Goal: Task Accomplishment & Management: Contribute content

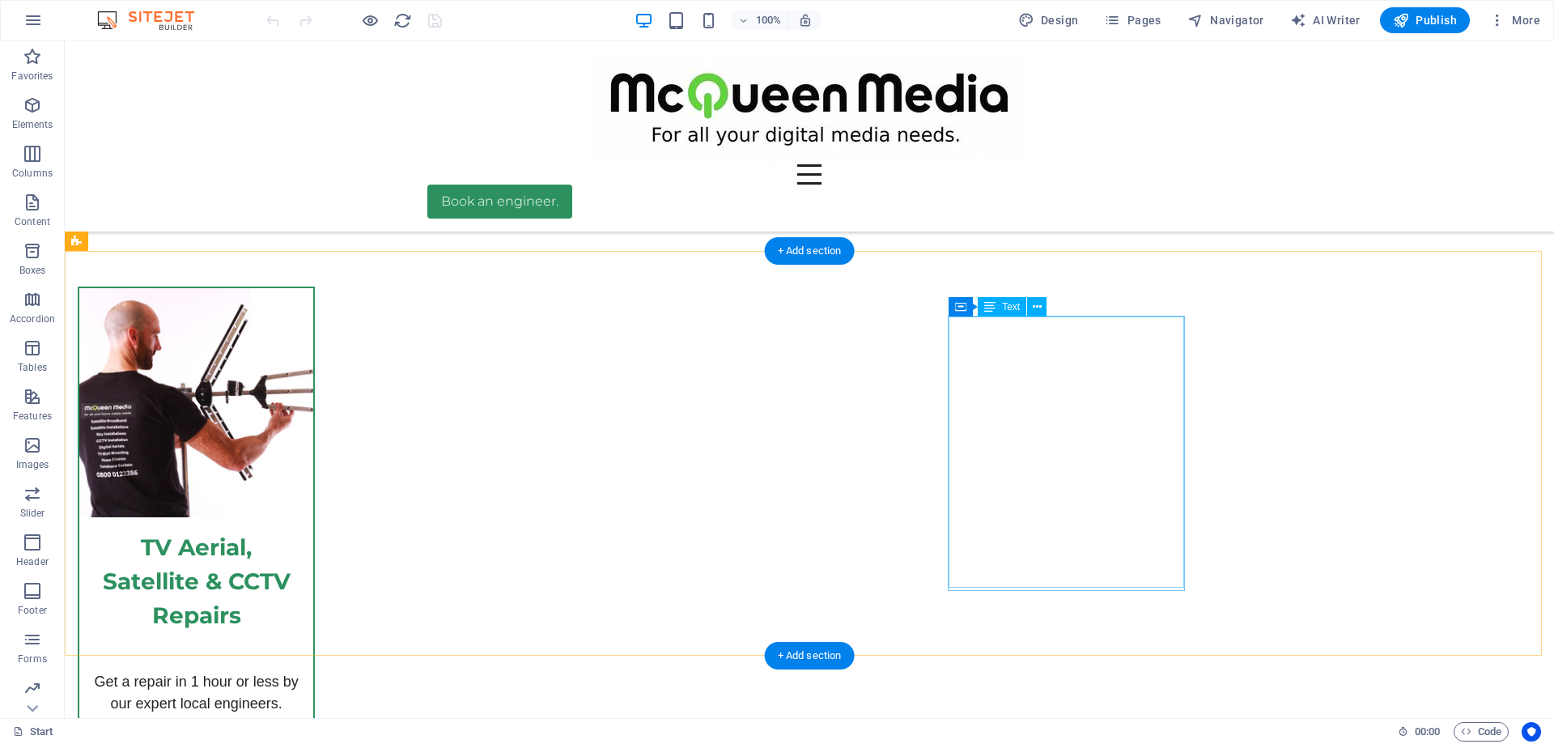
scroll to position [5630, 0]
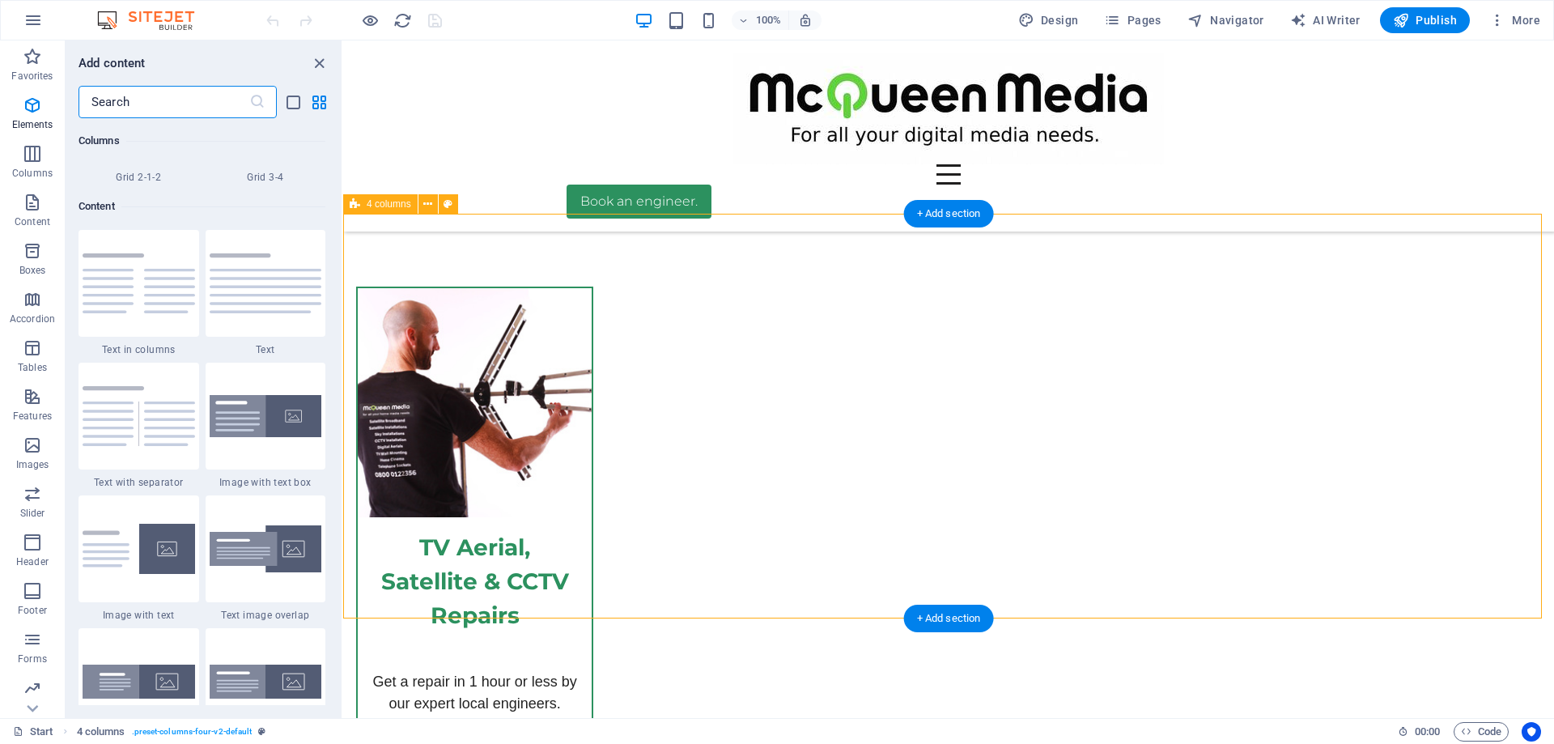
scroll to position [2831, 0]
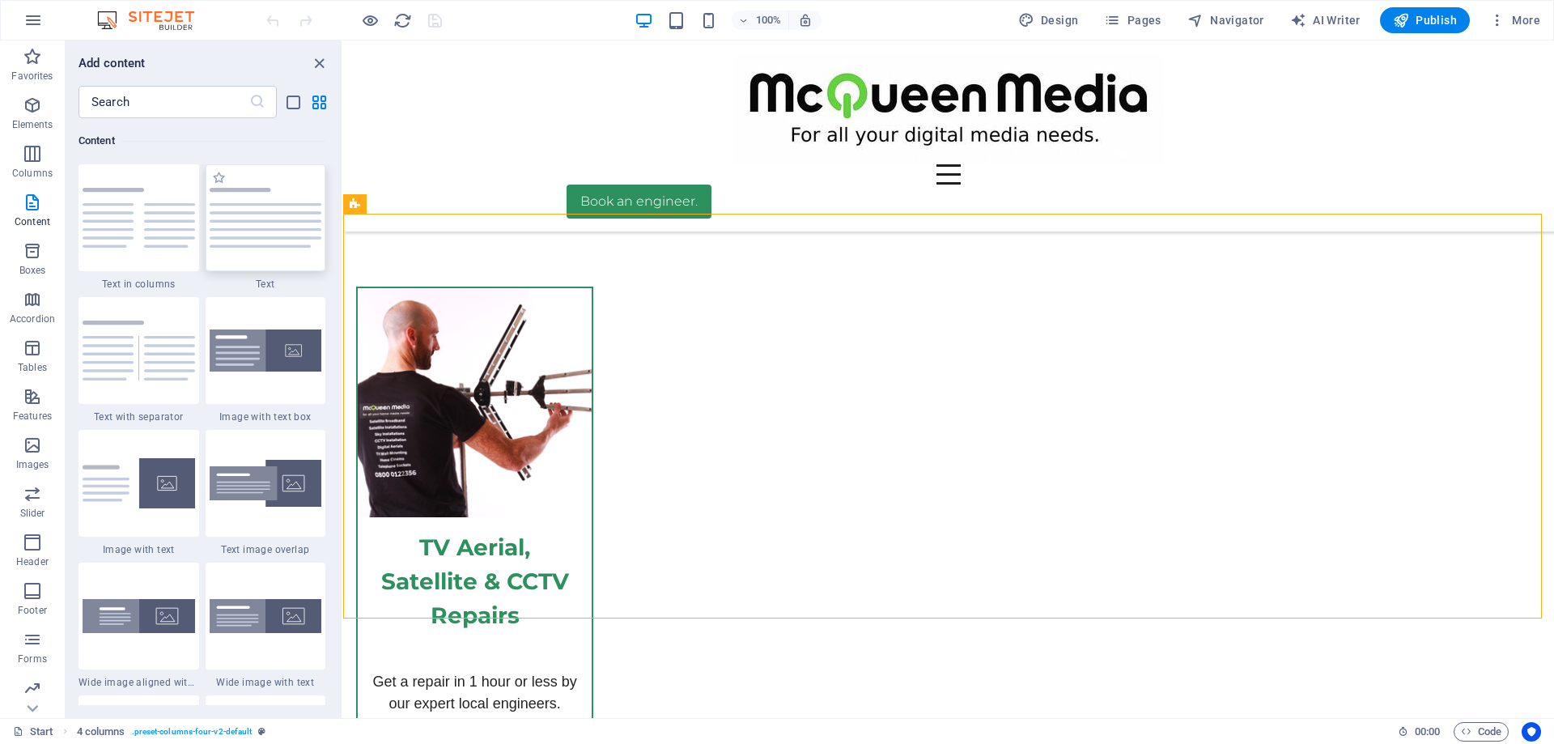
click at [246, 239] on img at bounding box center [266, 218] width 112 height 60
click at [343, 239] on div "Drag here to replace the existing content. Press “Ctrl” if you want to create a…" at bounding box center [948, 378] width 1211 height 677
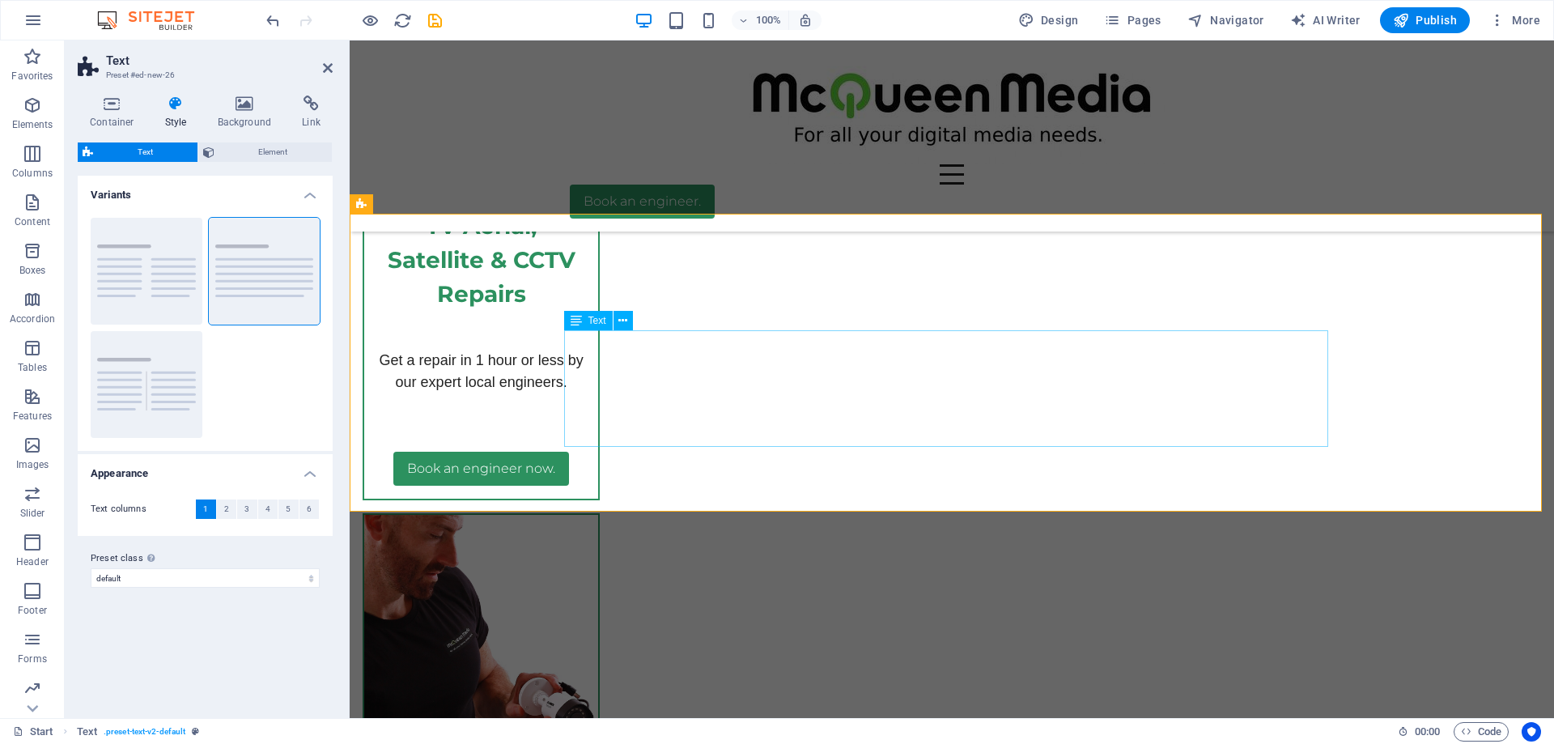
scroll to position [5931, 0]
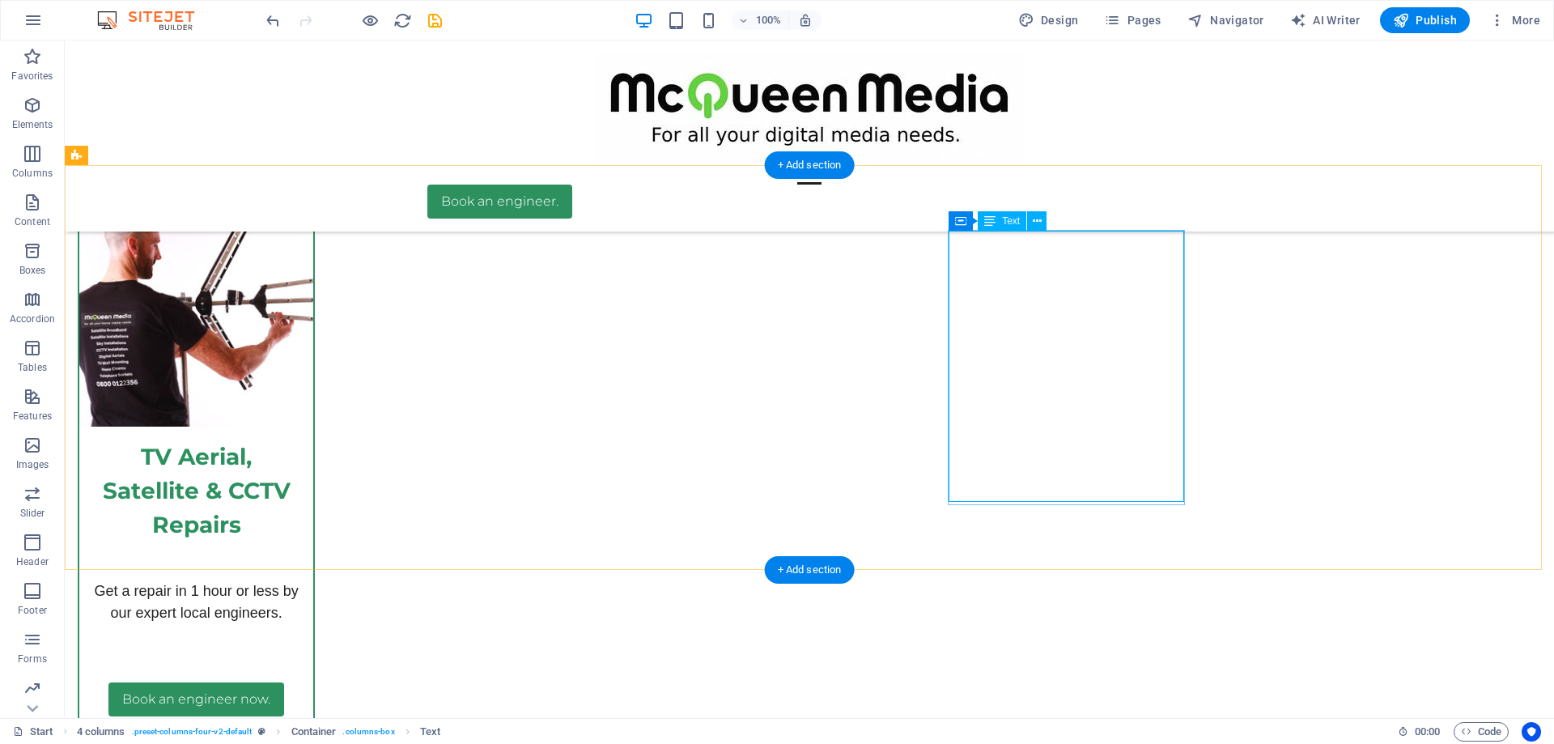
scroll to position [5630, 0]
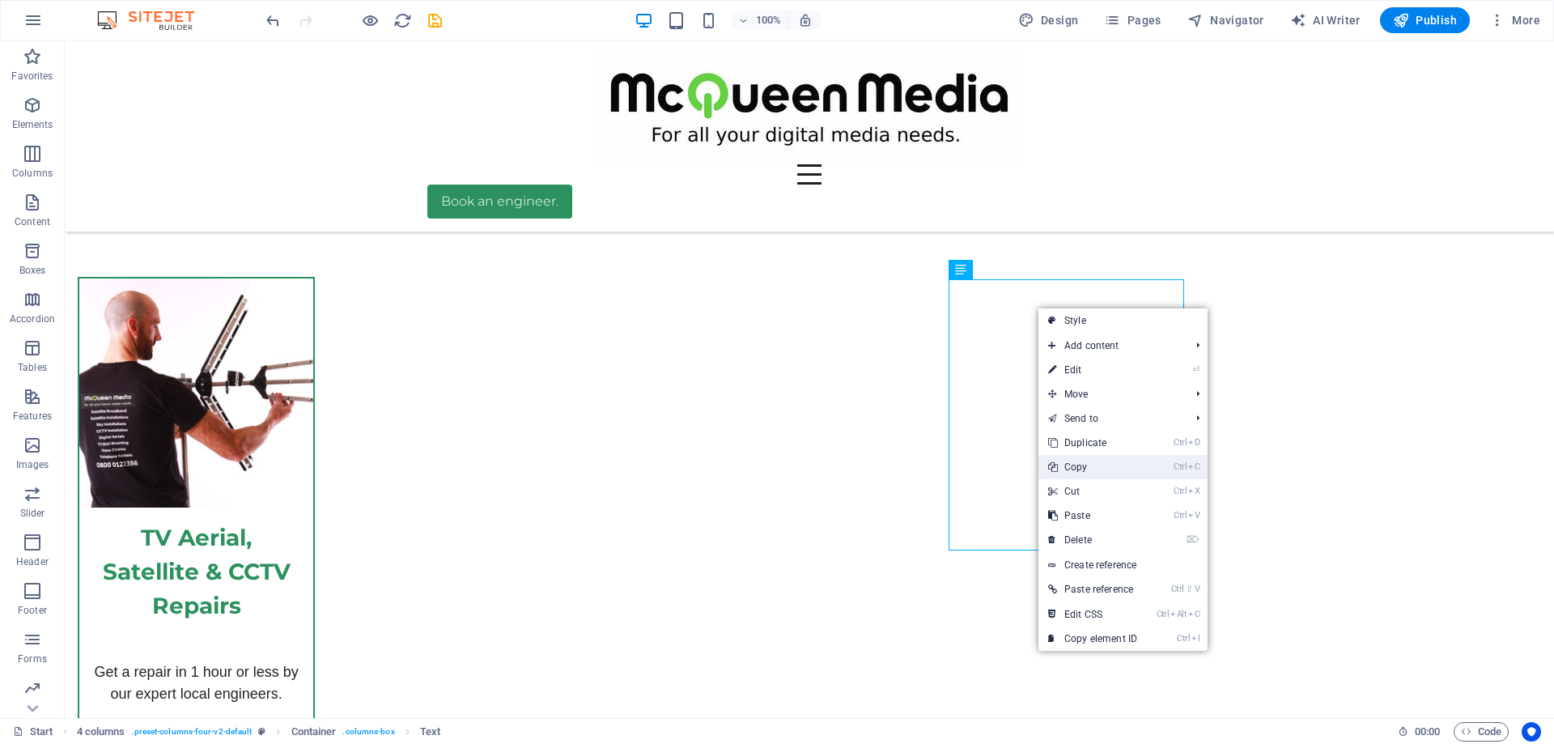
click at [1076, 470] on link "Ctrl C Copy" at bounding box center [1092, 467] width 108 height 24
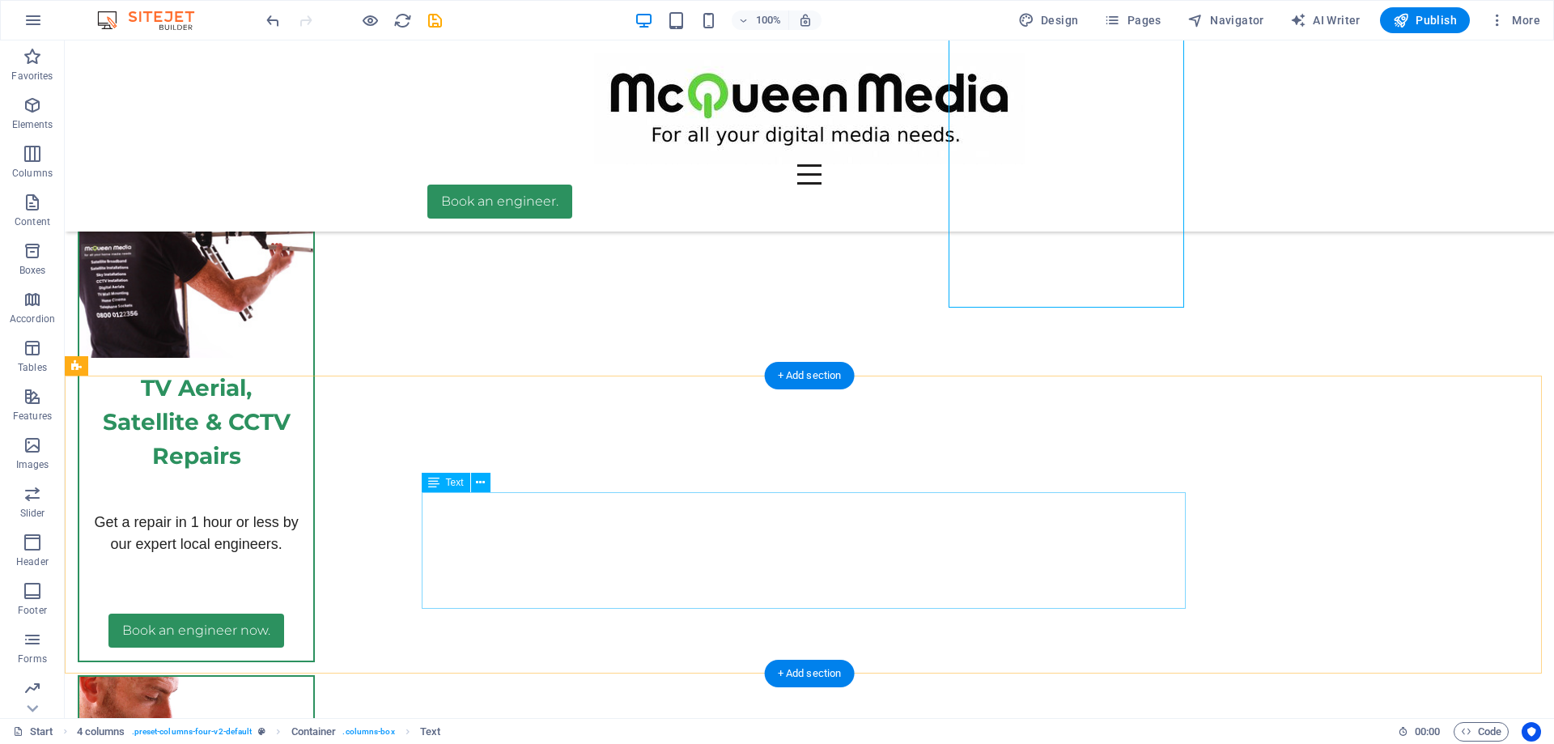
scroll to position [5873, 0]
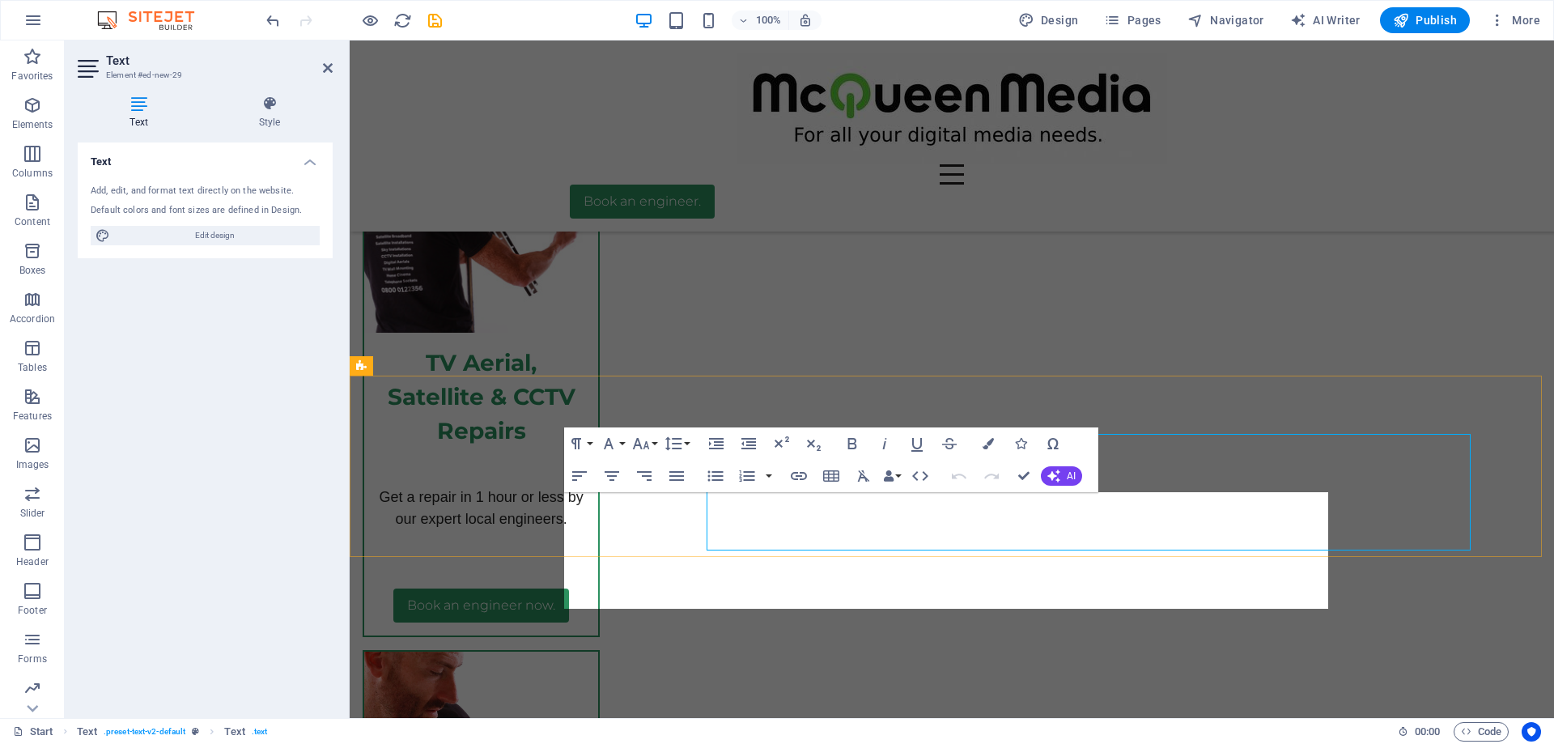
scroll to position [5931, 0]
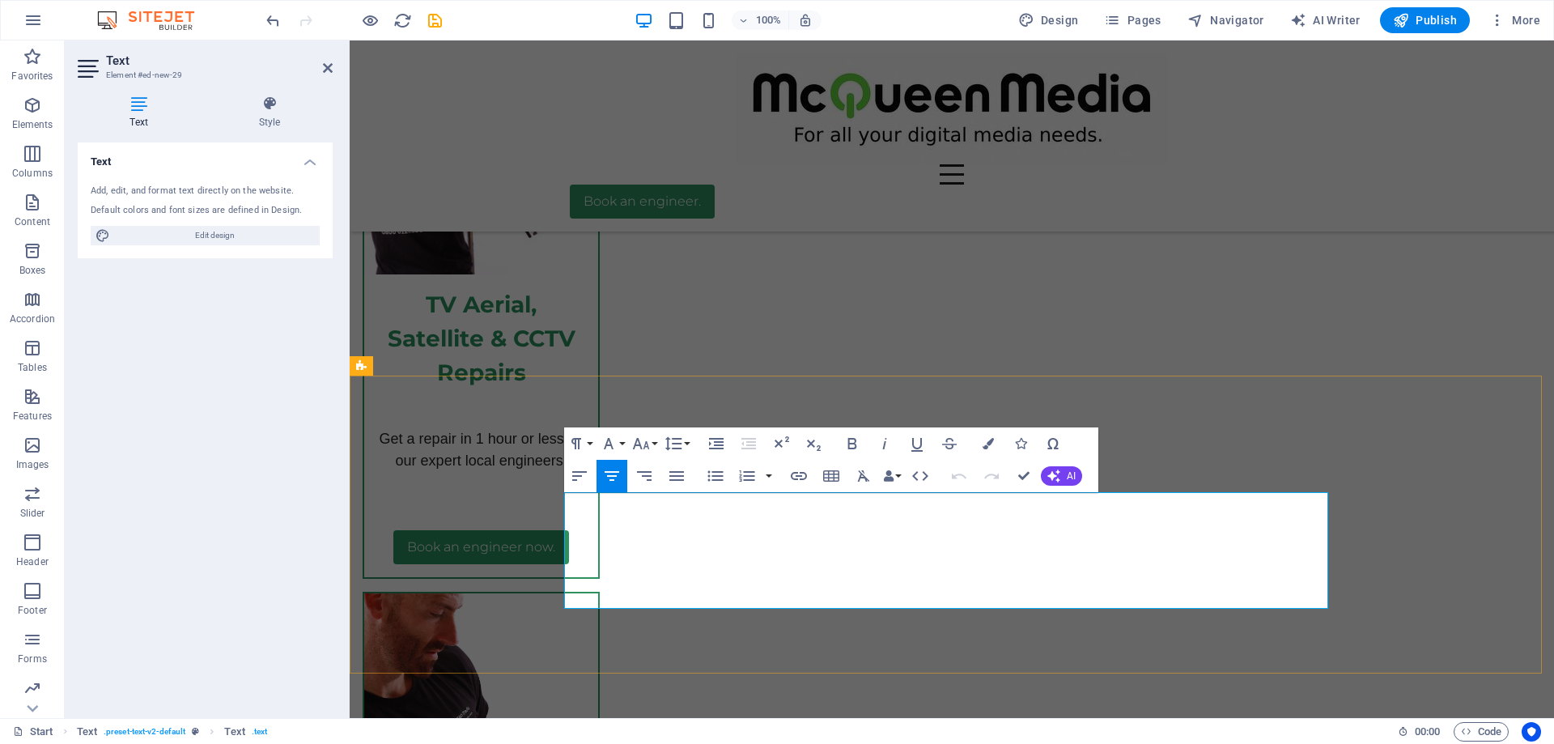
drag, startPoint x: 1079, startPoint y: 606, endPoint x: 580, endPoint y: 504, distance: 508.8
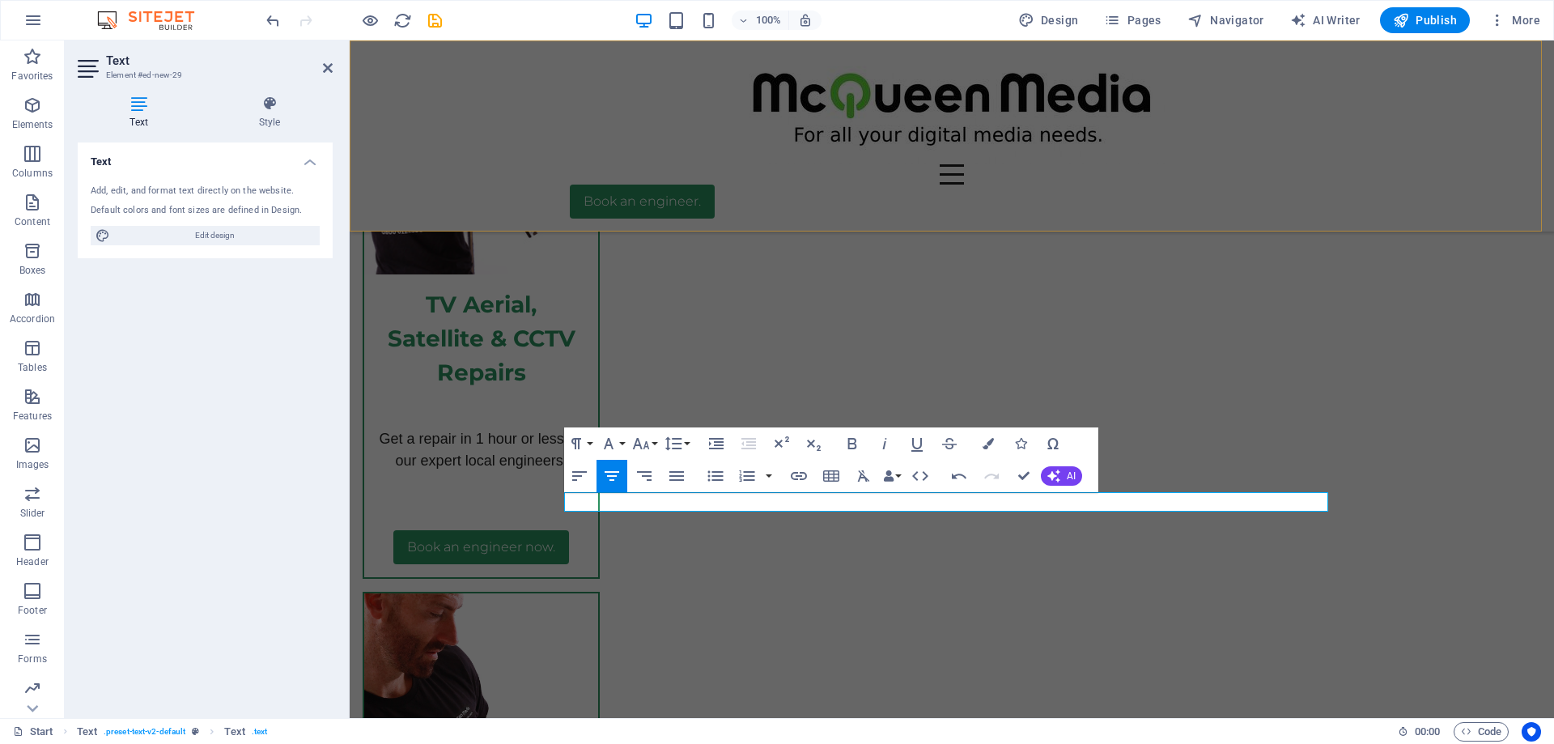
scroll to position [46, 6]
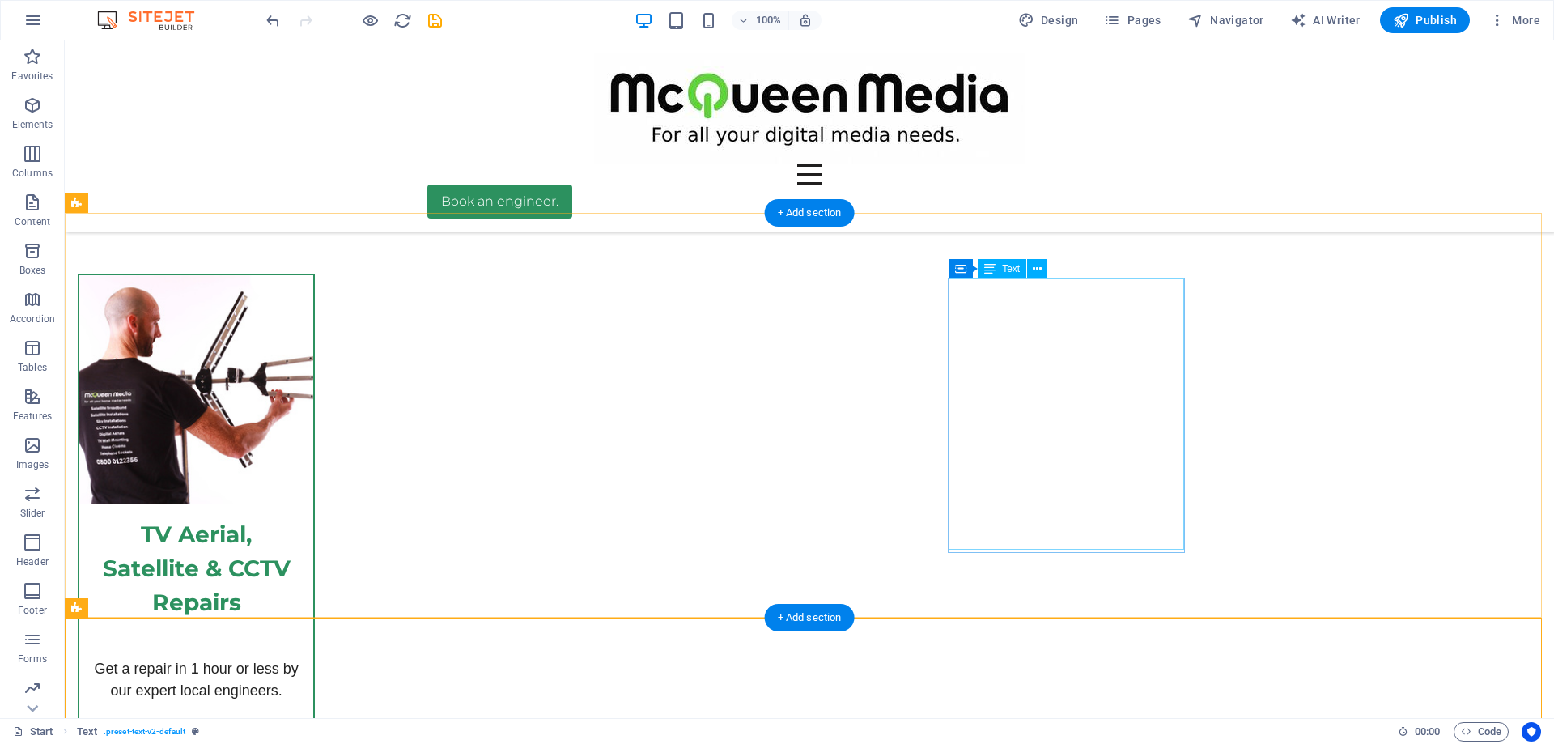
scroll to position [5630, 0]
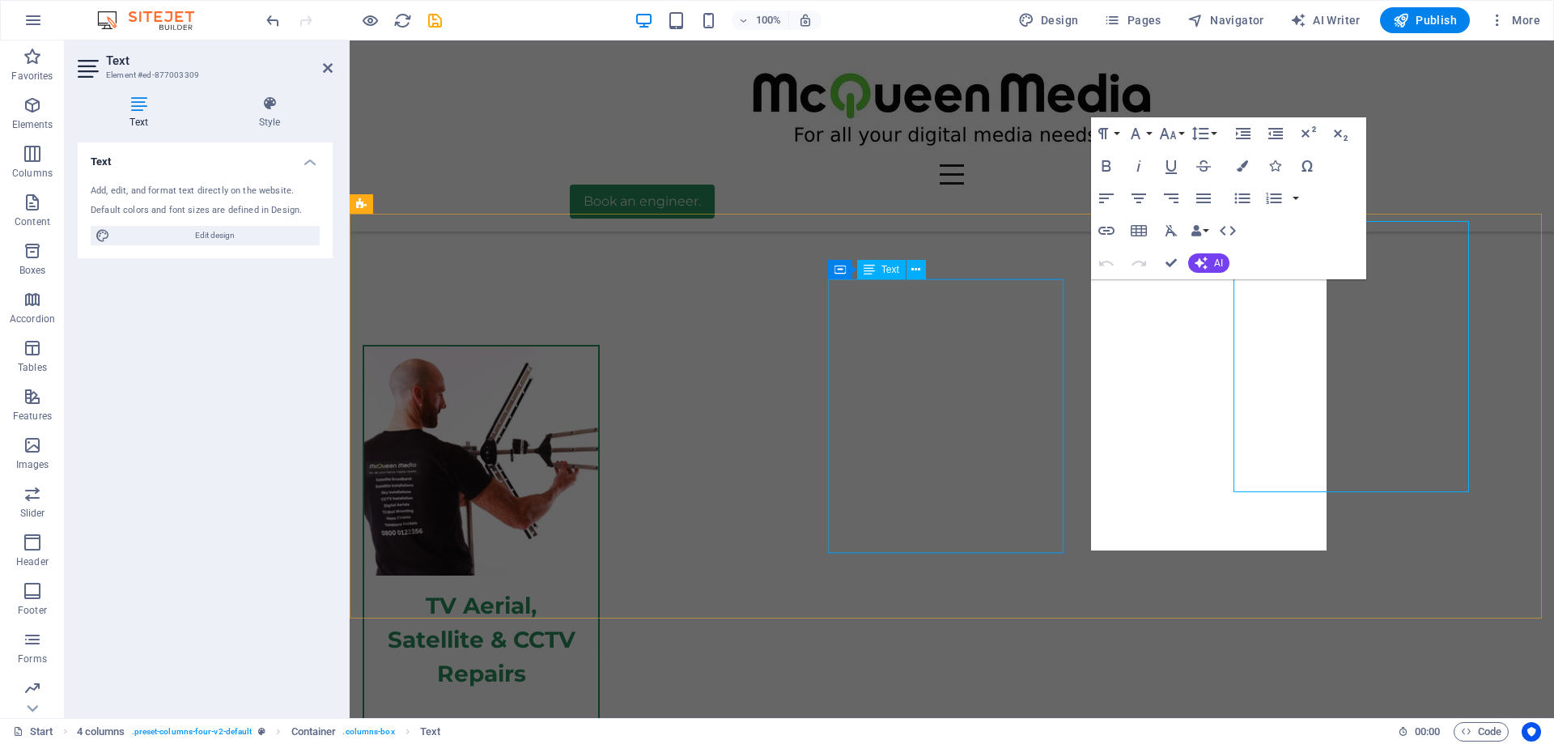
scroll to position [5689, 0]
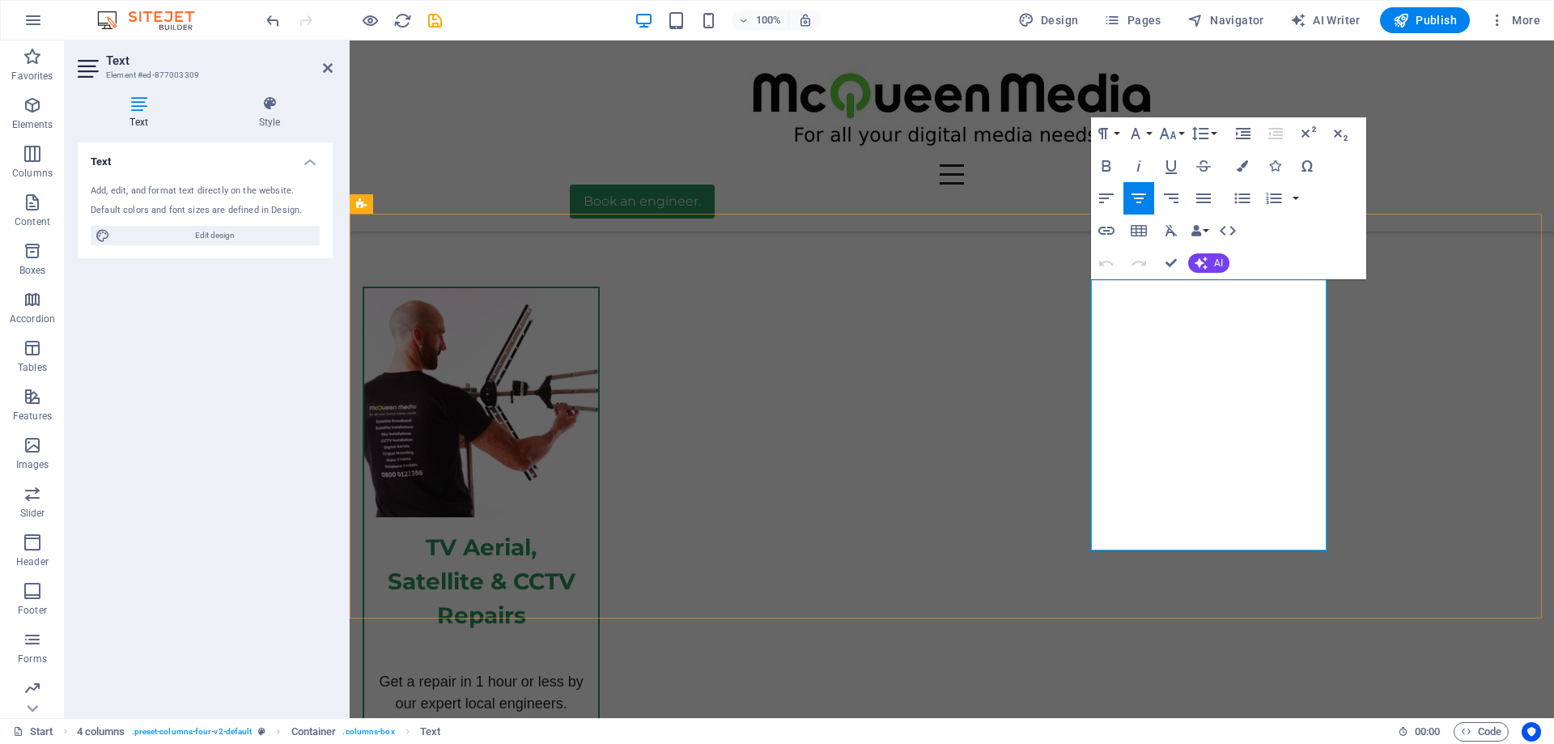
drag, startPoint x: 1163, startPoint y: 295, endPoint x: 1255, endPoint y: 538, distance: 260.5
copy div "Quick Links Help & Support Contact Us Pricing Our Coverage Areas Help, Ideas & …"
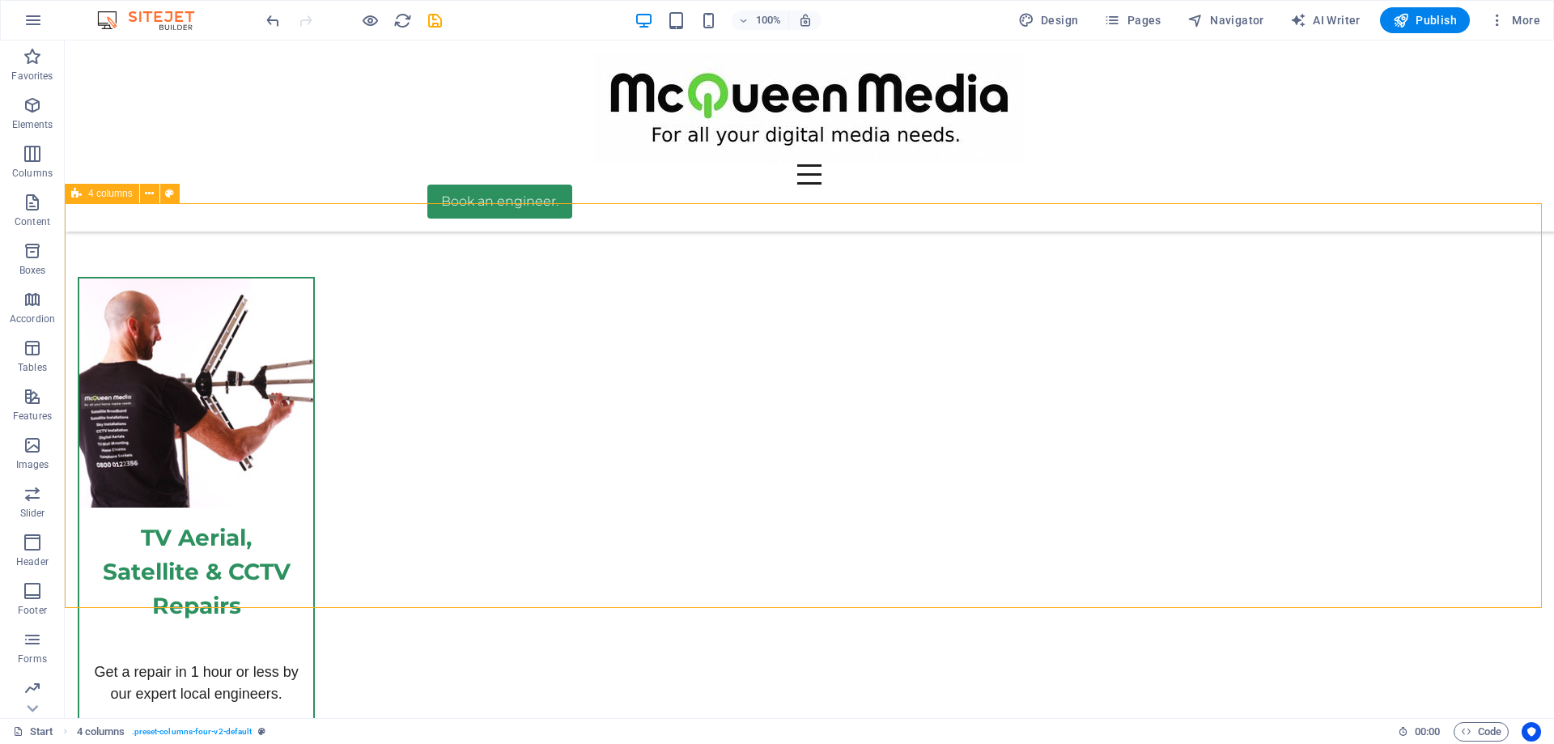
scroll to position [5792, 0]
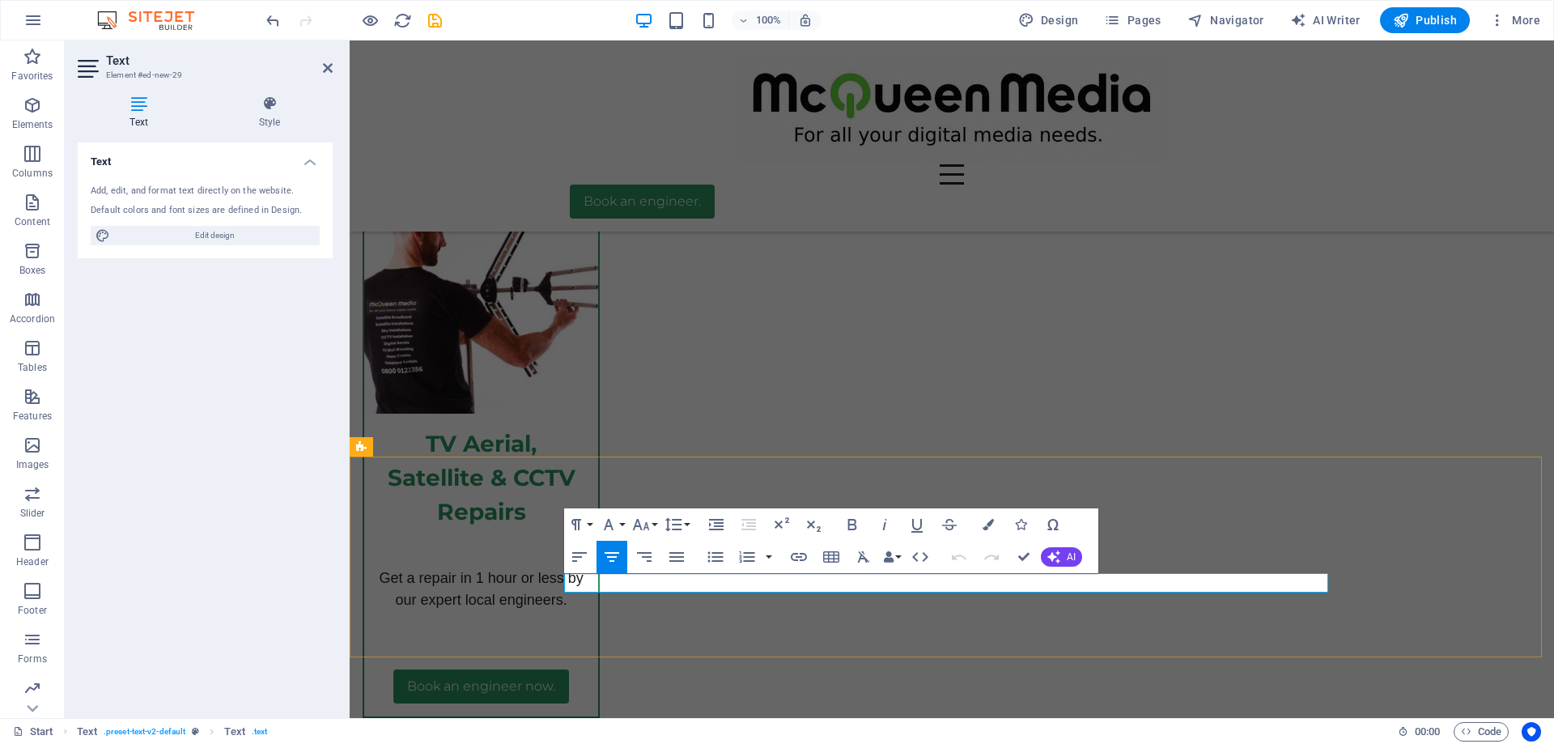
scroll to position [5850, 0]
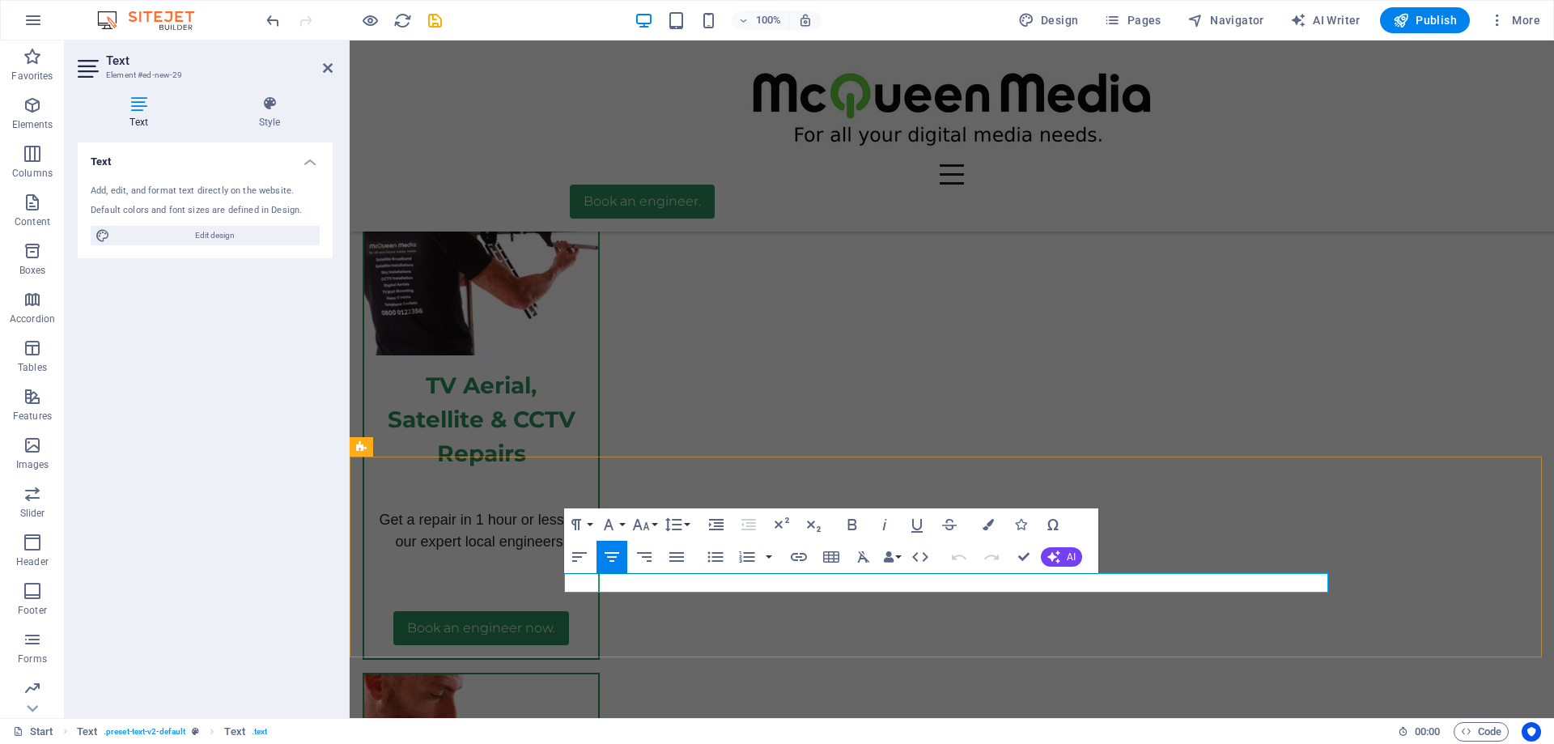
drag, startPoint x: 778, startPoint y: 582, endPoint x: 1130, endPoint y: 580, distance: 352.0
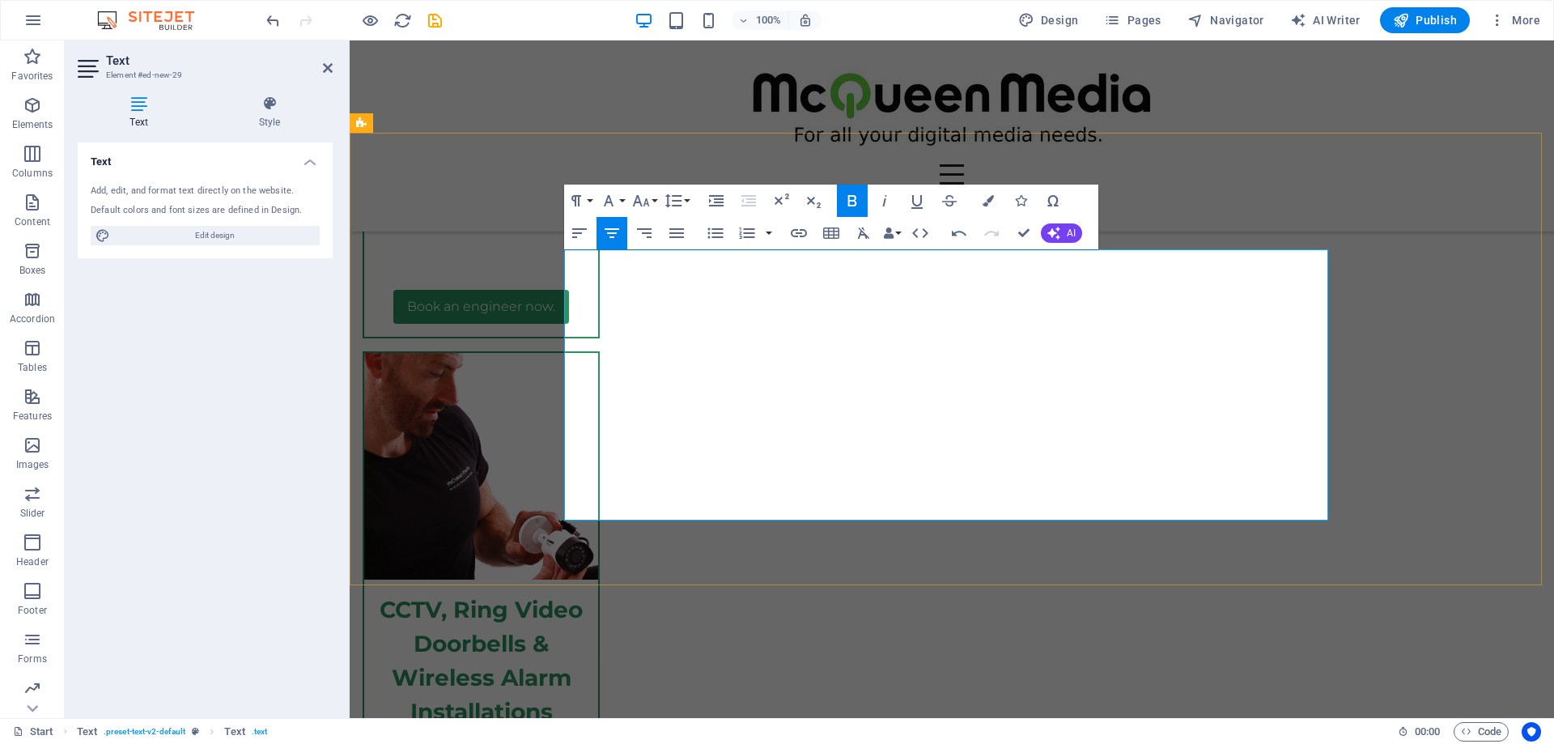
scroll to position [6174, 0]
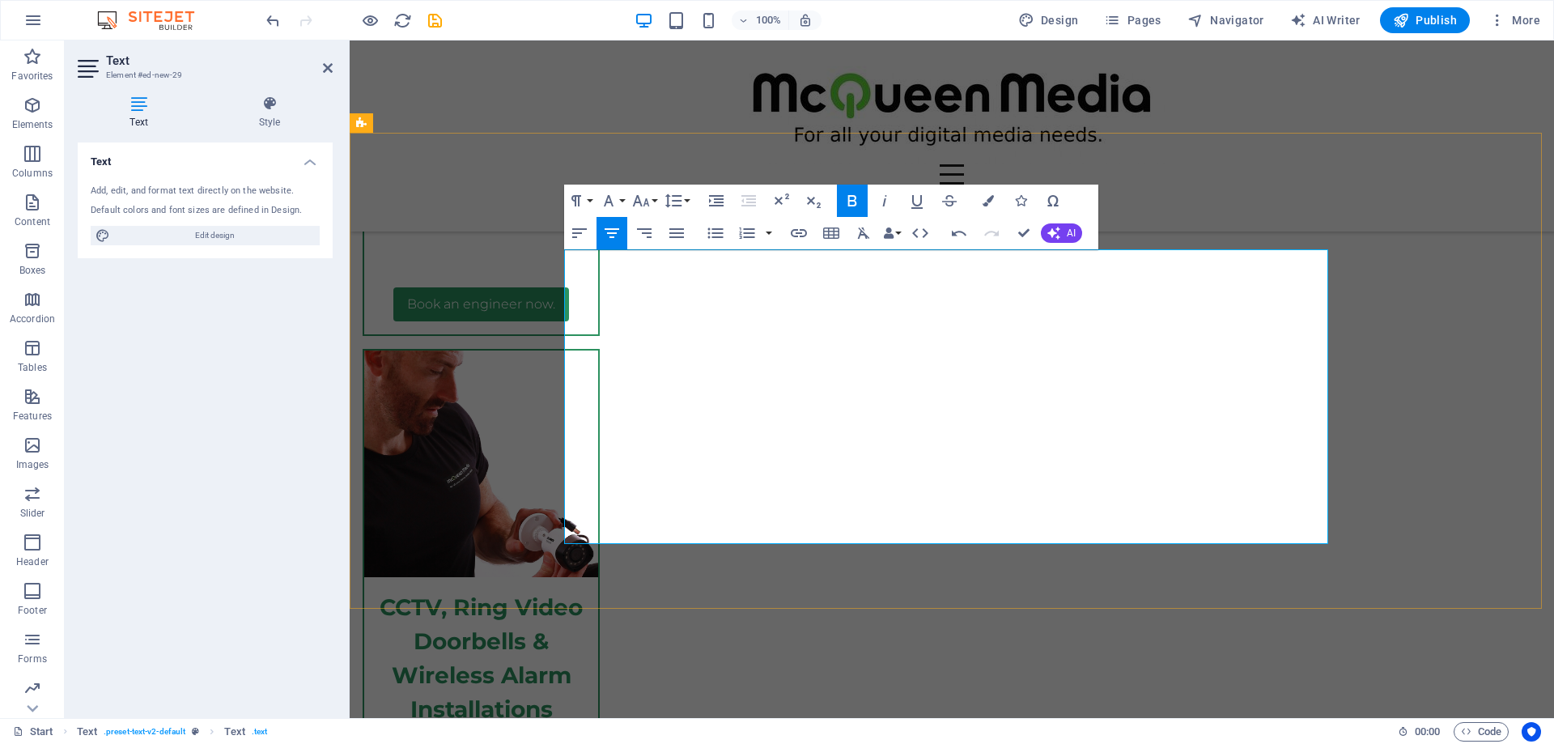
drag, startPoint x: 663, startPoint y: 295, endPoint x: 619, endPoint y: 305, distance: 44.8
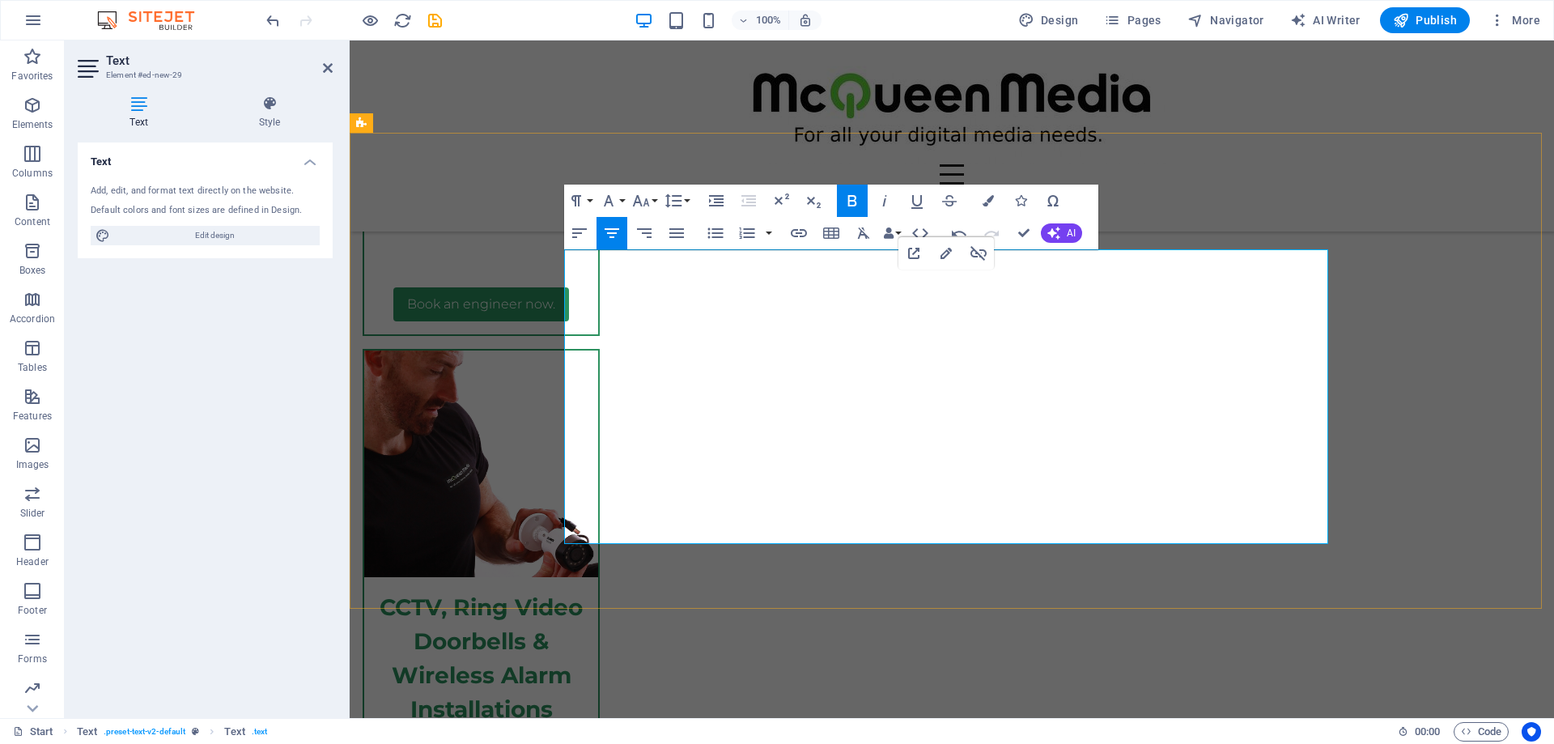
drag, startPoint x: 900, startPoint y: 315, endPoint x: 1055, endPoint y: 528, distance: 263.5
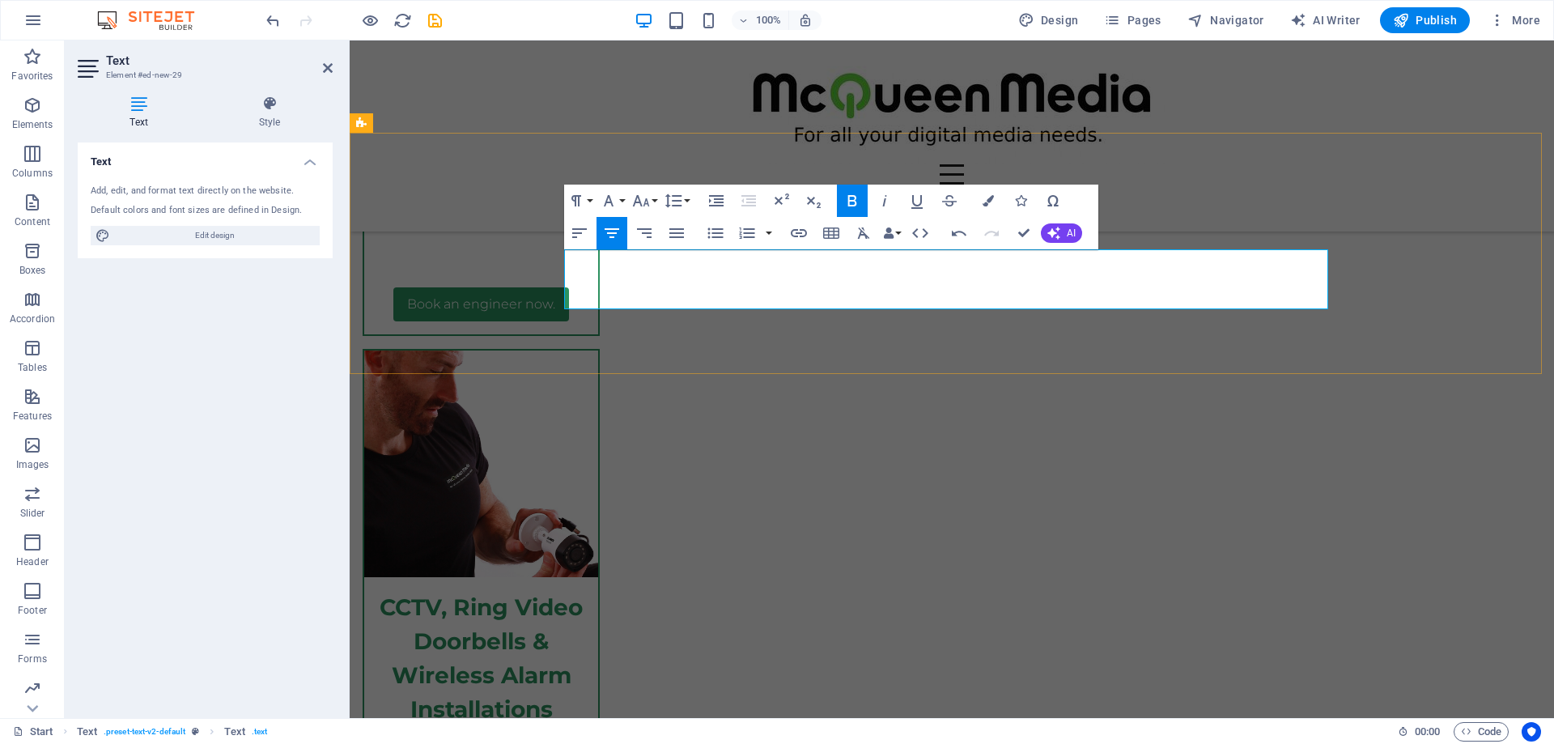
drag, startPoint x: 648, startPoint y: 291, endPoint x: 569, endPoint y: 297, distance: 79.5
click at [804, 233] on icon "button" at bounding box center [798, 232] width 19 height 19
drag, startPoint x: 659, startPoint y: 294, endPoint x: 719, endPoint y: 290, distance: 60.0
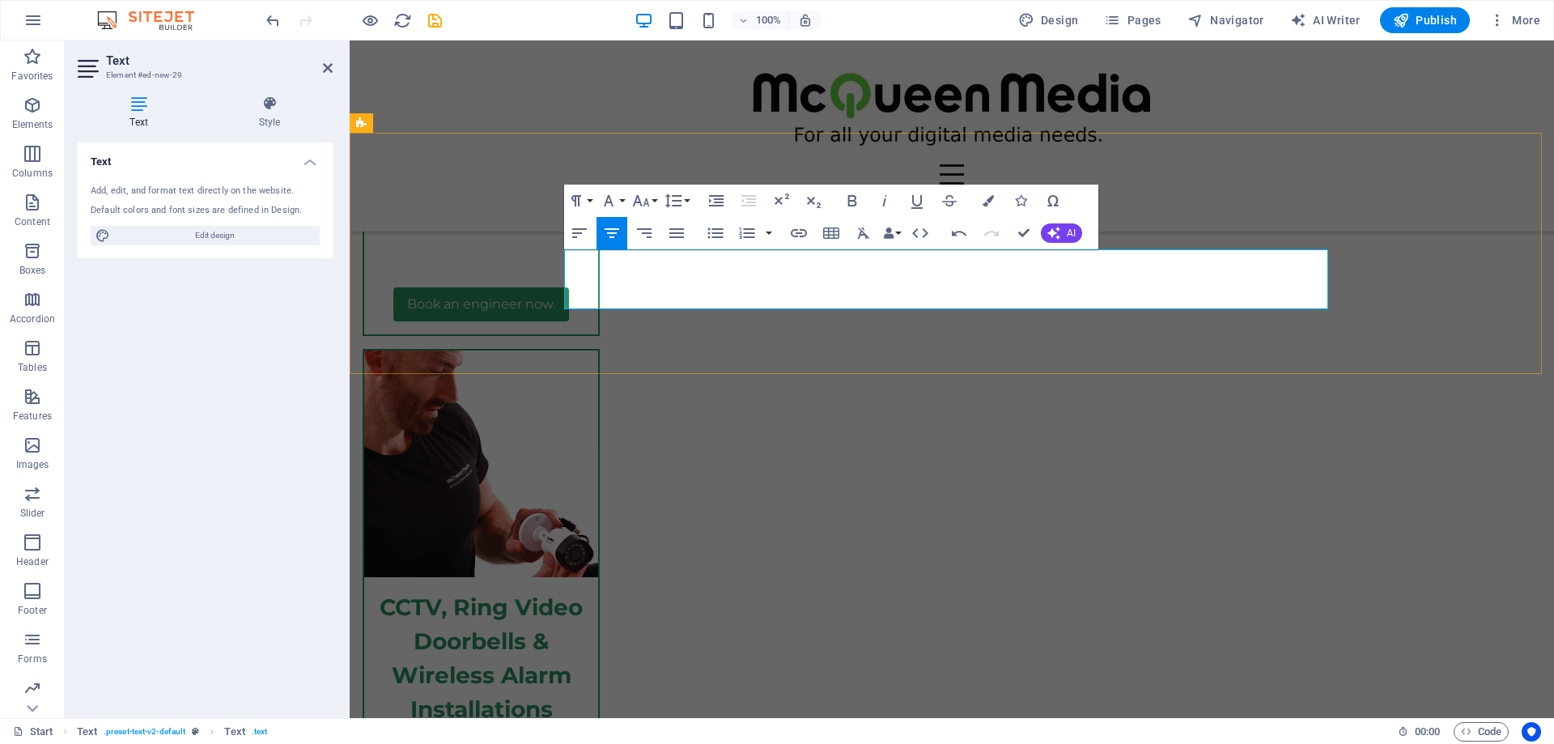
click at [797, 231] on icon "button" at bounding box center [799, 233] width 16 height 8
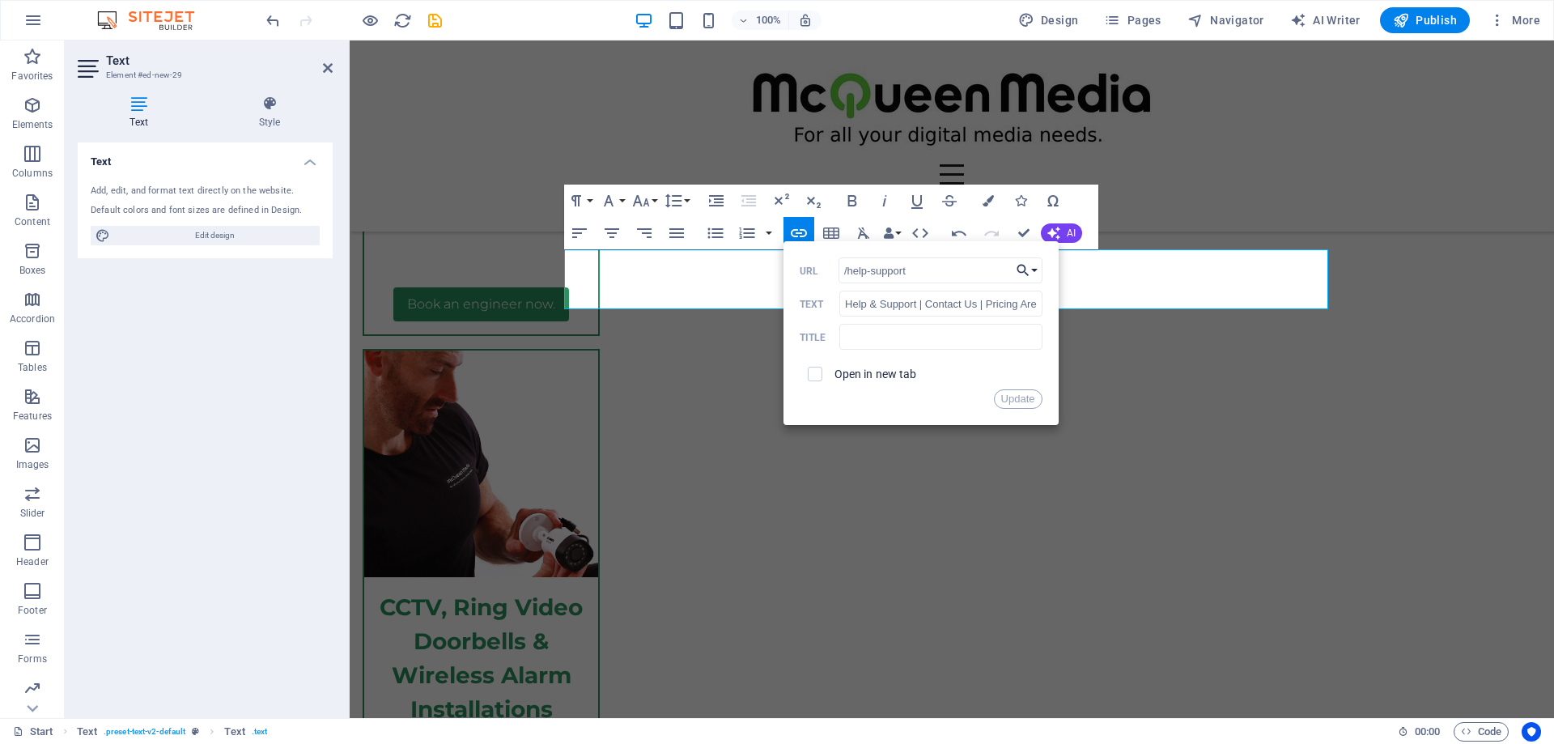
click at [1028, 266] on icon "button" at bounding box center [1023, 270] width 16 height 19
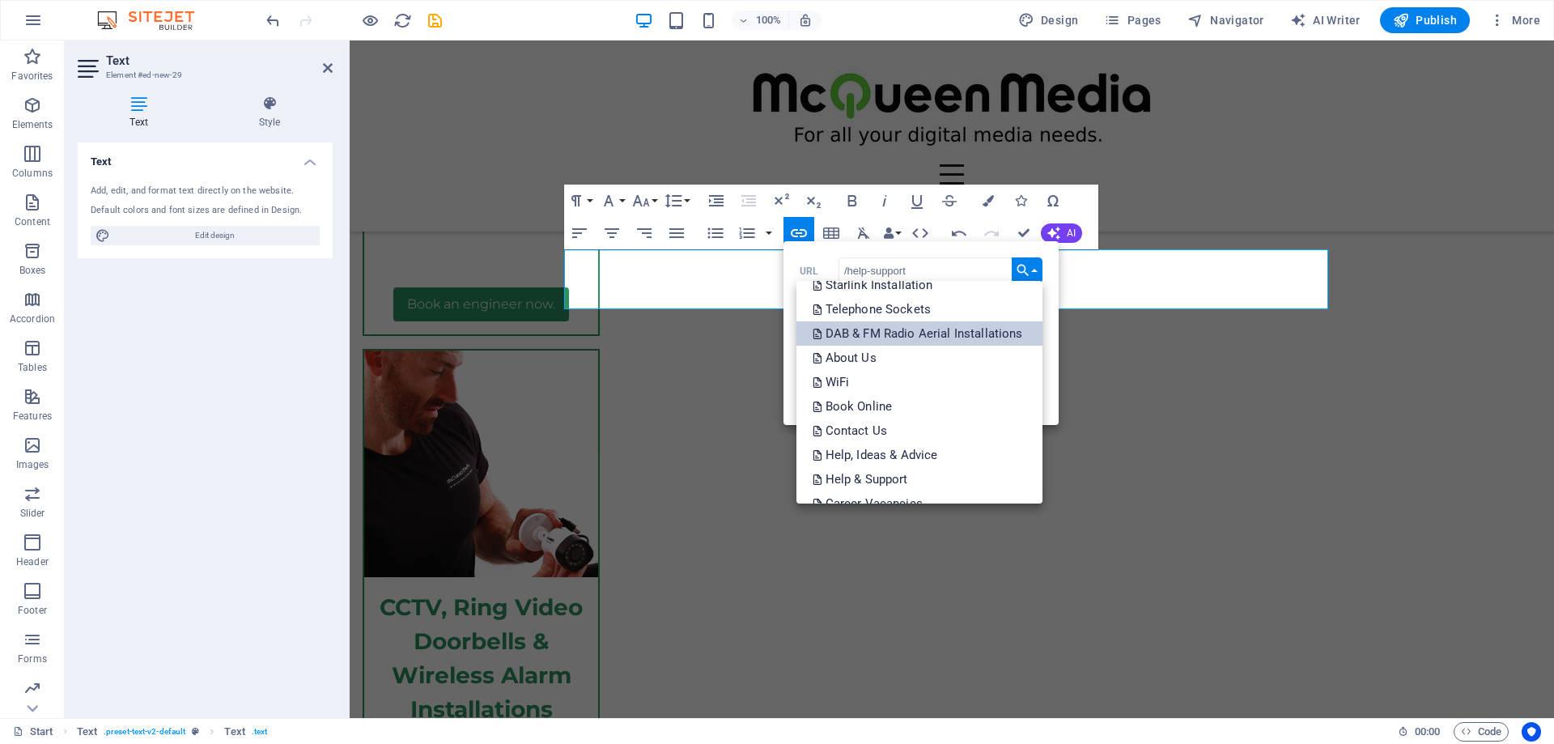
scroll to position [324, 0]
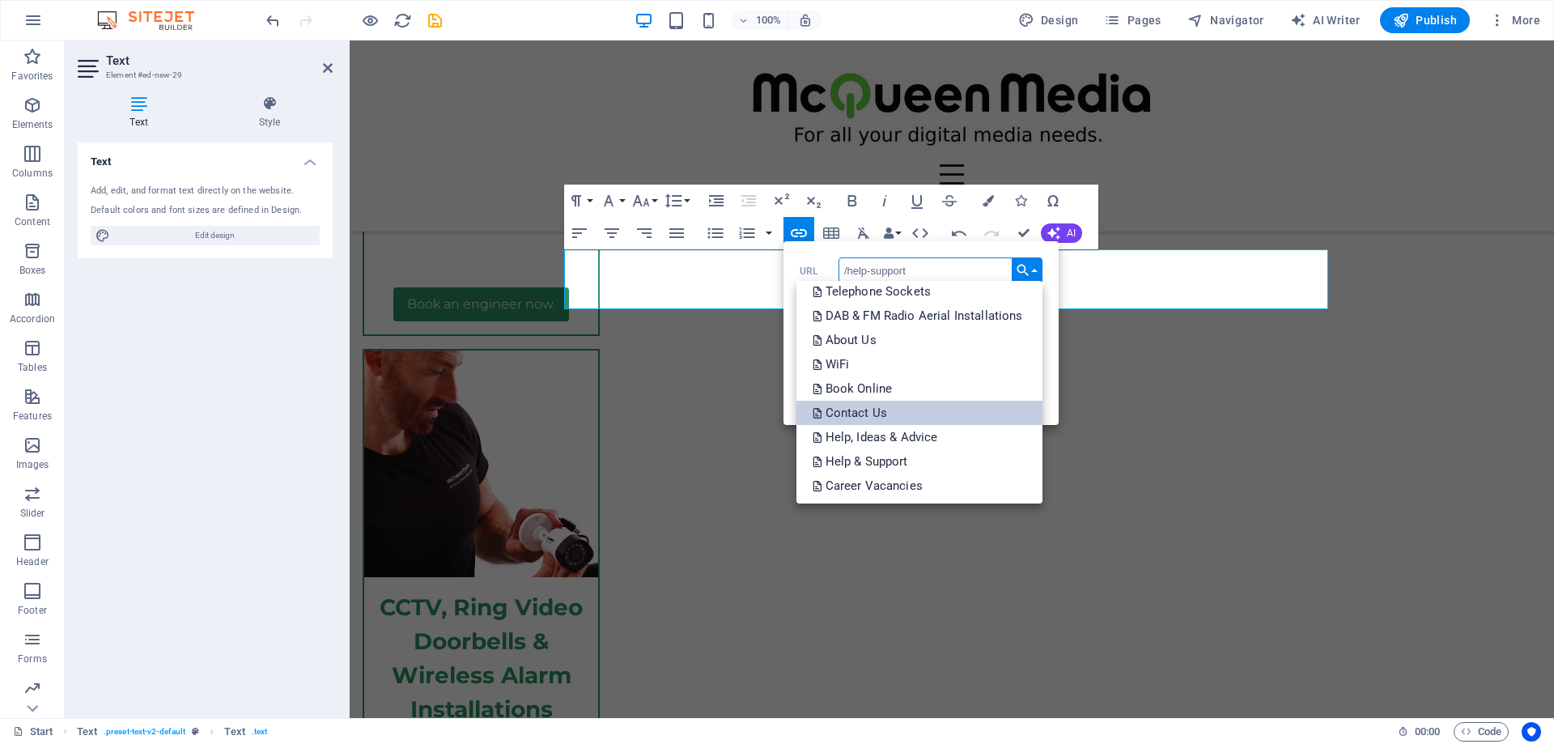
click at [898, 409] on link "Contact Us" at bounding box center [919, 413] width 246 height 24
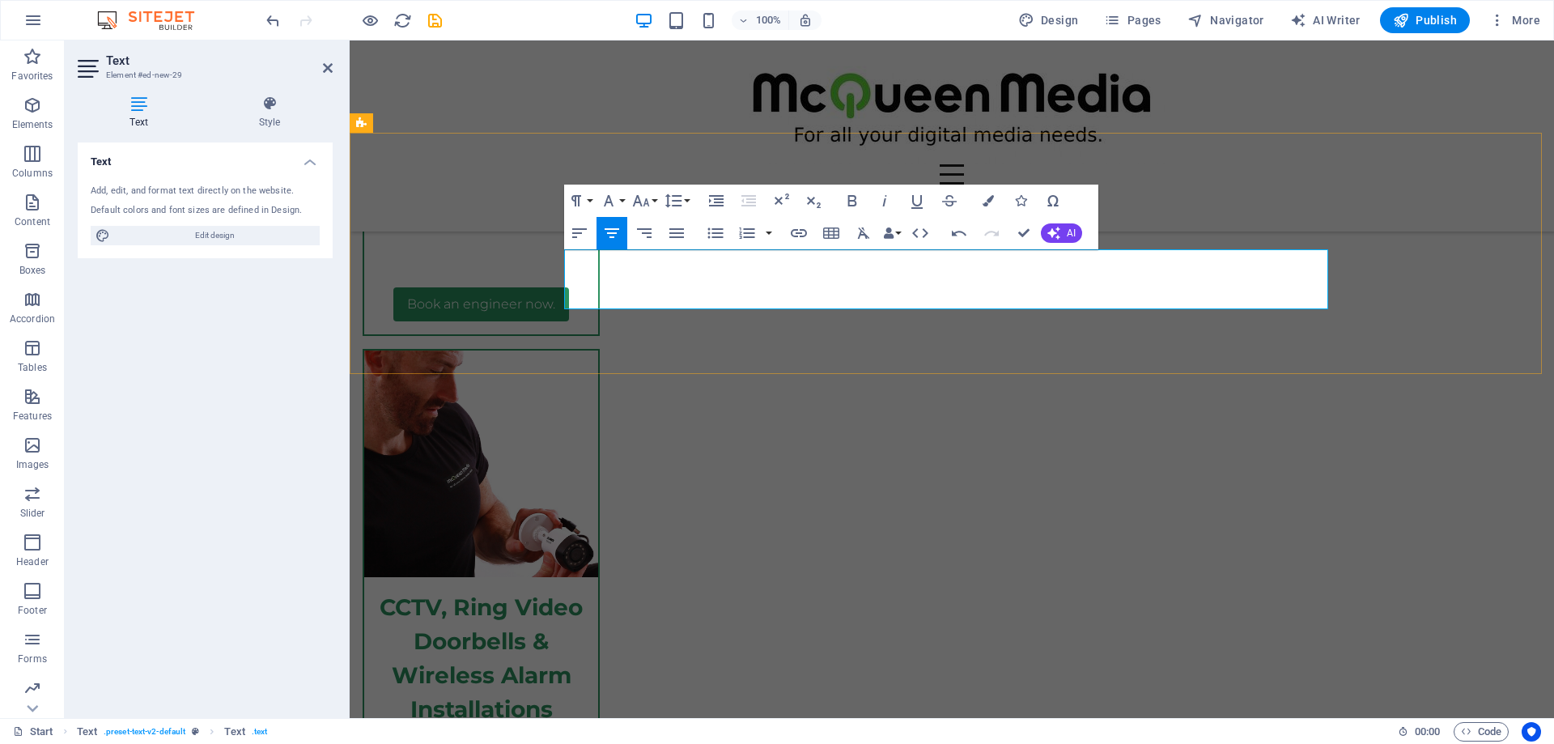
drag, startPoint x: 727, startPoint y: 292, endPoint x: 799, endPoint y: 290, distance: 72.1
click at [978, 253] on icon "button" at bounding box center [978, 253] width 16 height 15
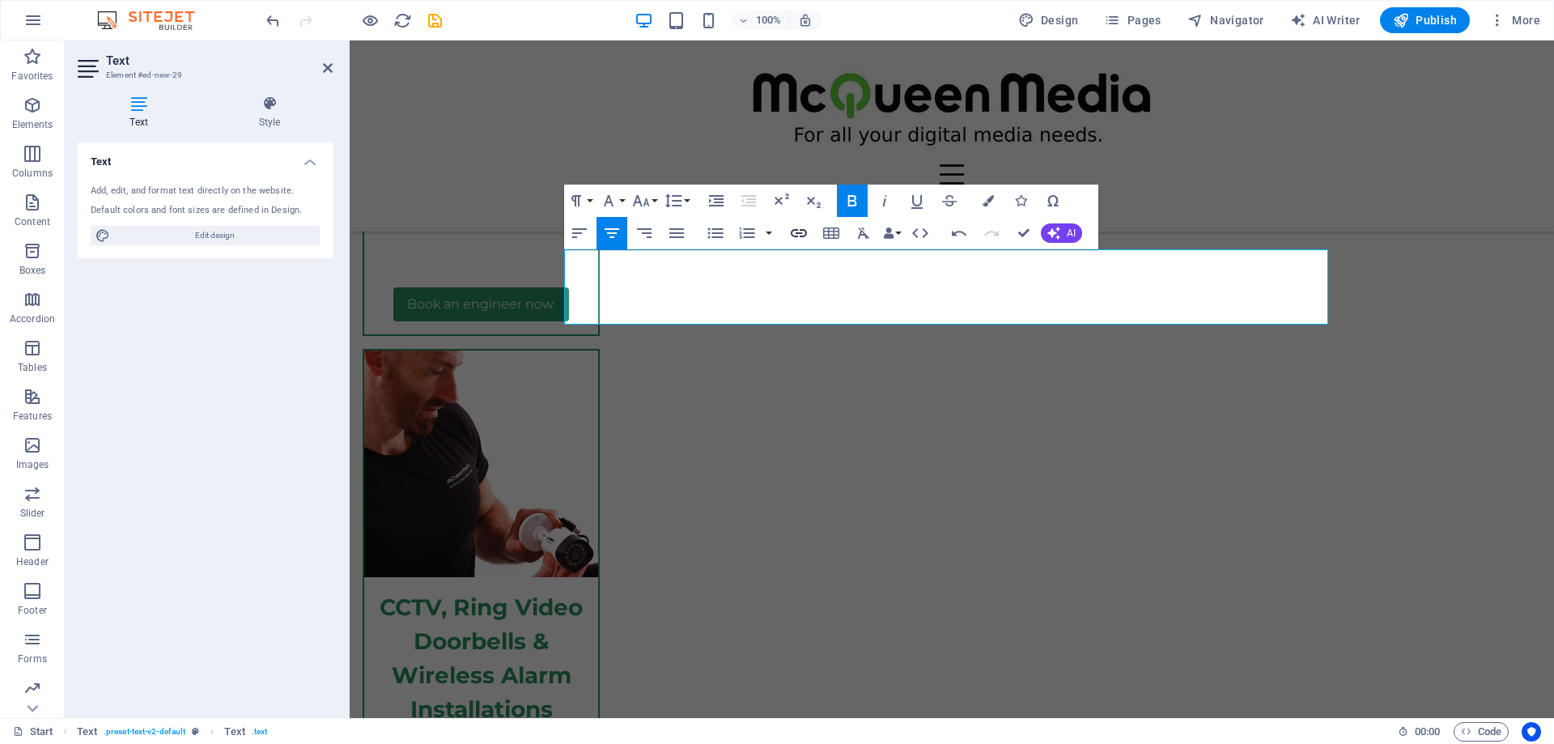
click at [798, 230] on icon "button" at bounding box center [798, 232] width 19 height 19
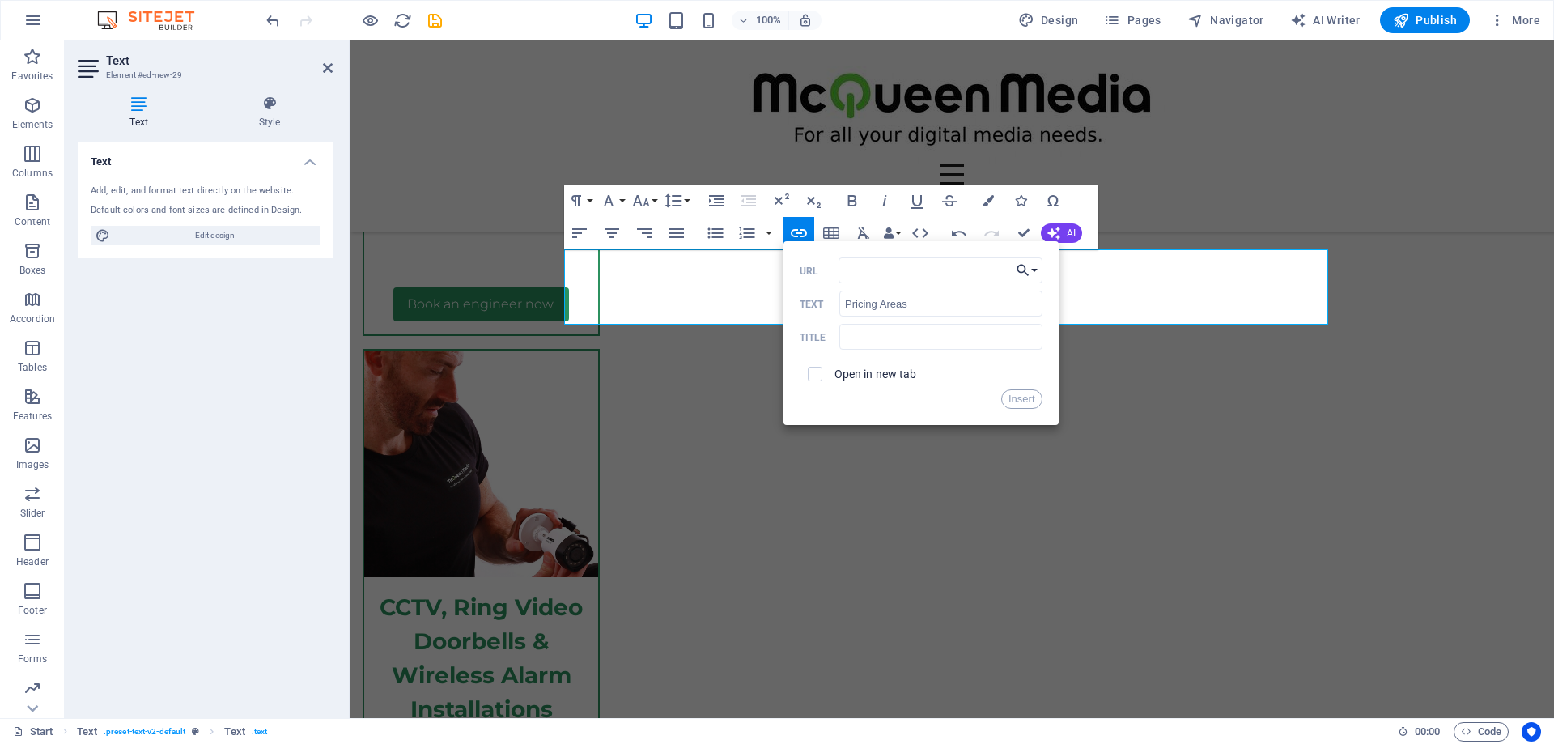
click at [1030, 271] on button "Choose Link" at bounding box center [1026, 270] width 31 height 26
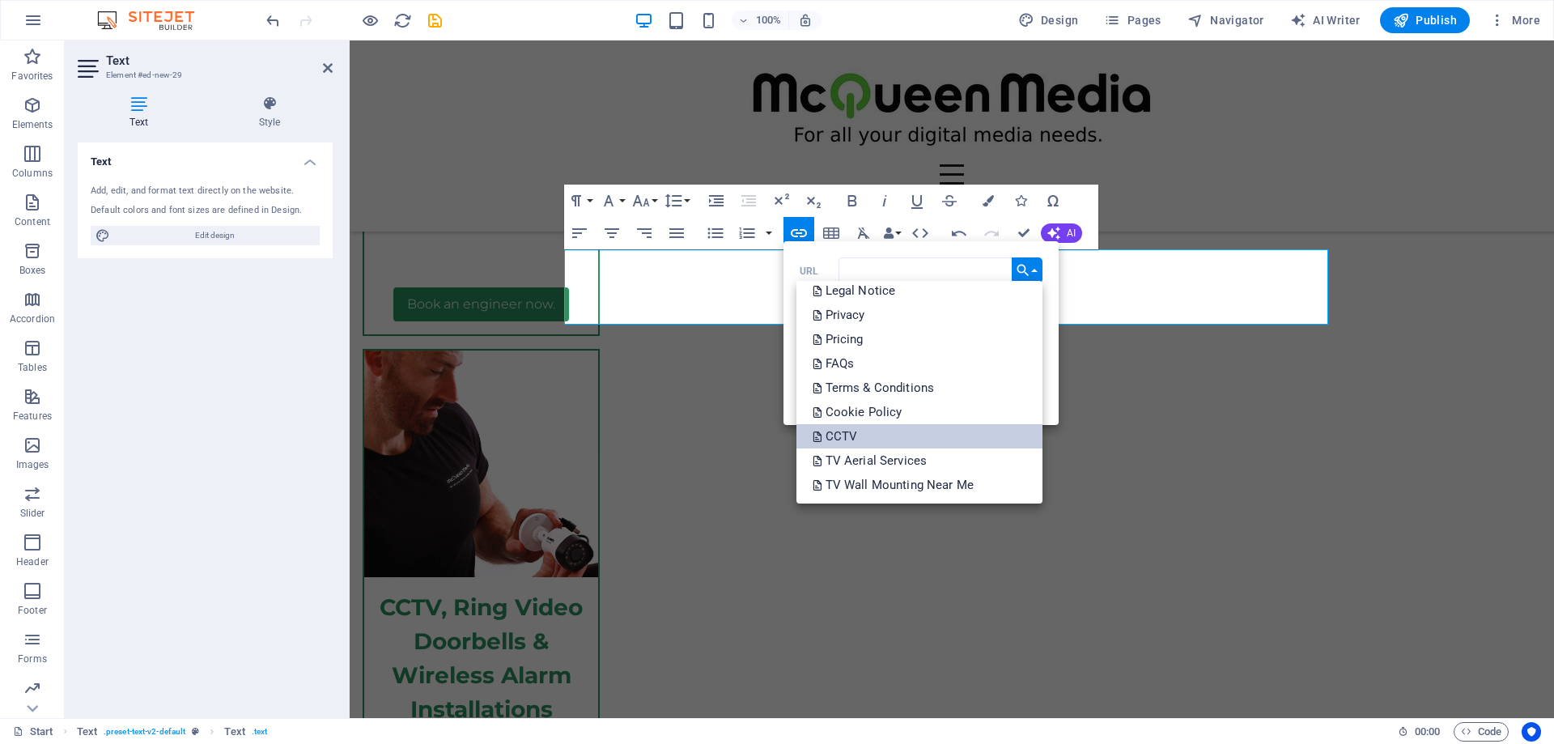
scroll to position [0, 0]
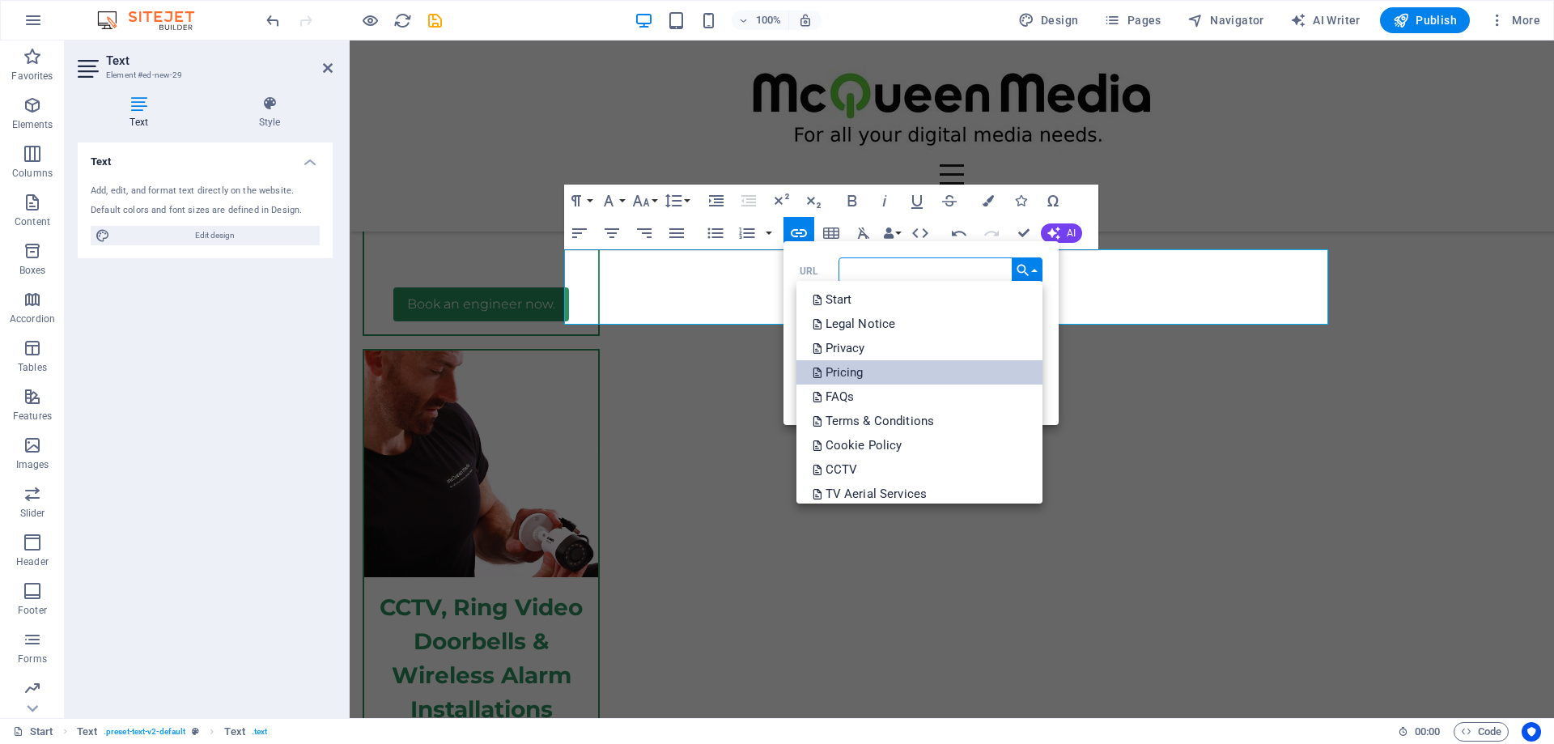
click at [859, 369] on p "Pricing" at bounding box center [839, 372] width 54 height 24
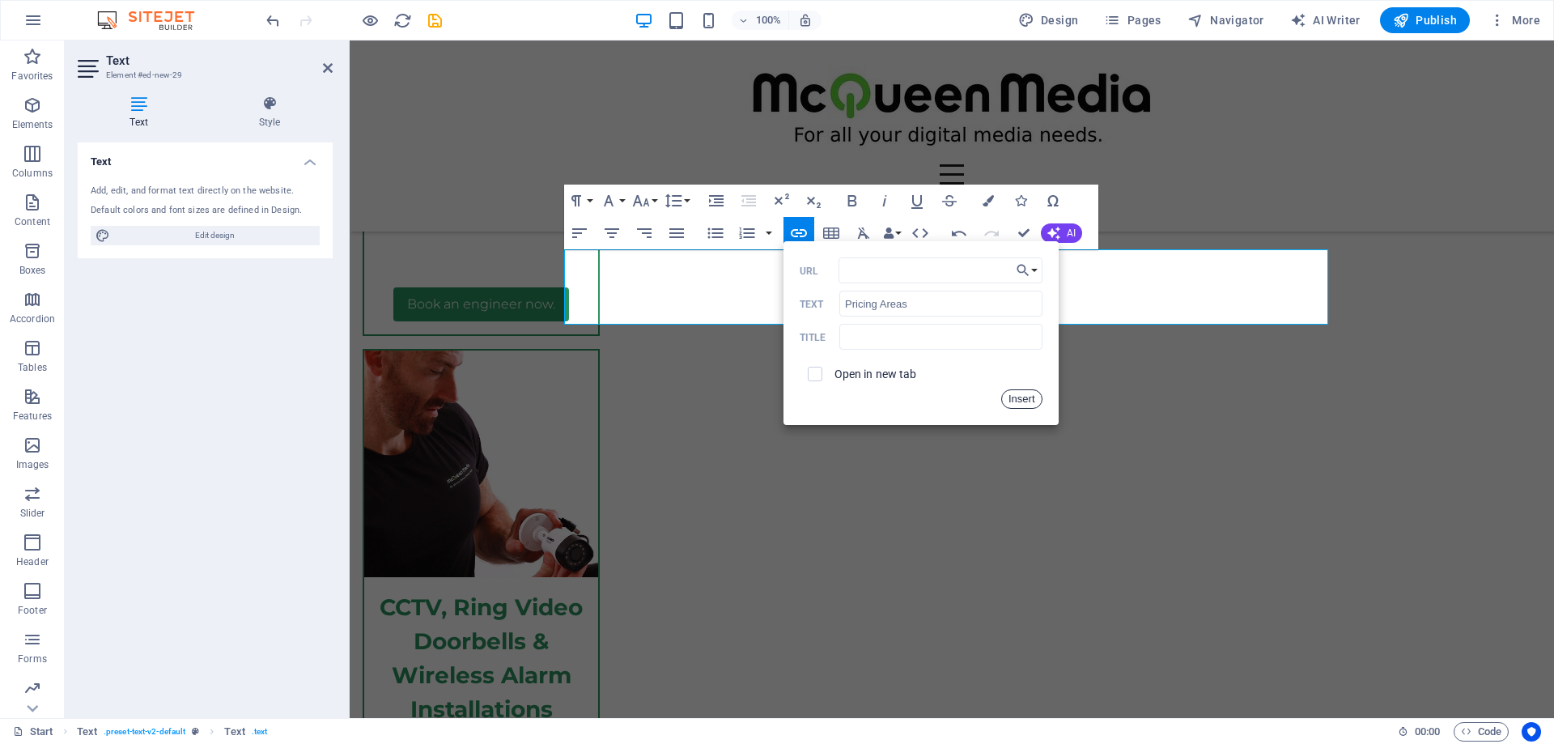
click at [1030, 404] on button "Insert" at bounding box center [1021, 398] width 41 height 19
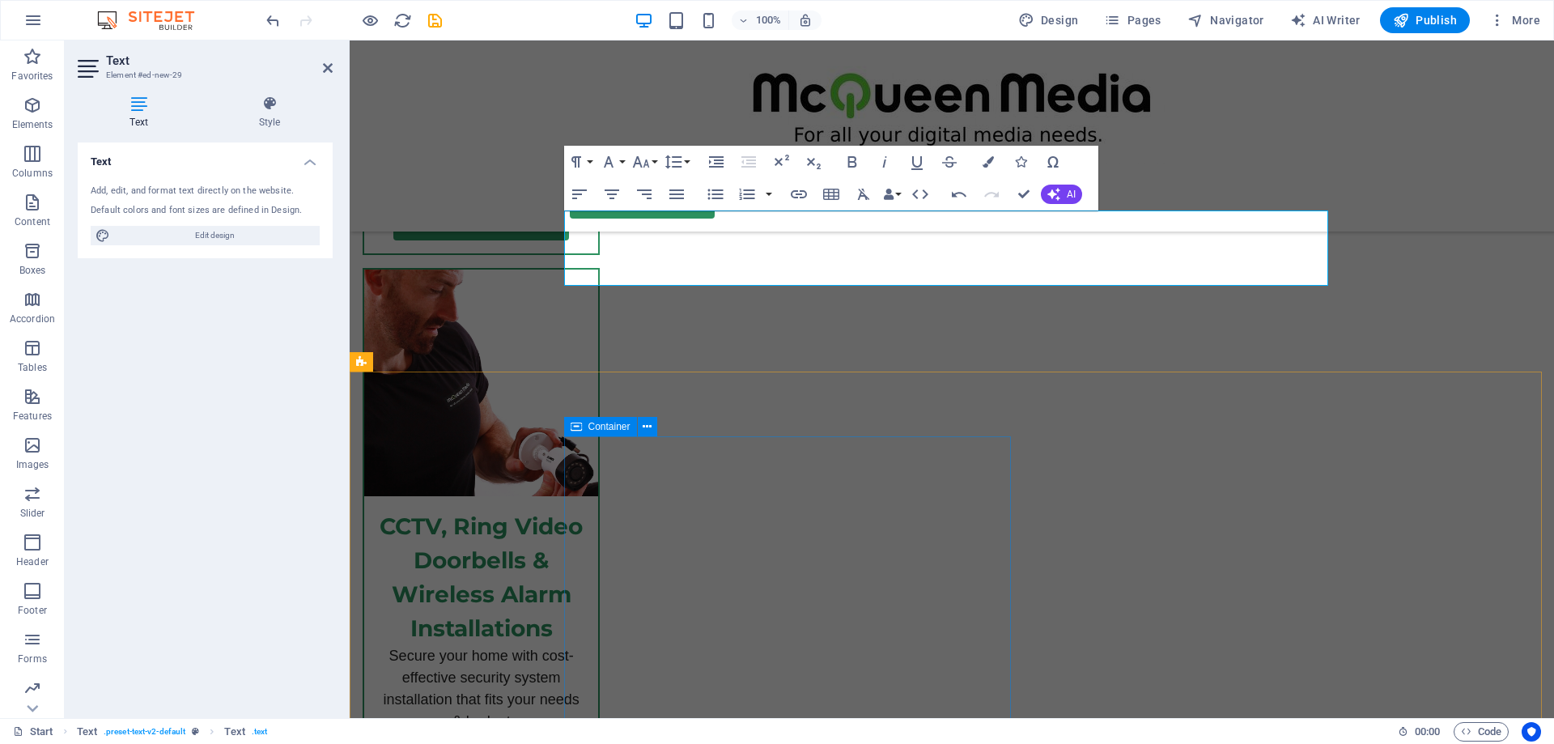
scroll to position [6174, 0]
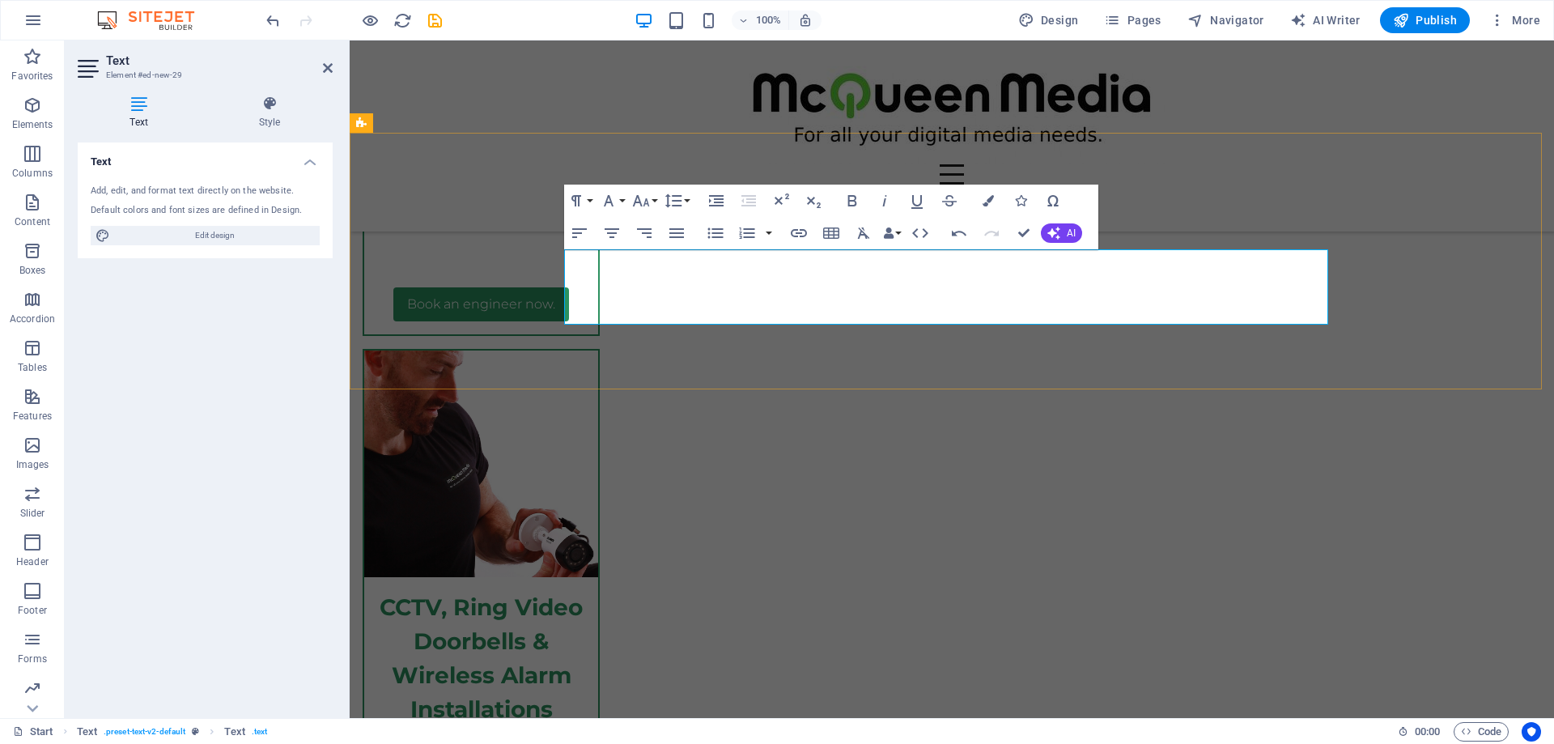
drag, startPoint x: 866, startPoint y: 292, endPoint x: 821, endPoint y: 292, distance: 44.5
click at [850, 256] on icon "button" at bounding box center [855, 255] width 19 height 19
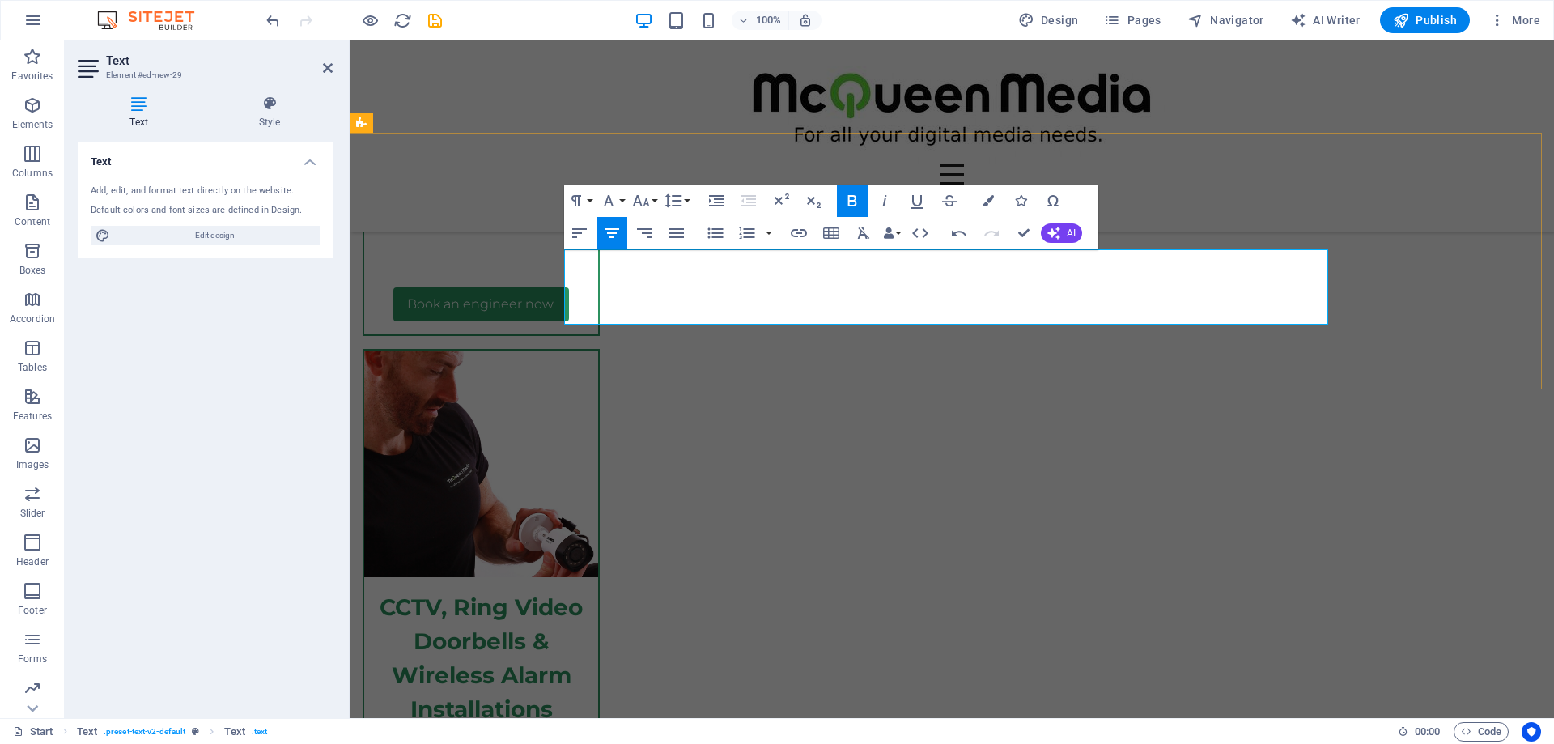
drag, startPoint x: 691, startPoint y: 290, endPoint x: 577, endPoint y: 295, distance: 114.2
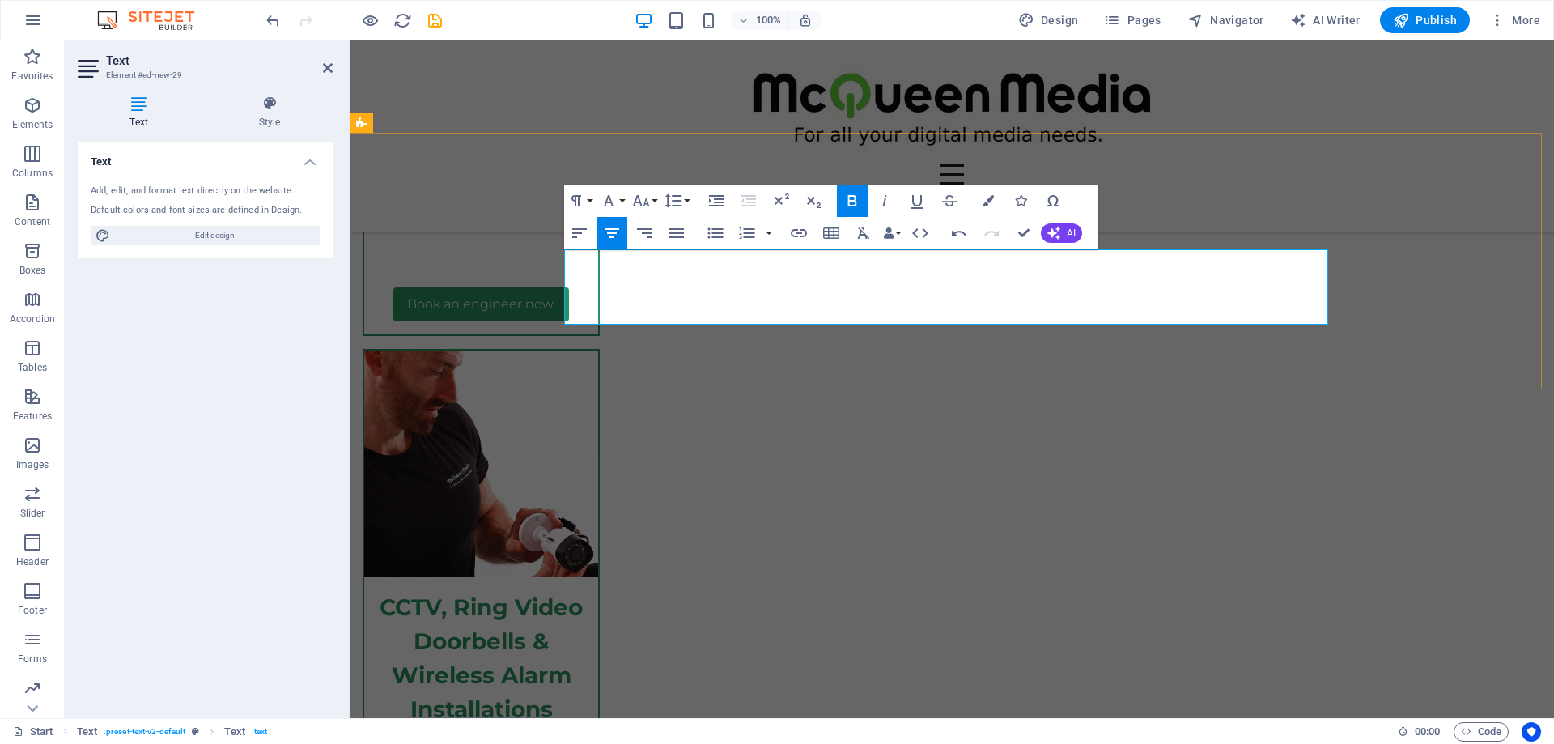
click at [800, 233] on icon "button" at bounding box center [799, 233] width 16 height 8
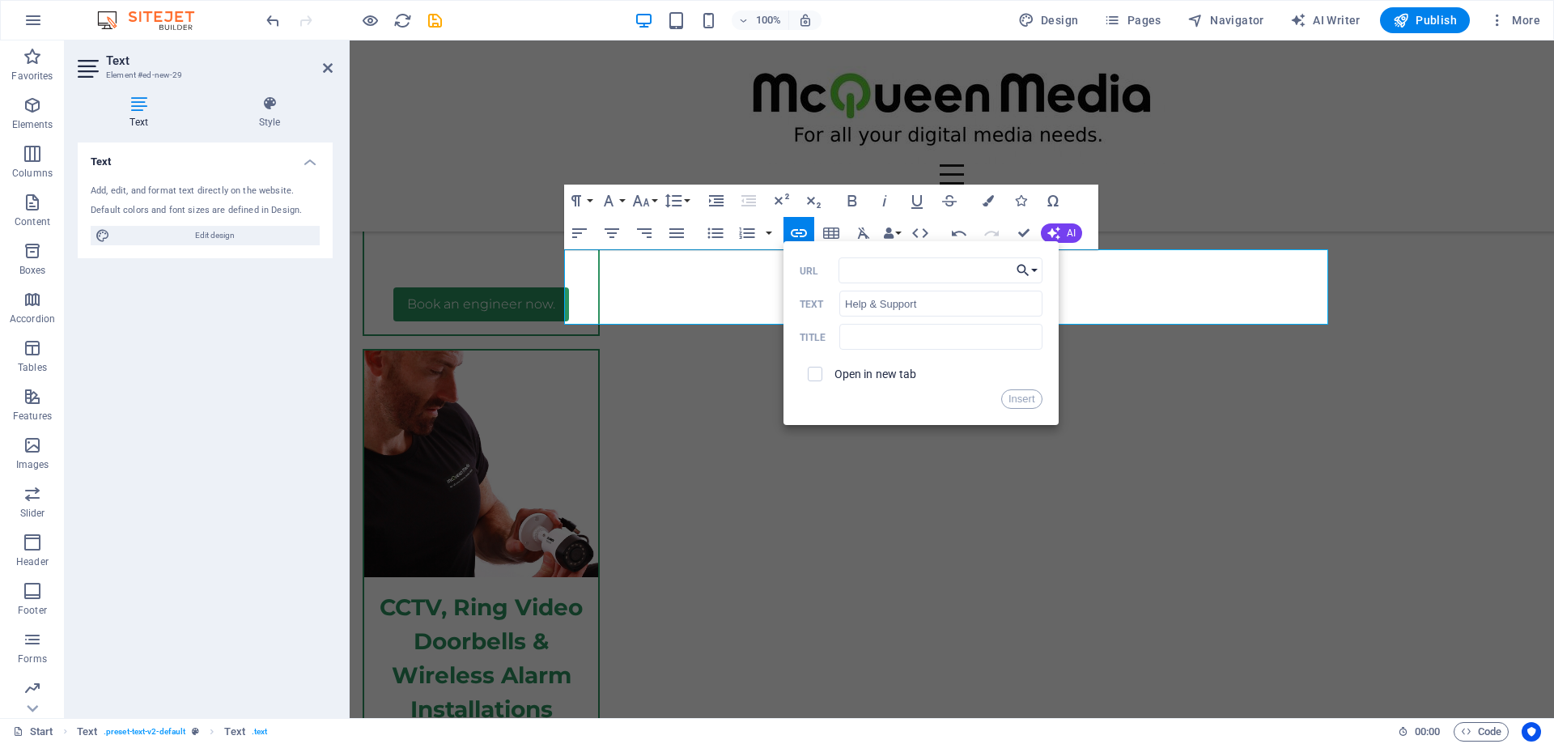
click at [1028, 271] on icon "button" at bounding box center [1023, 270] width 16 height 19
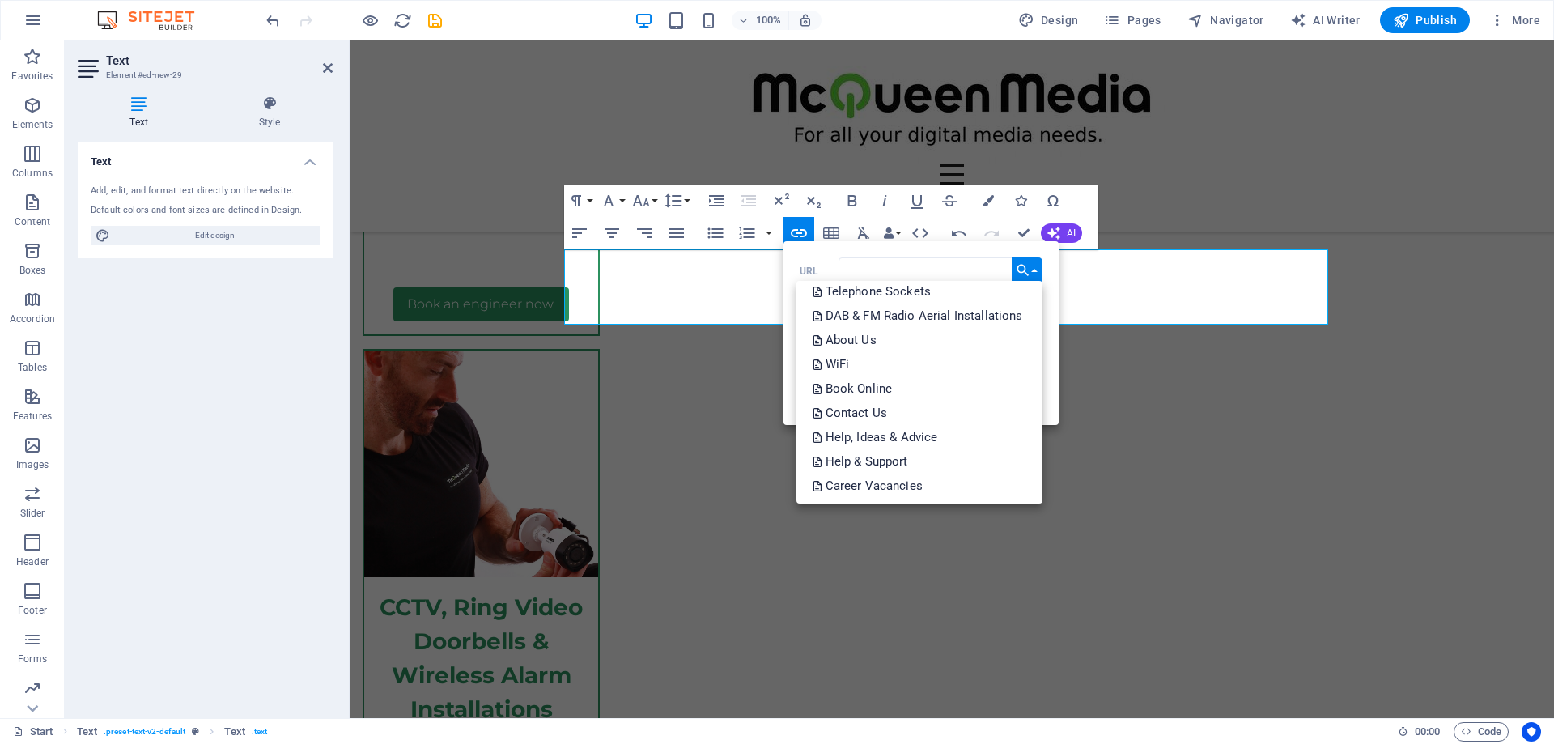
scroll to position [405, 0]
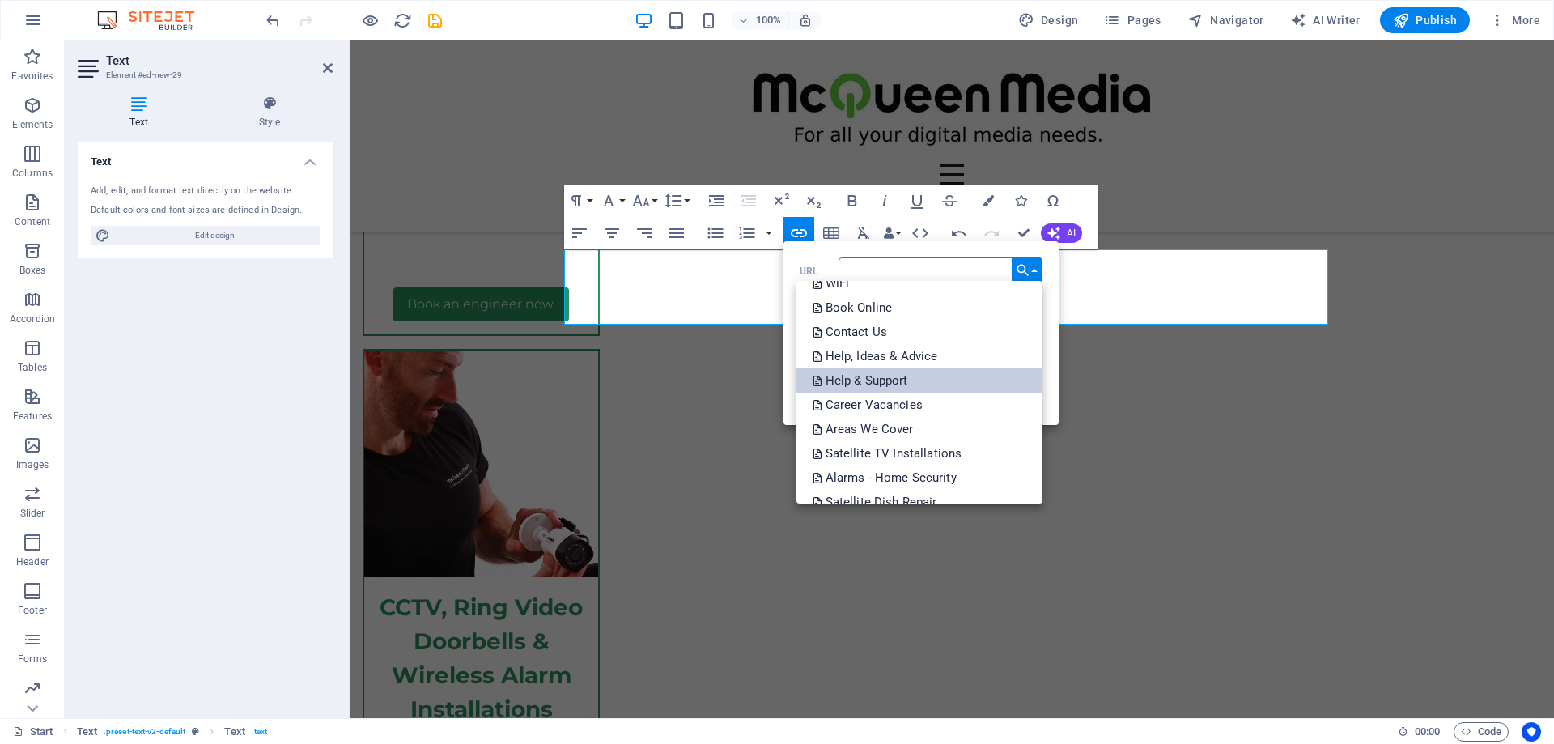
click at [913, 383] on link "Help & Support" at bounding box center [919, 380] width 246 height 24
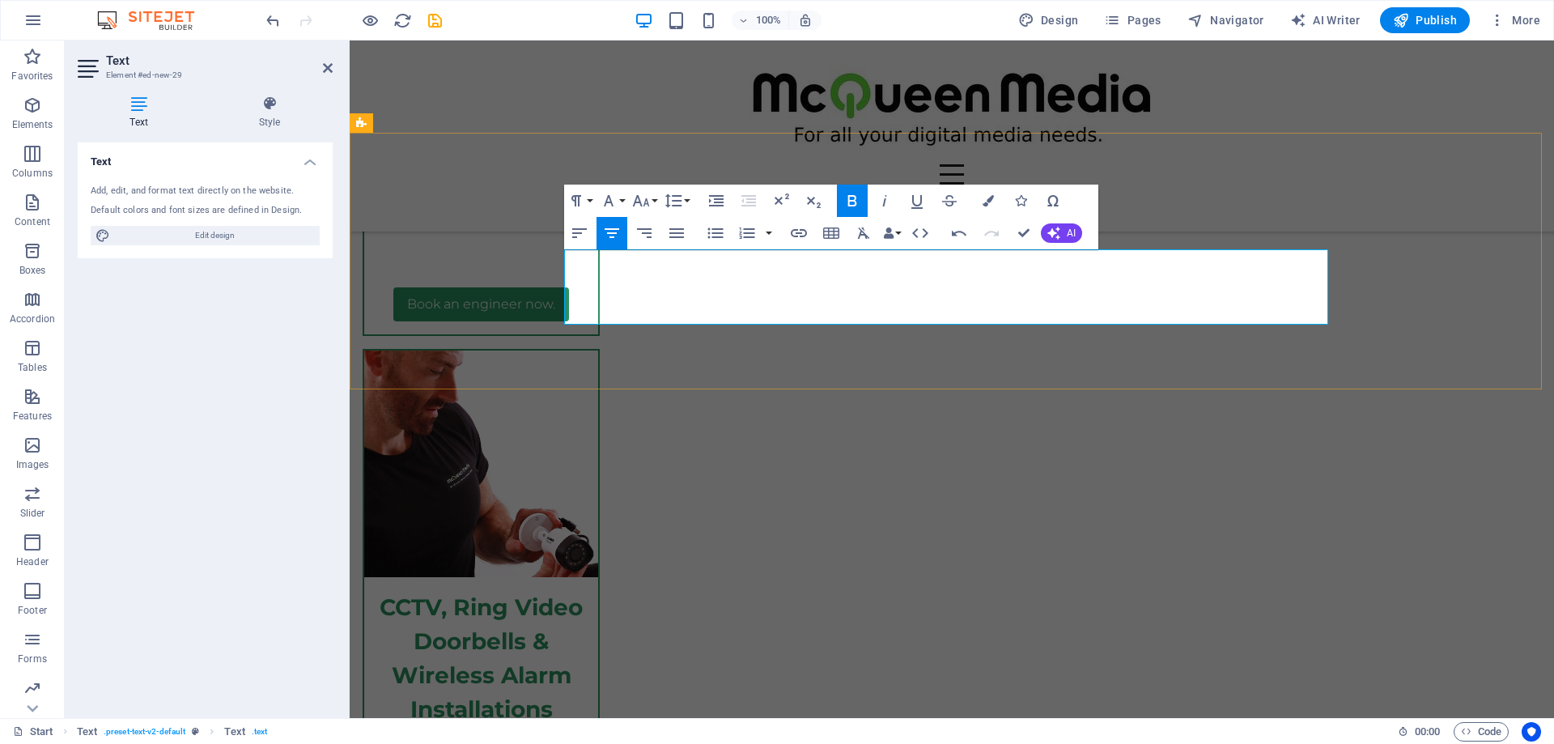
drag, startPoint x: 769, startPoint y: 293, endPoint x: 703, endPoint y: 298, distance: 65.7
click at [796, 232] on icon "button" at bounding box center [798, 232] width 19 height 19
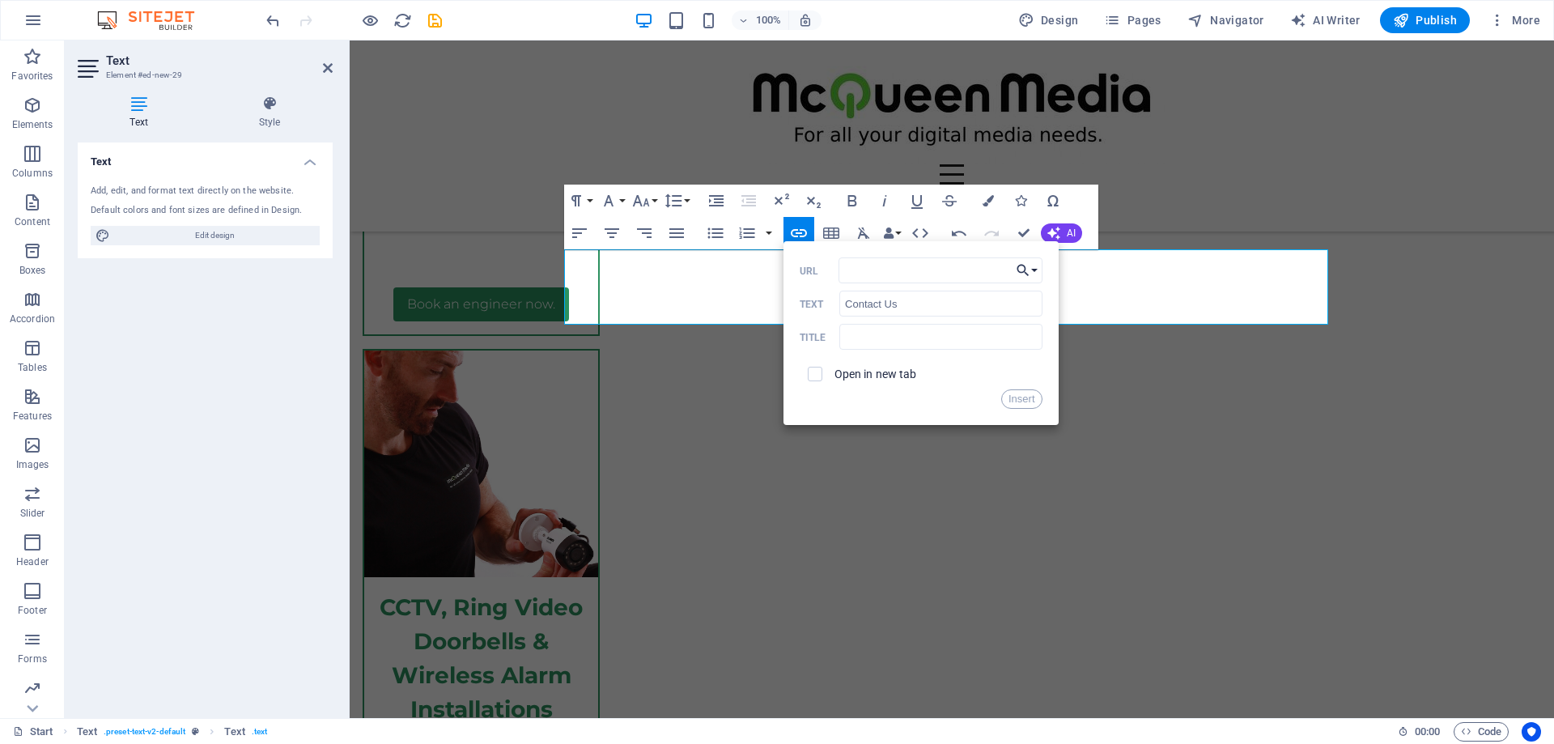
click at [1033, 270] on button "Choose Link" at bounding box center [1026, 270] width 31 height 26
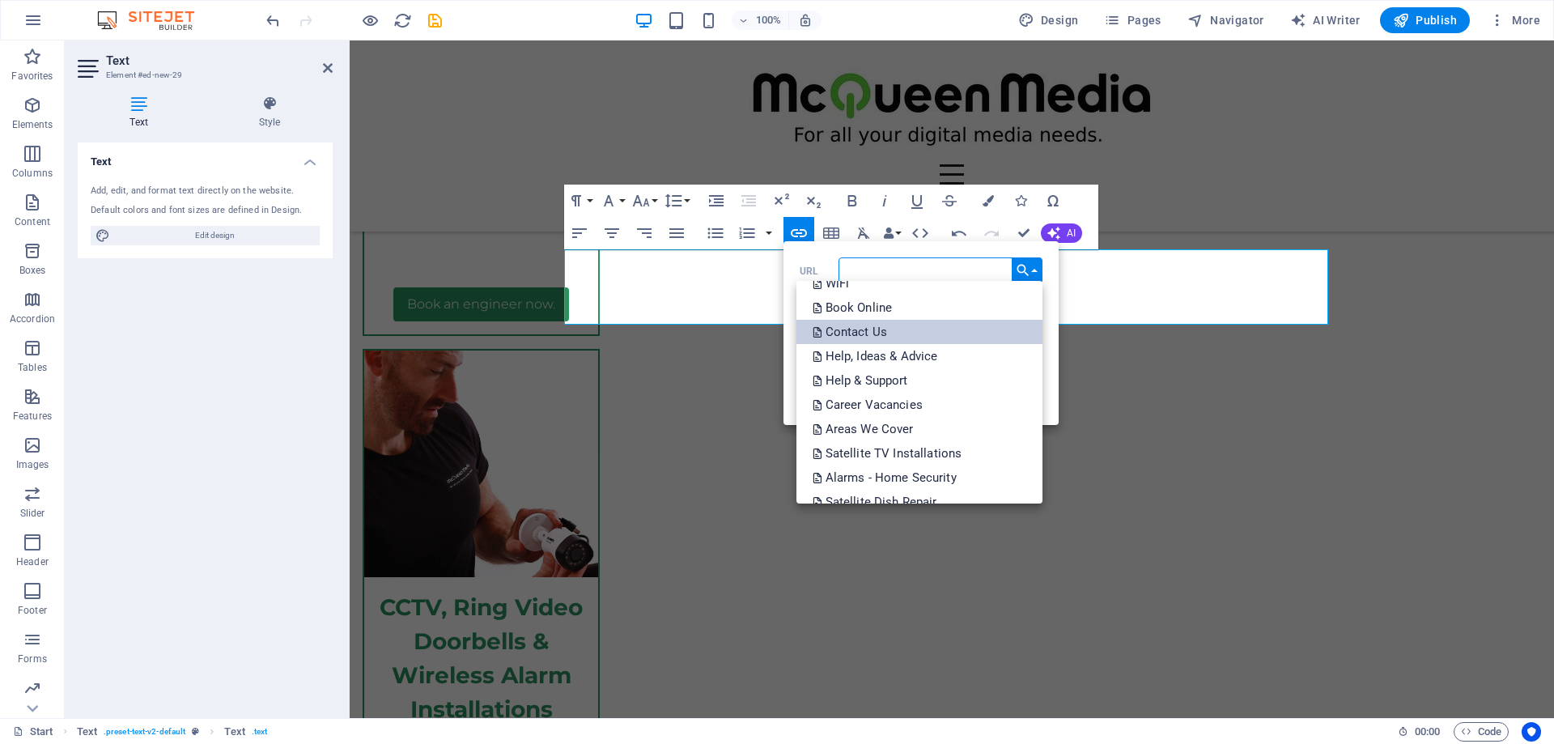
click at [1005, 330] on link "Contact Us" at bounding box center [919, 332] width 246 height 24
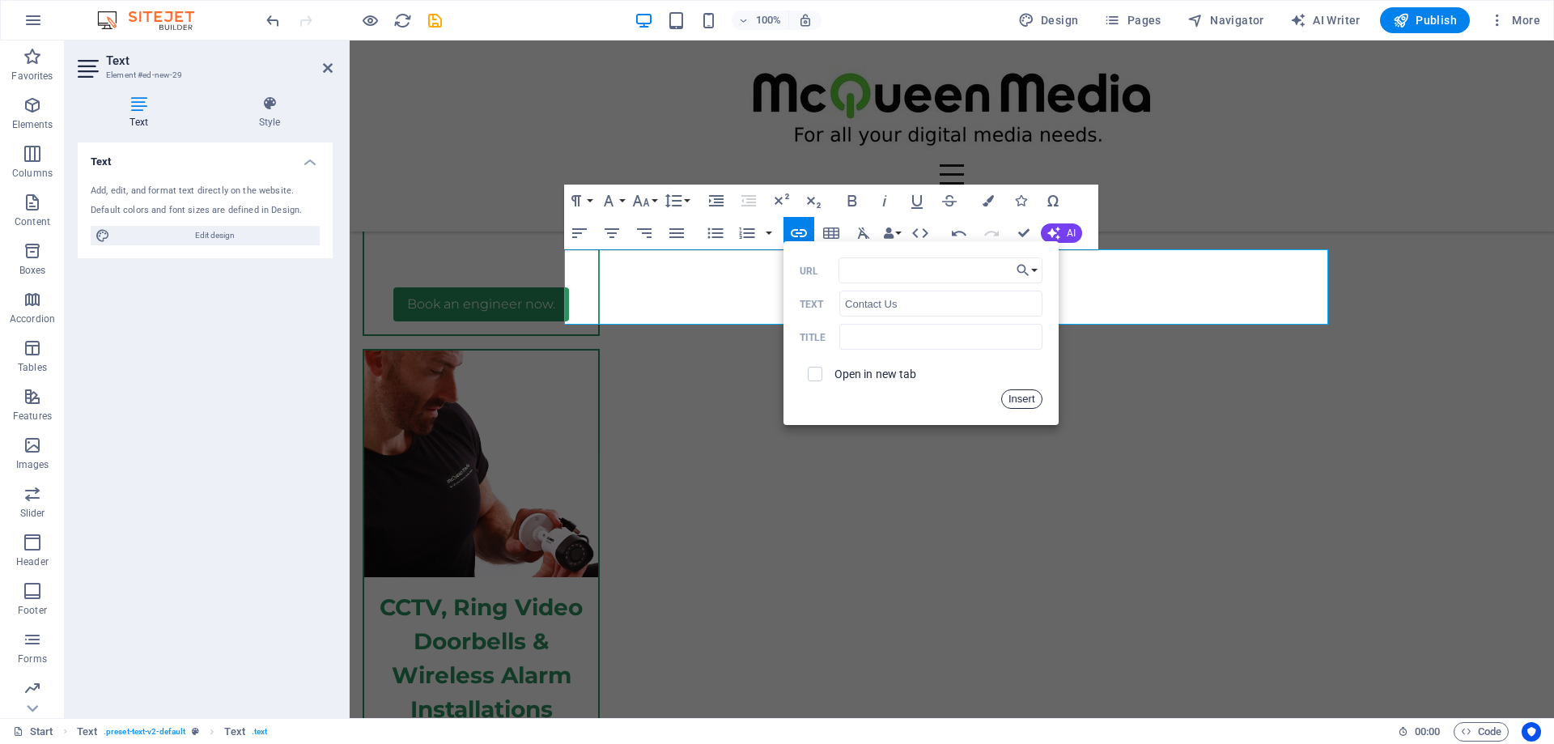
click at [1010, 392] on button "Insert" at bounding box center [1021, 398] width 41 height 19
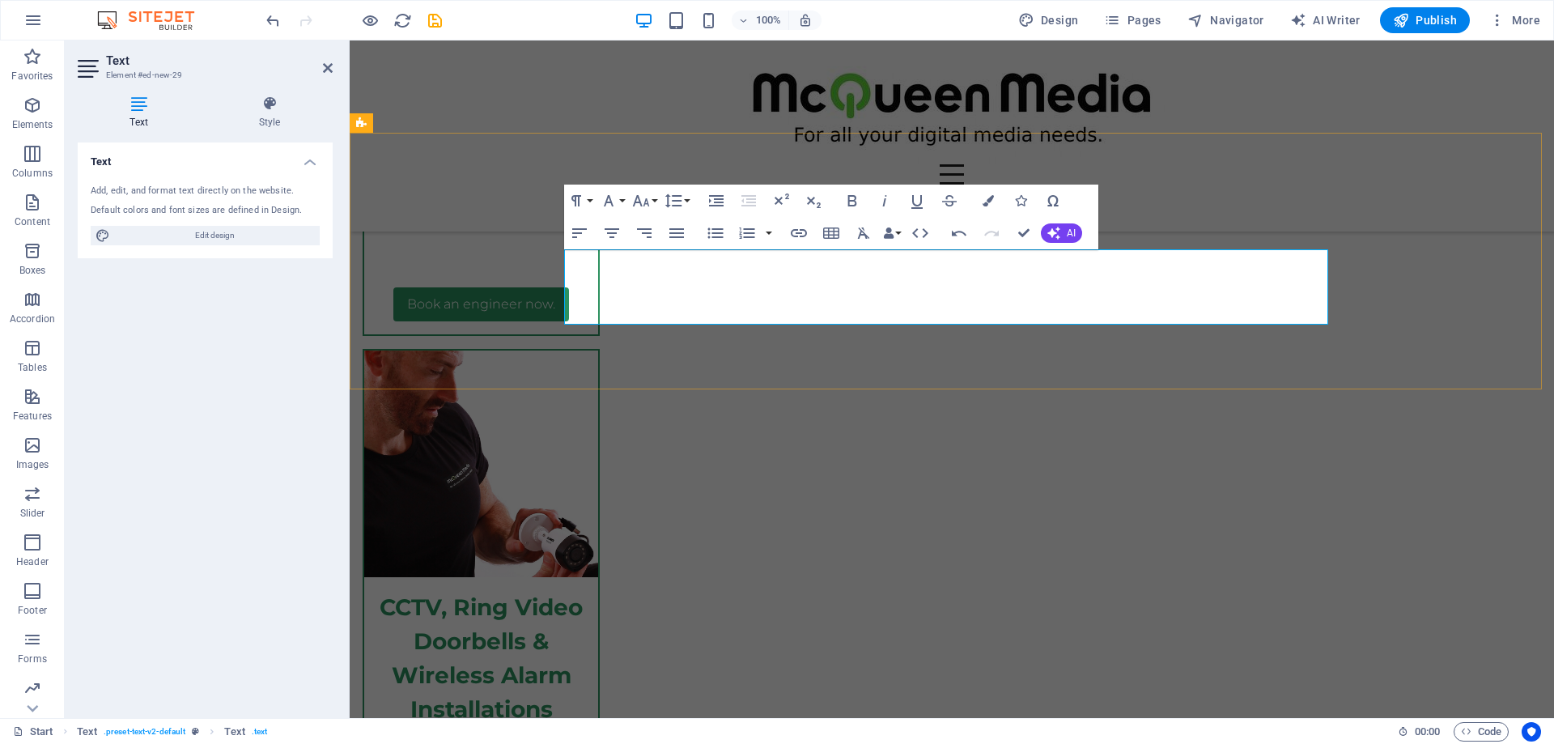
drag, startPoint x: 778, startPoint y: 291, endPoint x: 825, endPoint y: 289, distance: 46.2
click at [798, 238] on icon "button" at bounding box center [798, 232] width 19 height 19
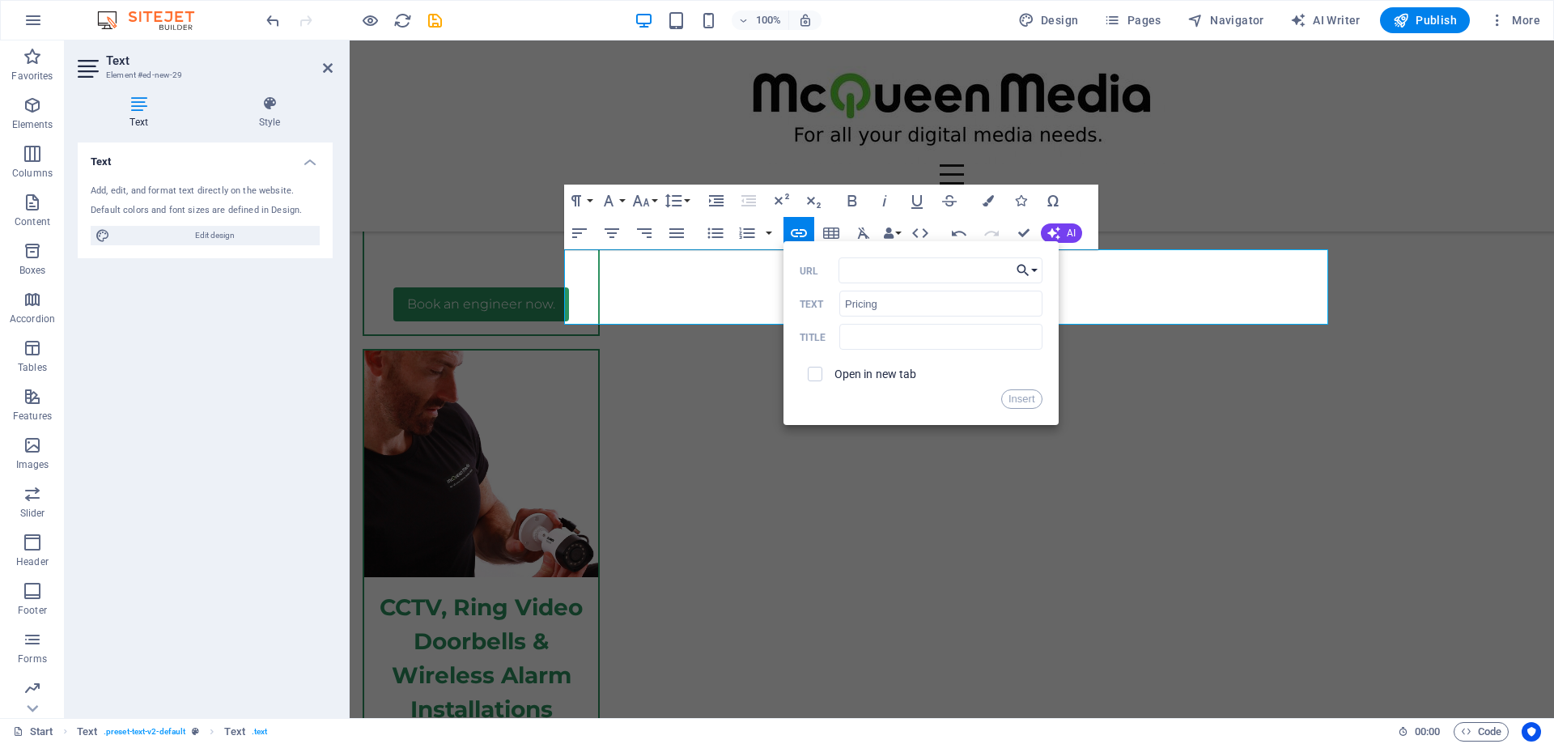
click at [1033, 266] on button "Choose Link" at bounding box center [1026, 270] width 31 height 26
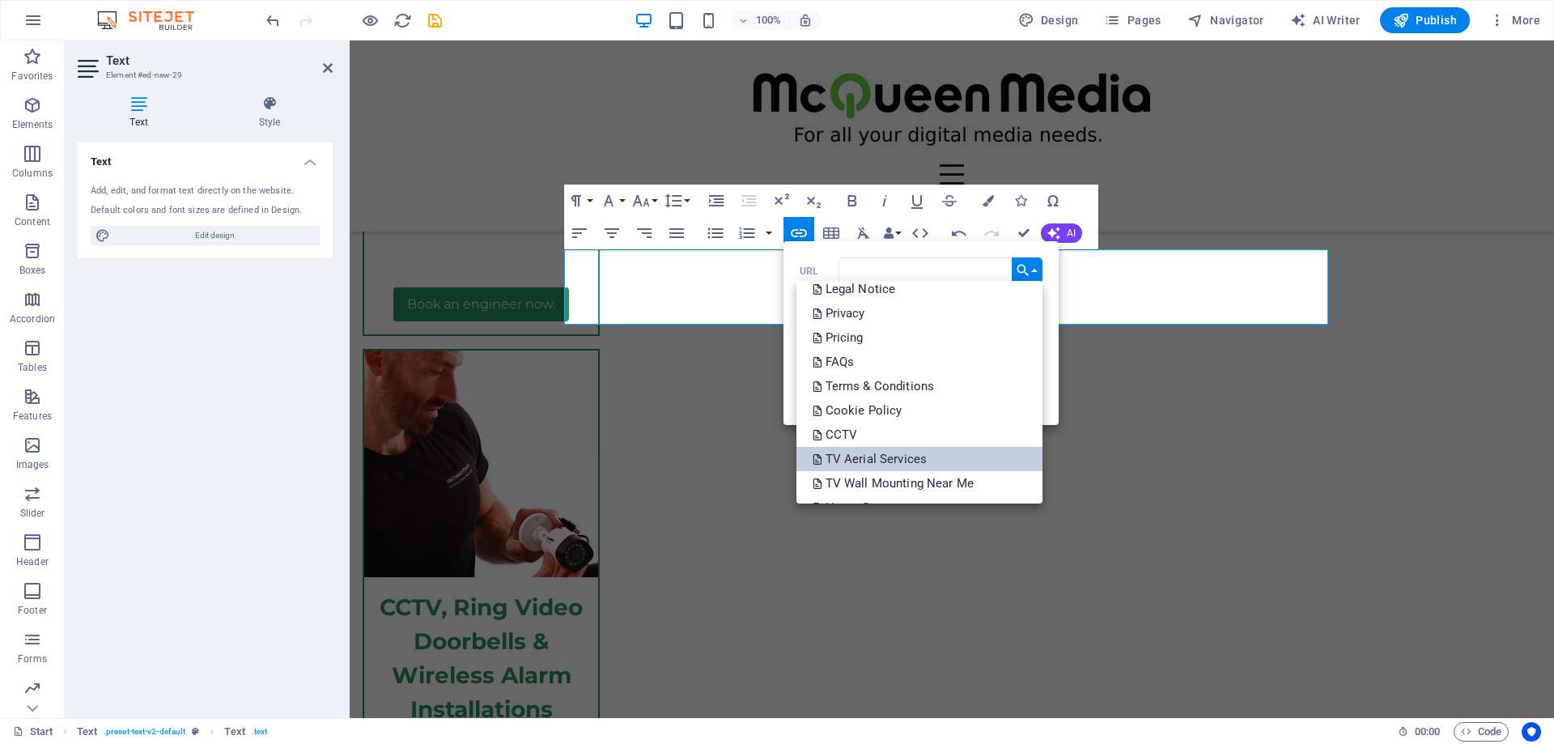
scroll to position [33, 0]
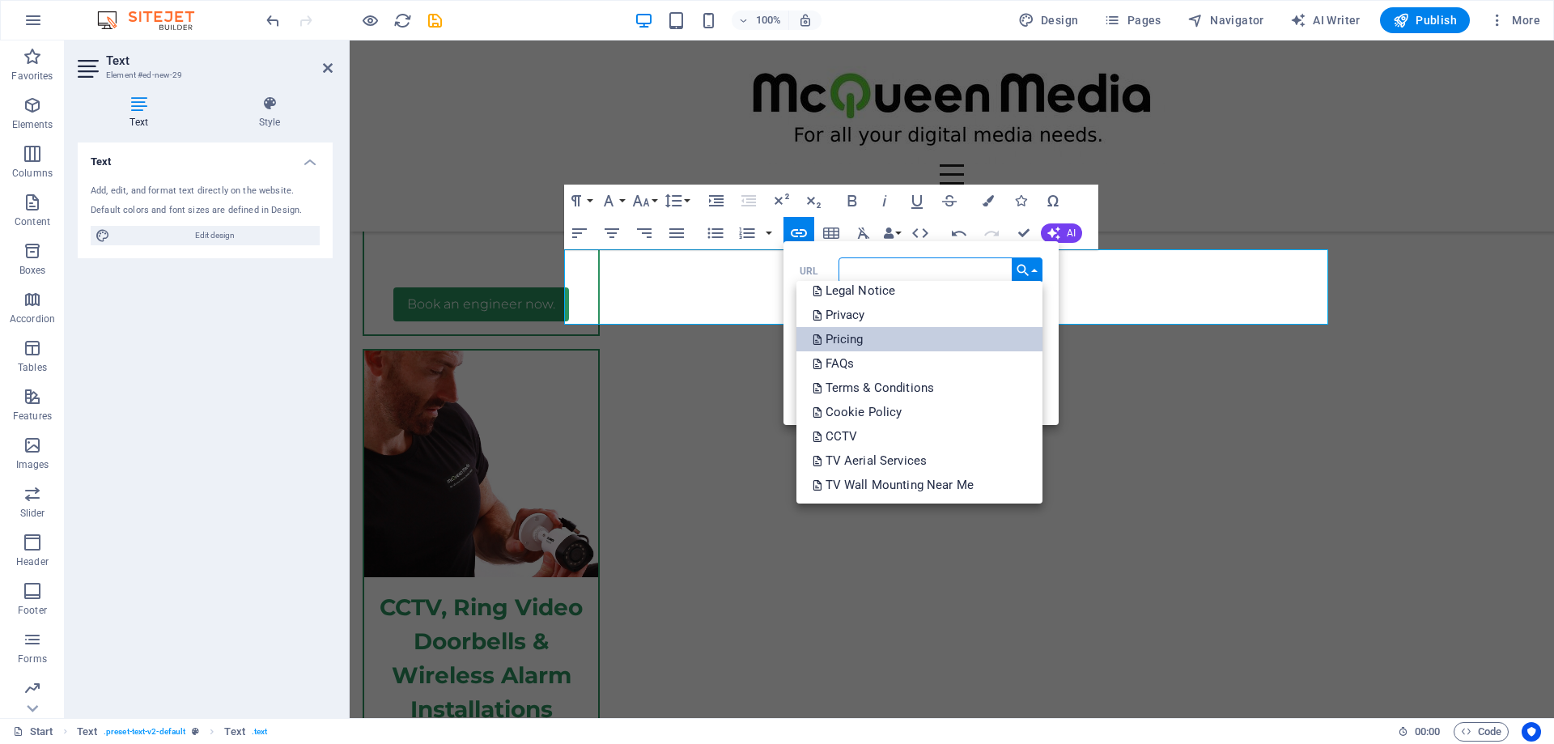
click at [953, 342] on link "Pricing" at bounding box center [919, 339] width 246 height 24
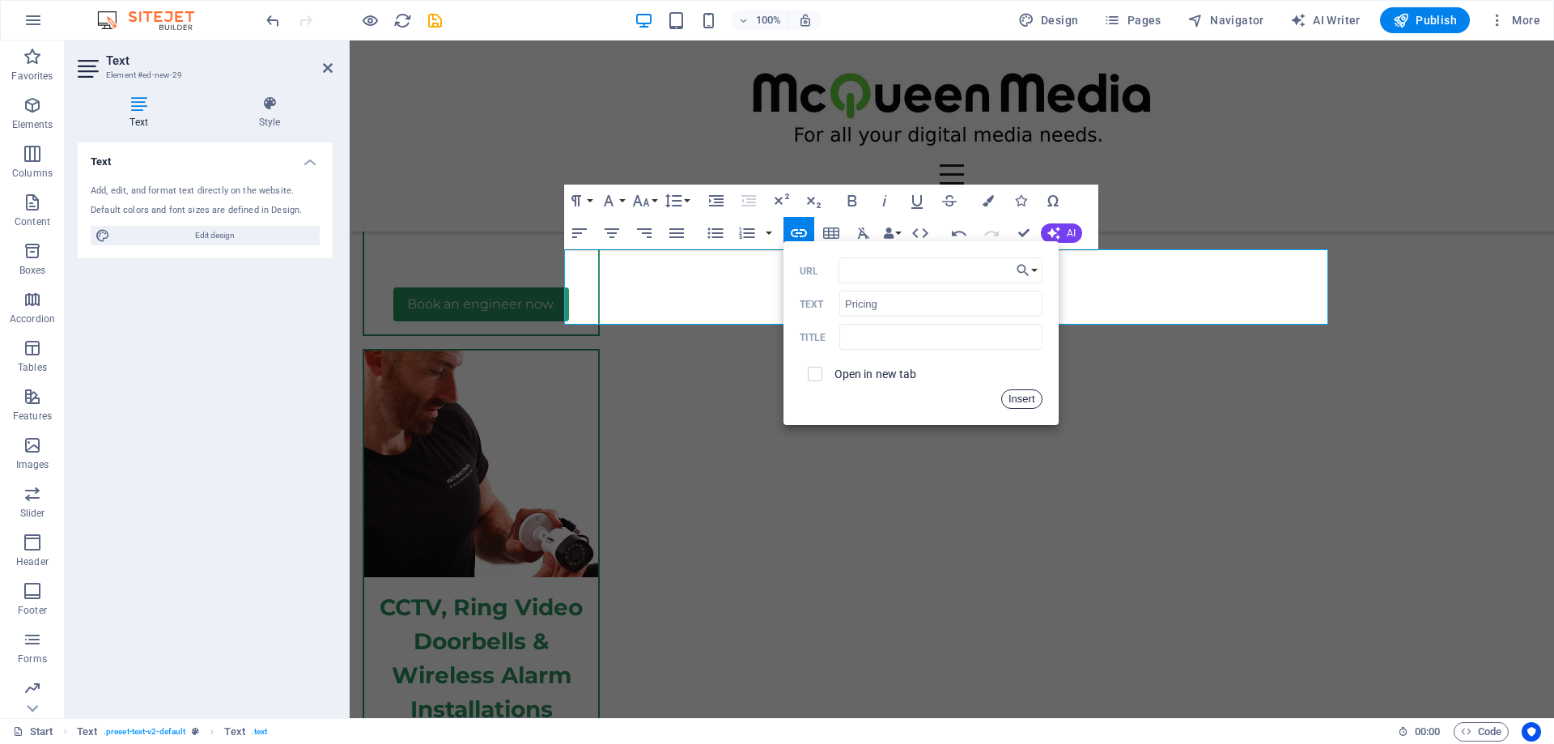
click at [1012, 402] on button "Insert" at bounding box center [1021, 398] width 41 height 19
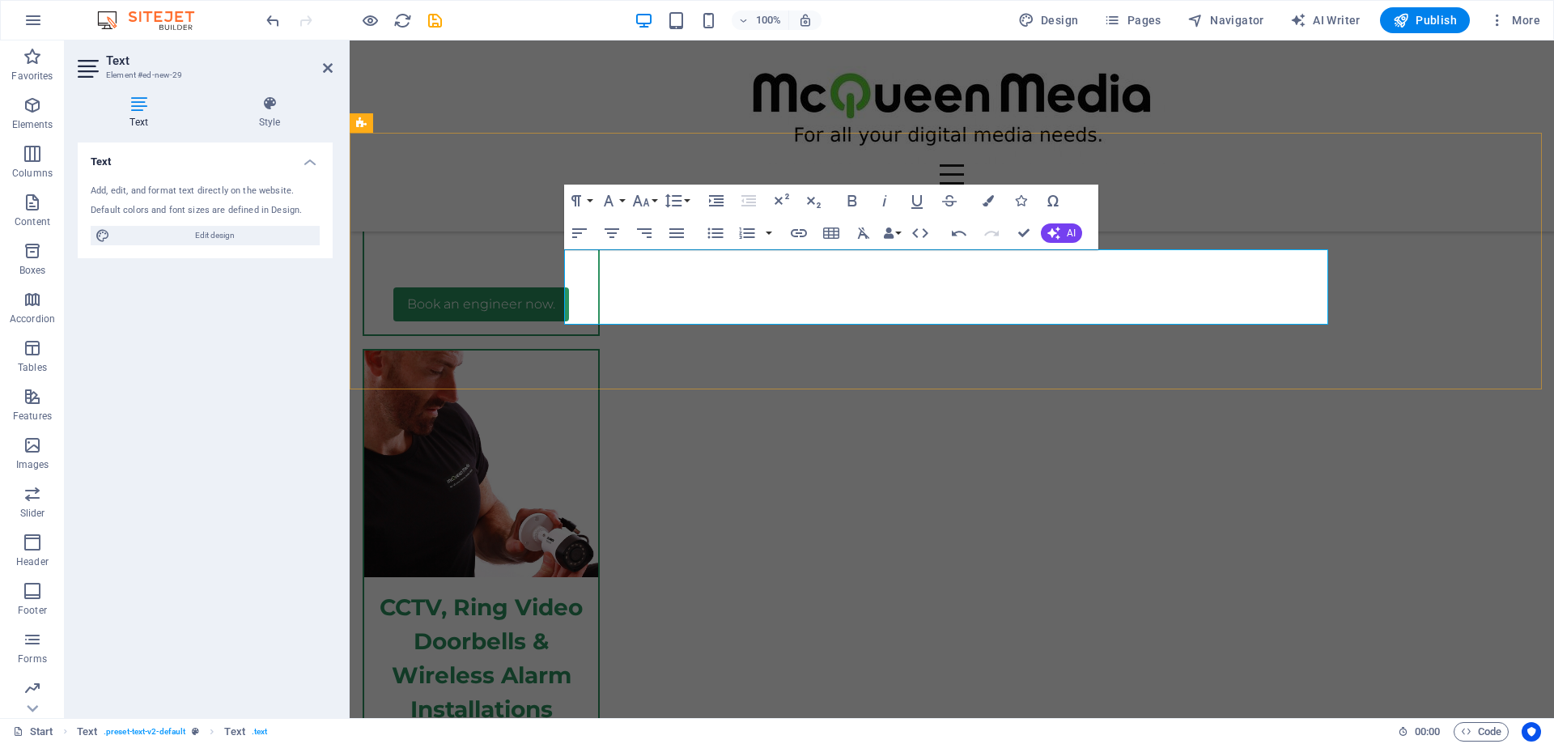
drag, startPoint x: 835, startPoint y: 290, endPoint x: 932, endPoint y: 296, distance: 97.3
click at [795, 230] on icon "button" at bounding box center [799, 233] width 16 height 8
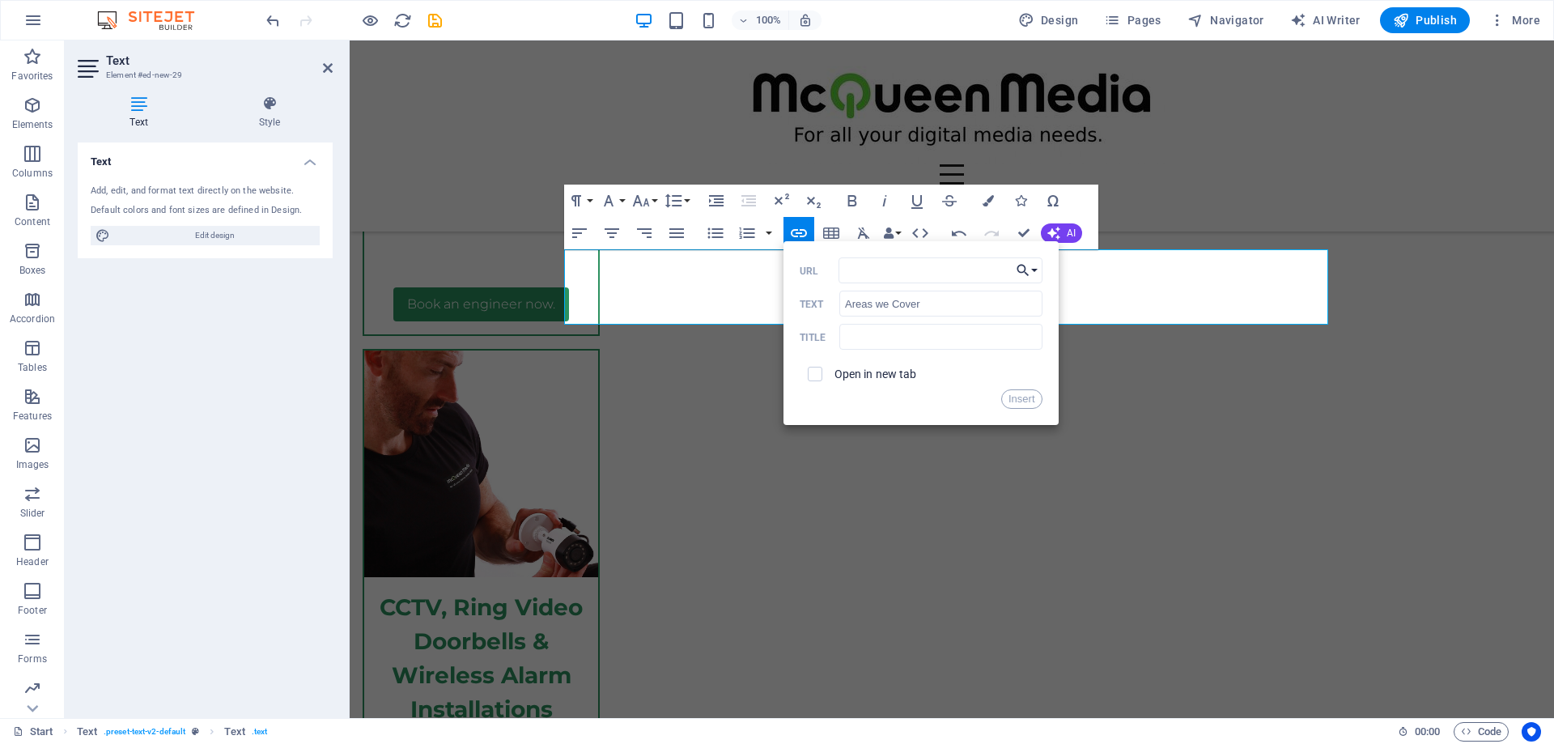
click at [1039, 268] on button "Choose Link" at bounding box center [1026, 270] width 31 height 26
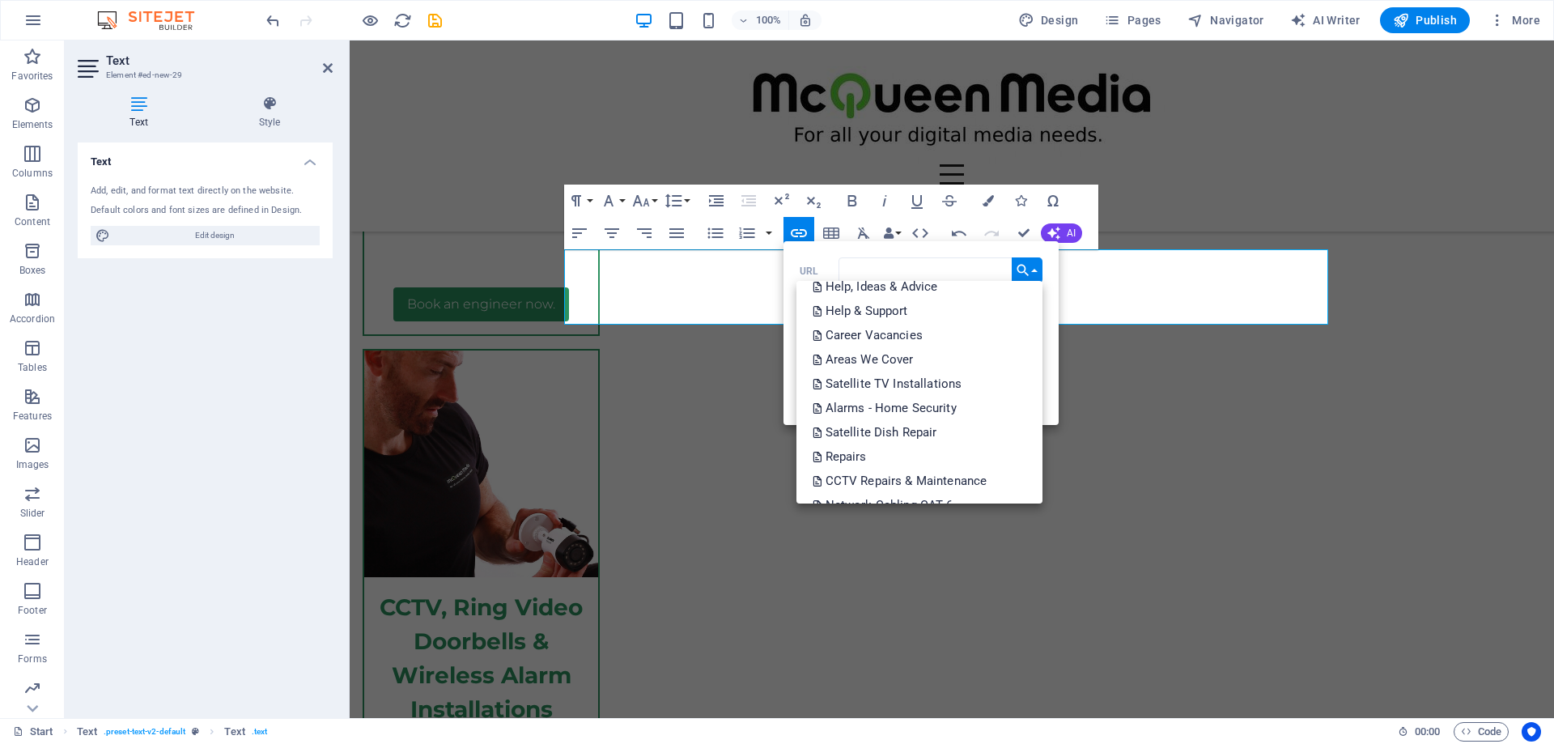
scroll to position [486, 0]
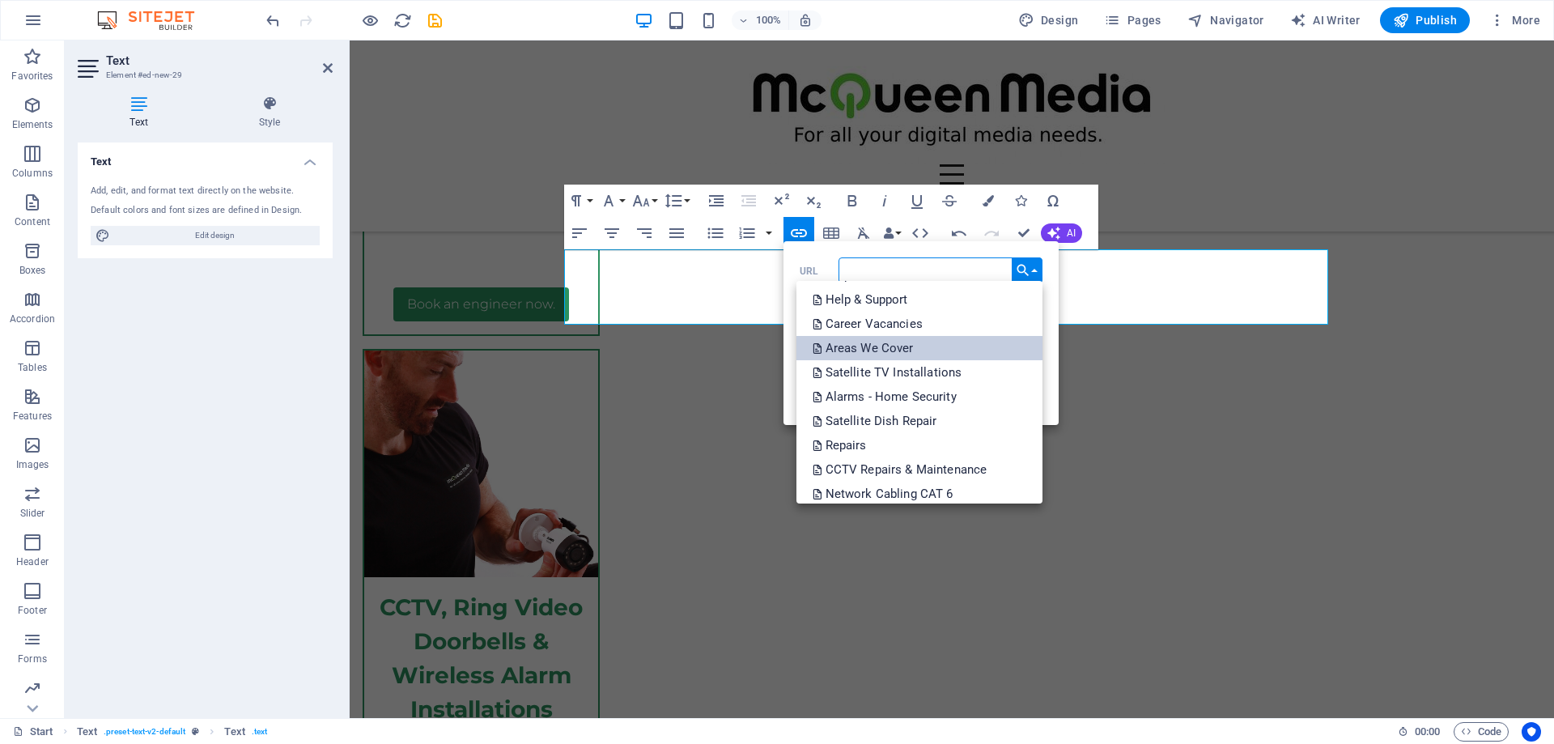
click at [922, 349] on link "Areas We Cover" at bounding box center [919, 348] width 246 height 24
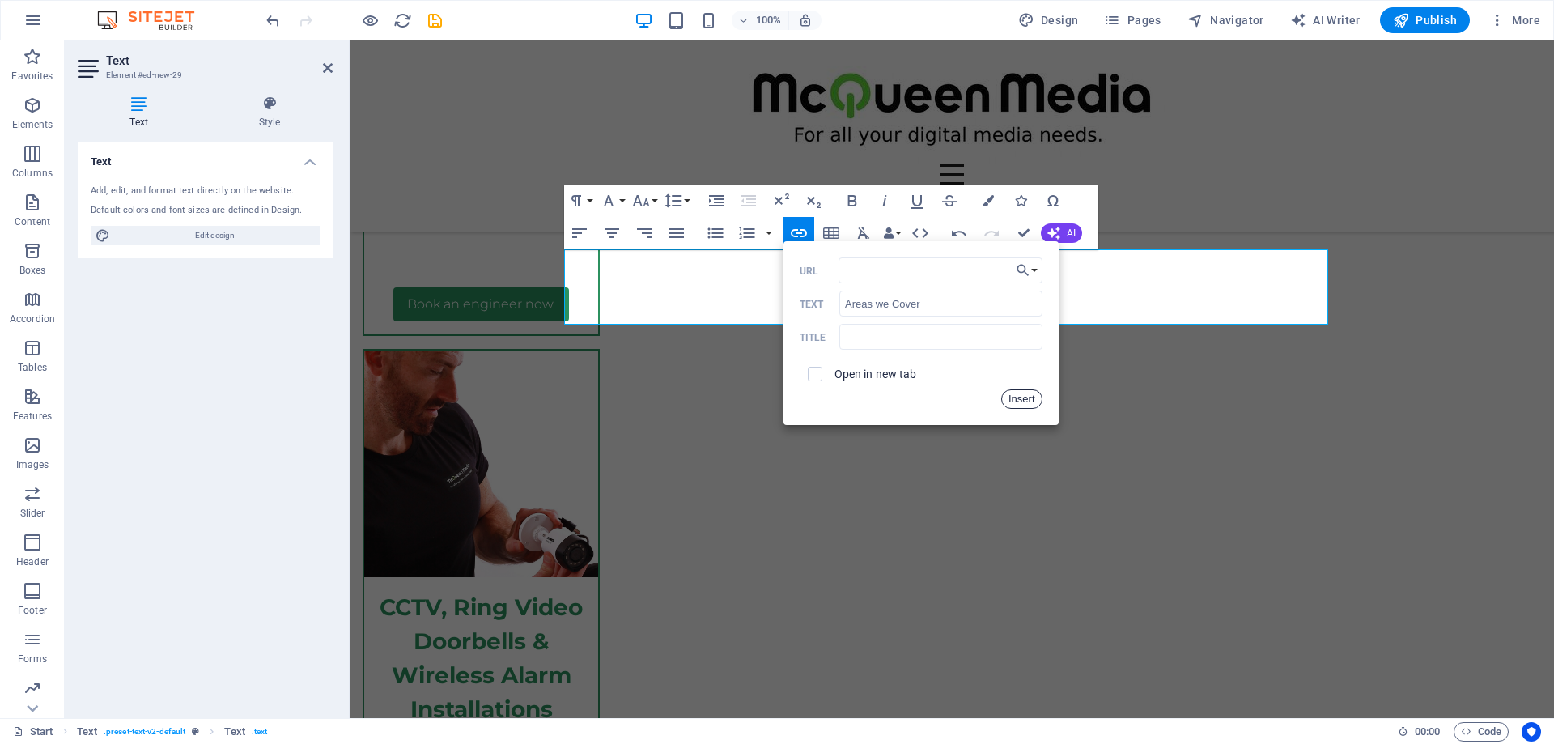
click at [1014, 392] on button "Insert" at bounding box center [1021, 398] width 41 height 19
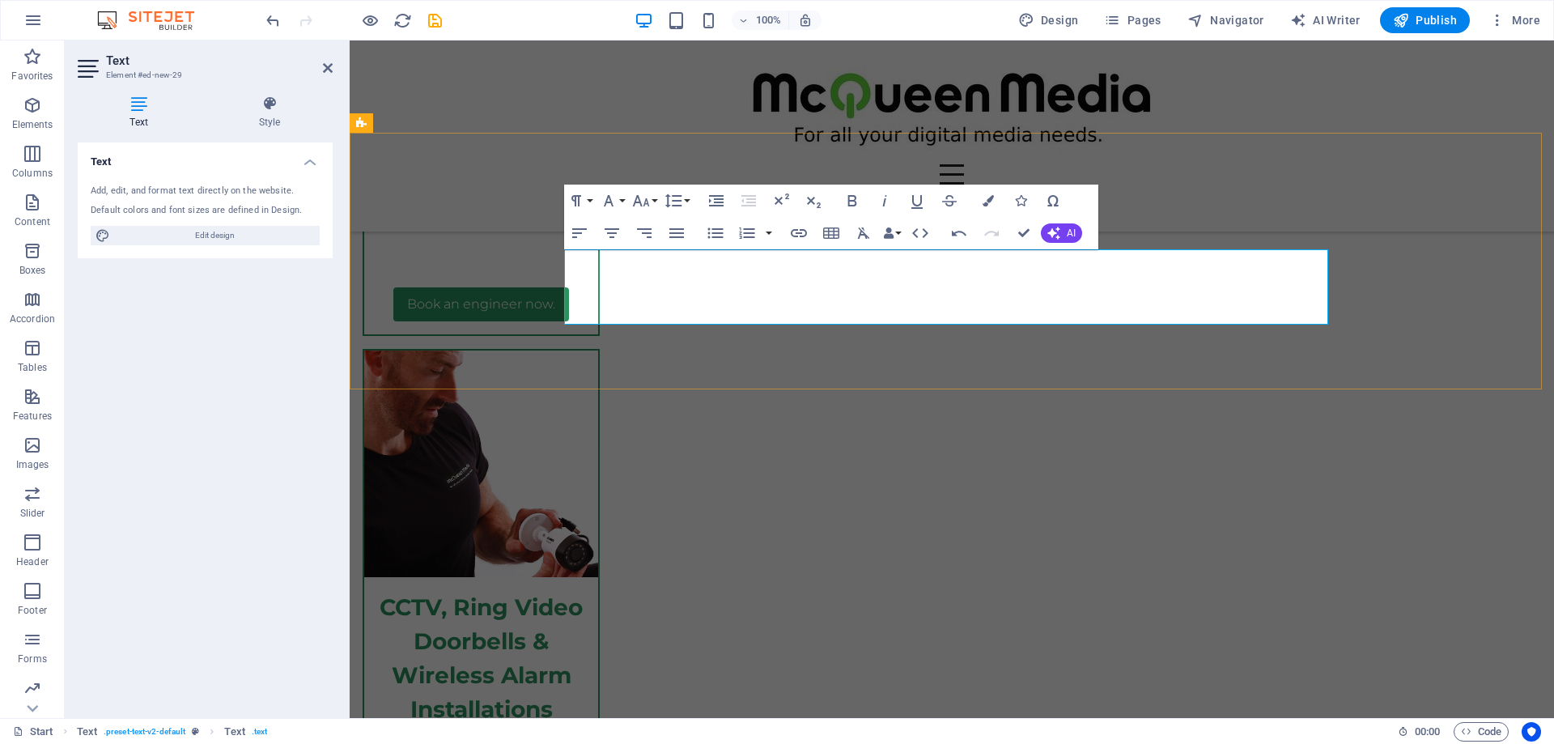
drag, startPoint x: 943, startPoint y: 292, endPoint x: 1069, endPoint y: 305, distance: 126.9
click at [801, 229] on icon "button" at bounding box center [798, 232] width 19 height 19
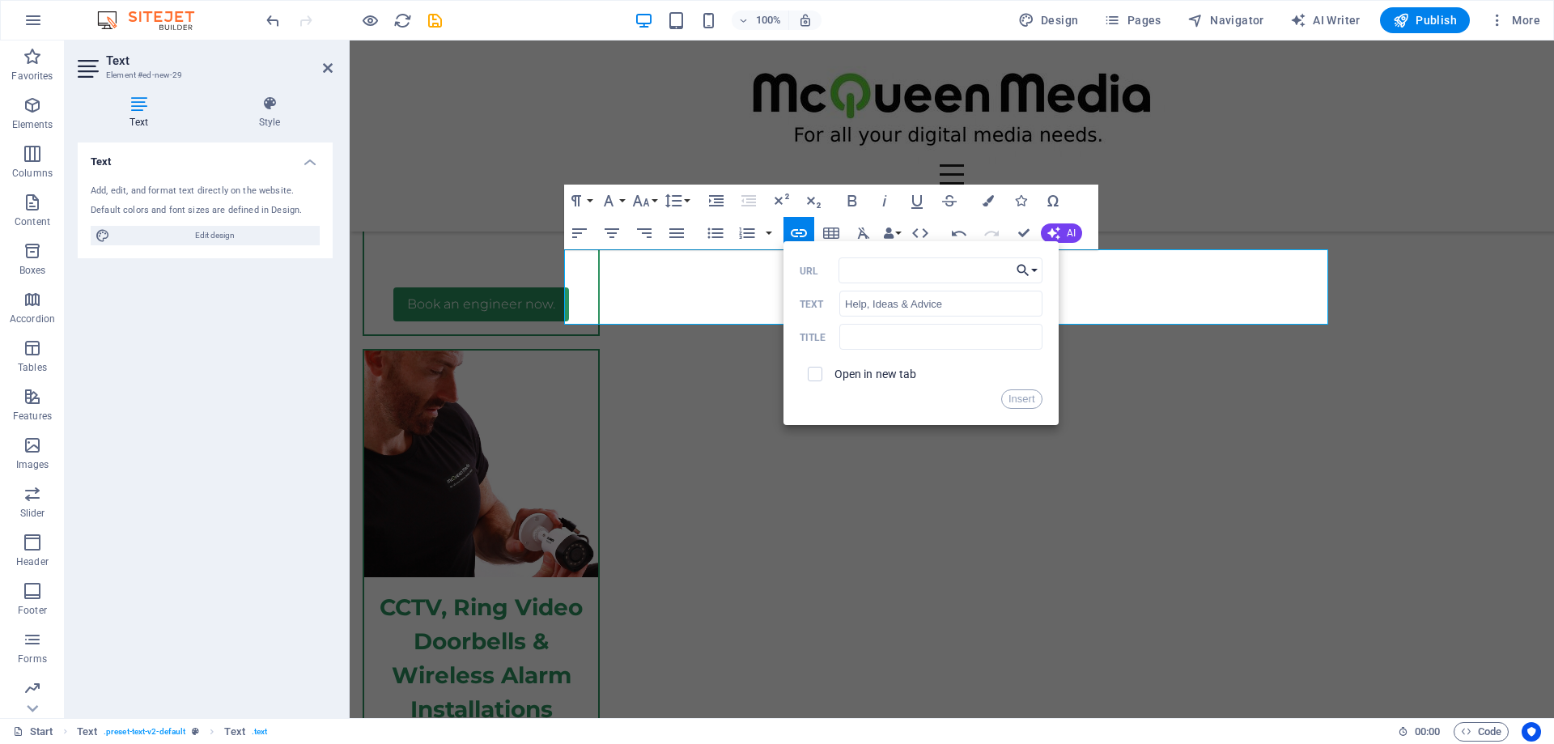
click at [1034, 268] on button "Choose Link" at bounding box center [1026, 270] width 31 height 26
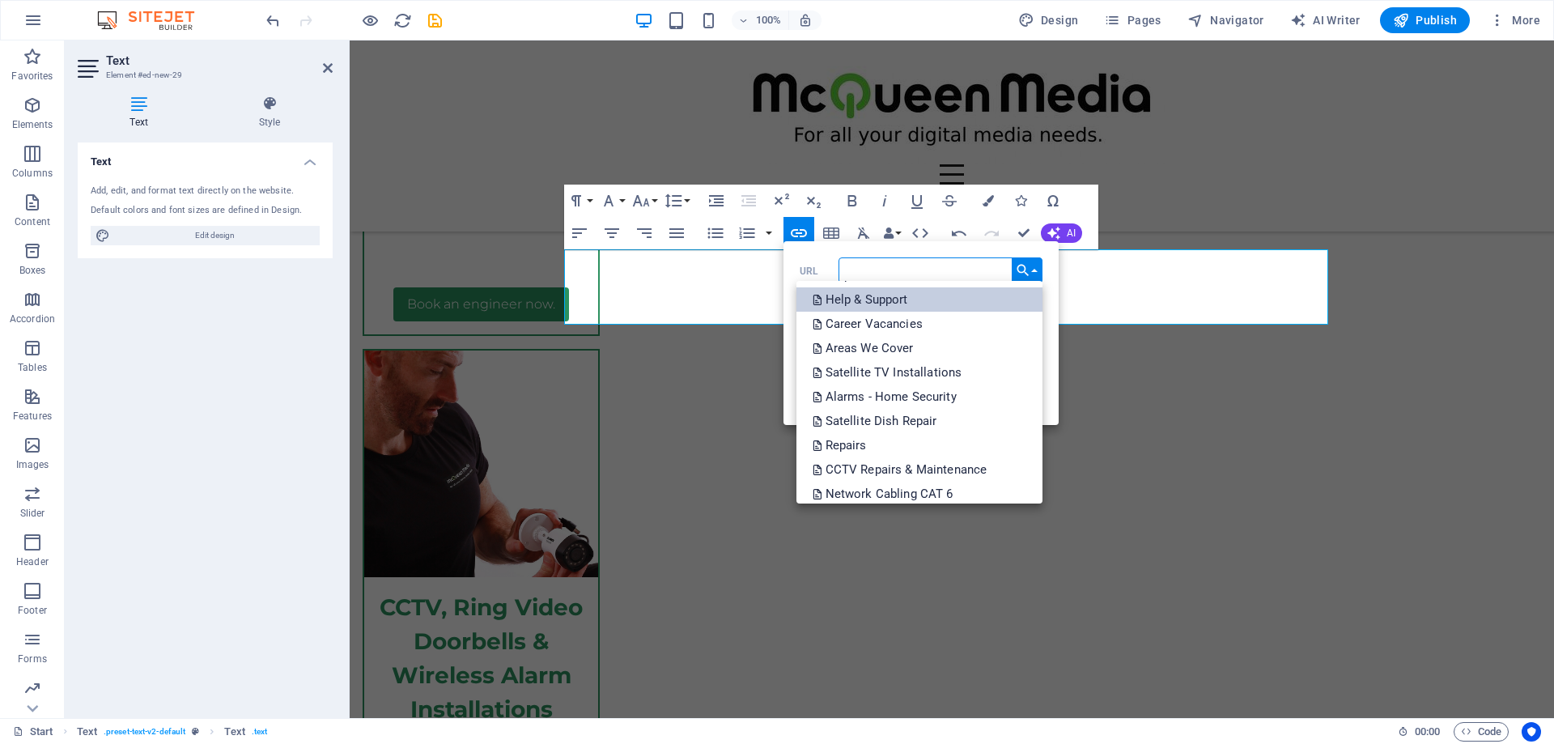
click at [998, 299] on link "Help & Support" at bounding box center [919, 299] width 246 height 24
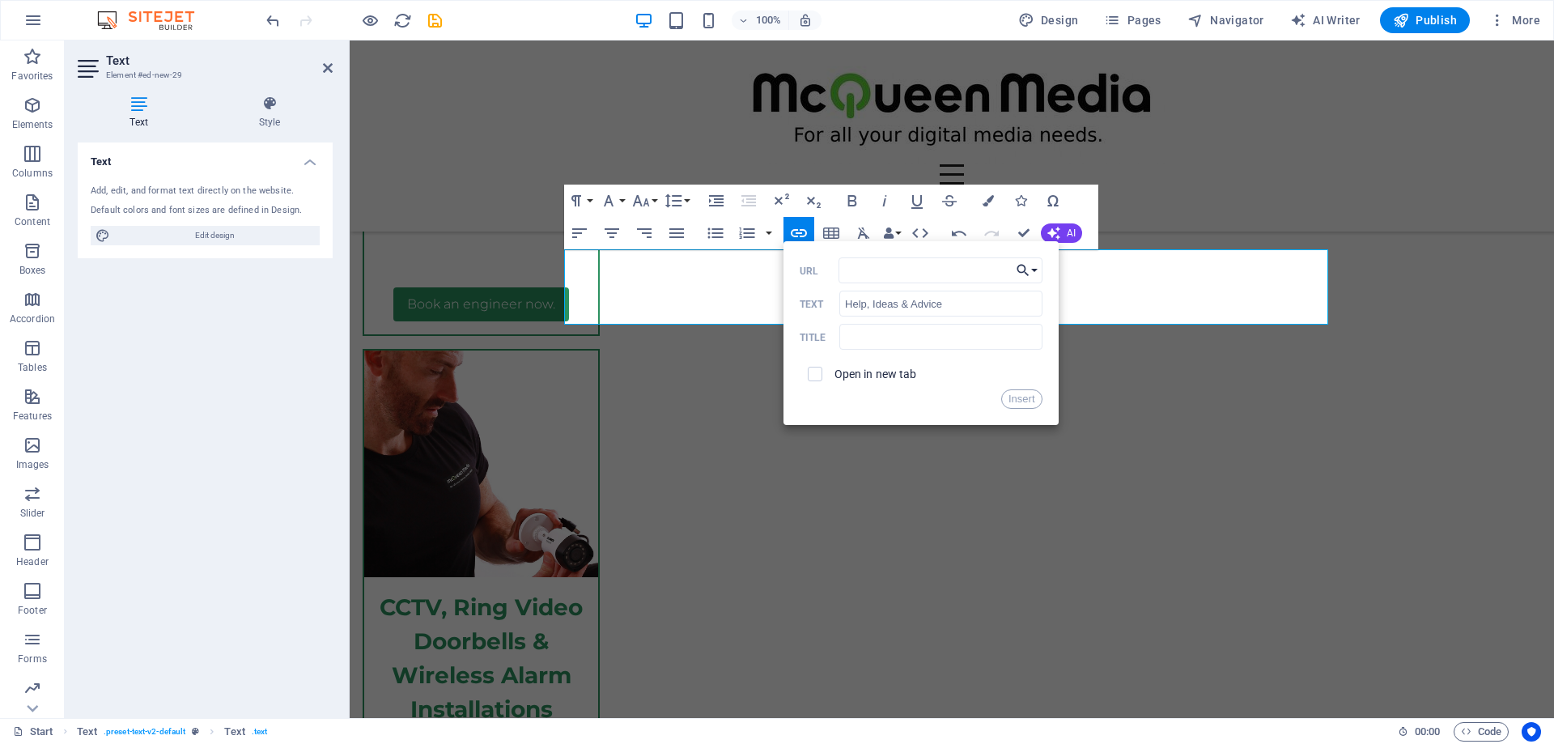
click at [1032, 265] on button "Choose Link" at bounding box center [1026, 270] width 31 height 26
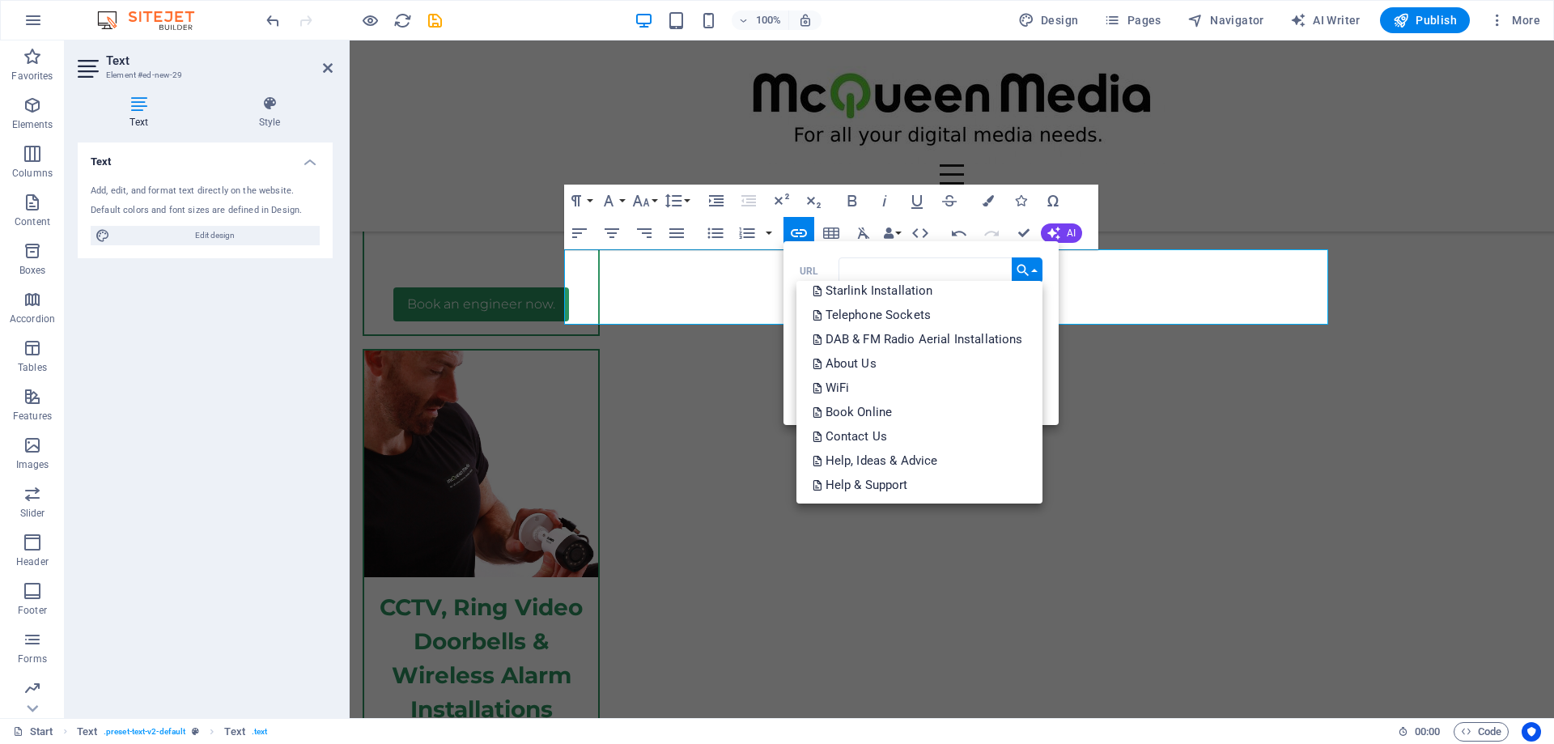
scroll to position [276, 0]
click at [942, 487] on link "Help, Ideas & Advice" at bounding box center [919, 485] width 246 height 24
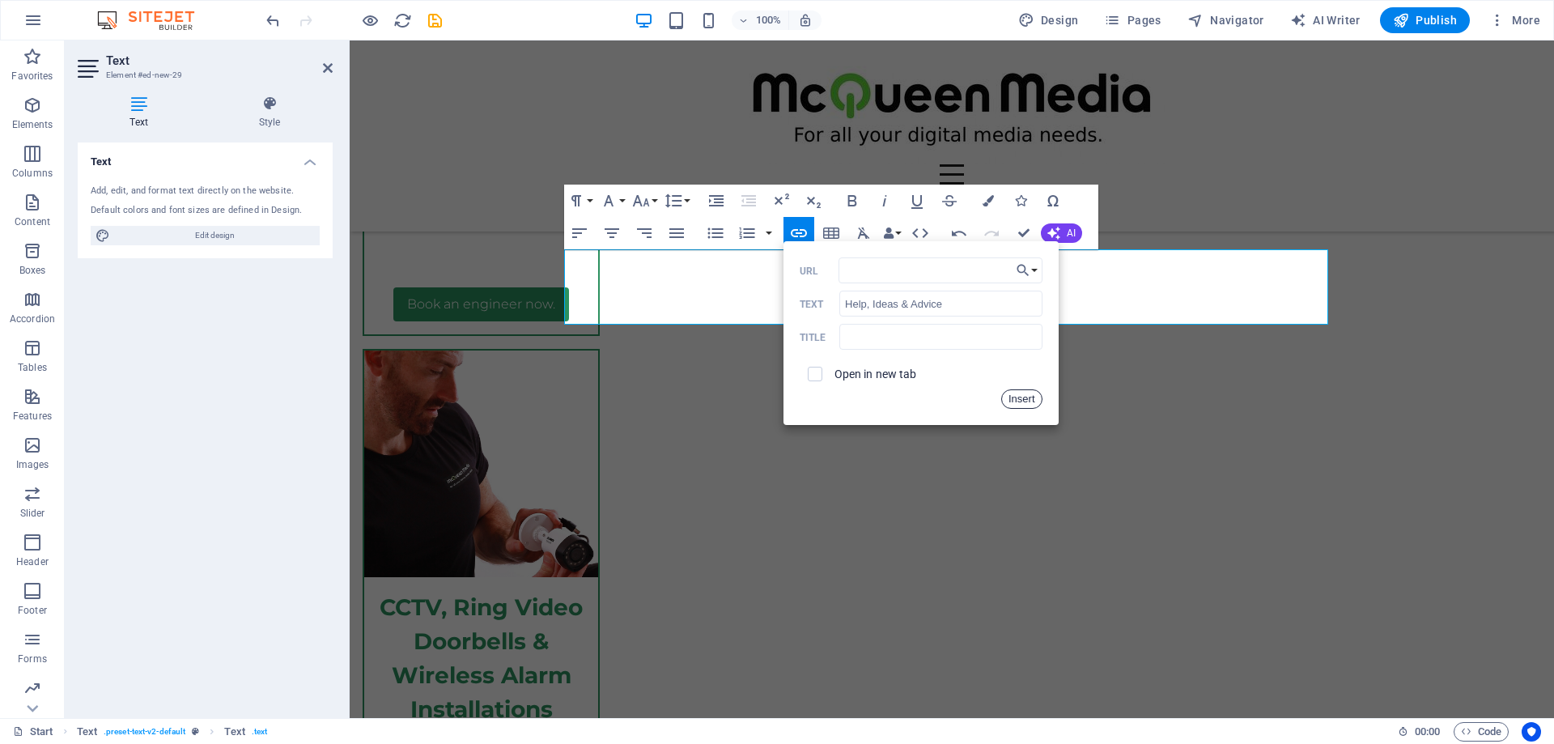
click at [1019, 400] on button "Insert" at bounding box center [1021, 398] width 41 height 19
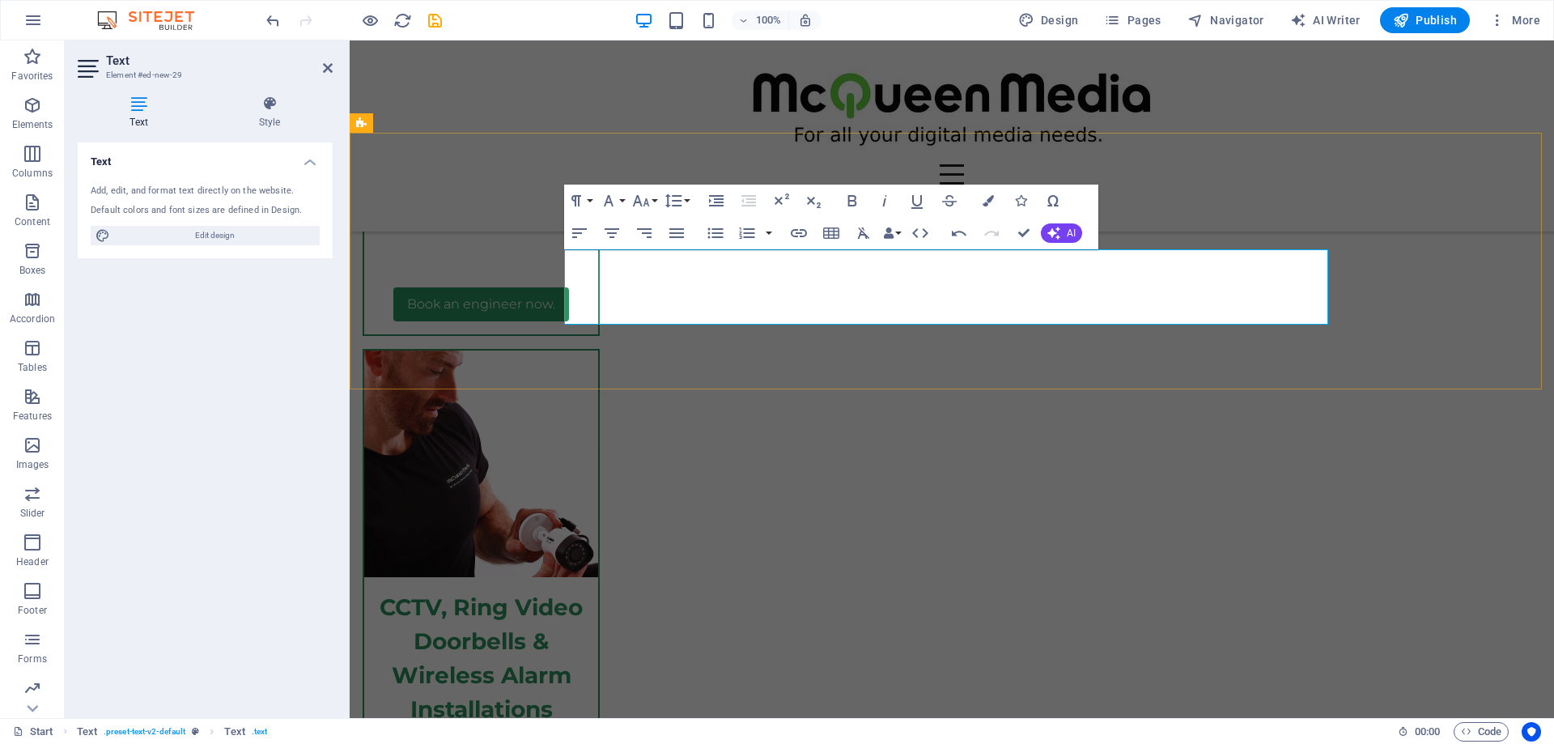
drag, startPoint x: 1080, startPoint y: 290, endPoint x: 1117, endPoint y: 290, distance: 37.2
click at [800, 237] on icon "button" at bounding box center [799, 233] width 16 height 8
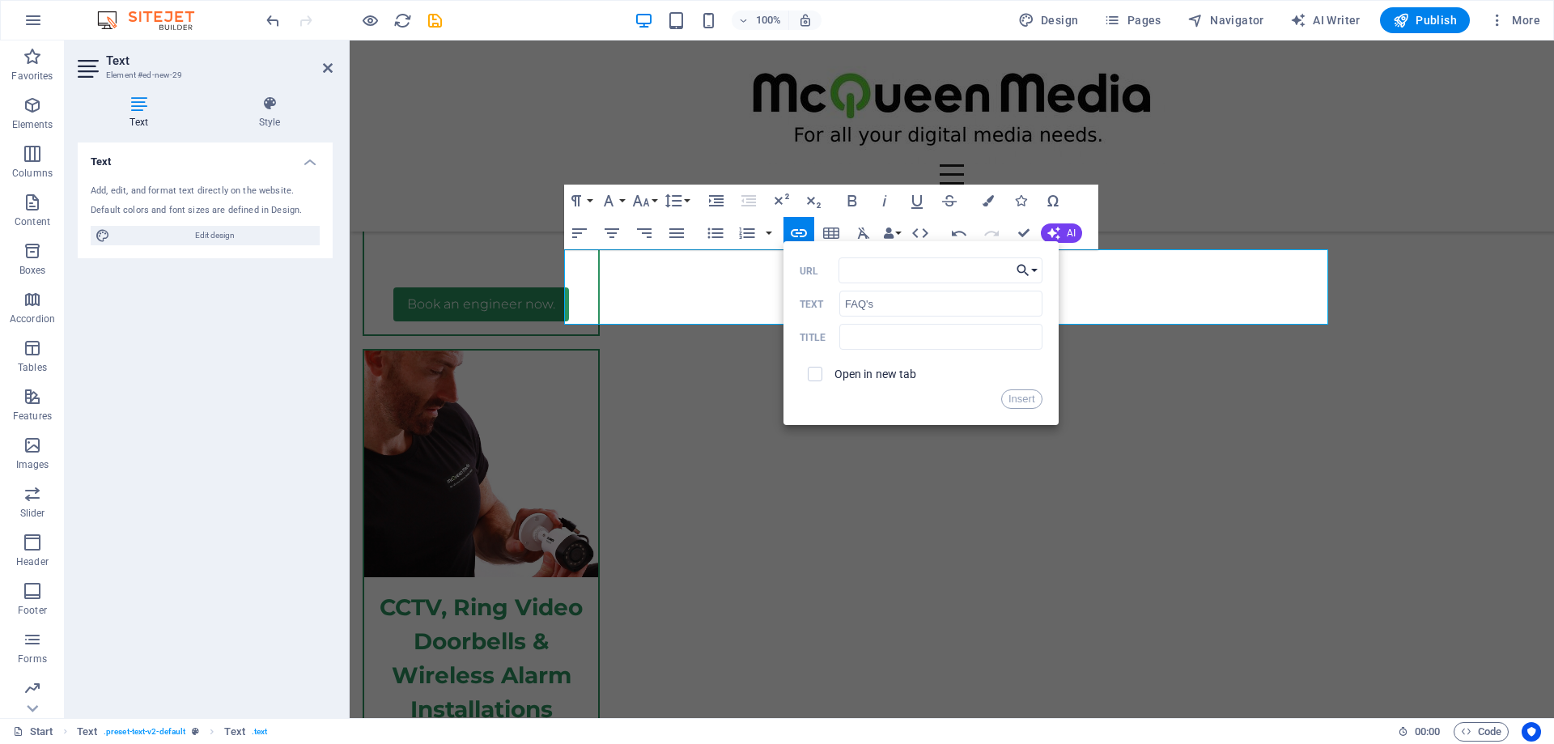
click at [1030, 267] on icon "button" at bounding box center [1023, 270] width 16 height 19
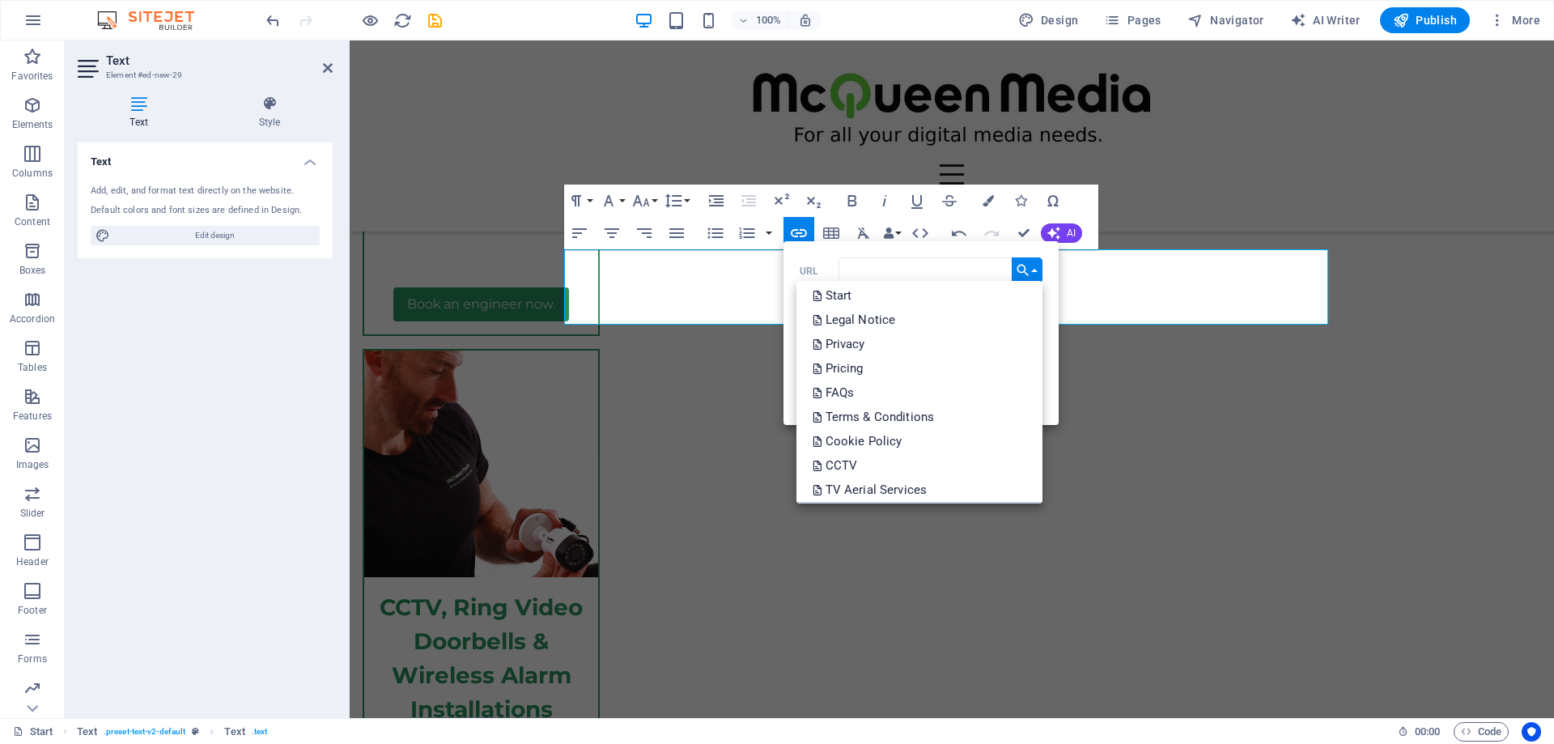
scroll to position [0, 0]
click at [935, 403] on link "FAQs" at bounding box center [919, 396] width 246 height 24
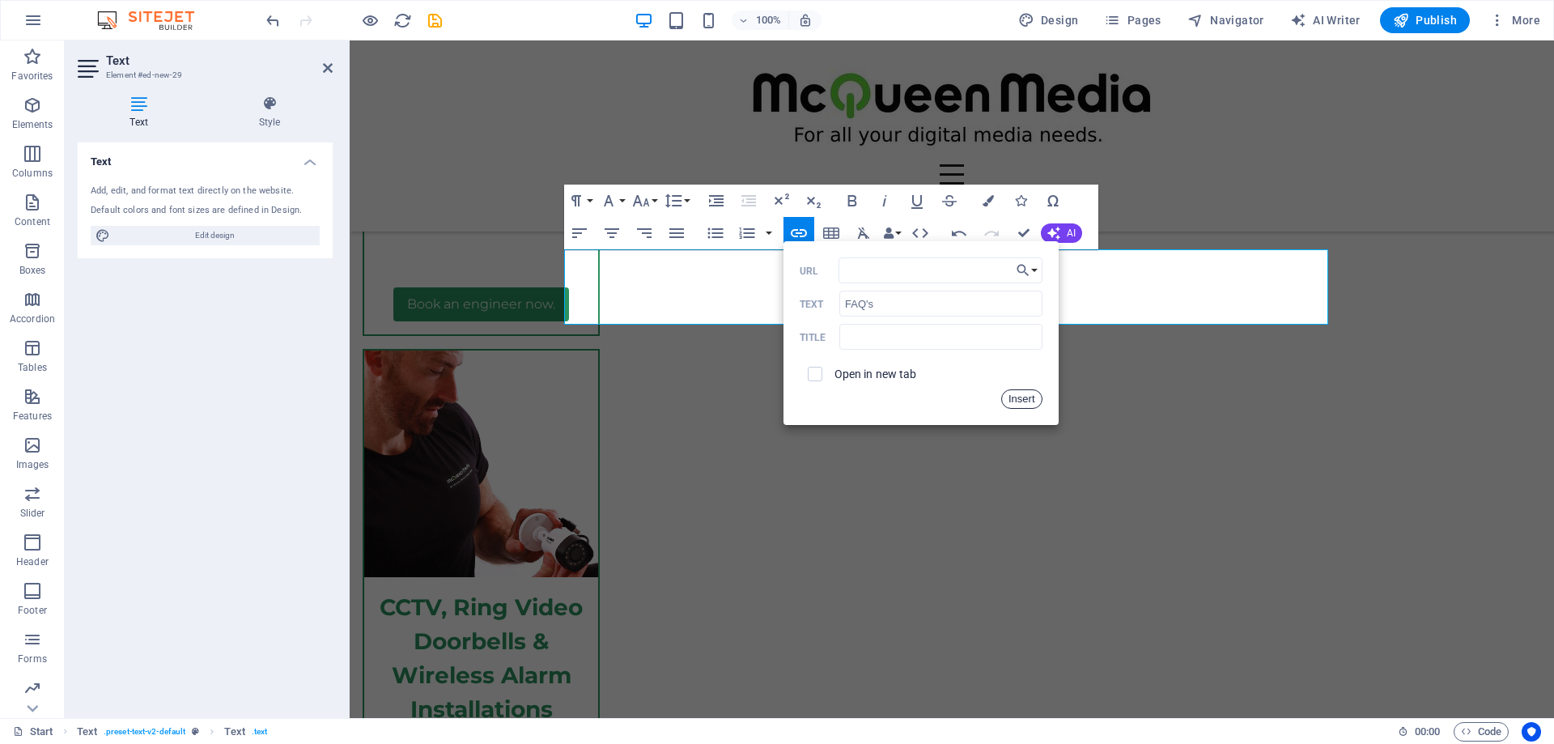
click at [1029, 399] on button "Insert" at bounding box center [1021, 398] width 41 height 19
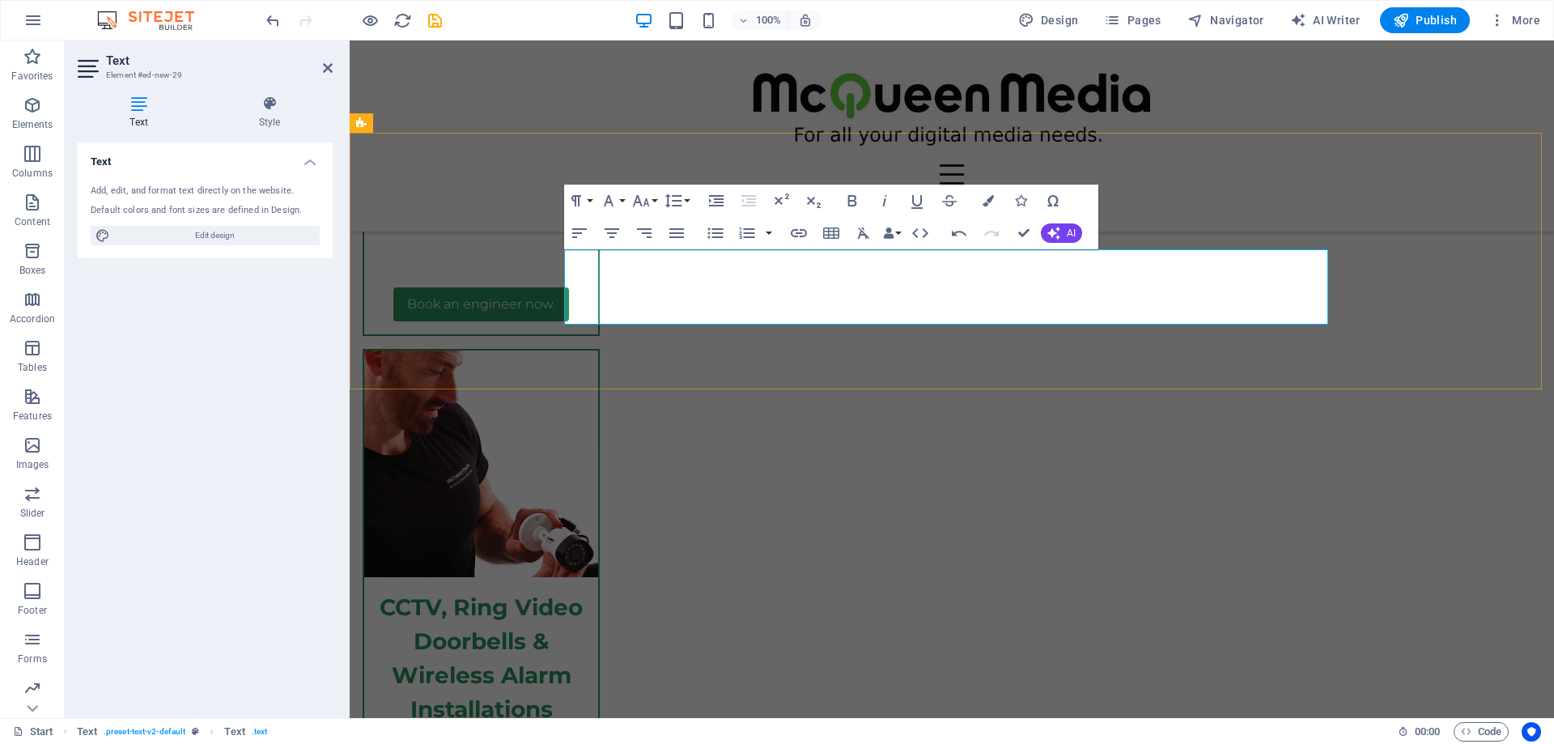
drag, startPoint x: 1128, startPoint y: 290, endPoint x: 1234, endPoint y: 299, distance: 106.4
drag, startPoint x: 1128, startPoint y: 294, endPoint x: 1235, endPoint y: 298, distance: 106.9
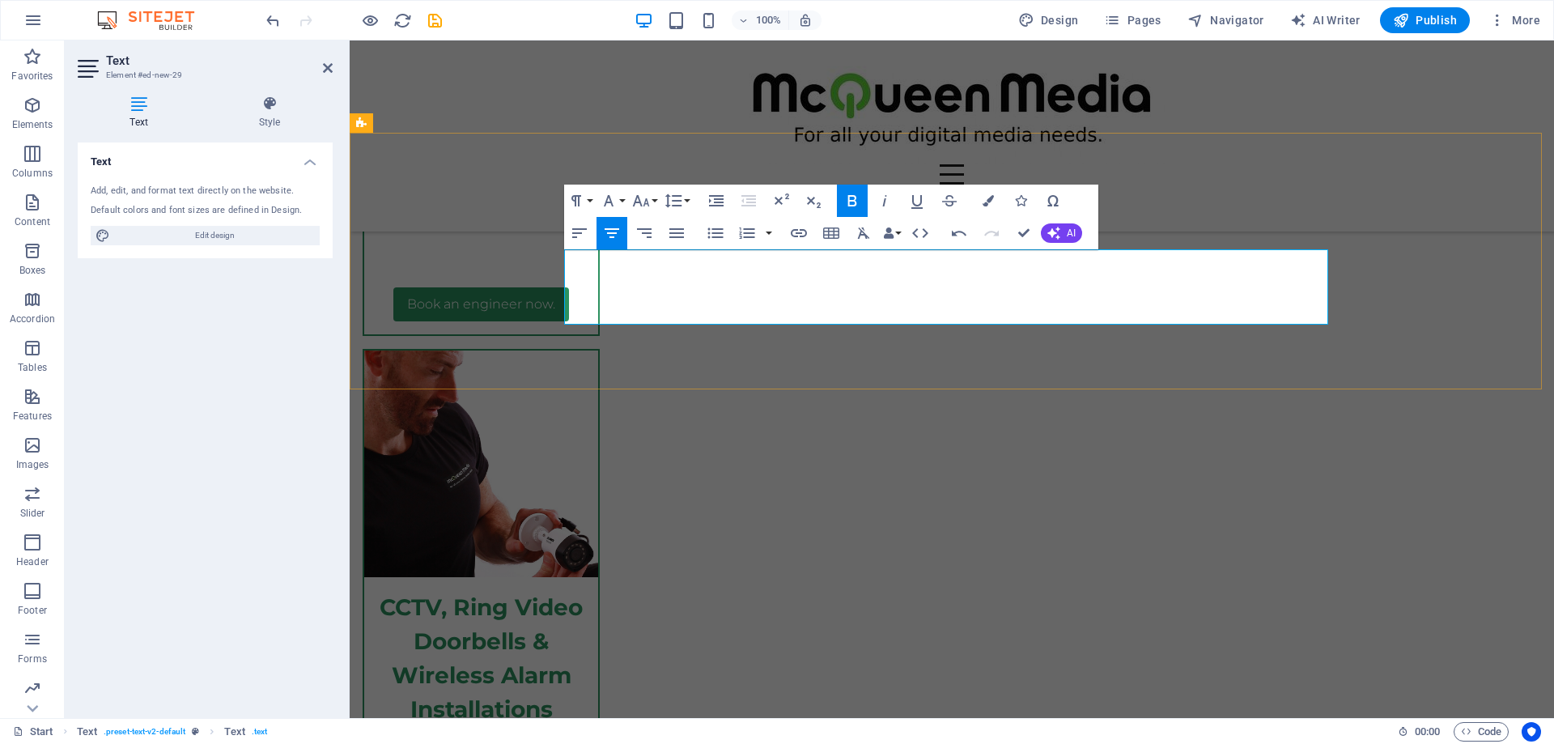
click at [803, 229] on icon "button" at bounding box center [798, 232] width 19 height 19
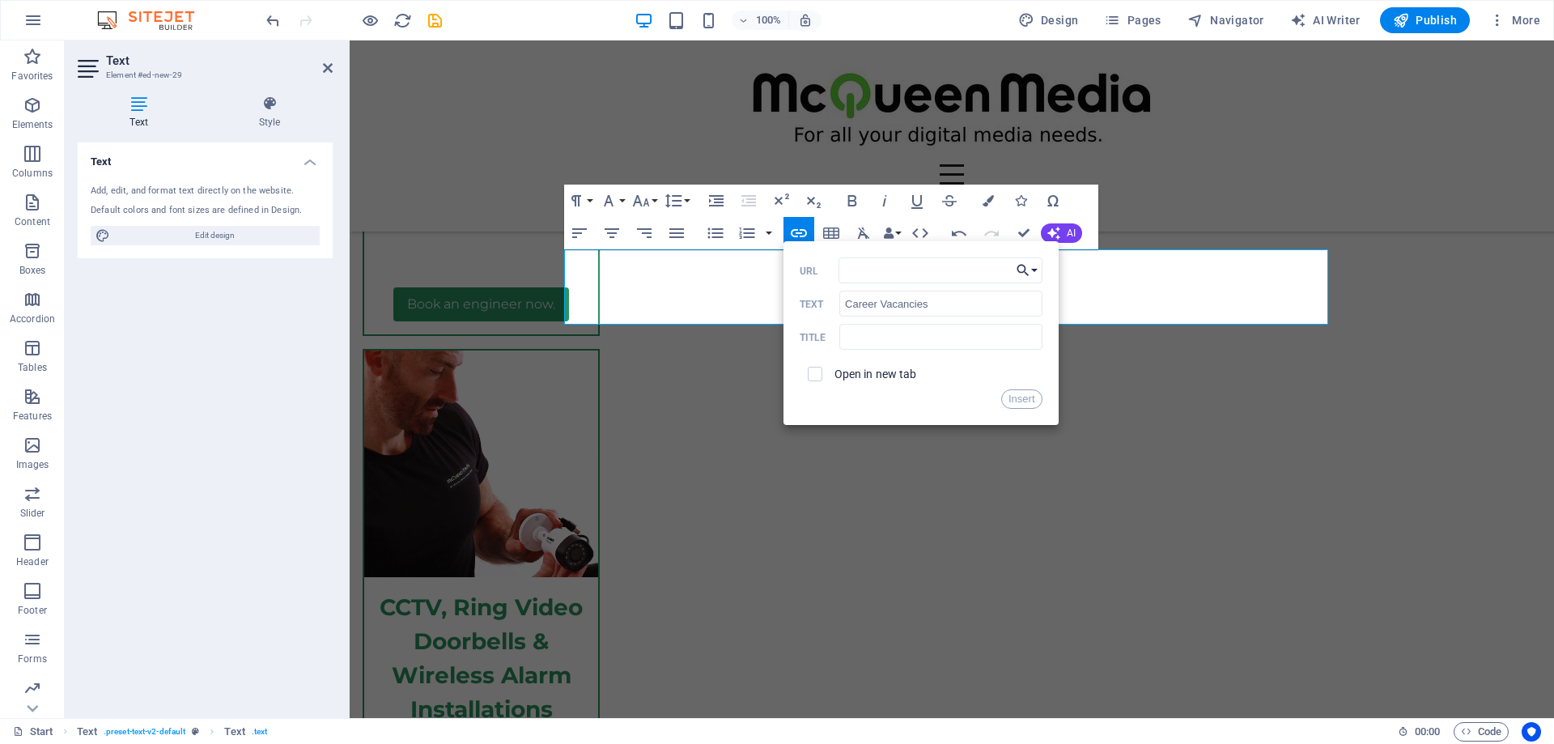
click at [1033, 268] on button "Choose Link" at bounding box center [1026, 270] width 31 height 26
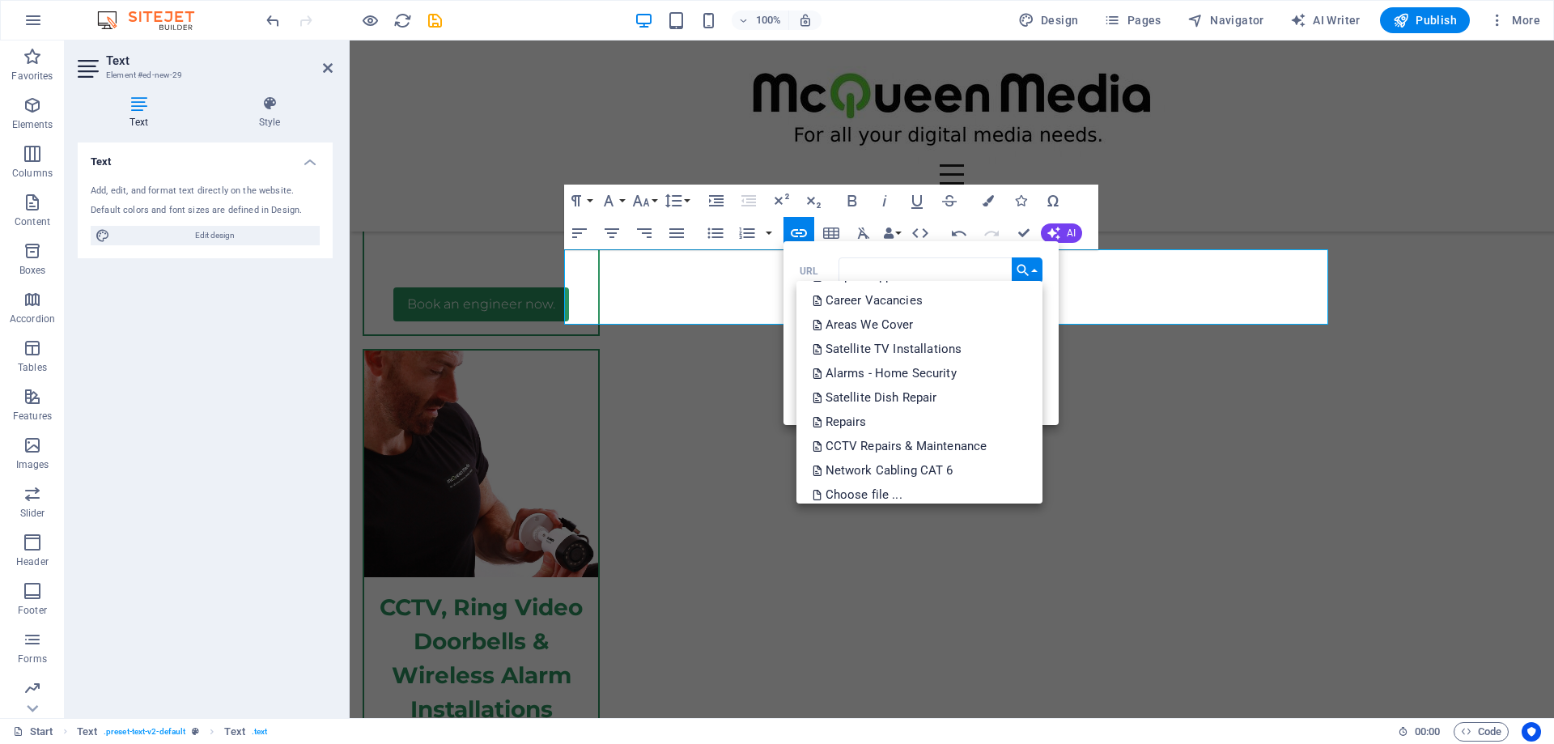
scroll to position [519, 0]
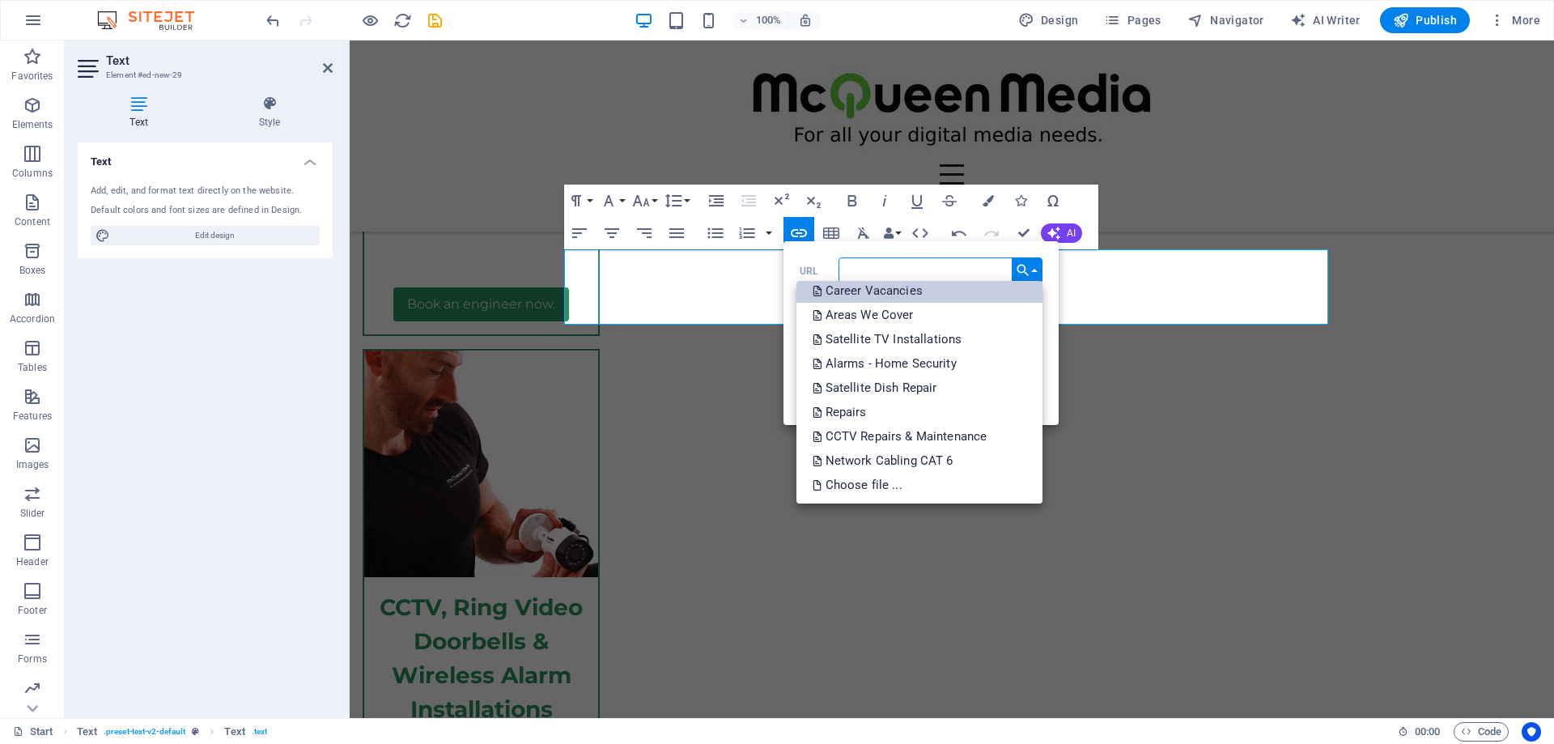
click at [907, 296] on p "Career Vacancies" at bounding box center [868, 290] width 113 height 24
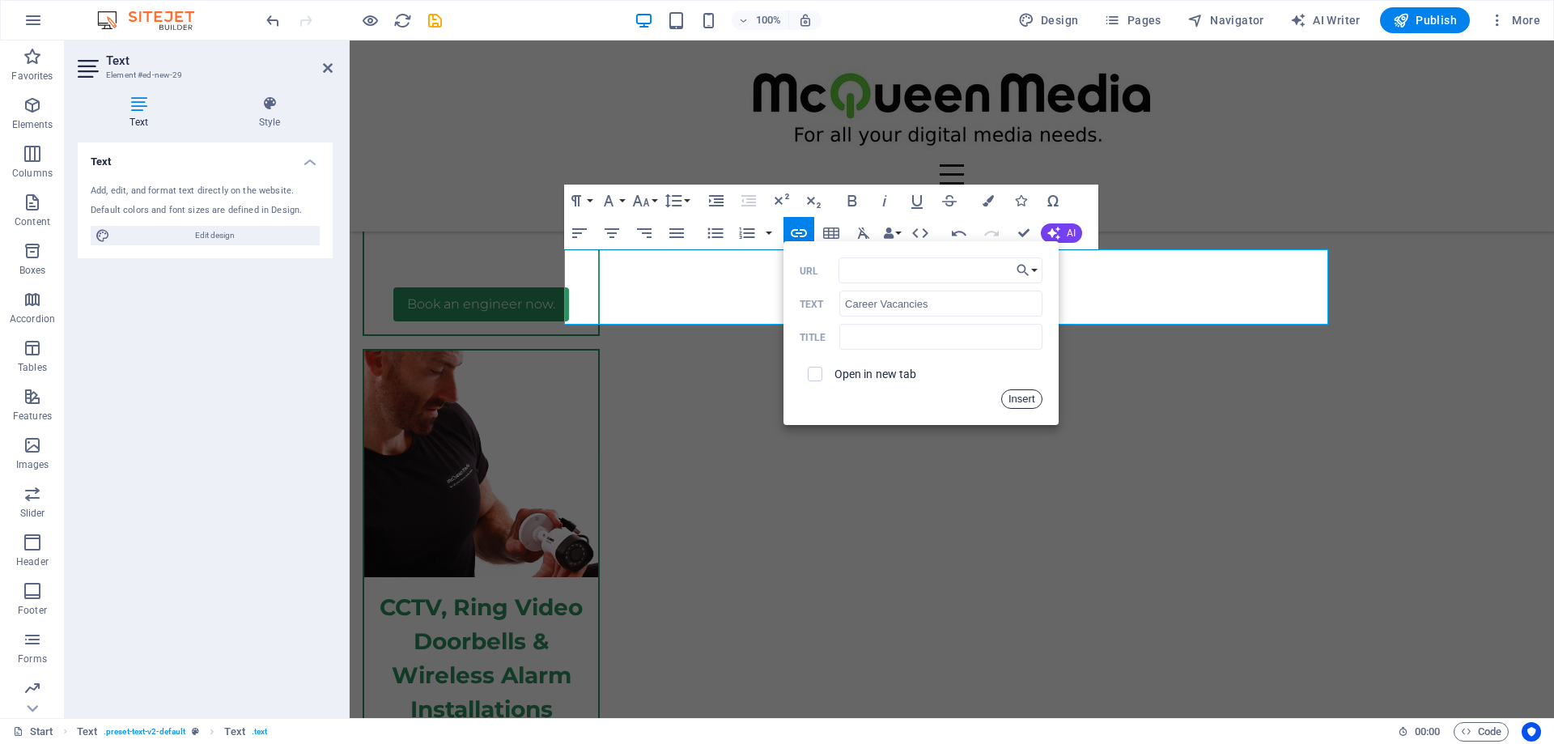
click at [1007, 394] on button "Insert" at bounding box center [1021, 398] width 41 height 19
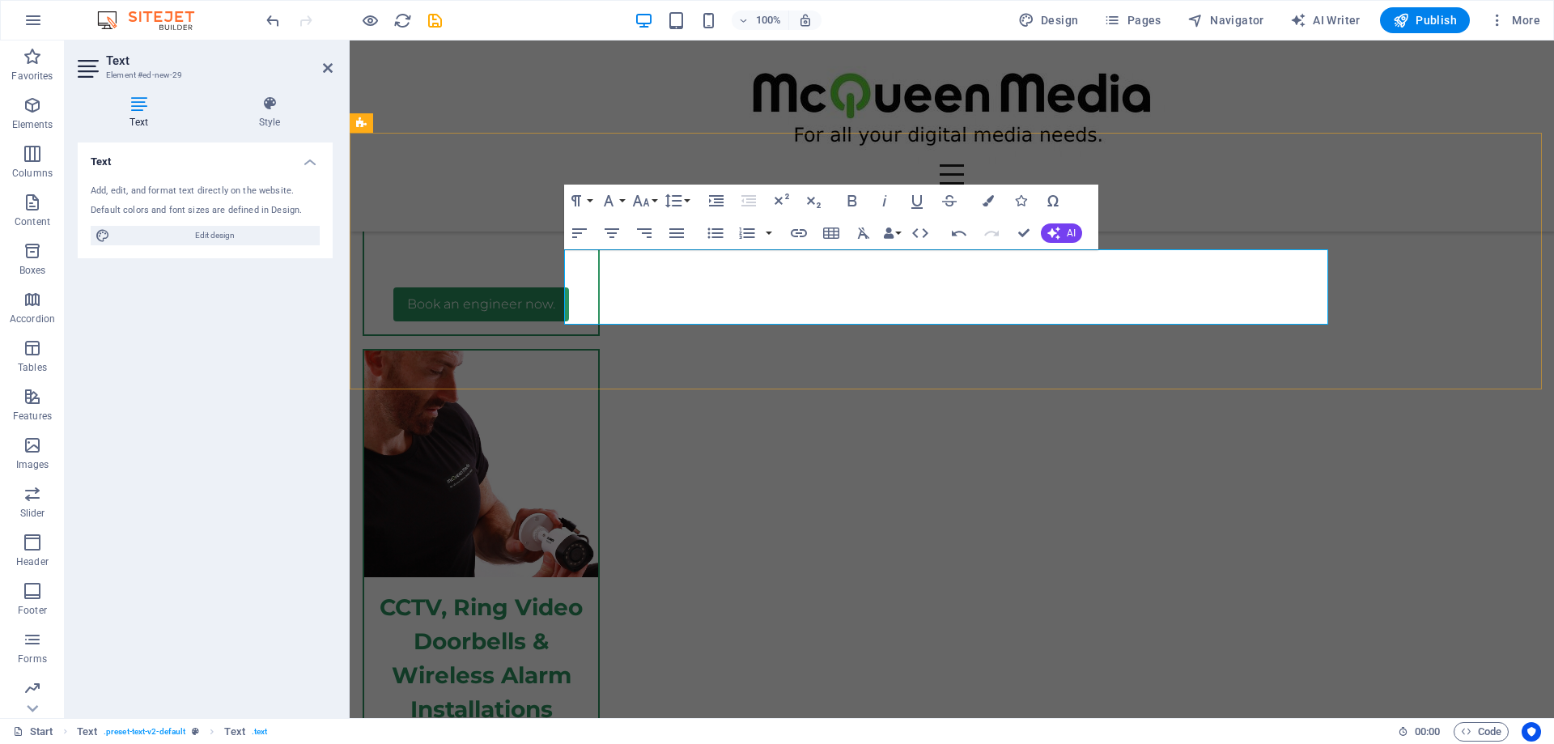
drag, startPoint x: 1245, startPoint y: 295, endPoint x: 928, endPoint y: 316, distance: 317.0
click at [801, 230] on icon "button" at bounding box center [799, 233] width 16 height 8
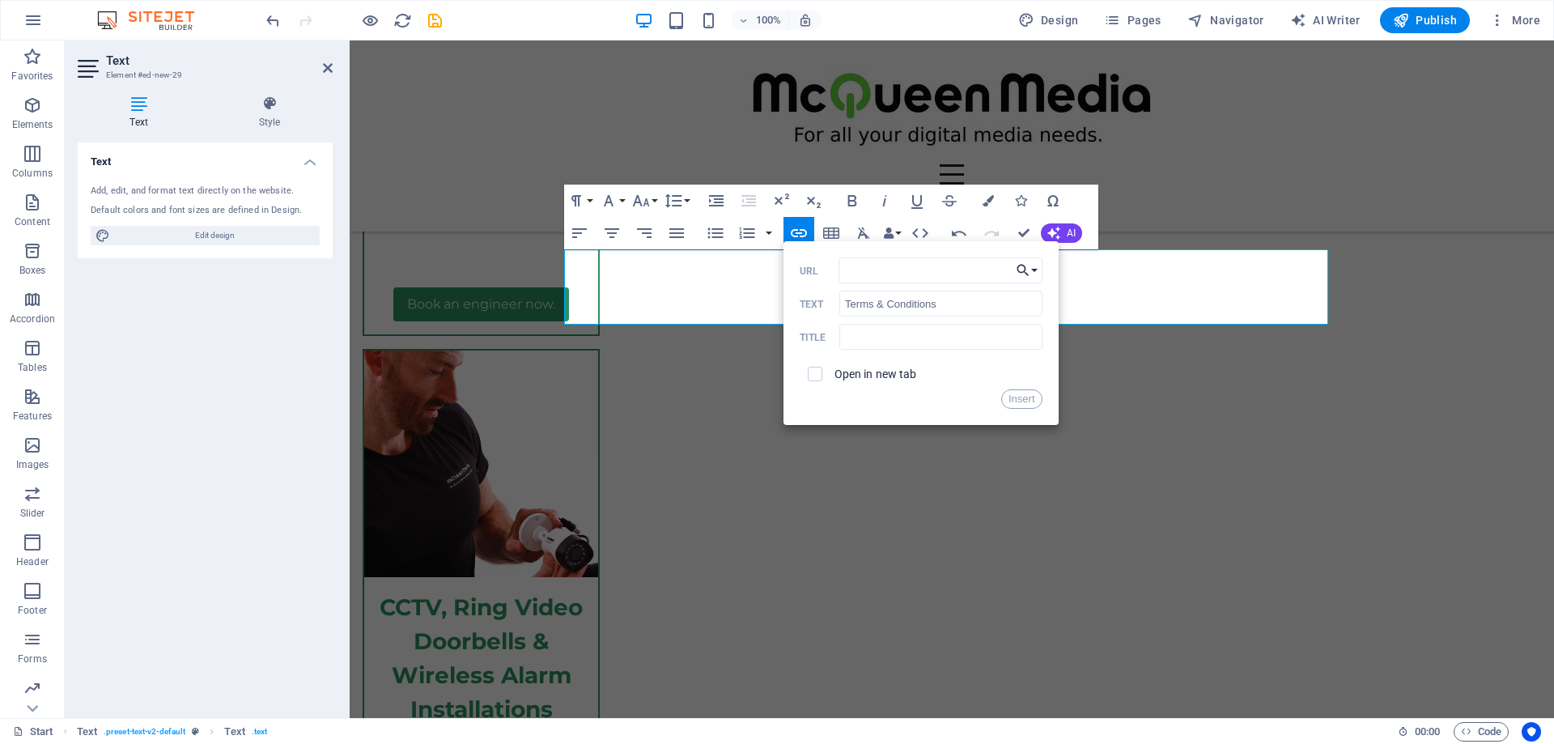
click at [1037, 269] on button "Choose Link" at bounding box center [1026, 270] width 31 height 26
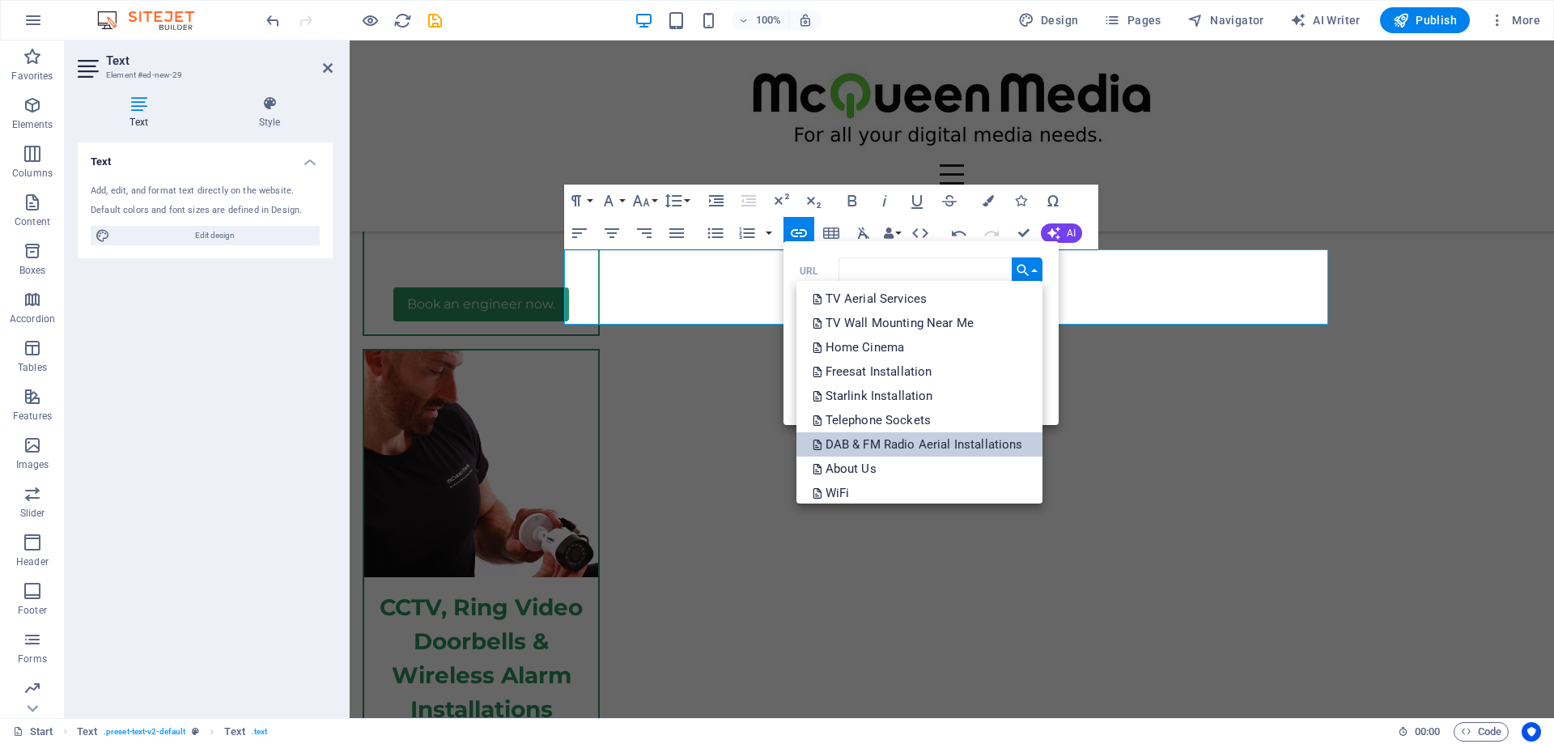
scroll to position [33, 0]
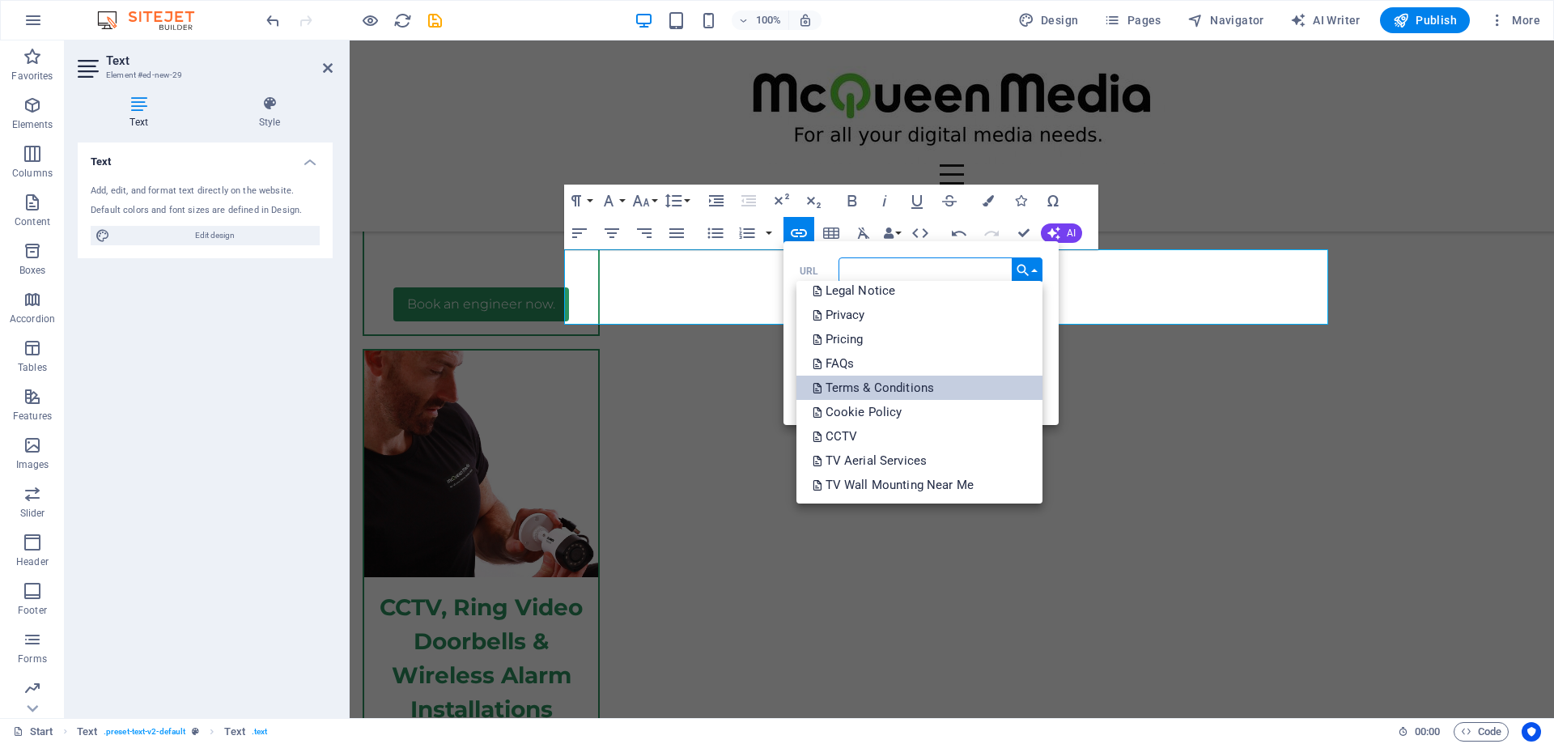
click at [936, 384] on link "Terms & Conditions" at bounding box center [919, 387] width 246 height 24
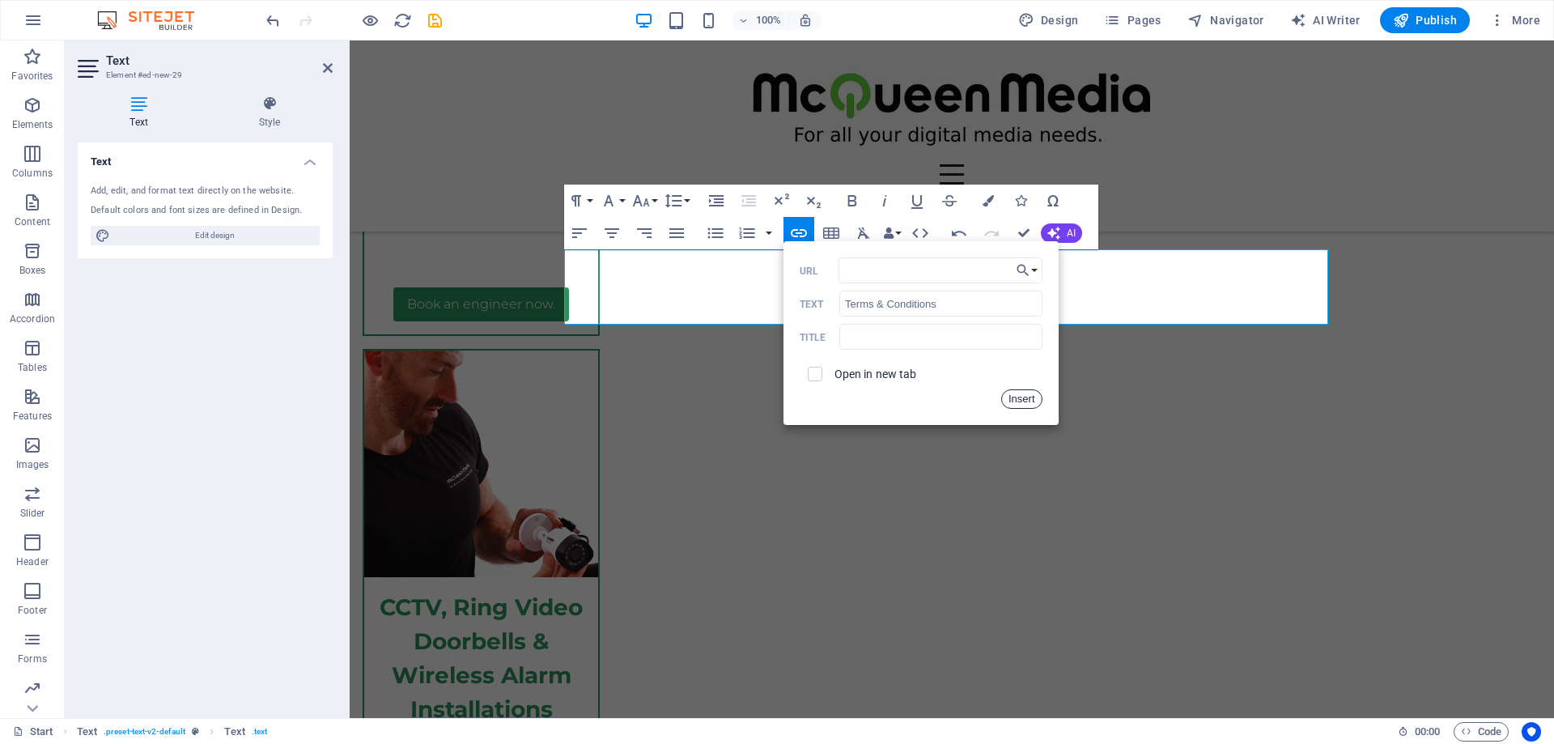
click at [1019, 395] on button "Insert" at bounding box center [1021, 398] width 41 height 19
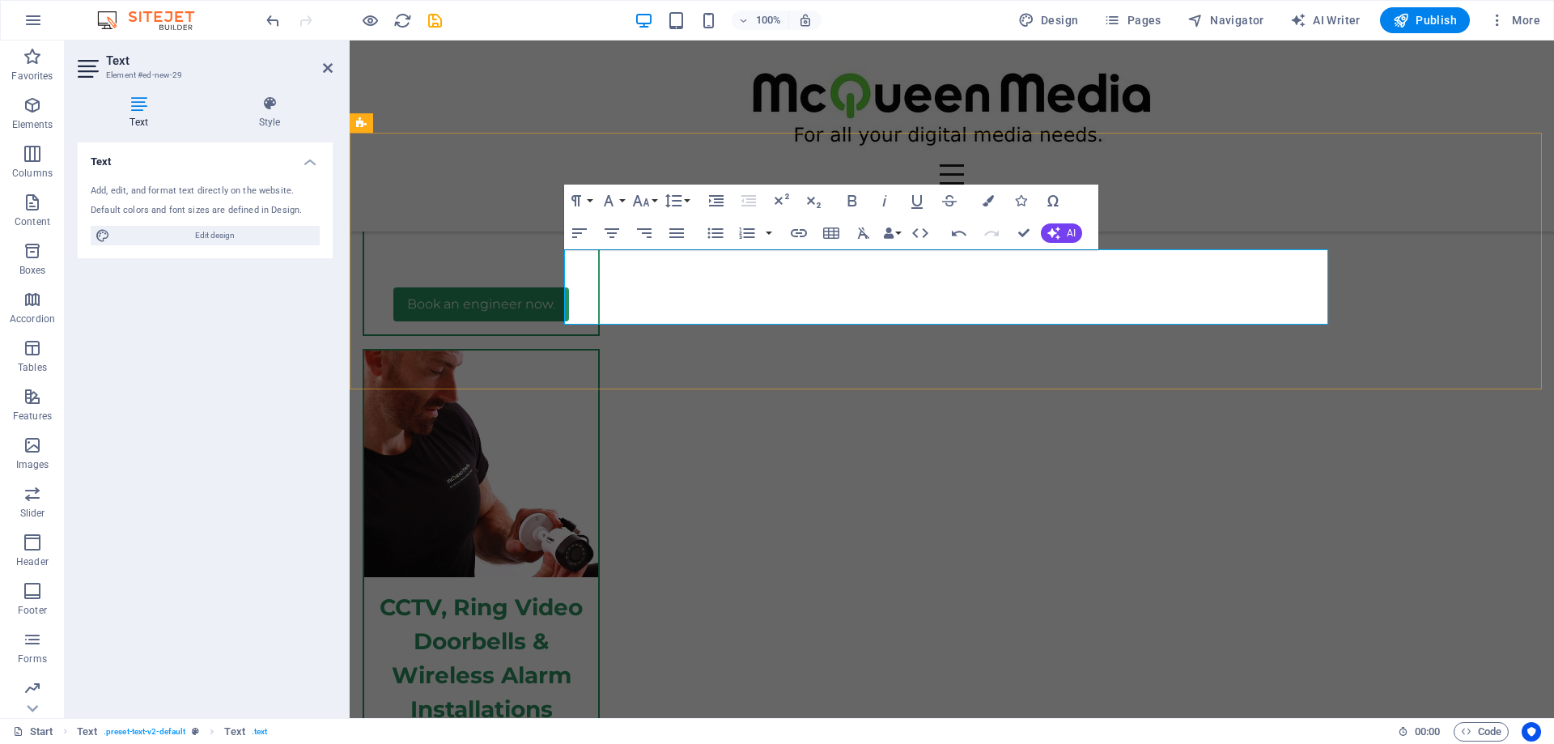
drag, startPoint x: 939, startPoint y: 313, endPoint x: 1026, endPoint y: 310, distance: 86.6
type input "Privacy Policy"
click at [796, 231] on icon "button" at bounding box center [799, 233] width 16 height 8
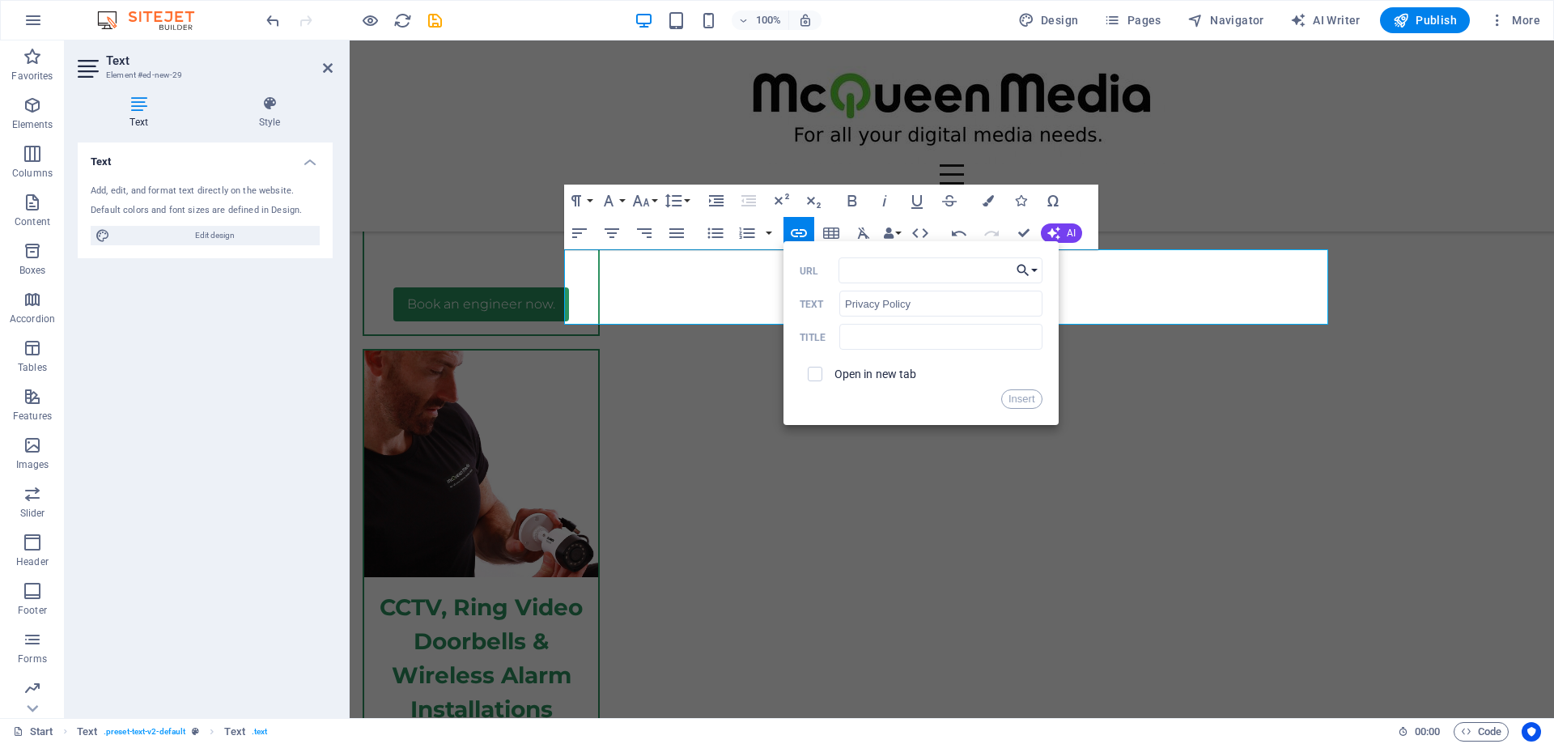
click at [1037, 267] on button "Choose Link" at bounding box center [1026, 270] width 31 height 26
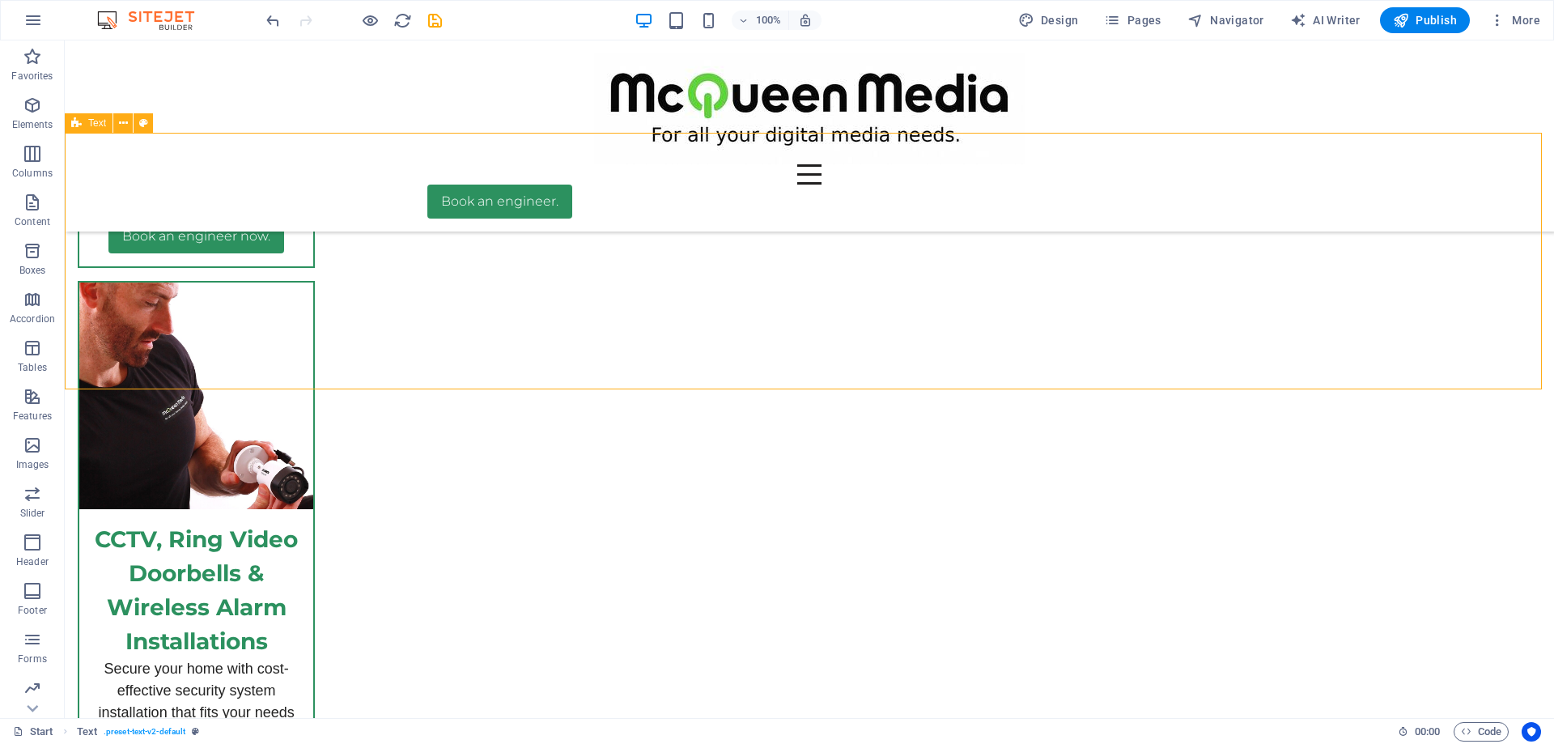
scroll to position [6116, 0]
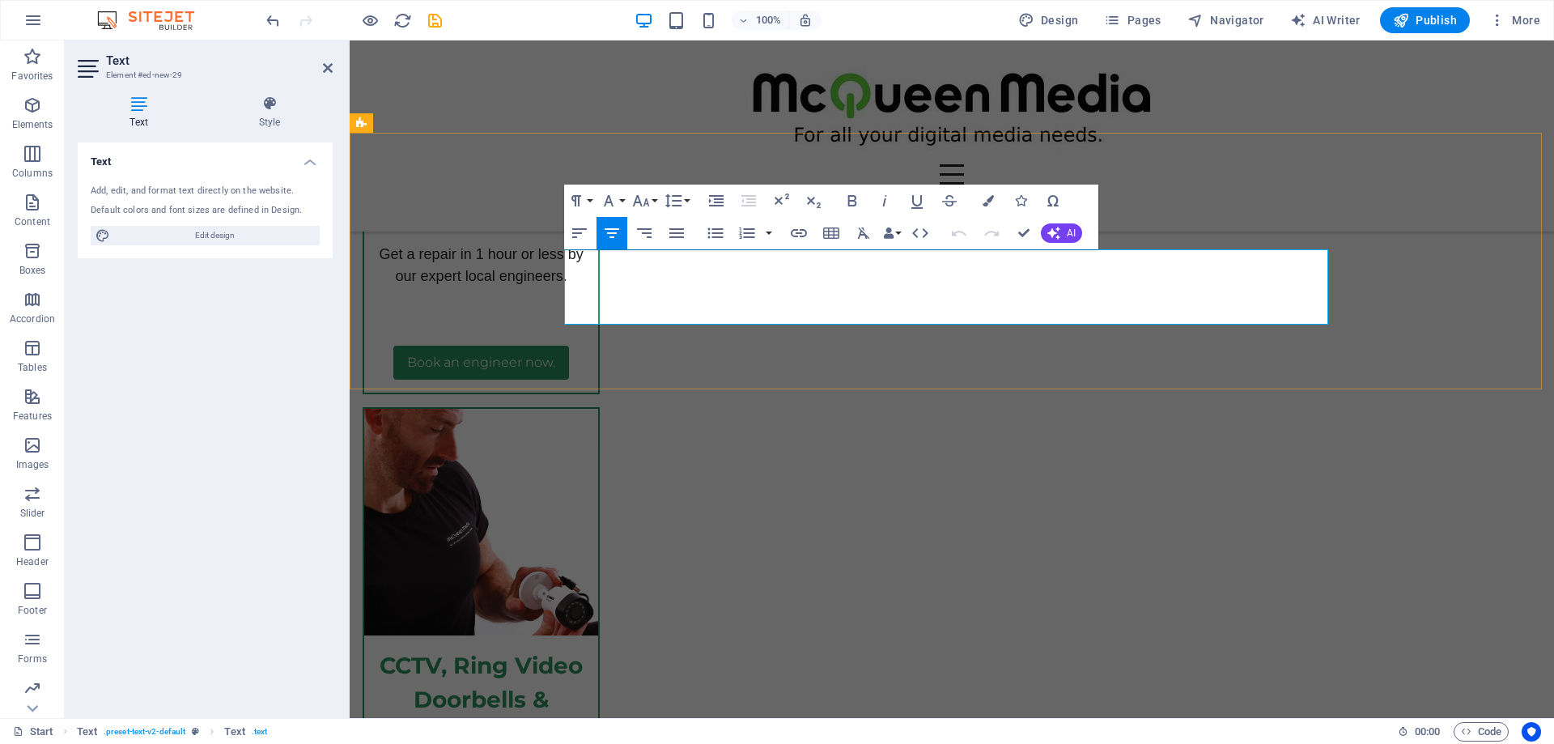
scroll to position [6174, 0]
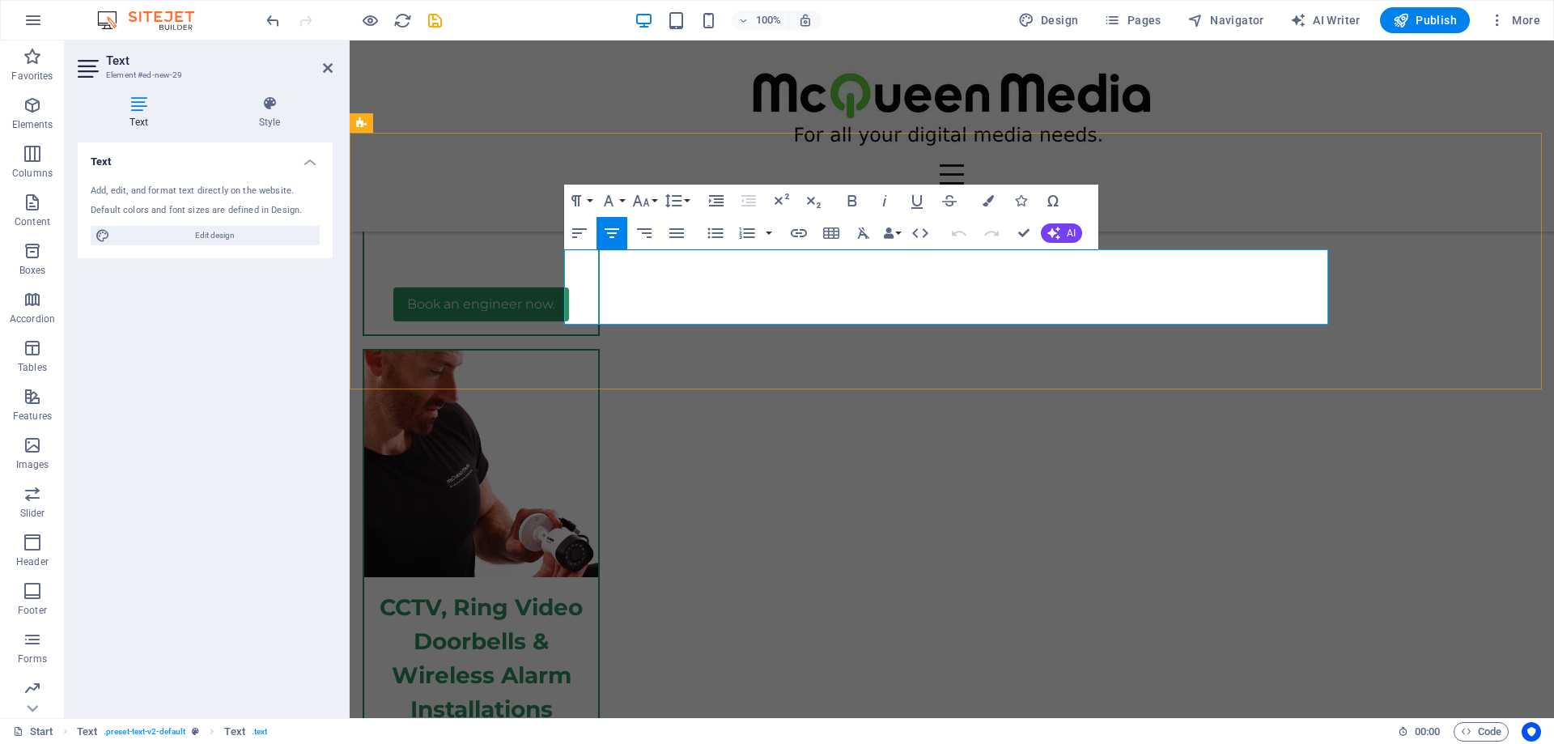
drag, startPoint x: 937, startPoint y: 316, endPoint x: 1056, endPoint y: 313, distance: 119.0
drag, startPoint x: 939, startPoint y: 312, endPoint x: 1025, endPoint y: 315, distance: 86.6
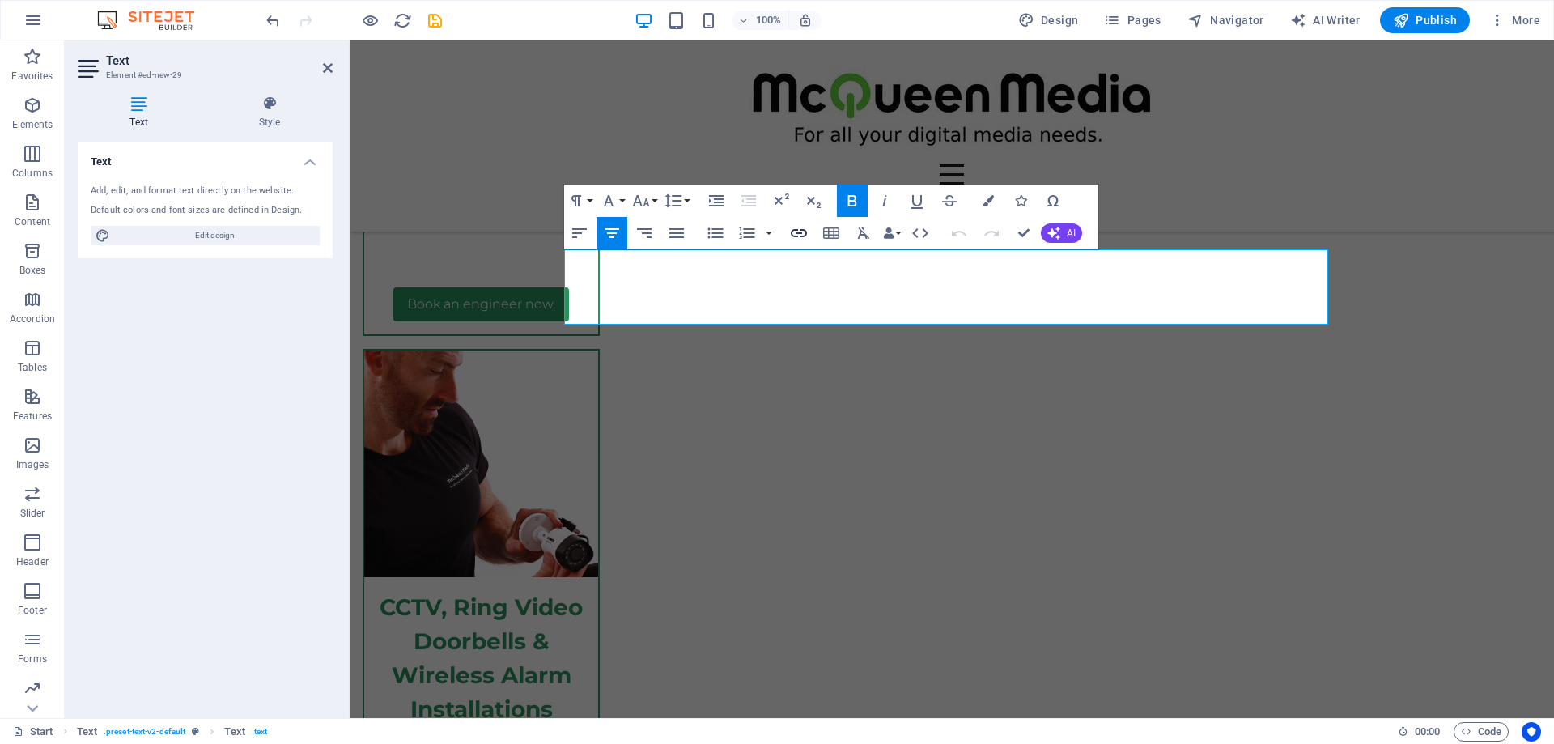
click at [792, 229] on icon "button" at bounding box center [798, 232] width 19 height 19
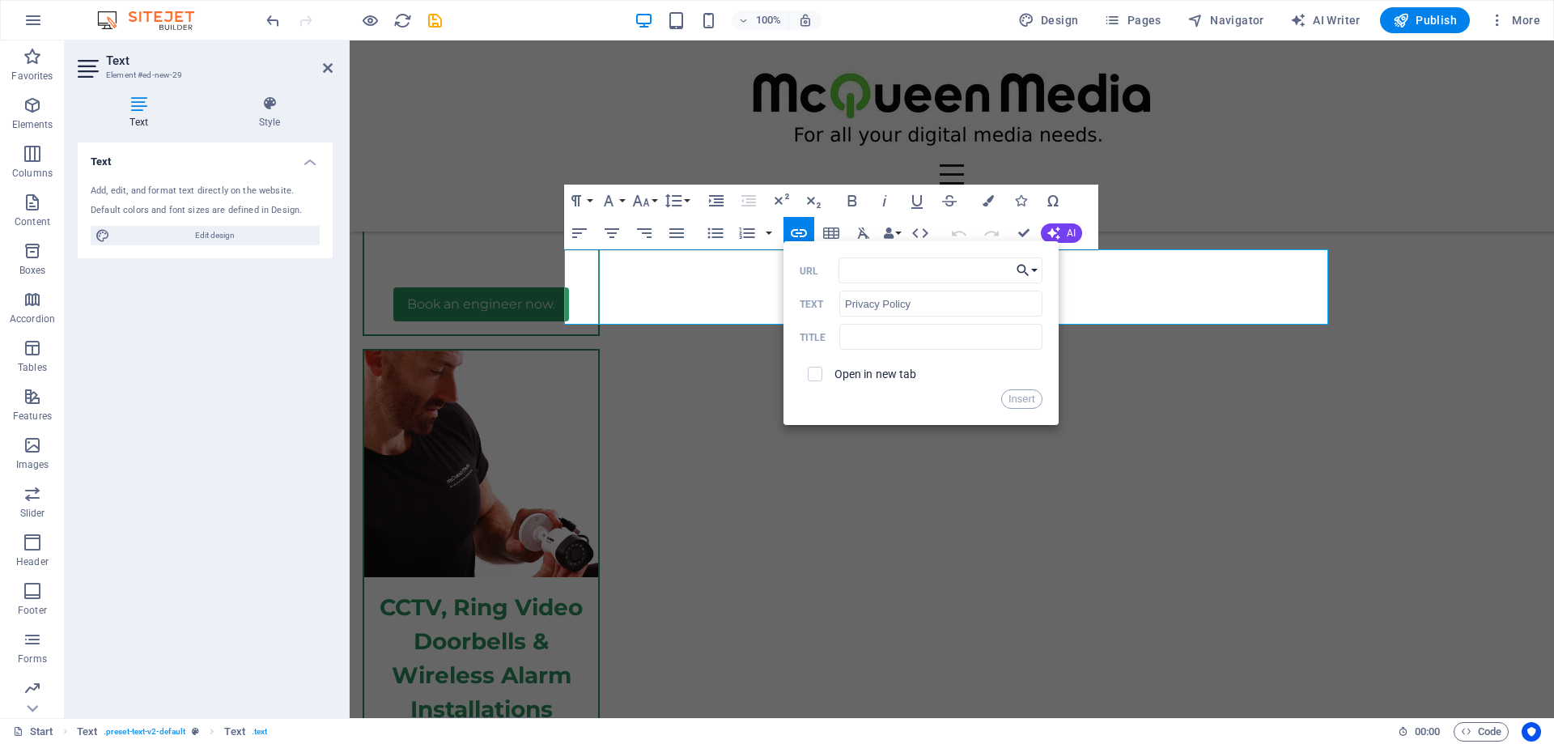
click at [1037, 271] on button "Choose Link" at bounding box center [1026, 270] width 31 height 26
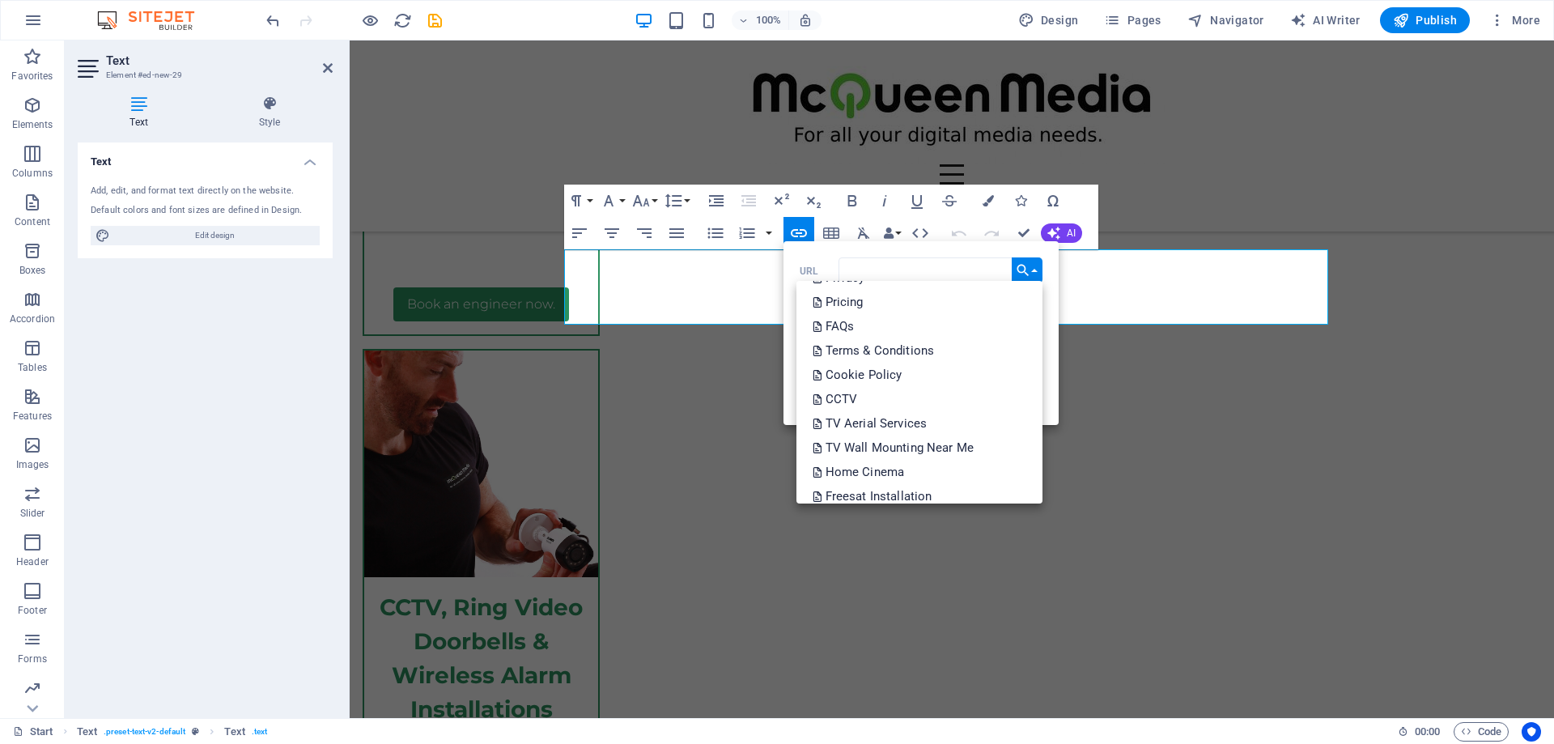
scroll to position [0, 0]
click at [925, 419] on p "Terms & Conditions" at bounding box center [874, 421] width 125 height 24
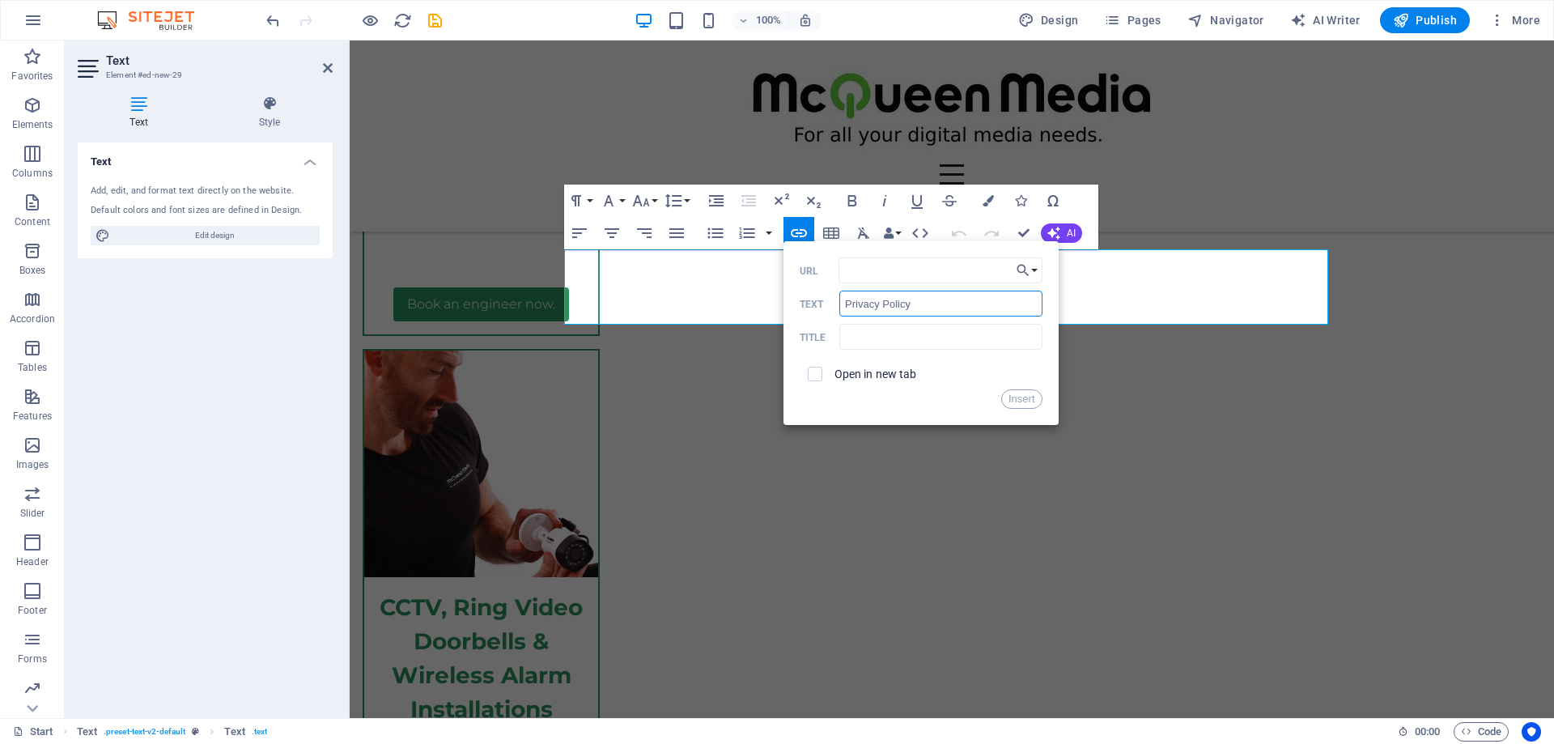
drag, startPoint x: 950, startPoint y: 301, endPoint x: 804, endPoint y: 301, distance: 146.5
click at [804, 309] on div "Privacy Policy Text" at bounding box center [920, 303] width 243 height 27
type input "Terms & Conditions"
click at [1014, 401] on button "Insert" at bounding box center [1021, 398] width 41 height 19
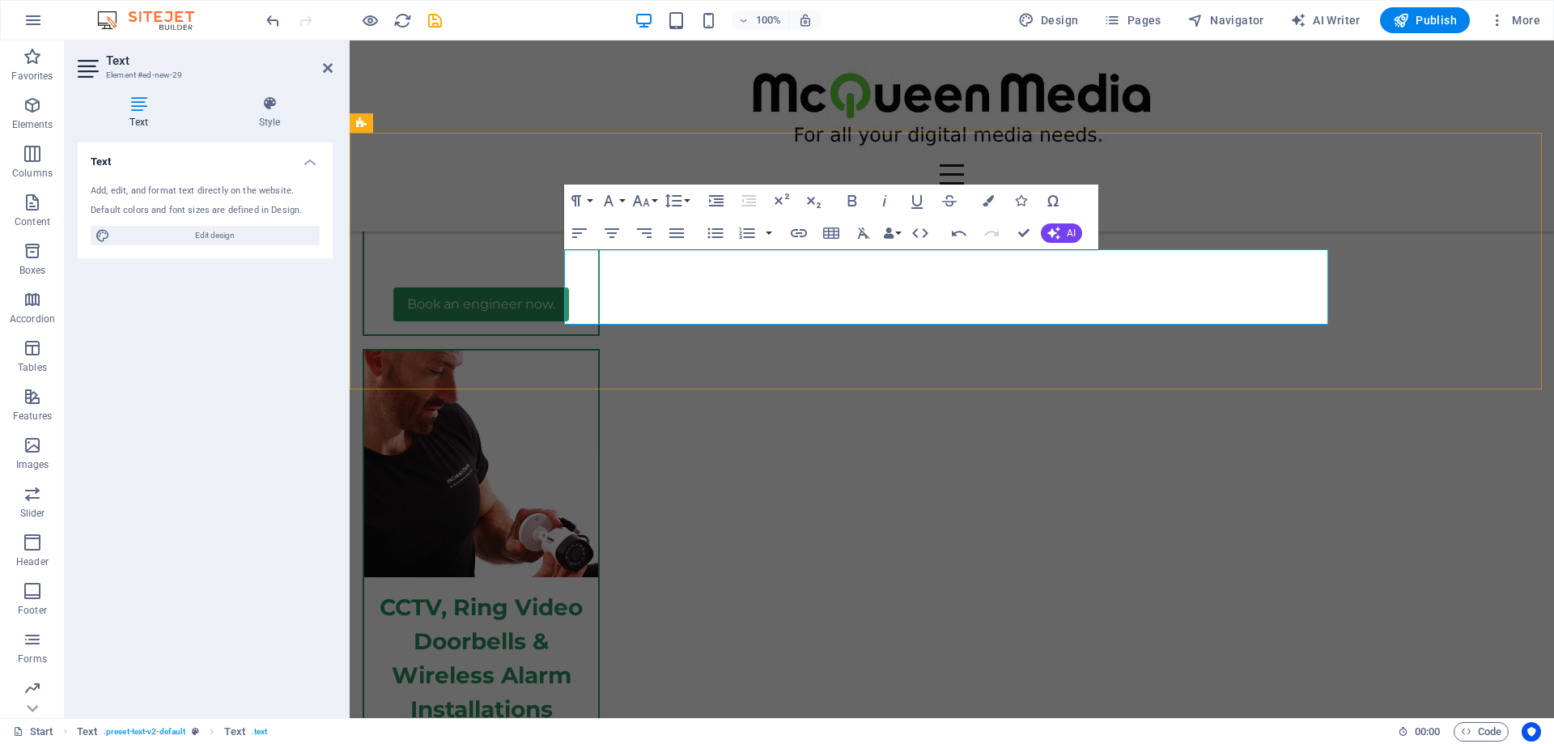
drag, startPoint x: 1010, startPoint y: 314, endPoint x: 1092, endPoint y: 312, distance: 81.8
click at [796, 231] on icon "button" at bounding box center [798, 232] width 19 height 19
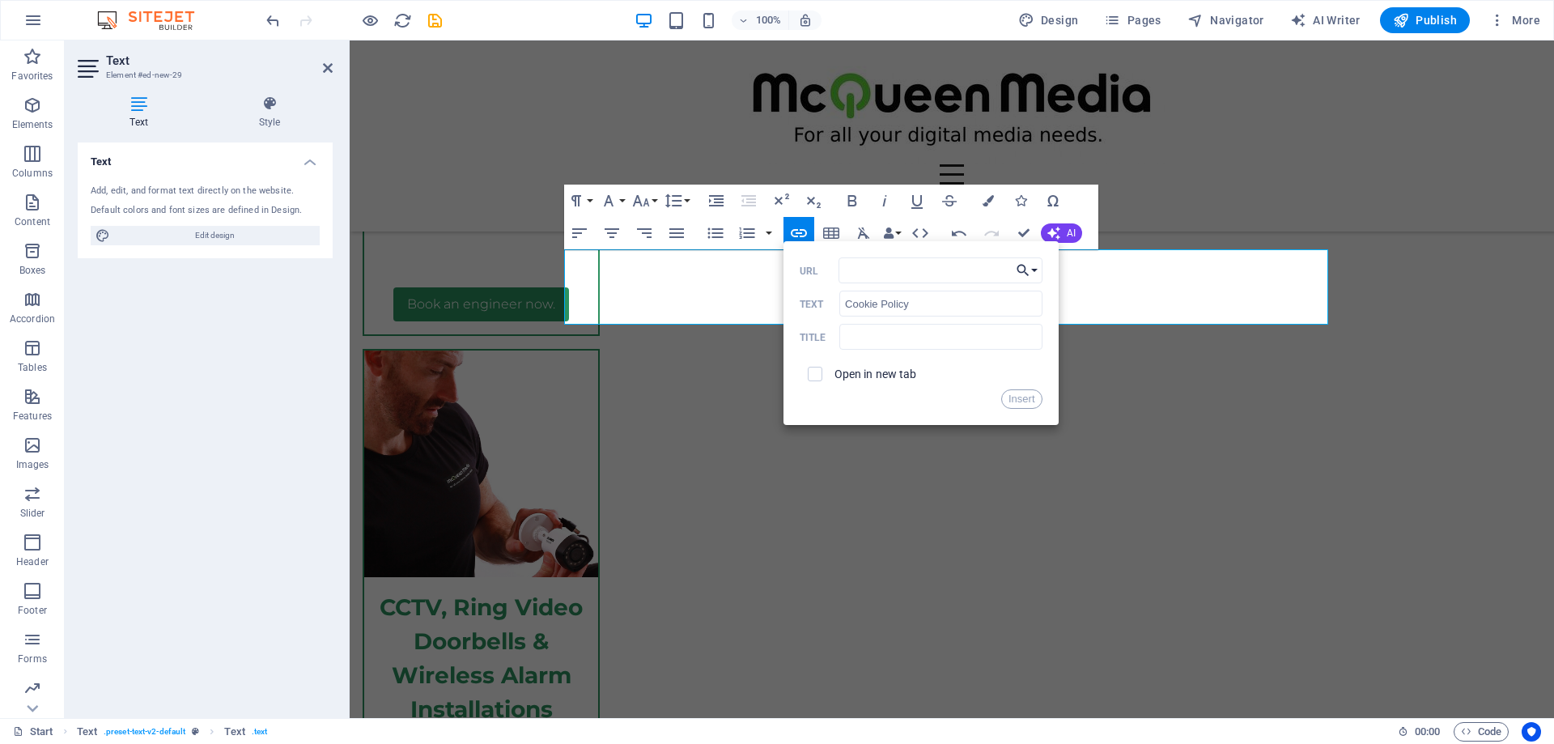
click at [1037, 270] on button "Choose Link" at bounding box center [1026, 270] width 31 height 26
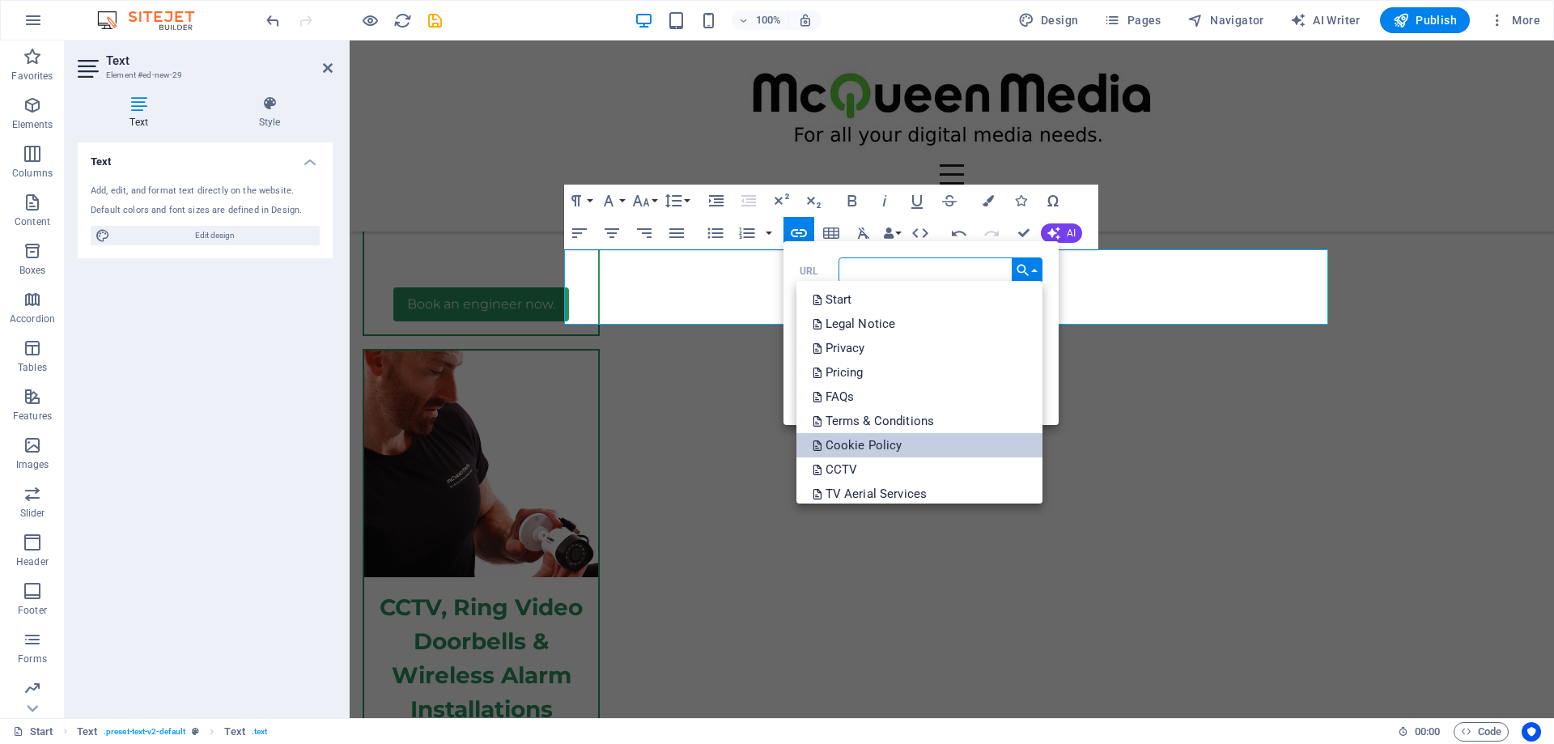
click at [974, 438] on link "Cookie Policy" at bounding box center [919, 445] width 246 height 24
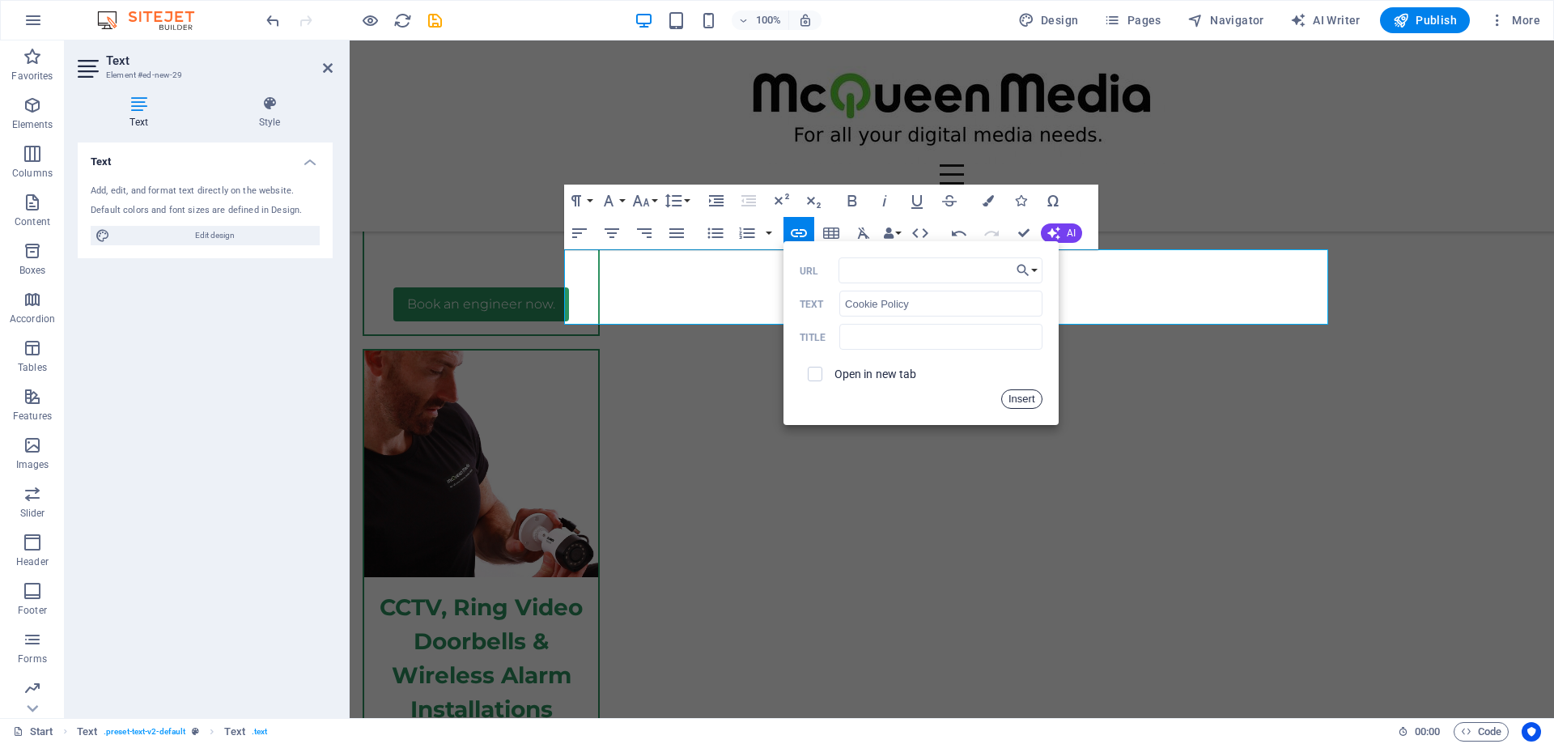
click at [1022, 401] on button "Insert" at bounding box center [1021, 398] width 41 height 19
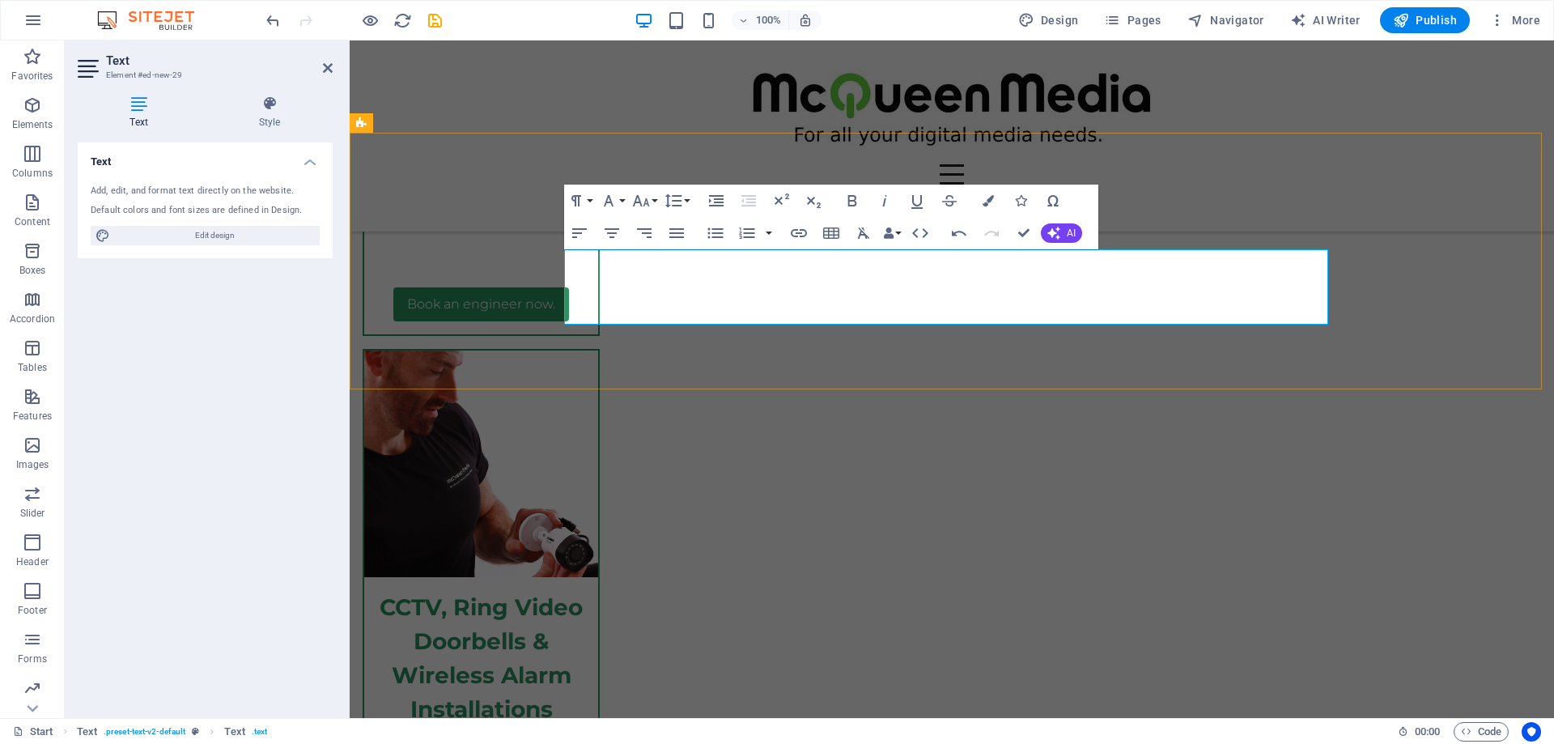
drag, startPoint x: 596, startPoint y: 292, endPoint x: 688, endPoint y: 289, distance: 92.3
type input "Help & Support"
click at [800, 233] on icon "button" at bounding box center [799, 233] width 16 height 8
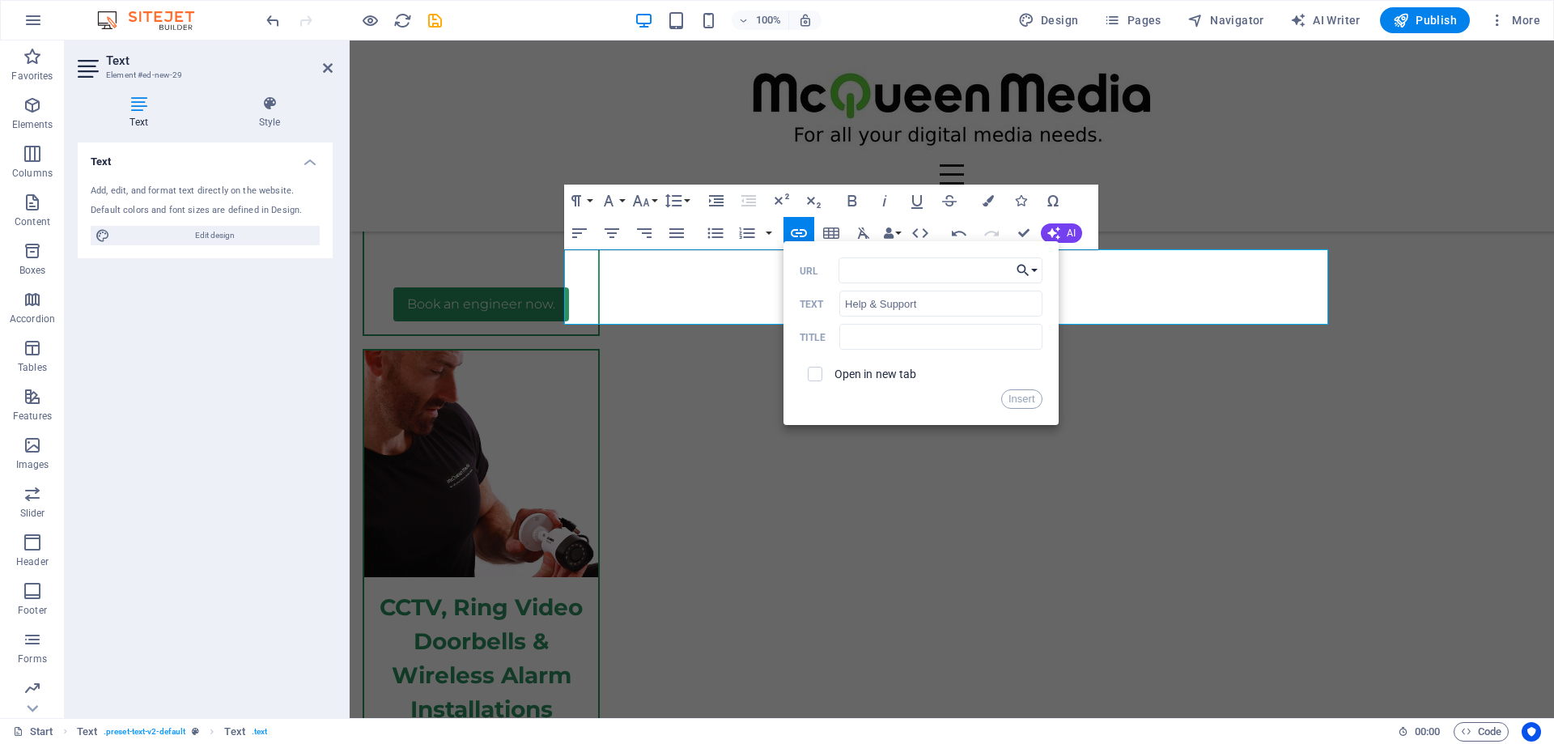
click at [1034, 273] on button "Choose Link" at bounding box center [1026, 270] width 31 height 26
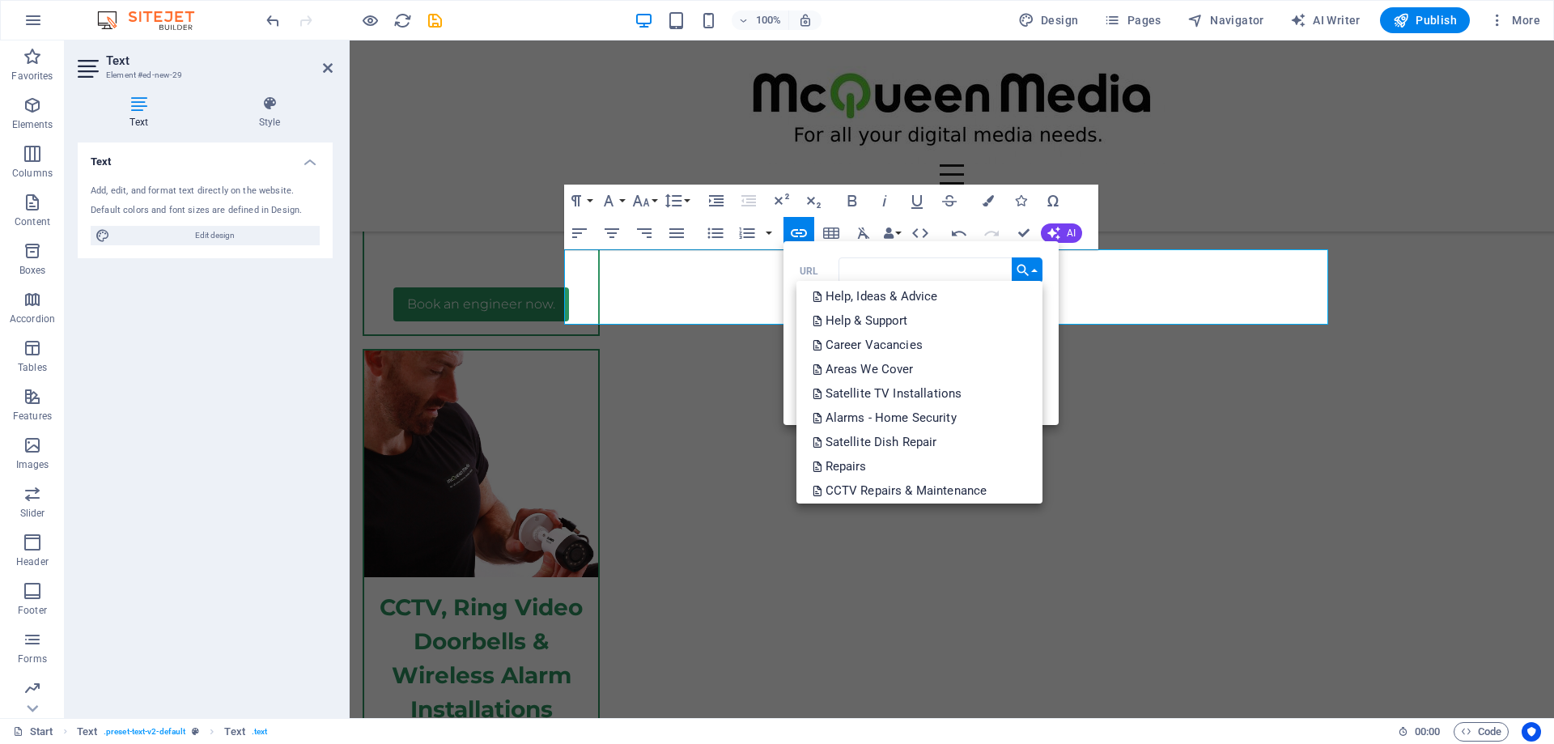
scroll to position [438, 0]
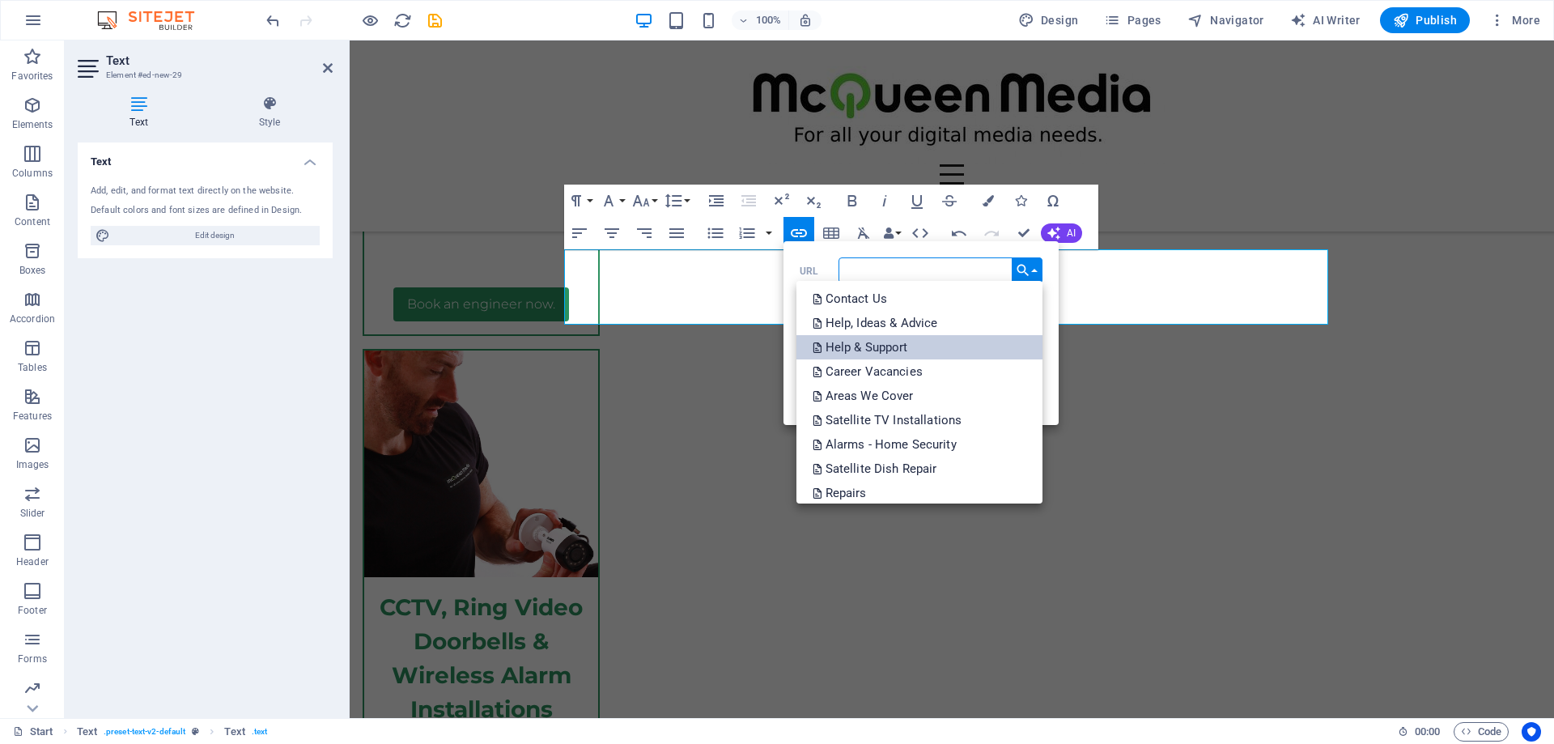
click at [948, 346] on link "Help & Support" at bounding box center [919, 347] width 246 height 24
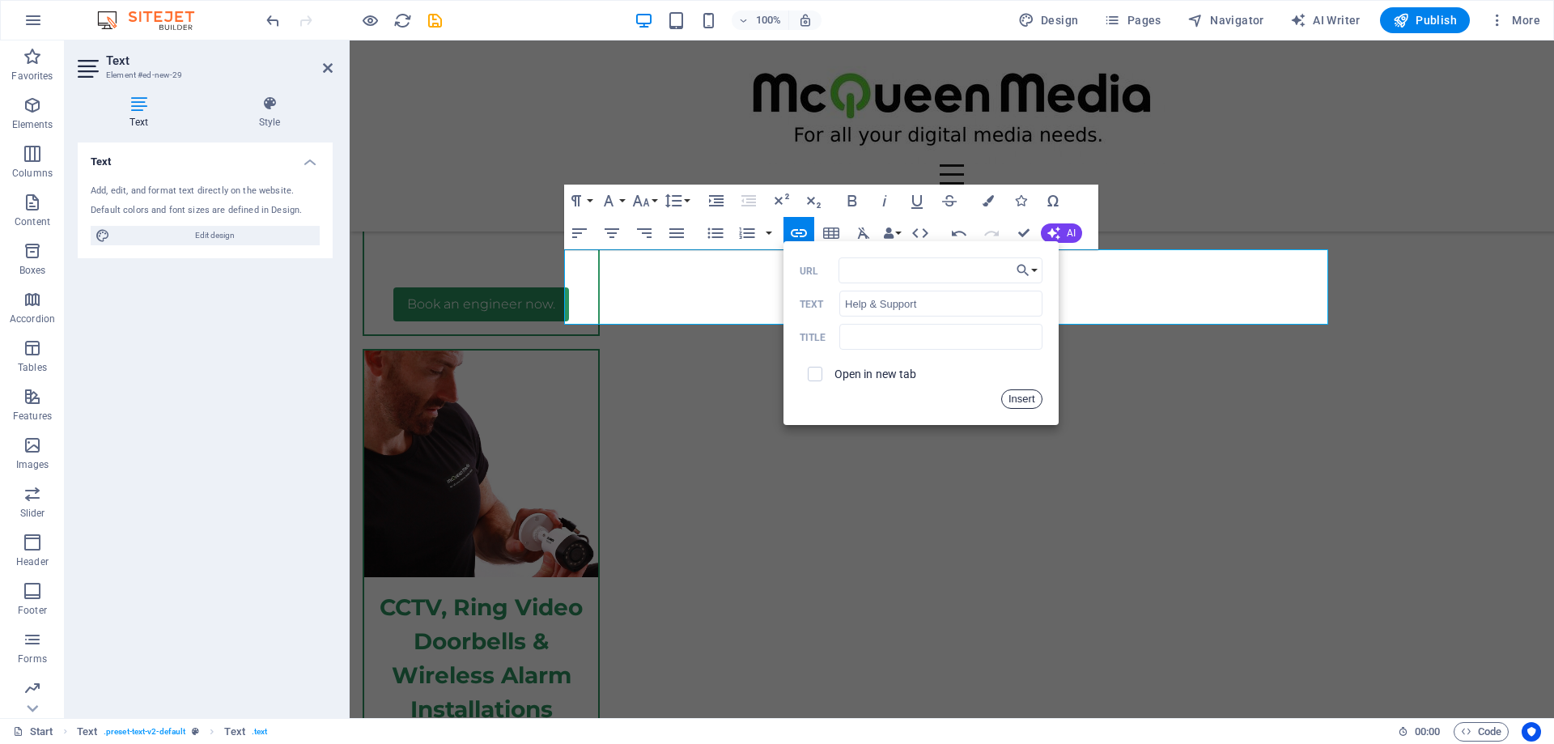
click at [1030, 396] on button "Insert" at bounding box center [1021, 398] width 41 height 19
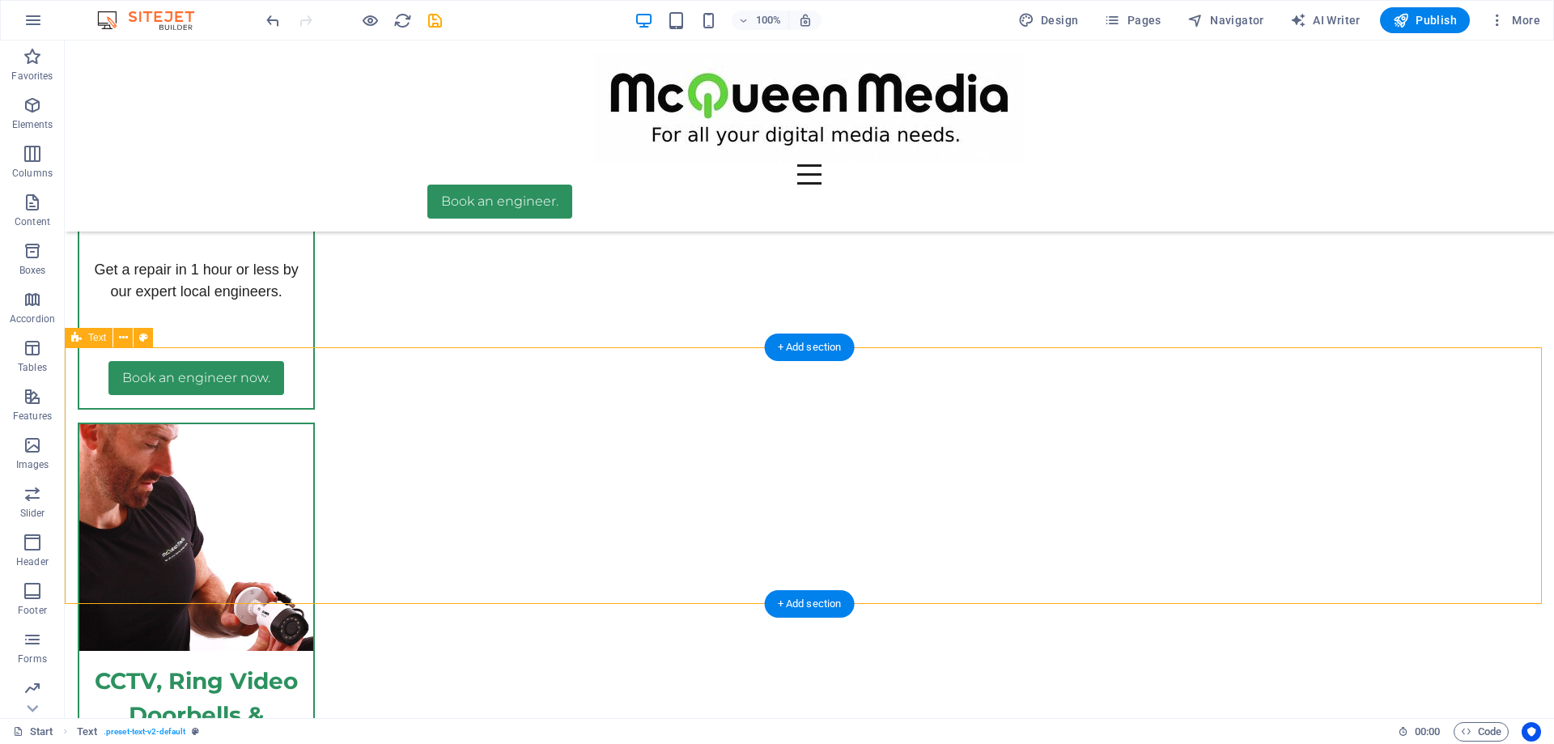
scroll to position [5873, 0]
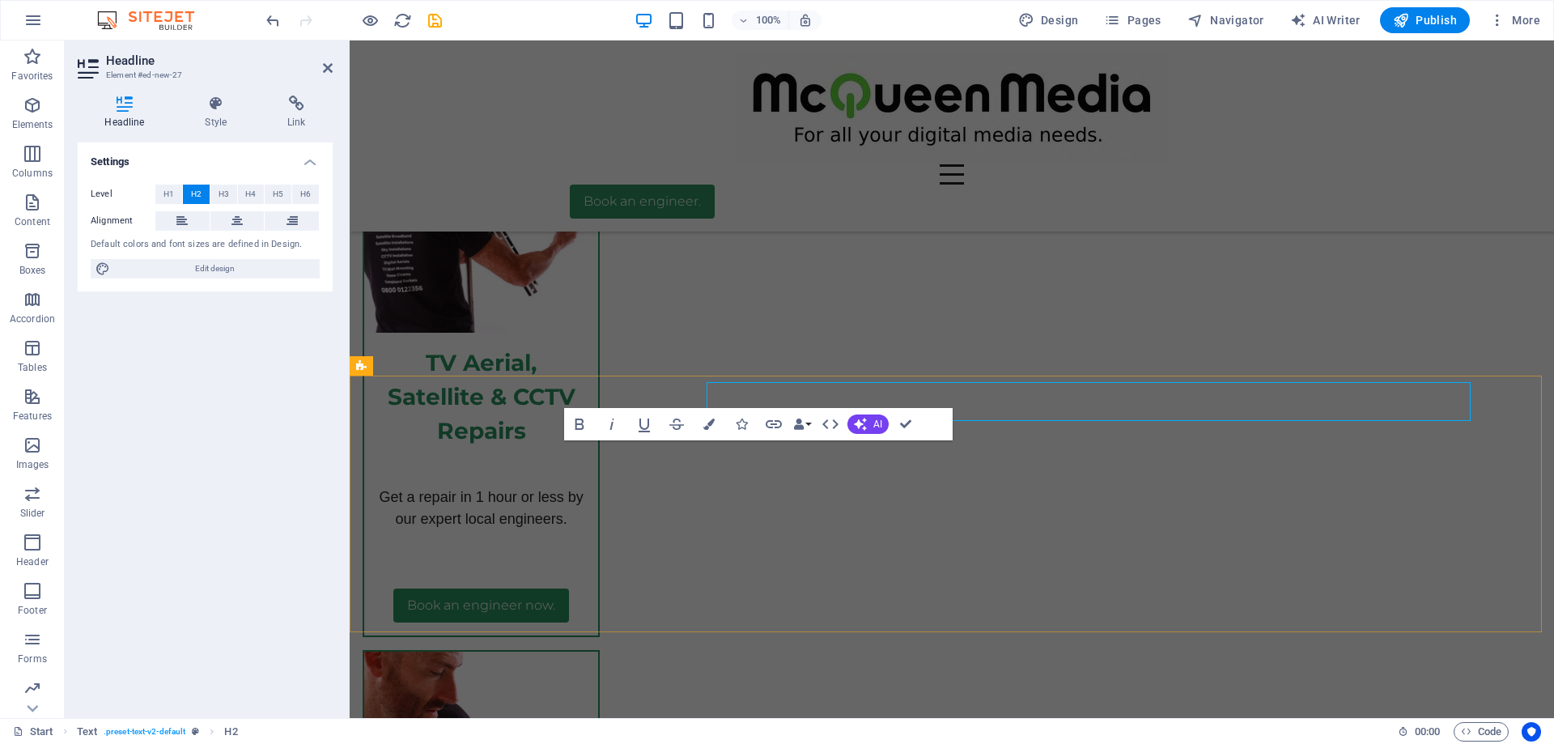
scroll to position [5931, 0]
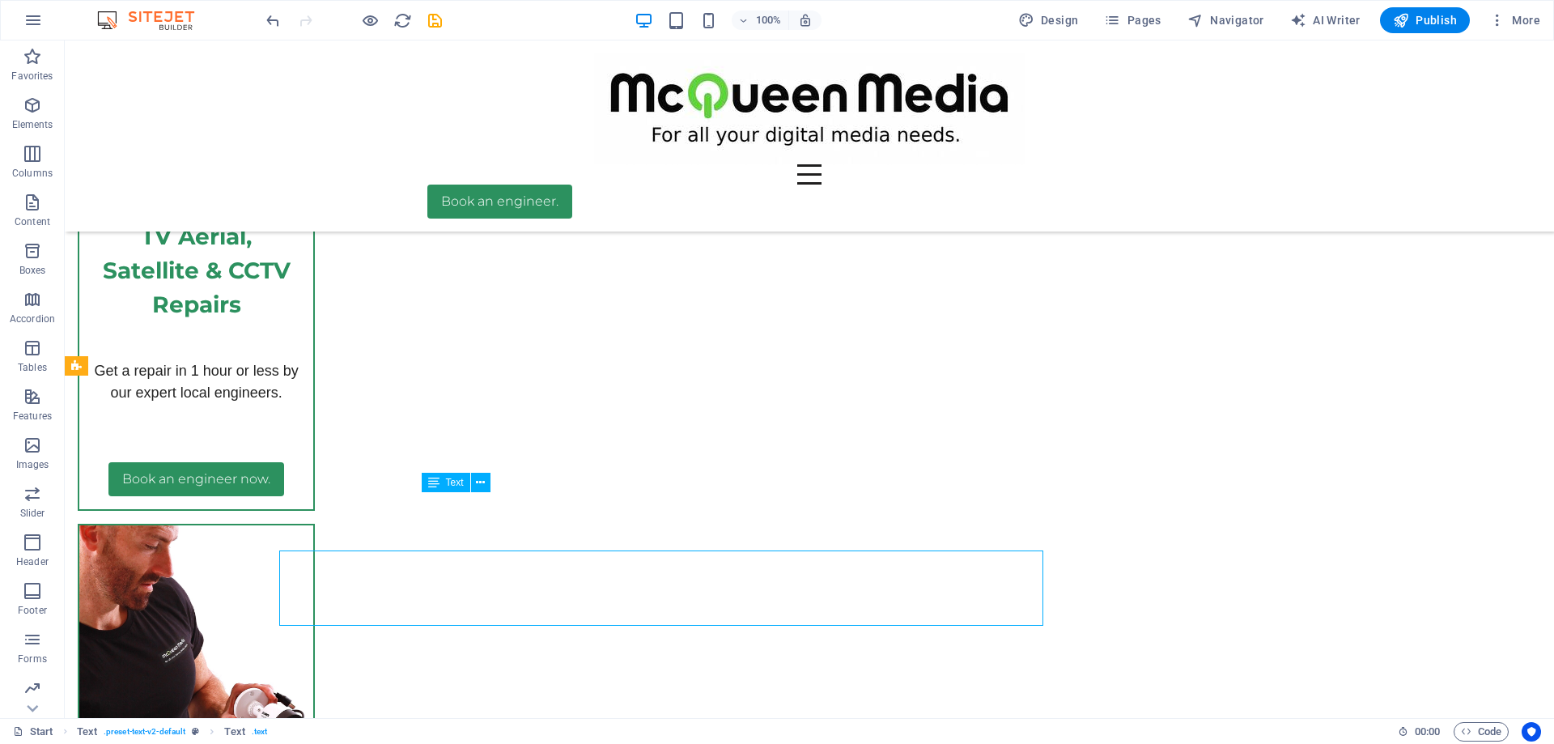
scroll to position [5873, 0]
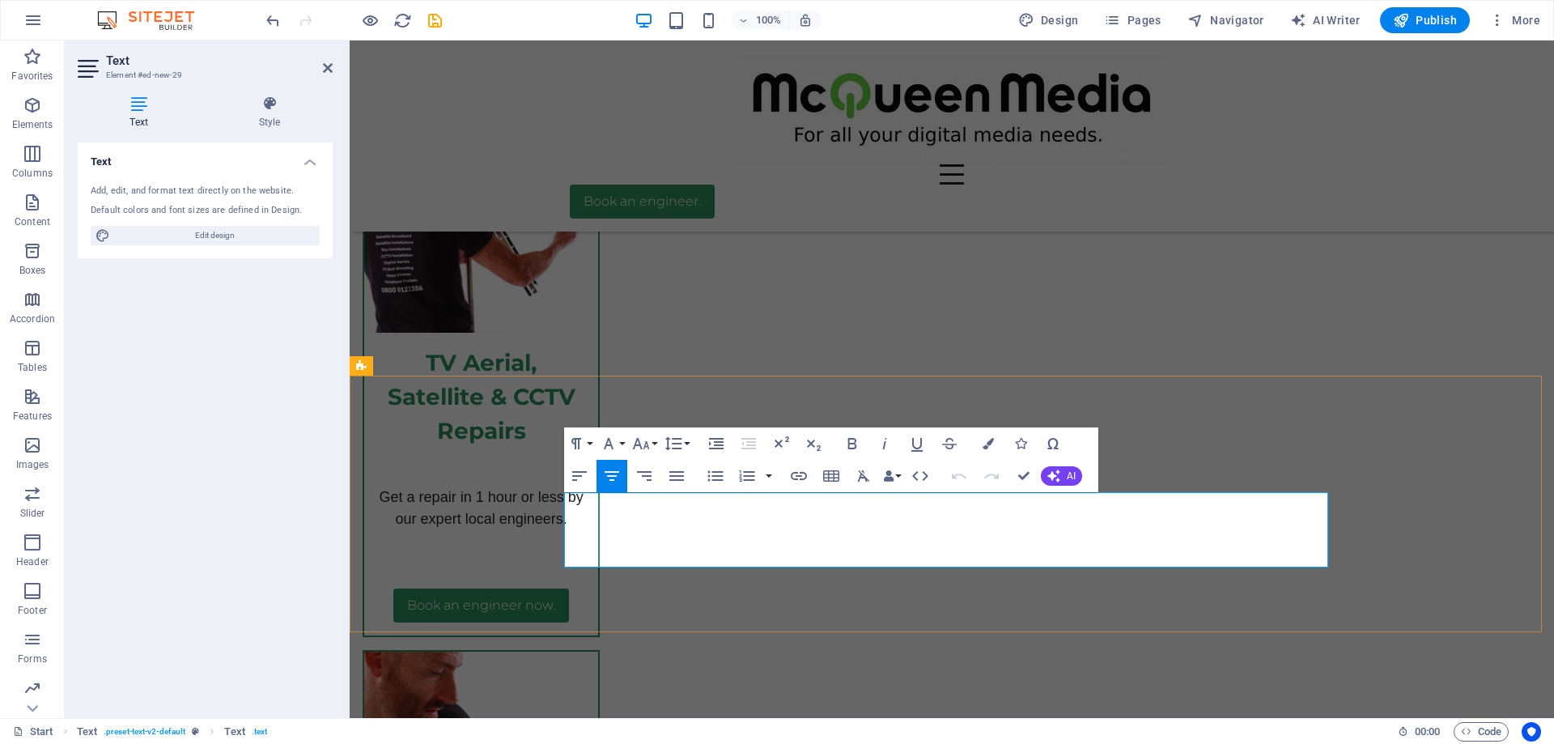
scroll to position [5931, 0]
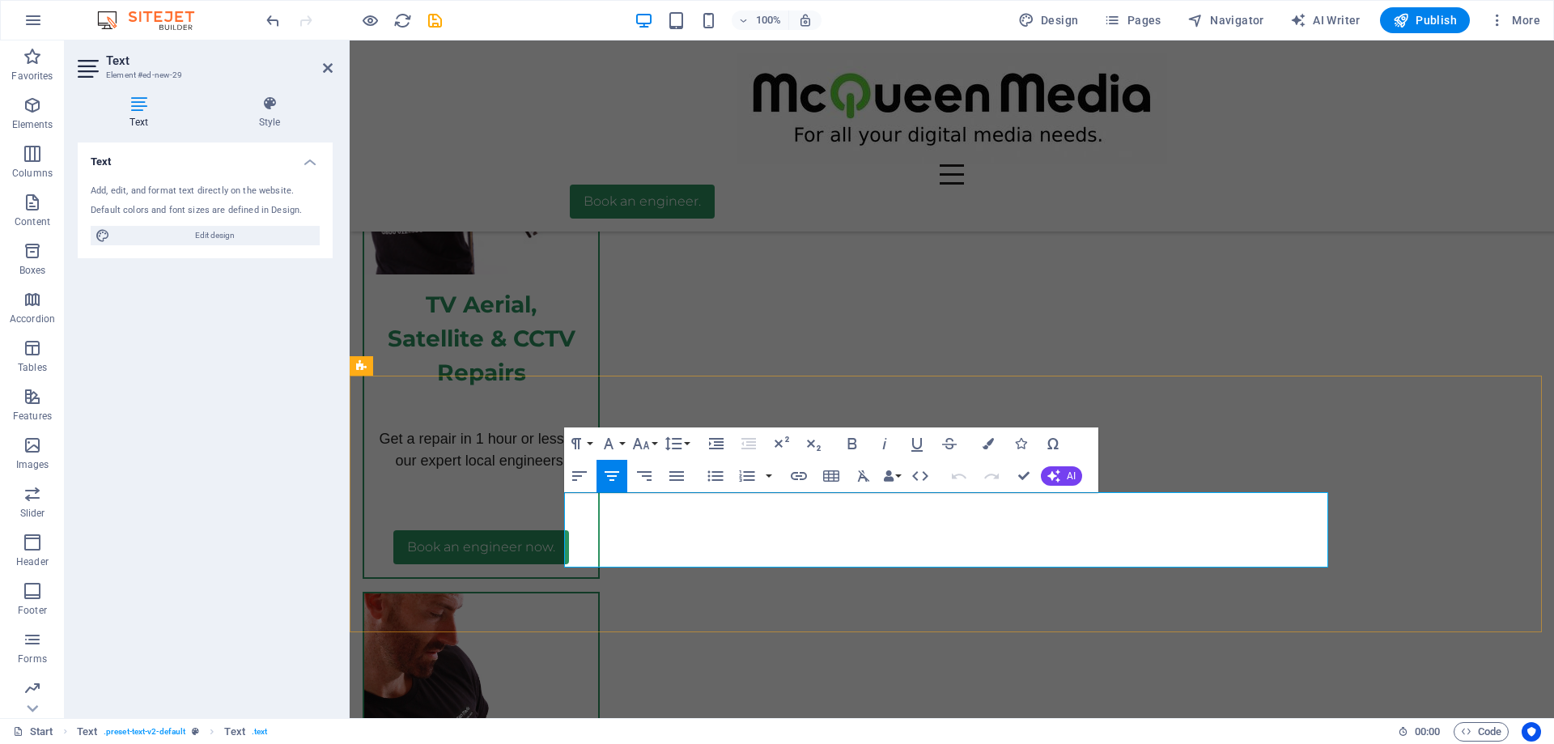
drag, startPoint x: 990, startPoint y: 505, endPoint x: 889, endPoint y: 498, distance: 100.5
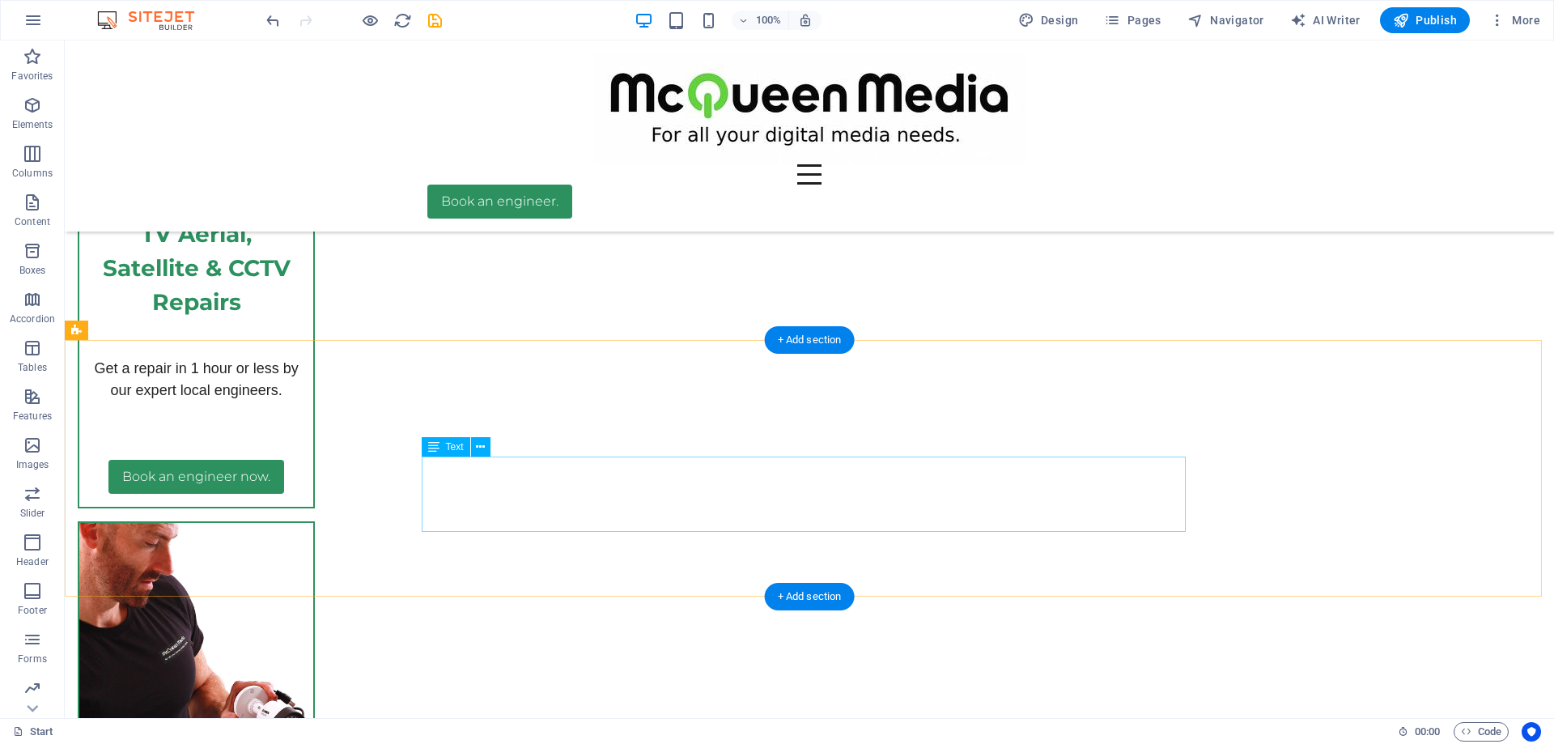
scroll to position [5954, 0]
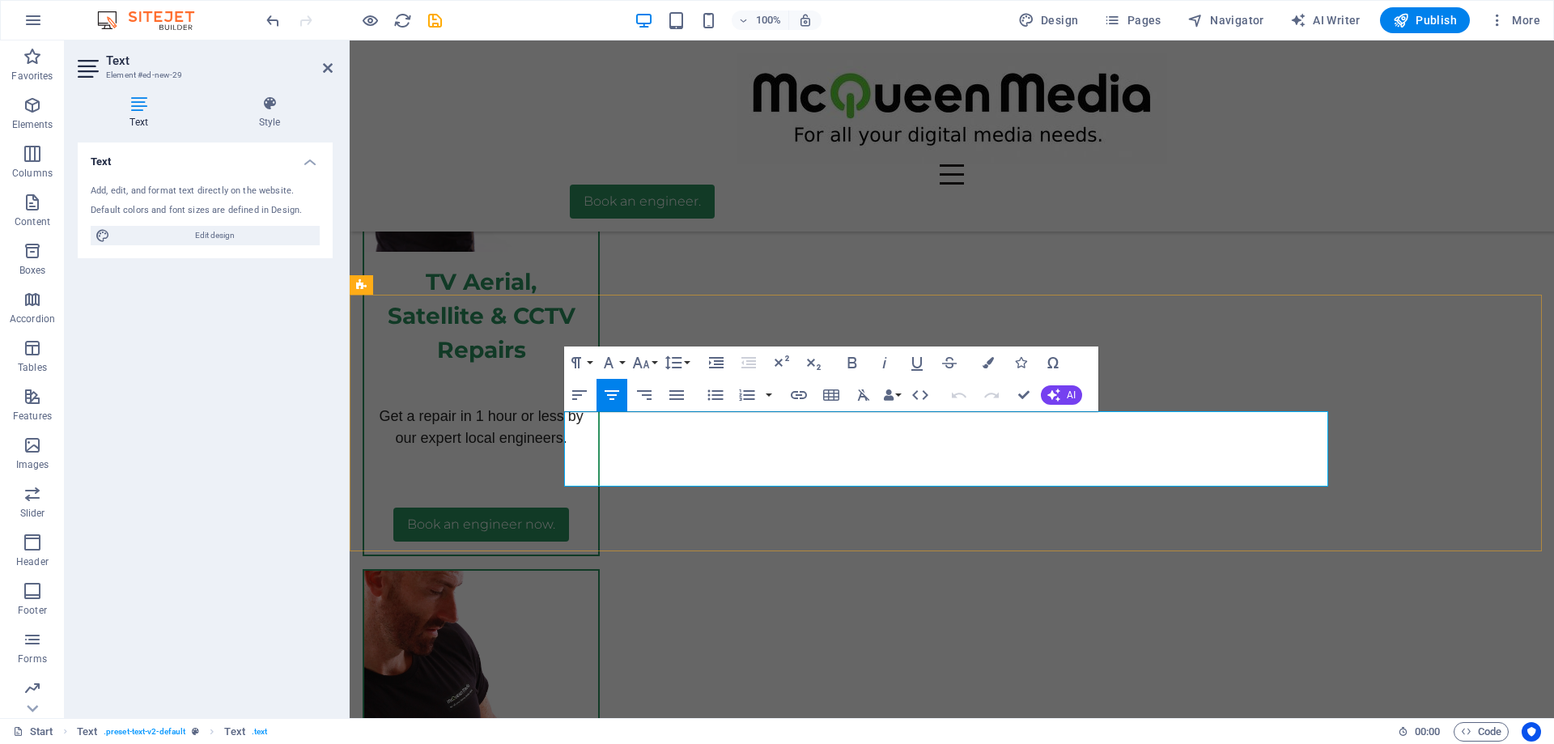
scroll to position [6012, 0]
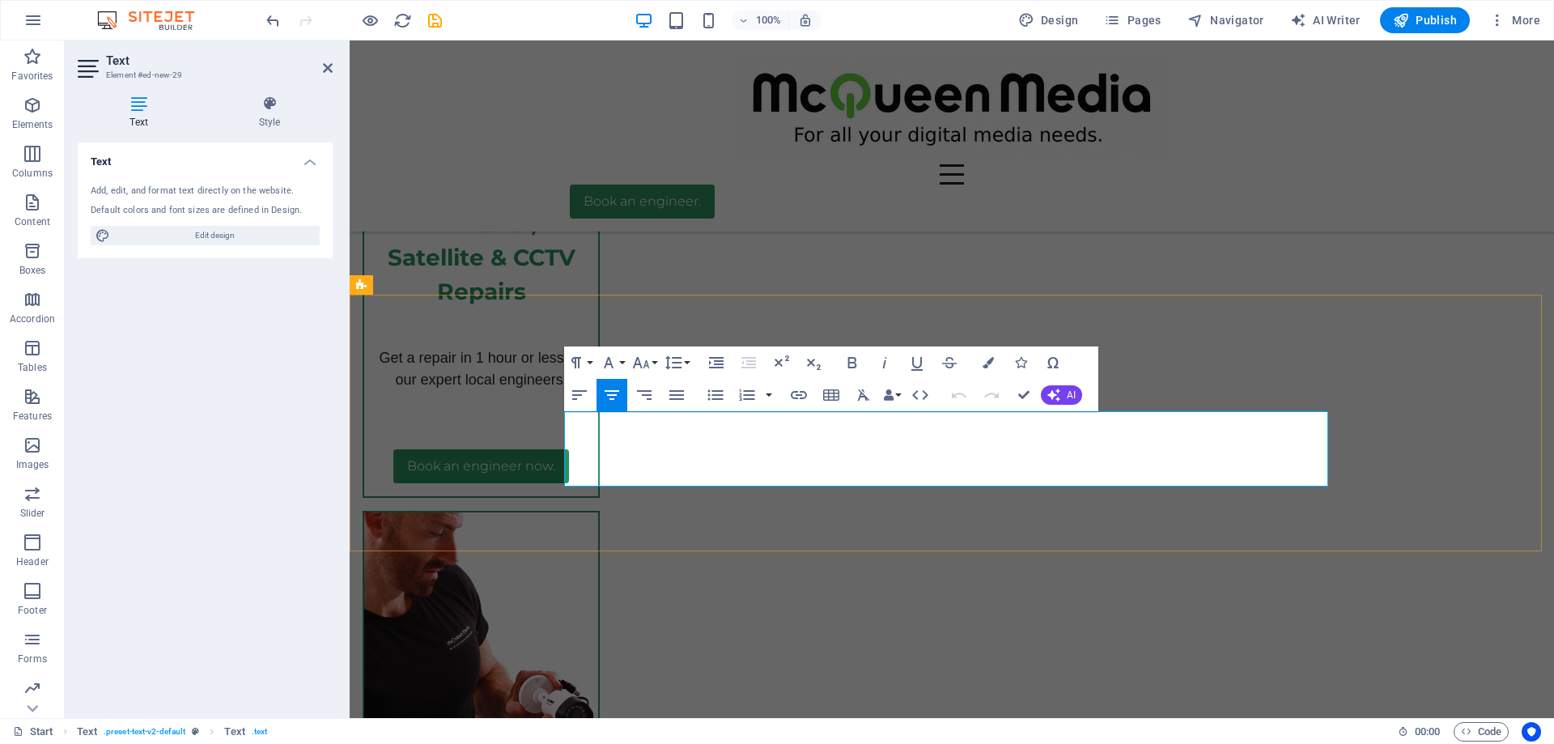
drag, startPoint x: 1109, startPoint y: 477, endPoint x: 633, endPoint y: 439, distance: 478.1
click at [647, 363] on icon "button" at bounding box center [640, 362] width 19 height 19
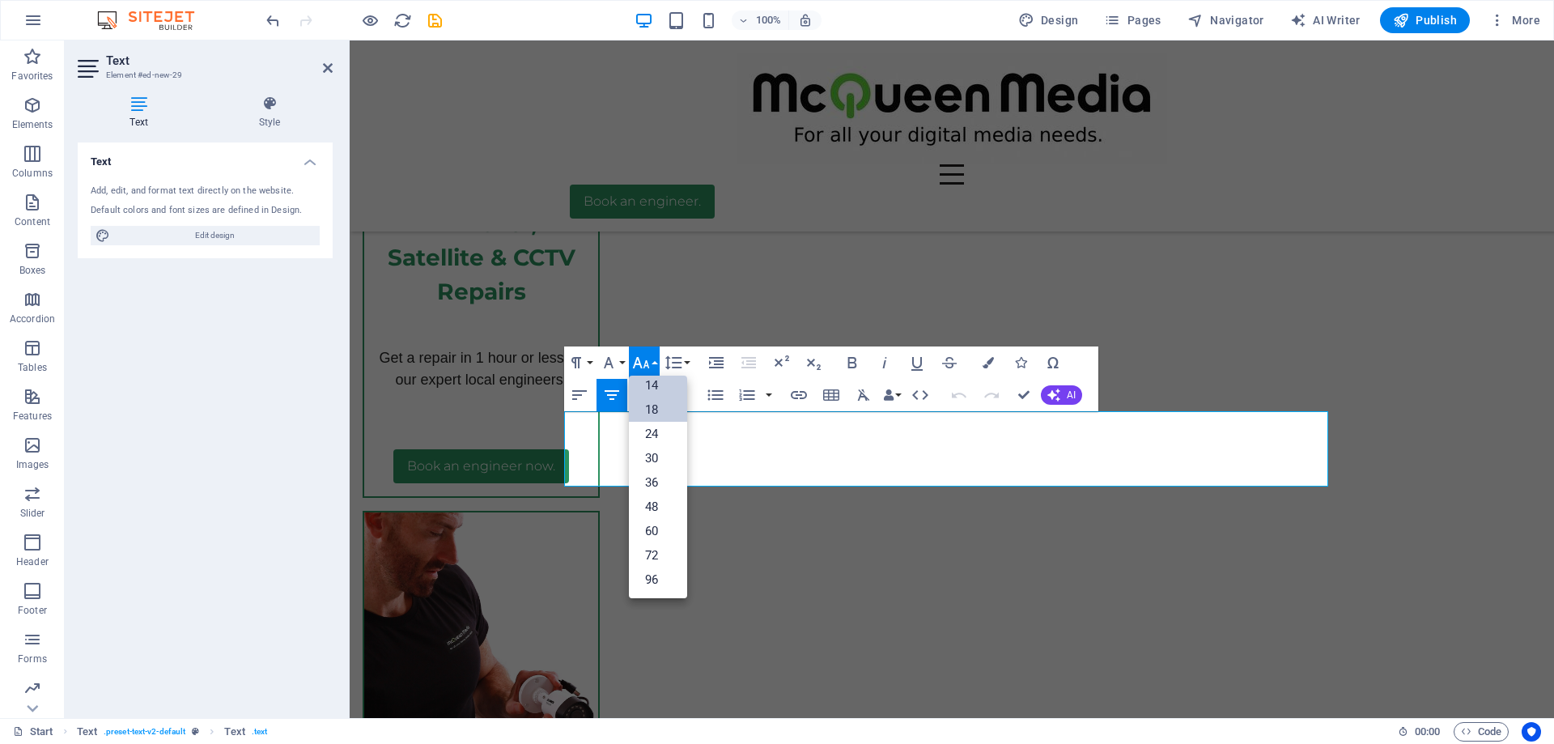
scroll to position [130, 0]
click at [655, 436] on link "24" at bounding box center [658, 434] width 58 height 24
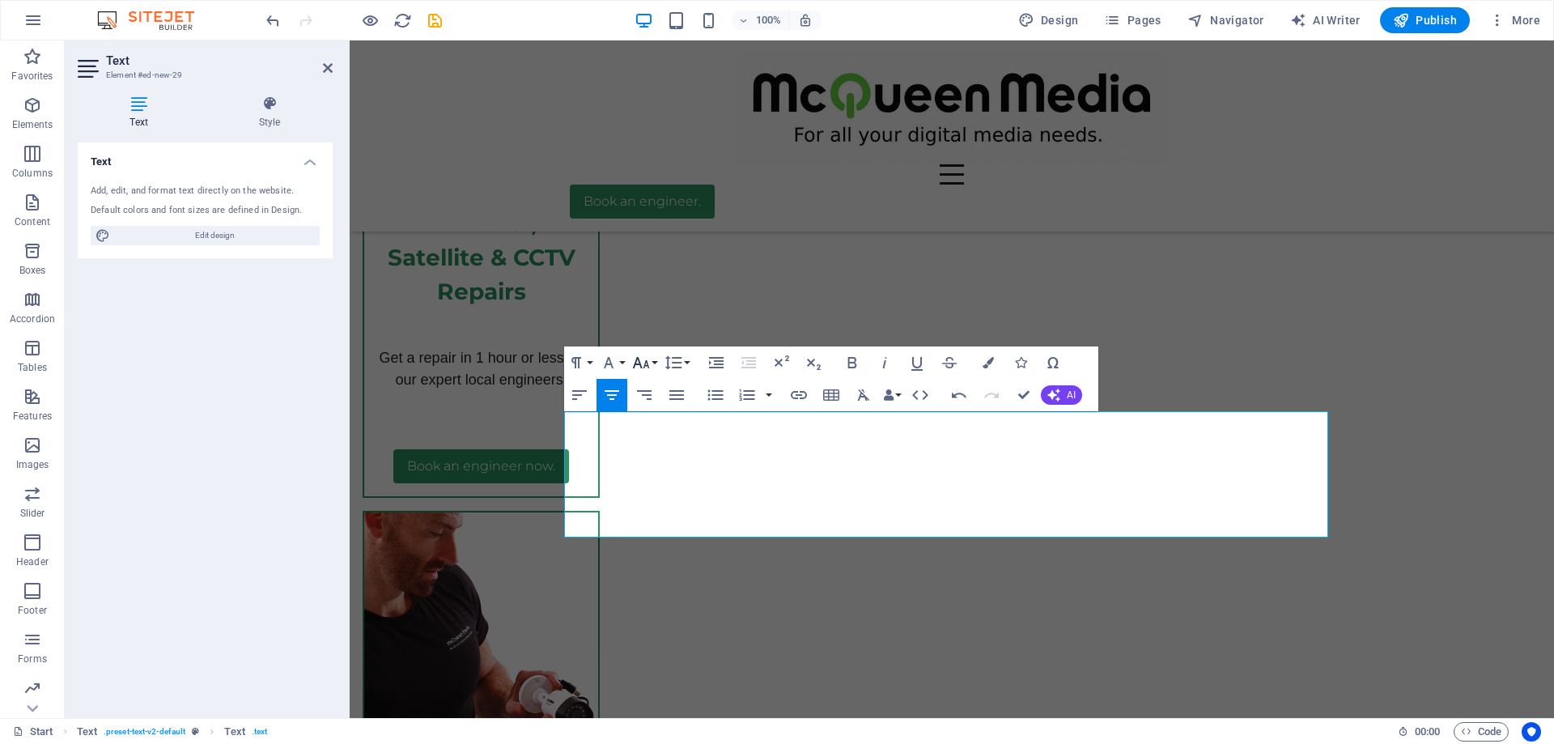
click at [653, 358] on button "Font Size" at bounding box center [644, 362] width 31 height 32
click at [671, 413] on link "18" at bounding box center [658, 409] width 58 height 24
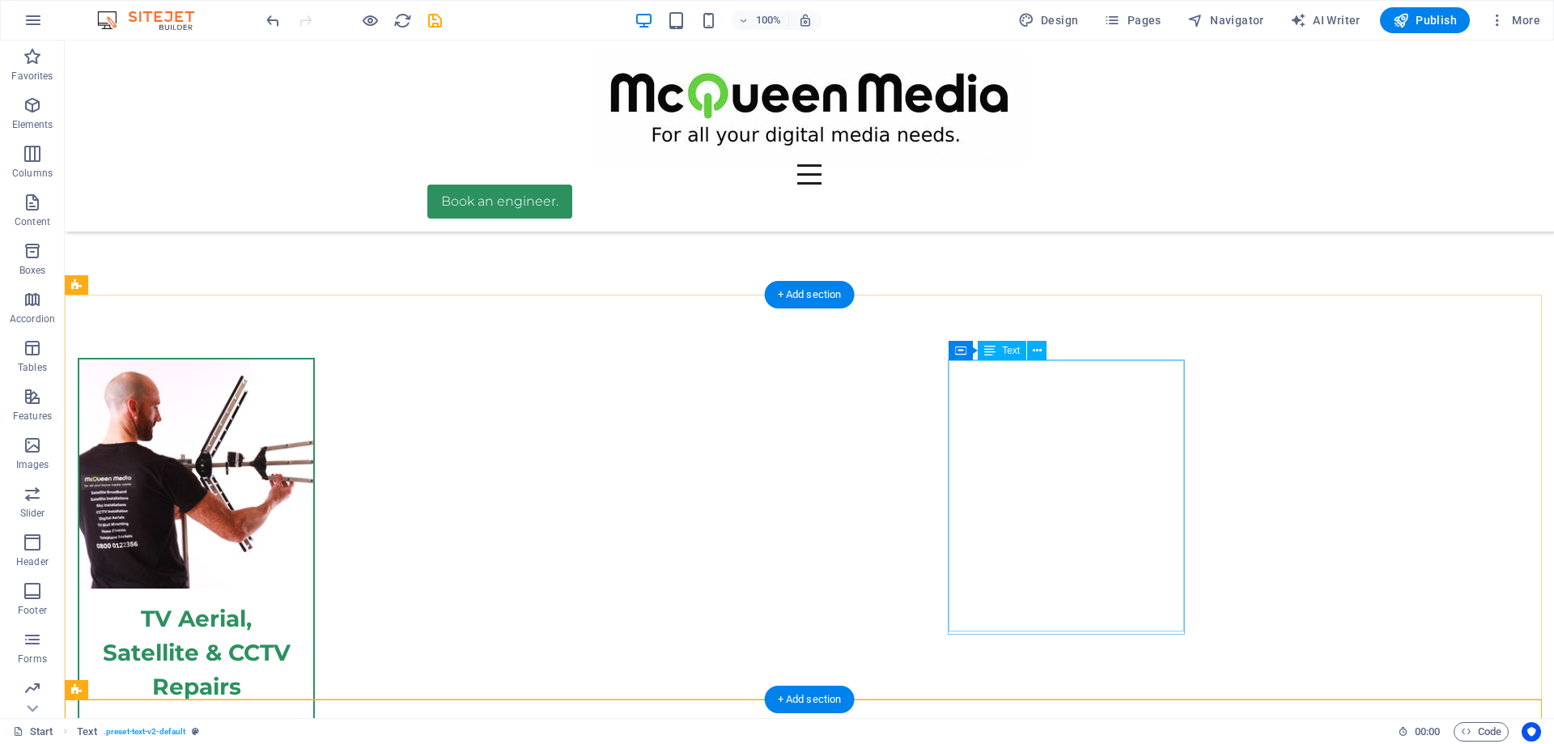
scroll to position [5630, 0]
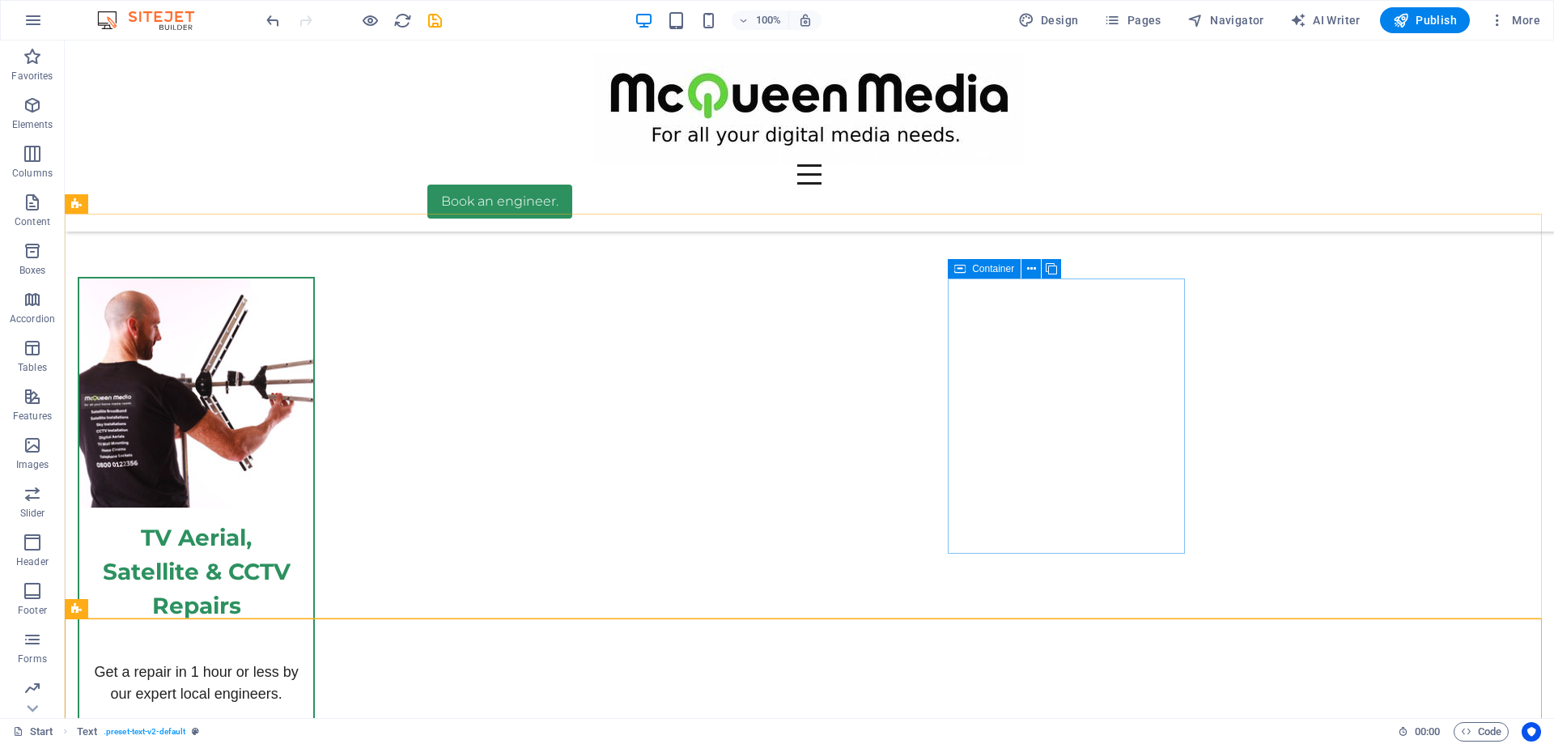
click at [992, 277] on div "Container" at bounding box center [984, 268] width 73 height 19
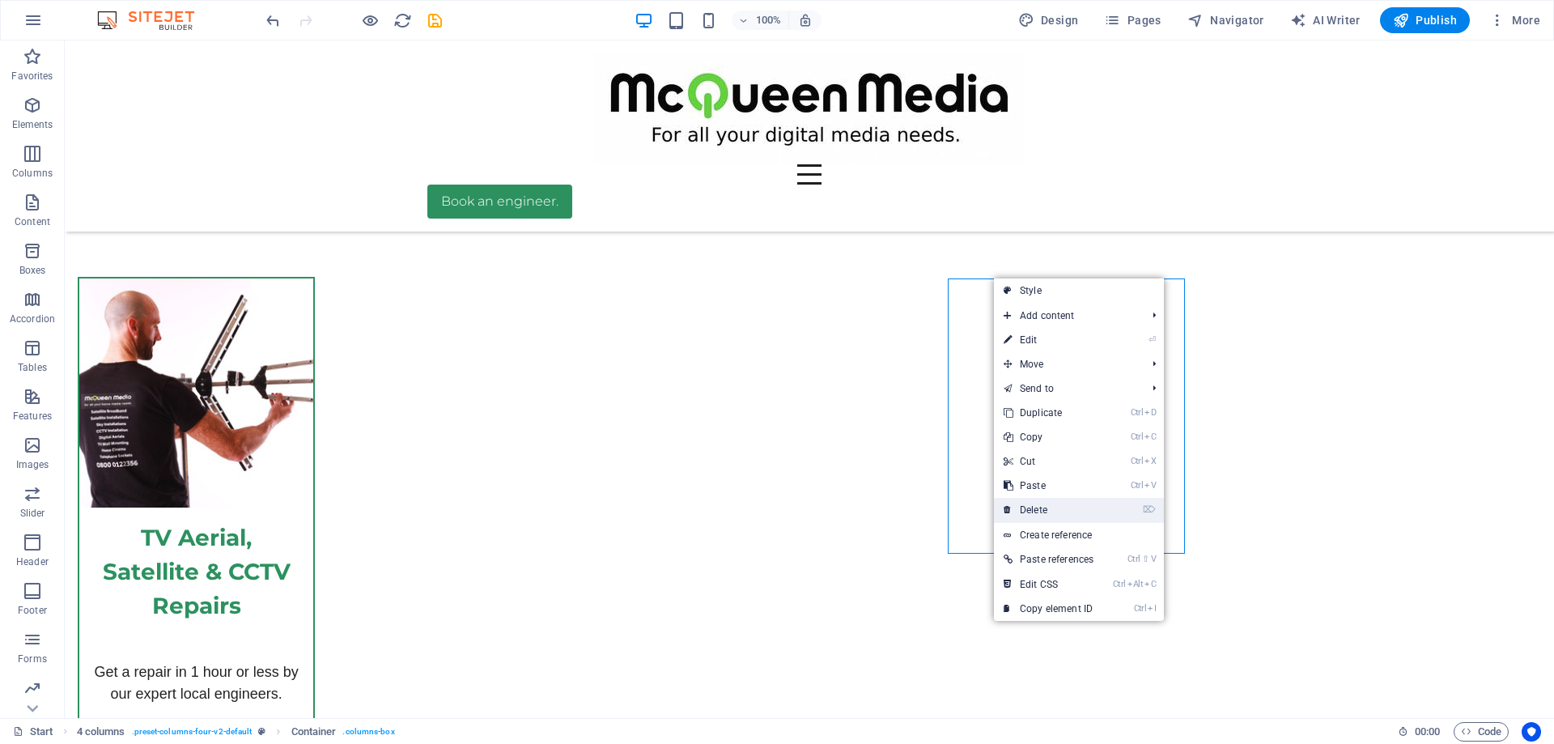
click at [1036, 507] on link "⌦ Delete" at bounding box center [1048, 510] width 109 height 24
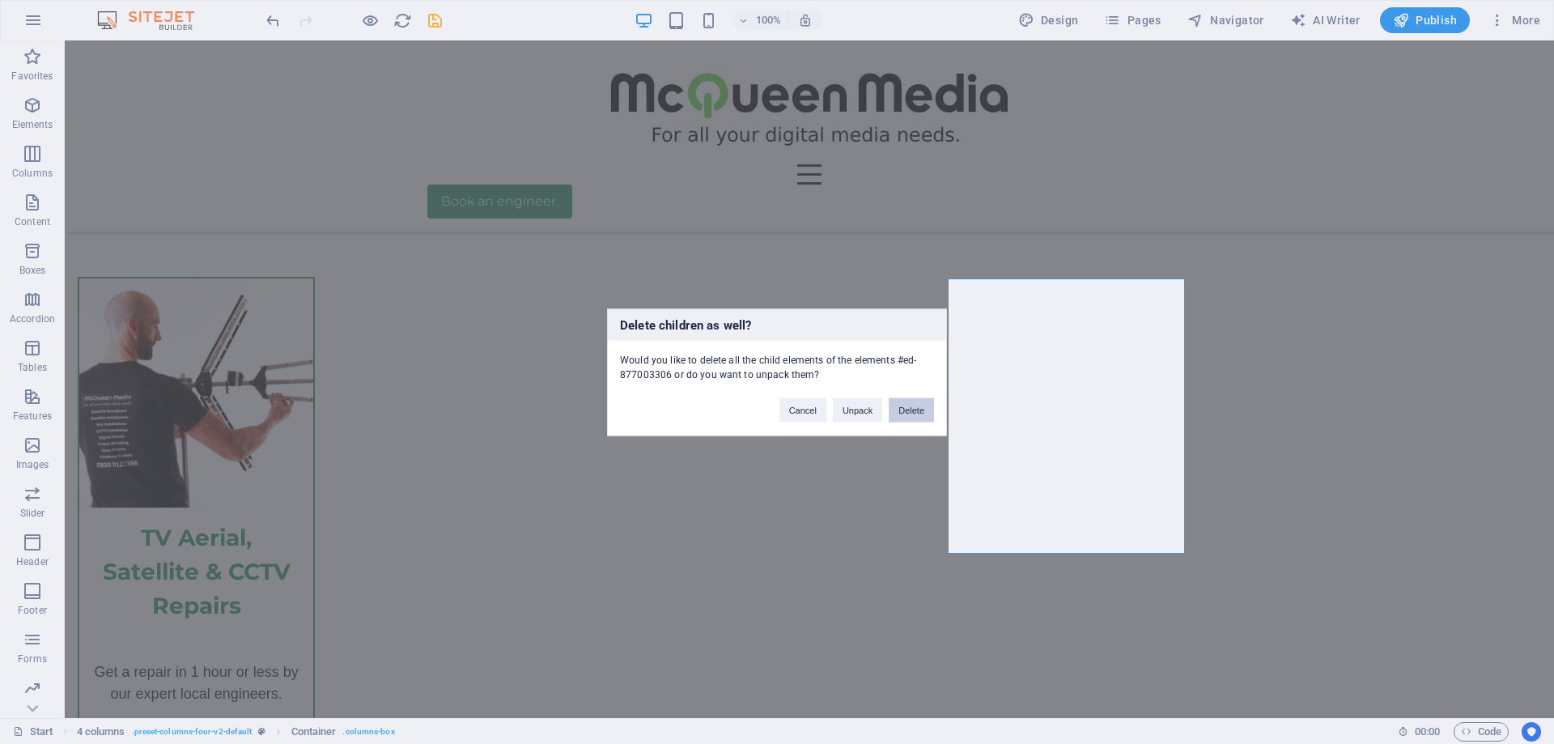
click at [904, 411] on button "Delete" at bounding box center [910, 409] width 45 height 24
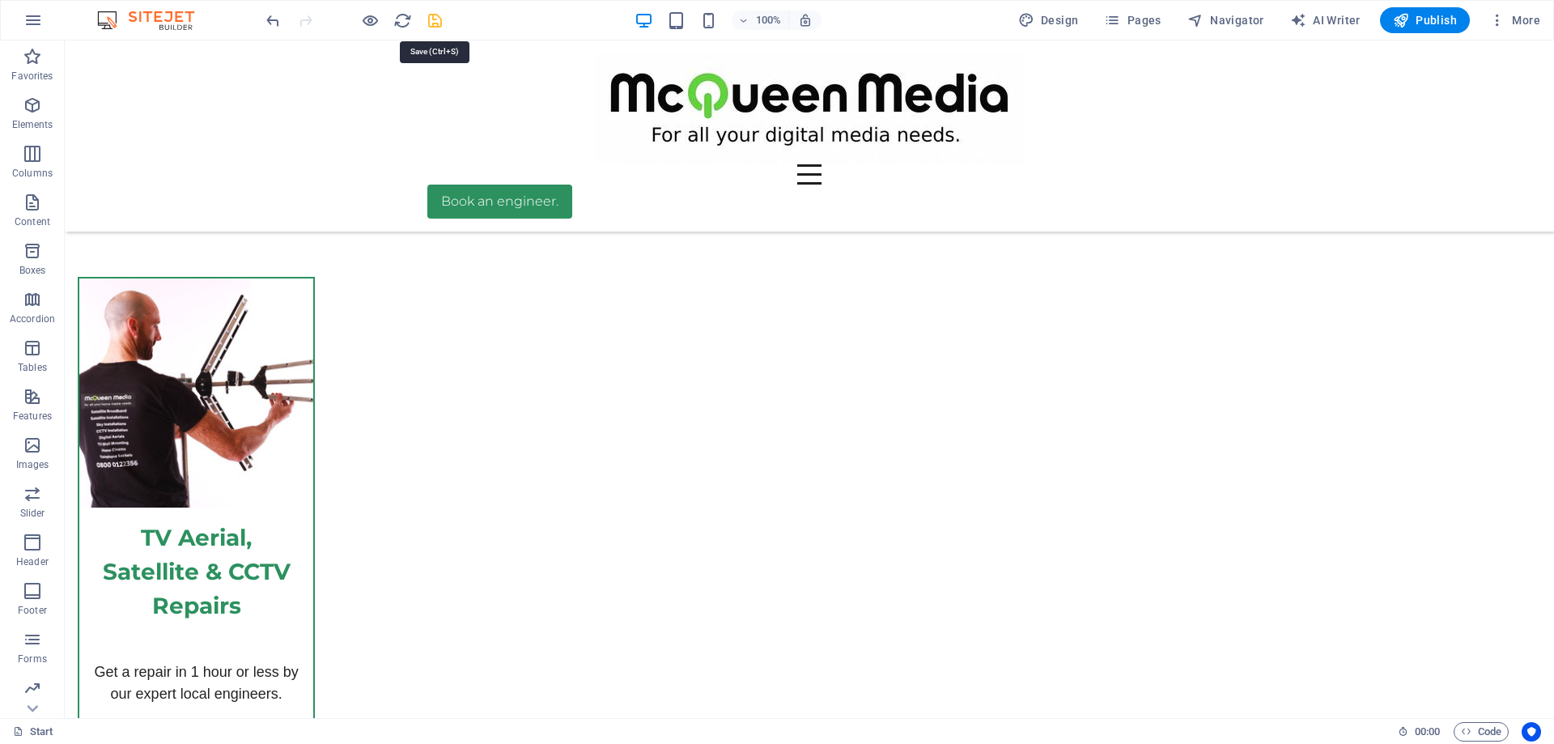
drag, startPoint x: 431, startPoint y: 23, endPoint x: 392, endPoint y: 7, distance: 41.8
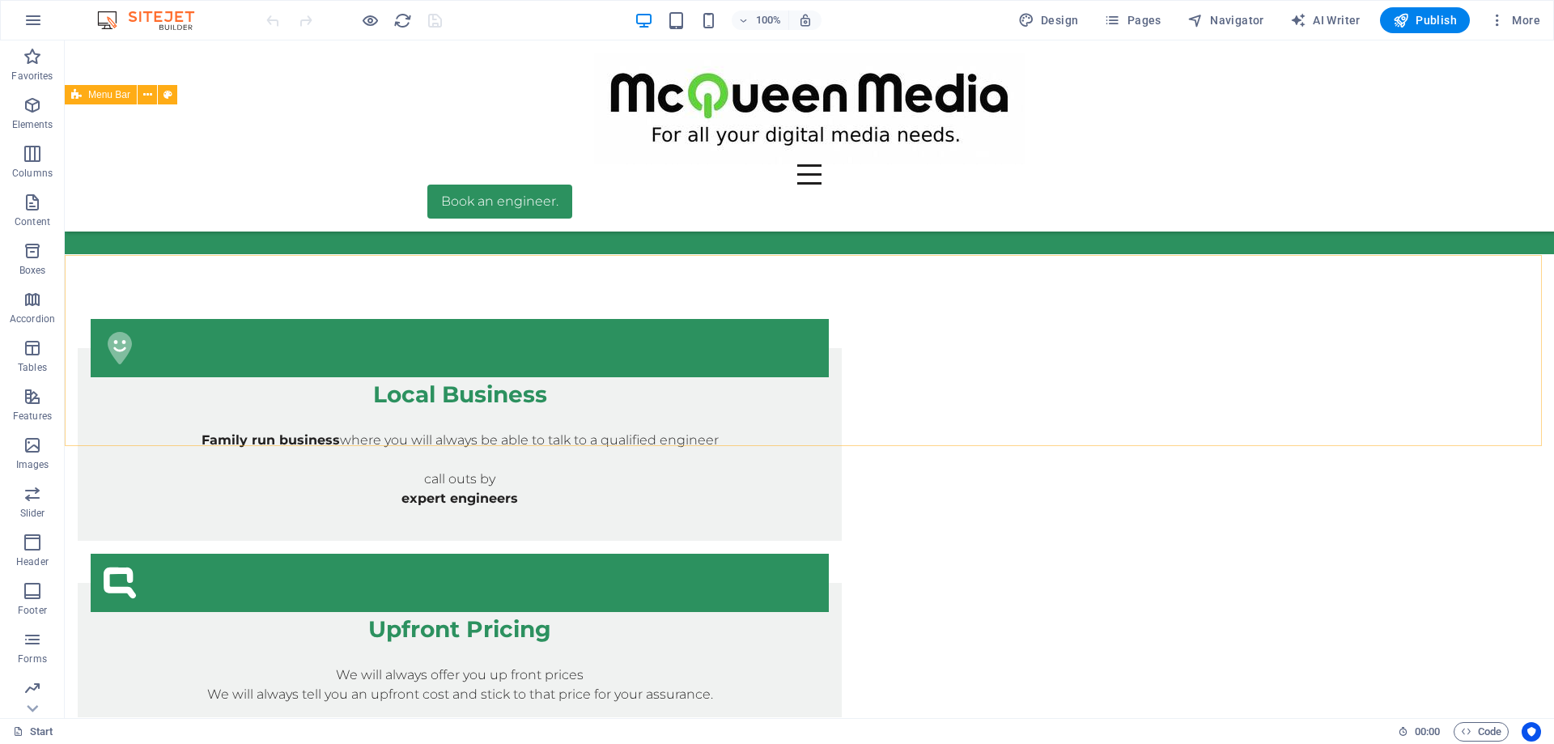
scroll to position [890, 0]
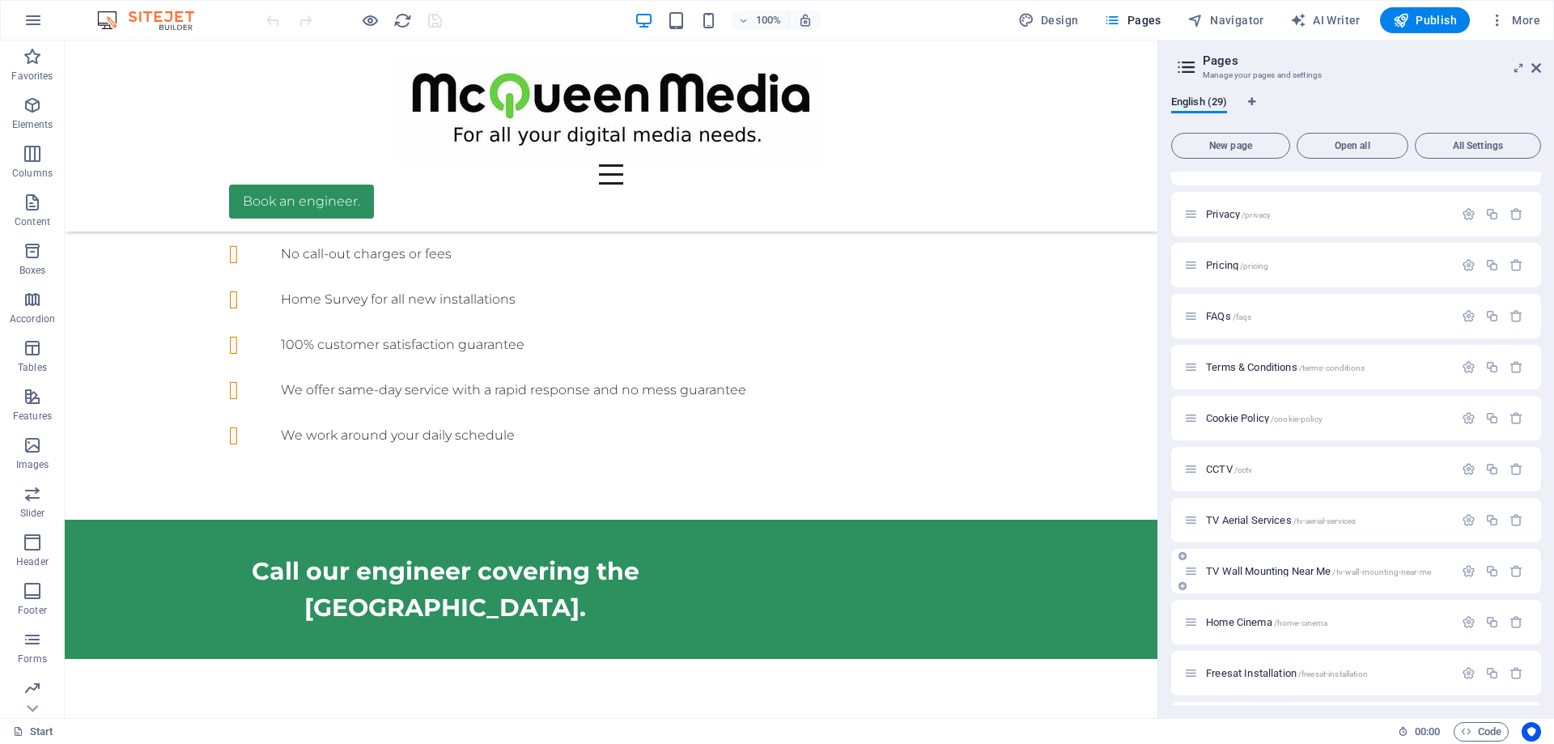
scroll to position [0, 0]
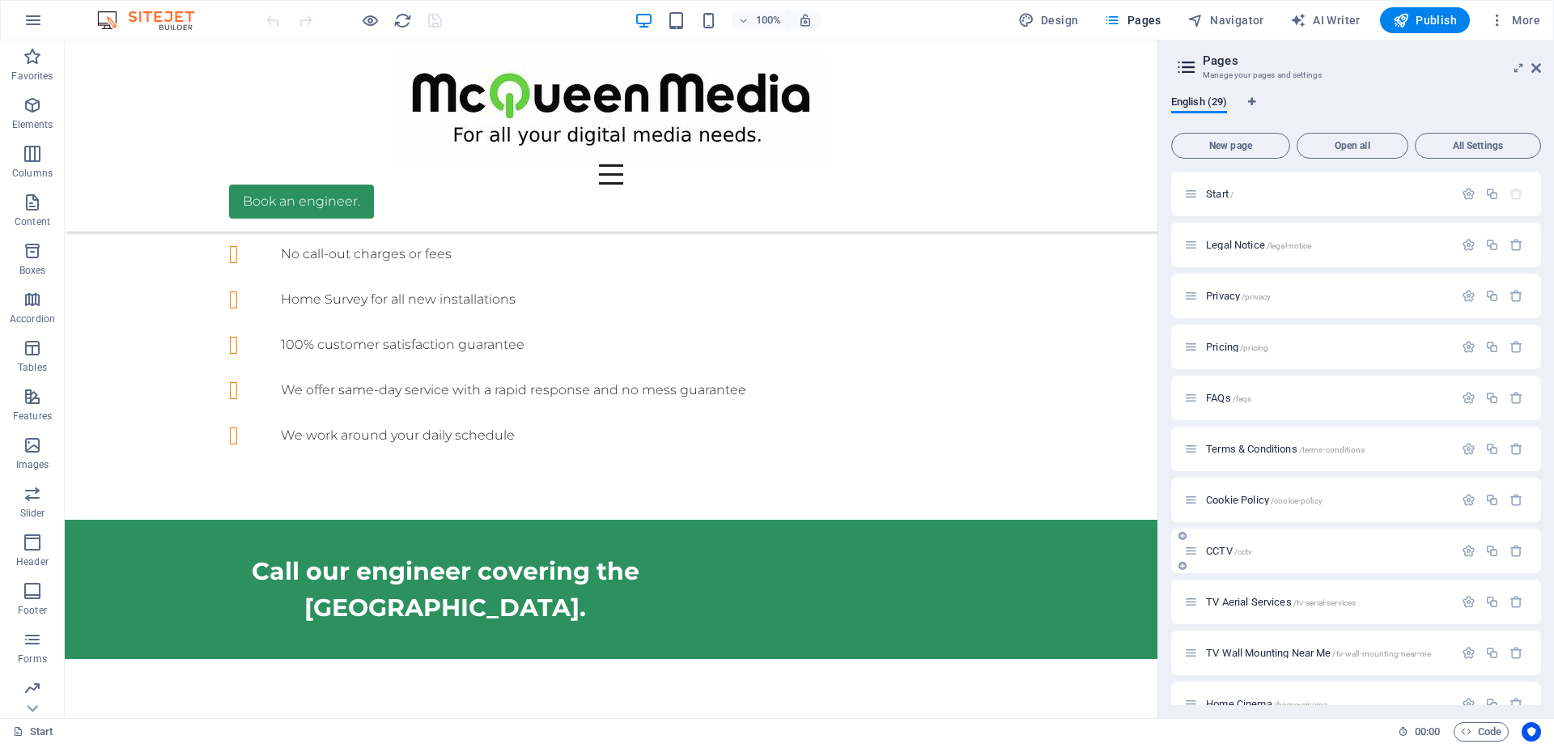
click at [1258, 546] on p "CCTV /cctv" at bounding box center [1327, 550] width 243 height 11
click at [1258, 546] on div "CCTV /cctv" at bounding box center [1356, 550] width 370 height 45
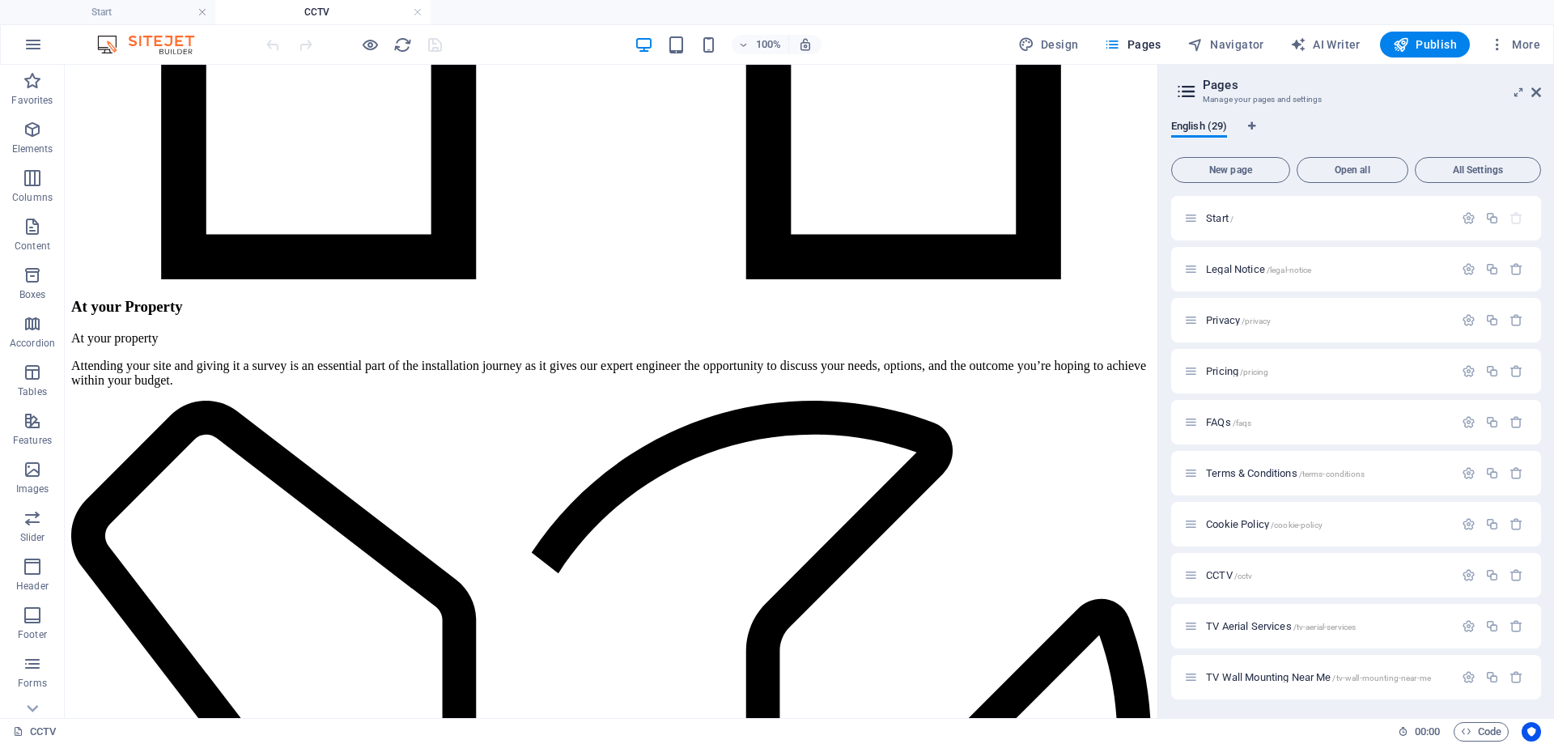
scroll to position [8820, 0]
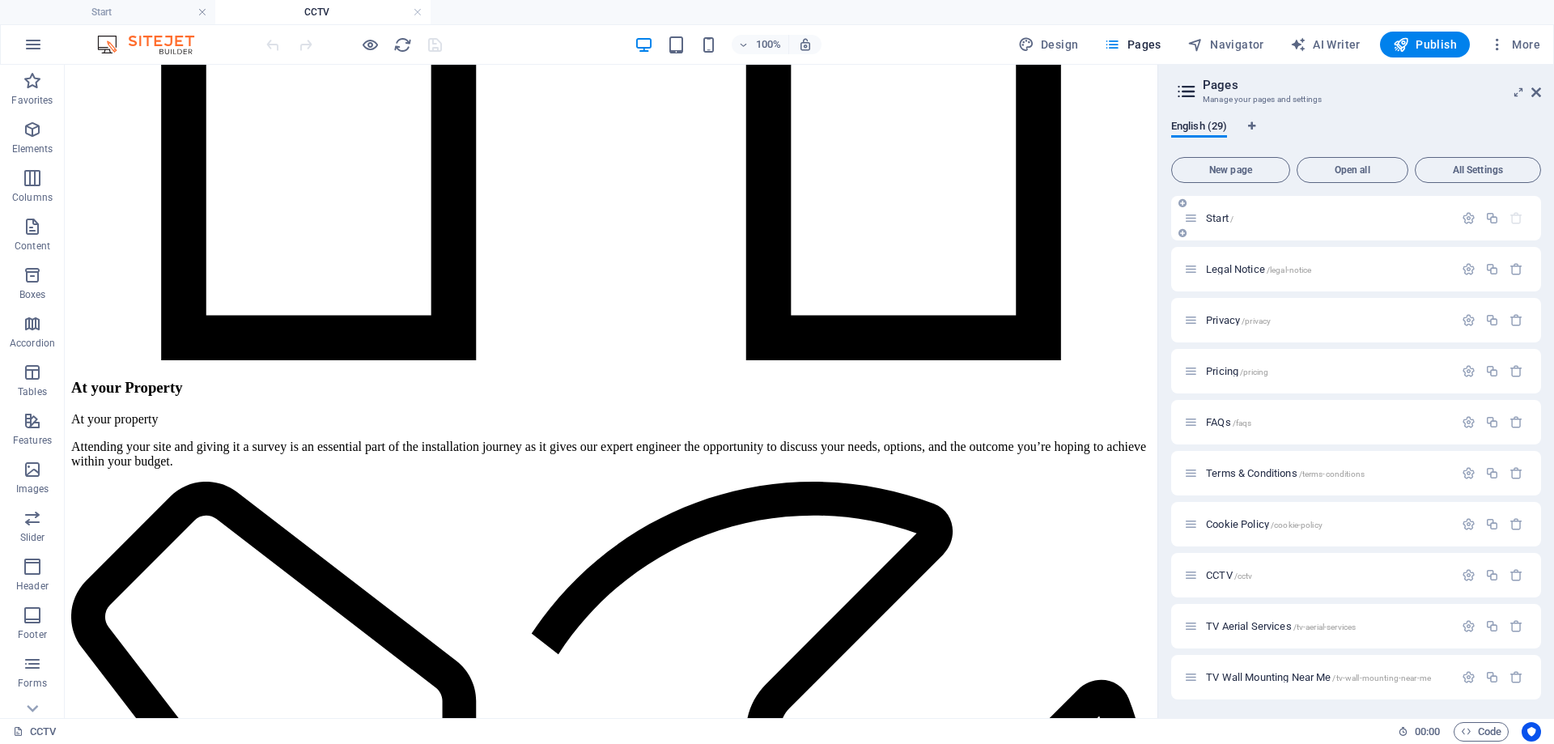
click at [0, 0] on div "Start /" at bounding box center [0, 0] width 0 height 0
click at [0, 0] on p "Start /" at bounding box center [0, 0] width 0 height 0
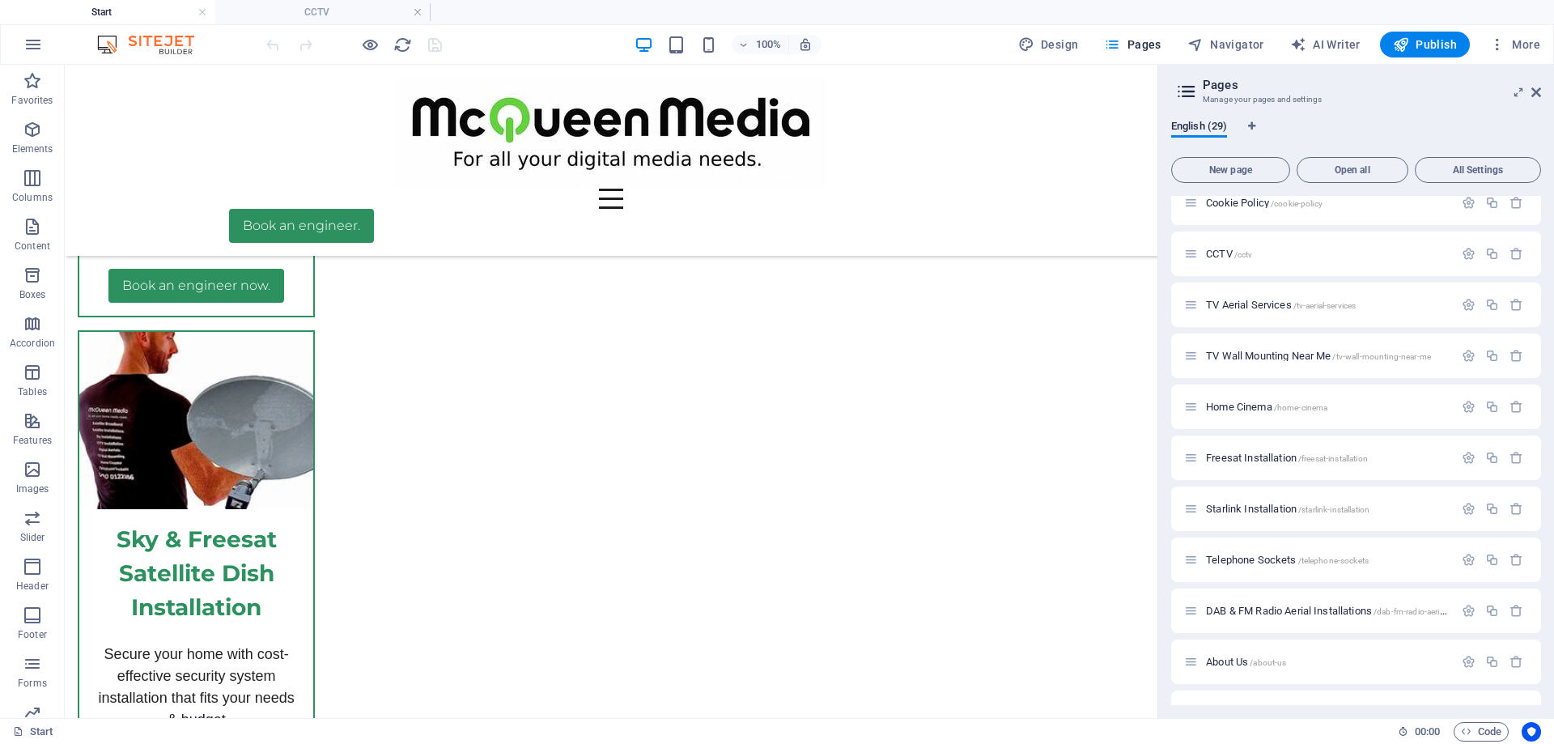
scroll to position [324, 0]
click at [1271, 256] on p "CCTV /cctv" at bounding box center [1327, 251] width 243 height 11
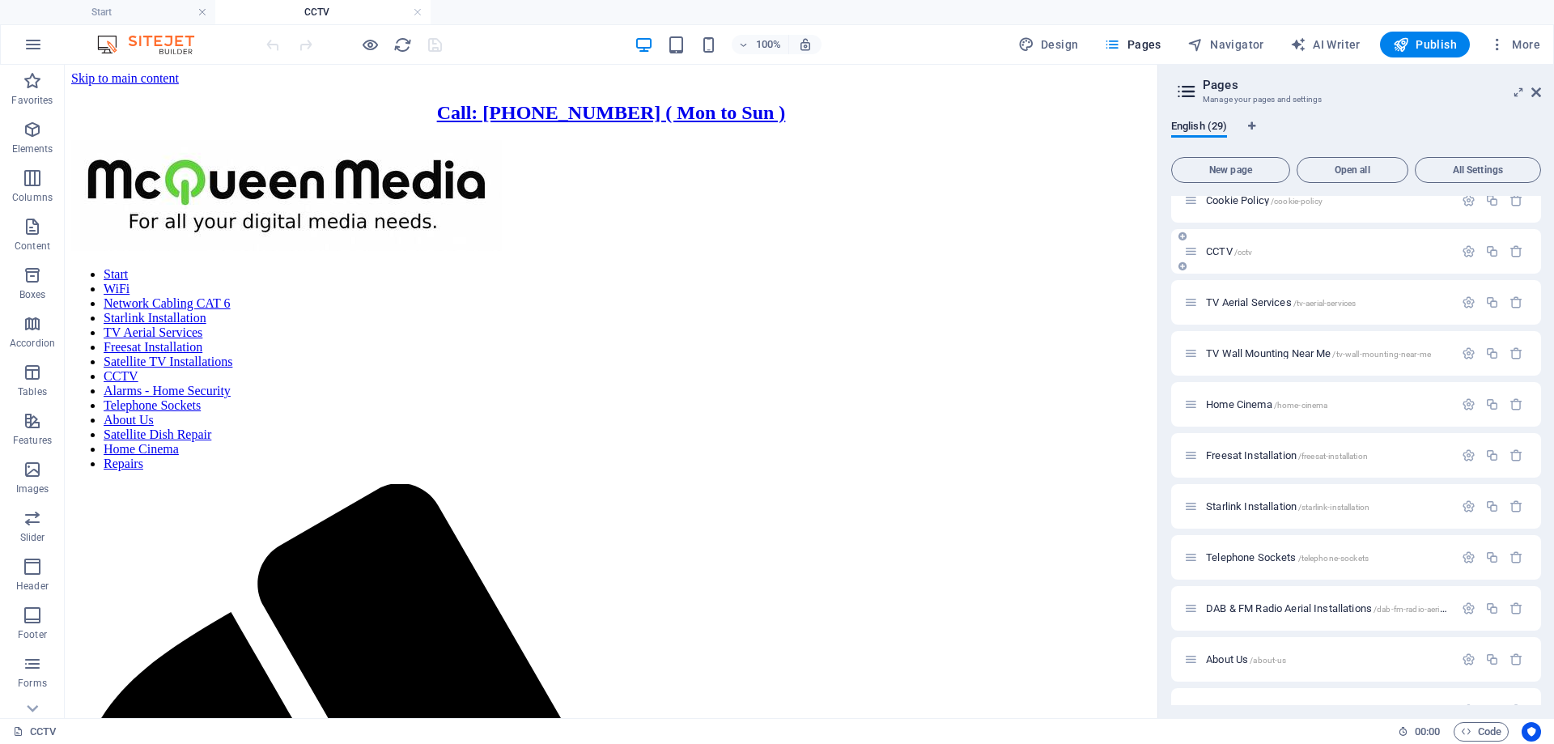
scroll to position [8820, 0]
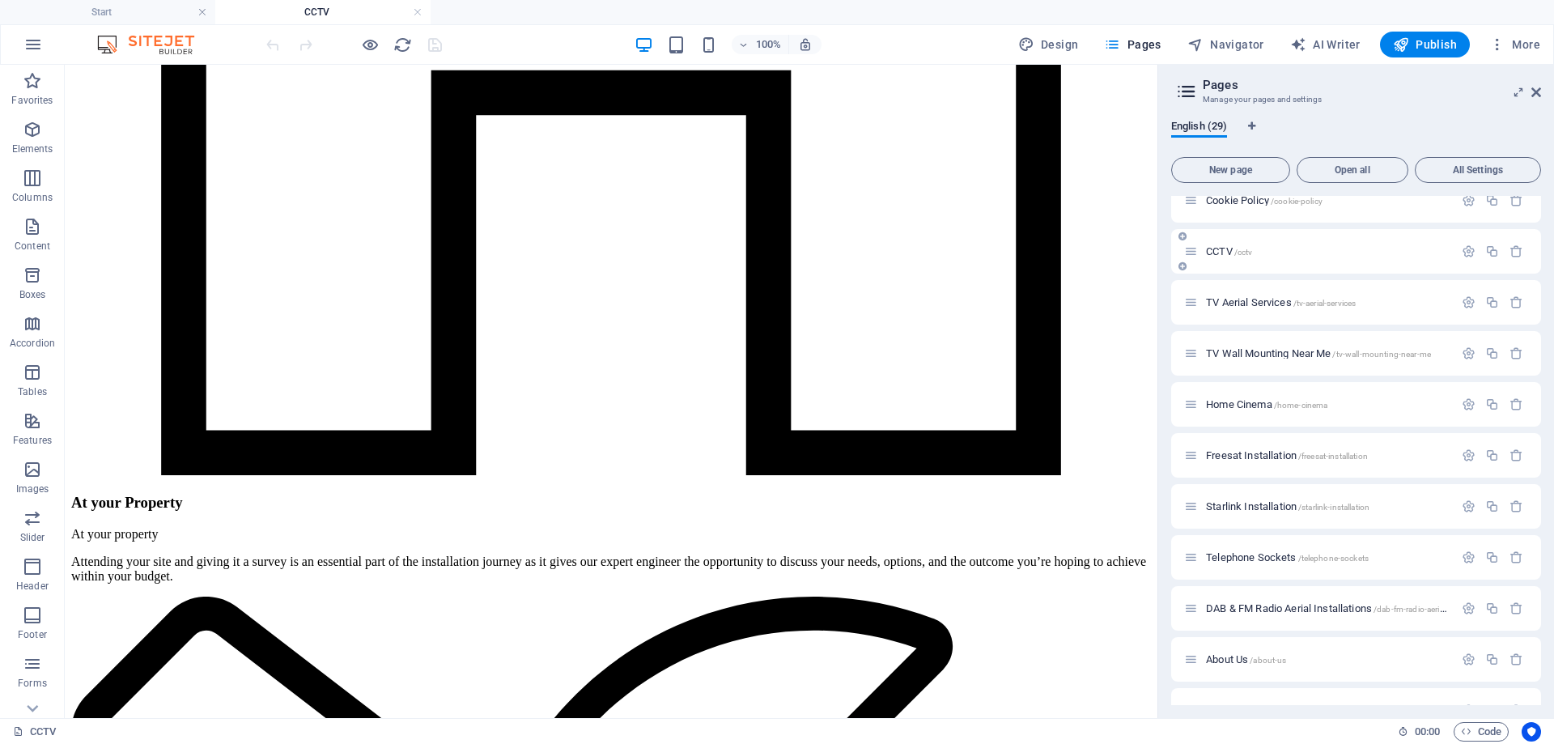
click at [1271, 256] on p "CCTV /cctv" at bounding box center [1327, 251] width 243 height 11
click at [0, 0] on span "TV Aerial Services /tv-aerial-services" at bounding box center [0, 0] width 0 height 0
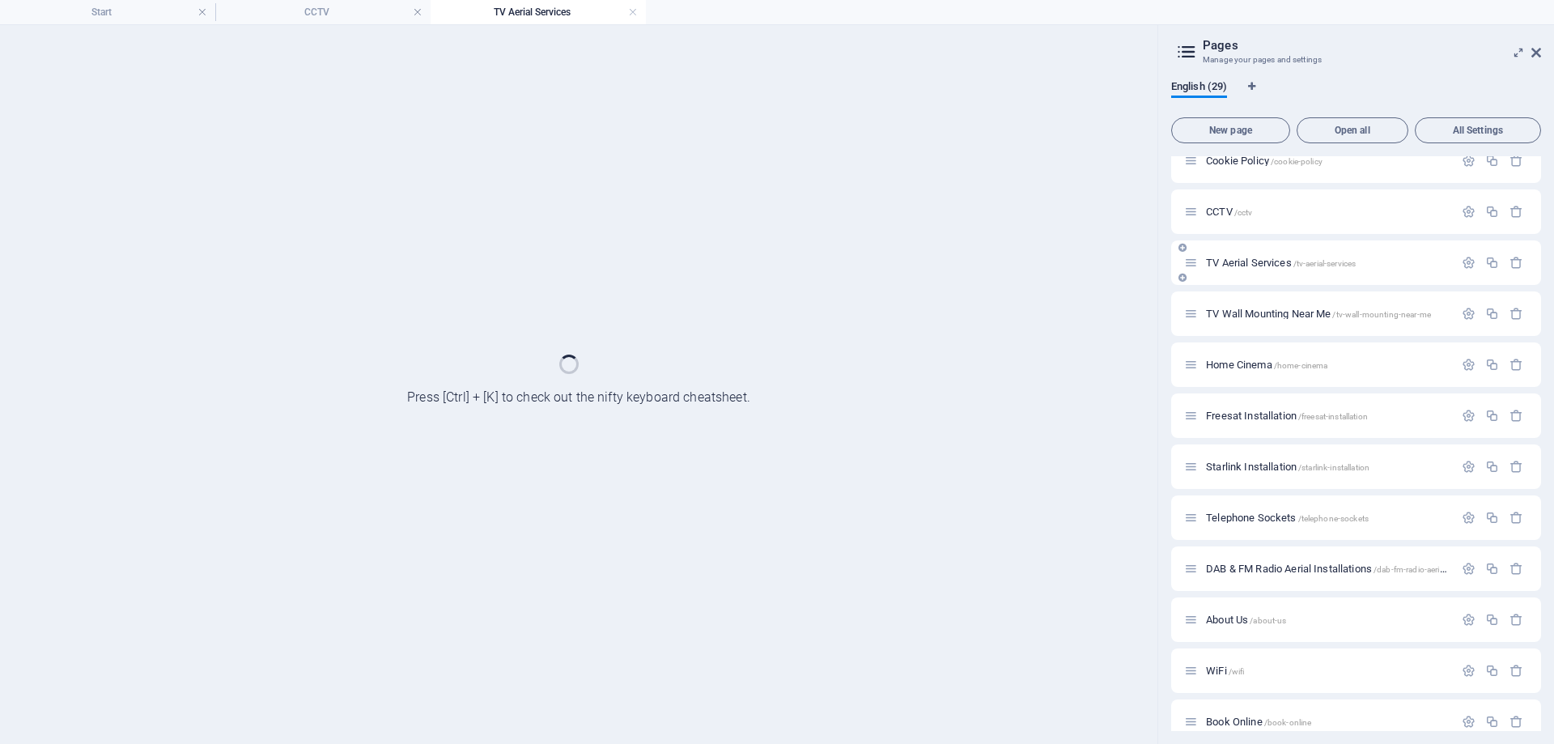
scroll to position [0, 0]
click at [0, 0] on div "TV Wall Mounting Near Me /tv-wall-mounting-near-me" at bounding box center [0, 0] width 0 height 0
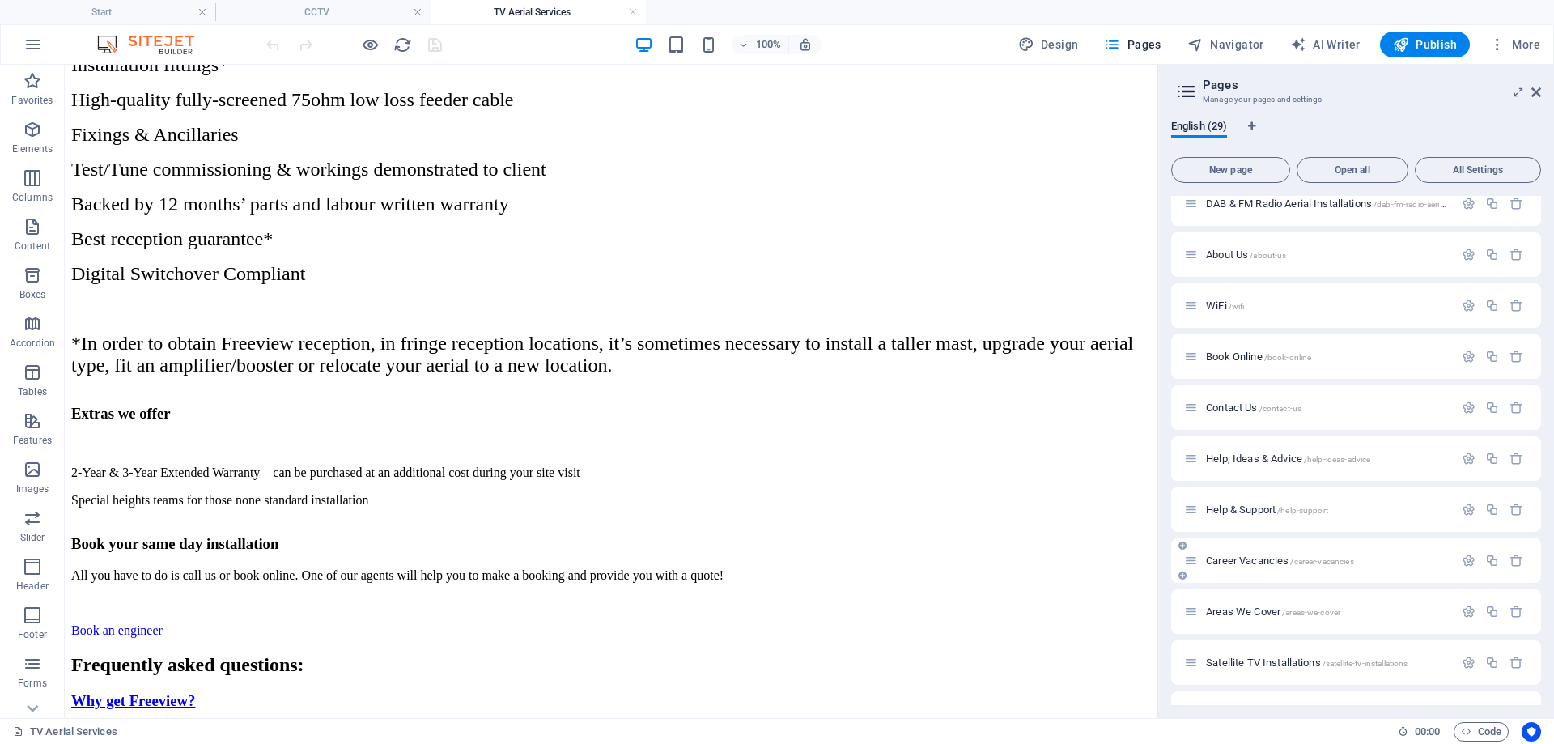
scroll to position [809, 0]
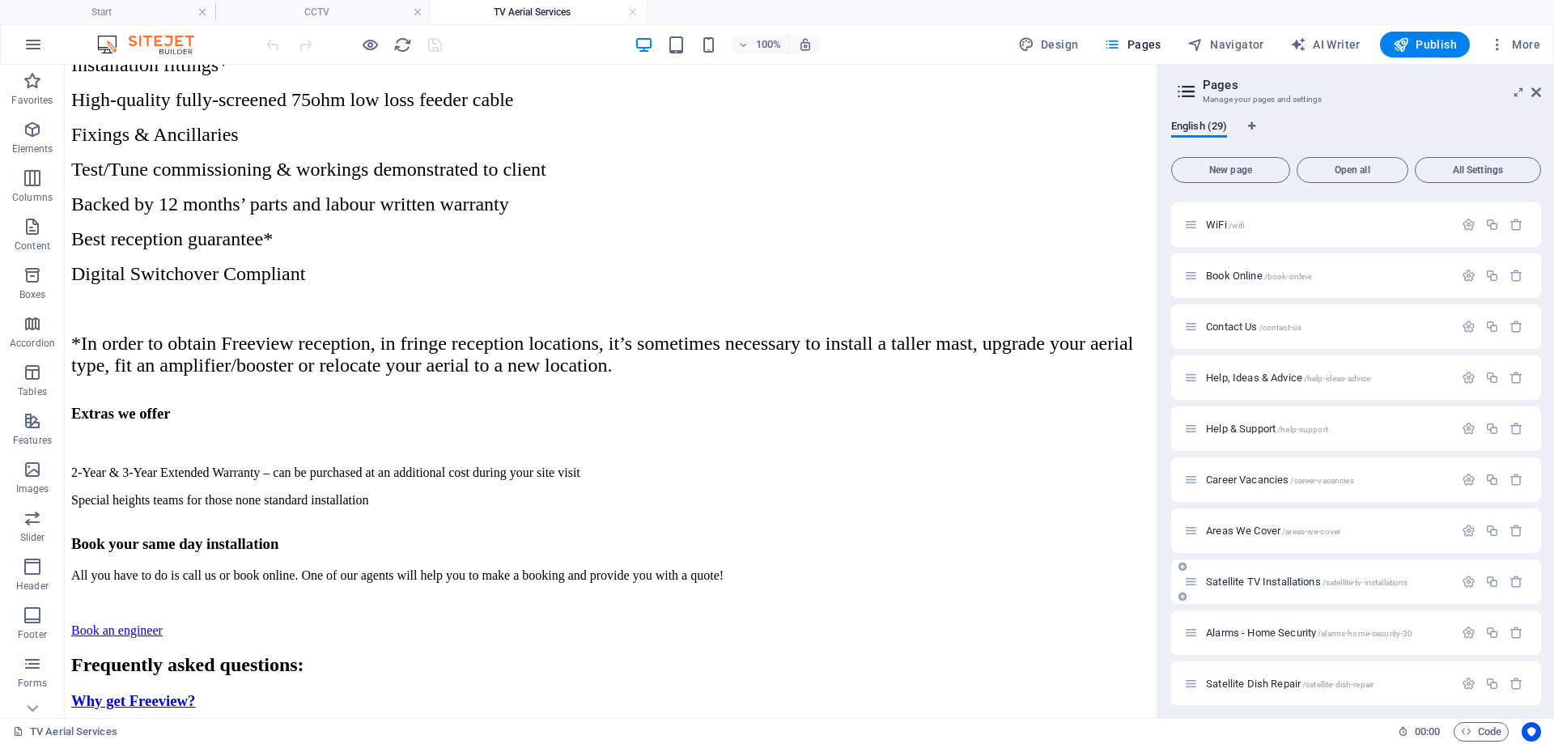
click at [1242, 573] on div "Satellite TV Installations /satellite-tv-installations" at bounding box center [1318, 581] width 269 height 19
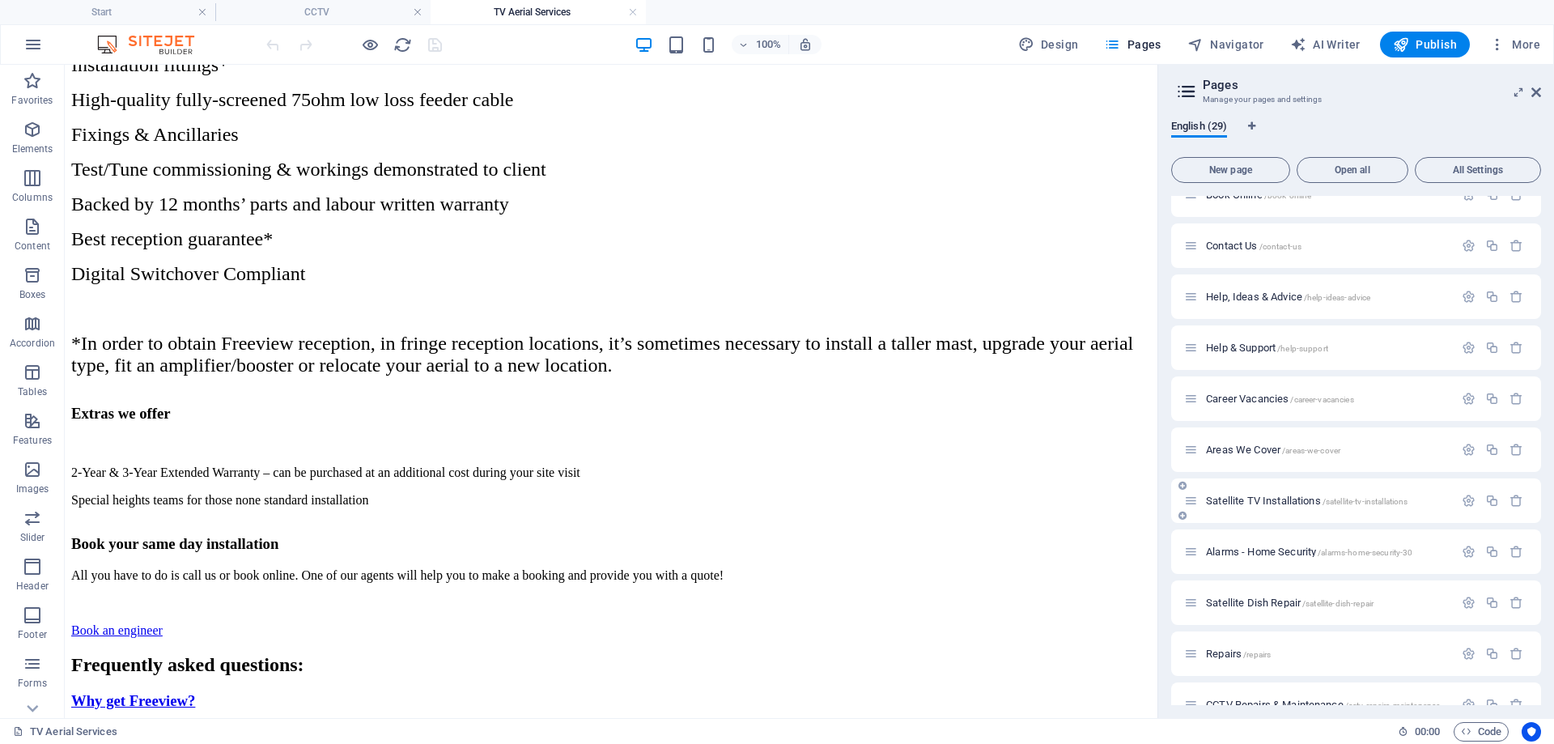
click at [1261, 507] on div "Satellite TV Installations /satellite-tv-installations" at bounding box center [1318, 500] width 269 height 19
click at [0, 0] on span "Satellite TV Installations /satellite-tv-installations" at bounding box center [0, 0] width 0 height 0
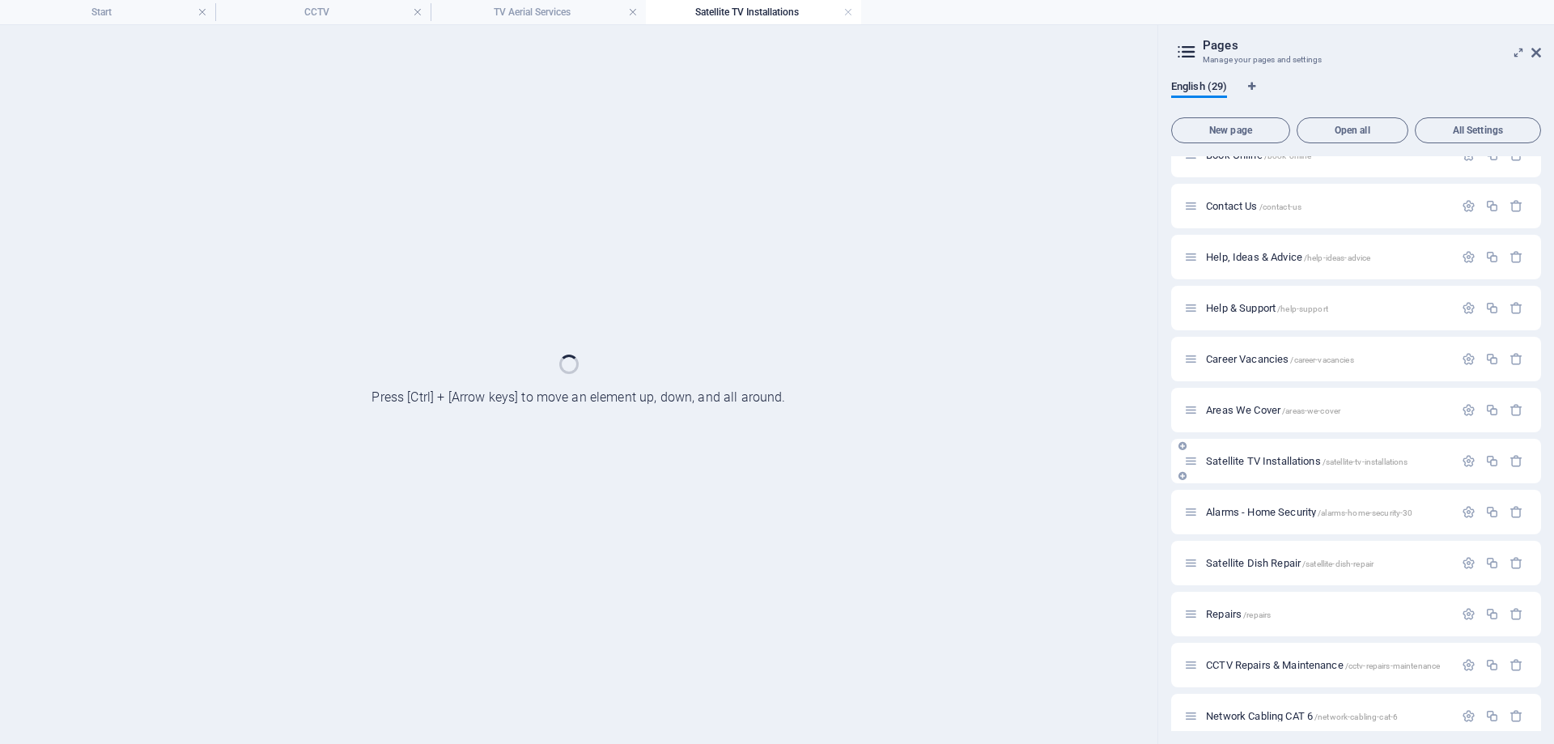
scroll to position [0, 0]
click at [1258, 498] on div "Alarms - Home Security /alarms-home-security-30" at bounding box center [1356, 512] width 370 height 45
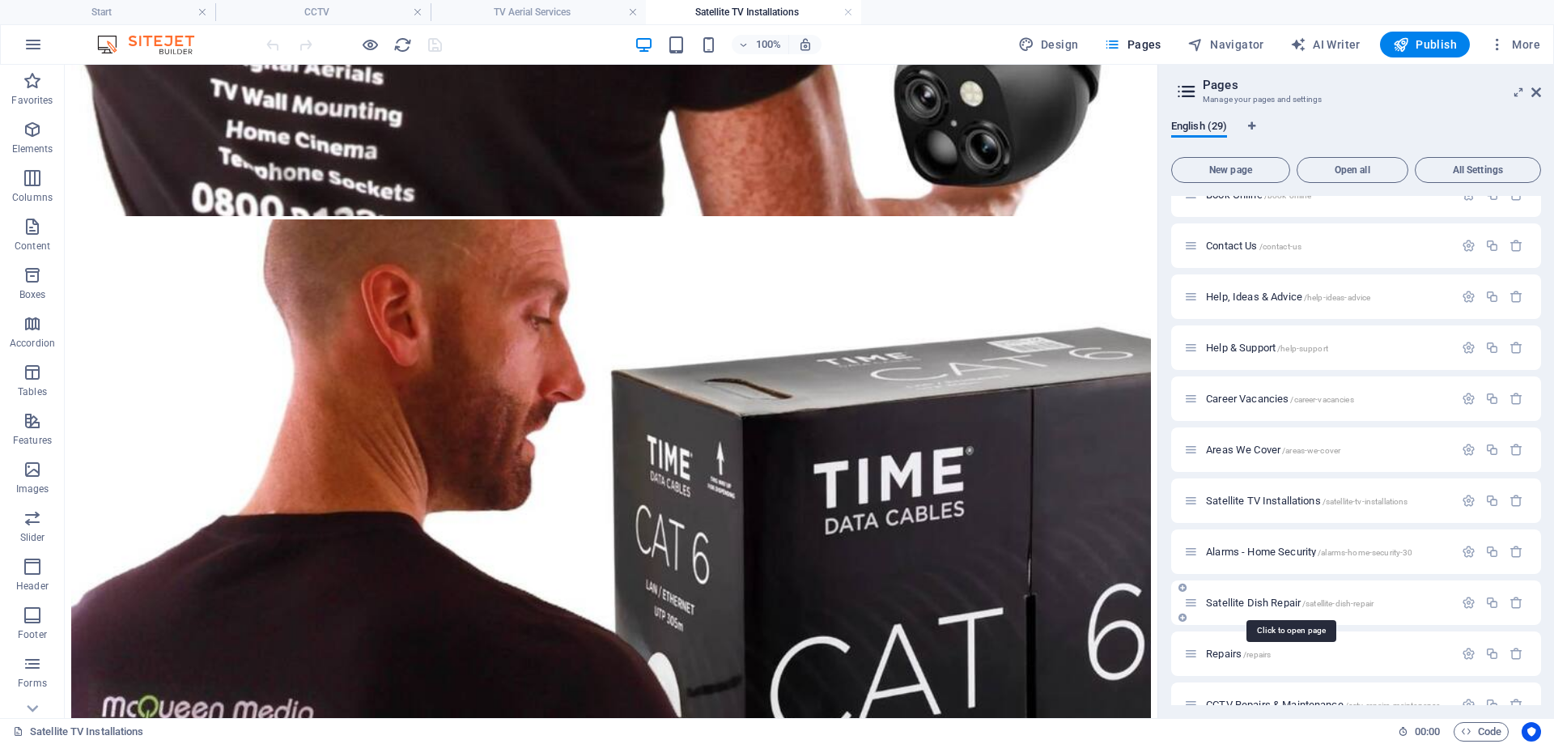
scroll to position [969, 0]
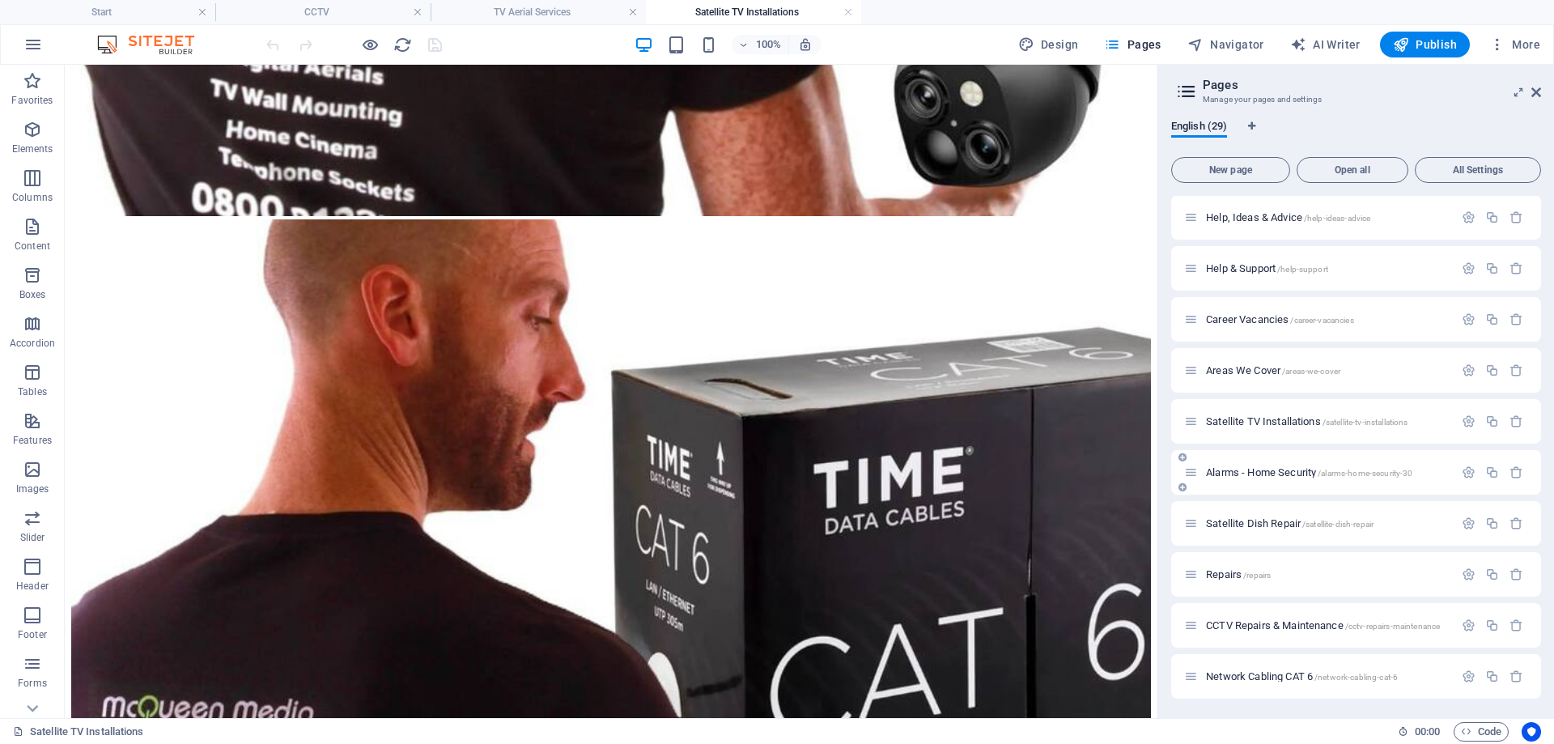
click at [1276, 473] on span "Alarms - Home Security /alarms-home-security-30" at bounding box center [1309, 472] width 206 height 12
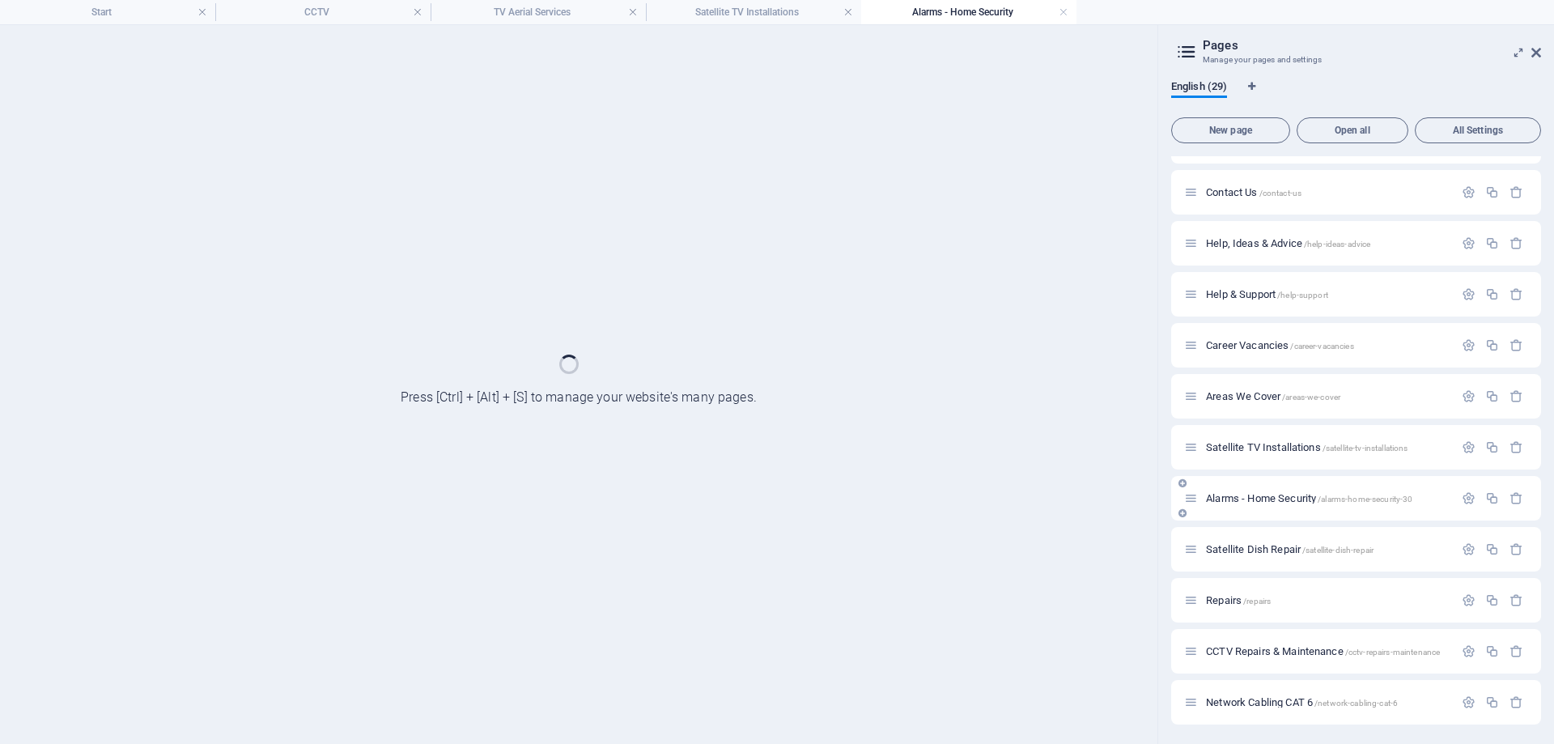
click at [0, 0] on div "Start / Legal Notice /legal-notice Privacy /privacy Pricing /pricing FAQs /faqs…" at bounding box center [0, 0] width 0 height 0
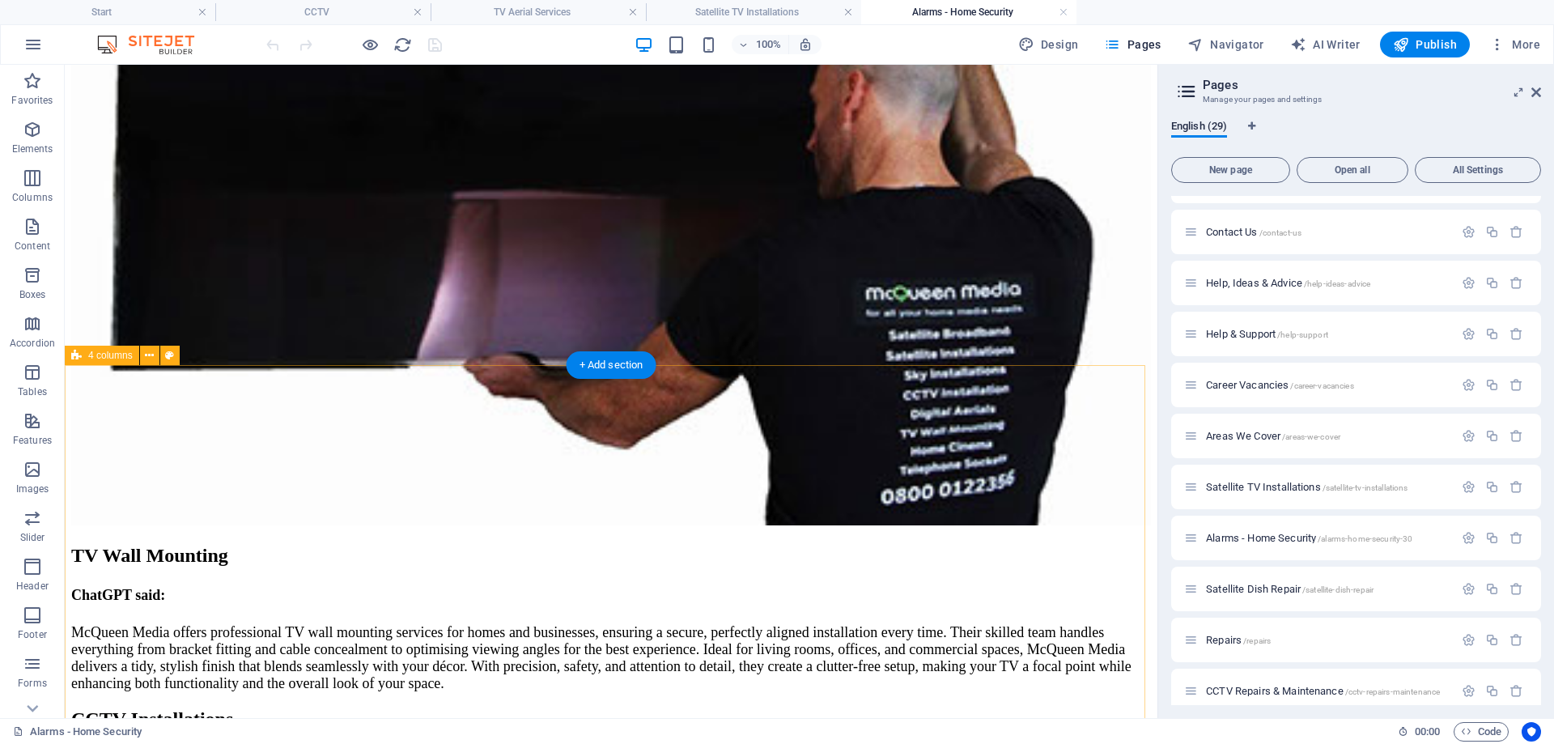
scroll to position [7687, 0]
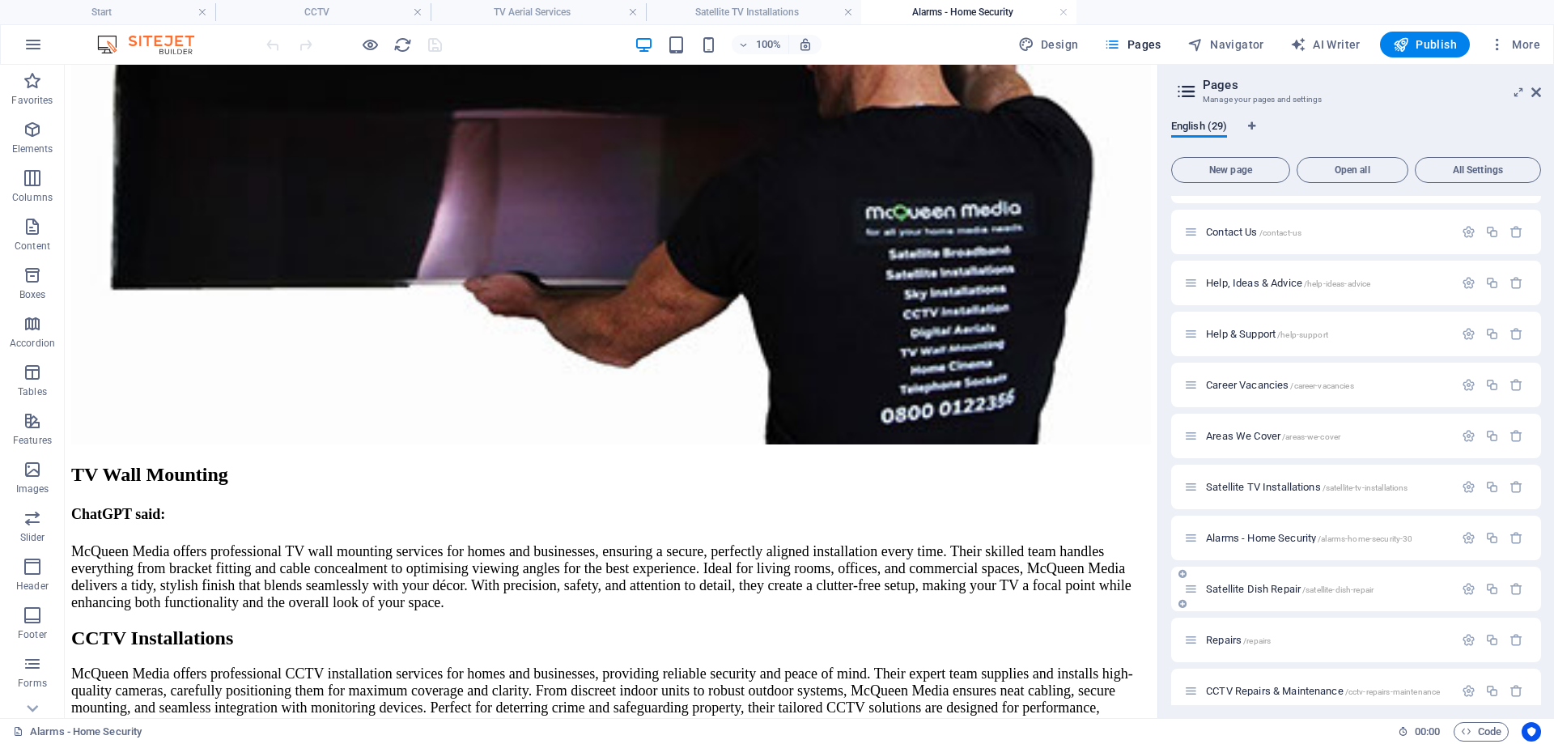
click at [1271, 587] on span "Satellite Dish Repair /satellite-dish-repair" at bounding box center [1290, 589] width 168 height 12
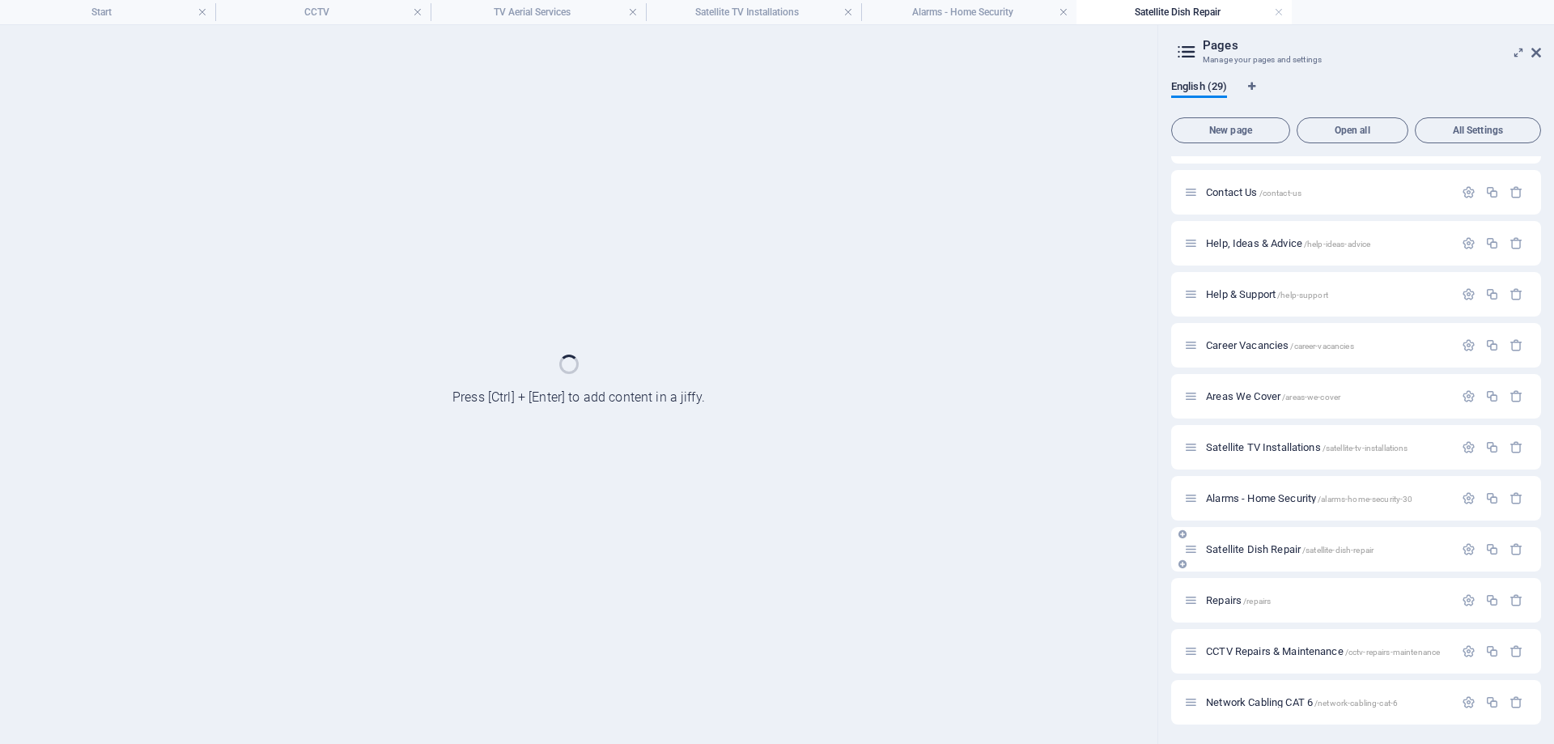
scroll to position [0, 0]
click at [0, 0] on div "Repairs /repairs" at bounding box center [0, 0] width 0 height 0
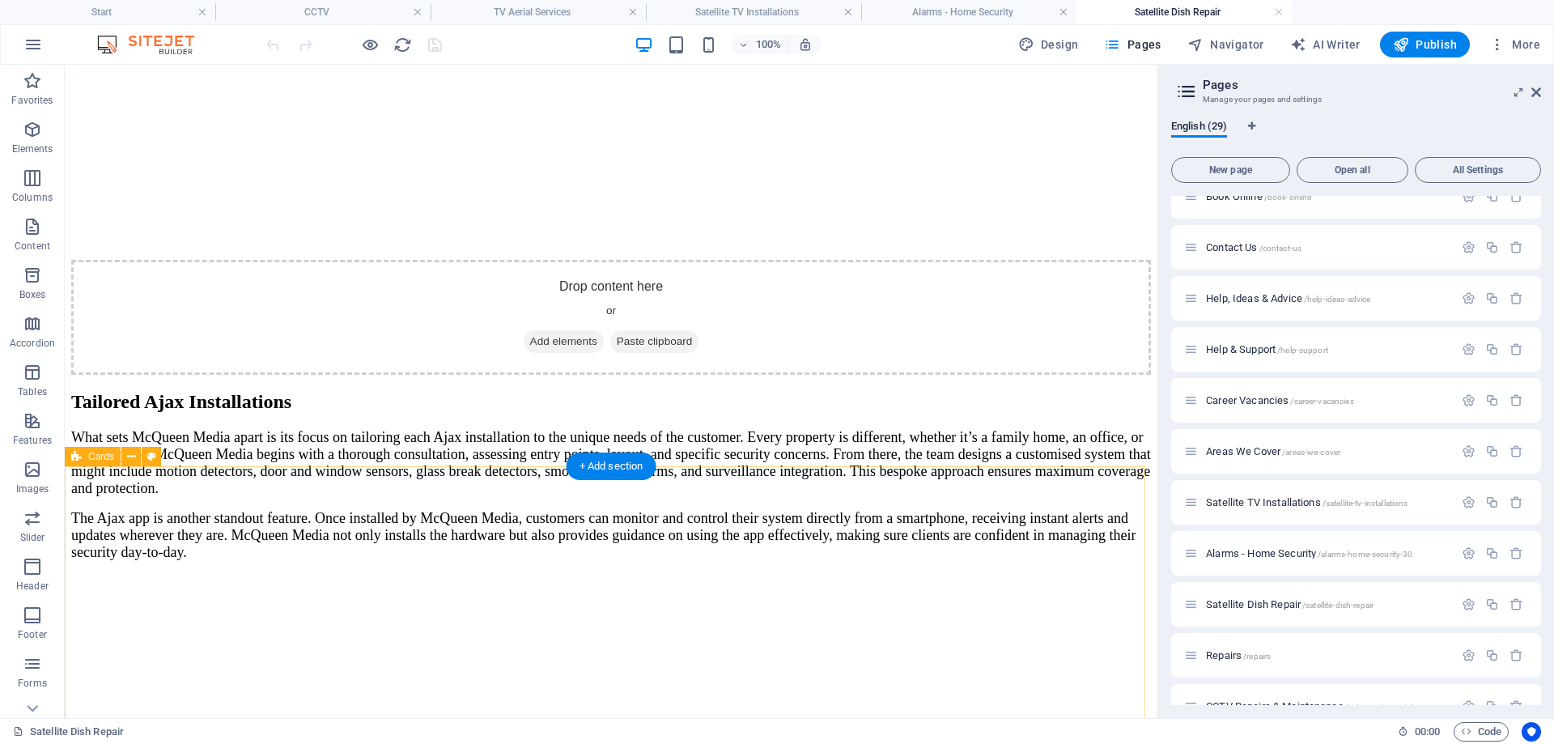
scroll to position [4451, 0]
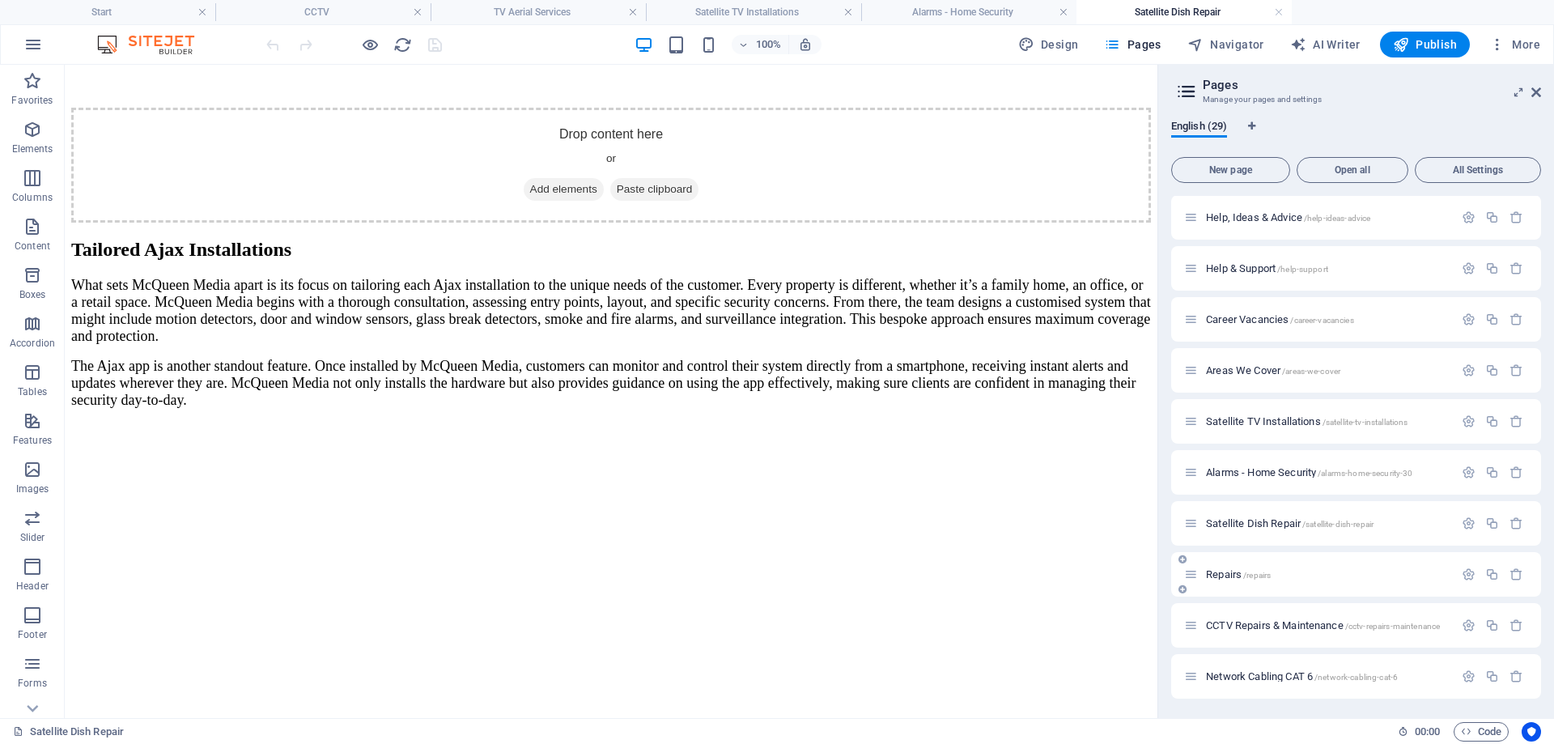
click at [0, 0] on span "Repairs /repairs" at bounding box center [0, 0] width 0 height 0
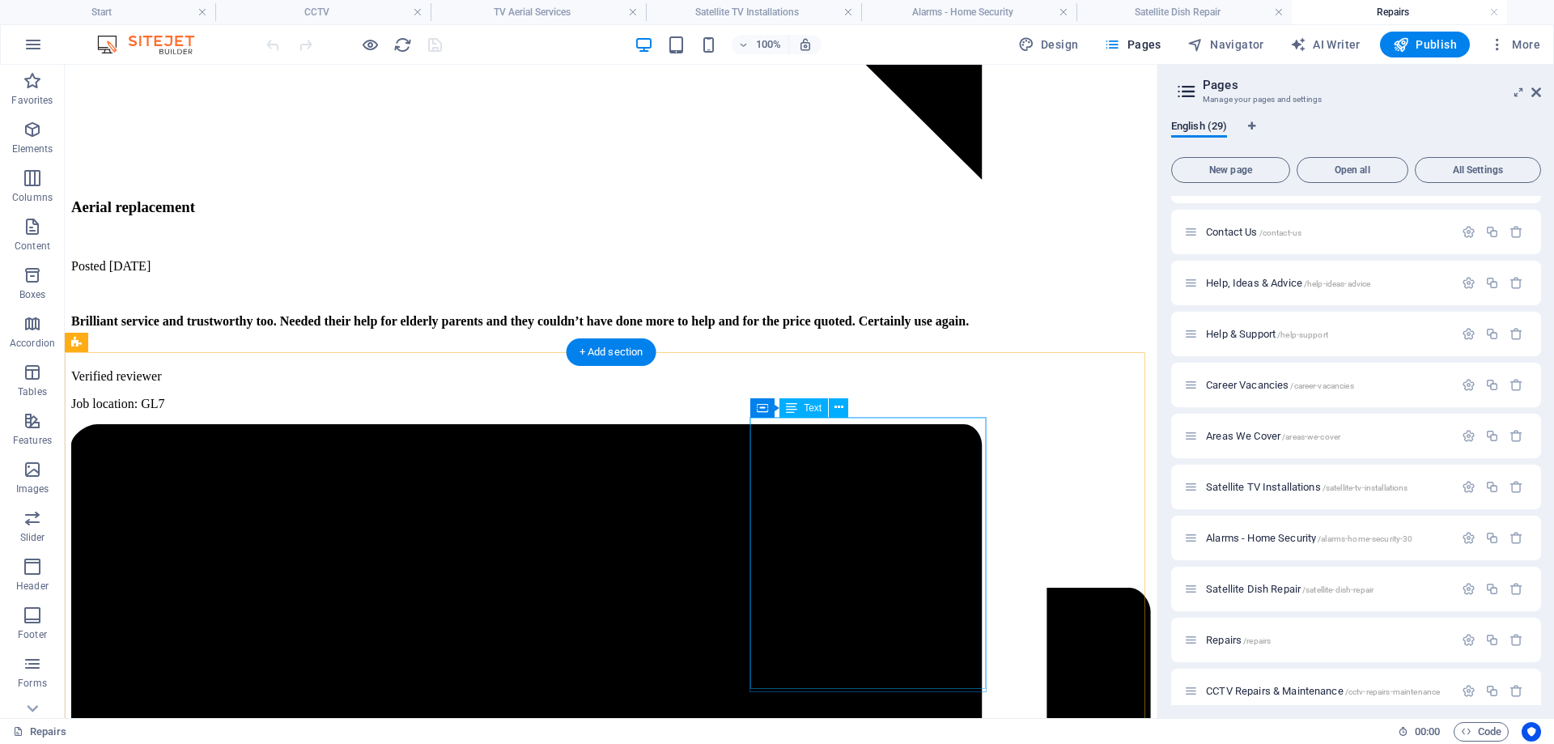
scroll to position [7289, 0]
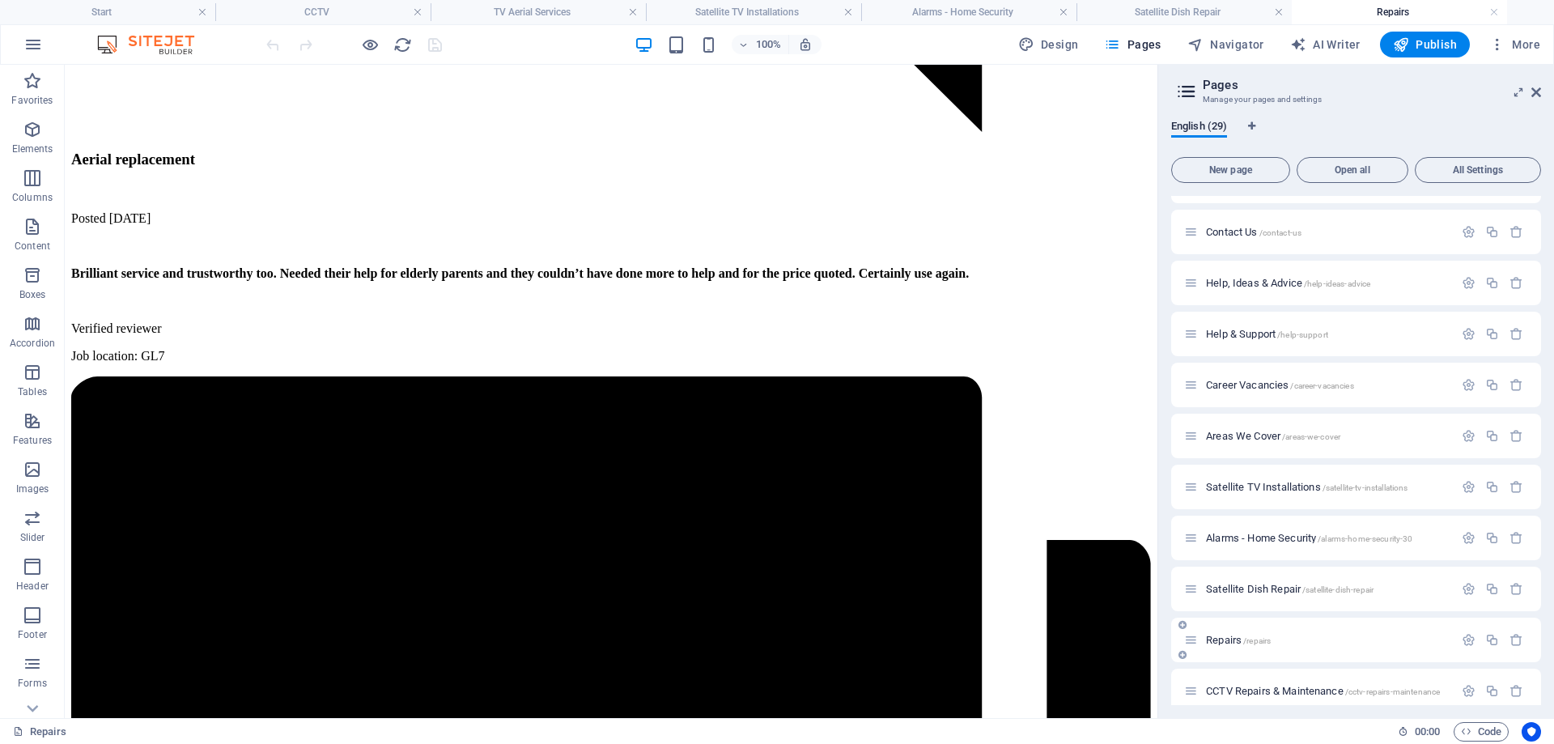
click at [0, 0] on span "Repairs /repairs" at bounding box center [0, 0] width 0 height 0
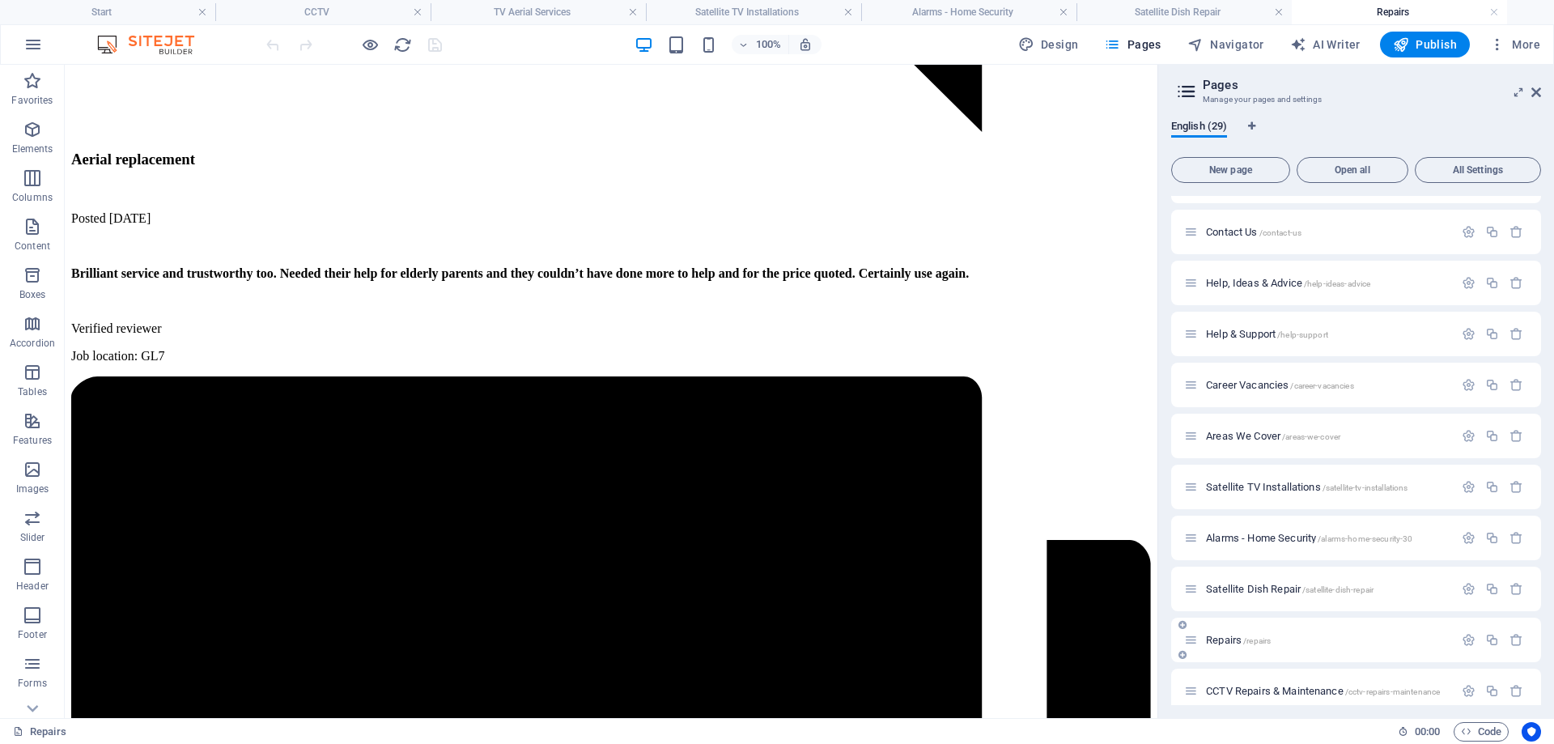
click at [0, 0] on span "Repairs /repairs" at bounding box center [0, 0] width 0 height 0
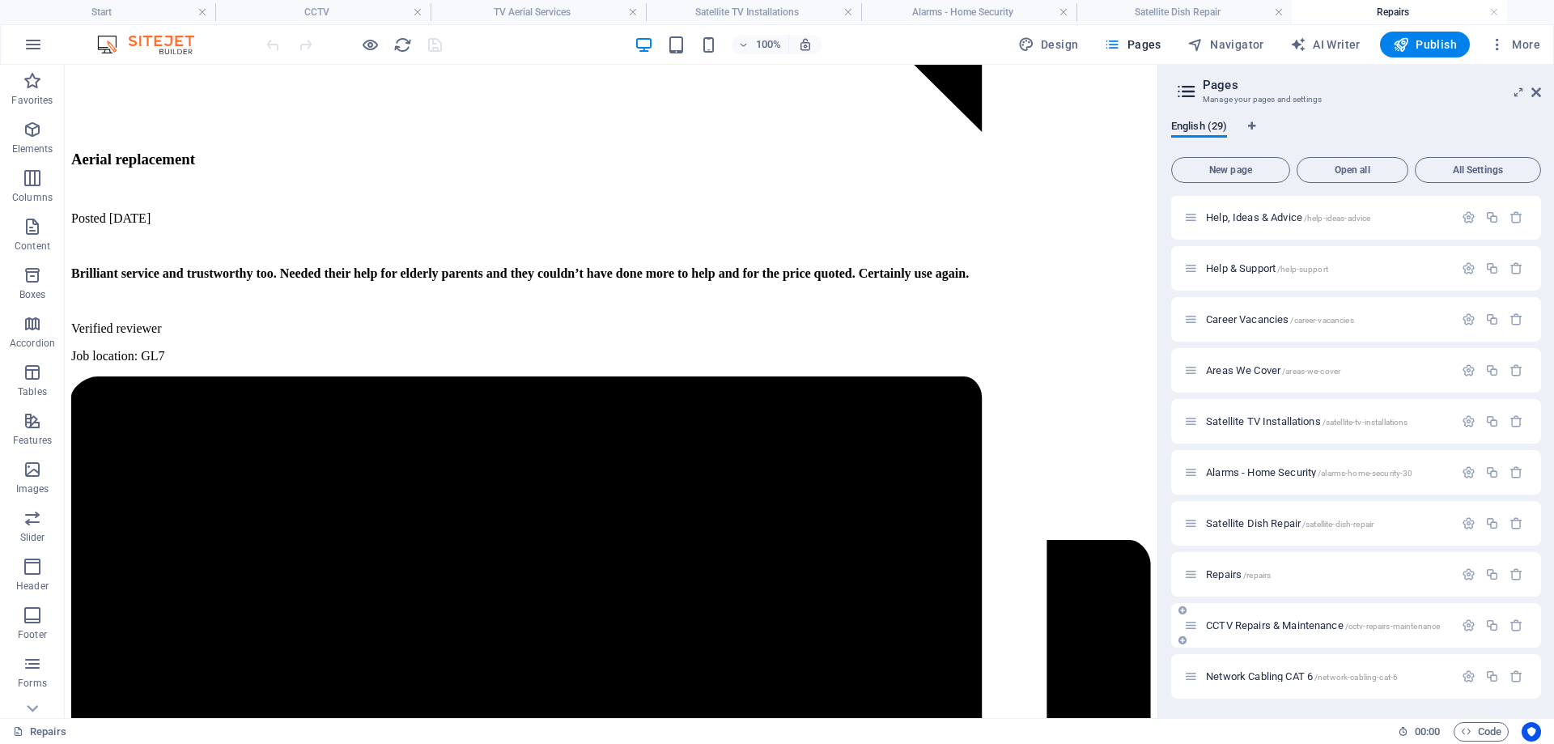
click at [1239, 625] on span "CCTV Repairs & Maintenance /cctv-repairs-maintenance" at bounding box center [1323, 625] width 234 height 12
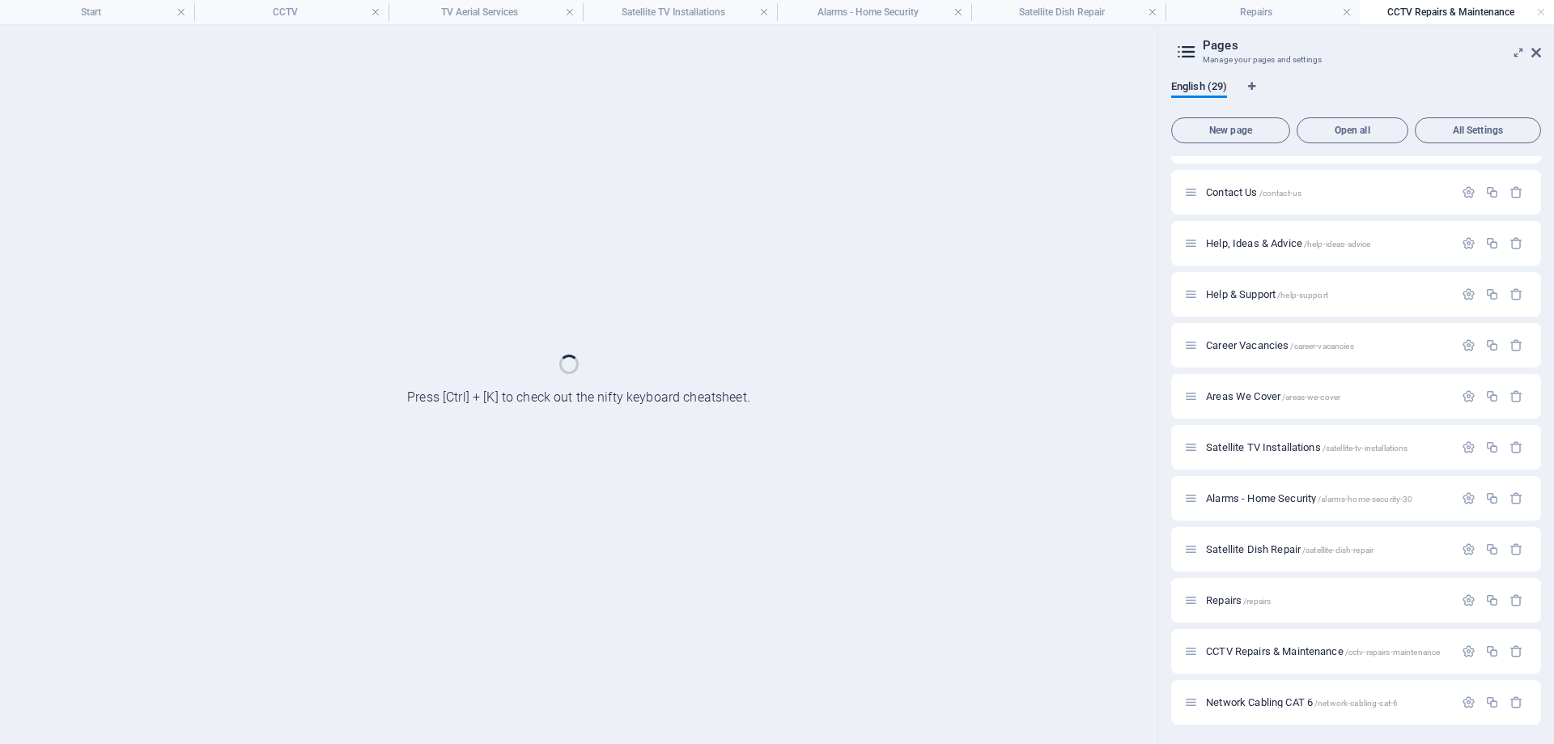
scroll to position [0, 0]
click at [0, 0] on div "Start / Legal Notice /legal-notice Privacy /privacy Pricing /pricing FAQs /faqs…" at bounding box center [0, 0] width 0 height 0
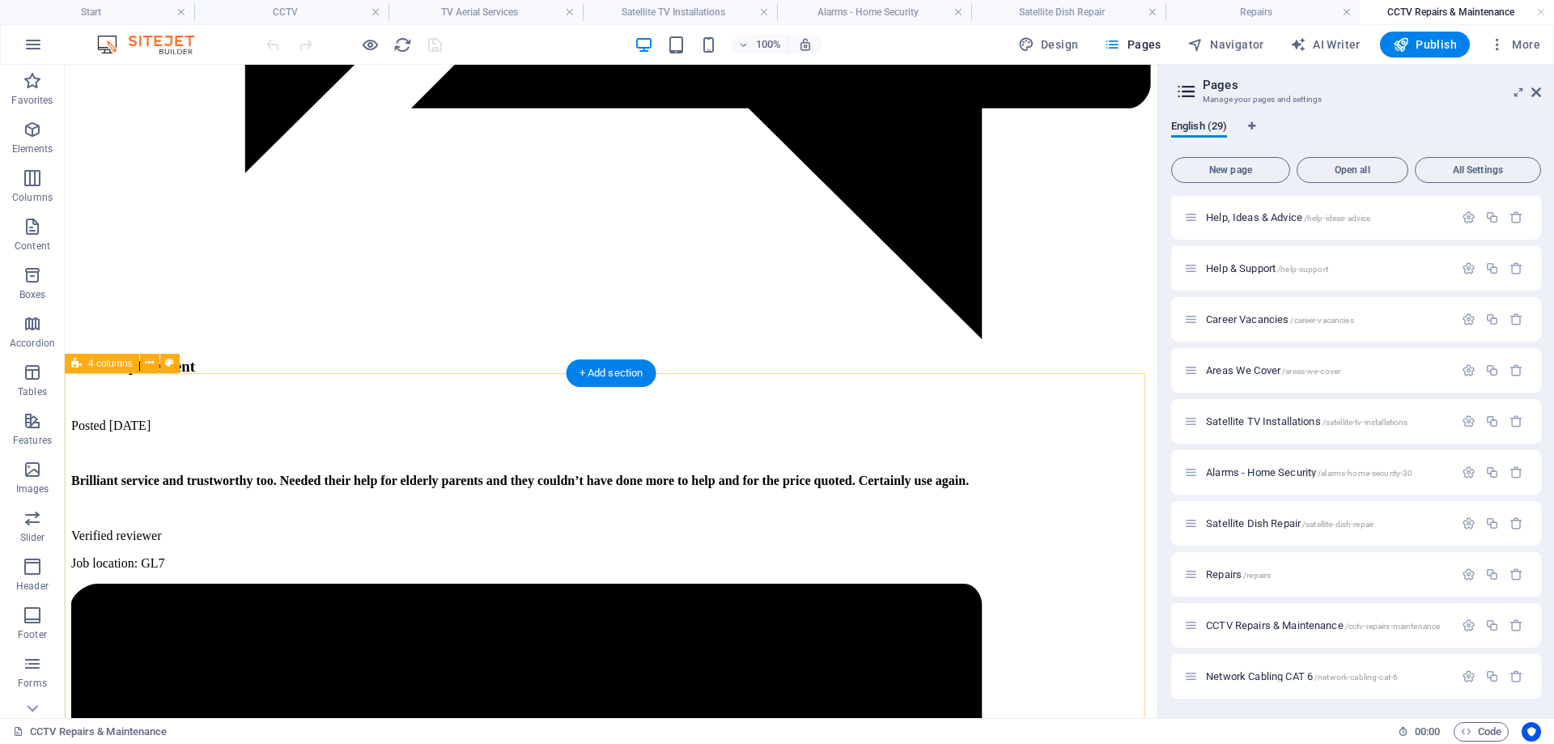
scroll to position [7194, 0]
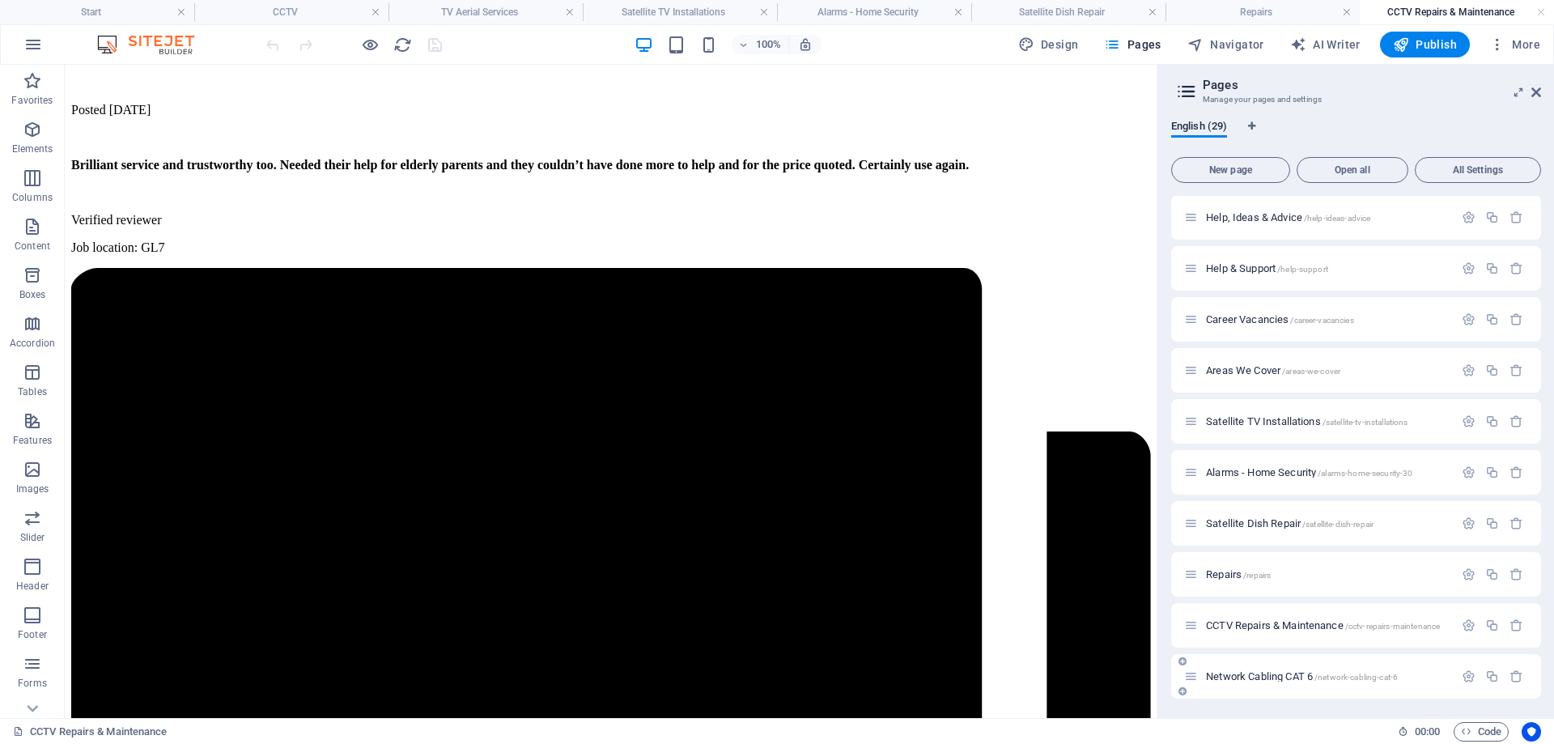
click at [1273, 675] on span "Network Cabling CAT 6 /network-cabling-cat-6" at bounding box center [1302, 676] width 192 height 12
click at [0, 0] on div "Start / Legal Notice /legal-notice Privacy /privacy Pricing /pricing FAQs /faqs…" at bounding box center [0, 0] width 0 height 0
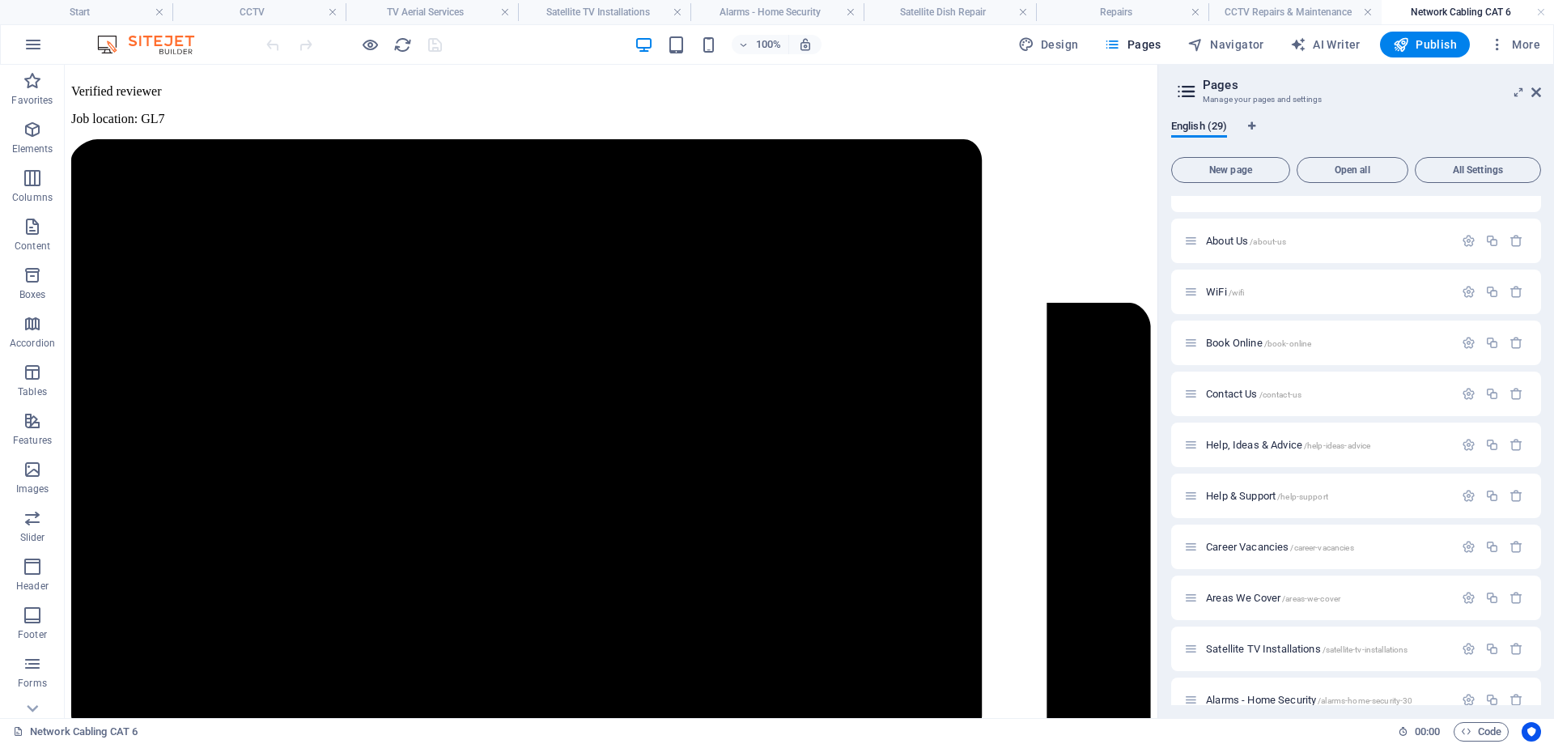
scroll to position [499, 0]
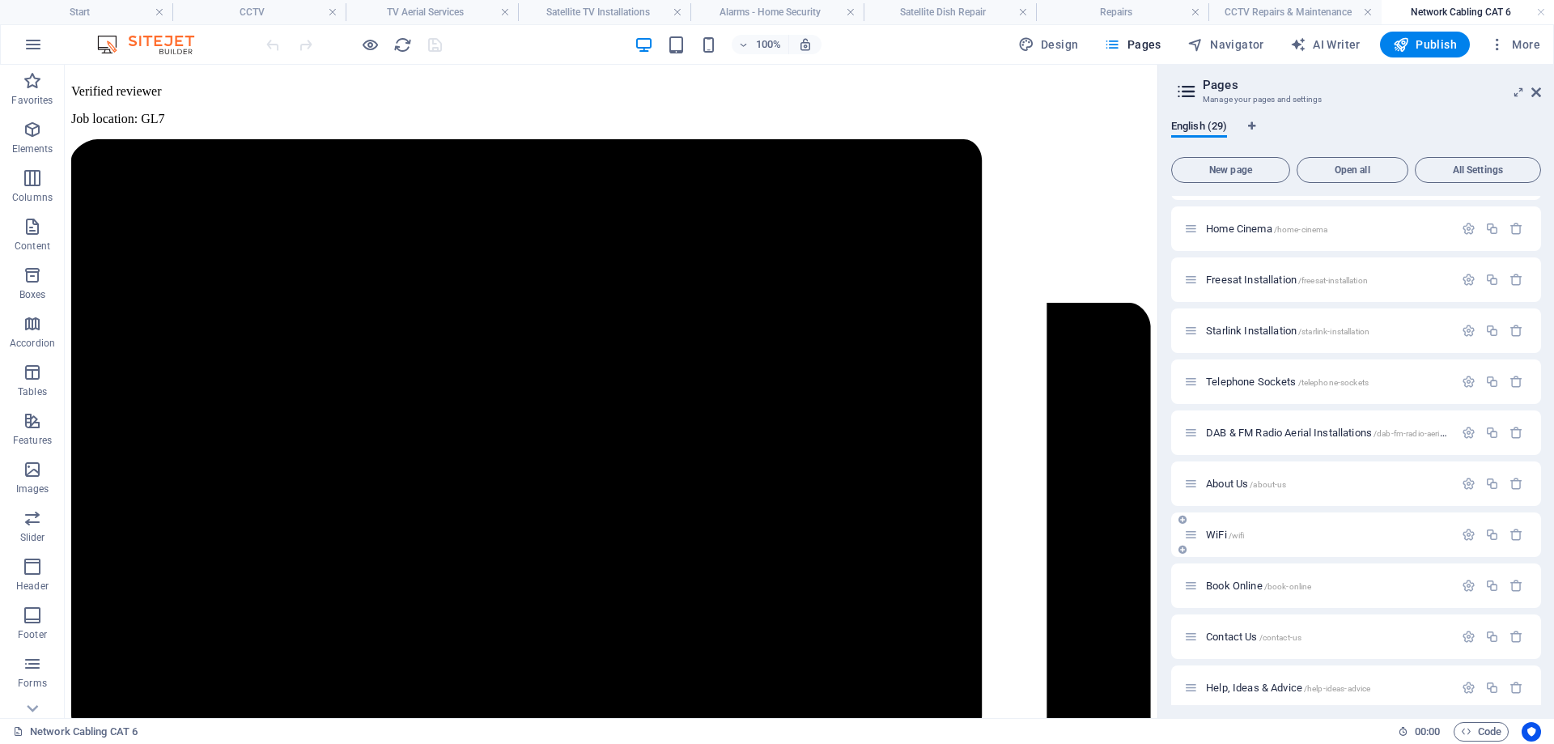
click at [1248, 527] on div "WiFi /wifi" at bounding box center [1318, 534] width 269 height 19
click at [0, 0] on span "WiFi /wifi" at bounding box center [0, 0] width 0 height 0
click at [0, 0] on div "Book Online /book-online" at bounding box center [0, 0] width 0 height 0
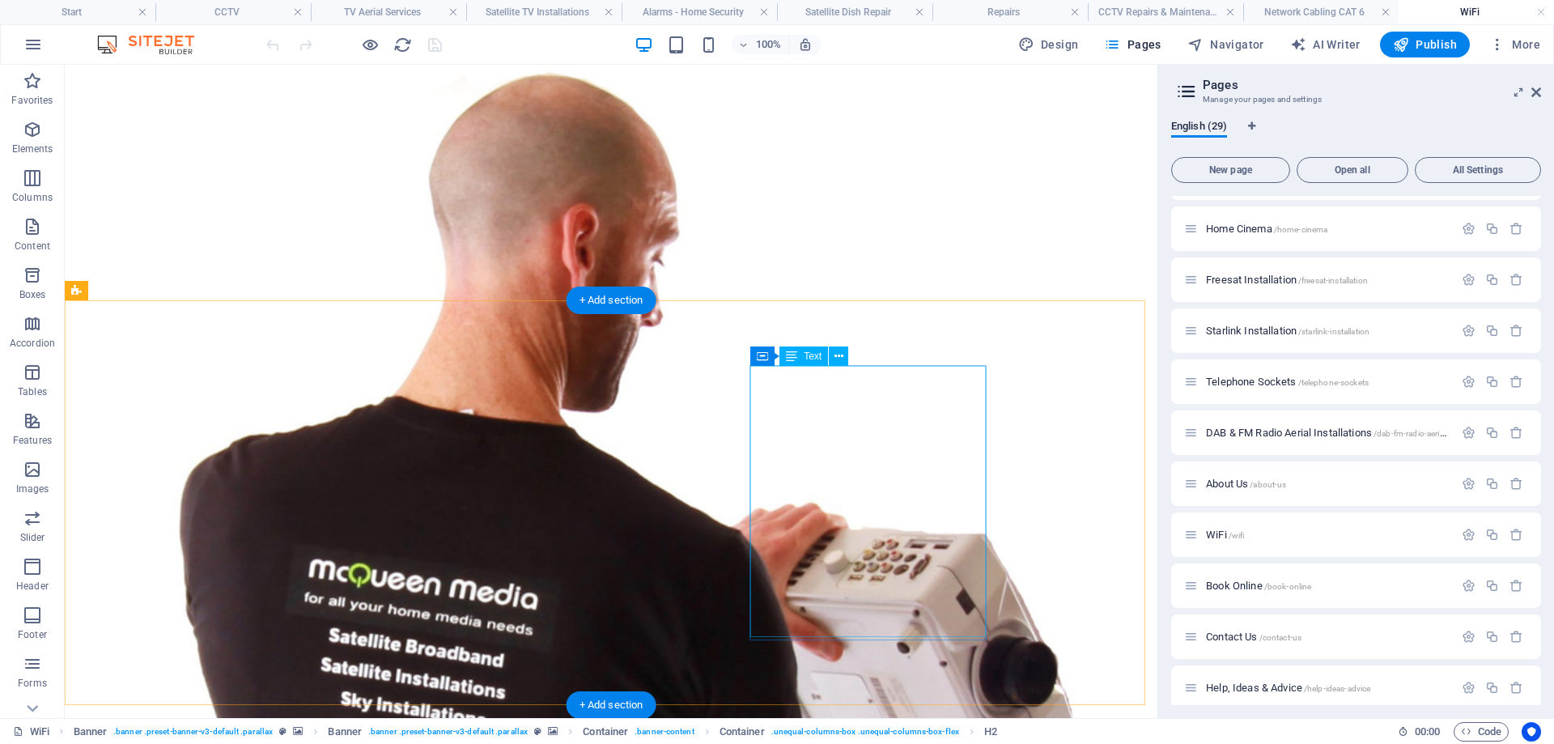
scroll to position [8497, 0]
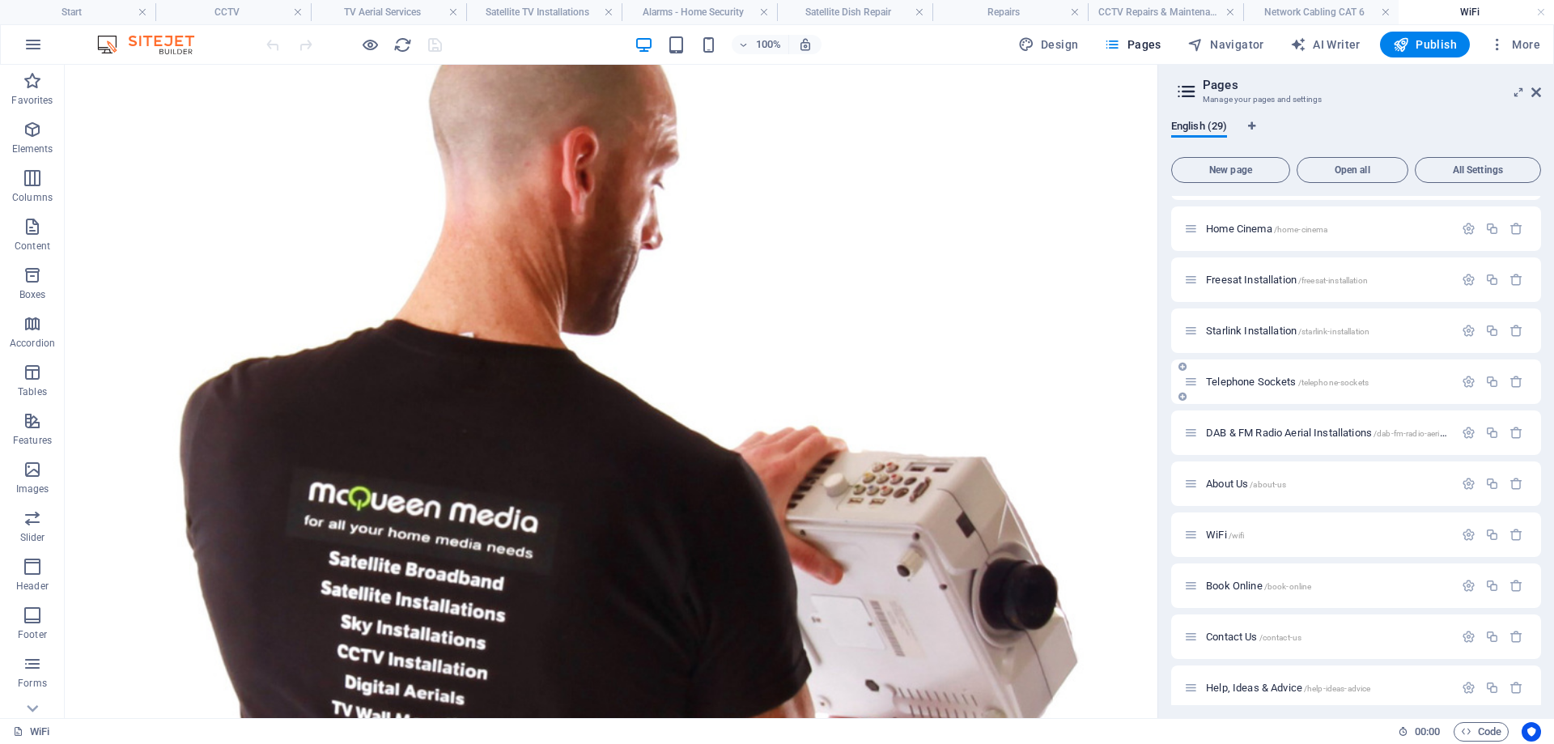
click at [0, 0] on span "Telephone Sockets /telephone-sockets" at bounding box center [0, 0] width 0 height 0
click at [0, 0] on div "DAB & FM Radio Aerial Installations /dab-fm-radio-aerial-installations" at bounding box center [0, 0] width 0 height 0
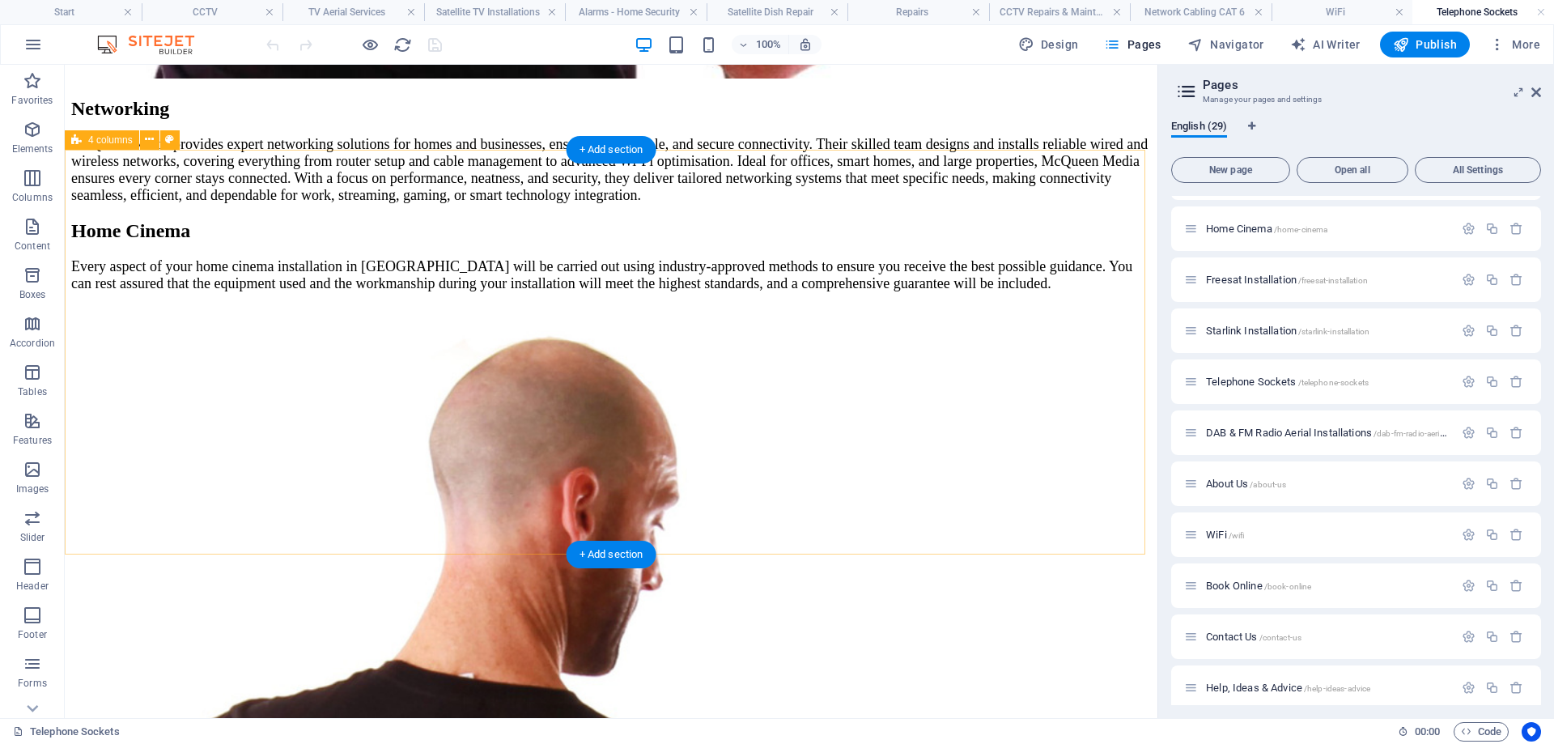
scroll to position [6996, 0]
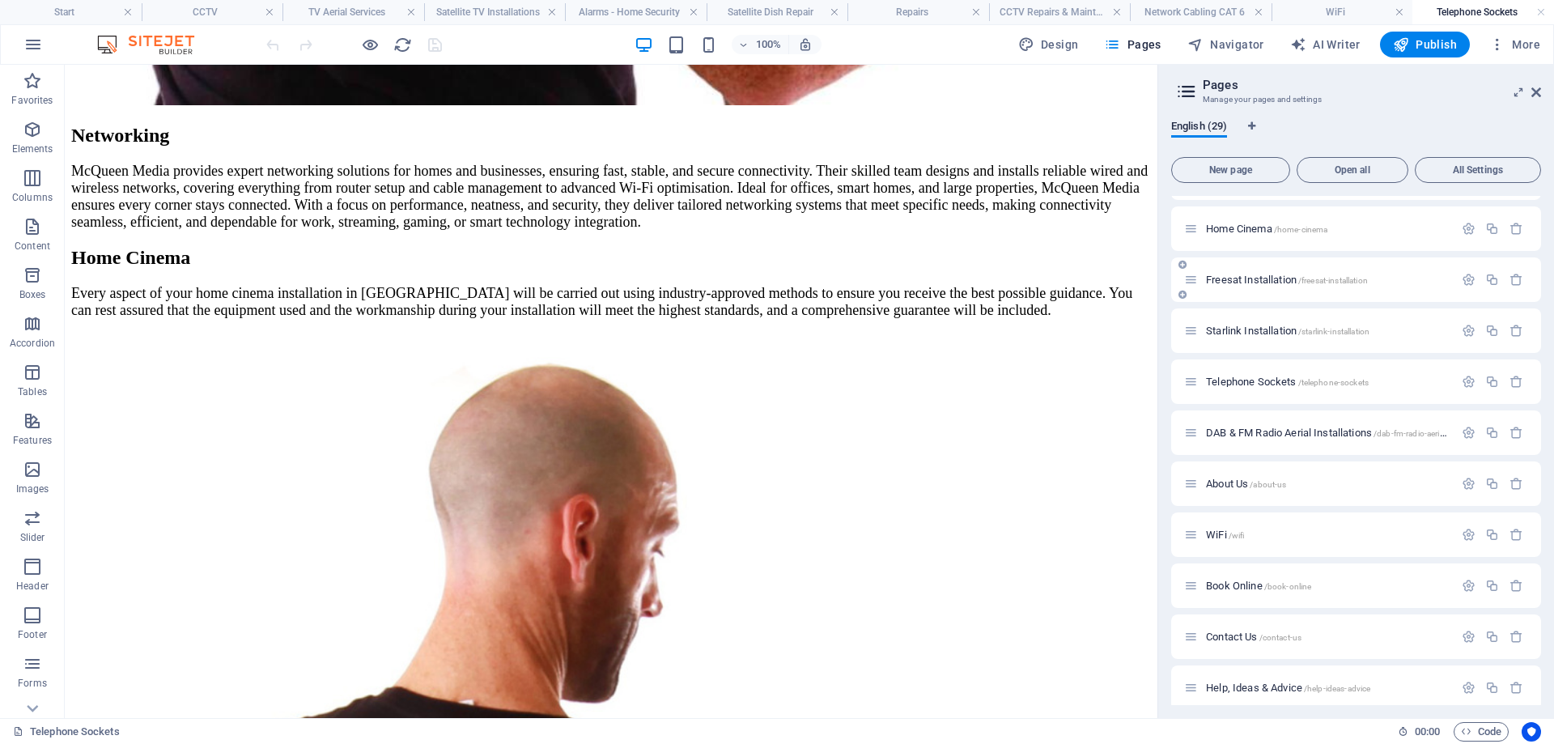
click at [0, 0] on div "Freesat Installation /freesat-installation" at bounding box center [0, 0] width 0 height 0
click at [1232, 280] on span "Freesat Installation /freesat-installation" at bounding box center [1287, 280] width 162 height 12
click at [0, 0] on div "Starlink Installation /starlink-installation" at bounding box center [0, 0] width 0 height 0
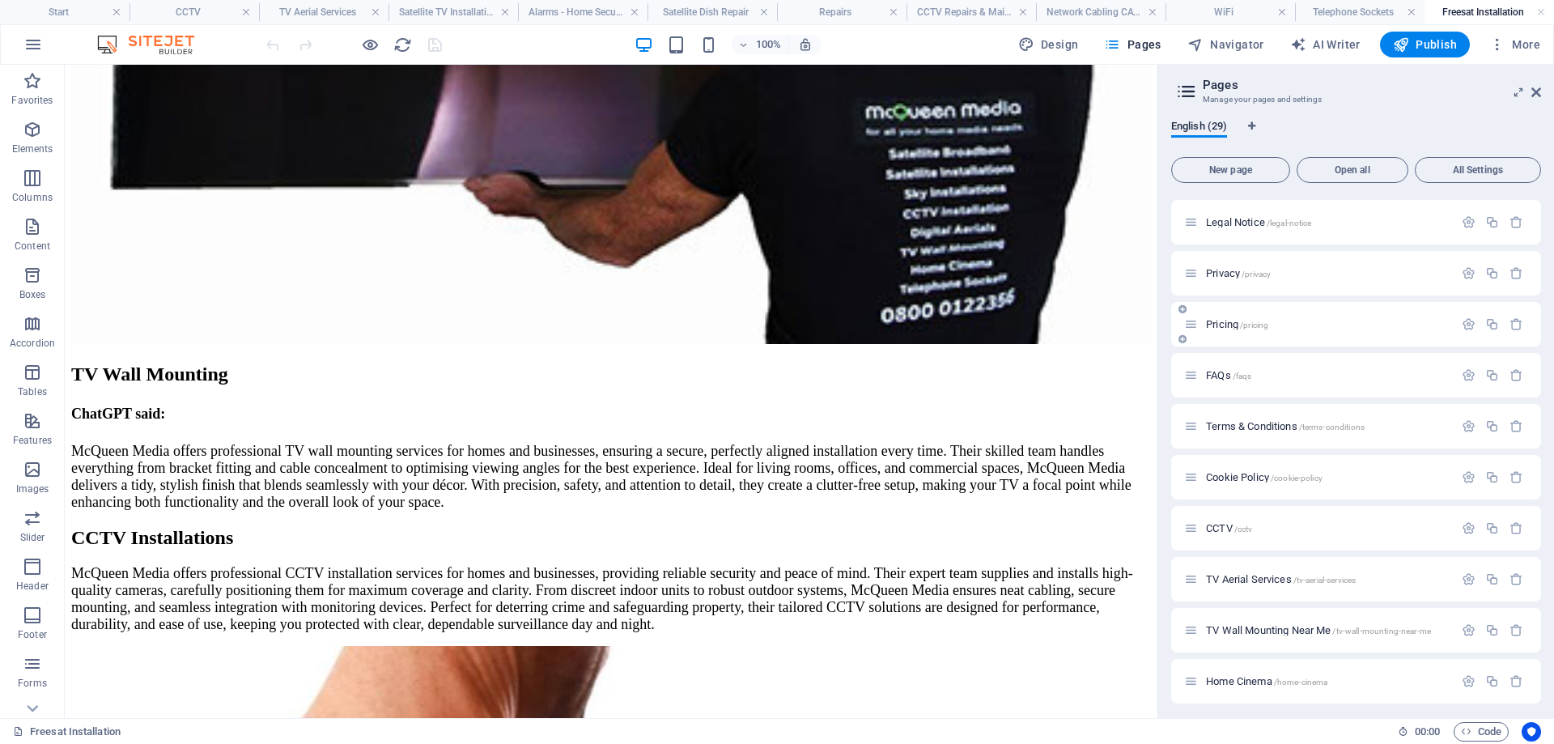
scroll to position [0, 0]
click at [0, 0] on p "Start /" at bounding box center [0, 0] width 0 height 0
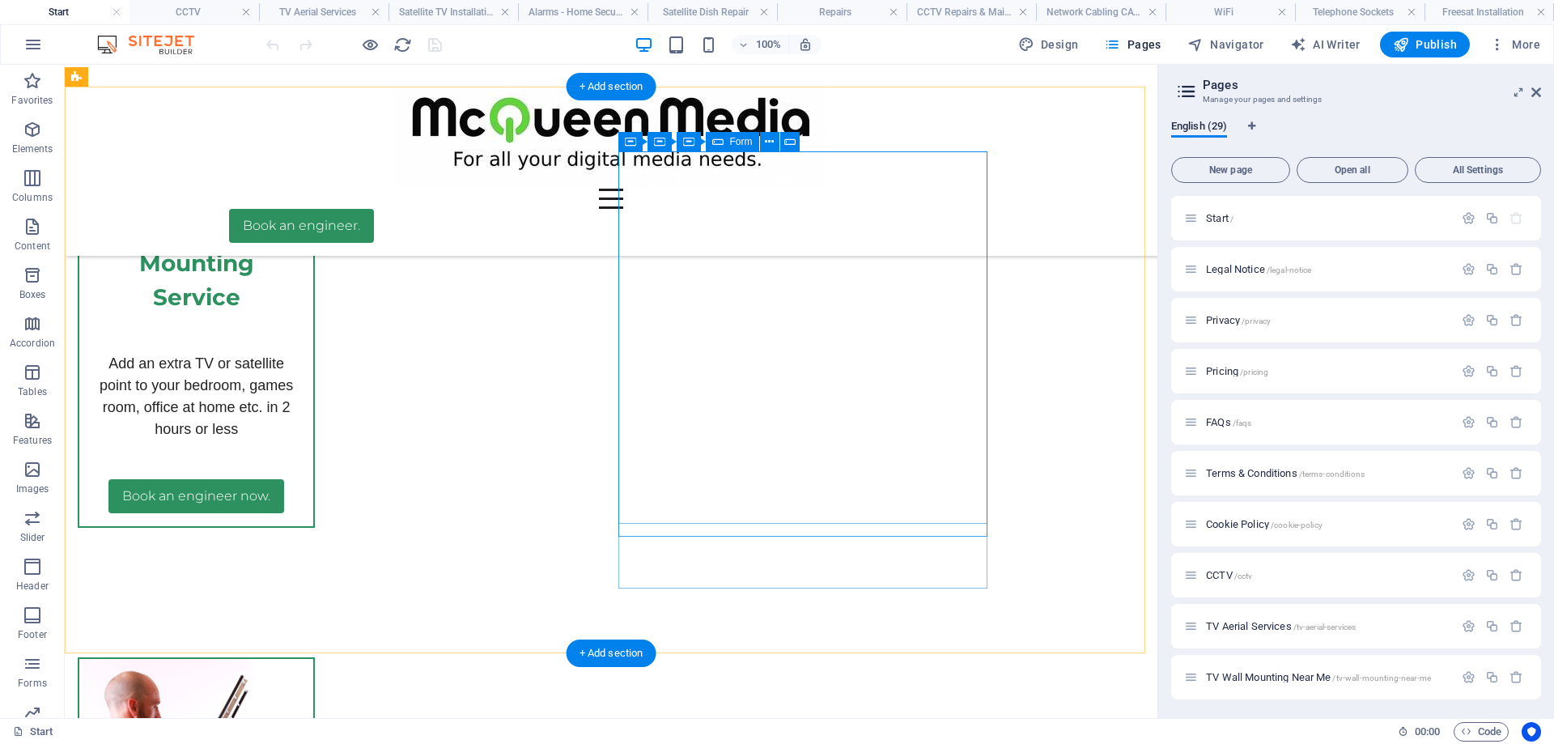
scroll to position [5260, 0]
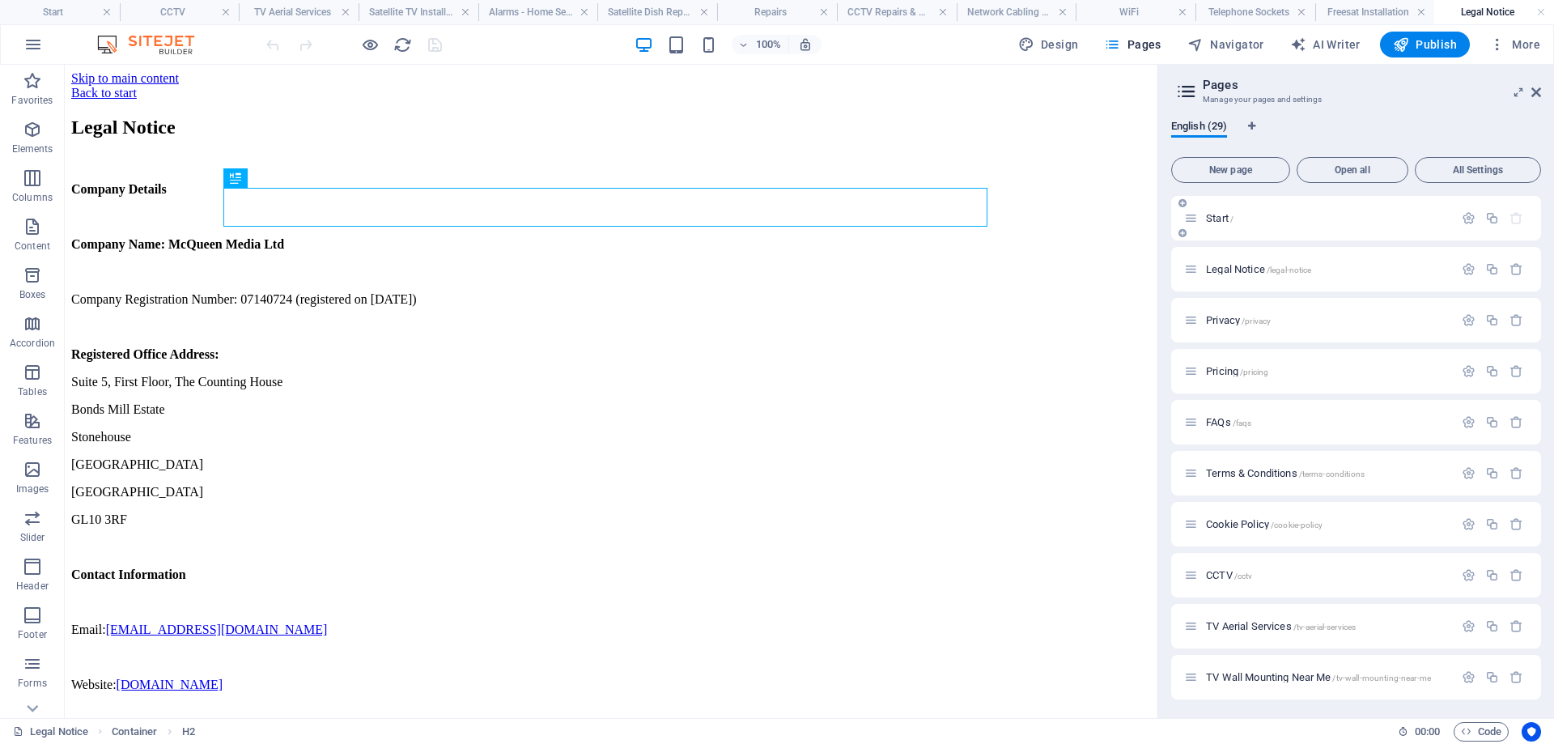
scroll to position [0, 0]
click at [0, 0] on span "Start /" at bounding box center [0, 0] width 0 height 0
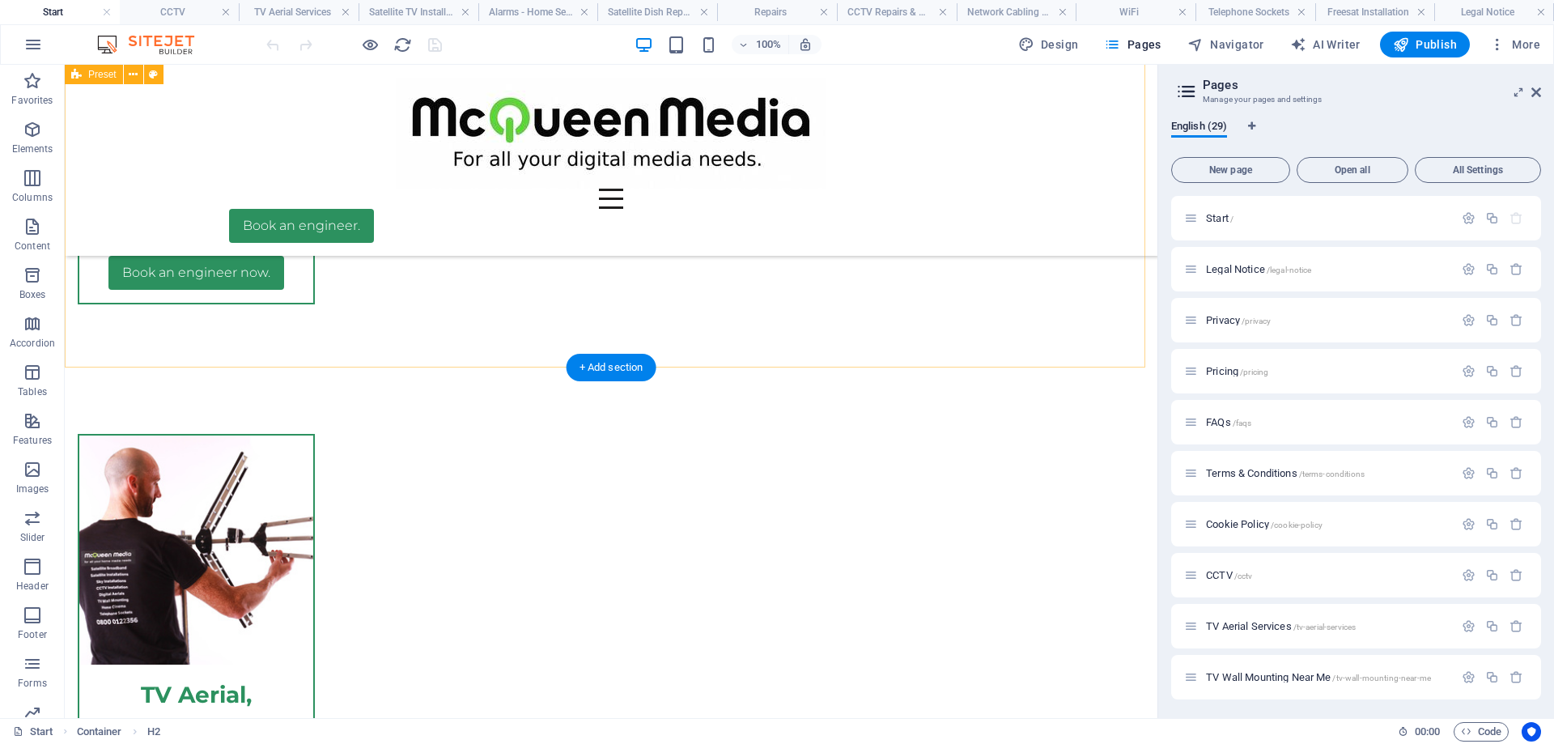
scroll to position [5627, 0]
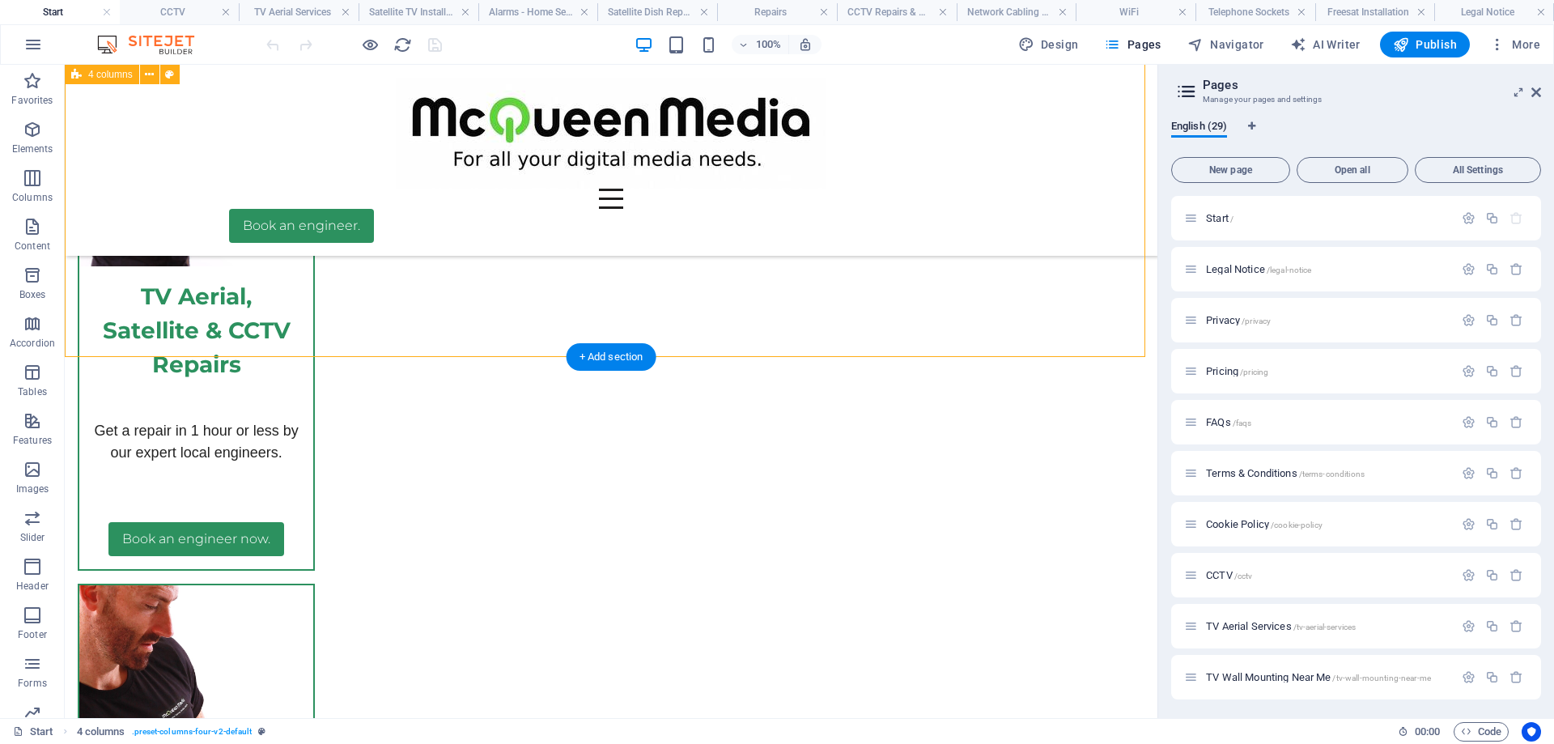
scroll to position [5951, 0]
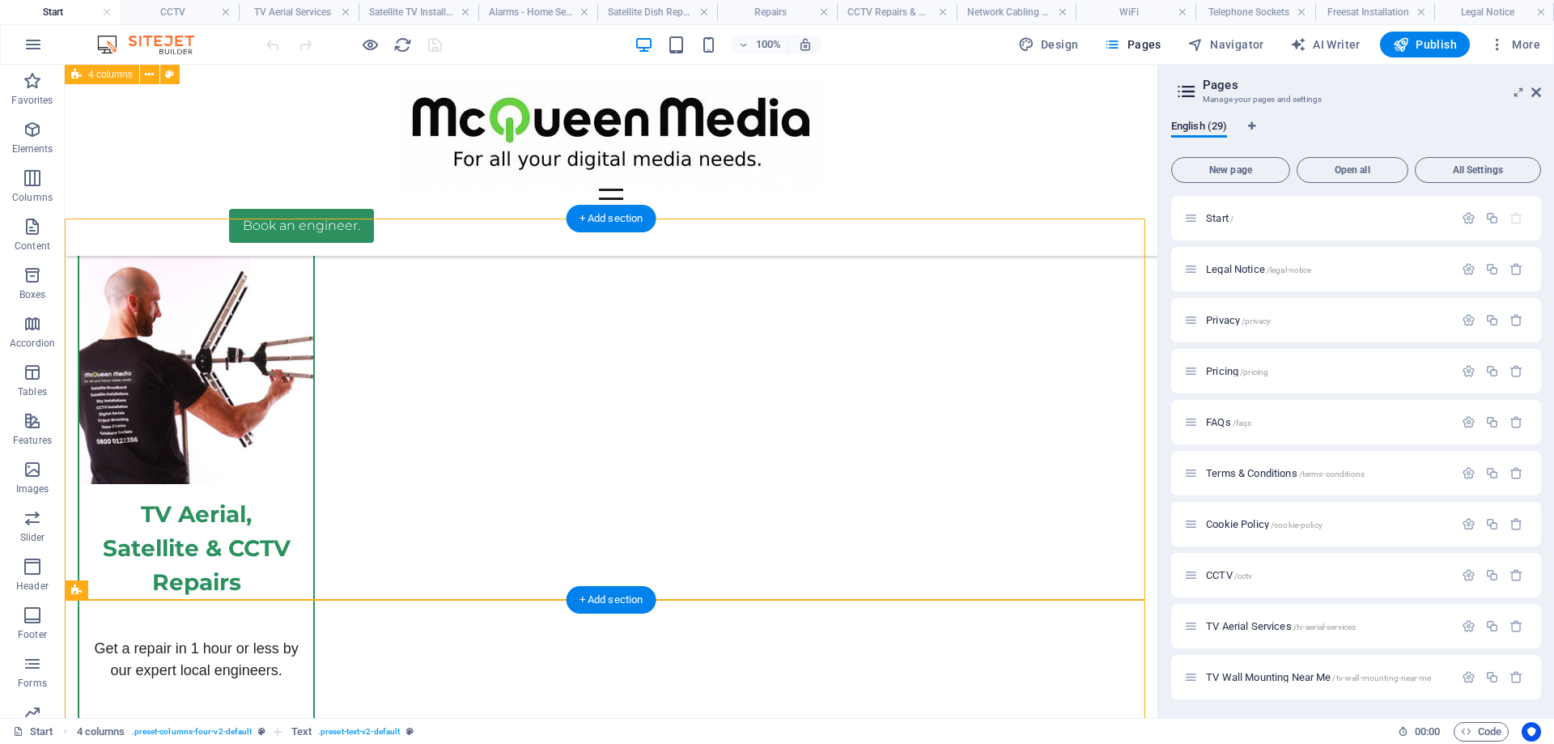
scroll to position [5708, 0]
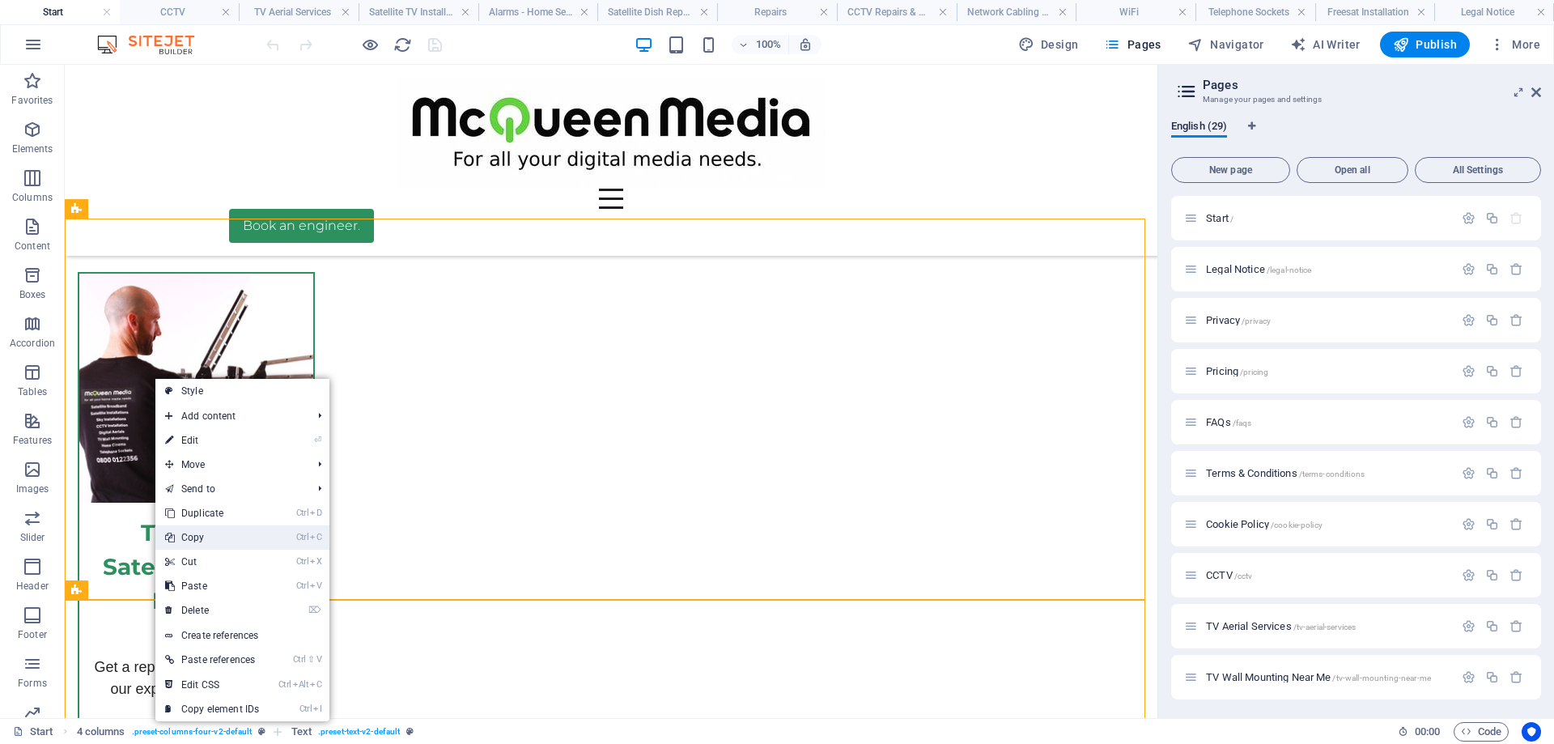
drag, startPoint x: 133, startPoint y: 467, endPoint x: 197, endPoint y: 532, distance: 91.0
click at [197, 532] on link "Ctrl C Copy" at bounding box center [211, 537] width 113 height 24
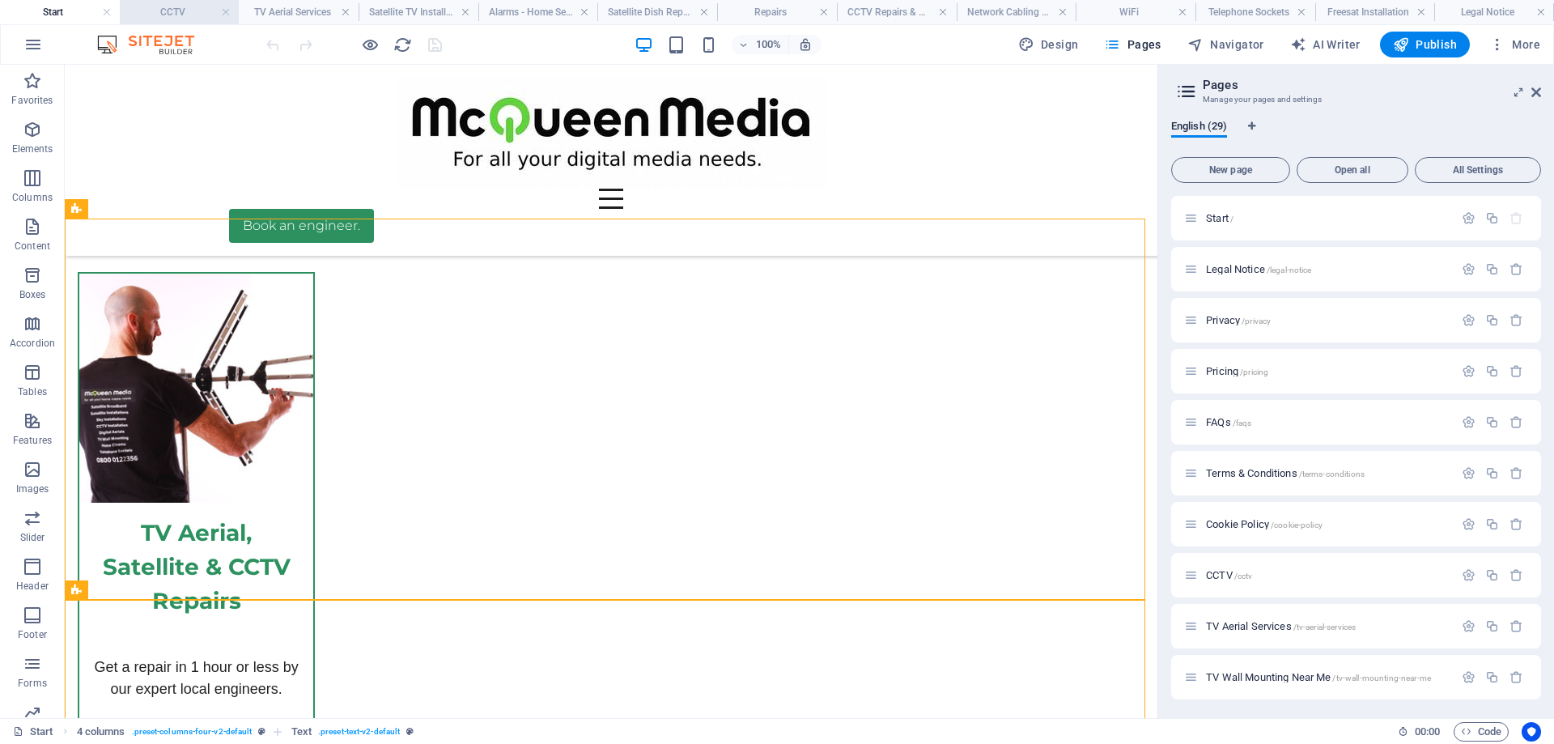
click at [142, 16] on h4 "CCTV" at bounding box center [180, 12] width 120 height 18
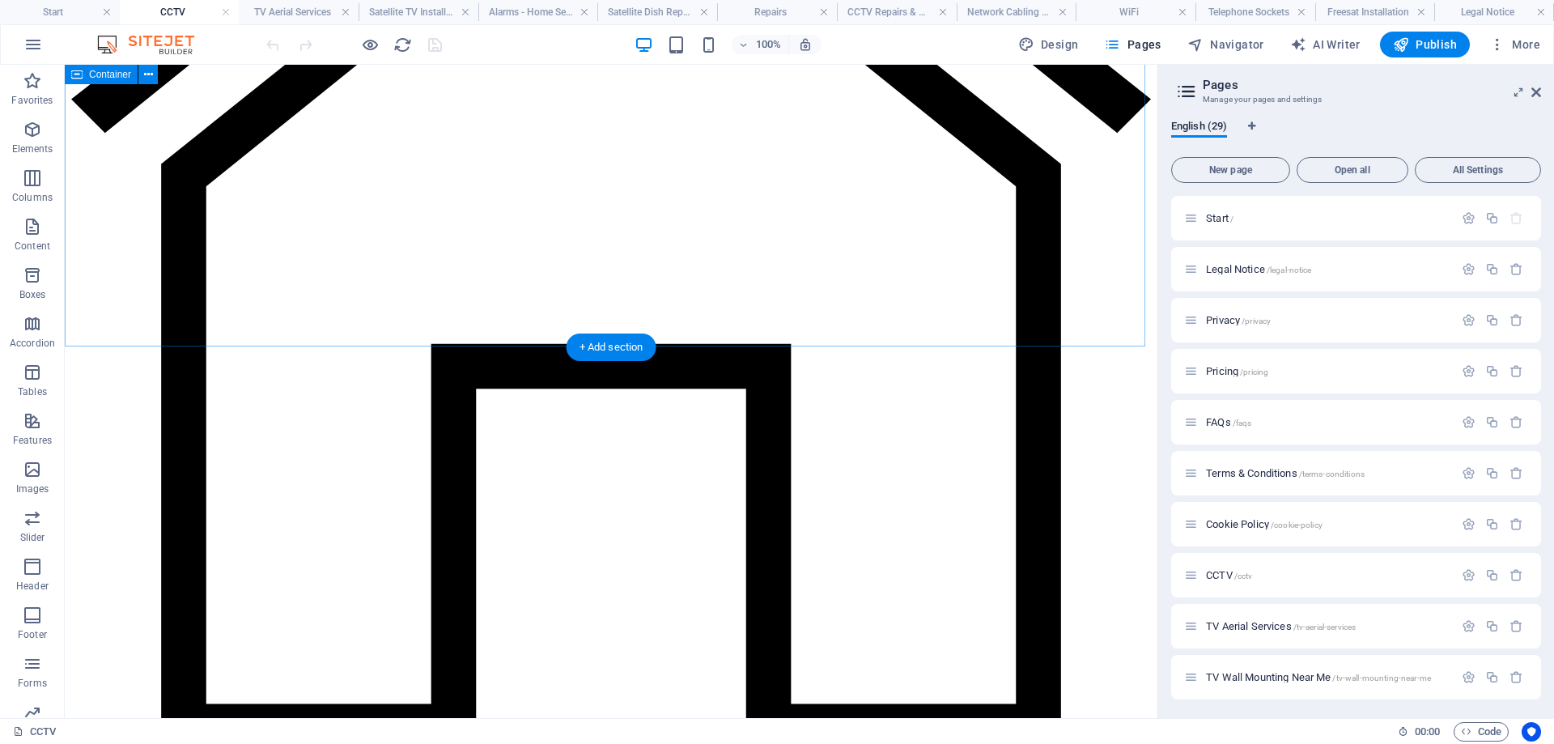
scroll to position [8543, 0]
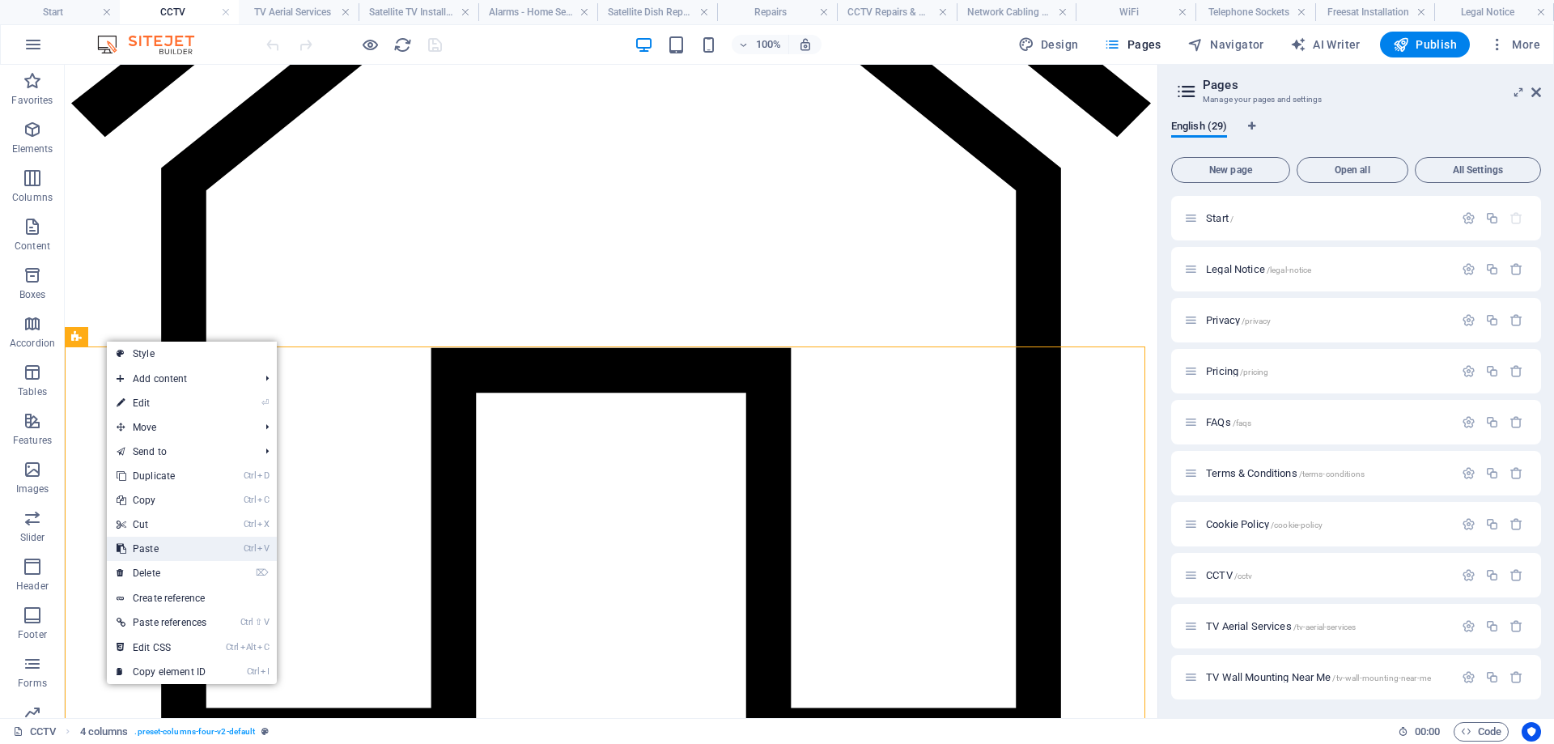
click at [161, 548] on link "Ctrl V Paste" at bounding box center [161, 548] width 109 height 24
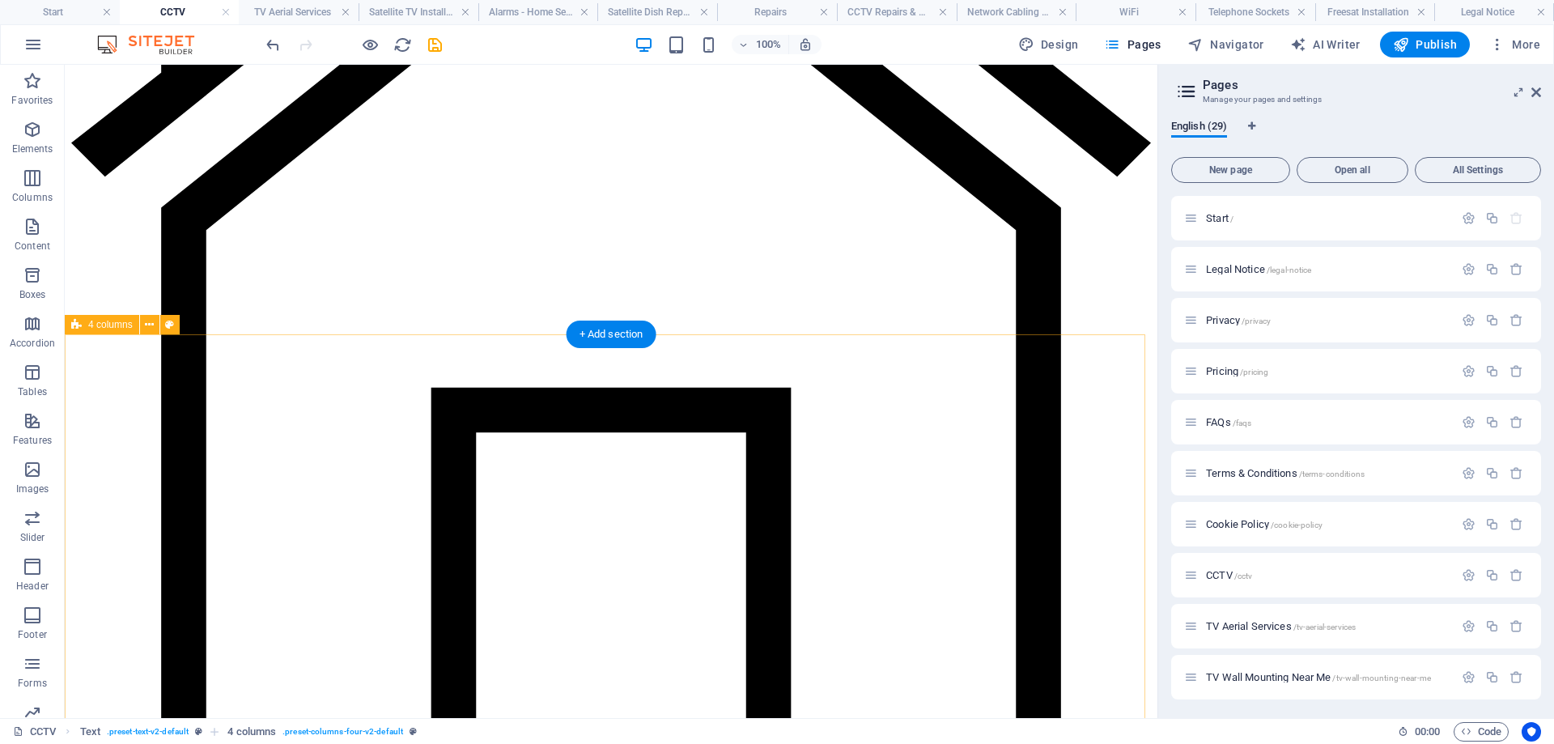
scroll to position [8462, 0]
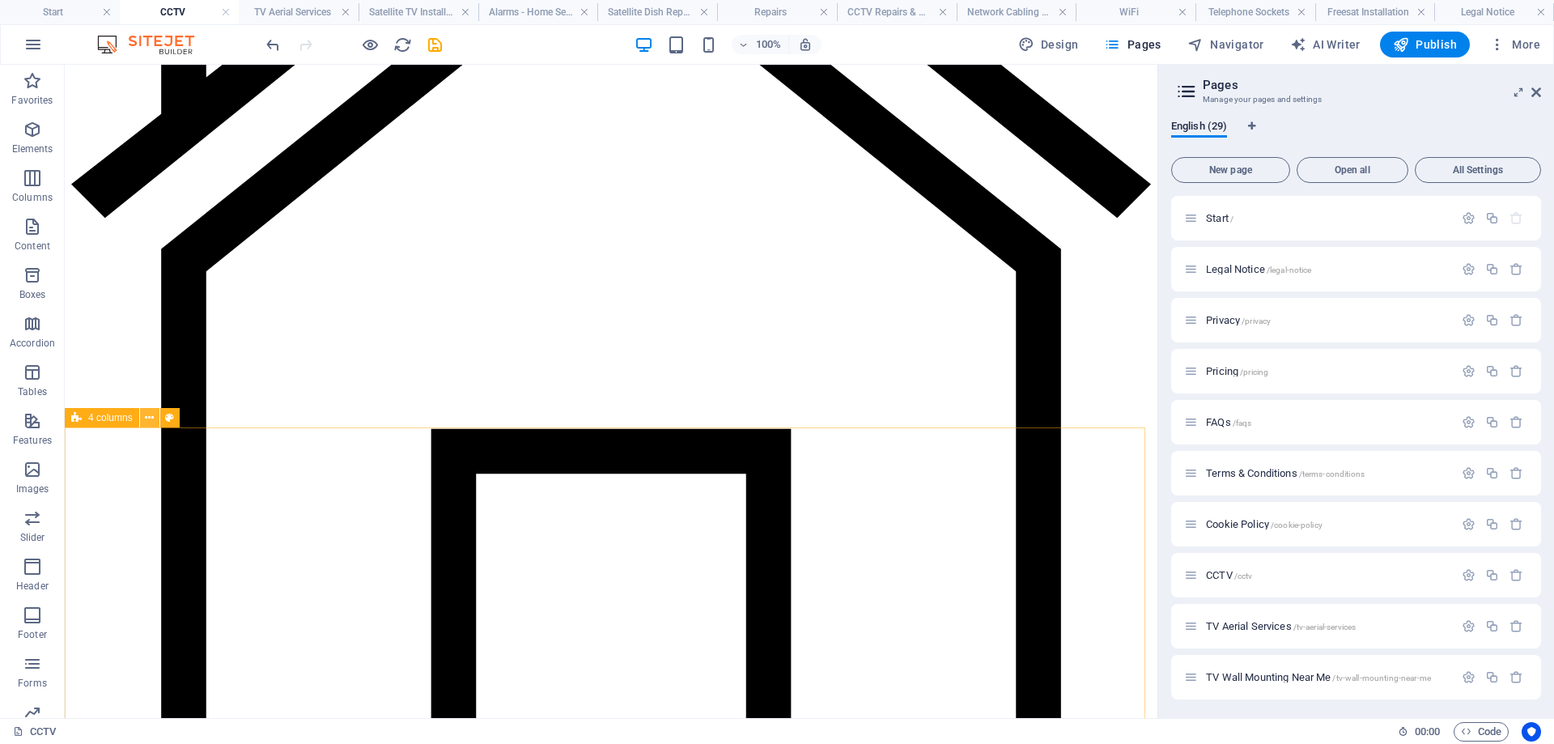
click at [151, 420] on icon at bounding box center [149, 417] width 9 height 17
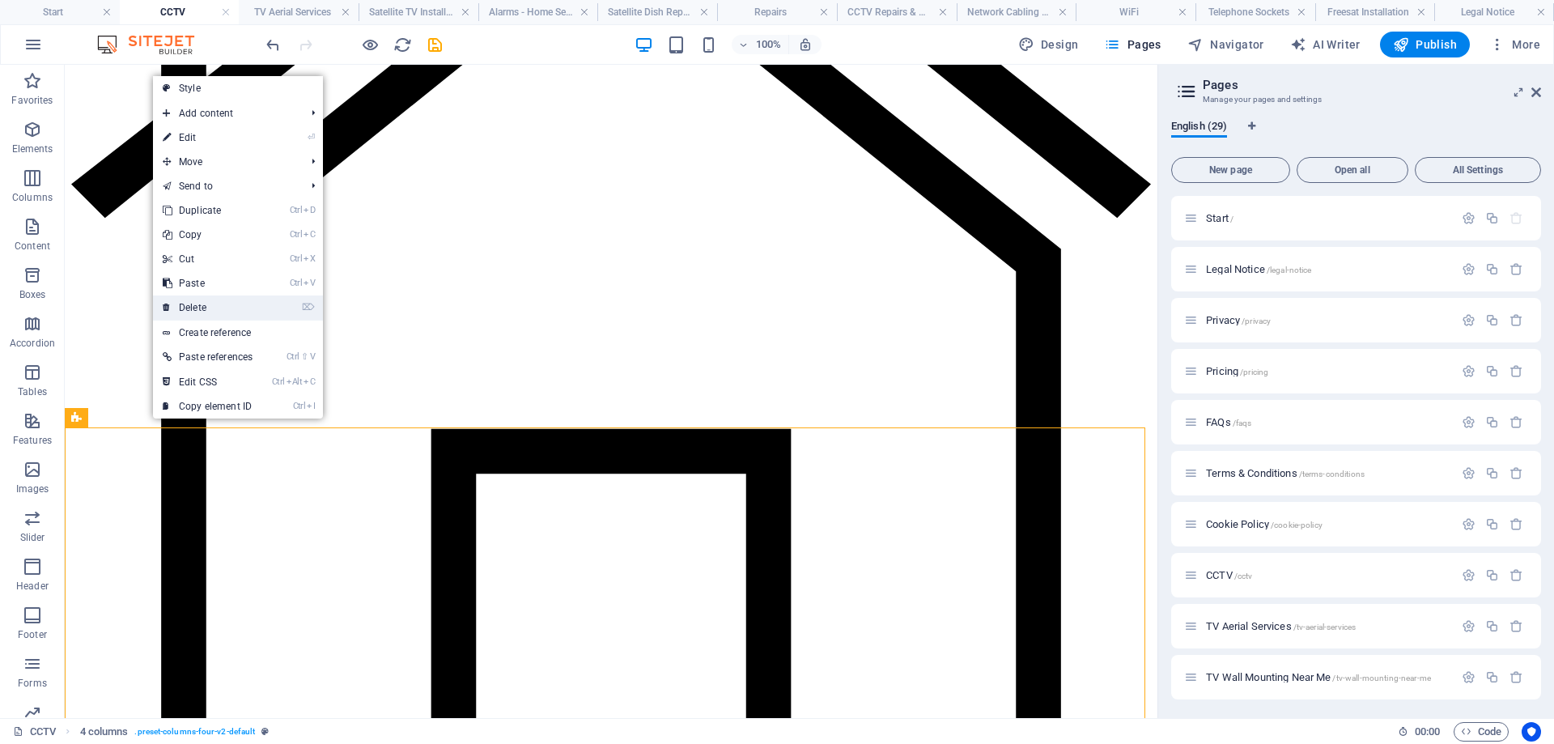
click at [185, 309] on link "⌦ Delete" at bounding box center [207, 307] width 109 height 24
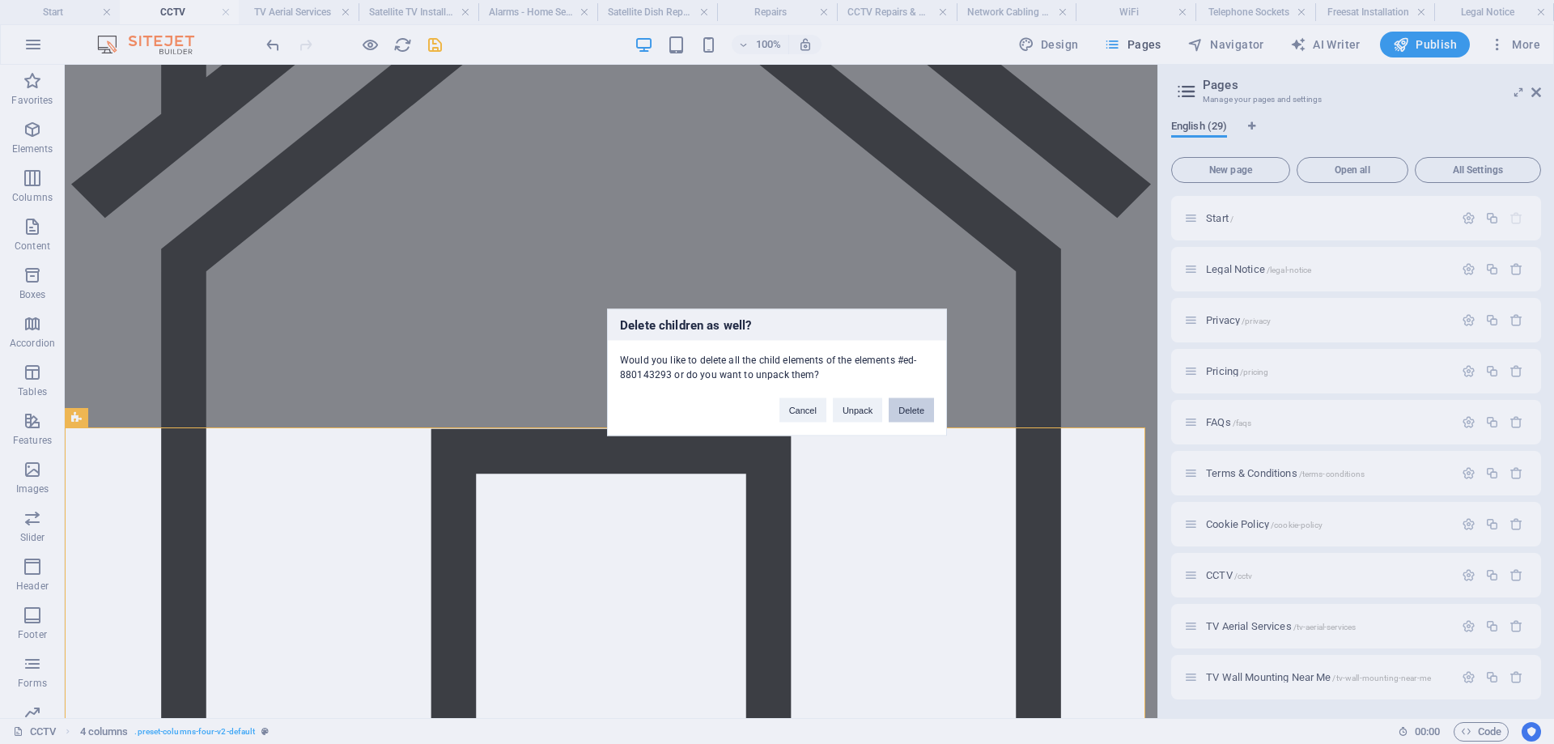
click at [906, 409] on button "Delete" at bounding box center [910, 409] width 45 height 24
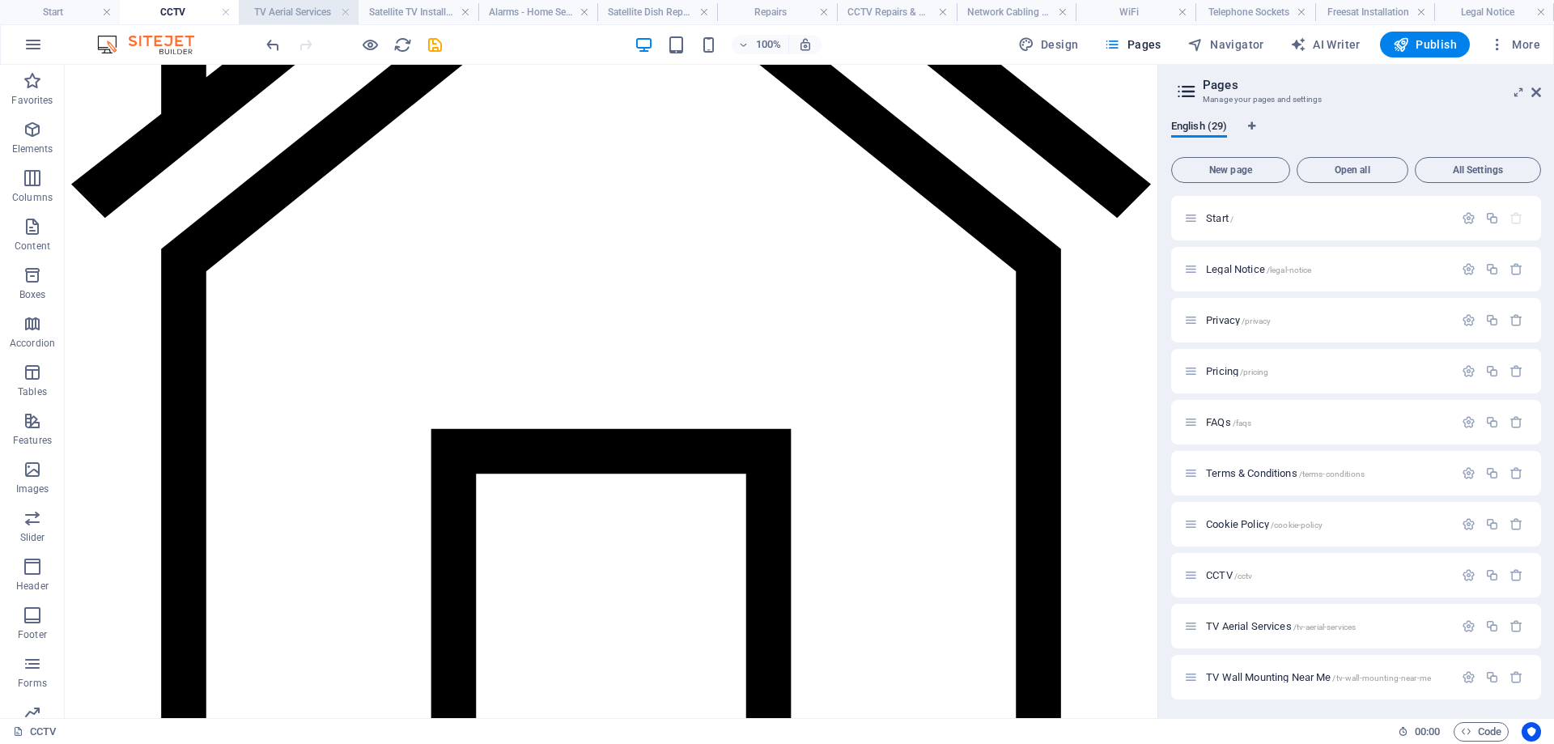
click at [319, 11] on h4 "TV Aerial Services" at bounding box center [299, 12] width 120 height 18
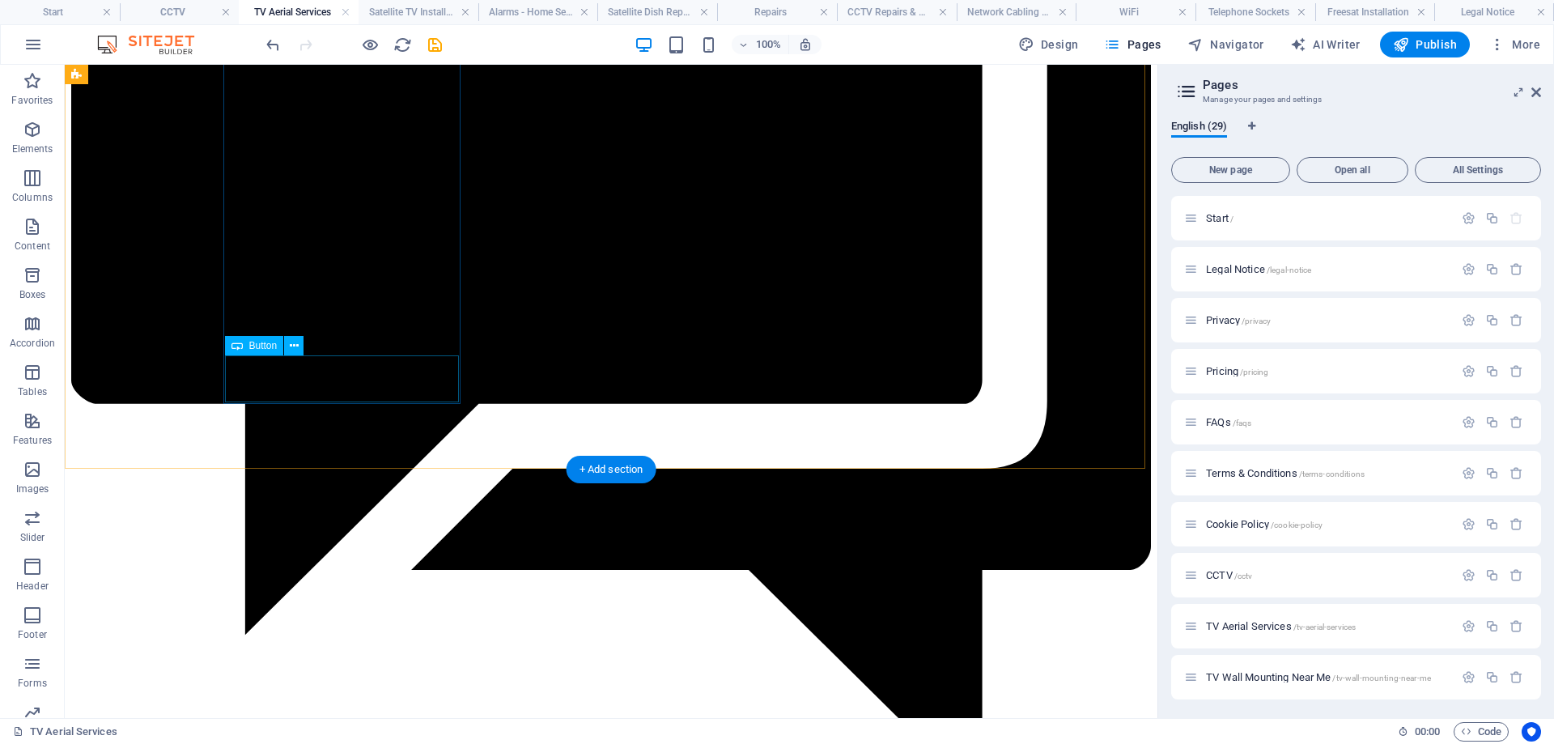
scroll to position [9967, 0]
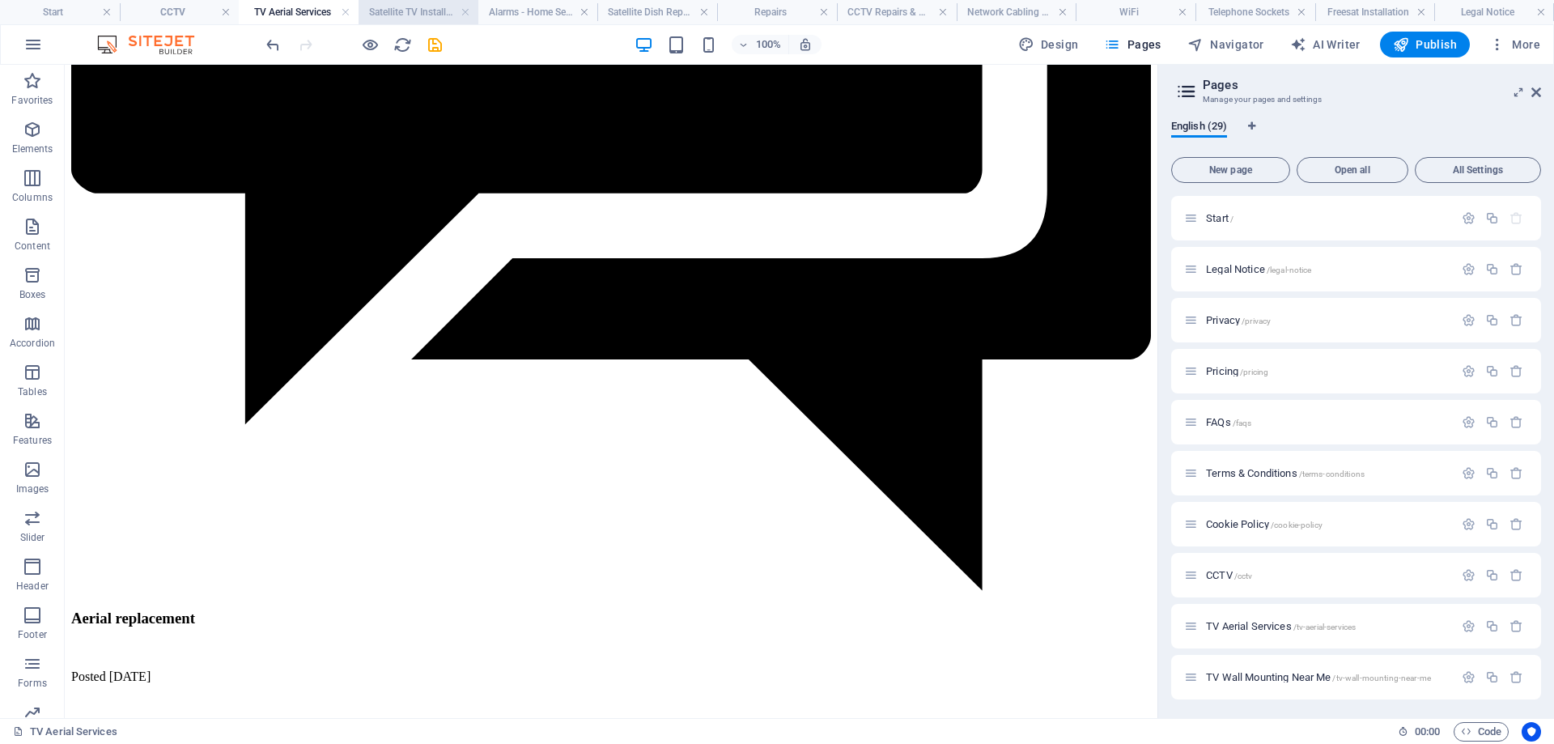
drag, startPoint x: 405, startPoint y: 10, endPoint x: 332, endPoint y: 29, distance: 76.2
click at [405, 10] on h4 "Satellite TV Installations" at bounding box center [418, 12] width 120 height 18
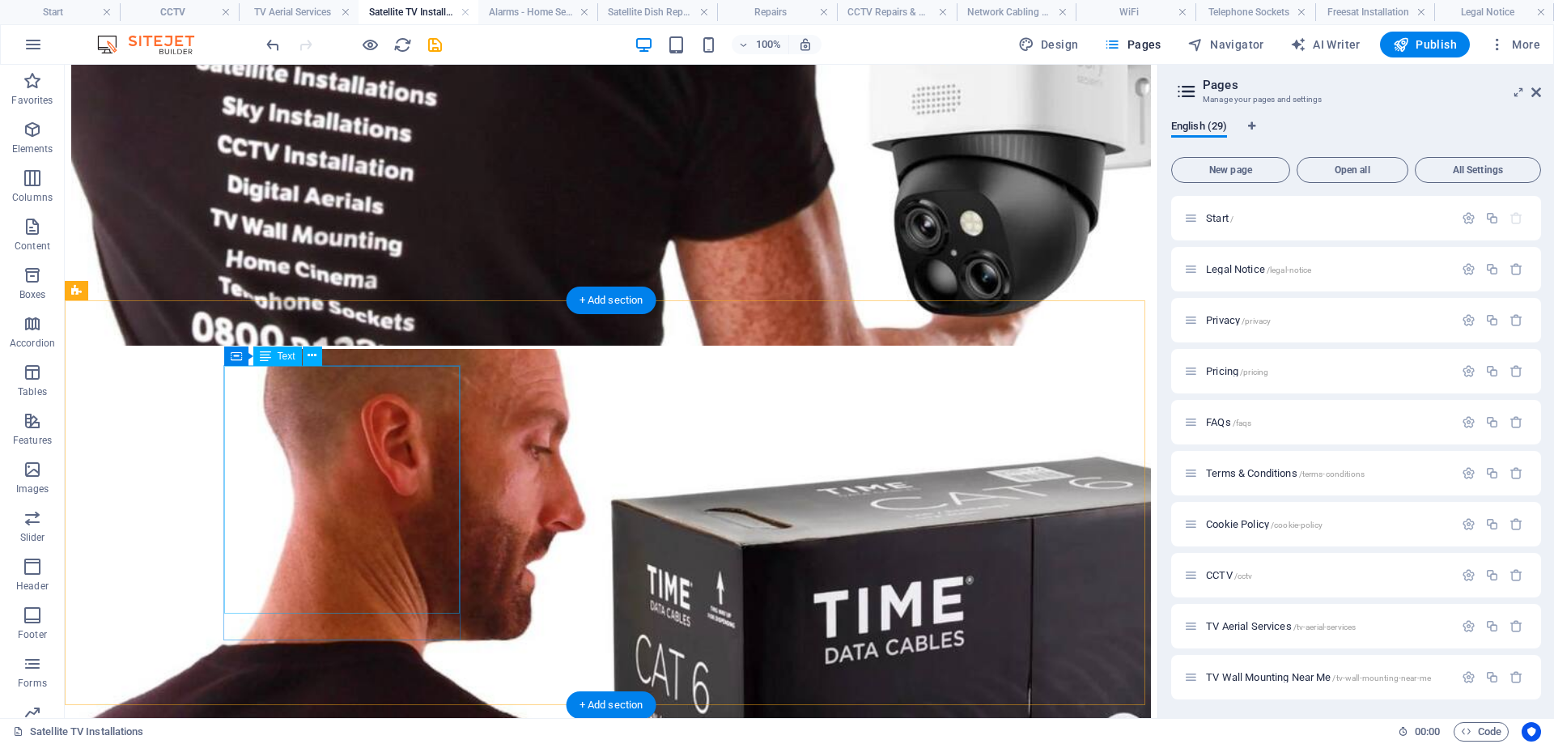
scroll to position [5880, 0]
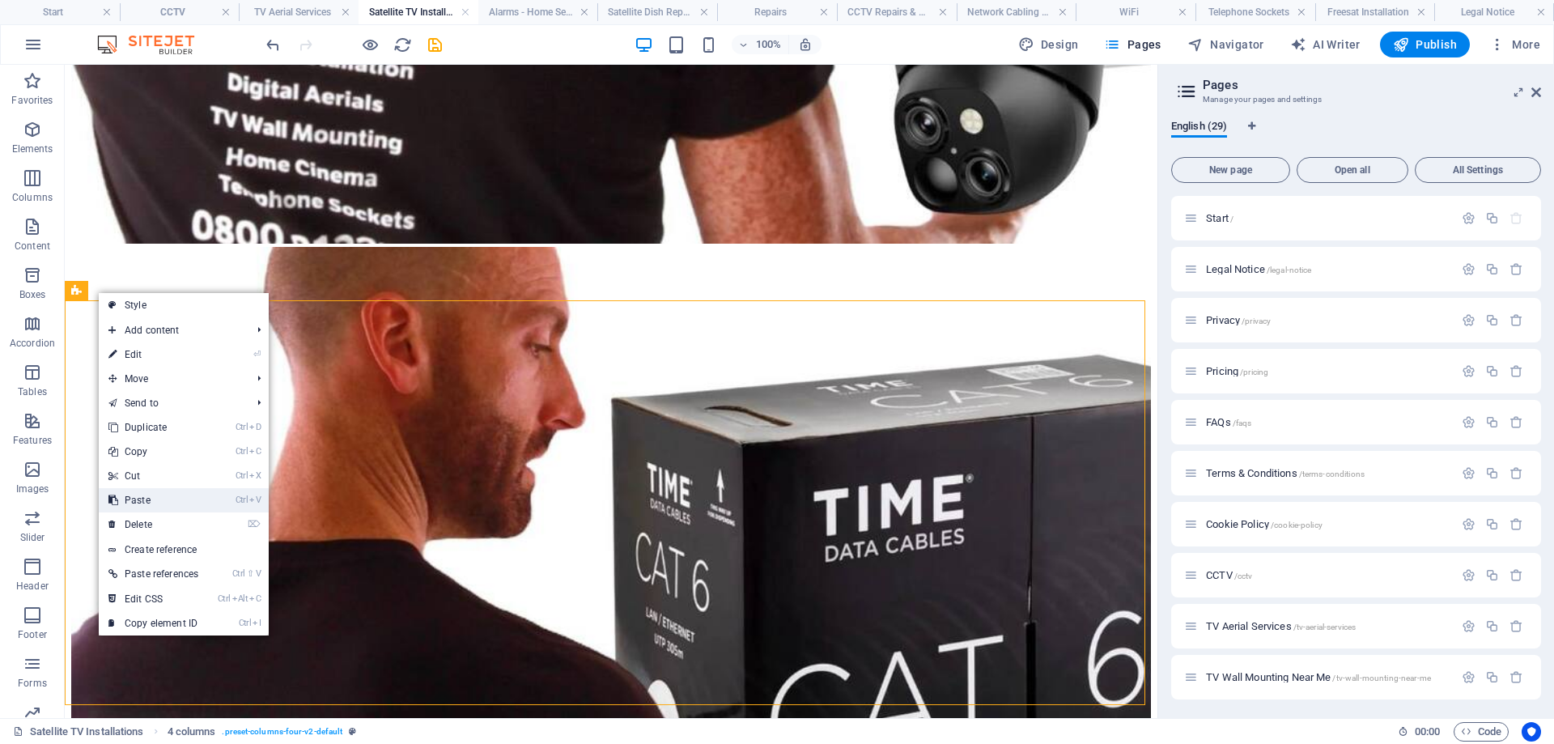
click at [140, 503] on link "Ctrl V Paste" at bounding box center [153, 500] width 109 height 24
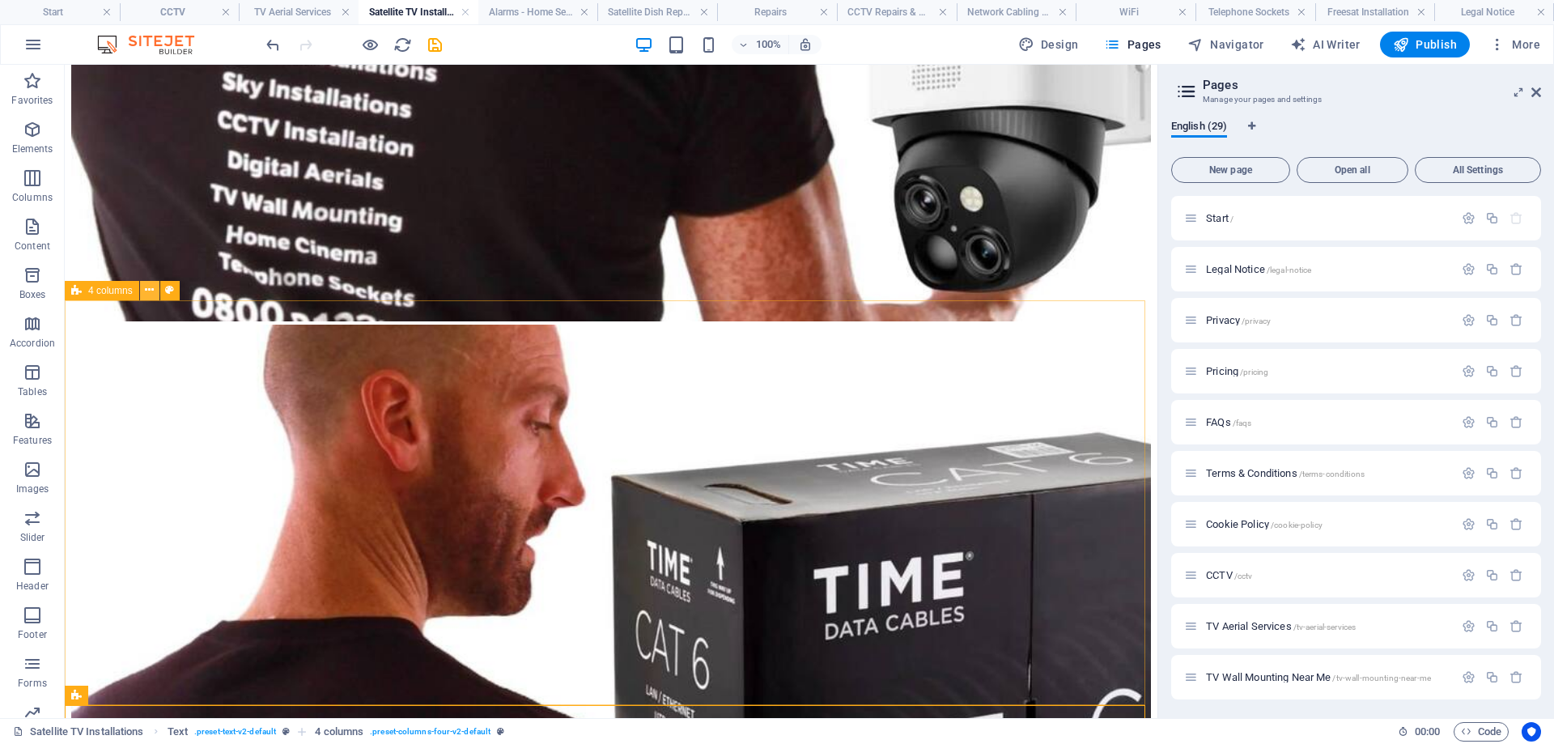
click at [151, 292] on icon at bounding box center [149, 290] width 9 height 17
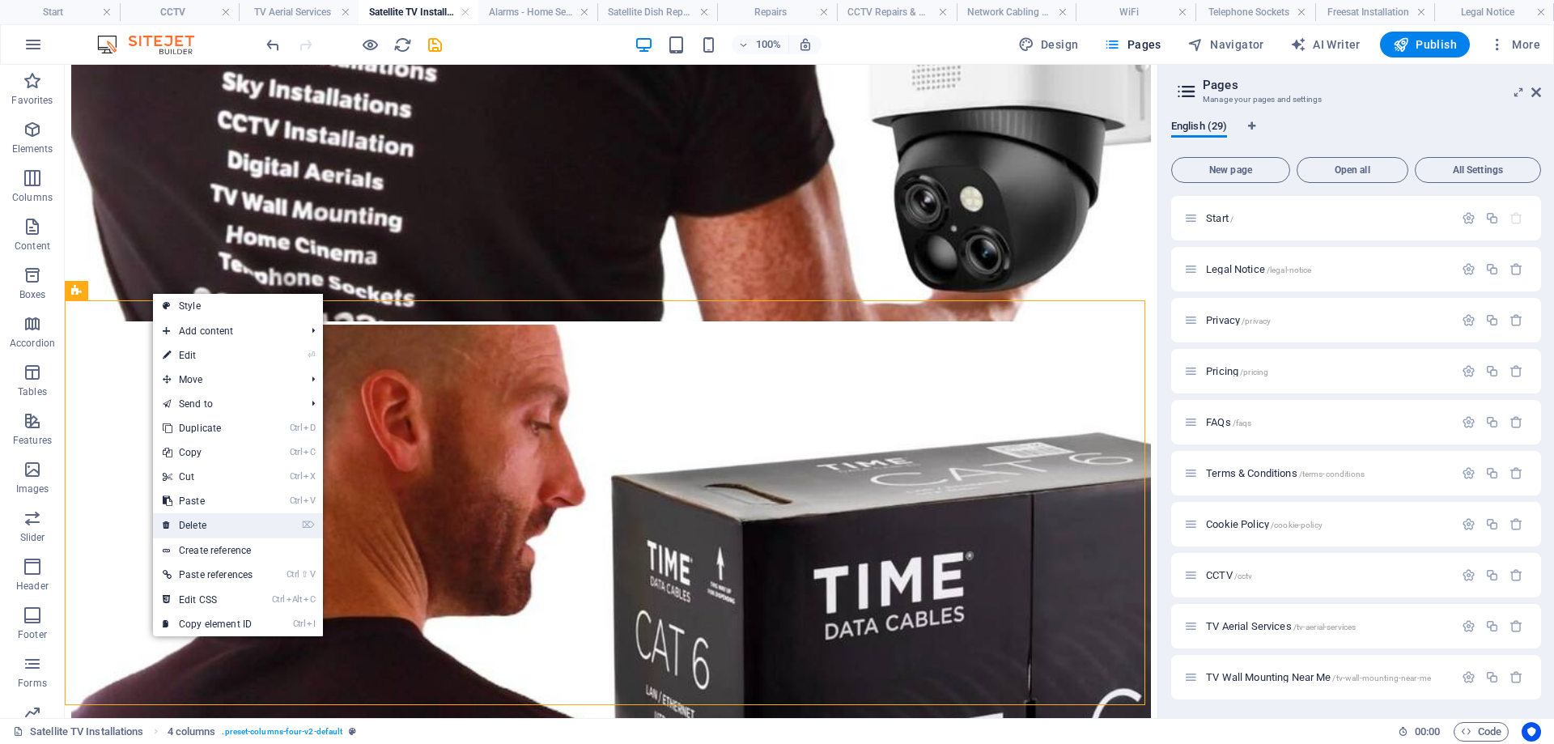
click at [199, 524] on link "⌦ Delete" at bounding box center [207, 525] width 109 height 24
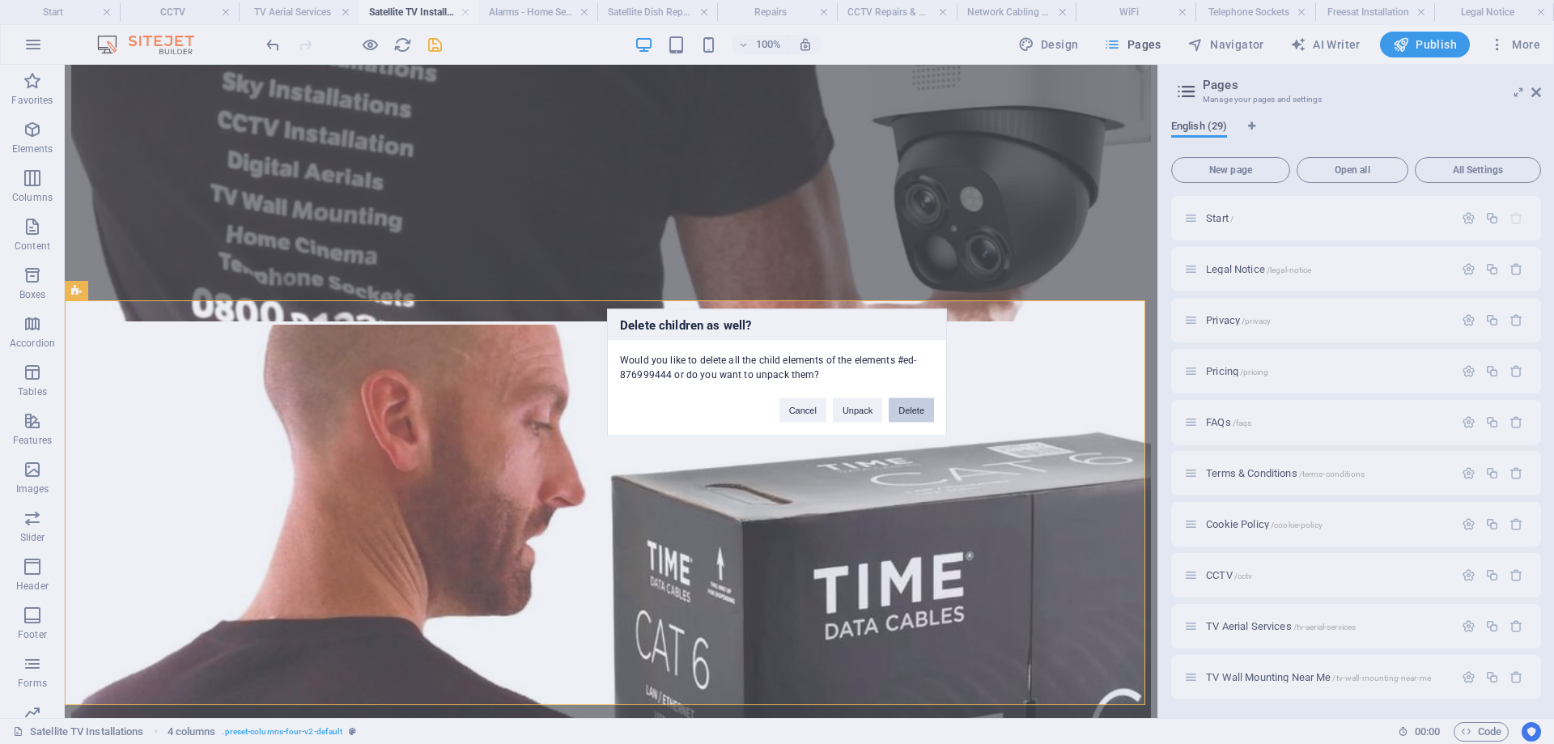
click at [905, 410] on button "Delete" at bounding box center [910, 409] width 45 height 24
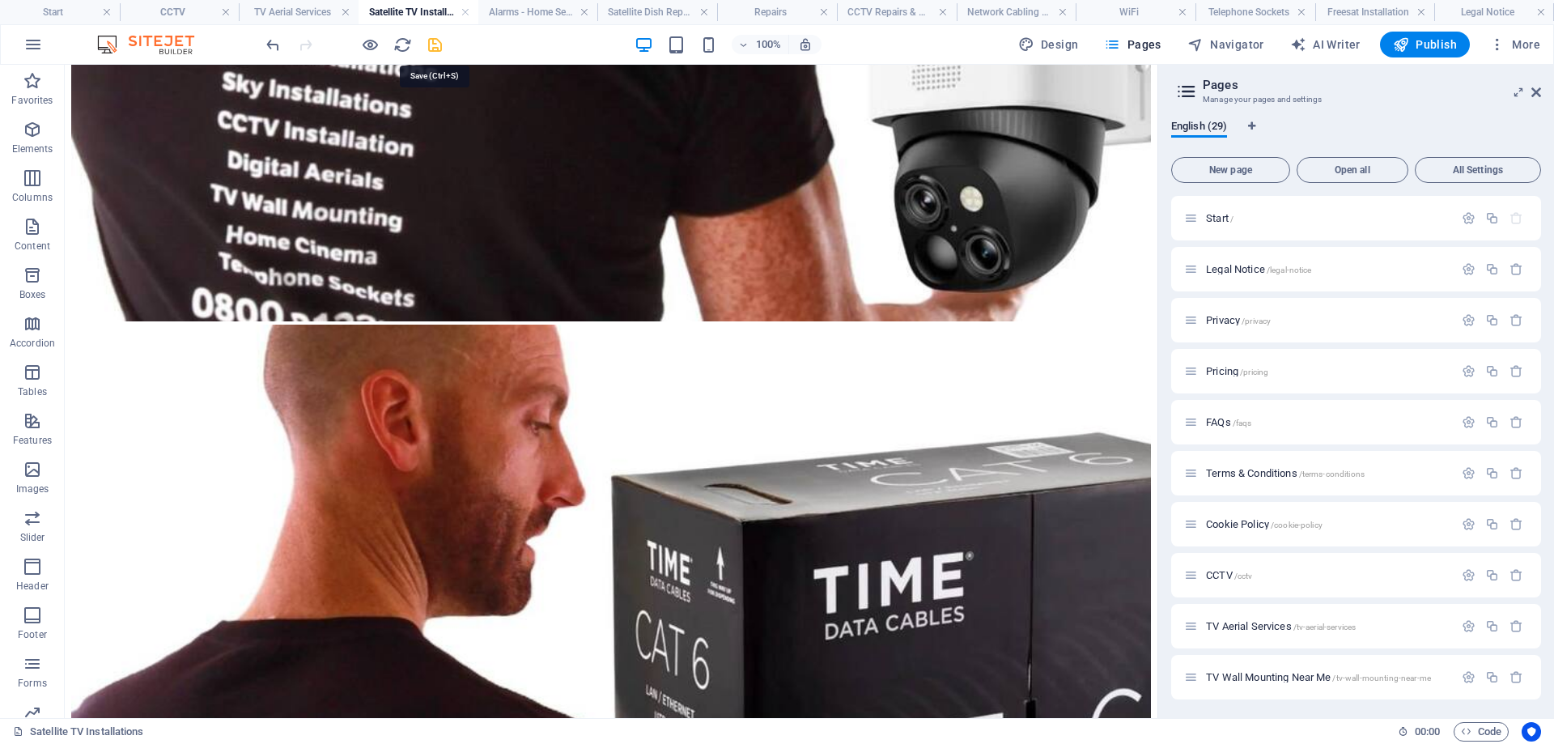
click at [433, 46] on icon "save" at bounding box center [435, 45] width 19 height 19
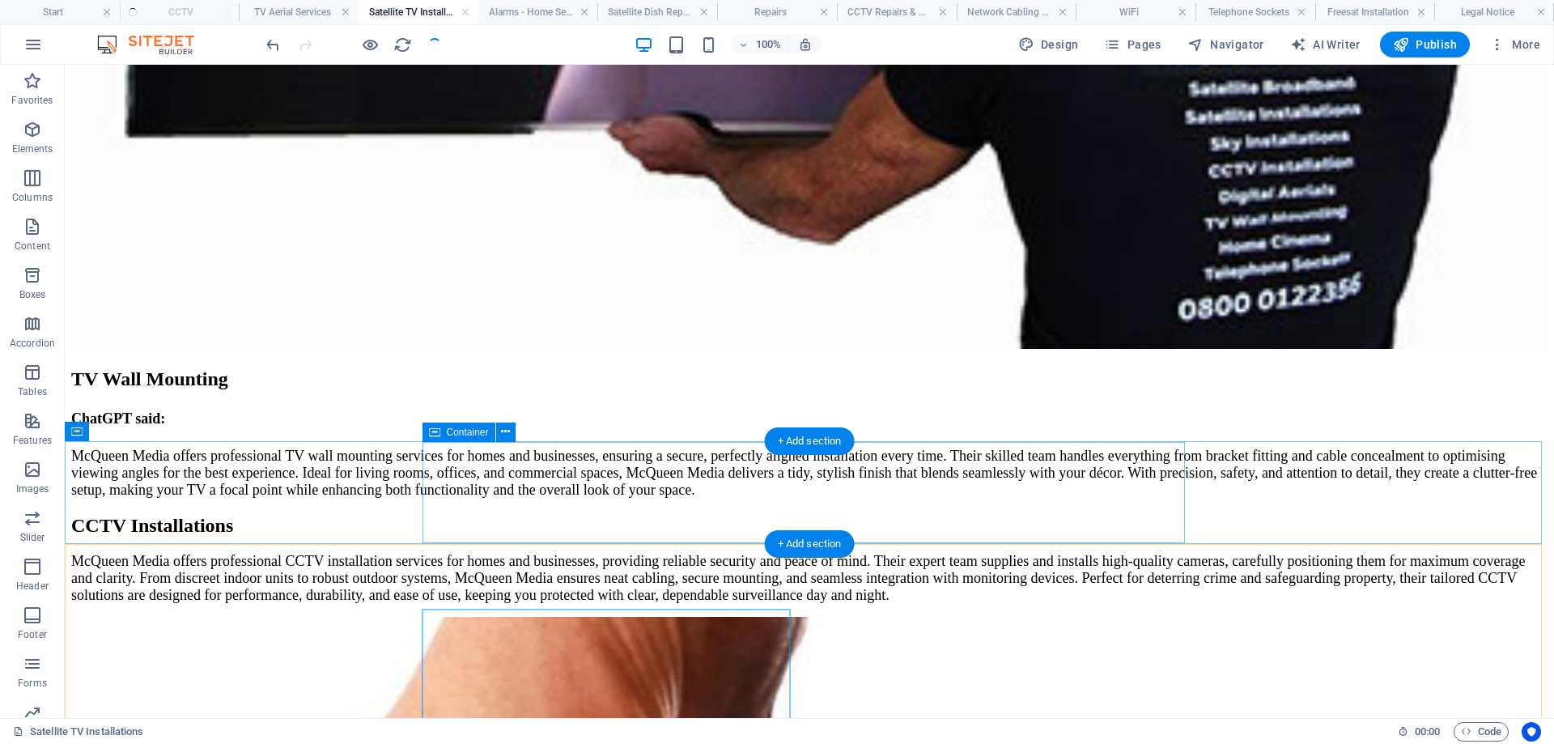
scroll to position [5632, 0]
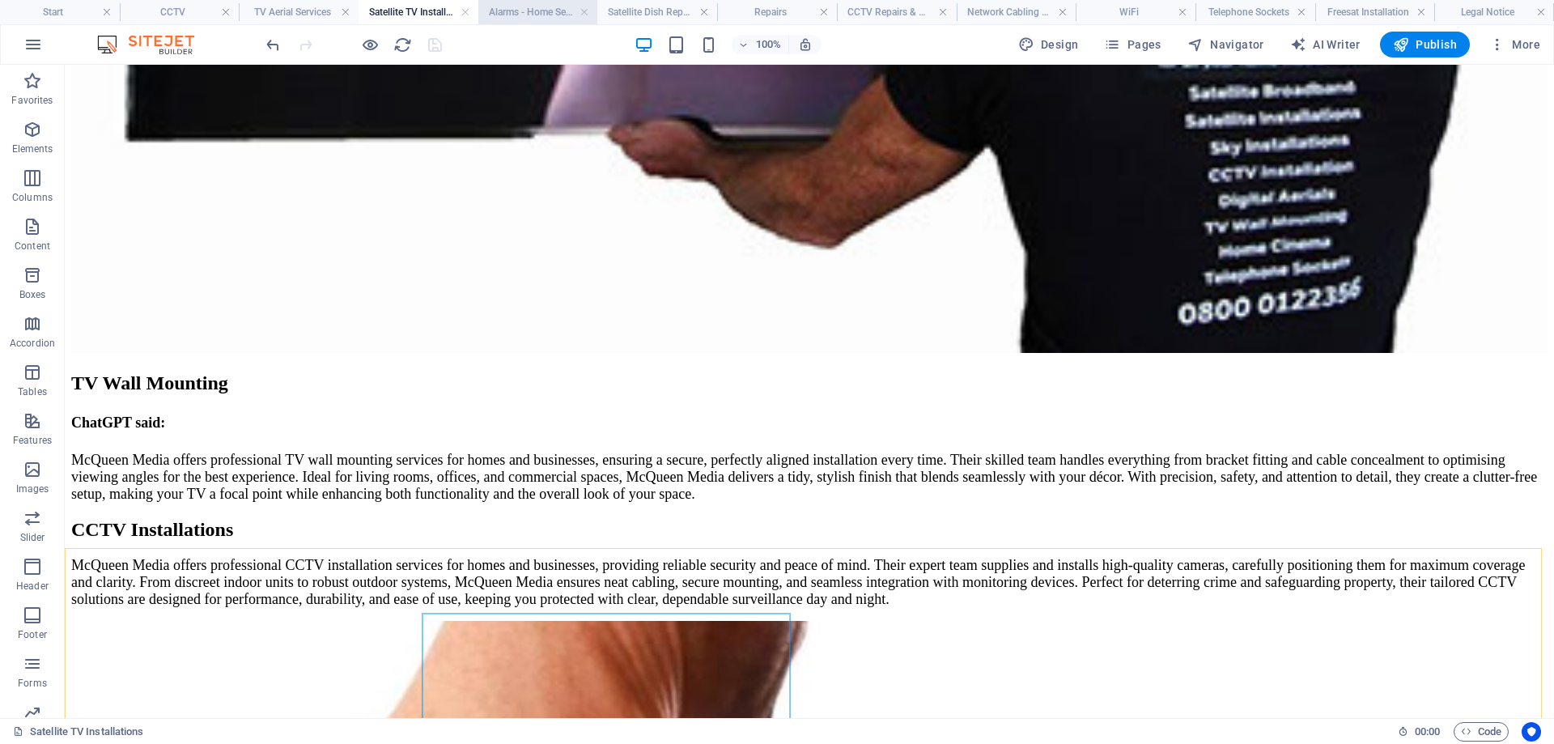
click at [548, 11] on h4 "Alarms - Home Security" at bounding box center [538, 12] width 120 height 18
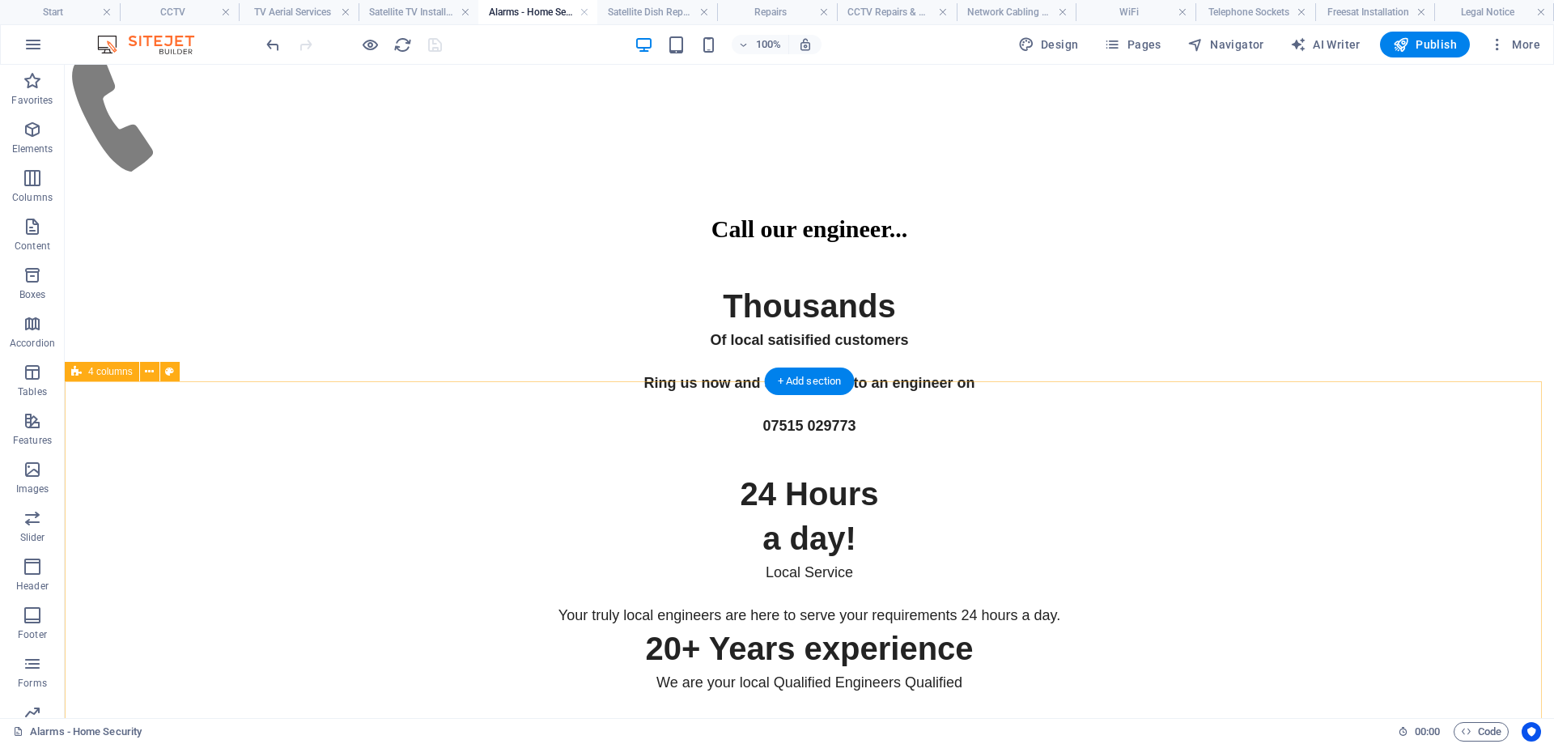
scroll to position [7918, 0]
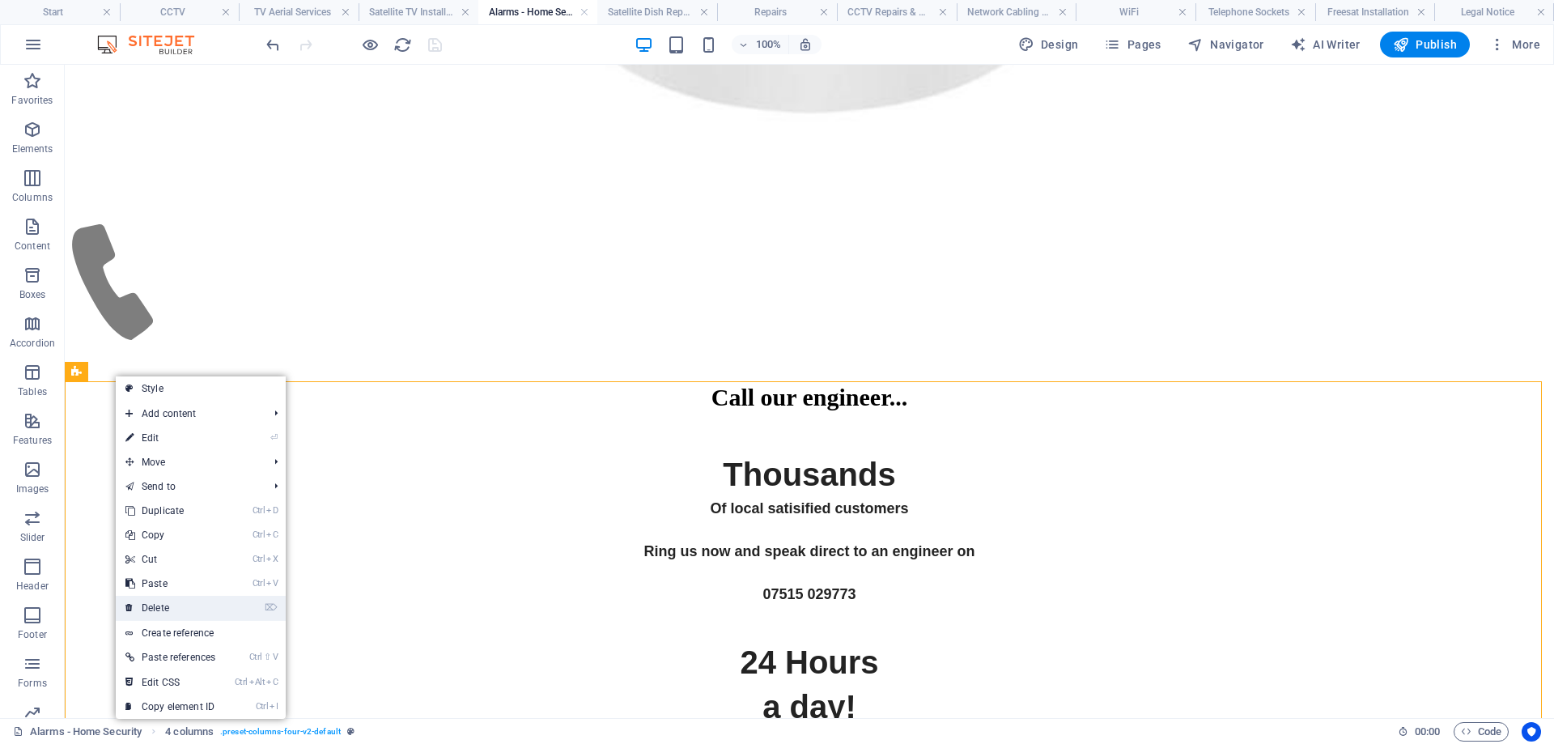
click at [214, 605] on link "⌦ Delete" at bounding box center [170, 608] width 109 height 24
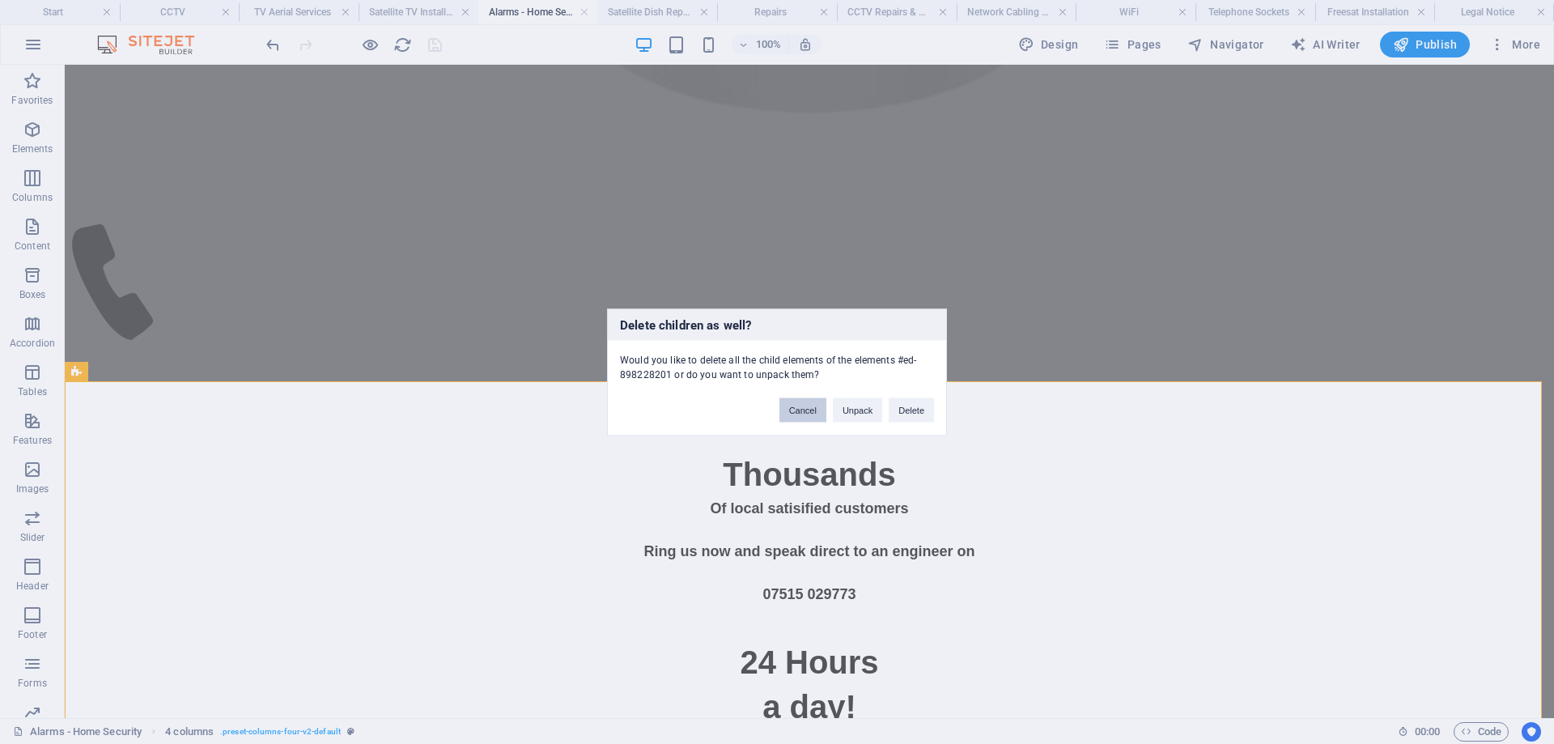
drag, startPoint x: 730, startPoint y: 346, endPoint x: 795, endPoint y: 411, distance: 92.1
click at [795, 411] on button "Cancel" at bounding box center [802, 409] width 47 height 24
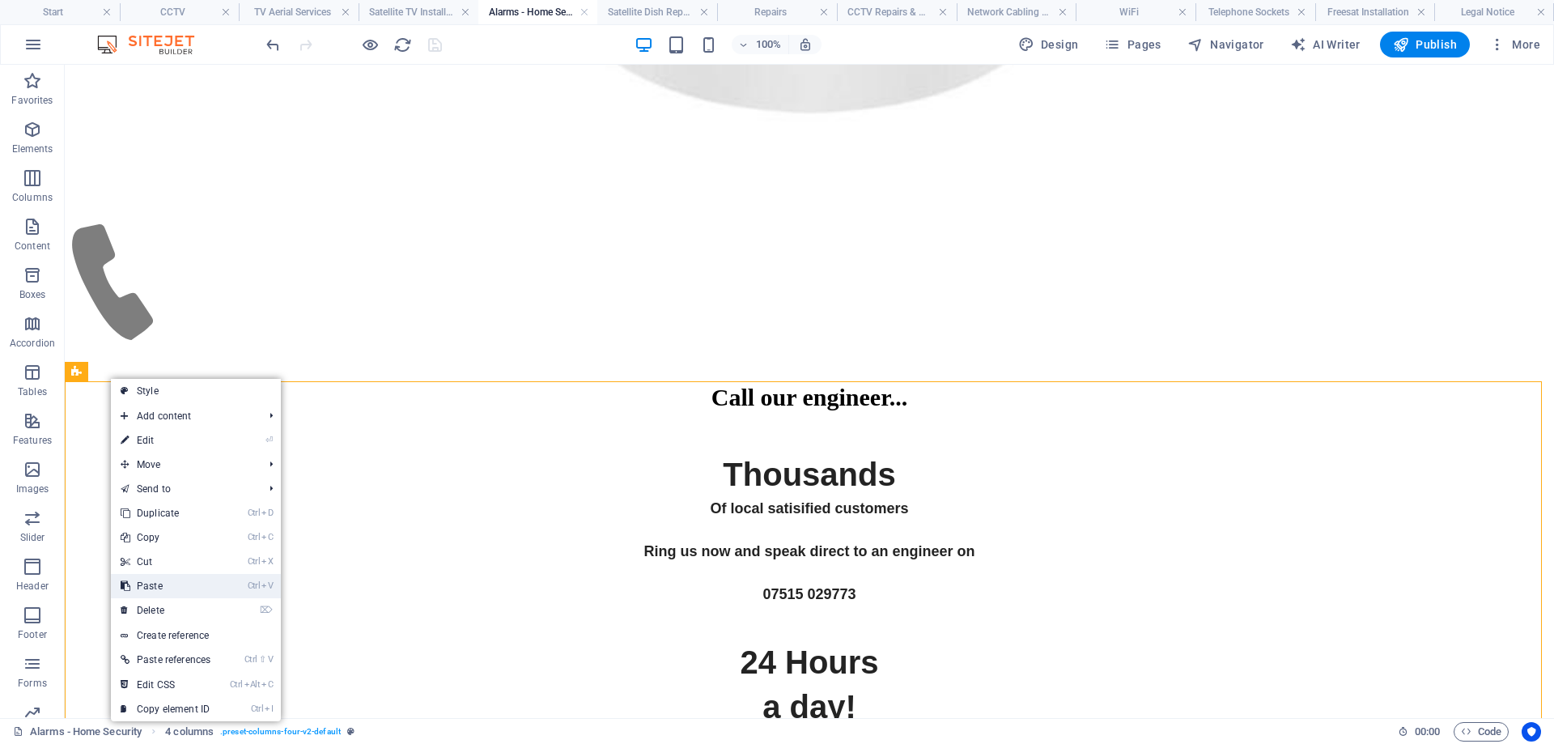
drag, startPoint x: 156, startPoint y: 587, endPoint x: 90, endPoint y: 521, distance: 93.3
click at [156, 587] on link "Ctrl V Paste" at bounding box center [165, 586] width 109 height 24
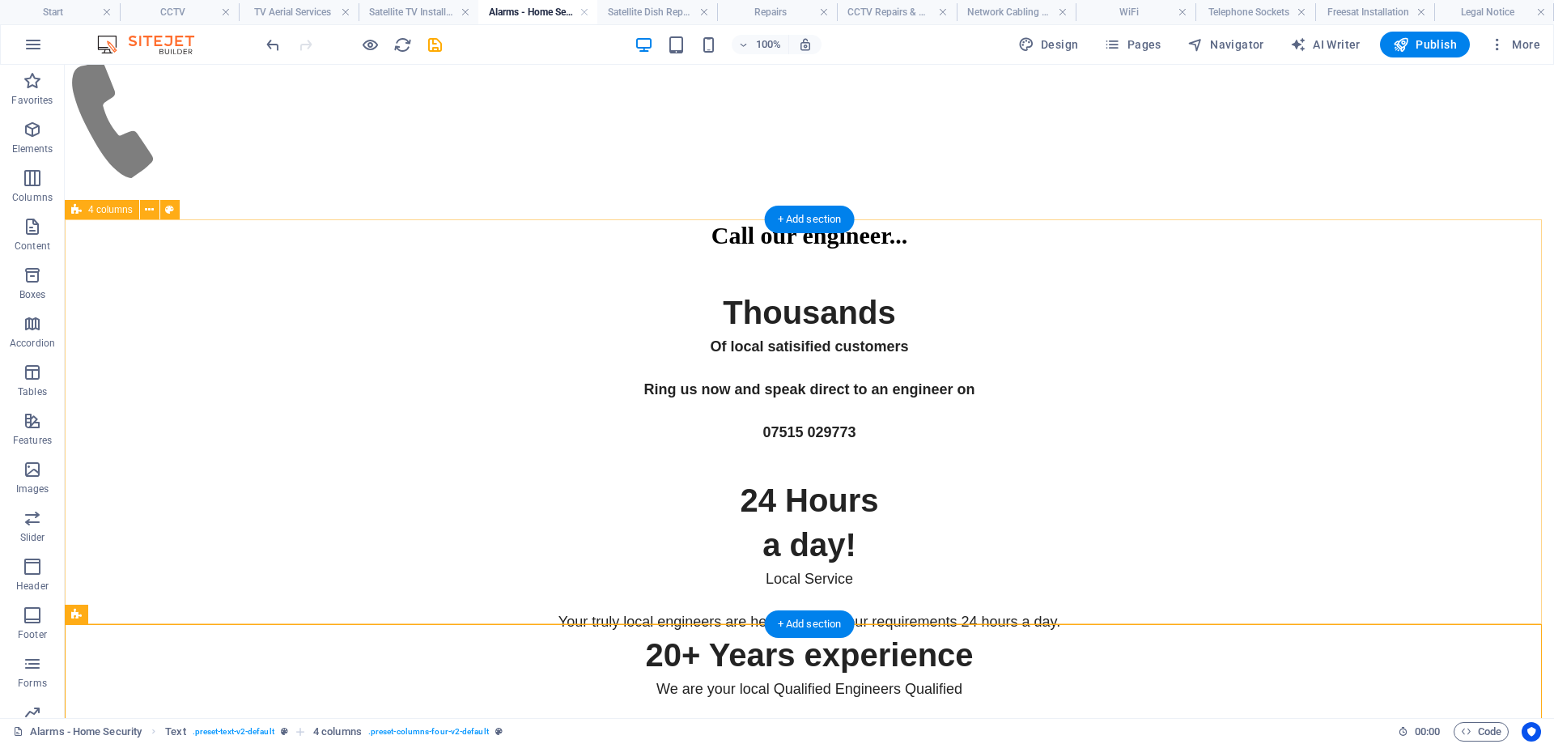
scroll to position [7756, 0]
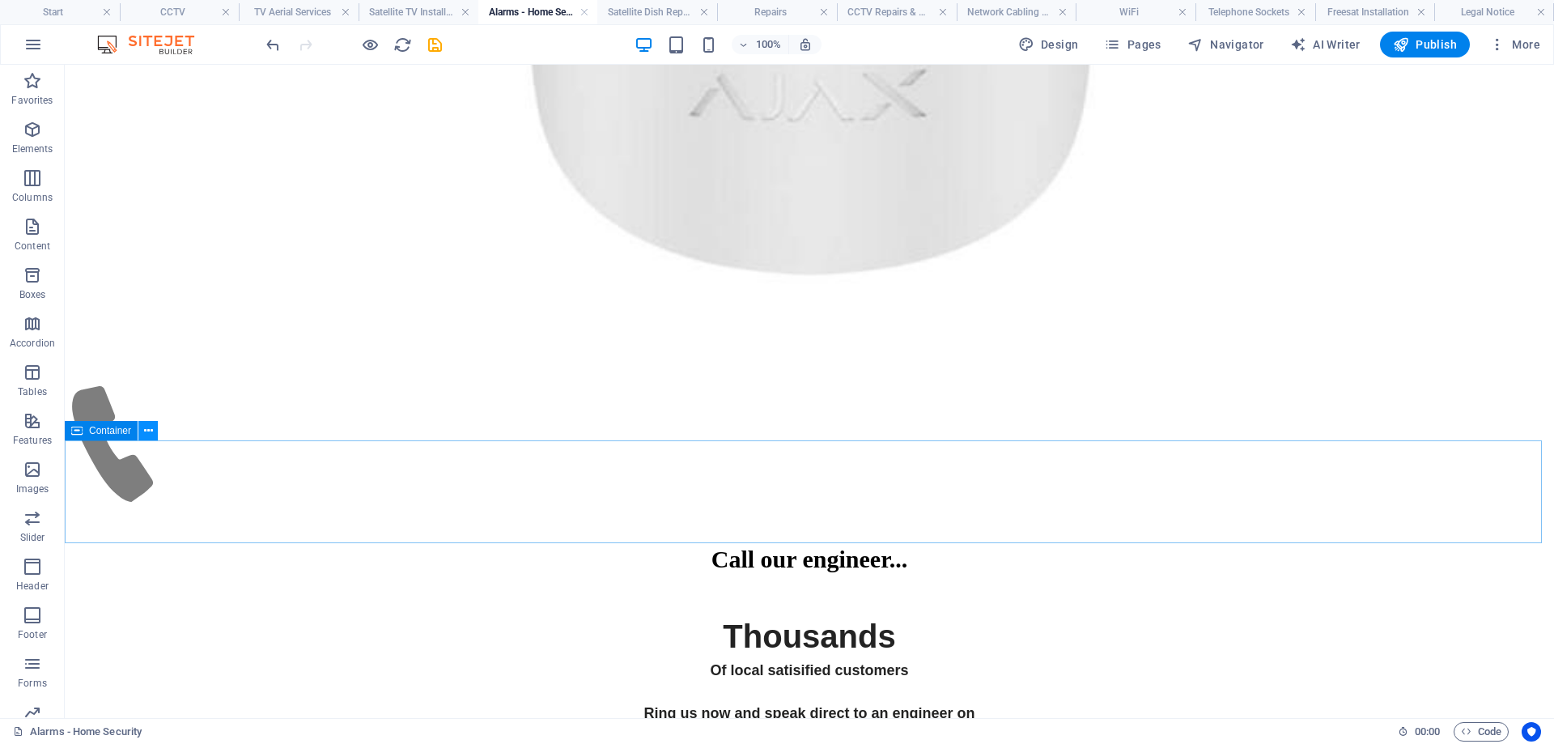
click at [147, 430] on icon at bounding box center [148, 430] width 9 height 17
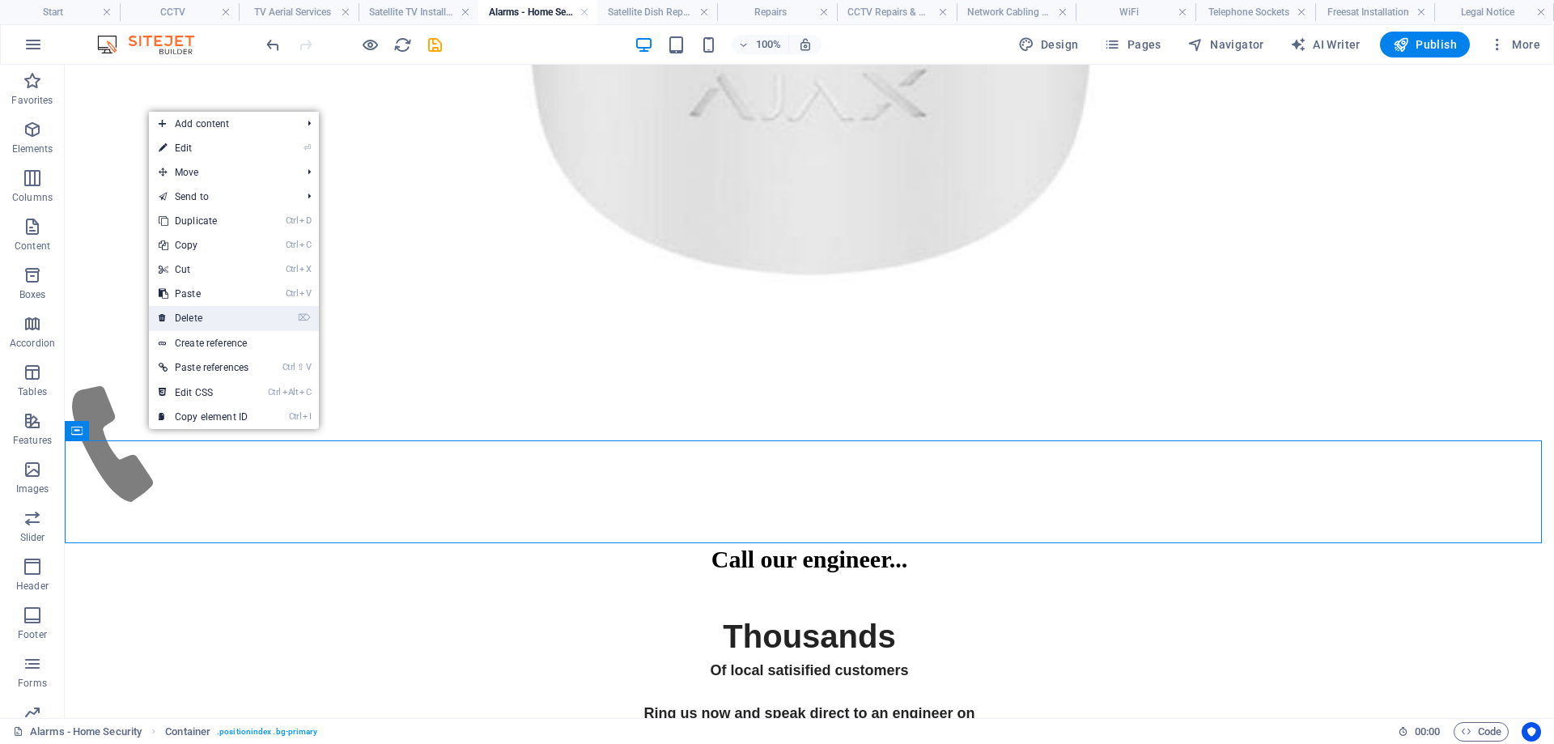
click at [214, 310] on link "⌦ Delete" at bounding box center [203, 318] width 109 height 24
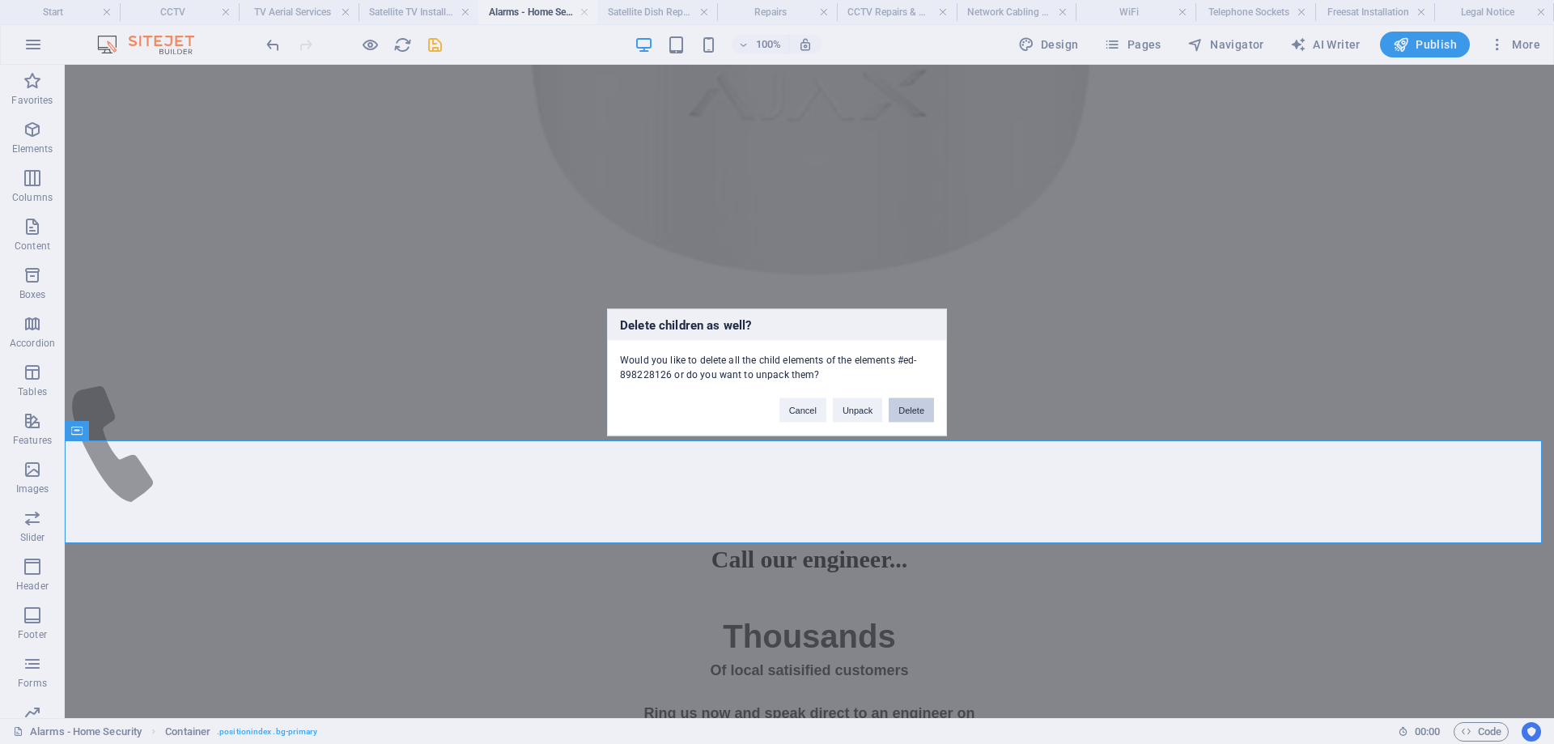
click at [920, 407] on button "Delete" at bounding box center [910, 409] width 45 height 24
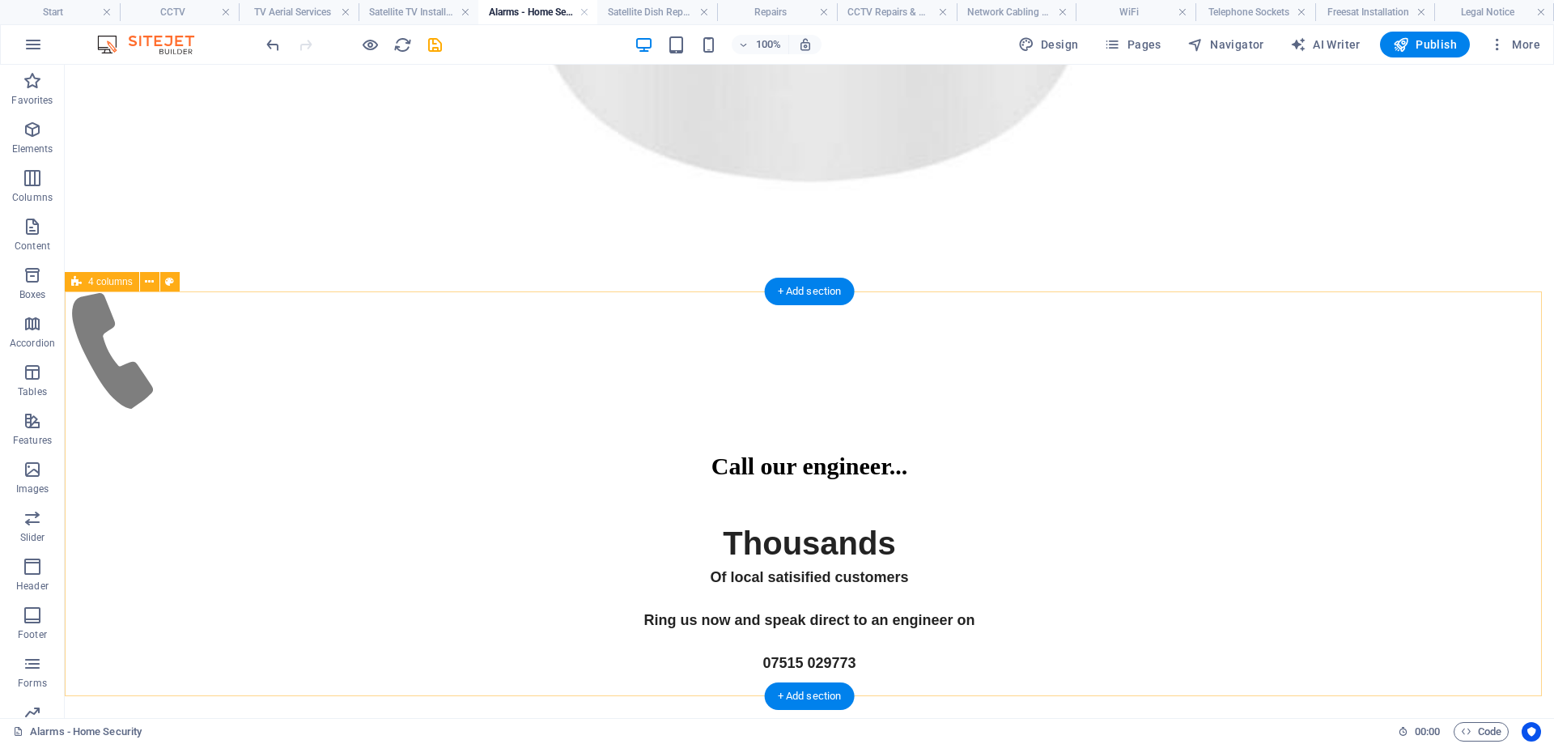
scroll to position [7837, 0]
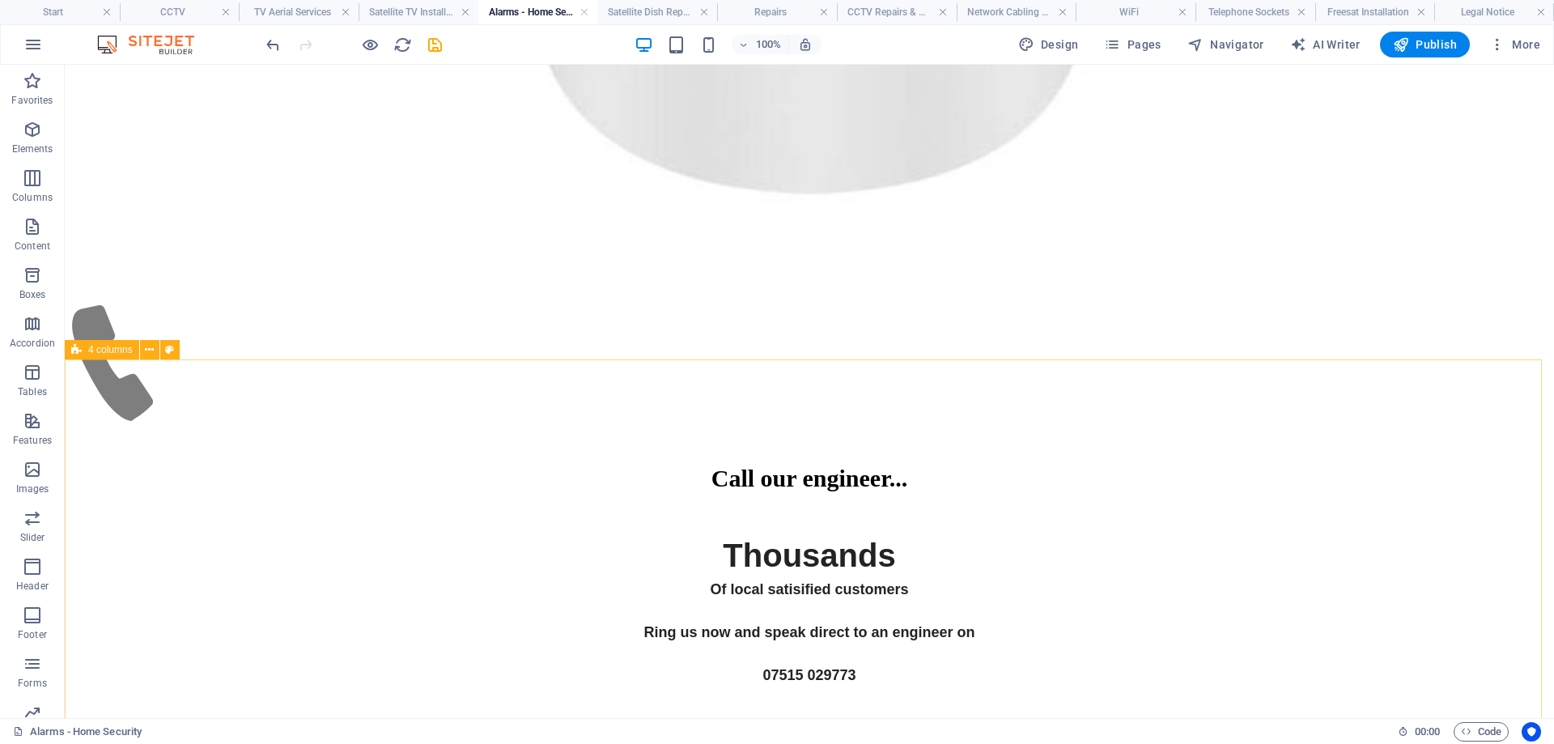
drag, startPoint x: 167, startPoint y: 350, endPoint x: 104, endPoint y: 343, distance: 63.4
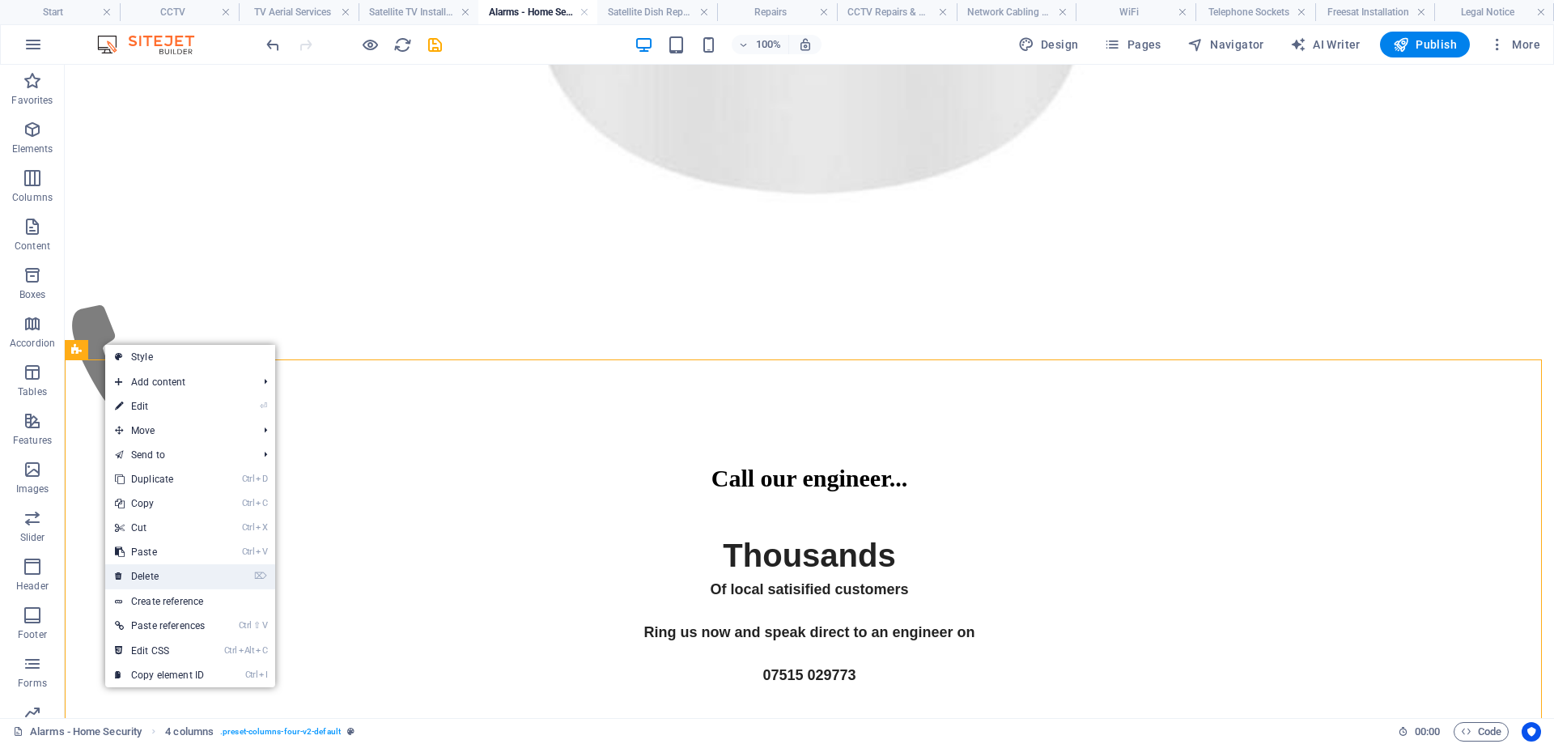
click at [160, 579] on link "⌦ Delete" at bounding box center [159, 576] width 109 height 24
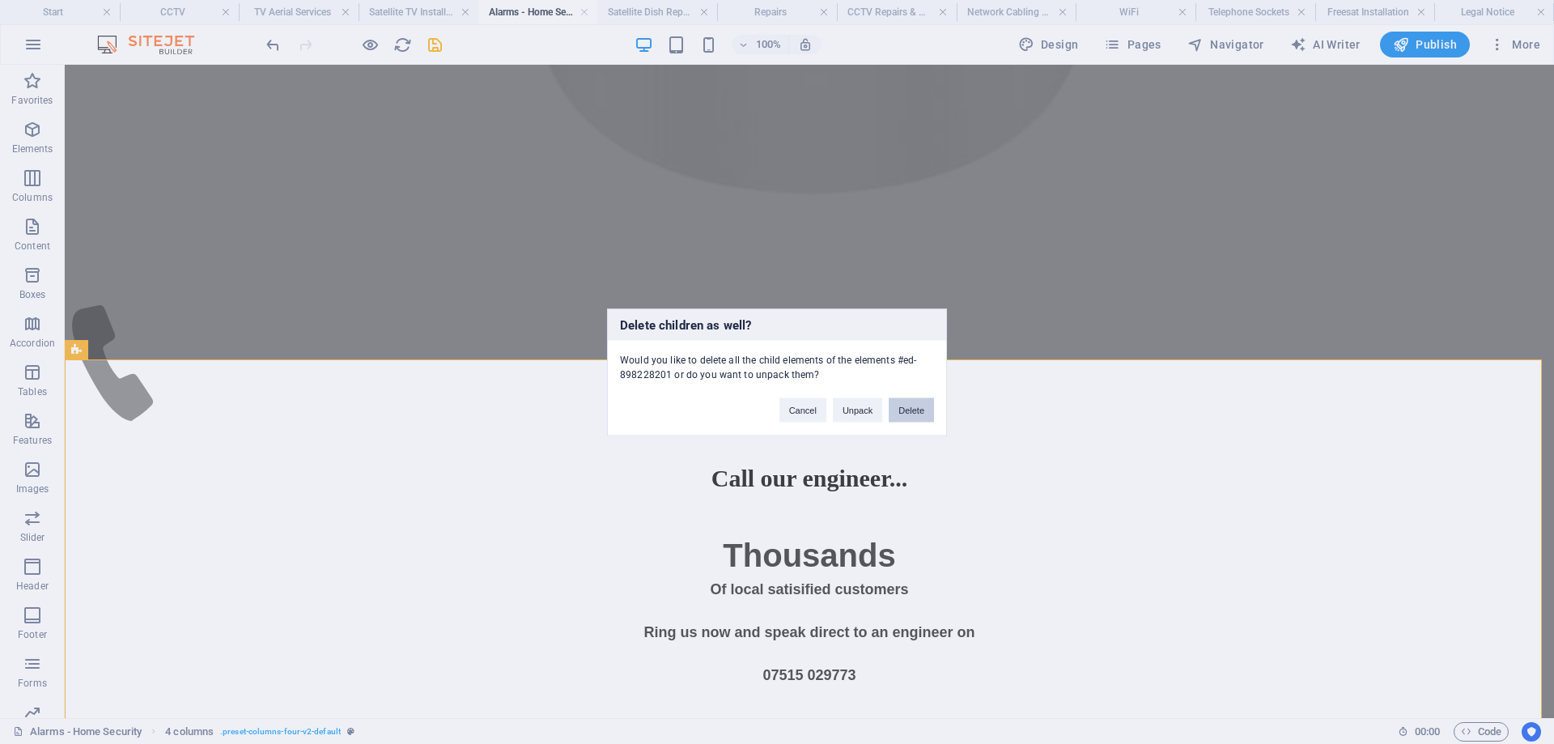
click at [913, 411] on button "Delete" at bounding box center [910, 409] width 45 height 24
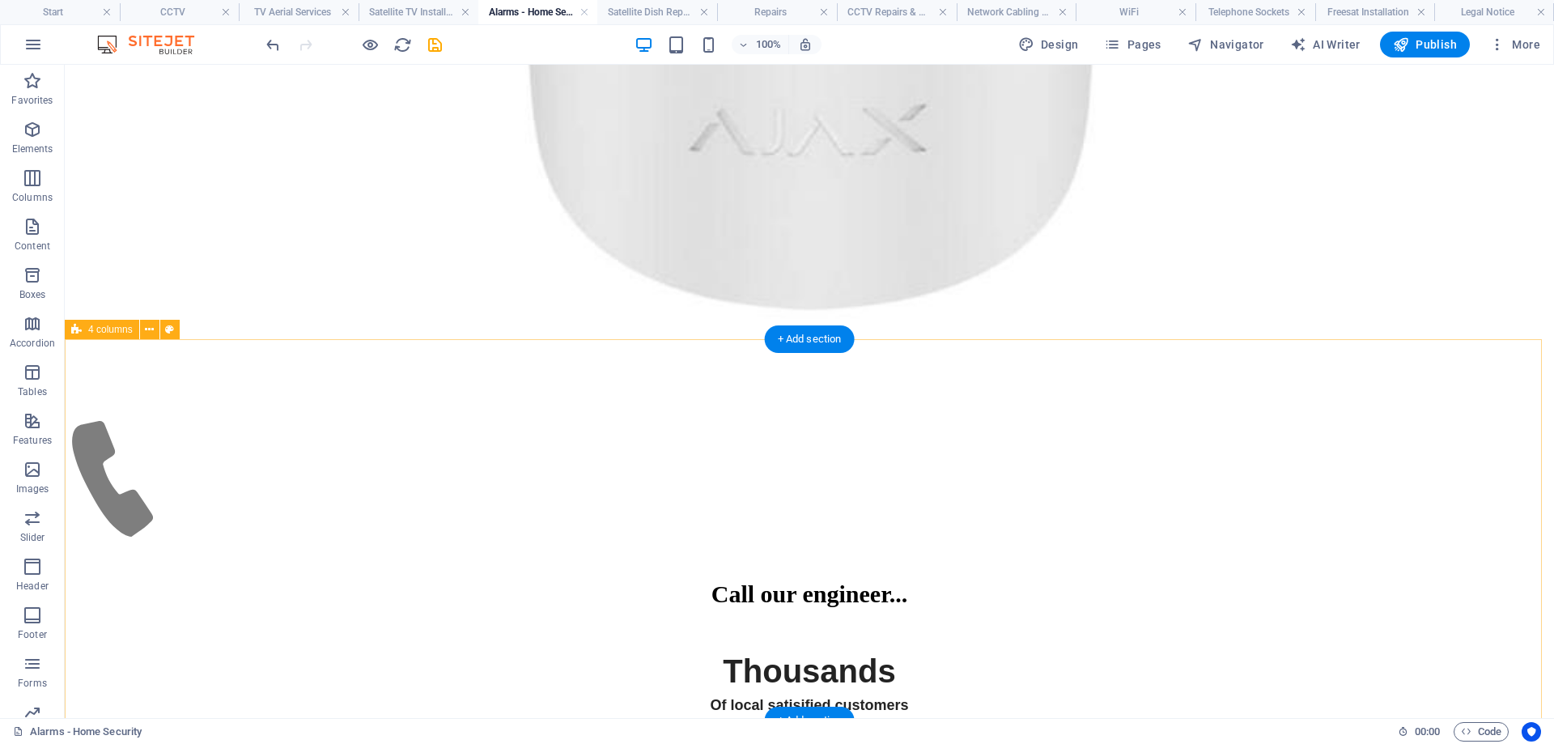
scroll to position [7675, 0]
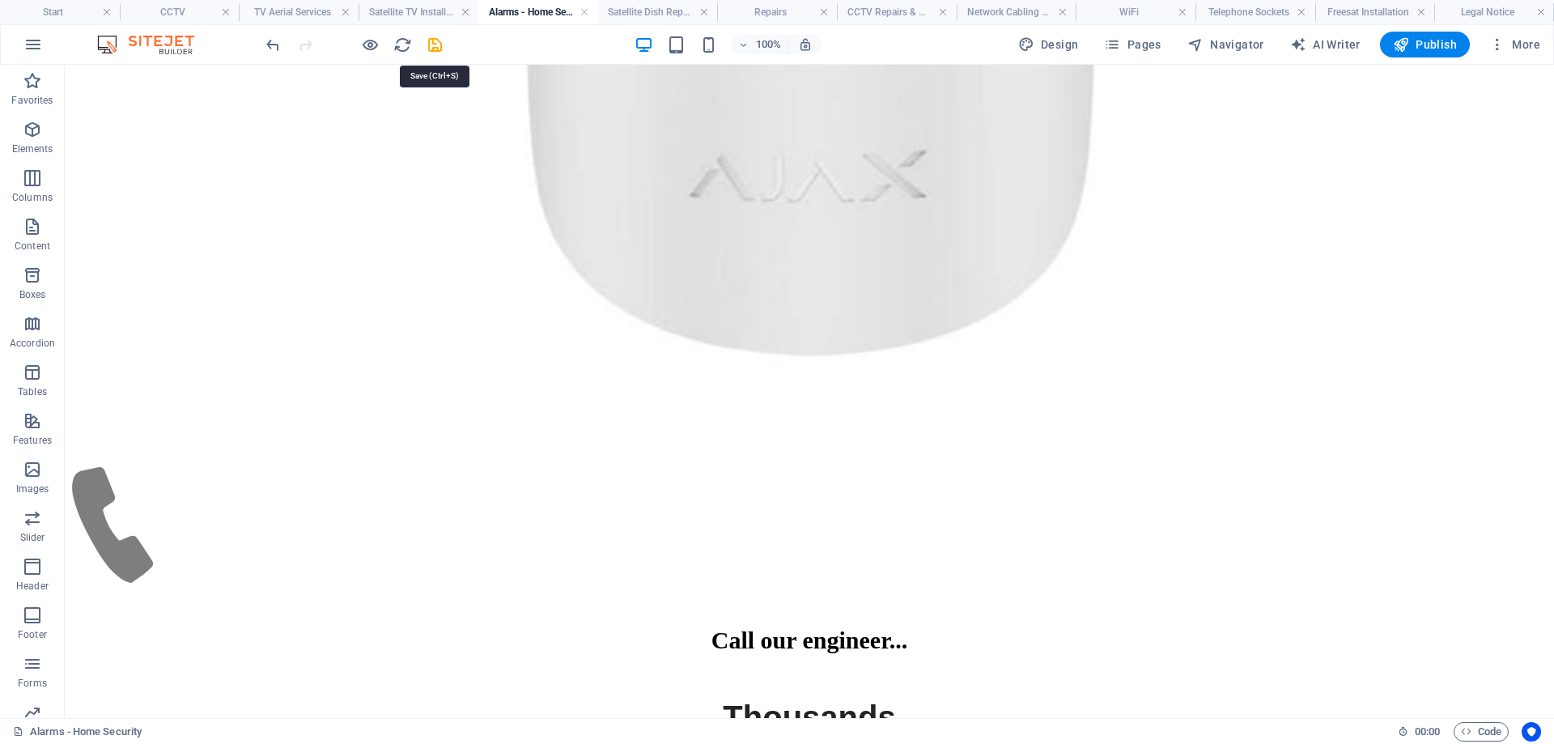
drag, startPoint x: 440, startPoint y: 44, endPoint x: 509, endPoint y: 28, distance: 70.7
click at [440, 45] on icon "save" at bounding box center [435, 45] width 19 height 19
click at [634, 13] on h4 "Satellite Dish Repair" at bounding box center [657, 12] width 120 height 18
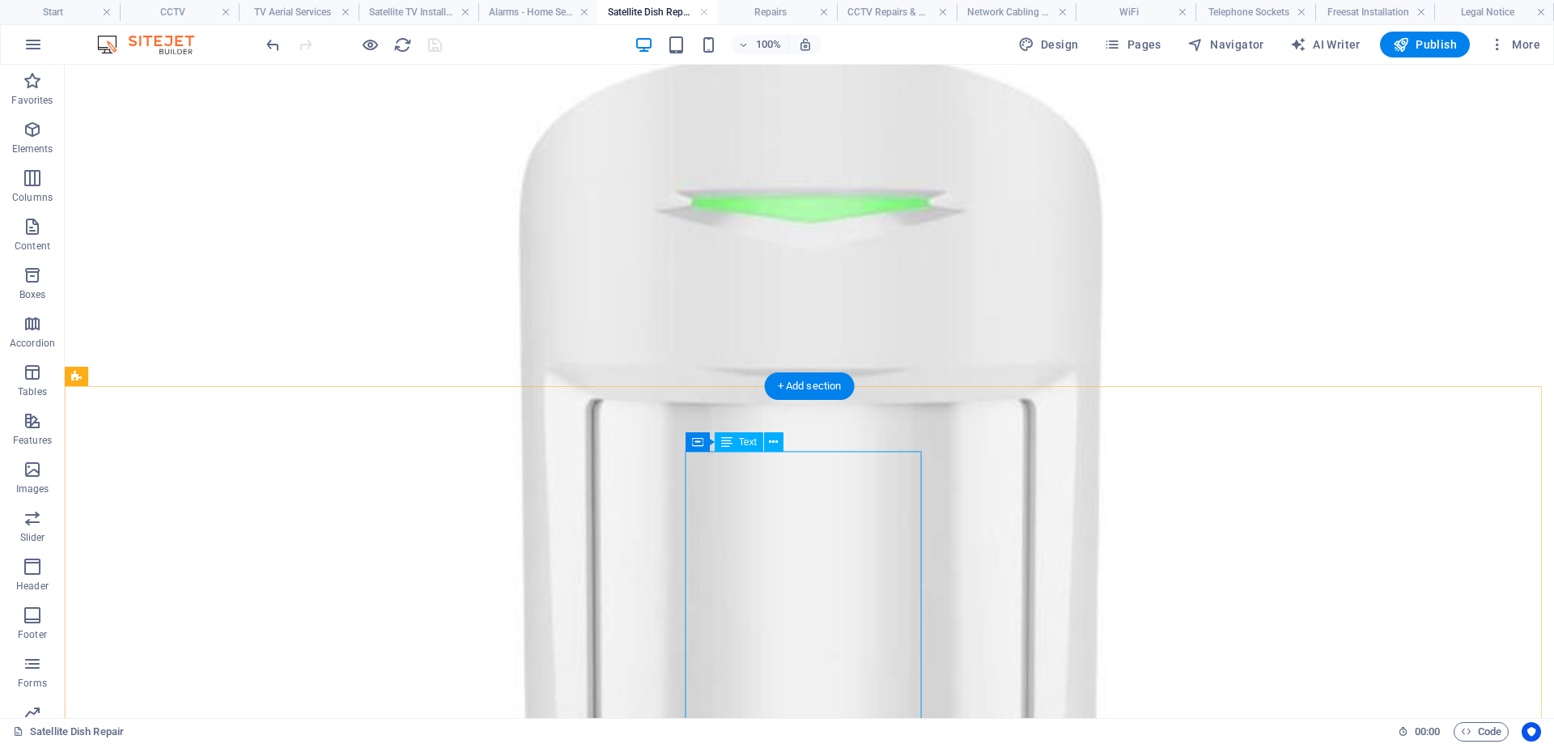
scroll to position [3765, 0]
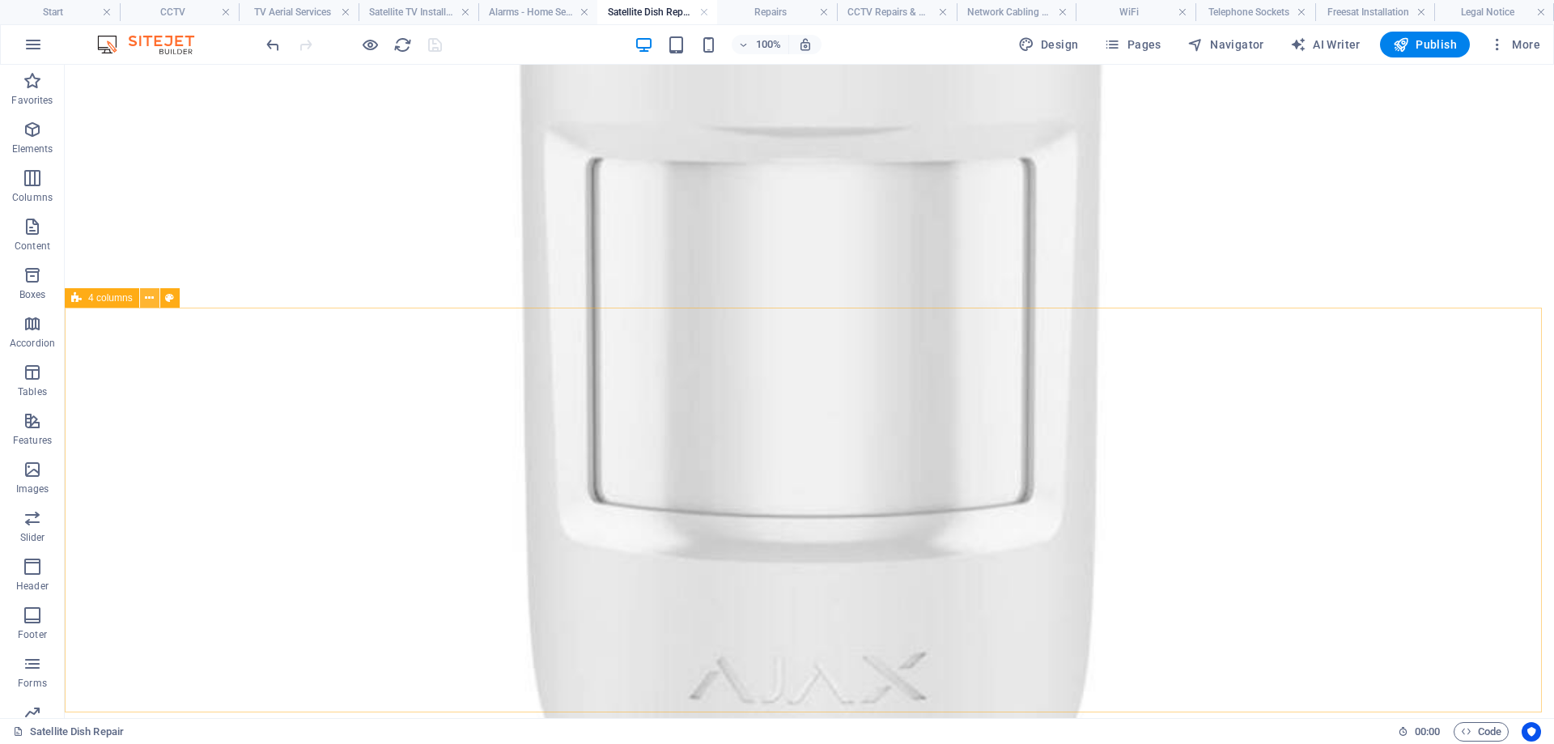
click at [151, 295] on icon at bounding box center [149, 298] width 9 height 17
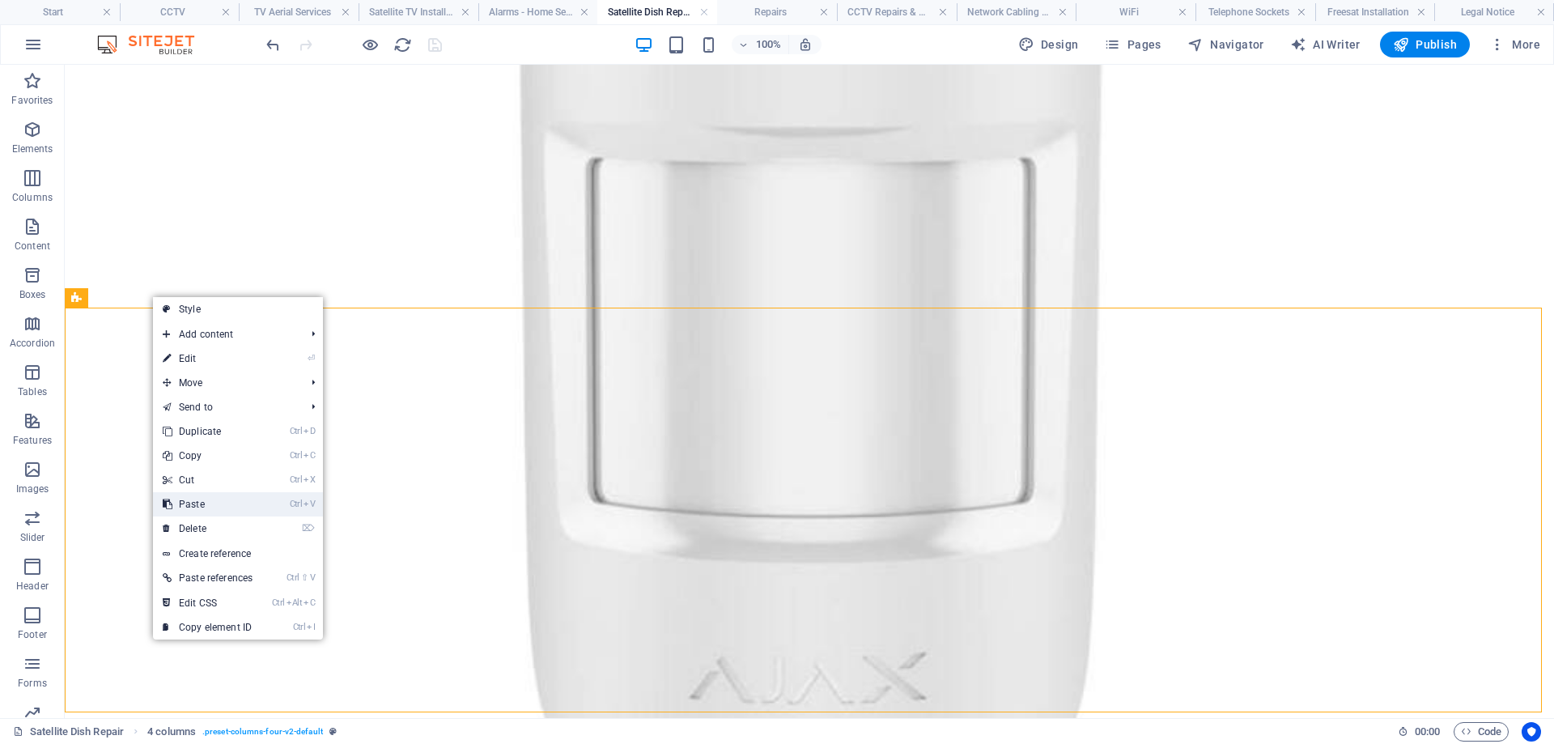
click at [206, 499] on link "Ctrl V Paste" at bounding box center [207, 504] width 109 height 24
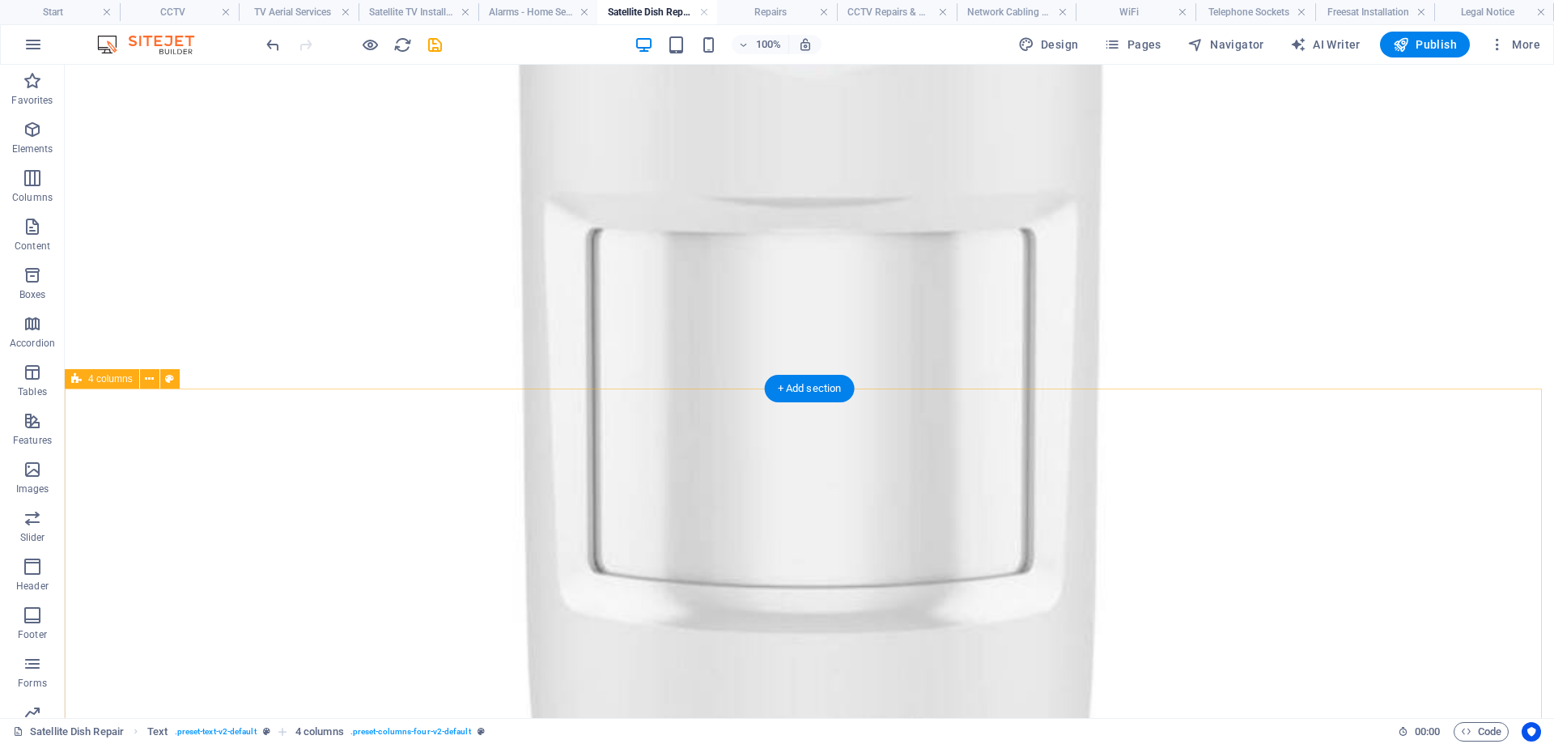
scroll to position [3684, 0]
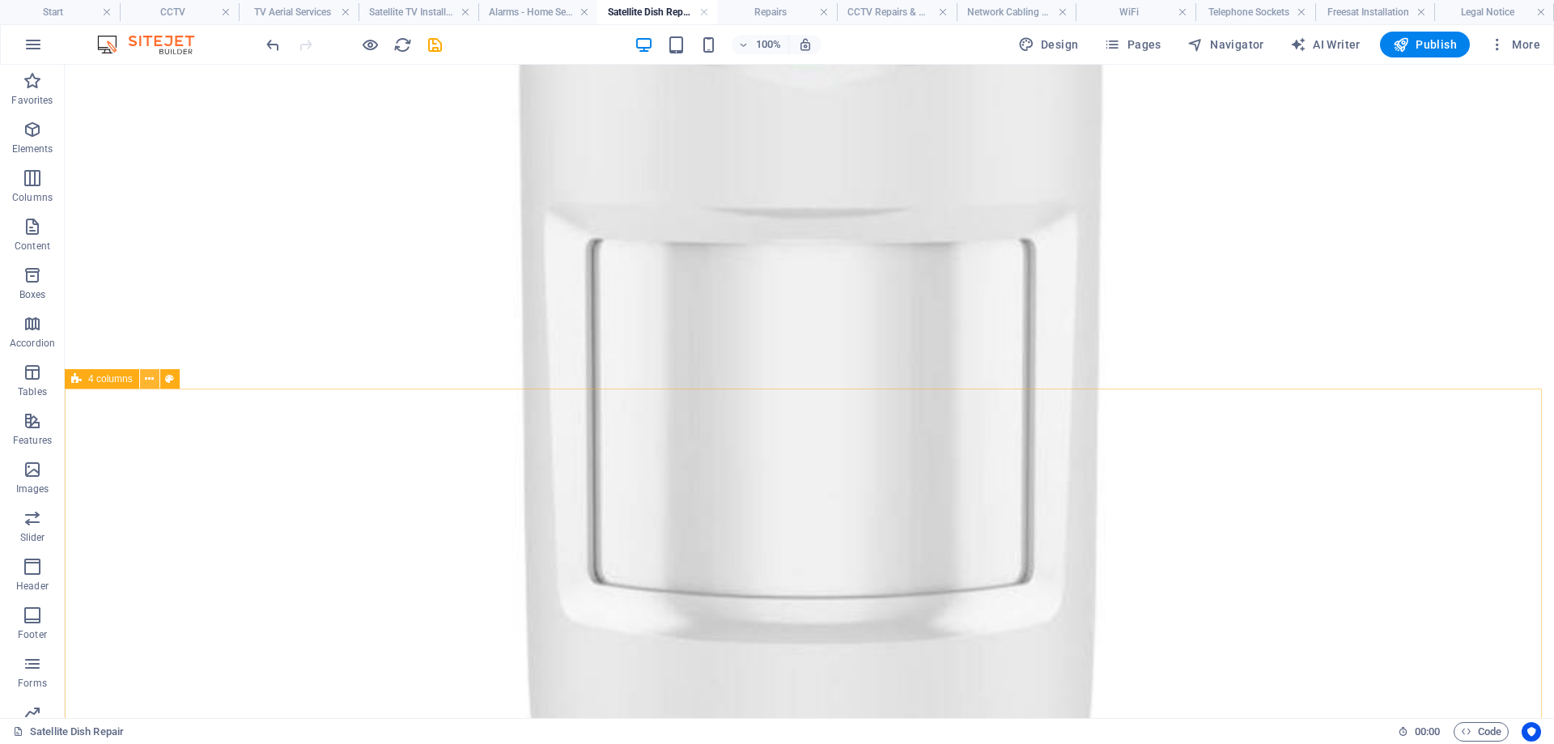
click at [150, 381] on icon at bounding box center [149, 379] width 9 height 17
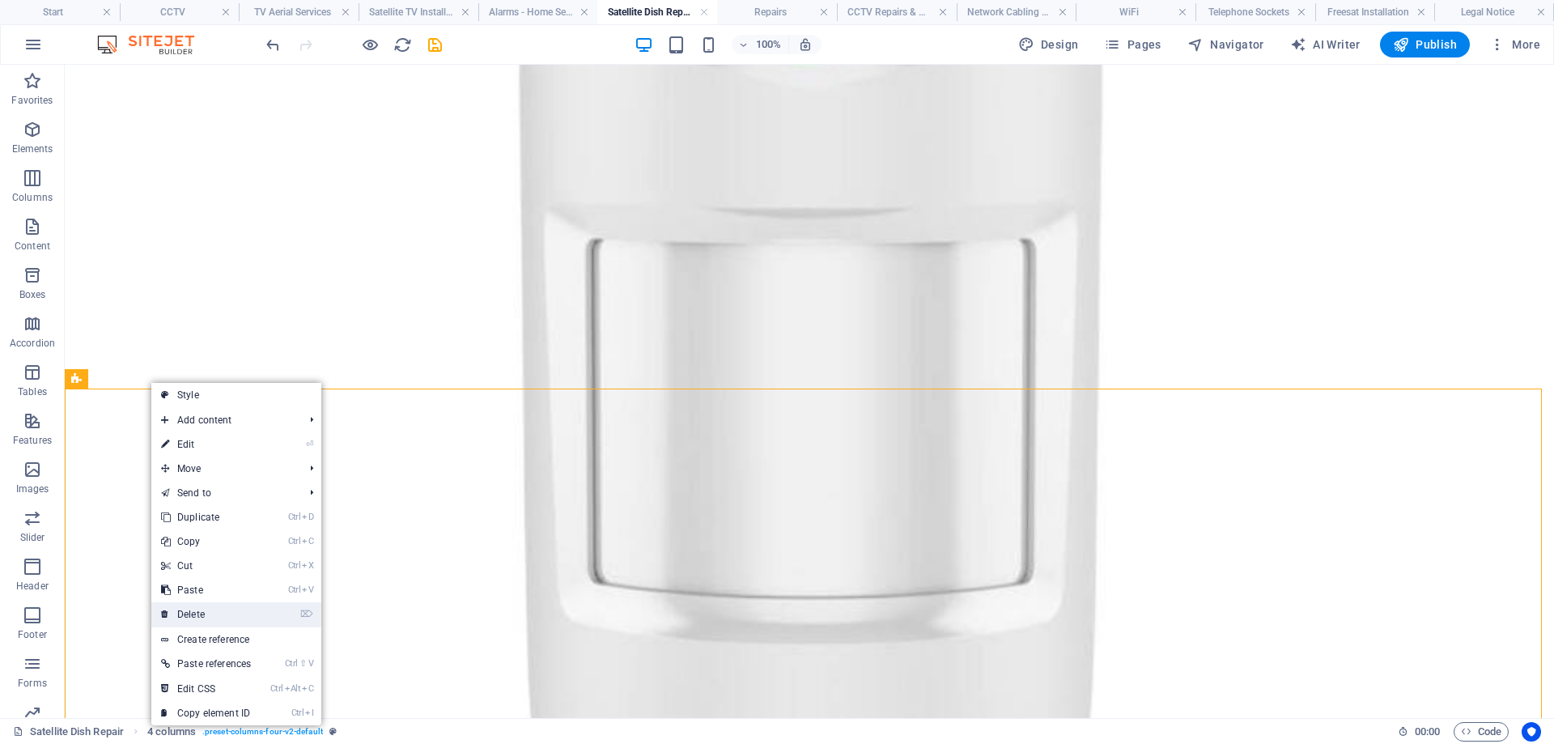
click at [203, 612] on link "⌦ Delete" at bounding box center [205, 614] width 109 height 24
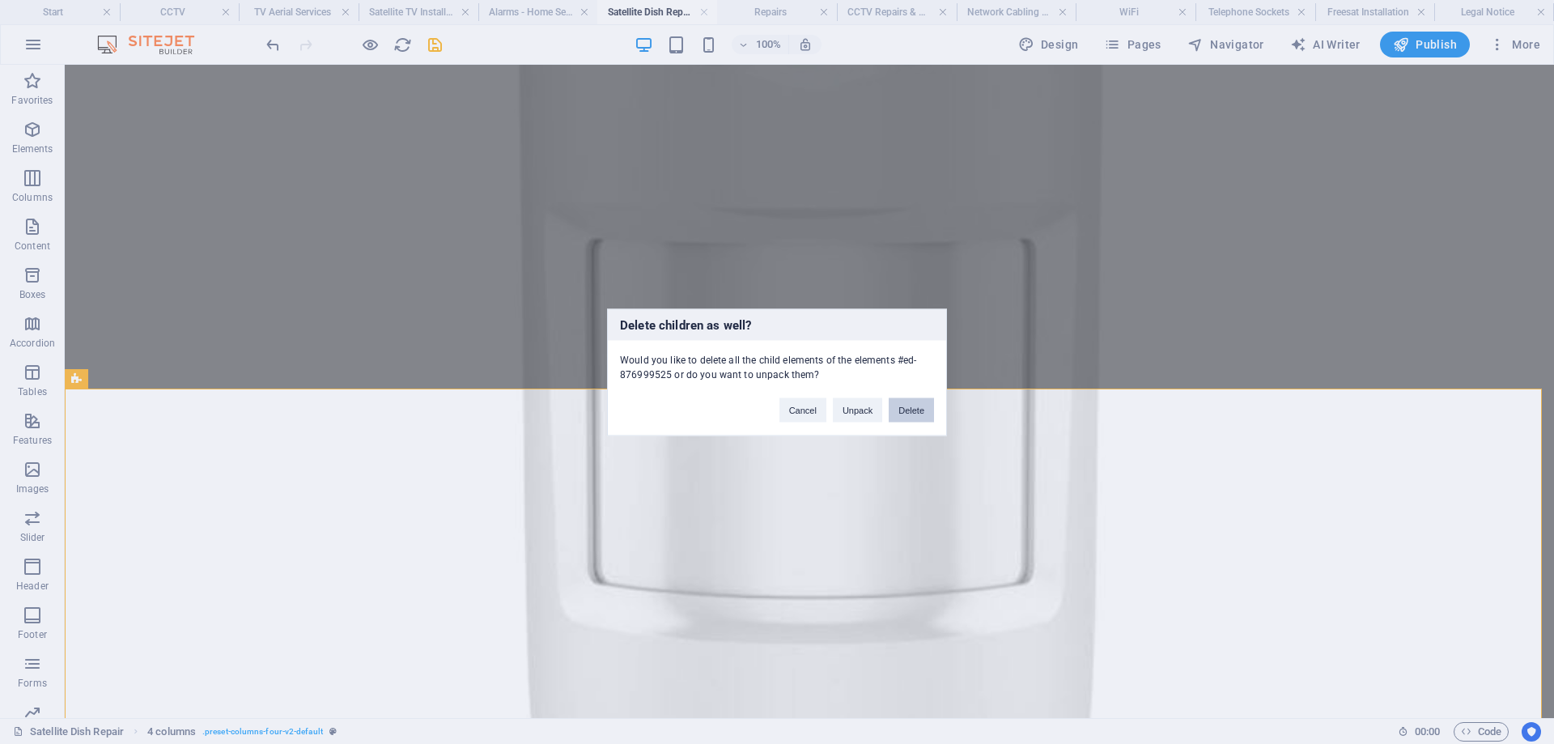
click at [910, 410] on button "Delete" at bounding box center [910, 409] width 45 height 24
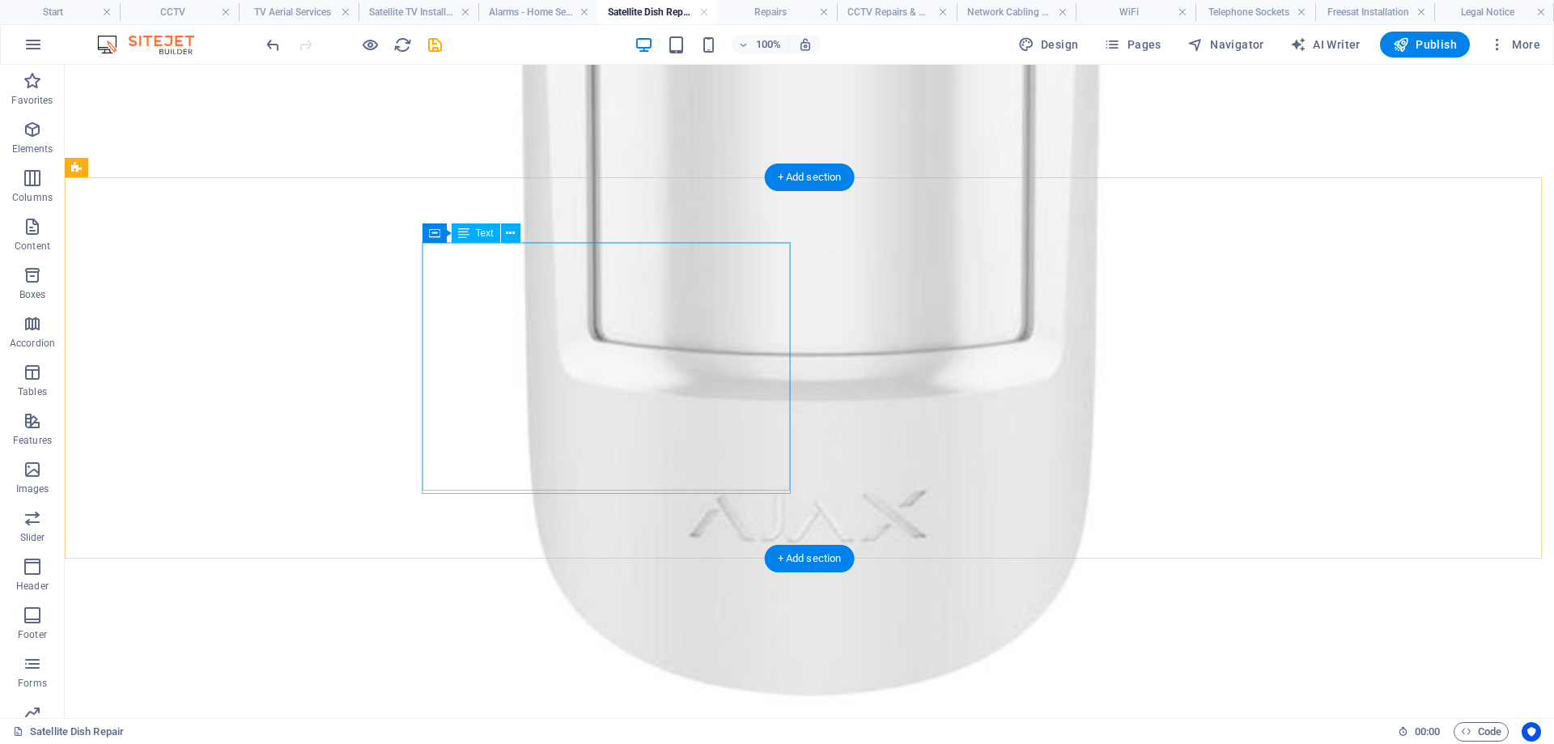
scroll to position [3846, 0]
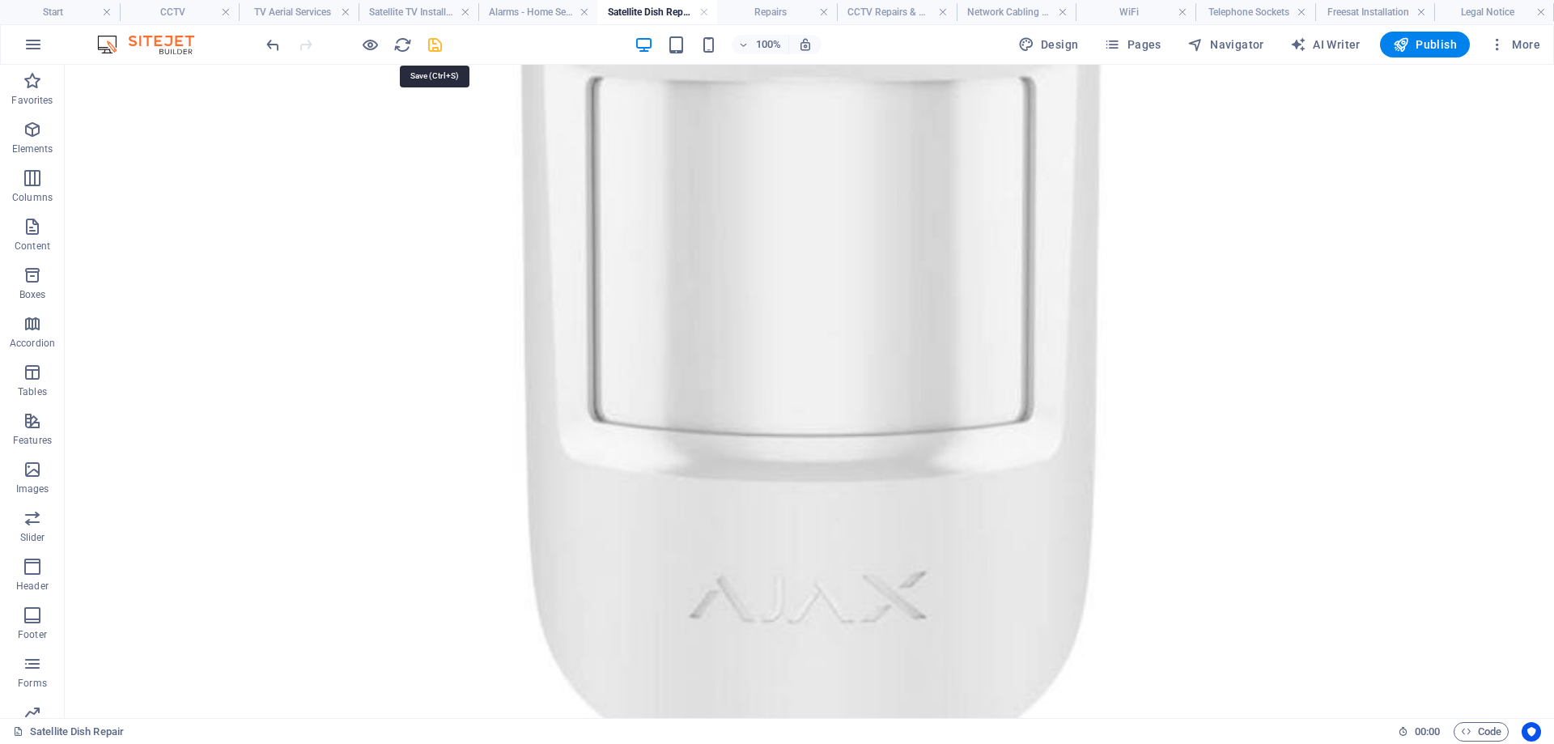
drag, startPoint x: 439, startPoint y: 47, endPoint x: 596, endPoint y: 123, distance: 174.4
click at [439, 47] on icon "save" at bounding box center [435, 45] width 19 height 19
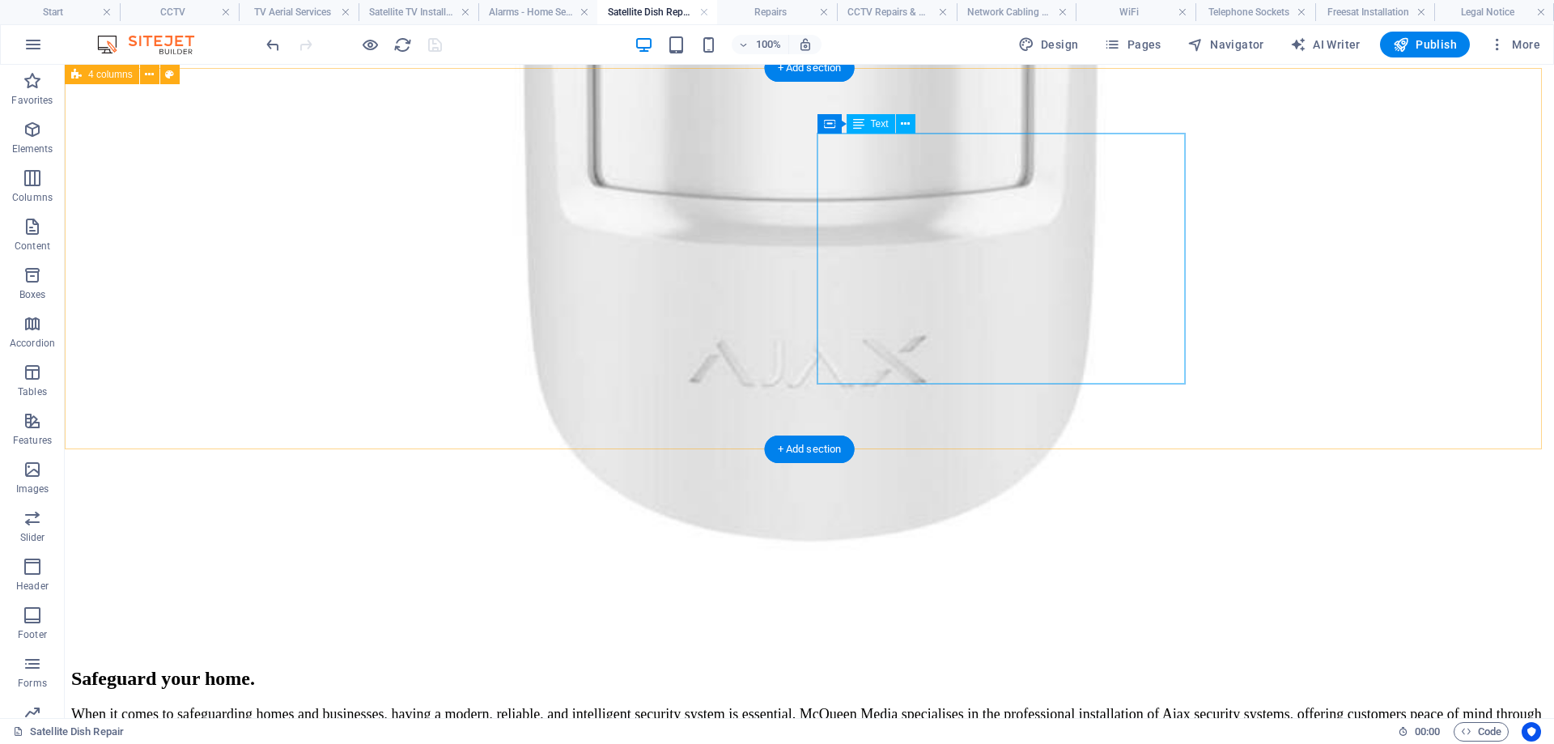
scroll to position [4003, 0]
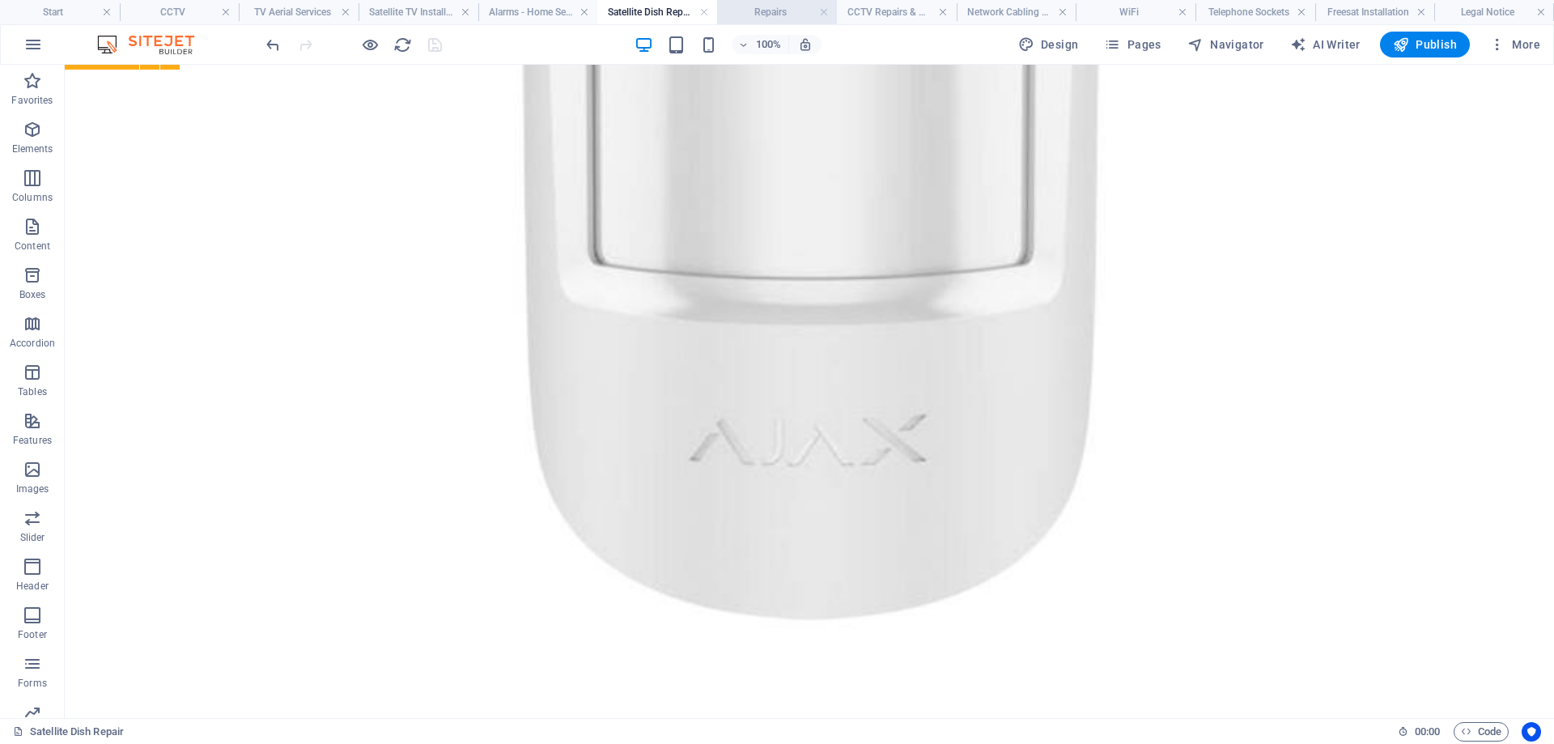
click at [774, 13] on h4 "Repairs" at bounding box center [777, 12] width 120 height 18
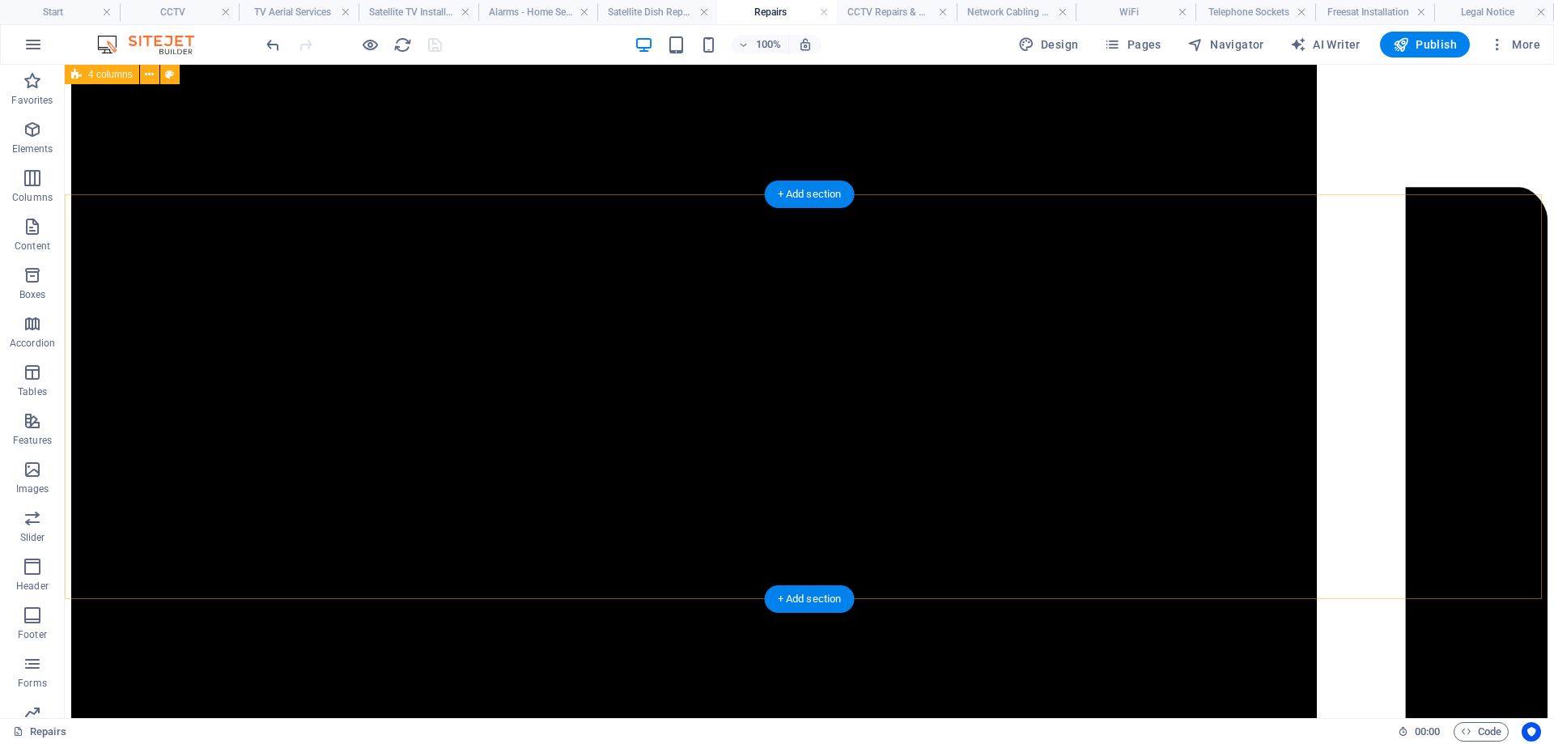
scroll to position [6966, 0]
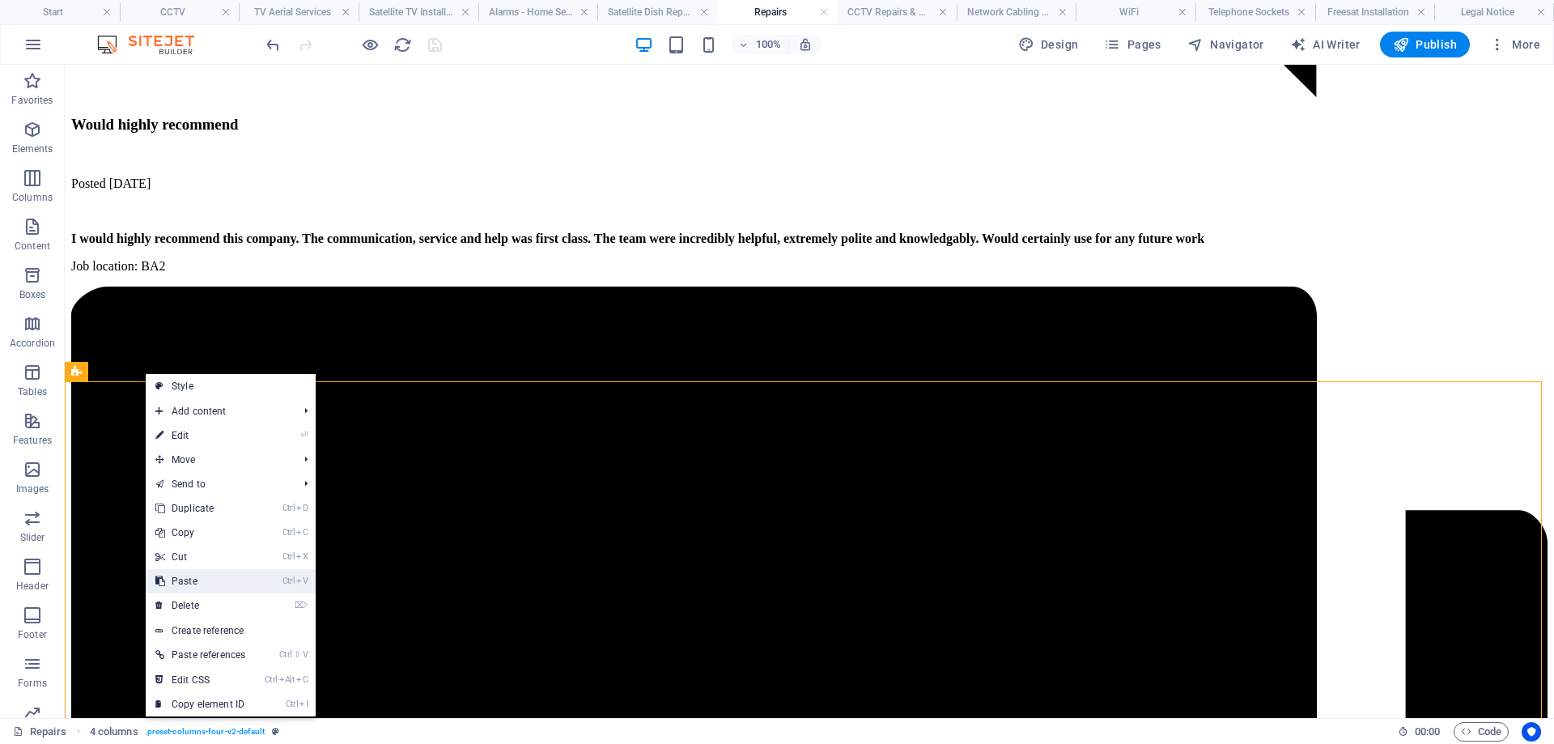
click at [204, 582] on link "Ctrl V Paste" at bounding box center [200, 581] width 109 height 24
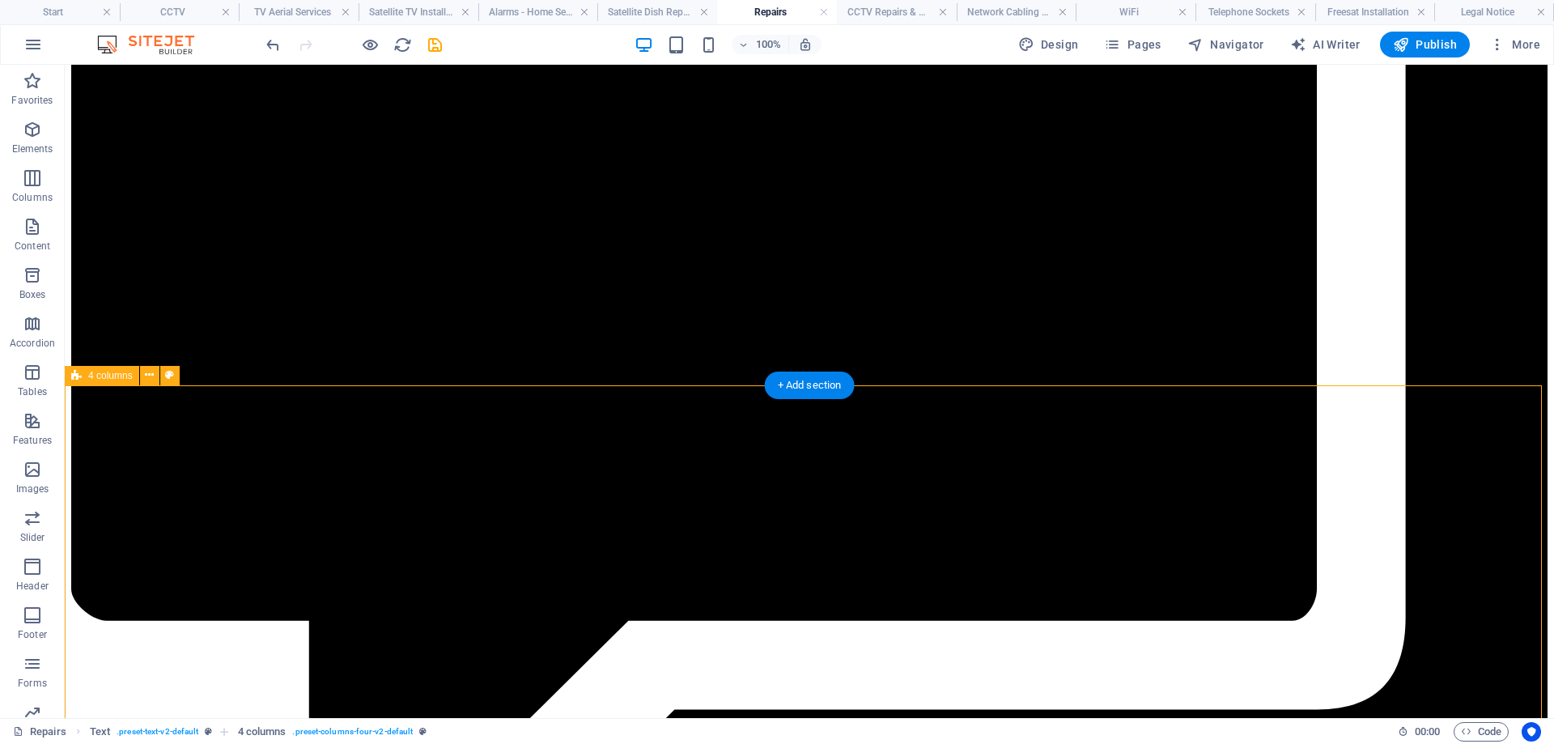
scroll to position [7046, 0]
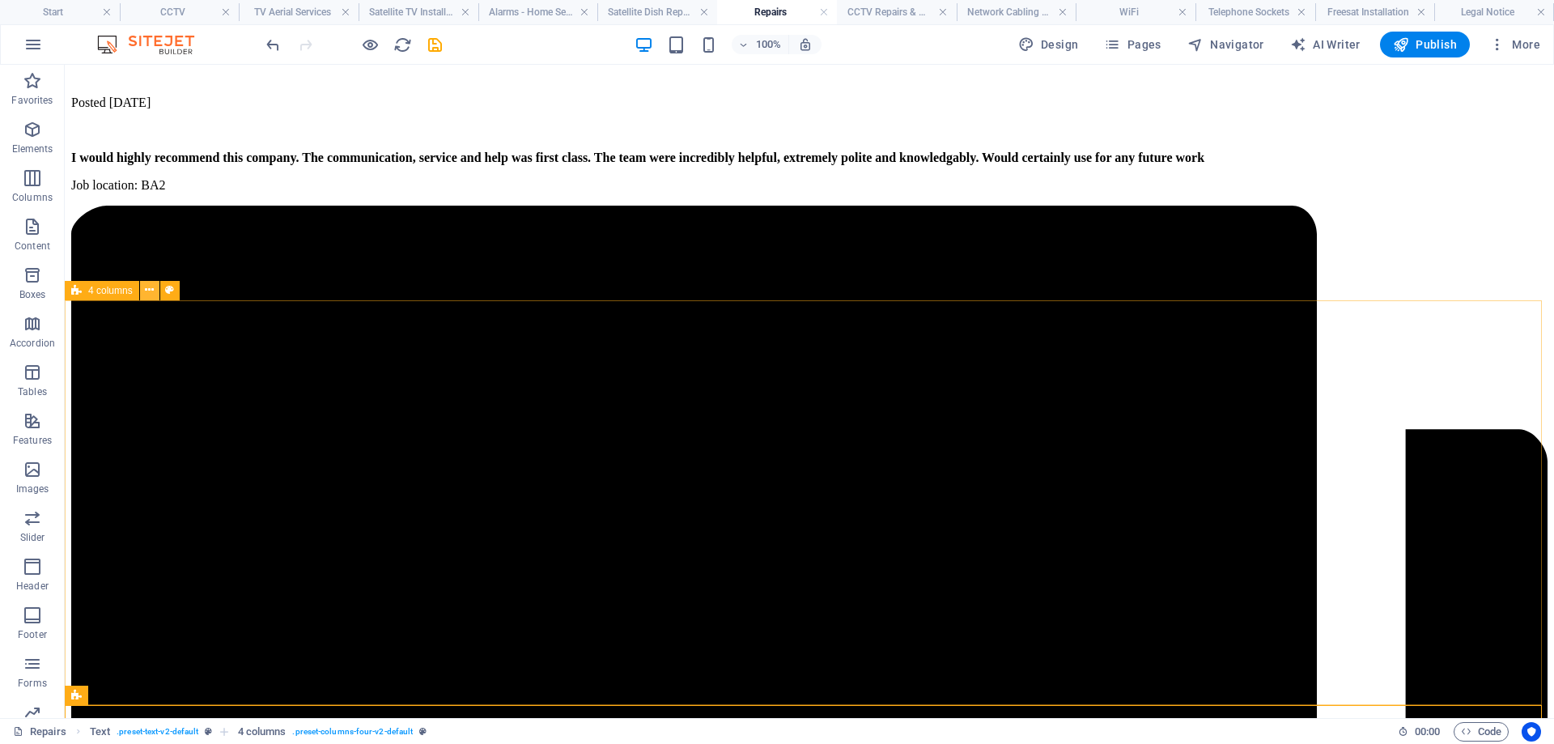
click at [147, 290] on icon at bounding box center [149, 290] width 9 height 17
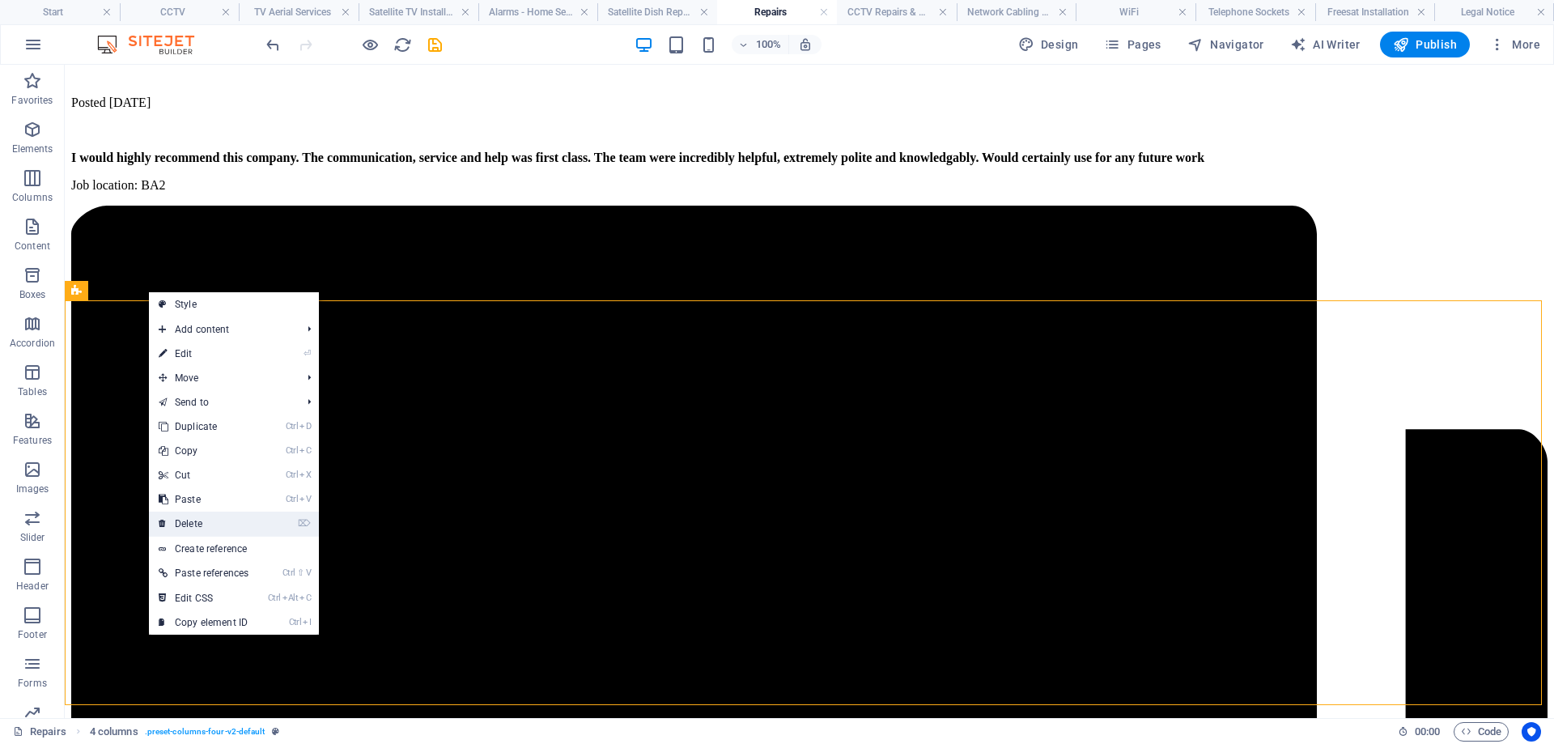
click at [212, 525] on link "⌦ Delete" at bounding box center [203, 523] width 109 height 24
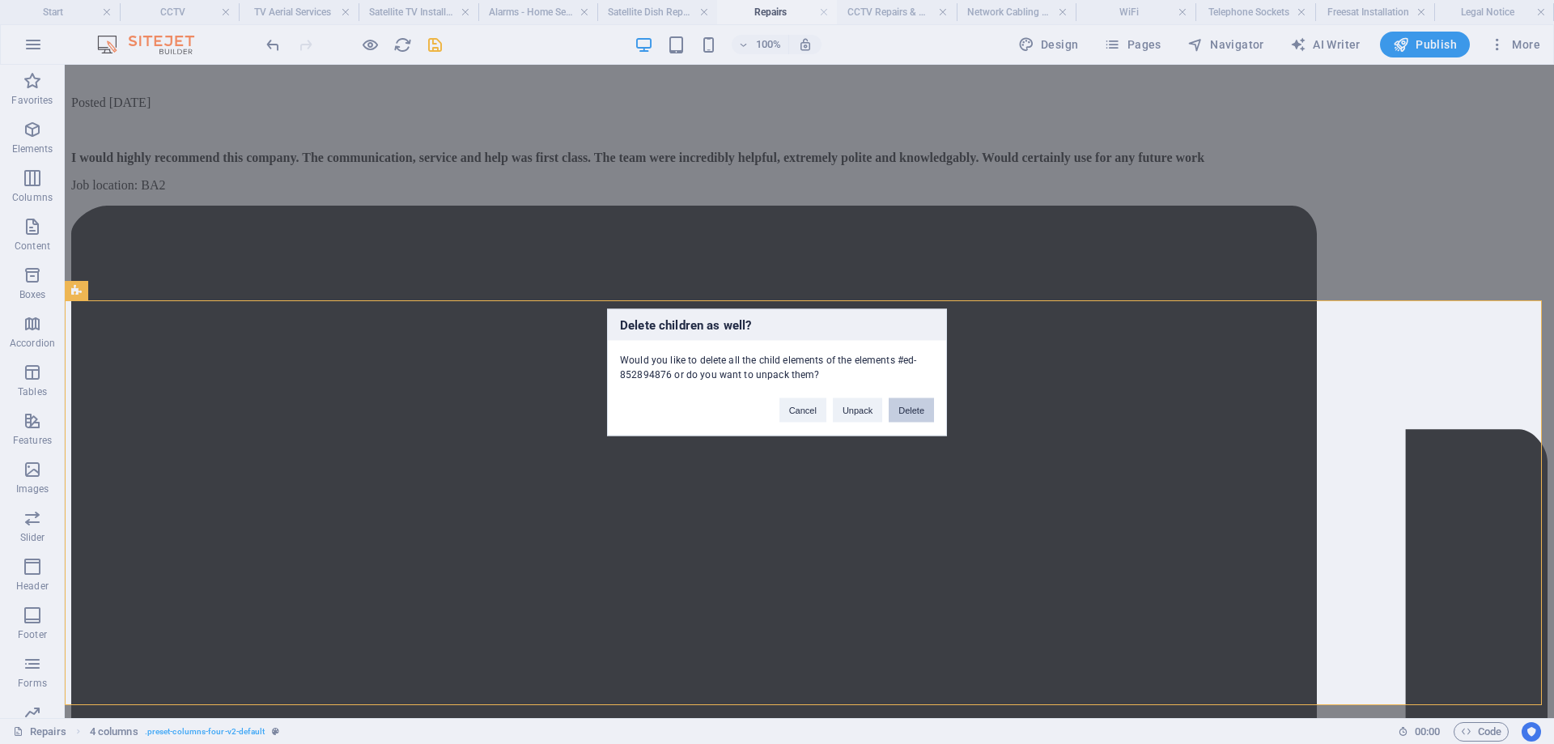
drag, startPoint x: 902, startPoint y: 405, endPoint x: 821, endPoint y: 340, distance: 103.6
click at [902, 405] on button "Delete" at bounding box center [910, 409] width 45 height 24
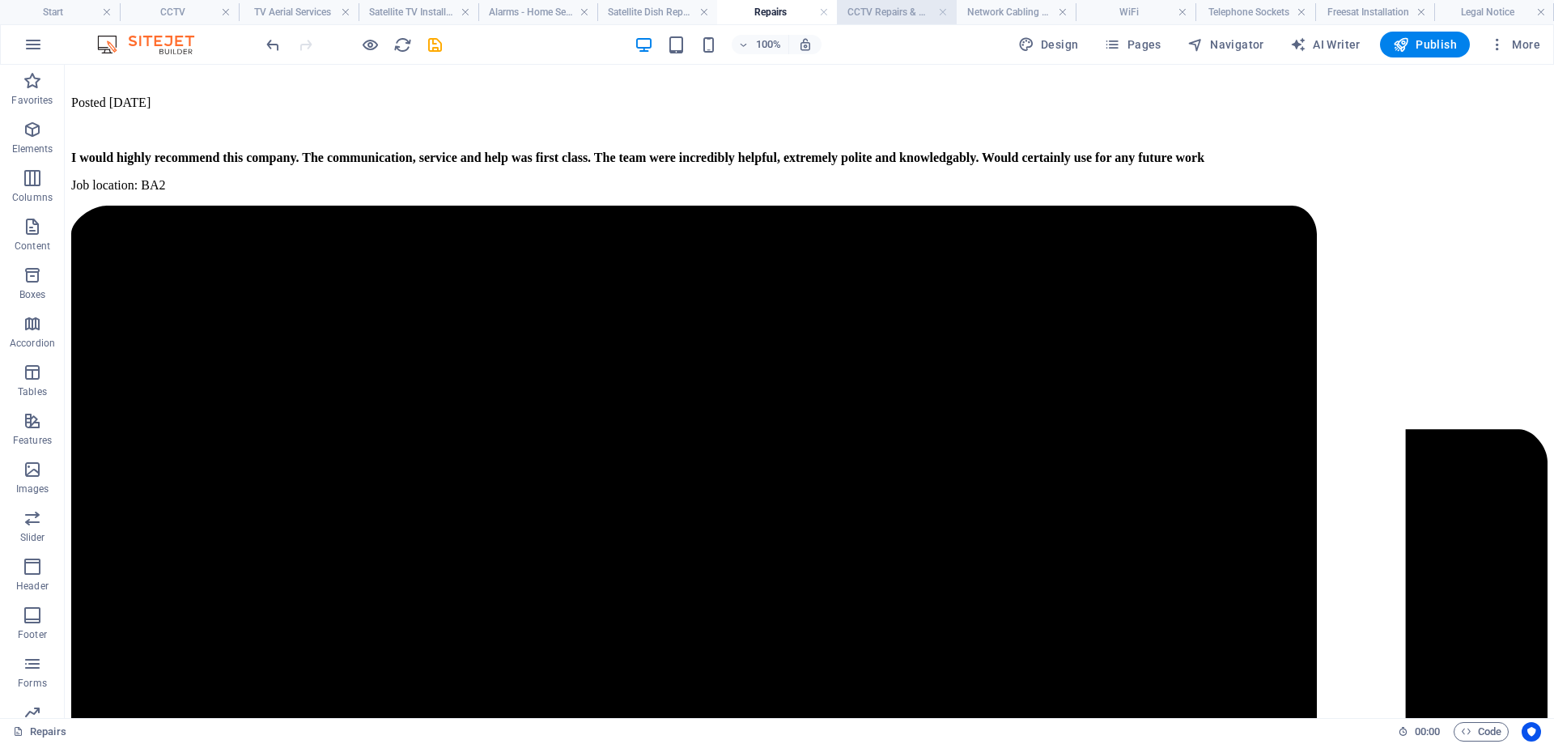
click at [876, 12] on h4 "CCTV Repairs & Maintenance" at bounding box center [897, 12] width 120 height 18
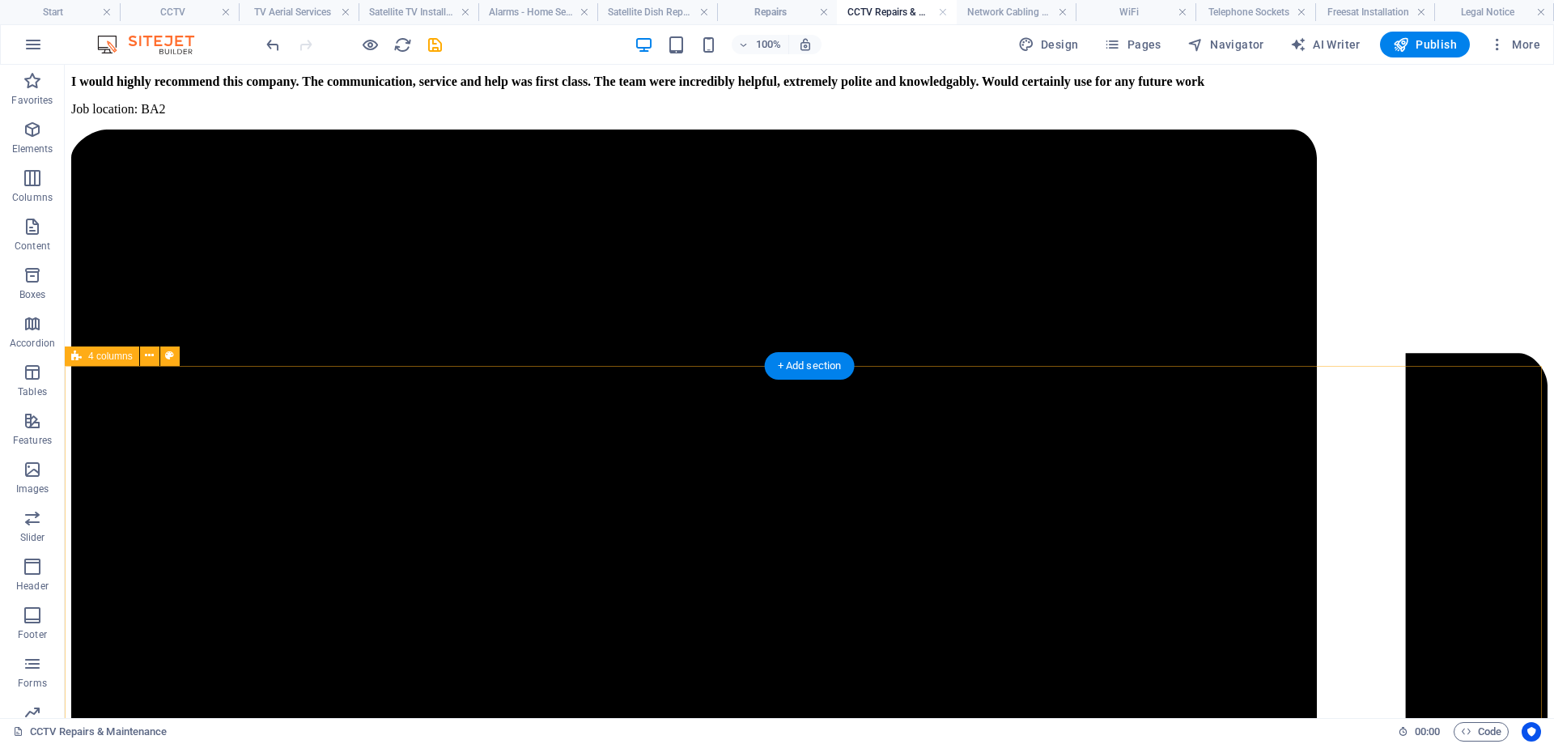
scroll to position [6885, 0]
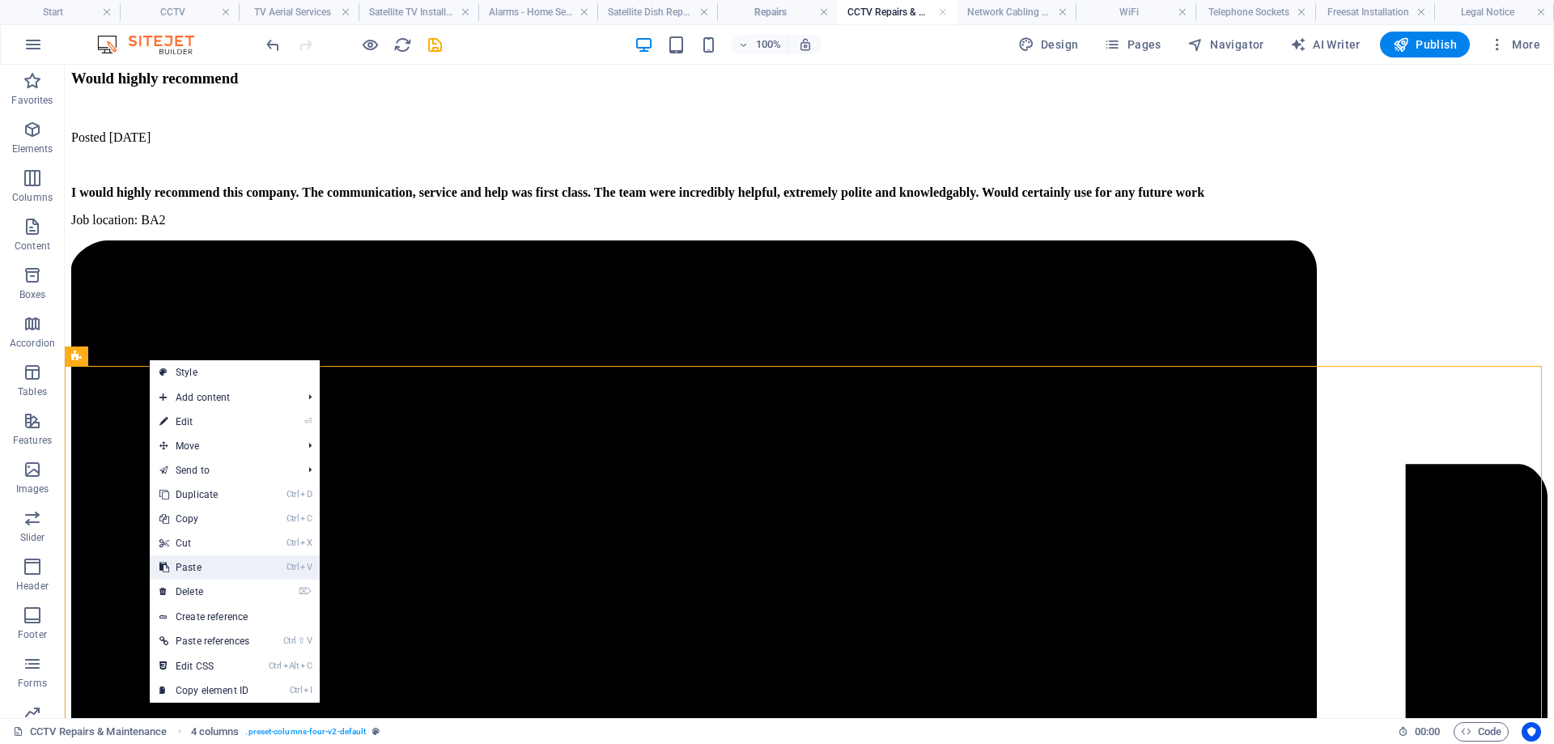
drag, startPoint x: 193, startPoint y: 570, endPoint x: 122, endPoint y: 482, distance: 112.9
click at [193, 570] on link "Ctrl V Paste" at bounding box center [204, 567] width 109 height 24
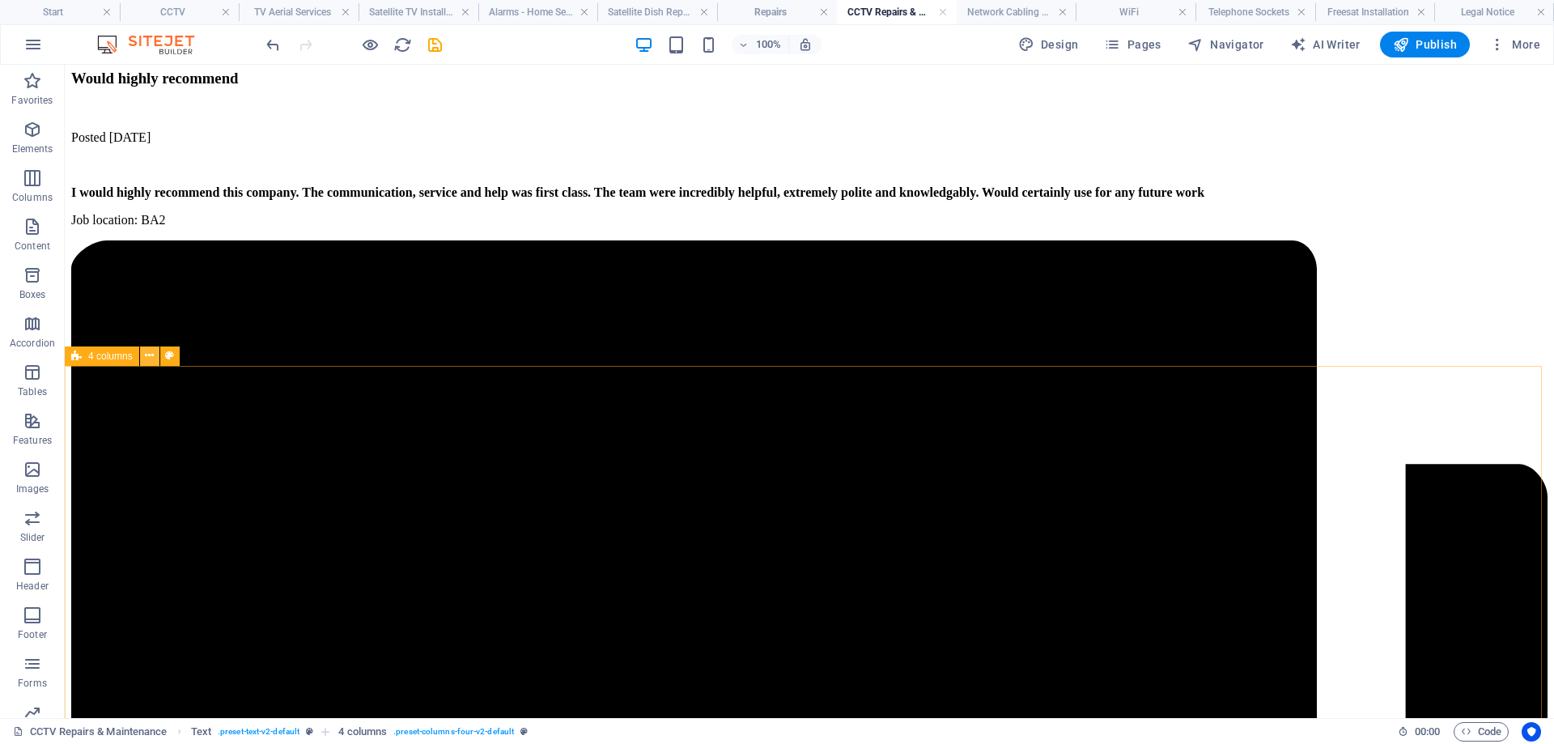
click at [151, 355] on icon at bounding box center [149, 355] width 9 height 17
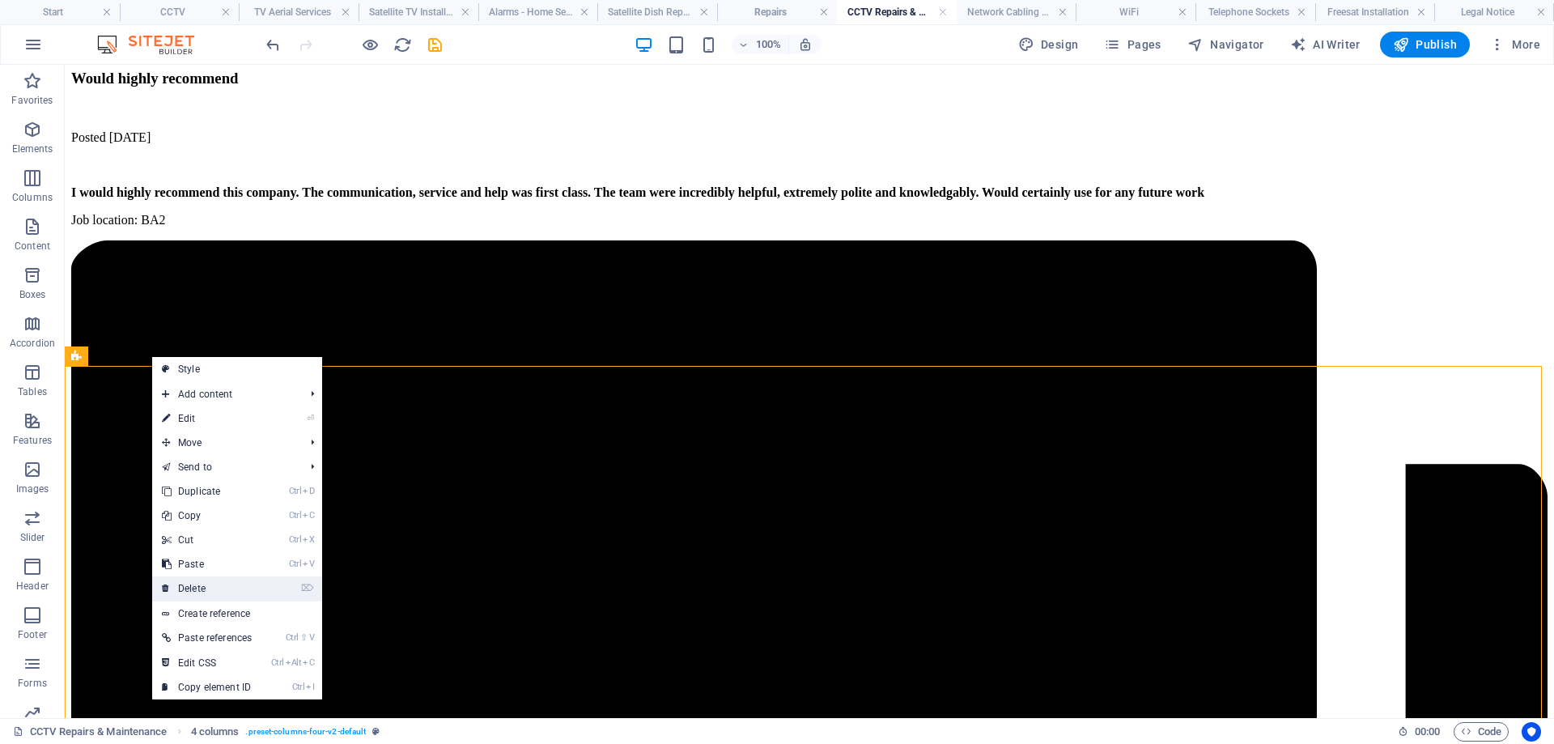
click at [201, 584] on link "⌦ Delete" at bounding box center [206, 588] width 109 height 24
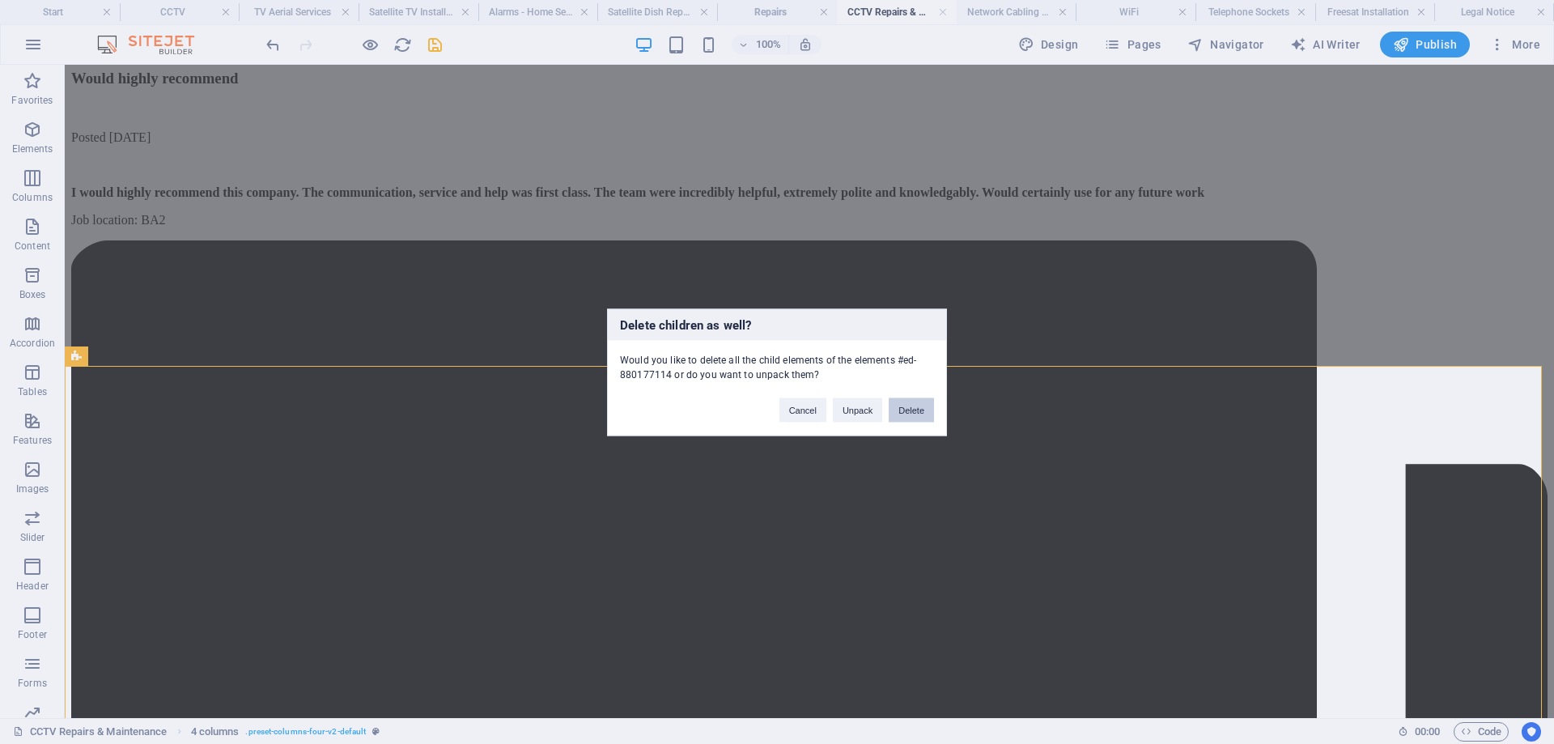
click at [908, 413] on button "Delete" at bounding box center [910, 409] width 45 height 24
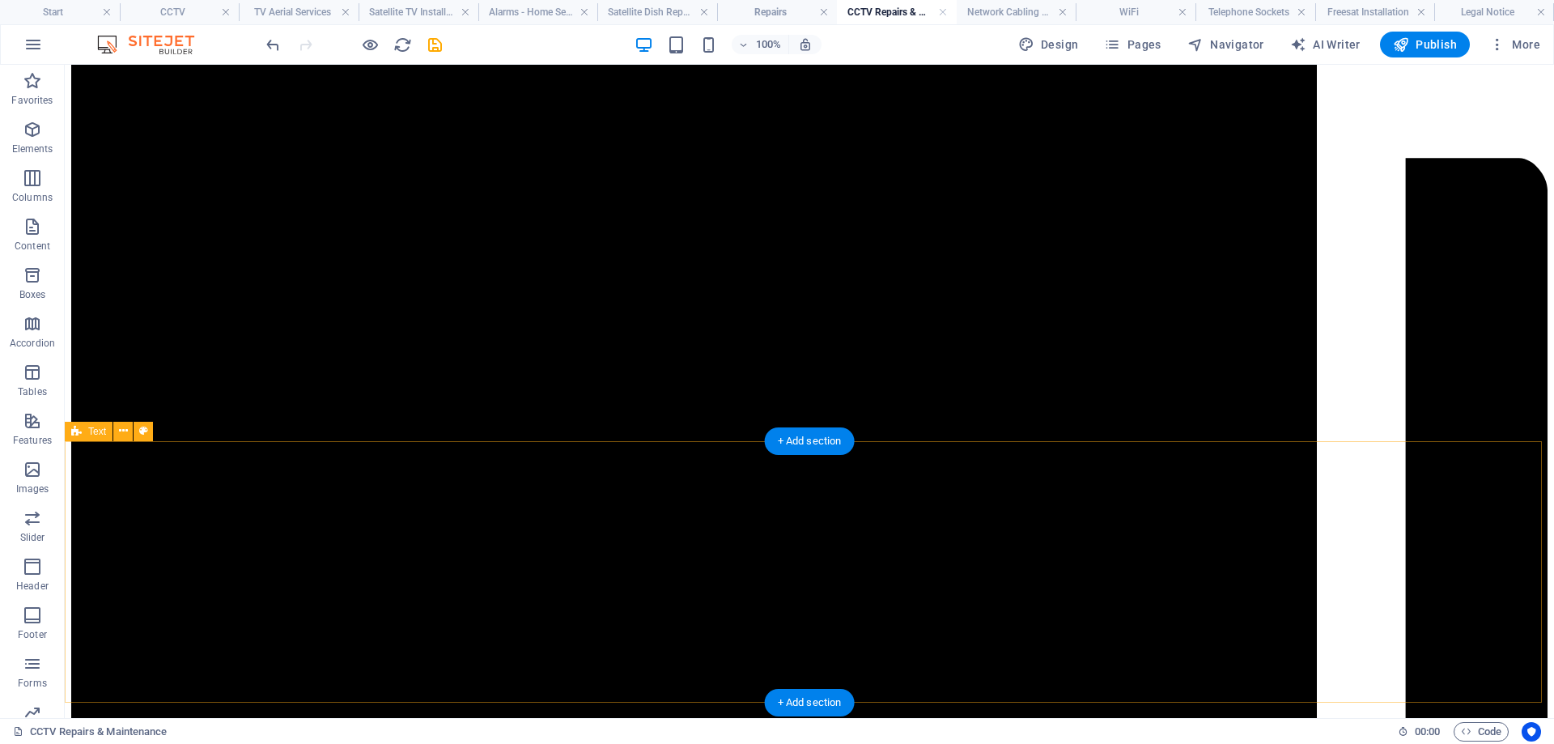
scroll to position [7209, 0]
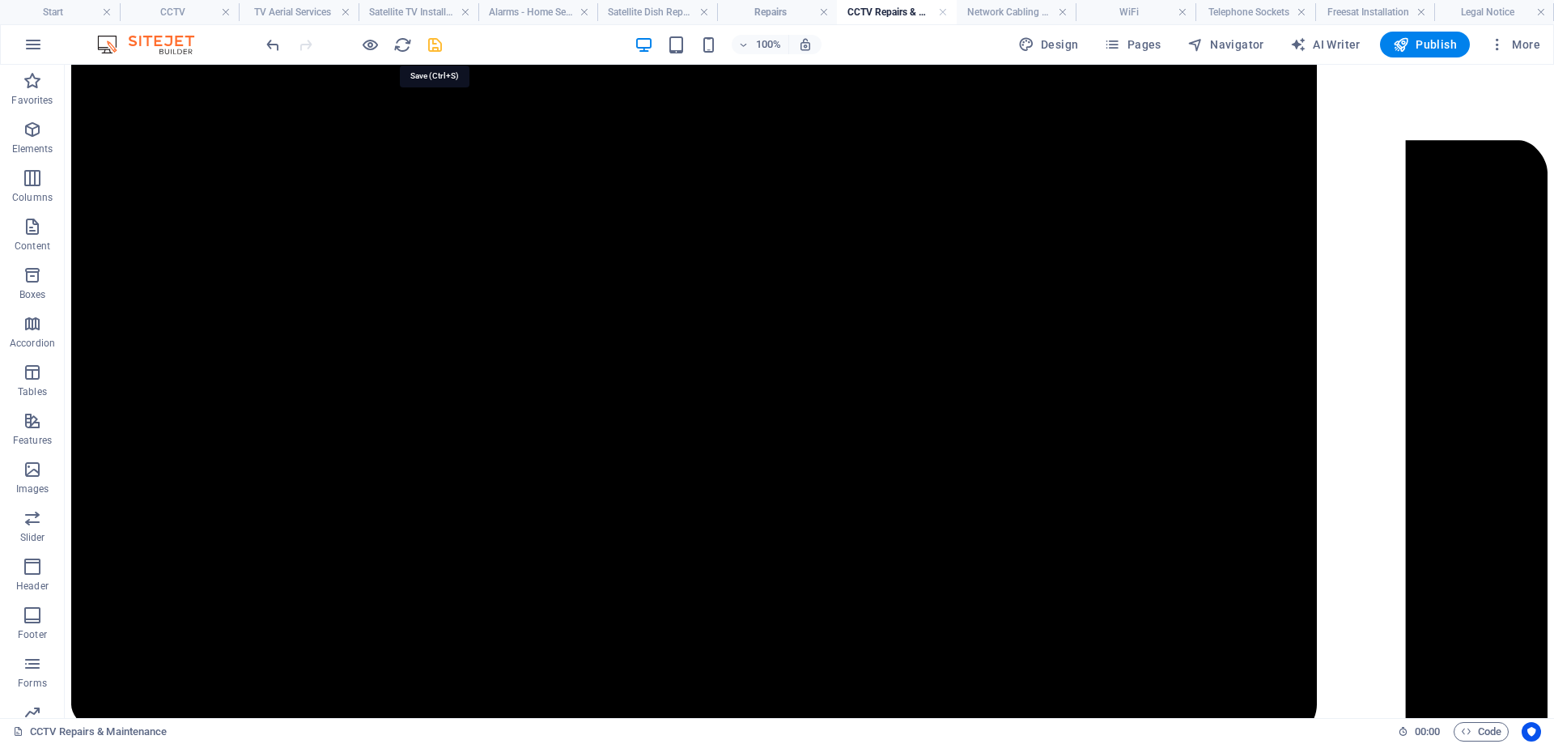
click at [437, 48] on icon "save" at bounding box center [435, 45] width 19 height 19
click at [1000, 13] on h4 "Network Cabling CAT 6" at bounding box center [1016, 12] width 120 height 18
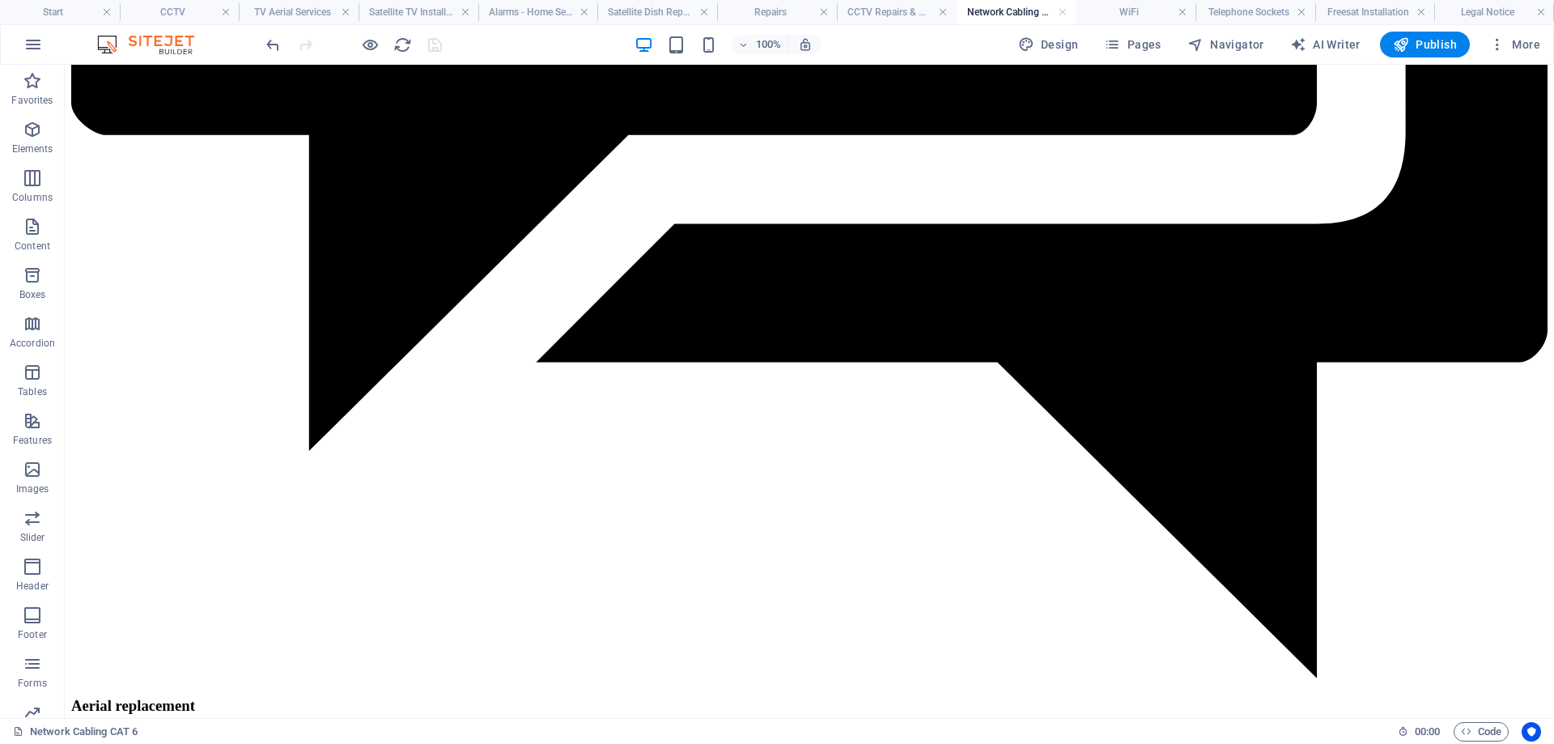
scroll to position [0, 0]
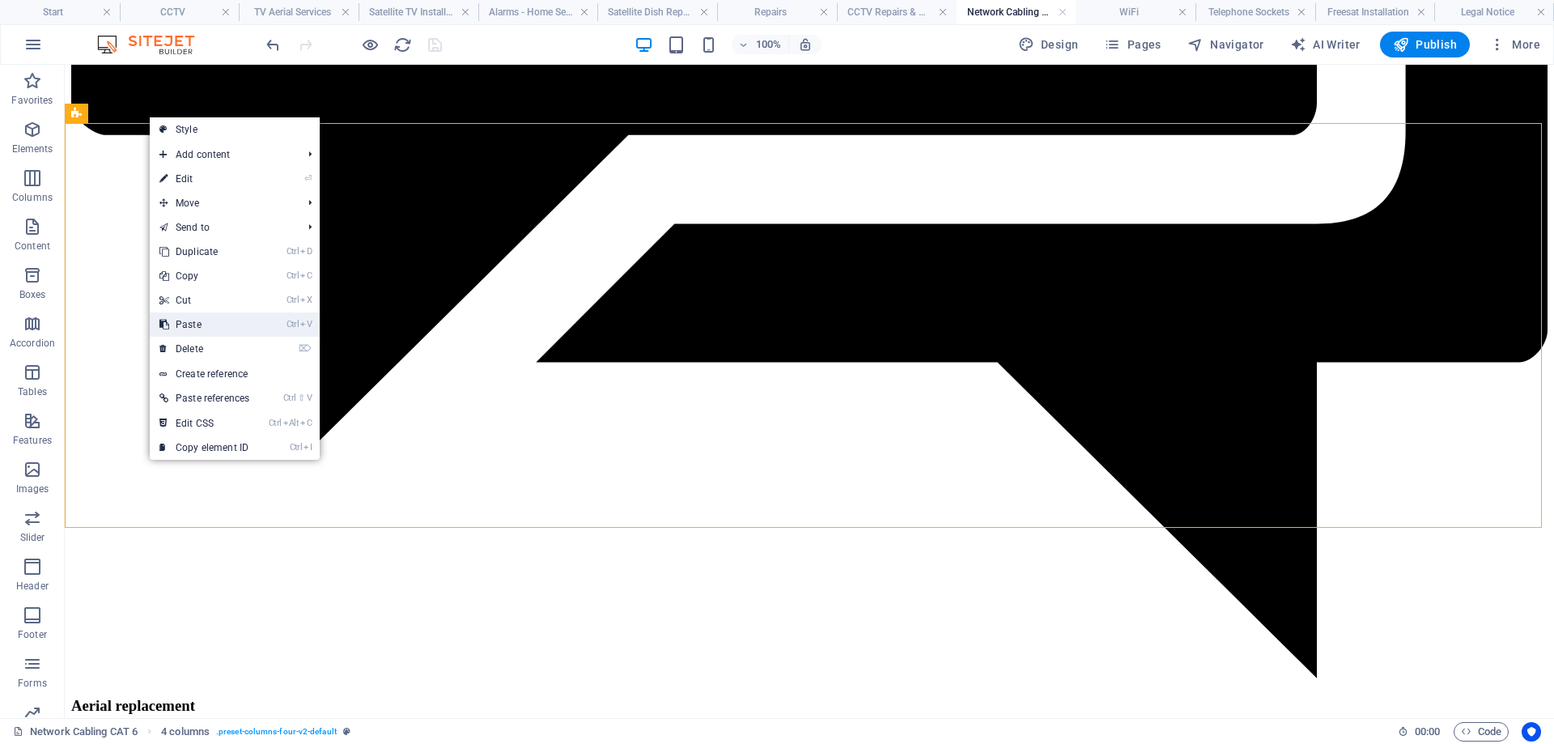
click at [204, 320] on link "Ctrl V Paste" at bounding box center [204, 324] width 109 height 24
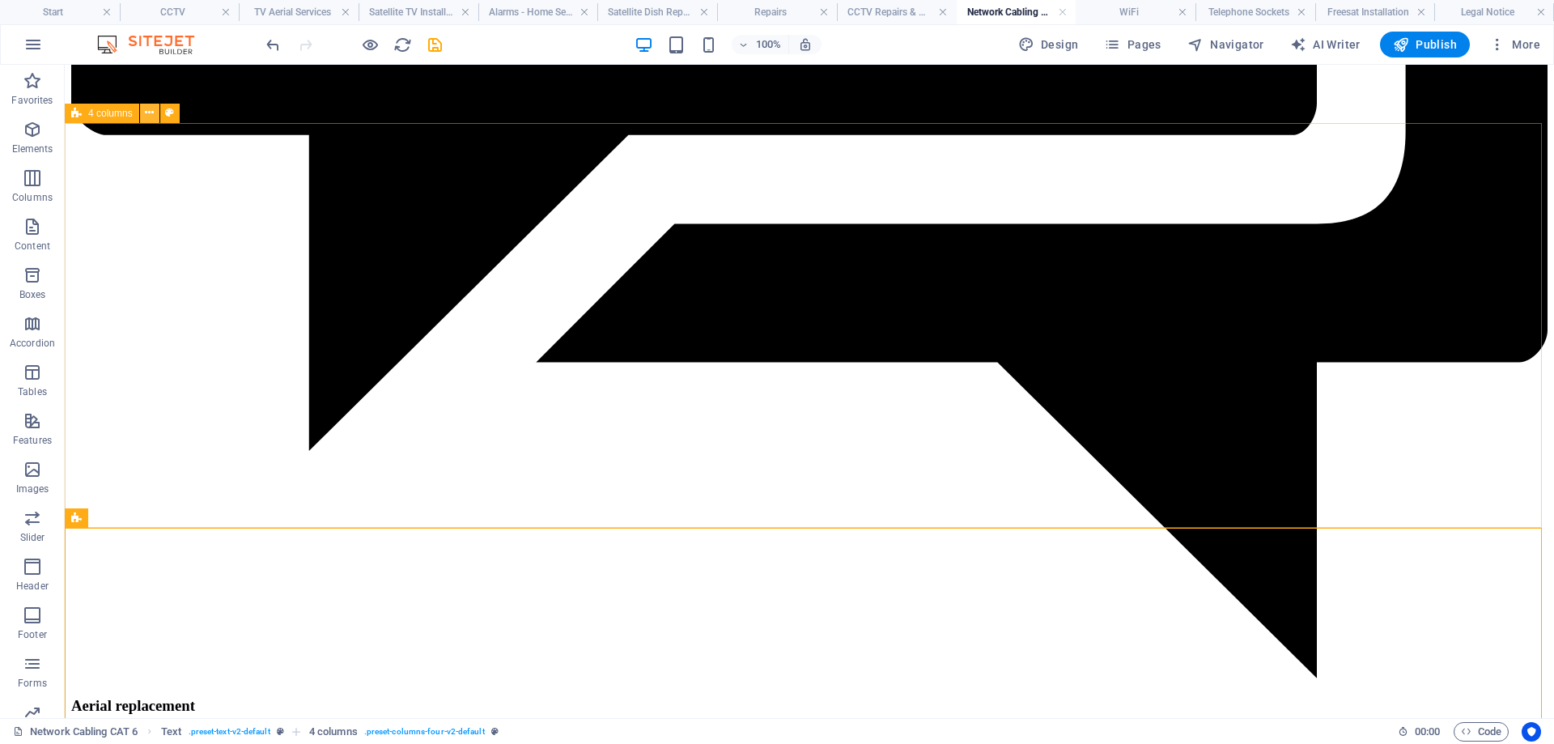
click at [149, 112] on icon at bounding box center [149, 112] width 9 height 17
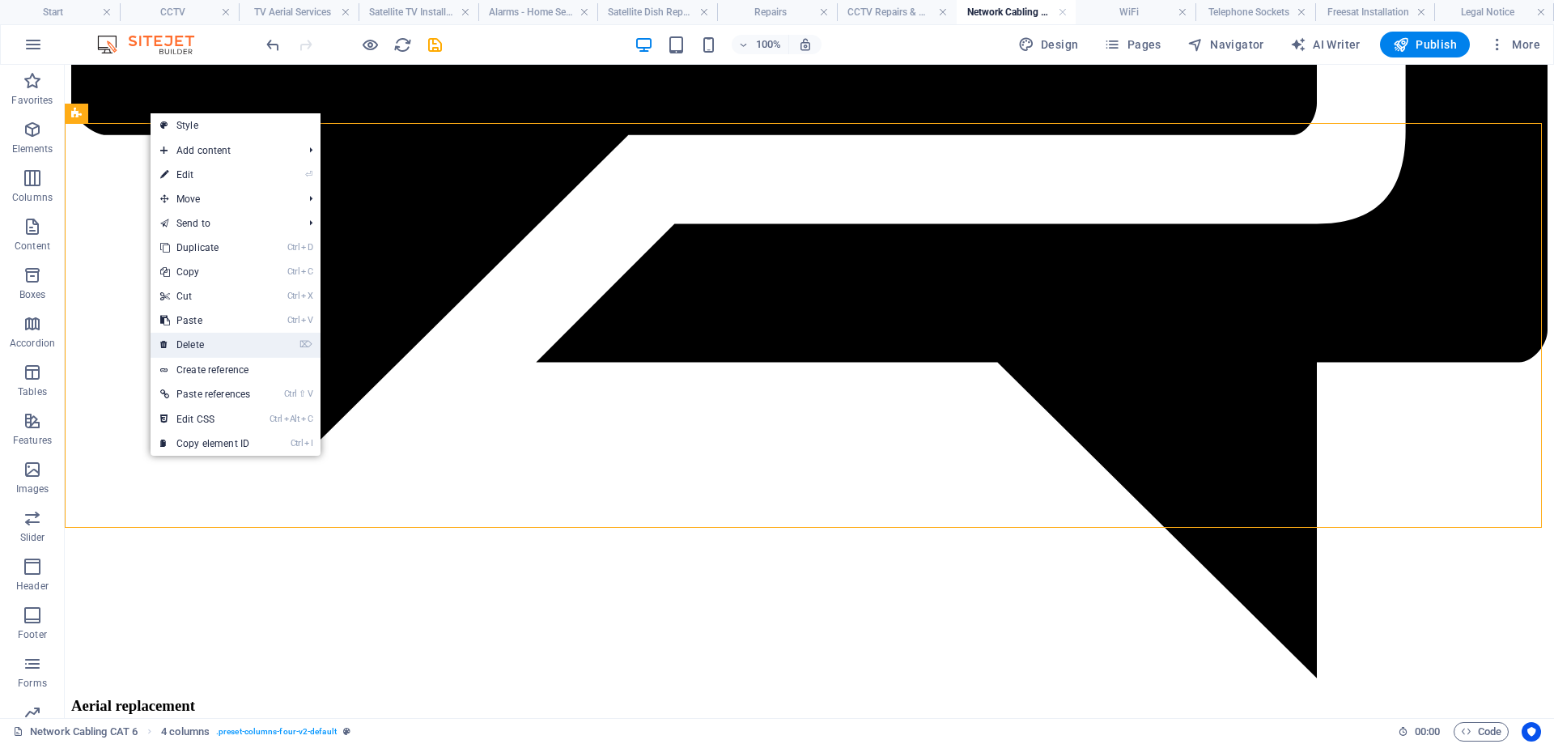
click at [201, 339] on link "⌦ Delete" at bounding box center [205, 345] width 109 height 24
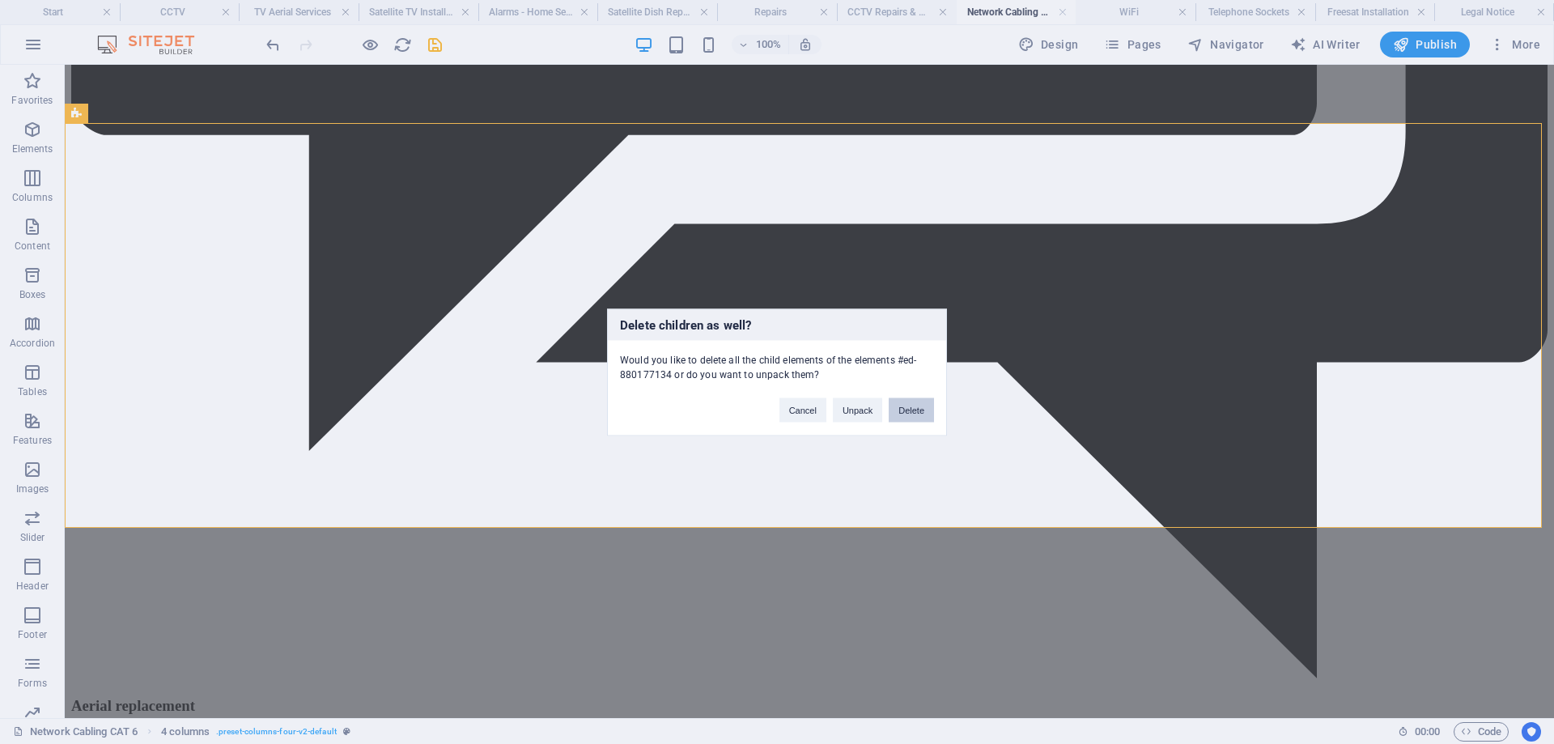
drag, startPoint x: 908, startPoint y: 408, endPoint x: 856, endPoint y: 338, distance: 86.7
click at [908, 408] on button "Delete" at bounding box center [910, 409] width 45 height 24
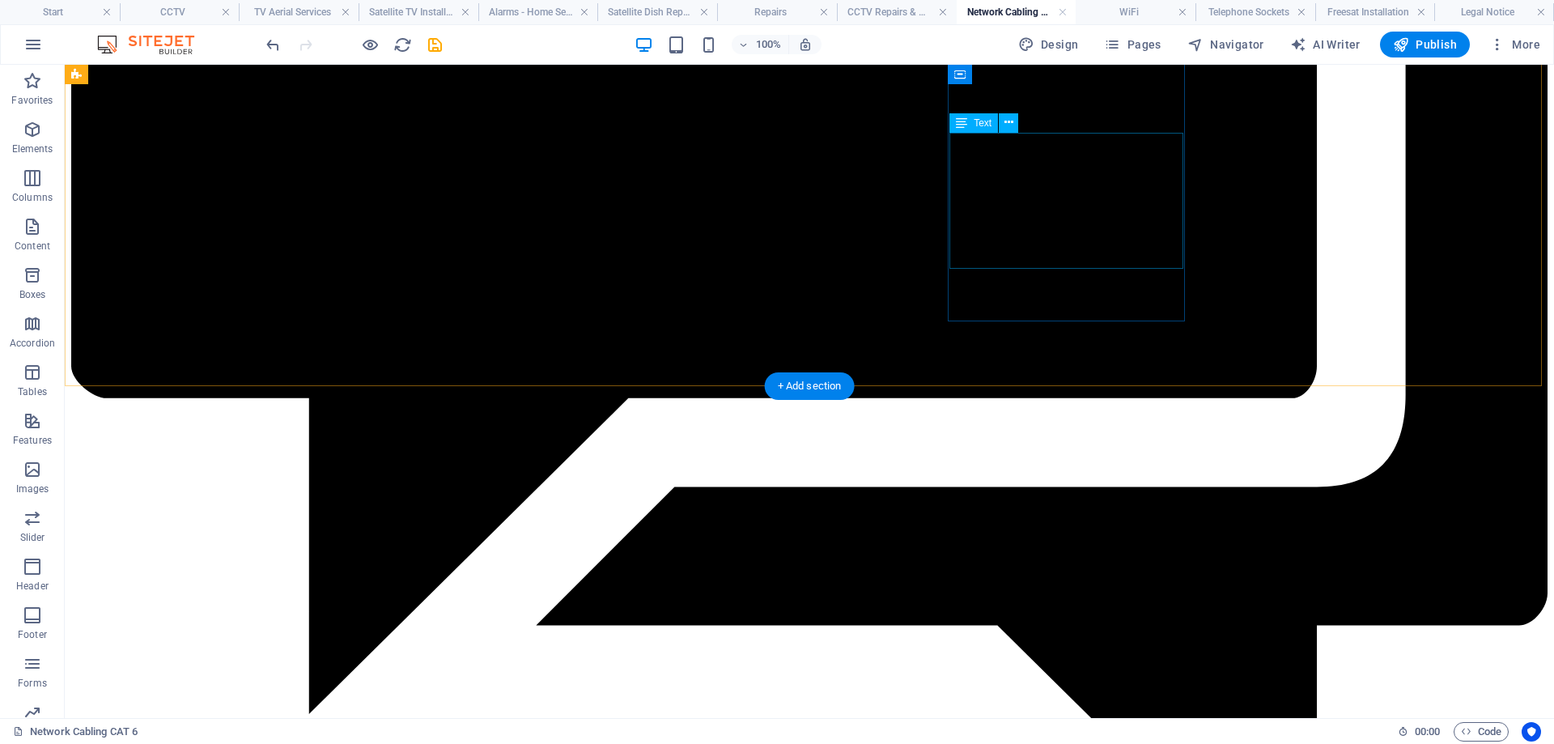
scroll to position [2418, 0]
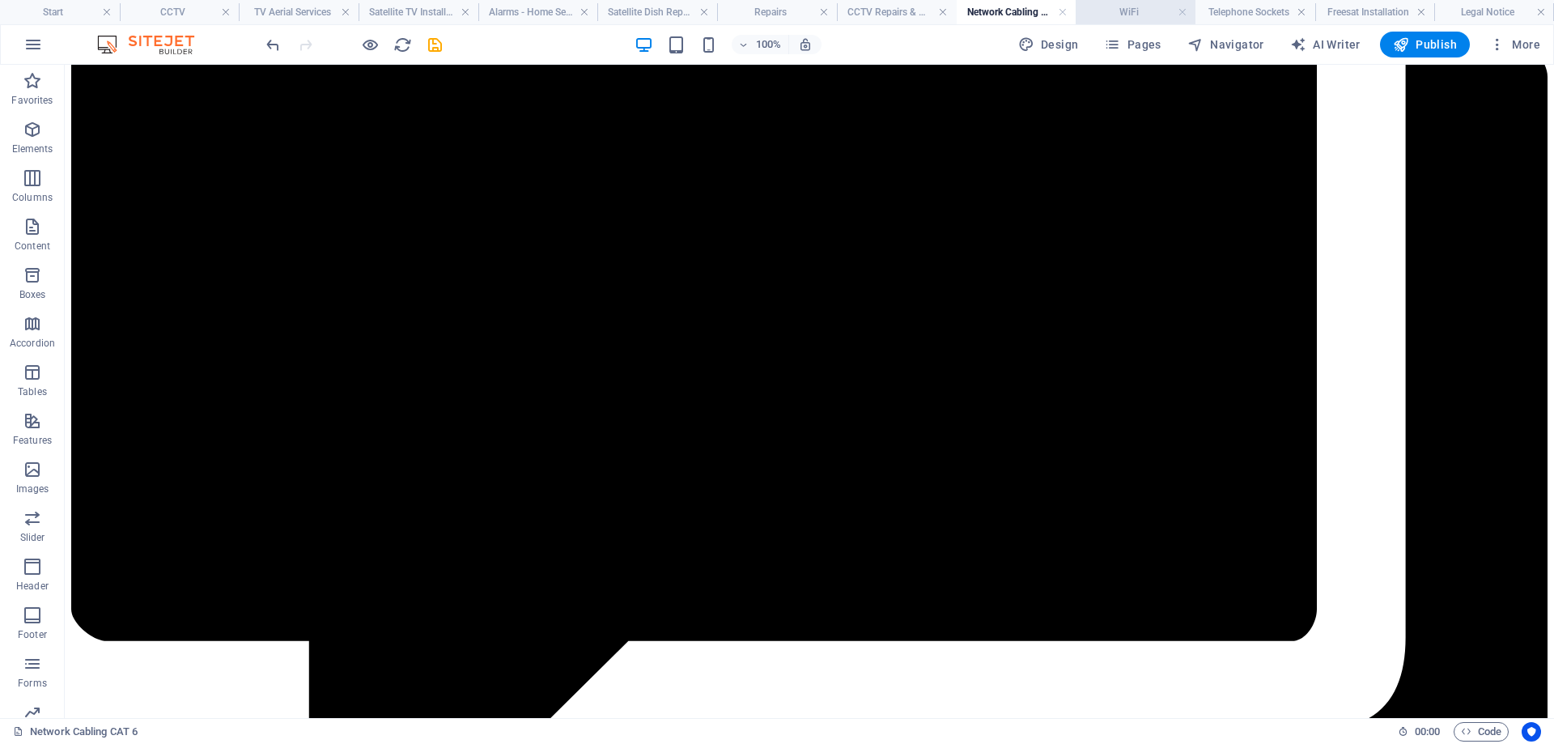
drag, startPoint x: 1129, startPoint y: 7, endPoint x: 1008, endPoint y: 8, distance: 120.6
click at [1129, 7] on h4 "WiFi" at bounding box center [1135, 12] width 120 height 18
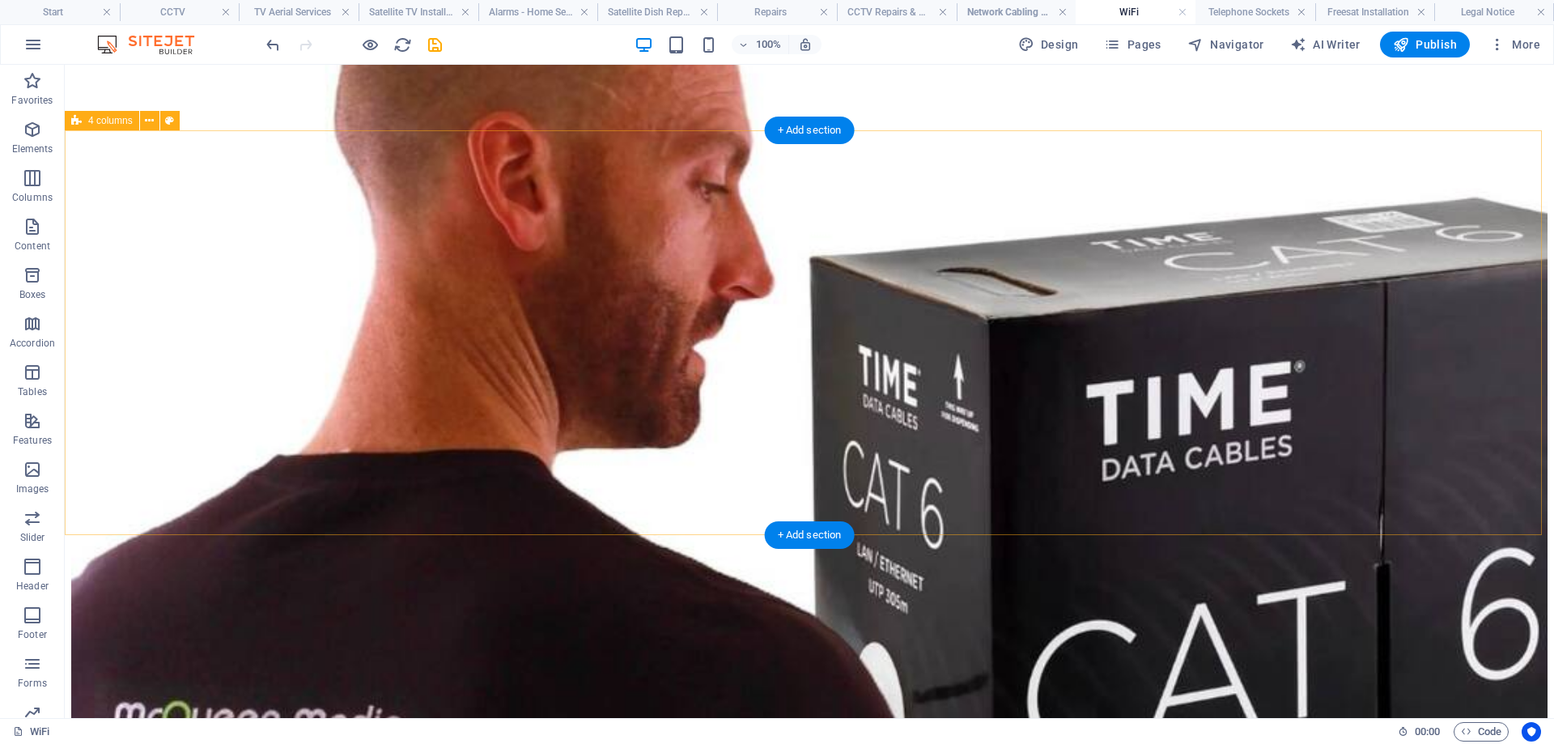
scroll to position [8234, 0]
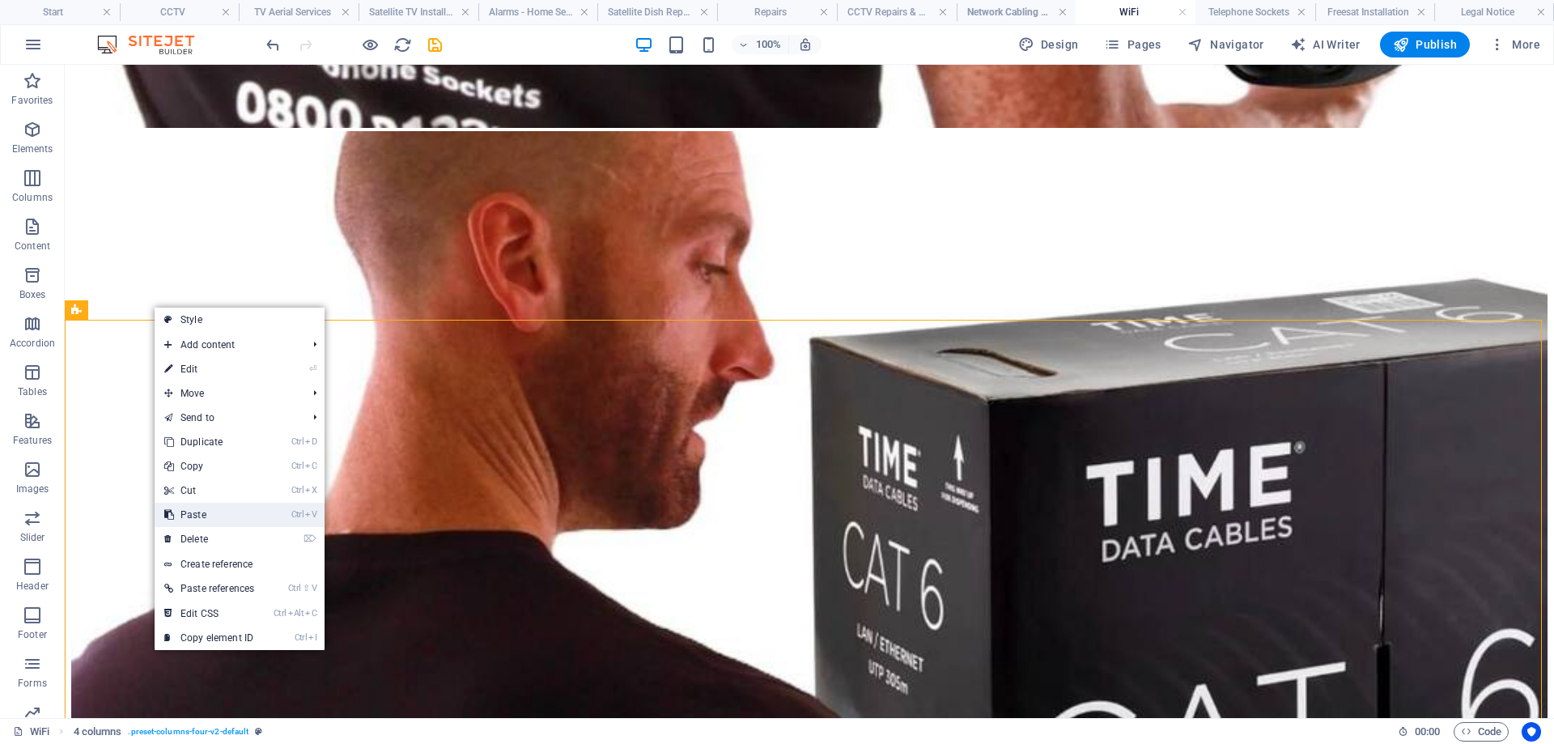
click at [208, 518] on link "Ctrl V Paste" at bounding box center [209, 515] width 109 height 24
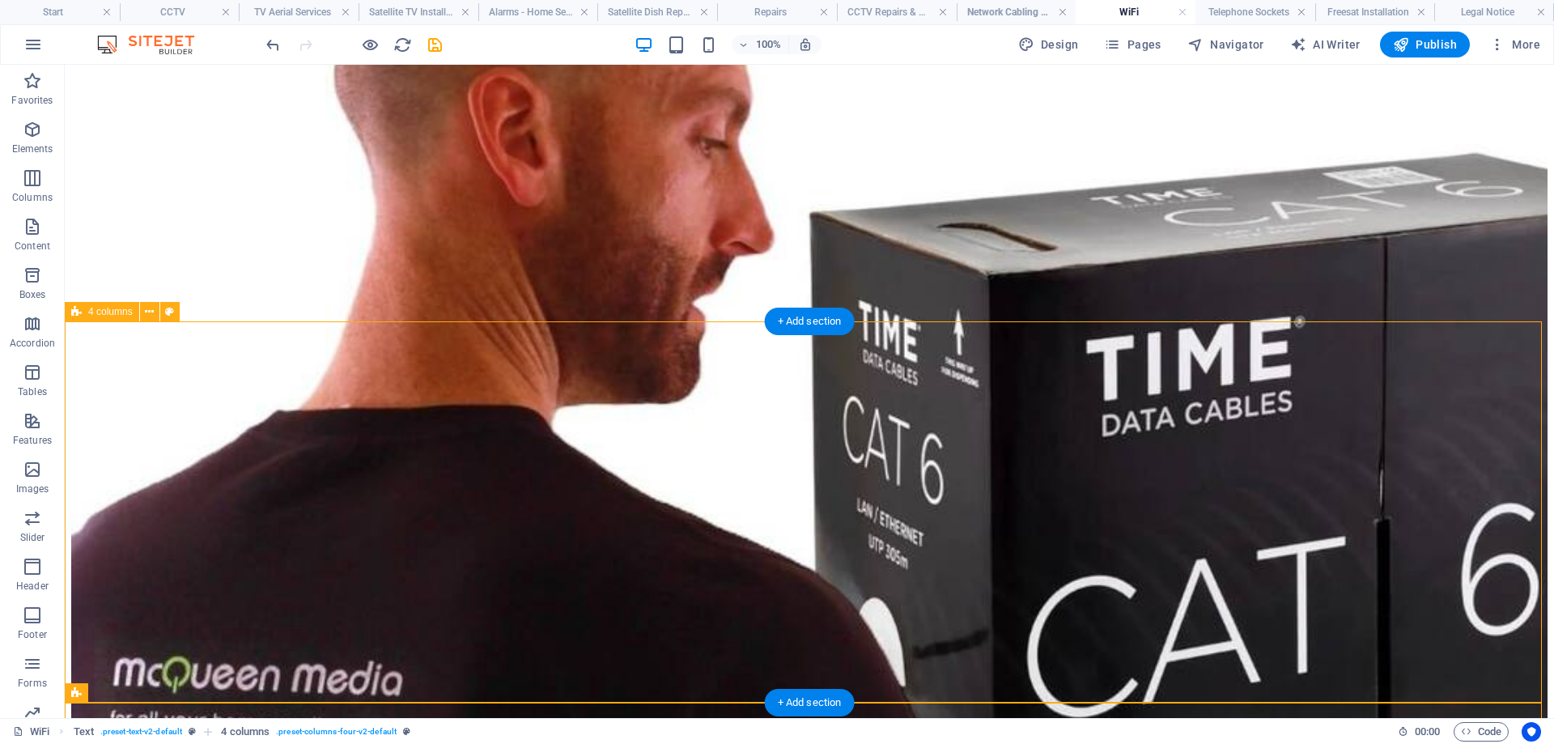
scroll to position [8153, 0]
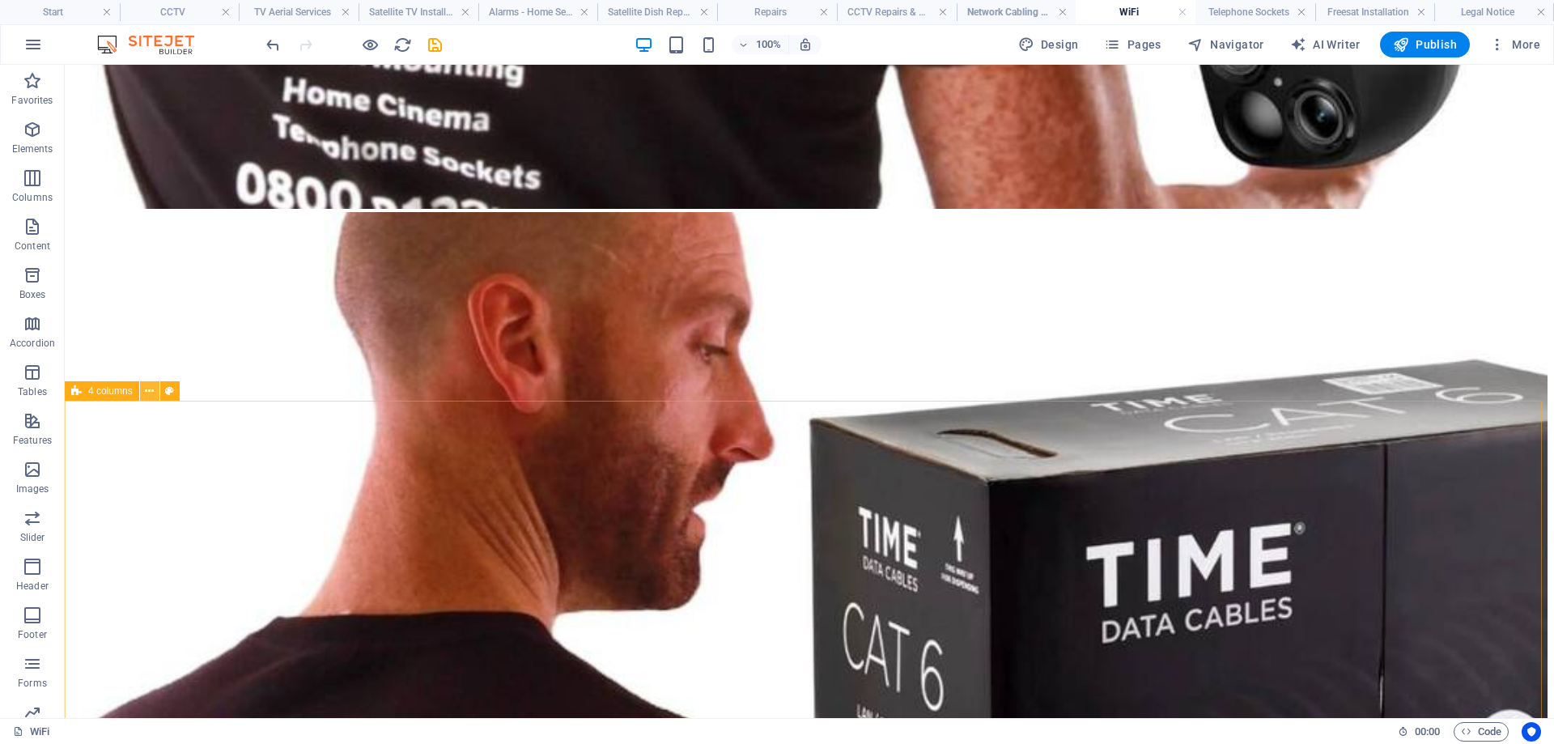
click at [151, 388] on icon at bounding box center [149, 391] width 9 height 17
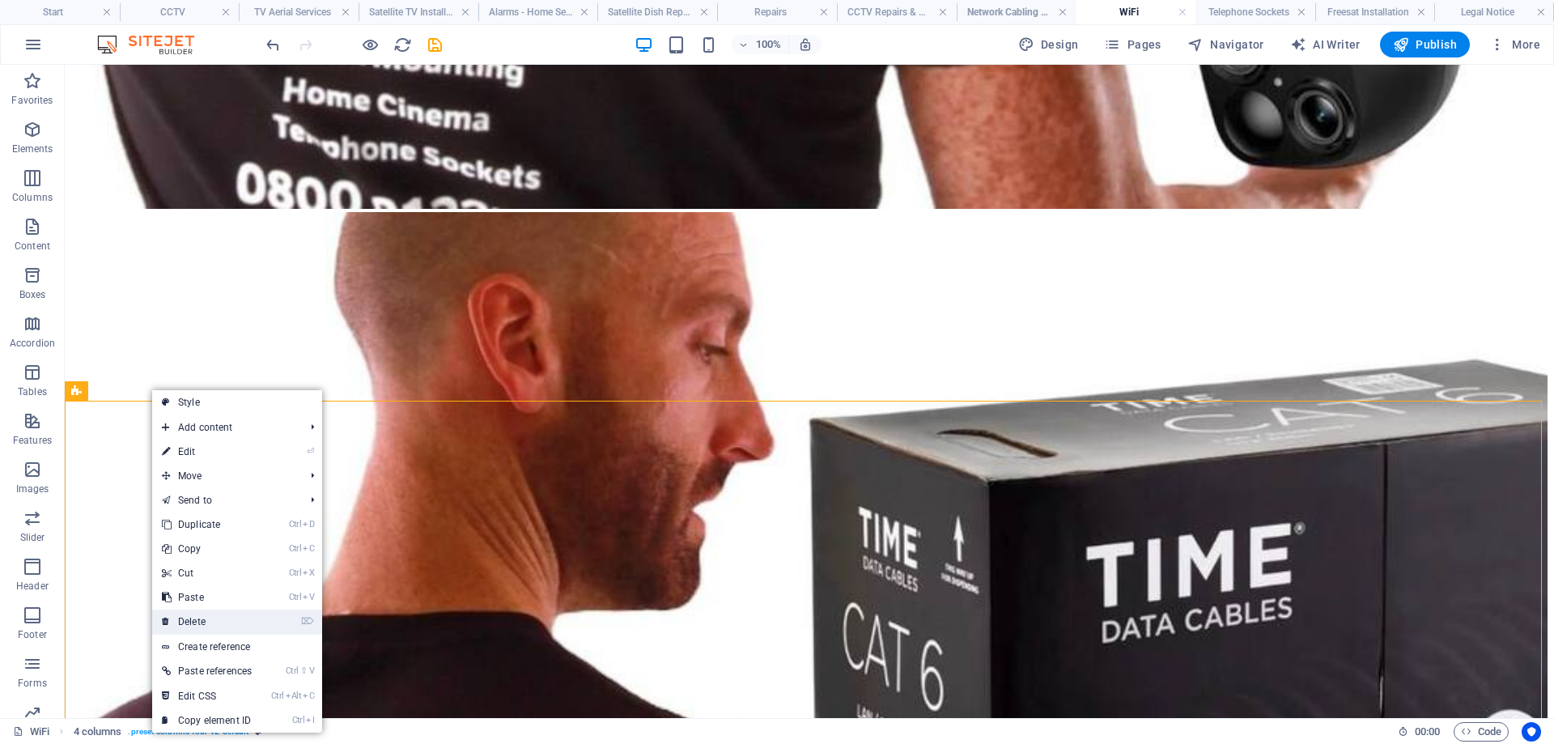
click at [203, 614] on link "⌦ Delete" at bounding box center [206, 621] width 109 height 24
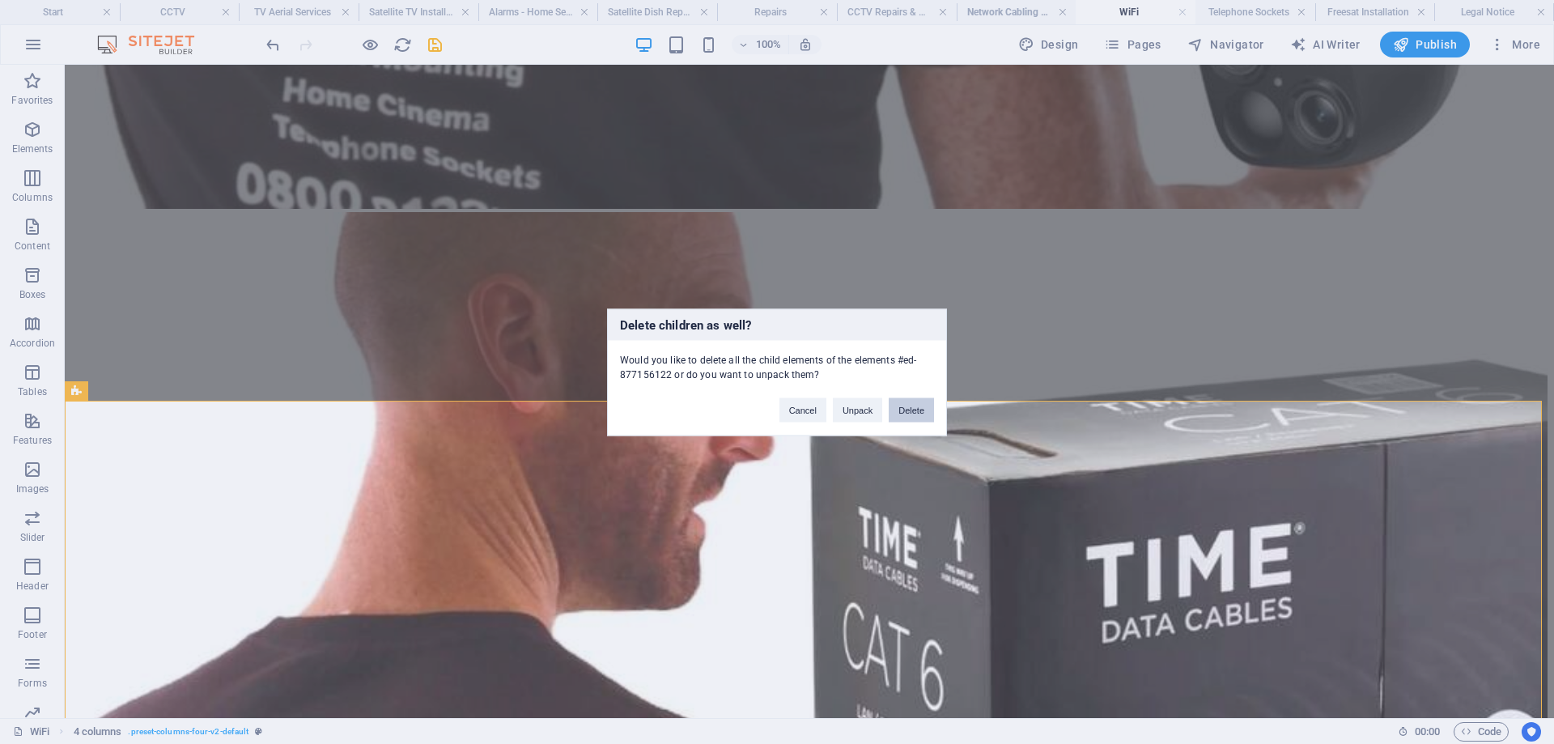
drag, startPoint x: 901, startPoint y: 409, endPoint x: 805, endPoint y: 395, distance: 96.5
click at [901, 409] on button "Delete" at bounding box center [910, 409] width 45 height 24
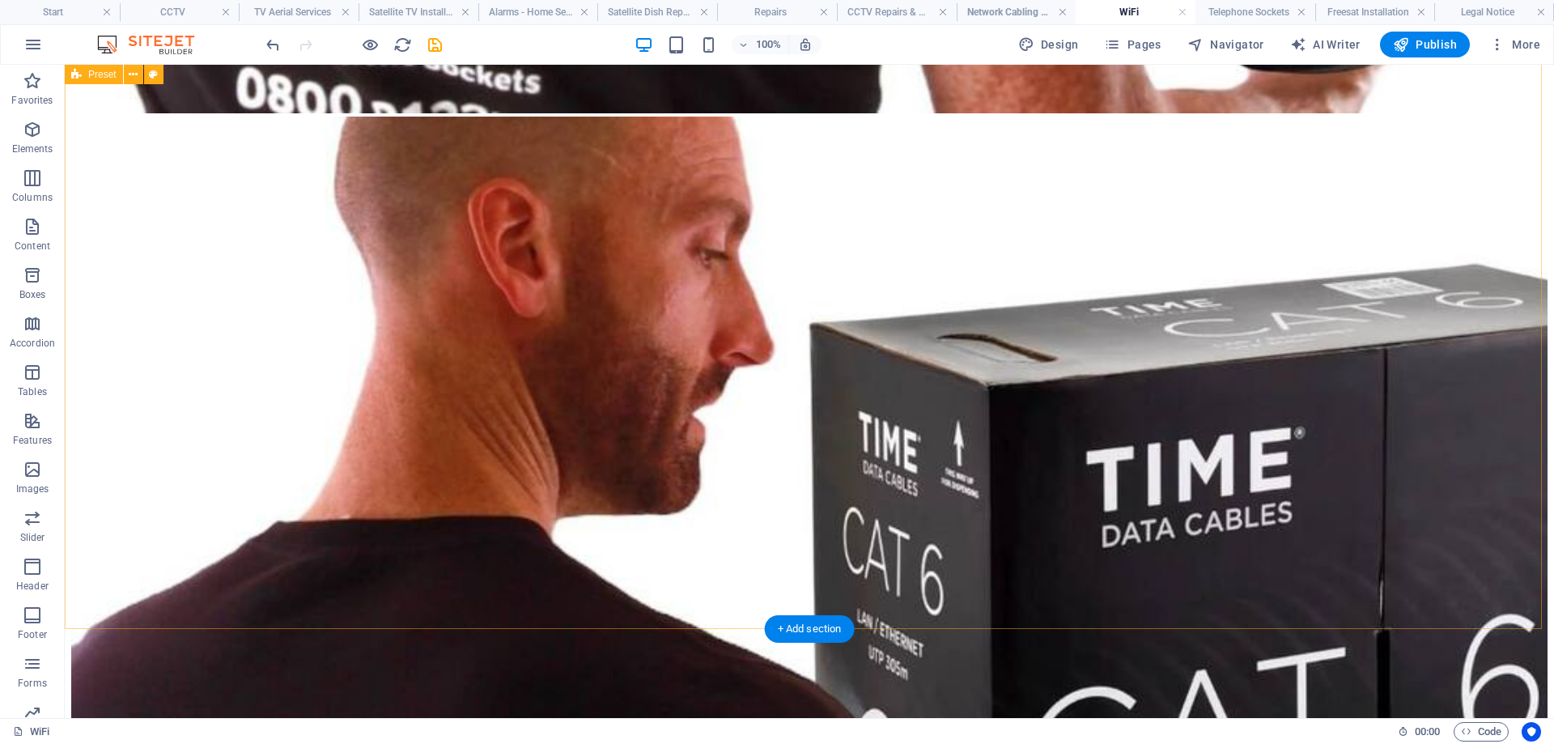
scroll to position [7925, 0]
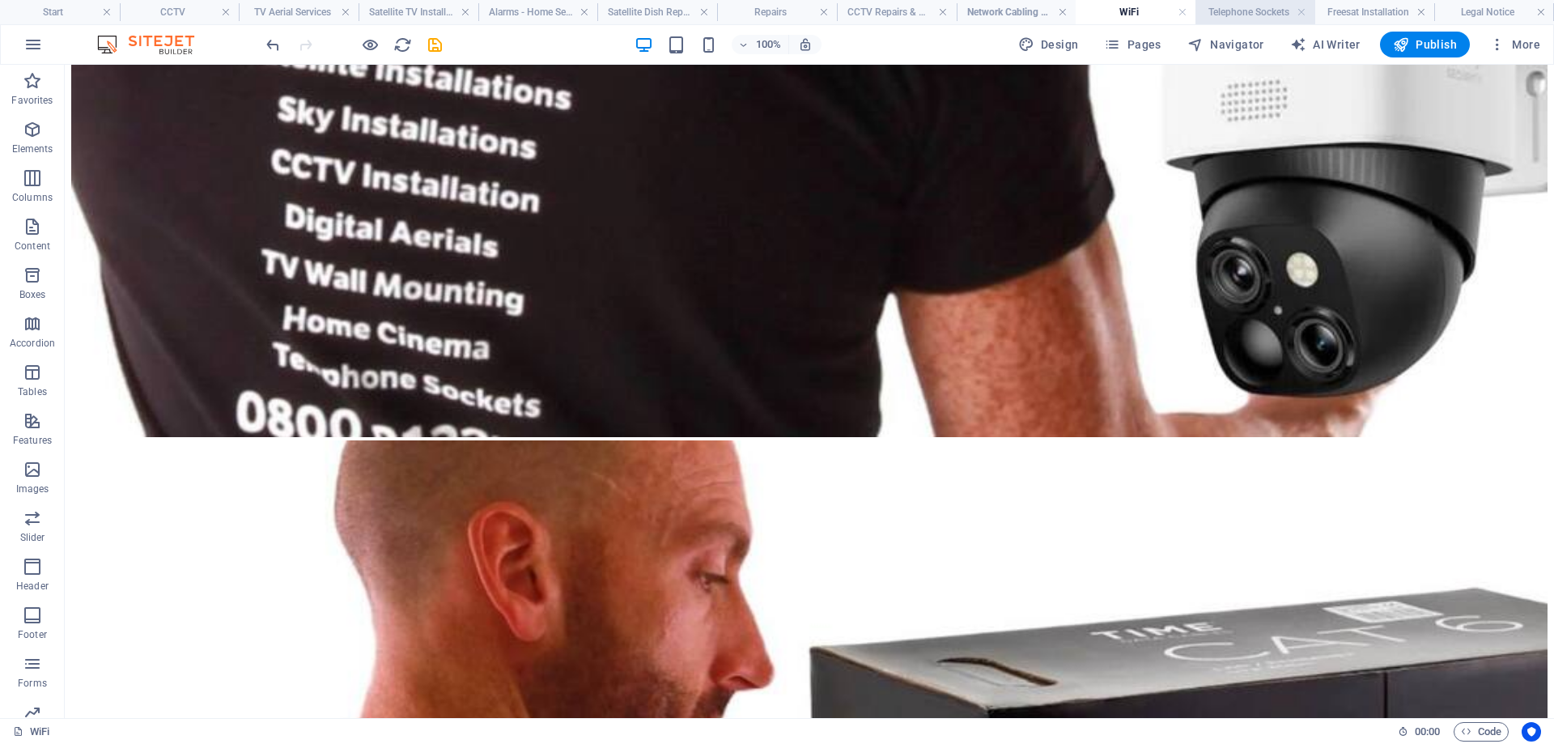
drag, startPoint x: 1230, startPoint y: 11, endPoint x: 983, endPoint y: 63, distance: 252.2
click at [1230, 11] on h4 "Telephone Sockets" at bounding box center [1255, 12] width 120 height 18
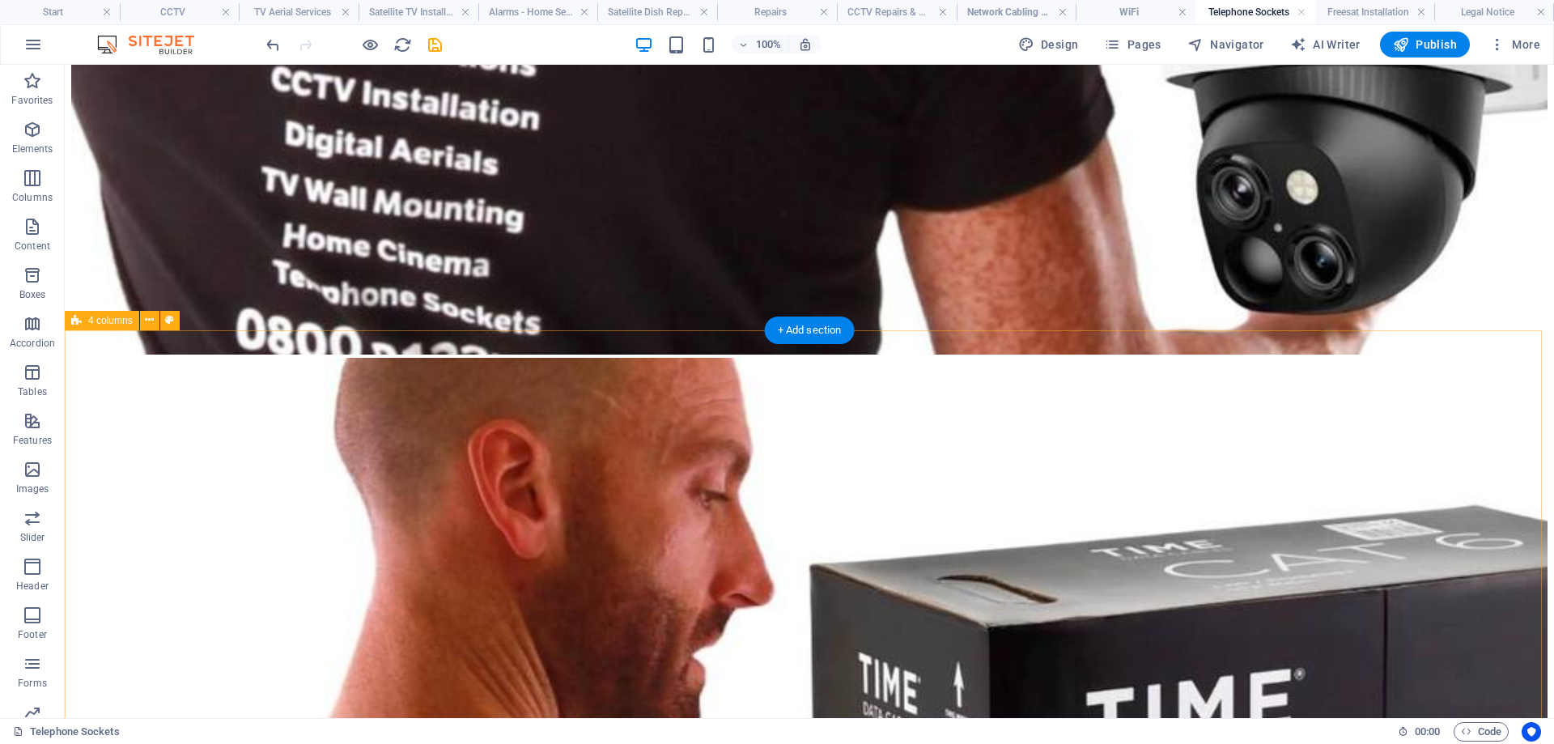
scroll to position [6915, 0]
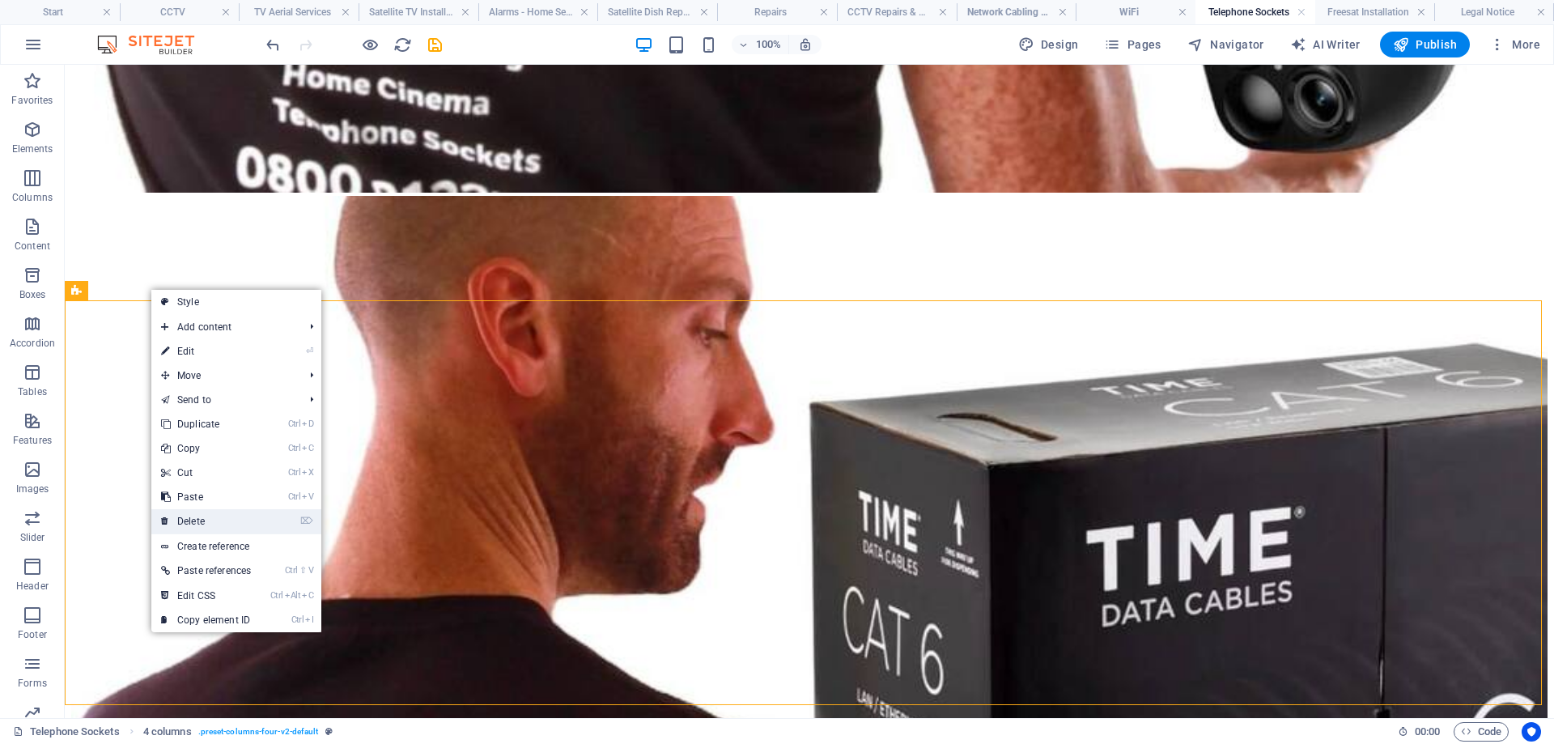
click at [202, 519] on link "⌦ Delete" at bounding box center [205, 521] width 109 height 24
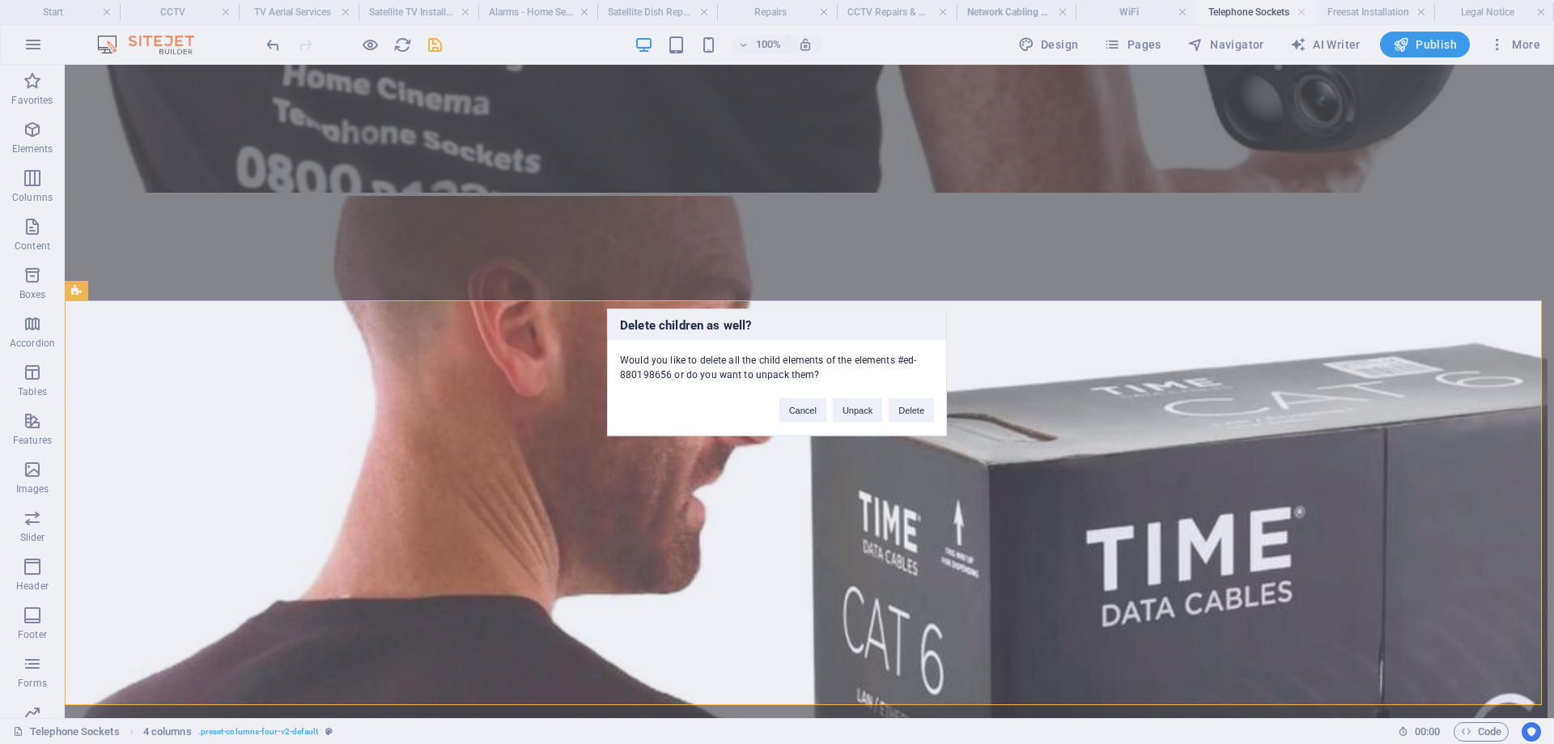
click at [317, 405] on div "Delete children as well? Would you like to delete all the child elements of the…" at bounding box center [777, 372] width 1554 height 744
click at [806, 408] on button "Cancel" at bounding box center [802, 409] width 47 height 24
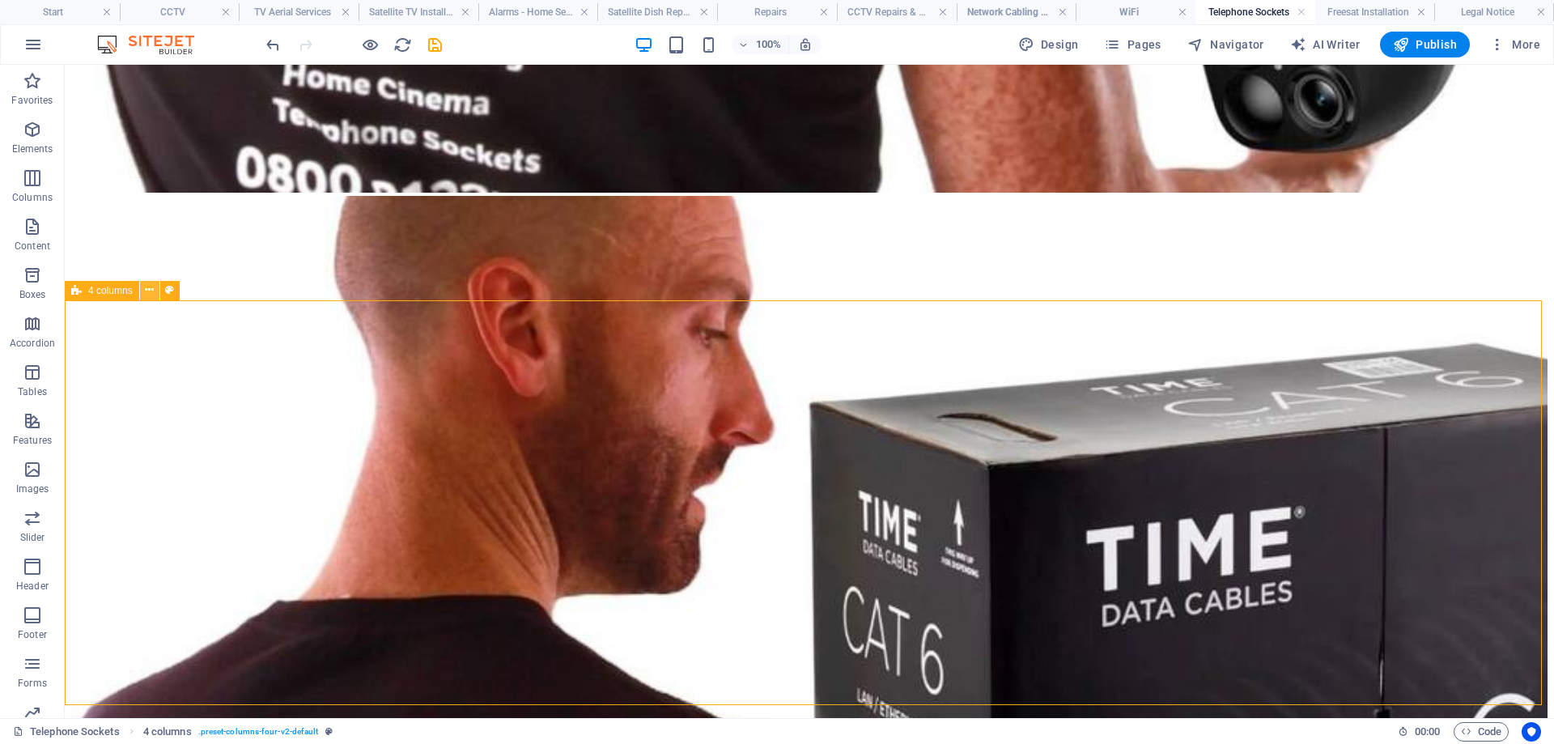
click at [151, 295] on icon at bounding box center [149, 290] width 9 height 17
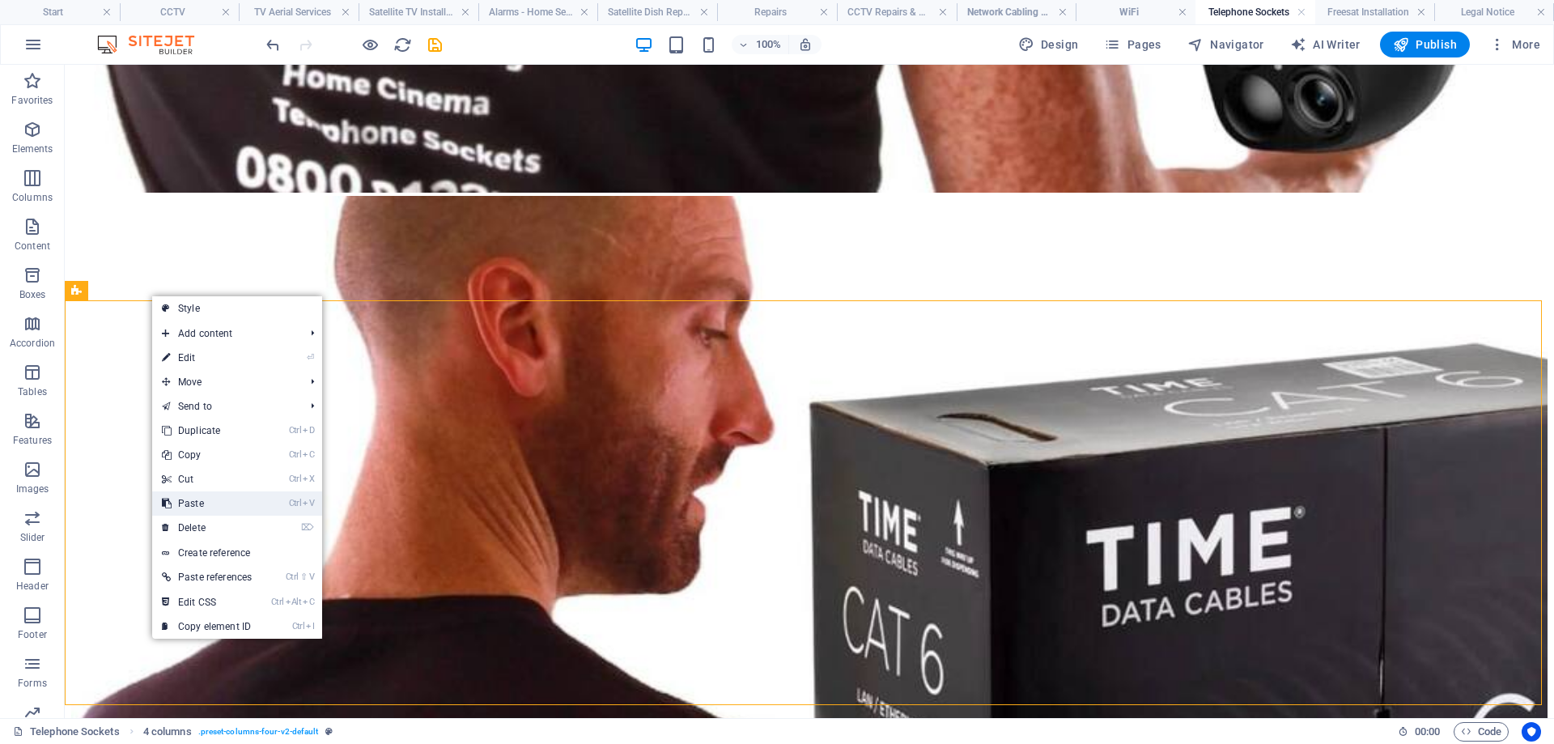
click at [201, 499] on link "Ctrl V Paste" at bounding box center [206, 503] width 109 height 24
click at [201, 519] on link "⌦ Delete" at bounding box center [204, 522] width 109 height 24
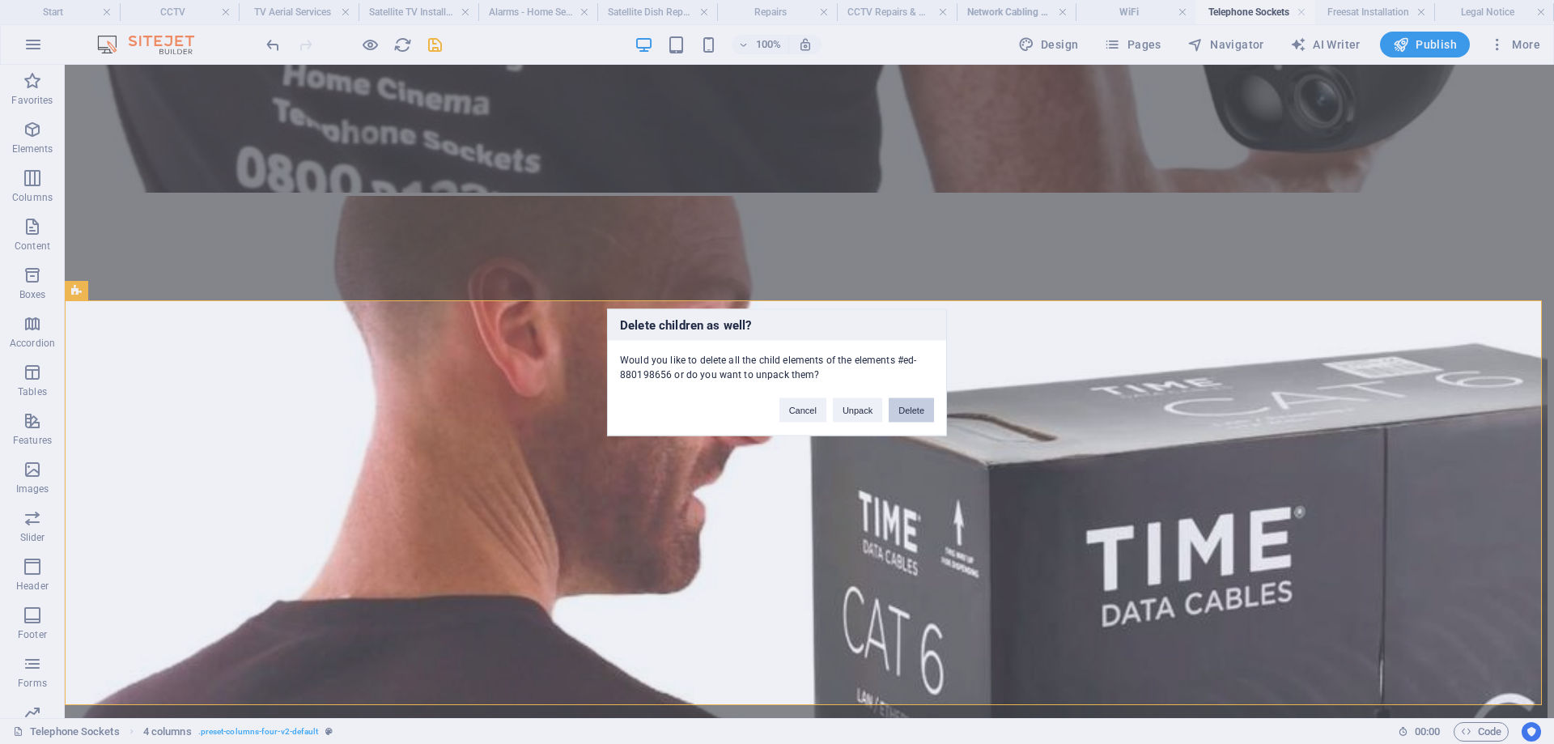
drag, startPoint x: 922, startPoint y: 409, endPoint x: 912, endPoint y: 337, distance: 72.7
click at [922, 409] on button "Delete" at bounding box center [910, 409] width 45 height 24
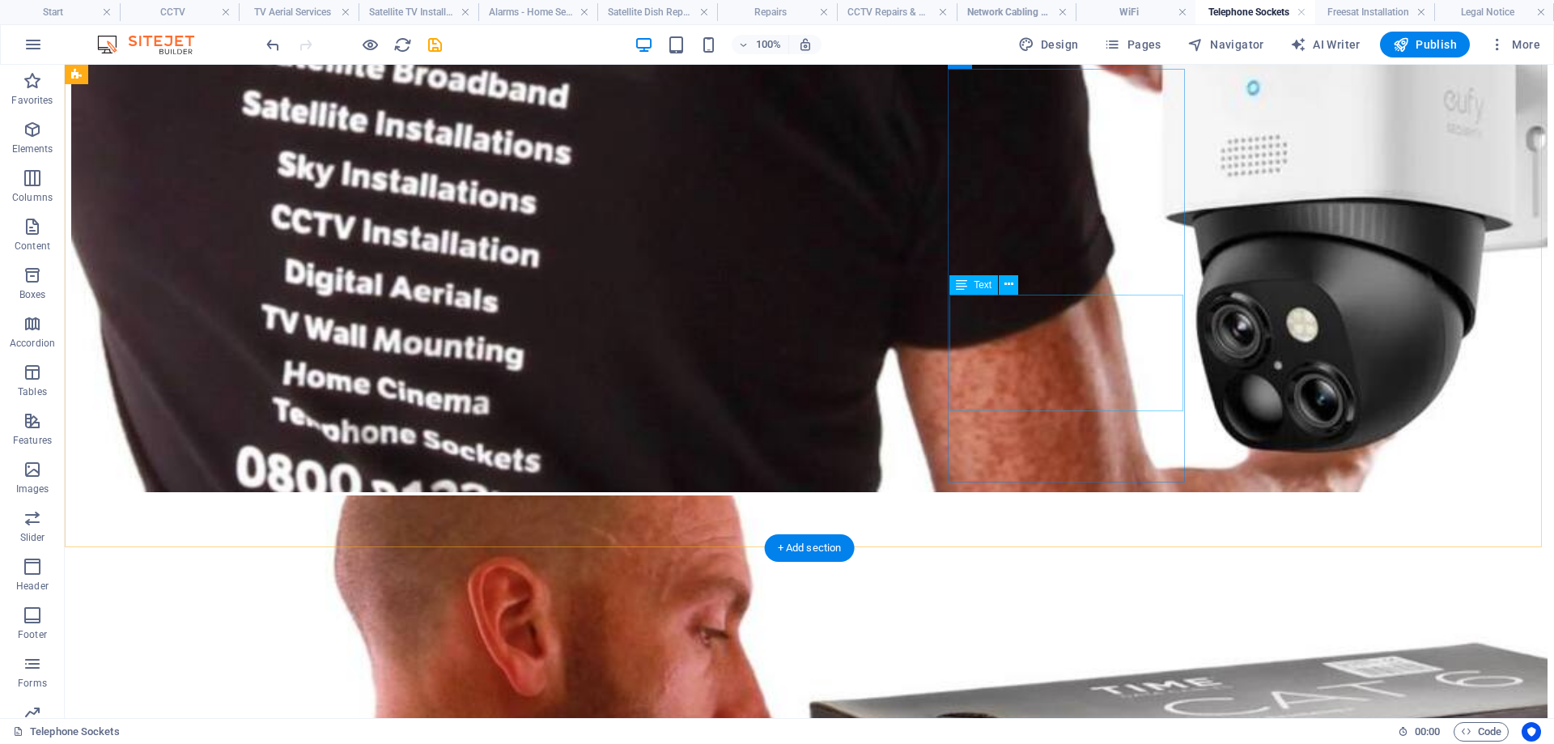
scroll to position [6587, 0]
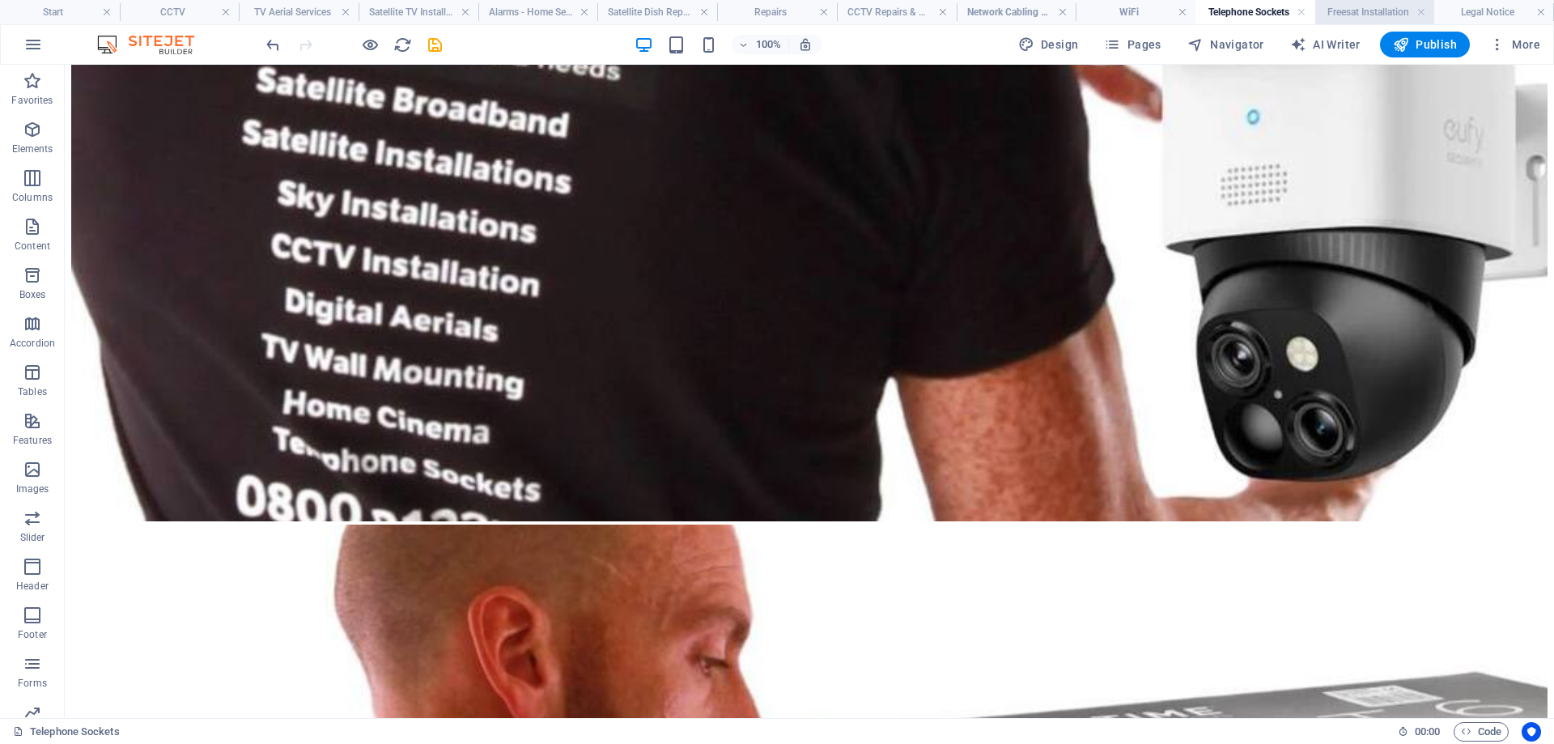
click at [1356, 13] on h4 "Freesat Installation" at bounding box center [1375, 12] width 120 height 18
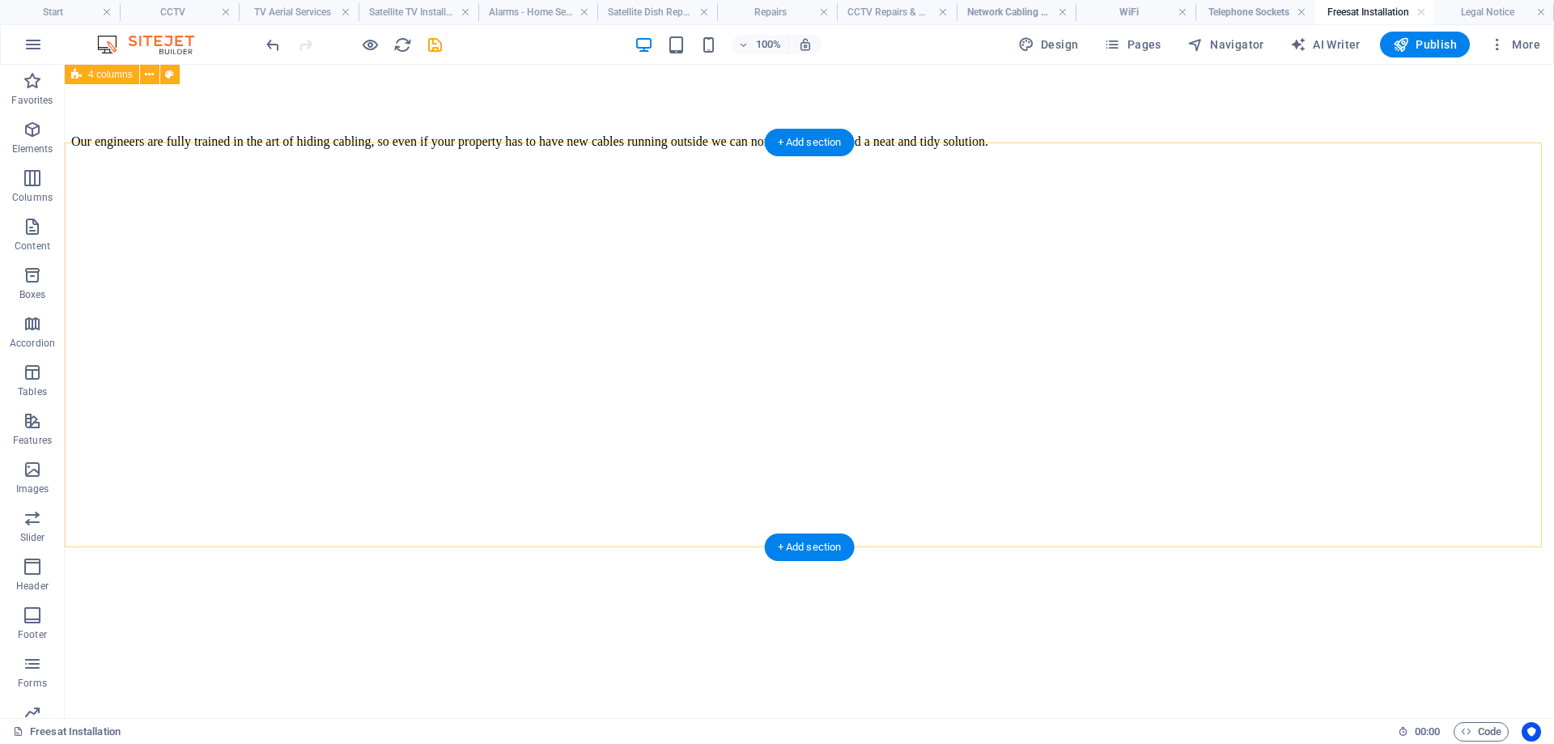
scroll to position [5826, 0]
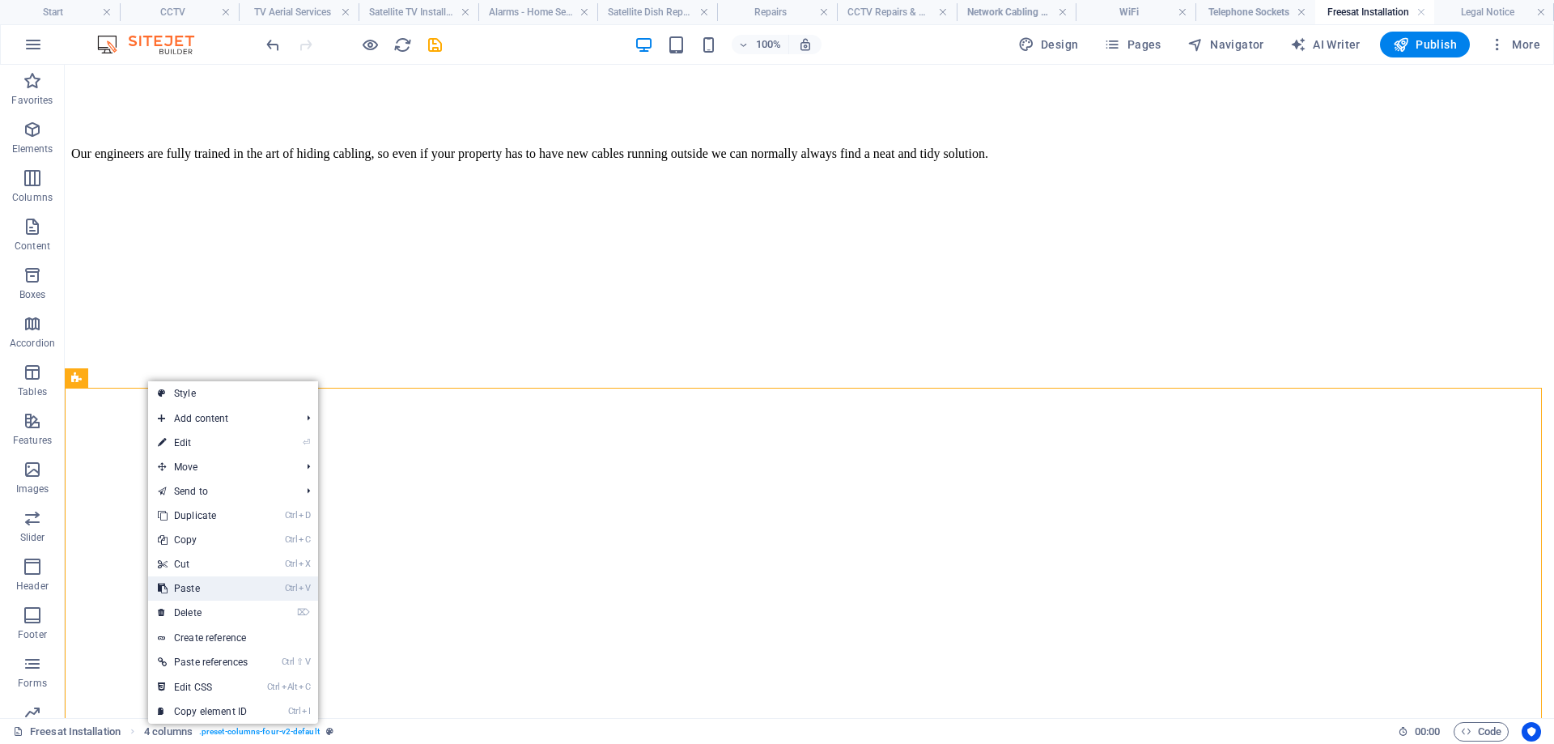
click at [199, 589] on link "Ctrl V Paste" at bounding box center [202, 588] width 109 height 24
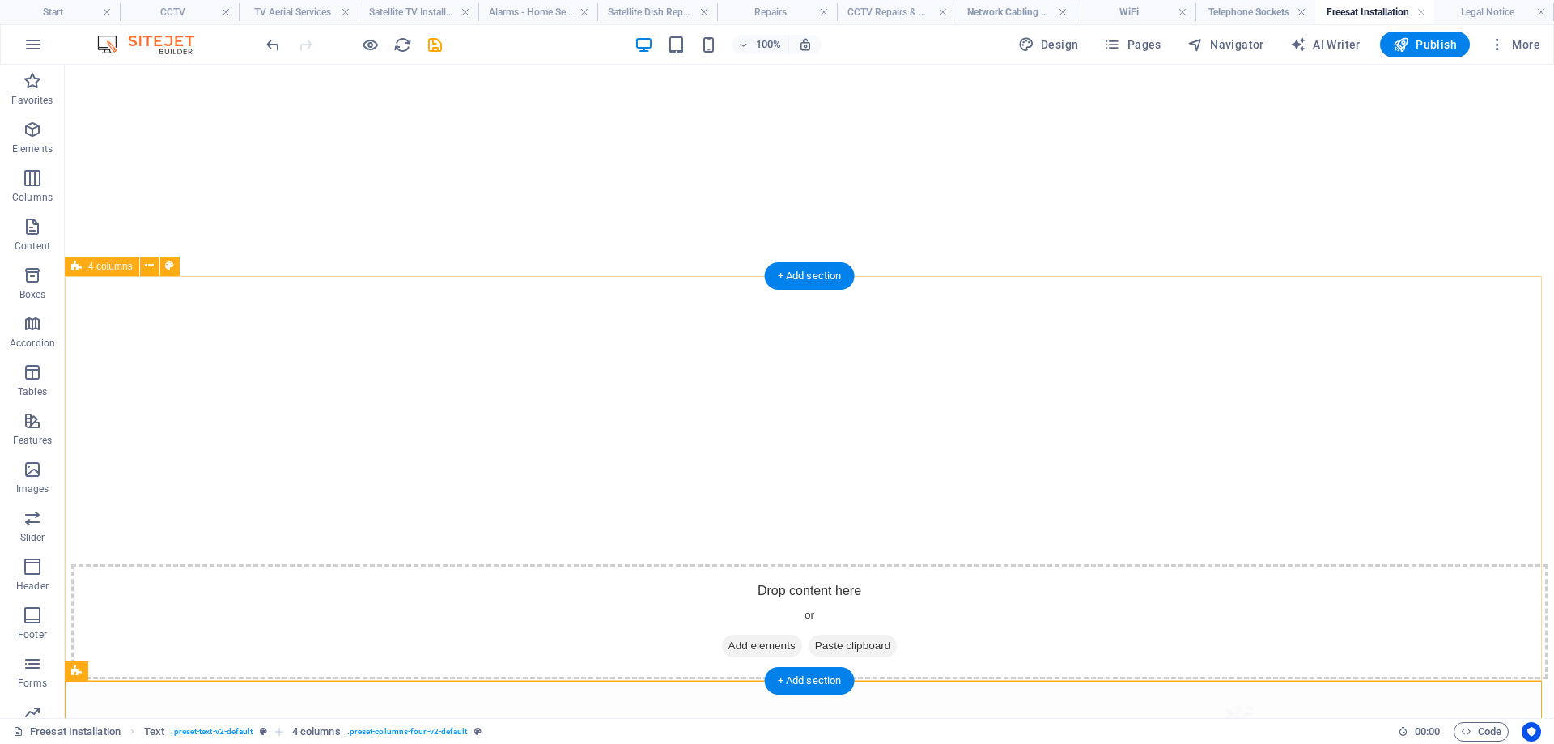
scroll to position [5907, 0]
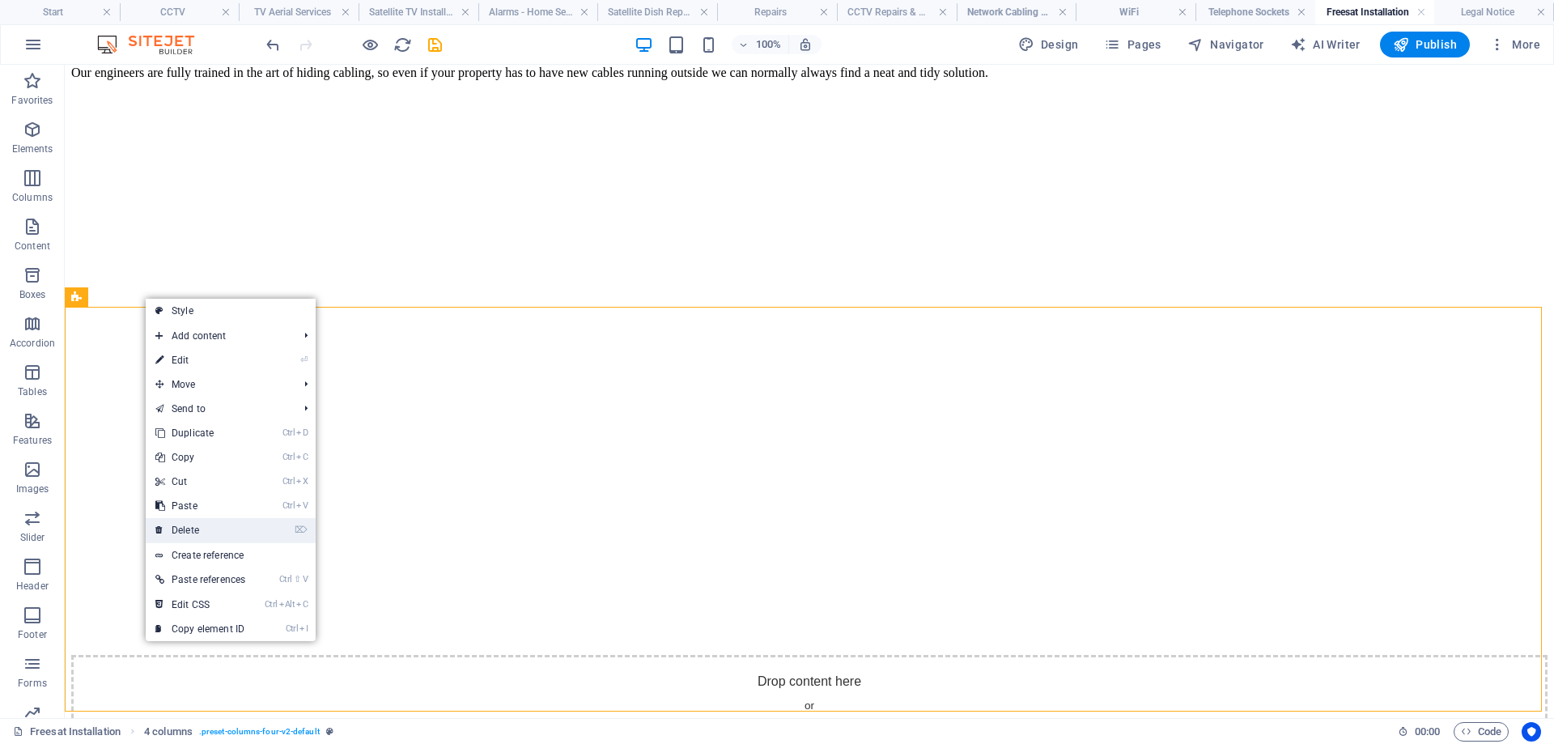
click at [178, 529] on link "⌦ Delete" at bounding box center [200, 530] width 109 height 24
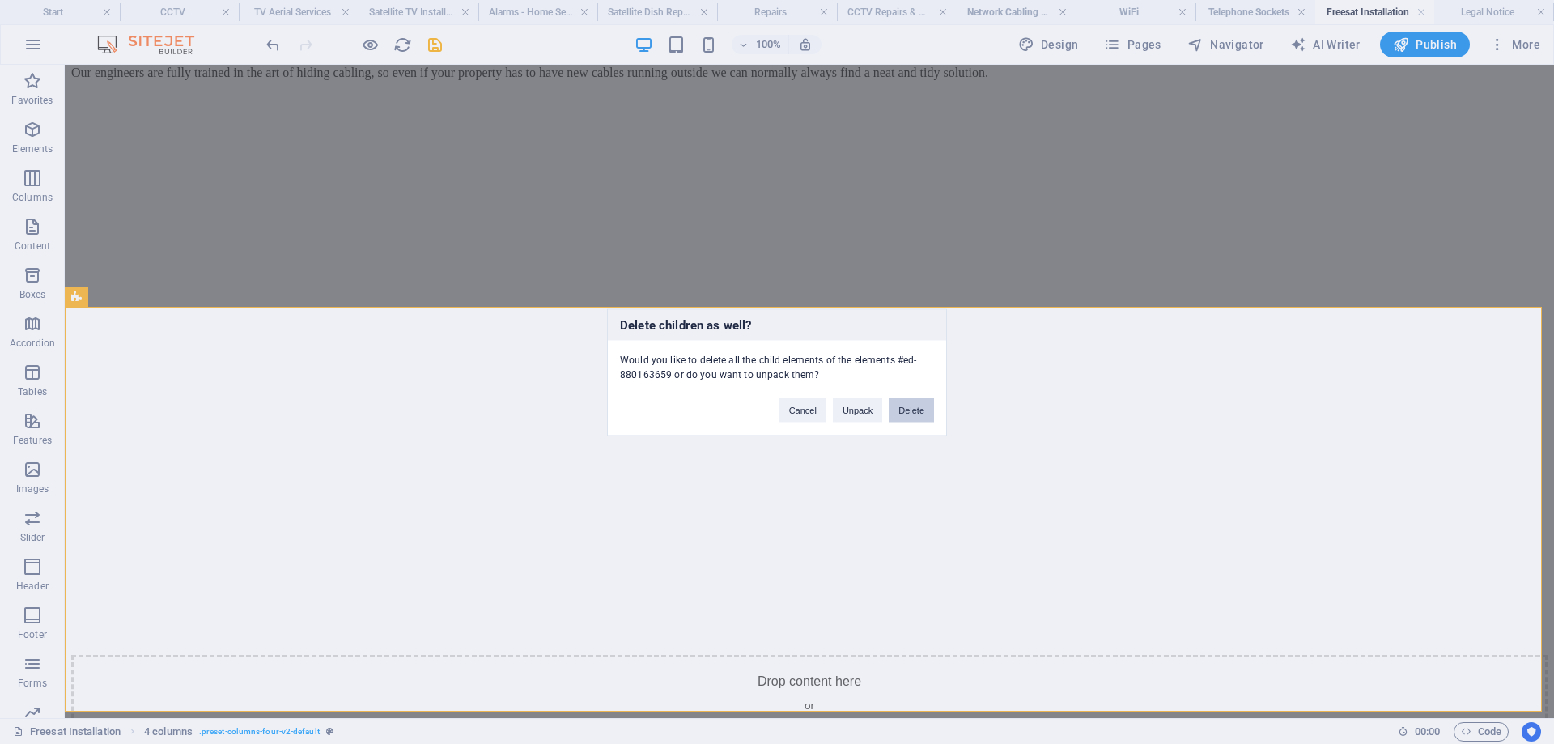
drag, startPoint x: 918, startPoint y: 407, endPoint x: 842, endPoint y: 354, distance: 93.1
click at [918, 407] on button "Delete" at bounding box center [910, 409] width 45 height 24
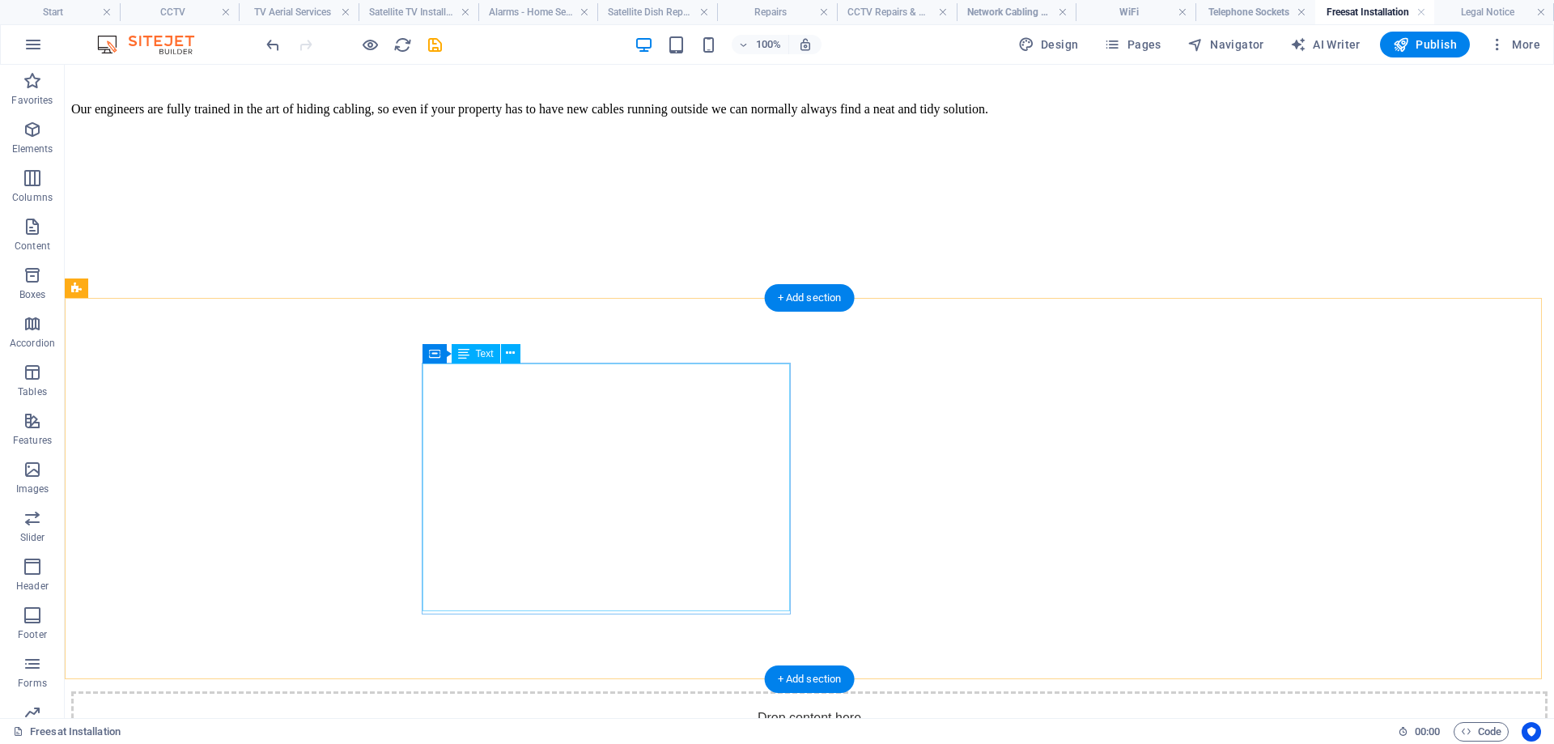
scroll to position [5826, 0]
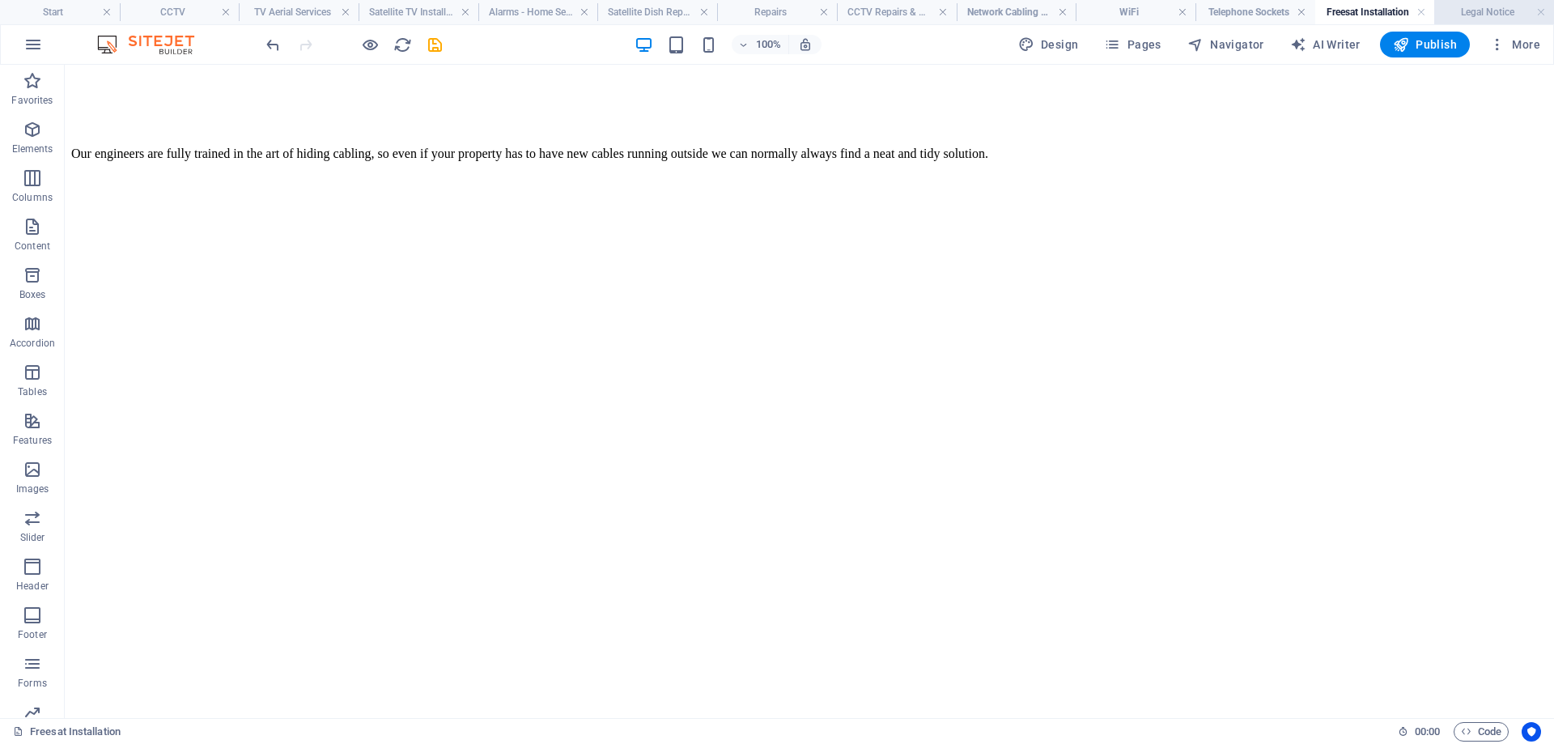
click at [1489, 8] on h4 "Legal Notice" at bounding box center [1494, 12] width 120 height 18
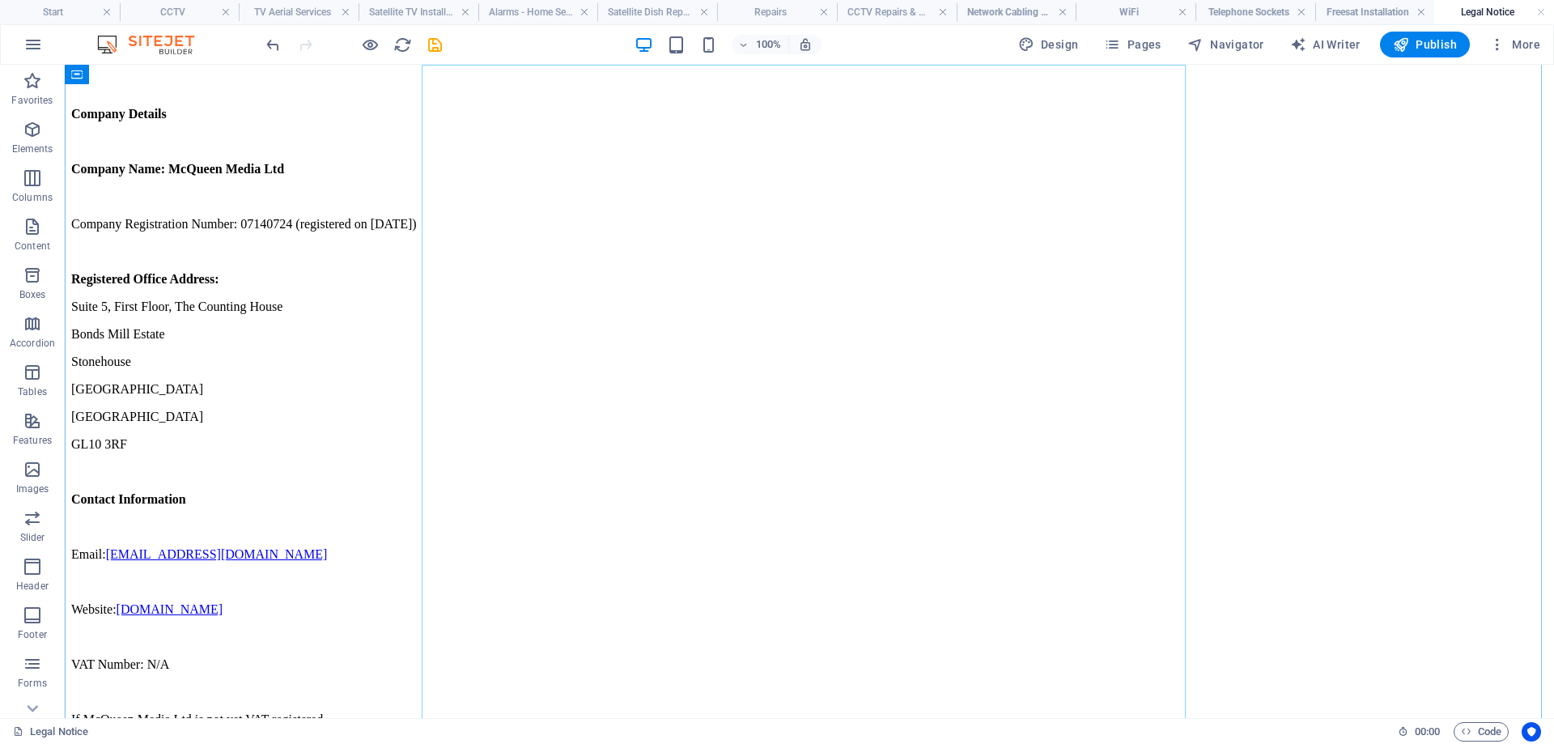
scroll to position [0, 0]
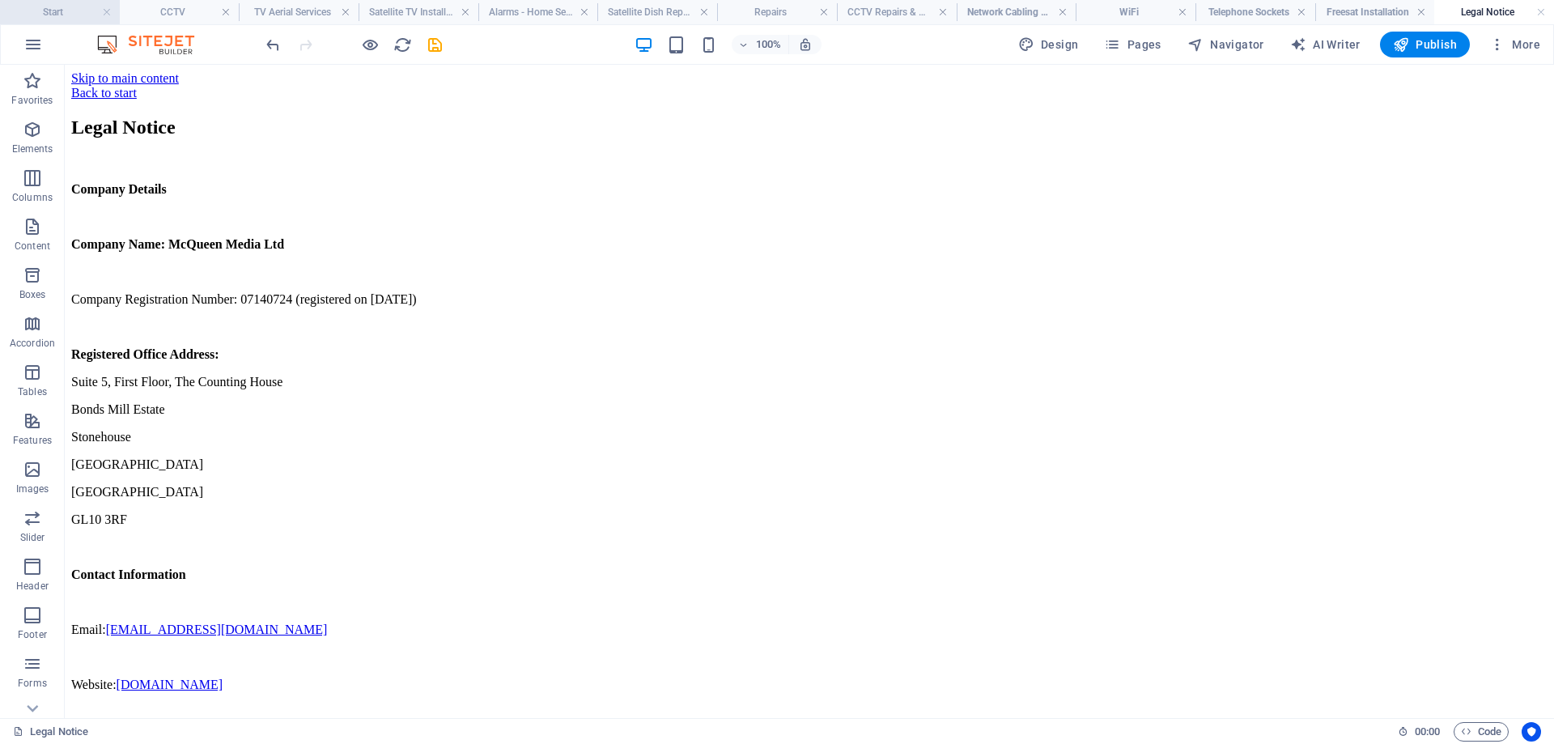
click at [59, 11] on h4 "Start" at bounding box center [60, 12] width 120 height 18
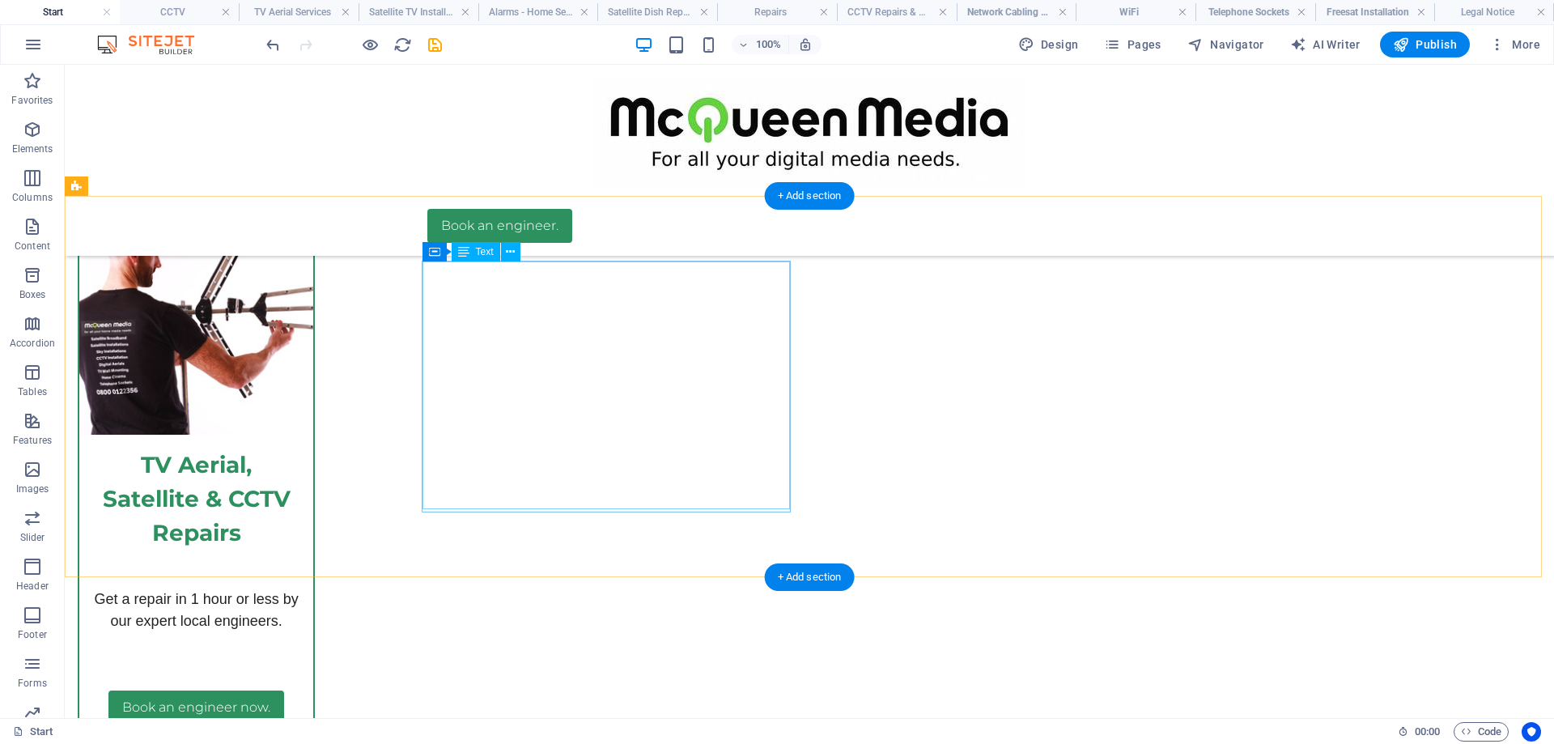
scroll to position [5627, 0]
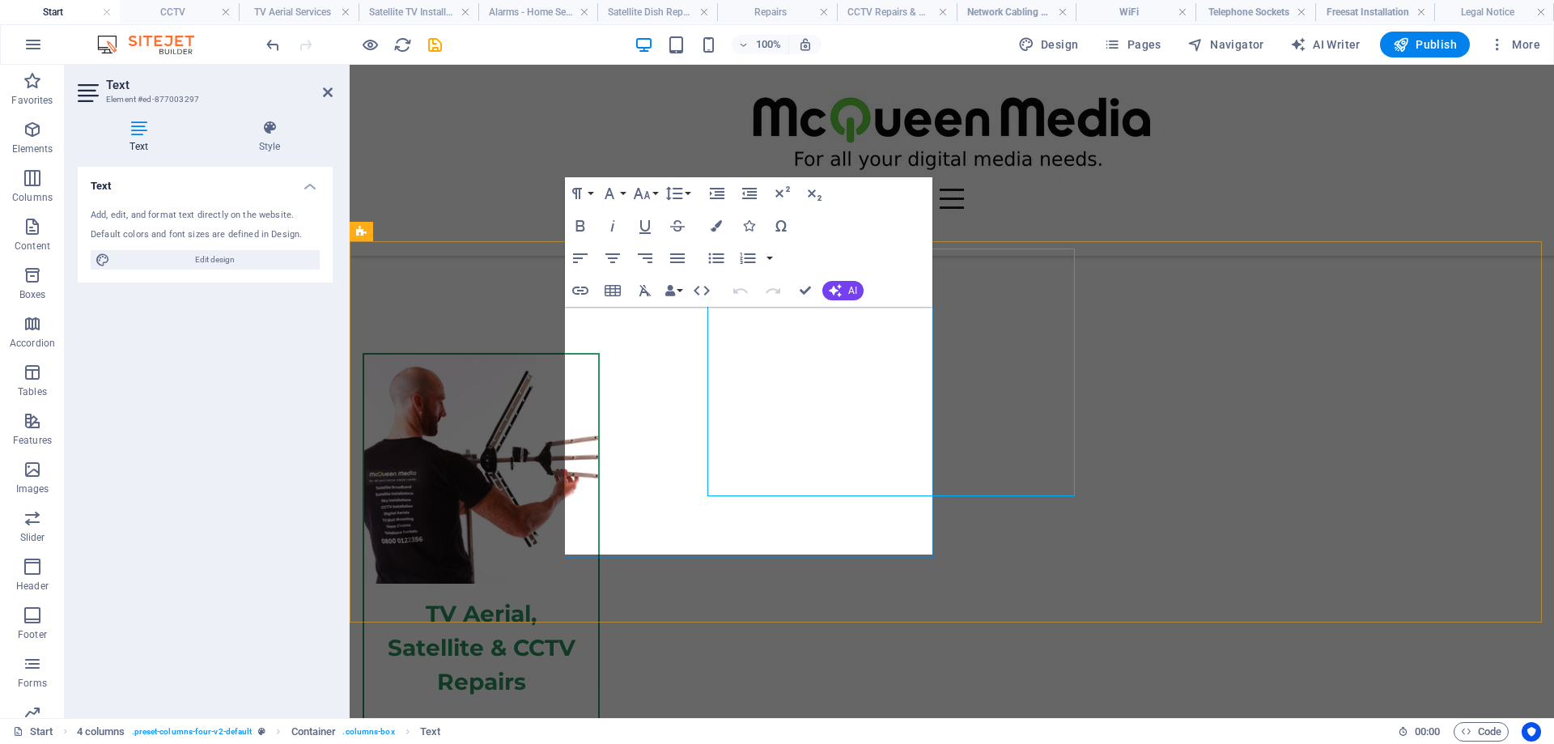
scroll to position [5685, 0]
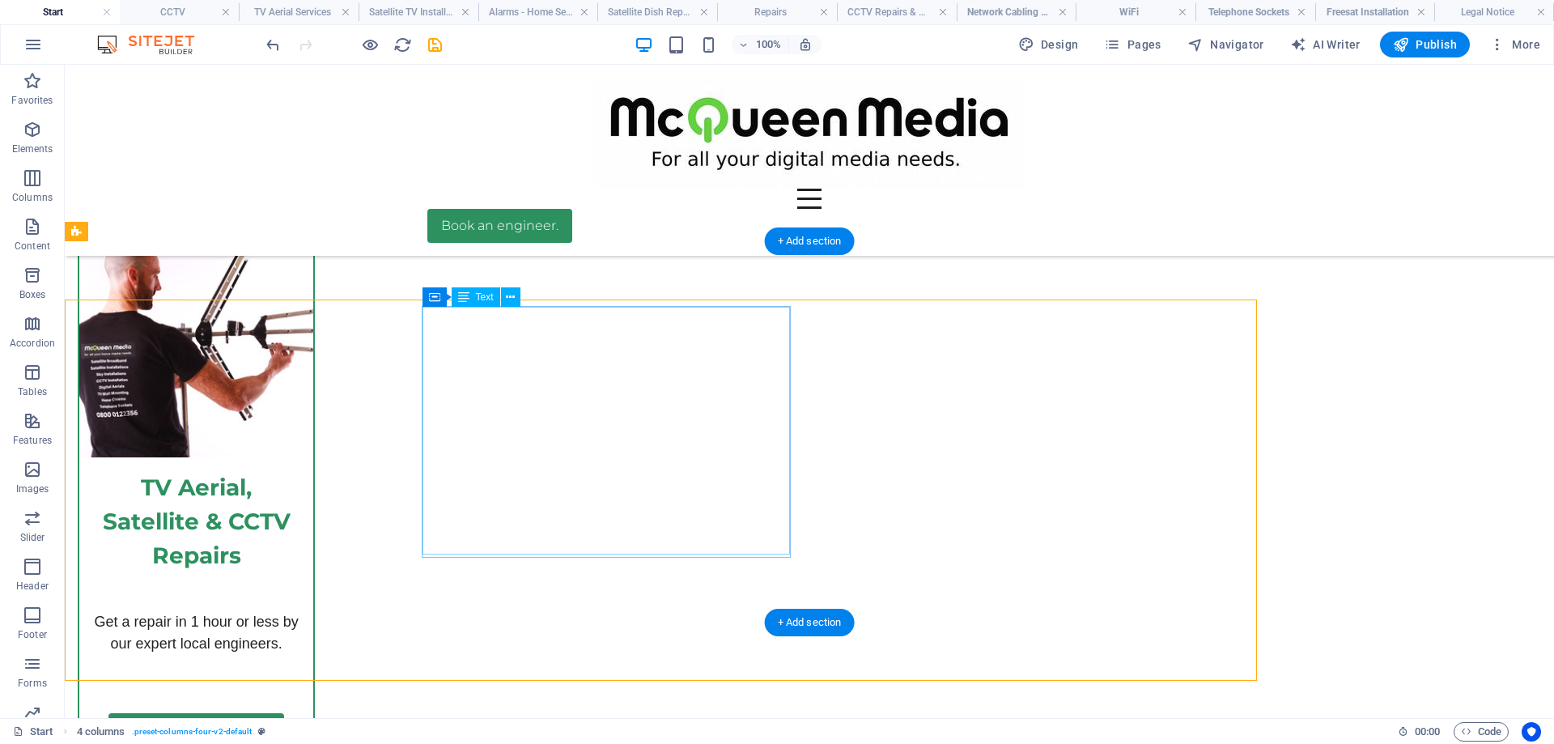
scroll to position [5627, 0]
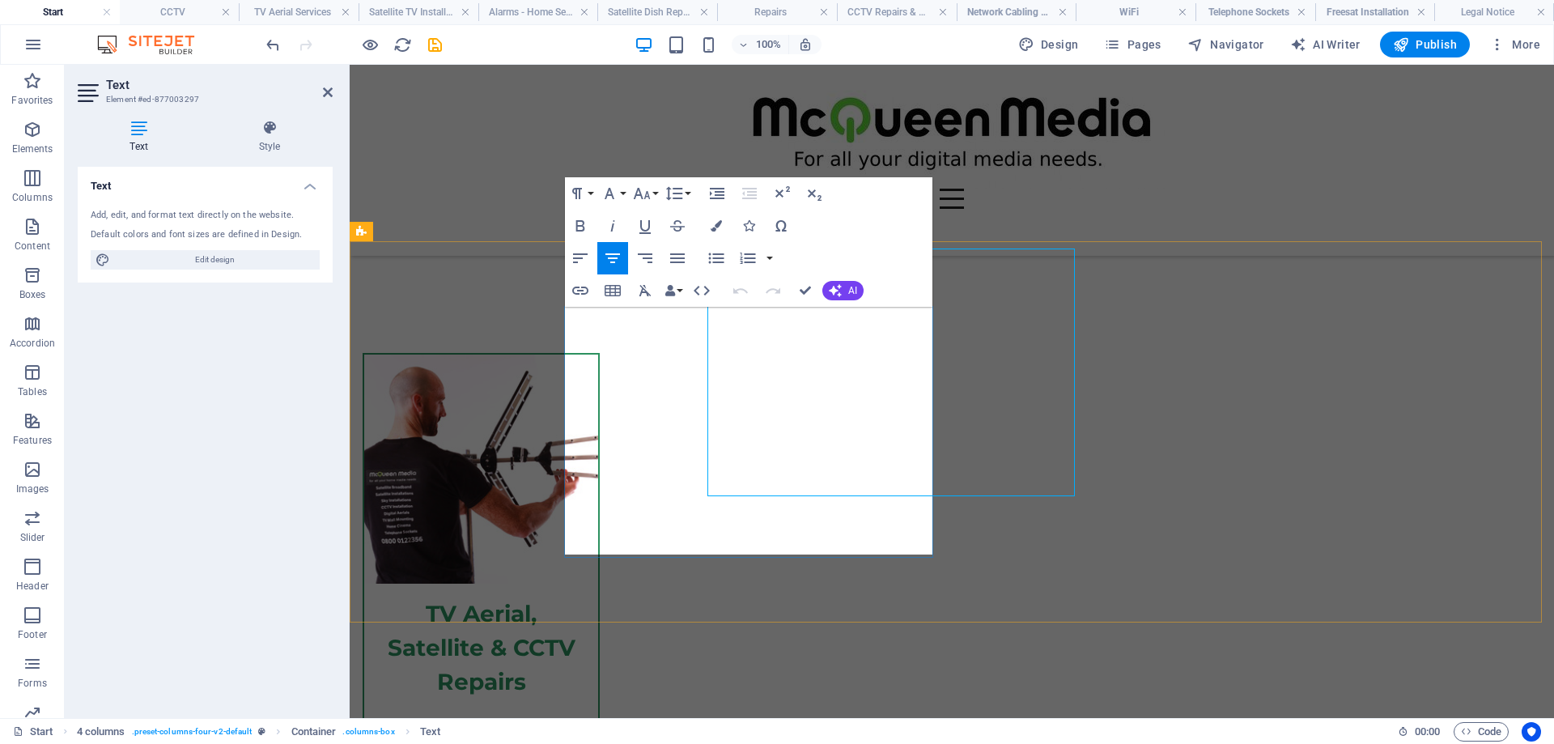
scroll to position [5685, 0]
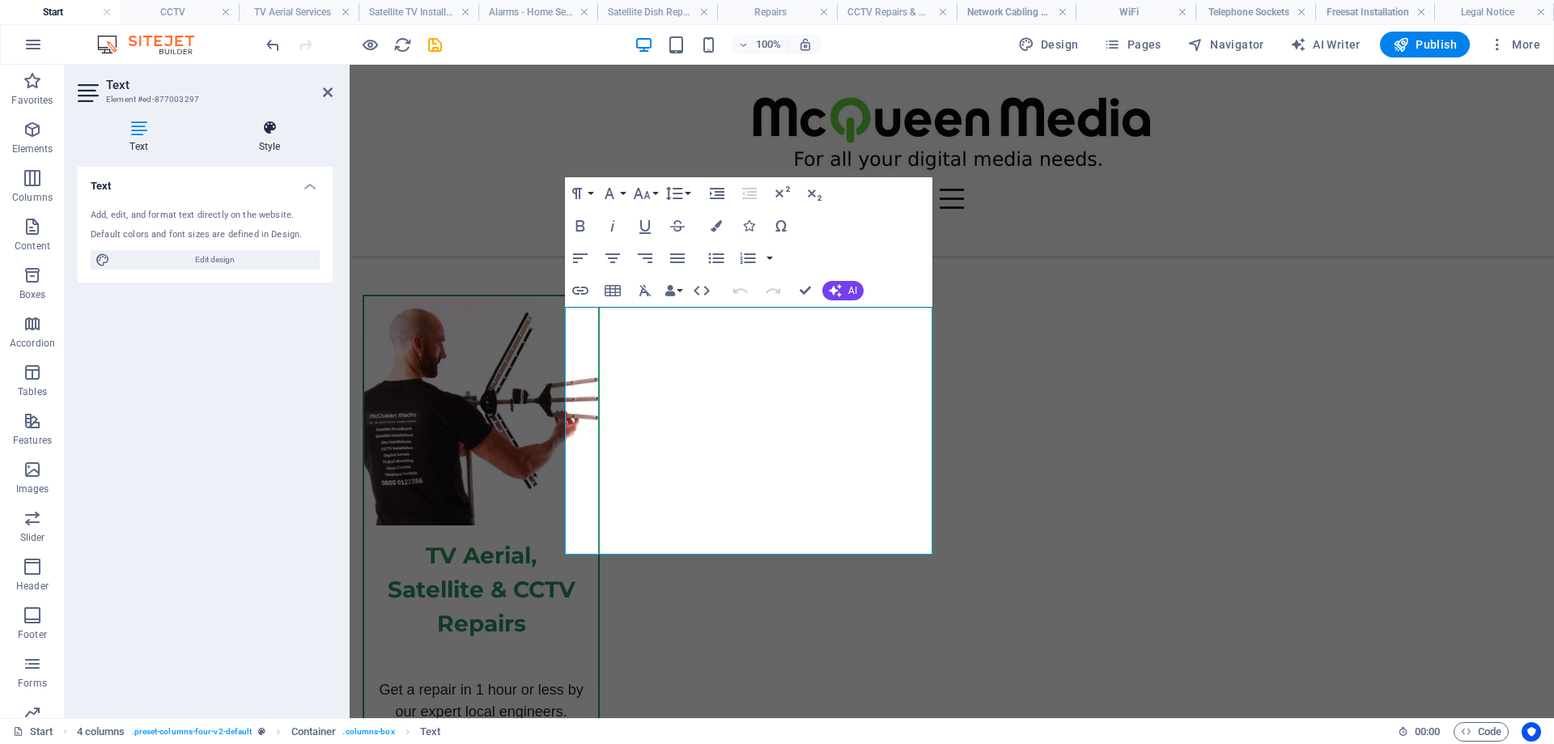
click at [270, 133] on icon at bounding box center [269, 128] width 126 height 16
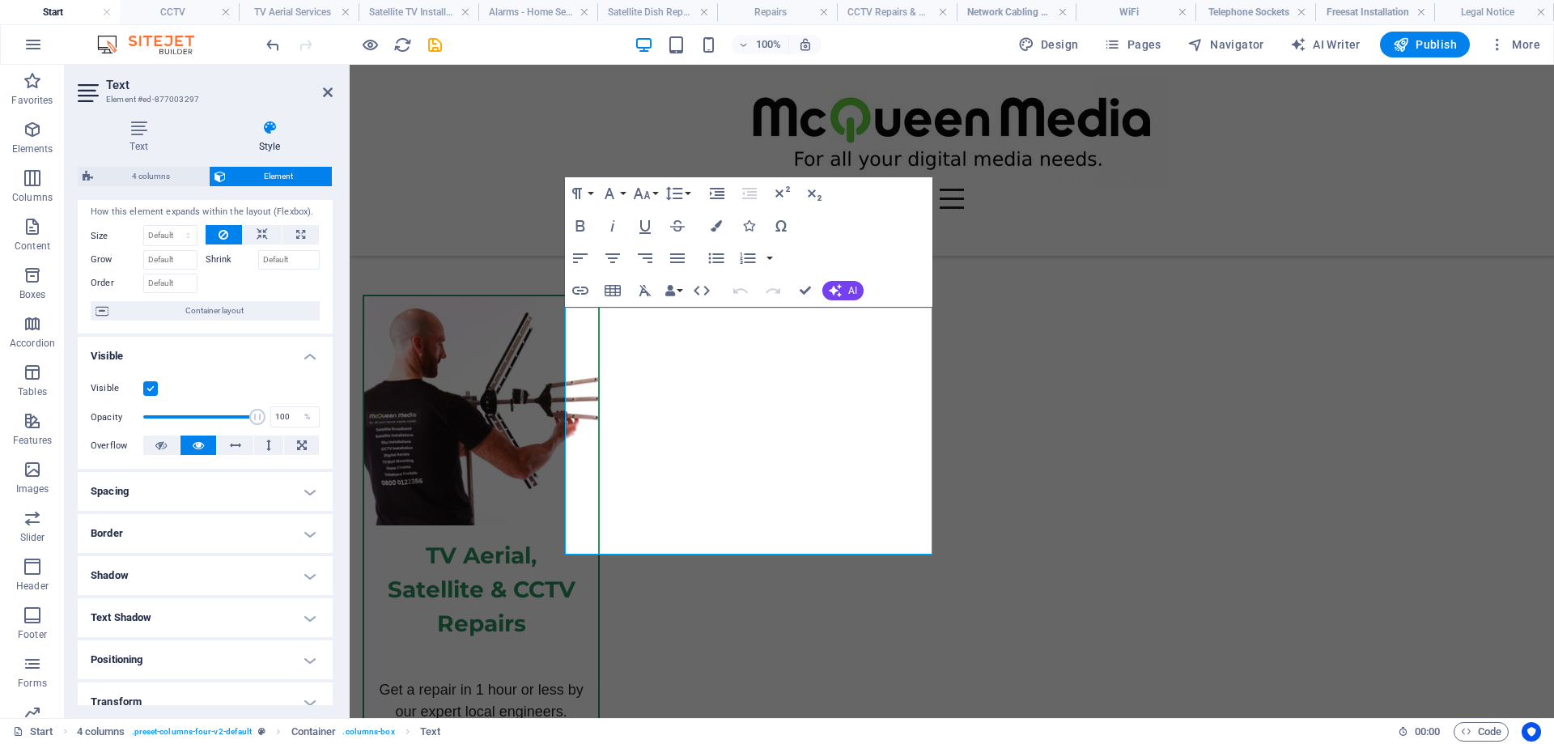
scroll to position [0, 0]
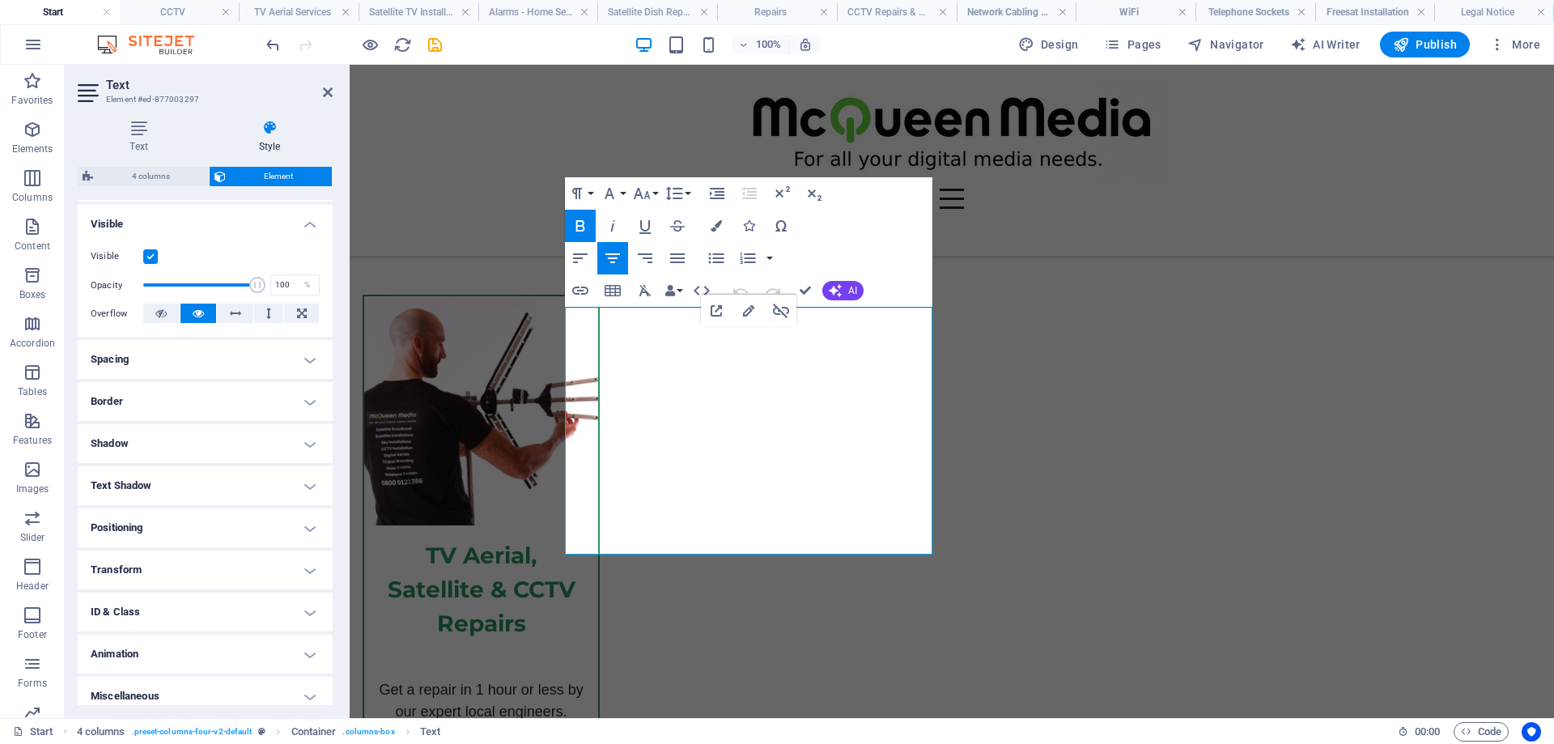
scroll to position [179, 0]
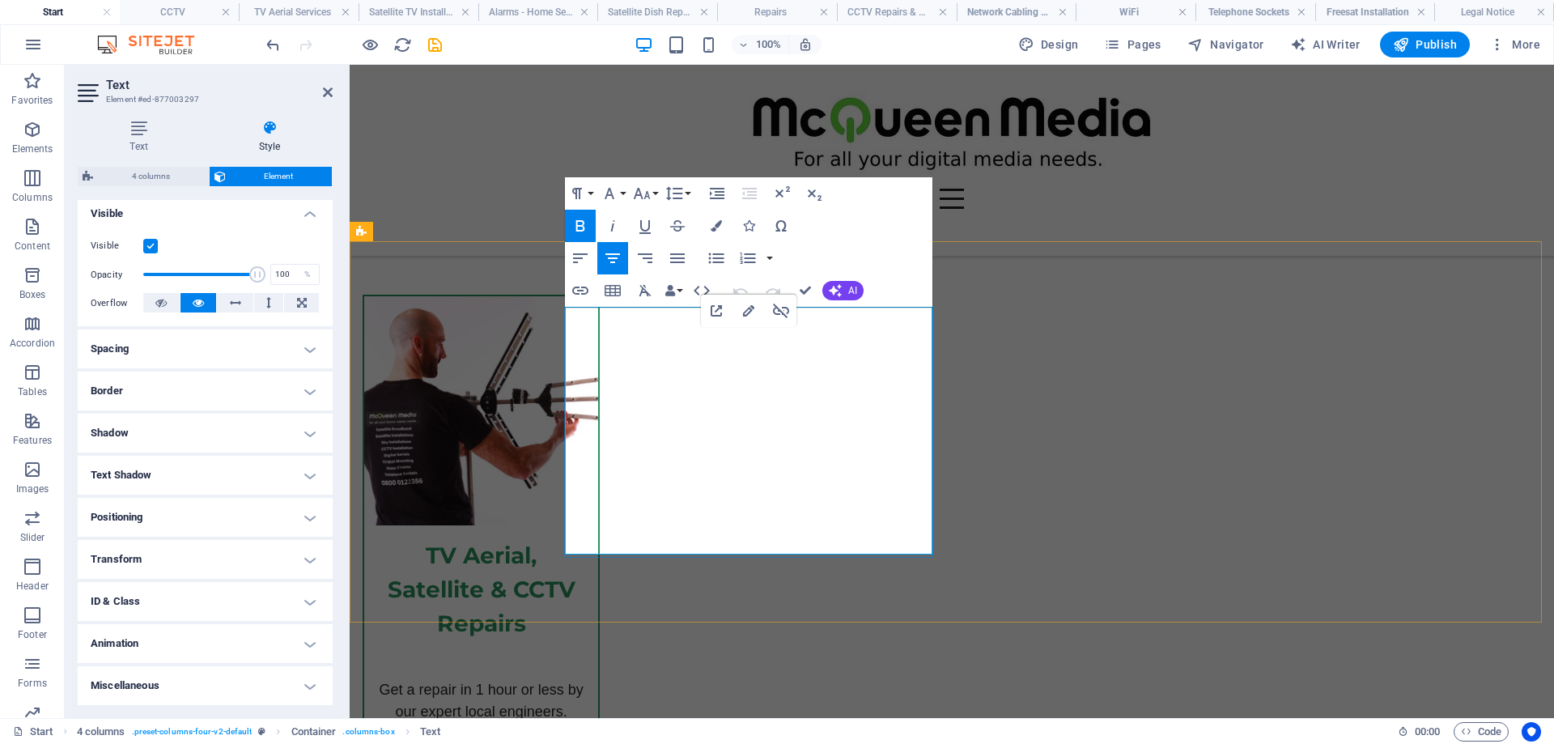
click at [267, 129] on icon at bounding box center [269, 128] width 126 height 16
click at [276, 131] on icon at bounding box center [269, 128] width 126 height 16
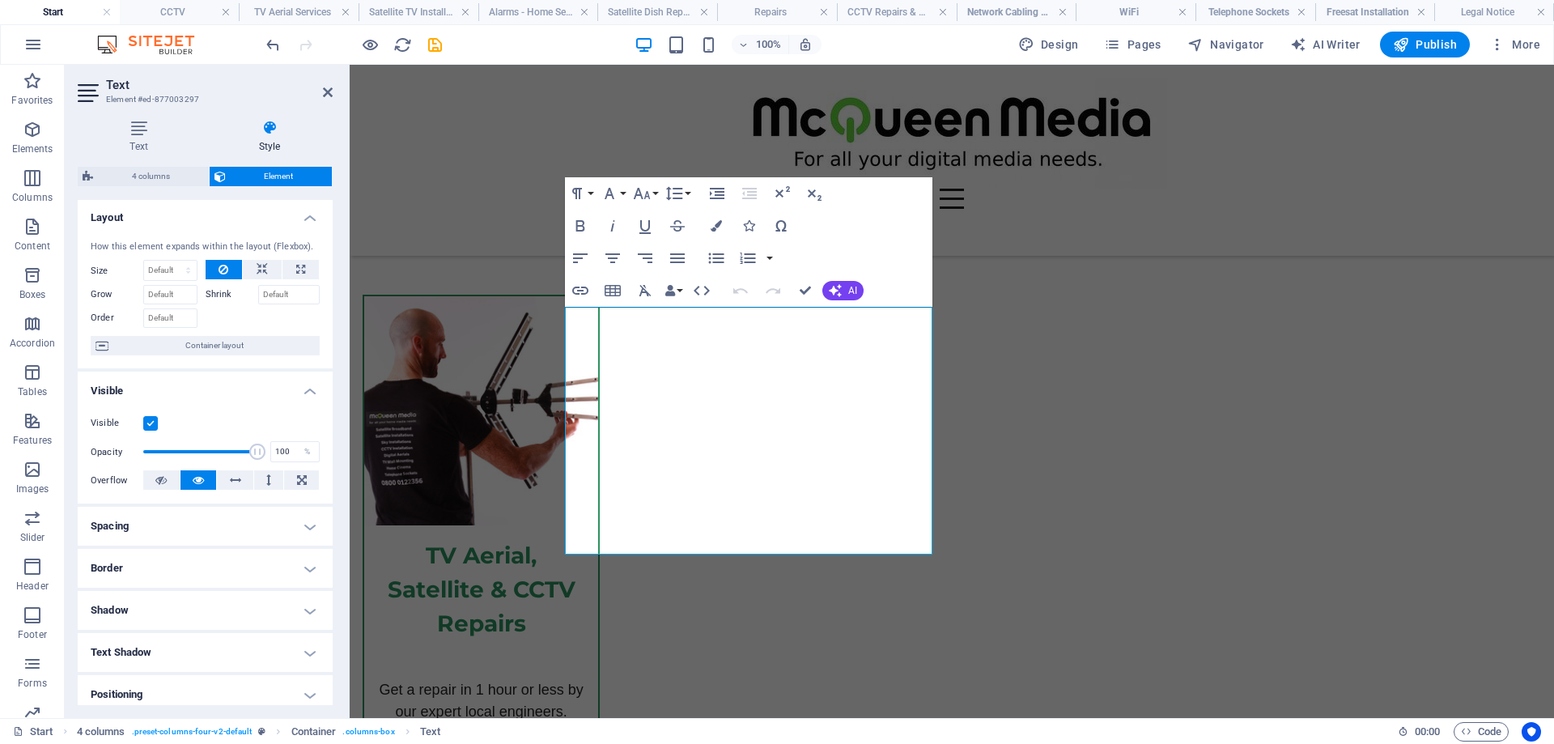
scroll to position [0, 0]
click at [218, 349] on span "Container layout" at bounding box center [213, 346] width 201 height 19
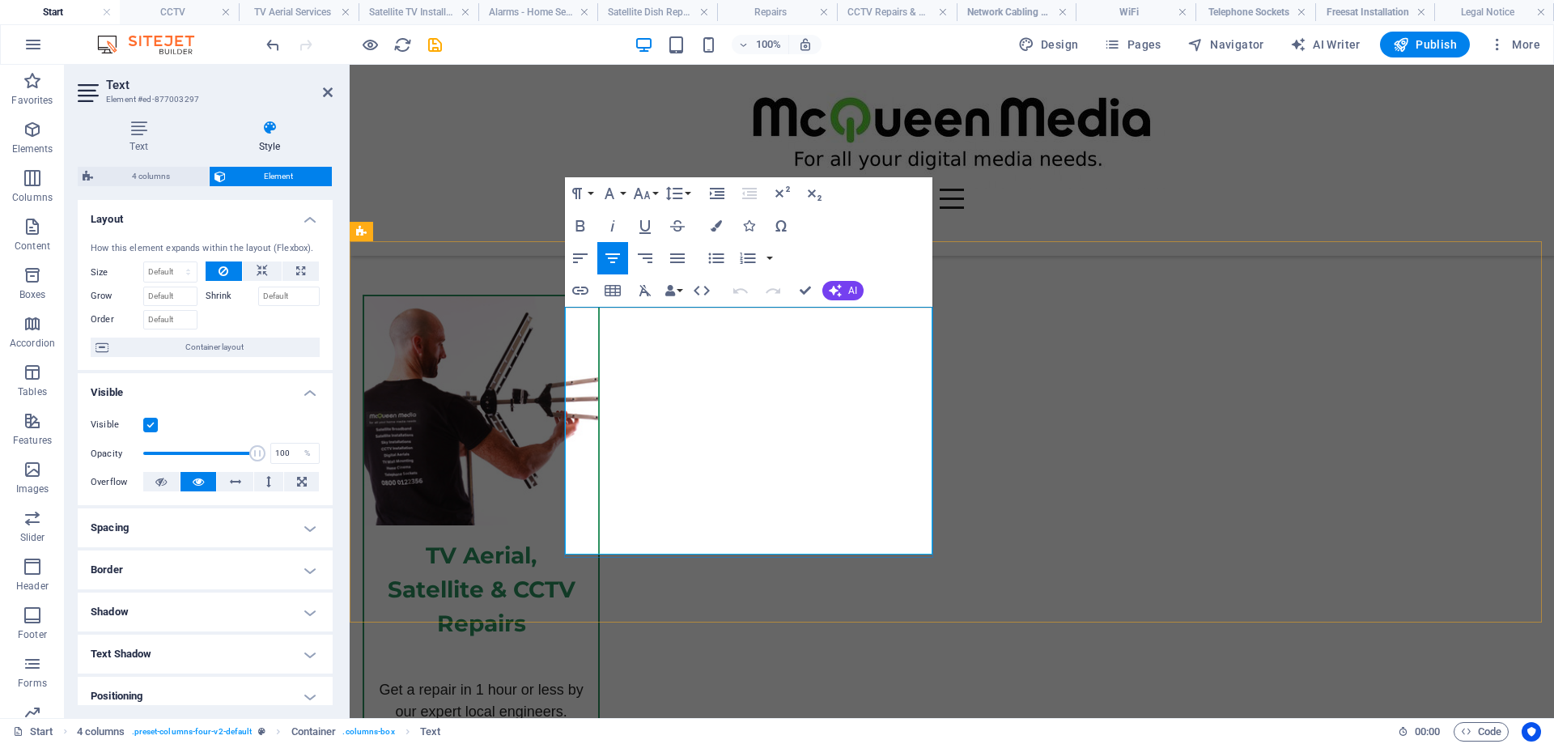
drag, startPoint x: 833, startPoint y: 356, endPoint x: 706, endPoint y: 358, distance: 127.9
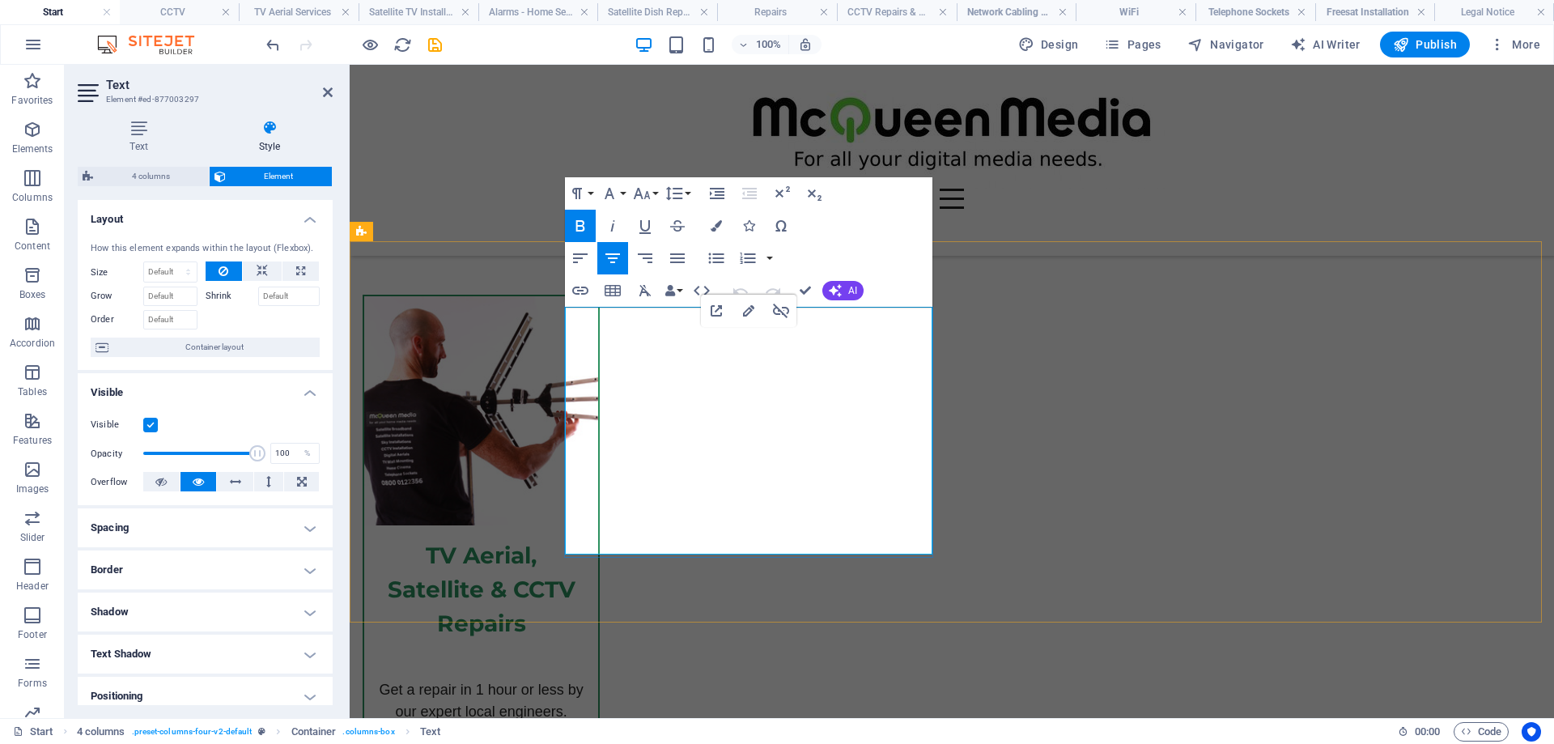
drag, startPoint x: 833, startPoint y: 354, endPoint x: 670, endPoint y: 354, distance: 162.6
click at [586, 290] on icon "button" at bounding box center [579, 290] width 19 height 19
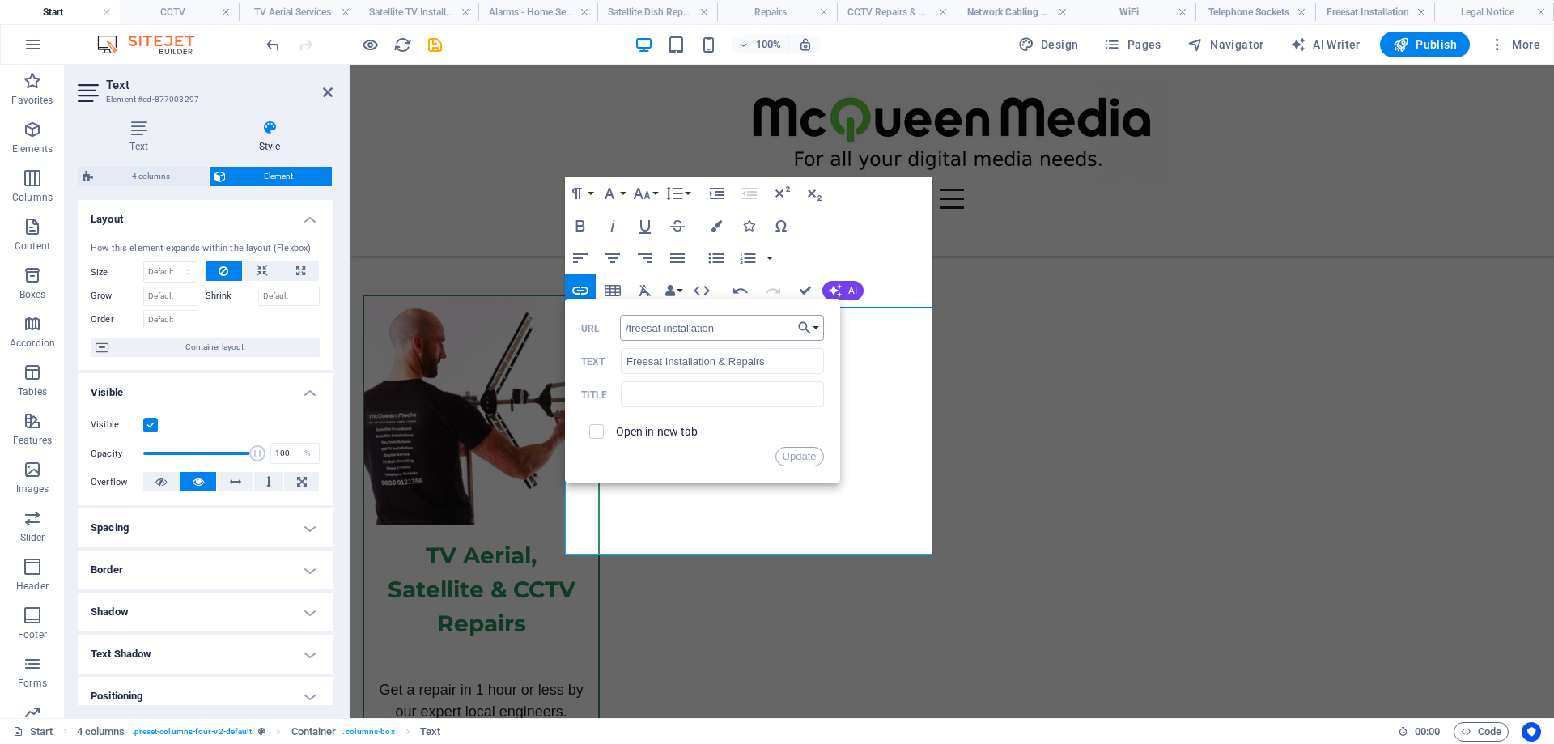
click at [767, 330] on input "/freesat-installation" at bounding box center [722, 328] width 204 height 26
drag, startPoint x: 795, startPoint y: 458, endPoint x: 444, endPoint y: 392, distance: 356.6
click at [795, 458] on button "Update" at bounding box center [799, 456] width 49 height 19
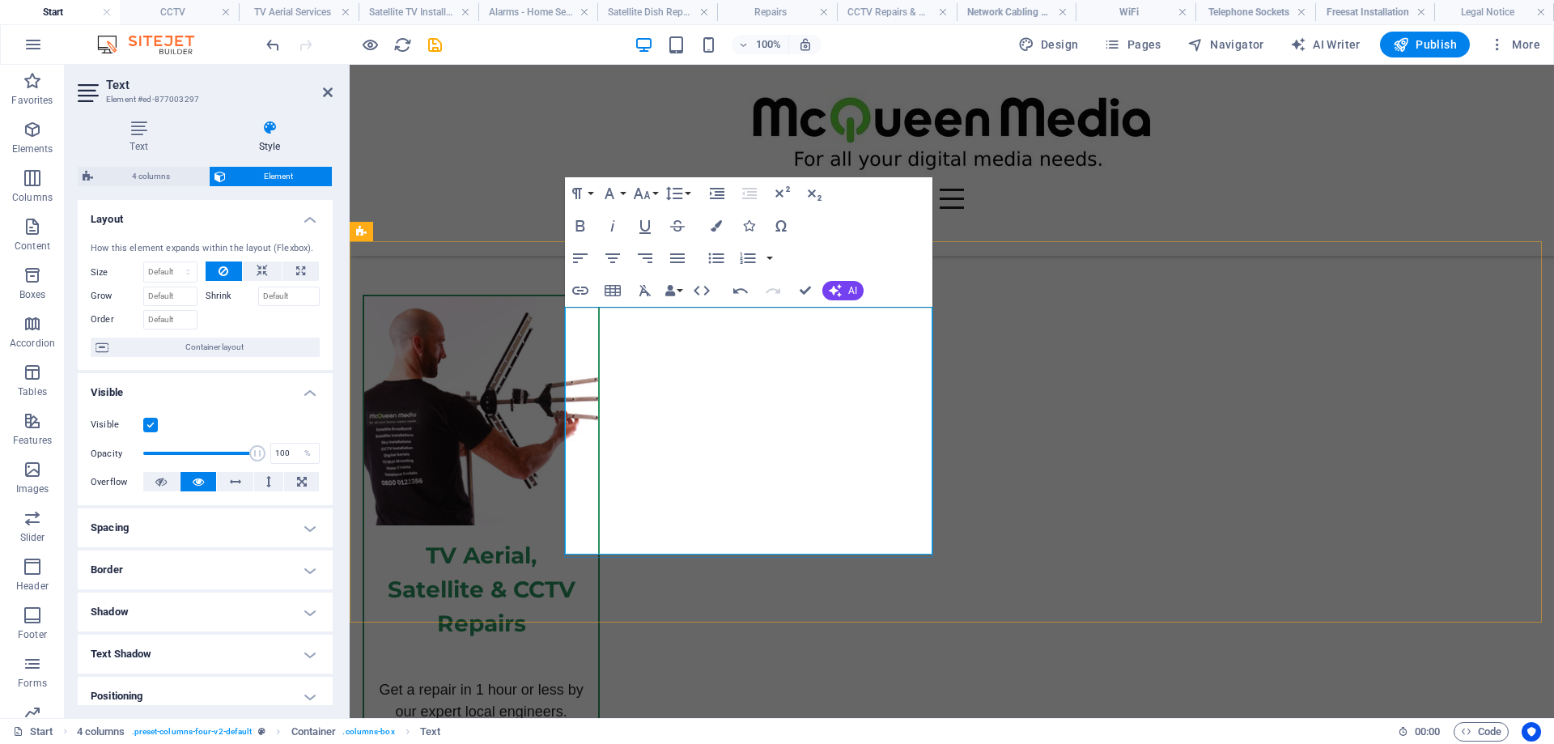
drag, startPoint x: 831, startPoint y: 376, endPoint x: 664, endPoint y: 380, distance: 166.7
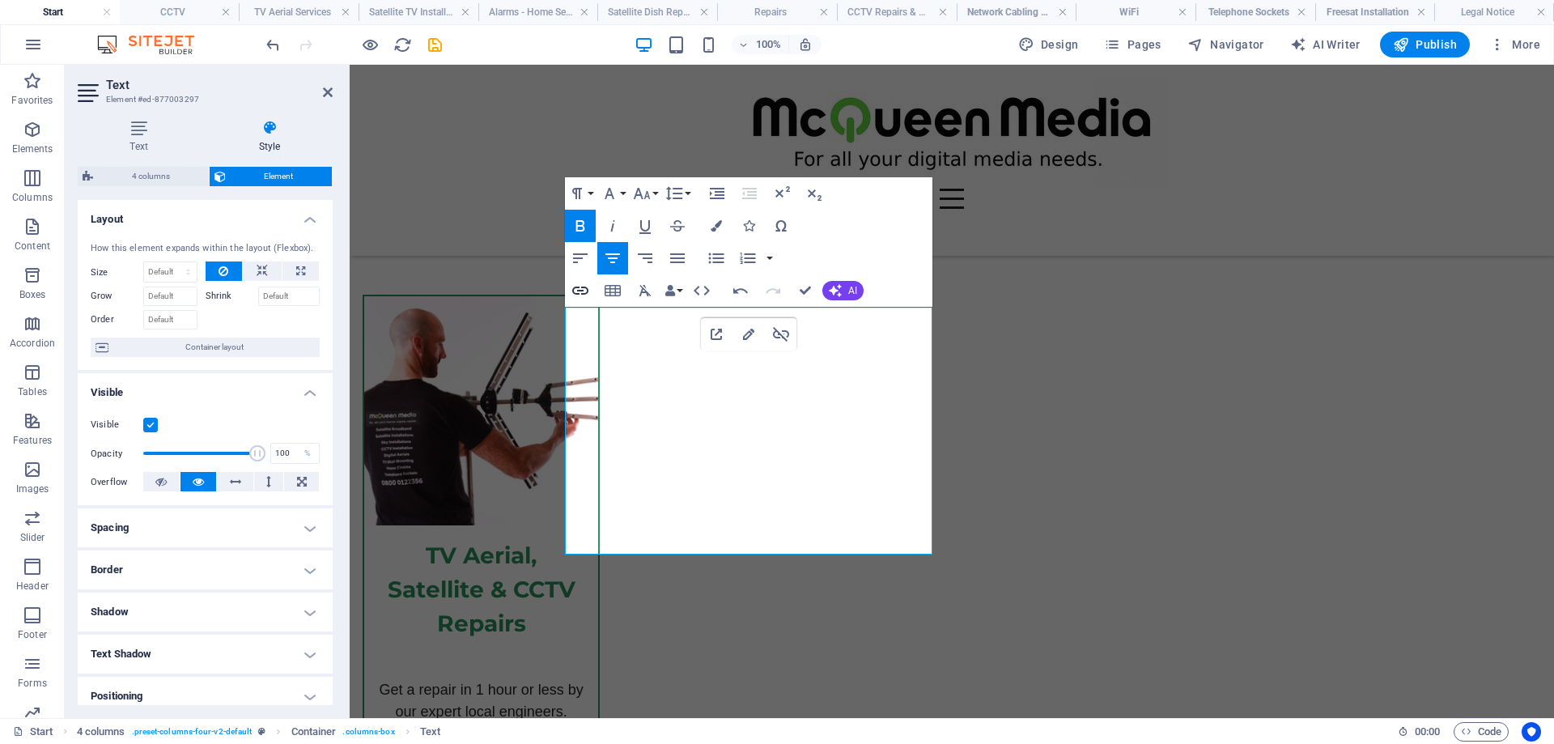
type input "/tv-aerial-services"
type input "Freeview Installation & Repairs"
click at [578, 287] on icon "button" at bounding box center [580, 290] width 16 height 8
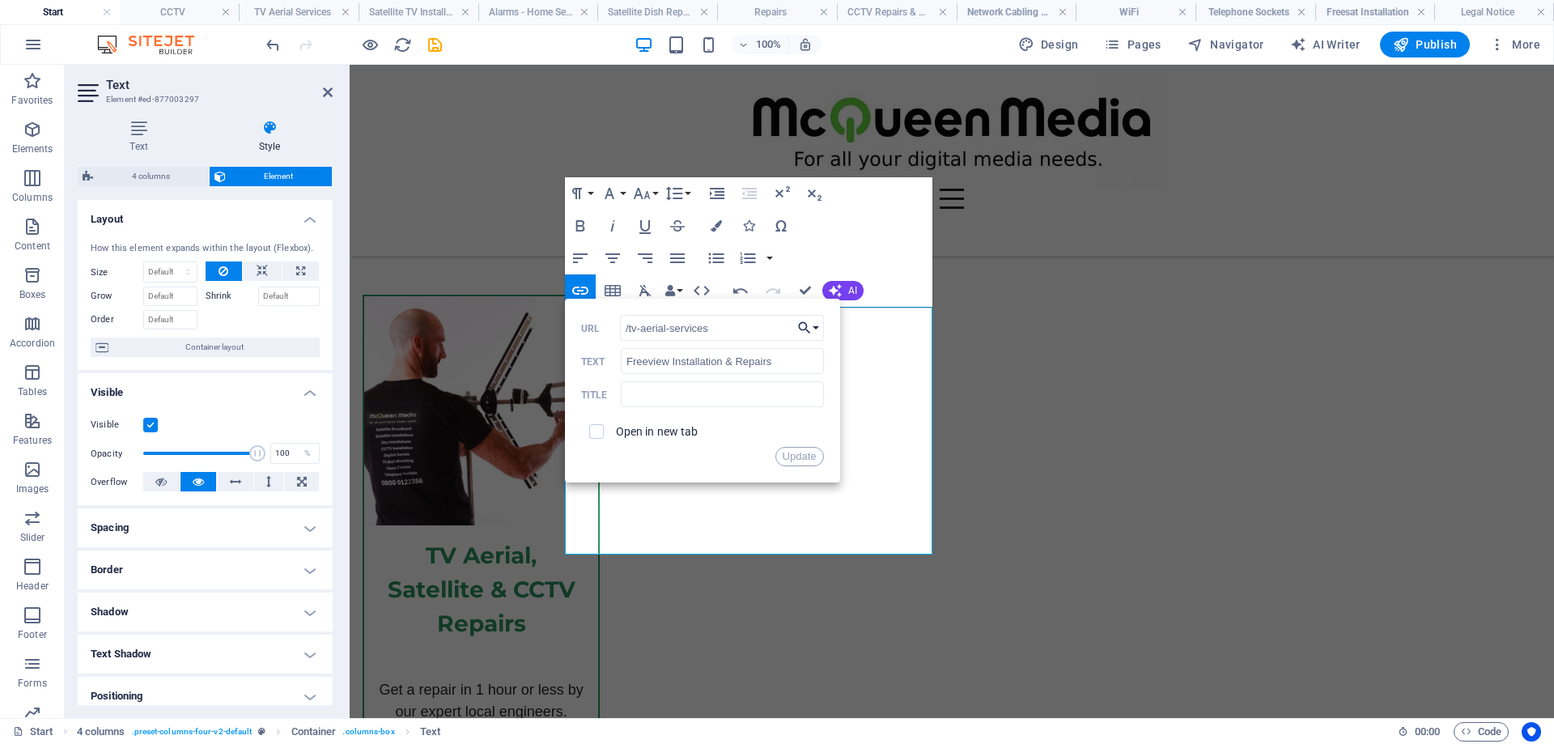
click at [809, 324] on icon "button" at bounding box center [804, 327] width 16 height 19
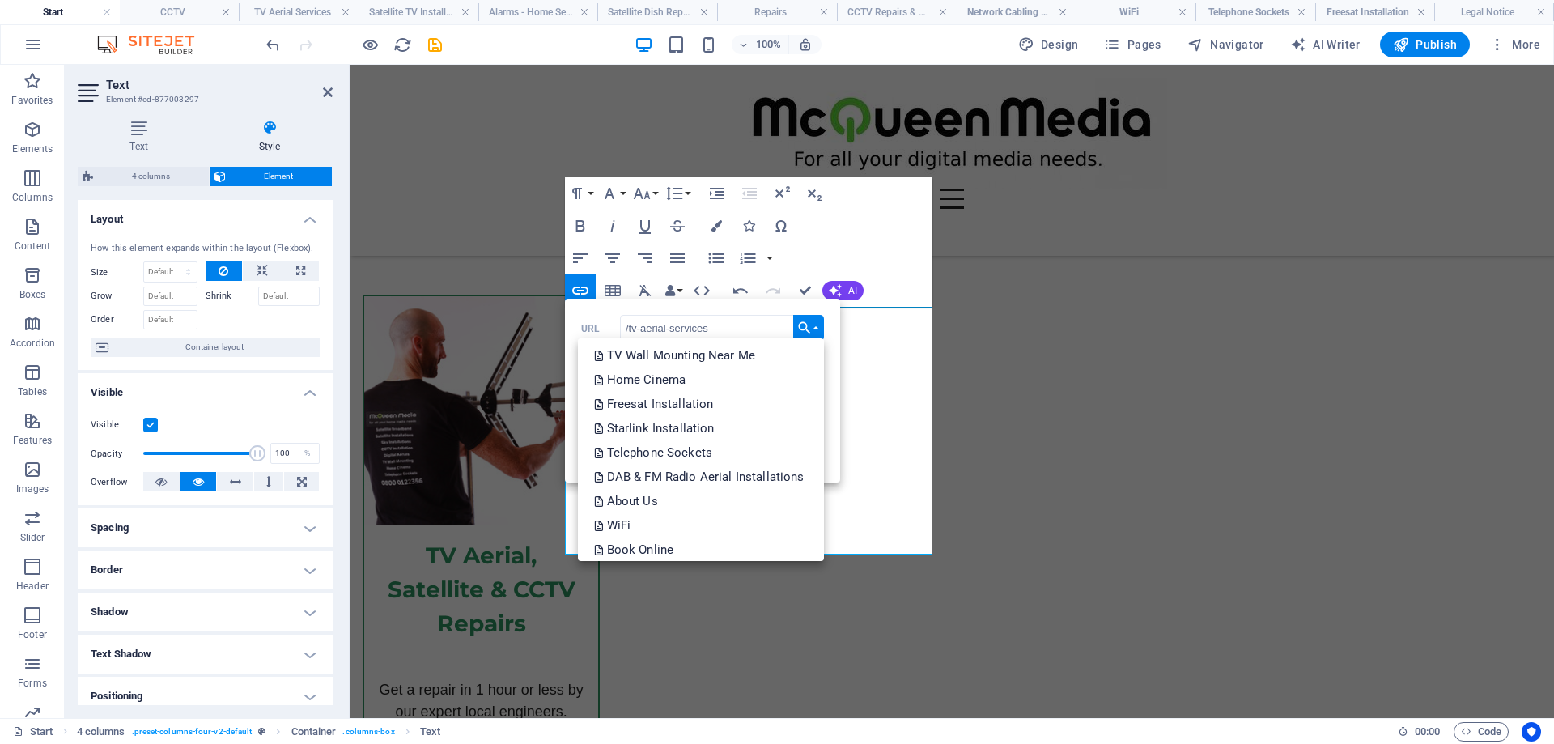
scroll to position [195, 0]
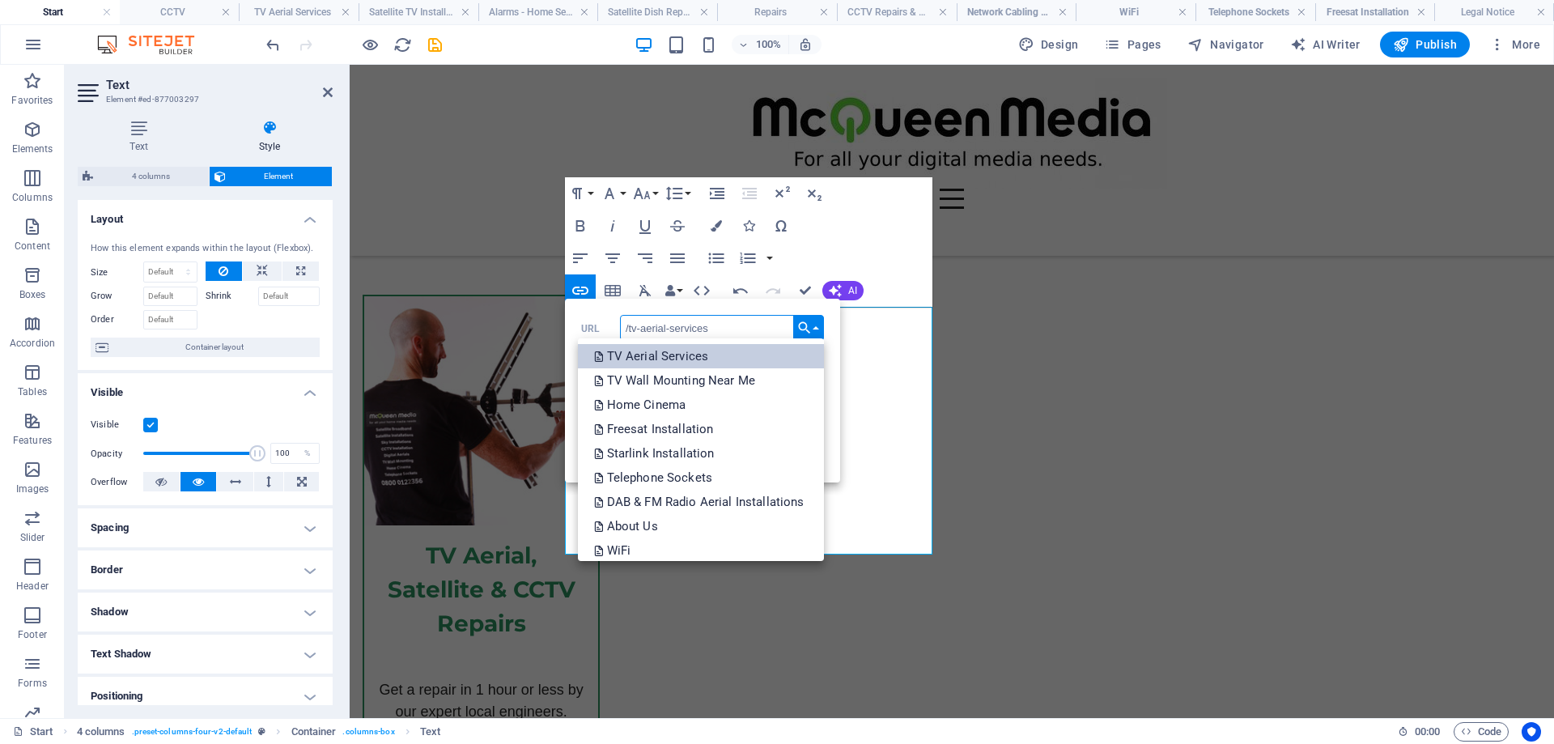
click at [692, 350] on p "TV Aerial Services" at bounding box center [653, 356] width 118 height 24
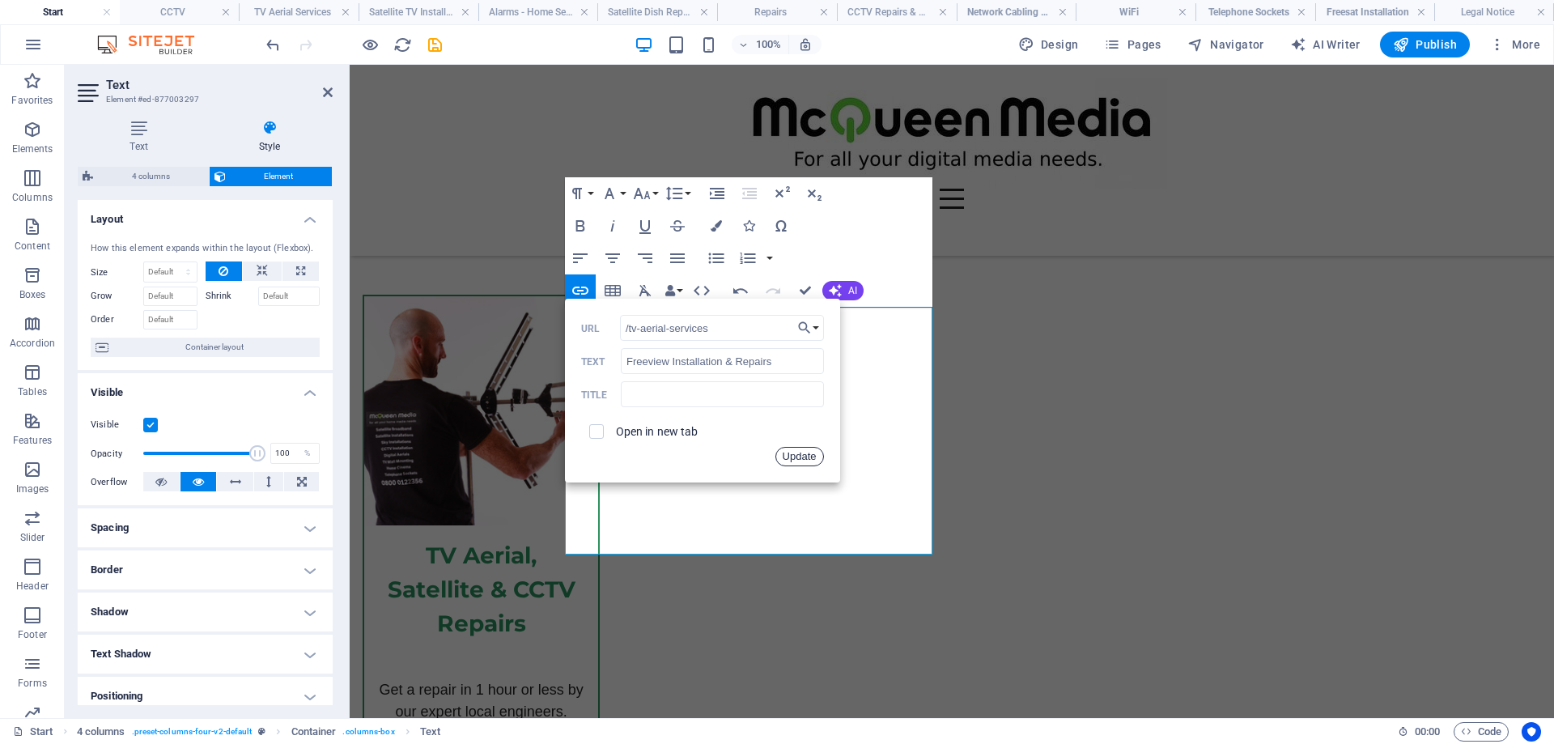
click at [804, 456] on button "Update" at bounding box center [799, 456] width 49 height 19
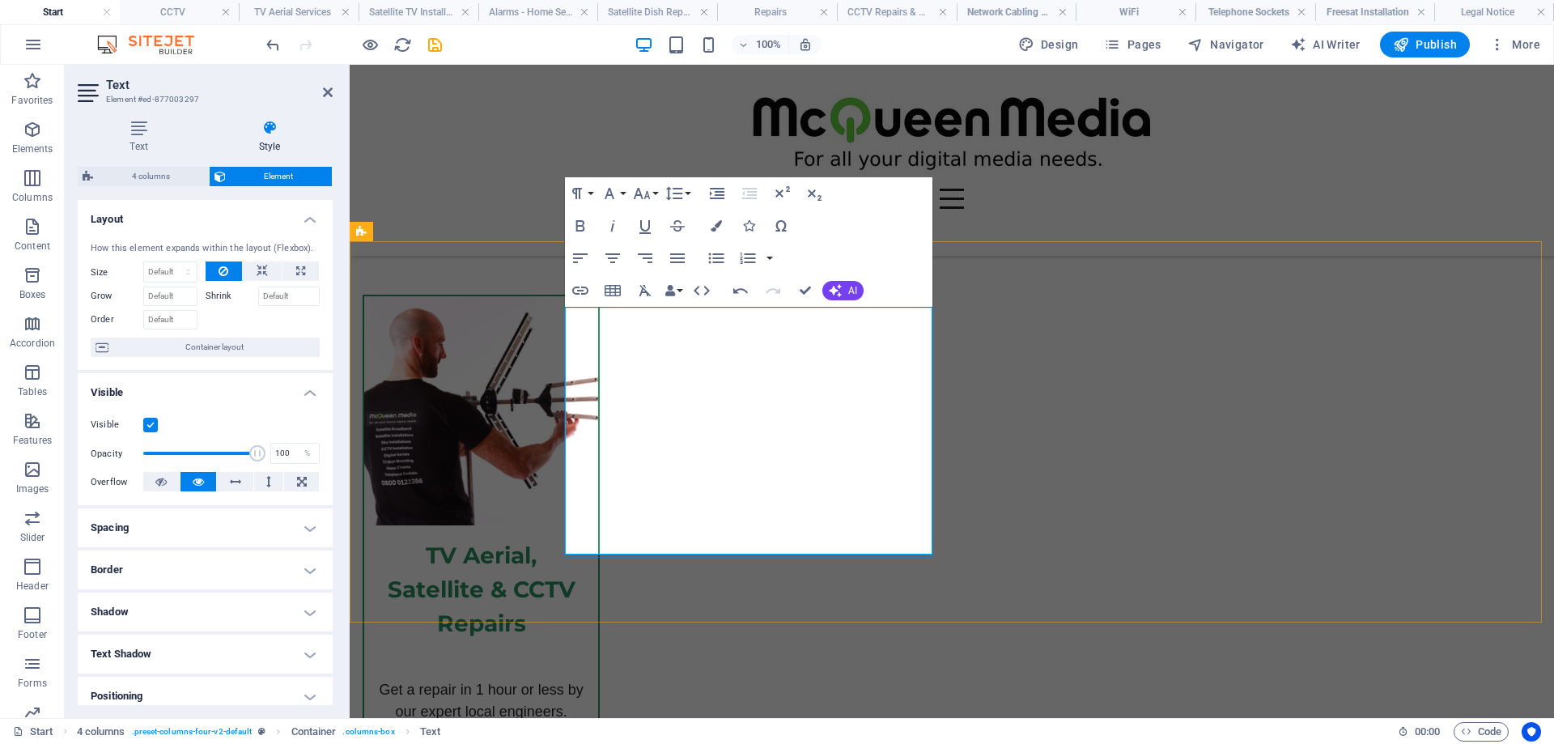
drag, startPoint x: 847, startPoint y: 403, endPoint x: 652, endPoint y: 405, distance: 195.0
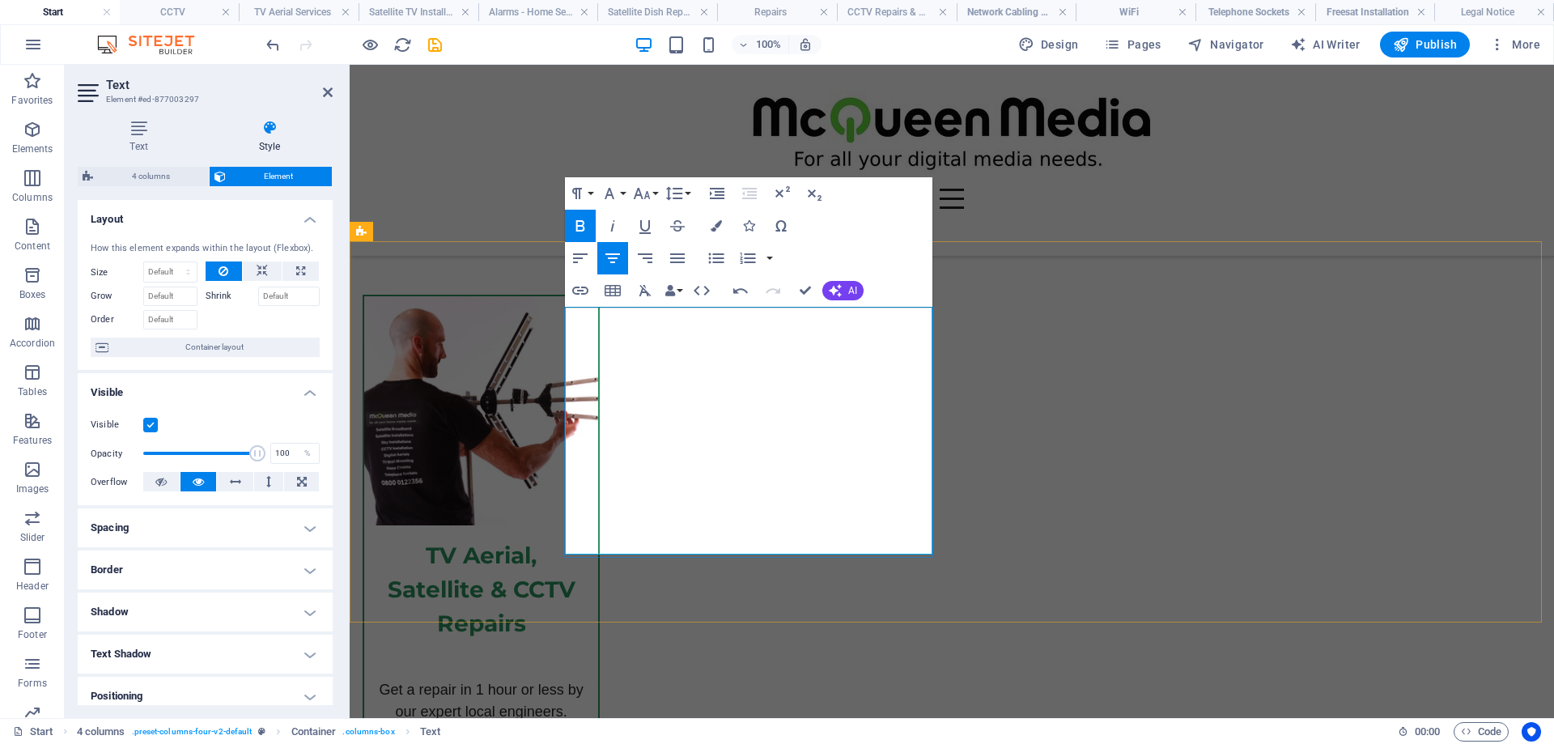
type input "/dab-fm-radio-aerial-installations"
type input "DAB & FM Installations & Repairs"
click at [583, 287] on icon "button" at bounding box center [580, 290] width 16 height 8
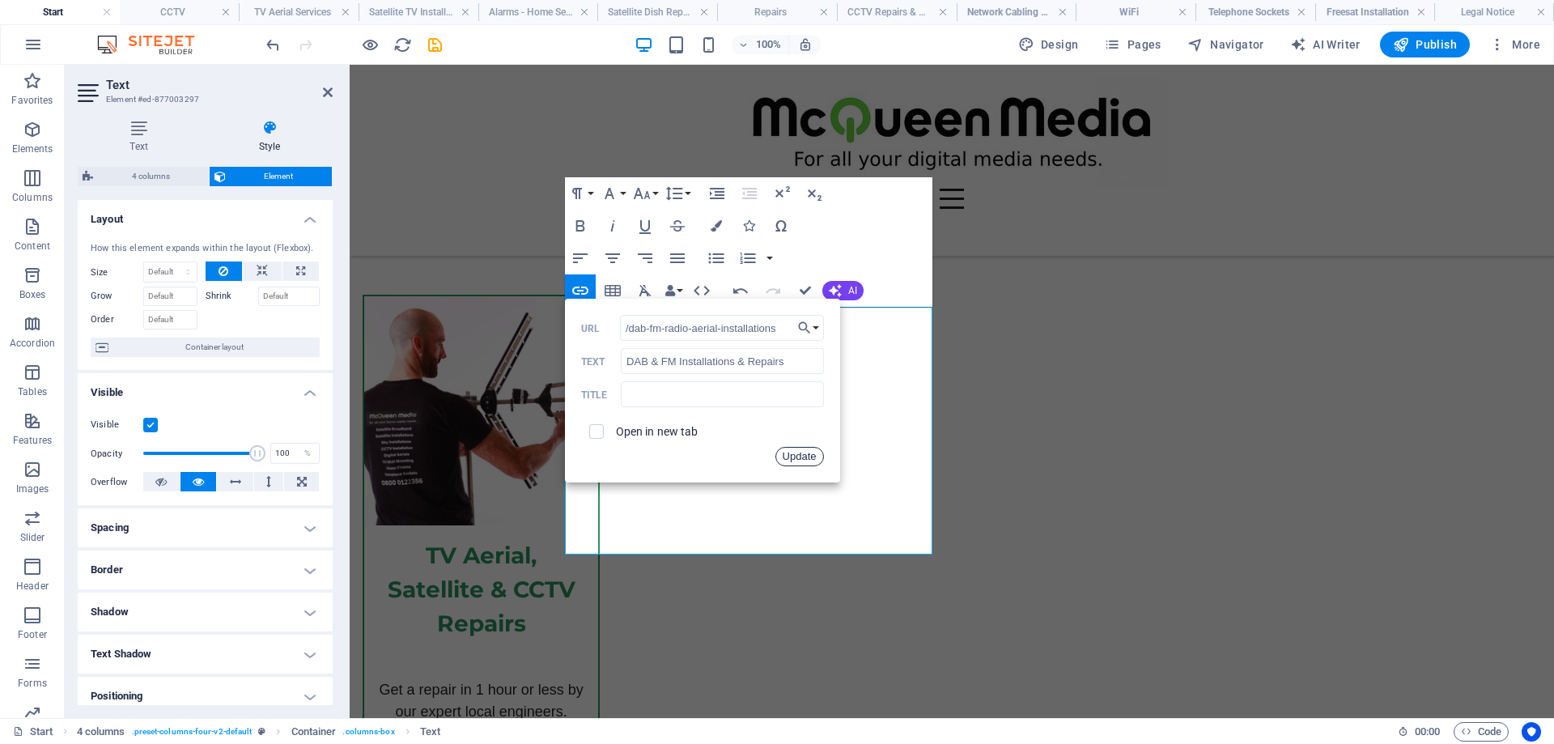
click at [800, 453] on button "Update" at bounding box center [799, 456] width 49 height 19
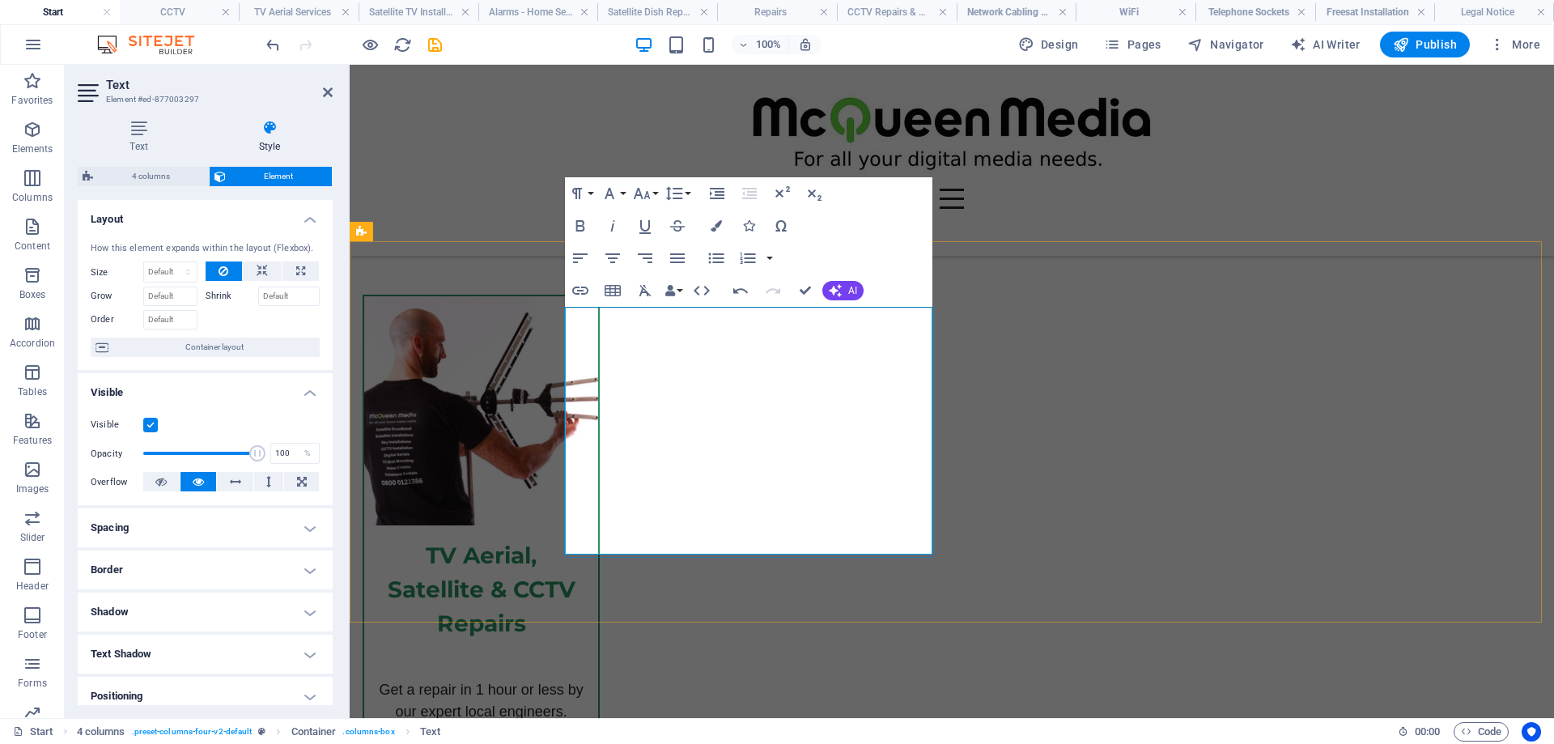
drag, startPoint x: 800, startPoint y: 422, endPoint x: 687, endPoint y: 435, distance: 114.1
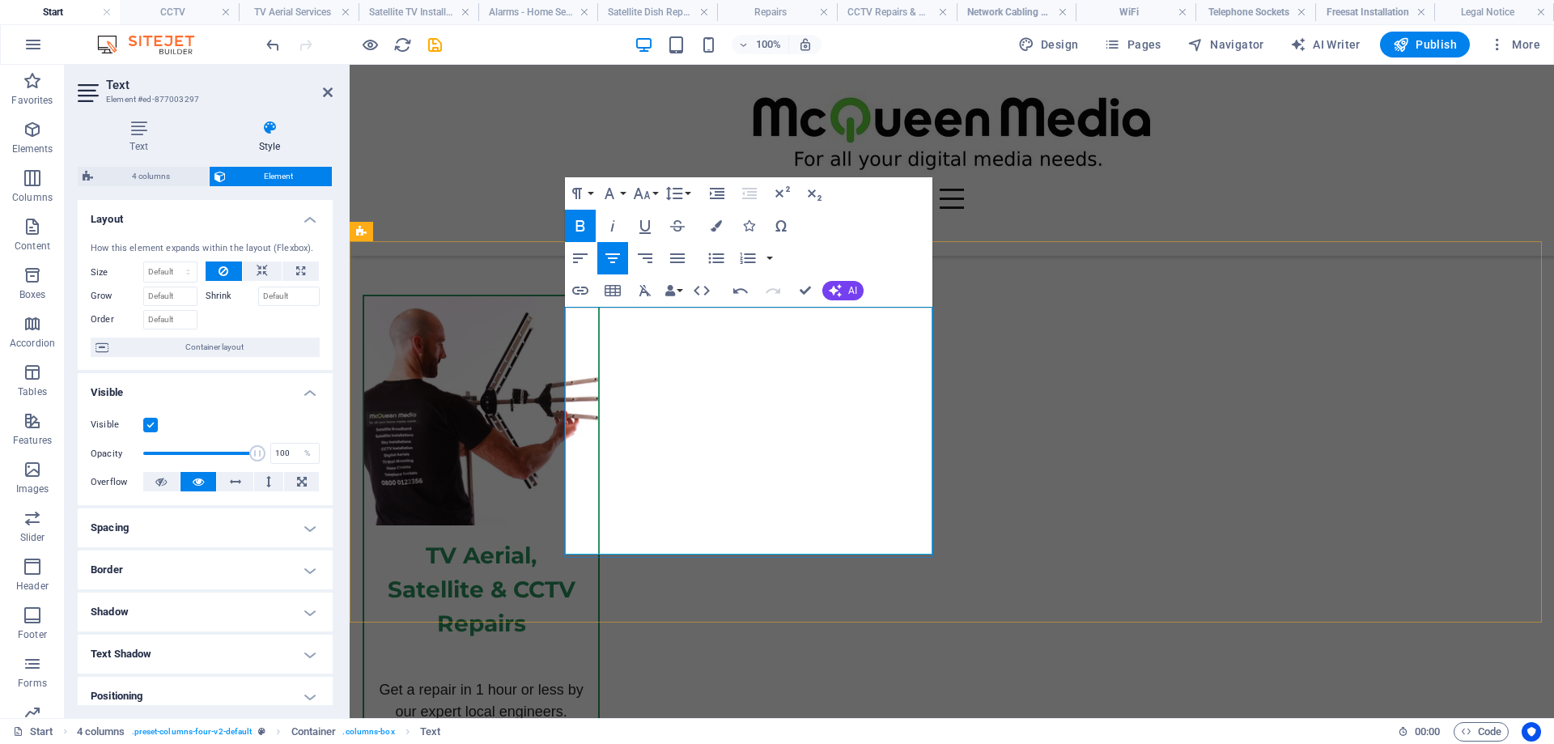
type input "/satellite-tv-installations"
type input "Sky Dish Installers"
click at [580, 286] on icon "button" at bounding box center [579, 290] width 19 height 19
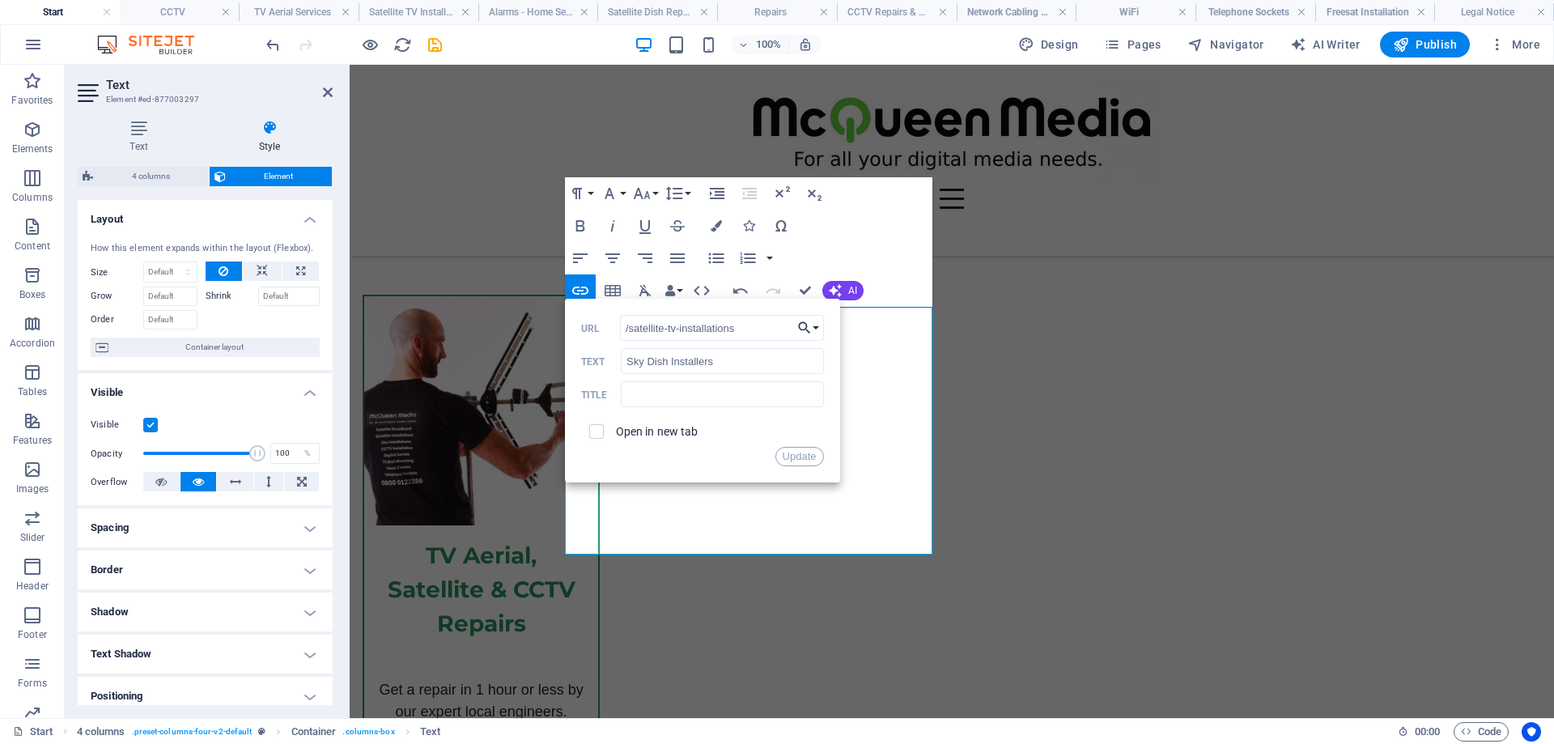
click at [817, 321] on button "Choose Link" at bounding box center [808, 328] width 31 height 26
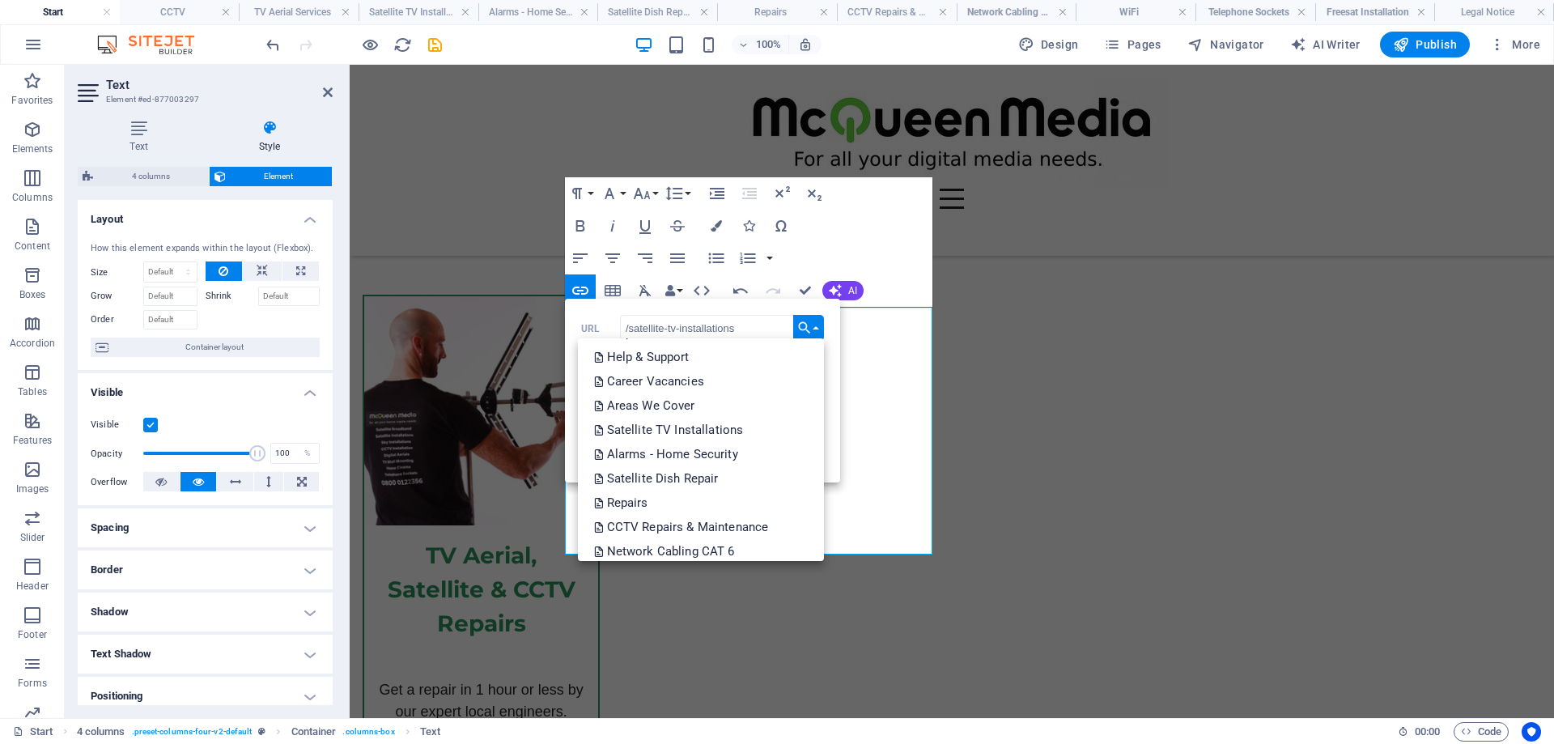
scroll to position [519, 0]
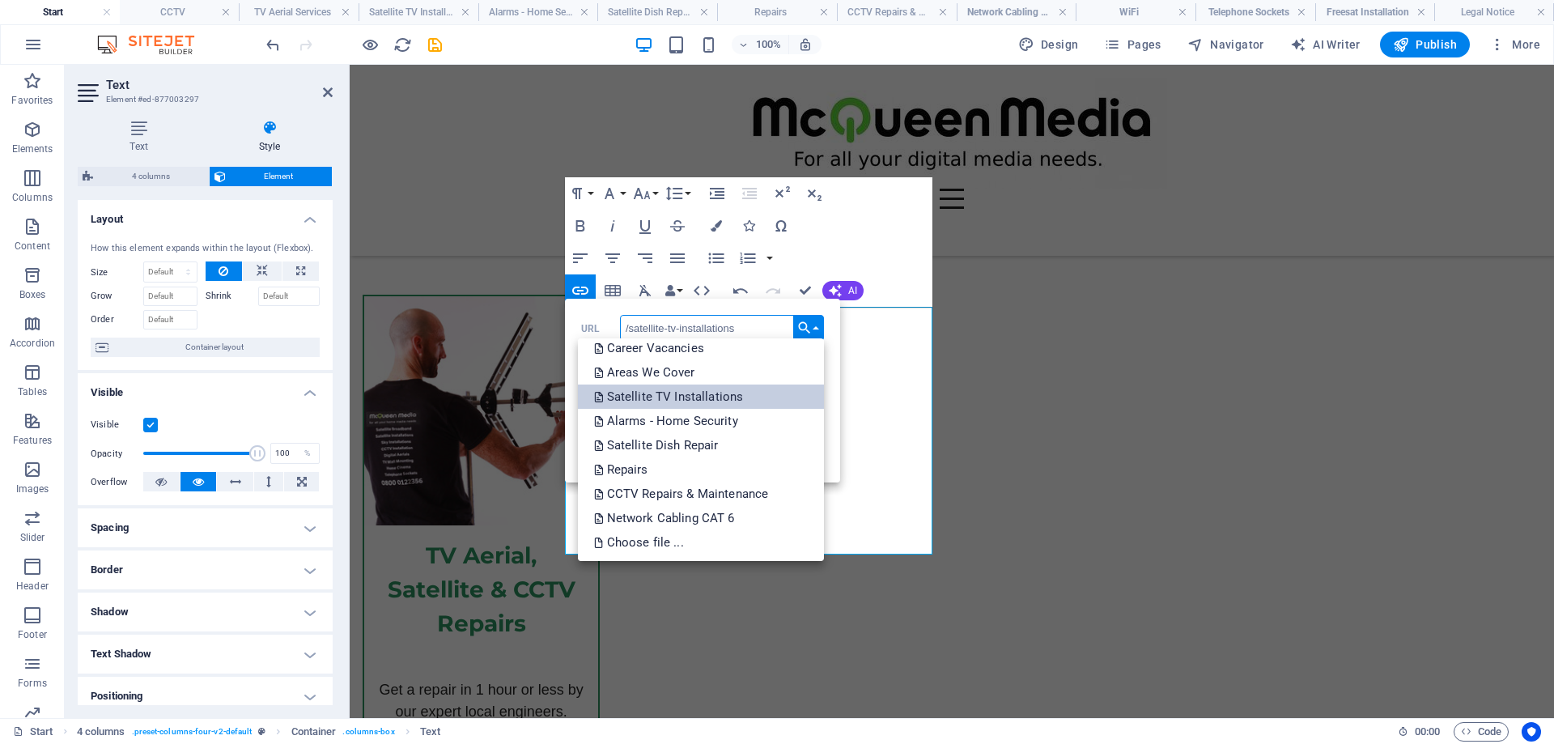
click at [744, 392] on link "Satellite TV Installations" at bounding box center [701, 396] width 246 height 24
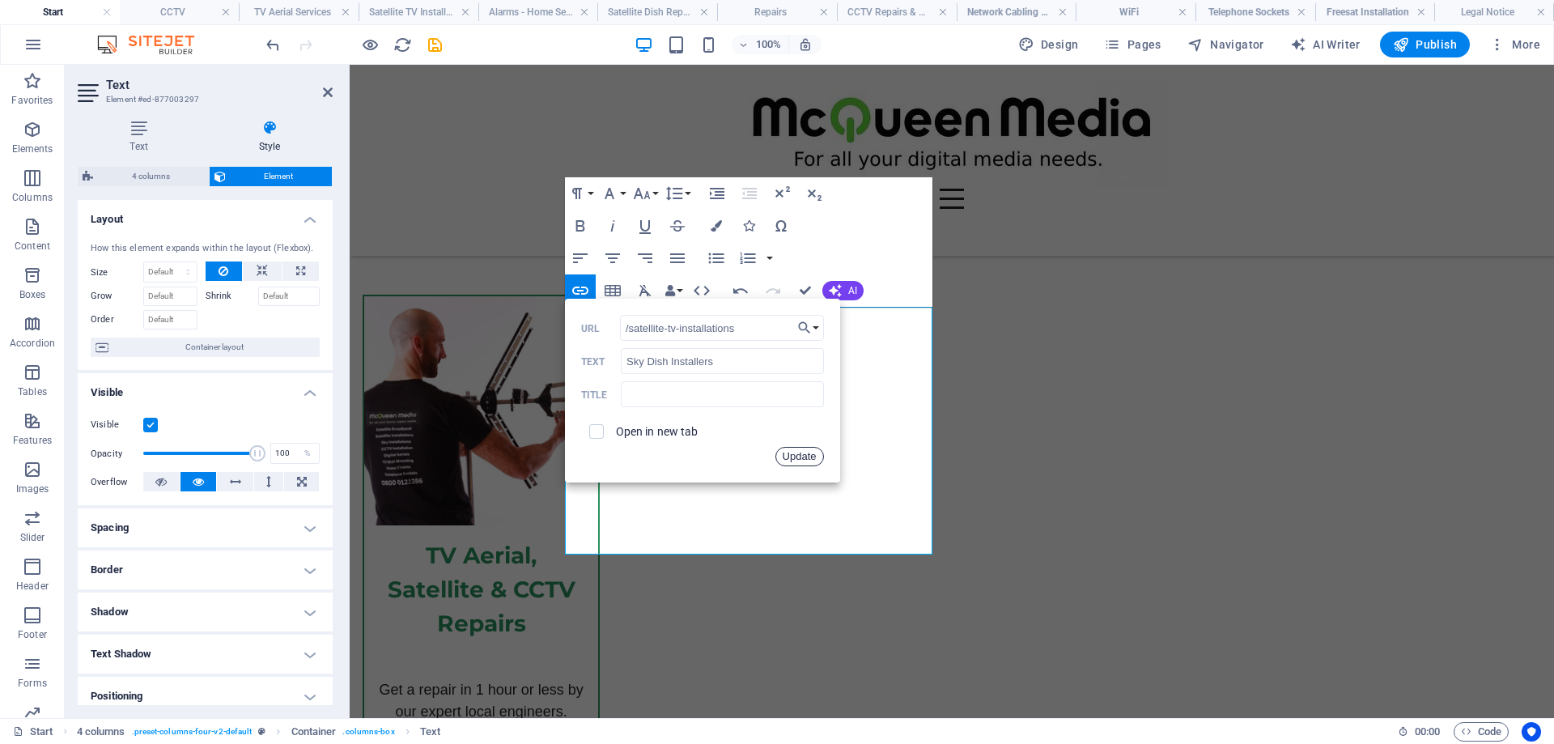
click at [799, 455] on button "Update" at bounding box center [799, 456] width 49 height 19
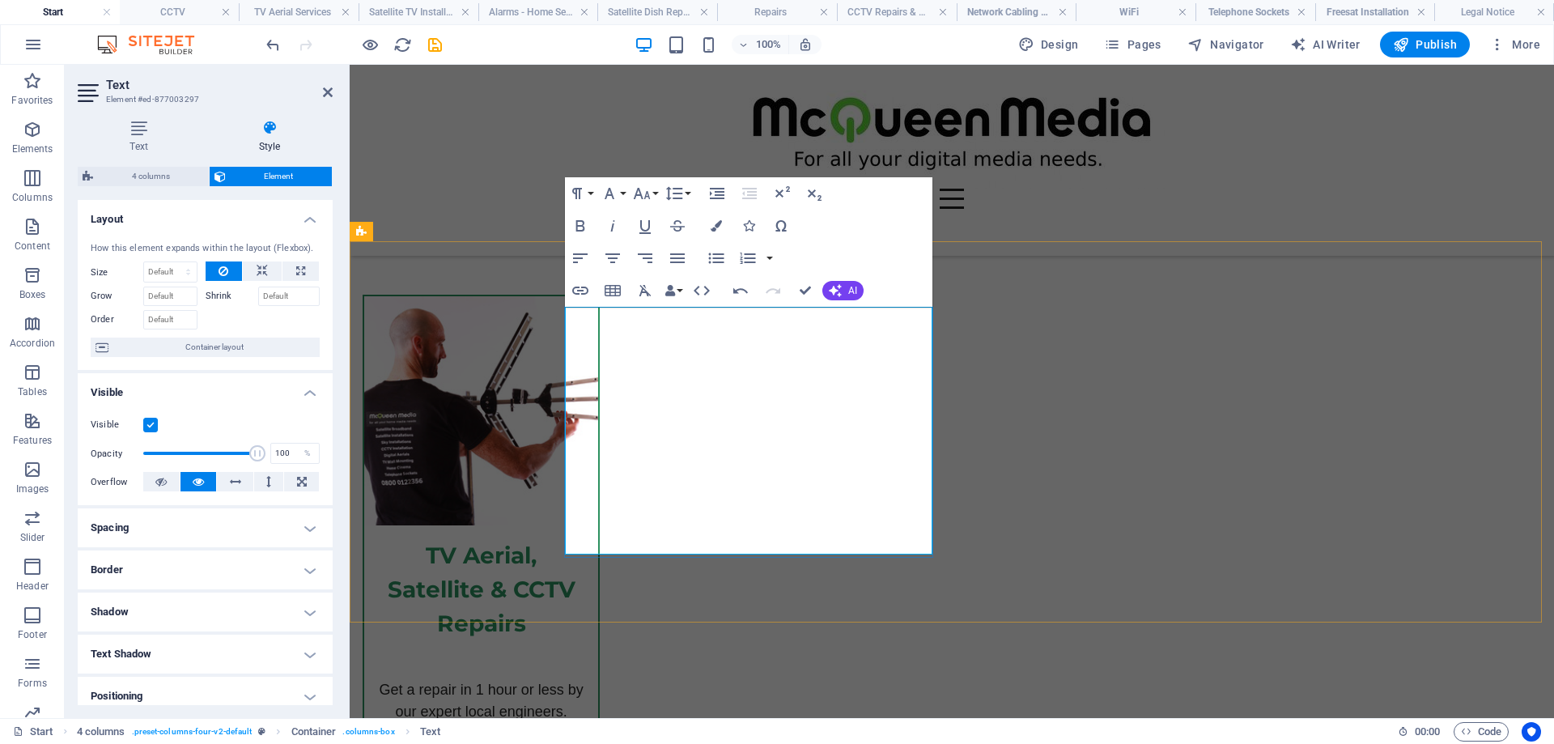
drag, startPoint x: 818, startPoint y: 448, endPoint x: 681, endPoint y: 456, distance: 137.8
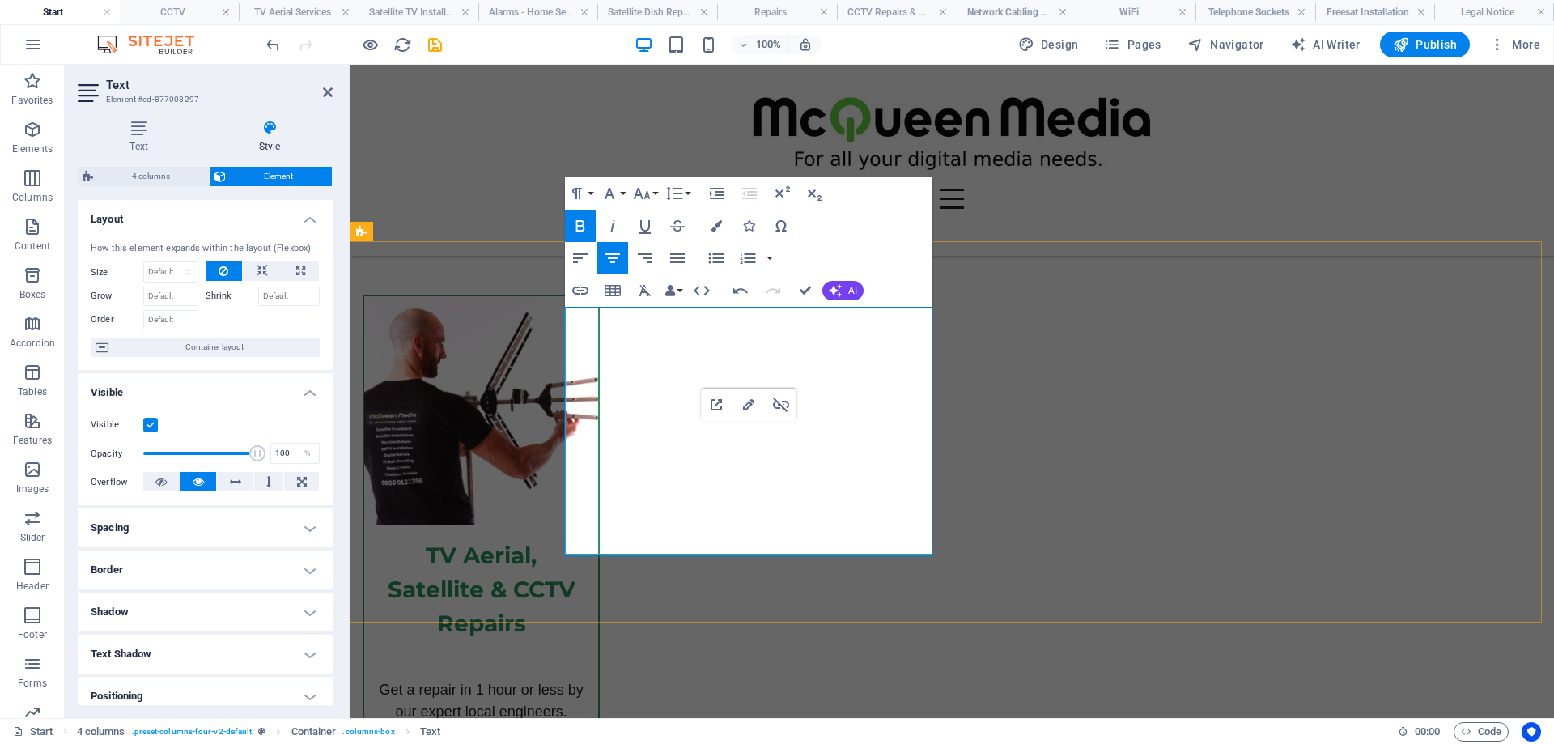
drag, startPoint x: 815, startPoint y: 447, endPoint x: 680, endPoint y: 452, distance: 135.2
type input "/freesat-installation"
type input "Freesat Dish Installation"
click at [585, 290] on icon "button" at bounding box center [579, 290] width 19 height 19
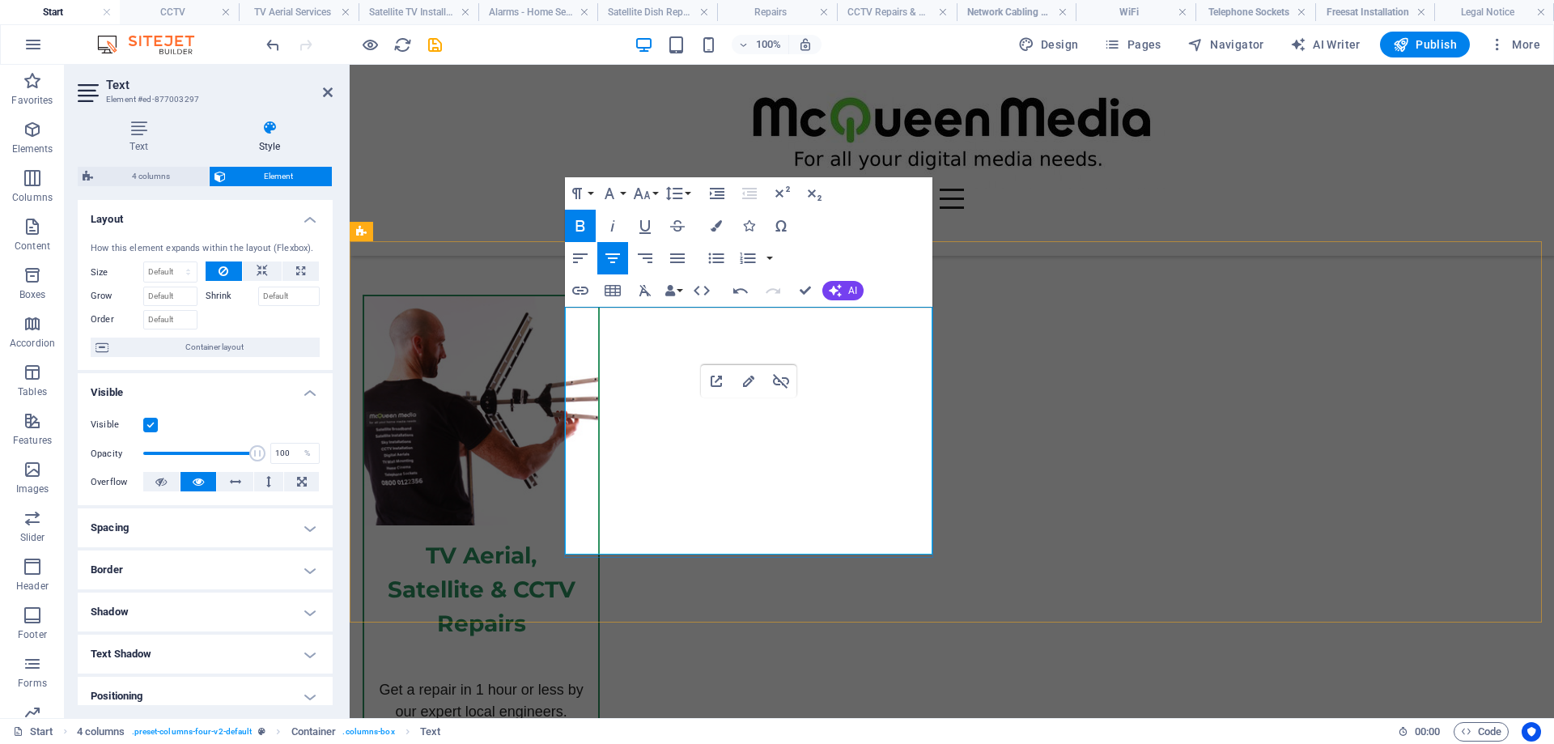
drag, startPoint x: 842, startPoint y: 469, endPoint x: 652, endPoint y: 472, distance: 189.4
drag, startPoint x: 812, startPoint y: 448, endPoint x: 683, endPoint y: 454, distance: 128.8
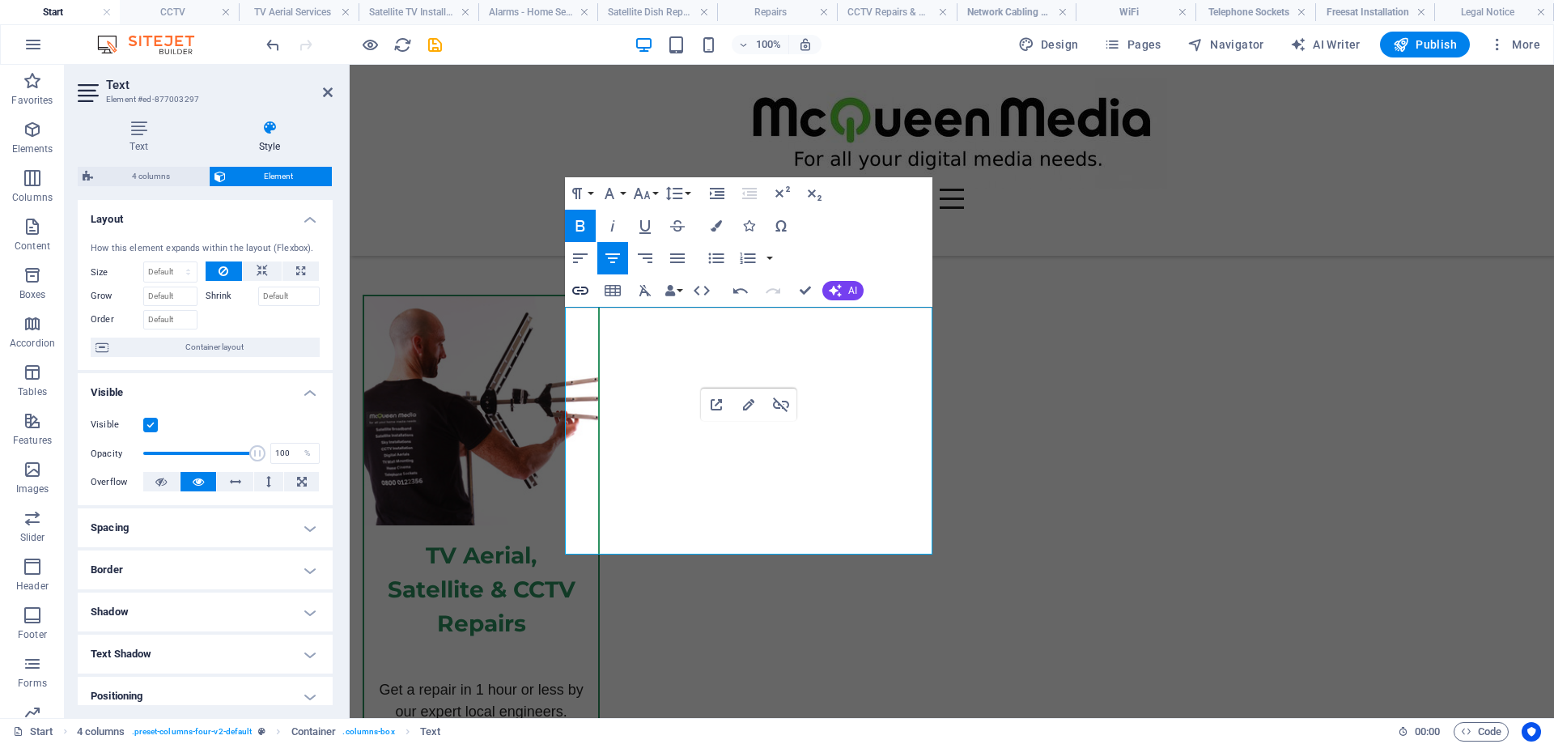
click at [575, 287] on icon "button" at bounding box center [579, 290] width 19 height 19
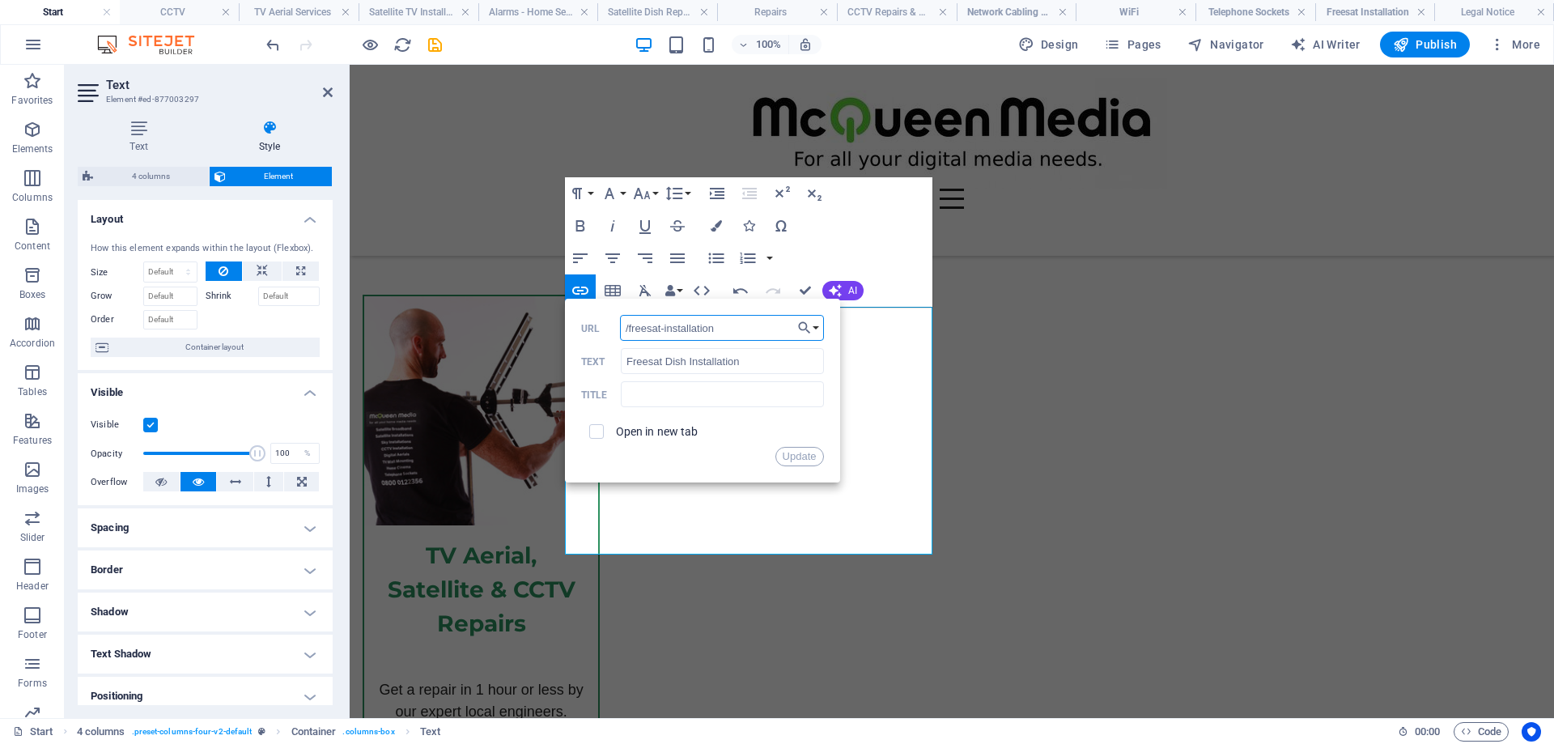
click at [747, 335] on input "/freesat-installation" at bounding box center [722, 328] width 204 height 26
click at [808, 460] on button "Update" at bounding box center [799, 456] width 49 height 19
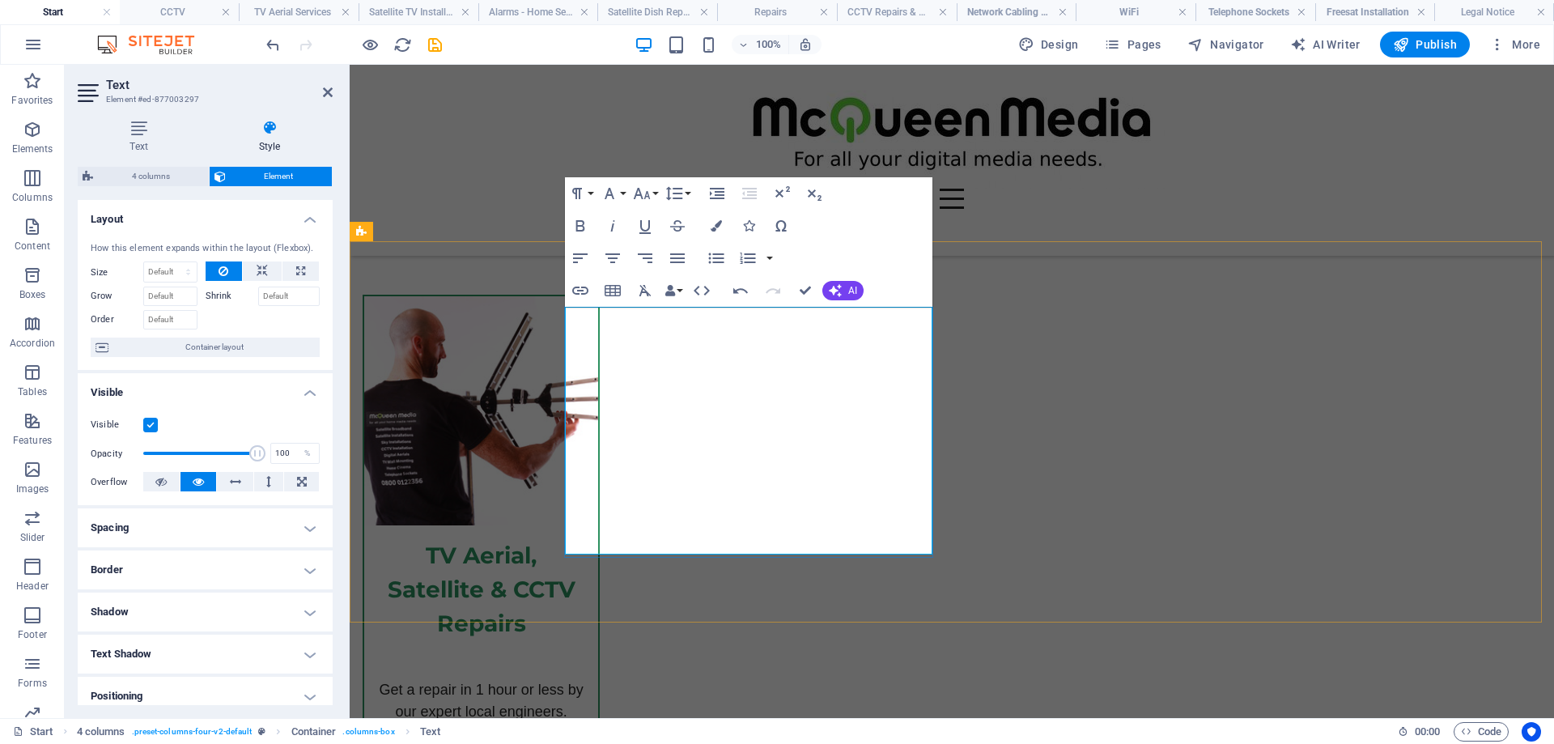
drag, startPoint x: 842, startPoint y: 470, endPoint x: 659, endPoint y: 469, distance: 182.9
click at [734, 291] on icon "button" at bounding box center [740, 291] width 15 height 6
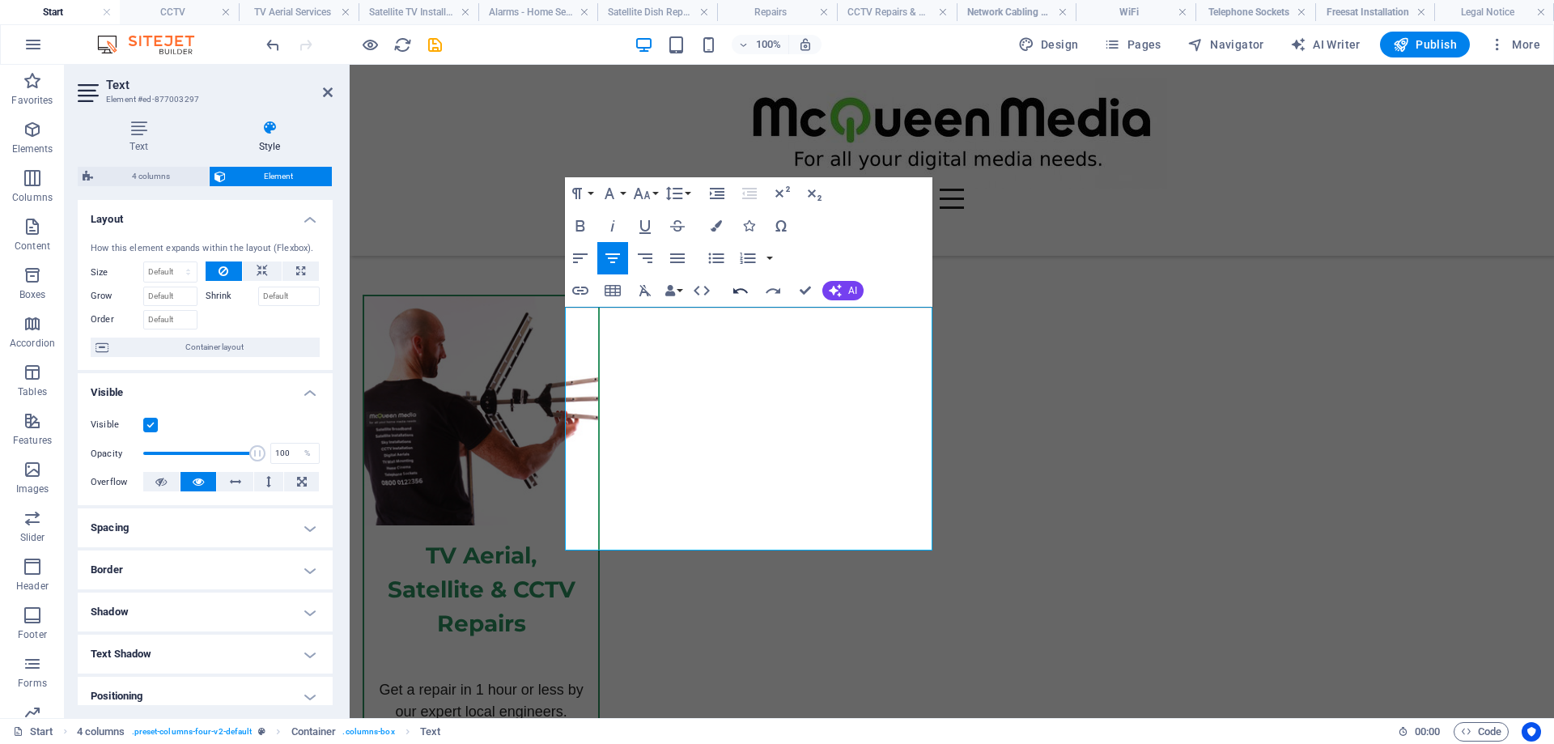
click at [734, 291] on icon "button" at bounding box center [740, 291] width 15 height 6
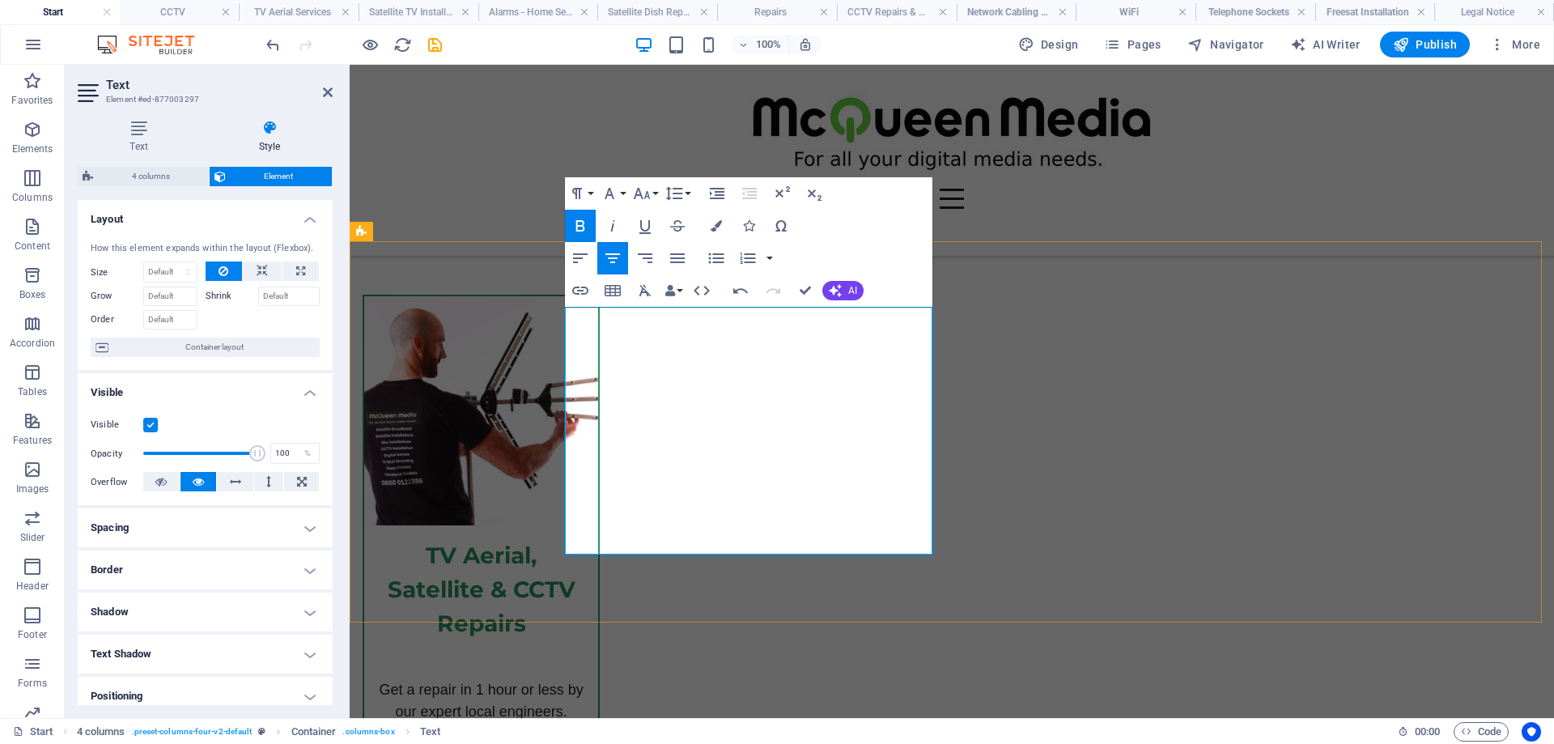
drag, startPoint x: 713, startPoint y: 495, endPoint x: 652, endPoint y: 490, distance: 61.0
drag, startPoint x: 830, startPoint y: 491, endPoint x: 649, endPoint y: 492, distance: 181.3
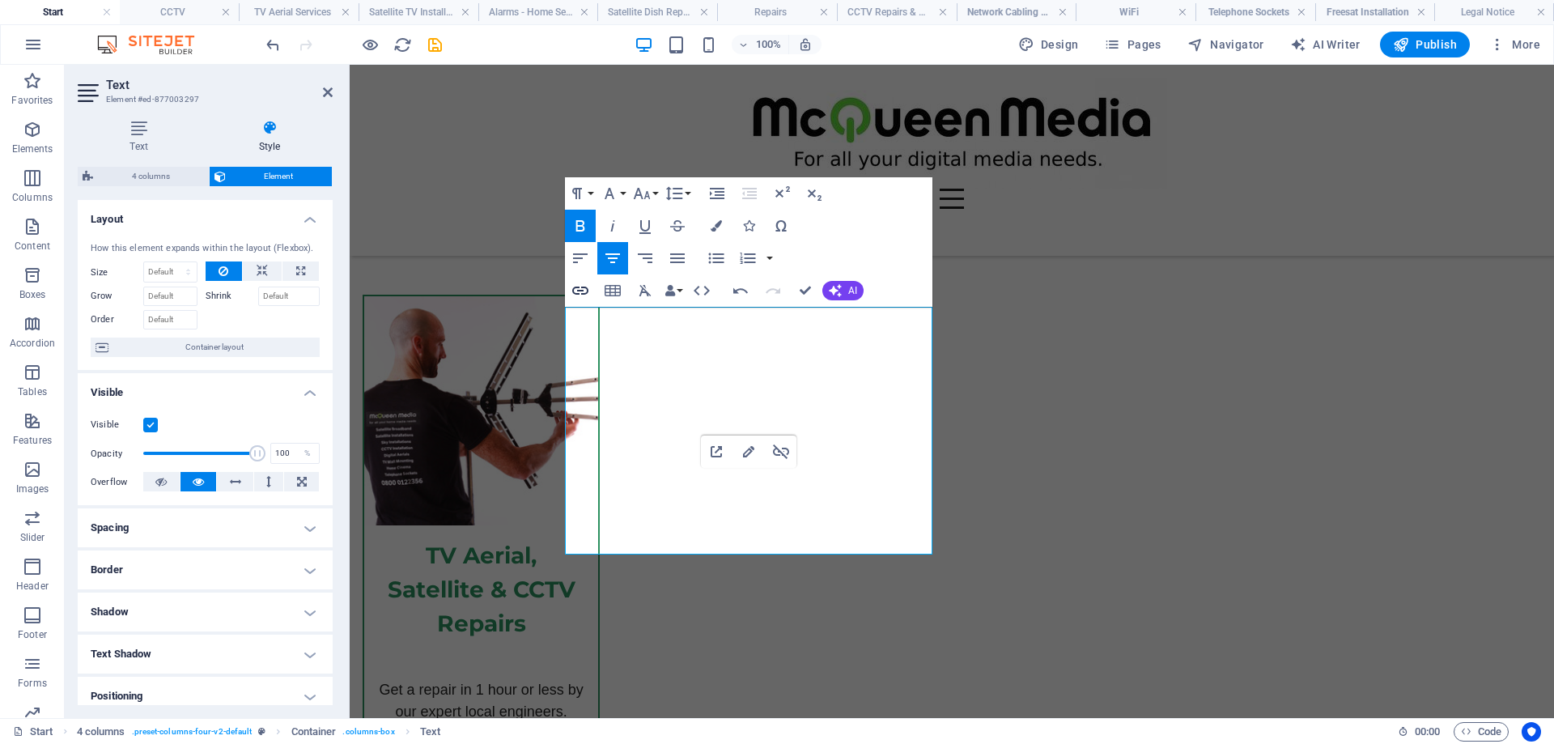
type input "/tv-wall-mounting-near-me"
type input "TV Wall Mounting Installation"
click at [578, 288] on icon "button" at bounding box center [580, 290] width 16 height 8
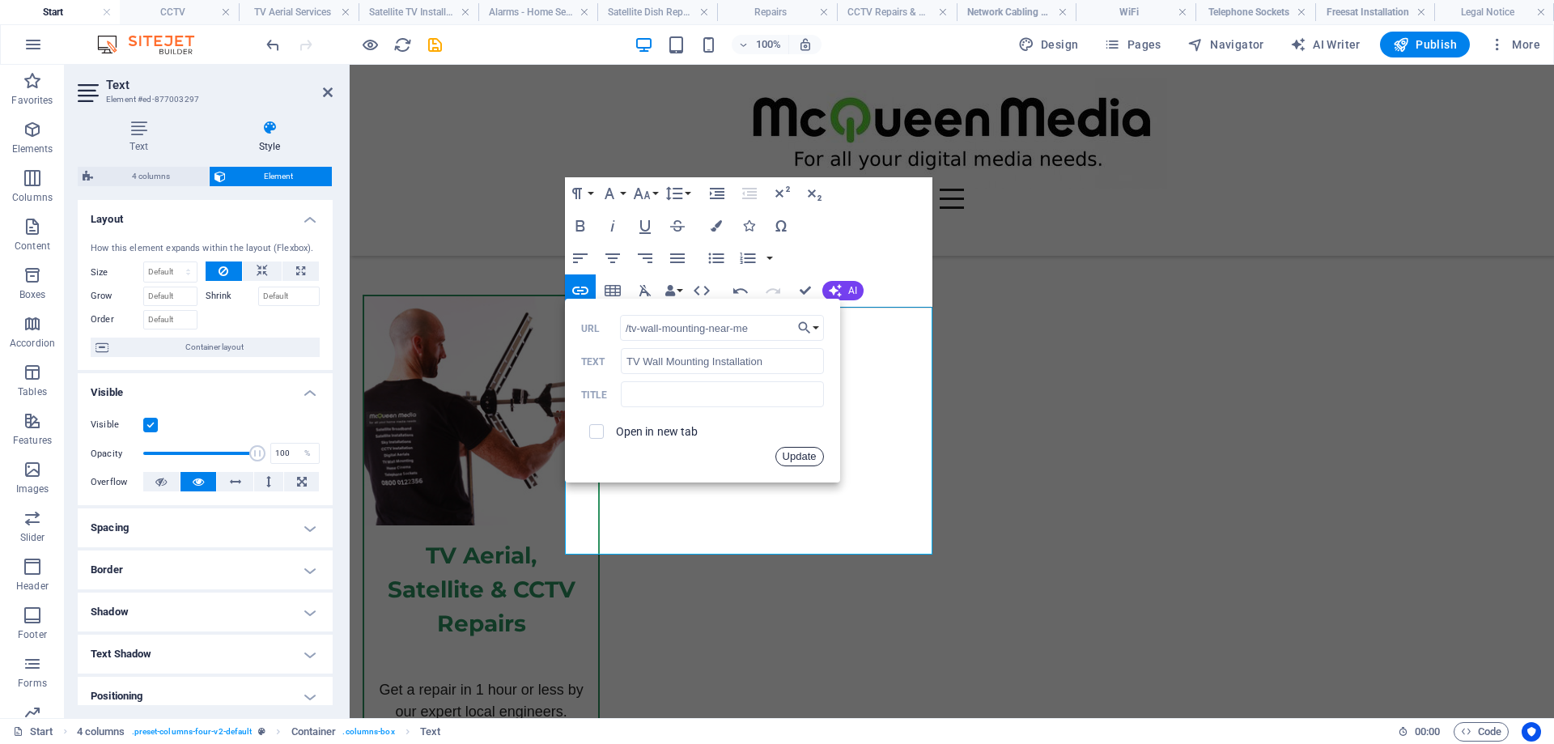
click at [798, 454] on button "Update" at bounding box center [799, 456] width 49 height 19
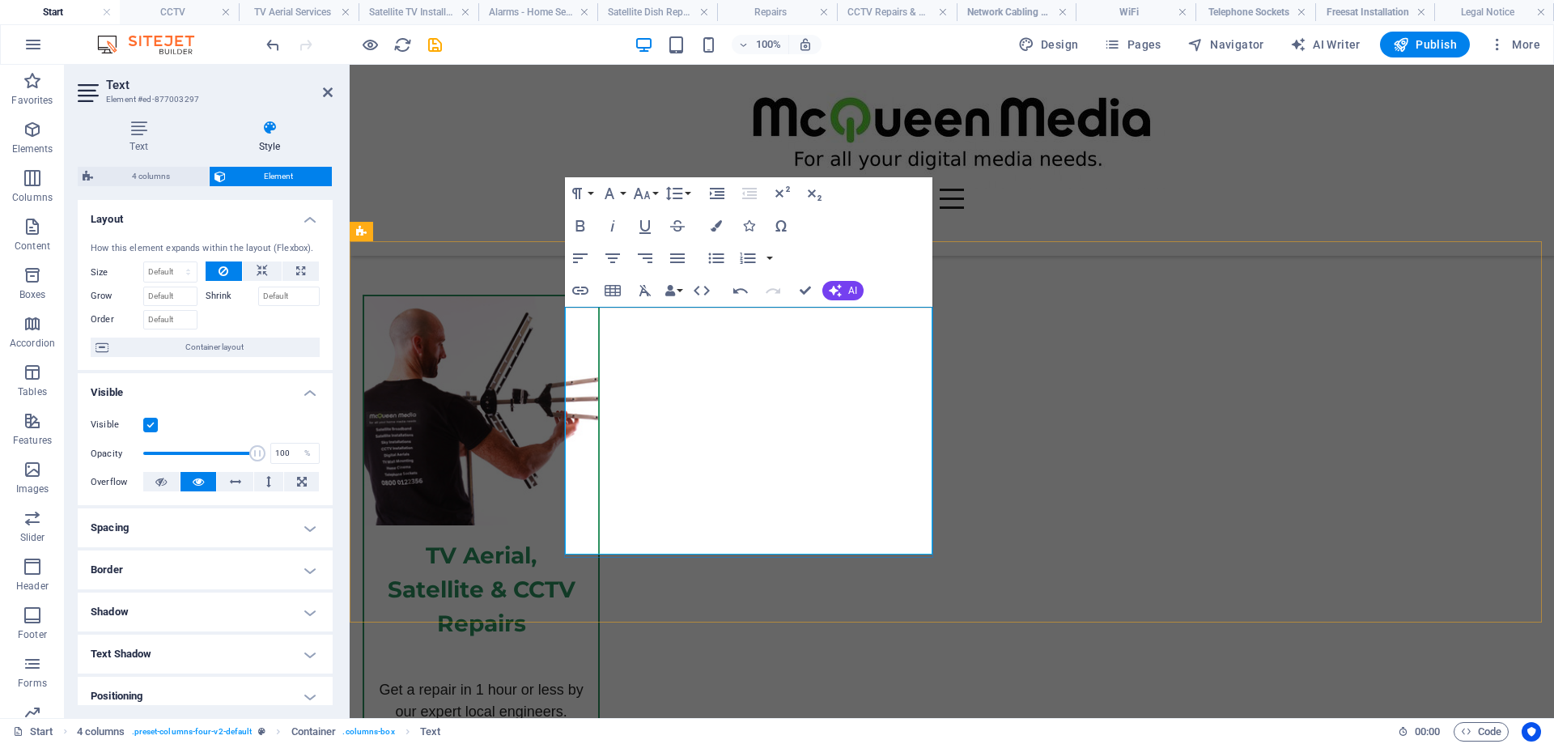
drag, startPoint x: 819, startPoint y: 469, endPoint x: 676, endPoint y: 473, distance: 142.5
type input "/satellite-tv-installations"
type input "Outdoor WiFi Installation"
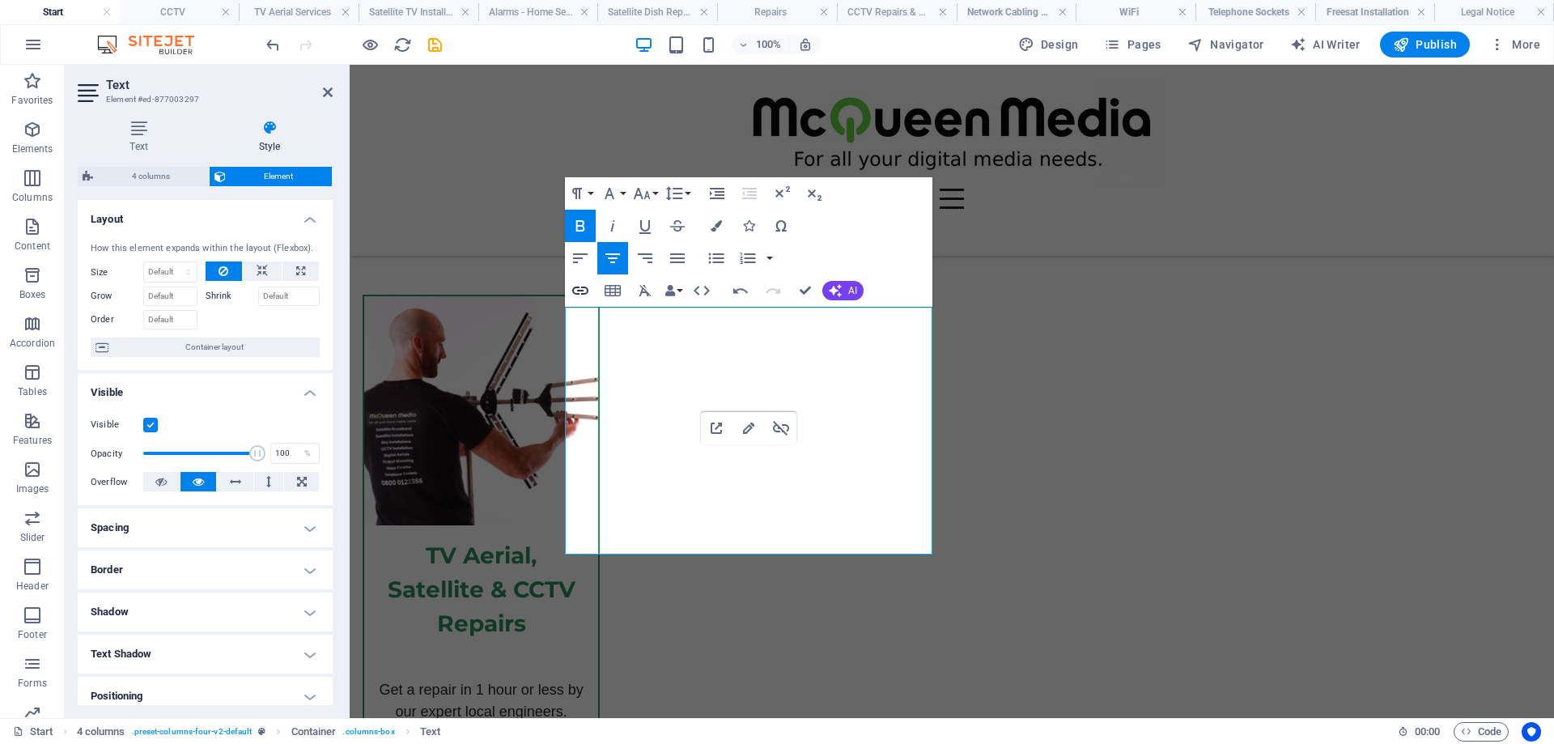
click at [574, 290] on icon "button" at bounding box center [579, 290] width 19 height 19
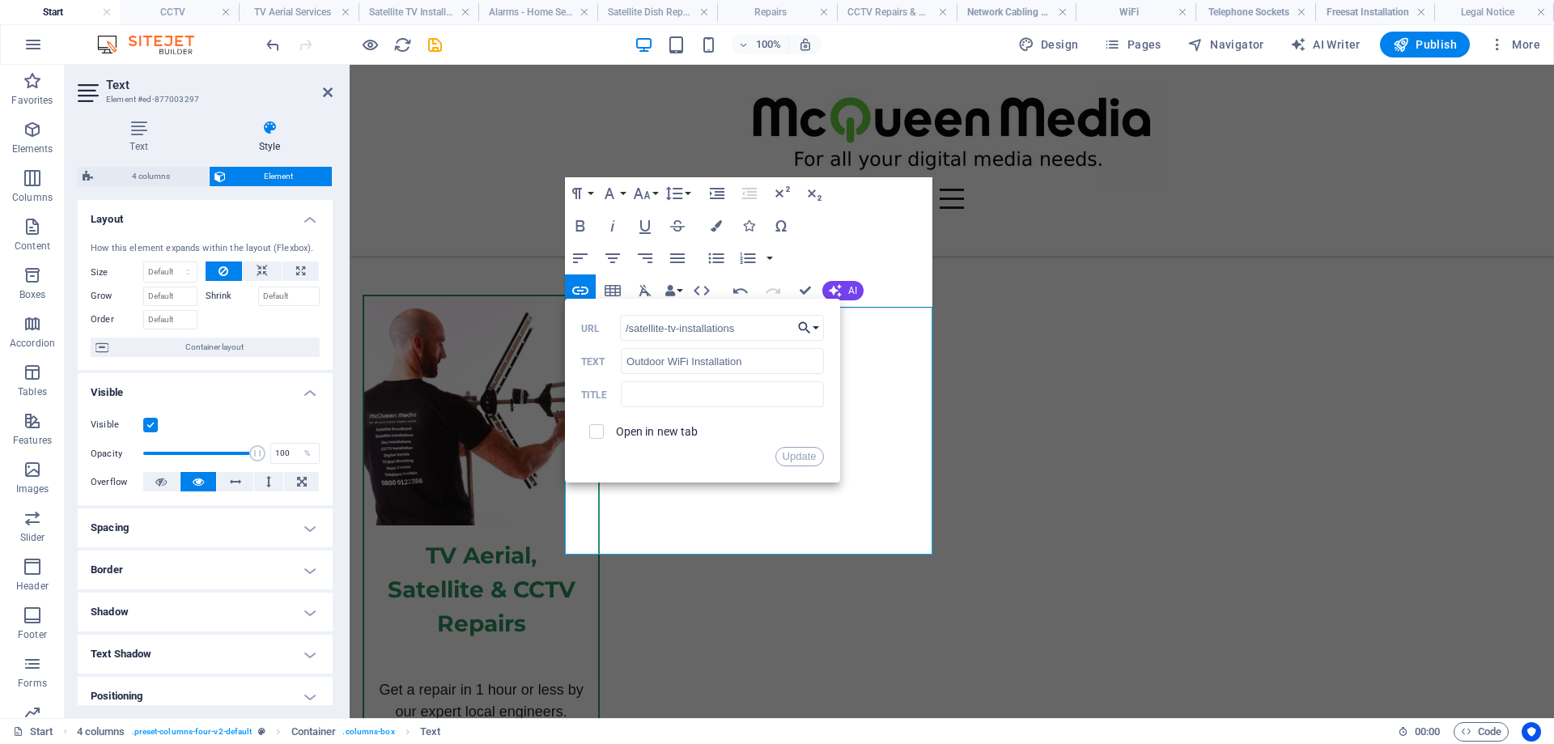
click at [814, 324] on button "Choose Link" at bounding box center [808, 328] width 31 height 26
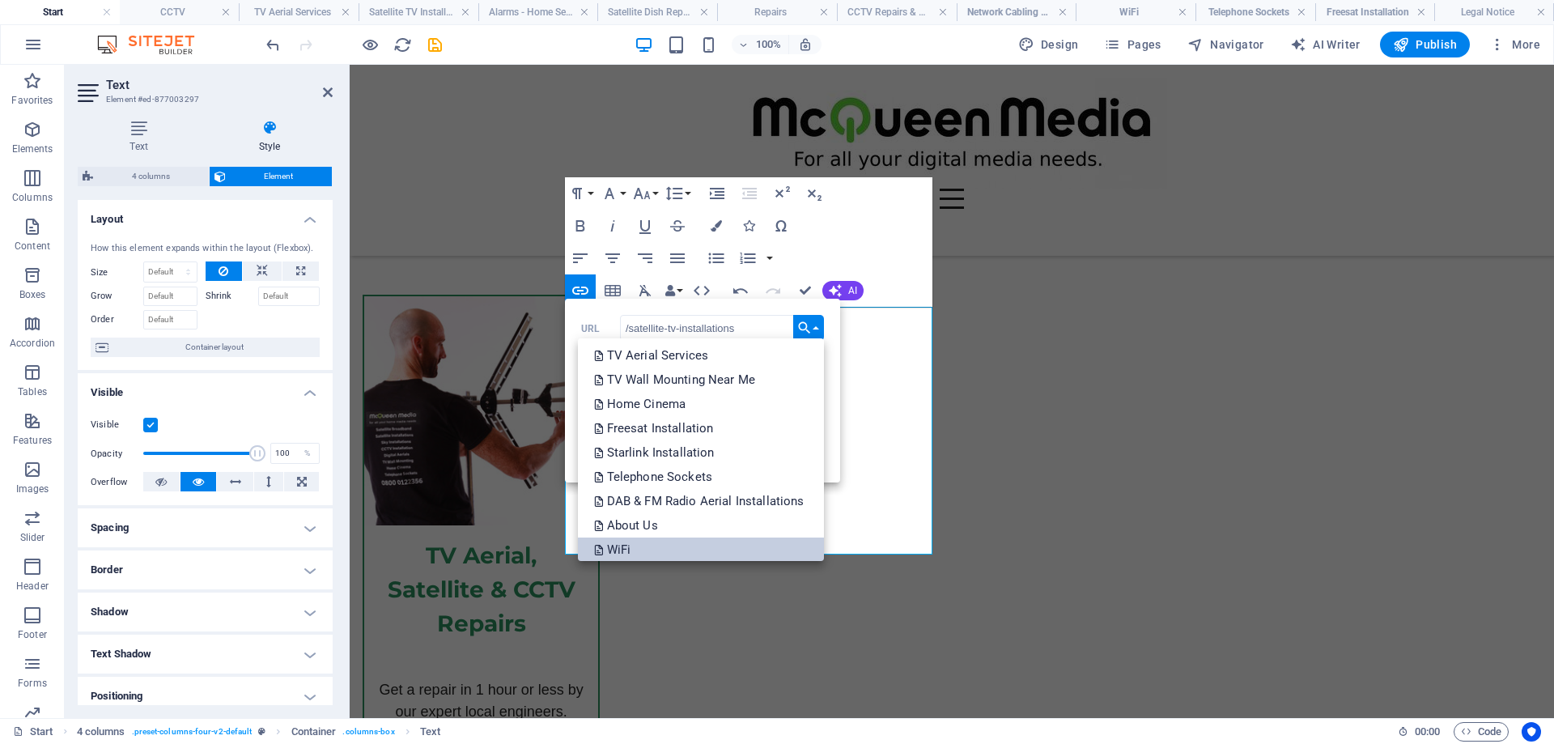
scroll to position [243, 0]
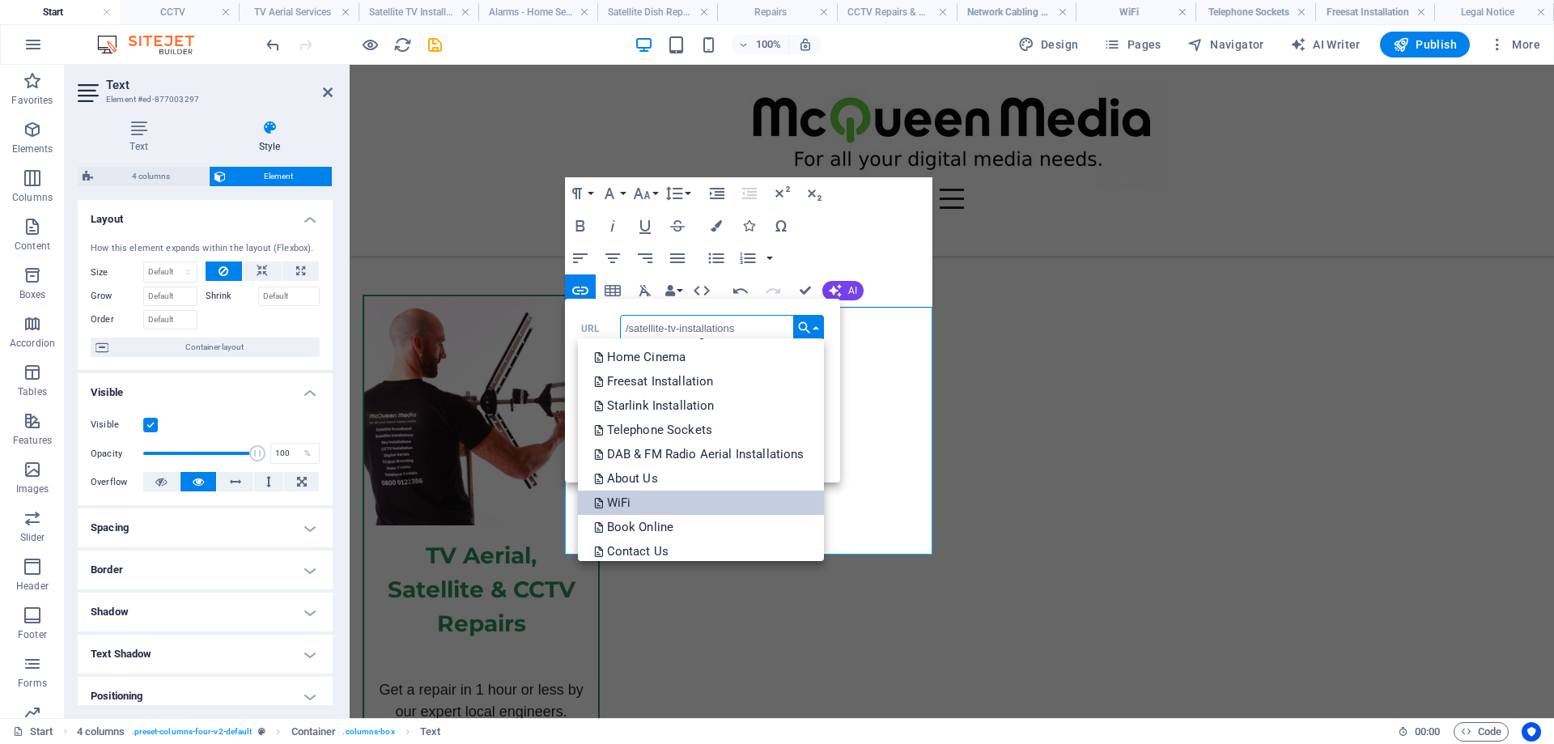
click at [707, 498] on link "WiFi" at bounding box center [701, 502] width 246 height 24
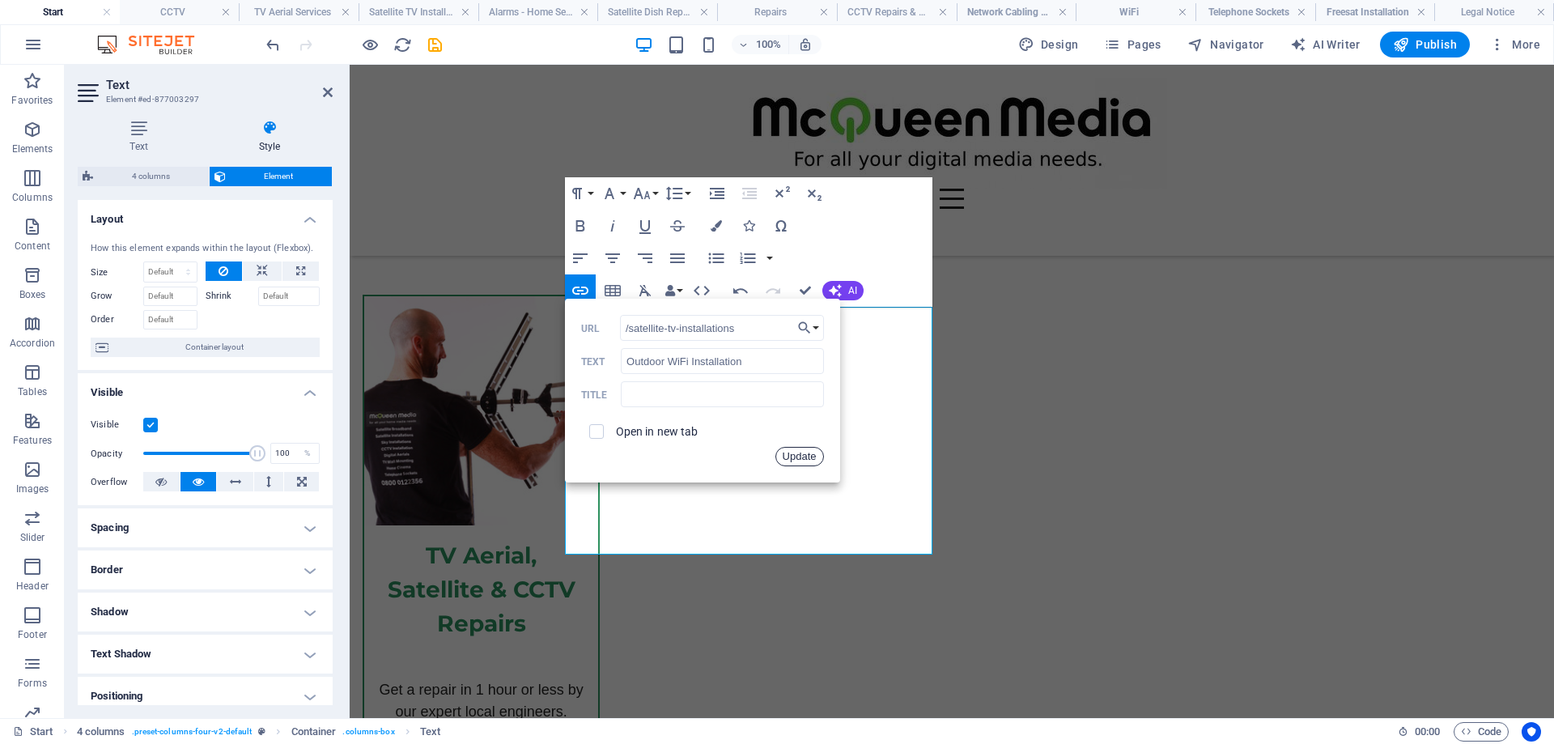
click at [805, 456] on button "Update" at bounding box center [799, 456] width 49 height 19
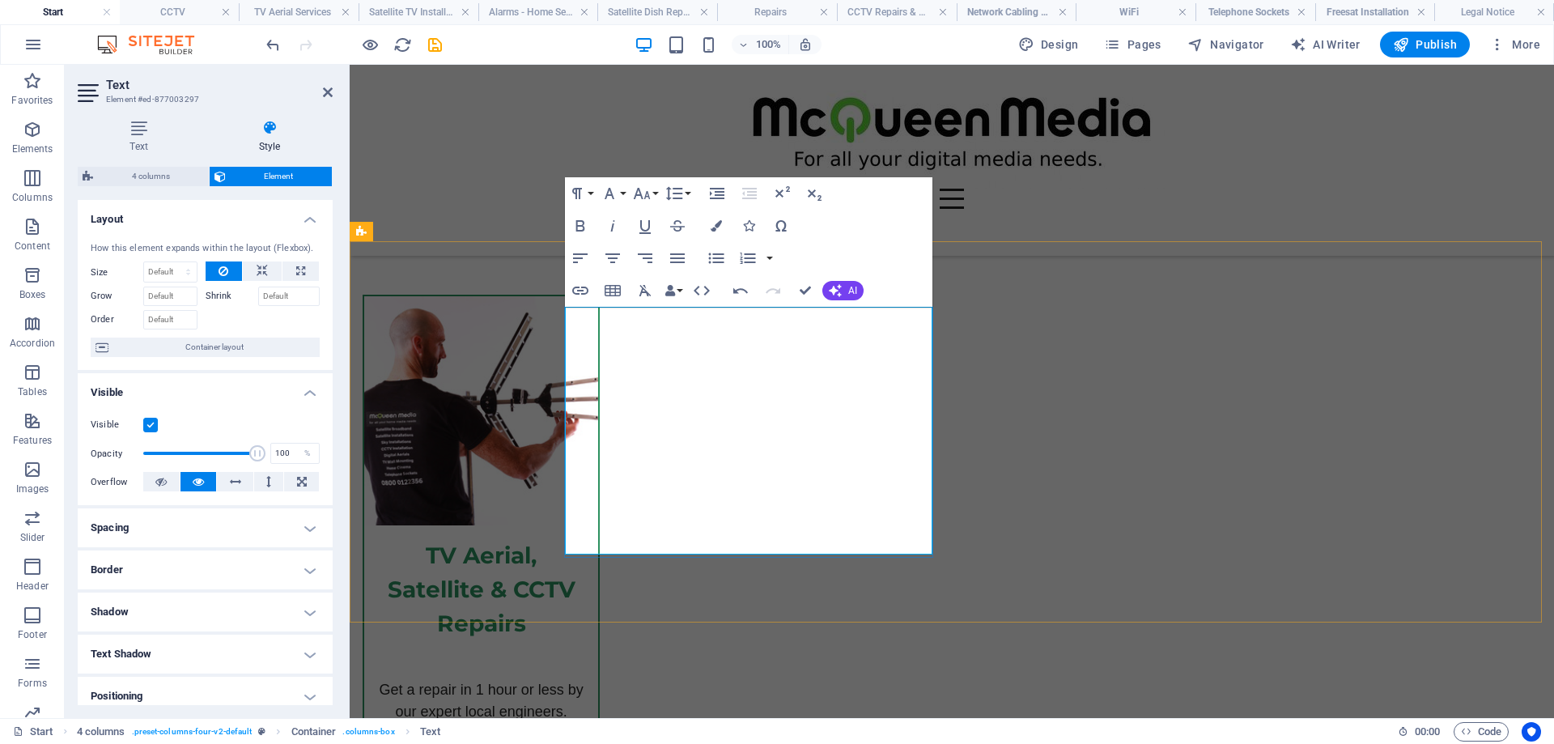
drag, startPoint x: 757, startPoint y: 518, endPoint x: 714, endPoint y: 516, distance: 43.7
drag, startPoint x: 818, startPoint y: 520, endPoint x: 679, endPoint y: 523, distance: 139.2
type input "/wifi"
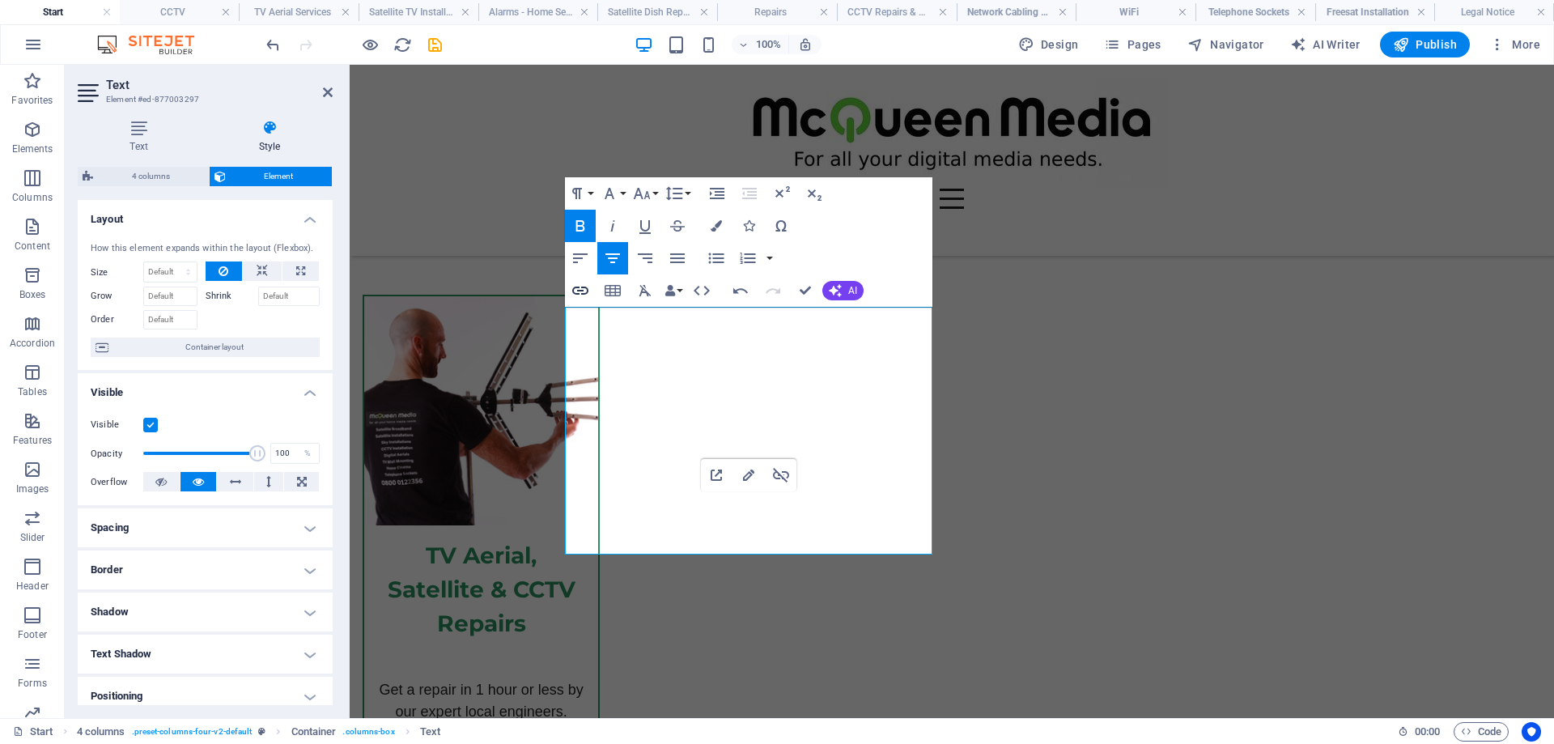
type input "Wifi & CAT 5/6 Installation"
click at [581, 286] on icon "button" at bounding box center [579, 290] width 19 height 19
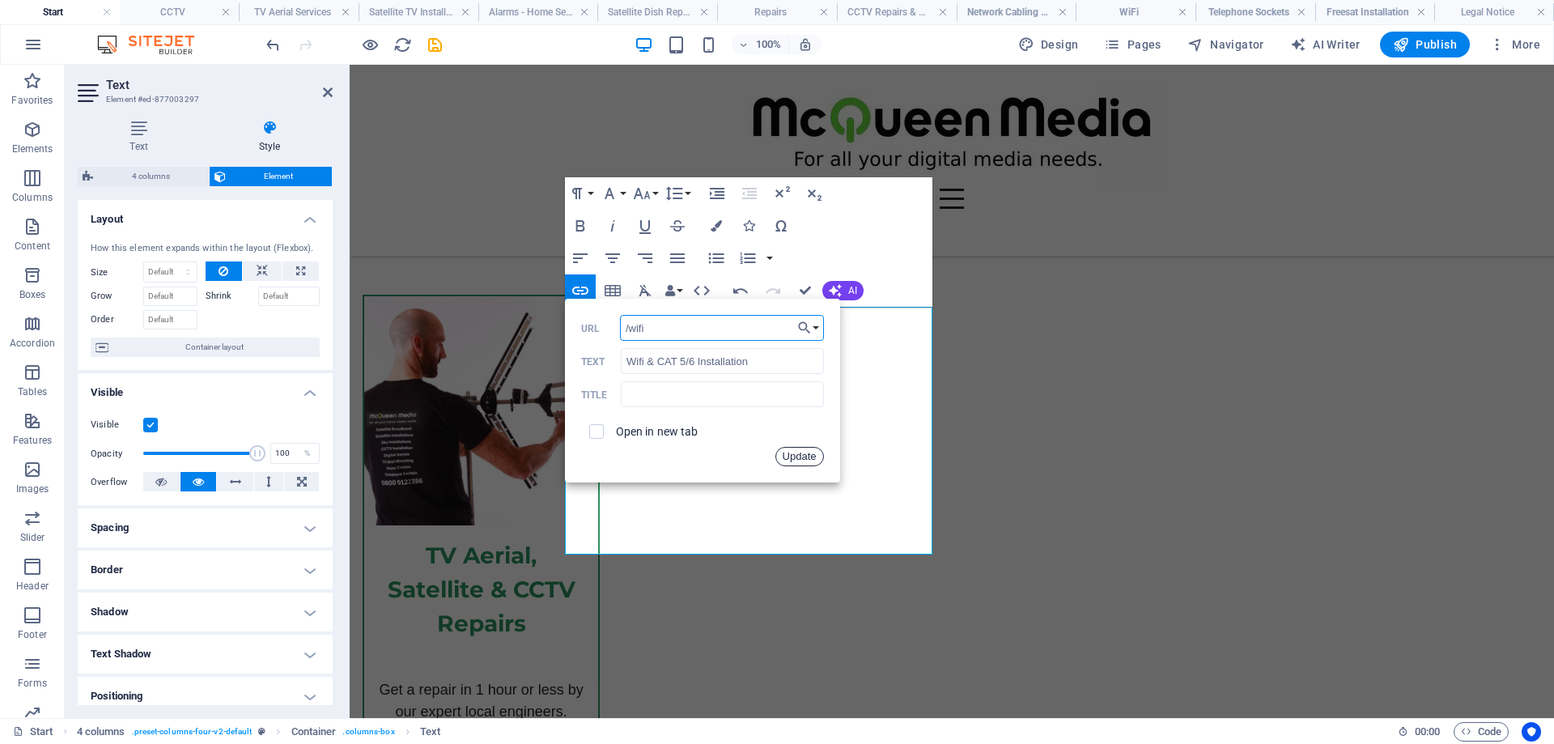
drag, startPoint x: 814, startPoint y: 454, endPoint x: 464, endPoint y: 389, distance: 356.3
click at [814, 454] on button "Update" at bounding box center [799, 456] width 49 height 19
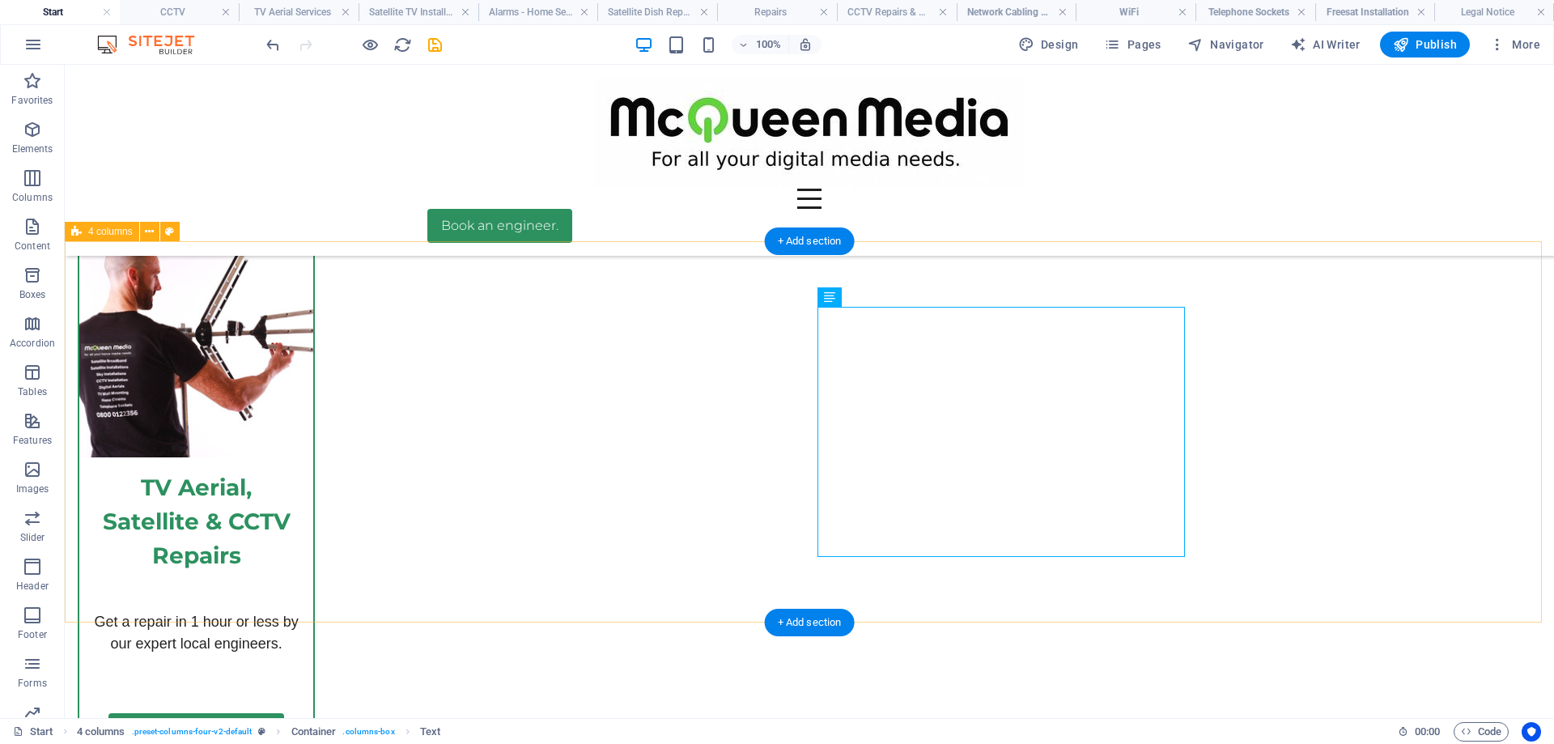
scroll to position [5627, 0]
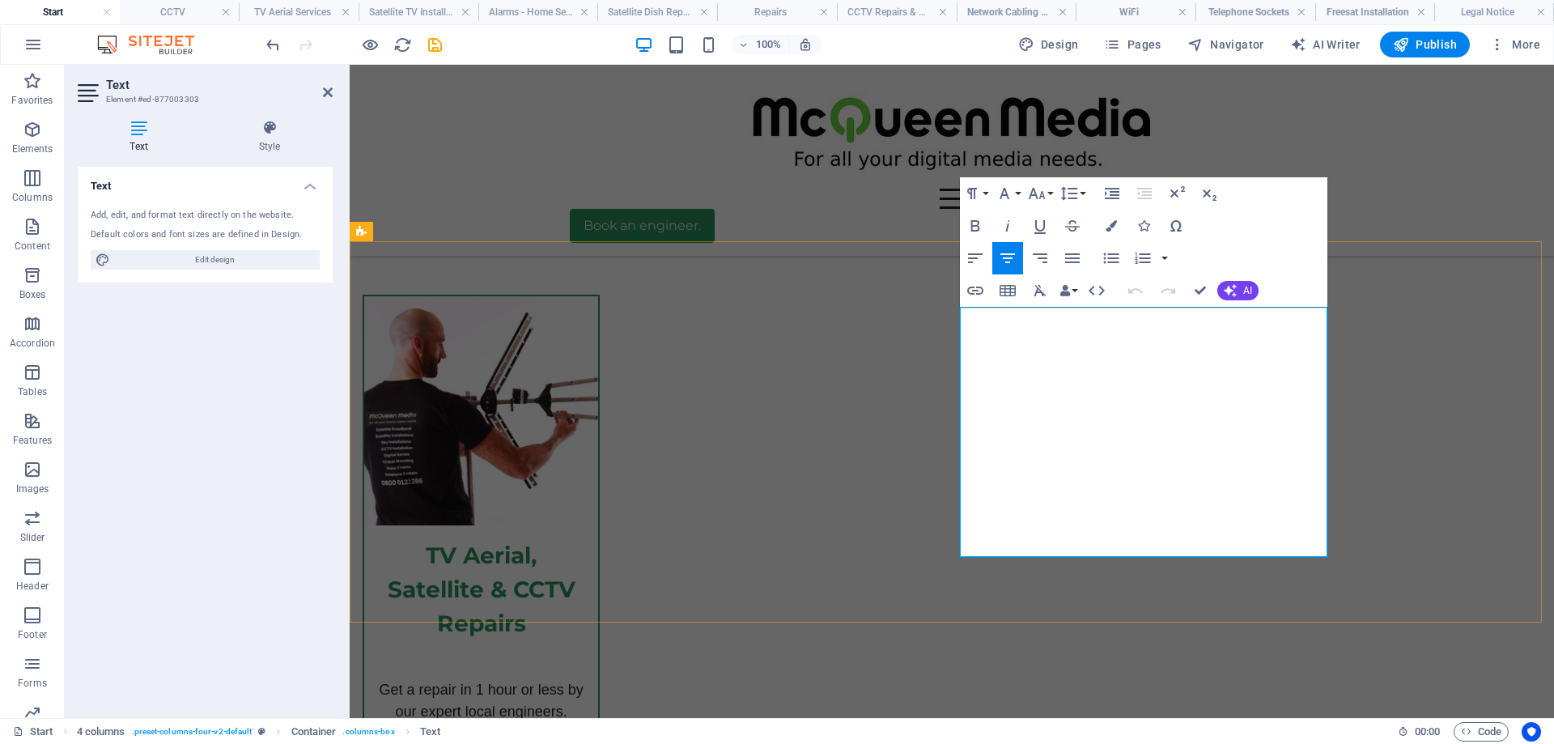
drag, startPoint x: 1245, startPoint y: 337, endPoint x: 1037, endPoint y: 337, distance: 207.2
click at [1135, 288] on icon "button" at bounding box center [1135, 290] width 19 height 19
click at [1135, 287] on icon "button" at bounding box center [1135, 290] width 19 height 19
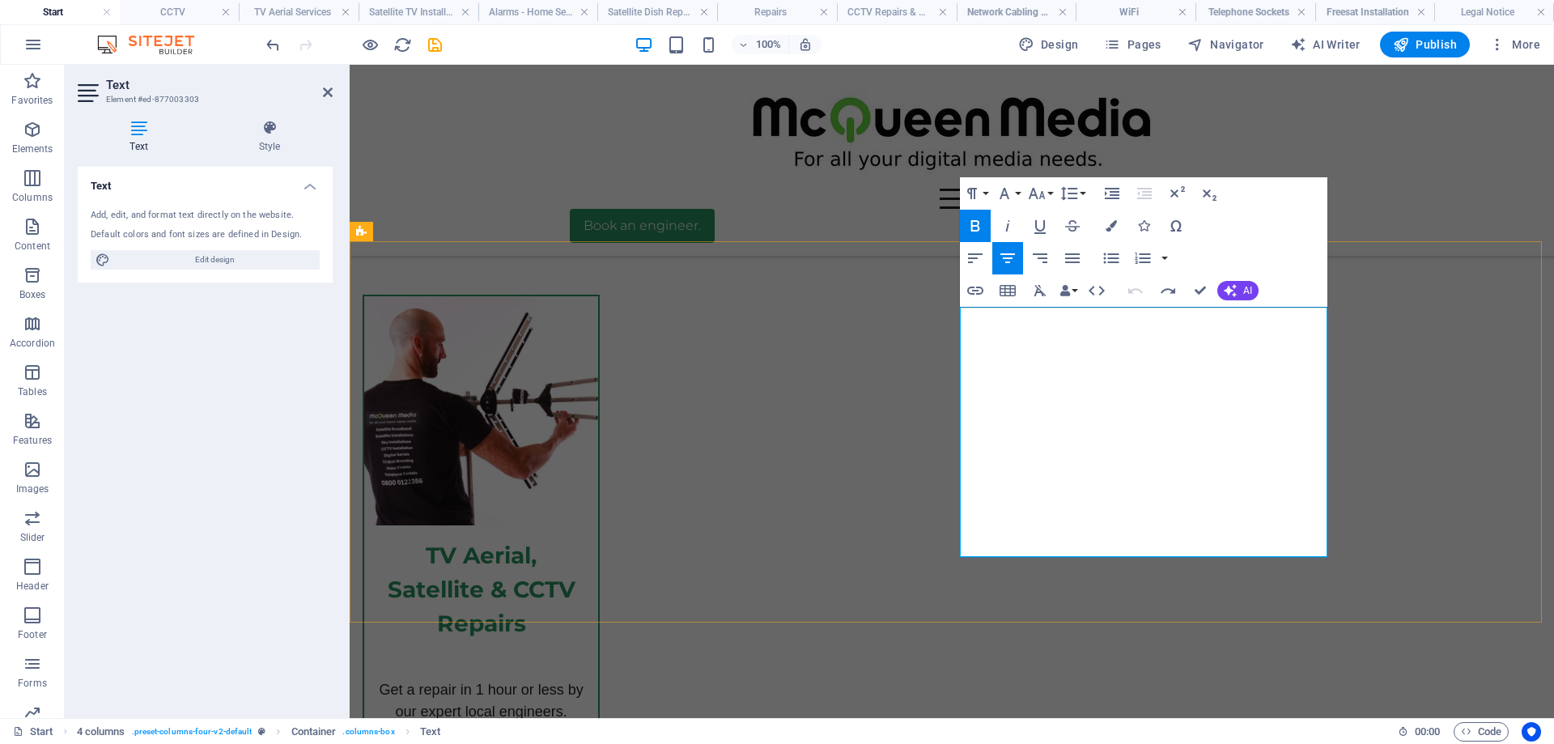
drag, startPoint x: 1126, startPoint y: 334, endPoint x: 1062, endPoint y: 333, distance: 64.8
drag, startPoint x: 1258, startPoint y: 338, endPoint x: 1031, endPoint y: 347, distance: 227.6
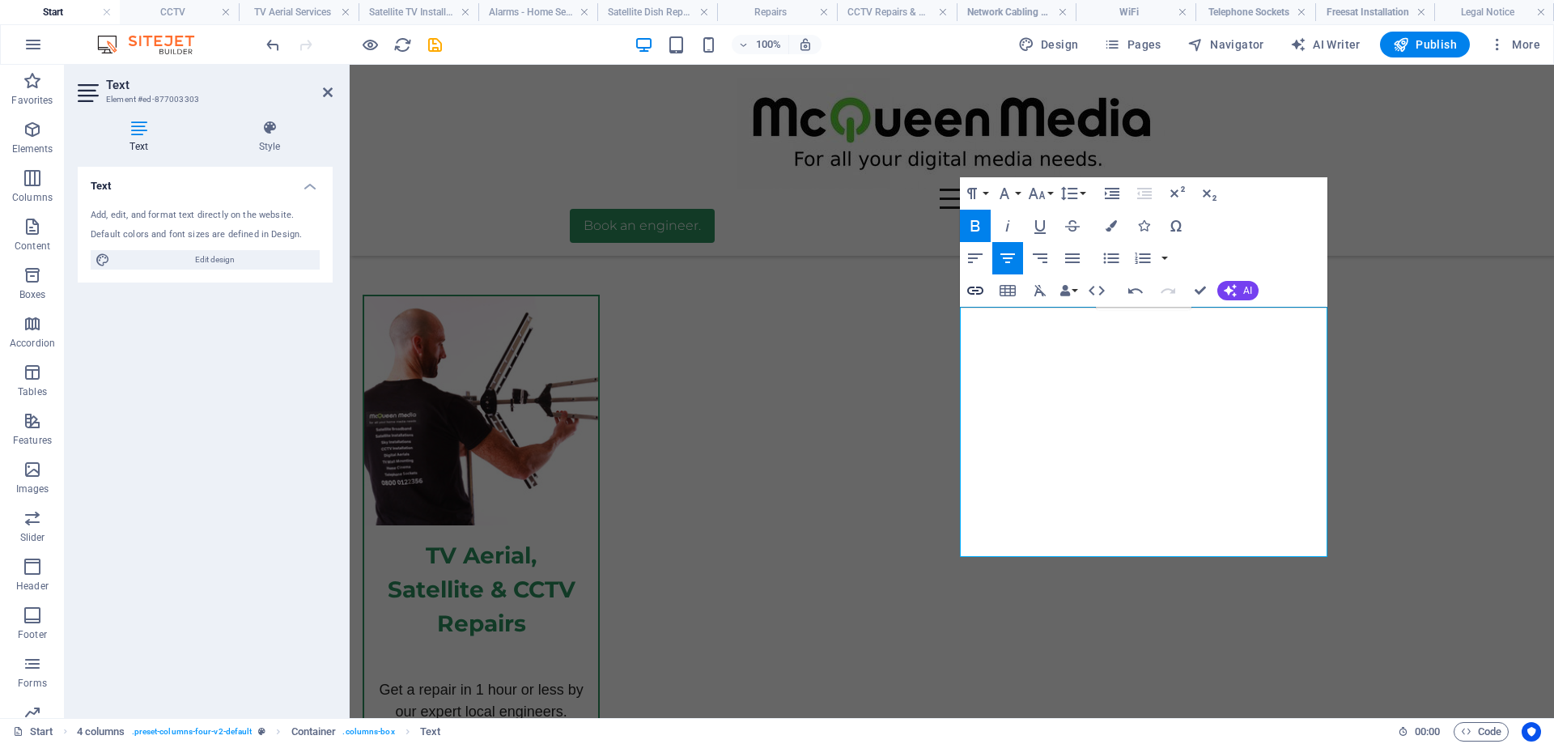
click at [979, 289] on icon "button" at bounding box center [974, 290] width 19 height 19
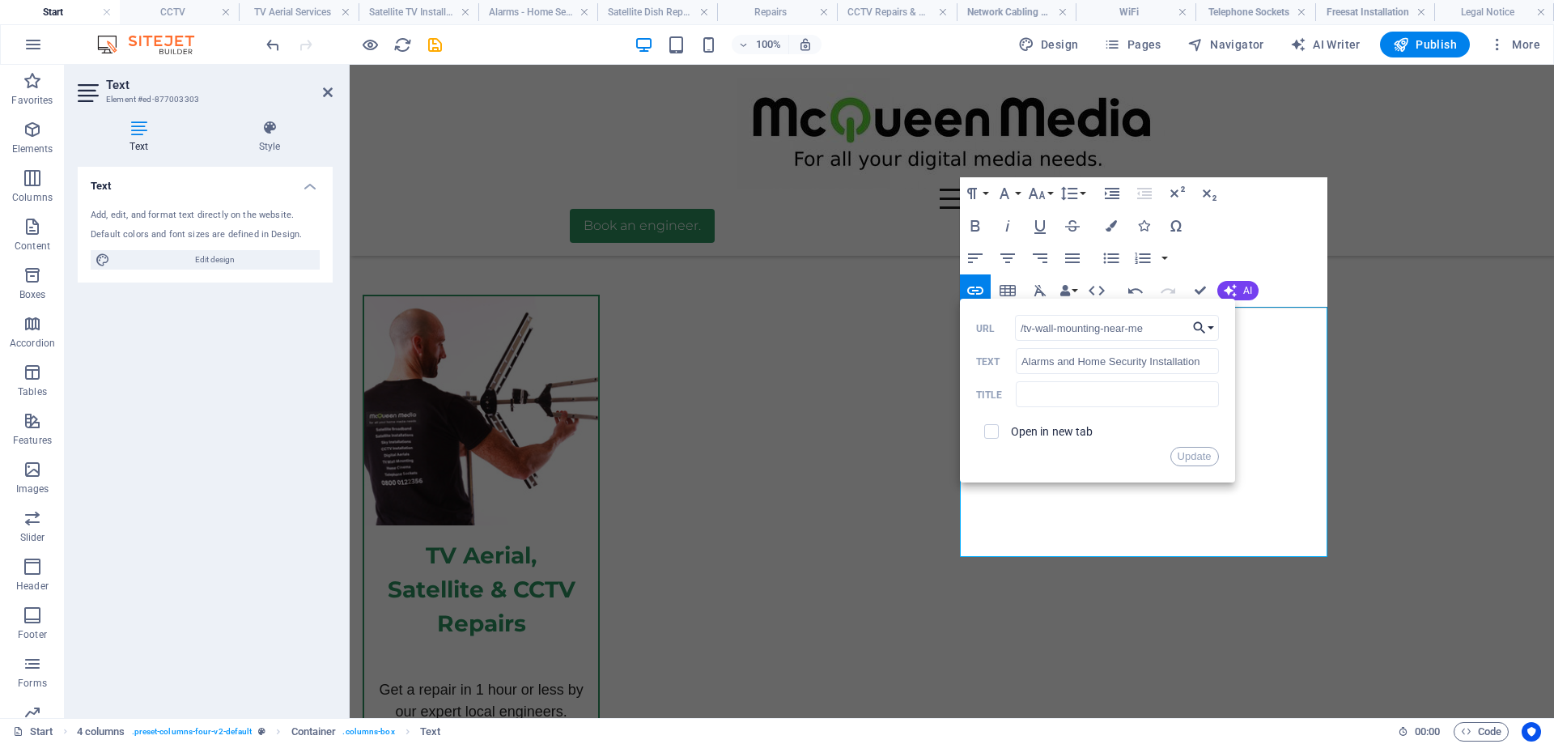
click at [1208, 324] on button "Choose Link" at bounding box center [1203, 328] width 31 height 26
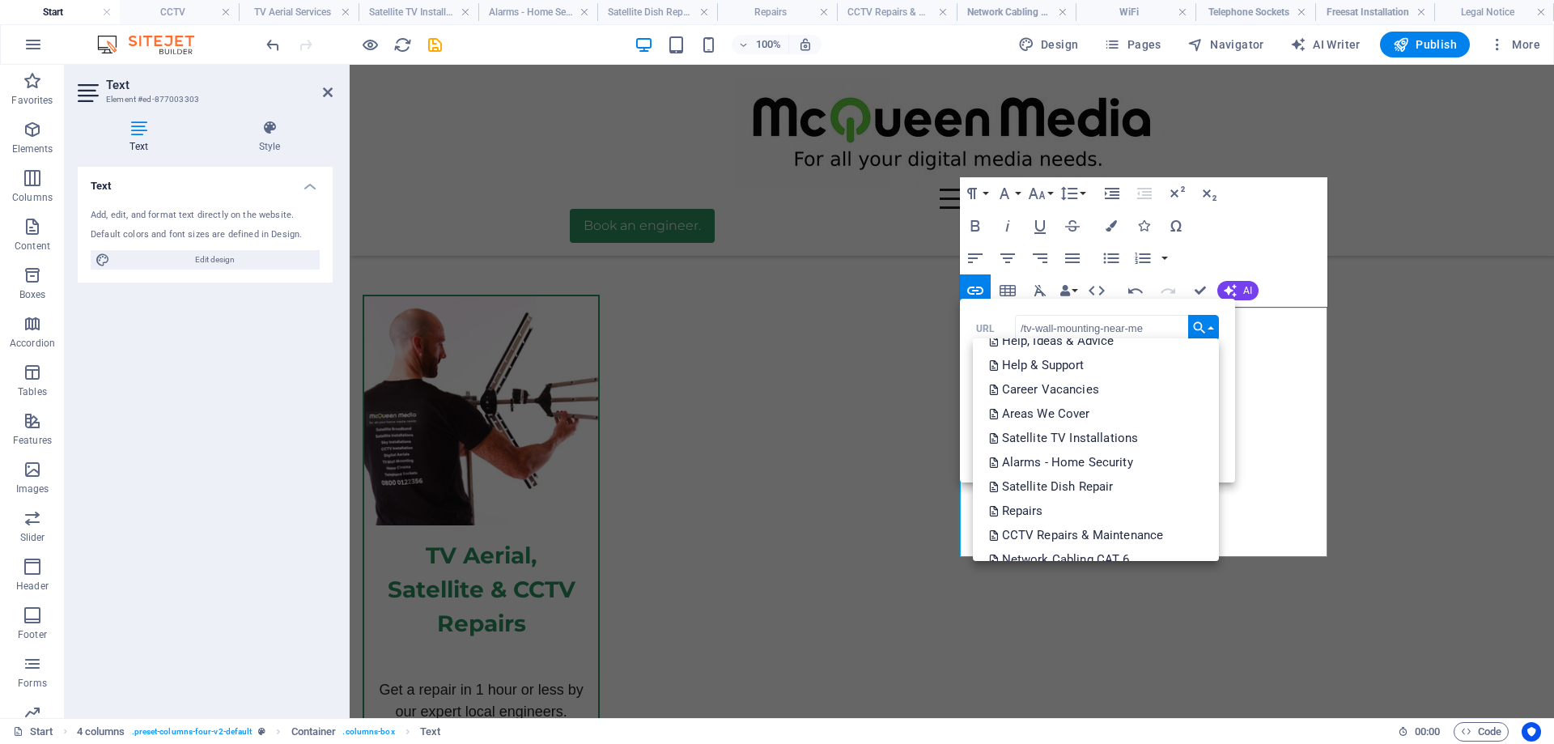
scroll to position [486, 0]
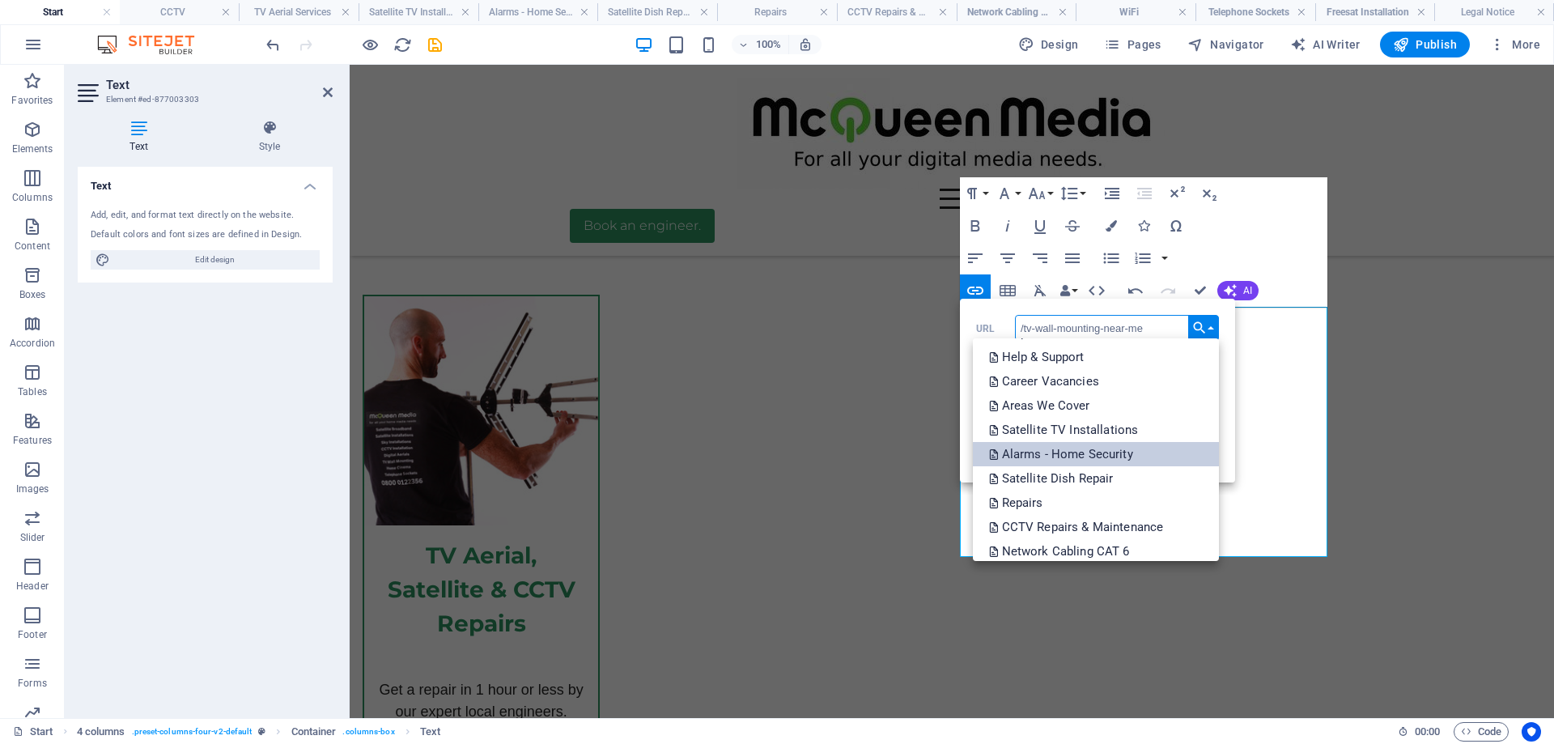
click at [1109, 463] on p "Alarms - Home Security" at bounding box center [1062, 454] width 147 height 24
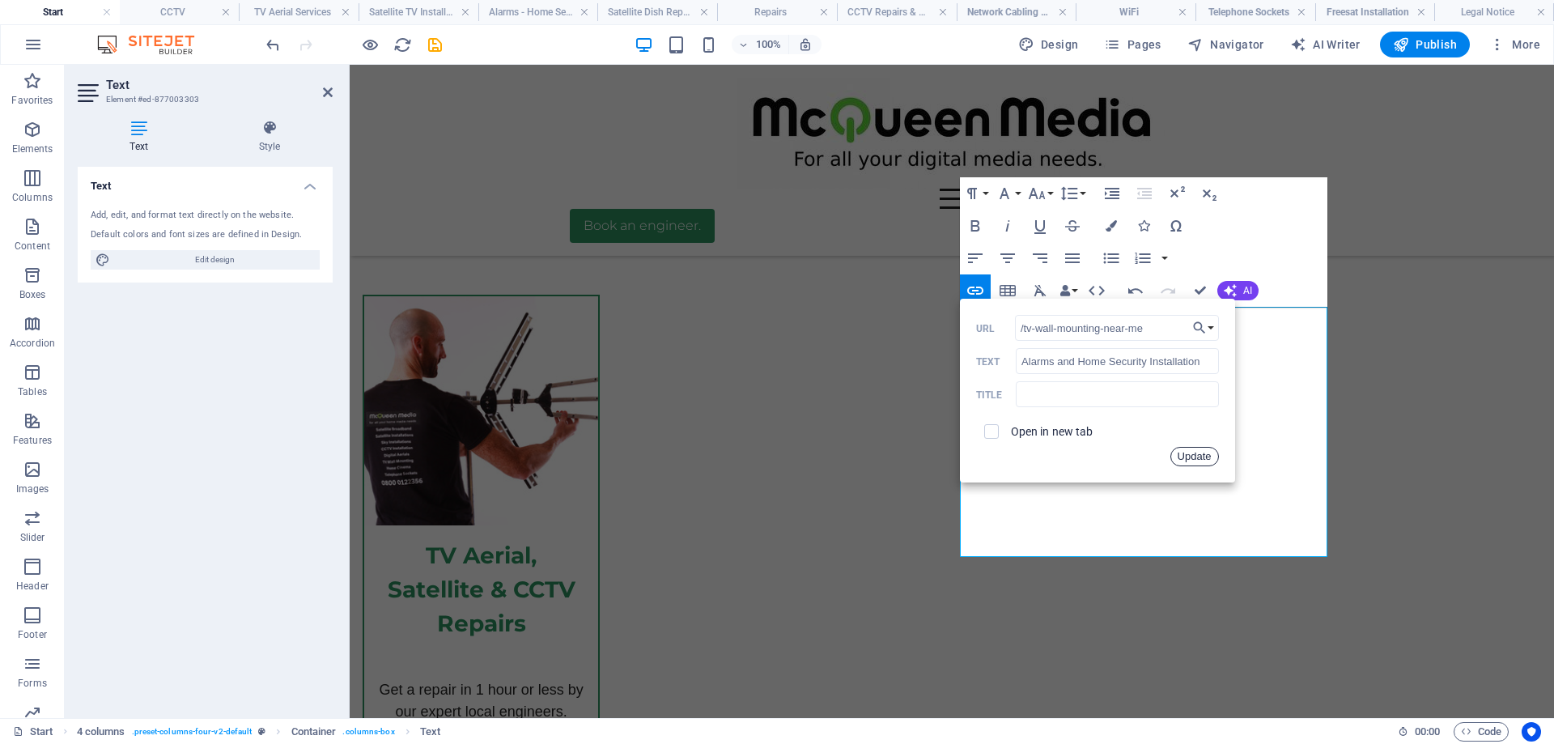
click at [1202, 452] on button "Update" at bounding box center [1194, 456] width 49 height 19
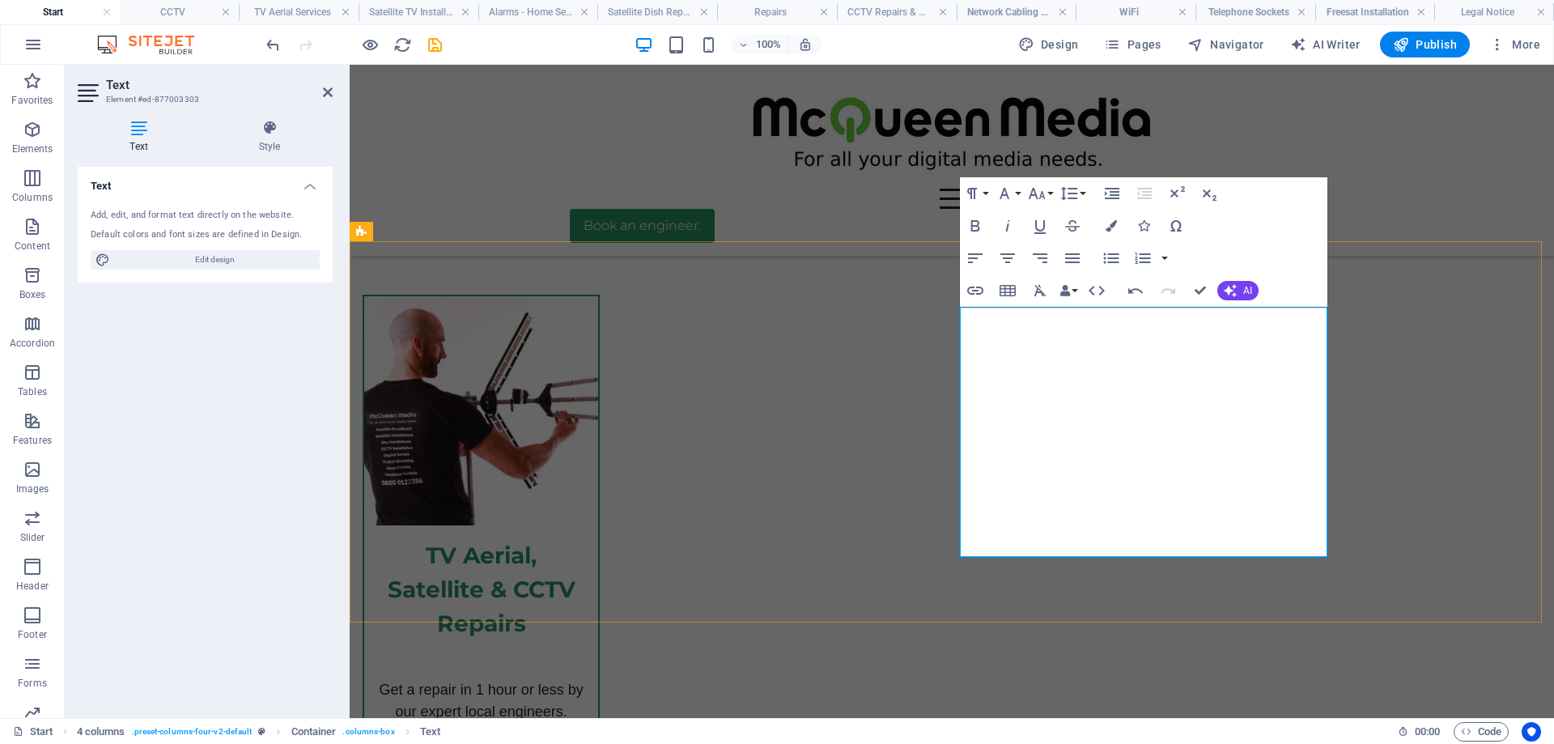
drag, startPoint x: 1289, startPoint y: 358, endPoint x: 1004, endPoint y: 368, distance: 285.0
drag, startPoint x: 1067, startPoint y: 362, endPoint x: 1003, endPoint y: 354, distance: 64.3
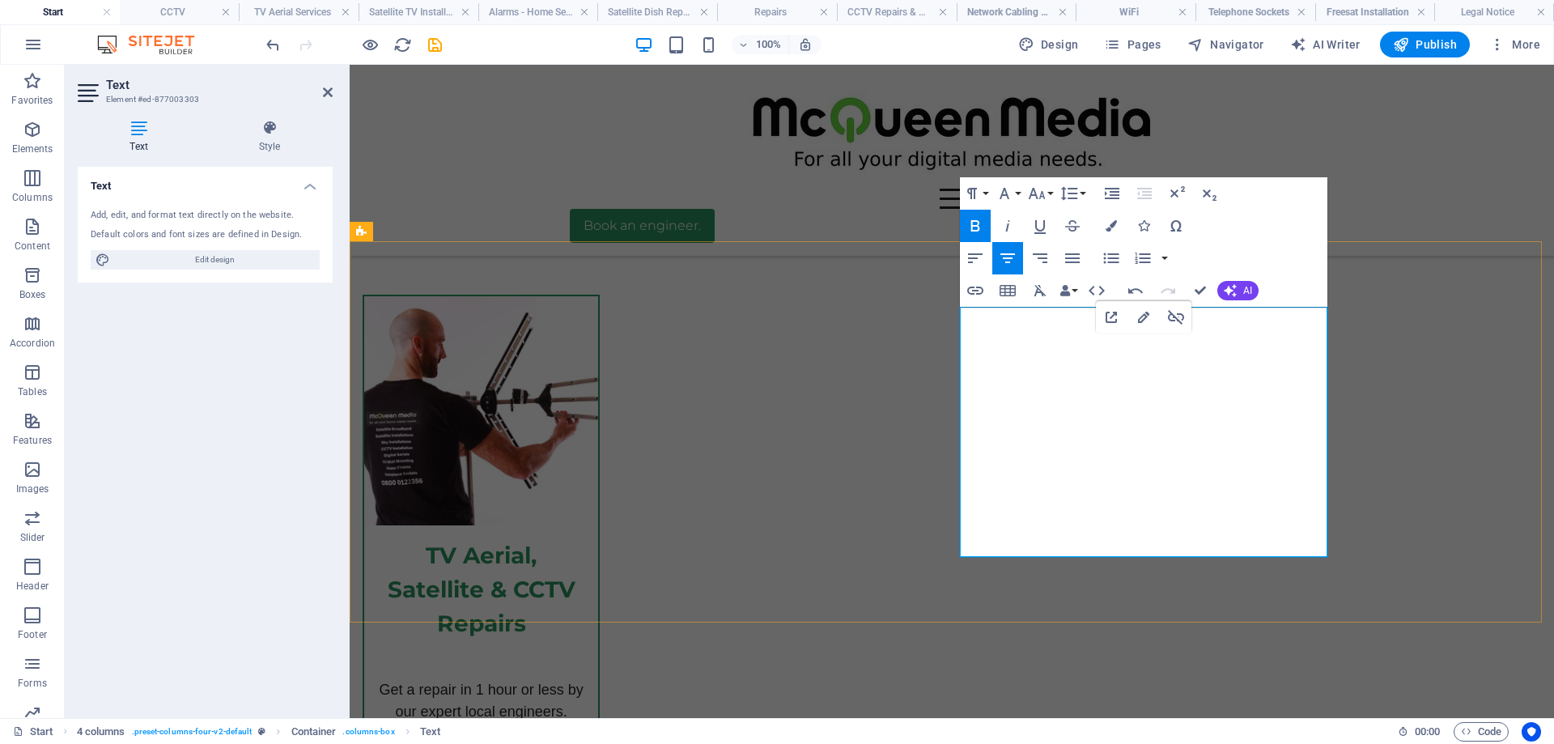
drag, startPoint x: 1289, startPoint y: 363, endPoint x: 983, endPoint y: 362, distance: 305.9
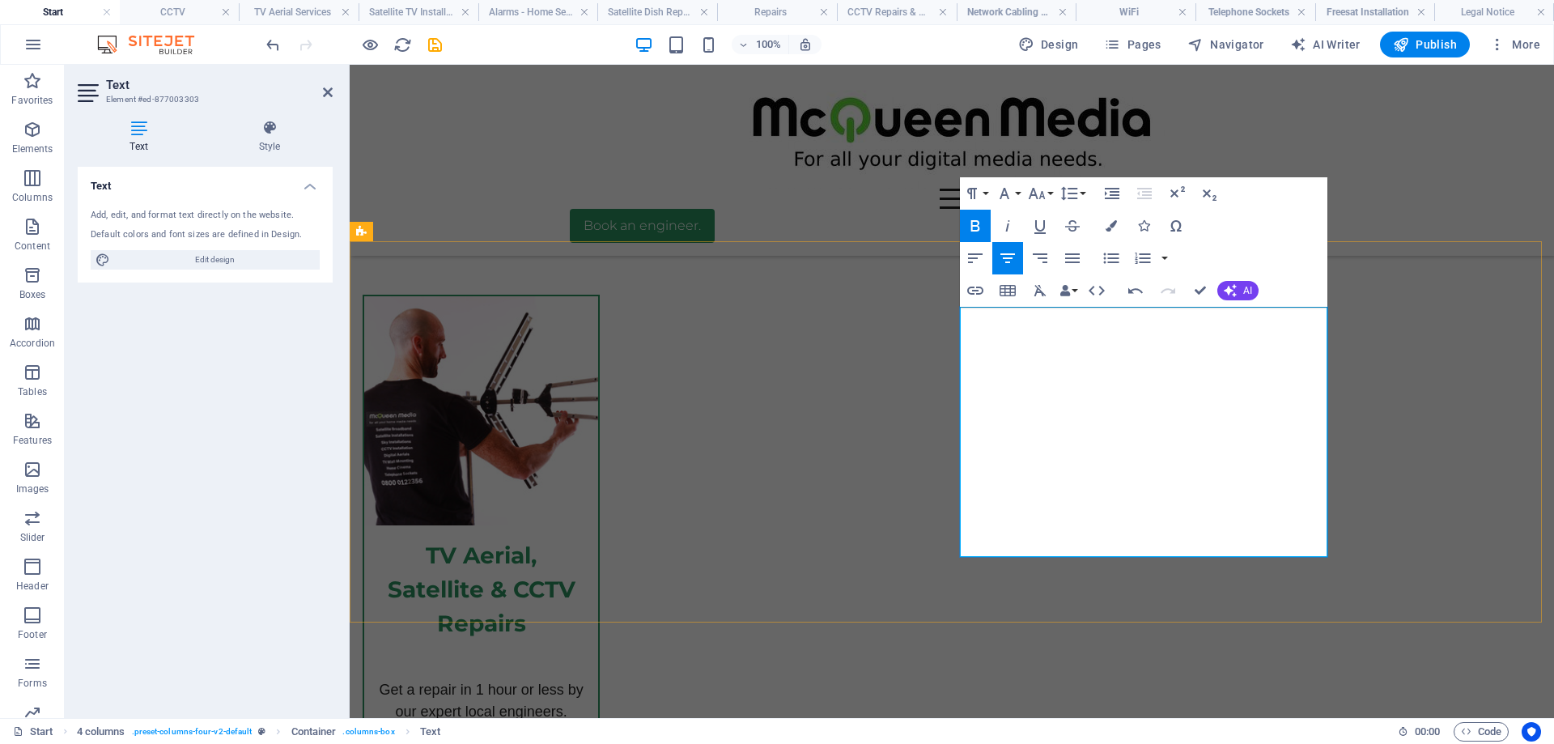
drag, startPoint x: 1186, startPoint y: 354, endPoint x: 1020, endPoint y: 358, distance: 165.9
type input "/satellite-tv-installations"
type input "Communal Aerial & Satellite Installation"
click at [975, 289] on icon "button" at bounding box center [974, 290] width 19 height 19
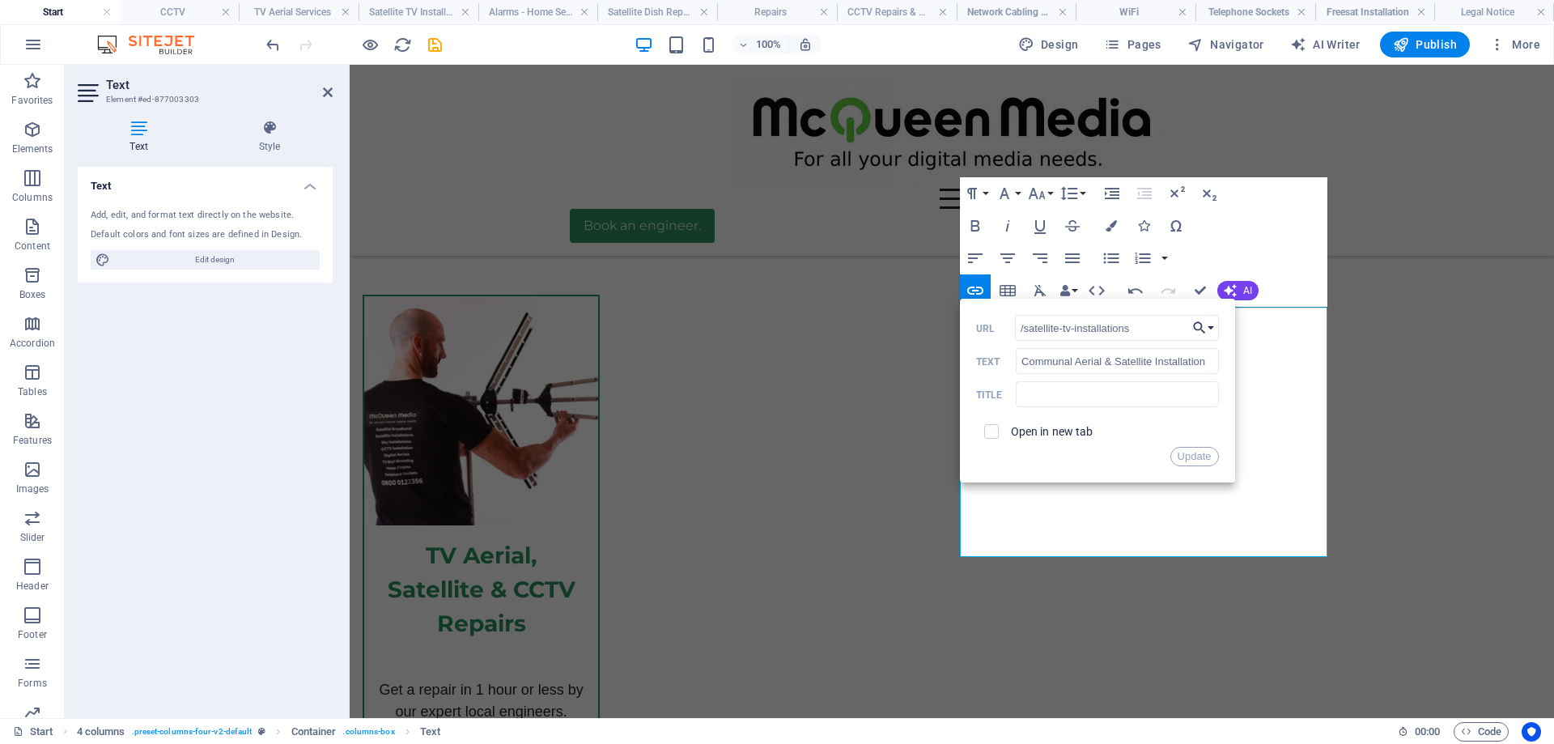
click at [1209, 326] on button "Choose Link" at bounding box center [1203, 328] width 31 height 26
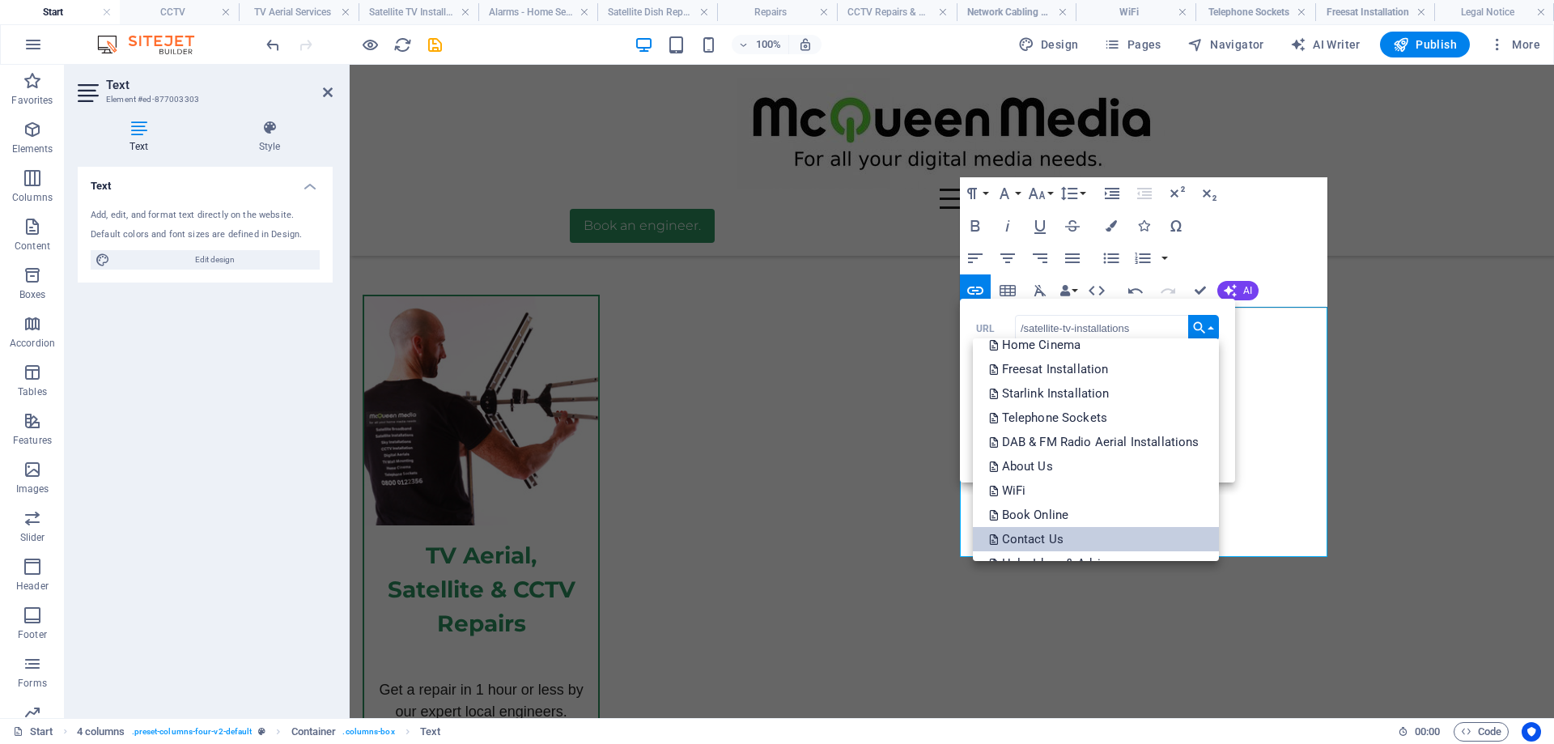
scroll to position [195, 0]
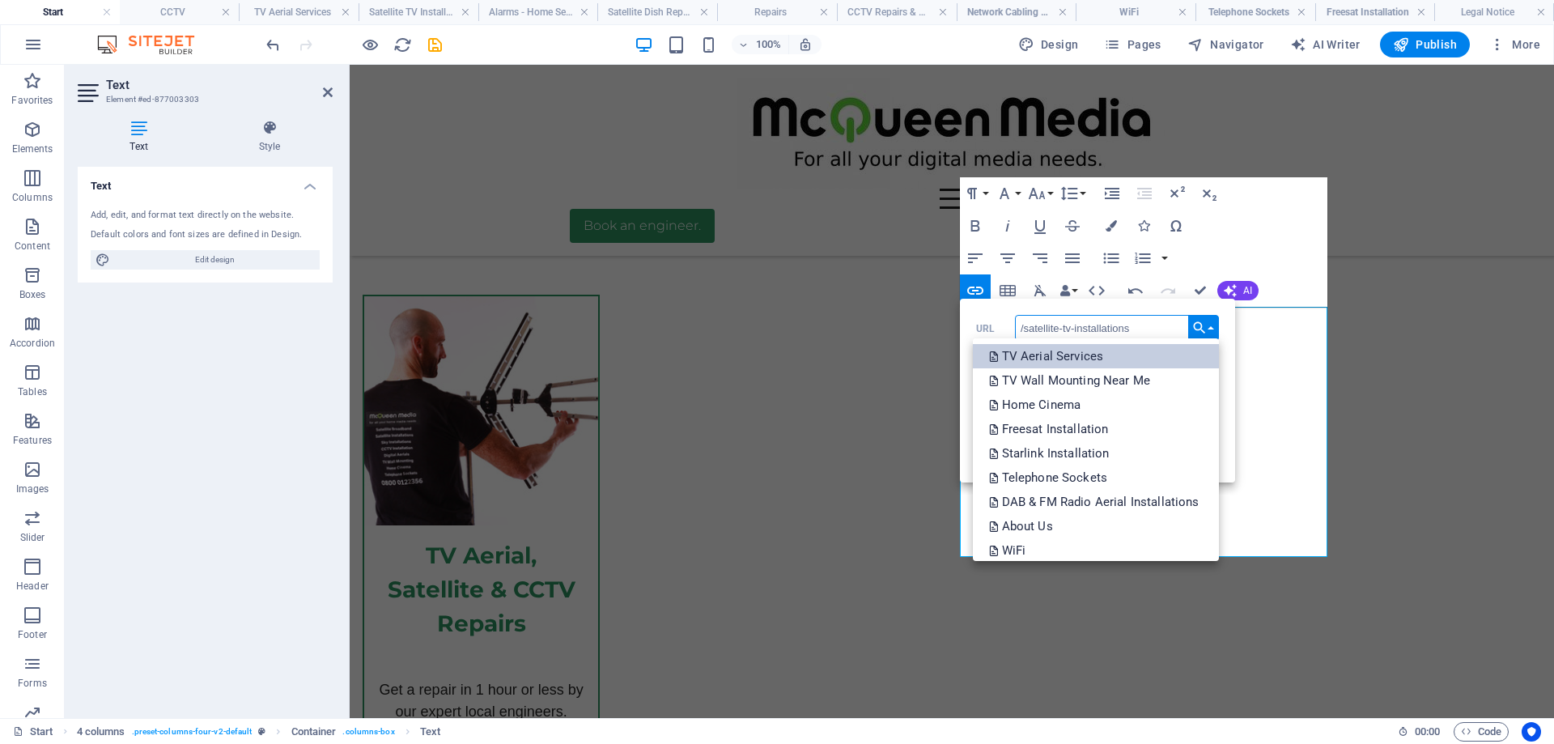
click at [1114, 359] on link "TV Aerial Services" at bounding box center [1096, 356] width 246 height 24
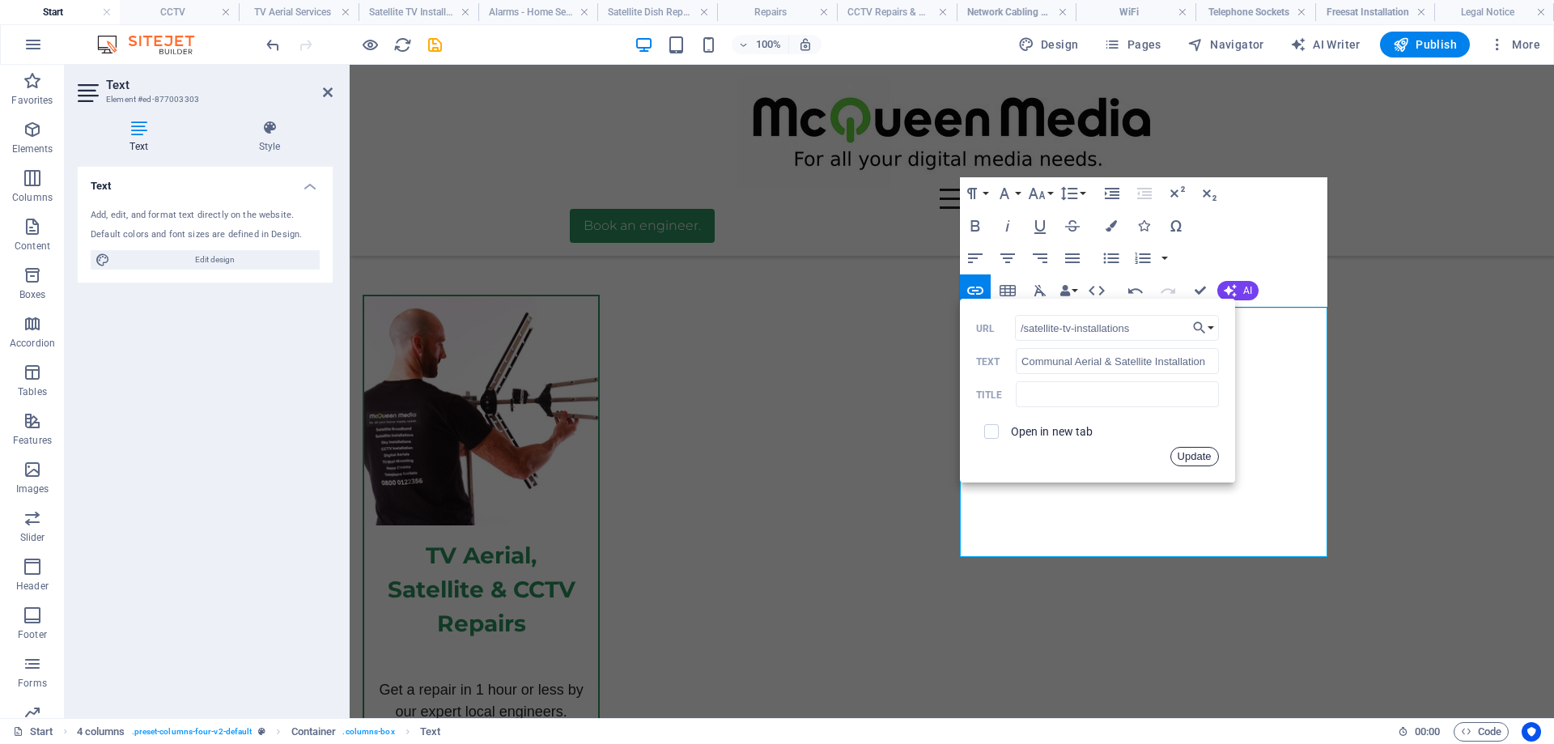
click at [1190, 456] on button "Update" at bounding box center [1194, 456] width 49 height 19
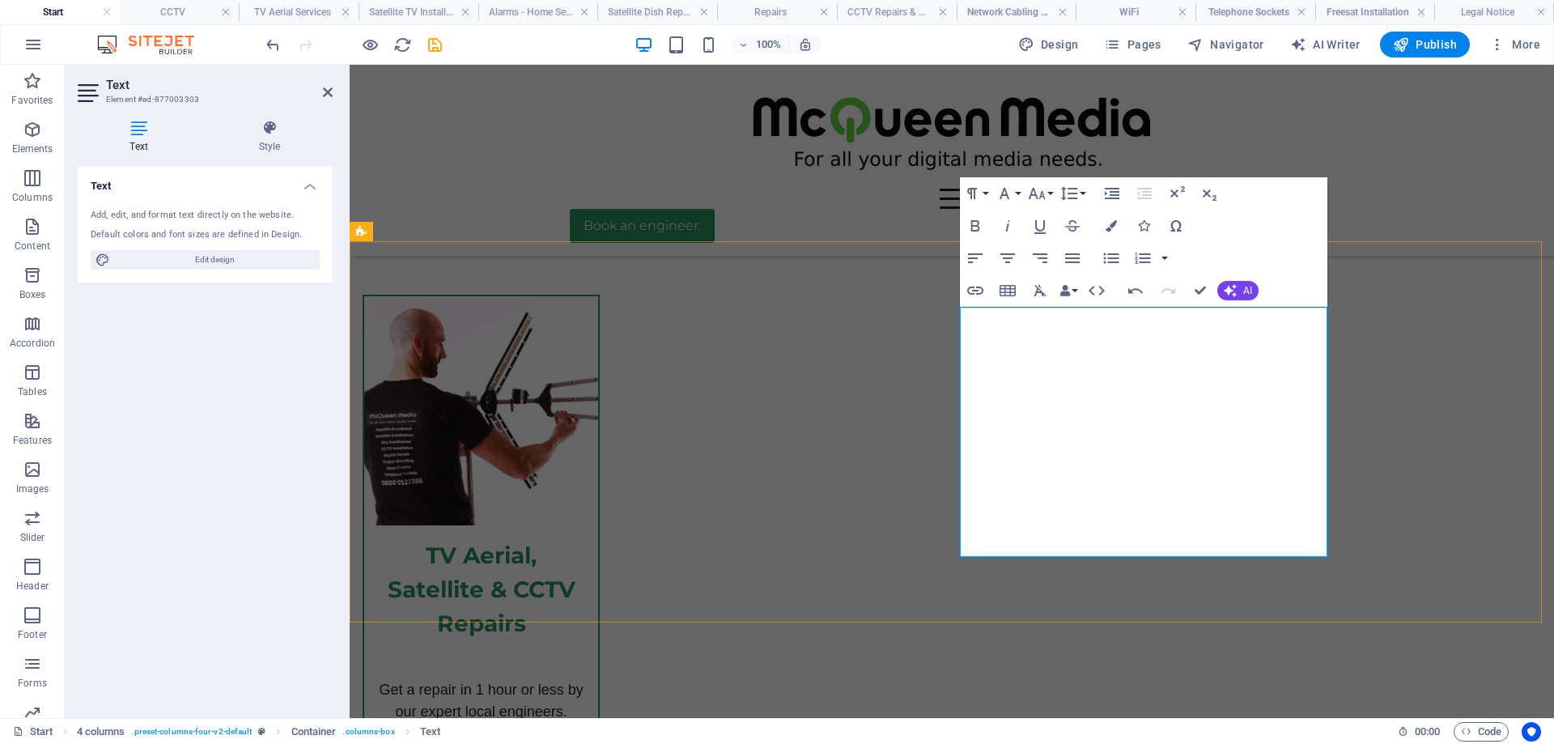
drag, startPoint x: 1242, startPoint y: 381, endPoint x: 1078, endPoint y: 389, distance: 164.5
drag, startPoint x: 1178, startPoint y: 380, endPoint x: 1135, endPoint y: 385, distance: 43.2
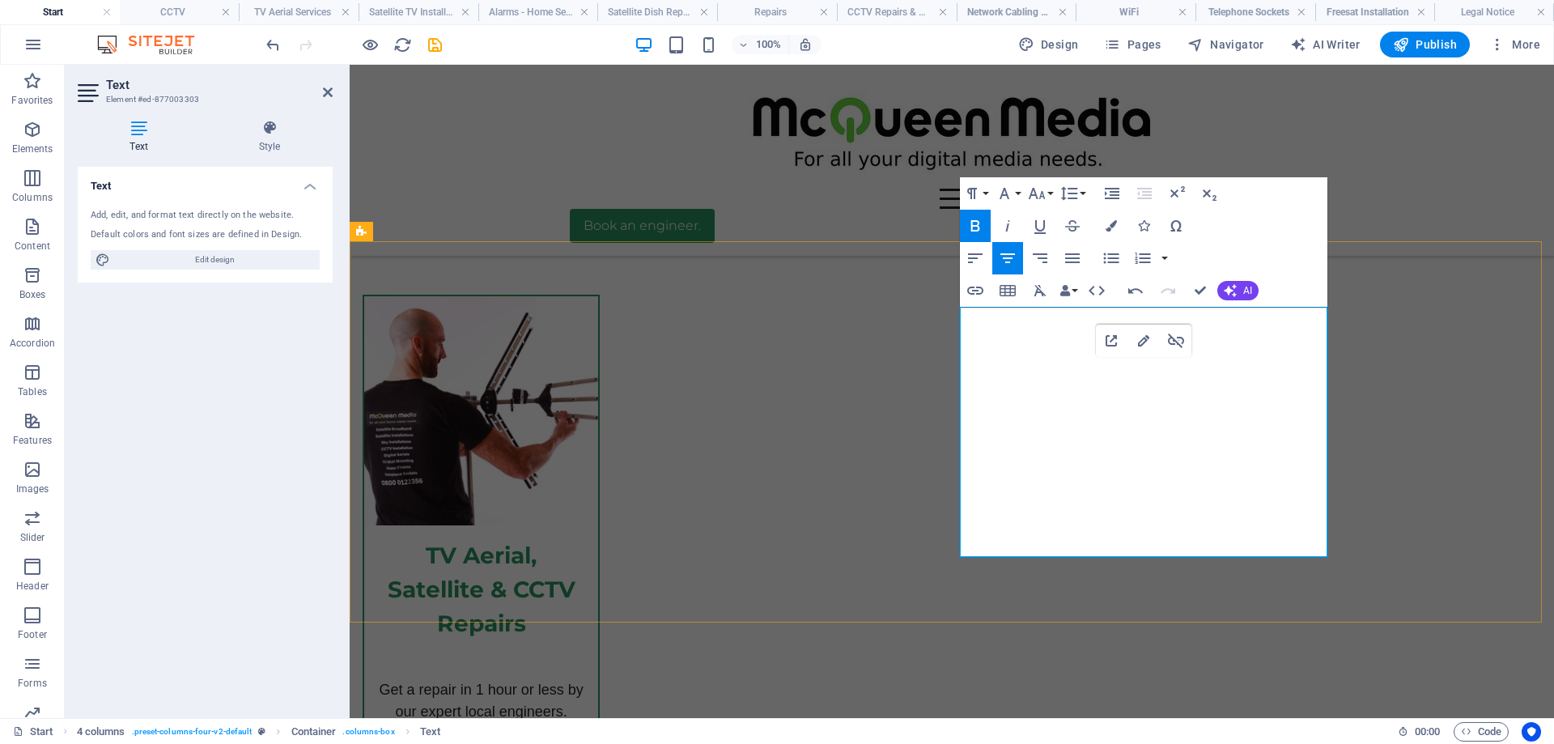
drag, startPoint x: 1184, startPoint y: 384, endPoint x: 1097, endPoint y: 387, distance: 86.6
type input "/cctv"
click at [979, 287] on icon "button" at bounding box center [975, 290] width 16 height 8
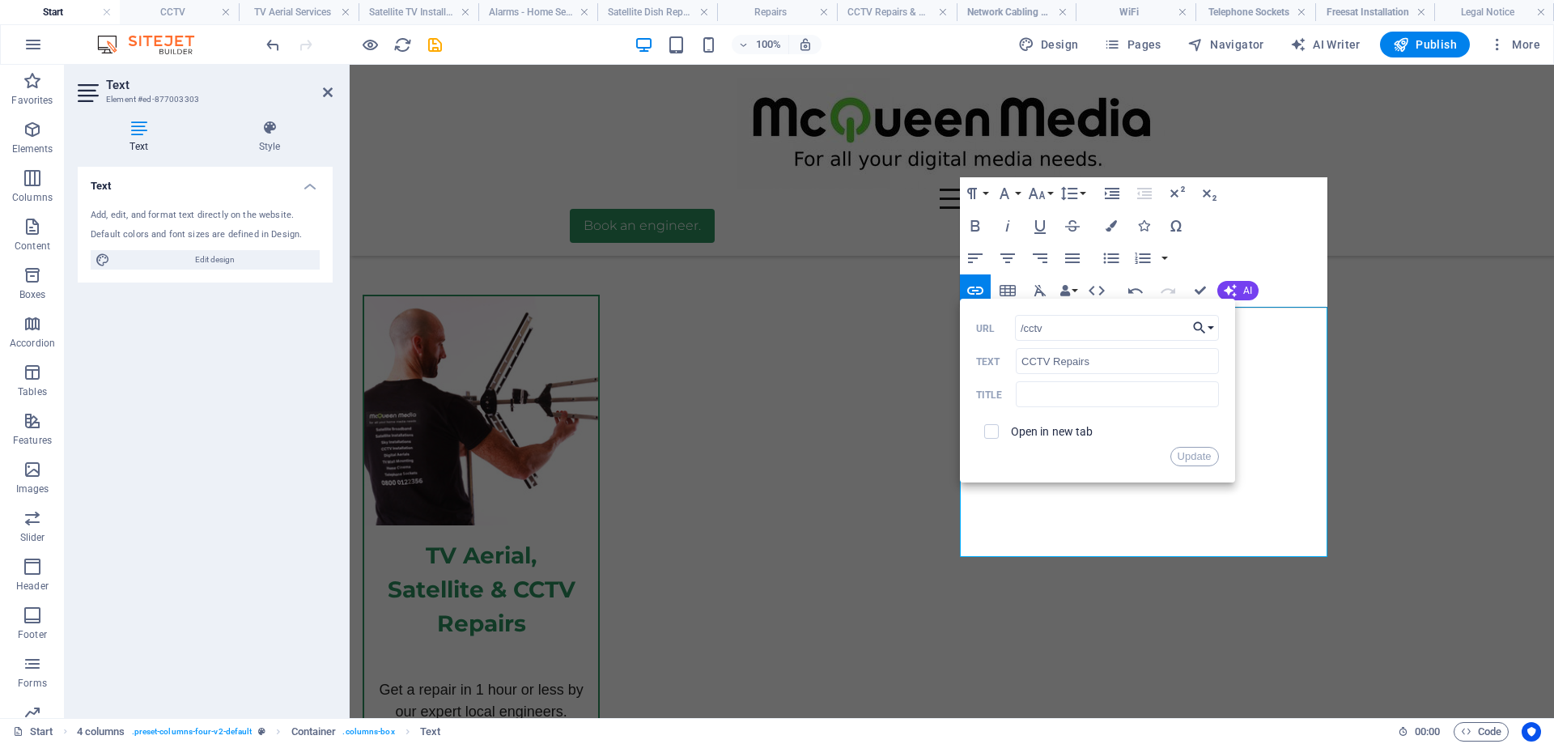
click at [1210, 326] on button "Choose Link" at bounding box center [1203, 328] width 31 height 26
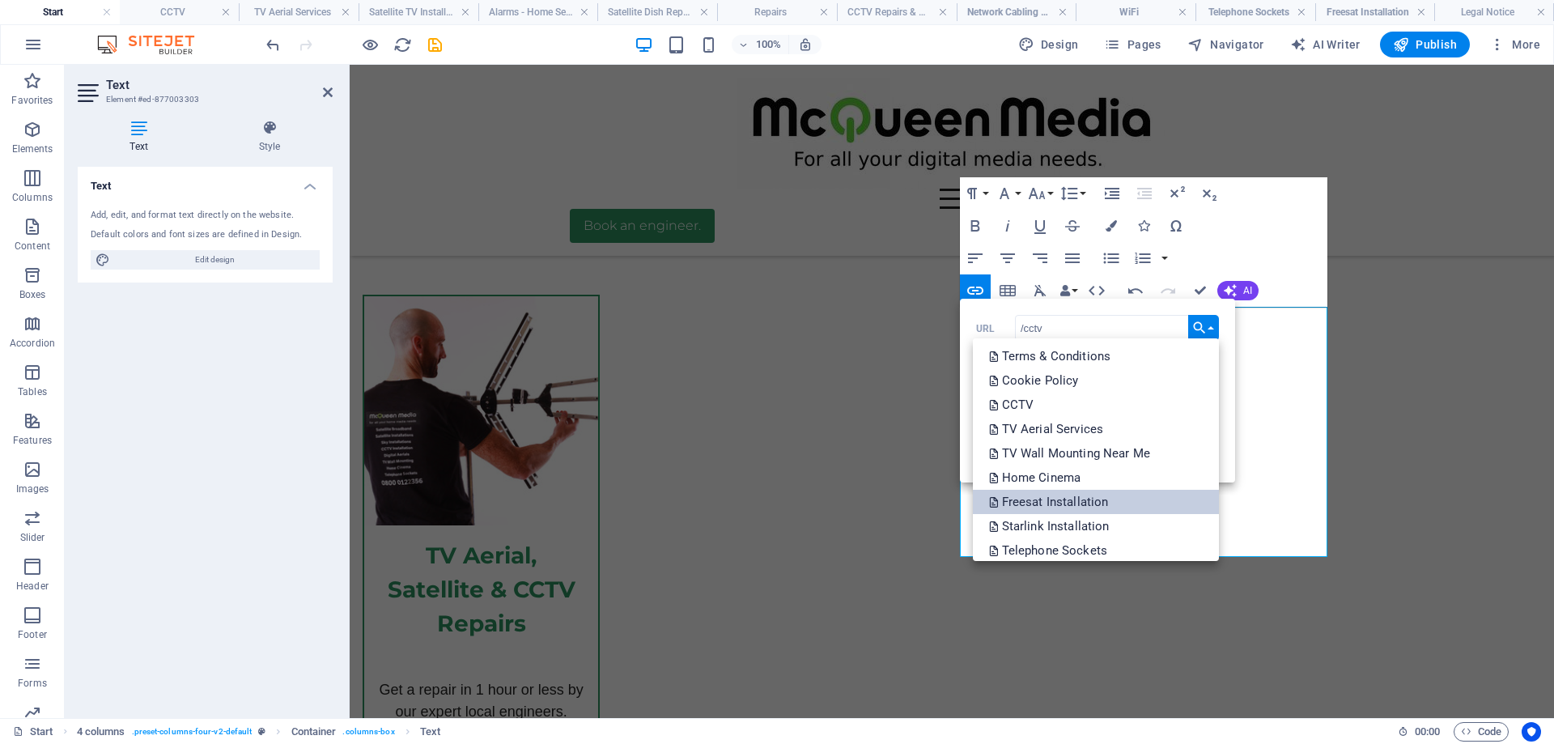
scroll to position [33, 0]
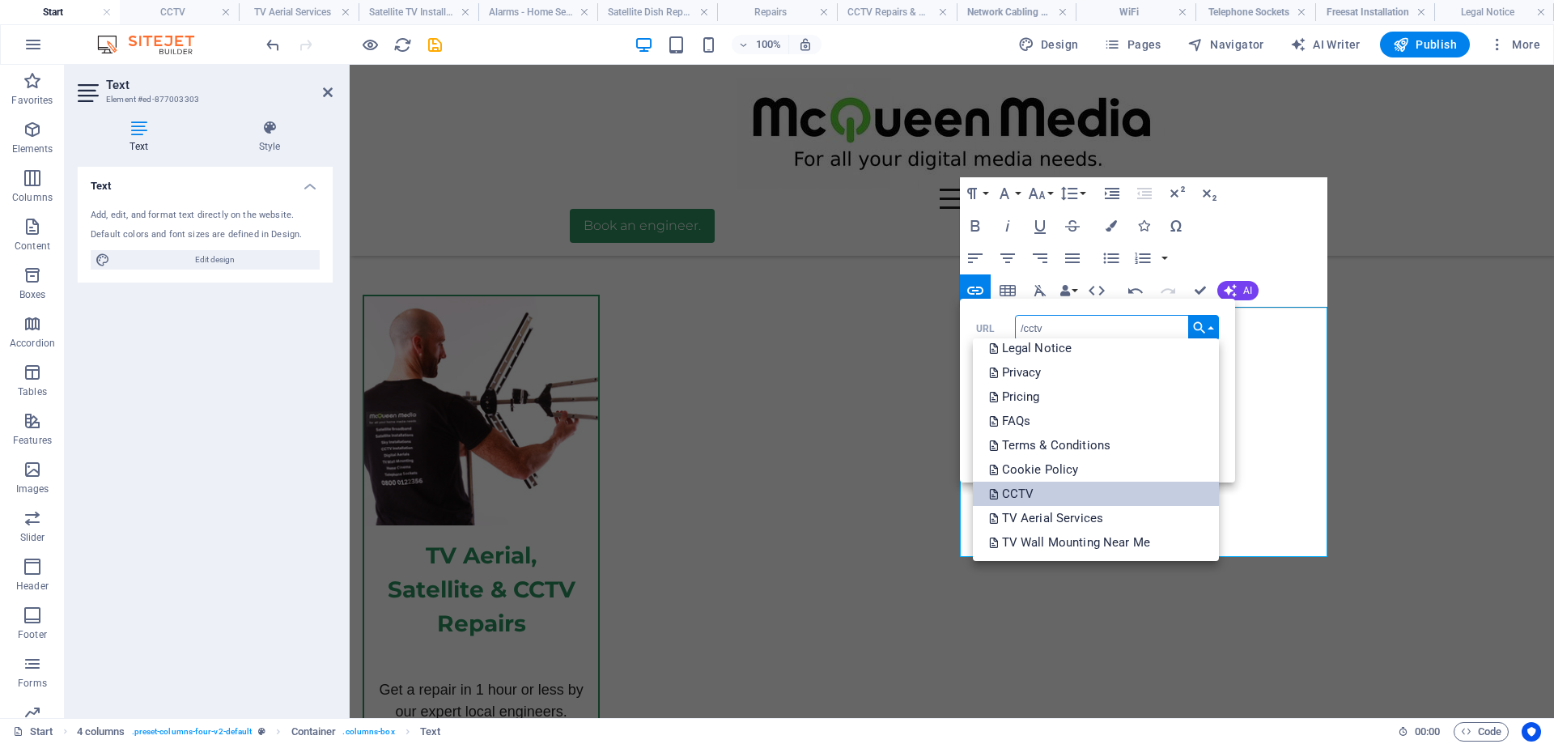
click at [1108, 487] on link "CCTV" at bounding box center [1096, 493] width 246 height 24
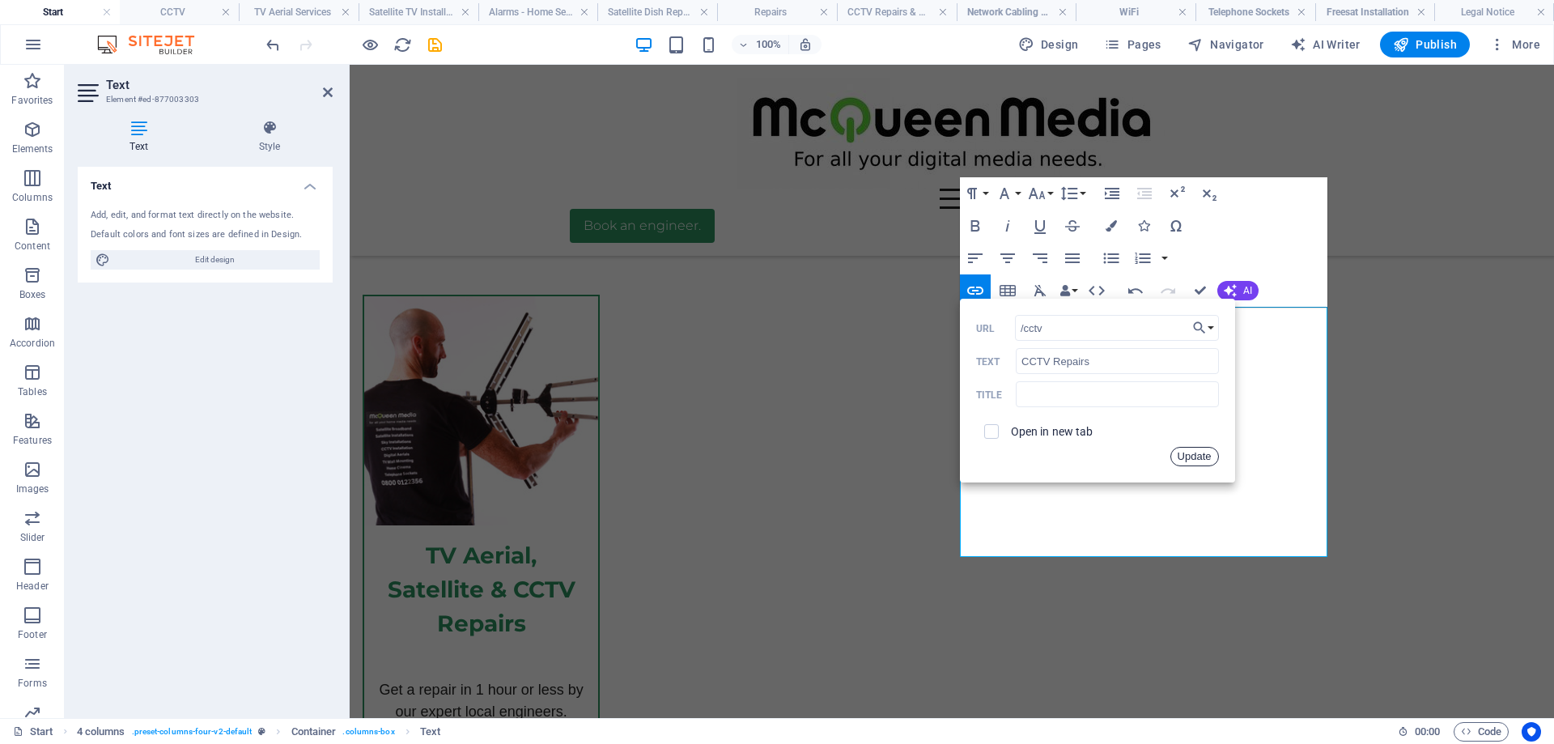
click at [1195, 456] on button "Update" at bounding box center [1194, 456] width 49 height 19
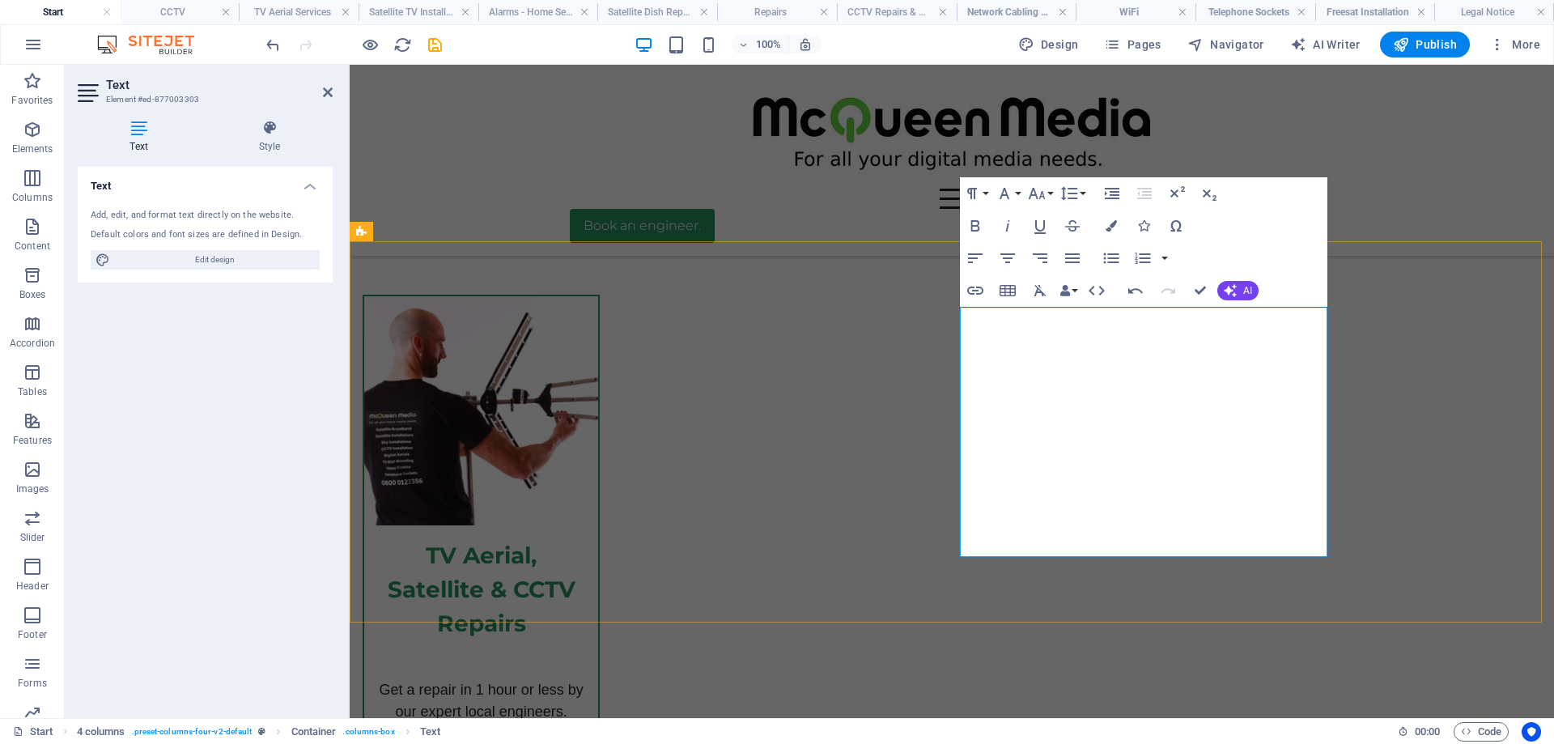
drag, startPoint x: 1177, startPoint y: 412, endPoint x: 1085, endPoint y: 413, distance: 91.4
click at [973, 290] on icon "button" at bounding box center [975, 290] width 16 height 8
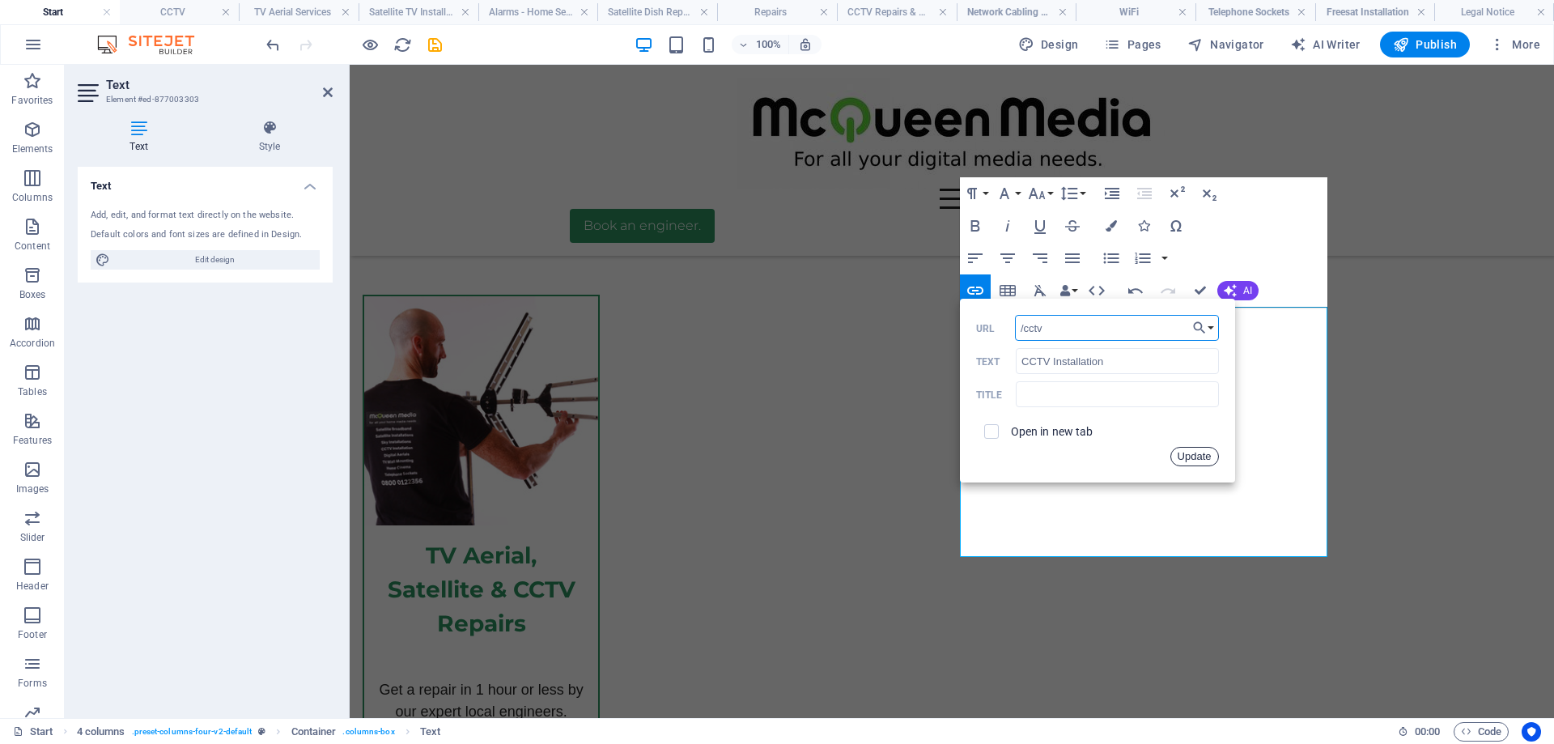
drag, startPoint x: 1193, startPoint y: 454, endPoint x: 842, endPoint y: 389, distance: 356.3
click at [1193, 454] on button "Update" at bounding box center [1194, 456] width 49 height 19
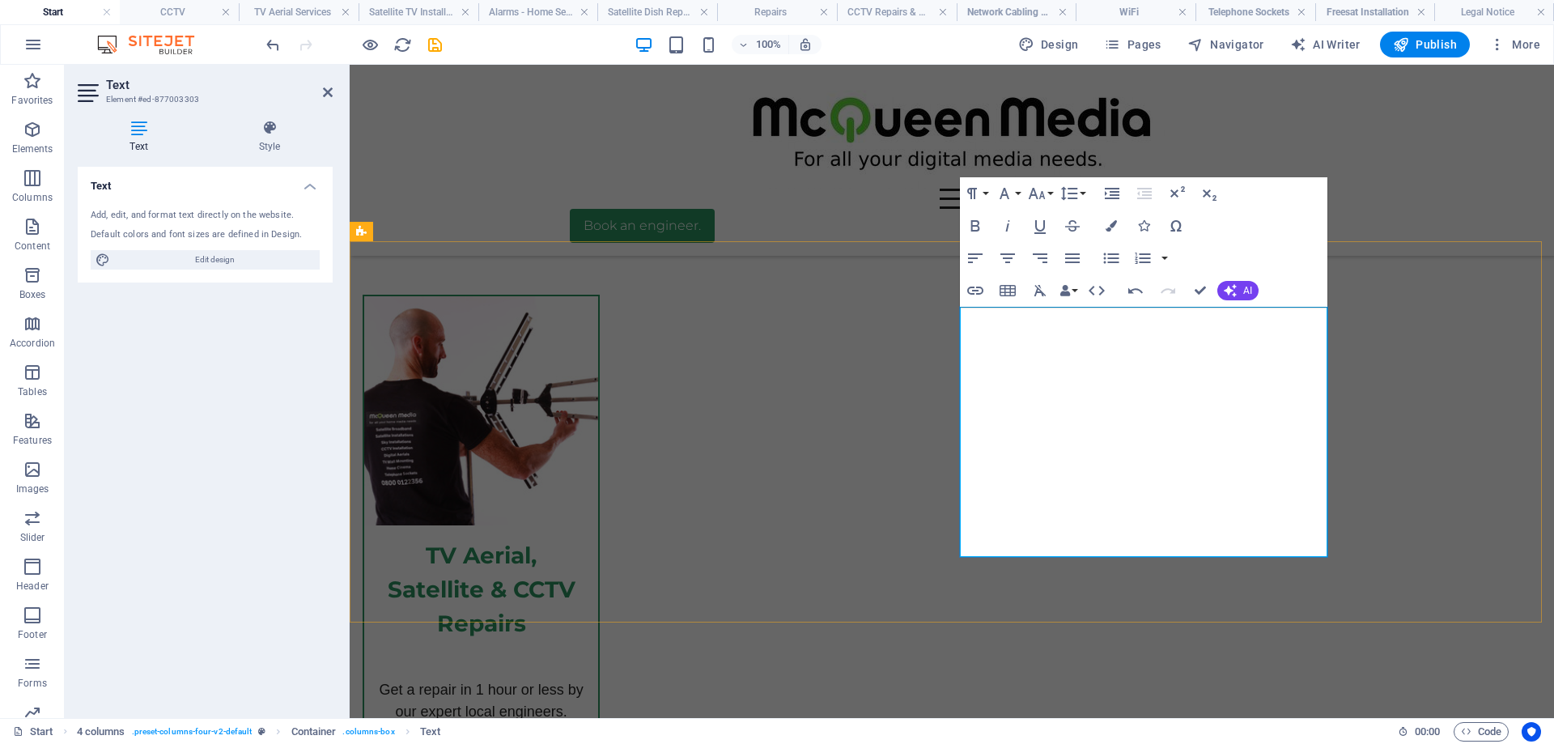
drag, startPoint x: 1249, startPoint y: 430, endPoint x: 1127, endPoint y: 436, distance: 122.3
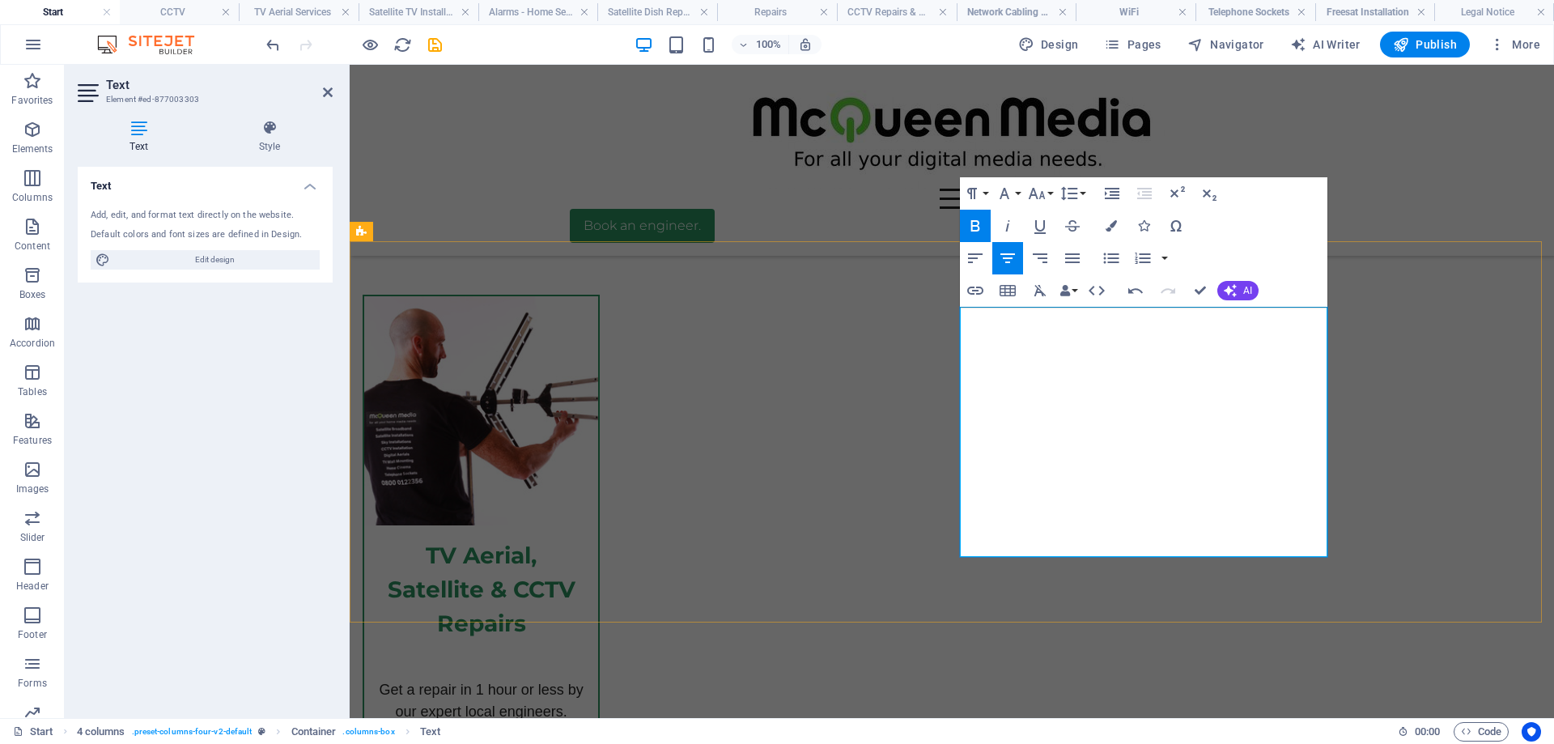
drag, startPoint x: 1232, startPoint y: 430, endPoint x: 1049, endPoint y: 435, distance: 183.8
type input "Smart Doorbell Installation"
click at [973, 290] on icon "button" at bounding box center [974, 290] width 19 height 19
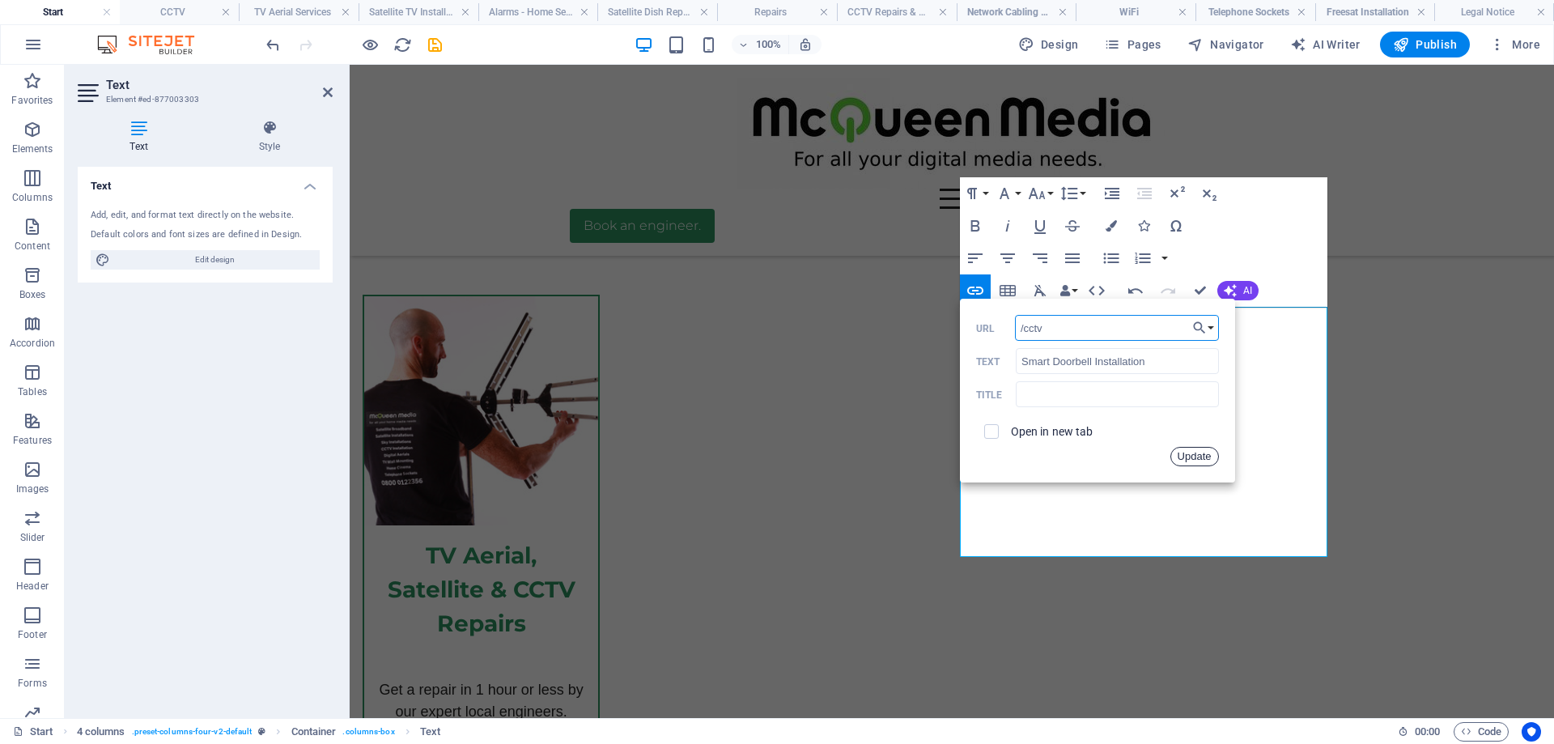
drag, startPoint x: 1199, startPoint y: 452, endPoint x: 849, endPoint y: 387, distance: 356.3
click at [1199, 452] on button "Update" at bounding box center [1194, 456] width 49 height 19
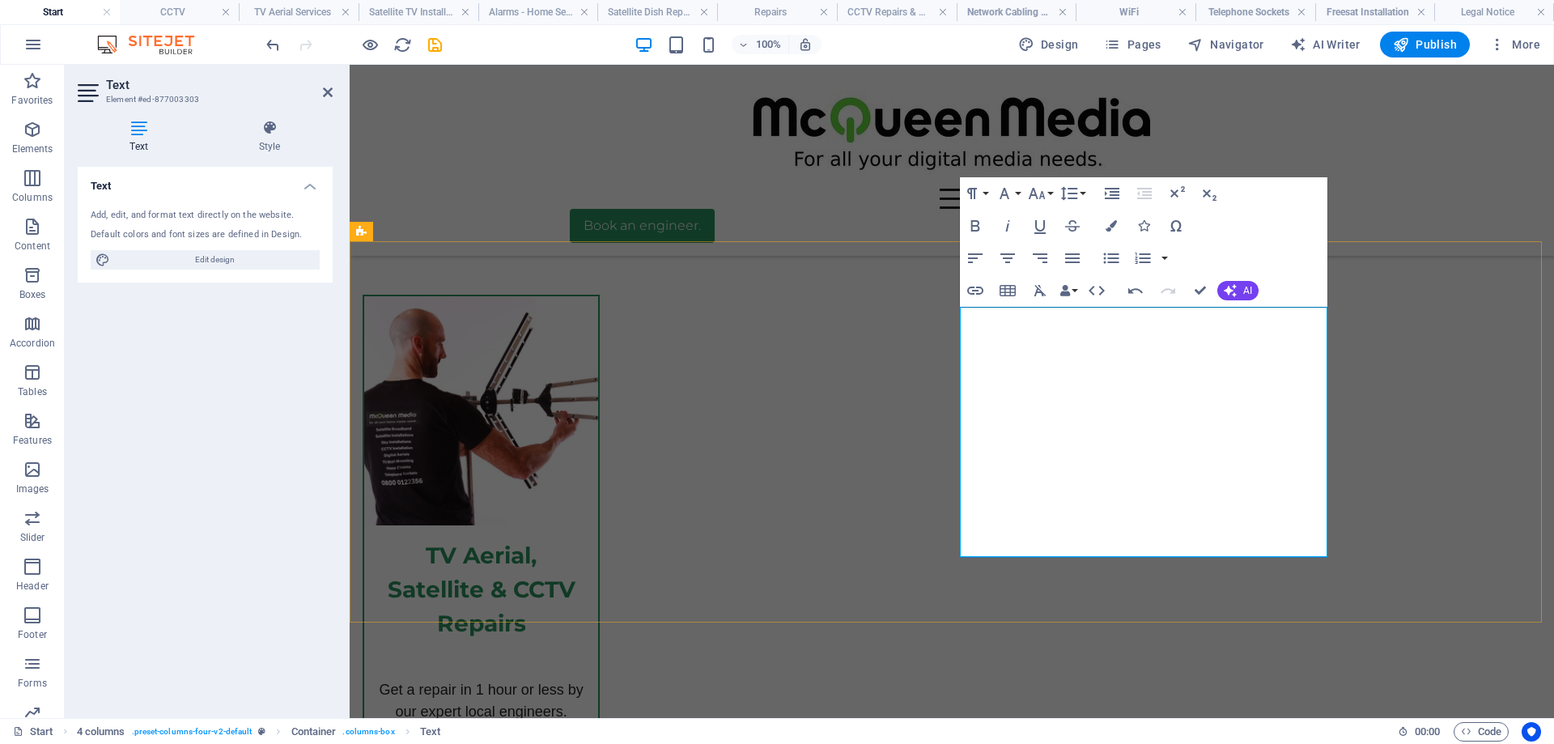
drag, startPoint x: 1252, startPoint y: 452, endPoint x: 1023, endPoint y: 459, distance: 229.1
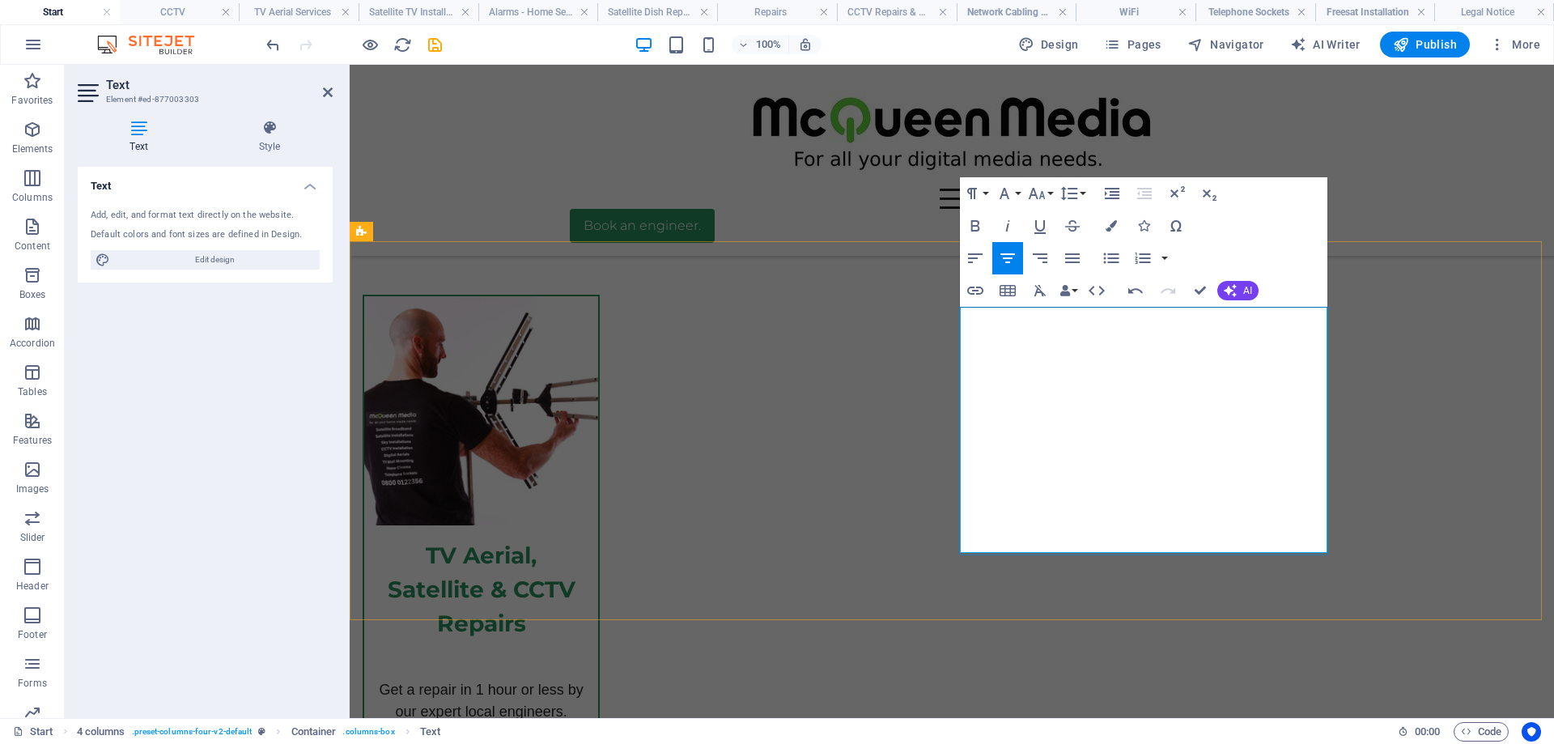
drag, startPoint x: 1208, startPoint y: 473, endPoint x: 1073, endPoint y: 474, distance: 135.1
click at [1177, 429] on icon "button" at bounding box center [1175, 430] width 19 height 19
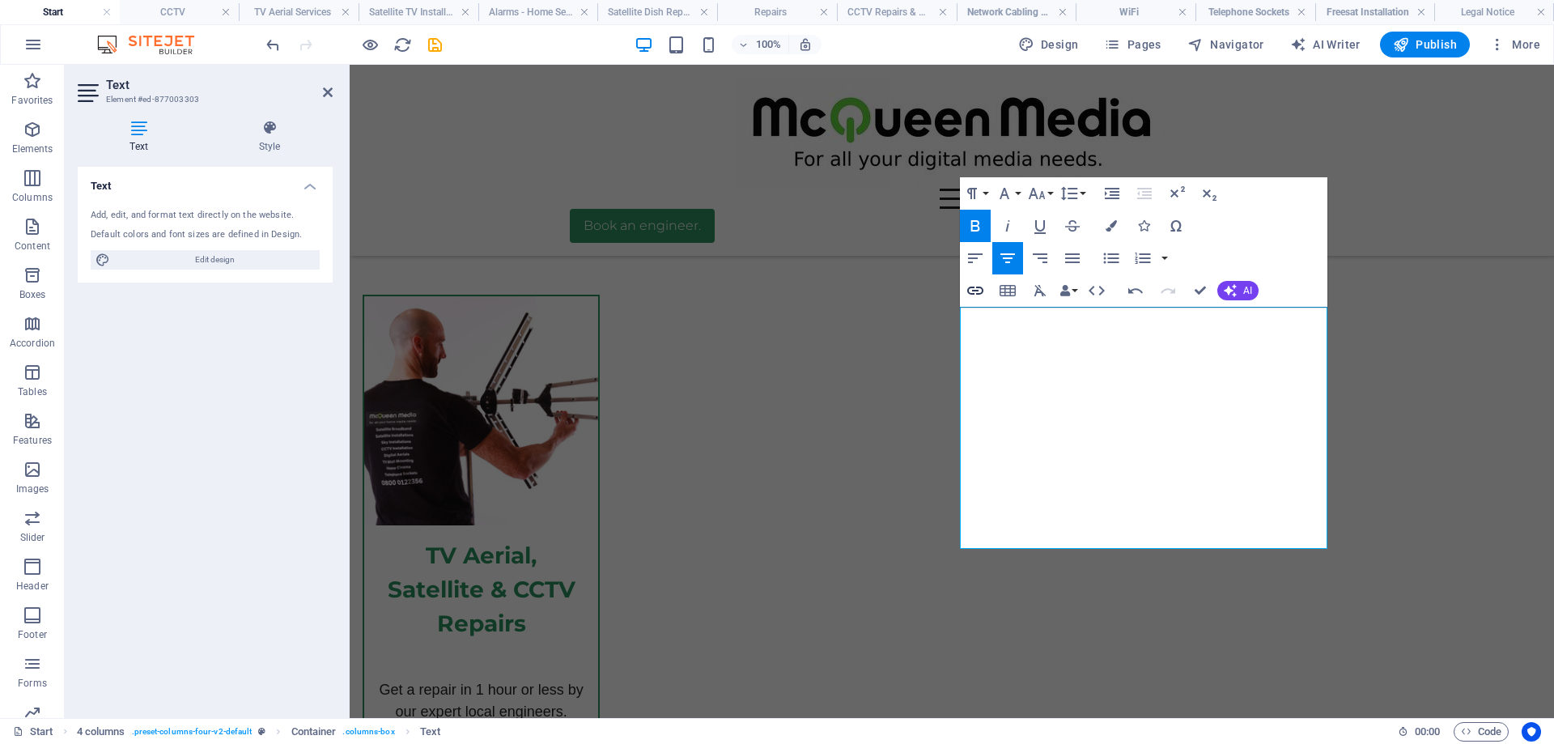
click at [972, 287] on icon "button" at bounding box center [975, 290] width 16 height 8
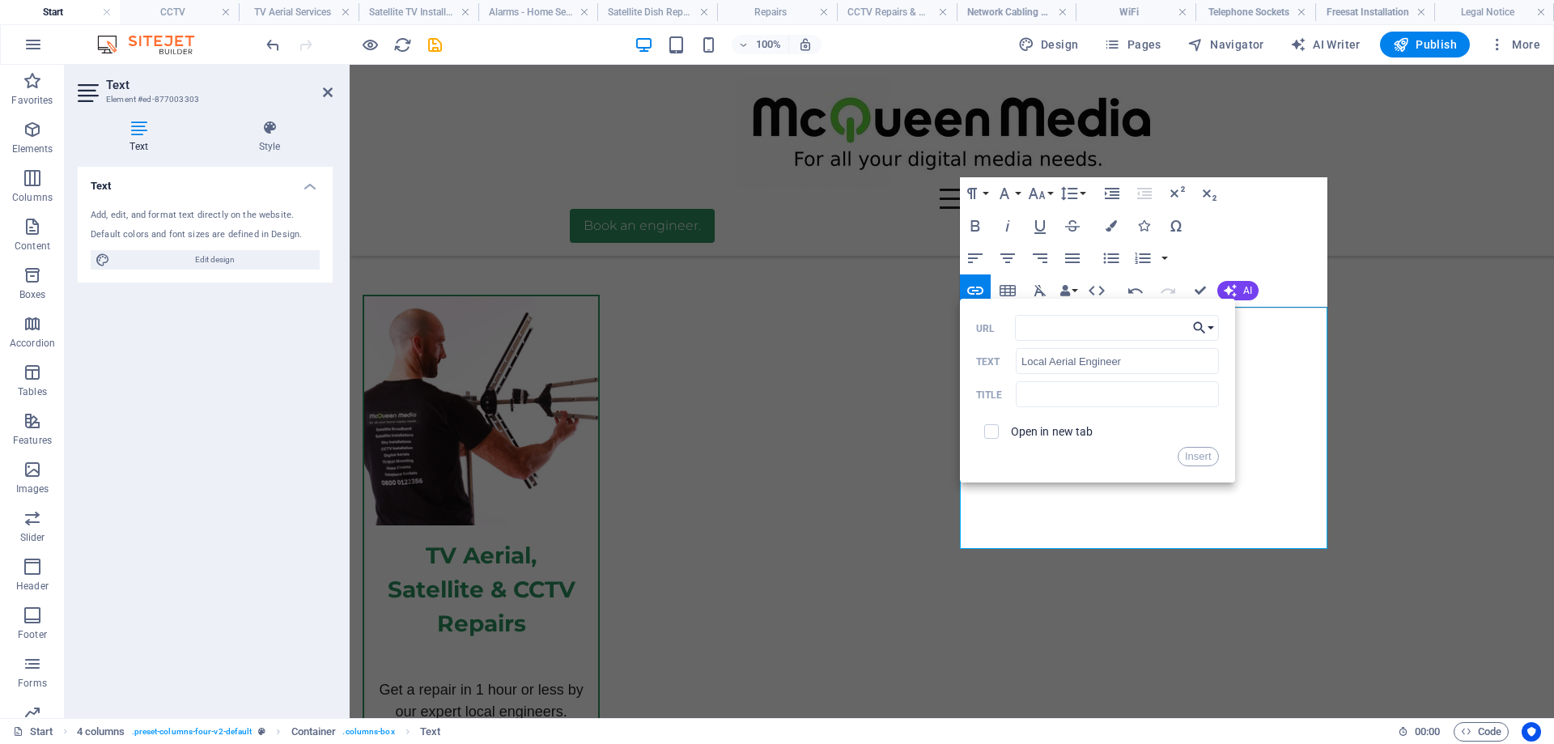
click at [1212, 326] on button "Choose Link" at bounding box center [1203, 328] width 31 height 26
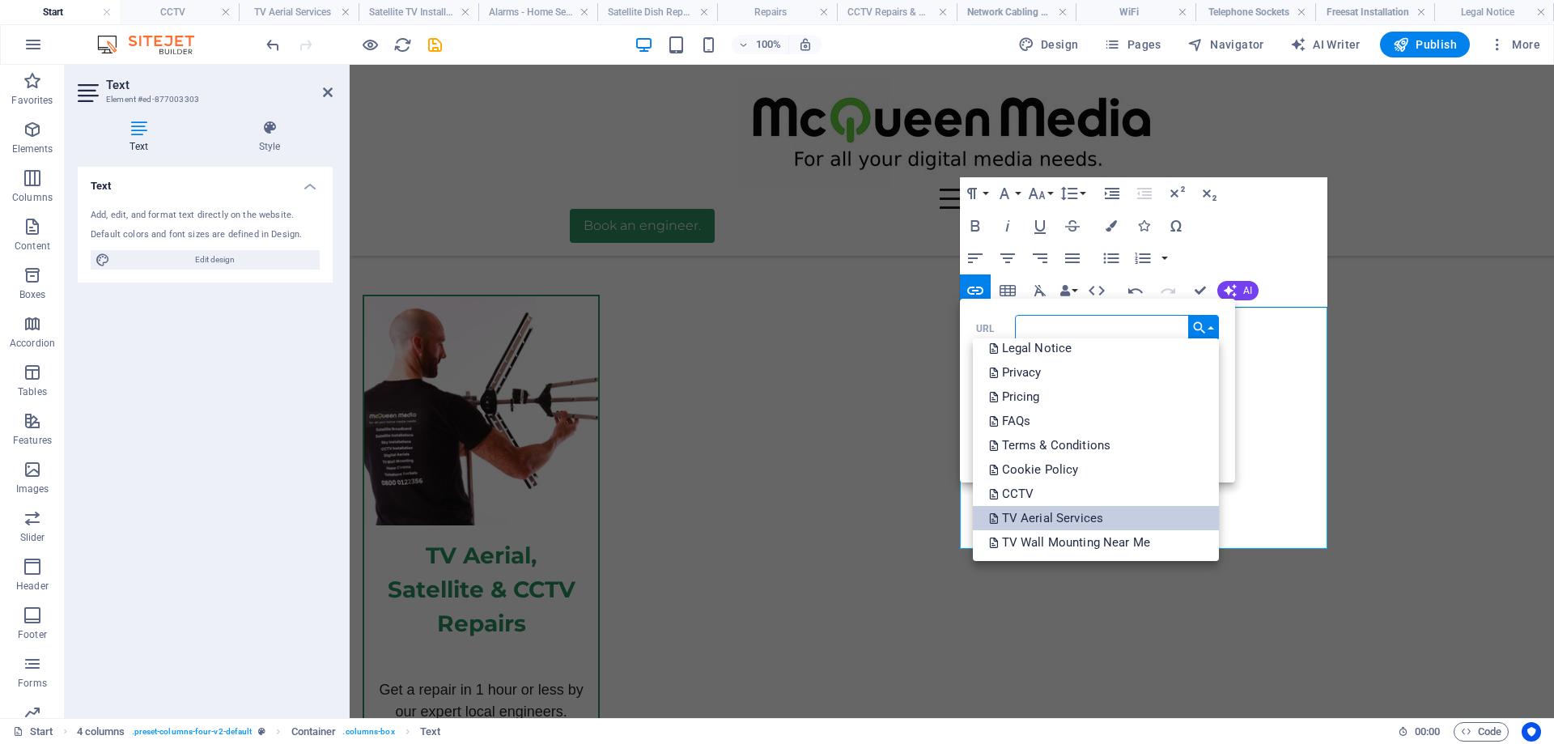
click at [1139, 511] on link "TV Aerial Services" at bounding box center [1096, 518] width 246 height 24
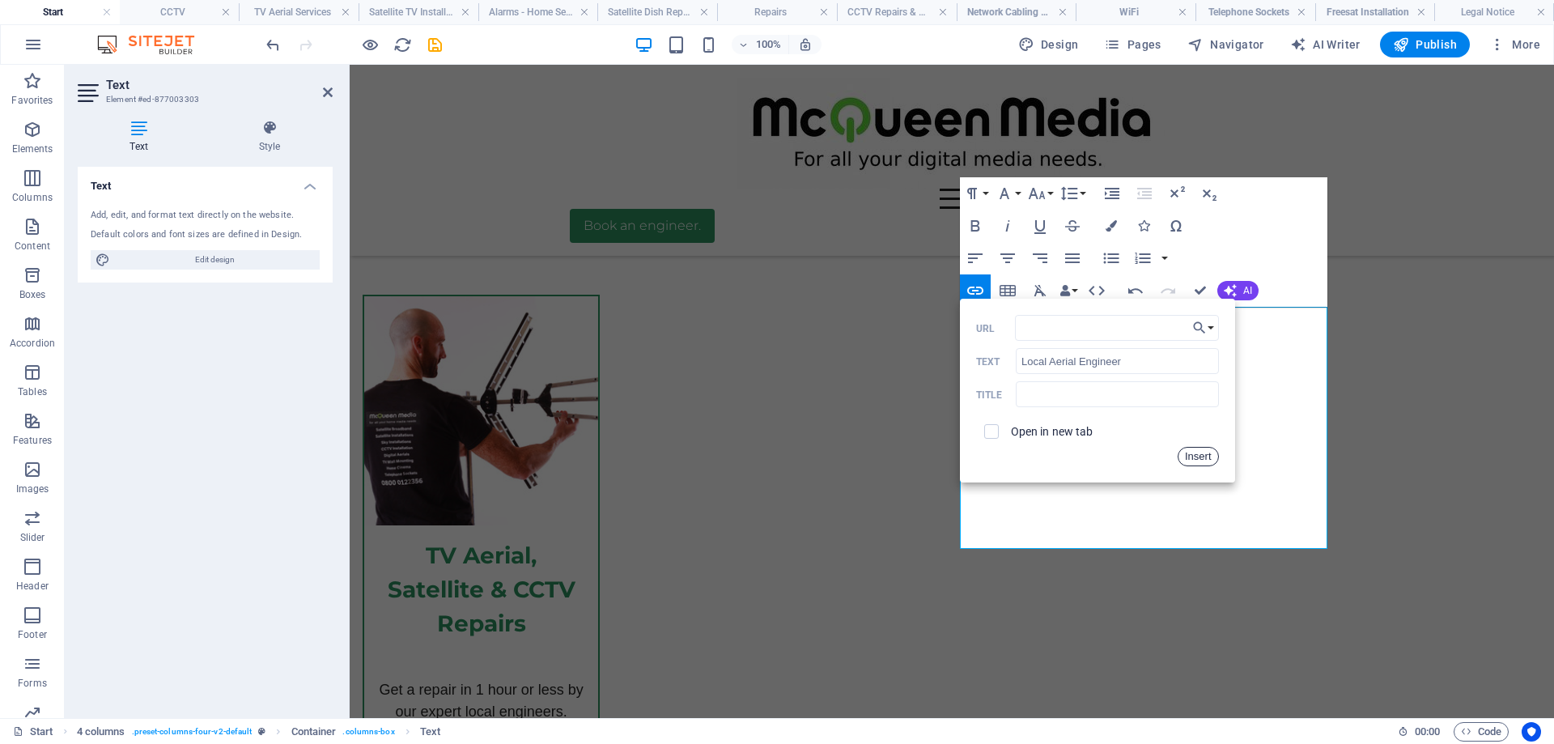
click at [1200, 459] on button "Insert" at bounding box center [1197, 456] width 41 height 19
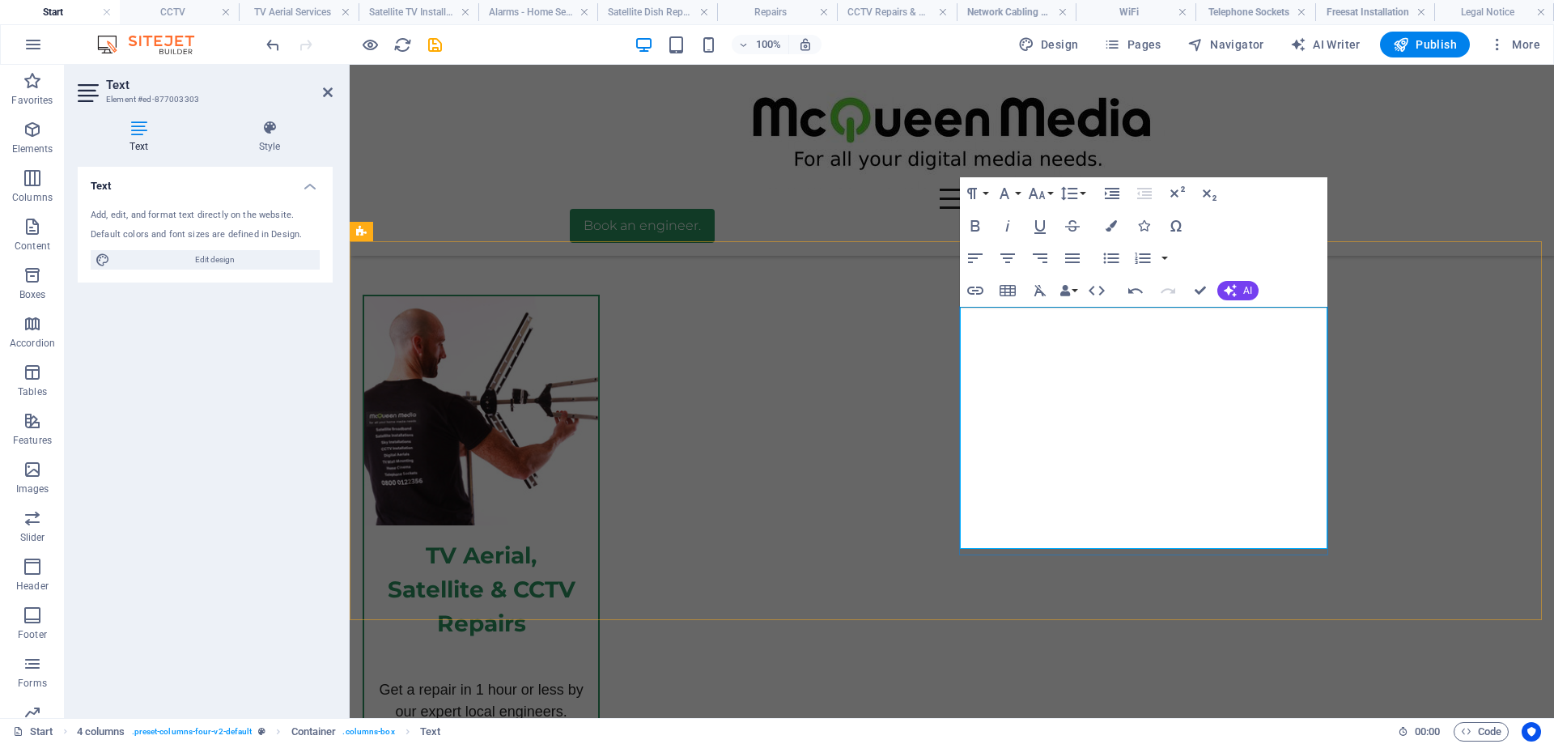
drag, startPoint x: 1216, startPoint y: 494, endPoint x: 1070, endPoint y: 503, distance: 146.8
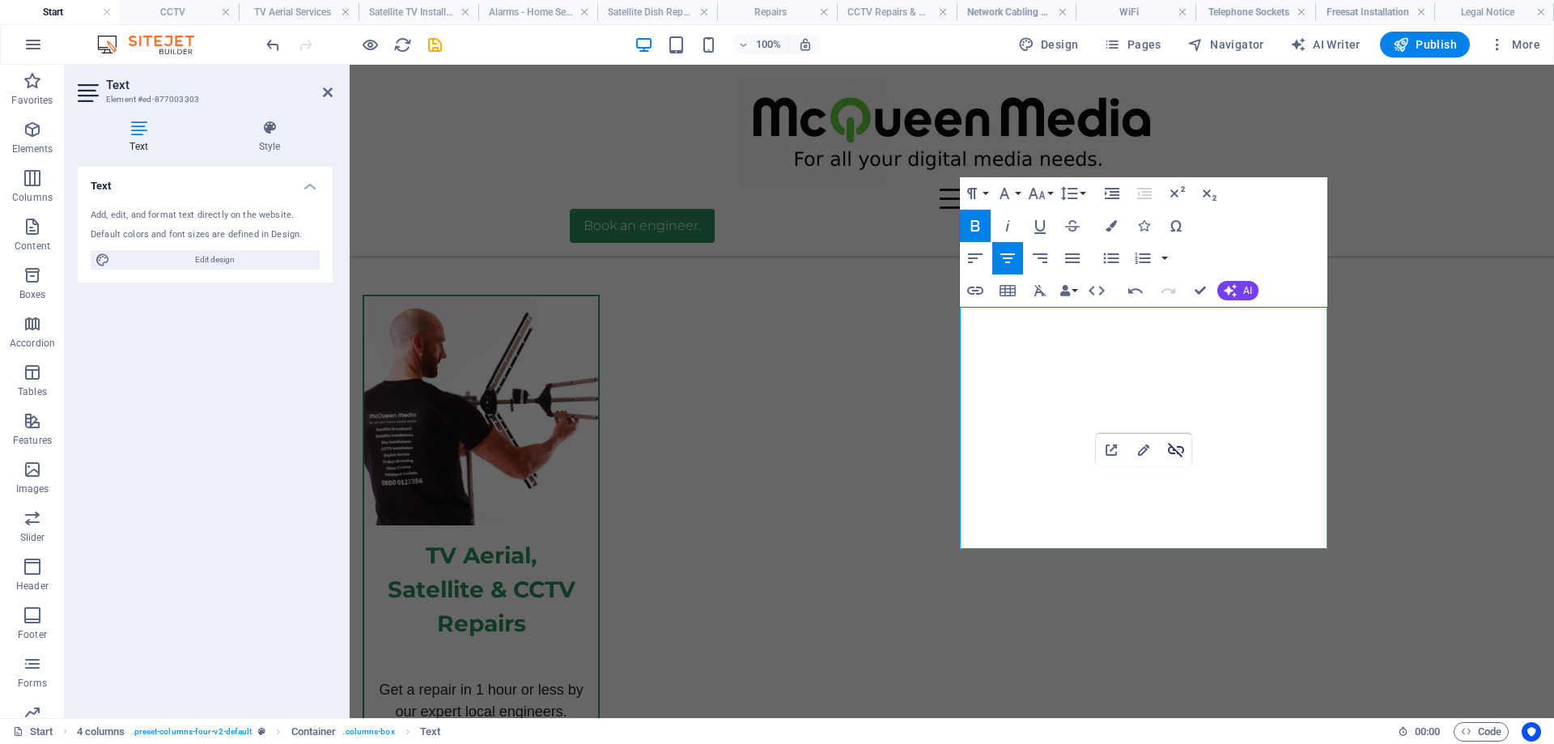
click at [1179, 450] on icon "button" at bounding box center [1175, 449] width 19 height 19
type input "Local Satellite Engineer"
click at [974, 286] on icon "button" at bounding box center [974, 290] width 19 height 19
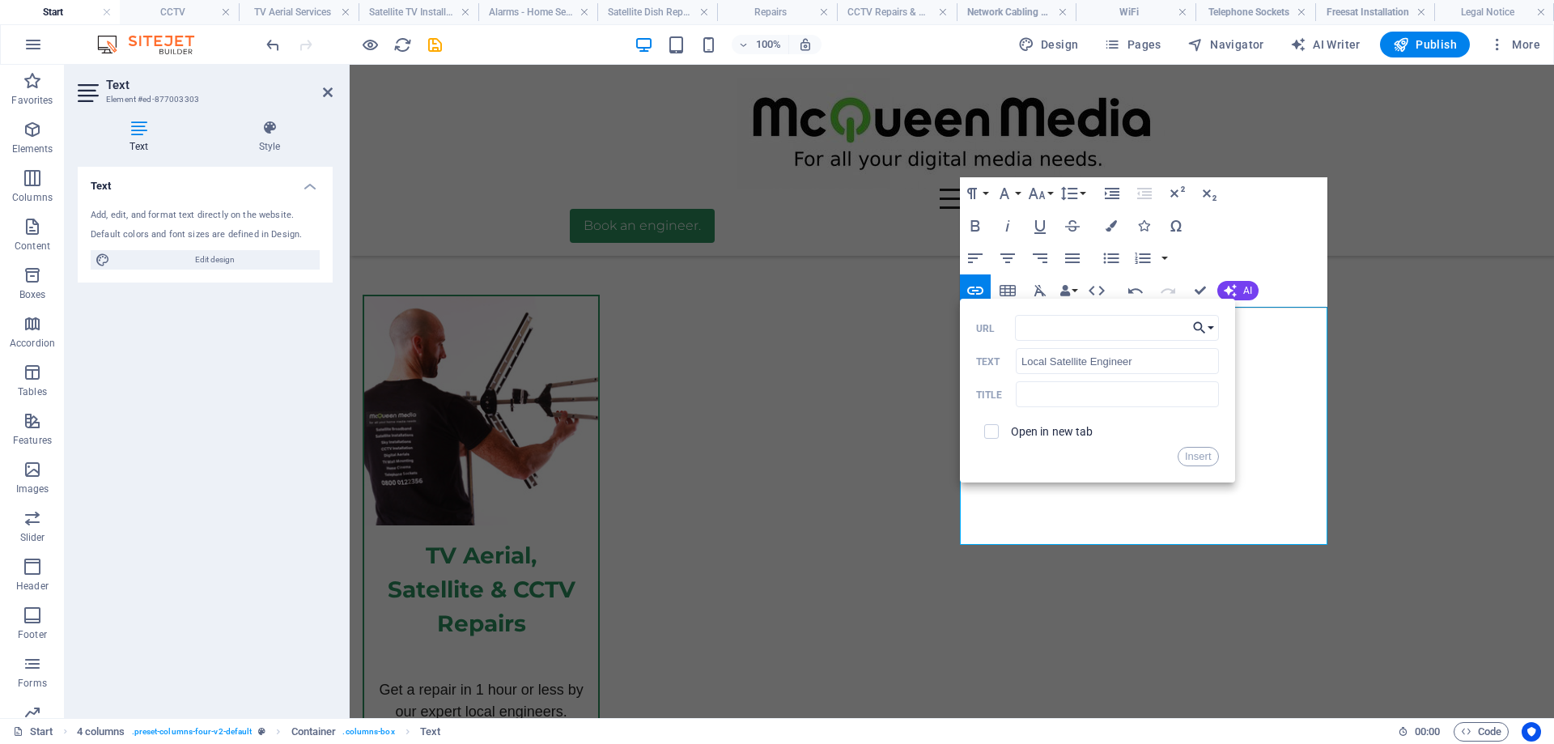
click at [1212, 322] on button "Choose Link" at bounding box center [1203, 328] width 31 height 26
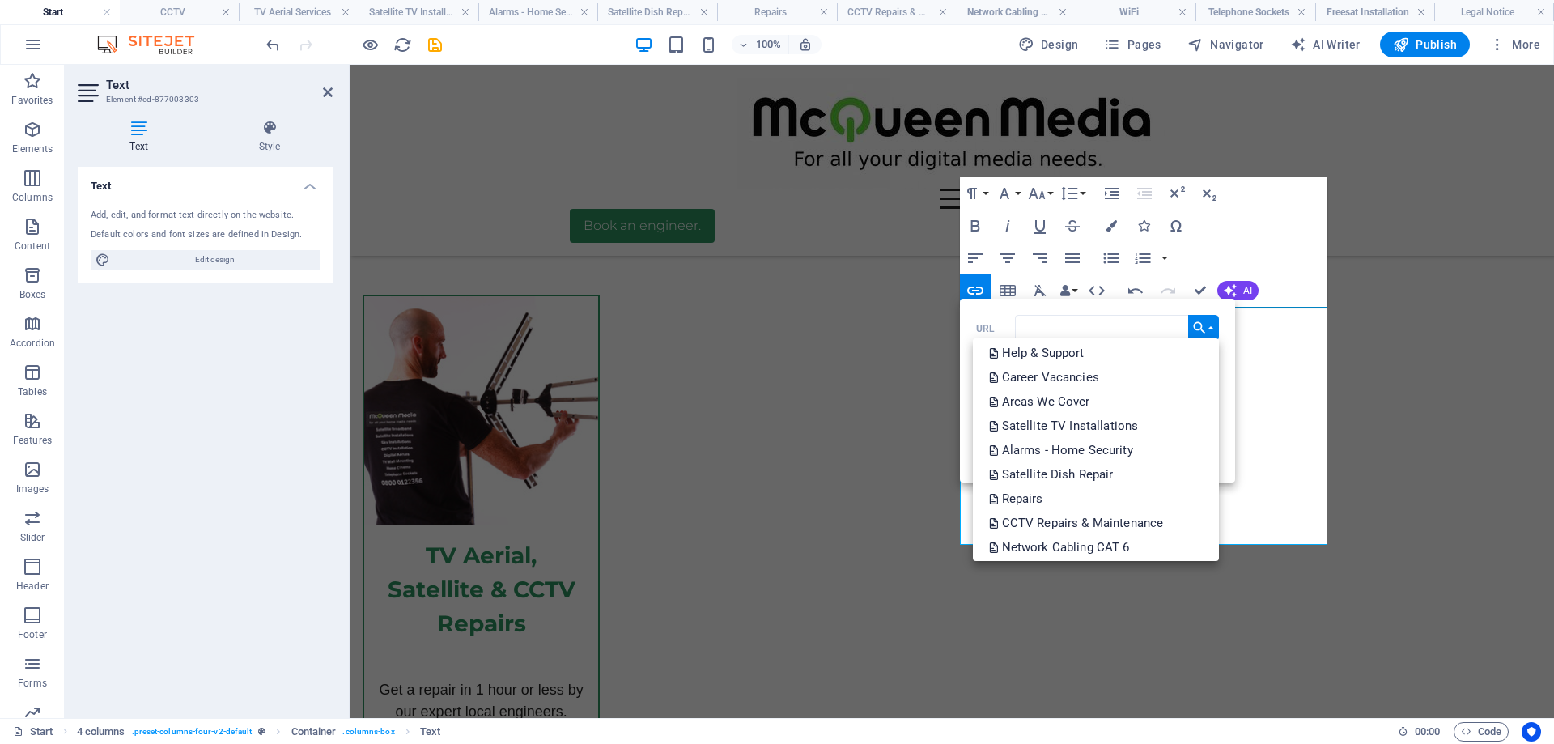
scroll to position [519, 0]
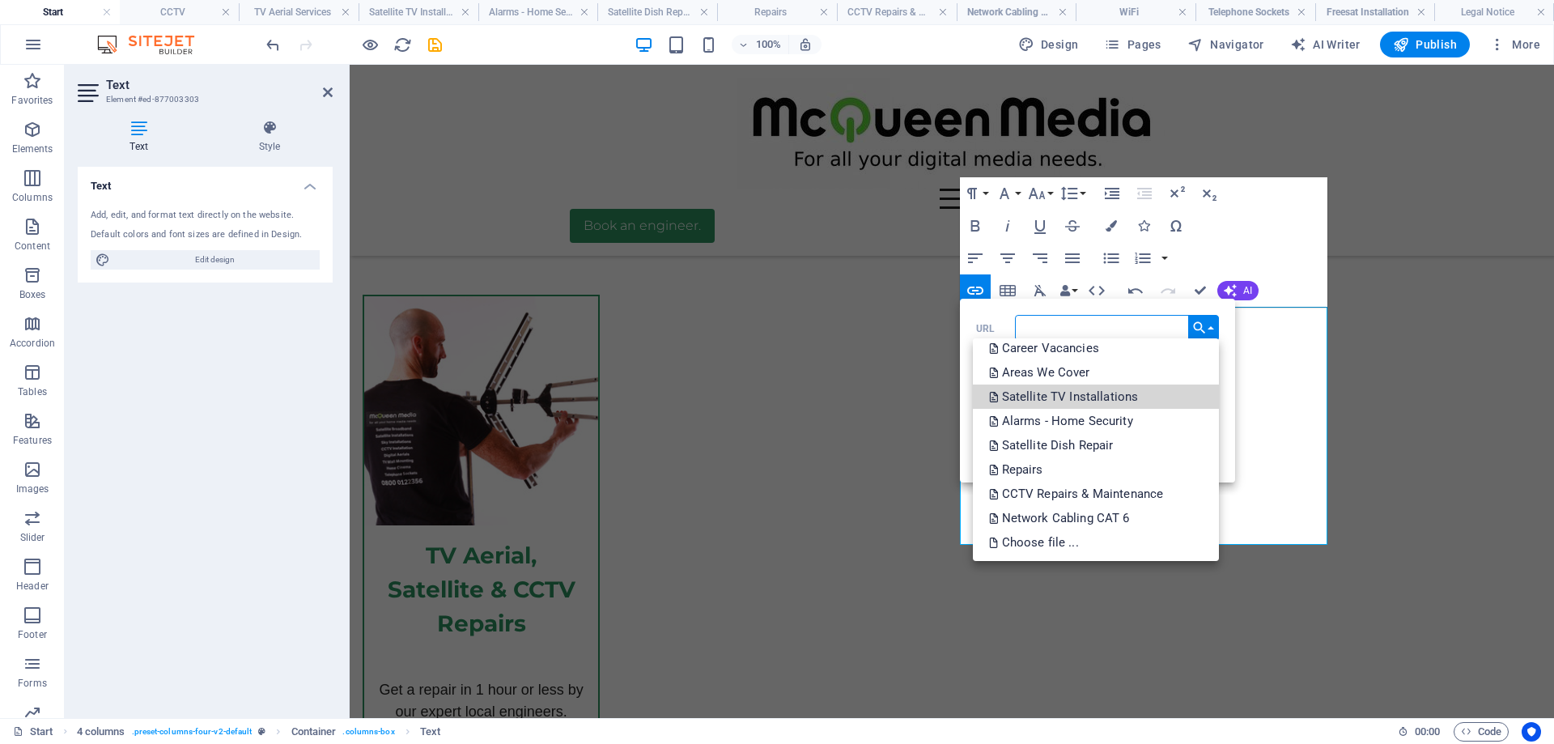
click at [1125, 397] on p "Satellite TV Installations" at bounding box center [1065, 396] width 153 height 24
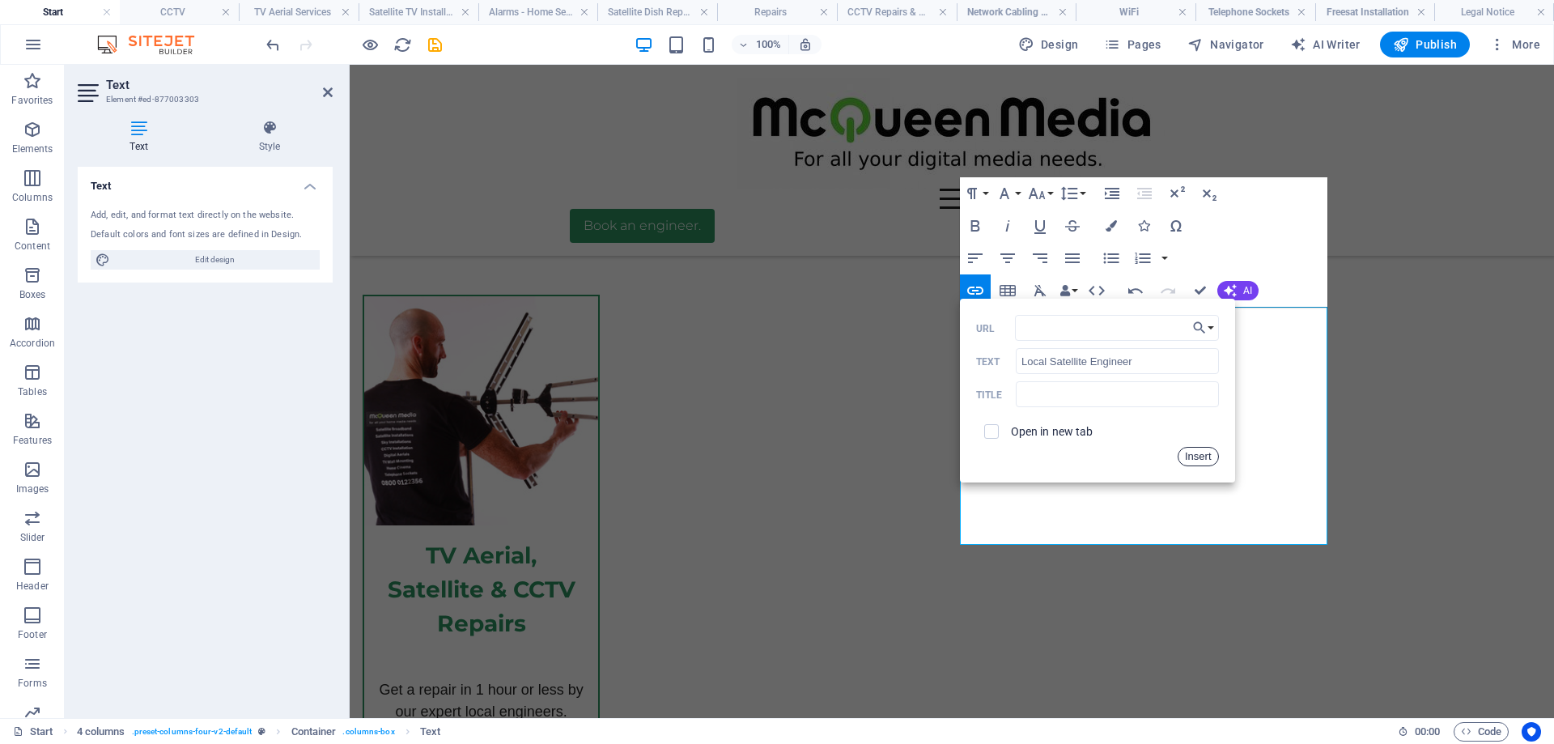
click at [1202, 457] on button "Insert" at bounding box center [1197, 456] width 41 height 19
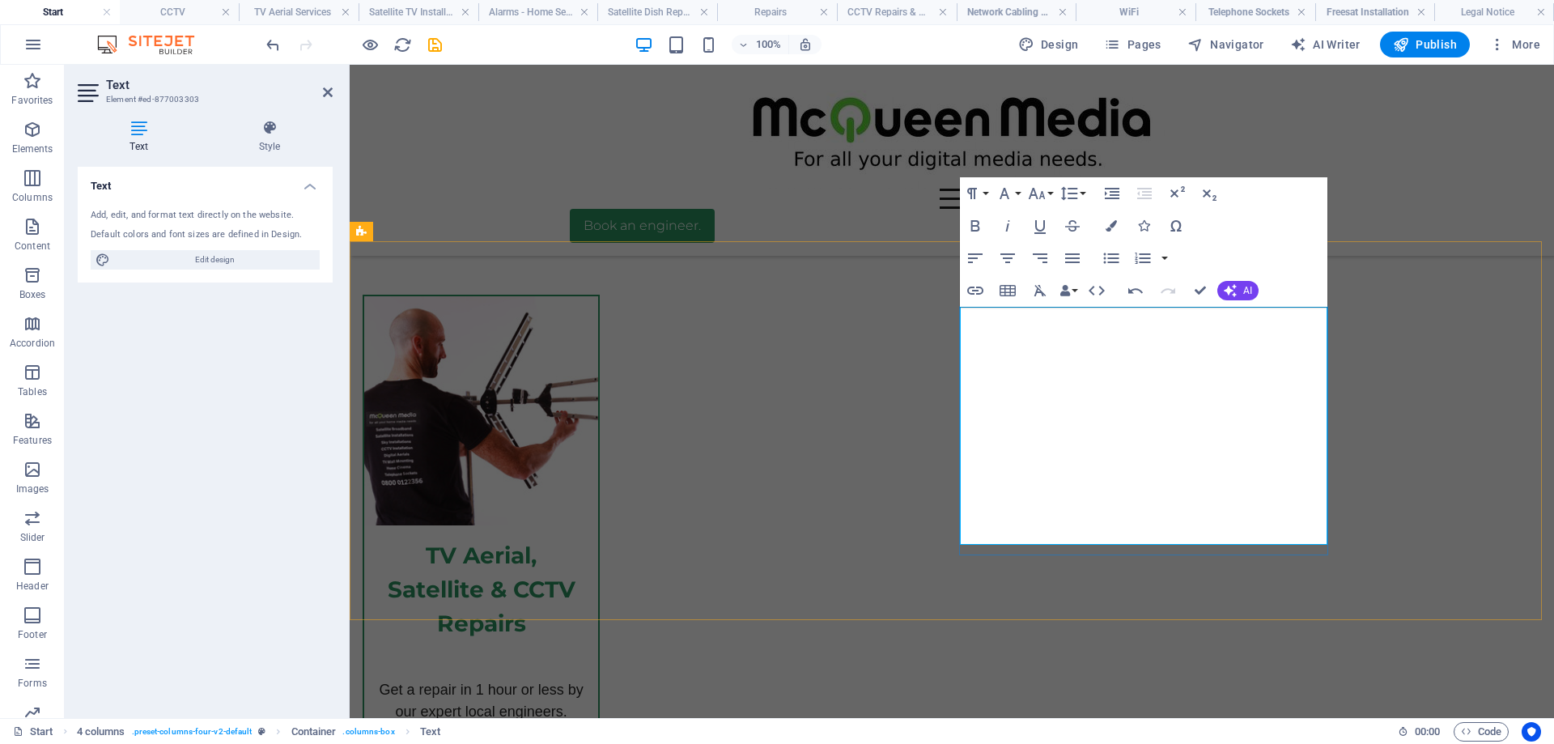
drag, startPoint x: 1238, startPoint y: 518, endPoint x: 1041, endPoint y: 520, distance: 196.6
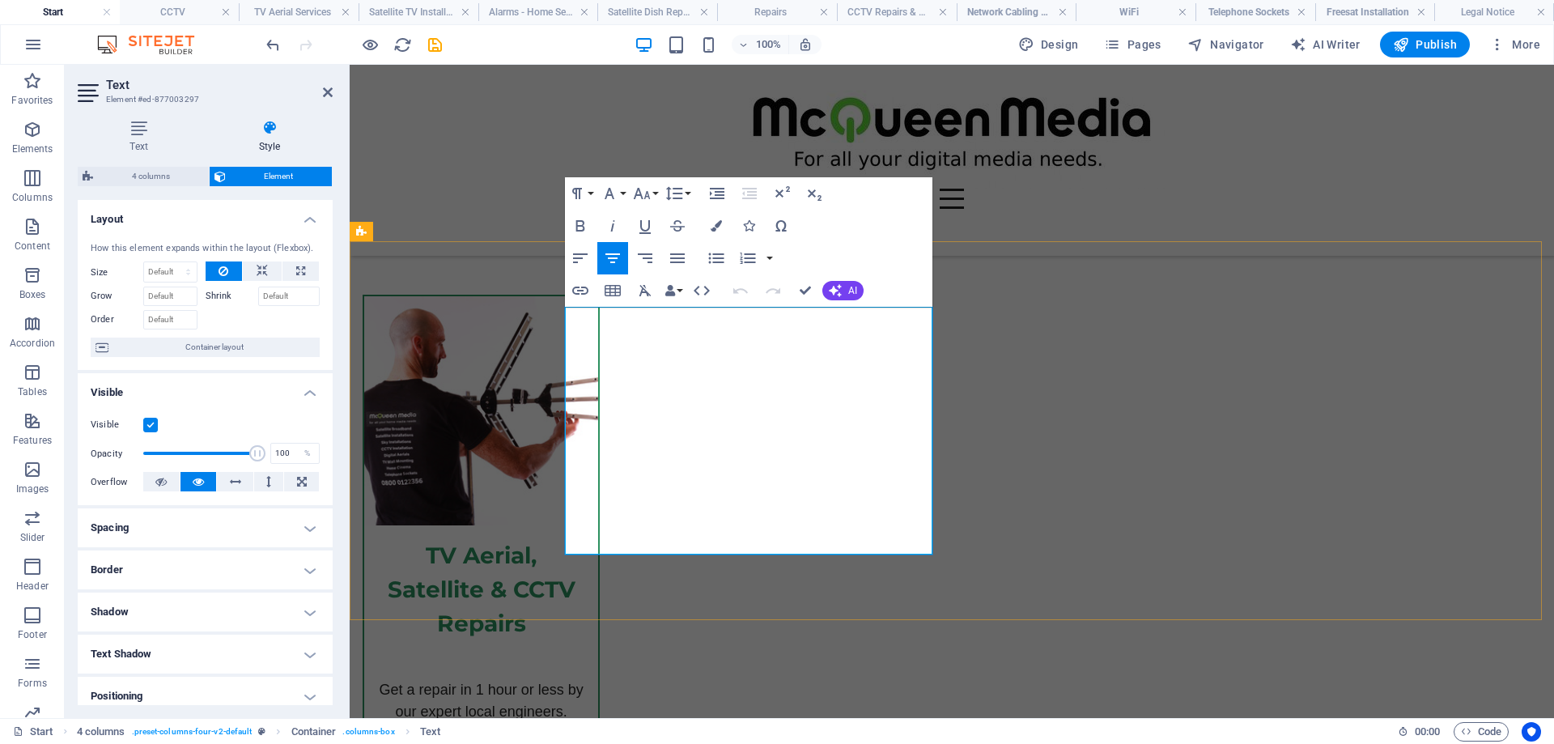
drag, startPoint x: 807, startPoint y: 549, endPoint x: 694, endPoint y: 541, distance: 112.7
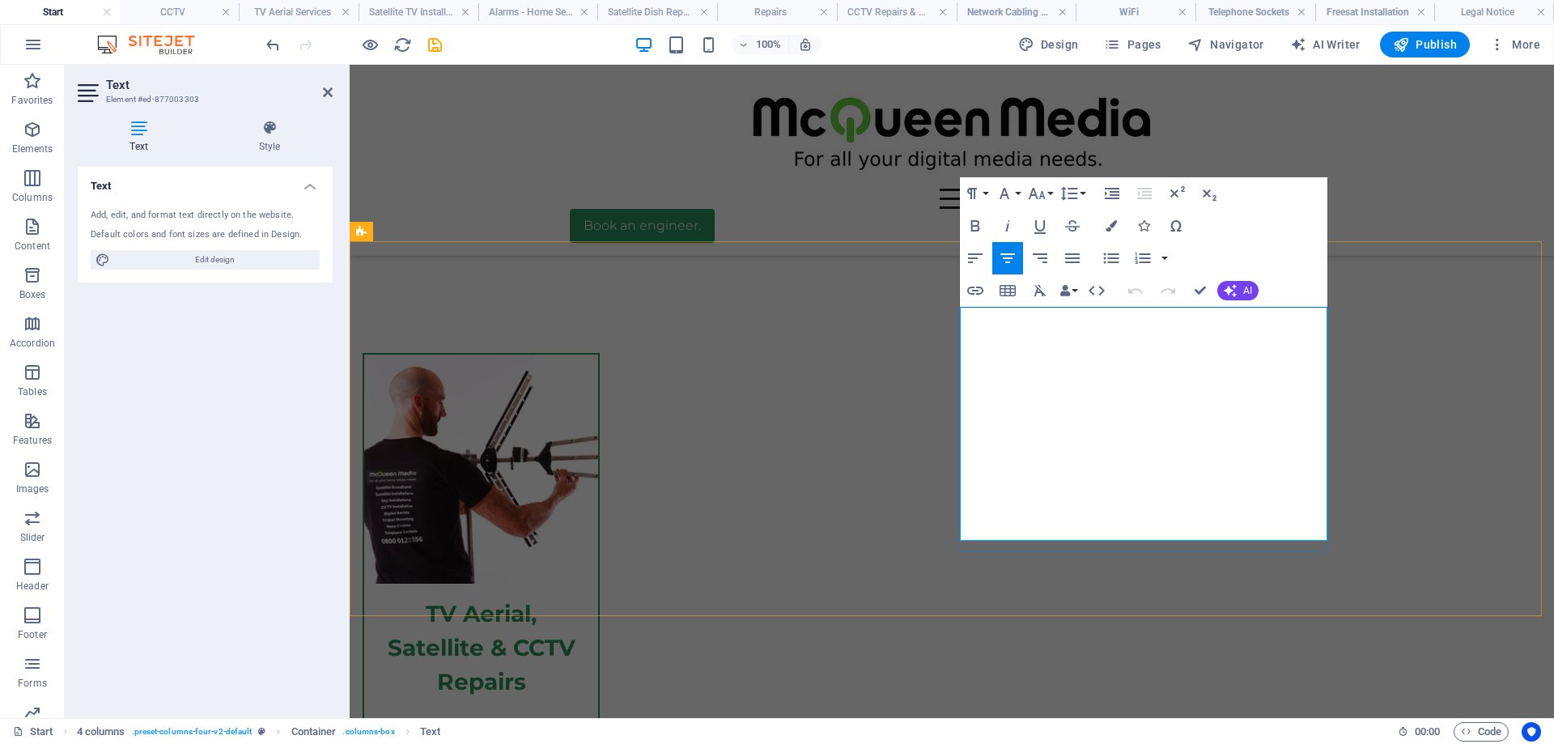
scroll to position [5685, 0]
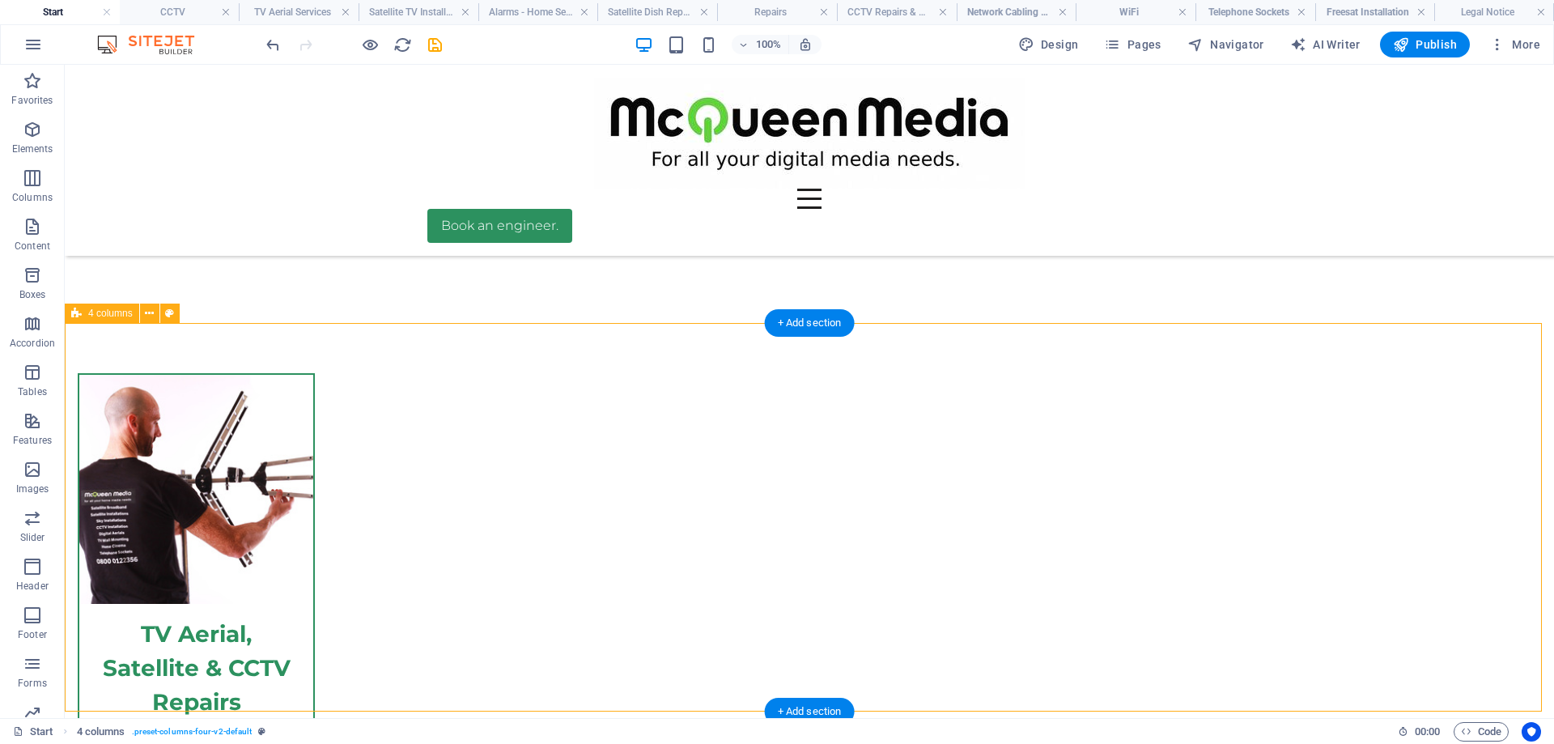
scroll to position [5546, 0]
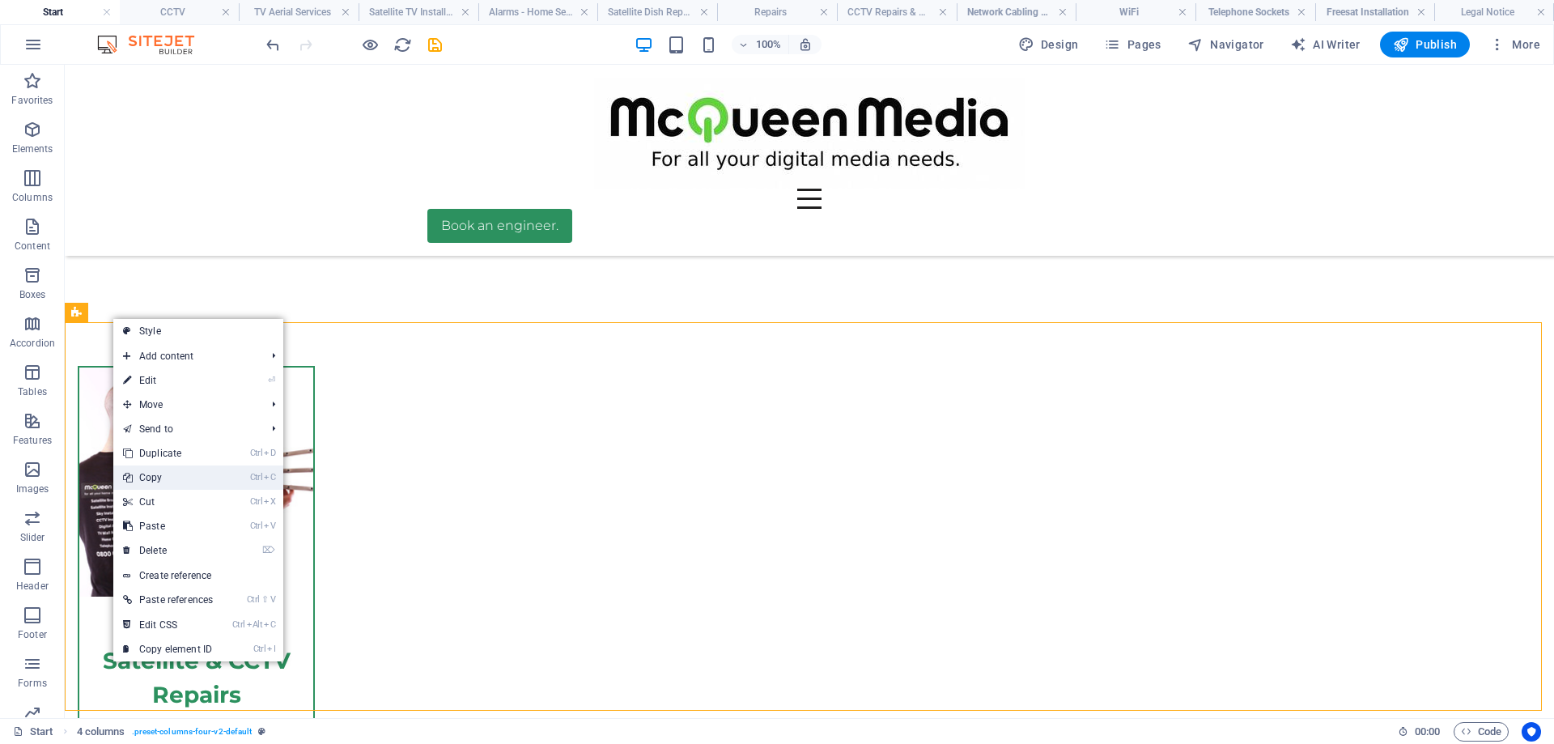
click at [162, 481] on link "Ctrl C Copy" at bounding box center [167, 477] width 109 height 24
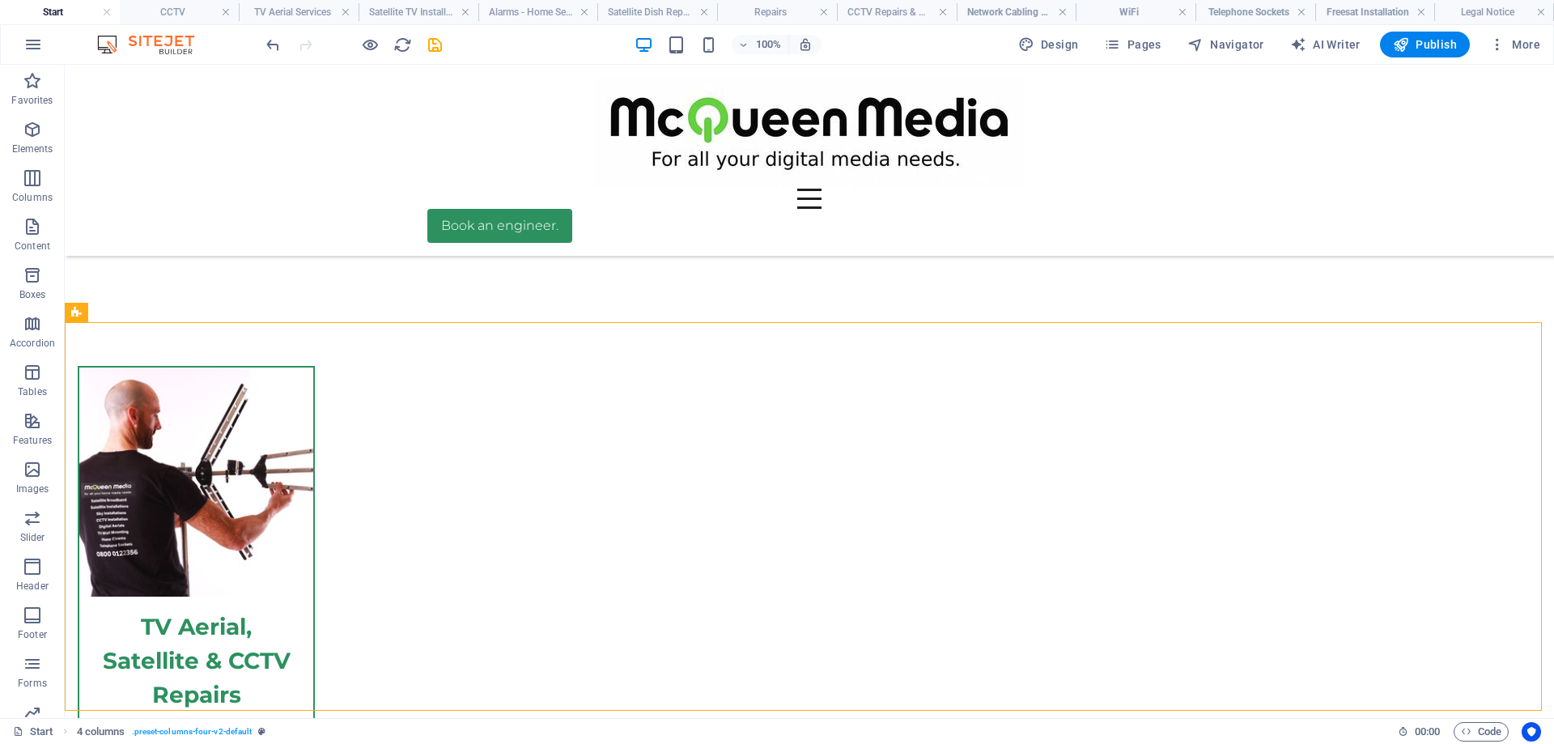
click at [52, 10] on h4 "Start" at bounding box center [60, 12] width 120 height 18
click at [175, 7] on h4 "CCTV" at bounding box center [180, 12] width 120 height 18
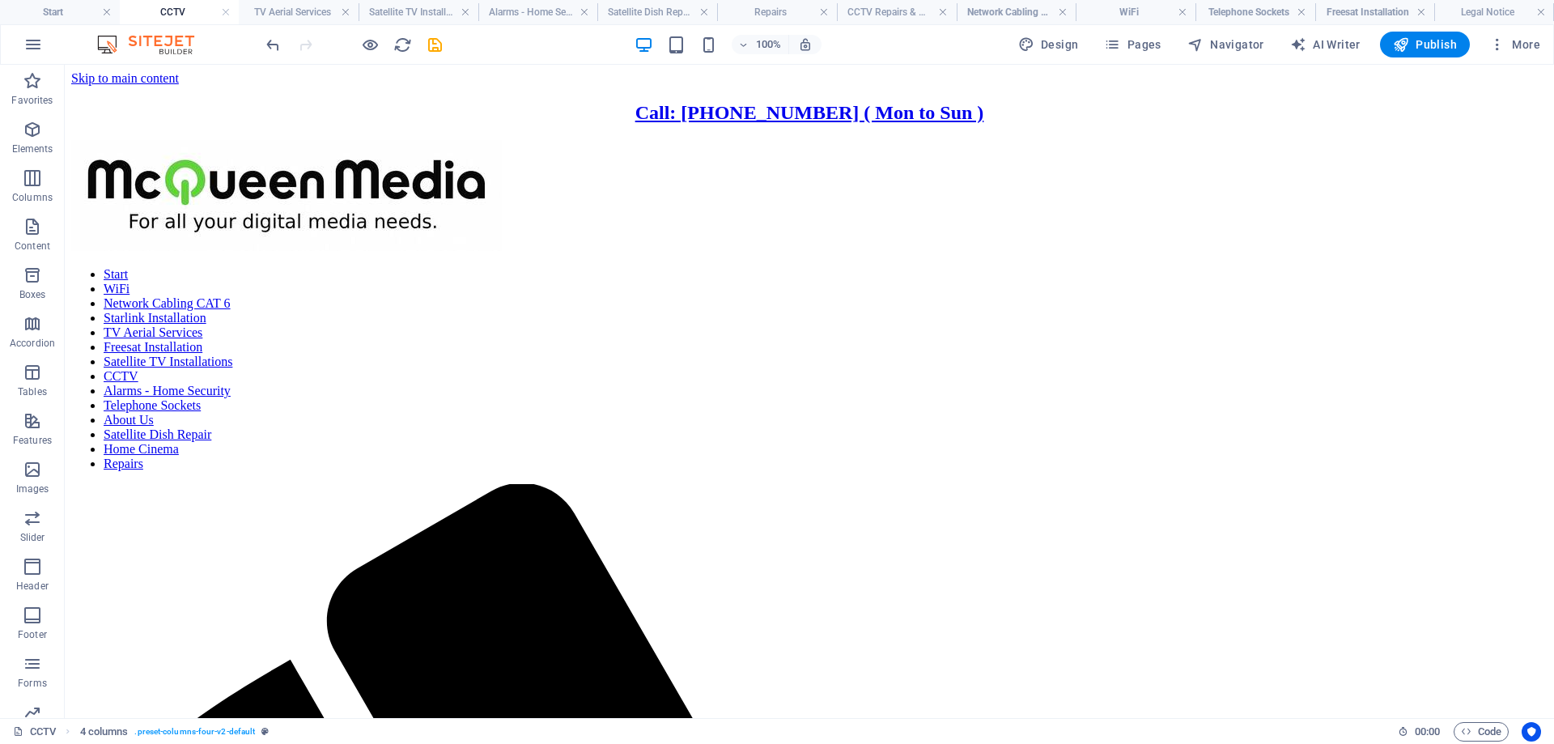
scroll to position [8462, 0]
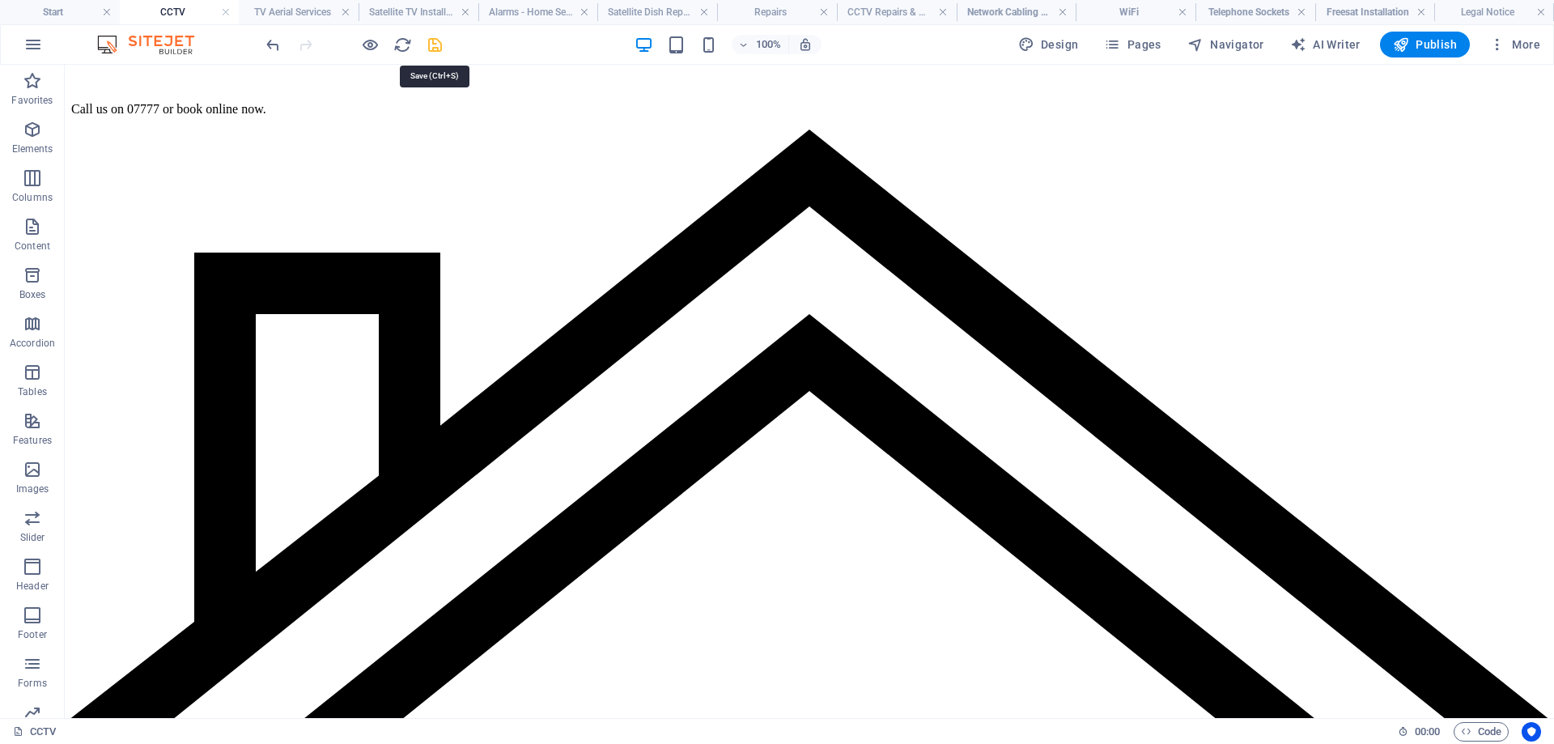
click at [435, 46] on icon "save" at bounding box center [435, 45] width 19 height 19
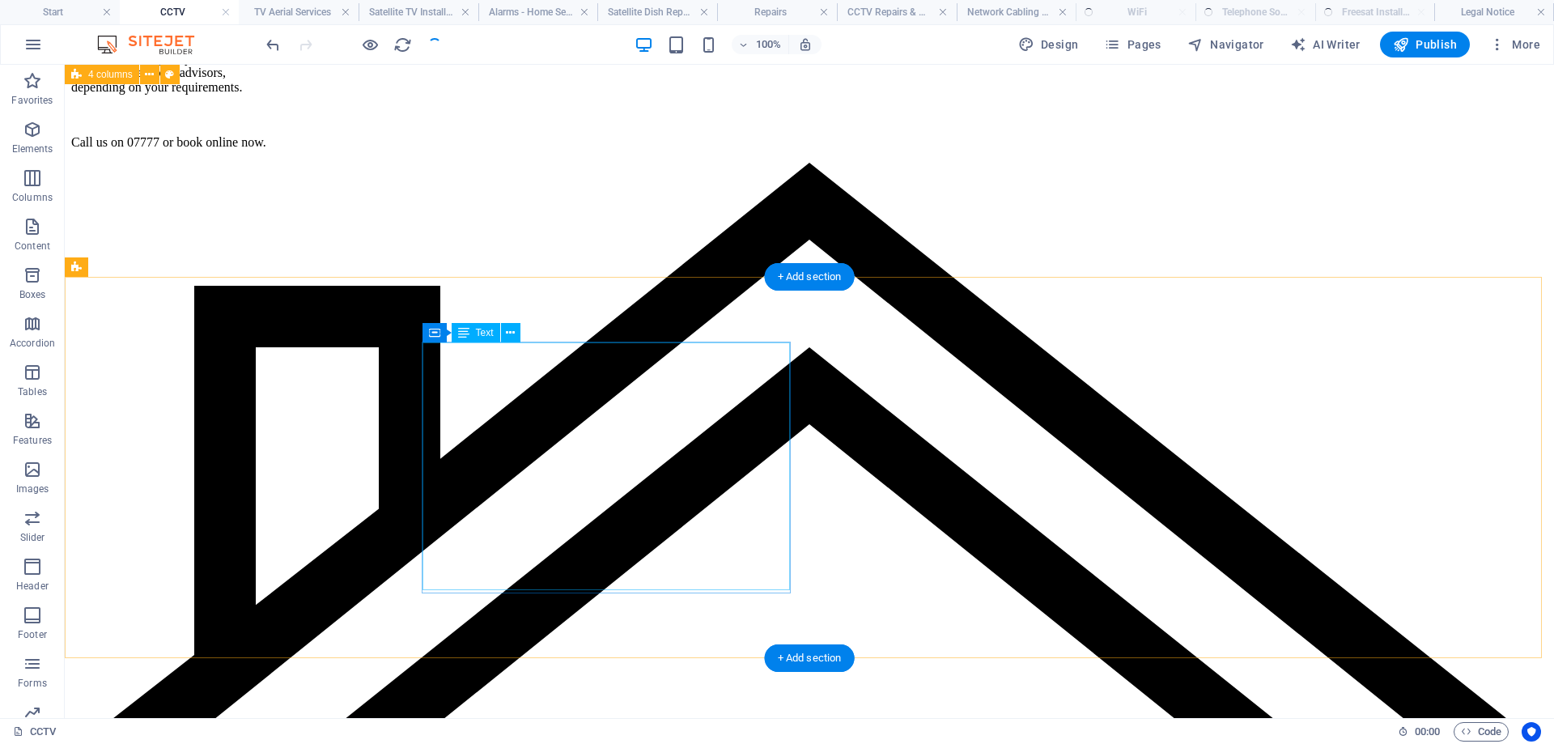
scroll to position [8543, 0]
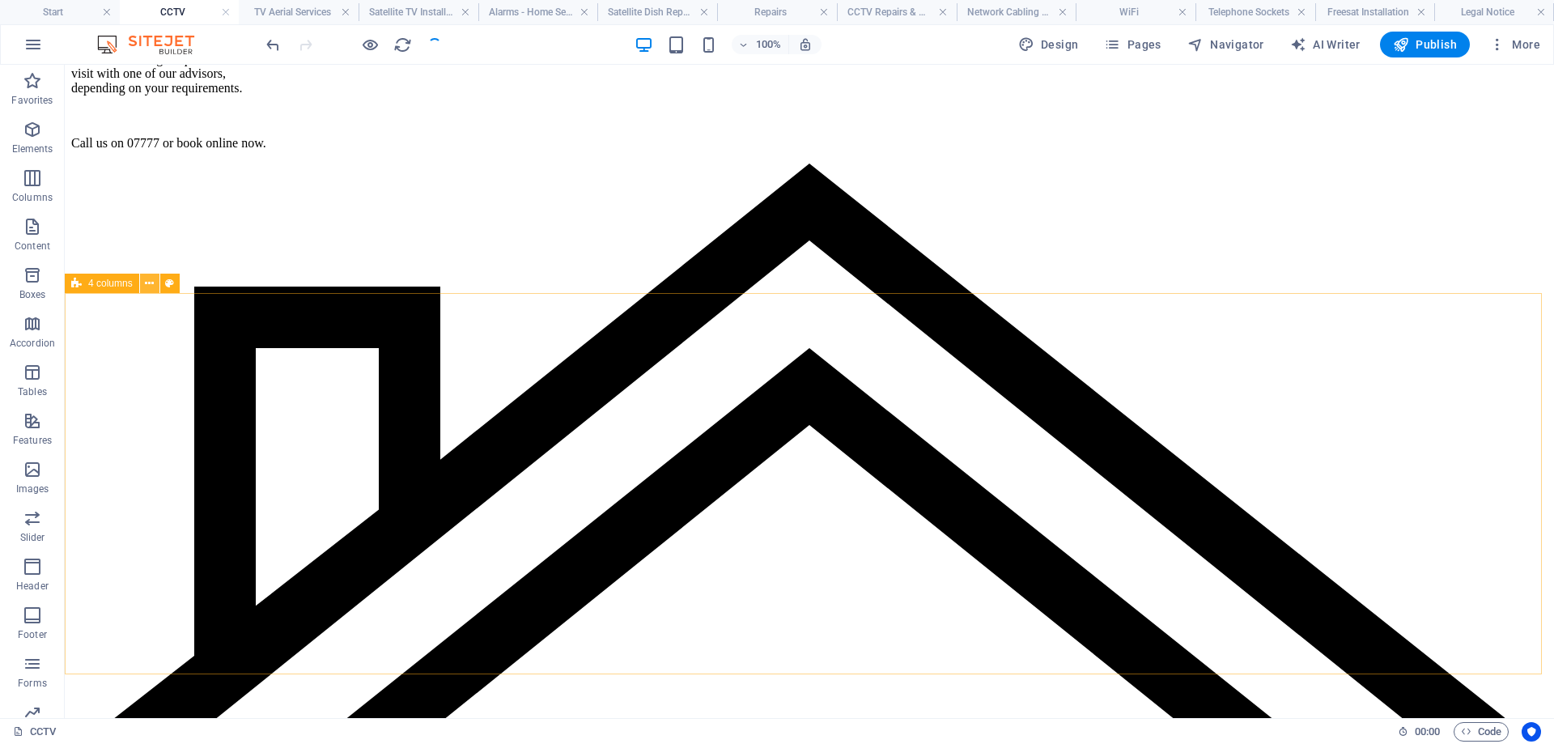
click at [148, 281] on icon at bounding box center [149, 283] width 9 height 17
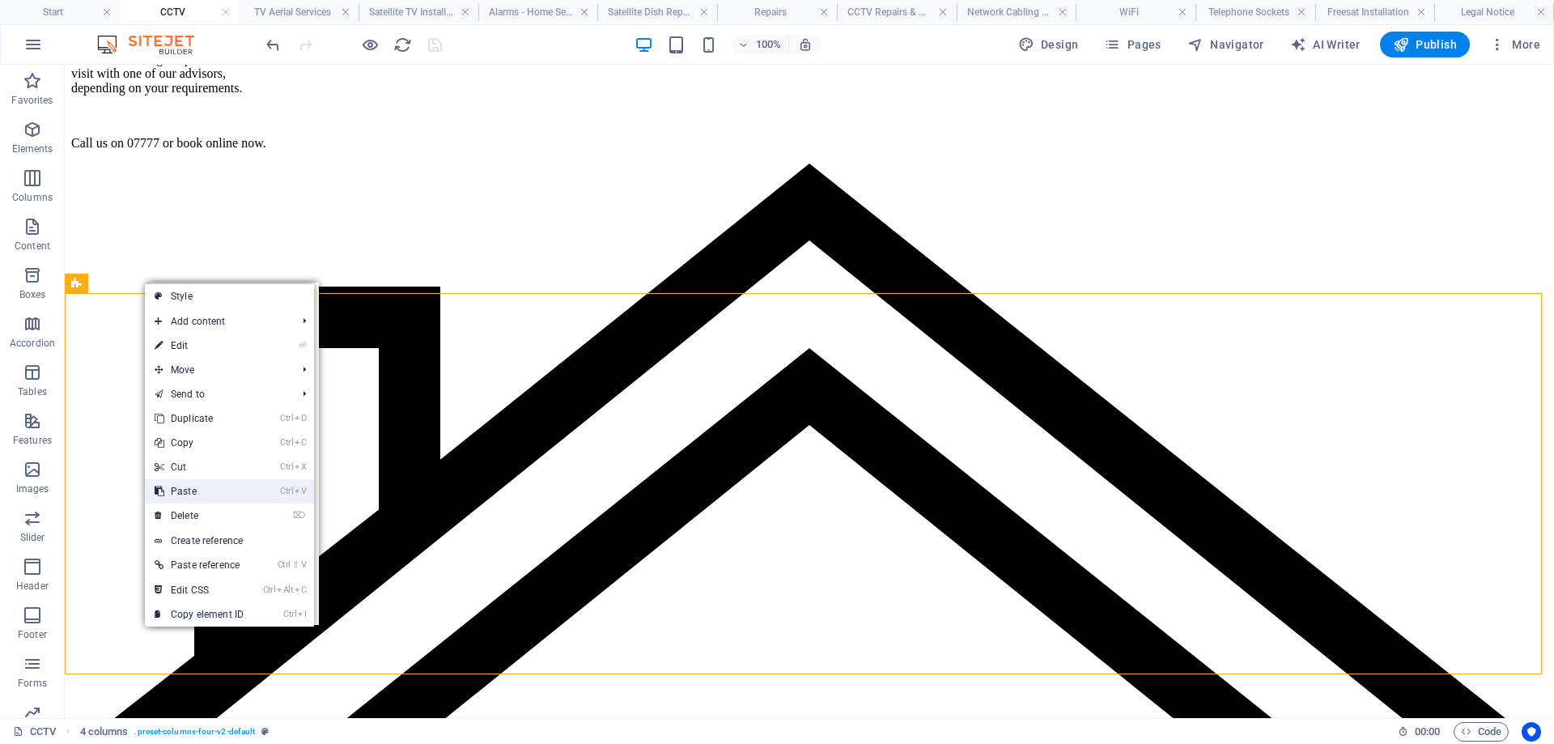
click at [196, 488] on link "Ctrl V Paste" at bounding box center [199, 491] width 108 height 24
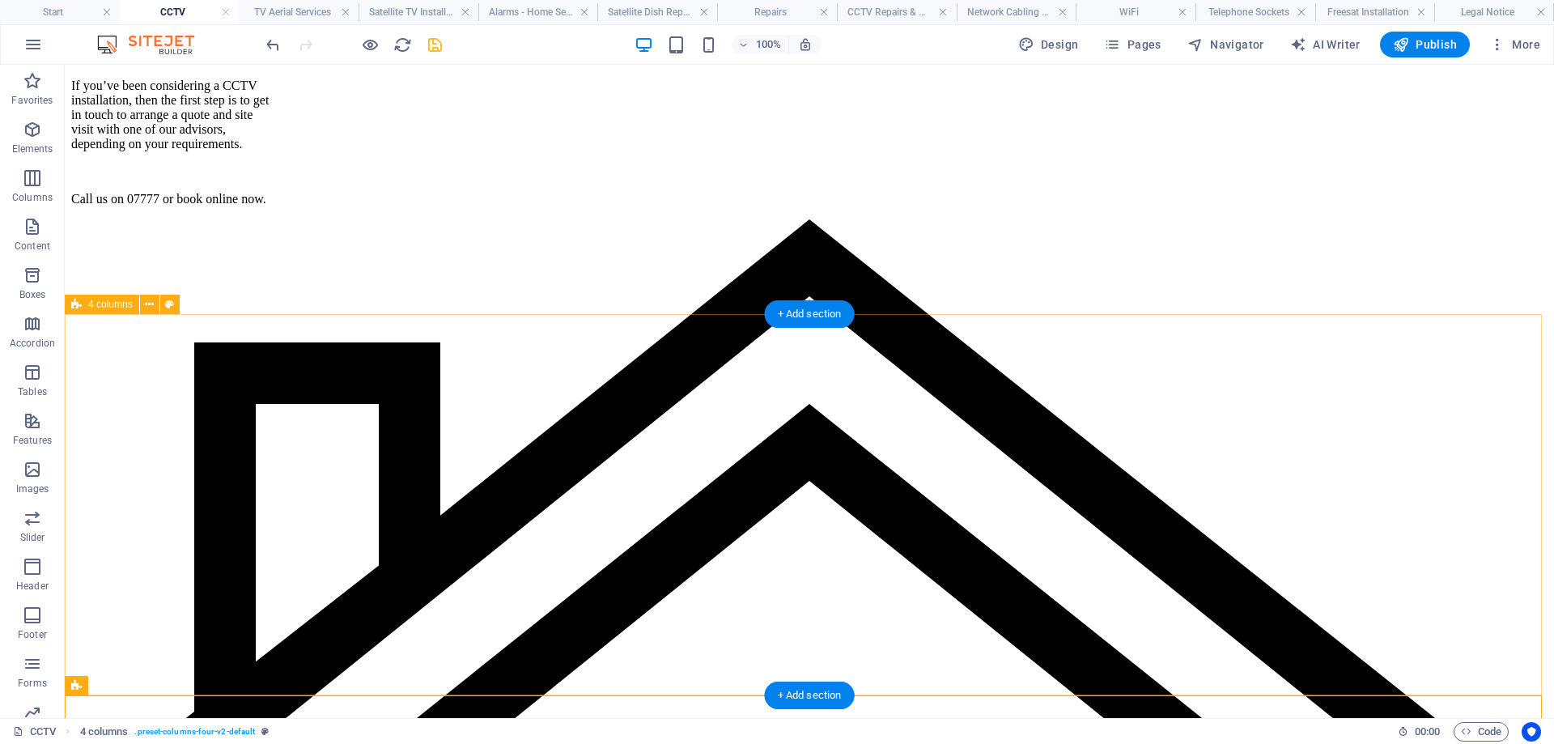
scroll to position [8462, 0]
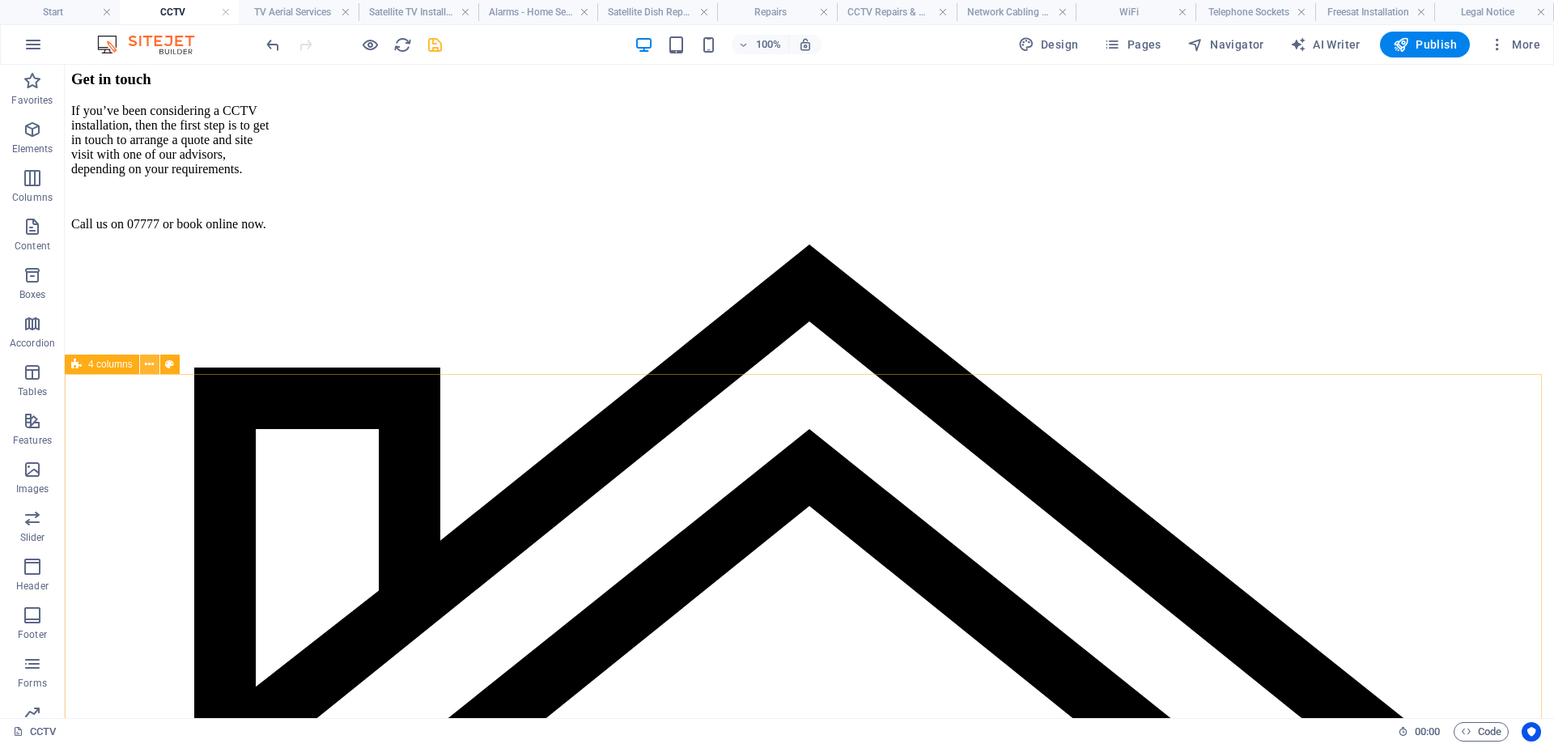
click at [147, 367] on icon at bounding box center [149, 364] width 9 height 17
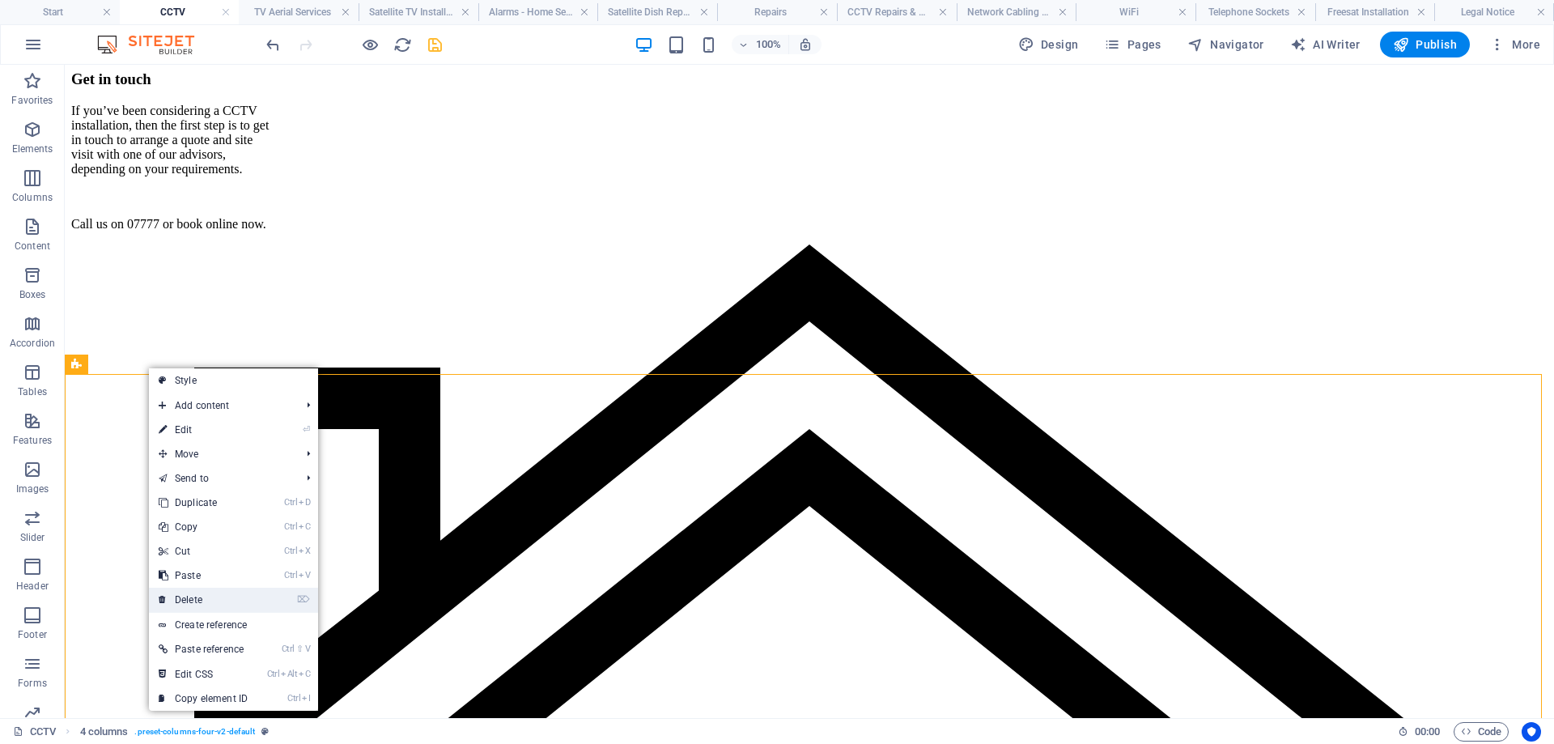
click at [200, 595] on link "⌦ Delete" at bounding box center [203, 599] width 108 height 24
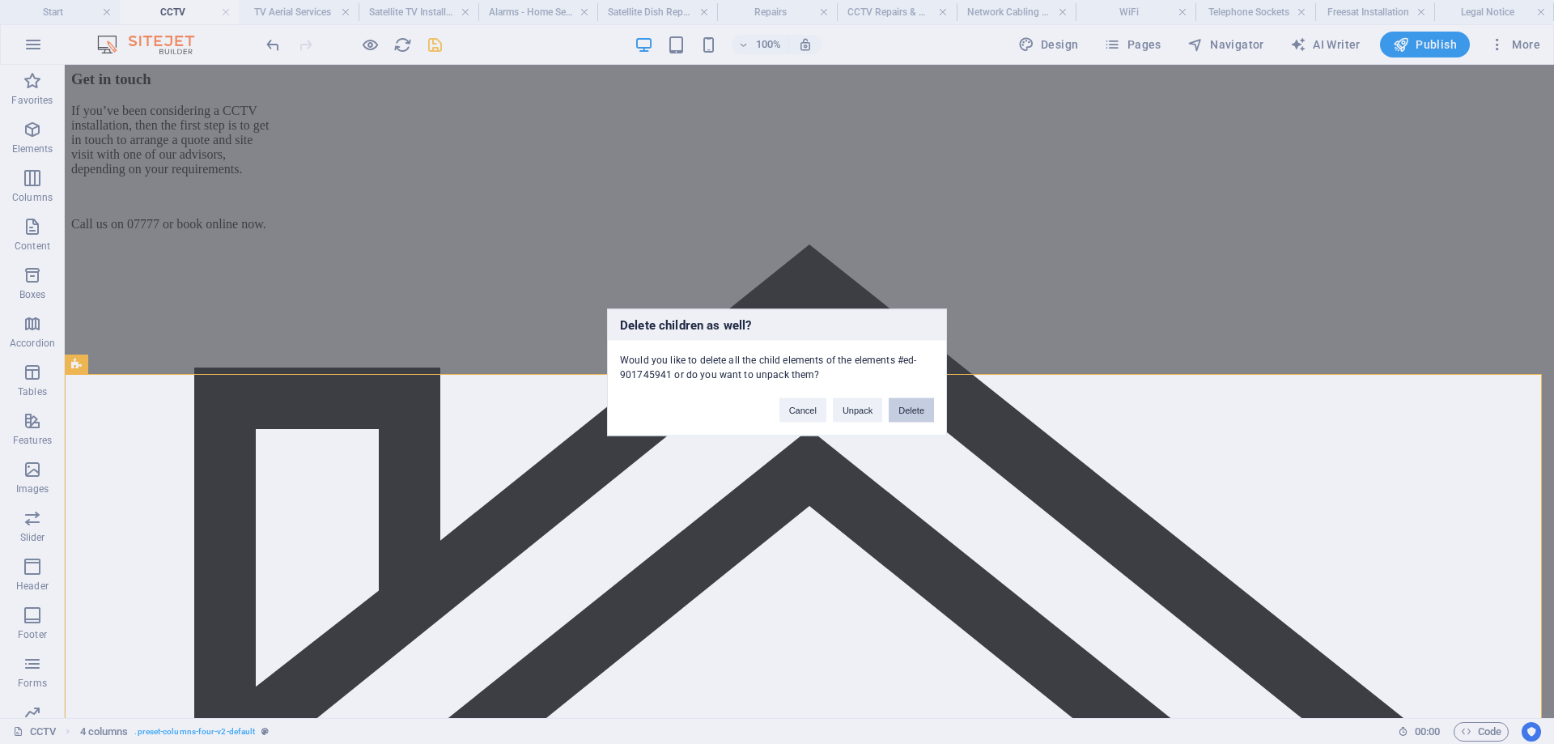
click at [912, 410] on button "Delete" at bounding box center [910, 409] width 45 height 24
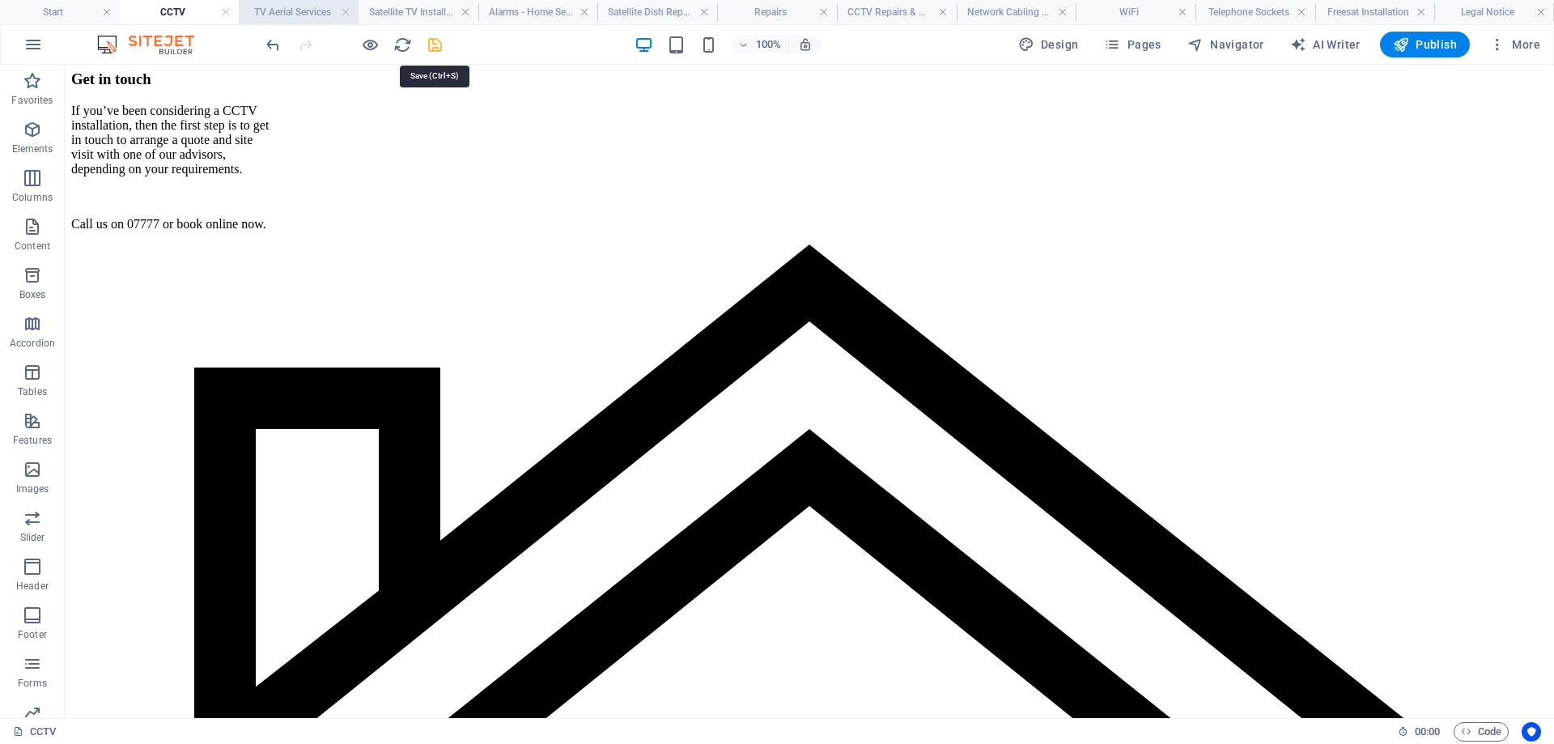
click at [433, 42] on icon "save" at bounding box center [435, 45] width 19 height 19
click at [314, 11] on h4 "TV Aerial Services" at bounding box center [299, 12] width 120 height 18
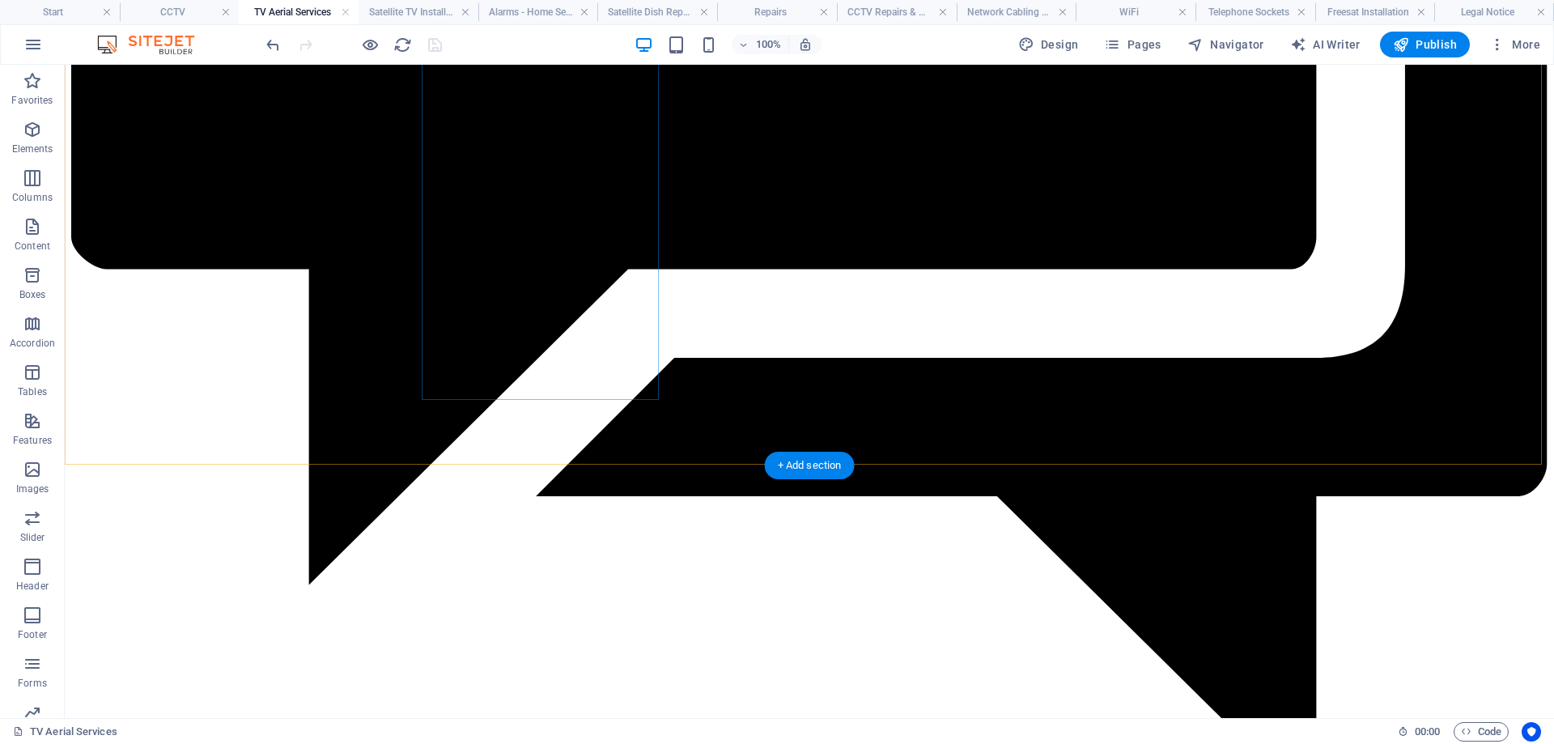
scroll to position [9967, 0]
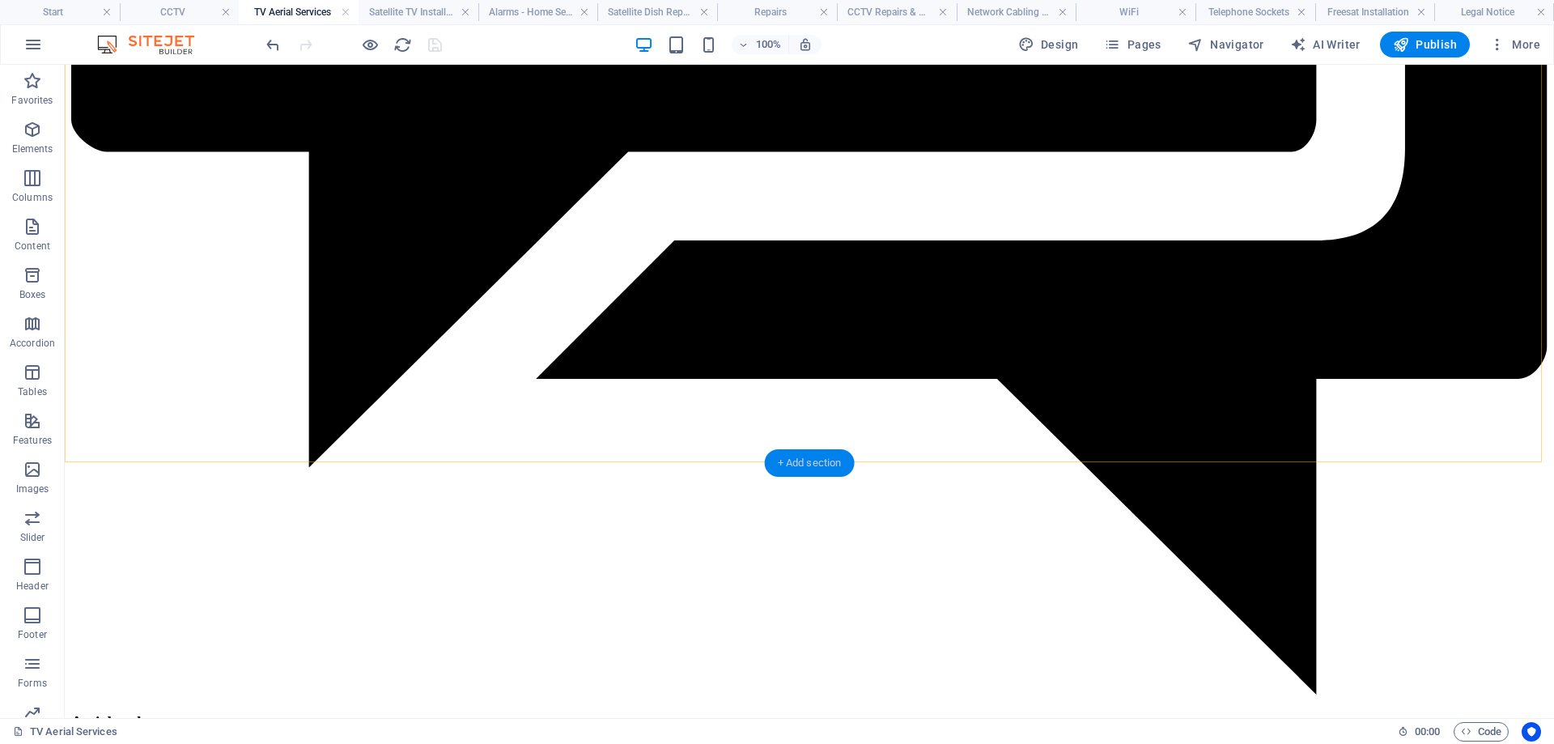
click at [810, 460] on div "+ Add section" at bounding box center [810, 463] width 90 height 28
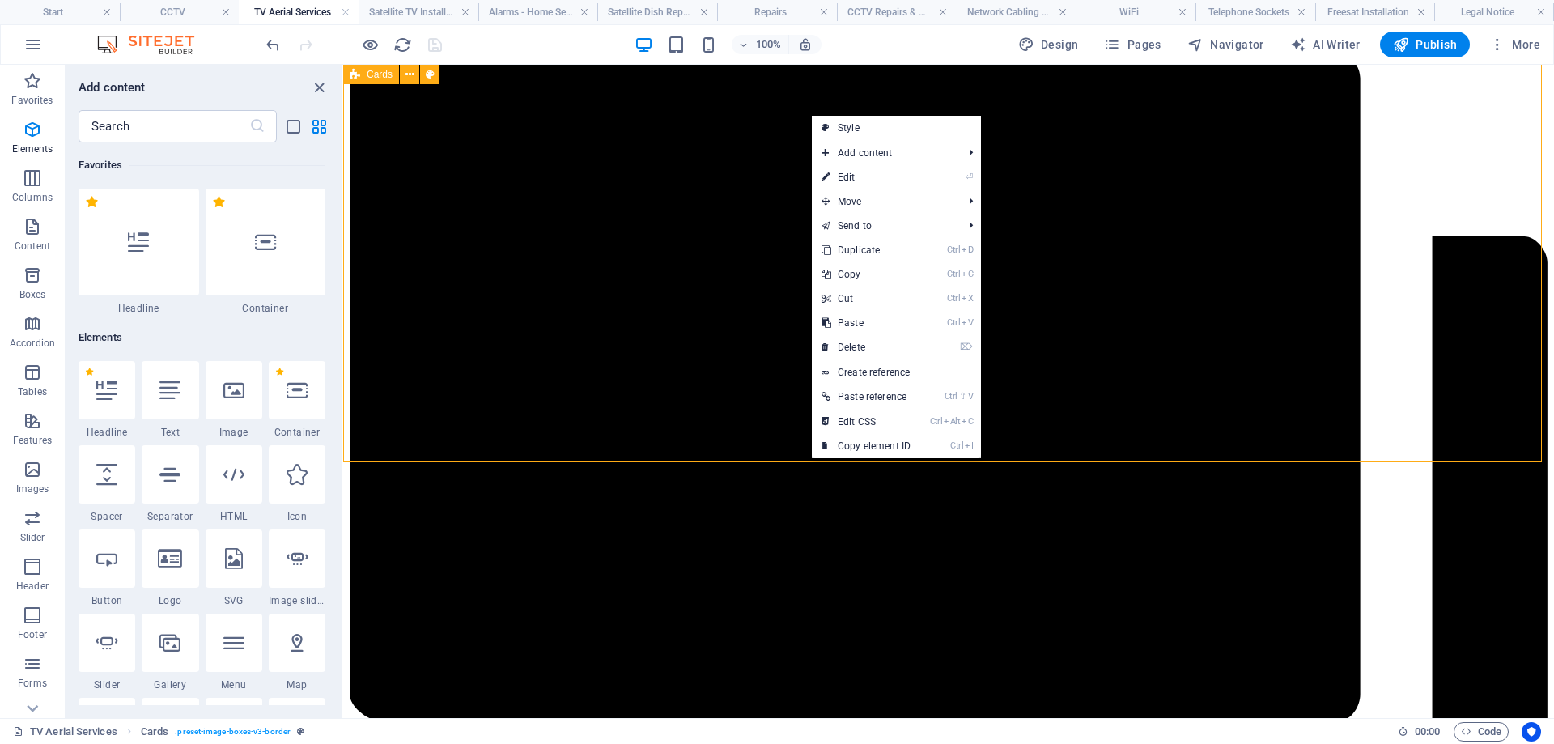
scroll to position [2831, 0]
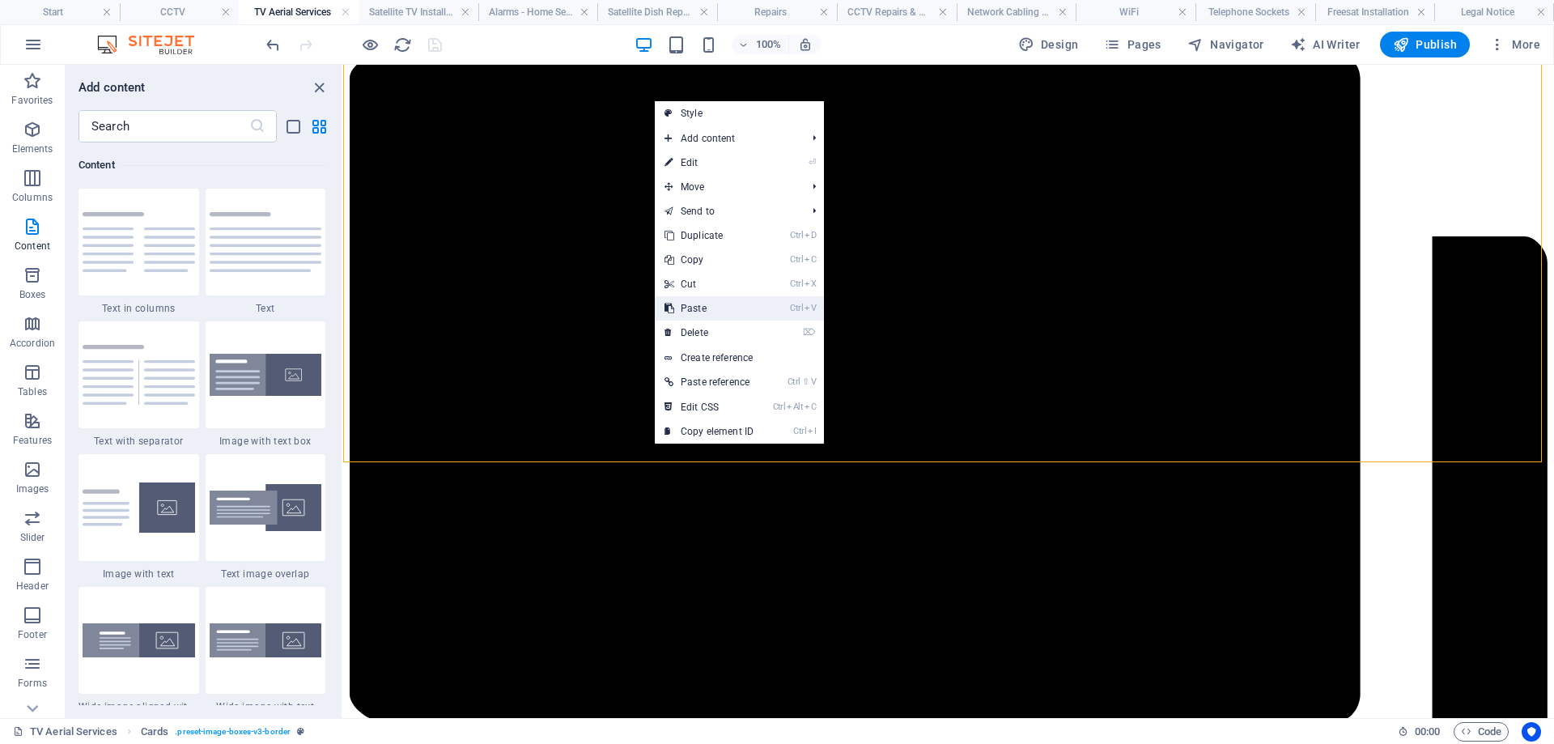
click at [697, 310] on link "Ctrl V Paste" at bounding box center [709, 308] width 108 height 24
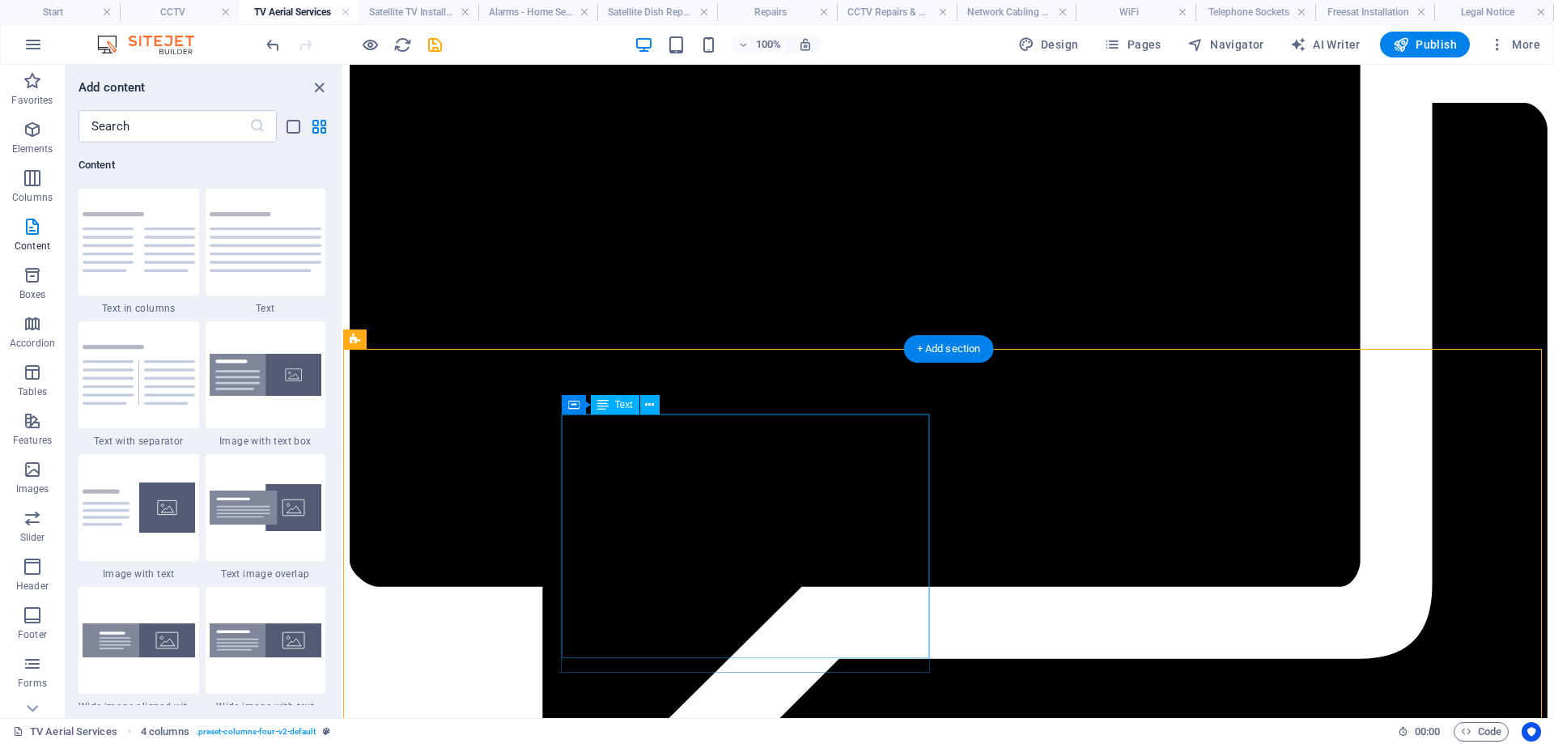
scroll to position [10048, 0]
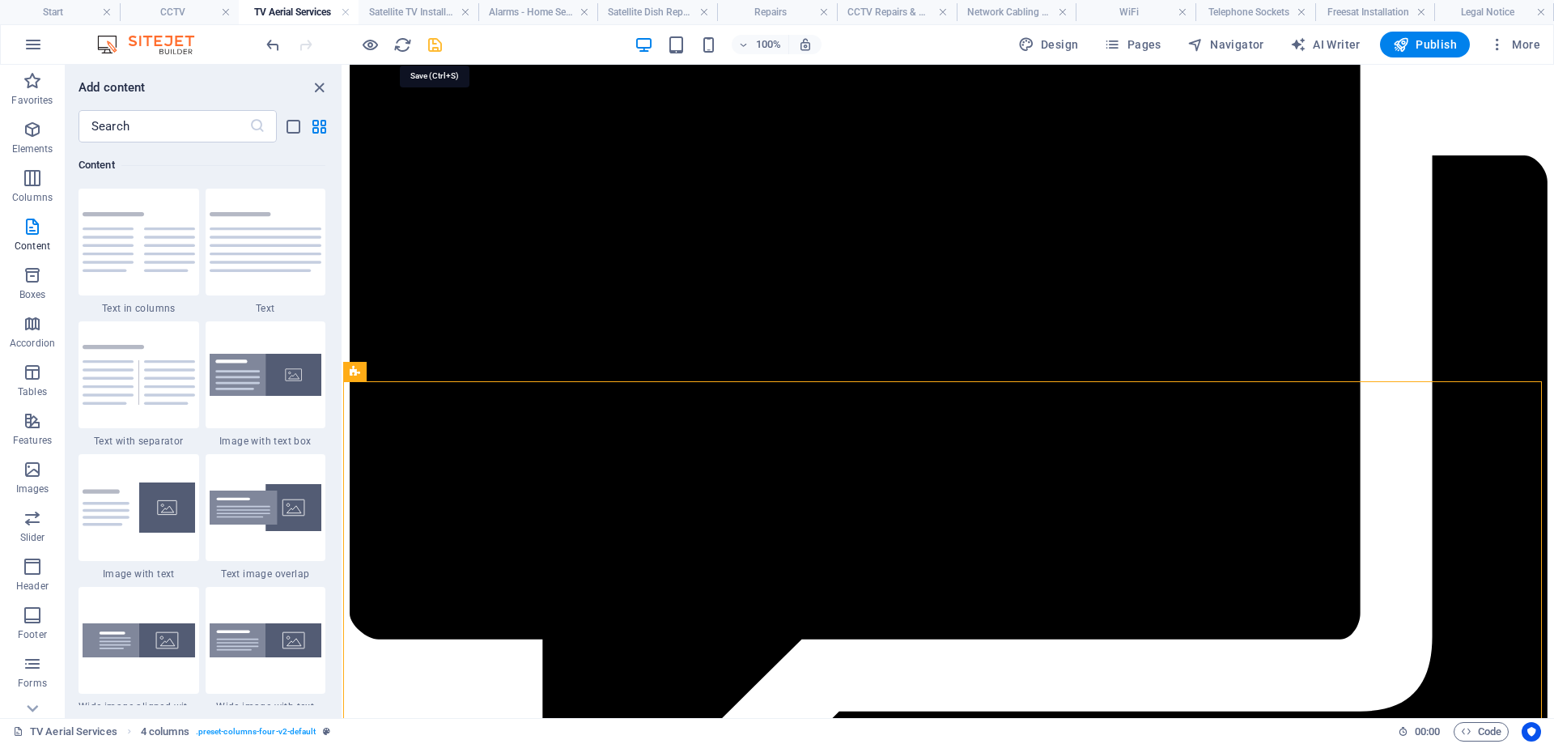
click at [438, 45] on icon "save" at bounding box center [435, 45] width 19 height 19
click at [420, 11] on h4 "Satellite TV Installations" at bounding box center [418, 12] width 120 height 18
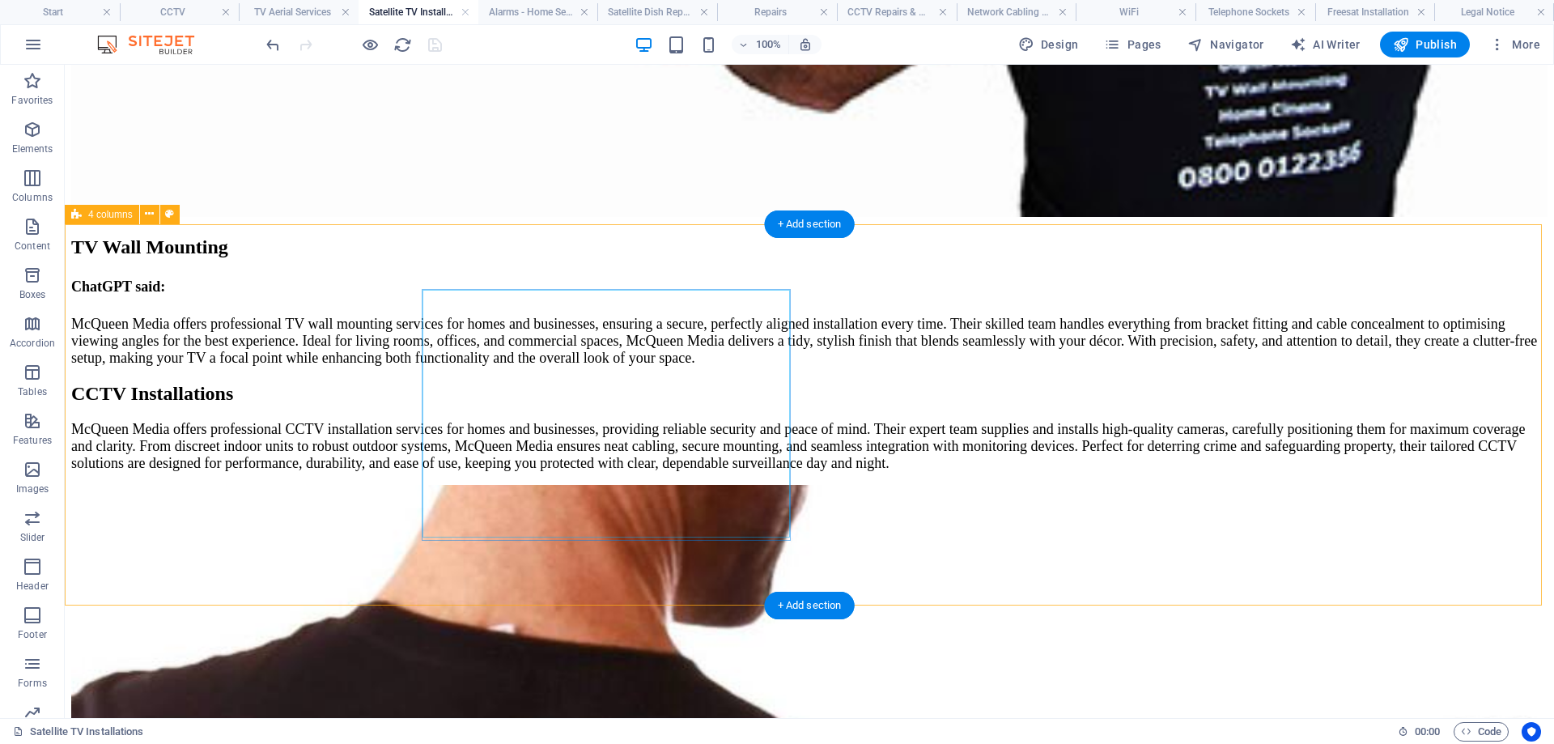
scroll to position [5956, 0]
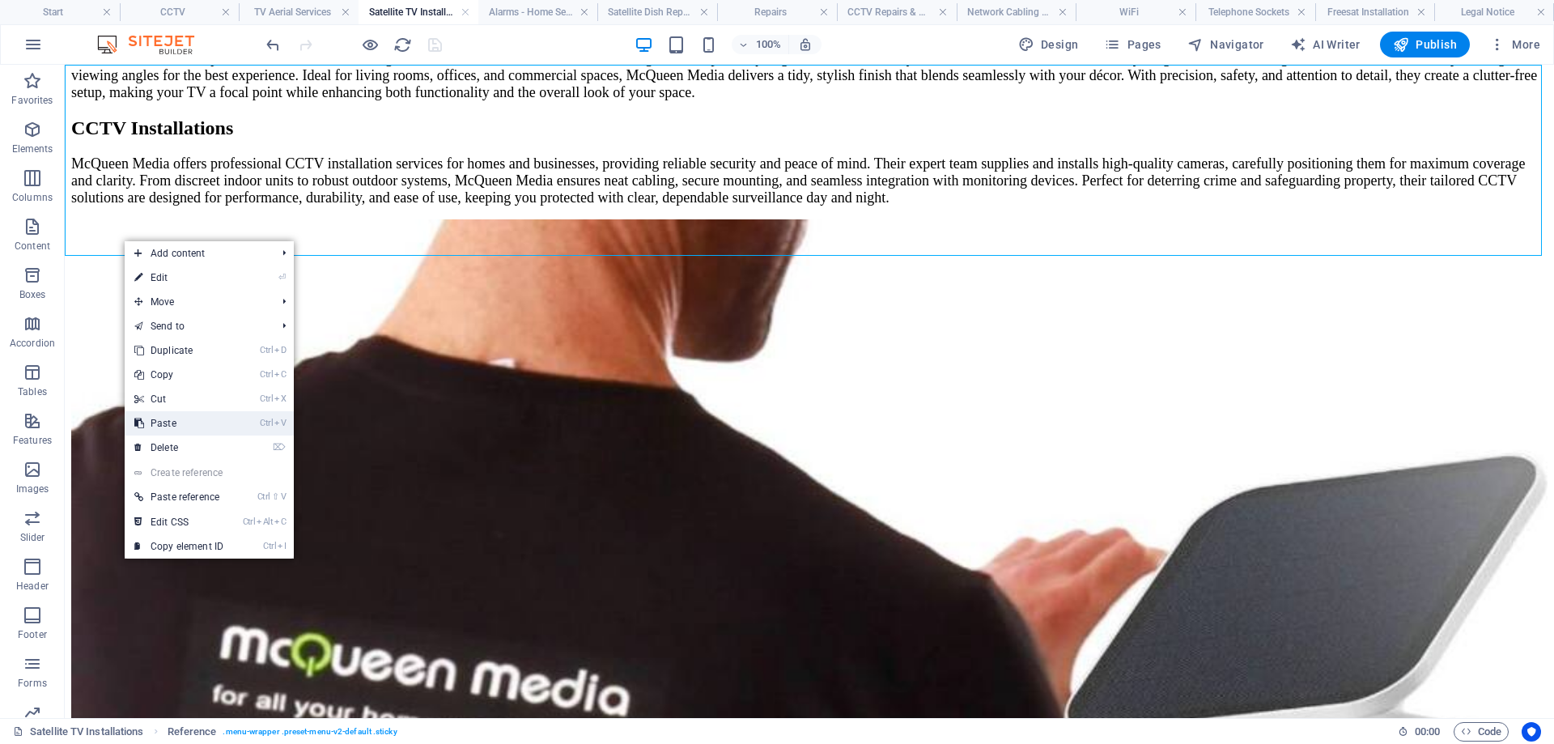
click at [189, 421] on link "Ctrl V Paste" at bounding box center [179, 423] width 108 height 24
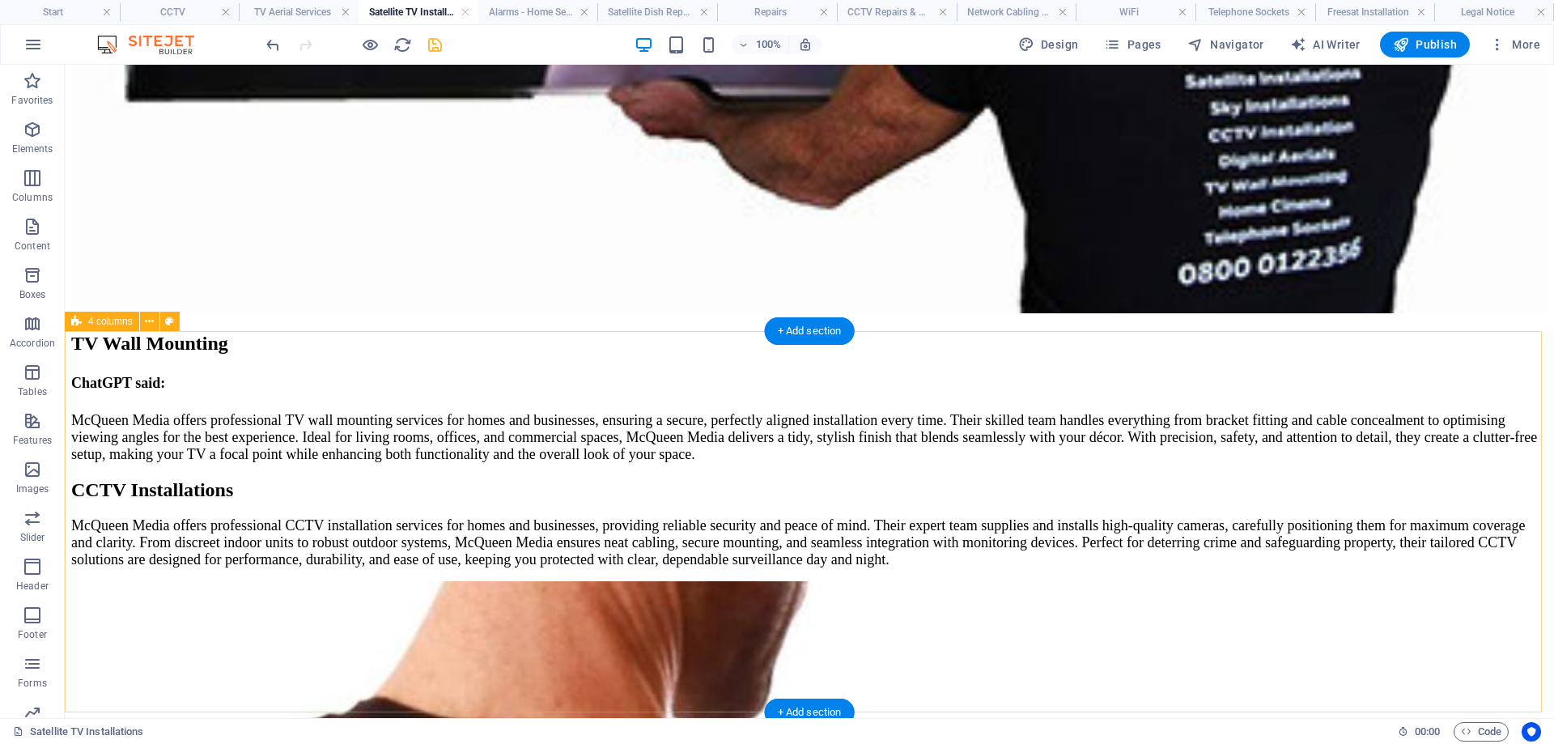
scroll to position [6325, 0]
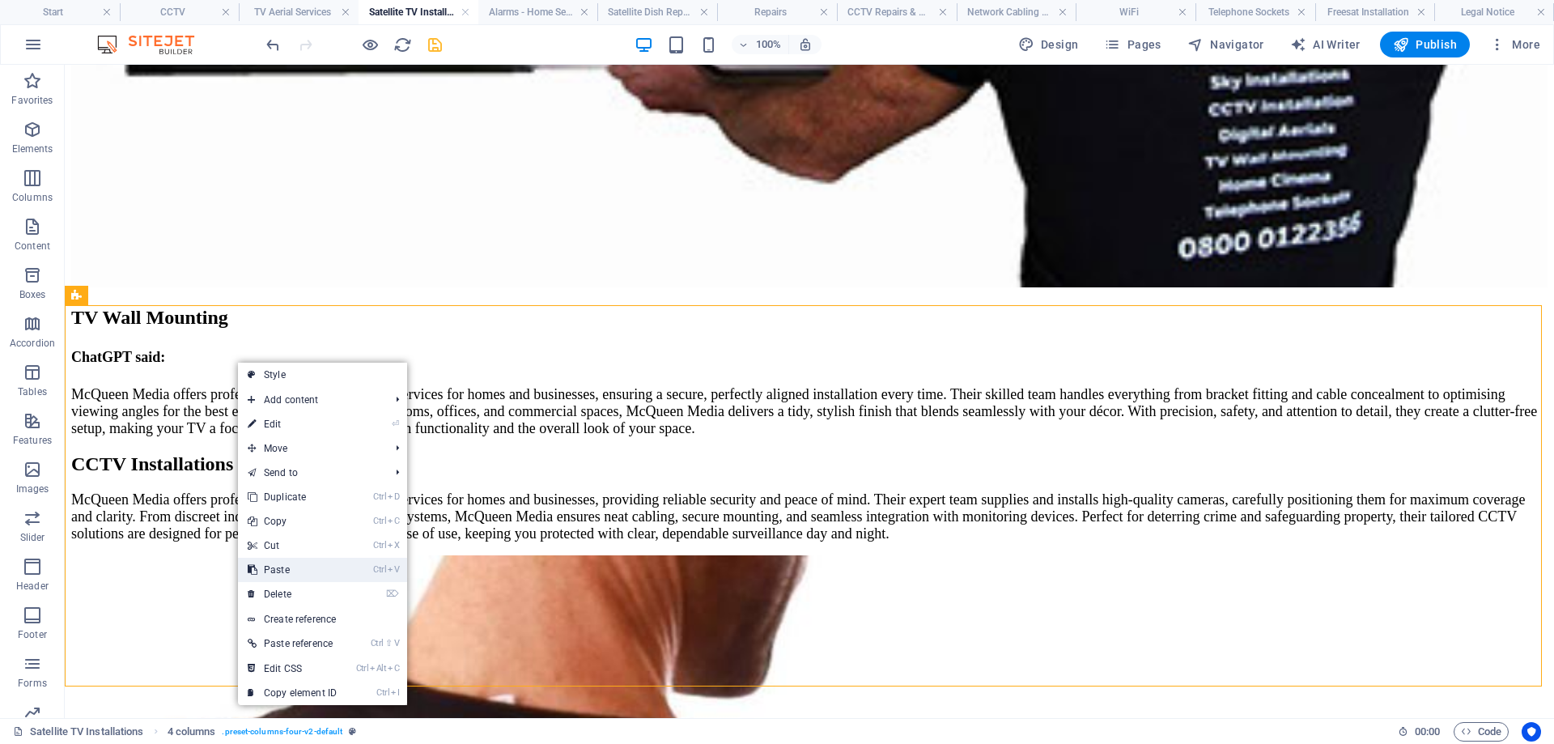
click at [295, 564] on link "Ctrl V Paste" at bounding box center [292, 570] width 108 height 24
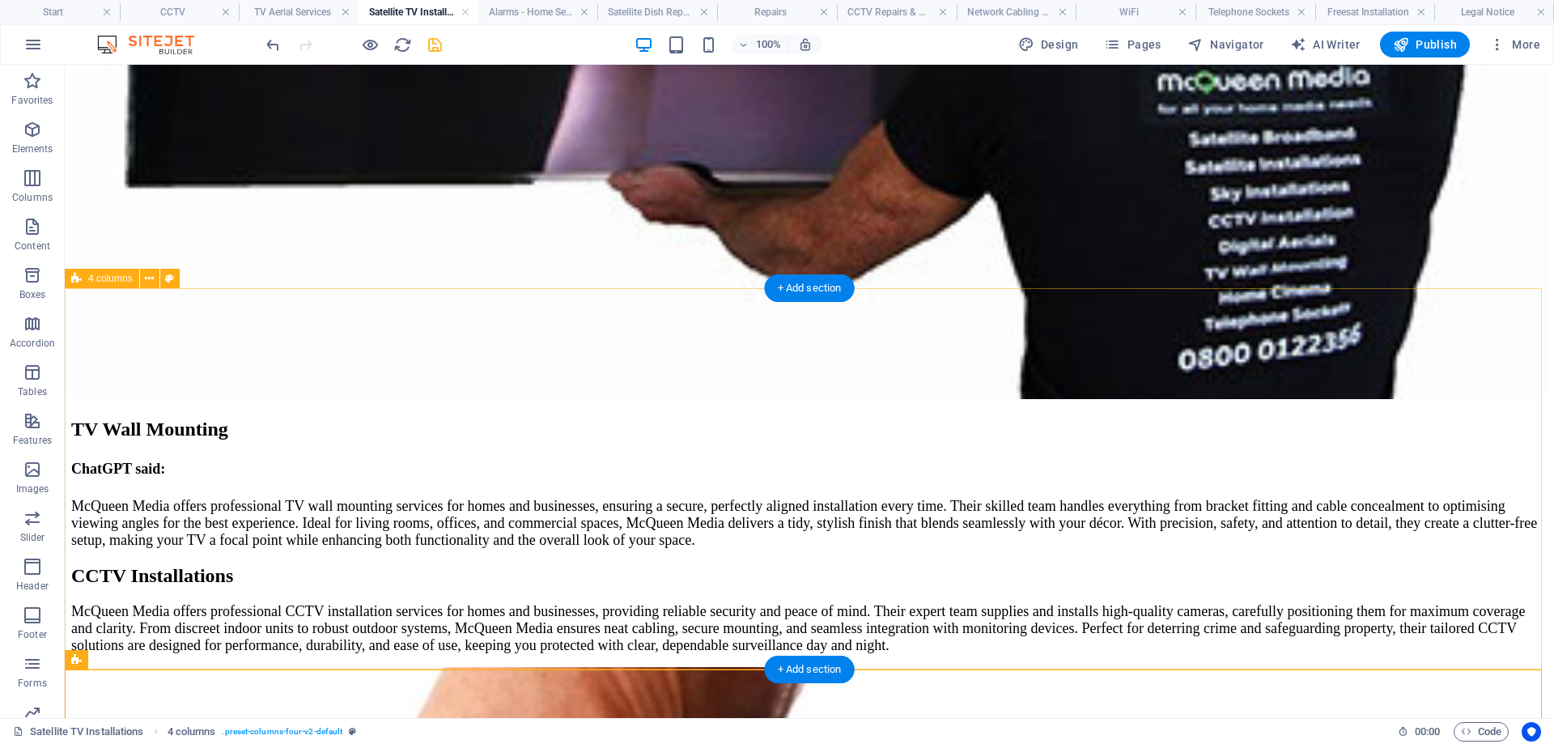
scroll to position [6163, 0]
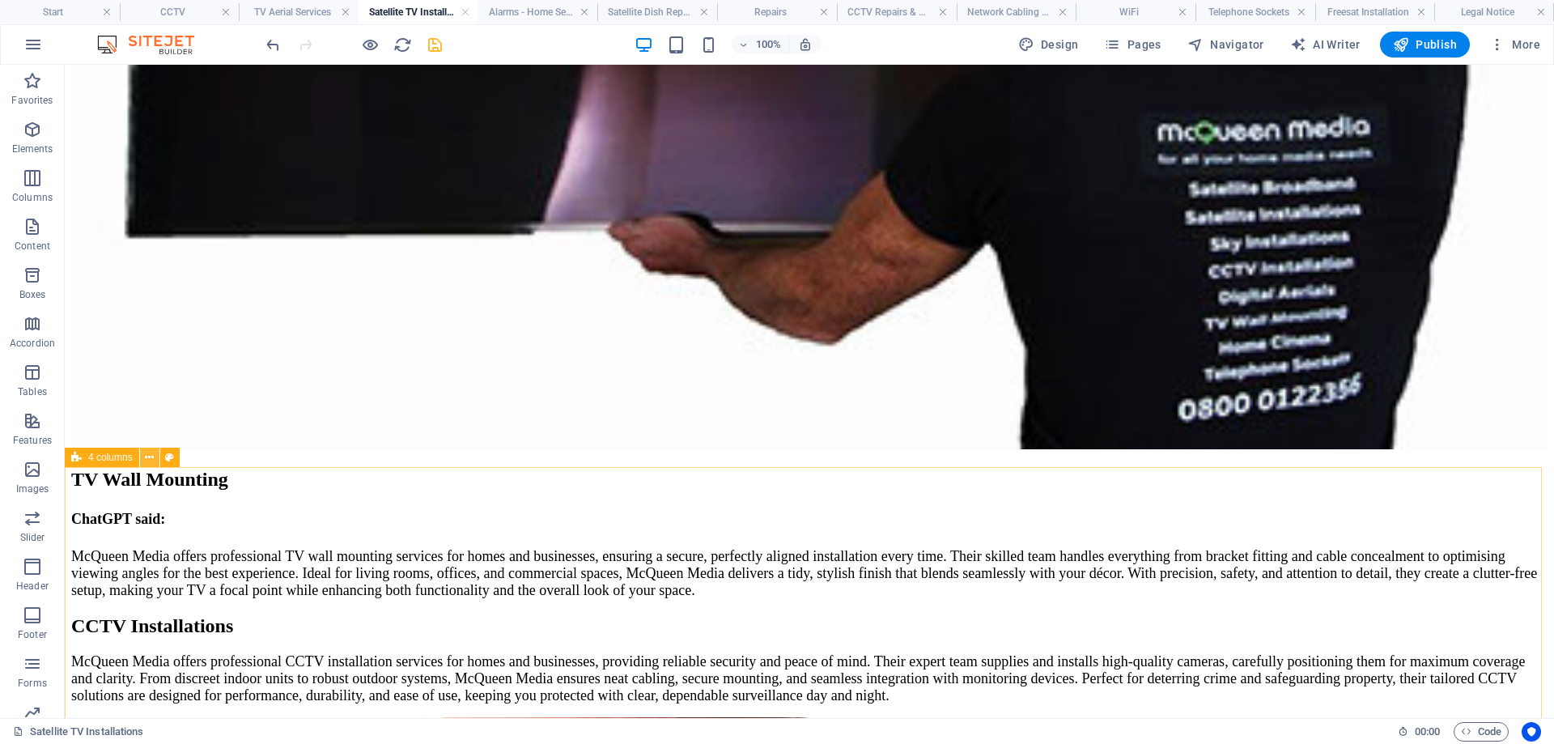
click at [149, 456] on icon at bounding box center [149, 457] width 9 height 17
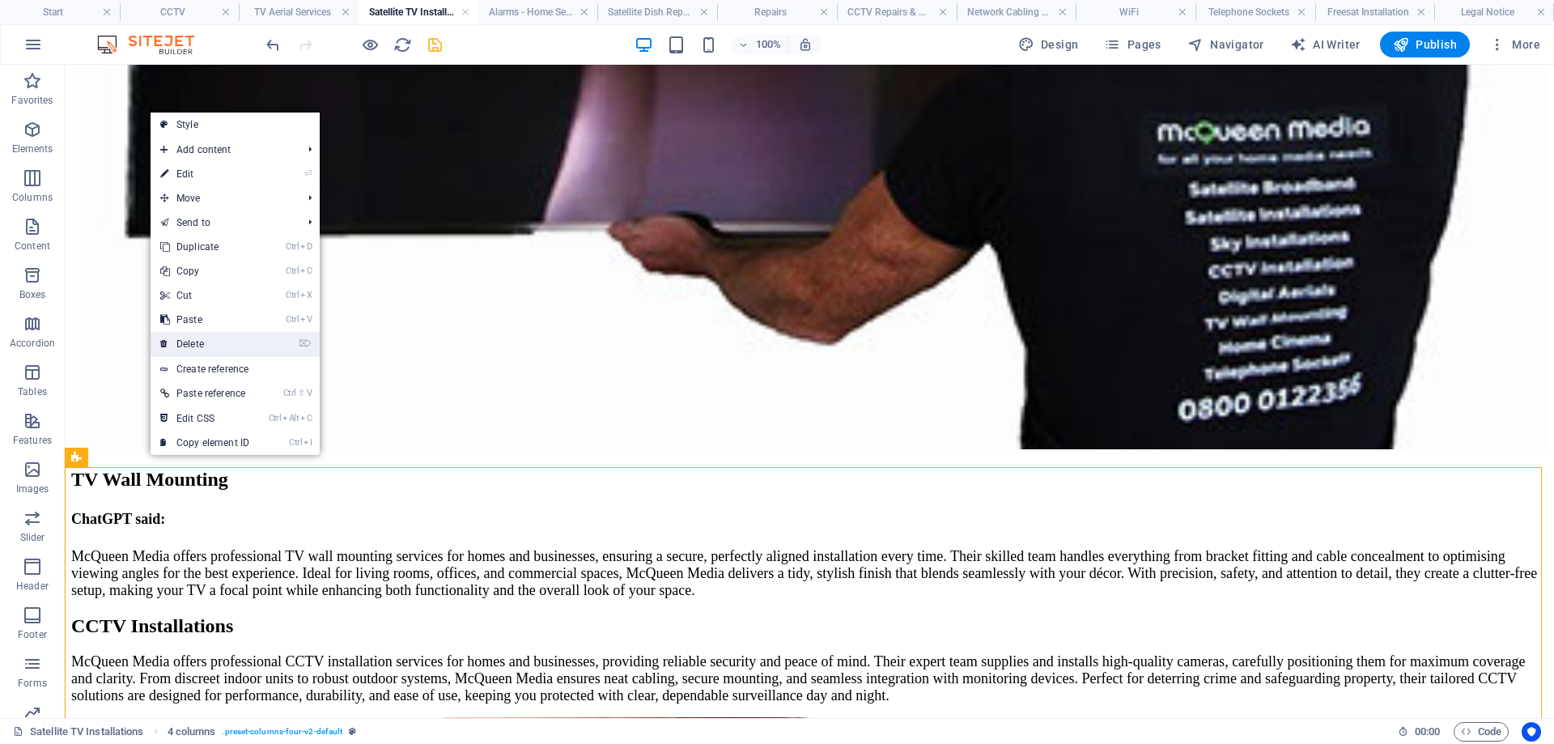
click at [213, 340] on link "⌦ Delete" at bounding box center [205, 344] width 108 height 24
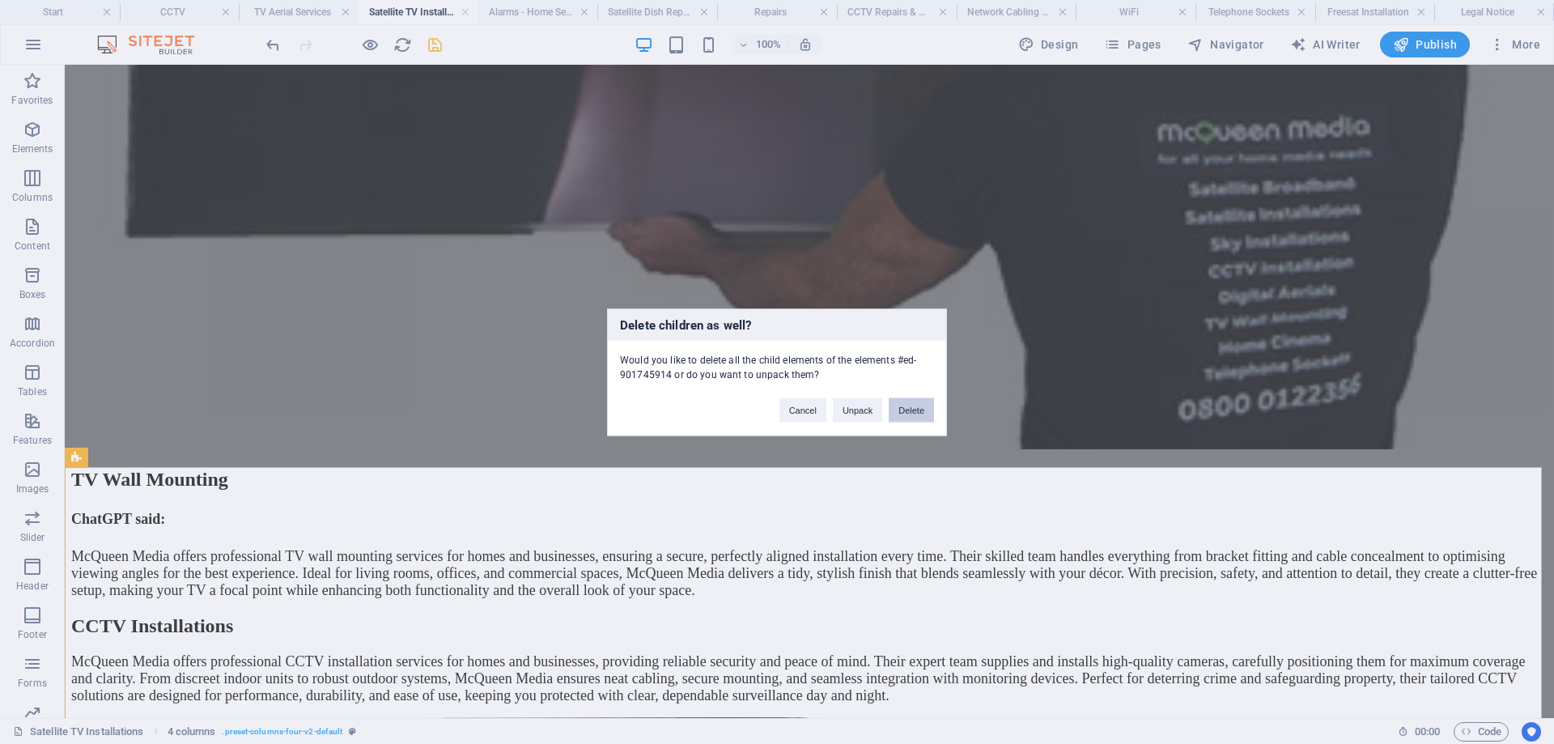
drag, startPoint x: 905, startPoint y: 408, endPoint x: 835, endPoint y: 351, distance: 89.7
click at [905, 408] on button "Delete" at bounding box center [910, 409] width 45 height 24
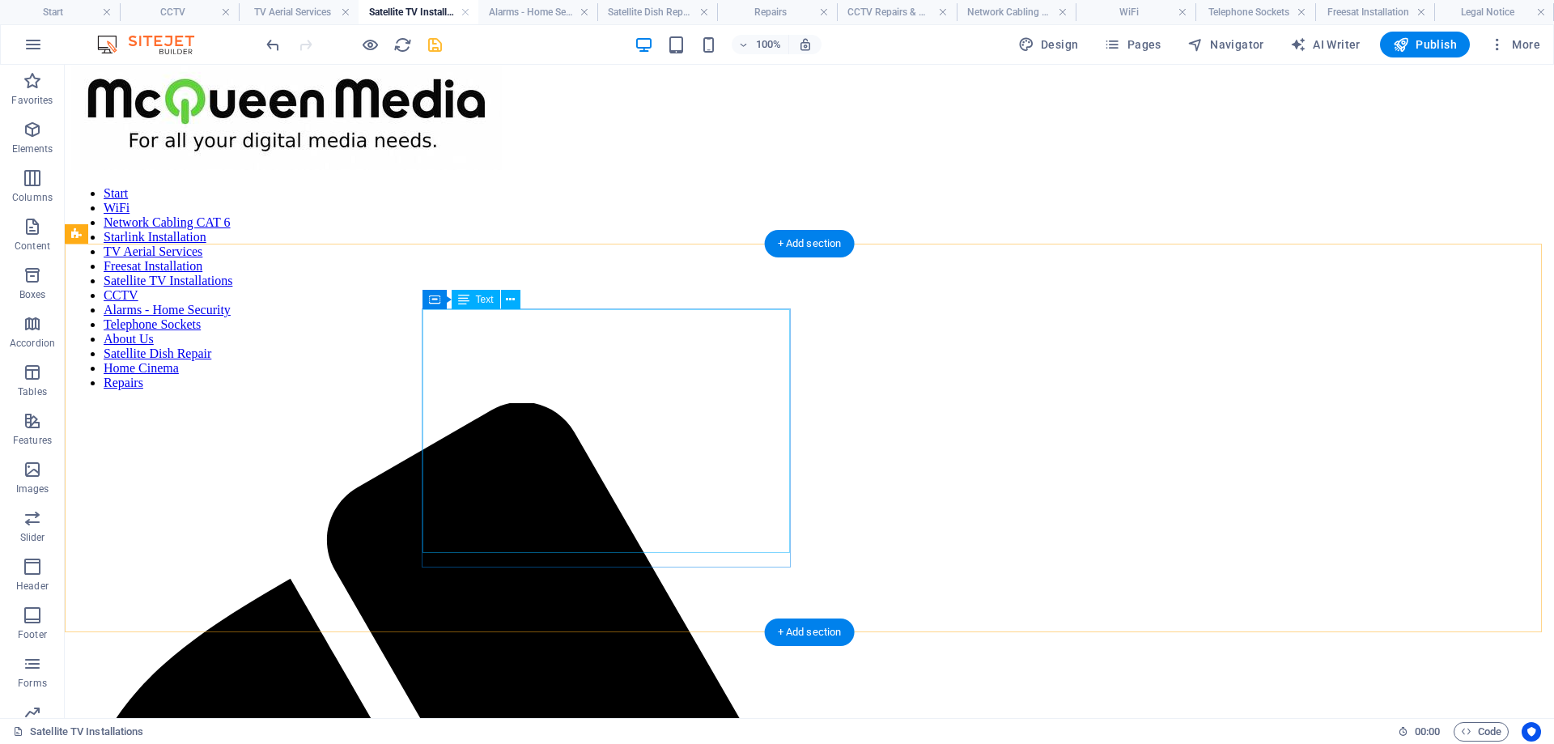
scroll to position [0, 0]
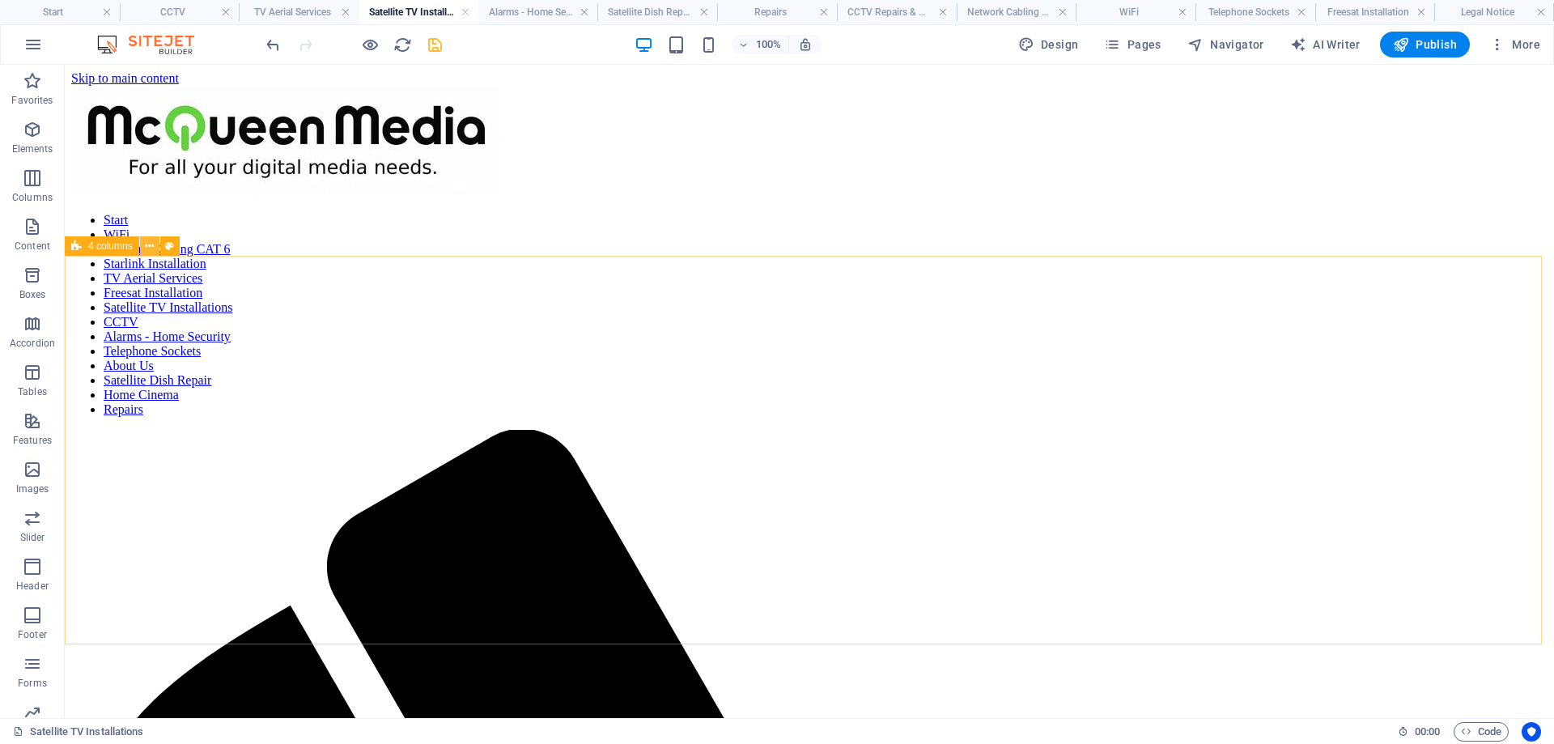
click at [148, 246] on icon at bounding box center [149, 246] width 9 height 17
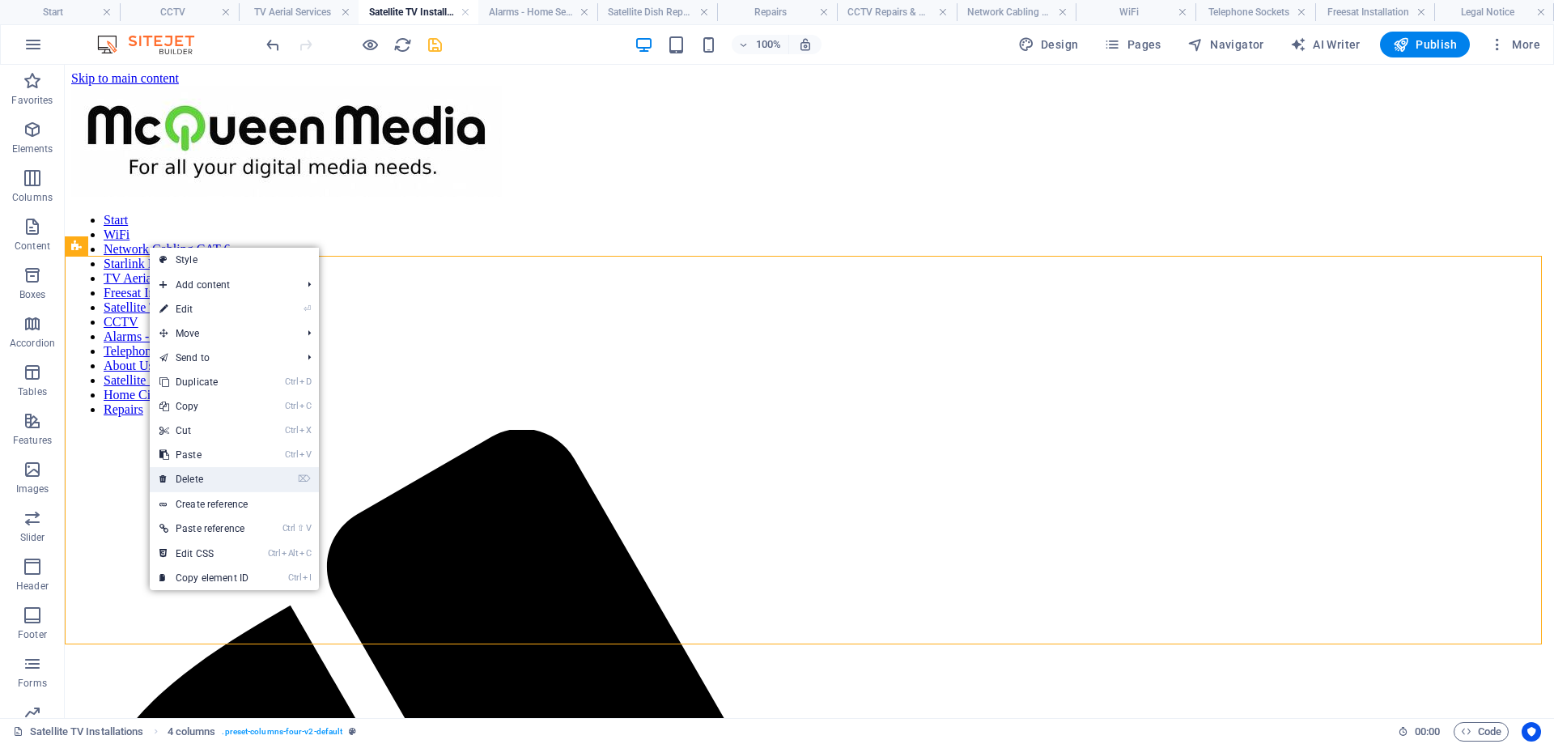
click at [201, 480] on link "⌦ Delete" at bounding box center [204, 479] width 108 height 24
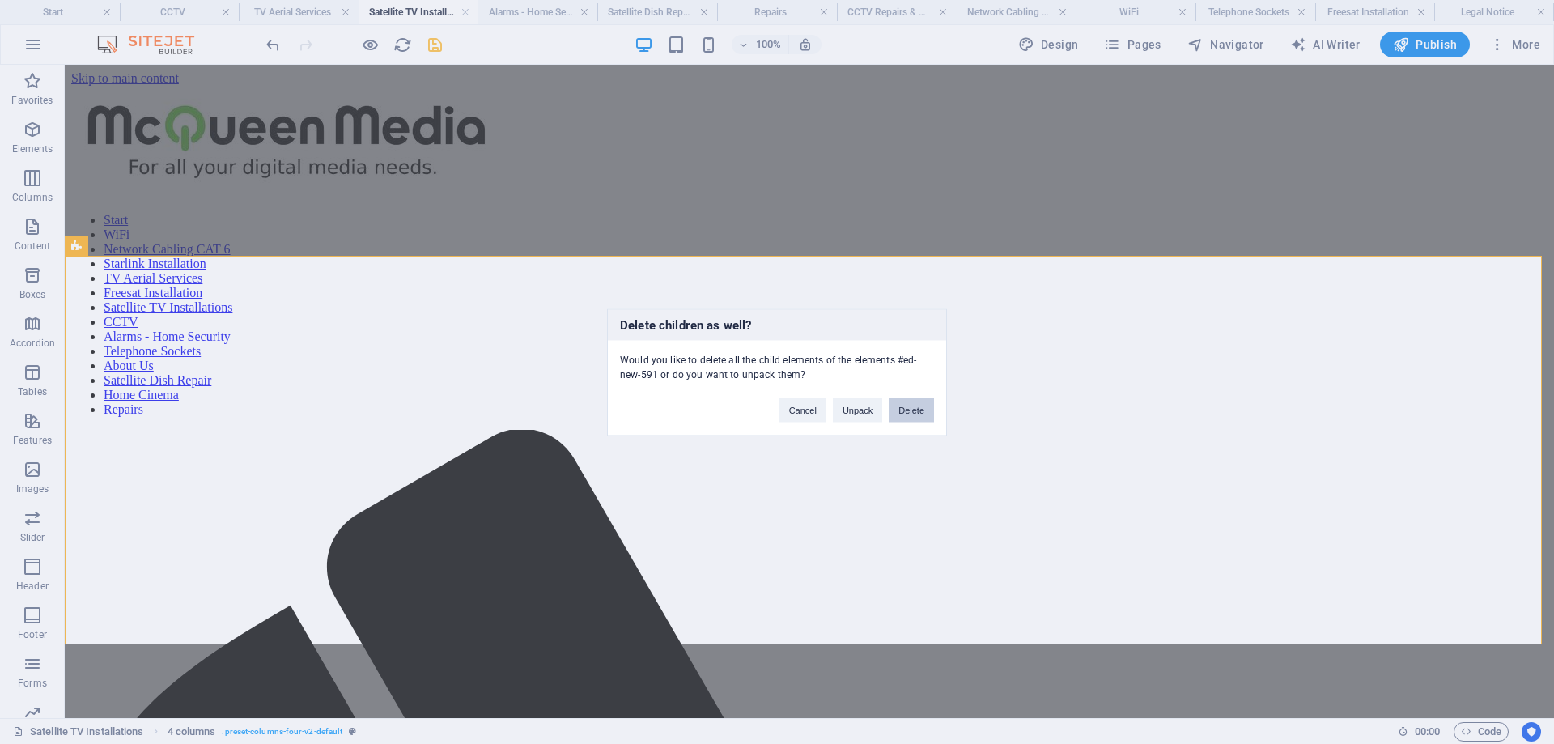
click at [909, 415] on button "Delete" at bounding box center [910, 409] width 45 height 24
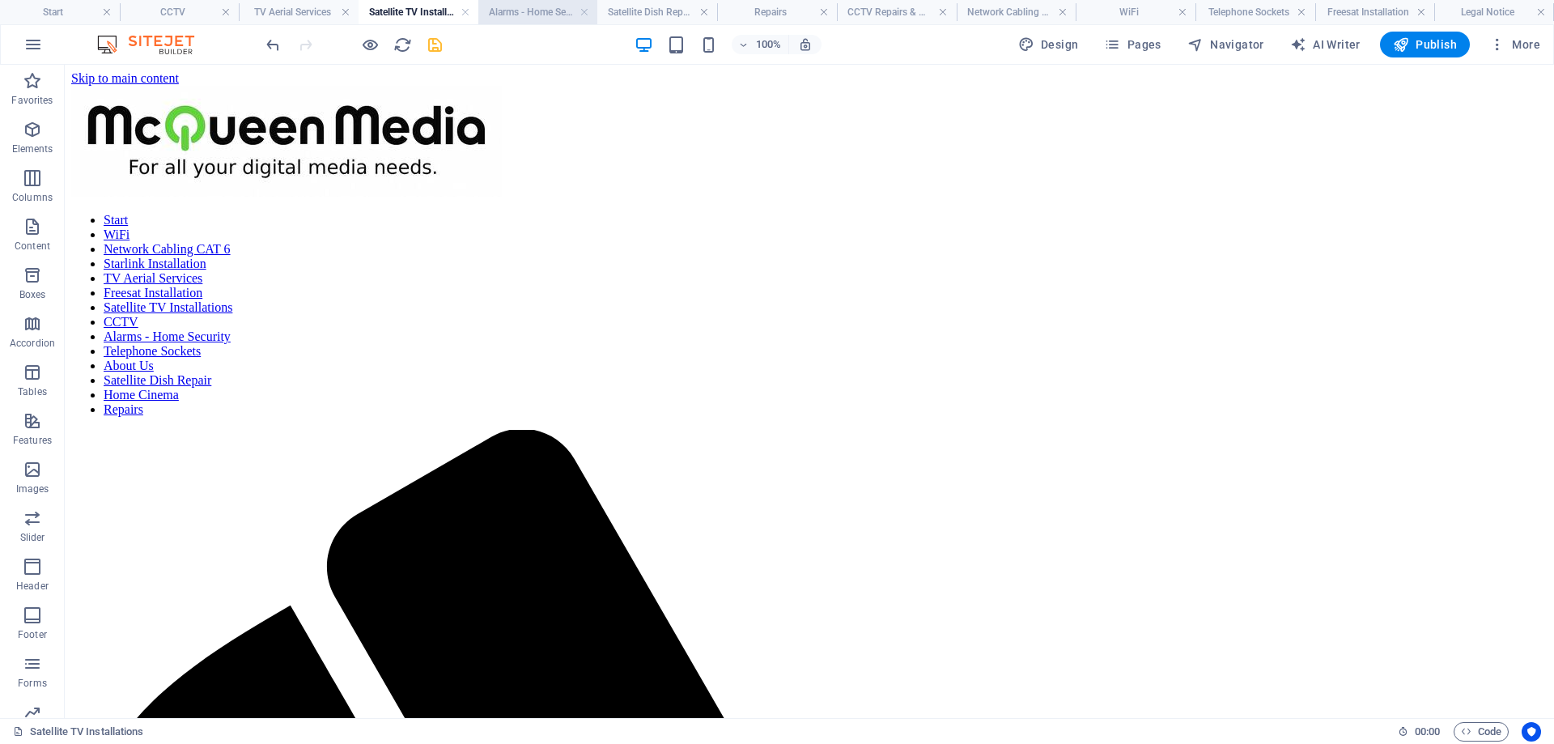
click at [536, 12] on h4 "Alarms - Home Security" at bounding box center [538, 12] width 120 height 18
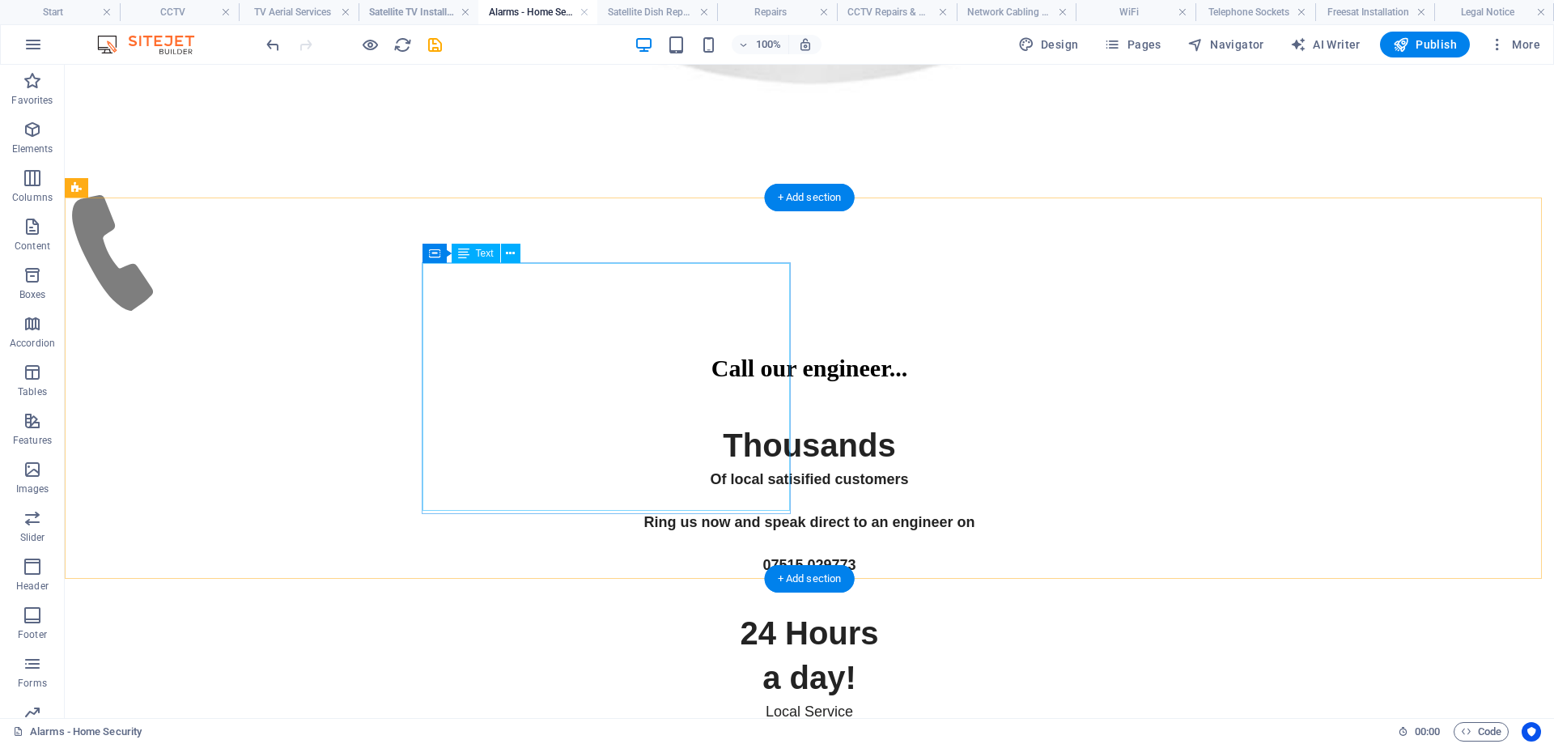
scroll to position [7918, 0]
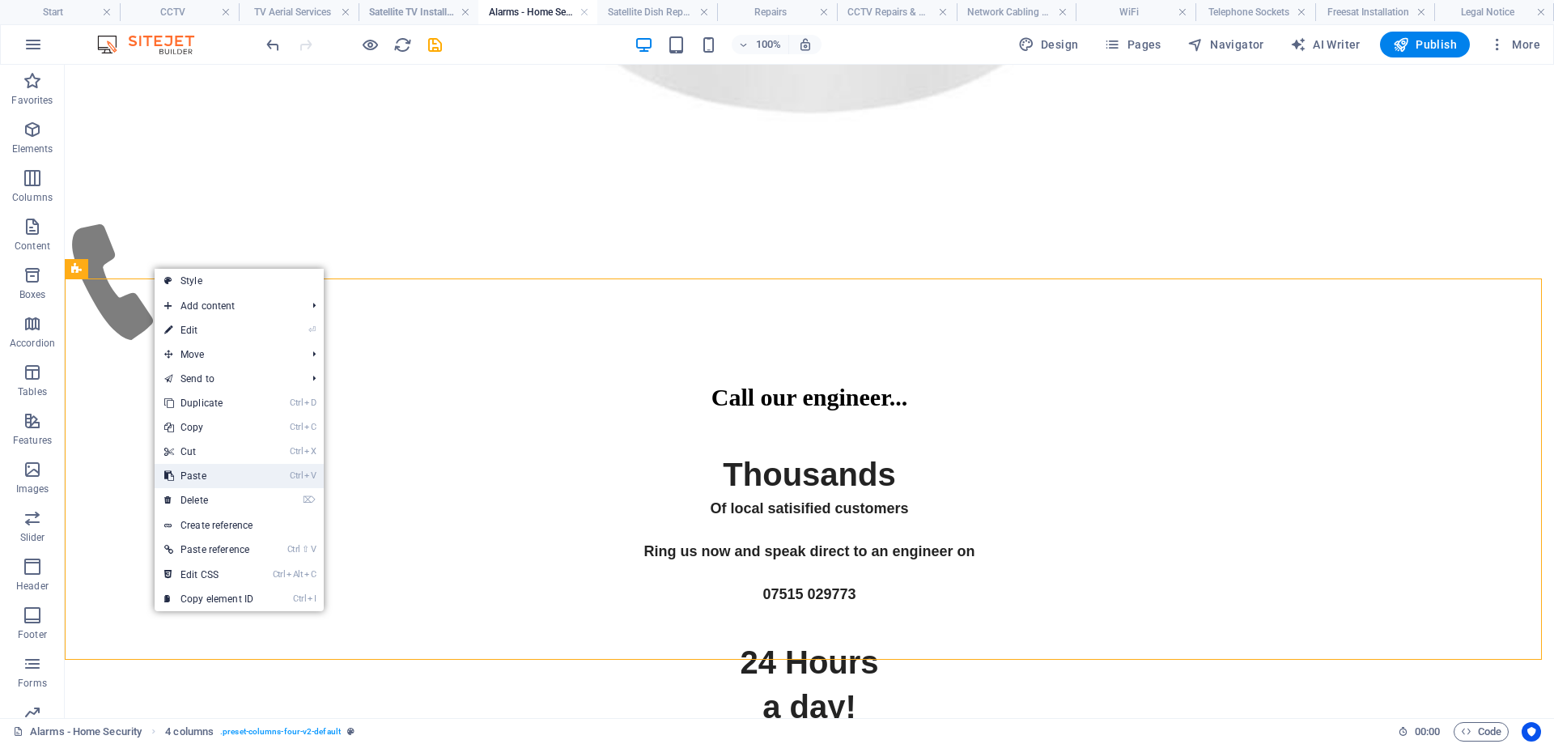
click at [218, 477] on link "Ctrl V Paste" at bounding box center [209, 476] width 108 height 24
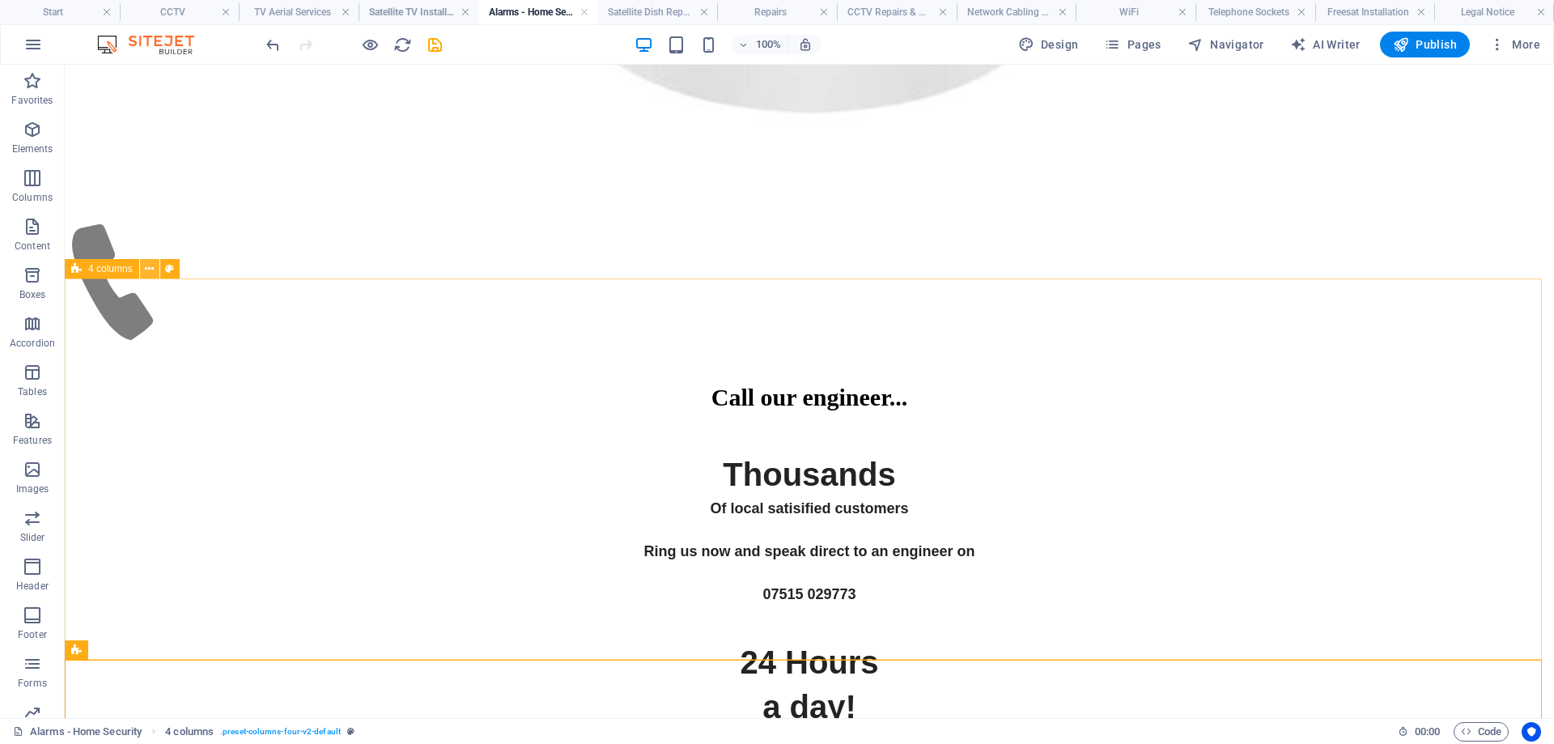
click at [151, 271] on icon at bounding box center [149, 269] width 9 height 17
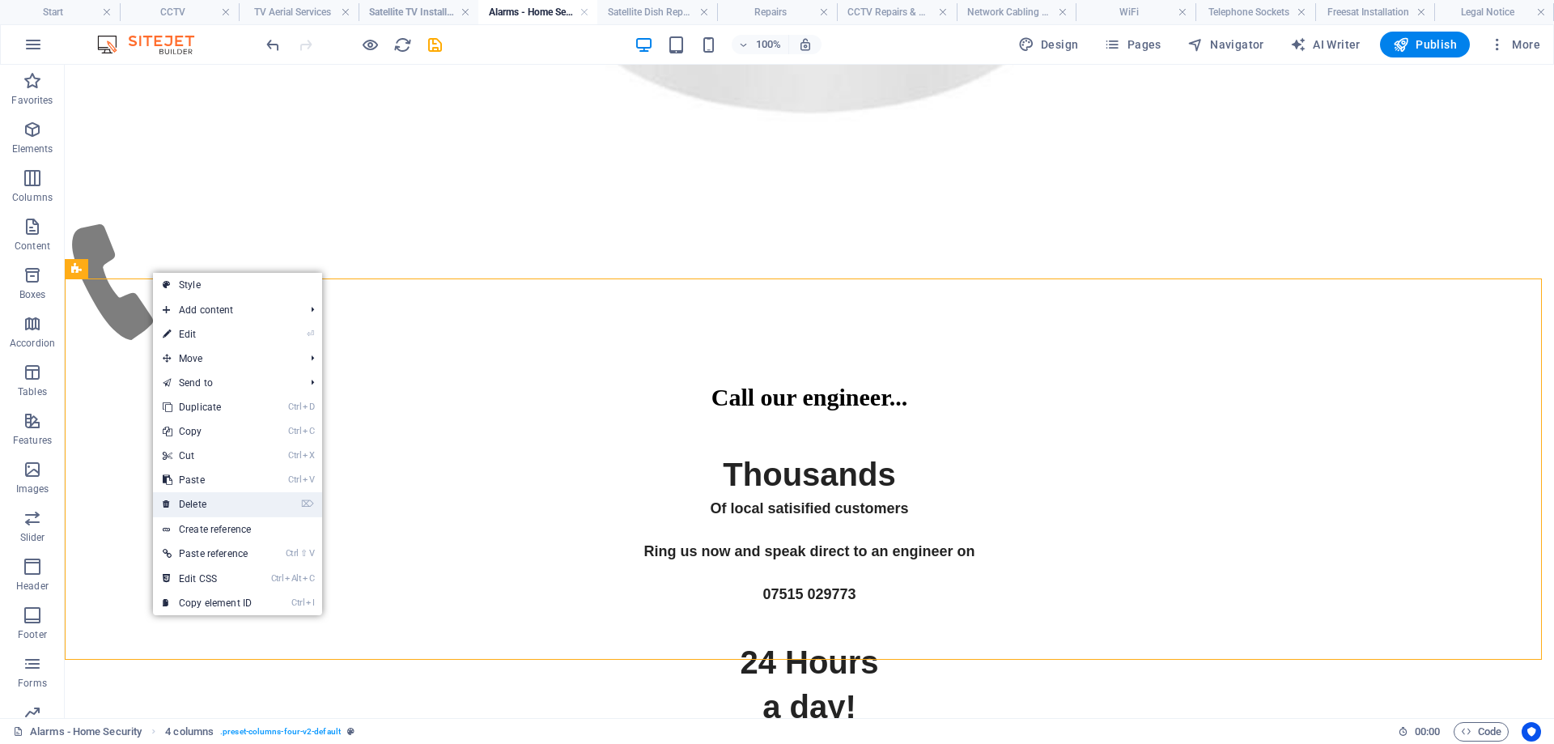
click at [201, 499] on link "⌦ Delete" at bounding box center [207, 504] width 108 height 24
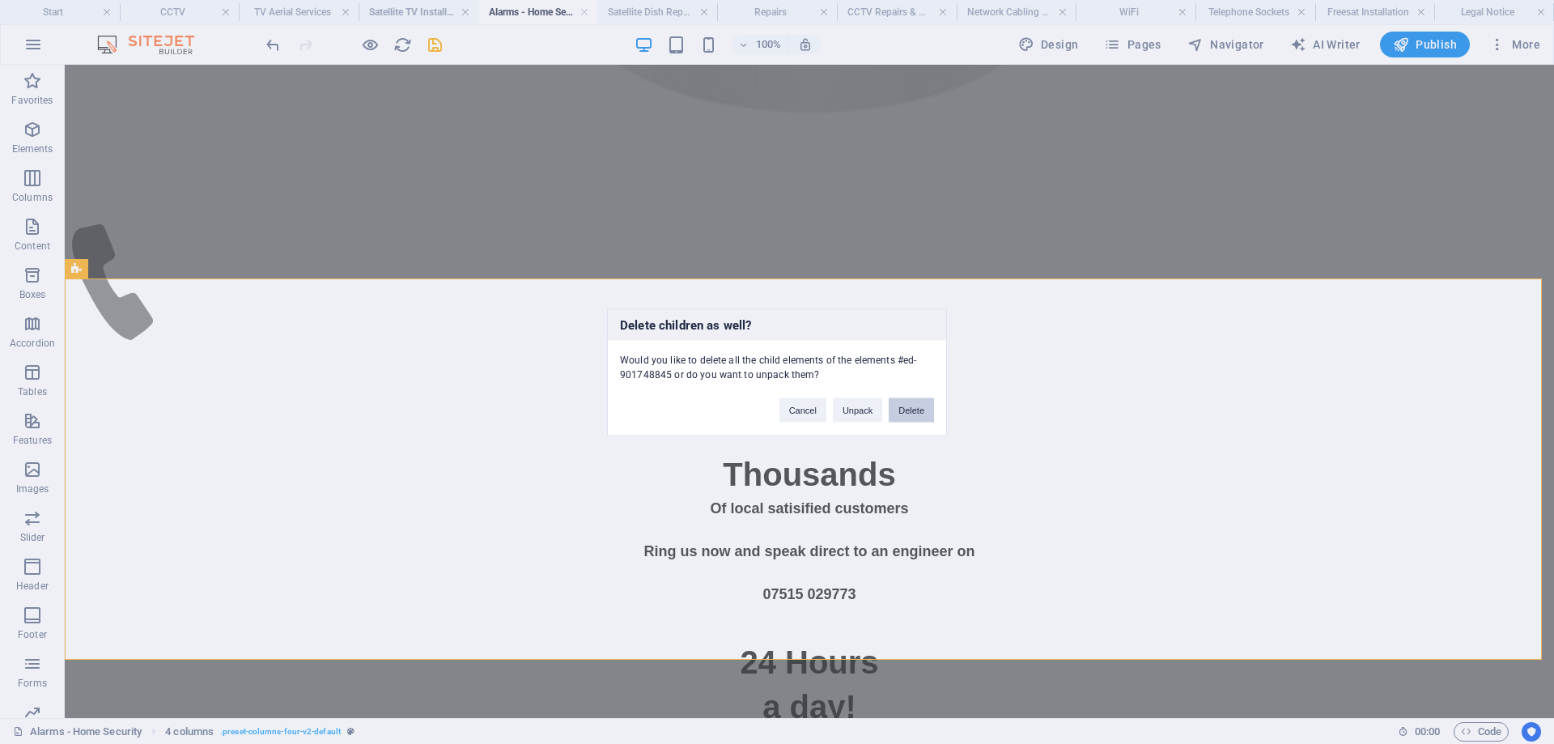
drag, startPoint x: 927, startPoint y: 408, endPoint x: 858, endPoint y: 343, distance: 94.5
click at [927, 408] on button "Delete" at bounding box center [910, 409] width 45 height 24
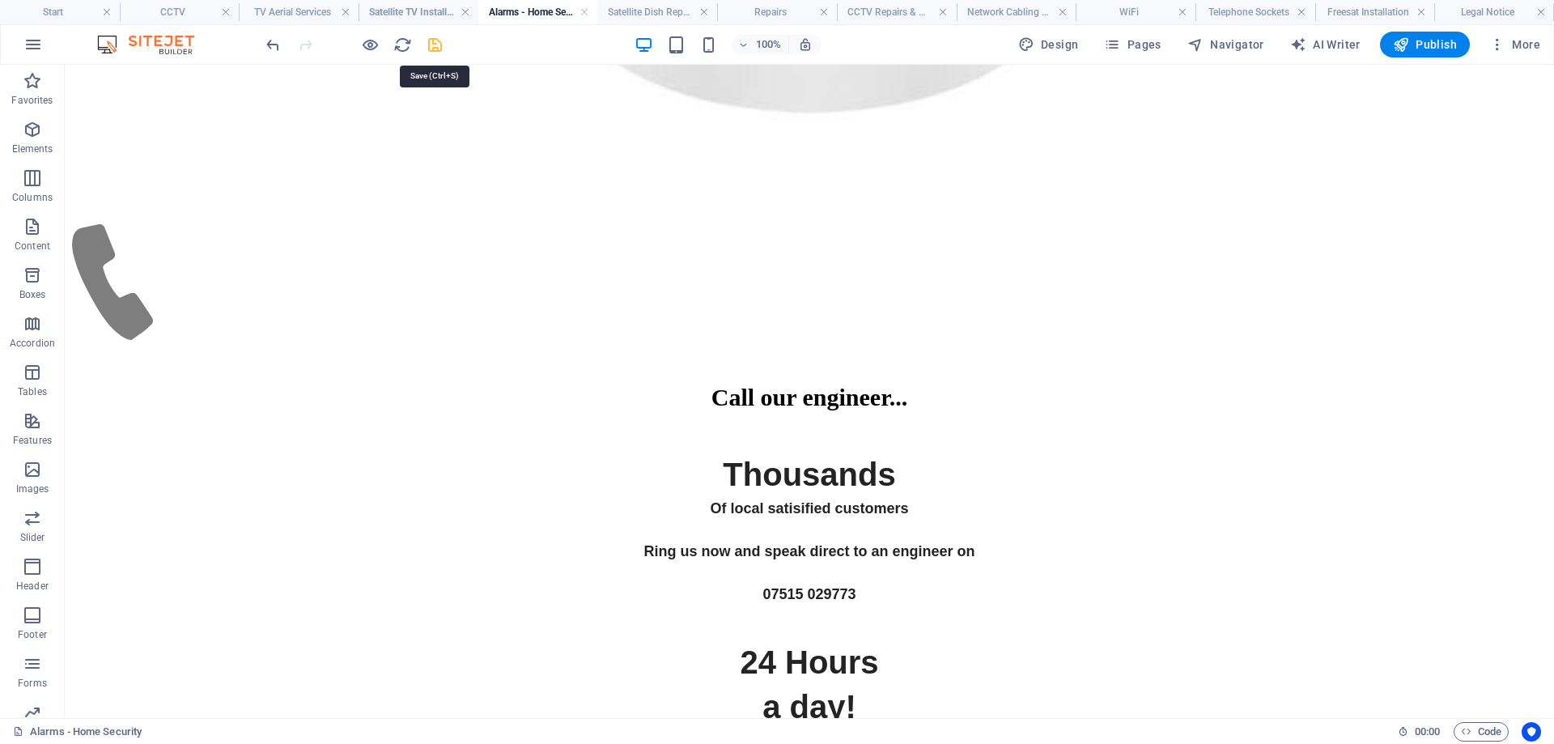
click at [437, 47] on icon "save" at bounding box center [435, 45] width 19 height 19
click at [430, 46] on div at bounding box center [353, 45] width 181 height 26
click at [641, 10] on h4 "Satellite Dish Repair" at bounding box center [657, 12] width 120 height 18
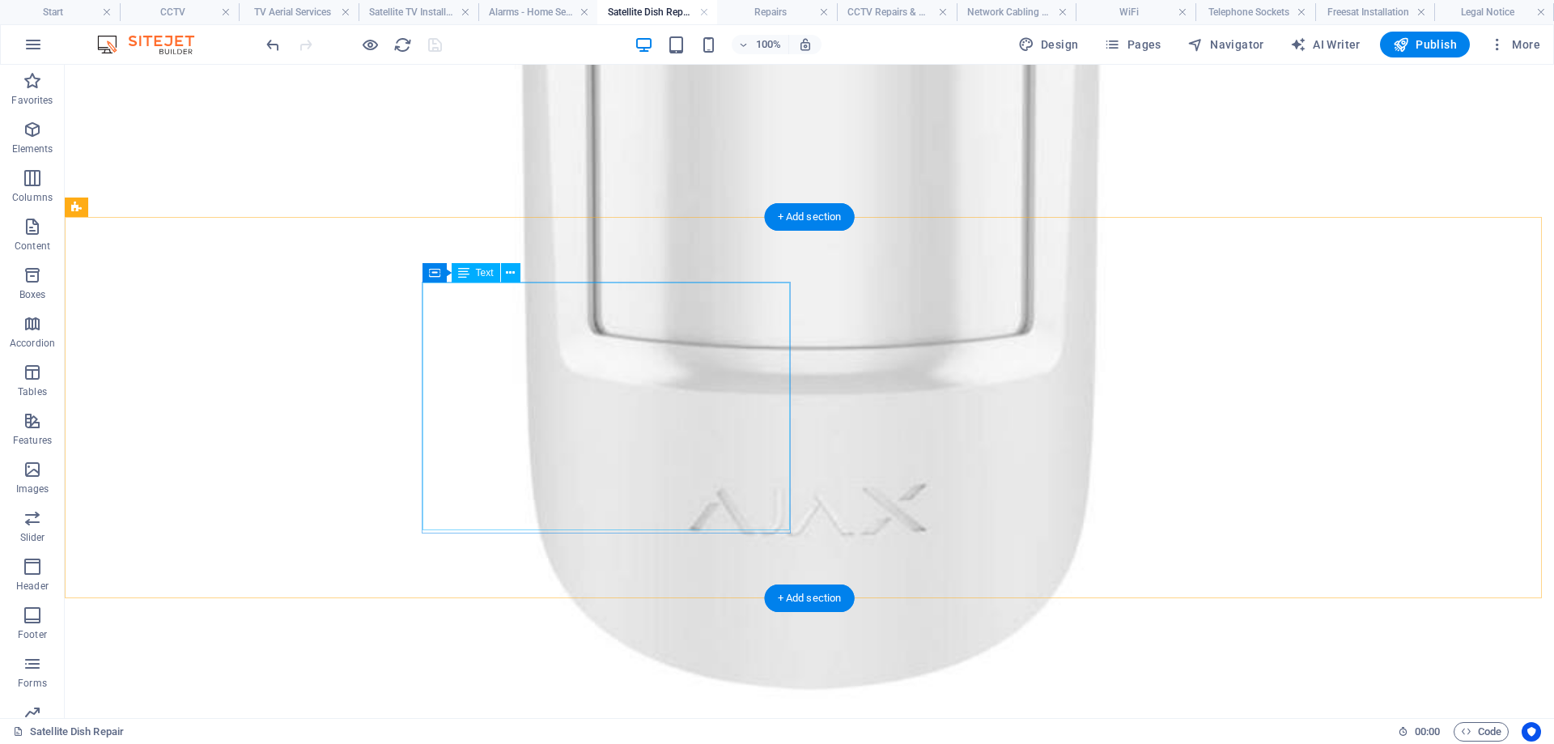
scroll to position [3760, 0]
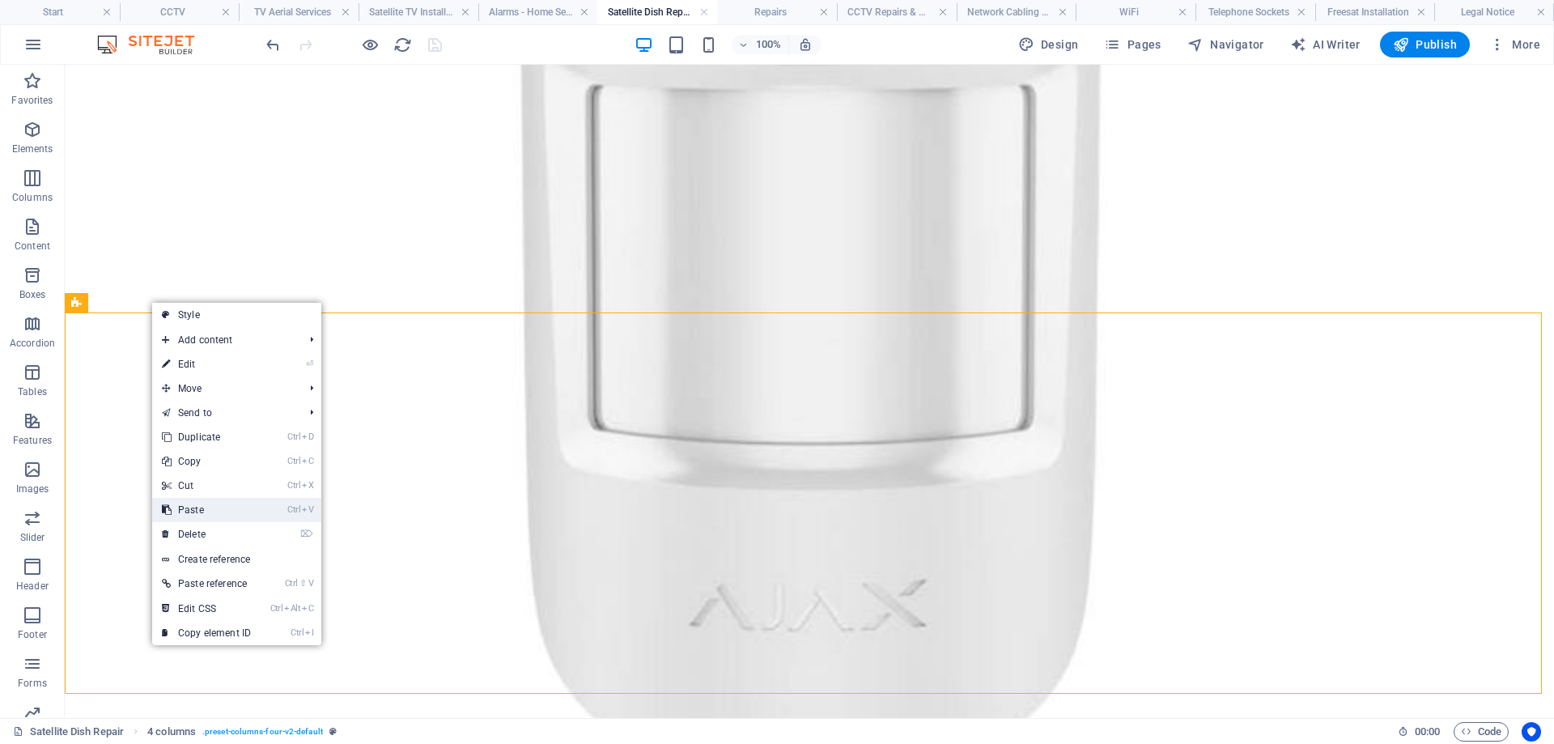
drag, startPoint x: 202, startPoint y: 511, endPoint x: 136, endPoint y: 447, distance: 92.7
click at [202, 511] on link "Ctrl V Paste" at bounding box center [206, 510] width 108 height 24
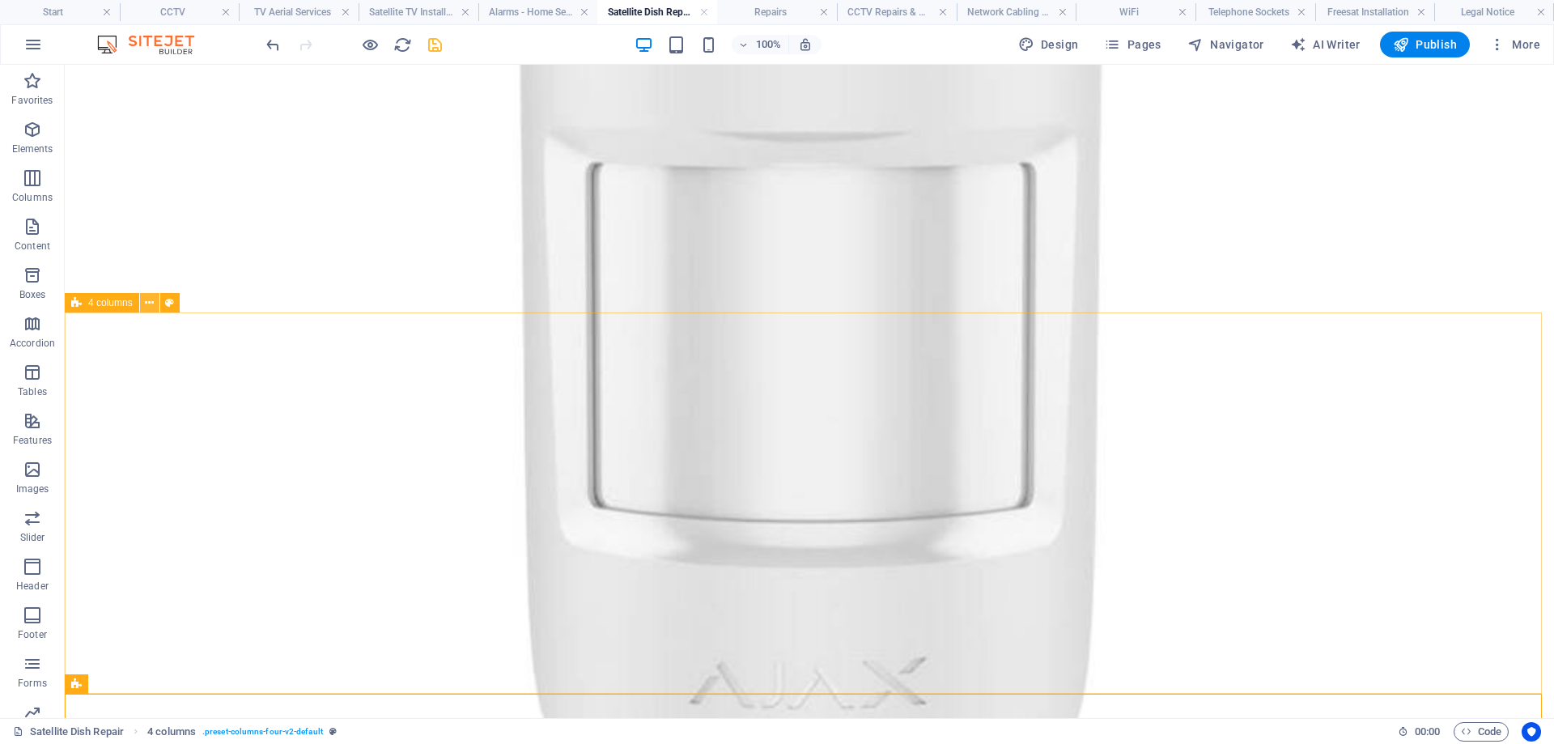
click at [148, 303] on icon at bounding box center [149, 303] width 9 height 17
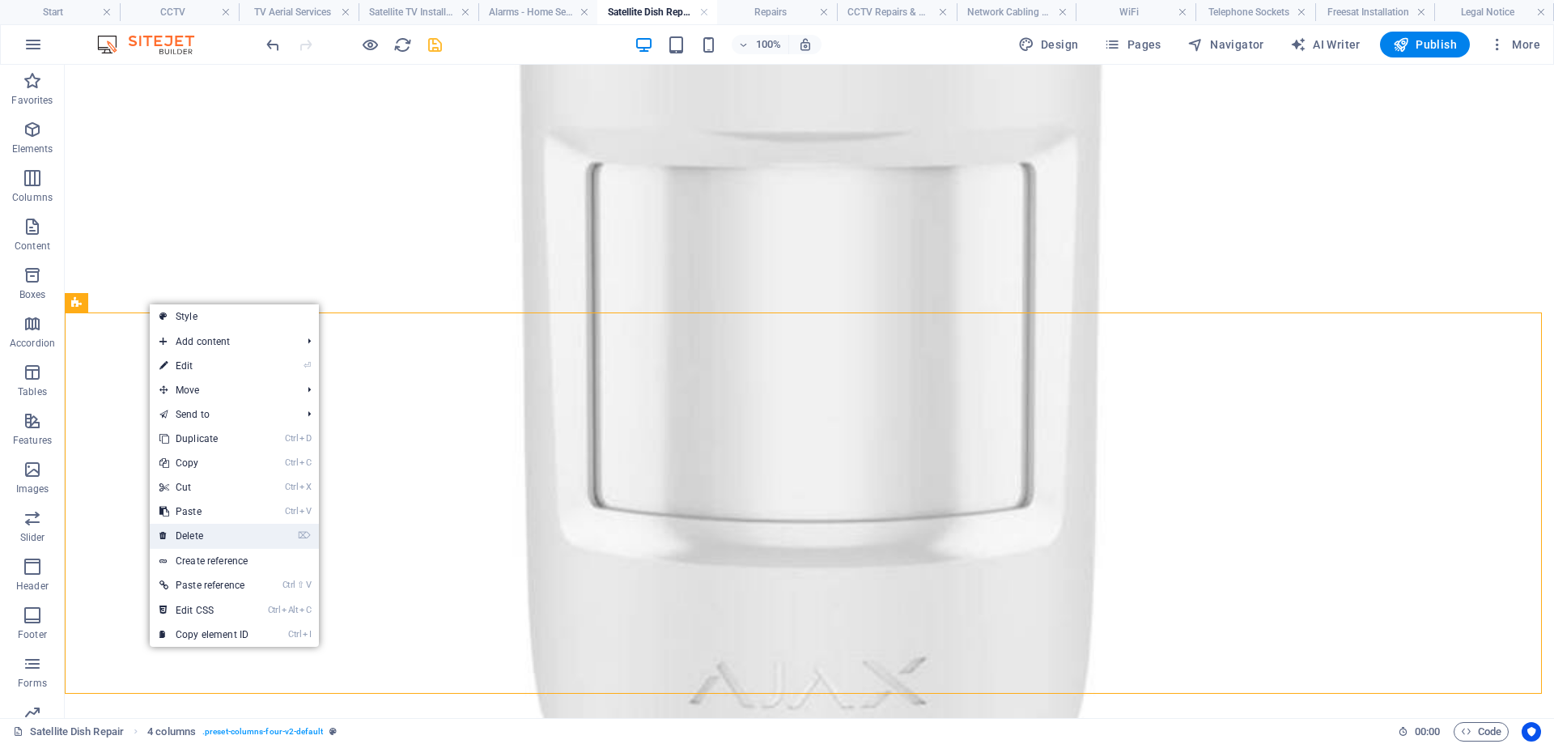
click at [197, 536] on link "⌦ Delete" at bounding box center [204, 536] width 108 height 24
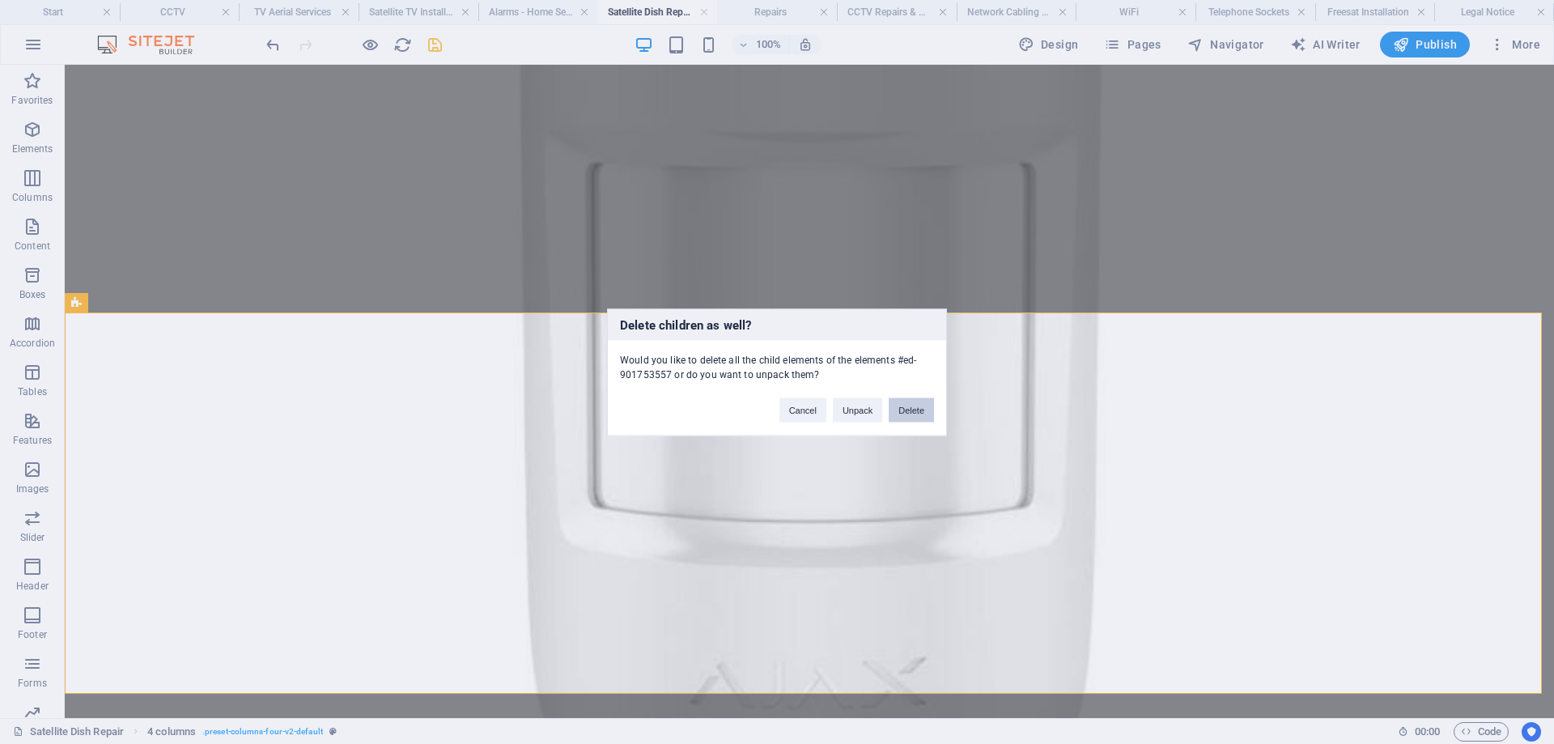
click at [910, 405] on button "Delete" at bounding box center [910, 409] width 45 height 24
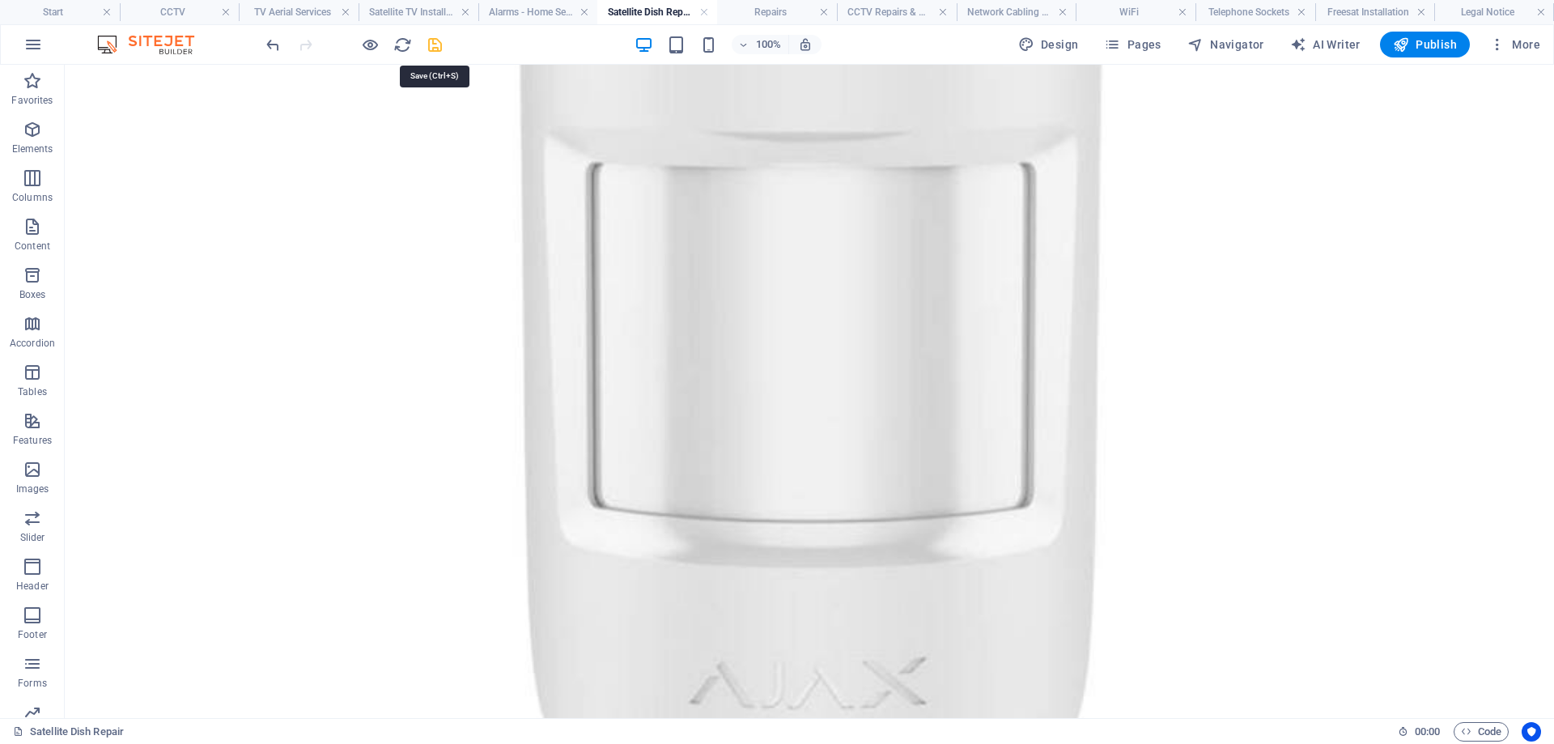
click at [438, 45] on icon "save" at bounding box center [435, 45] width 19 height 19
click at [758, 15] on h4 "Repairs" at bounding box center [777, 12] width 120 height 18
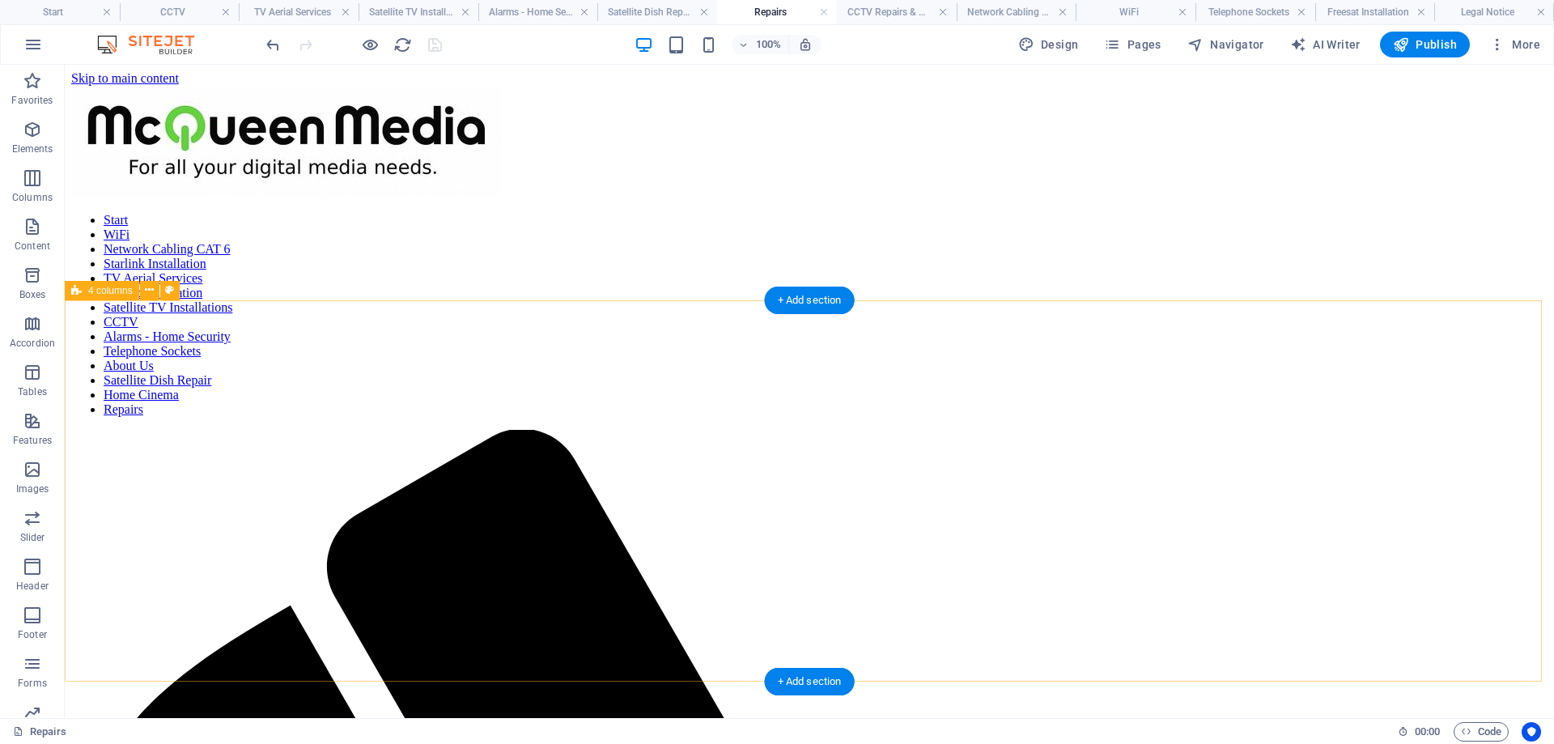
scroll to position [7046, 0]
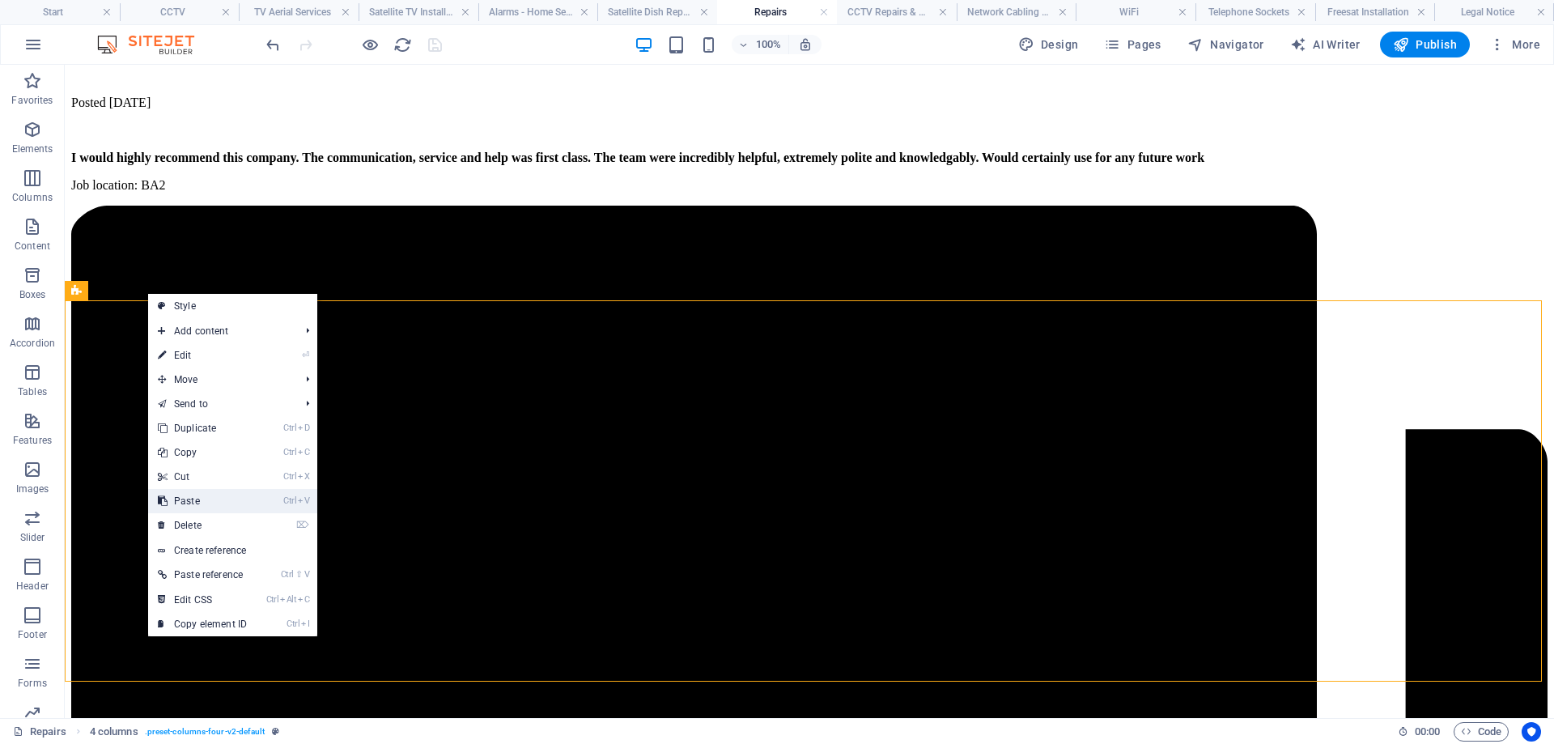
click at [211, 500] on link "Ctrl V Paste" at bounding box center [202, 501] width 108 height 24
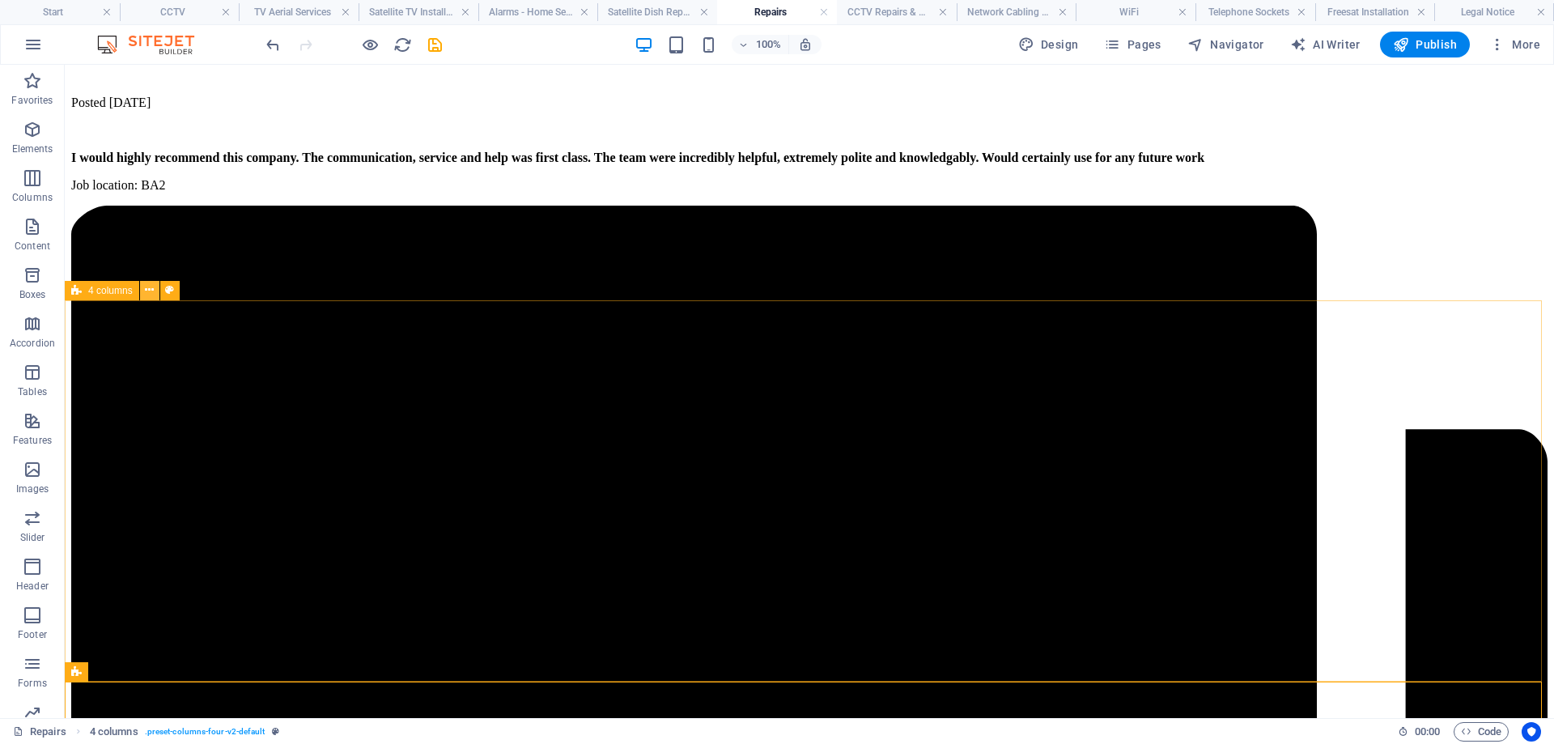
click at [158, 291] on button at bounding box center [149, 290] width 19 height 19
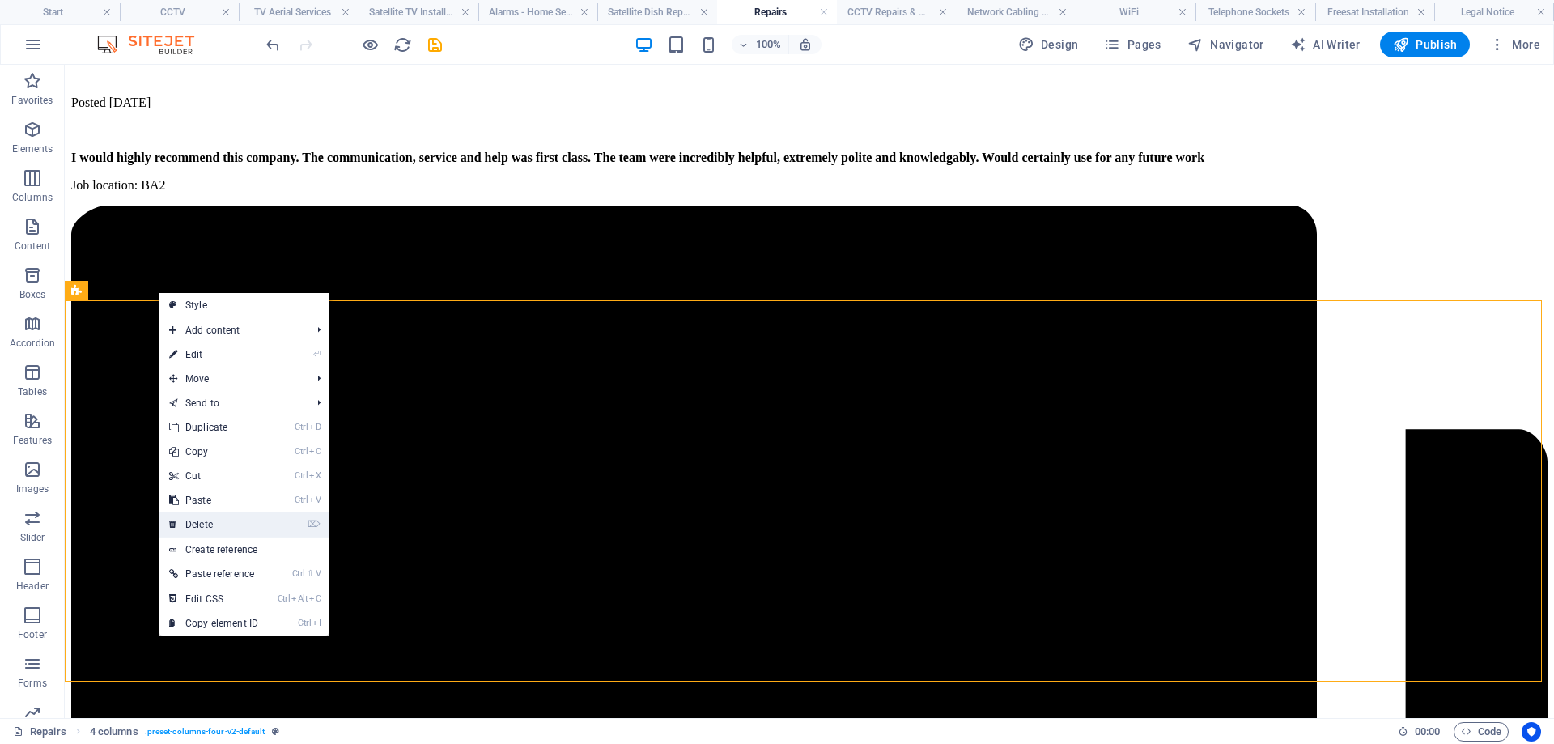
click at [199, 520] on link "⌦ Delete" at bounding box center [213, 524] width 108 height 24
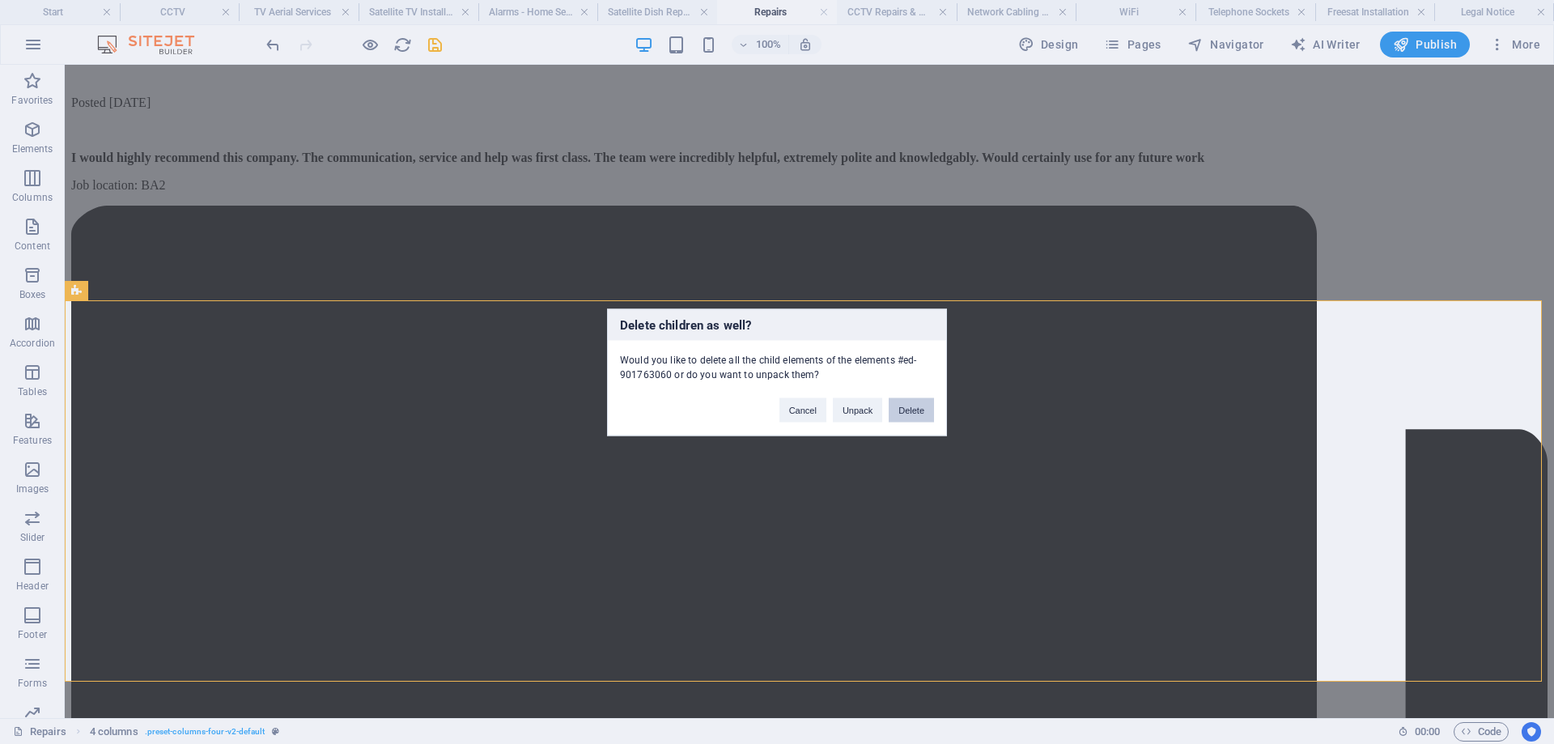
click at [913, 409] on button "Delete" at bounding box center [910, 409] width 45 height 24
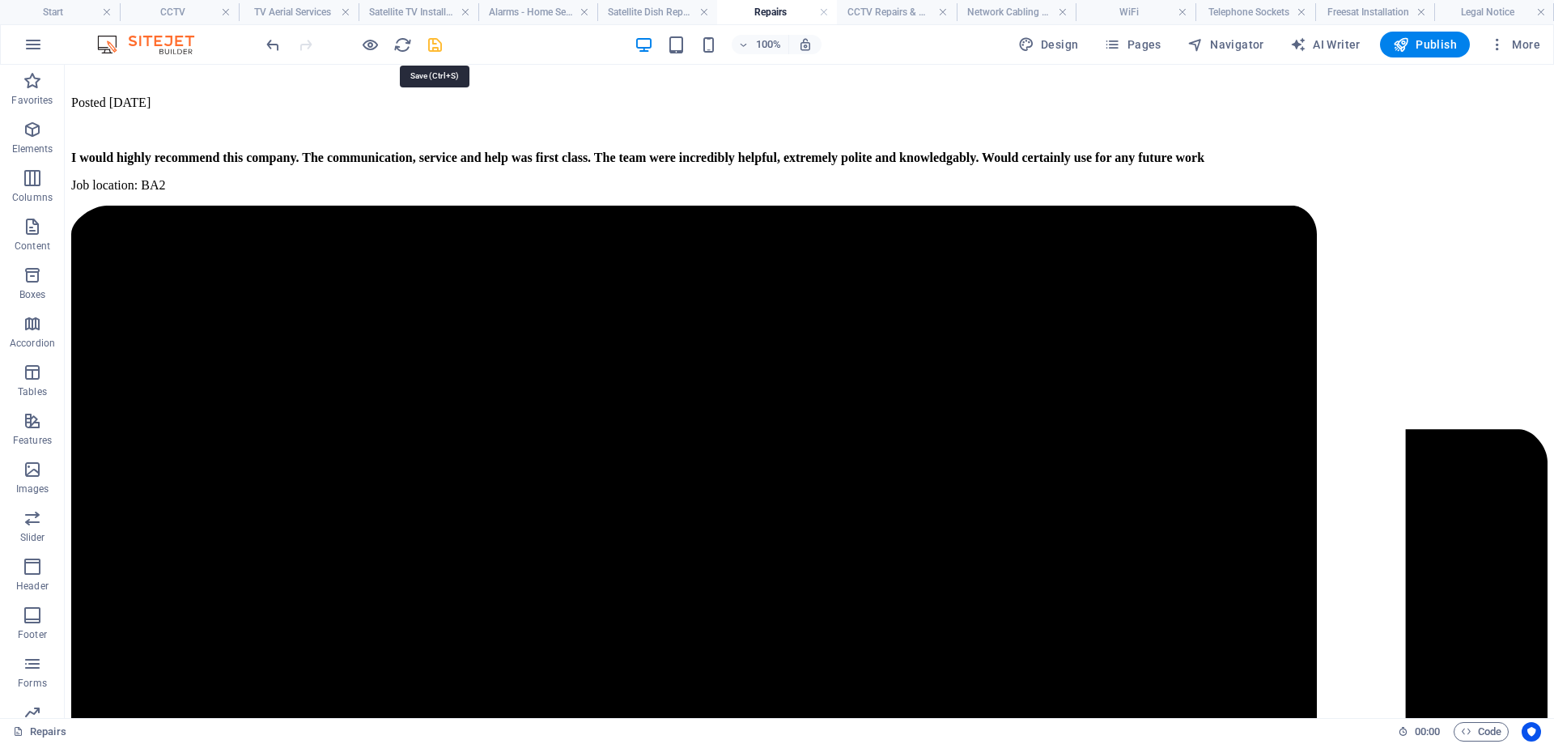
drag, startPoint x: 433, startPoint y: 45, endPoint x: 575, endPoint y: 193, distance: 204.3
click at [433, 45] on icon "save" at bounding box center [435, 45] width 19 height 19
click at [888, 11] on h4 "CCTV Repairs & Maintenance" at bounding box center [897, 12] width 120 height 18
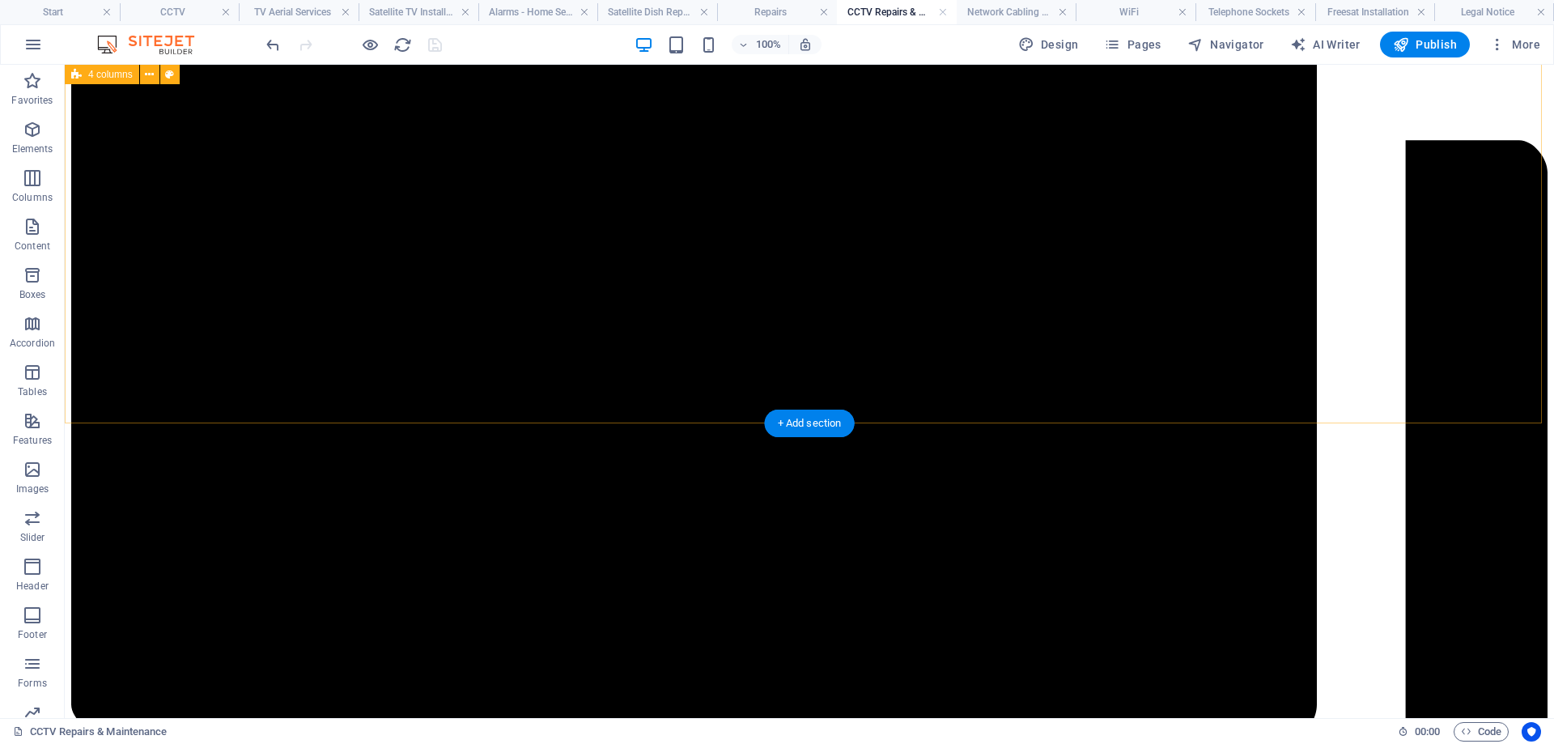
scroll to position [6966, 0]
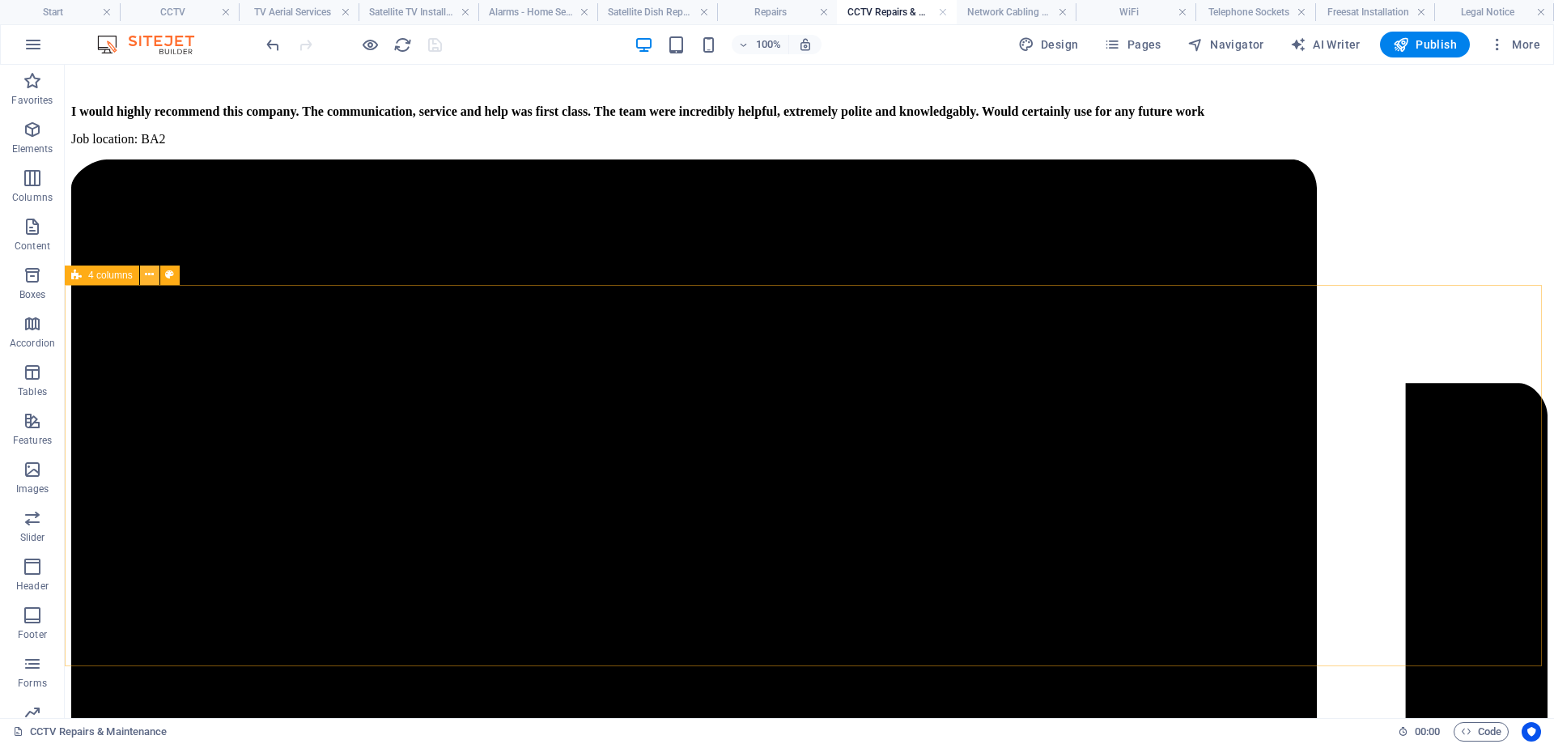
click at [148, 276] on icon at bounding box center [149, 274] width 9 height 17
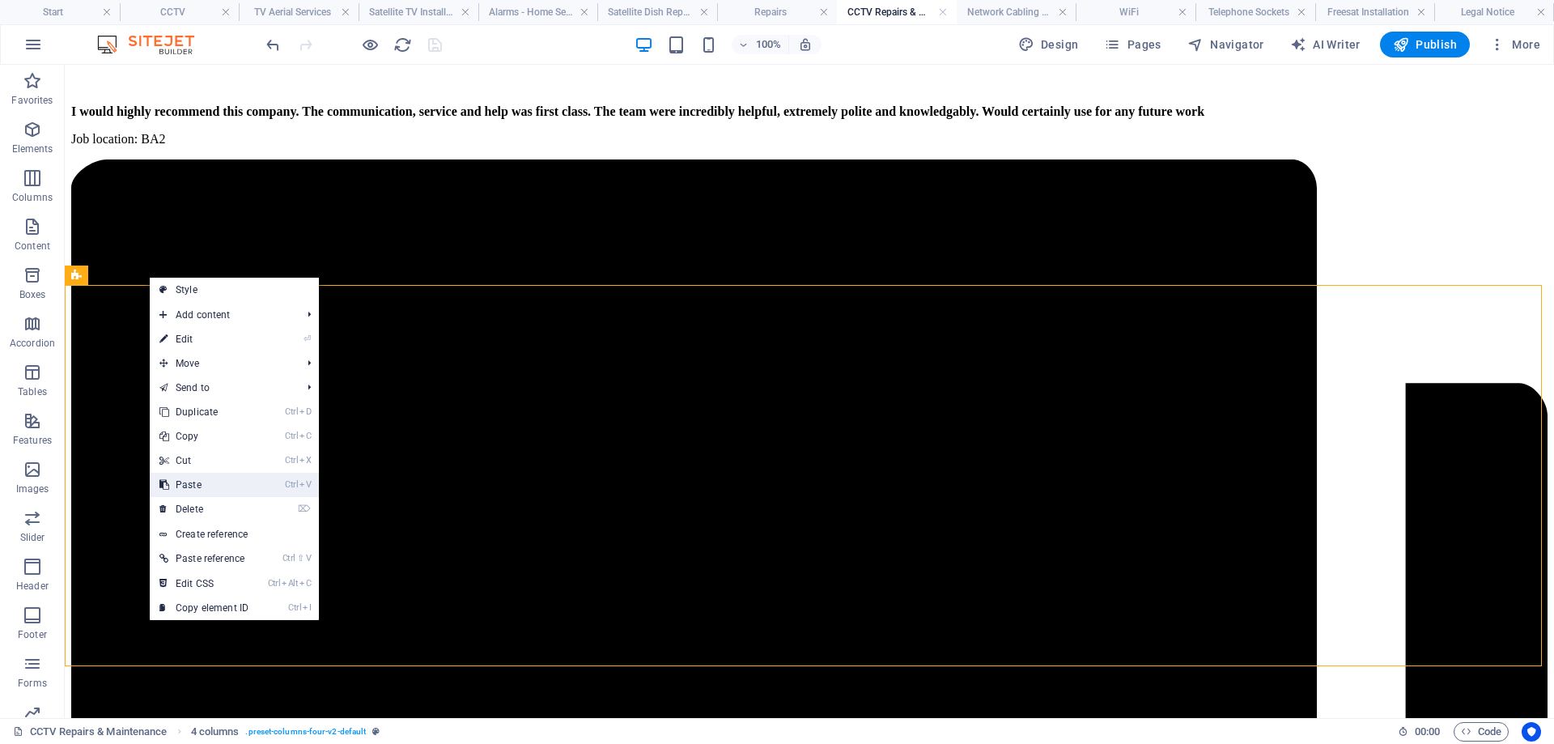
click at [198, 489] on link "Ctrl V Paste" at bounding box center [204, 485] width 108 height 24
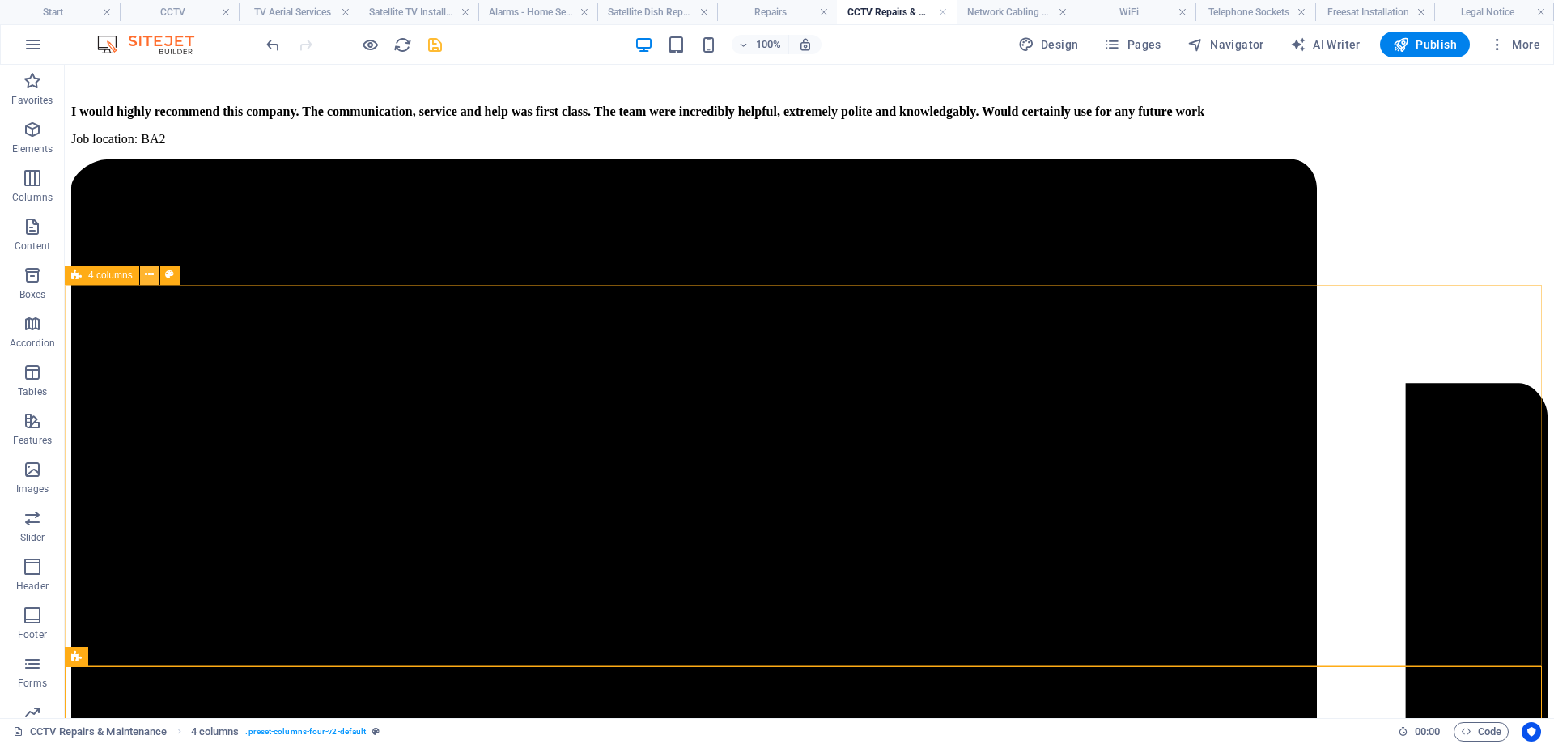
click at [144, 274] on button at bounding box center [149, 274] width 19 height 19
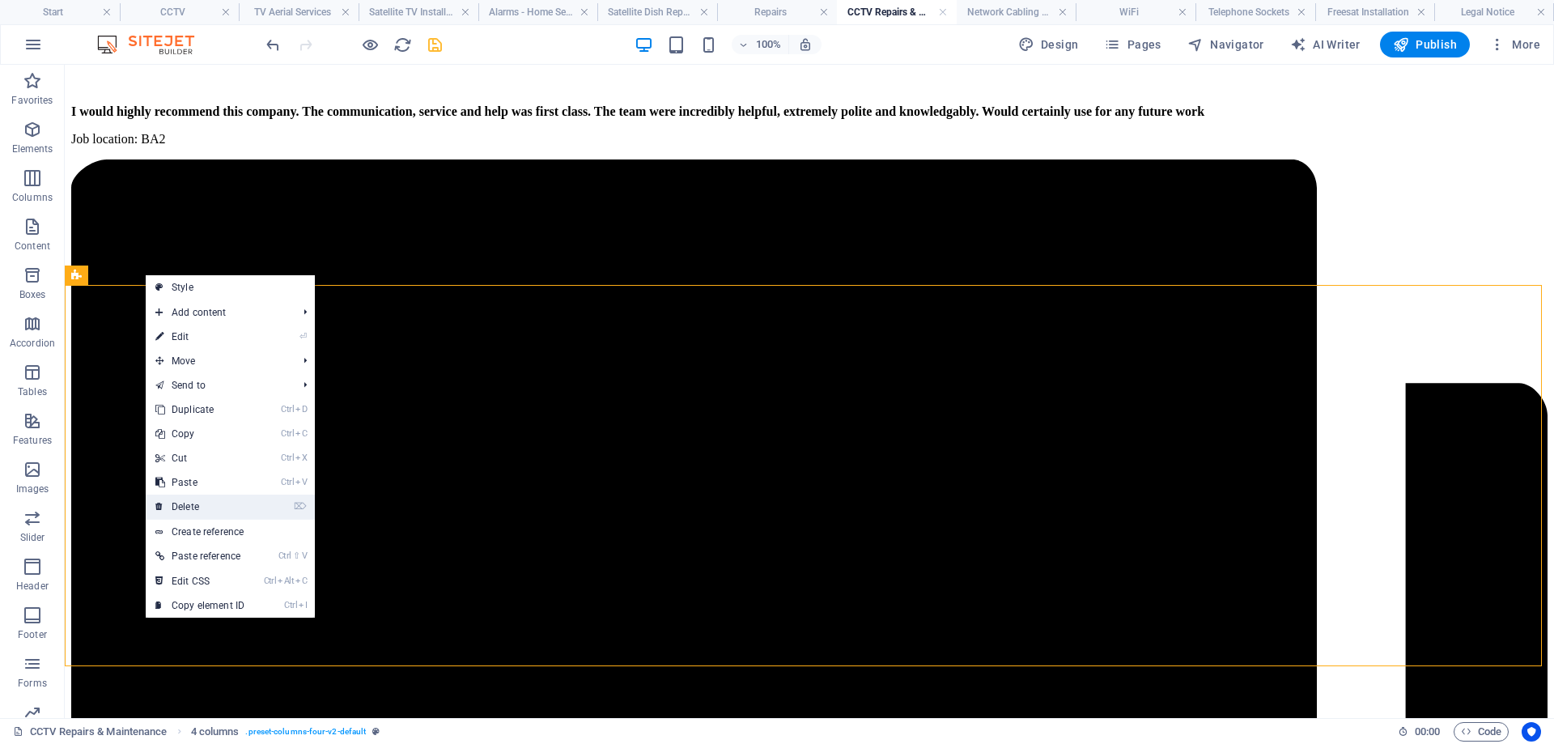
click at [201, 509] on link "⌦ Delete" at bounding box center [200, 506] width 108 height 24
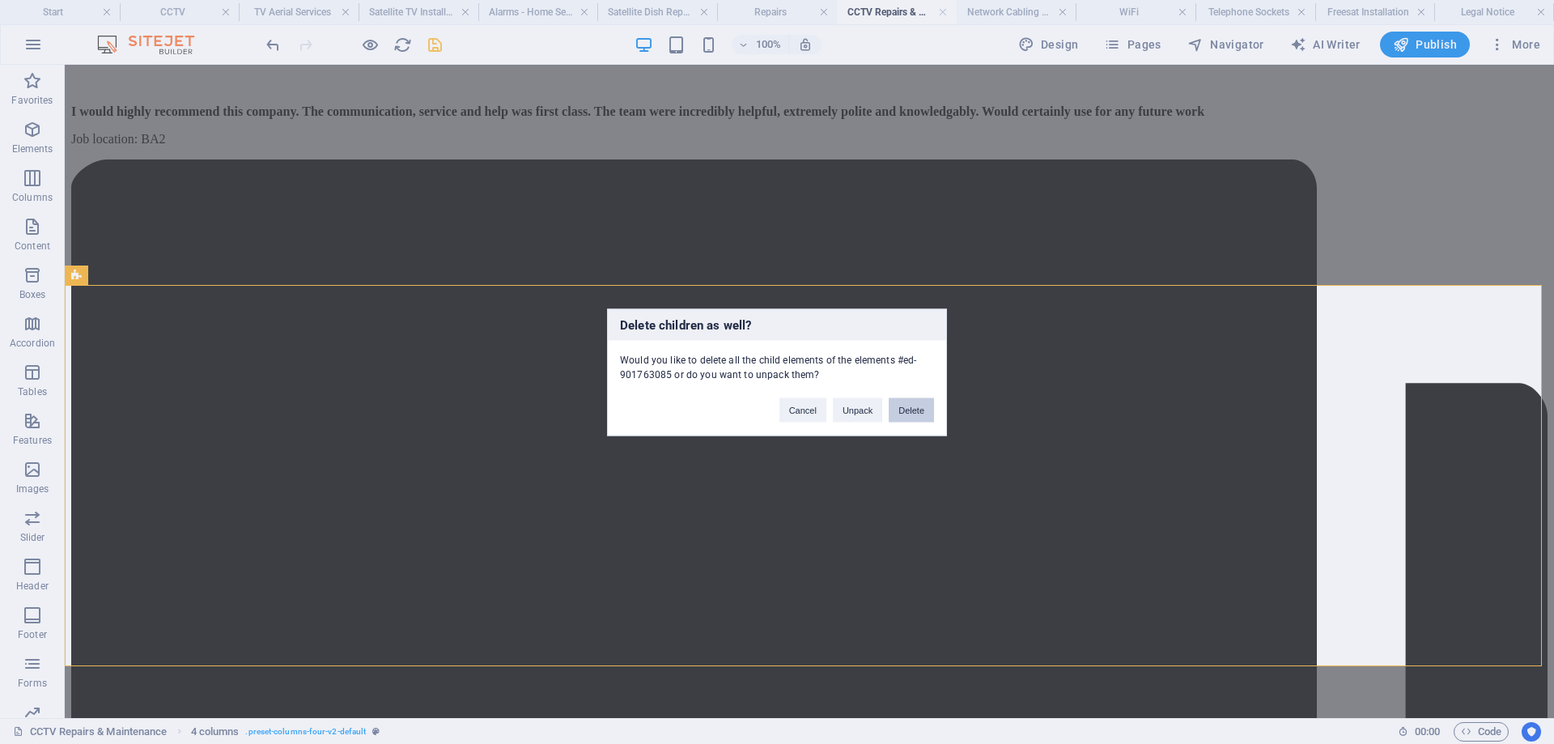
click at [901, 407] on button "Delete" at bounding box center [910, 409] width 45 height 24
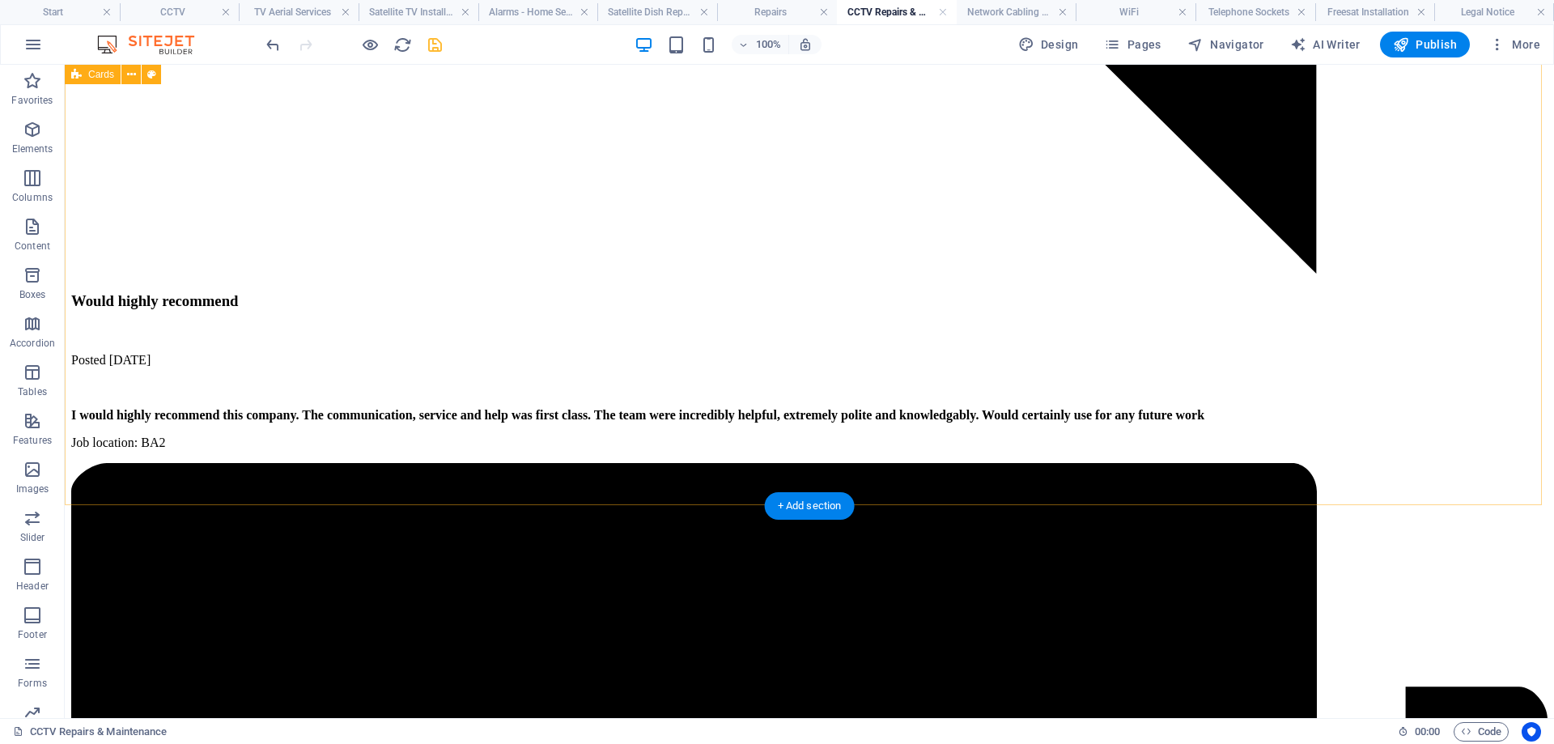
scroll to position [6643, 0]
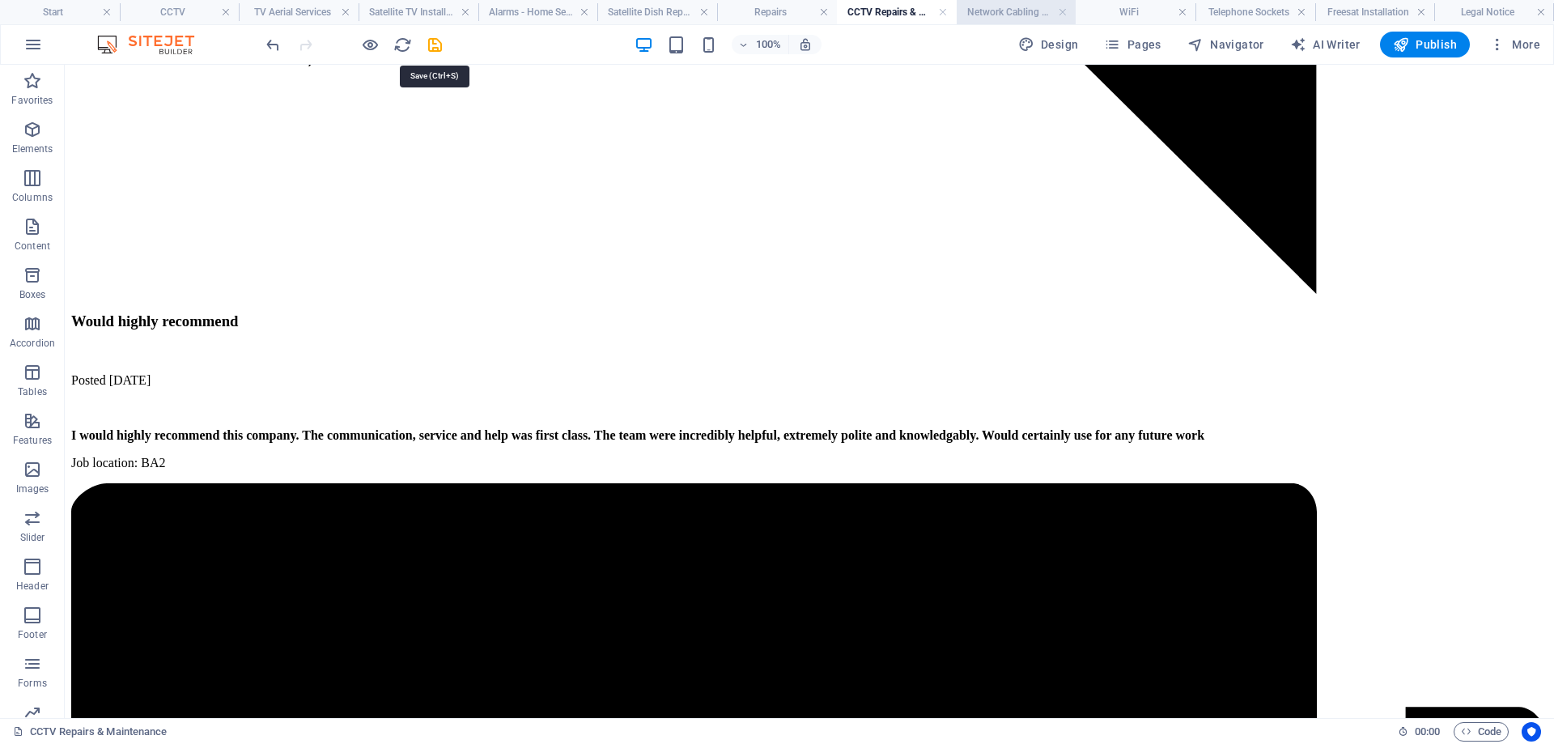
drag, startPoint x: 433, startPoint y: 45, endPoint x: 1016, endPoint y: 9, distance: 583.8
click at [434, 45] on icon "save" at bounding box center [435, 45] width 19 height 19
click at [1016, 9] on h4 "Network Cabling CAT 6" at bounding box center [1016, 12] width 120 height 18
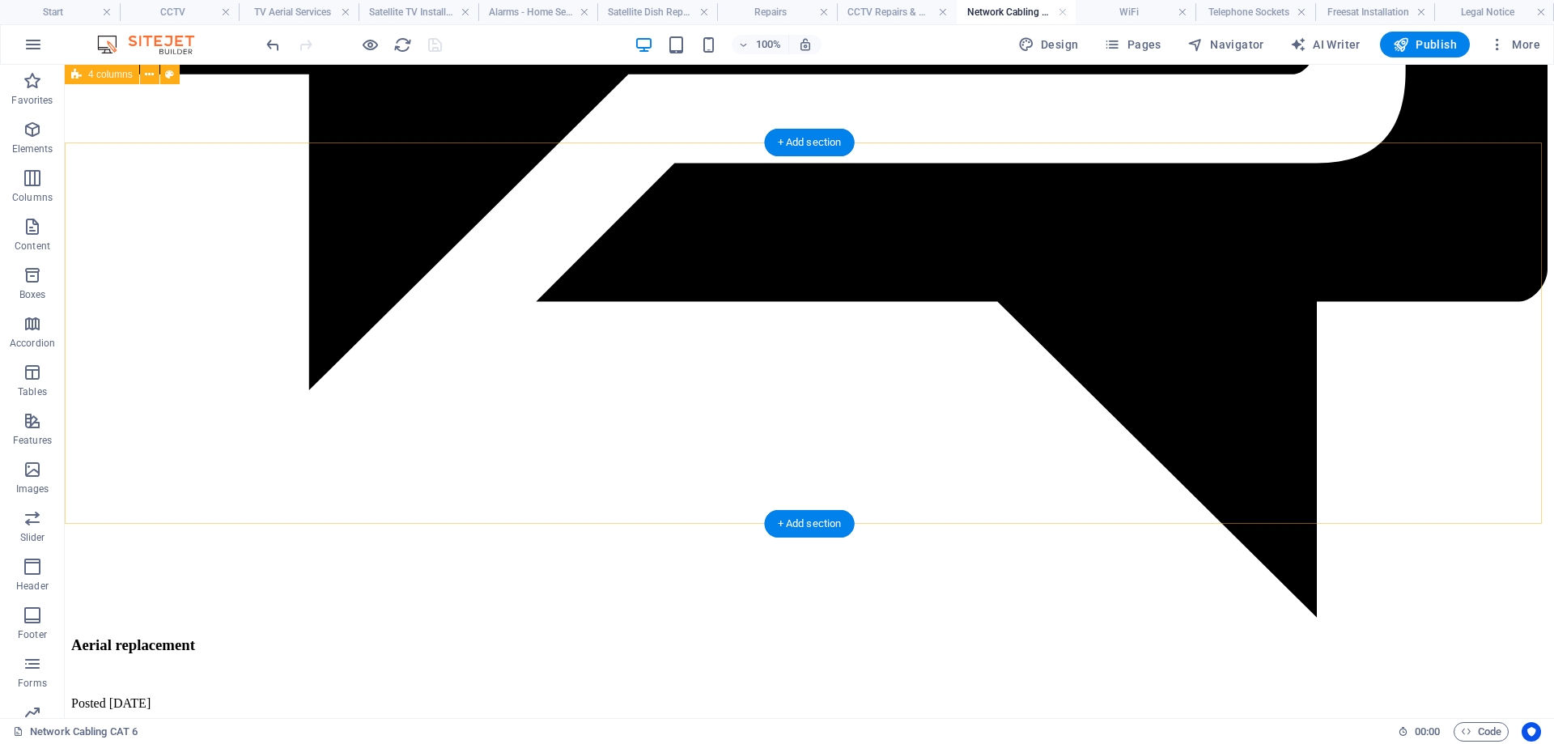
scroll to position [2903, 0]
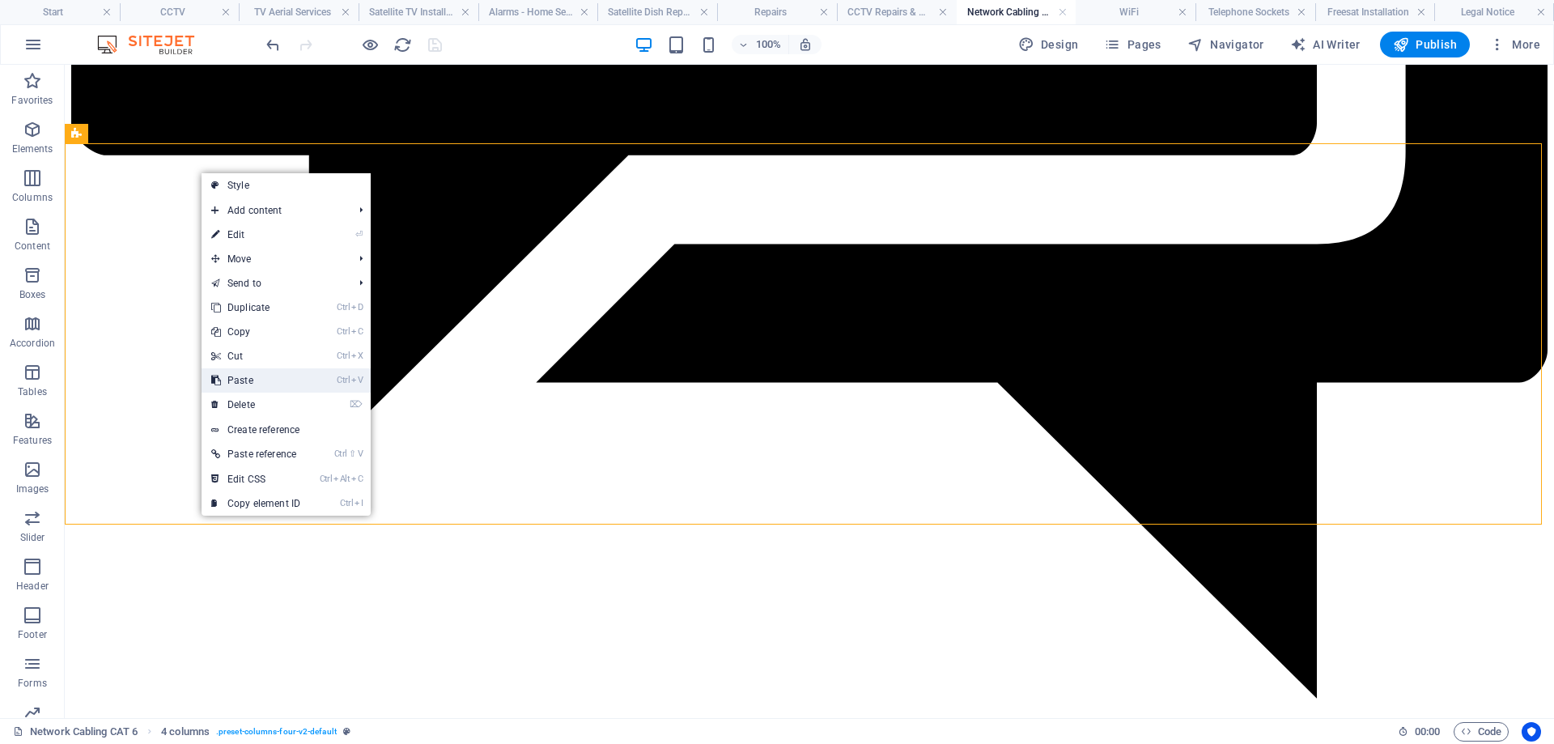
click at [250, 384] on link "Ctrl V Paste" at bounding box center [255, 380] width 108 height 24
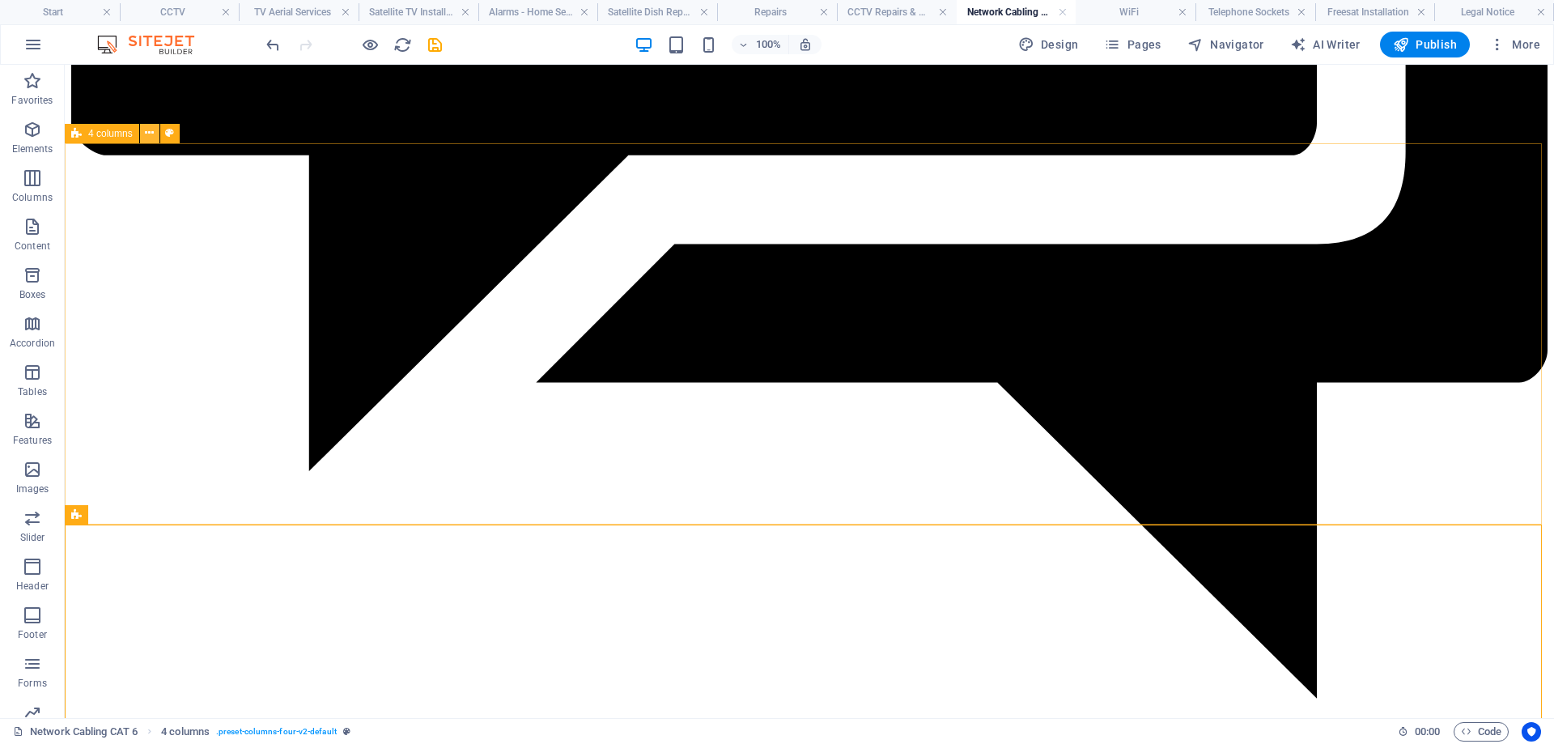
click at [151, 137] on icon at bounding box center [149, 133] width 9 height 17
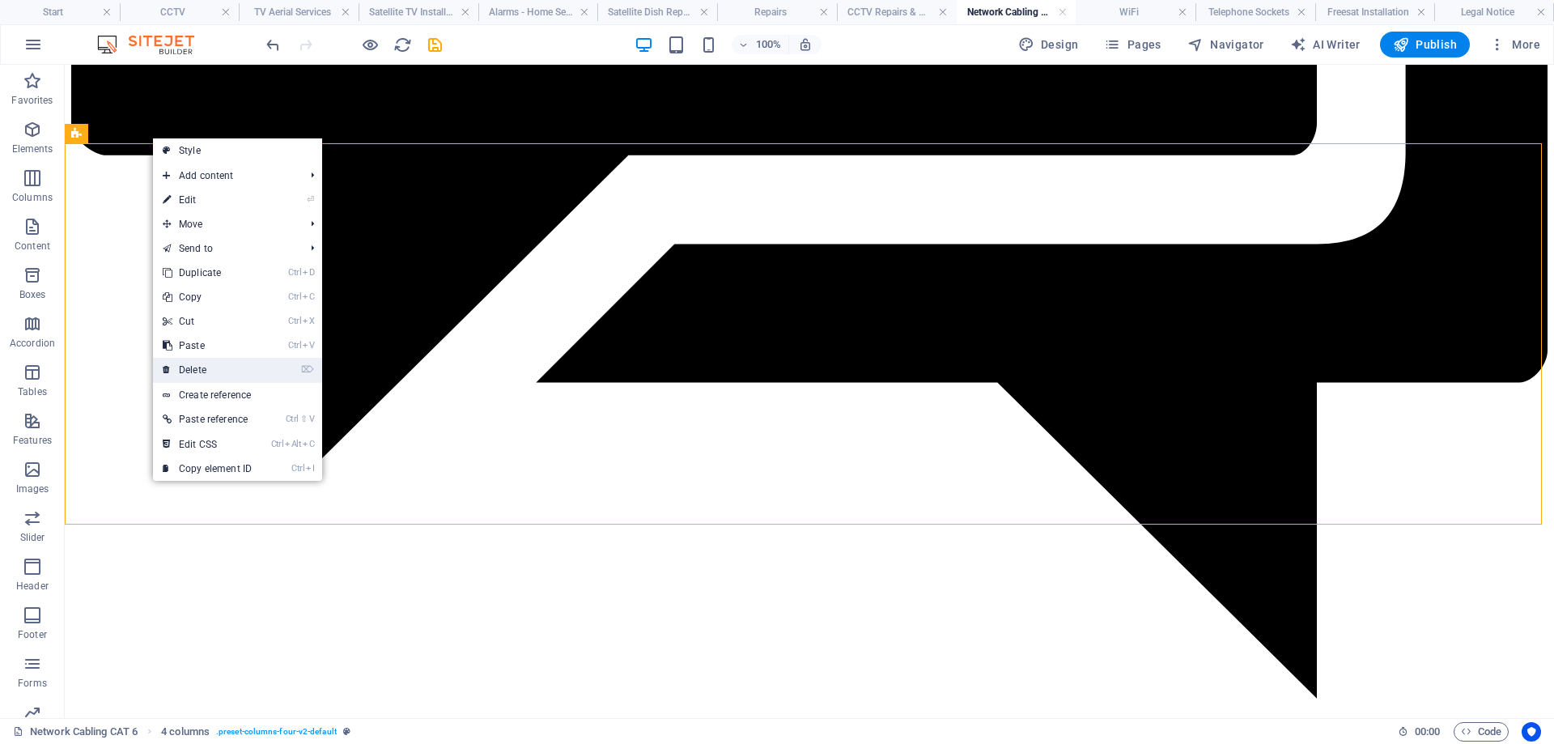
click at [206, 367] on link "⌦ Delete" at bounding box center [207, 370] width 108 height 24
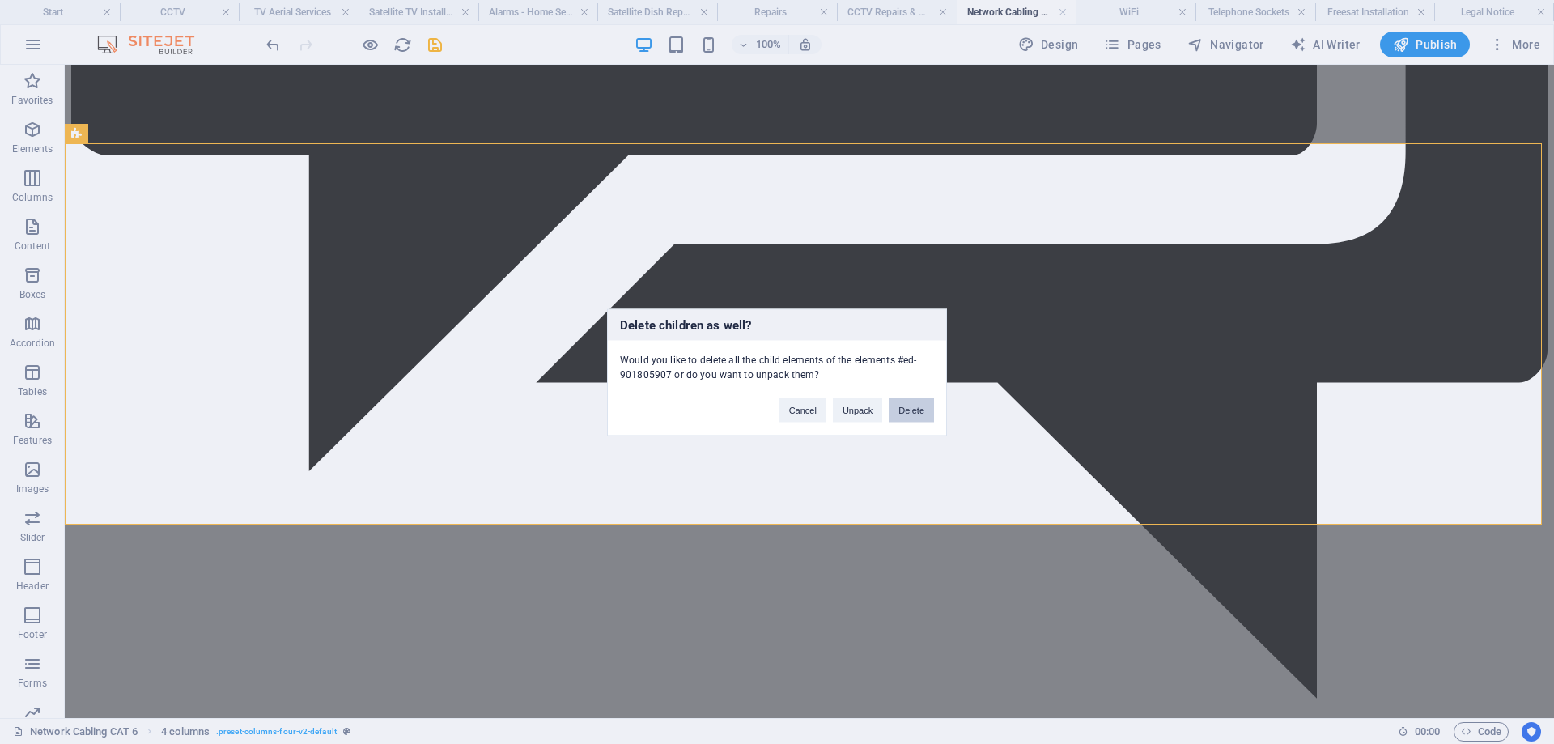
click at [903, 408] on button "Delete" at bounding box center [910, 409] width 45 height 24
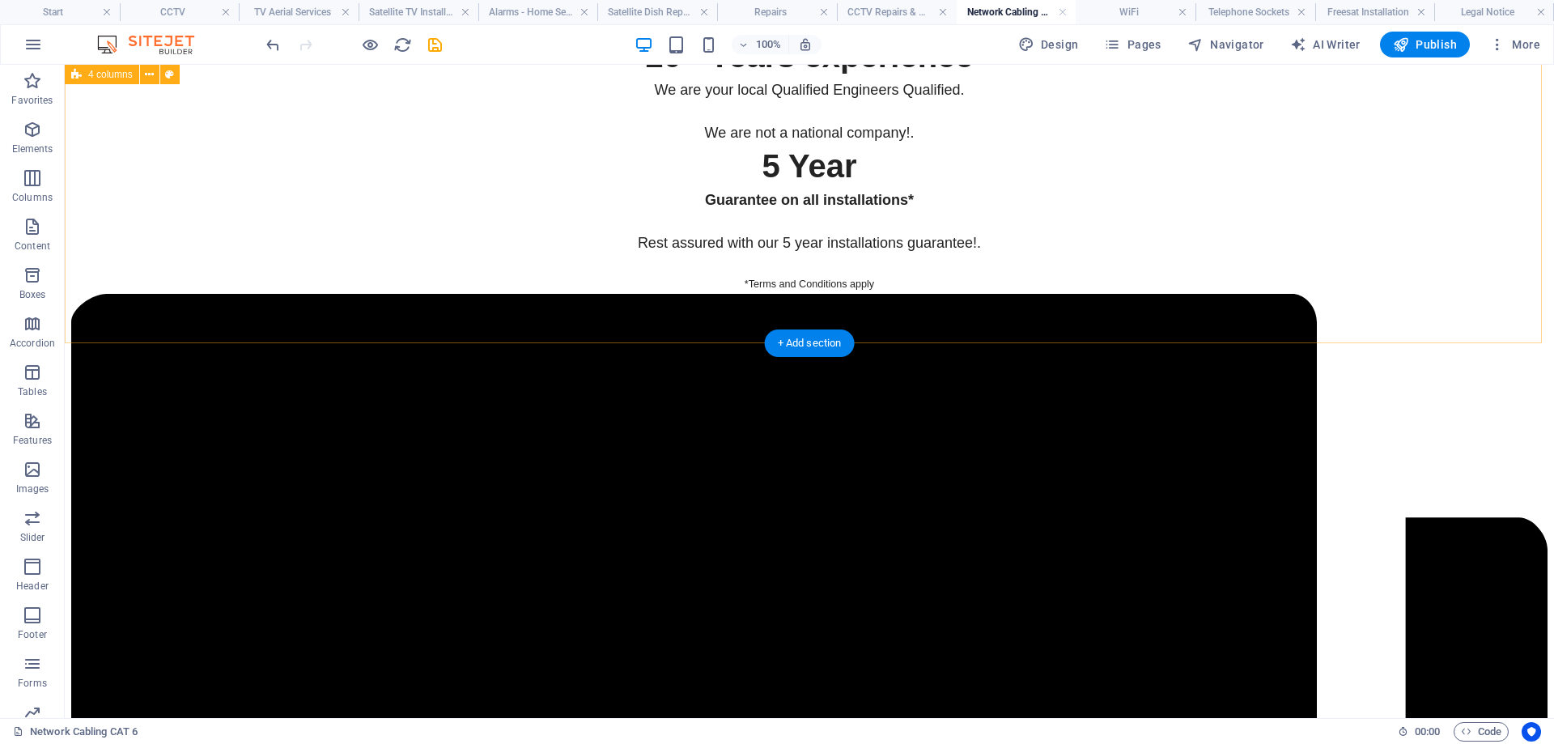
scroll to position [0, 0]
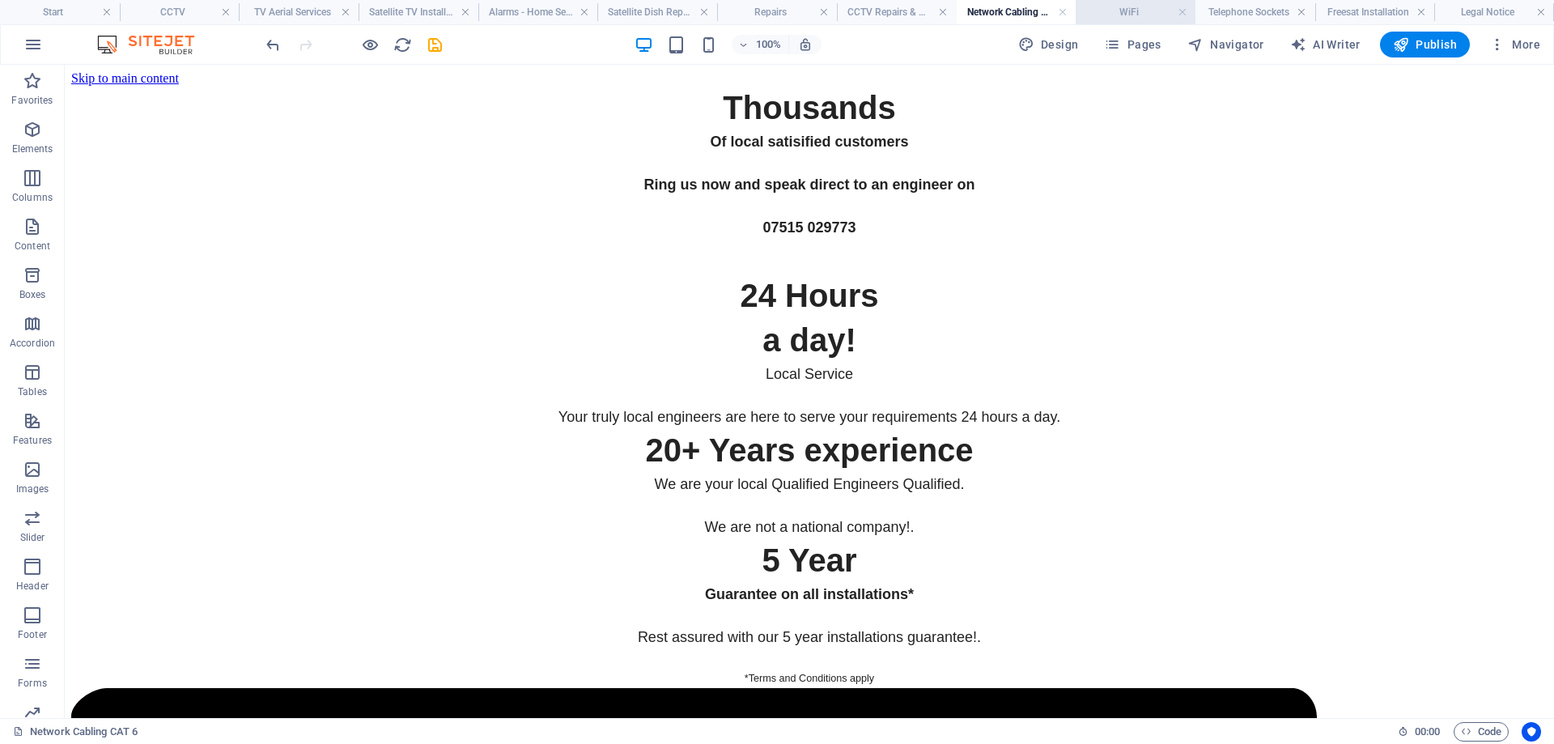
click at [1132, 8] on h4 "WiFi" at bounding box center [1135, 12] width 120 height 18
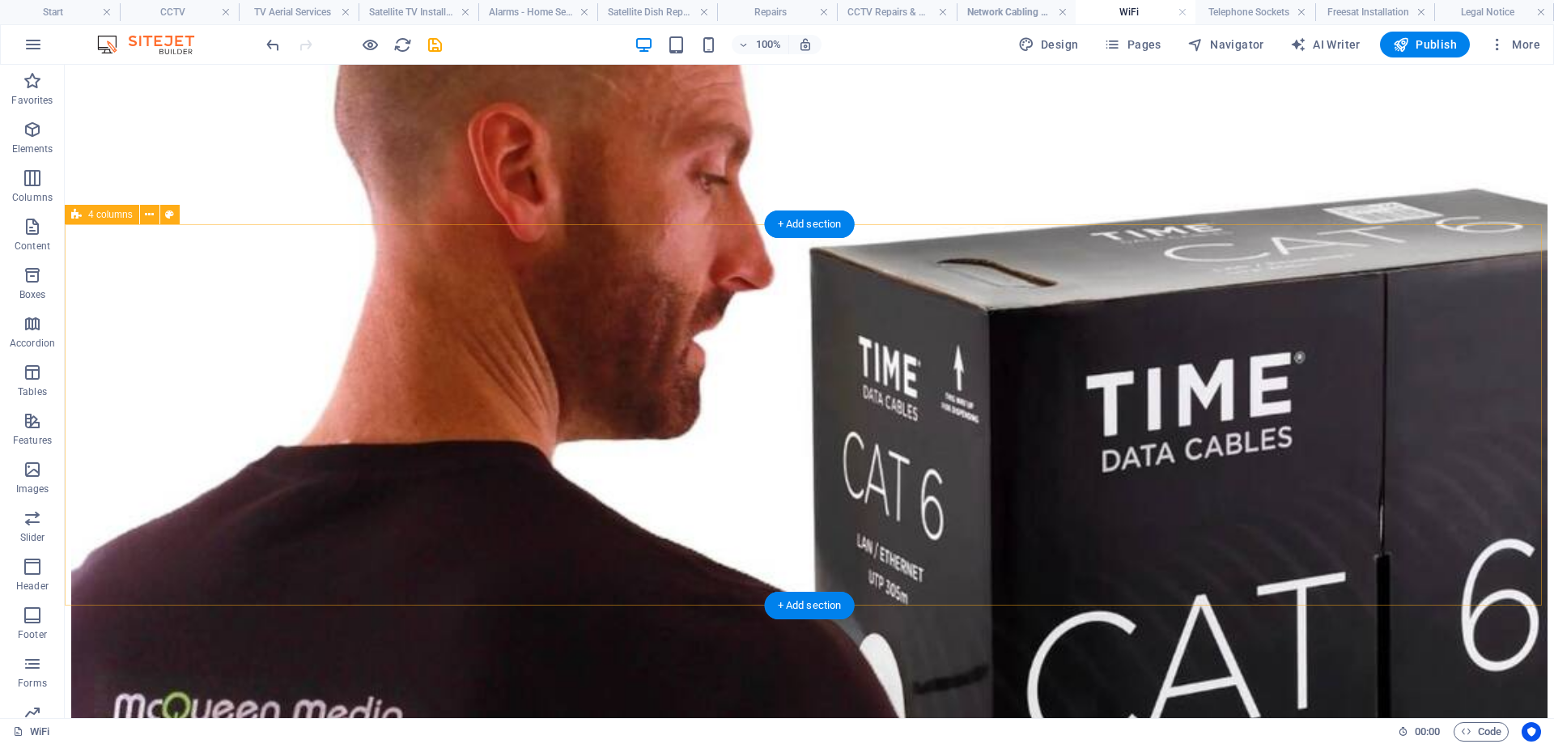
scroll to position [8249, 0]
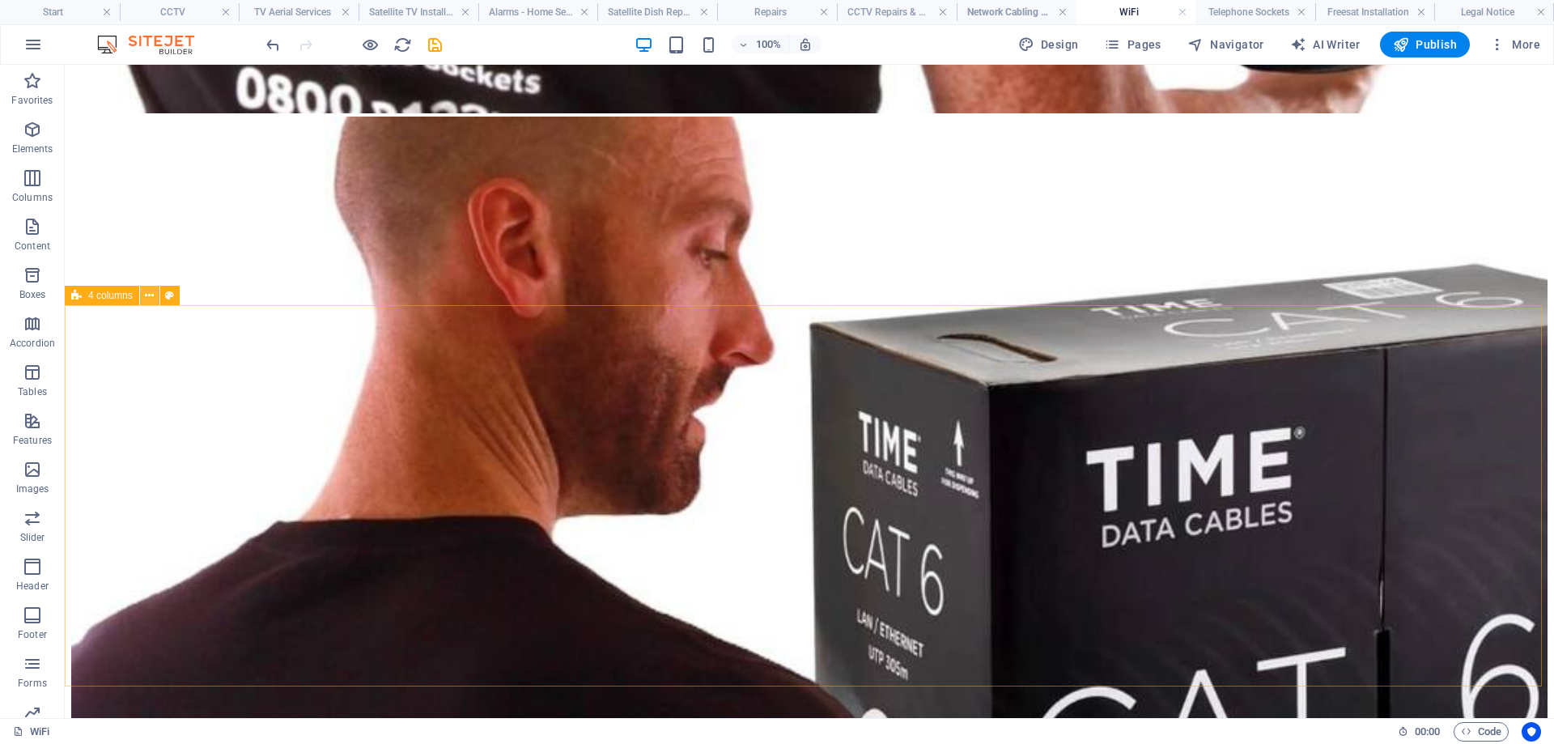
click at [151, 294] on icon at bounding box center [149, 295] width 9 height 17
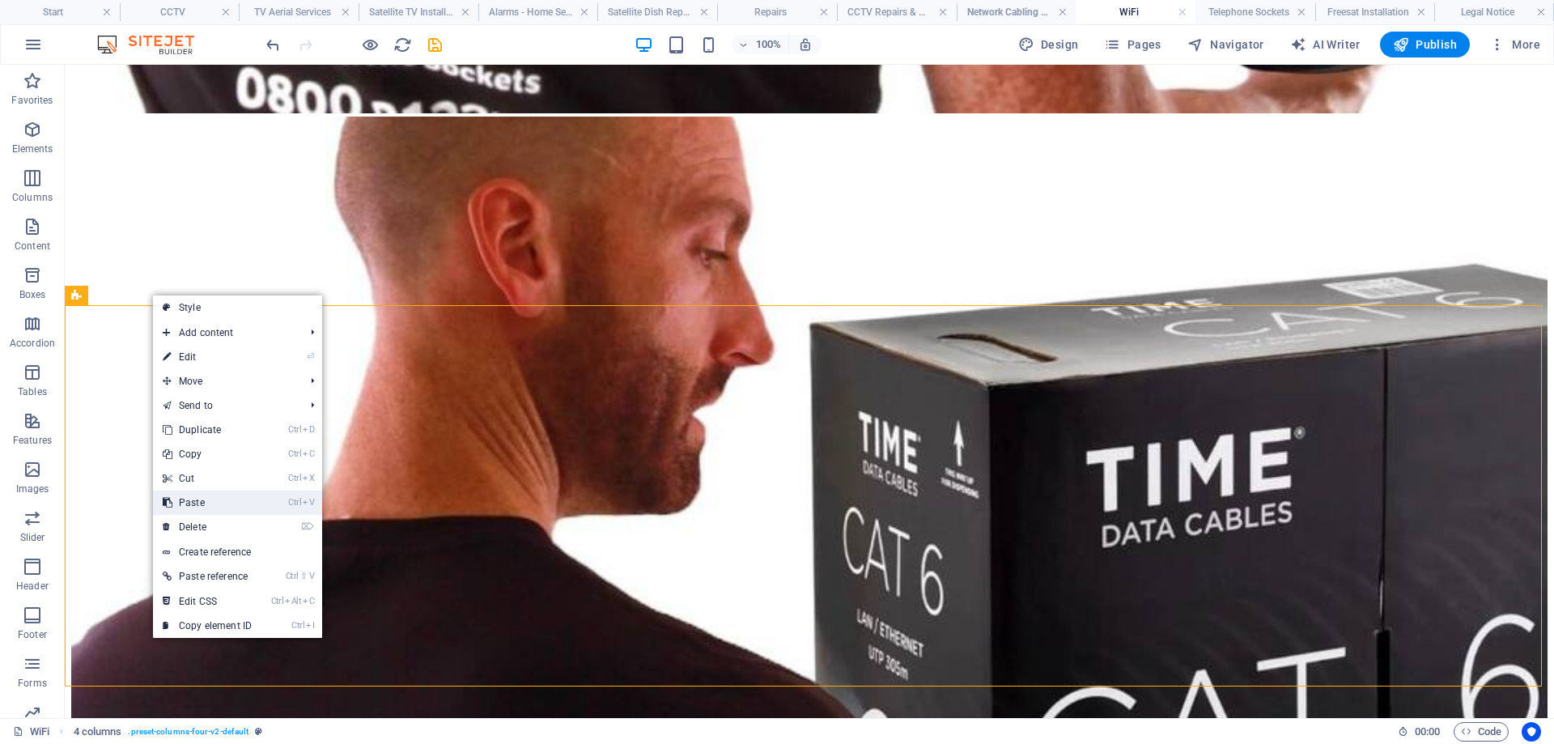
click at [194, 501] on link "Ctrl V Paste" at bounding box center [207, 502] width 108 height 24
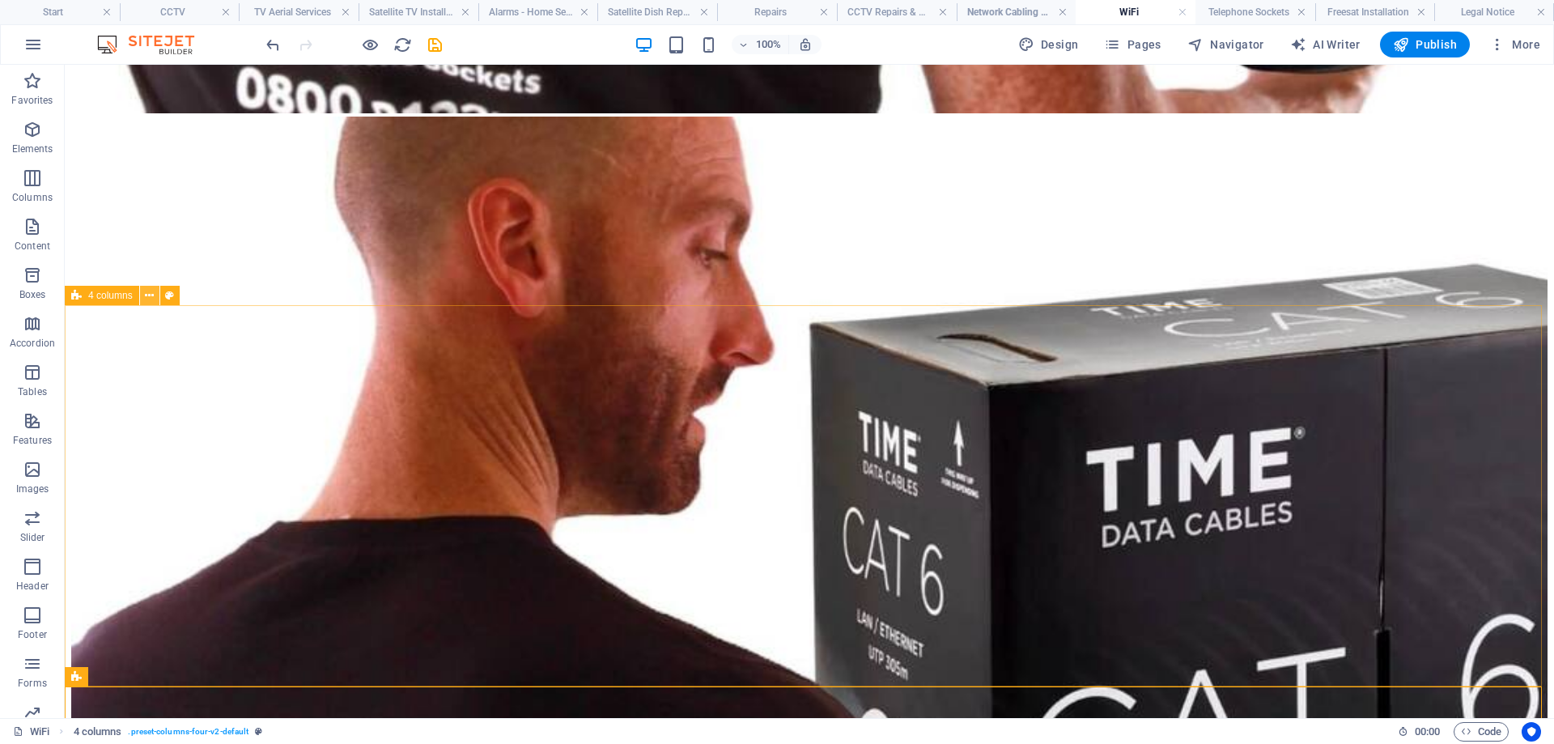
click at [149, 298] on icon at bounding box center [149, 295] width 9 height 17
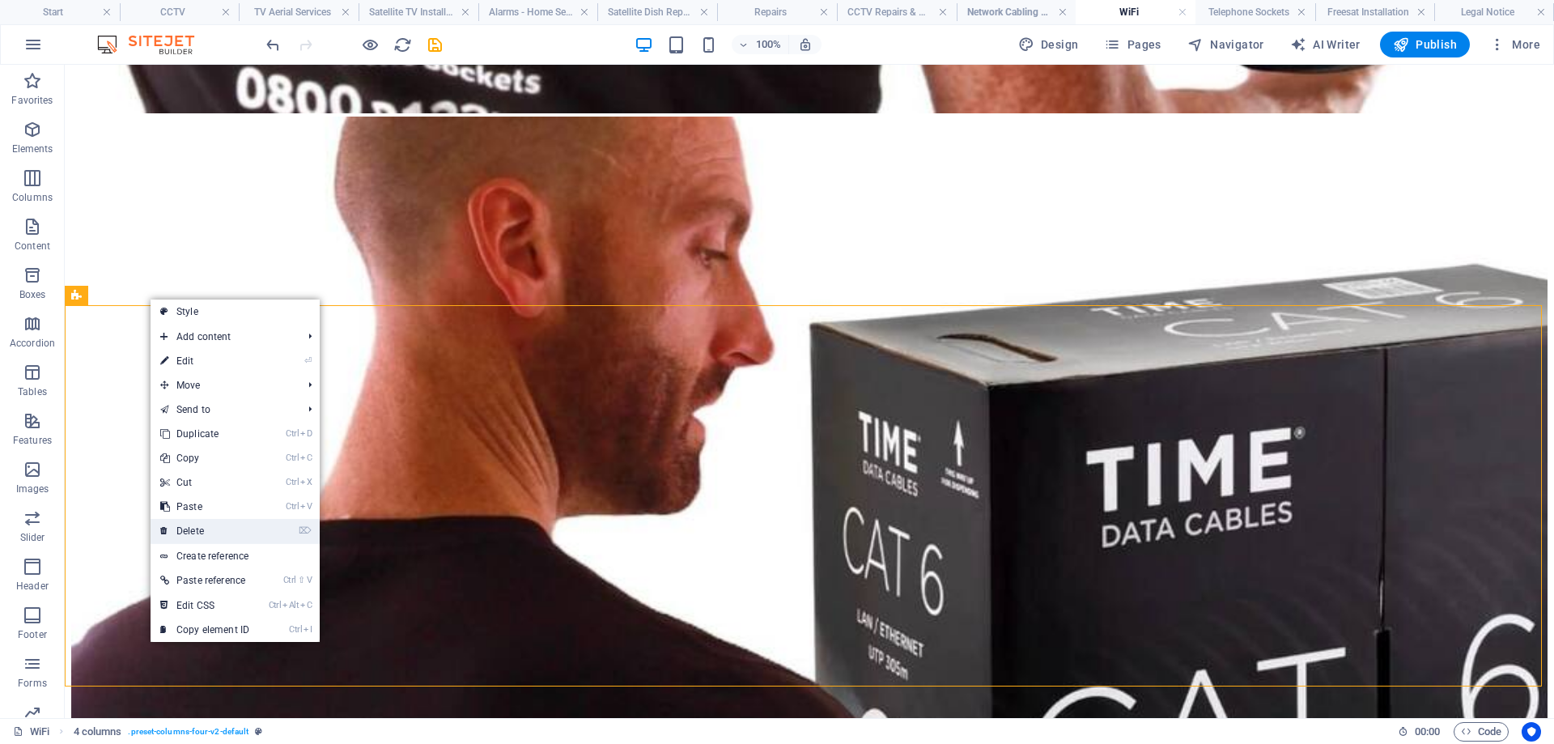
click at [190, 526] on link "⌦ Delete" at bounding box center [205, 531] width 108 height 24
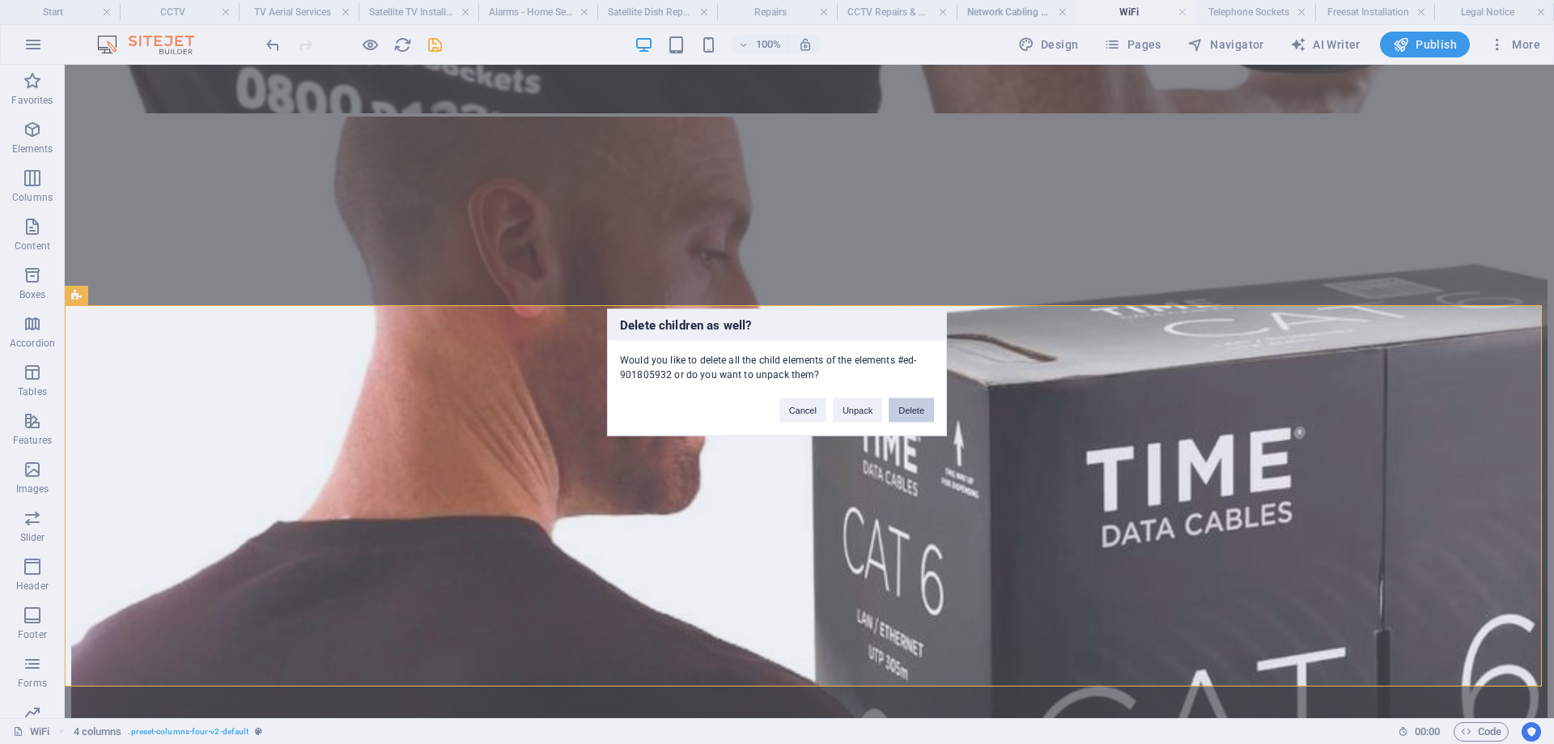
click at [925, 407] on button "Delete" at bounding box center [910, 409] width 45 height 24
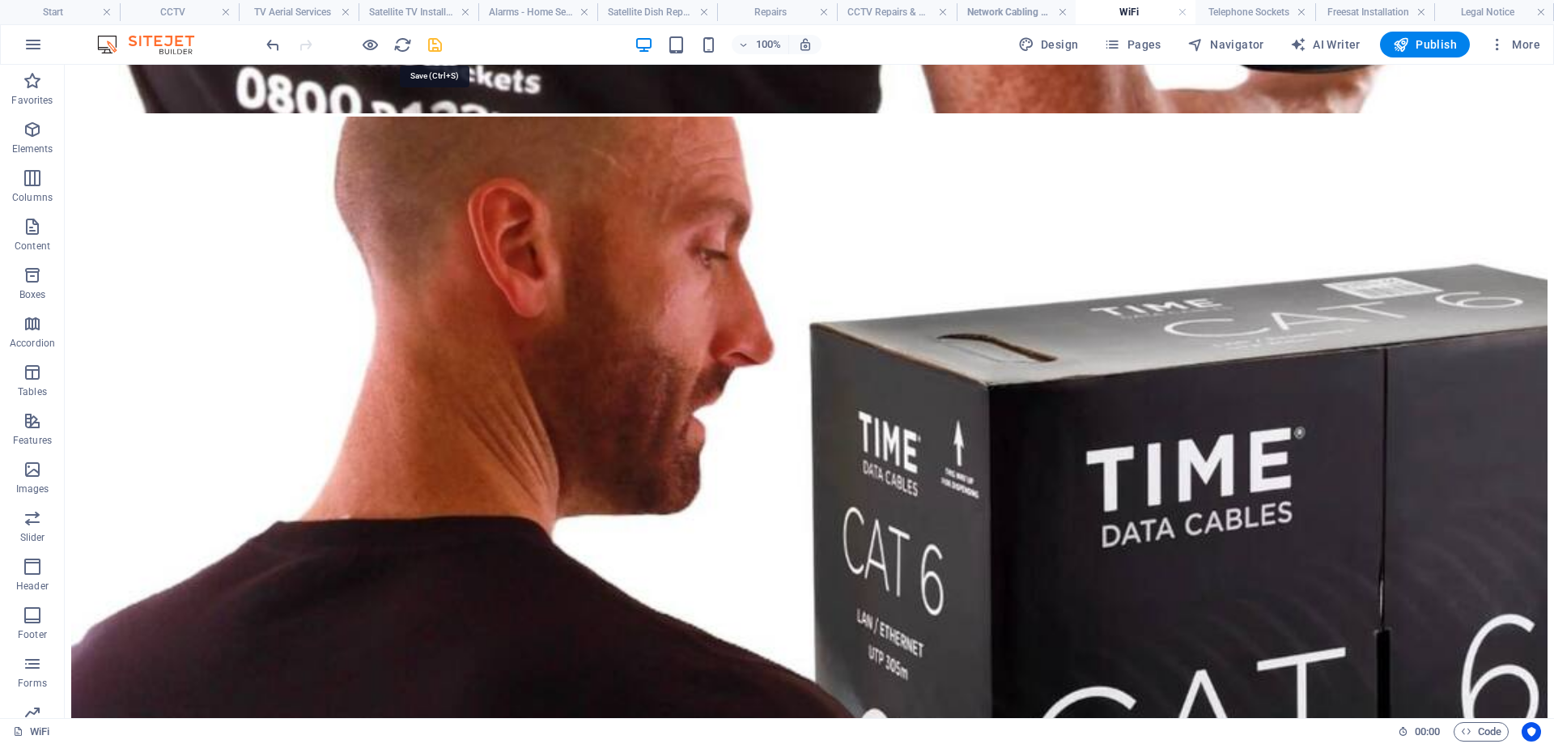
click at [431, 45] on icon "save" at bounding box center [435, 45] width 19 height 19
click at [1261, 11] on h4 "Telephone Sockets" at bounding box center [1255, 12] width 120 height 18
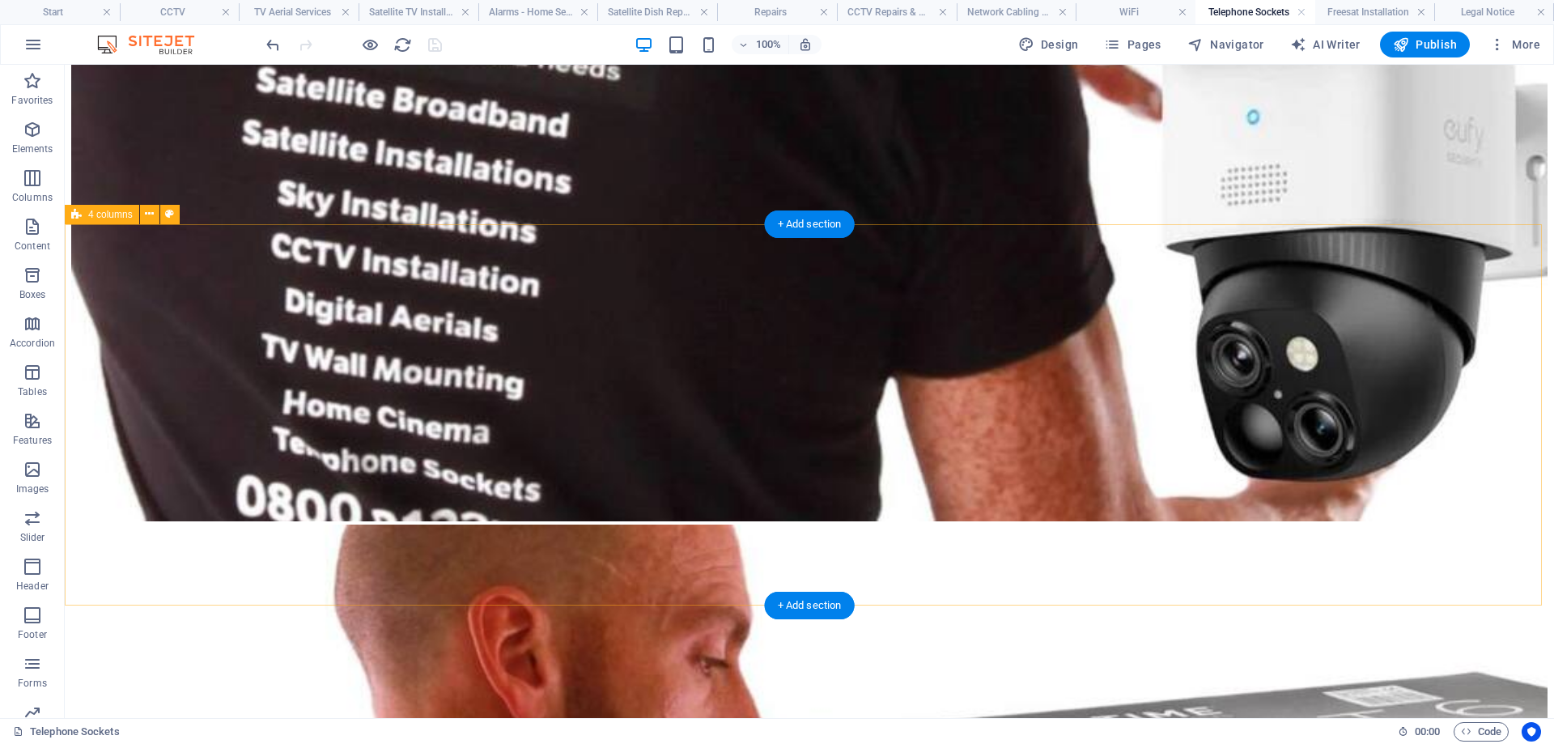
scroll to position [6991, 0]
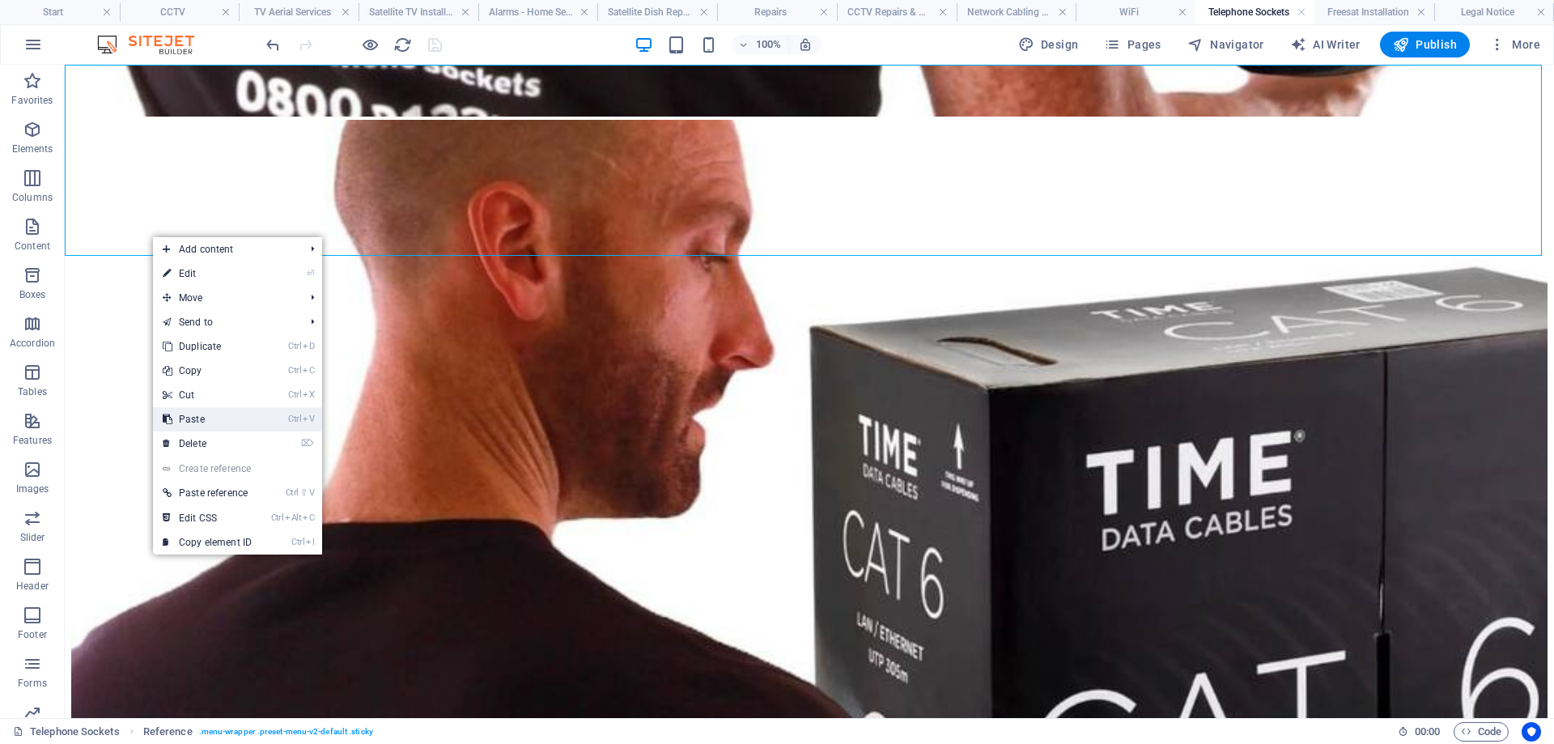
drag, startPoint x: 190, startPoint y: 418, endPoint x: 130, endPoint y: 354, distance: 87.6
click at [190, 418] on link "Ctrl V Paste" at bounding box center [207, 419] width 108 height 24
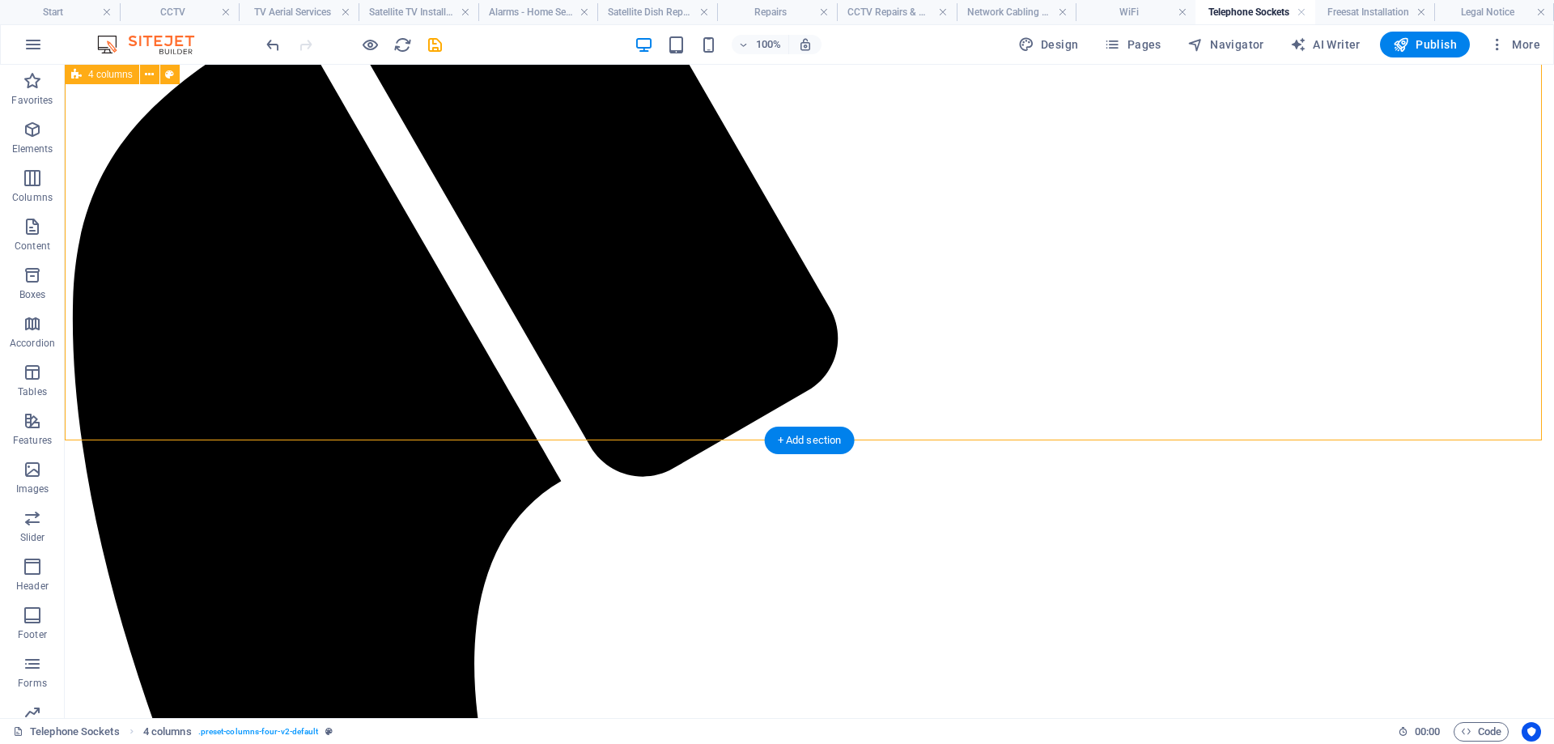
scroll to position [243, 0]
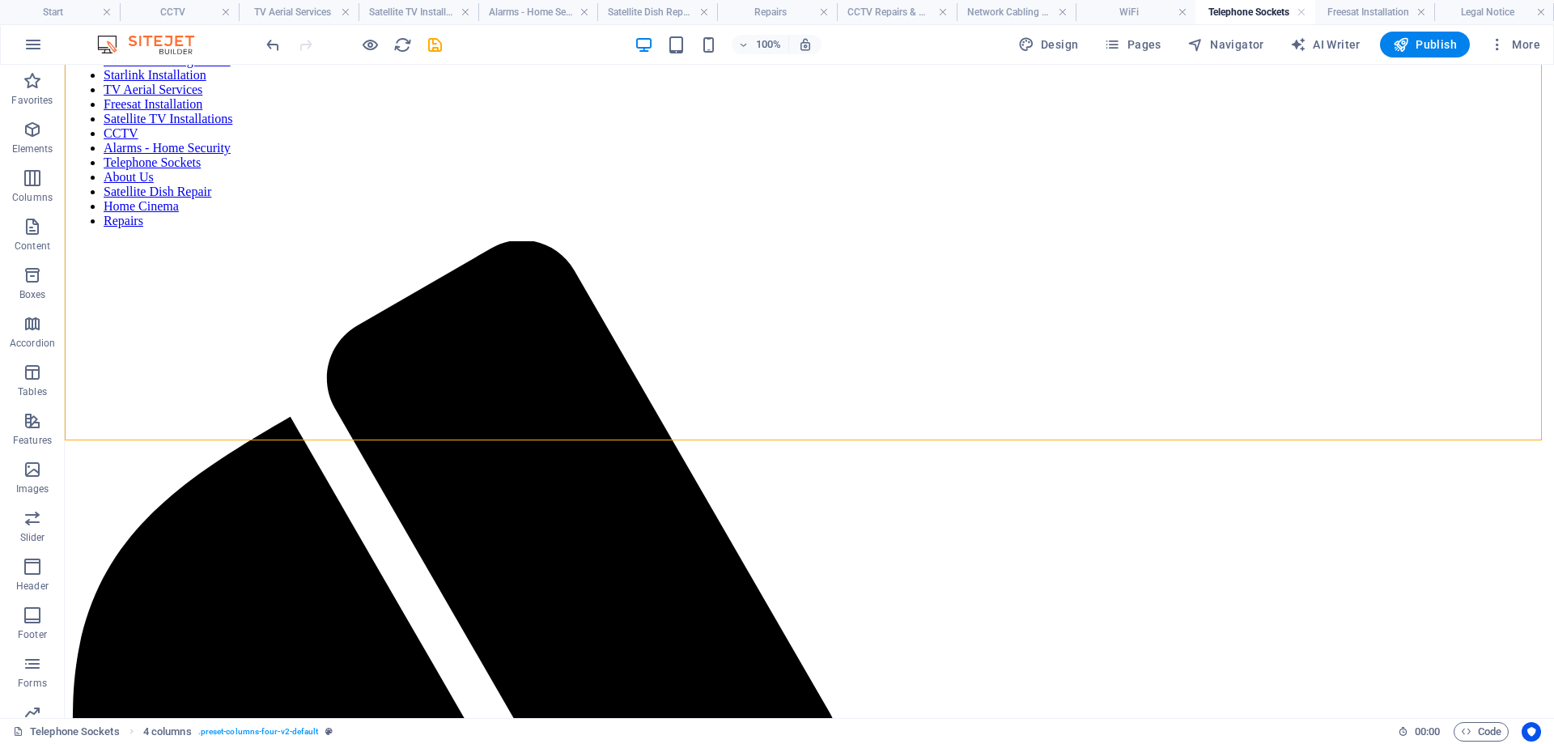
click at [270, 29] on div "100% Design Pages Navigator AI Writer Publish More" at bounding box center [777, 44] width 1552 height 39
drag, startPoint x: 270, startPoint y: 44, endPoint x: 197, endPoint y: 90, distance: 86.9
click at [270, 44] on icon "undo" at bounding box center [273, 45] width 19 height 19
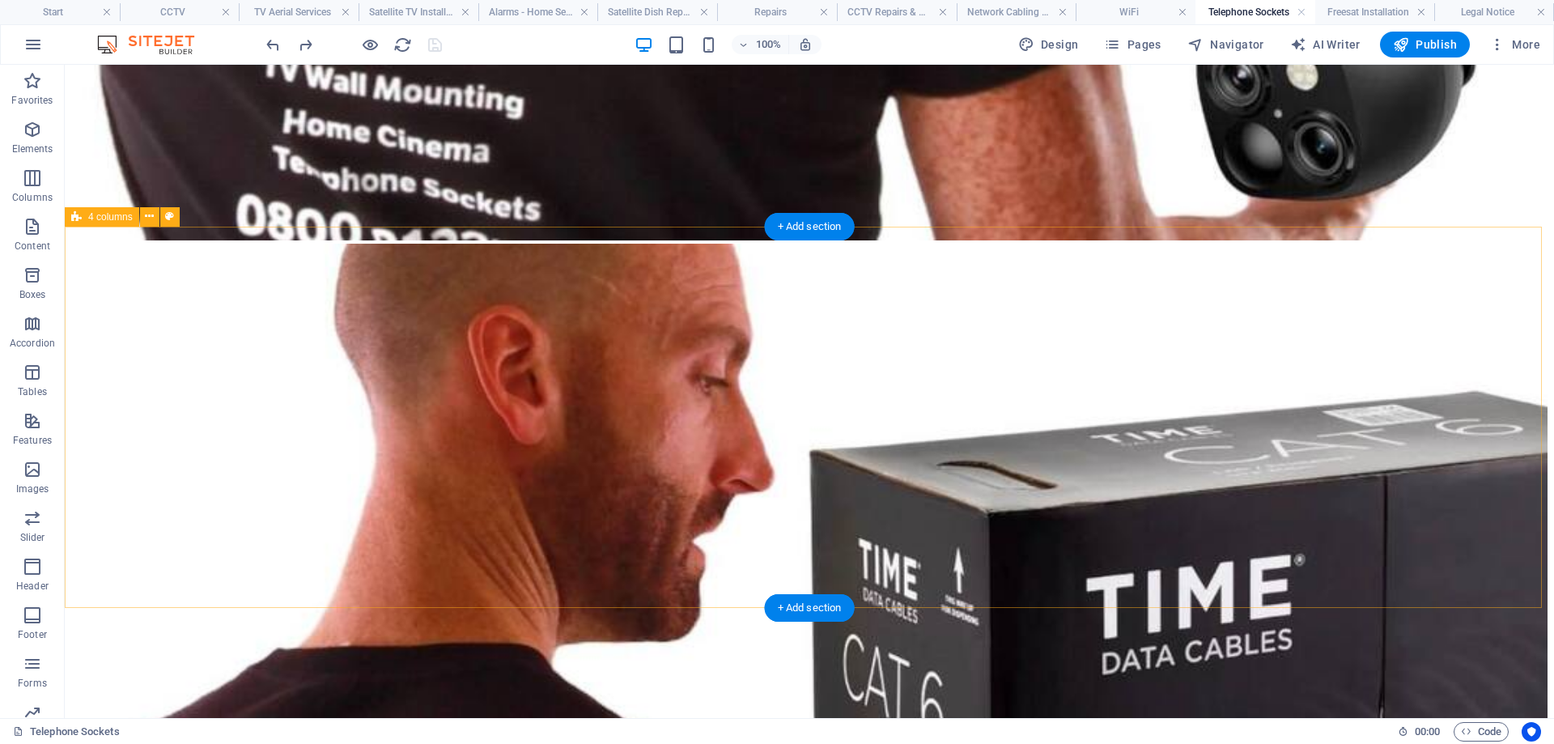
scroll to position [6991, 0]
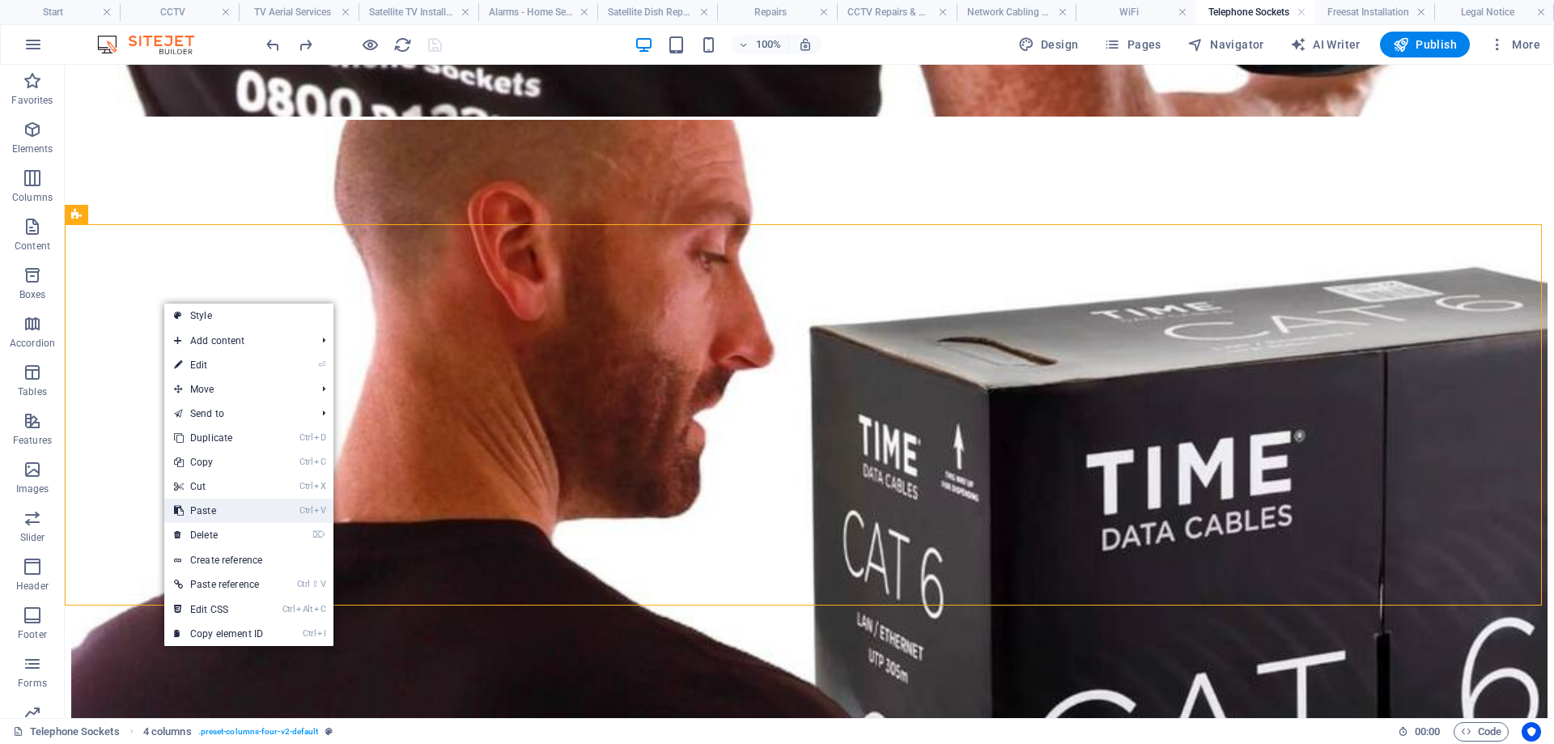
drag, startPoint x: 223, startPoint y: 508, endPoint x: 158, endPoint y: 444, distance: 91.0
click at [223, 508] on link "Ctrl V Paste" at bounding box center [218, 510] width 108 height 24
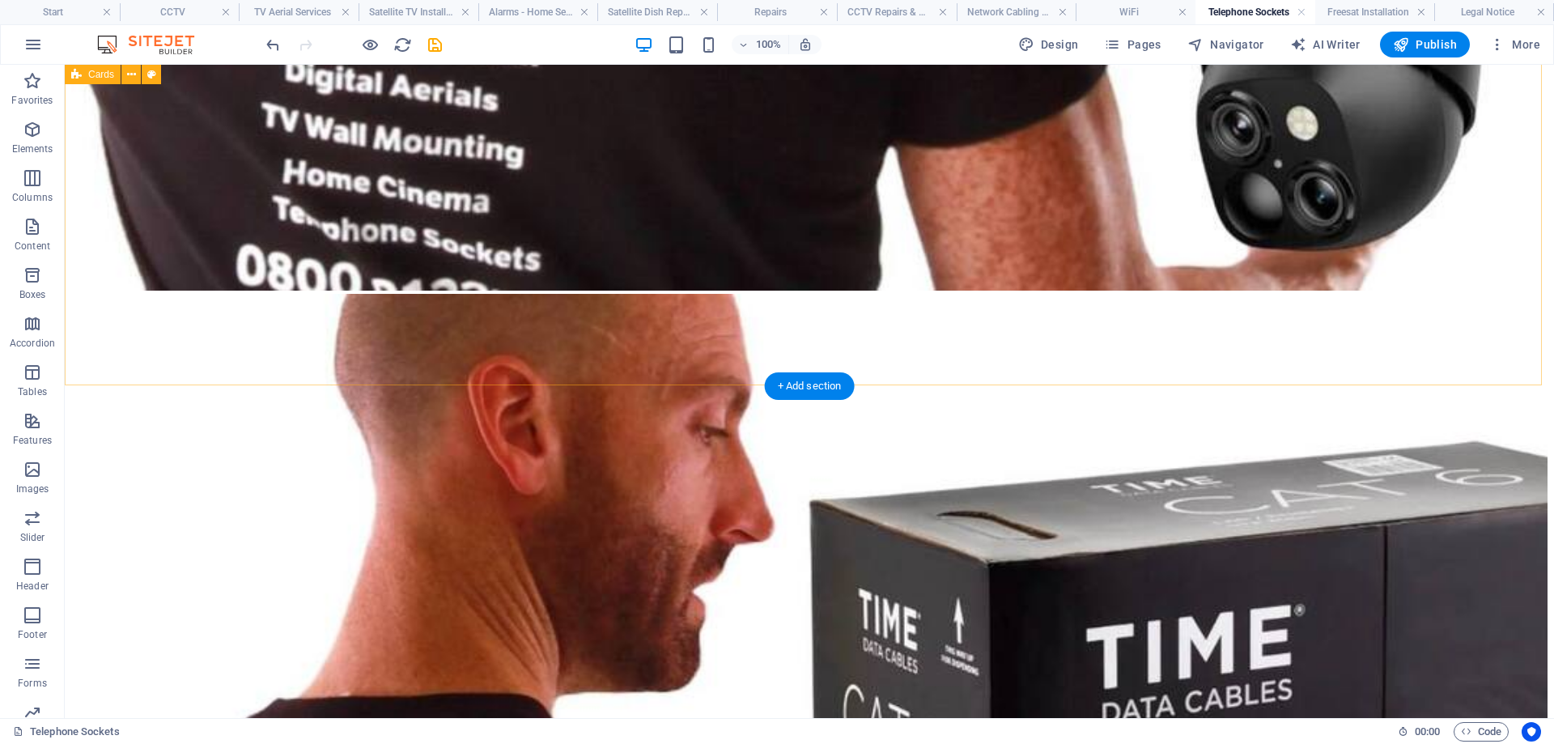
scroll to position [6830, 0]
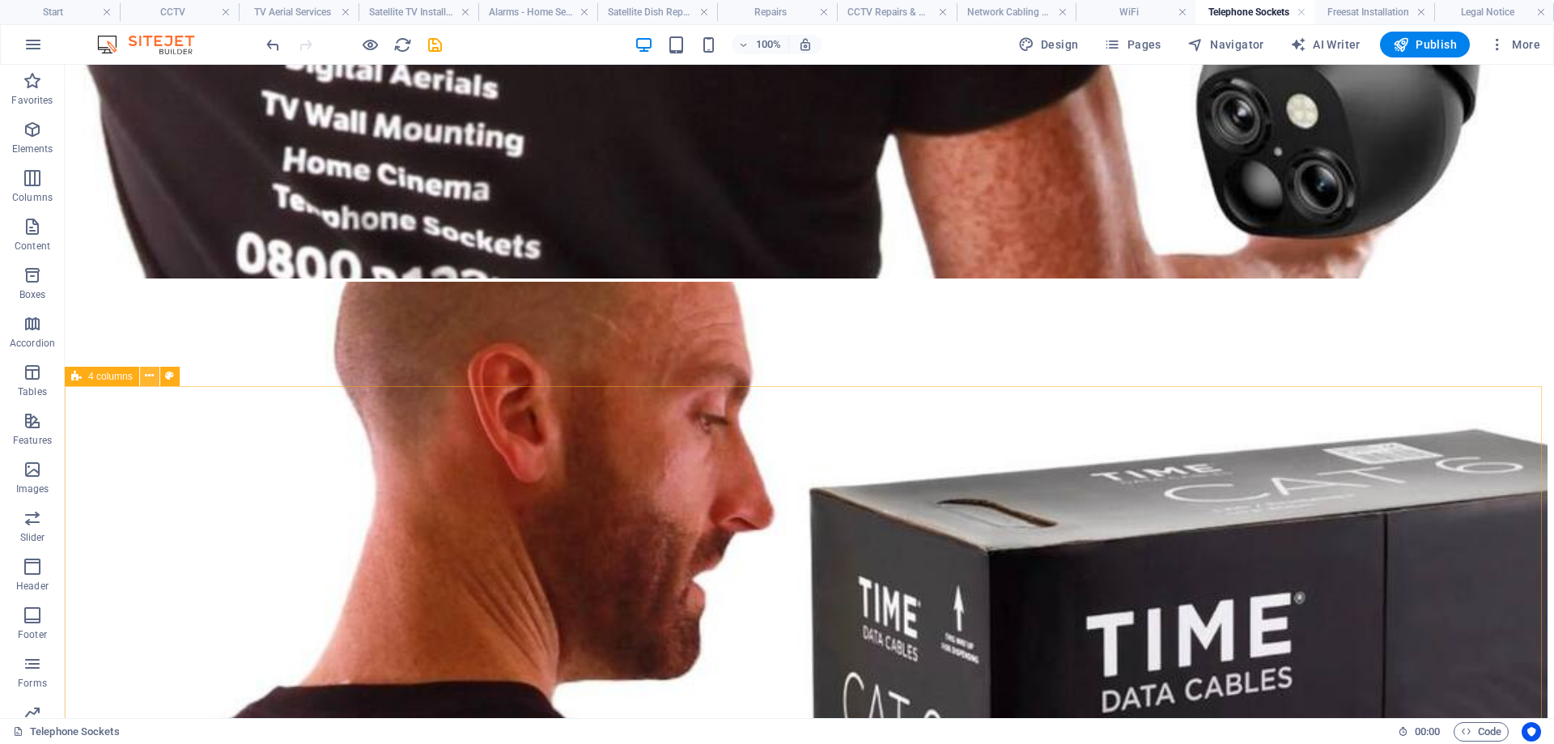
click at [147, 372] on icon at bounding box center [149, 375] width 9 height 17
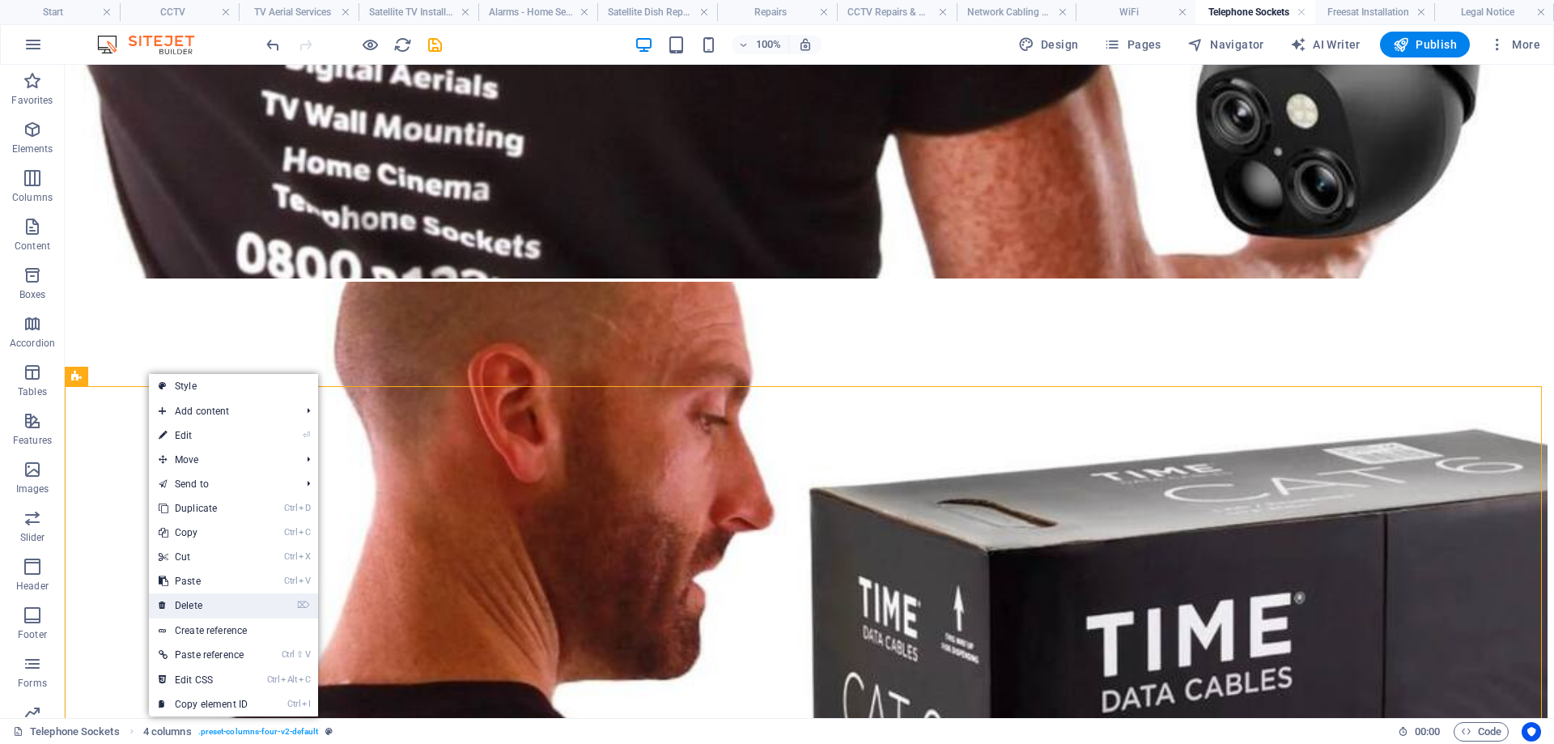
click at [211, 602] on link "⌦ Delete" at bounding box center [203, 605] width 108 height 24
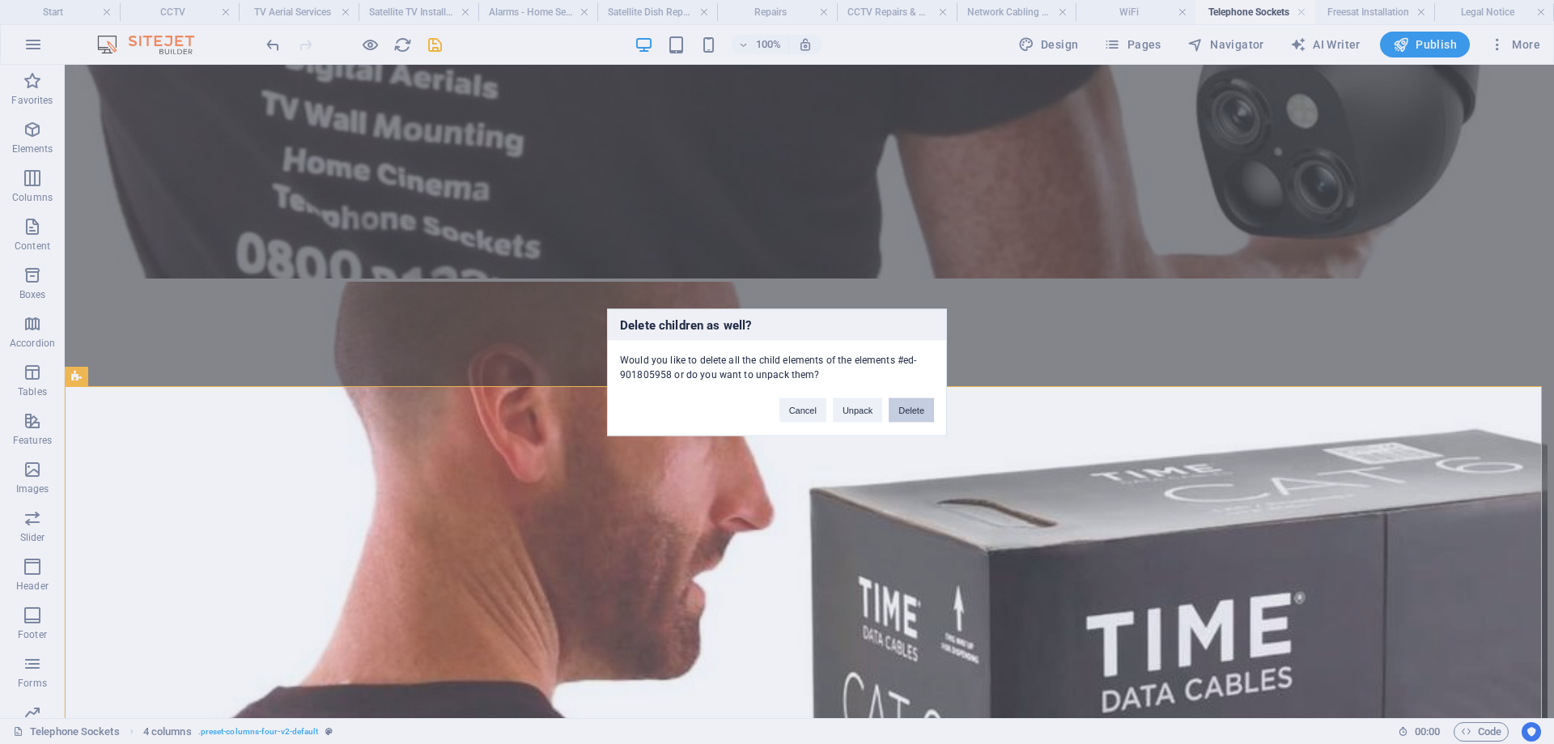
drag, startPoint x: 922, startPoint y: 411, endPoint x: 931, endPoint y: 343, distance: 68.6
click at [922, 411] on button "Delete" at bounding box center [910, 409] width 45 height 24
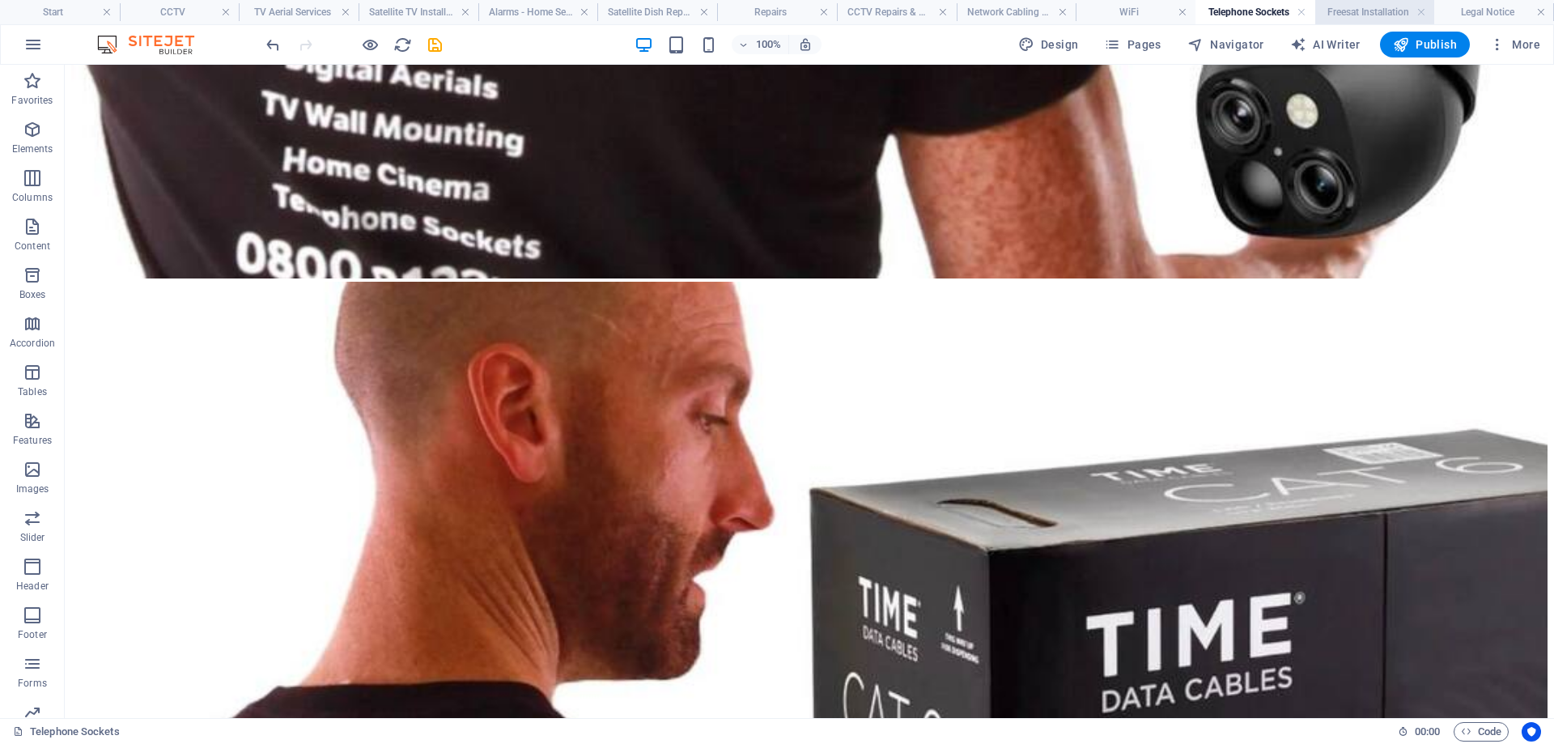
click at [1363, 11] on h4 "Freesat Installation" at bounding box center [1375, 12] width 120 height 18
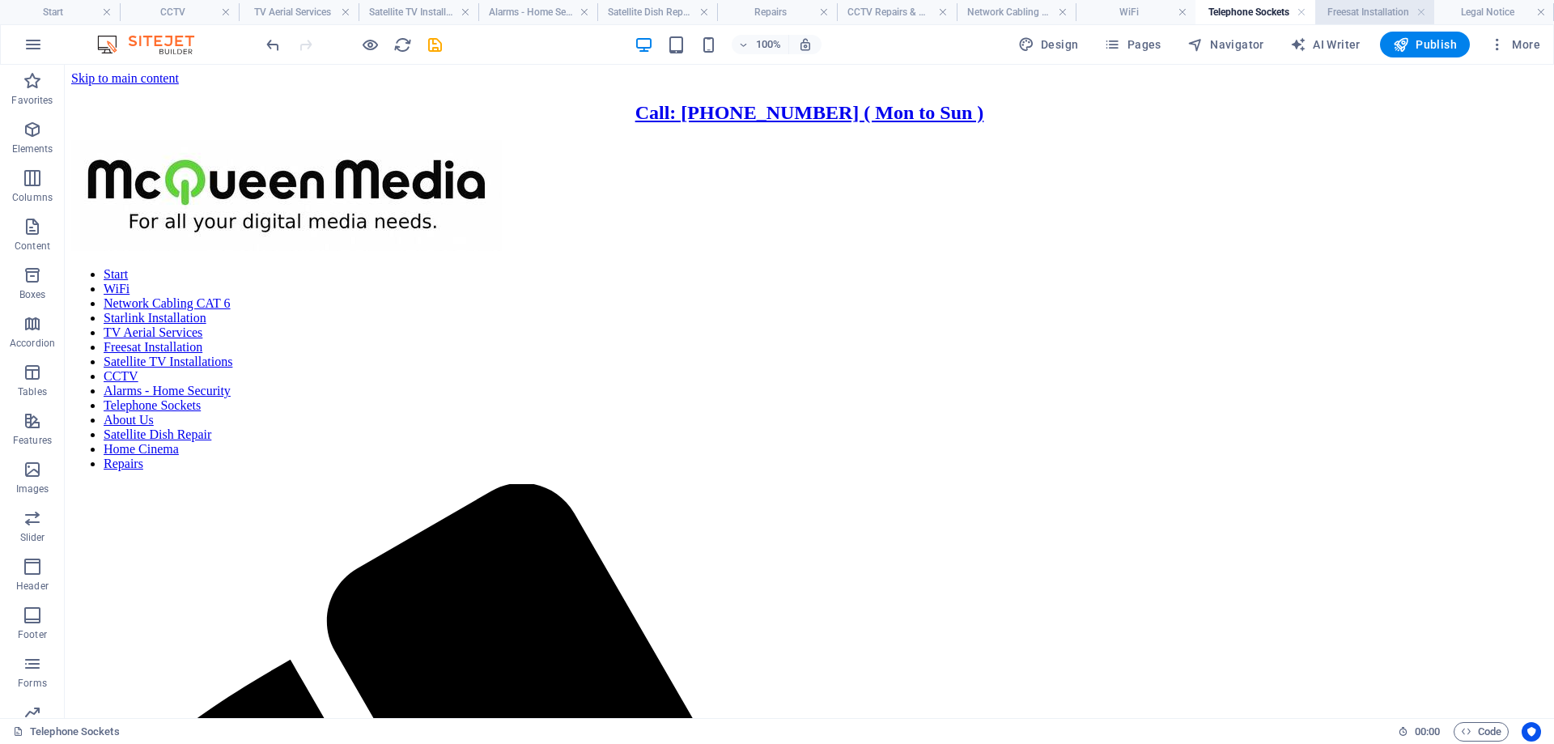
scroll to position [5826, 0]
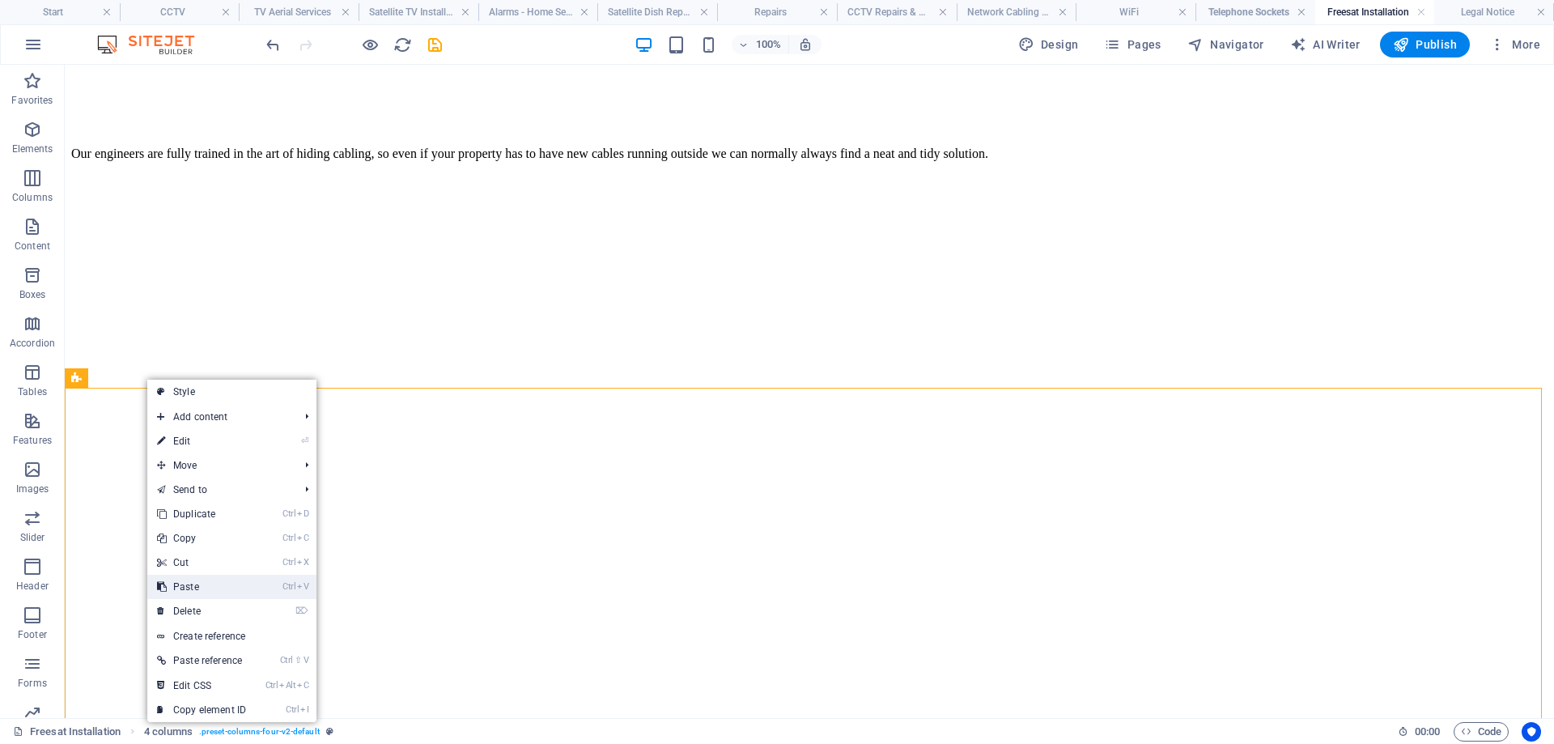
click at [214, 588] on link "Ctrl V Paste" at bounding box center [201, 587] width 108 height 24
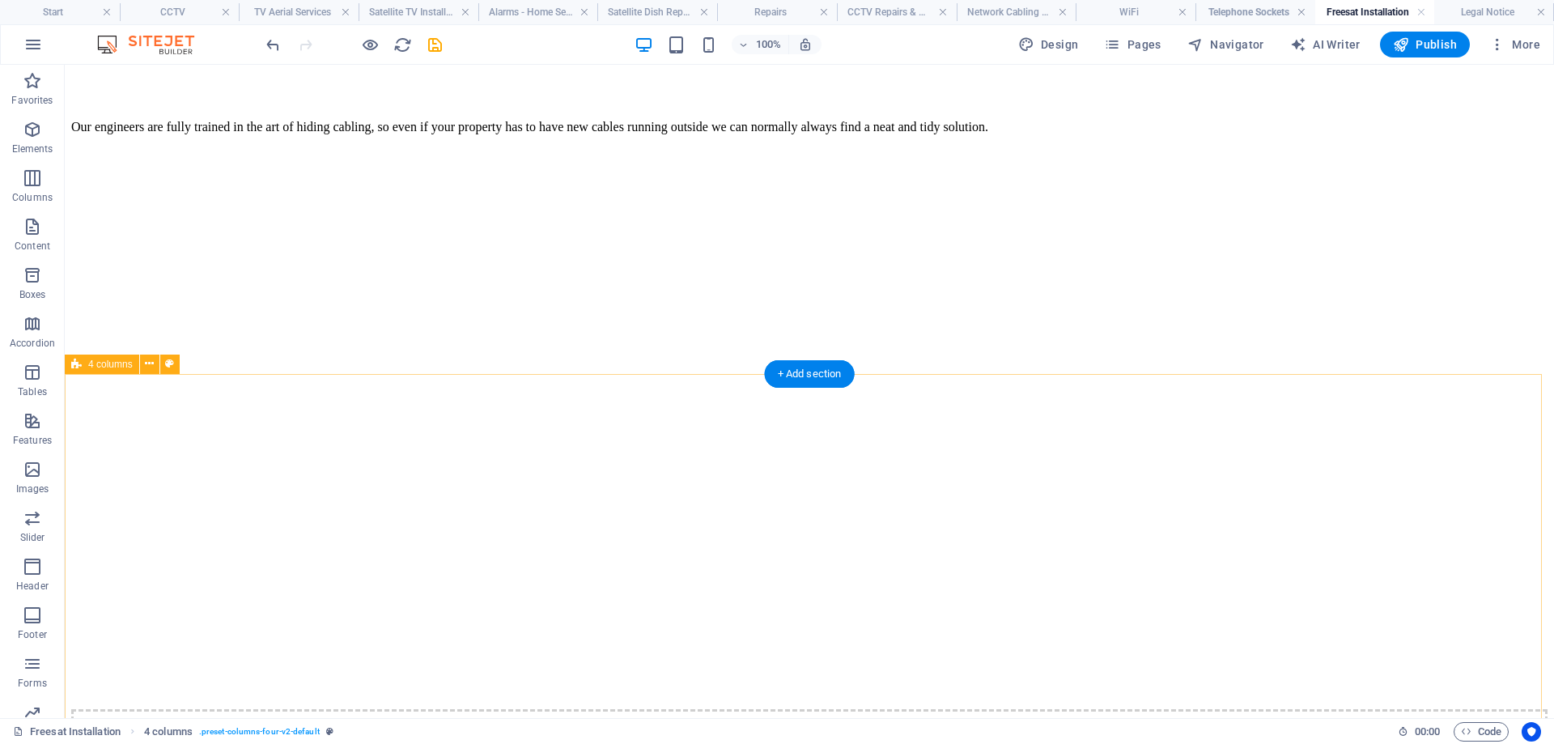
scroll to position [5831, 0]
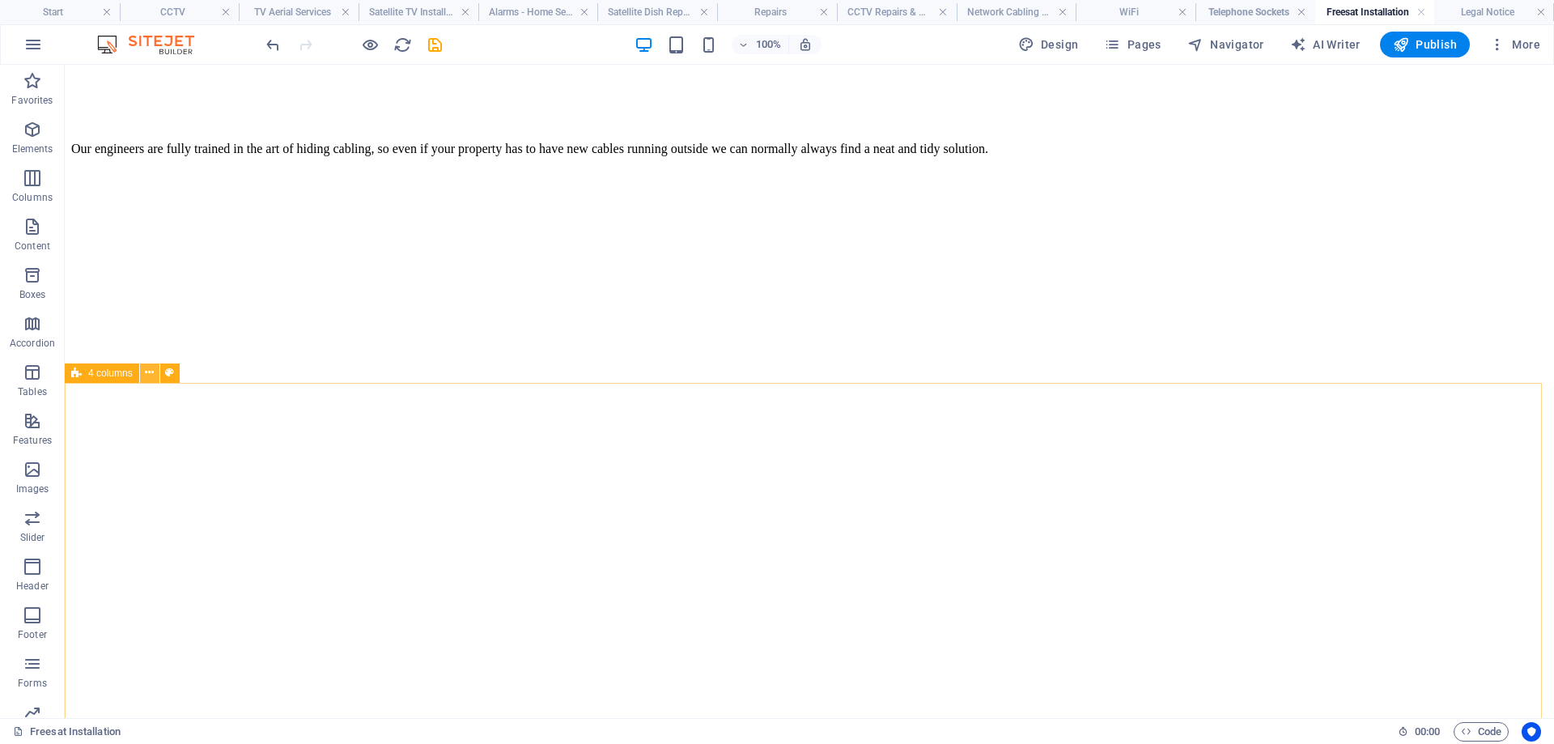
click at [140, 374] on button at bounding box center [149, 372] width 19 height 19
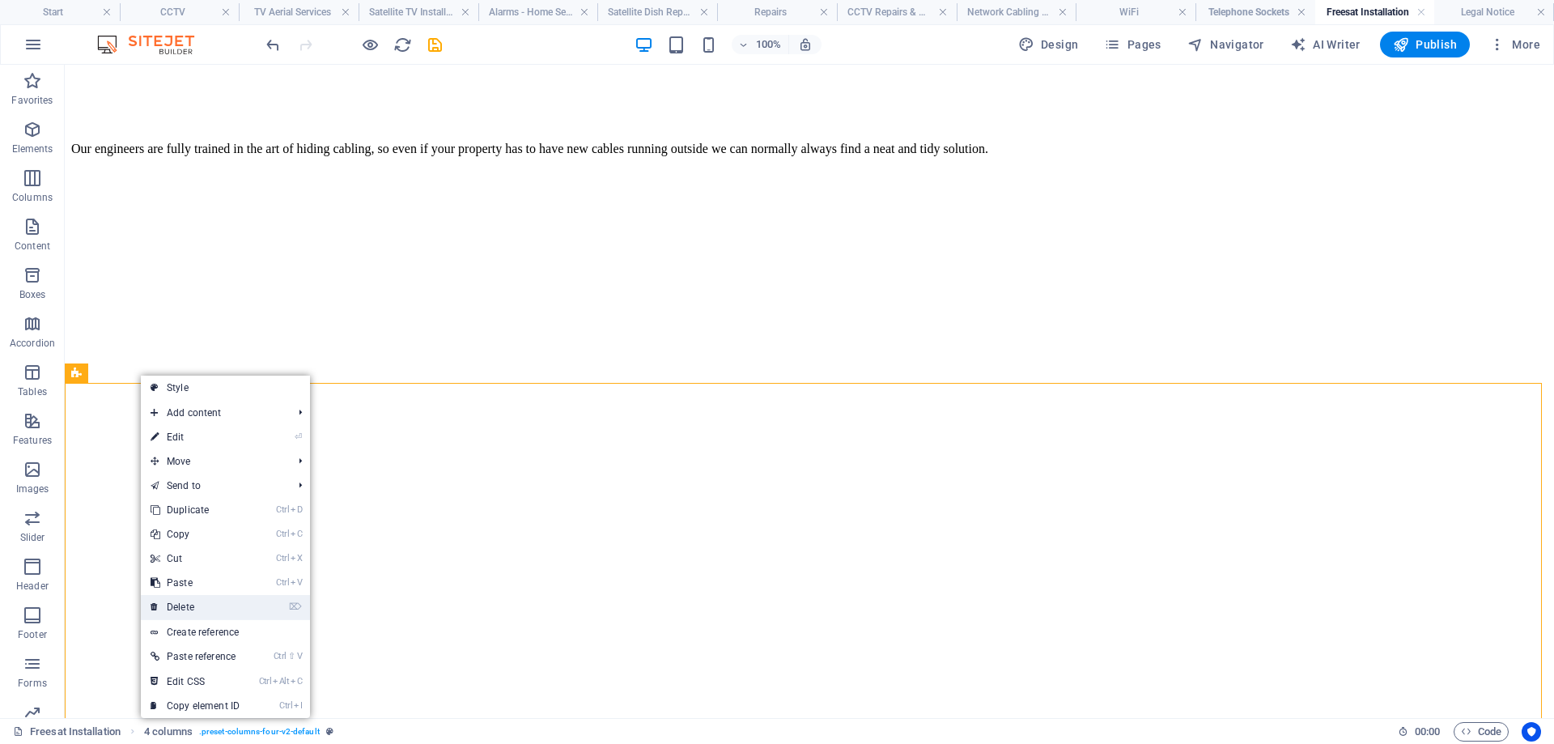
click at [207, 610] on link "⌦ Delete" at bounding box center [195, 607] width 108 height 24
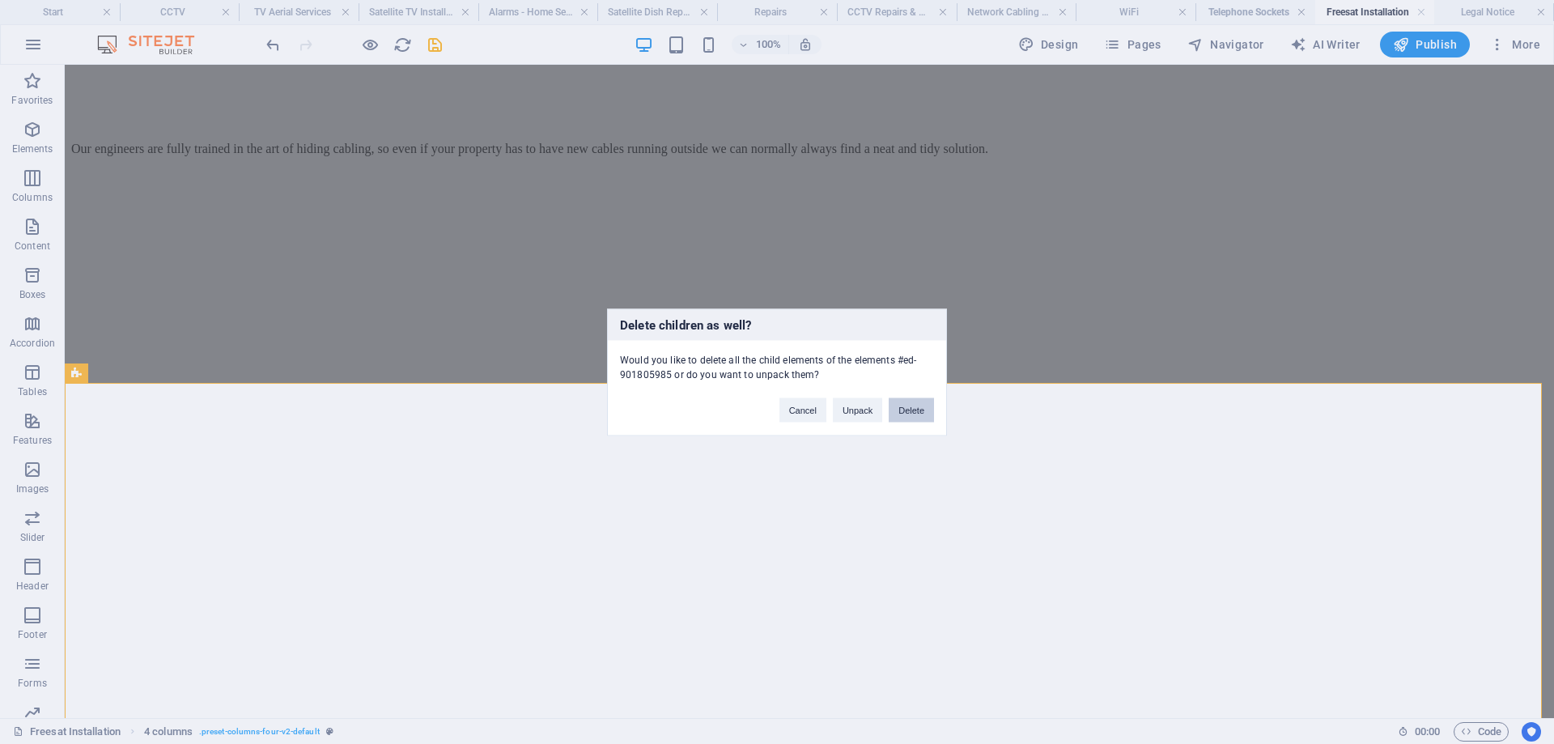
click at [910, 413] on button "Delete" at bounding box center [910, 409] width 45 height 24
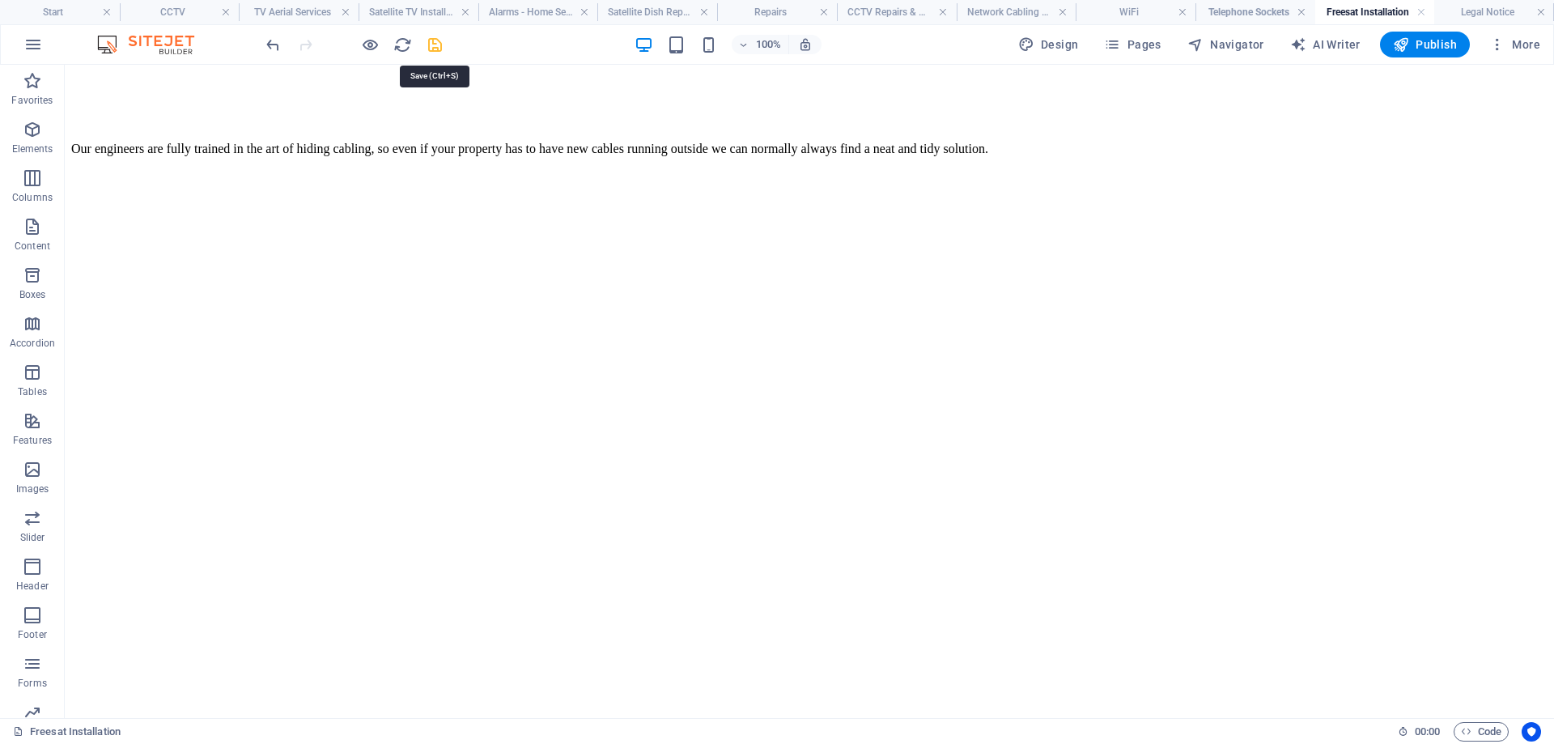
click at [436, 44] on icon "save" at bounding box center [435, 45] width 19 height 19
click at [1493, 10] on h4 "Legal Notice" at bounding box center [1494, 12] width 120 height 18
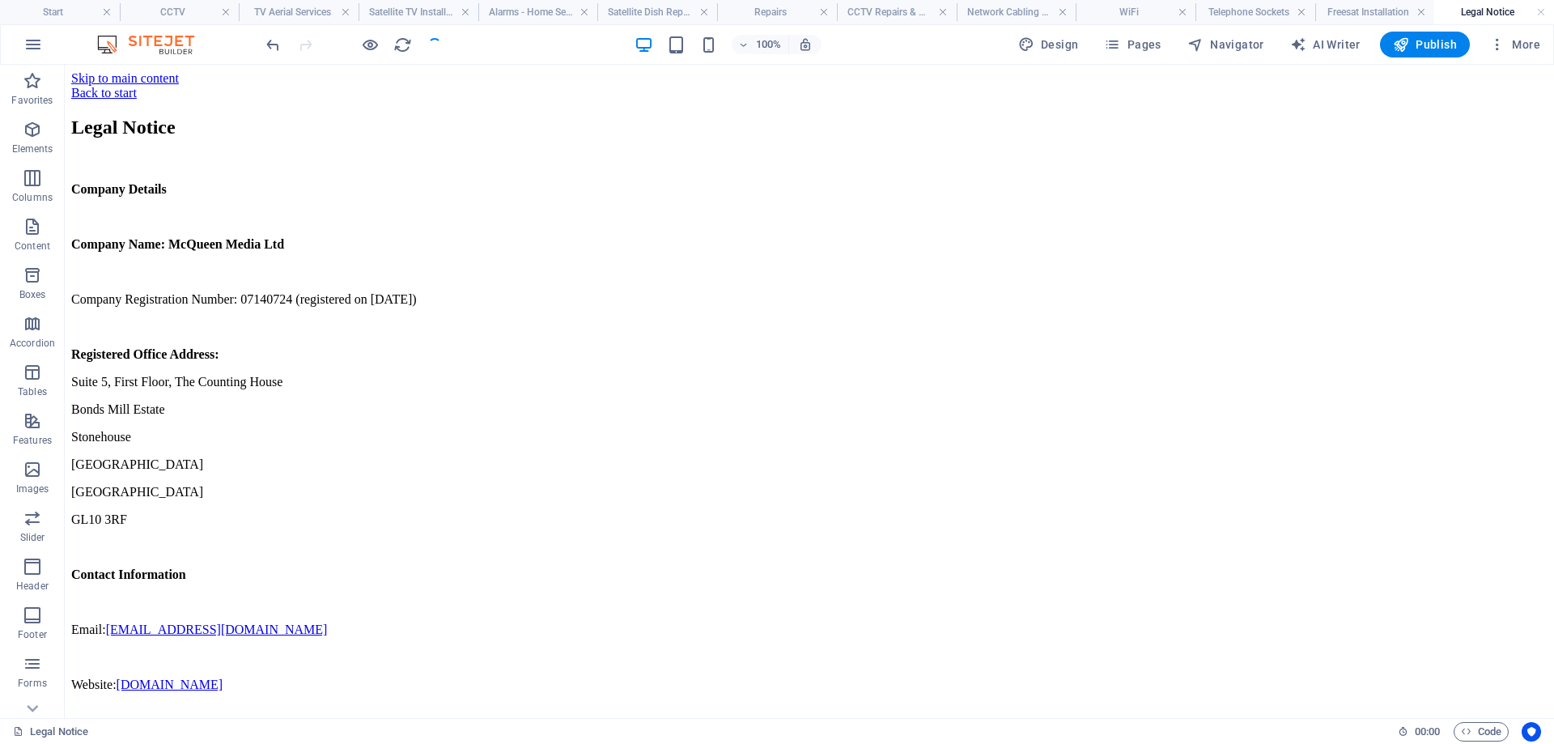
scroll to position [0, 0]
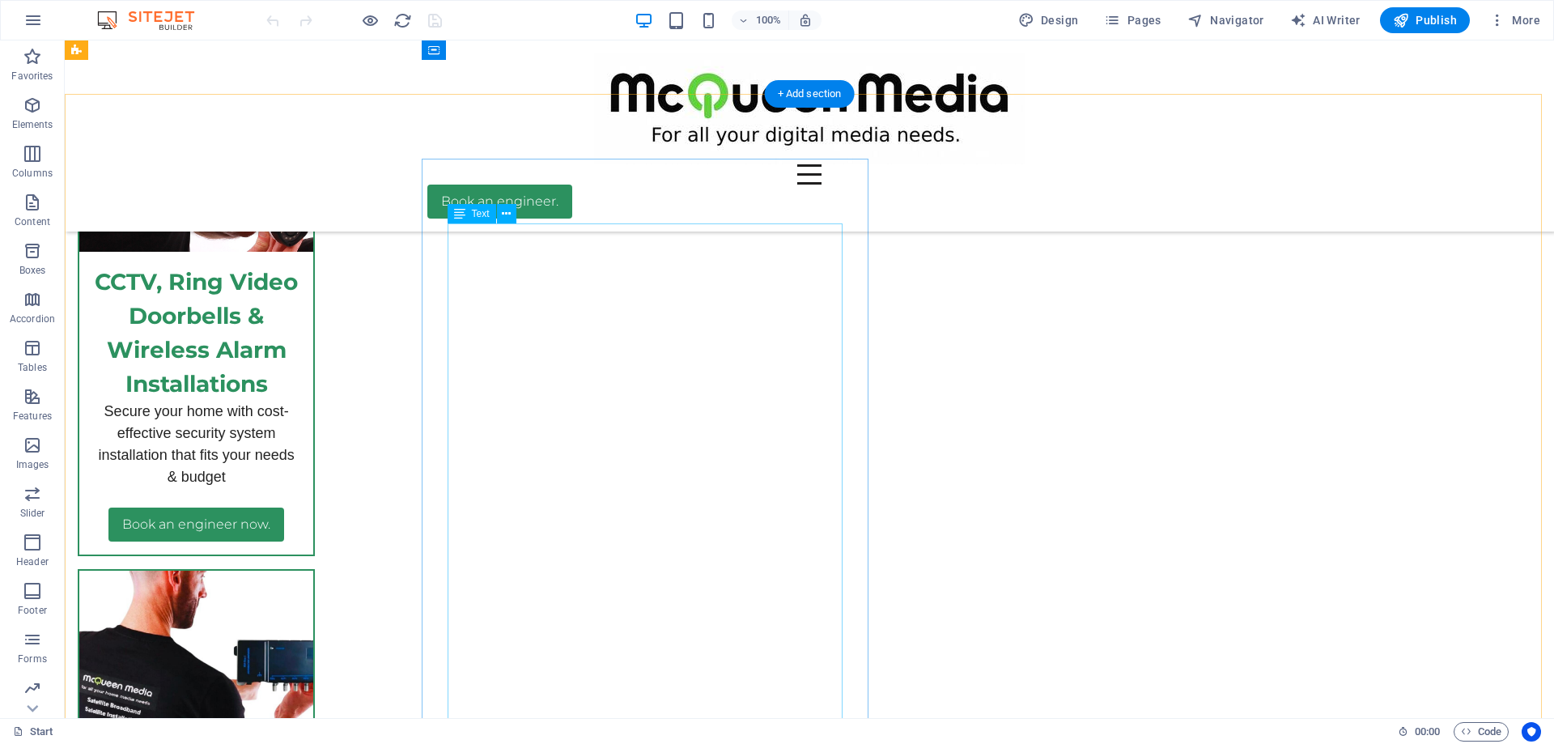
scroll to position [6393, 0]
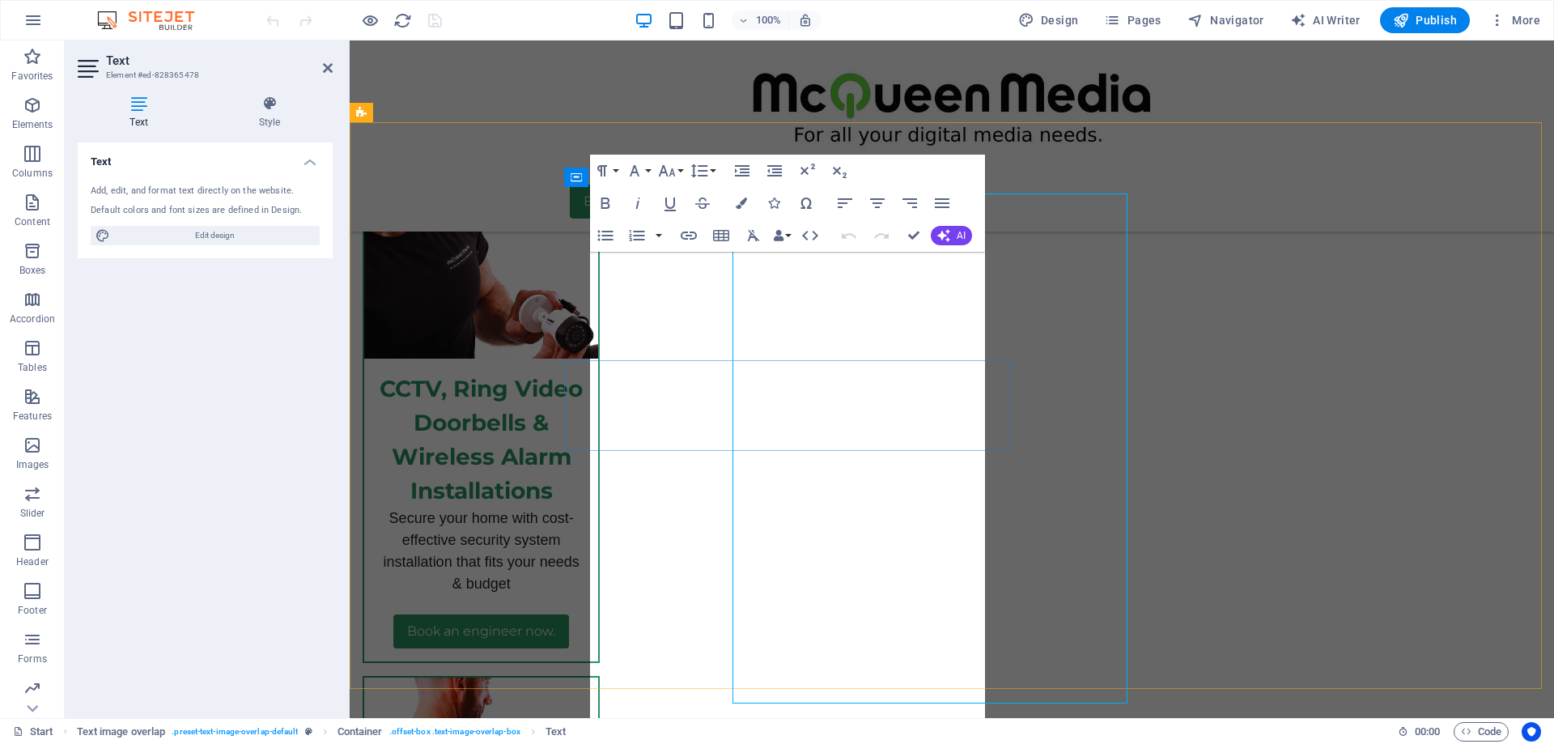
scroll to position [6451, 0]
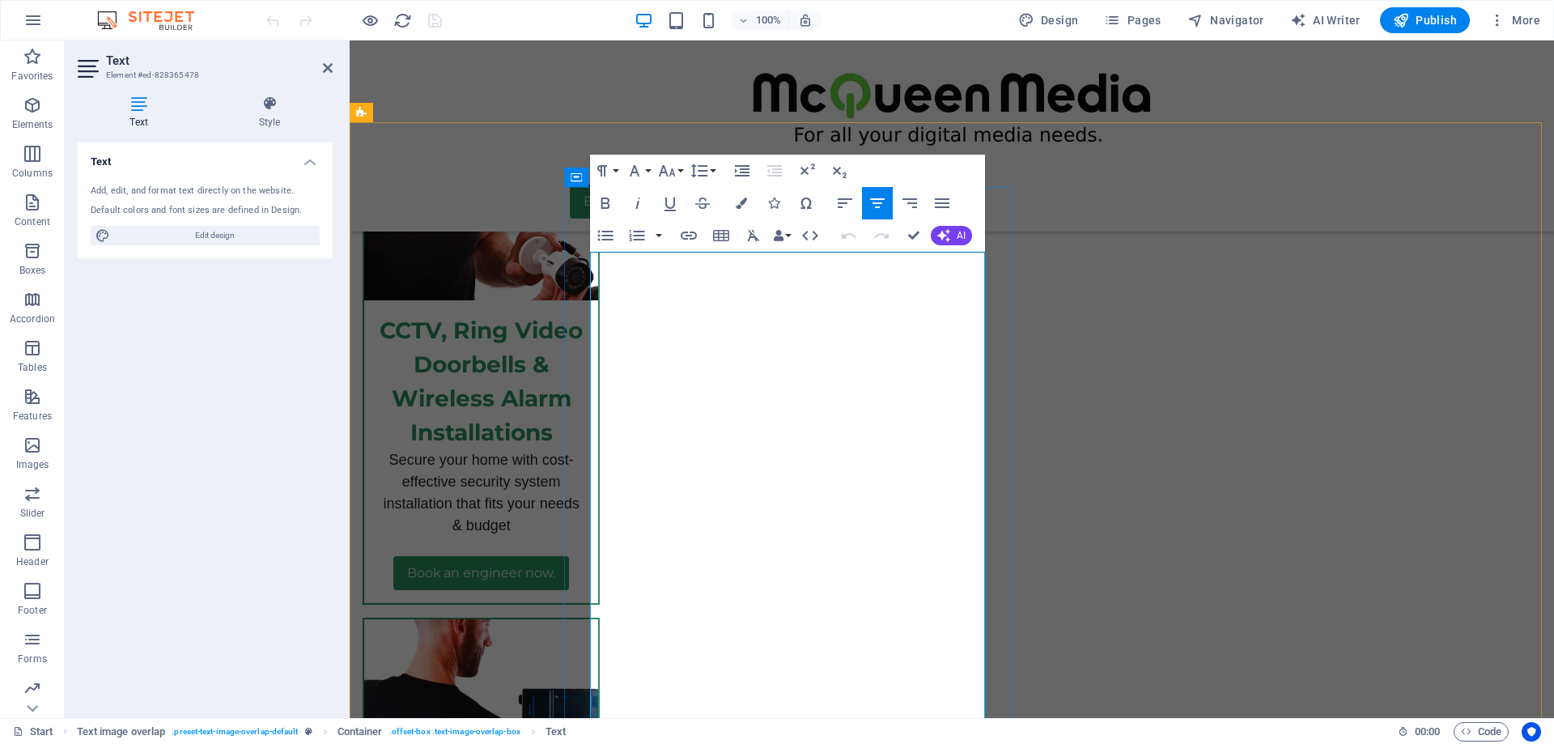
drag, startPoint x: 876, startPoint y: 387, endPoint x: 713, endPoint y: 388, distance: 163.5
click at [604, 202] on icon "button" at bounding box center [605, 202] width 19 height 19
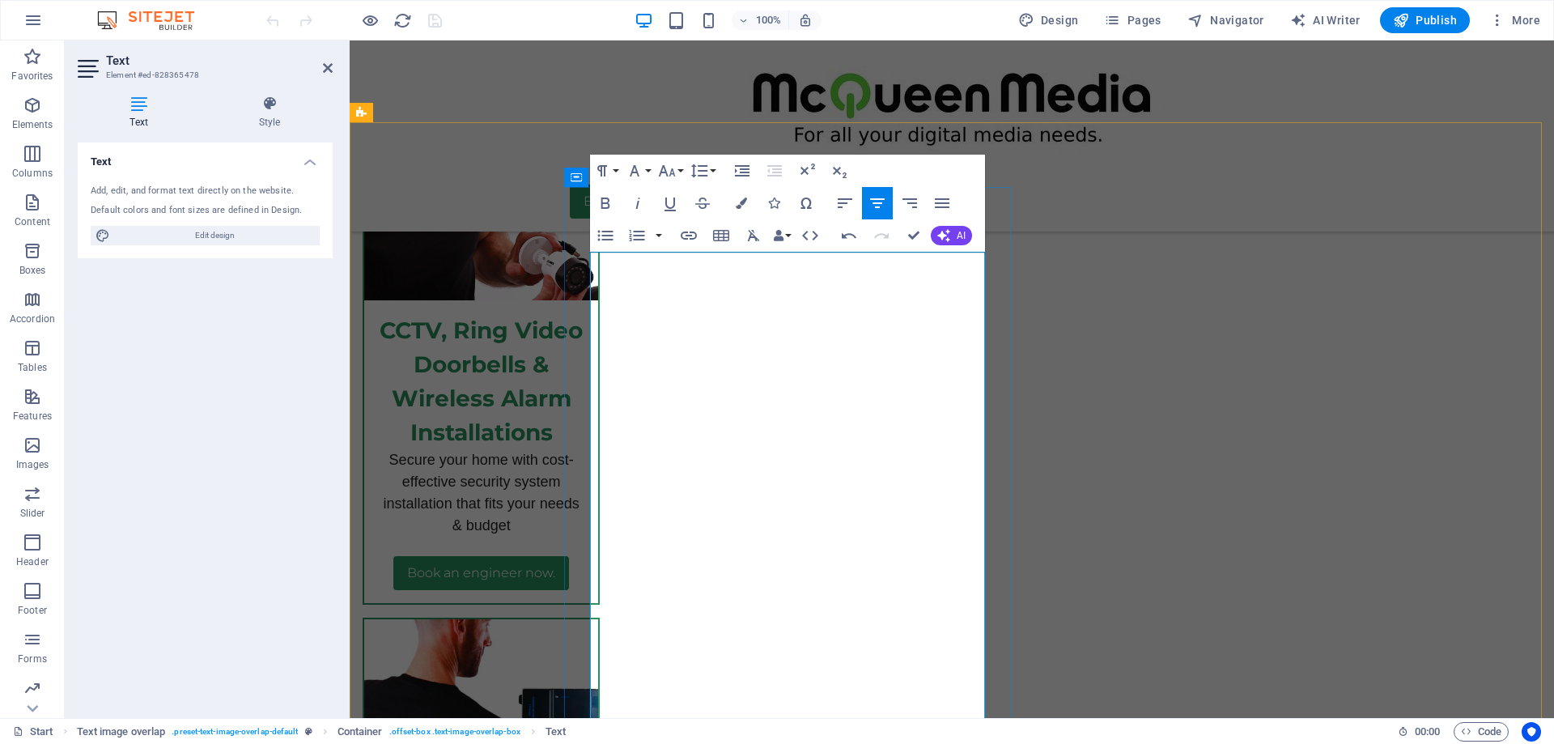
drag, startPoint x: 857, startPoint y: 635, endPoint x: 607, endPoint y: 442, distance: 316.1
click at [596, 200] on icon "button" at bounding box center [605, 202] width 19 height 19
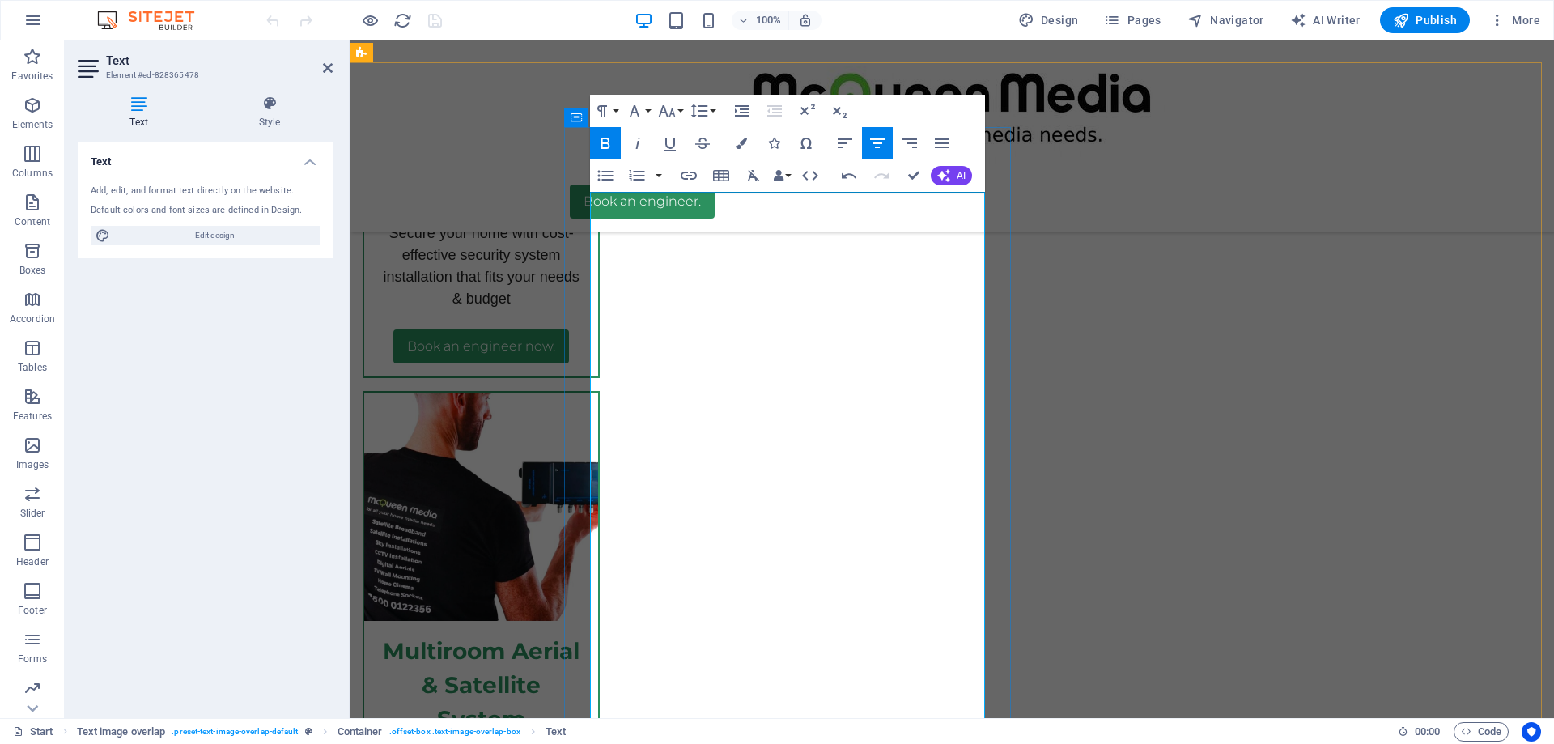
scroll to position [6694, 0]
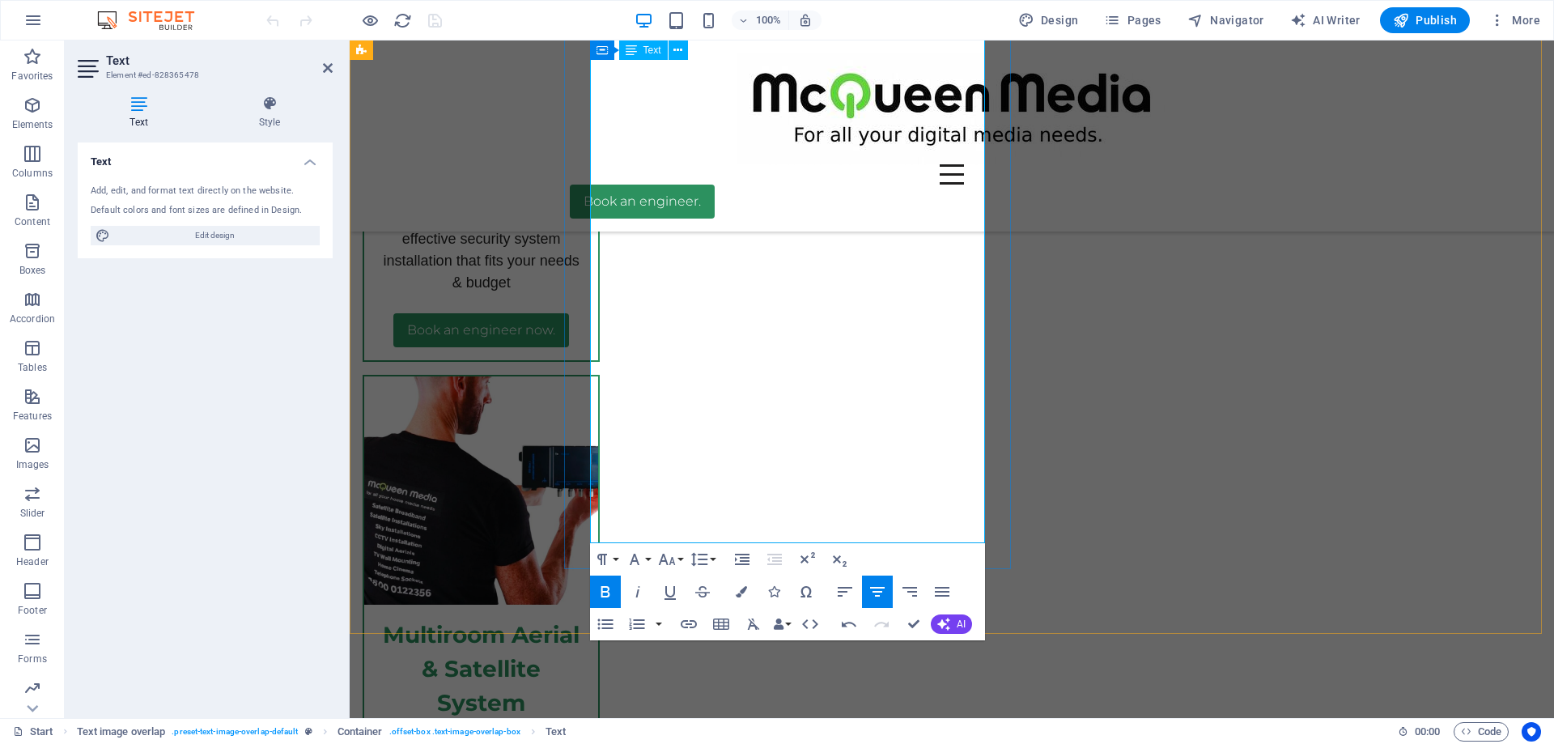
drag, startPoint x: 815, startPoint y: 482, endPoint x: 687, endPoint y: 476, distance: 128.0
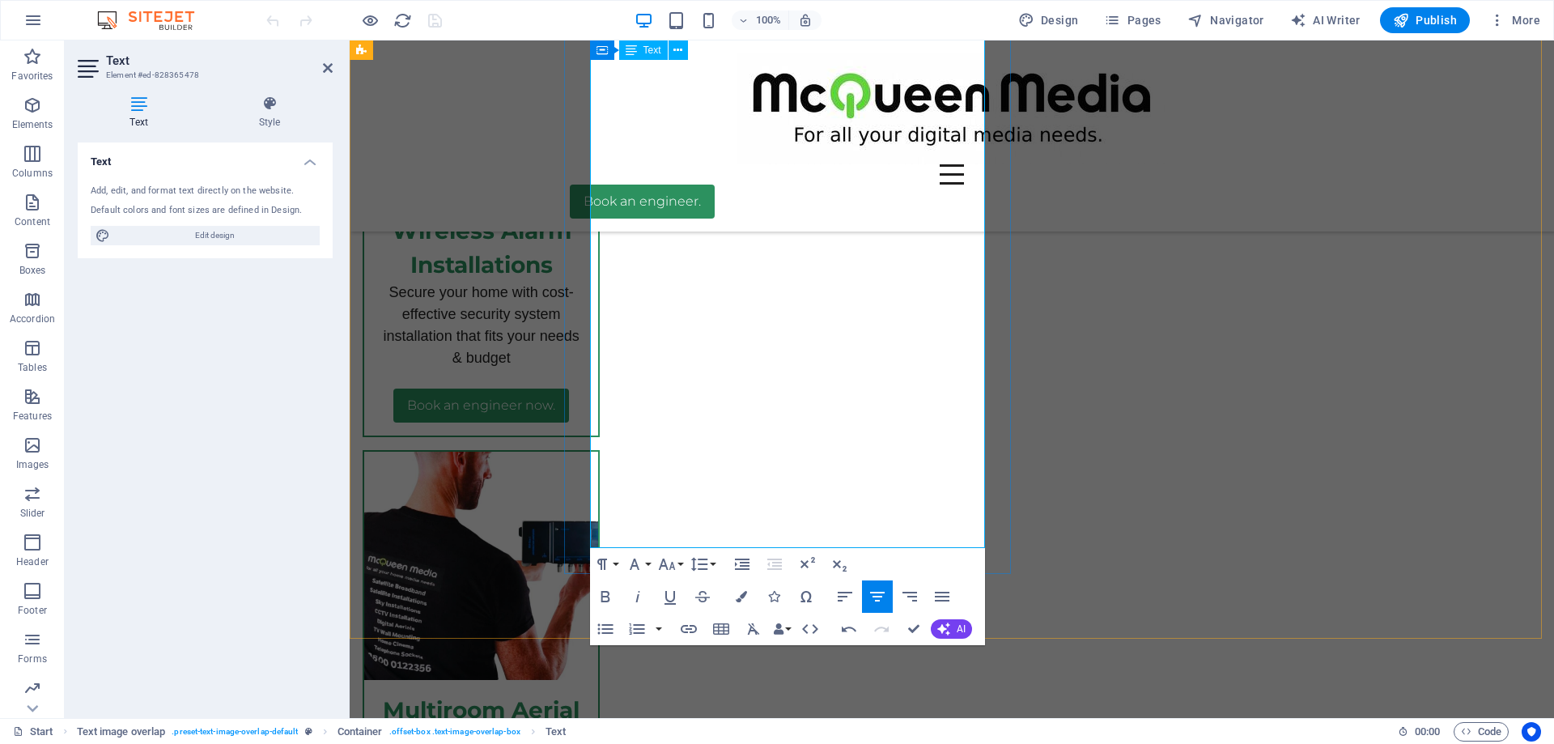
scroll to position [6532, 0]
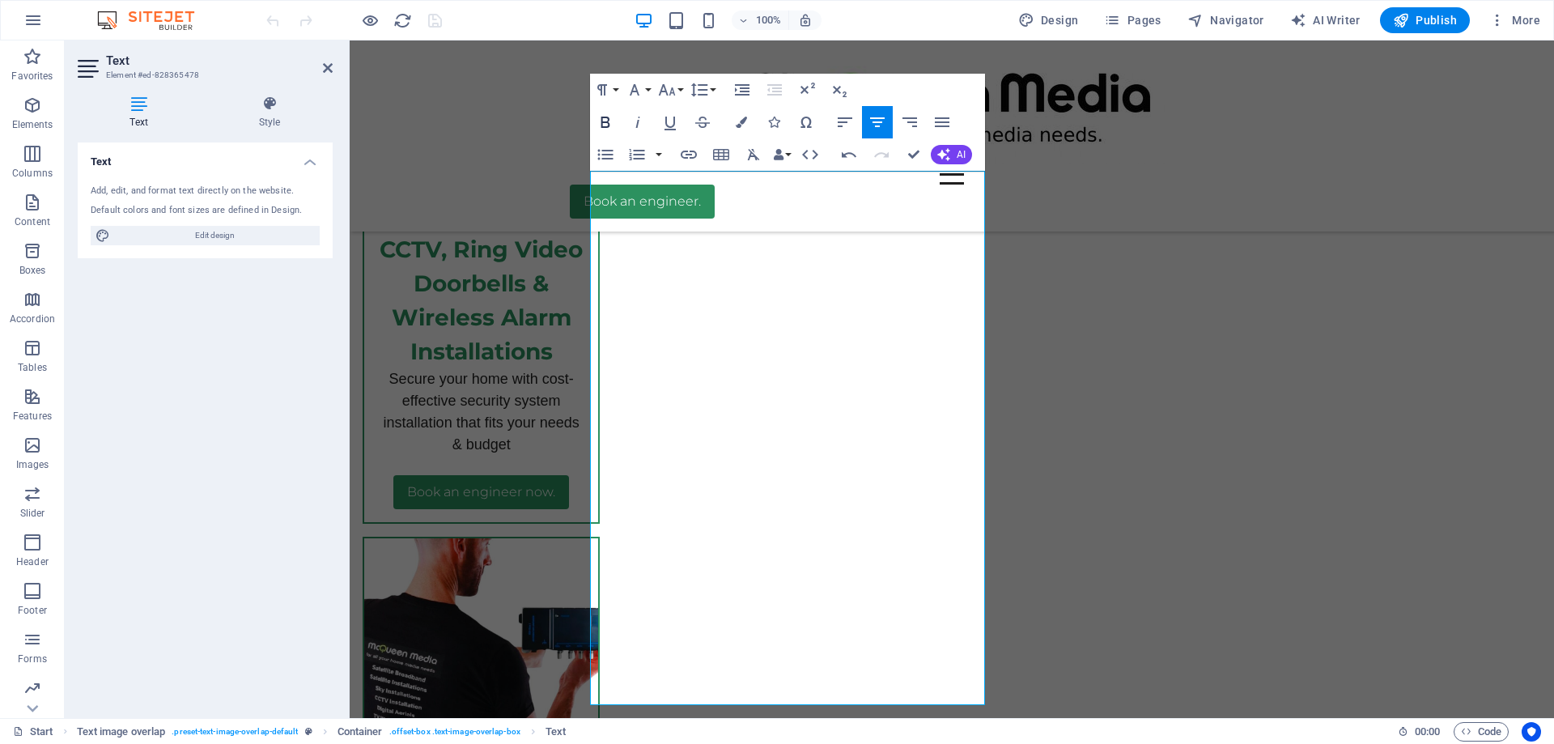
drag, startPoint x: 605, startPoint y: 117, endPoint x: 607, endPoint y: 134, distance: 16.3
click at [605, 119] on icon "button" at bounding box center [605, 121] width 19 height 19
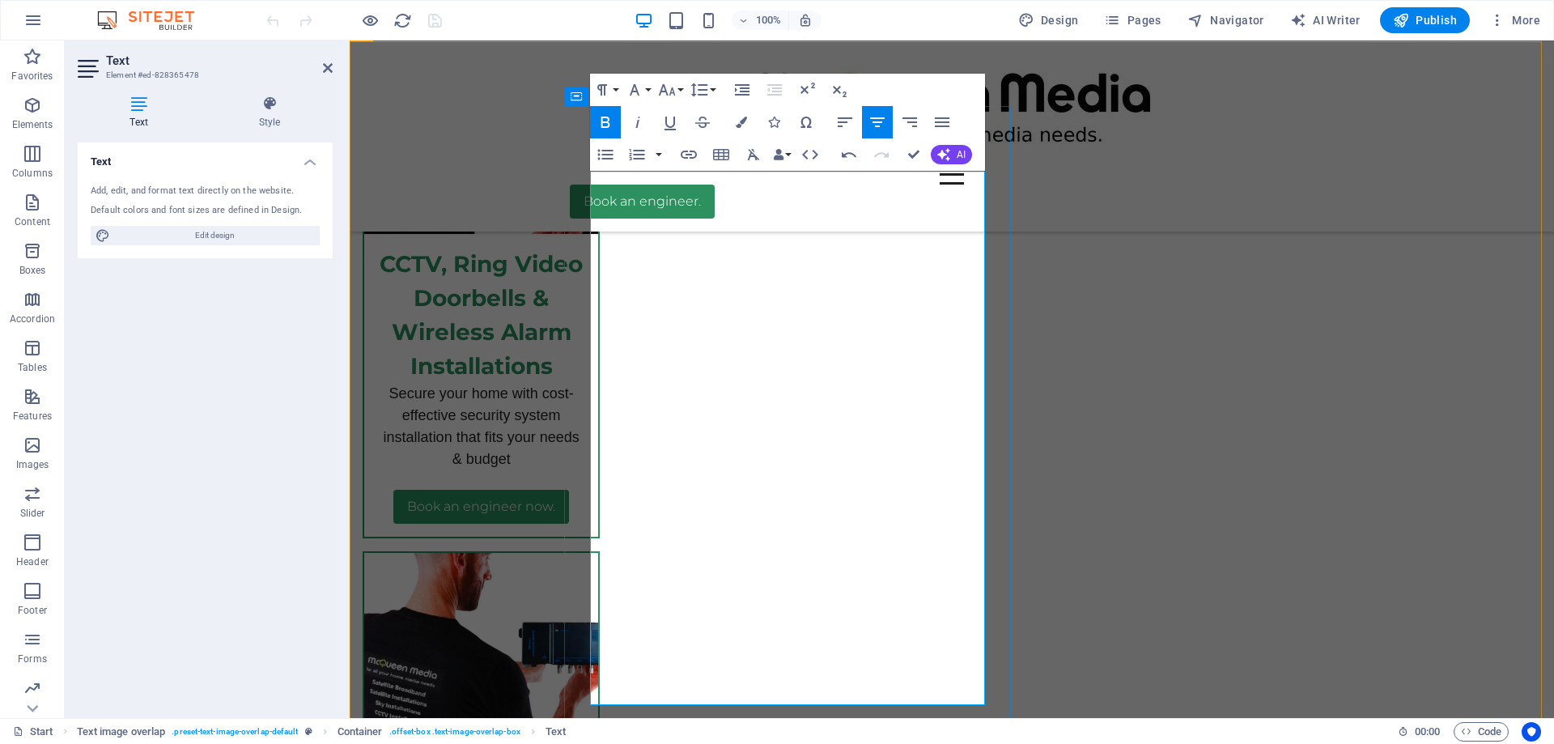
scroll to position [6532, 0]
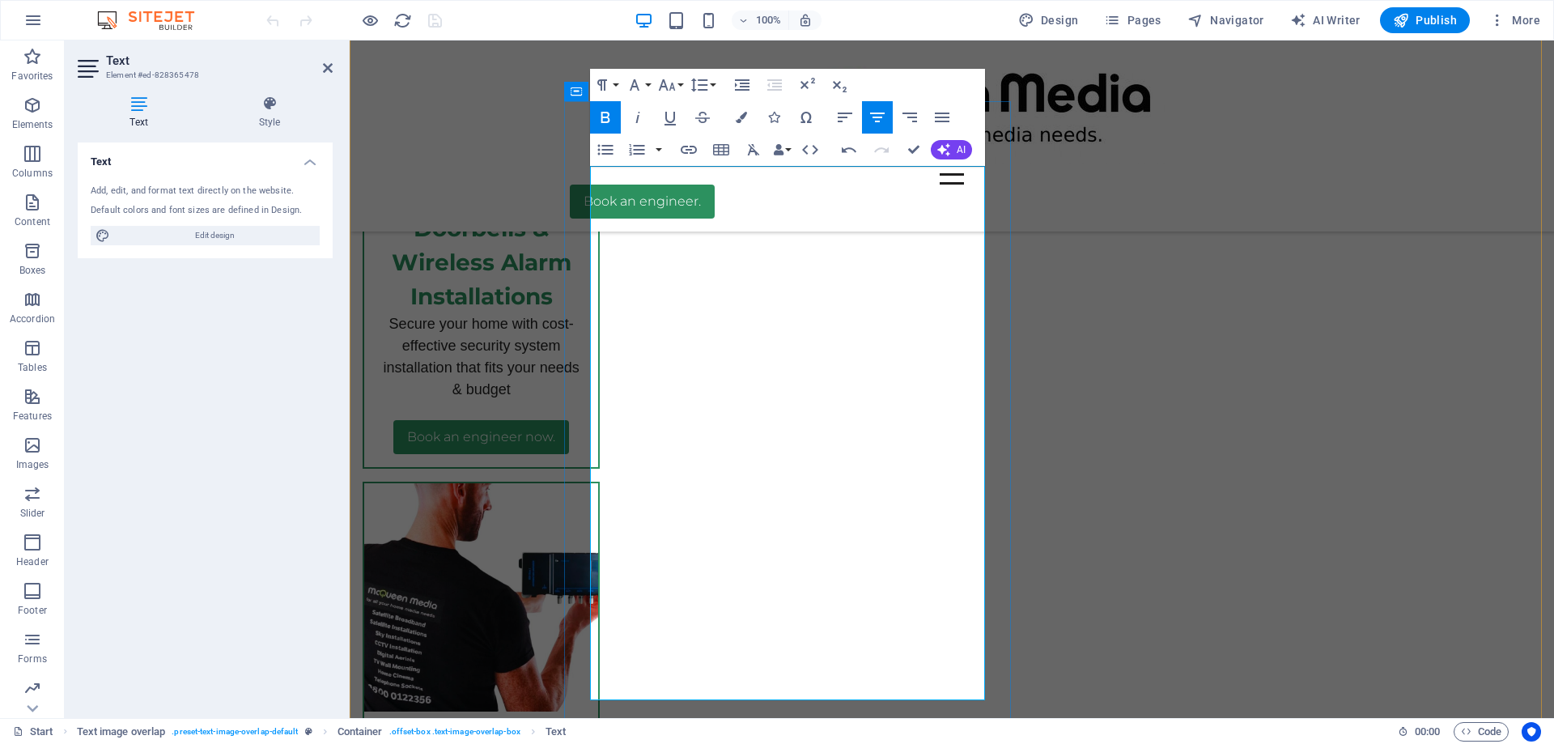
scroll to position [6613, 0]
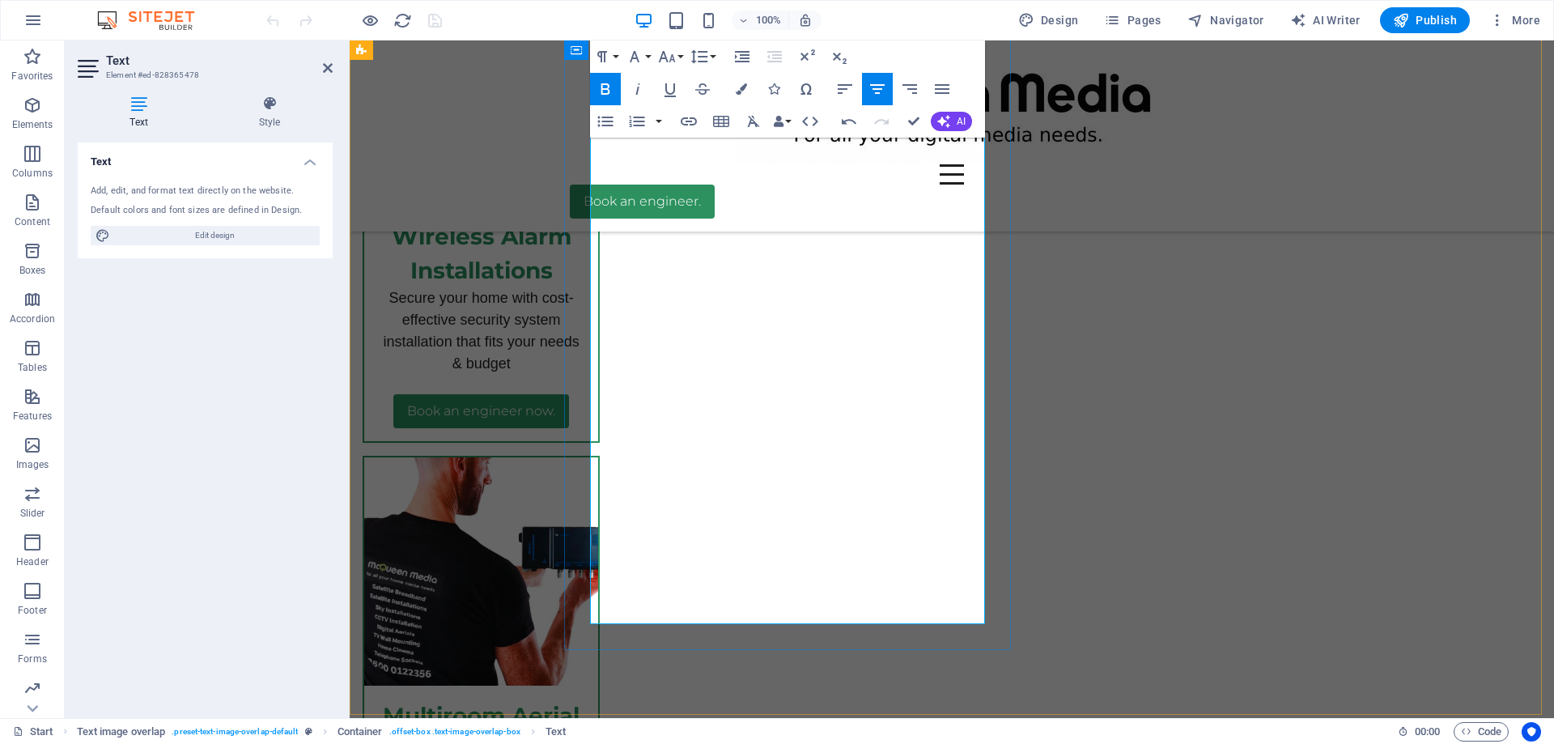
drag, startPoint x: 808, startPoint y: 366, endPoint x: 814, endPoint y: 375, distance: 10.6
drag, startPoint x: 880, startPoint y: 390, endPoint x: 620, endPoint y: 387, distance: 260.6
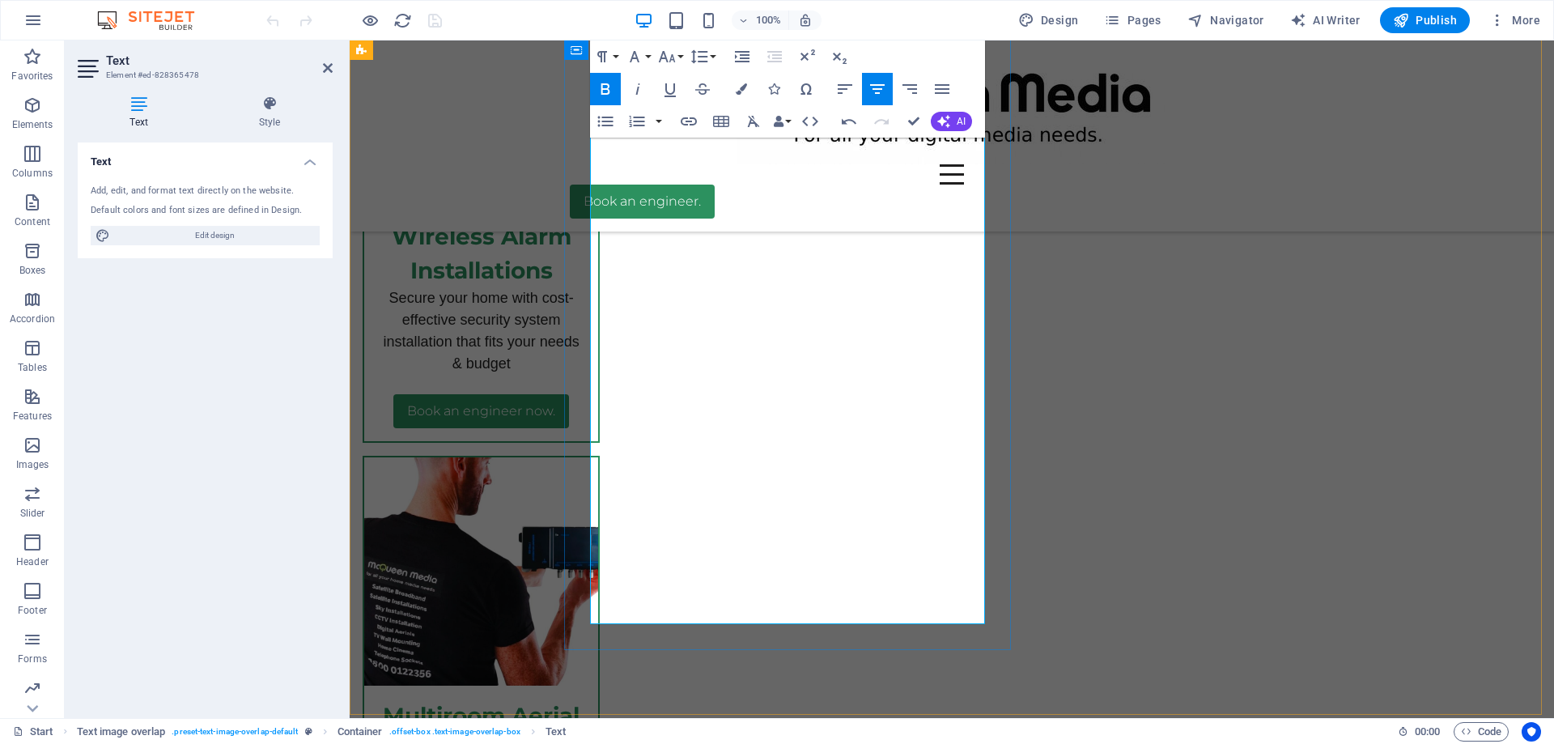
drag, startPoint x: 895, startPoint y: 416, endPoint x: 649, endPoint y: 420, distance: 246.0
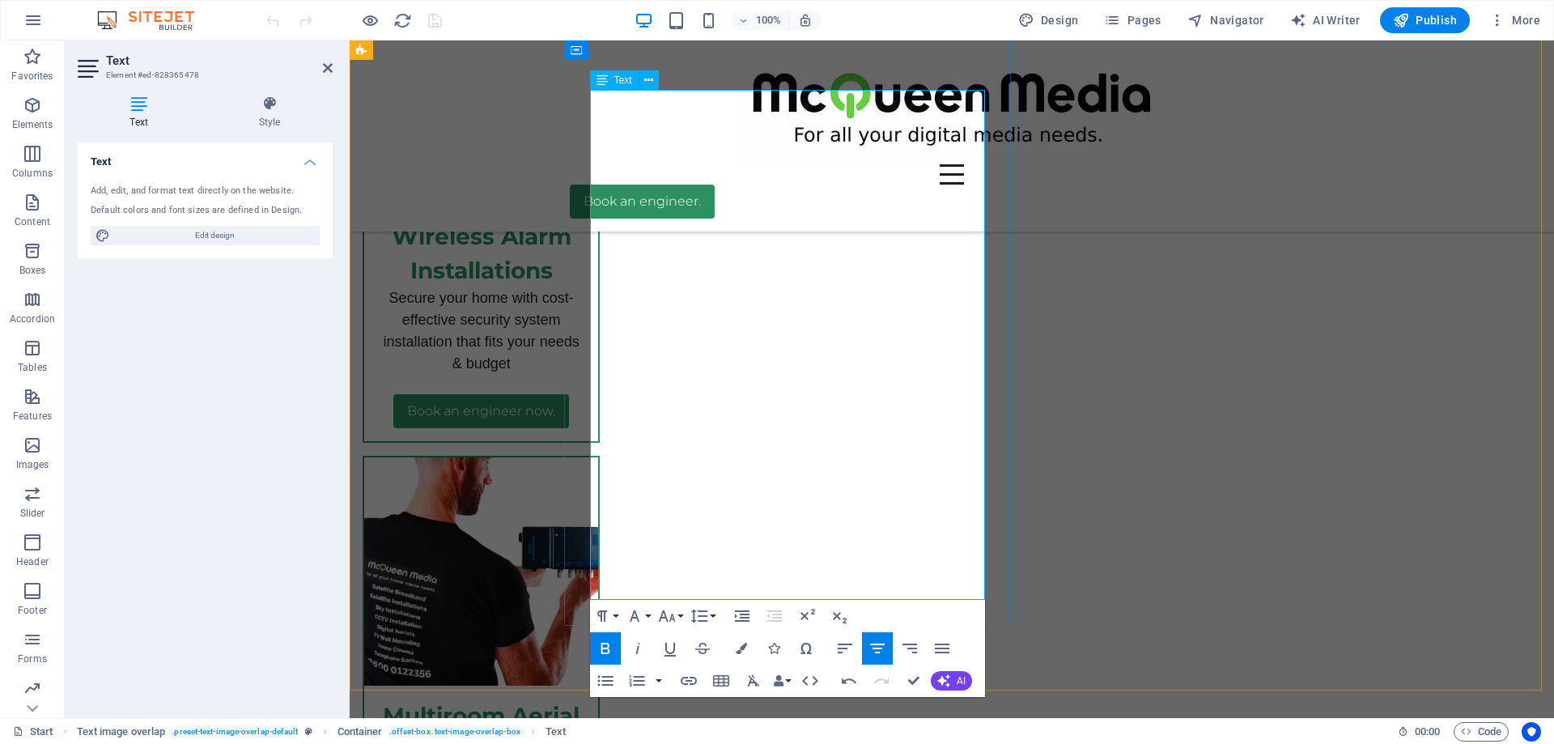
drag, startPoint x: 931, startPoint y: 418, endPoint x: 649, endPoint y: 409, distance: 281.8
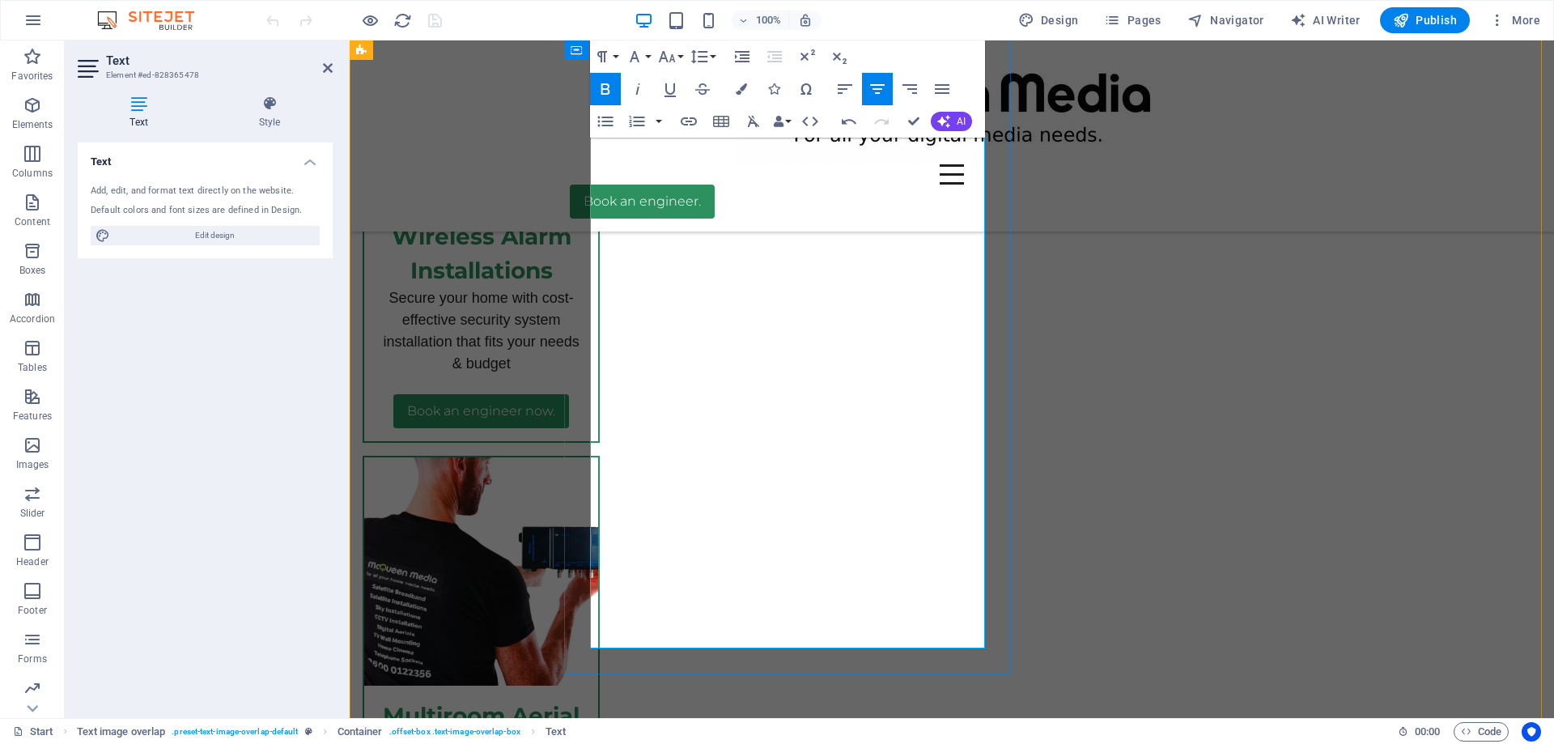
drag, startPoint x: 763, startPoint y: 511, endPoint x: 645, endPoint y: 509, distance: 118.2
drag, startPoint x: 853, startPoint y: 458, endPoint x: 753, endPoint y: 470, distance: 100.3
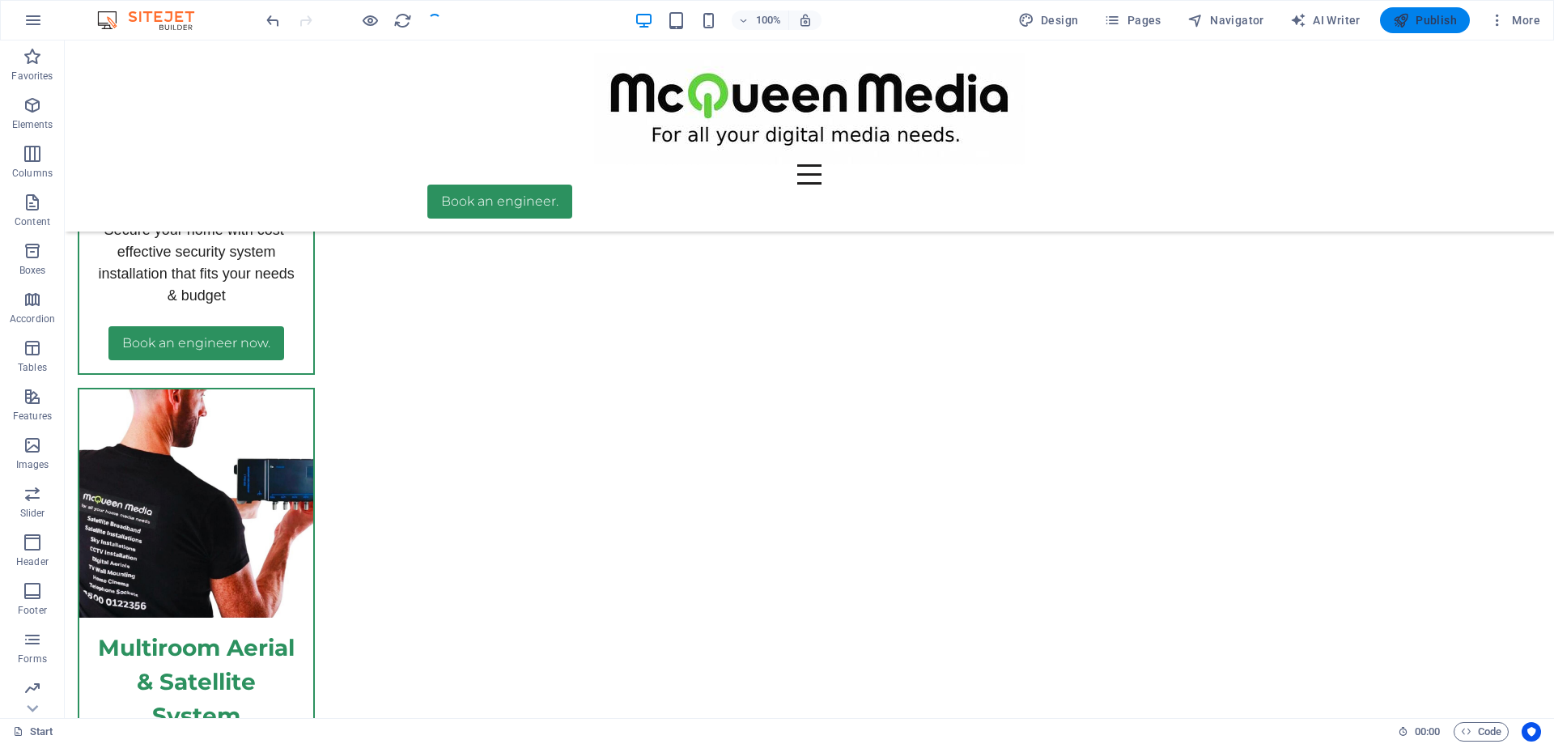
scroll to position [6554, 0]
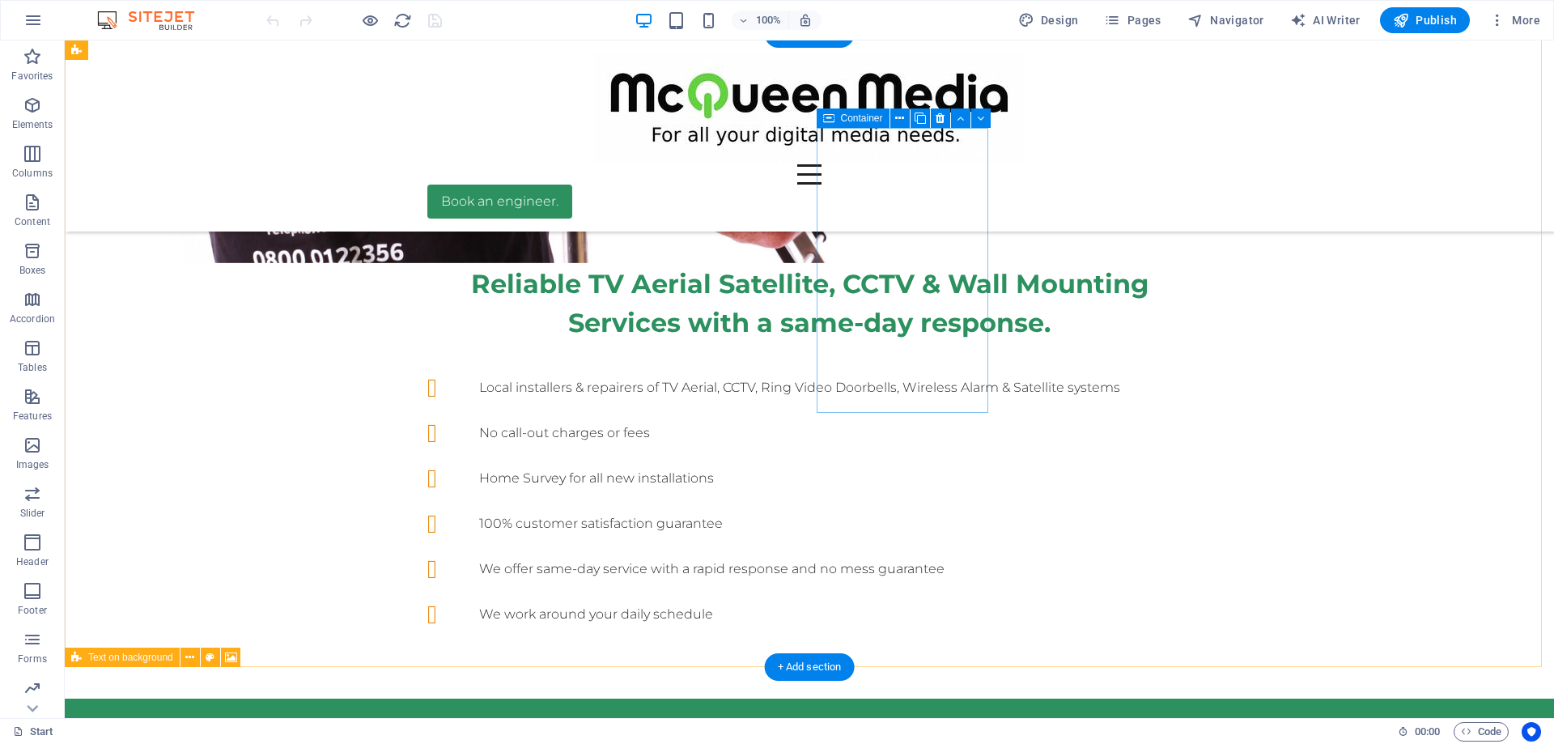
scroll to position [324, 0]
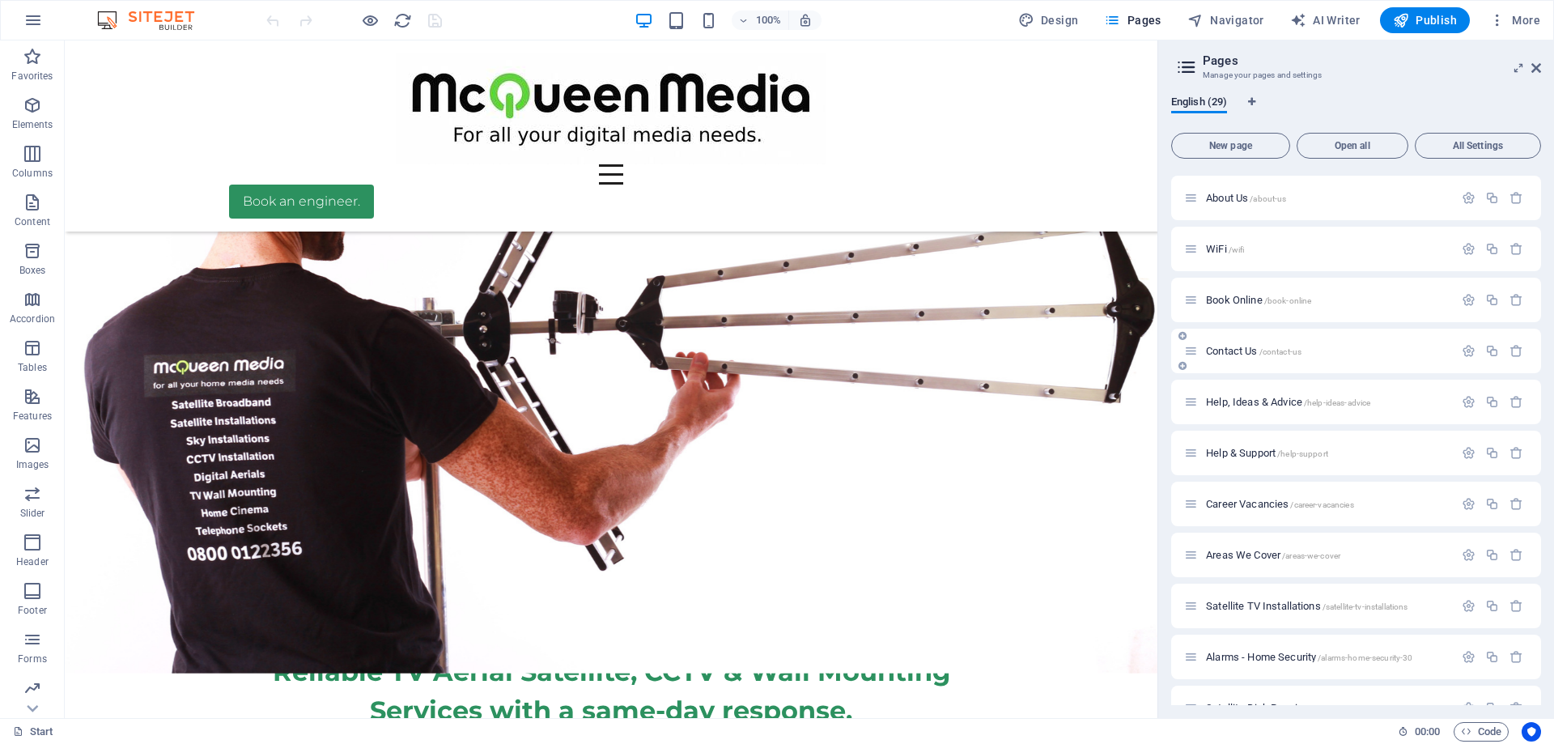
scroll to position [945, 0]
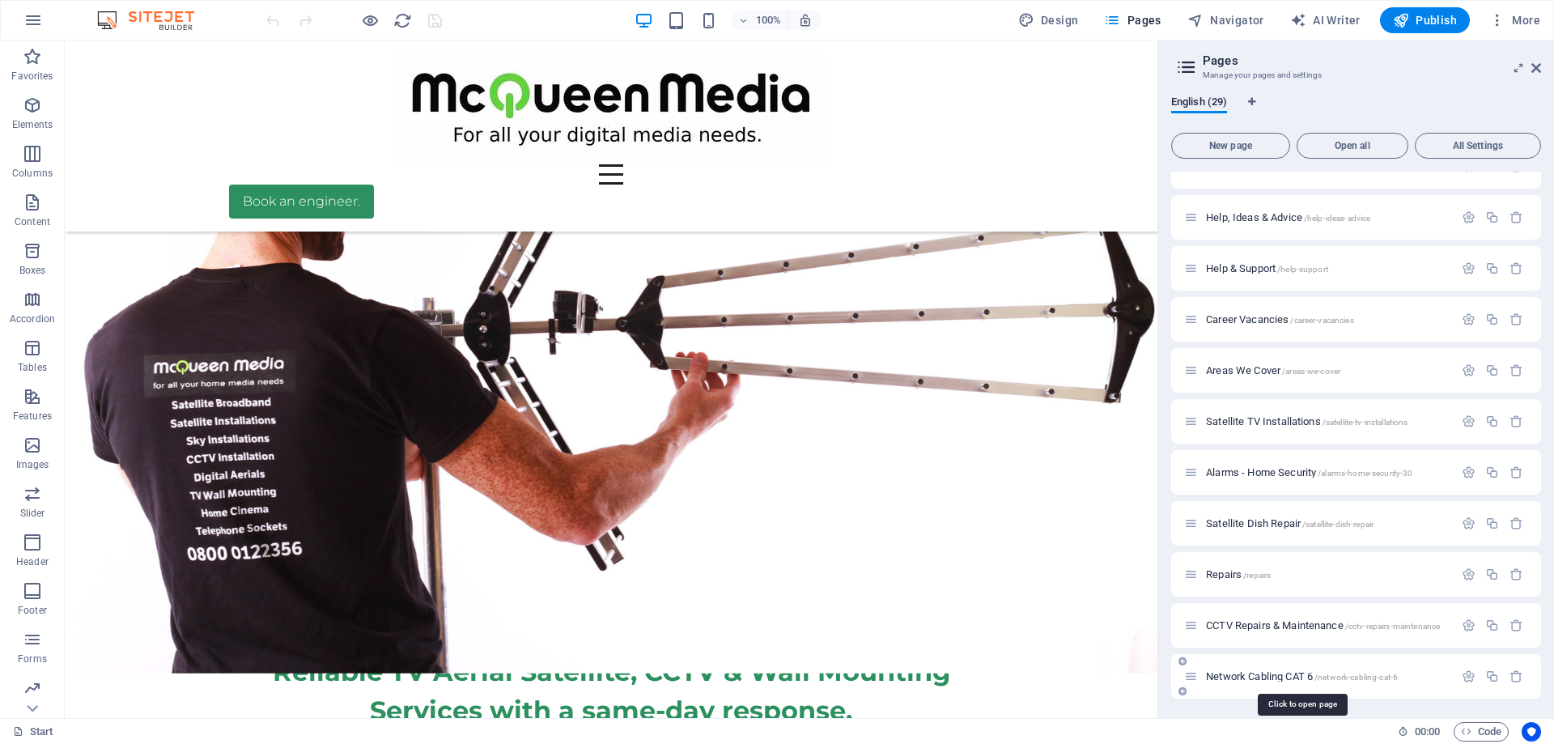
click at [1268, 678] on span "Network Cabling CAT 6 /network-cabling-cat-6" at bounding box center [1302, 676] width 192 height 12
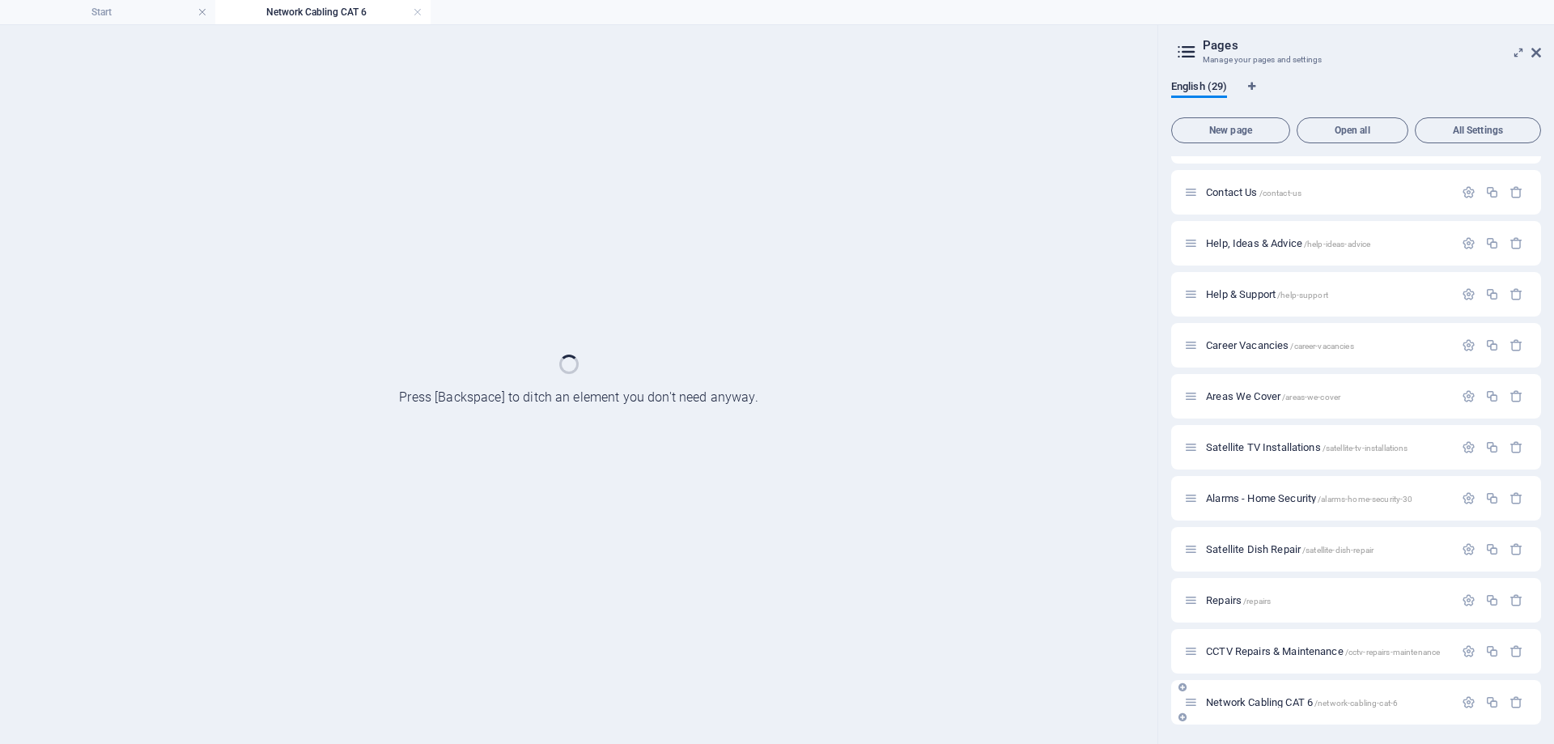
scroll to position [0, 0]
click at [0, 0] on div "Start / Legal Notice /legal-notice Privacy /privacy Pricing /pricing FAQs /faqs…" at bounding box center [0, 0] width 0 height 0
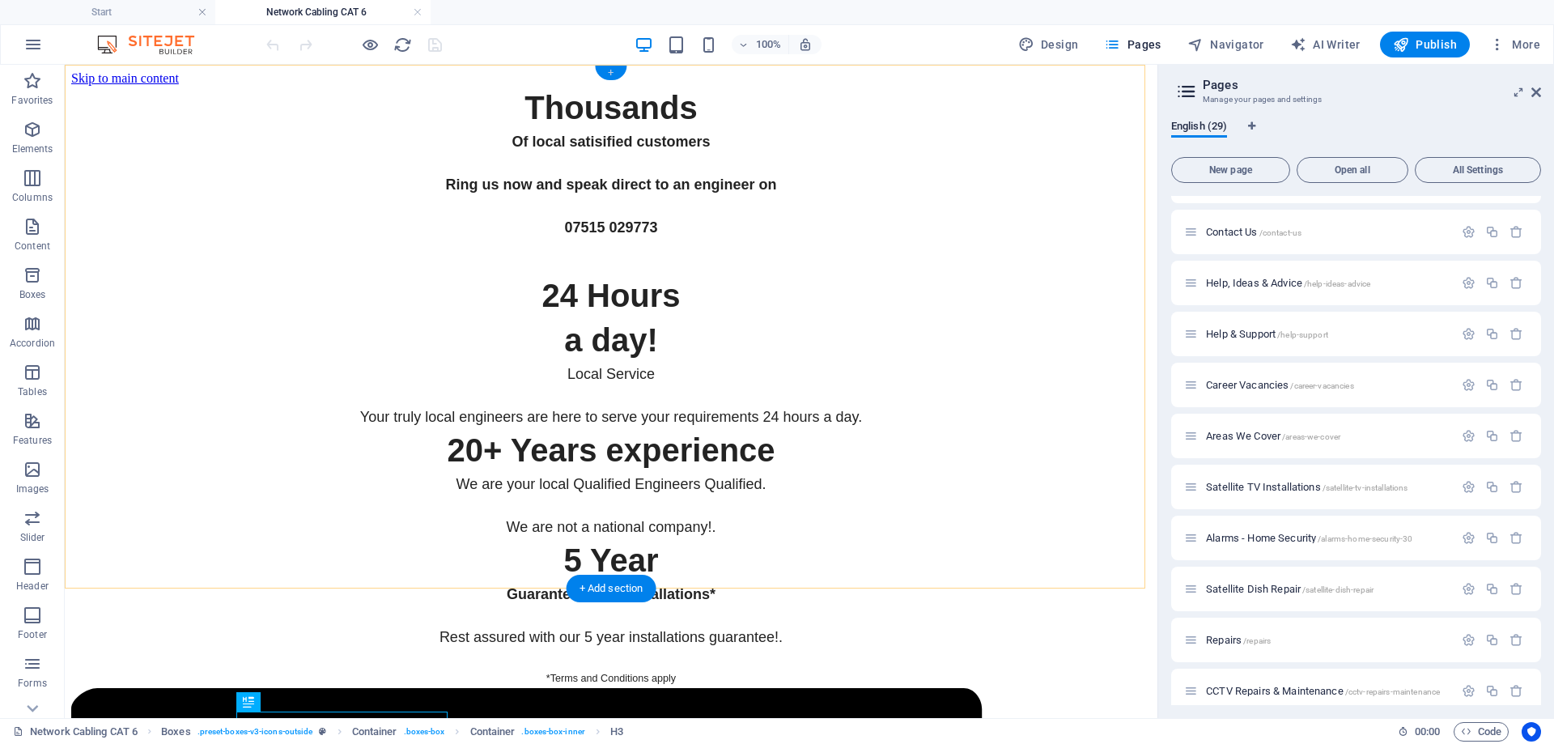
drag, startPoint x: 608, startPoint y: 69, endPoint x: 257, endPoint y: 18, distance: 354.9
click at [608, 69] on div "+" at bounding box center [611, 73] width 32 height 15
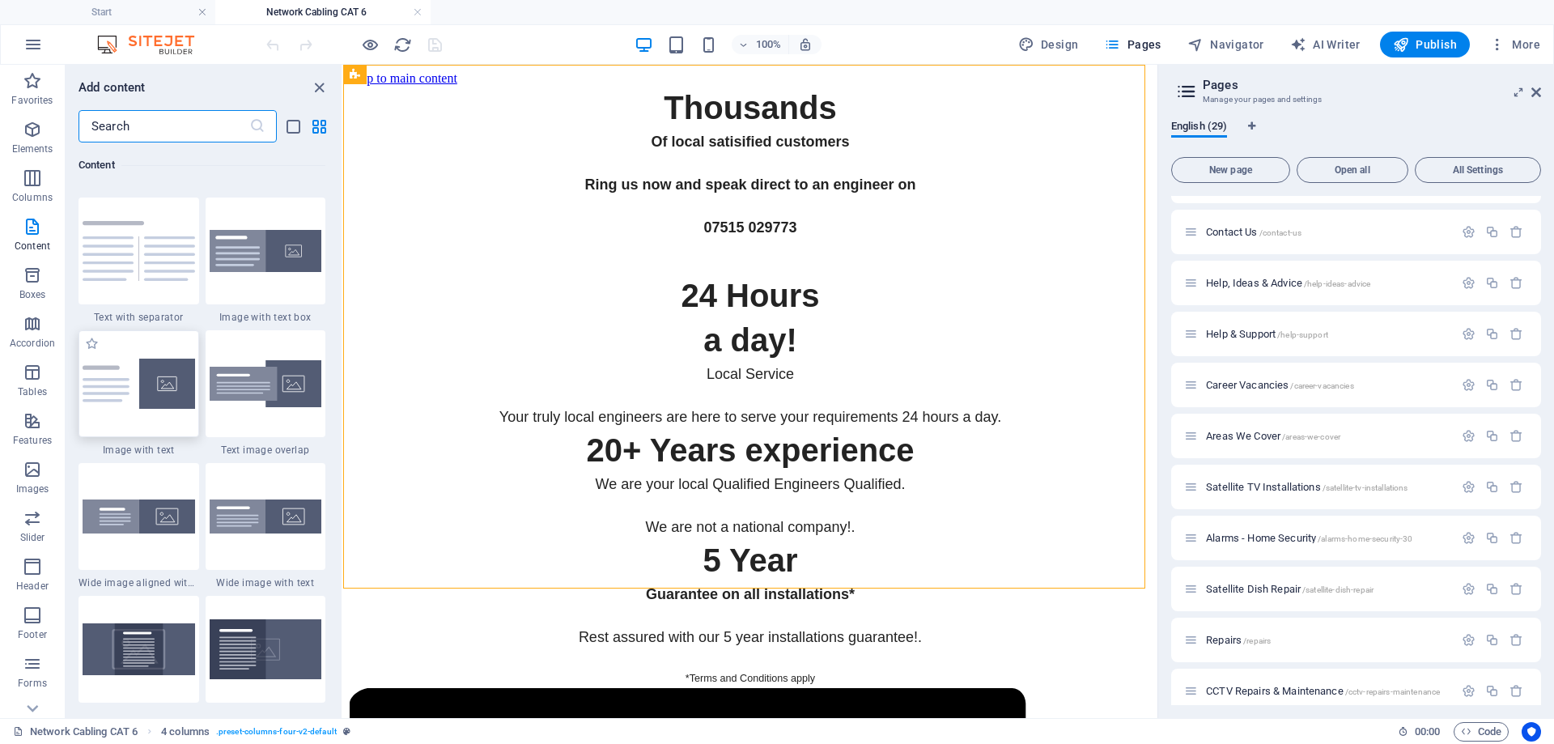
scroll to position [2993, 0]
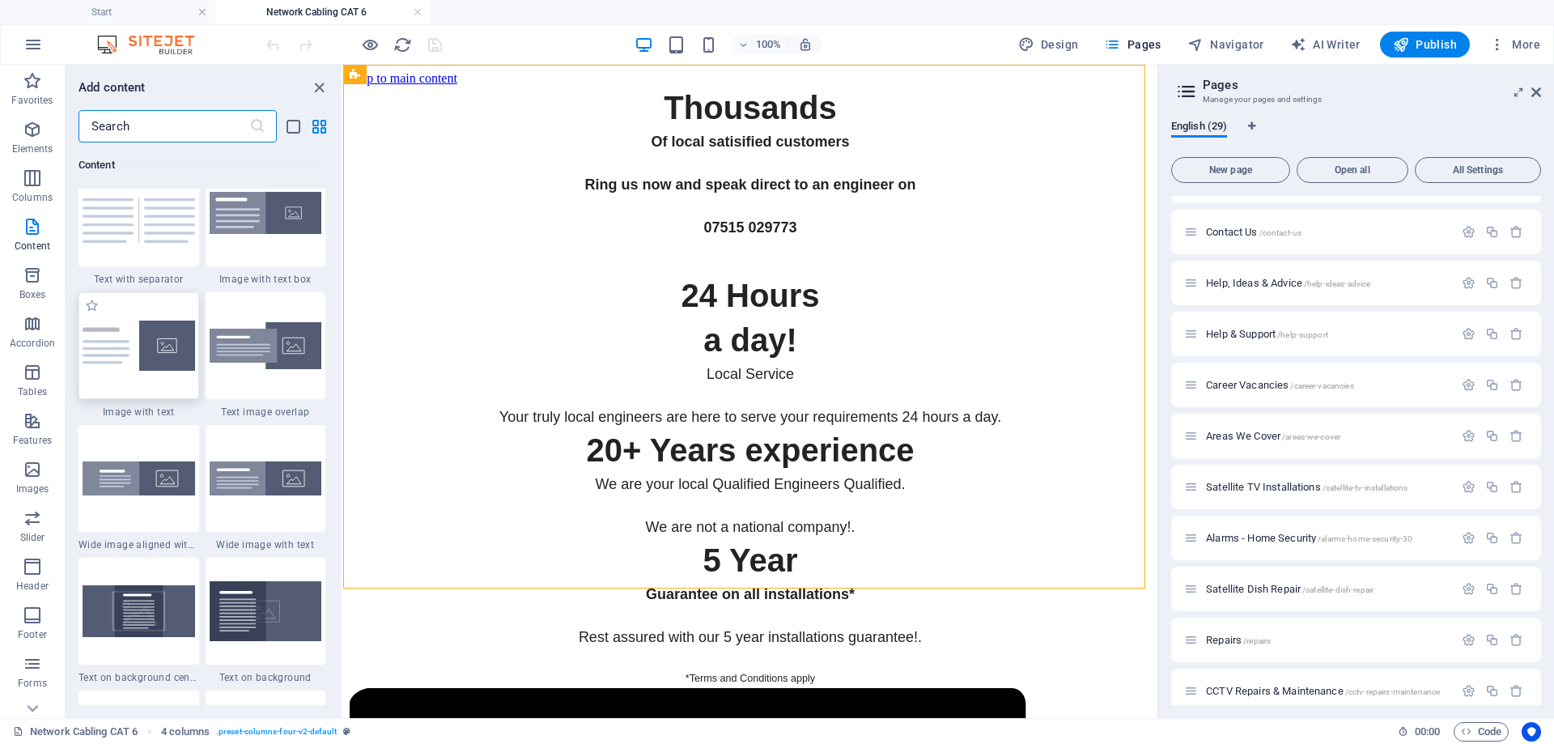
click at [180, 379] on div at bounding box center [138, 345] width 121 height 107
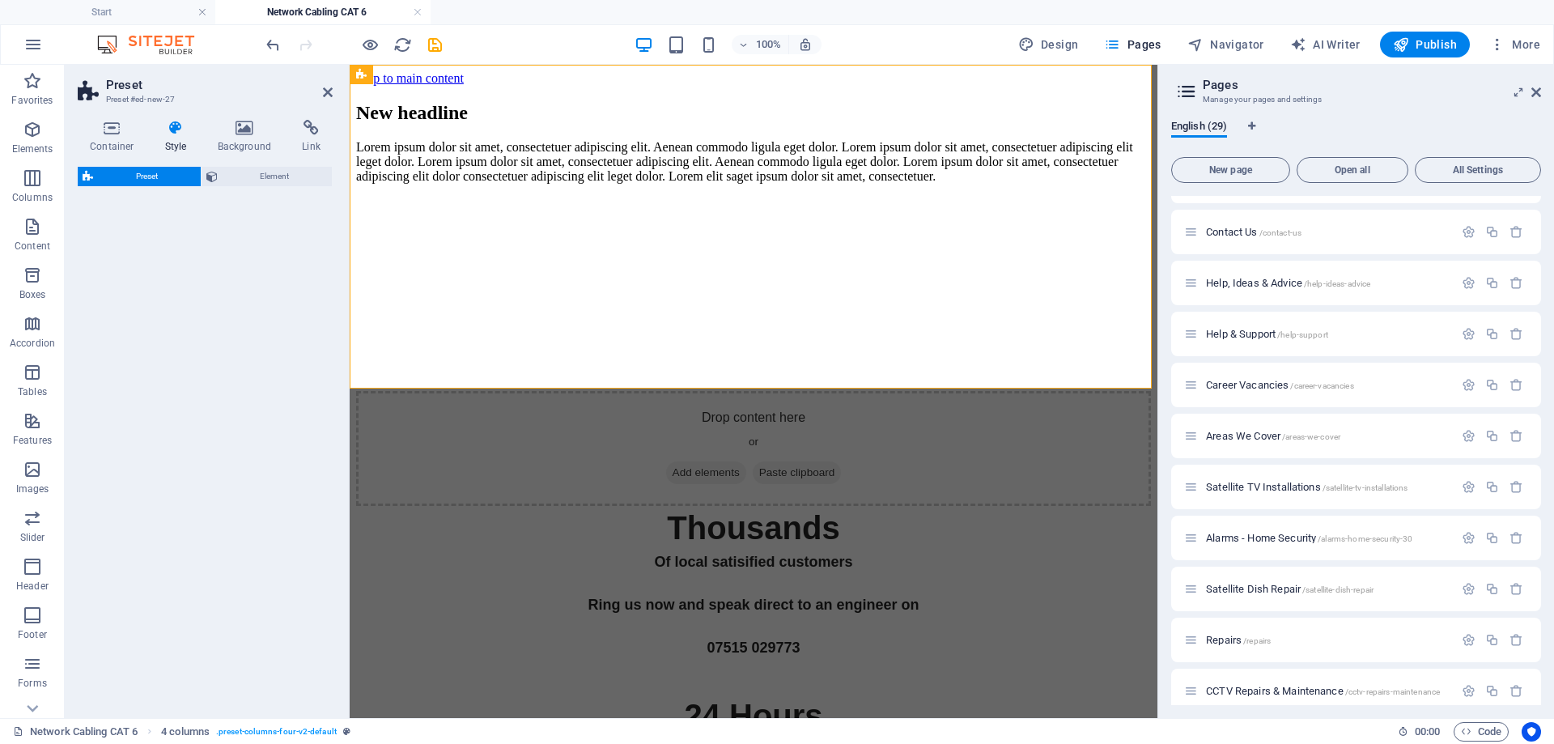
select select "rem"
select select "px"
select select "preset-text-with-image-v4-default"
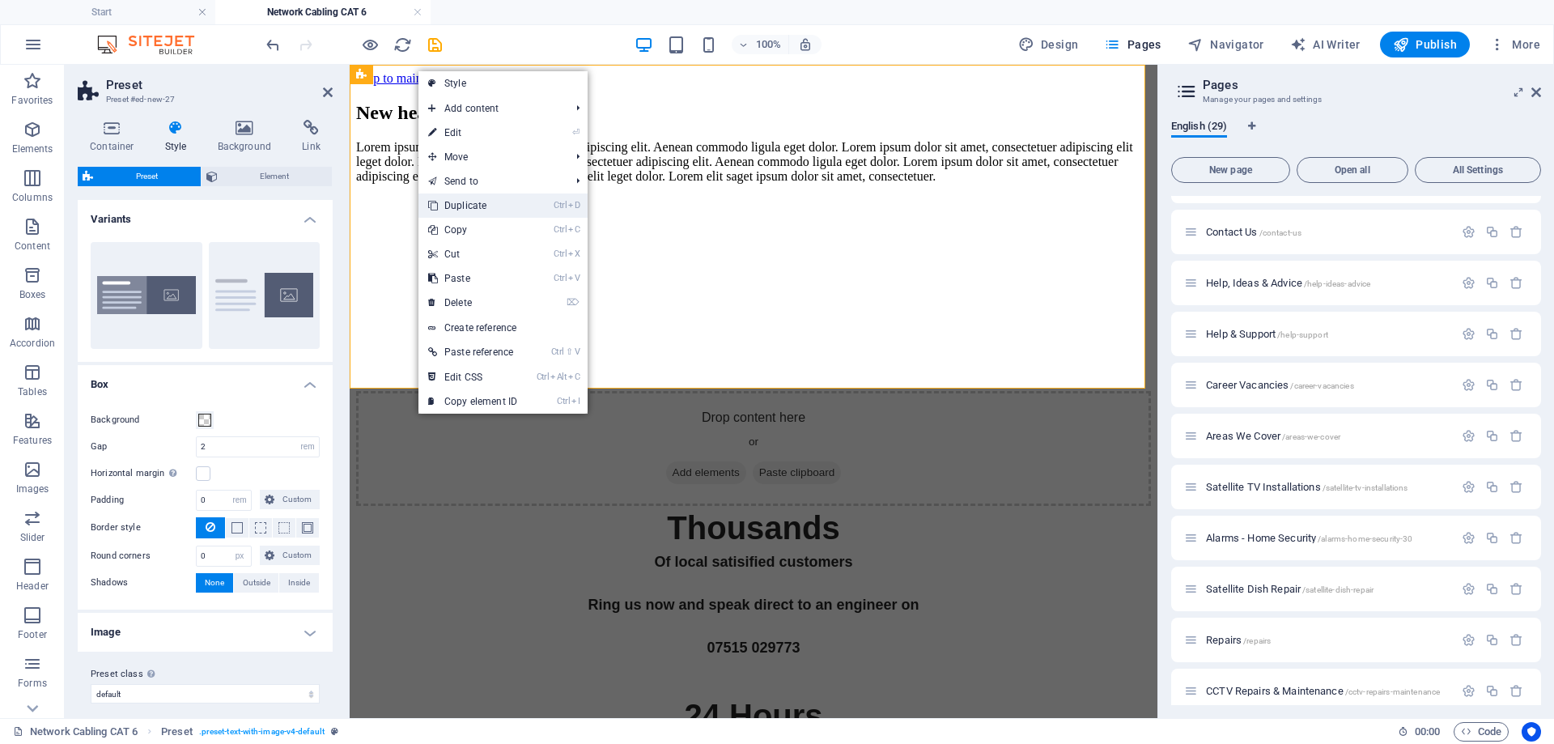
click at [467, 208] on link "Ctrl D Duplicate" at bounding box center [472, 205] width 108 height 24
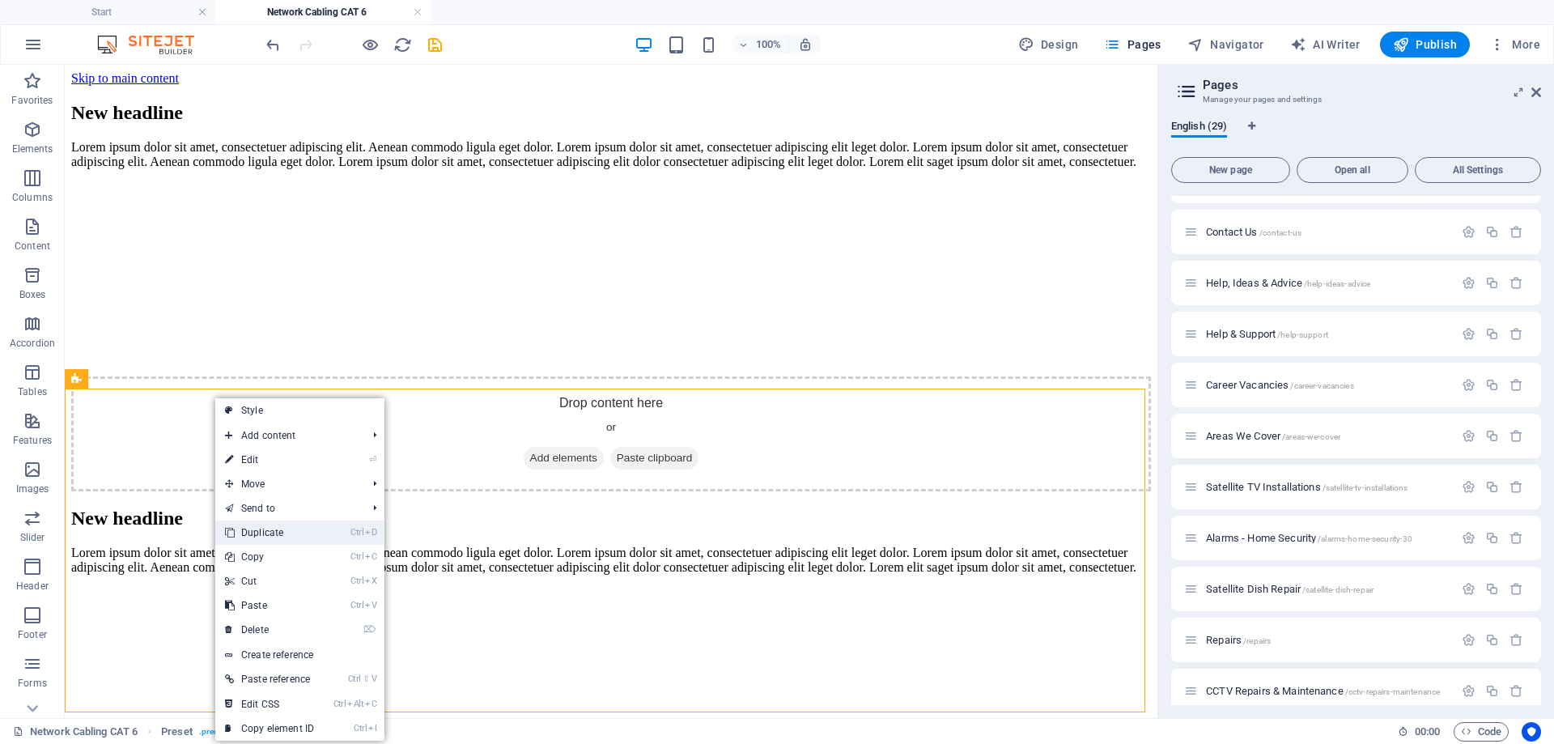
click at [265, 534] on link "Ctrl D Duplicate" at bounding box center [269, 532] width 108 height 24
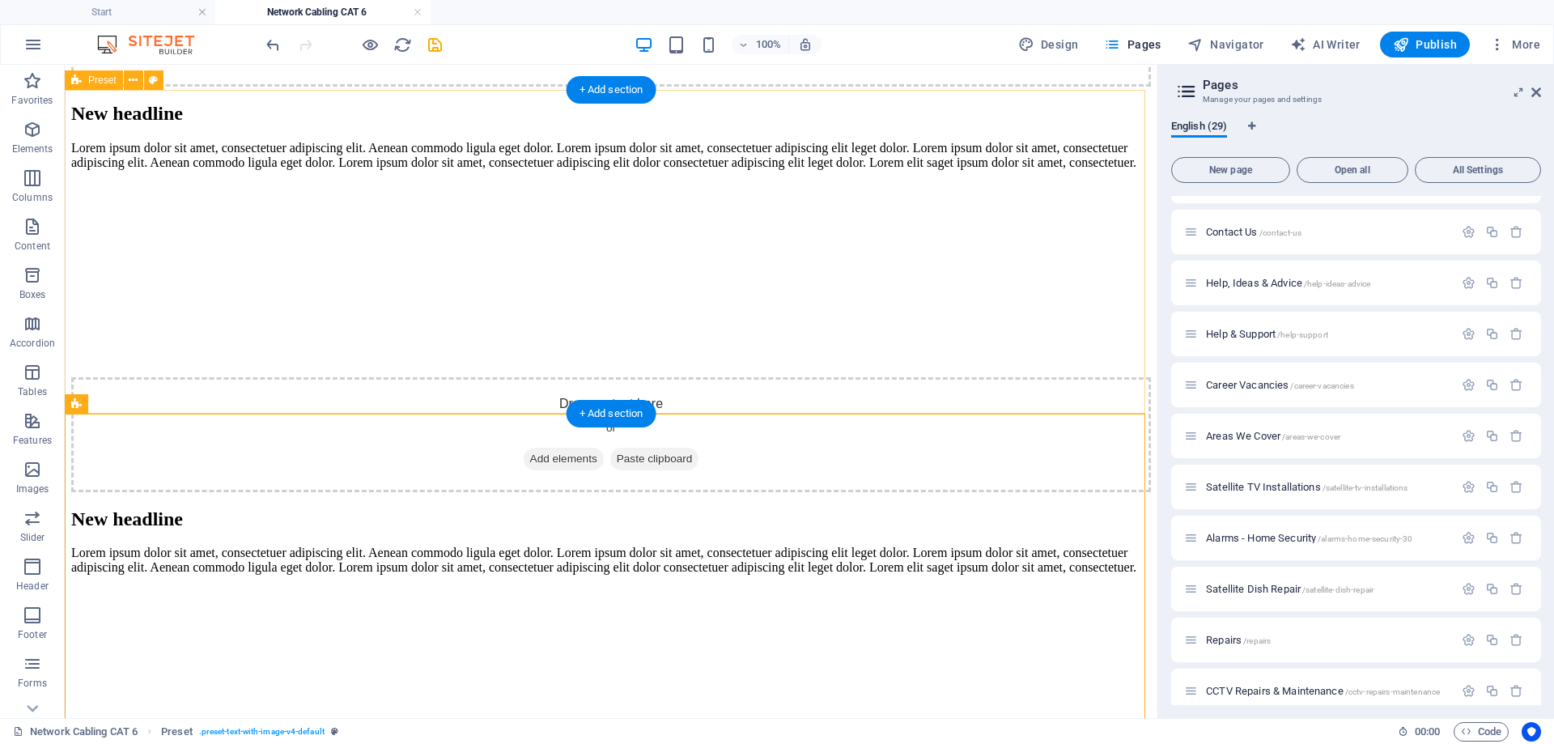
scroll to position [0, 0]
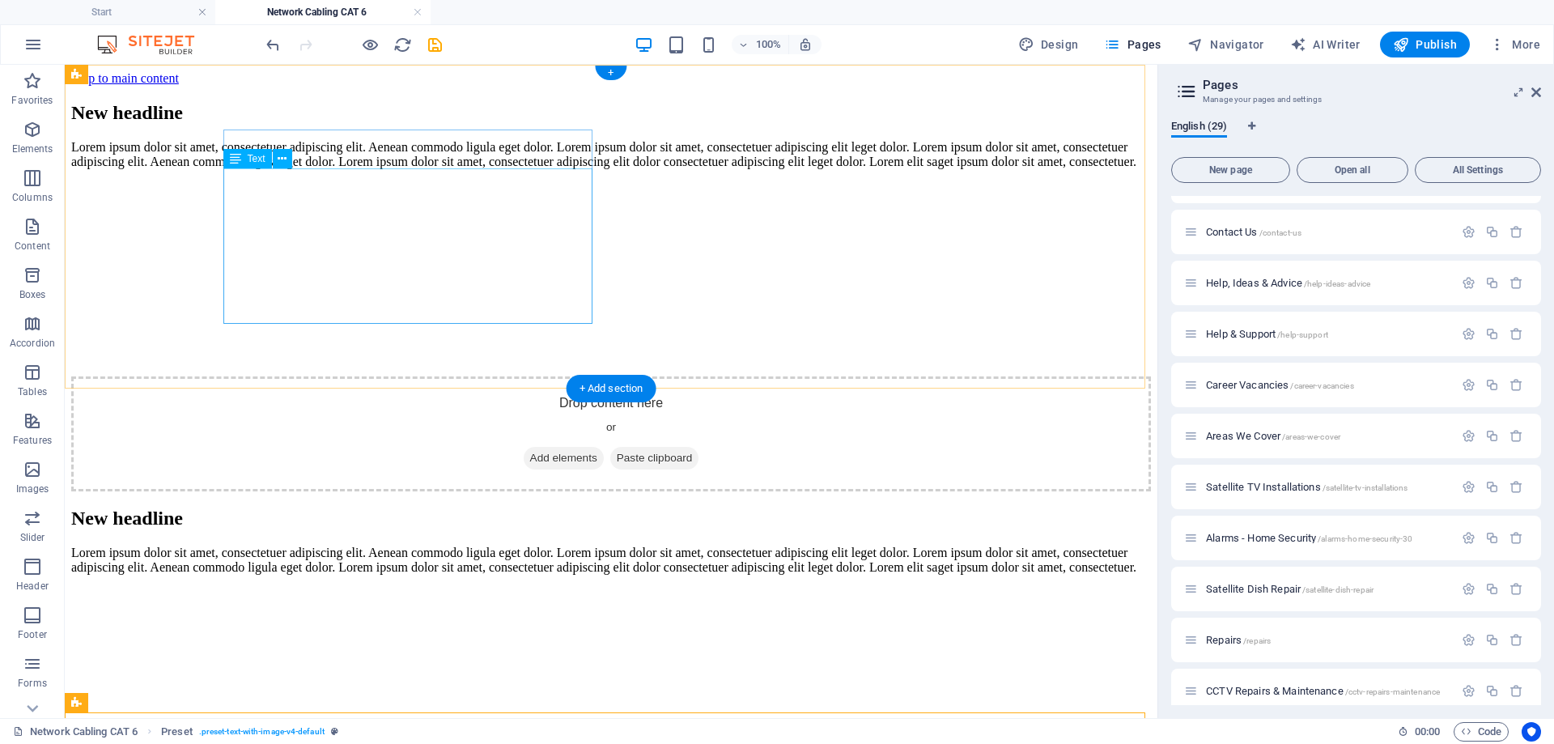
click at [331, 169] on div "Lorem ipsum dolor sit amet, consectetuer adipiscing elit. Aenean commodo ligula…" at bounding box center [610, 154] width 1079 height 29
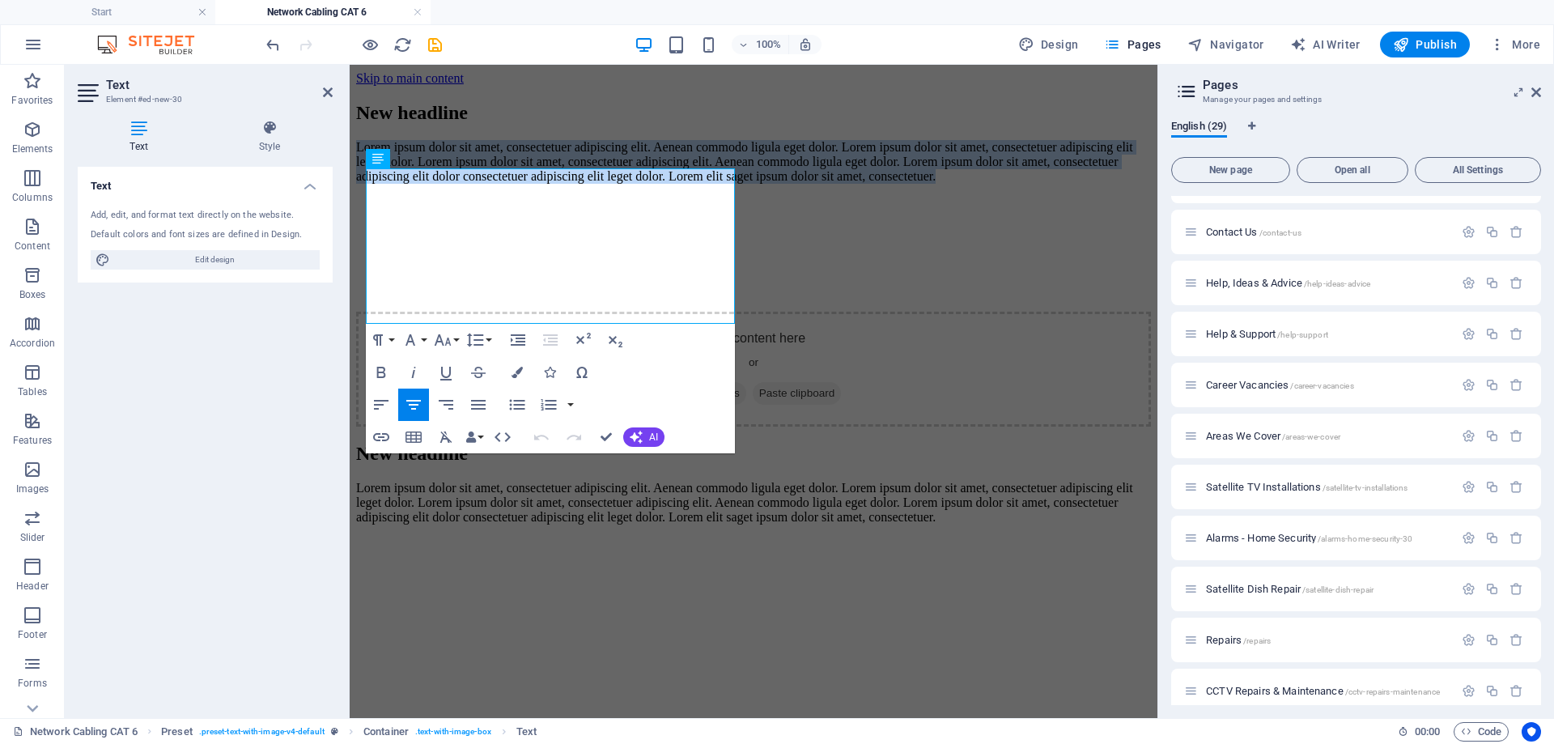
drag, startPoint x: 627, startPoint y: 318, endPoint x: 329, endPoint y: 183, distance: 327.7
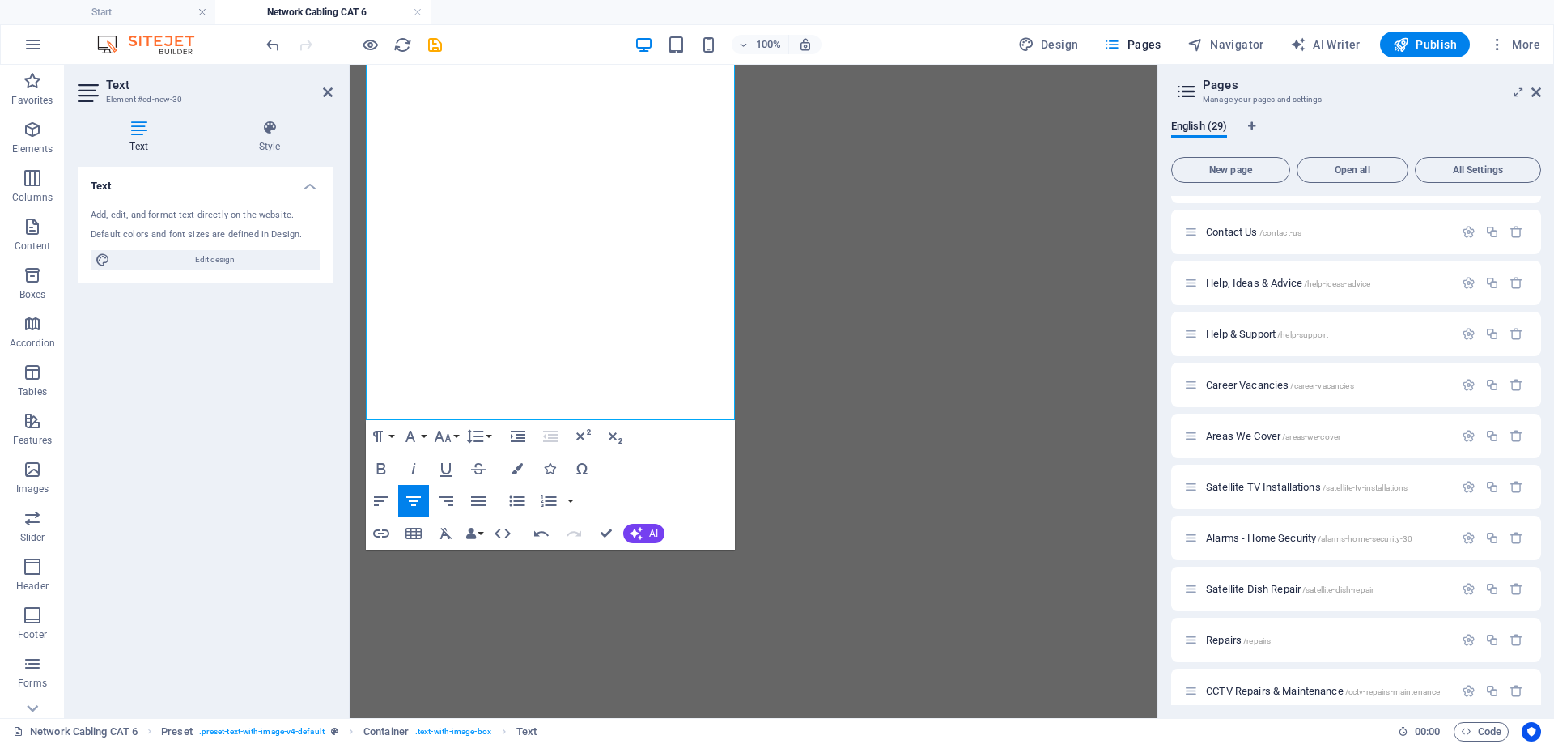
scroll to position [1112, 0]
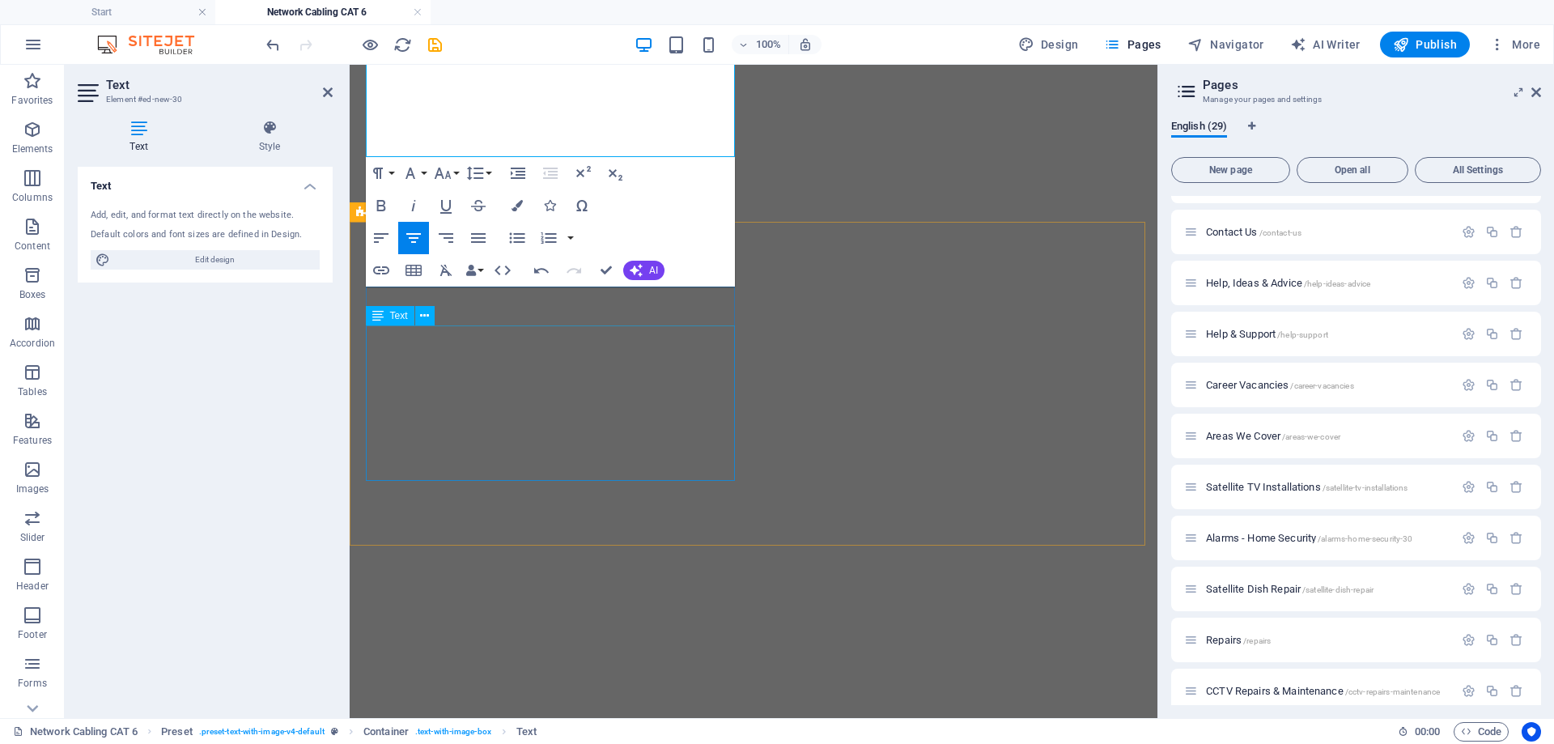
drag, startPoint x: 406, startPoint y: 430, endPoint x: 591, endPoint y: 342, distance: 204.1
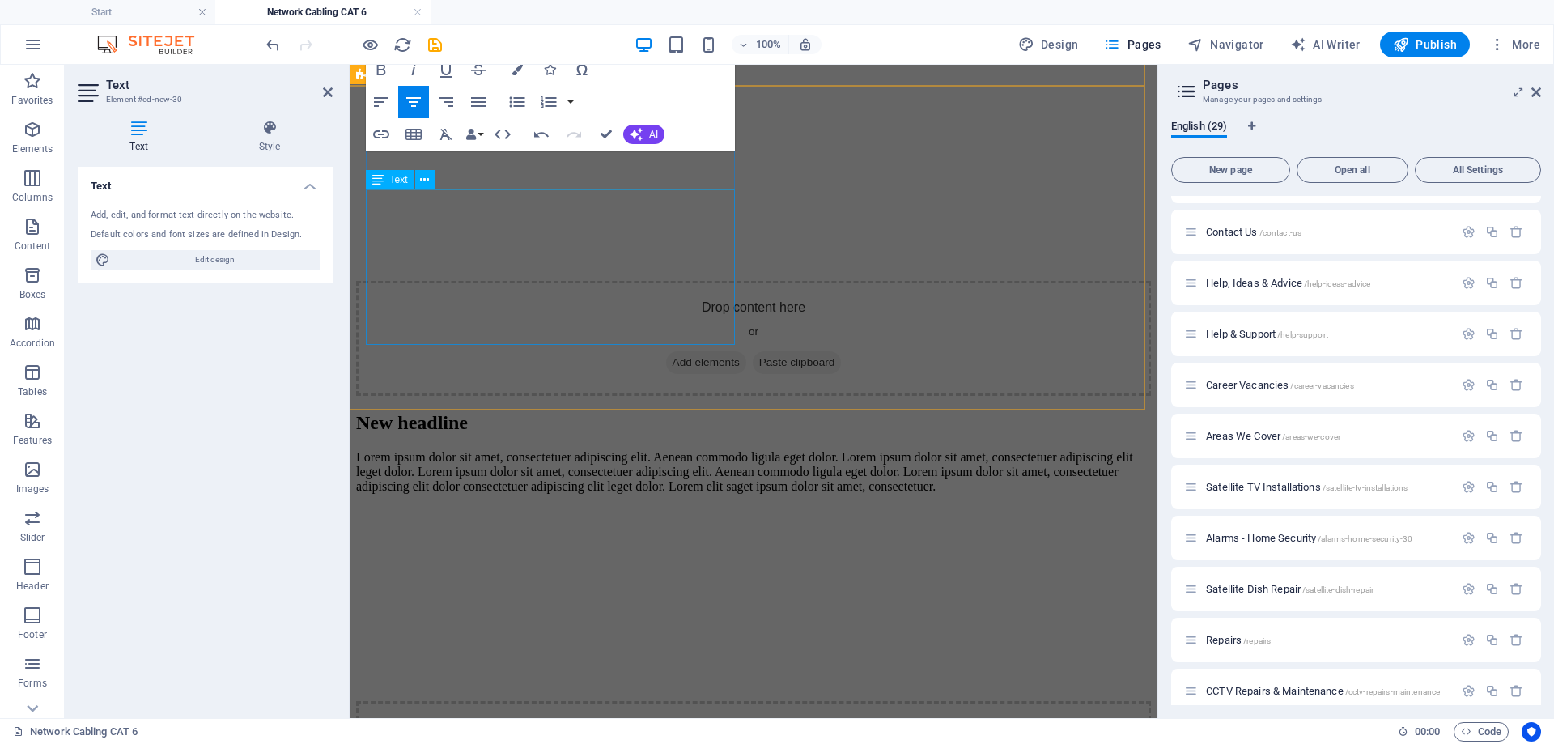
scroll to position [464, 0]
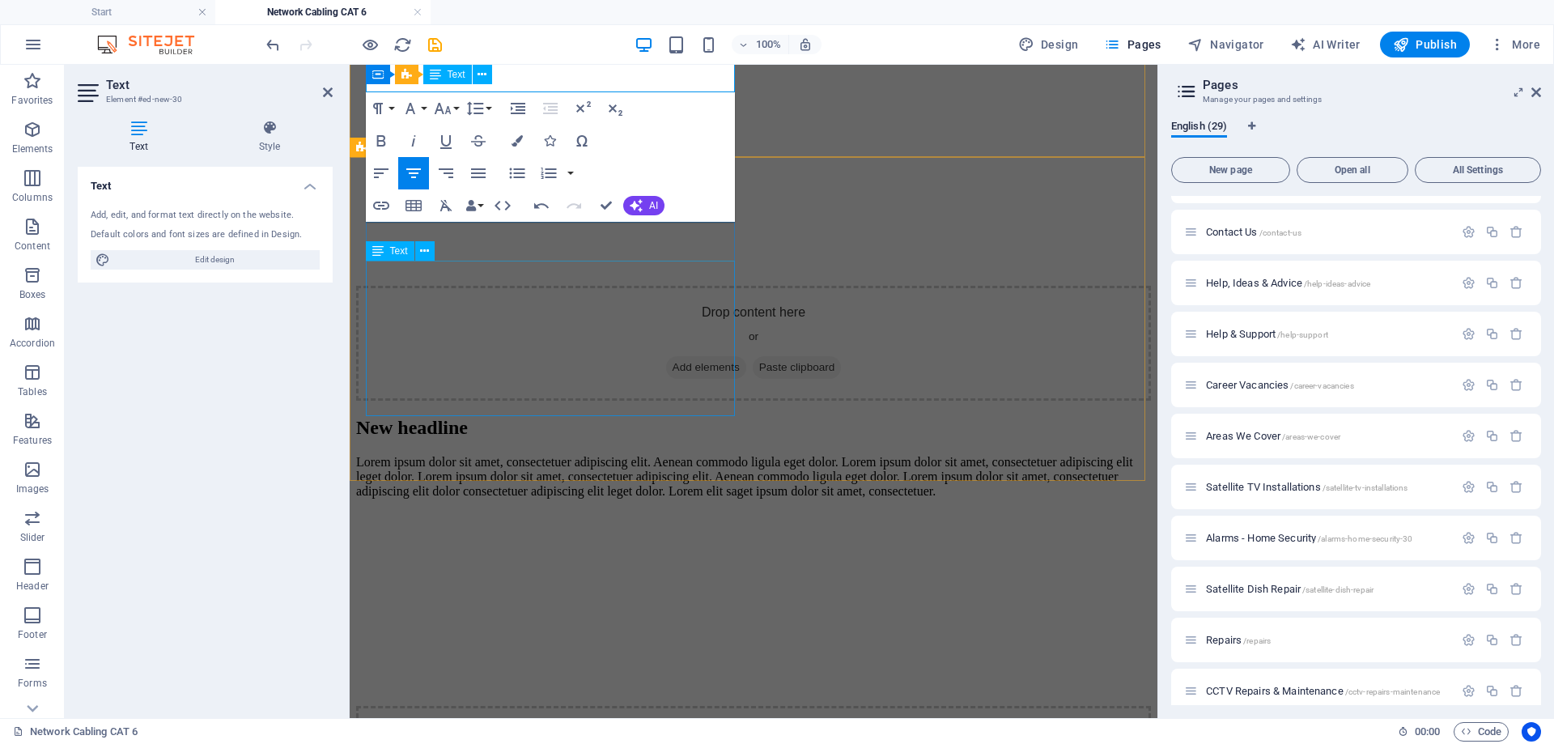
click at [435, 455] on div "Lorem ipsum dolor sit amet, consectetuer adipiscing elit. Aenean commodo ligula…" at bounding box center [753, 477] width 795 height 44
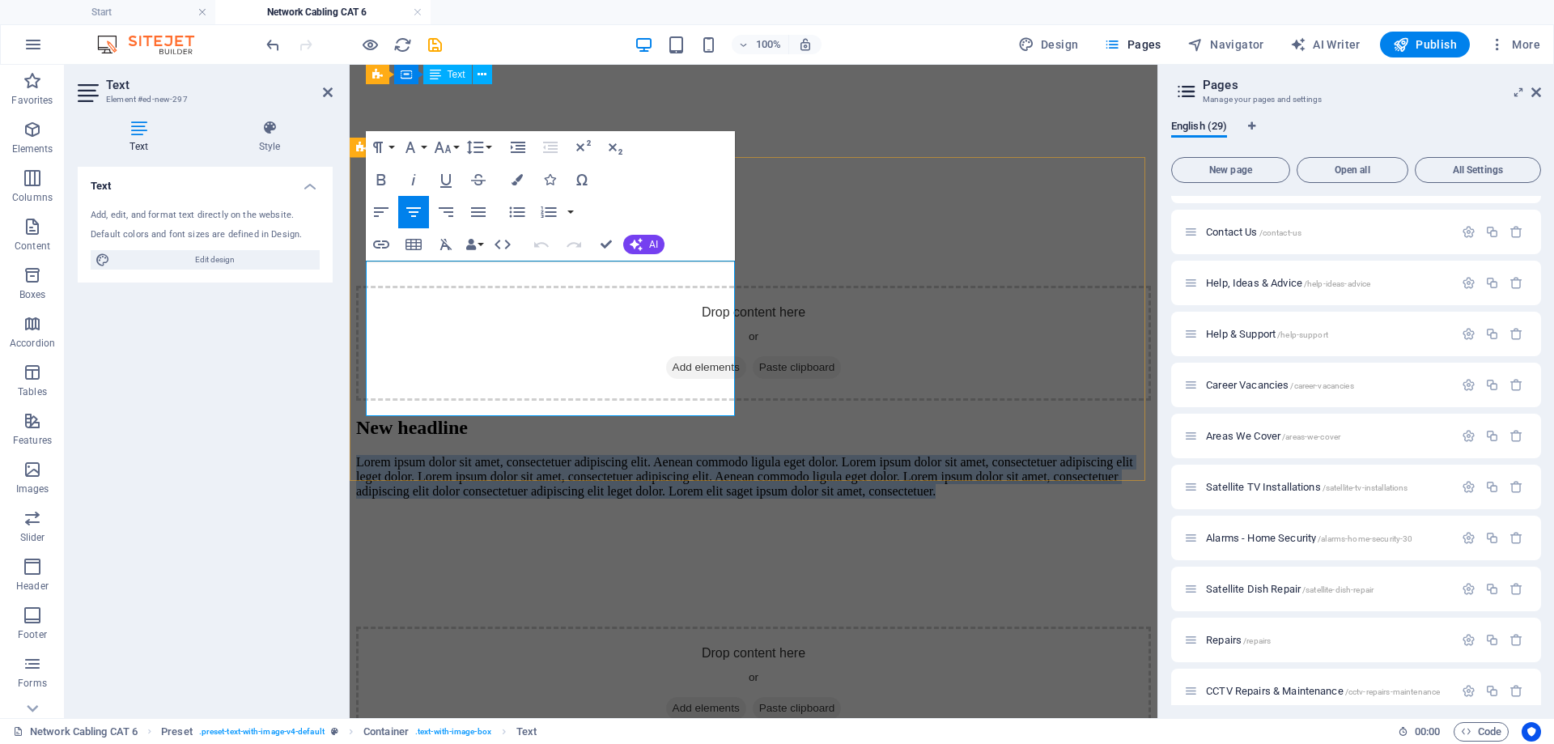
drag, startPoint x: 627, startPoint y: 401, endPoint x: 368, endPoint y: 256, distance: 297.1
click at [368, 417] on div "New headline Lorem ipsum dolor sit amet, consectetuer adipiscing elit. Aenean c…" at bounding box center [753, 458] width 795 height 82
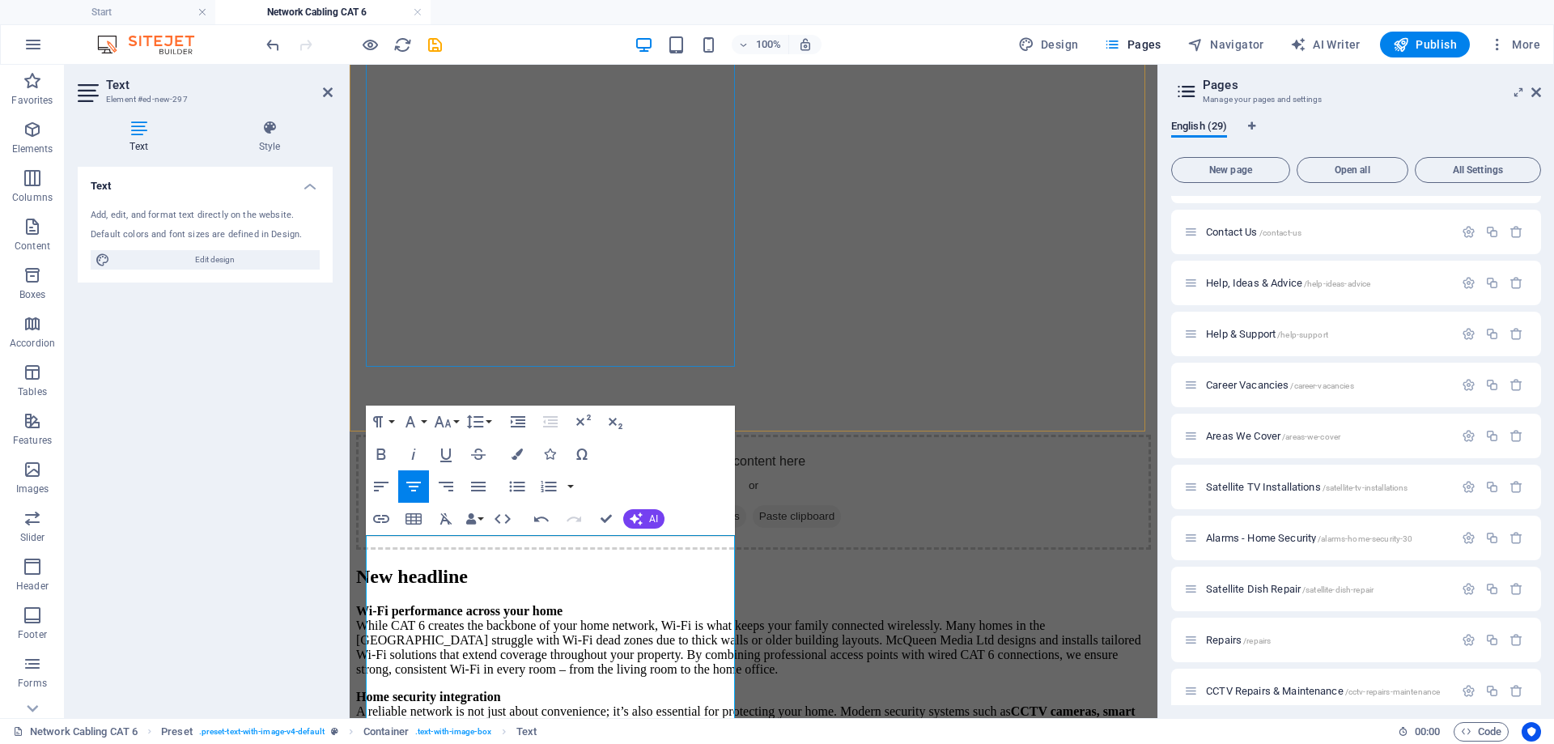
scroll to position [324, 0]
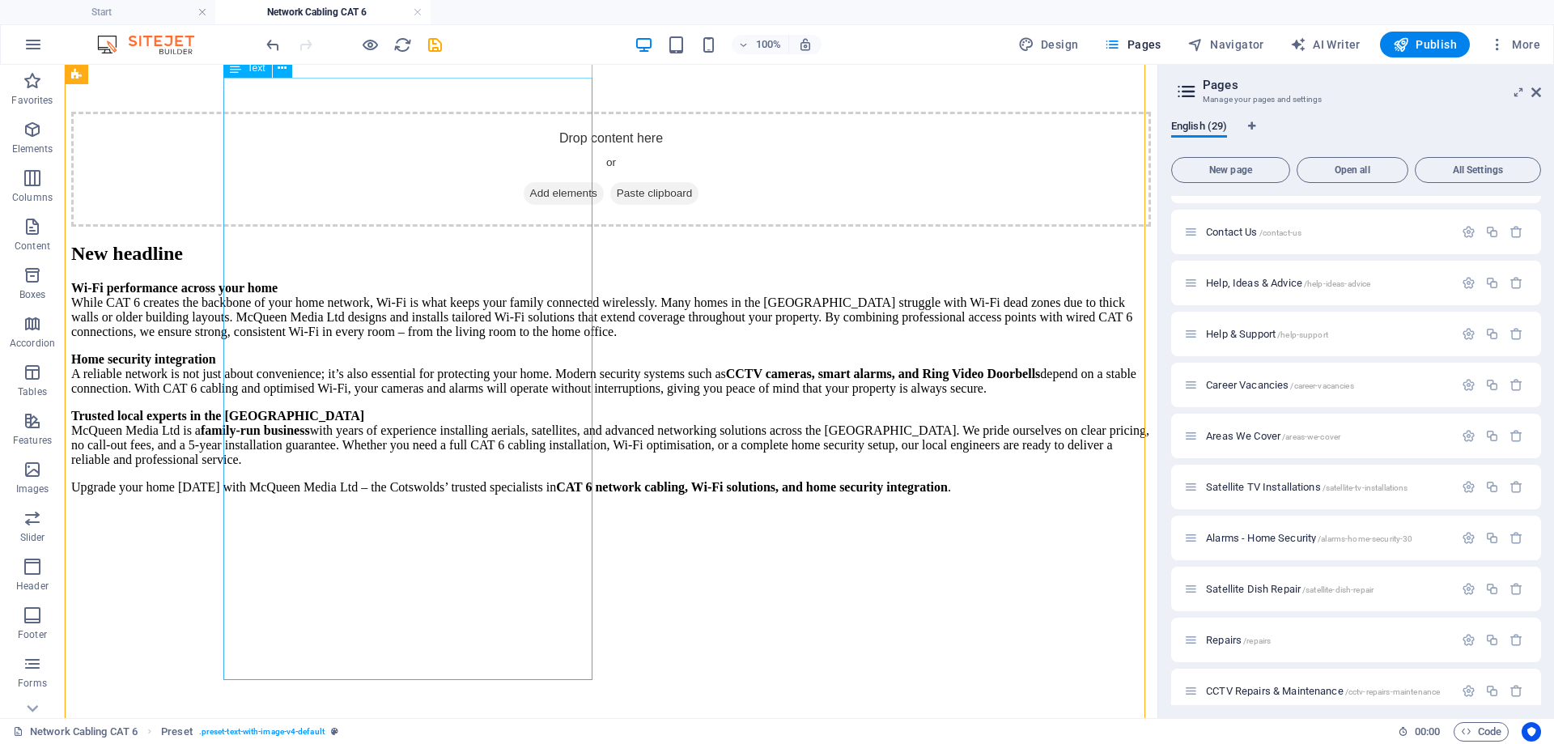
scroll to position [647, 0]
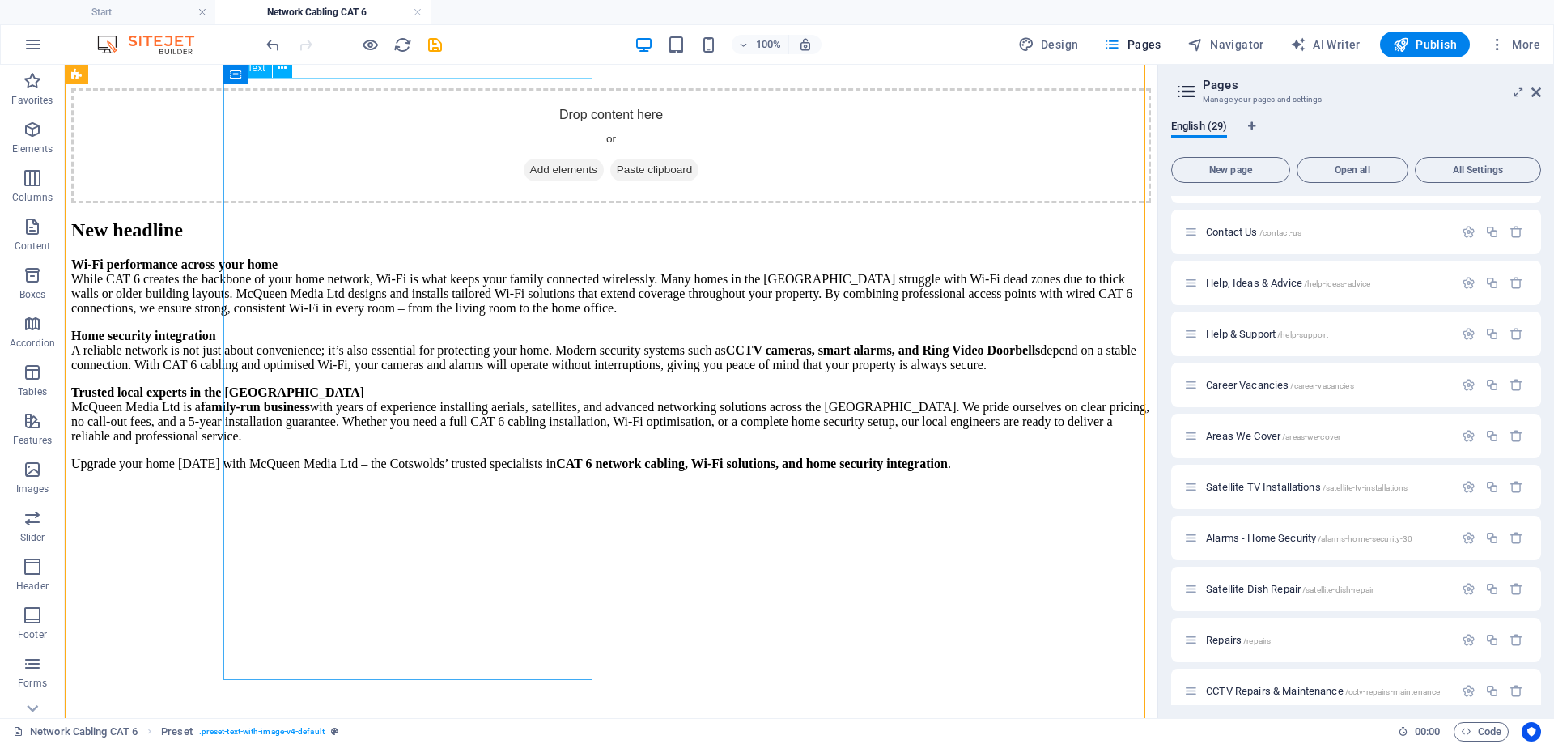
click at [570, 416] on div "Wi-Fi performance across your home While CAT 6 creates the backbone of your hom…" at bounding box center [610, 364] width 1079 height 214
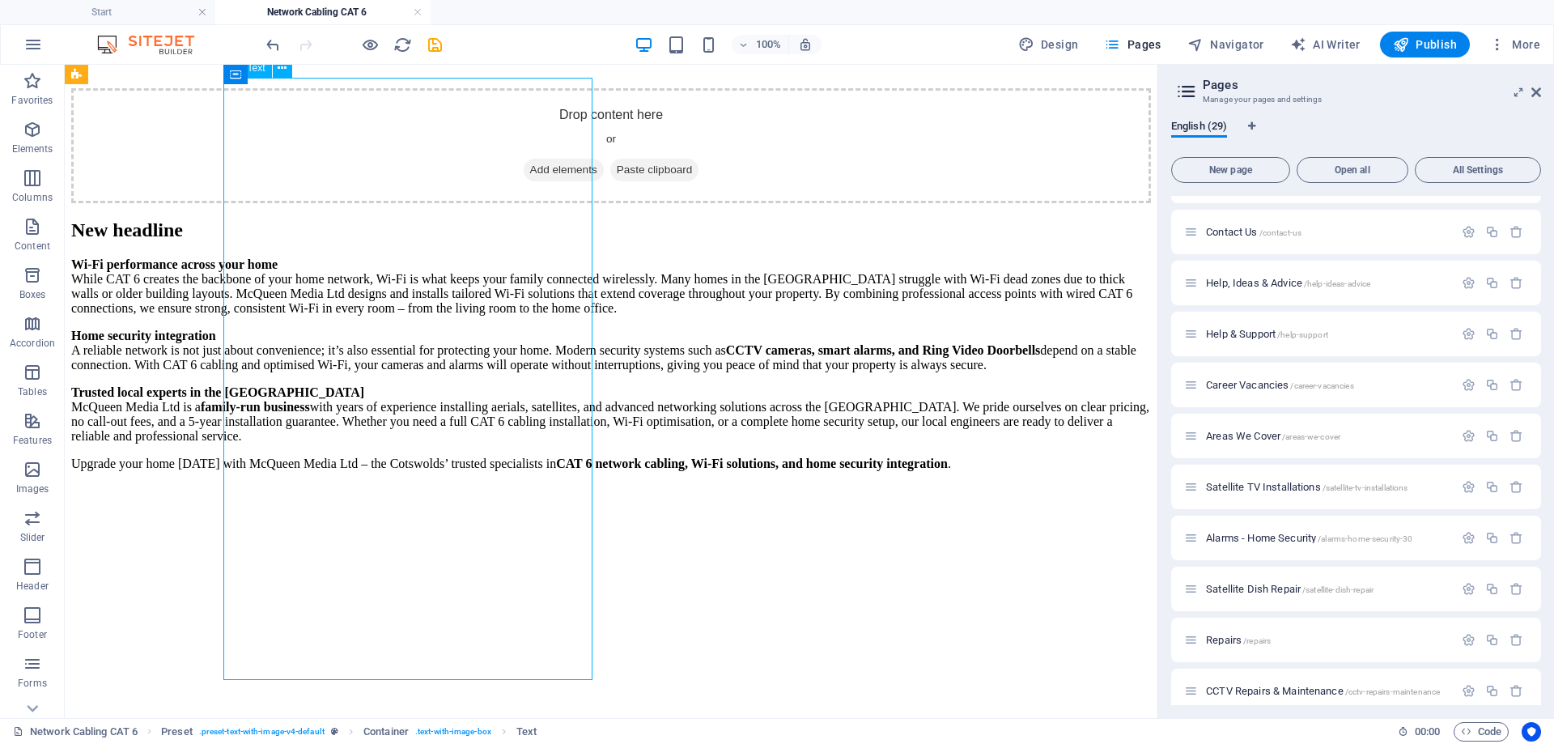
click at [274, 431] on div "Wi-Fi performance across your home While CAT 6 creates the backbone of your hom…" at bounding box center [610, 364] width 1079 height 214
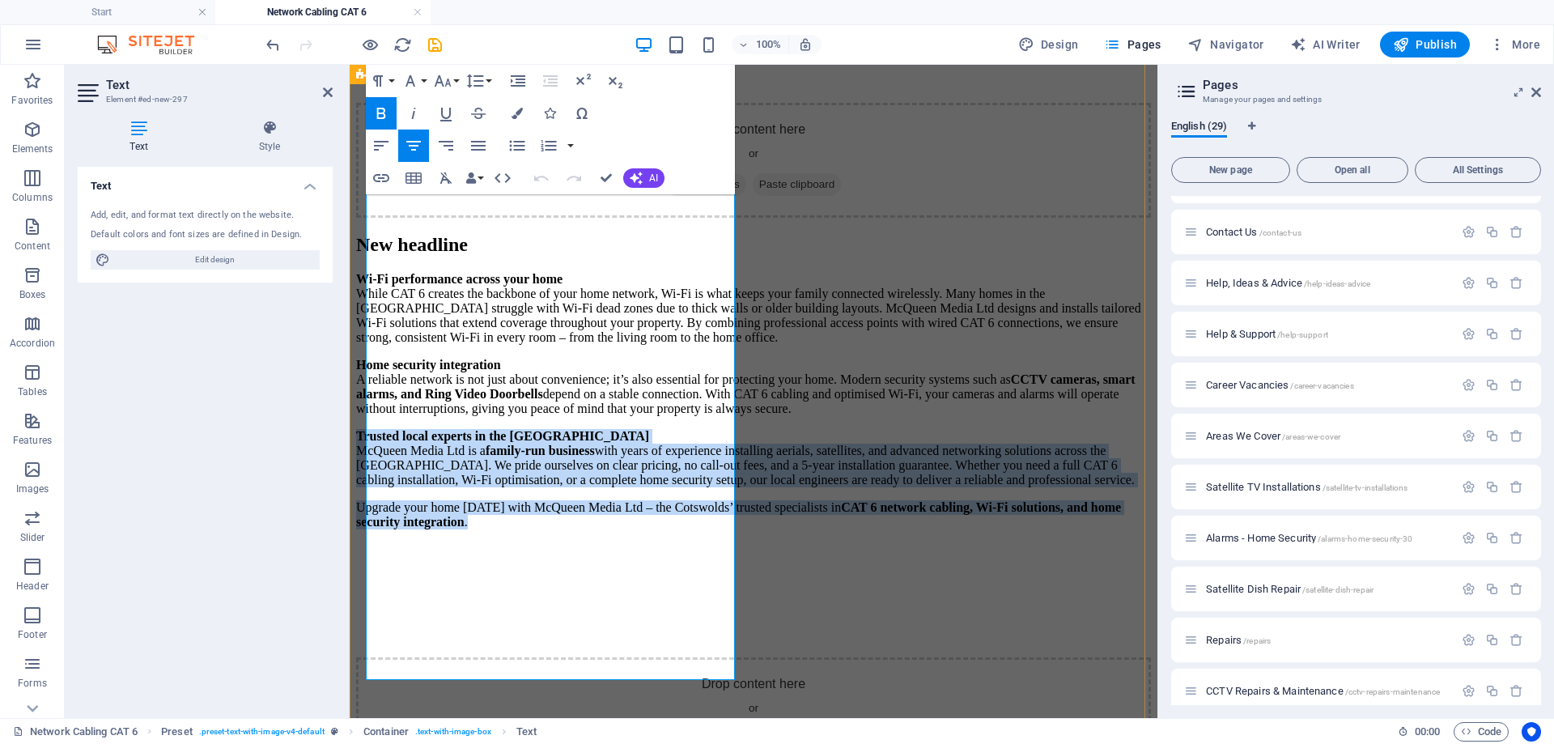
drag, startPoint x: 413, startPoint y: 433, endPoint x: 656, endPoint y: 672, distance: 341.0
click at [656, 529] on div "Wi-Fi performance across your home While CAT 6 creates the backbone of your hom…" at bounding box center [753, 400] width 795 height 257
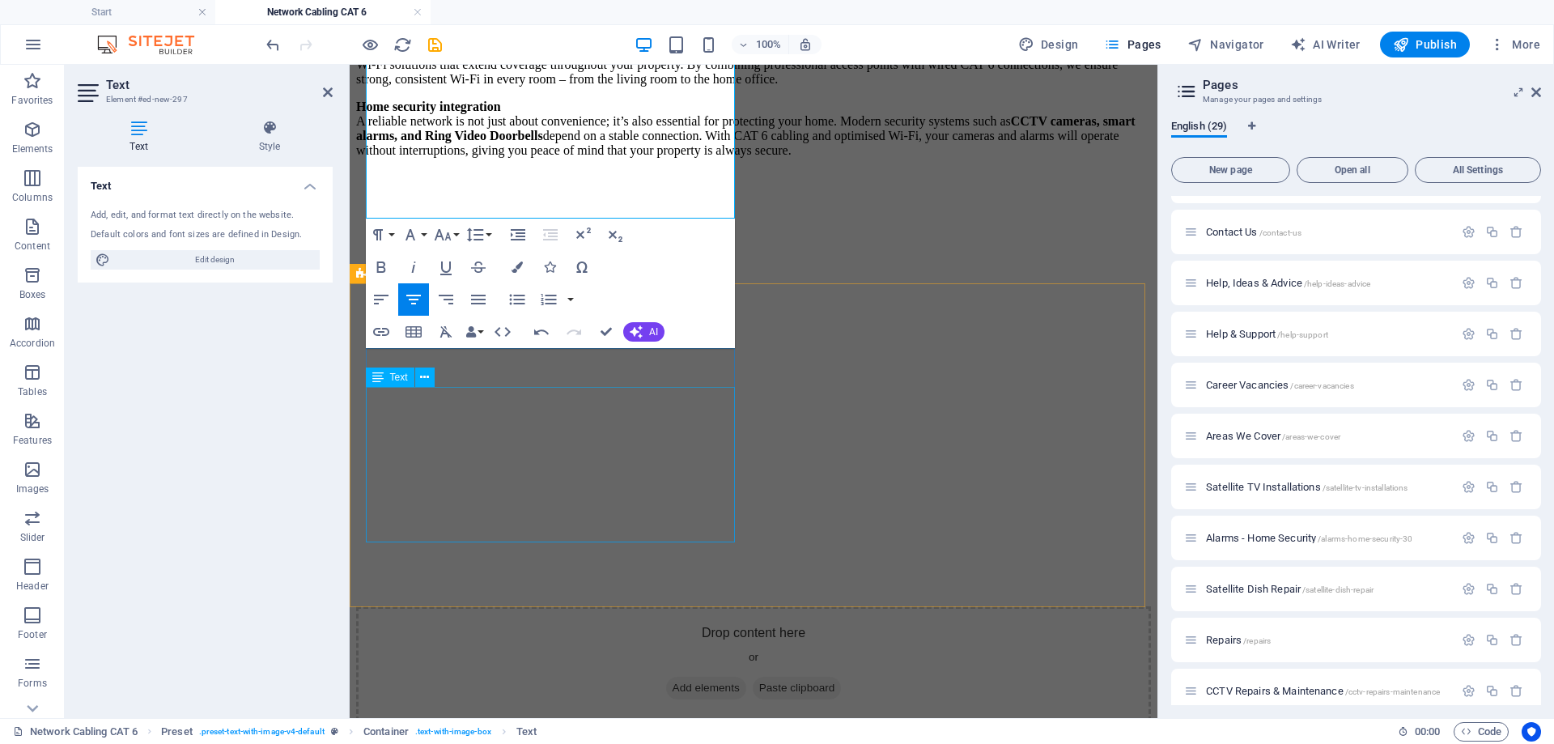
scroll to position [971, 0]
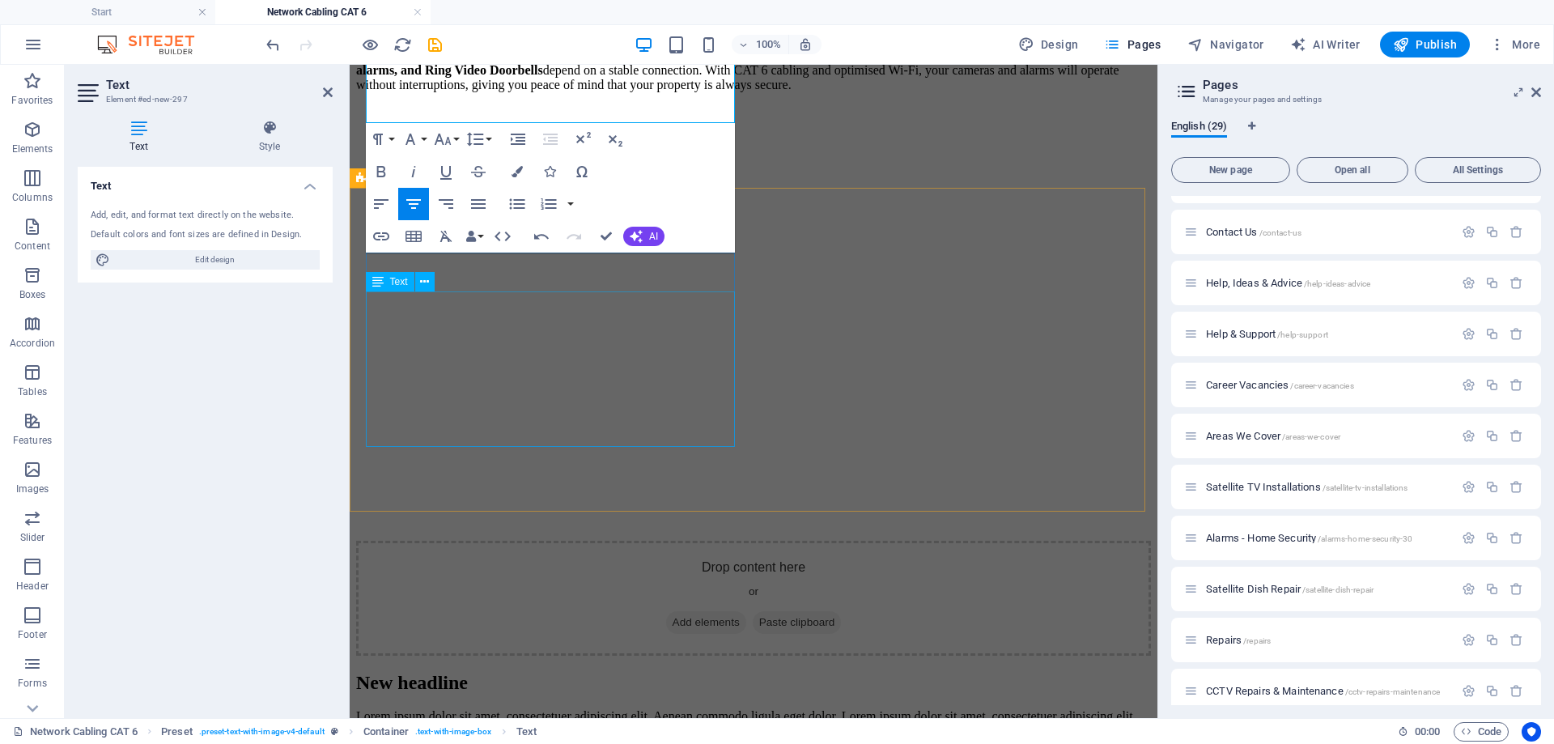
click at [572, 709] on div "Lorem ipsum dolor sit amet, consectetuer adipiscing elit. Aenean commodo ligula…" at bounding box center [753, 731] width 795 height 44
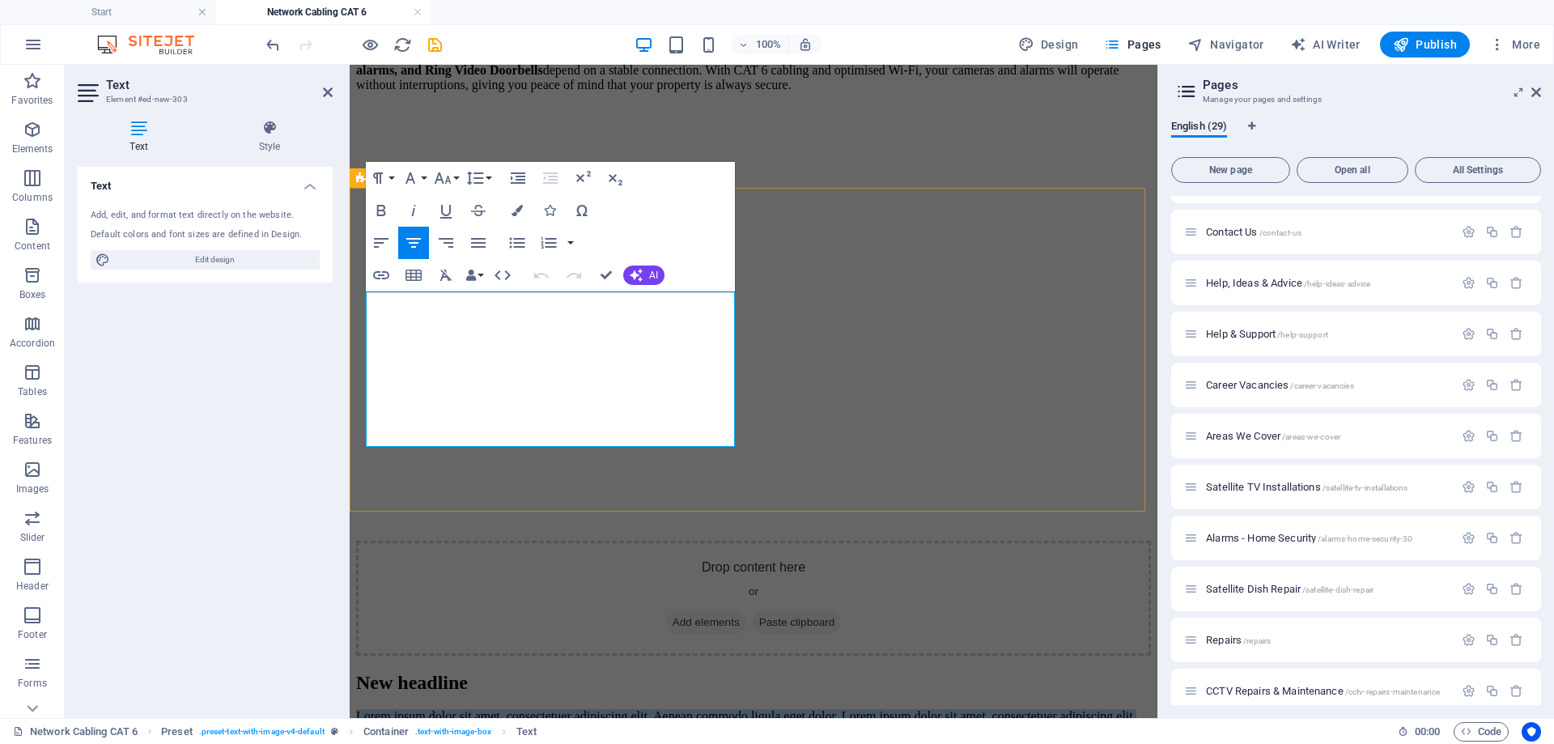
drag, startPoint x: 633, startPoint y: 433, endPoint x: 371, endPoint y: 297, distance: 295.3
click at [371, 709] on p "Lorem ipsum dolor sit amet, consectetuer adipiscing elit. Aenean commodo ligula…" at bounding box center [753, 731] width 795 height 44
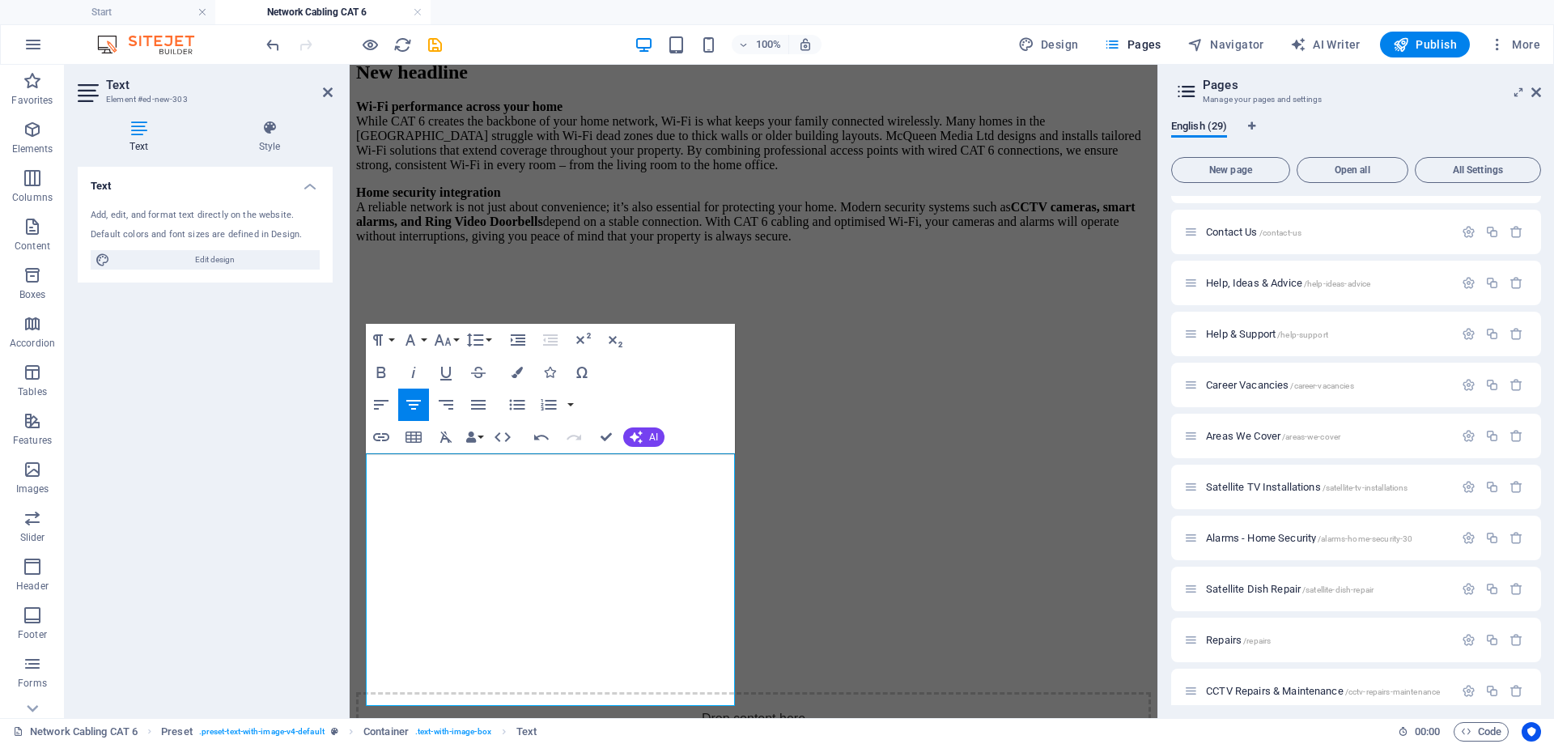
scroll to position [809, 0]
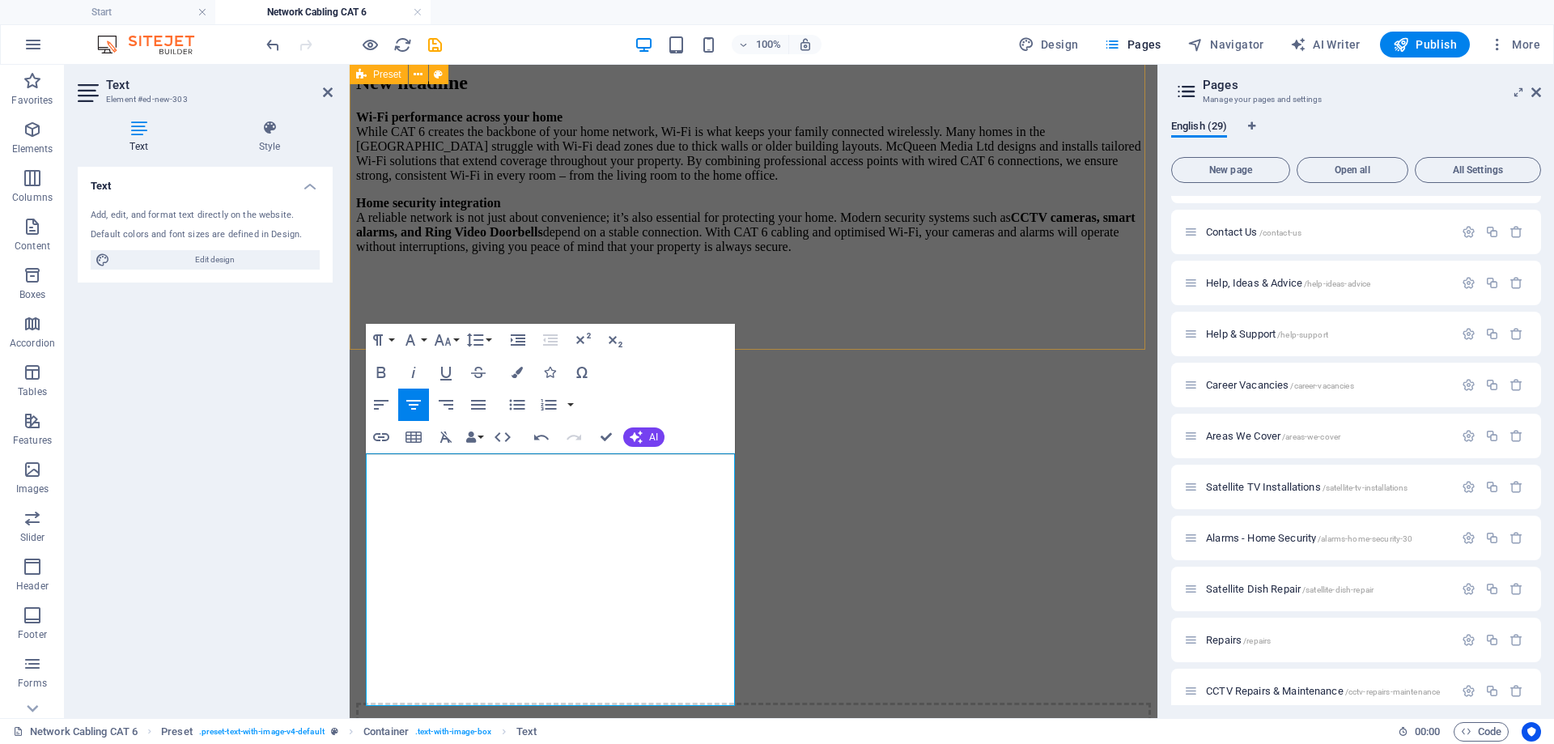
click at [800, 336] on div "New headline Wi-Fi performance across your home While CAT 6 creates the backbon…" at bounding box center [753, 444] width 795 height 745
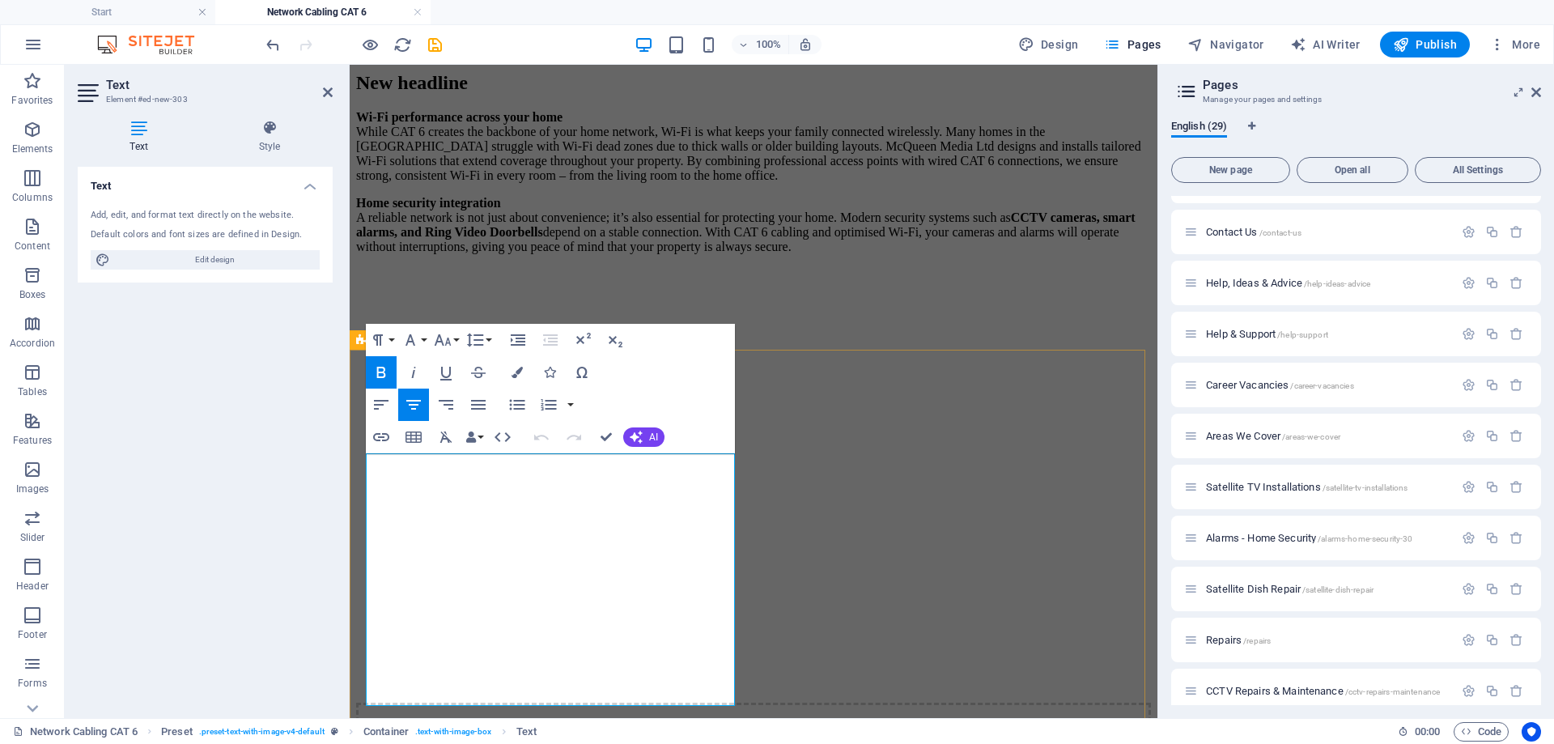
drag, startPoint x: 684, startPoint y: 463, endPoint x: 422, endPoint y: 461, distance: 261.4
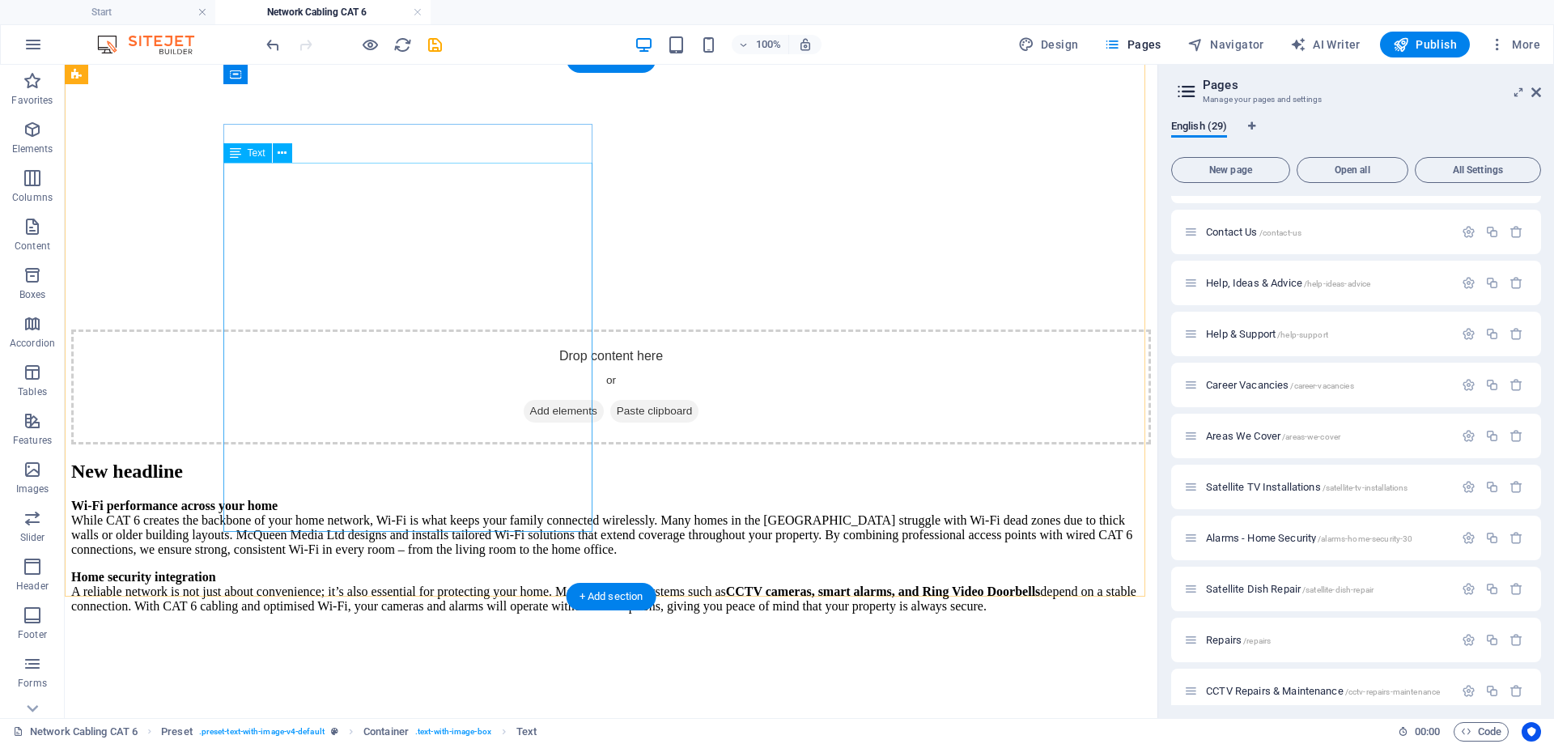
scroll to position [405, 0]
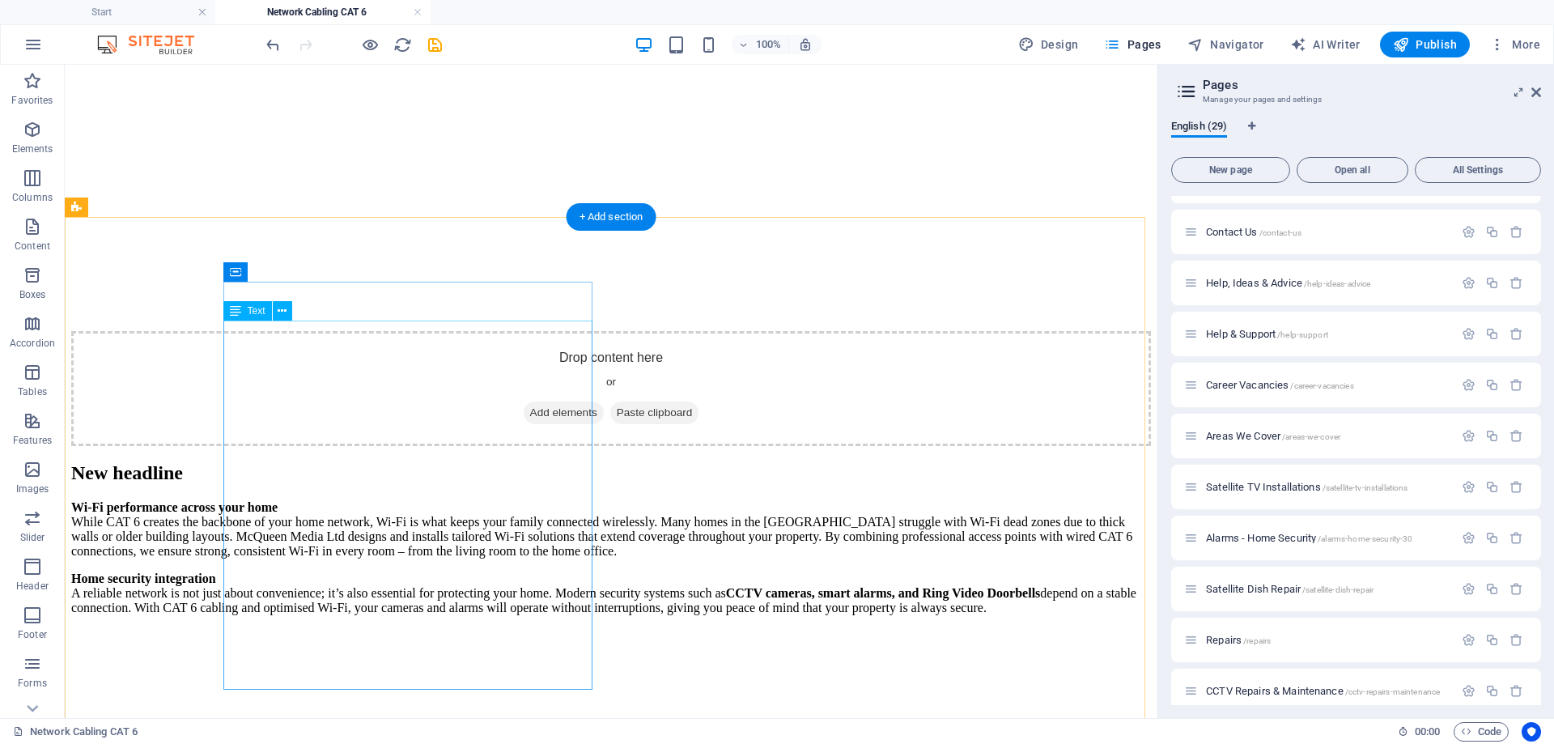
click at [427, 500] on div "Wi-Fi performance across your home While CAT 6 creates the backbone of your hom…" at bounding box center [610, 571] width 1079 height 142
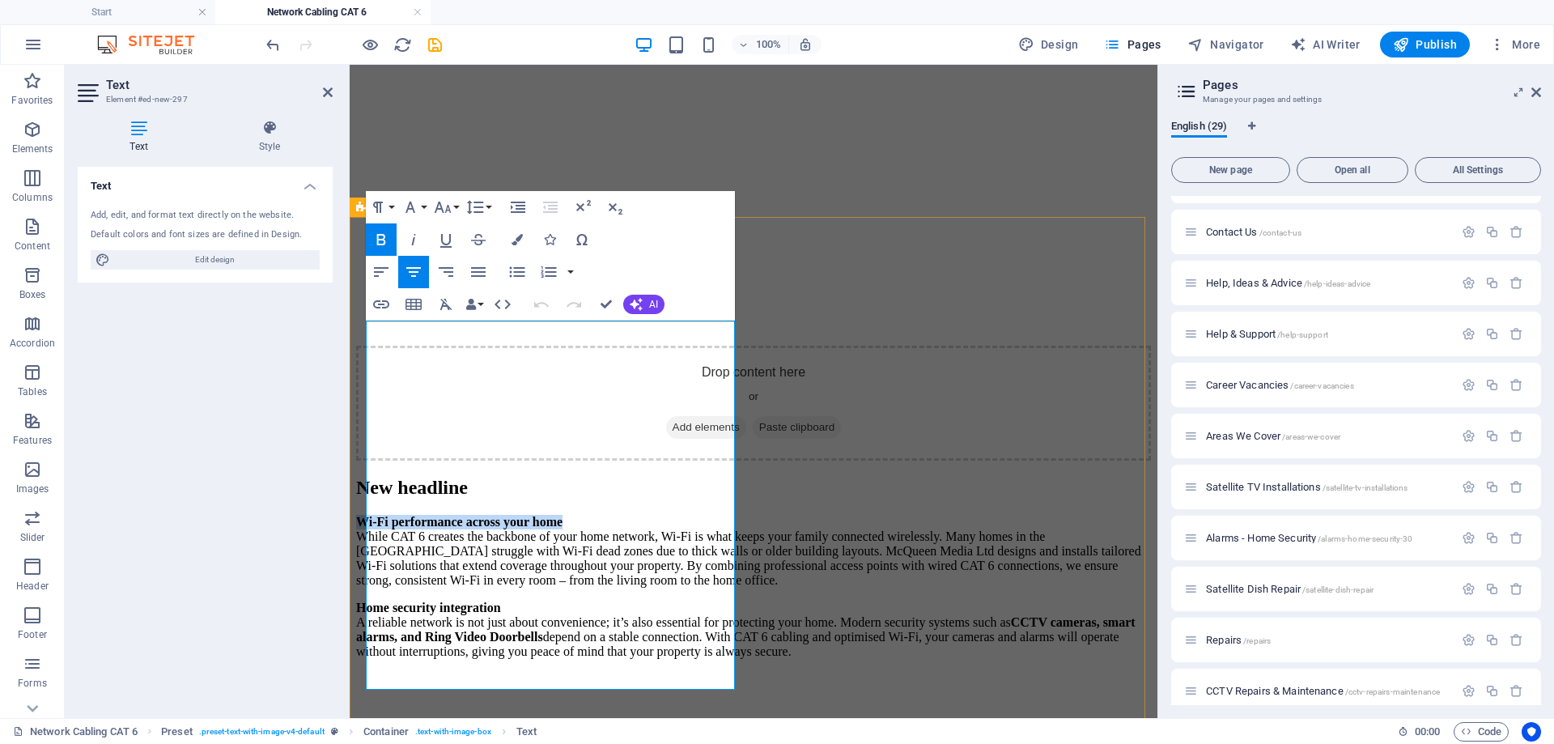
drag, startPoint x: 661, startPoint y: 328, endPoint x: 422, endPoint y: 324, distance: 239.6
click at [422, 515] on p "Wi-Fi performance across your home While CAT 6 creates the backbone of your hom…" at bounding box center [753, 551] width 795 height 73
click at [307, 406] on div "Text Add, edit, and format text directly on the website. Default colors and fon…" at bounding box center [205, 436] width 255 height 538
click at [378, 515] on p "While CAT 6 creates the backbone of your home network, Wi-Fi is what keeps your…" at bounding box center [753, 551] width 795 height 73
click at [371, 515] on p "While CAT 6 creates the backbone of your home network, Wi-Fi is what keeps your…" at bounding box center [753, 551] width 795 height 73
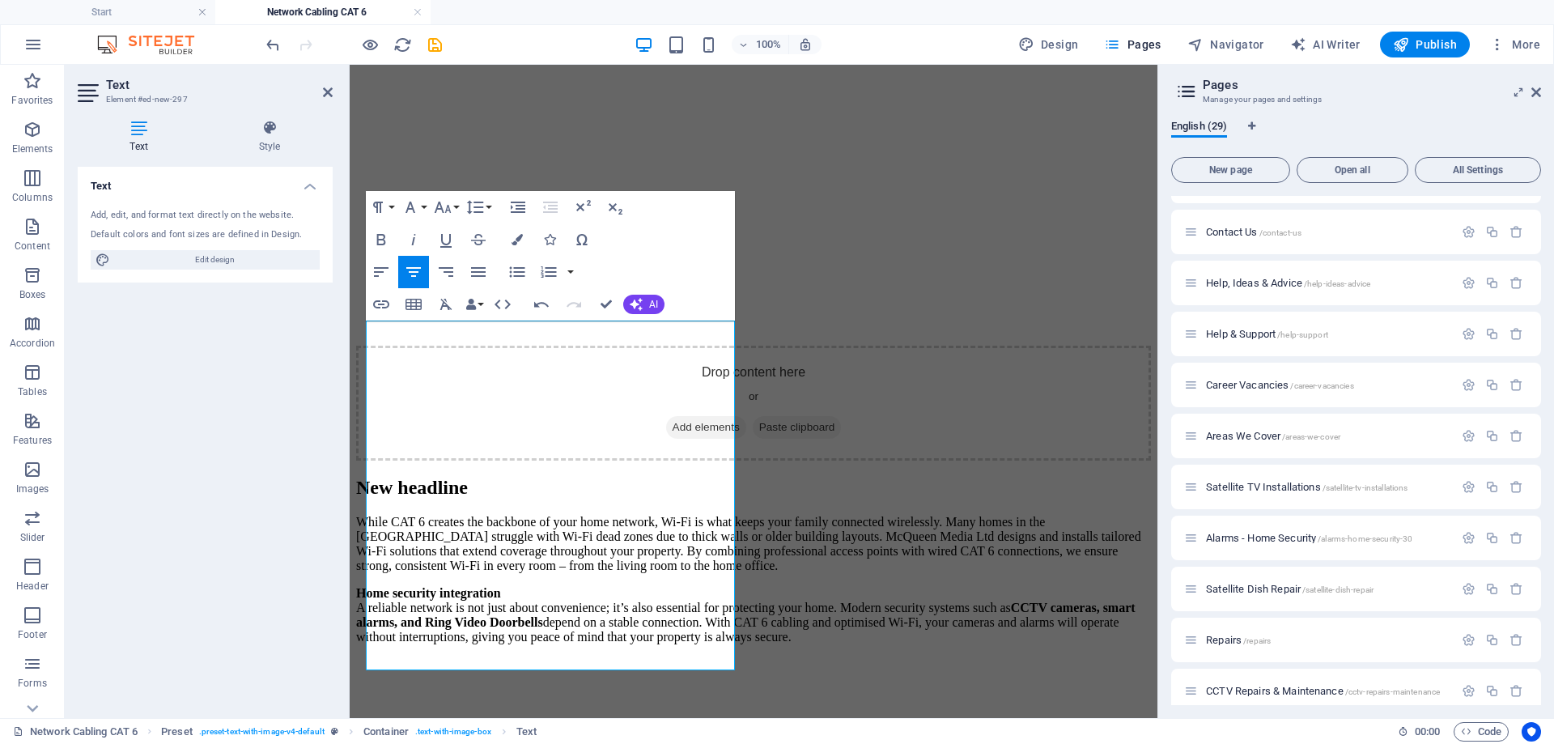
click at [241, 429] on div "Text Add, edit, and format text directly on the website. Default colors and fon…" at bounding box center [205, 436] width 255 height 538
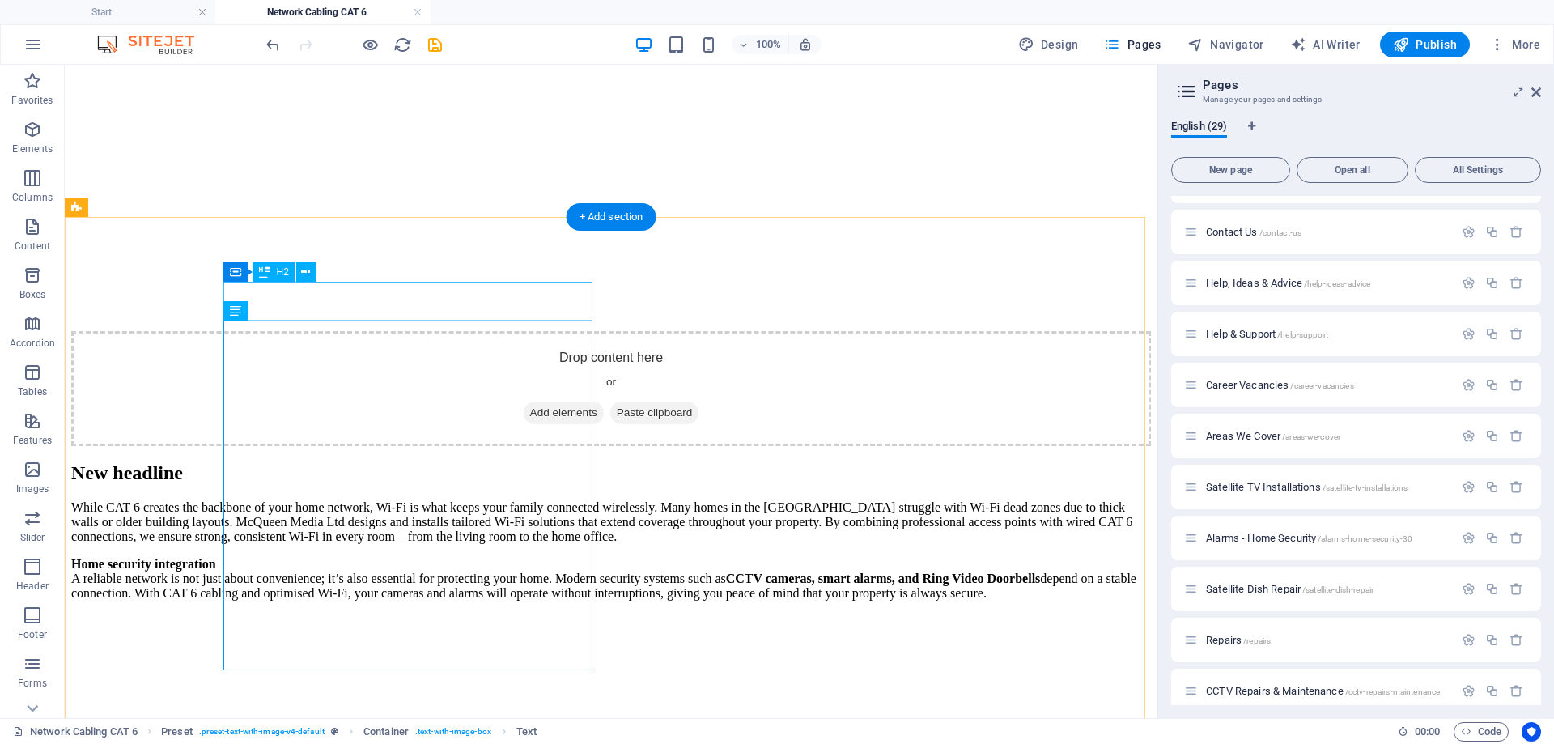
click at [445, 462] on div "New headline" at bounding box center [610, 473] width 1079 height 22
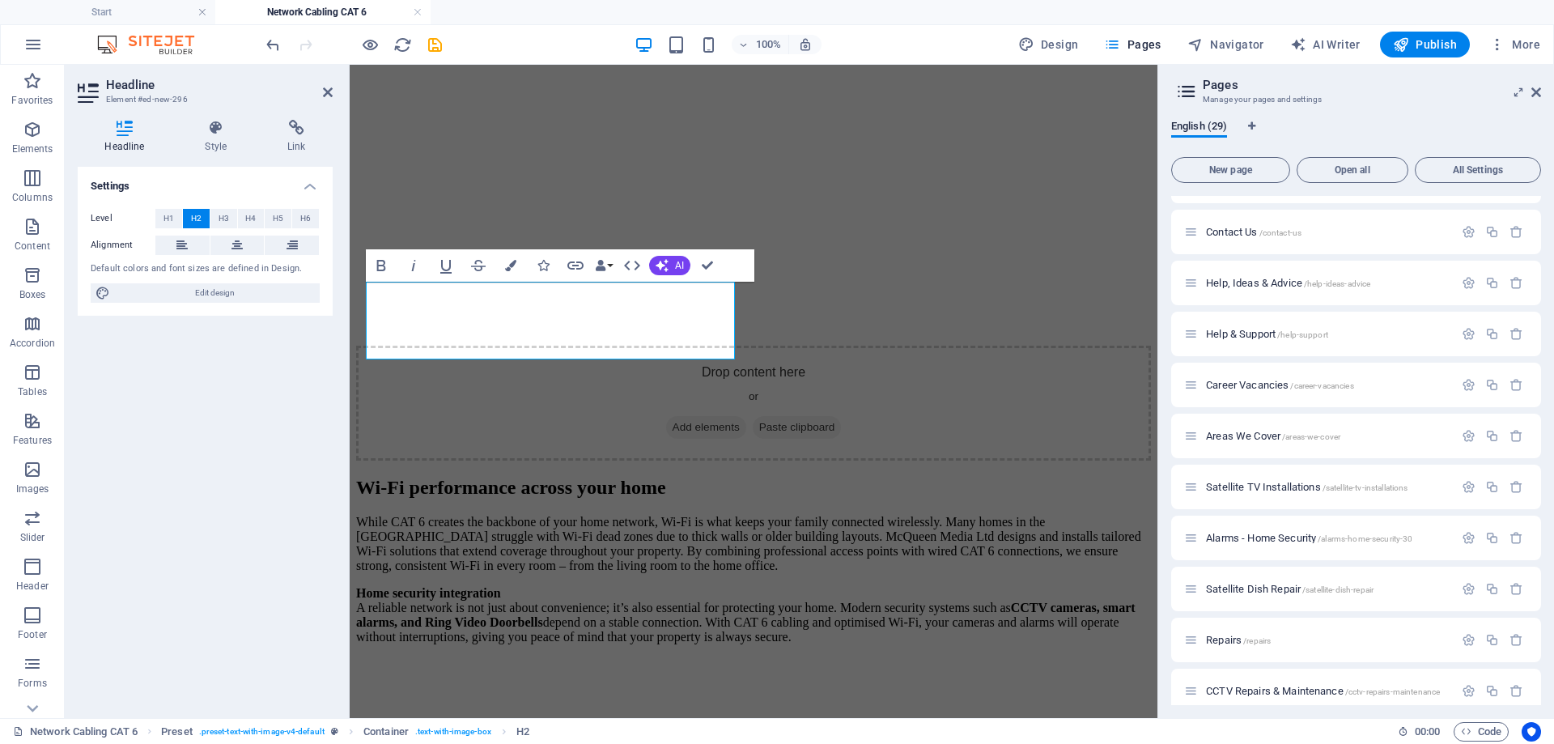
click at [279, 496] on div "Settings Level H1 H2 H3 H4 H5 H6 Alignment Default colors and font sizes are de…" at bounding box center [205, 436] width 255 height 538
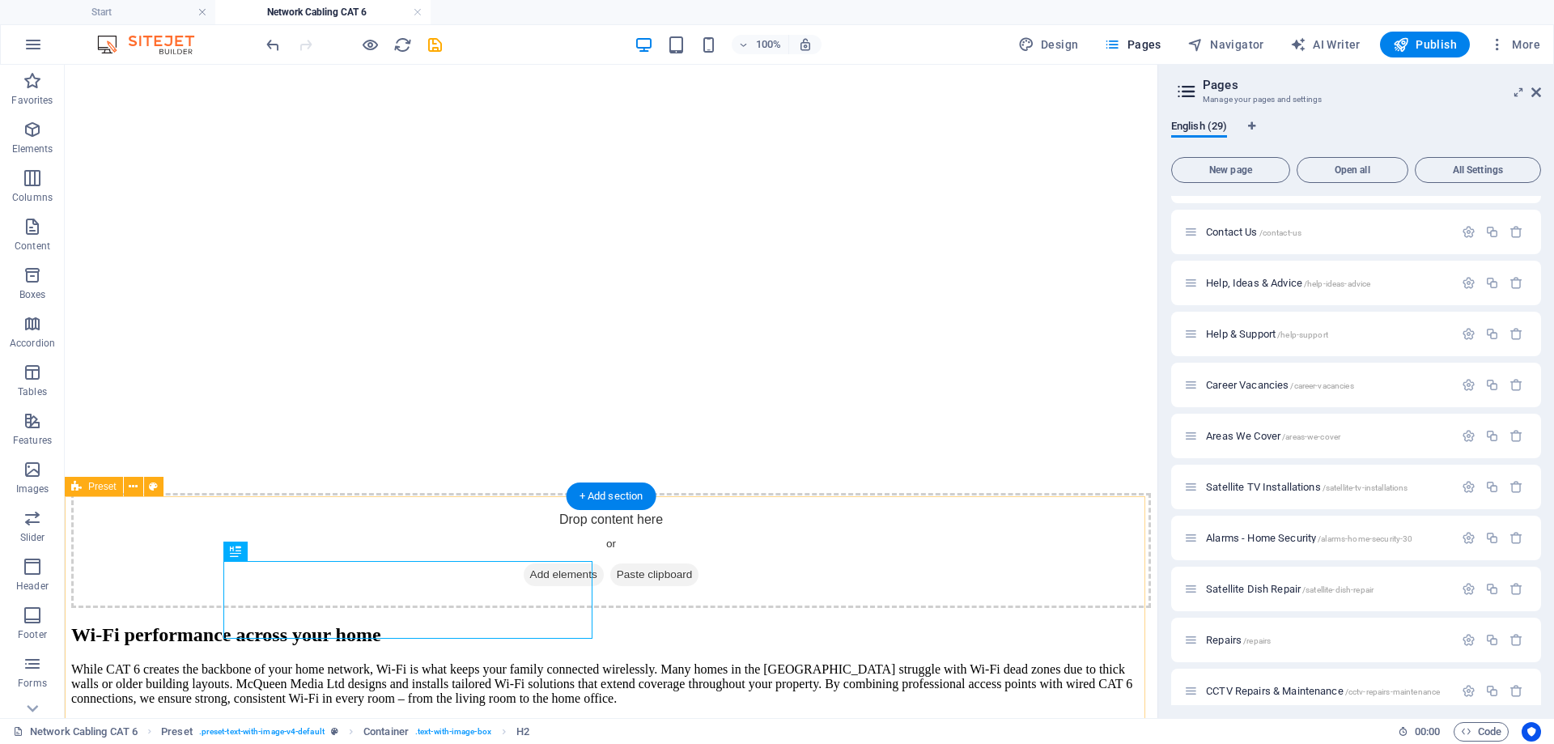
scroll to position [0, 0]
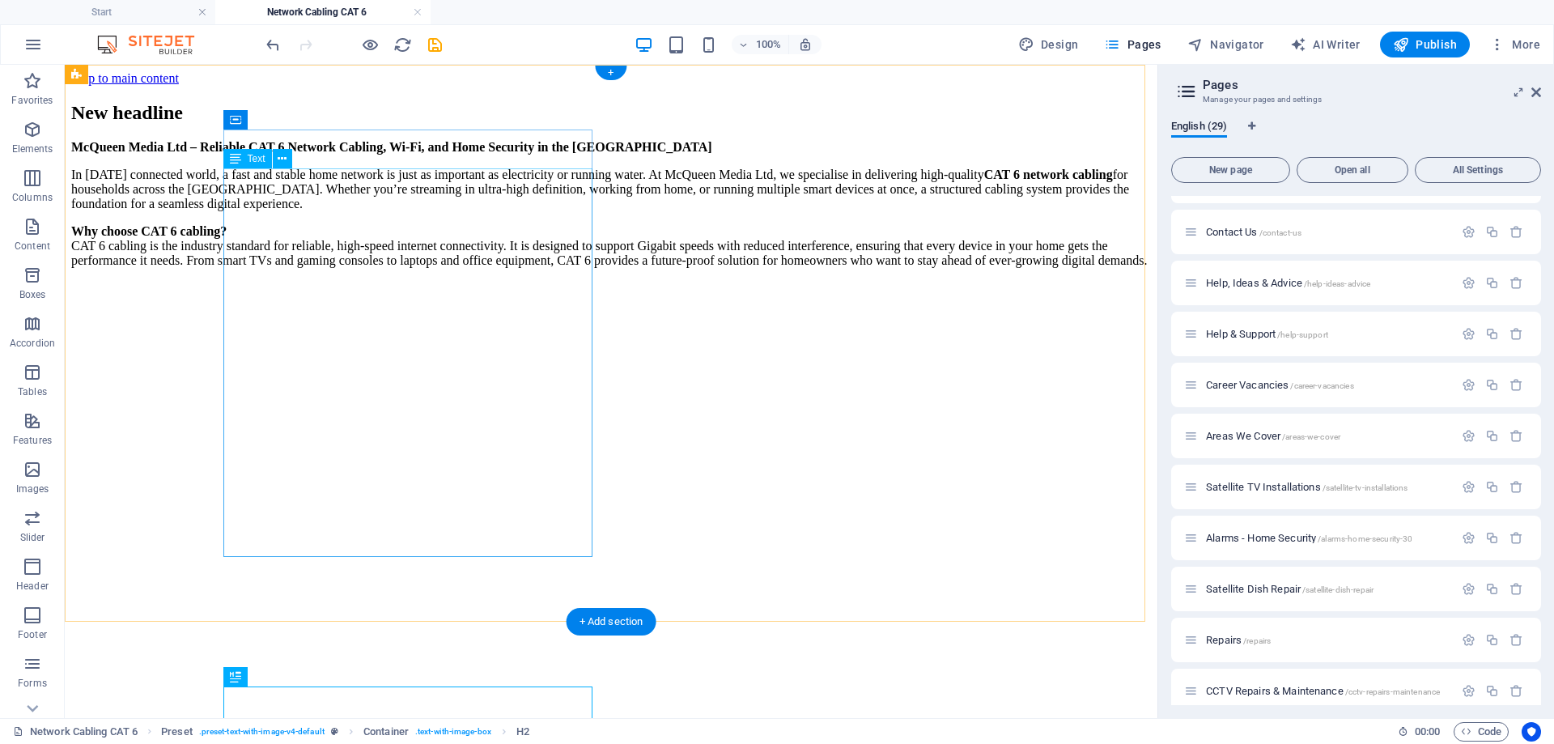
click at [542, 193] on div "McQueen Media Ltd – Reliable CAT 6 Network Cabling, Wi-Fi, and Home Security in…" at bounding box center [610, 217] width 1079 height 155
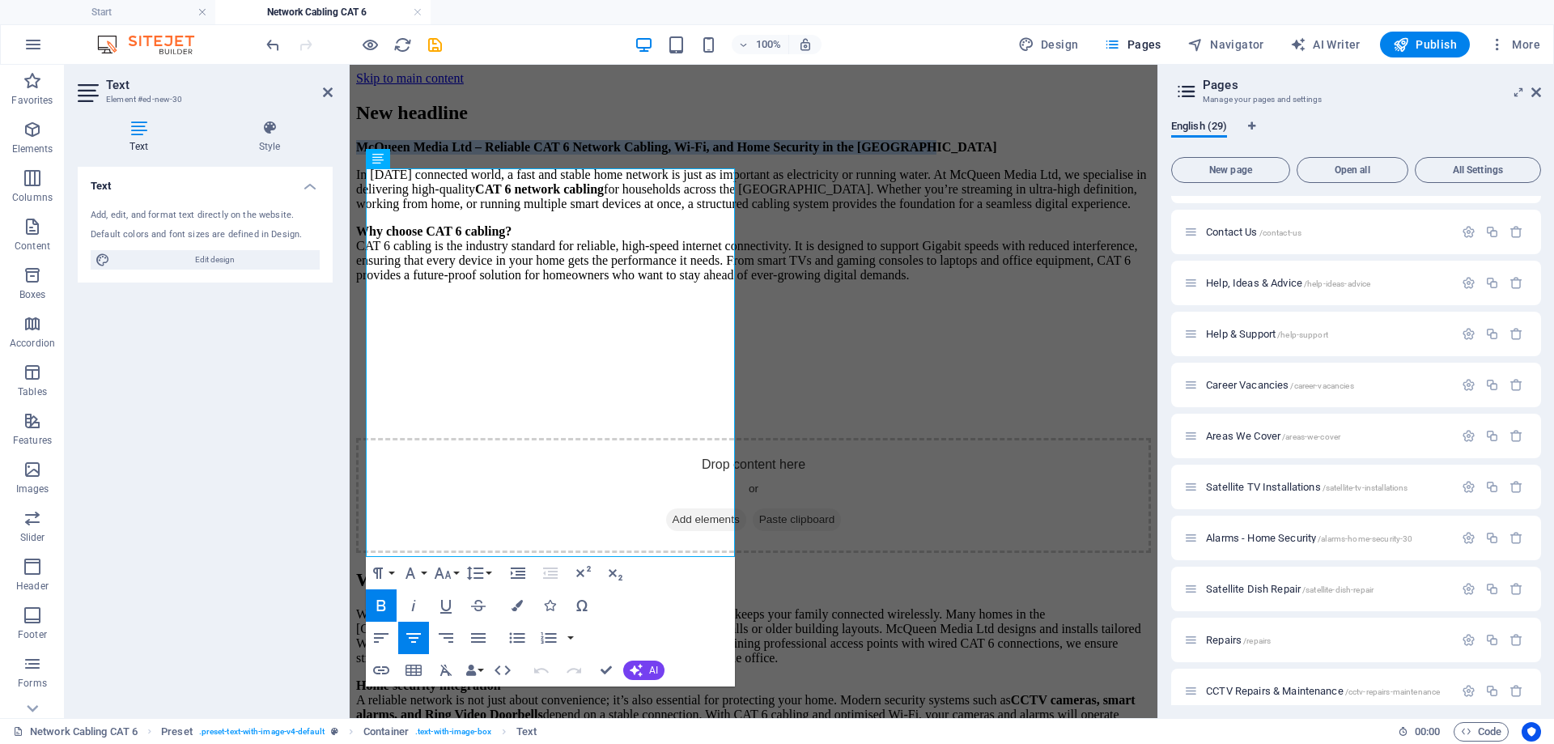
drag, startPoint x: 715, startPoint y: 190, endPoint x: 347, endPoint y: 178, distance: 368.4
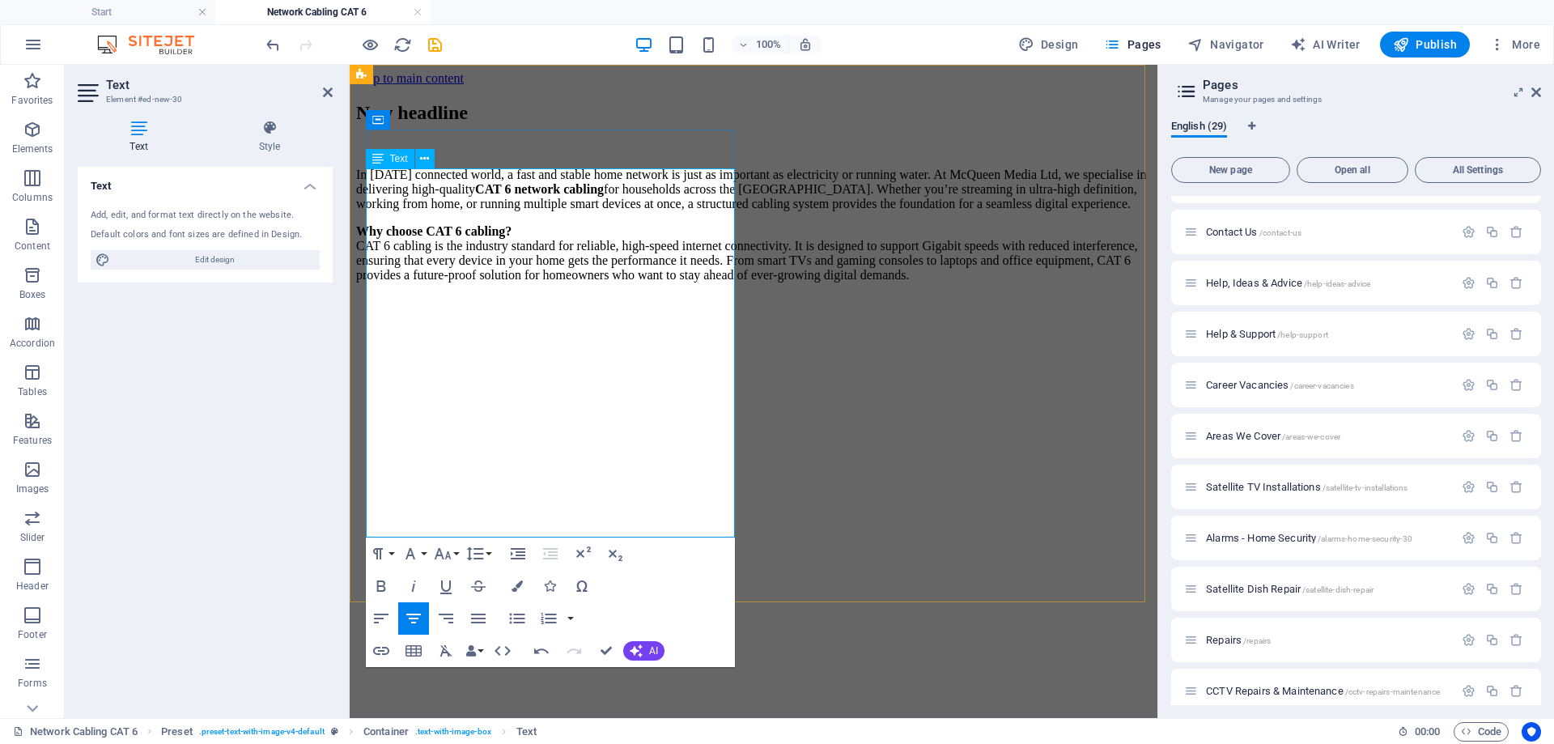
click at [387, 194] on p "In today’s connected world, a fast and stable home network is just as important…" at bounding box center [753, 190] width 795 height 44
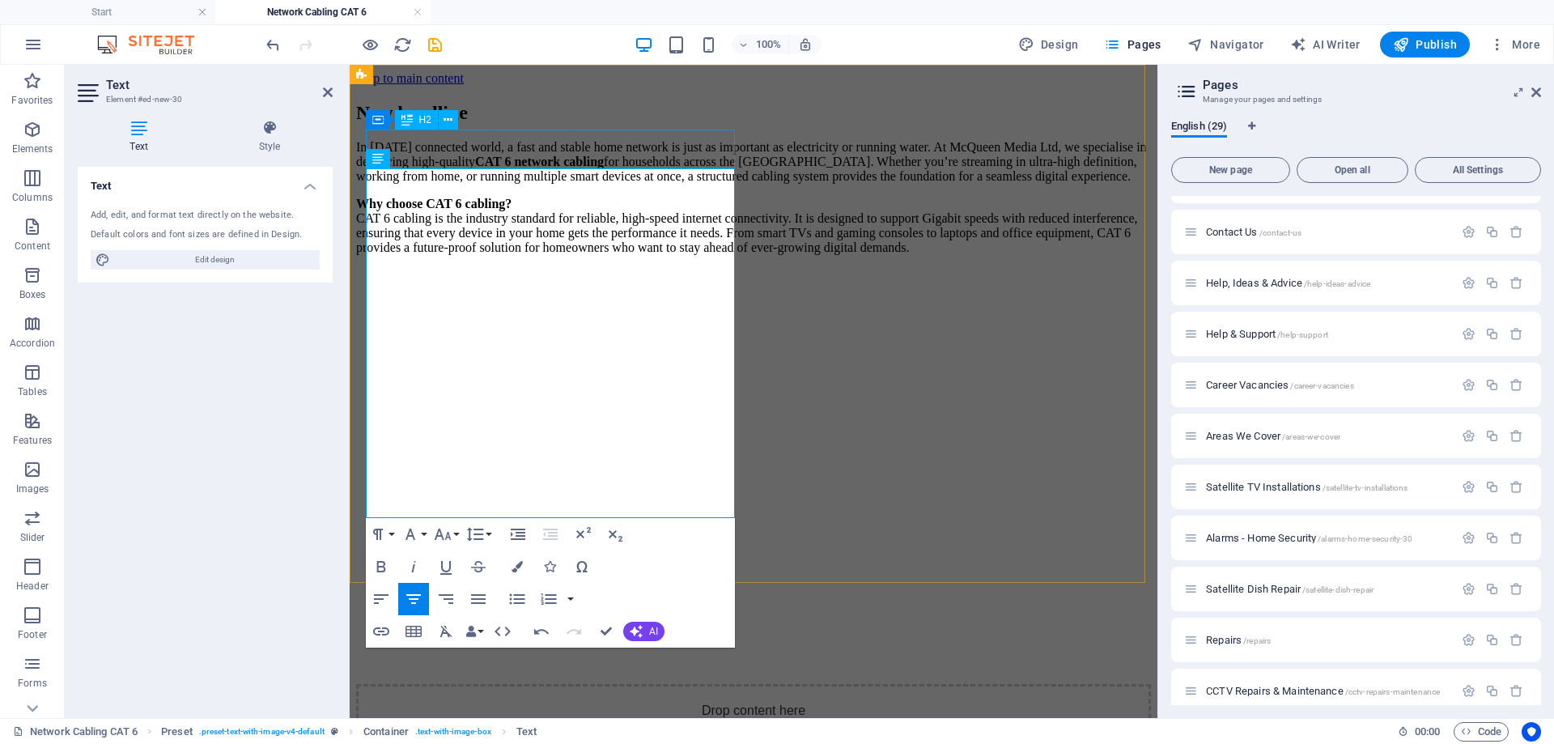
click at [534, 124] on div "New headline" at bounding box center [753, 113] width 795 height 22
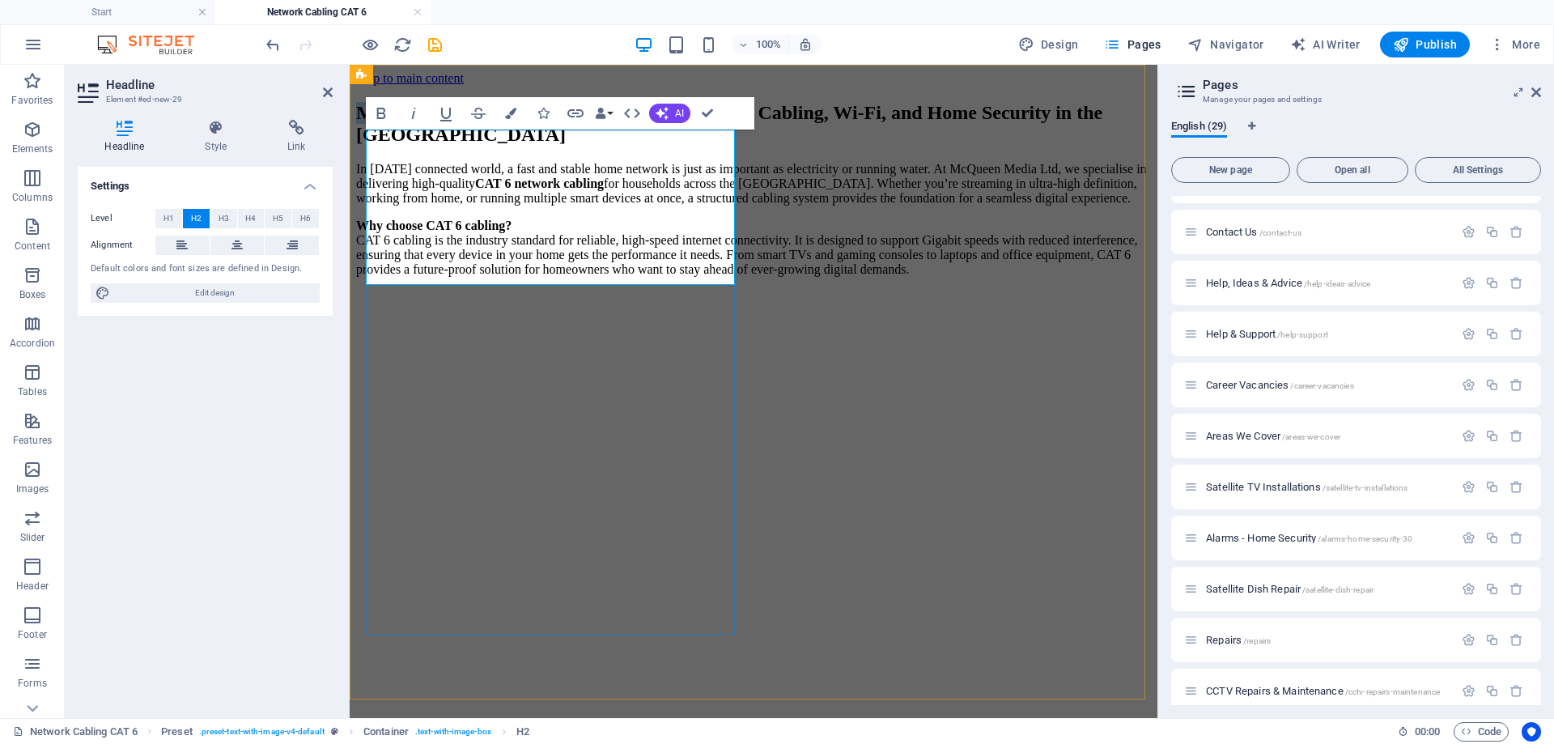
drag, startPoint x: 703, startPoint y: 151, endPoint x: 371, endPoint y: 134, distance: 332.2
click at [371, 133] on h2 "McQueen Media Ltd – Reliable CAT 6 Network Cabling, Wi-Fi, and Home Security in…" at bounding box center [753, 124] width 795 height 44
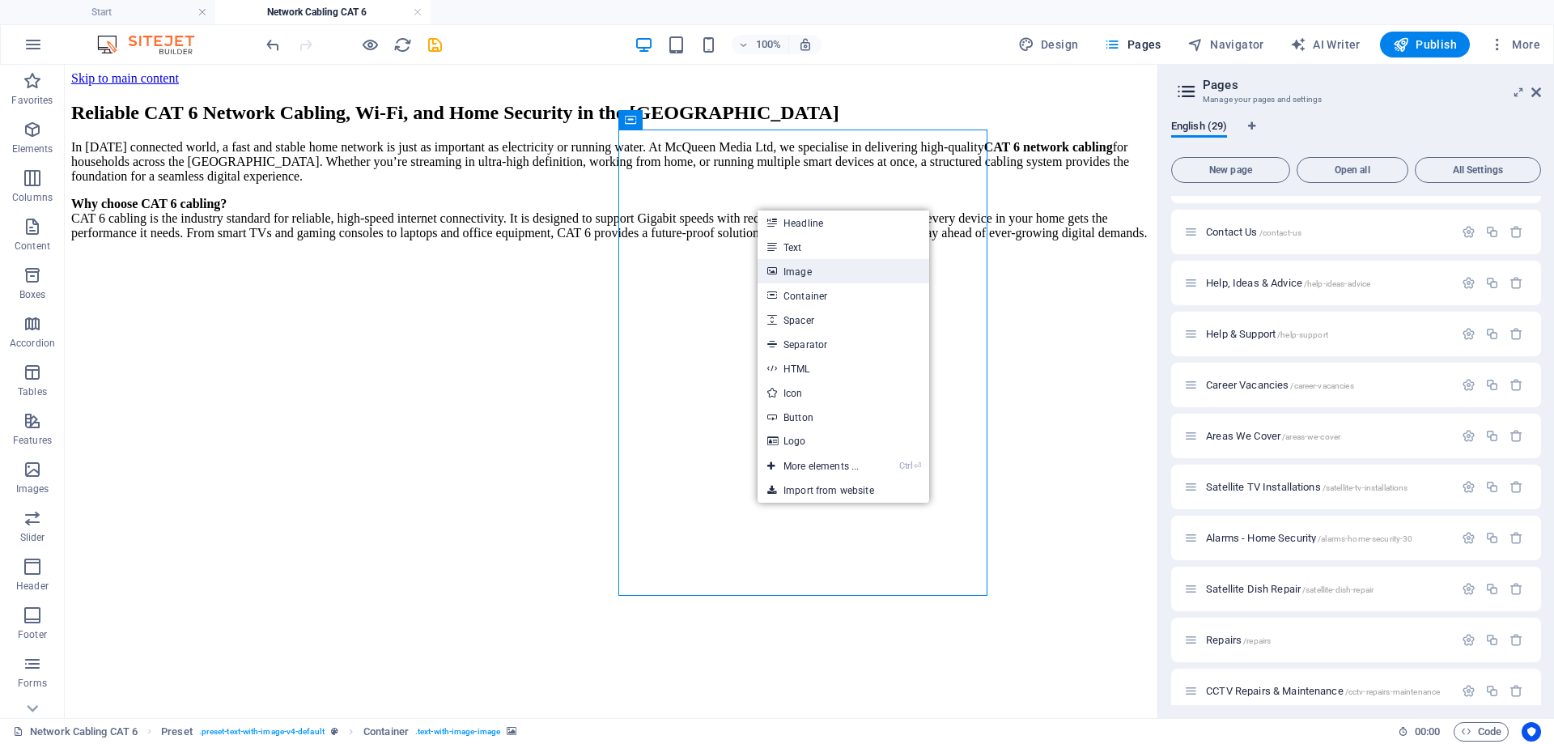
click at [799, 269] on link "Image" at bounding box center [843, 271] width 172 height 24
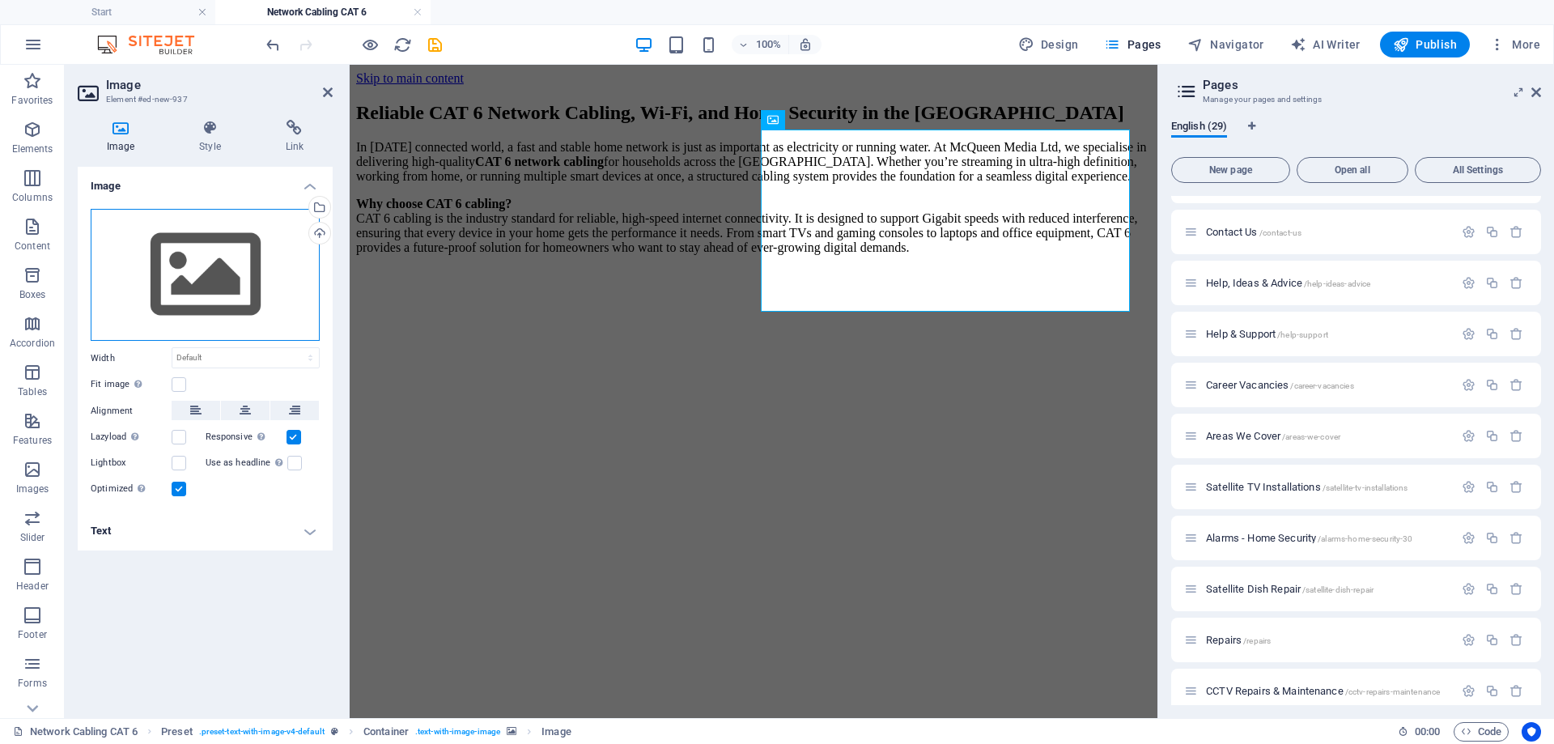
click at [268, 250] on div "Drag files here, click to choose files or select files from Files or our free s…" at bounding box center [205, 275] width 229 height 133
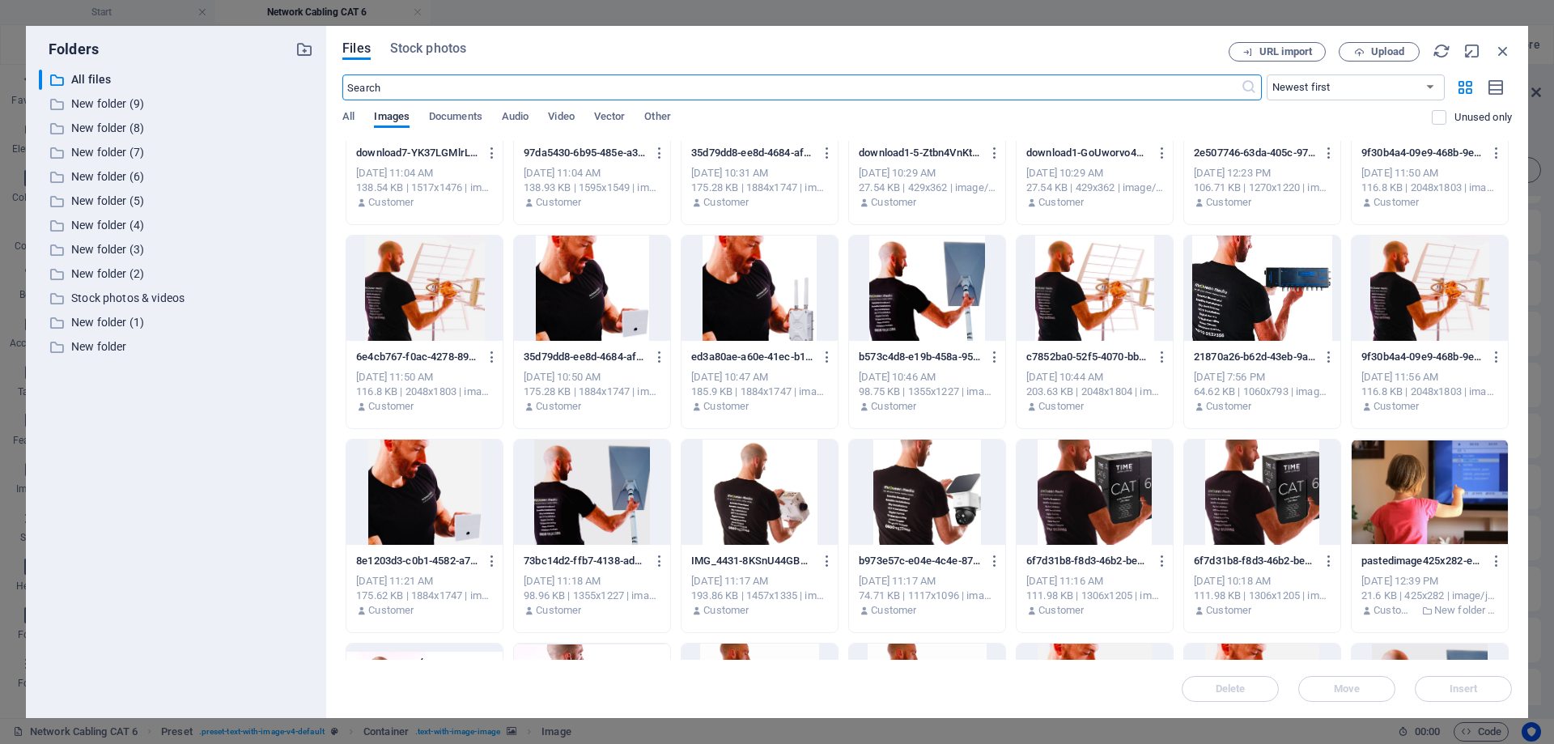
scroll to position [1618, 0]
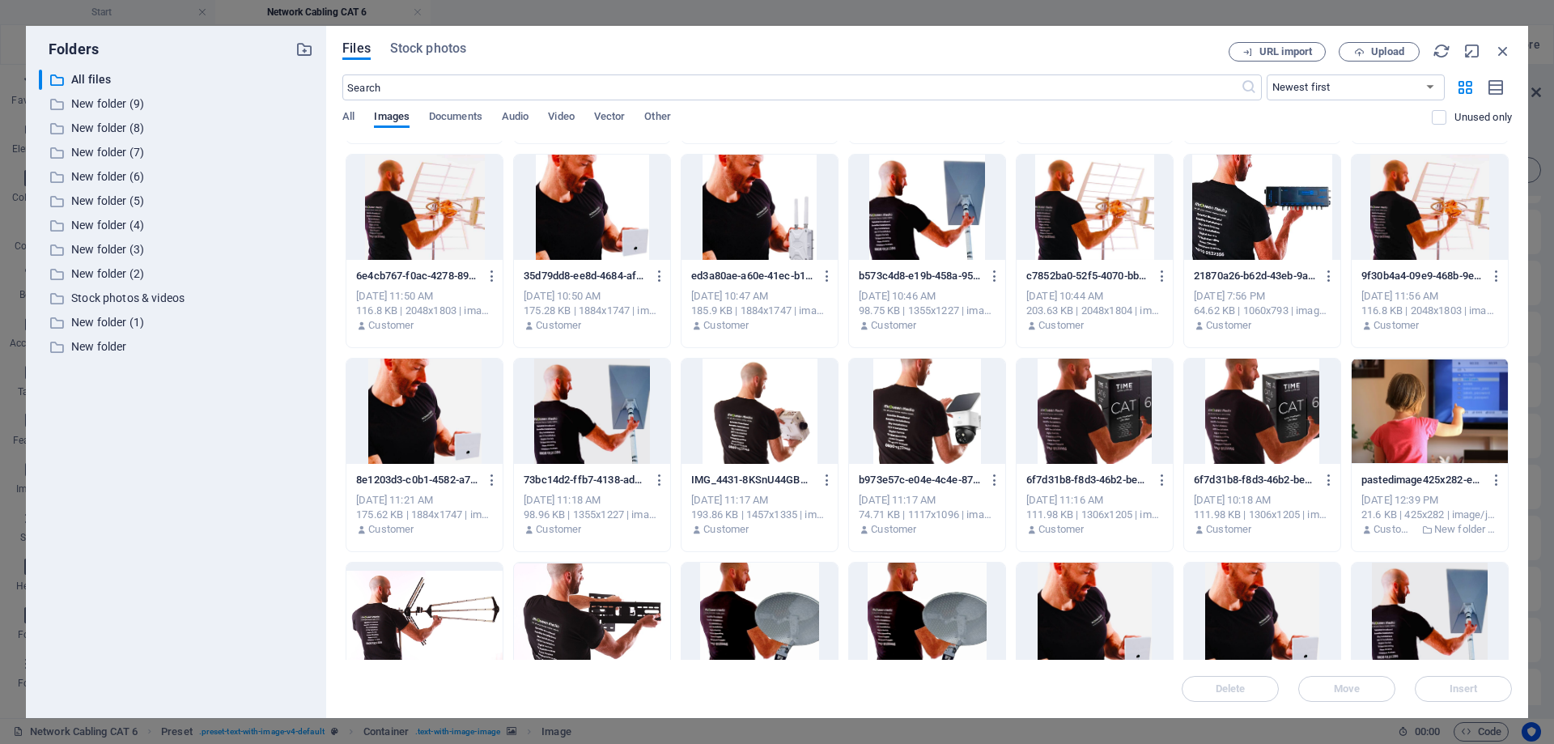
click at [1243, 418] on div at bounding box center [1262, 410] width 156 height 105
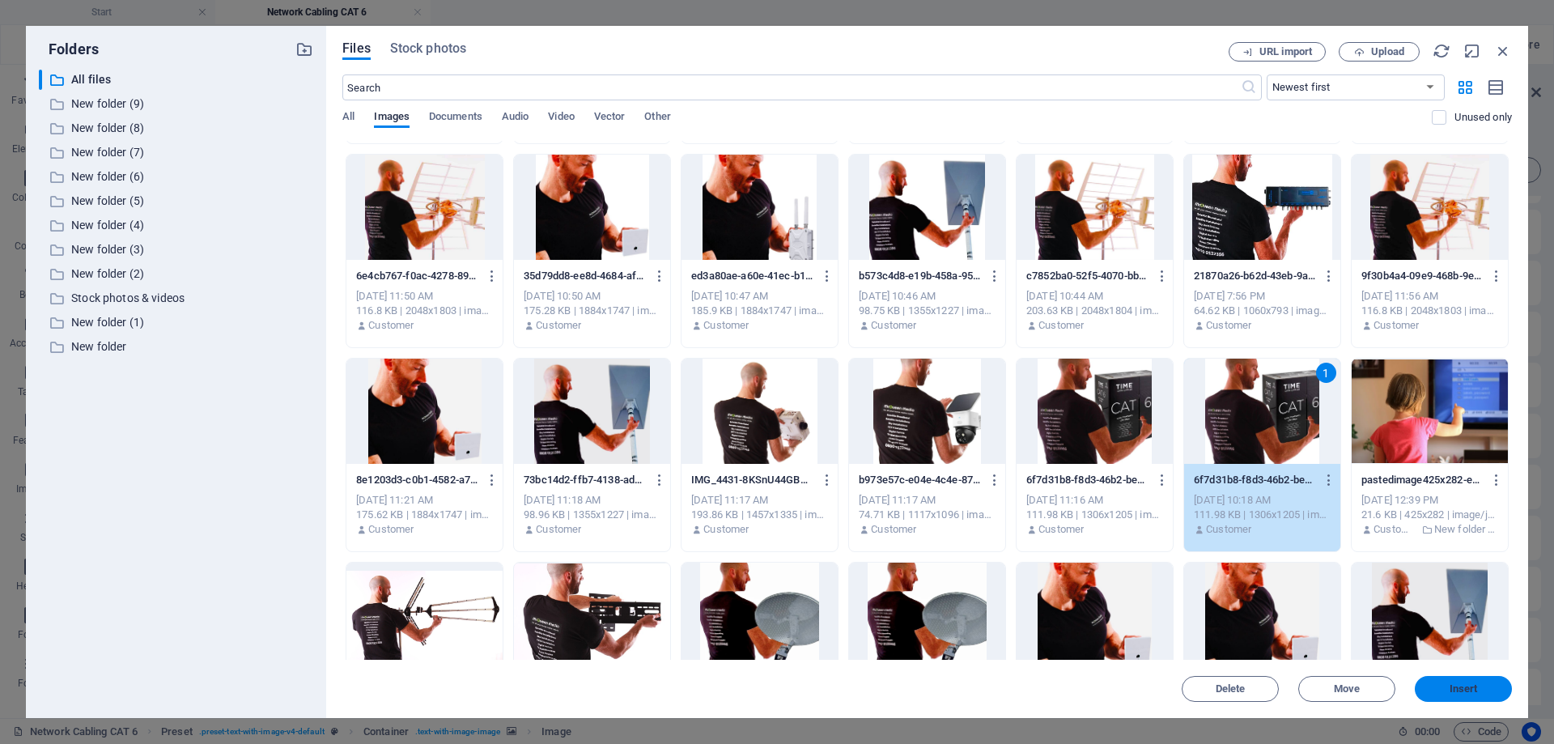
click at [1478, 685] on span "Insert" at bounding box center [1463, 689] width 84 height 10
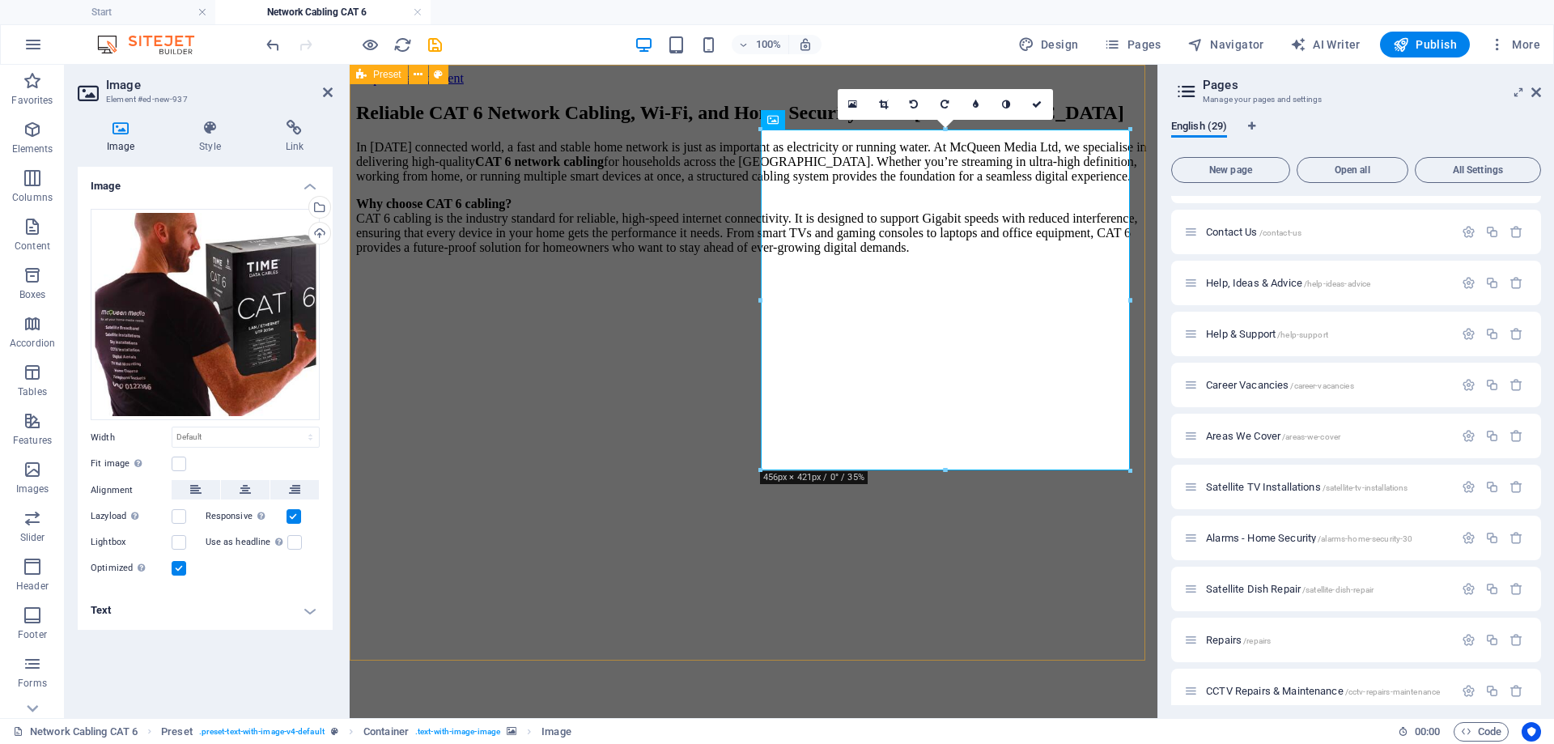
click at [844, 295] on figure at bounding box center [753, 295] width 795 height 0
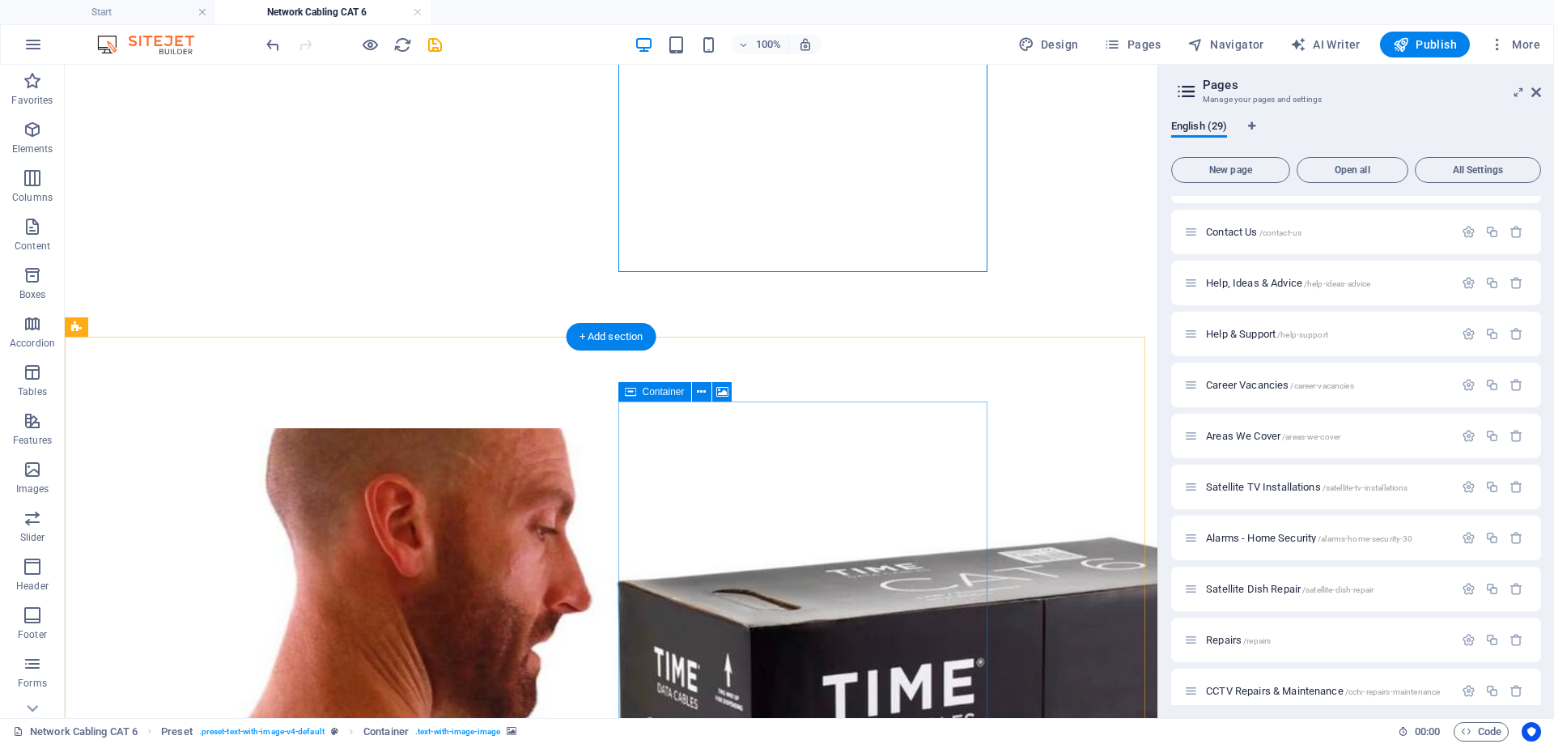
scroll to position [324, 0]
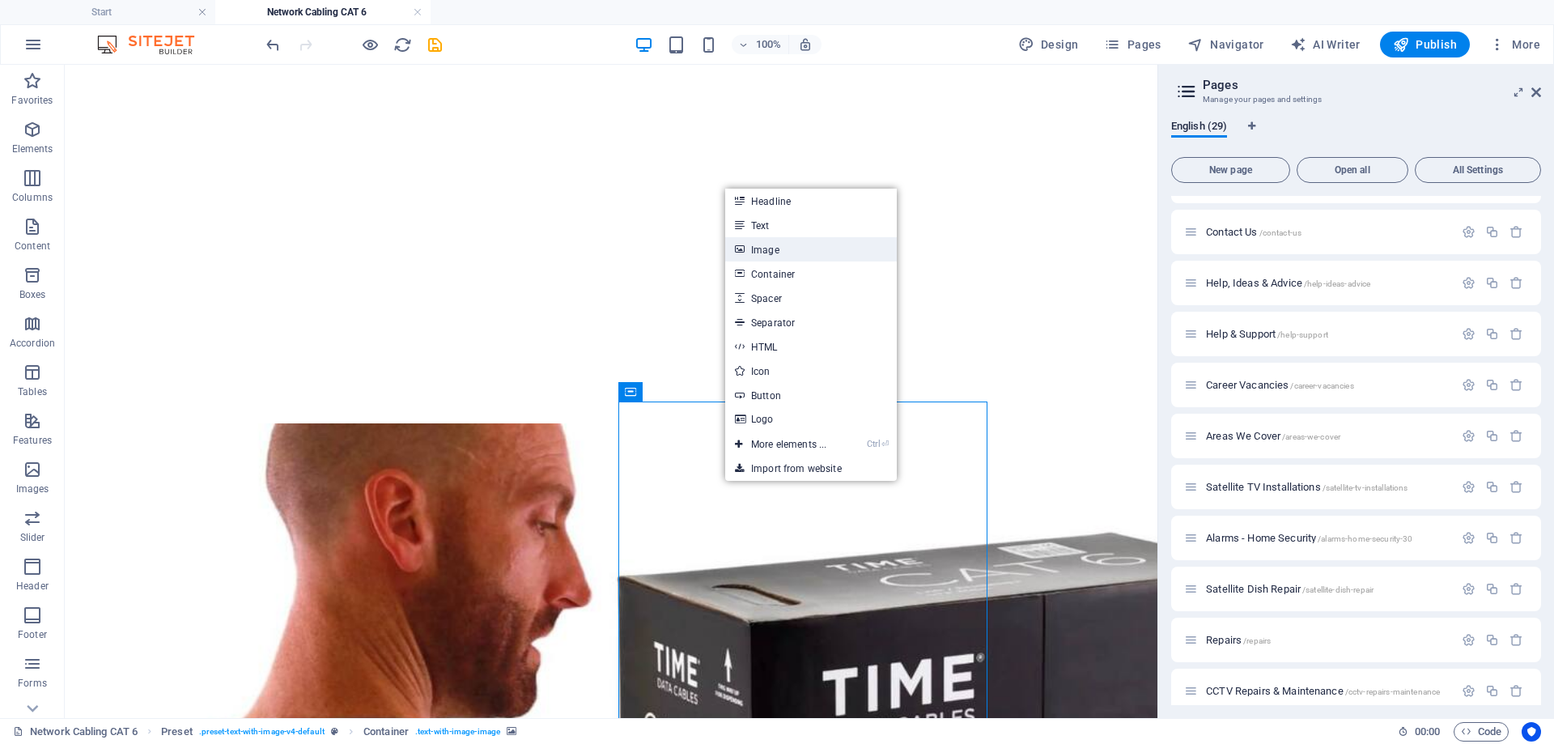
drag, startPoint x: 784, startPoint y: 253, endPoint x: 432, endPoint y: 207, distance: 355.0
click at [784, 253] on link "Image" at bounding box center [811, 249] width 172 height 24
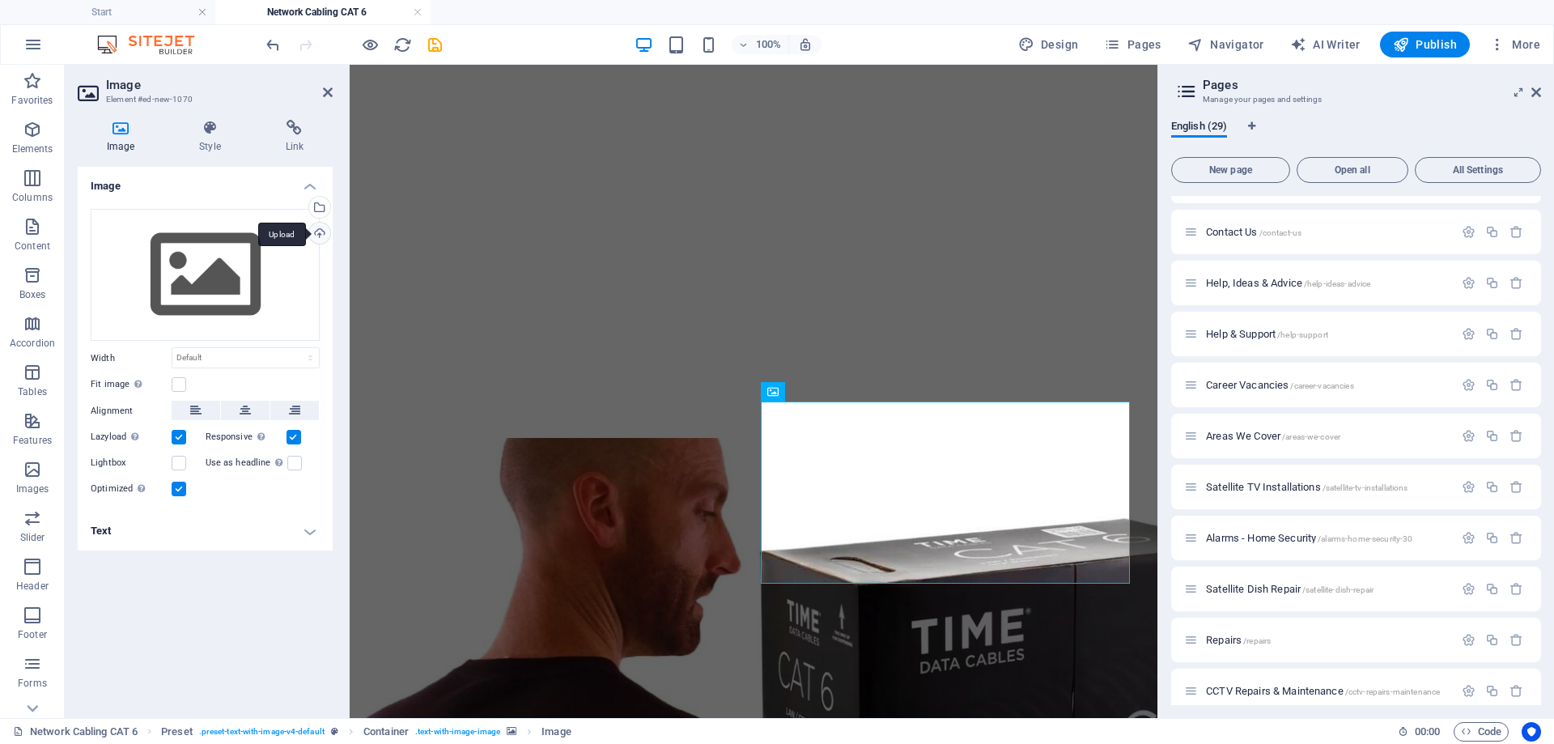
click at [314, 228] on div "Upload" at bounding box center [318, 235] width 24 height 24
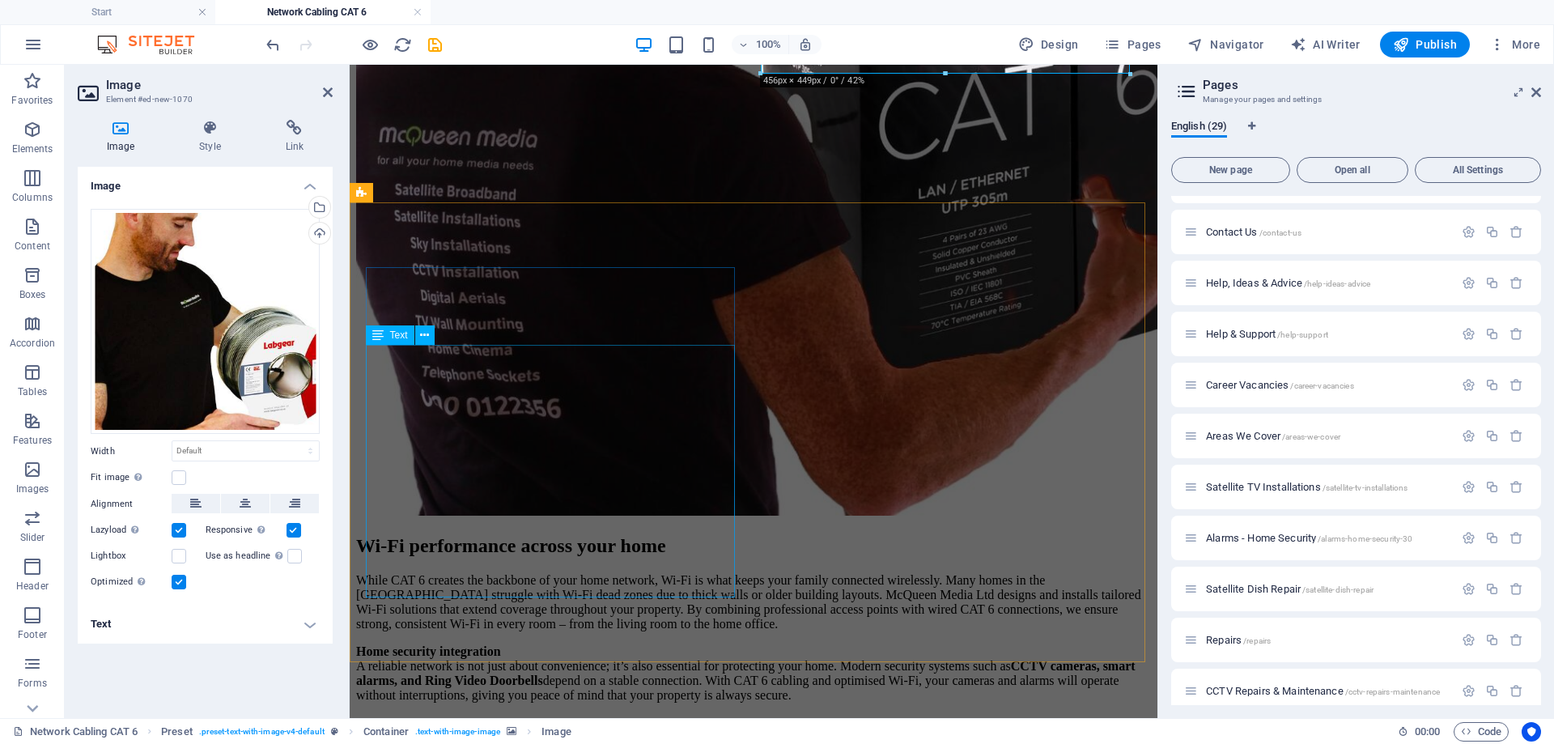
scroll to position [1052, 0]
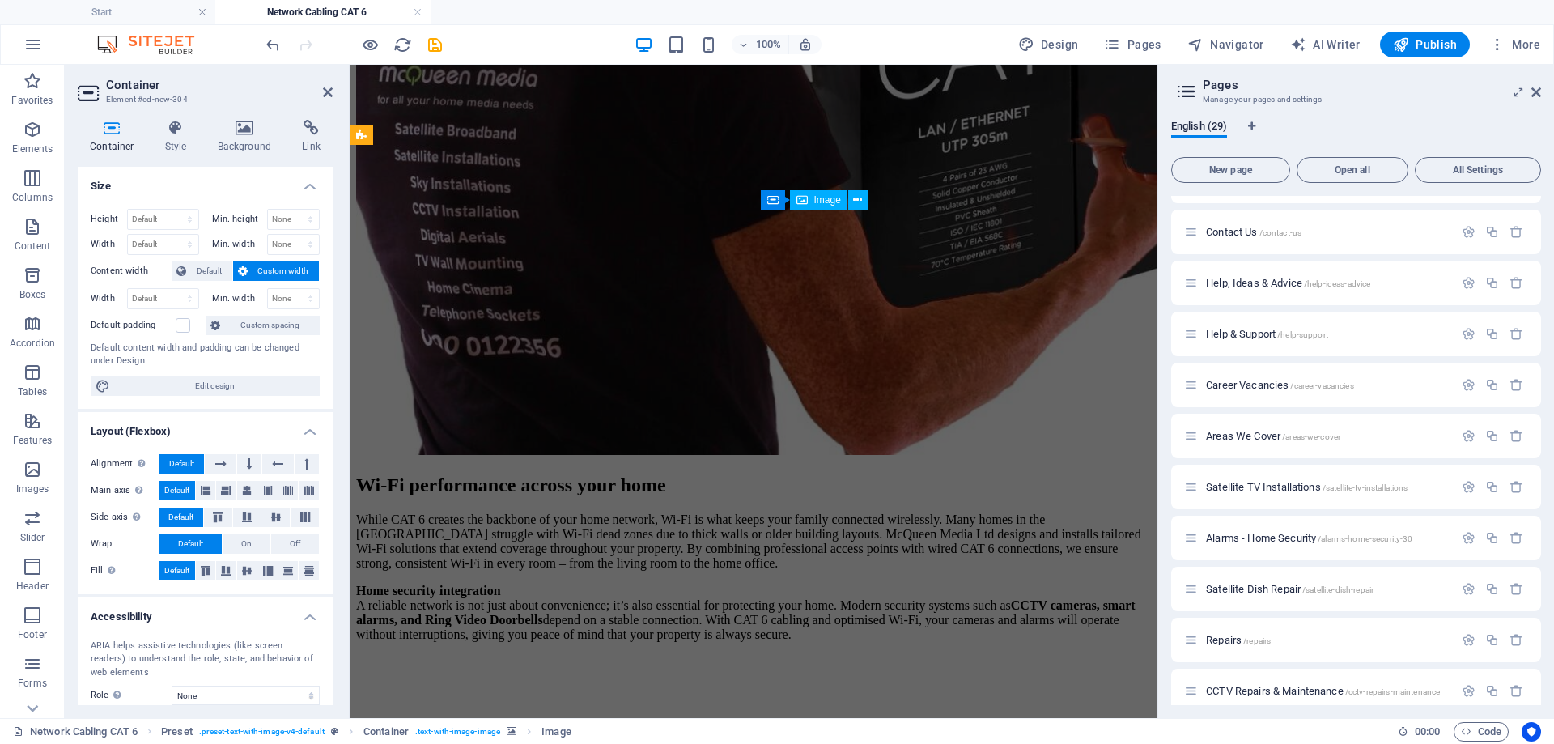
scroll to position [1056, 0]
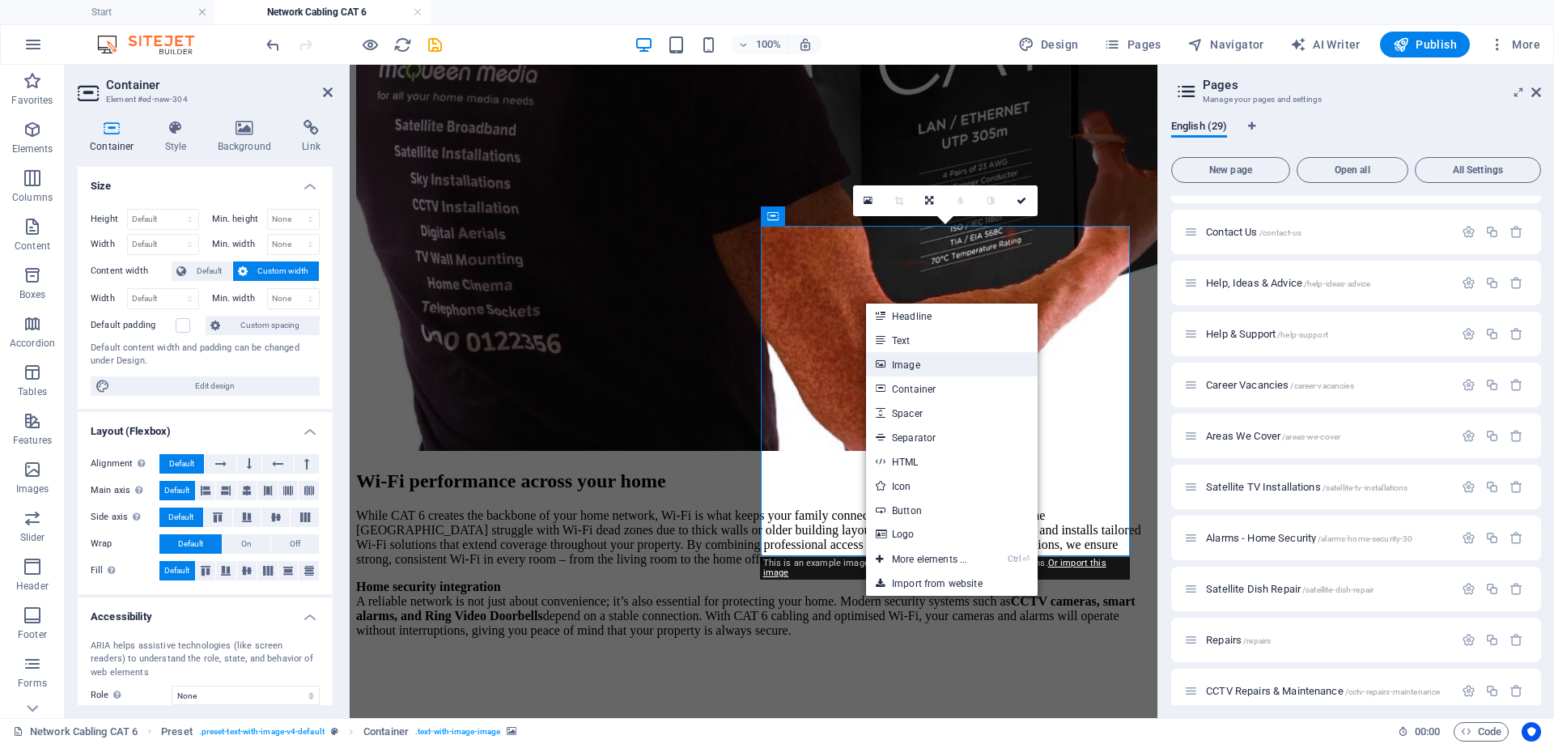
click at [896, 363] on link "Image" at bounding box center [952, 364] width 172 height 24
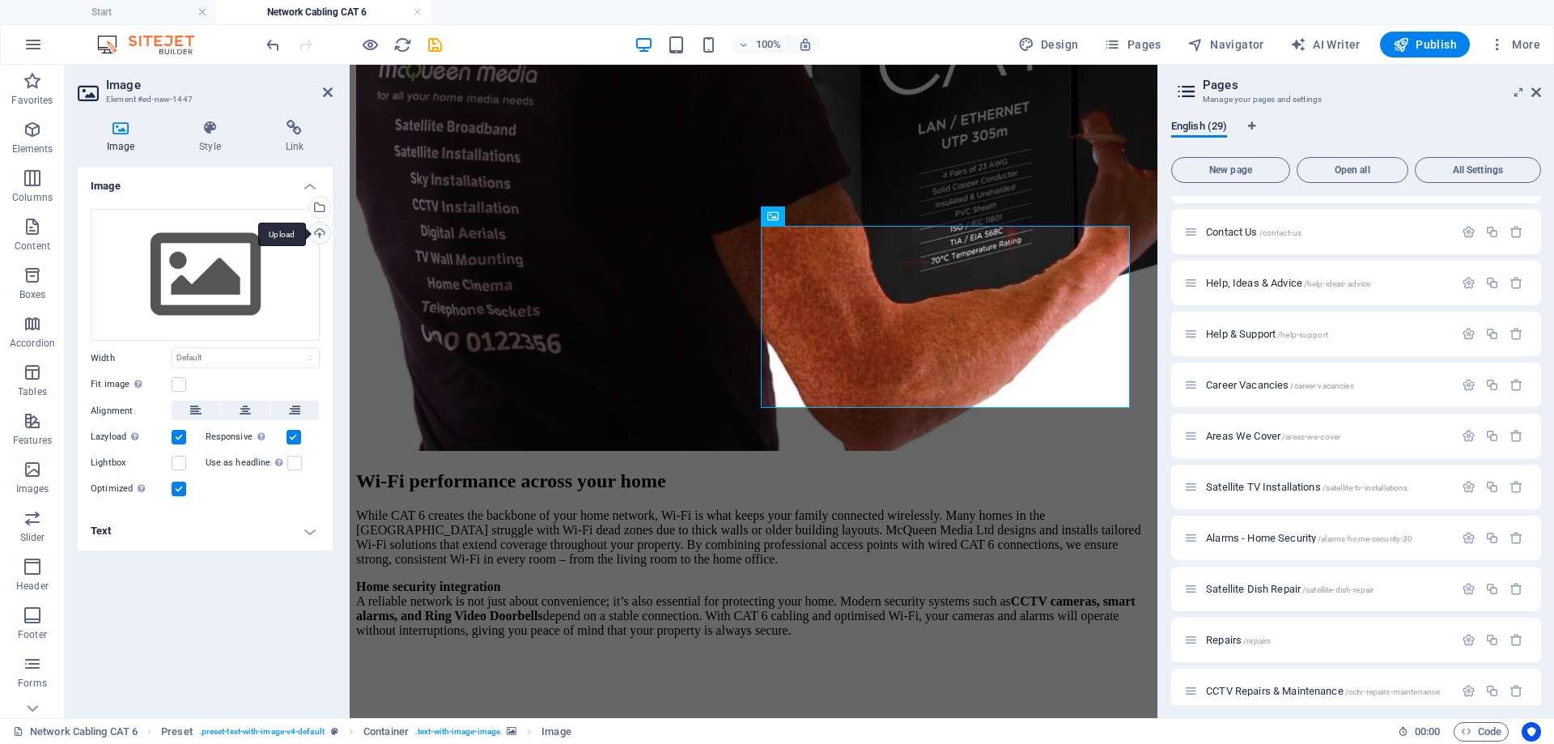
click at [317, 232] on div "Upload" at bounding box center [318, 235] width 24 height 24
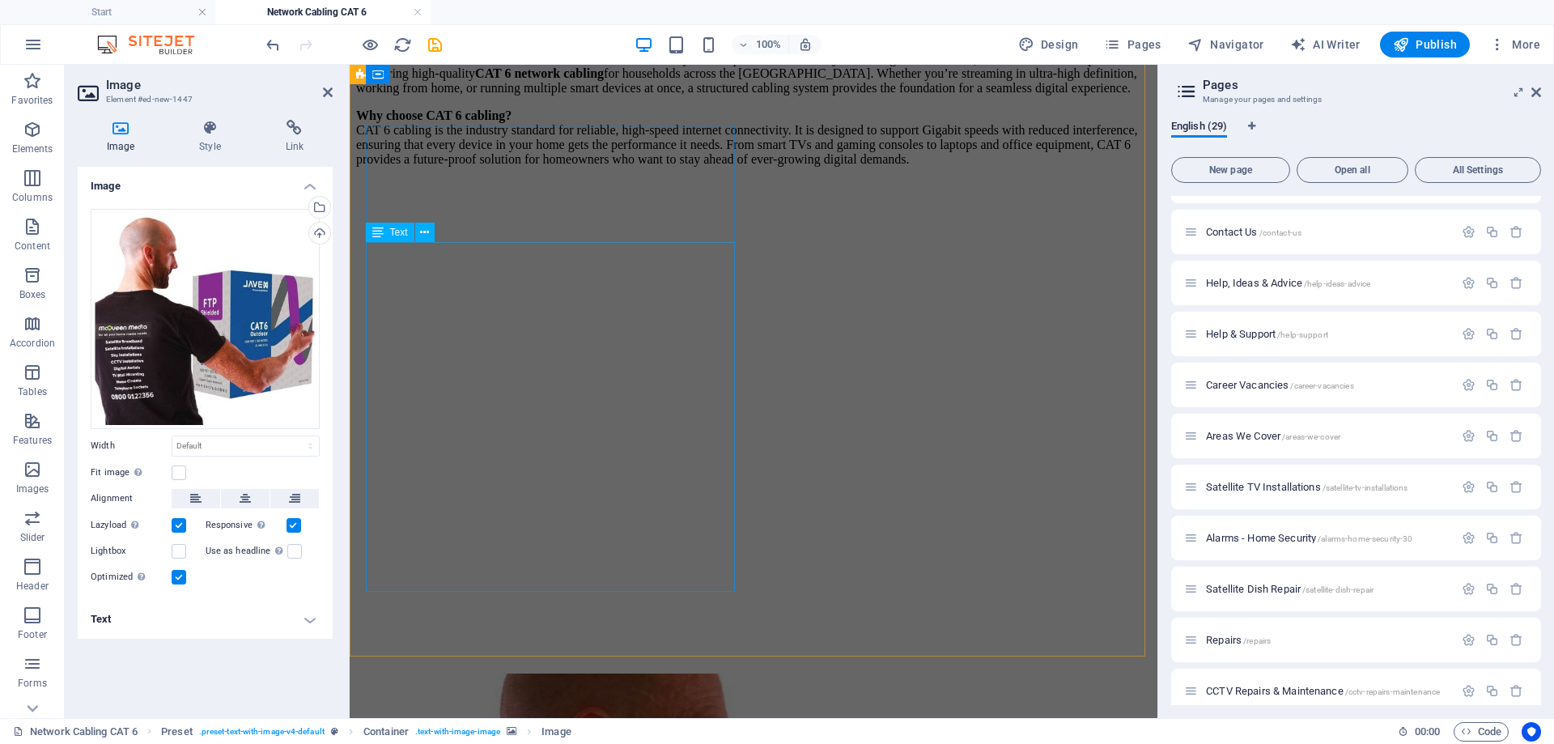
scroll to position [4, 0]
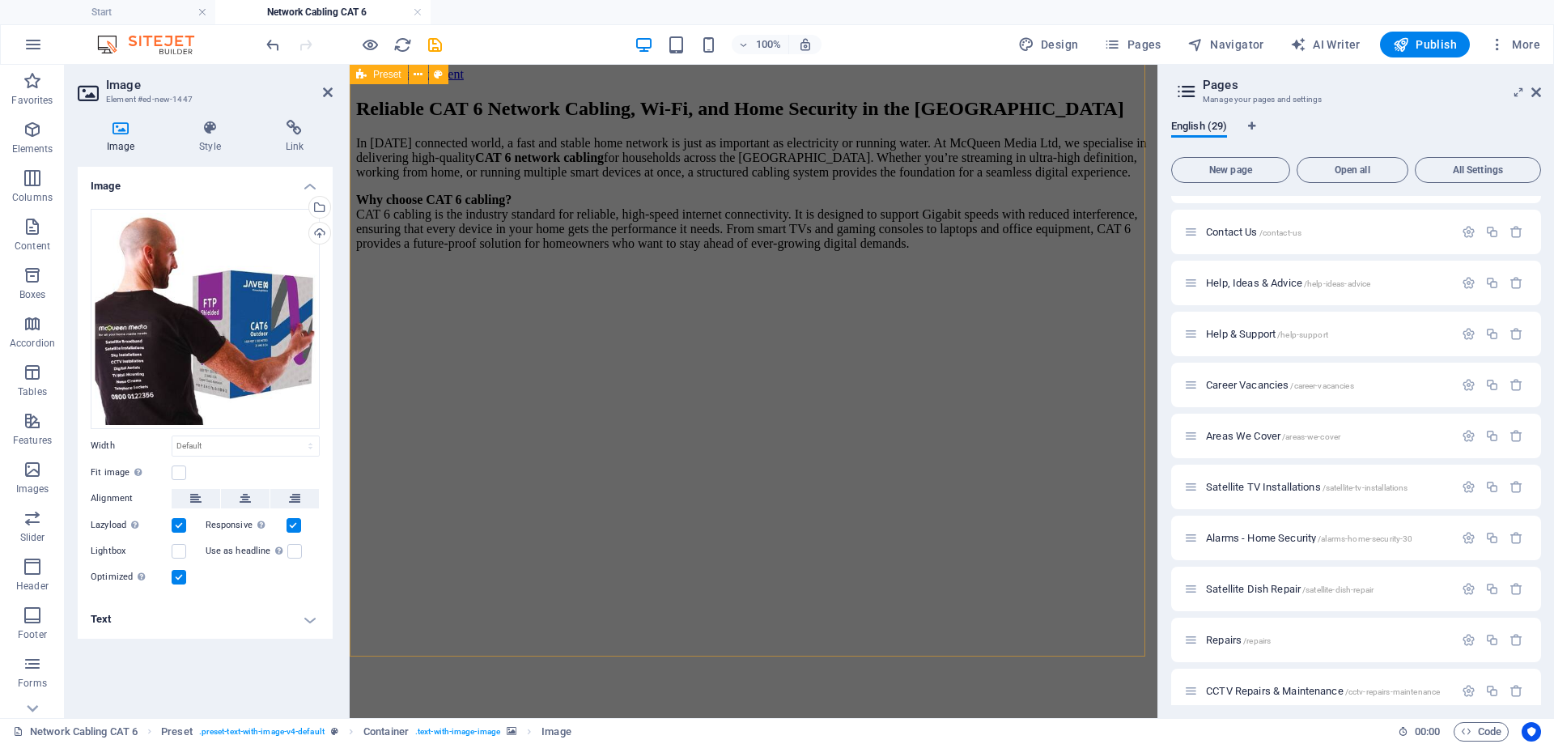
click at [820, 291] on figure at bounding box center [753, 291] width 795 height 0
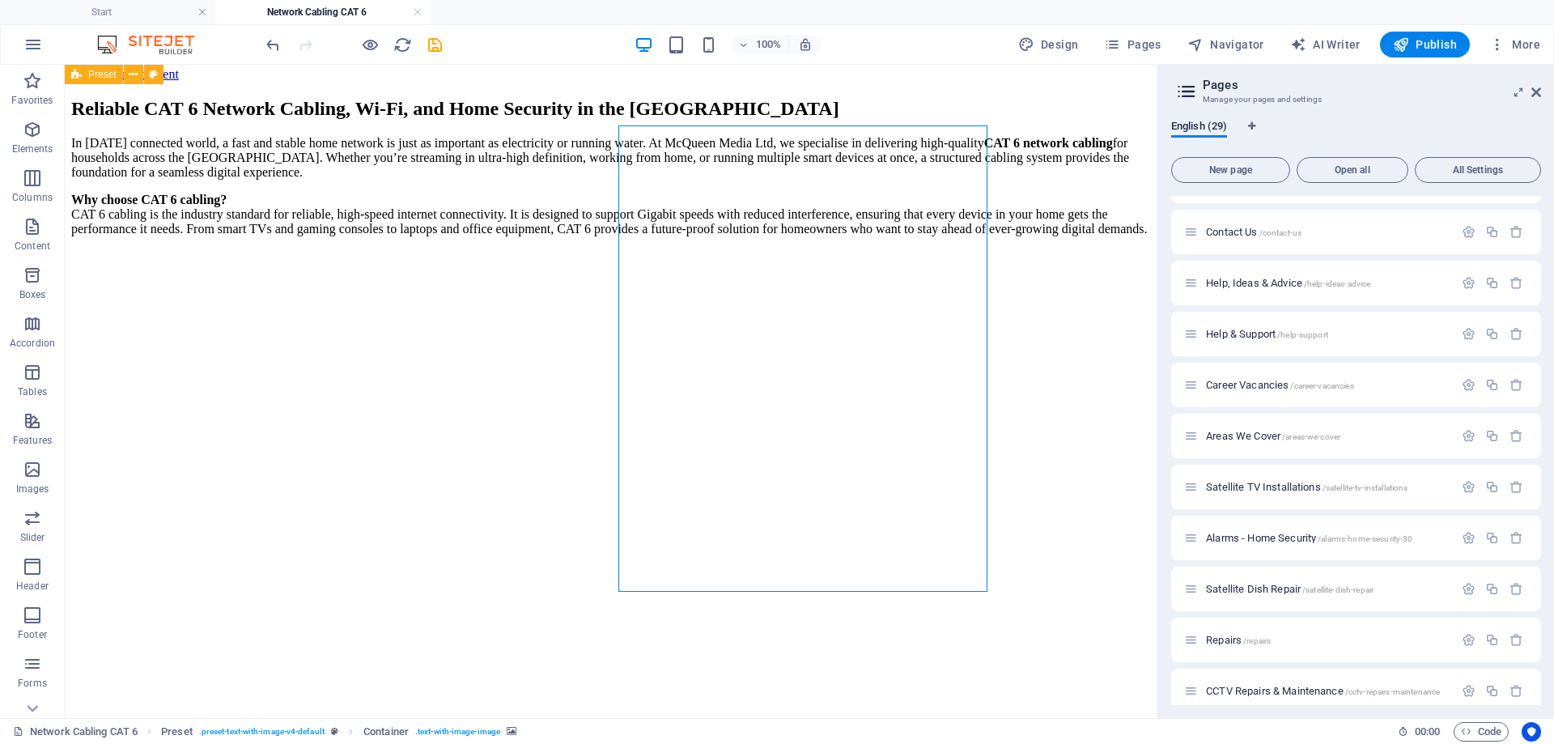
click at [813, 277] on figure at bounding box center [610, 277] width 1079 height 0
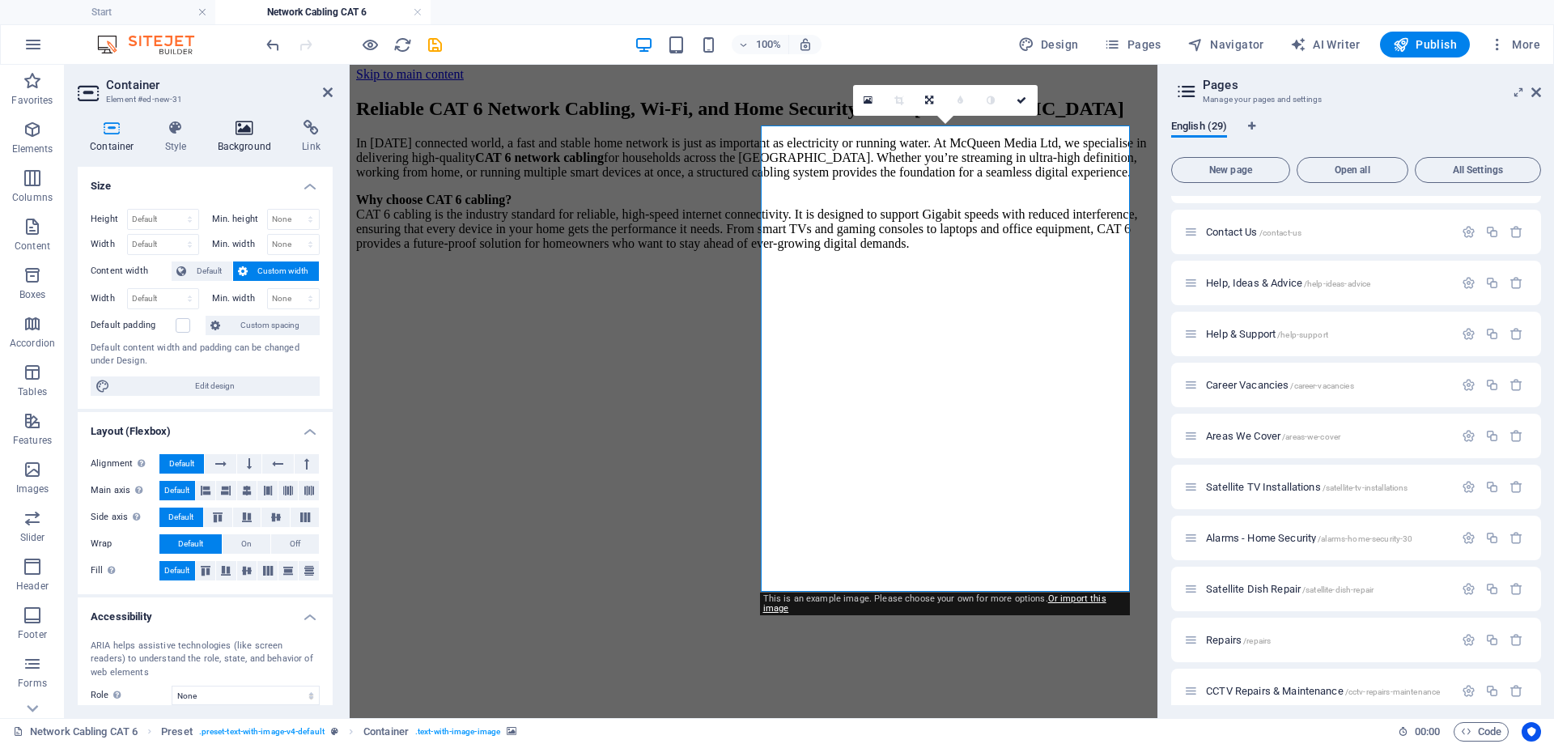
click at [235, 127] on icon at bounding box center [245, 128] width 78 height 16
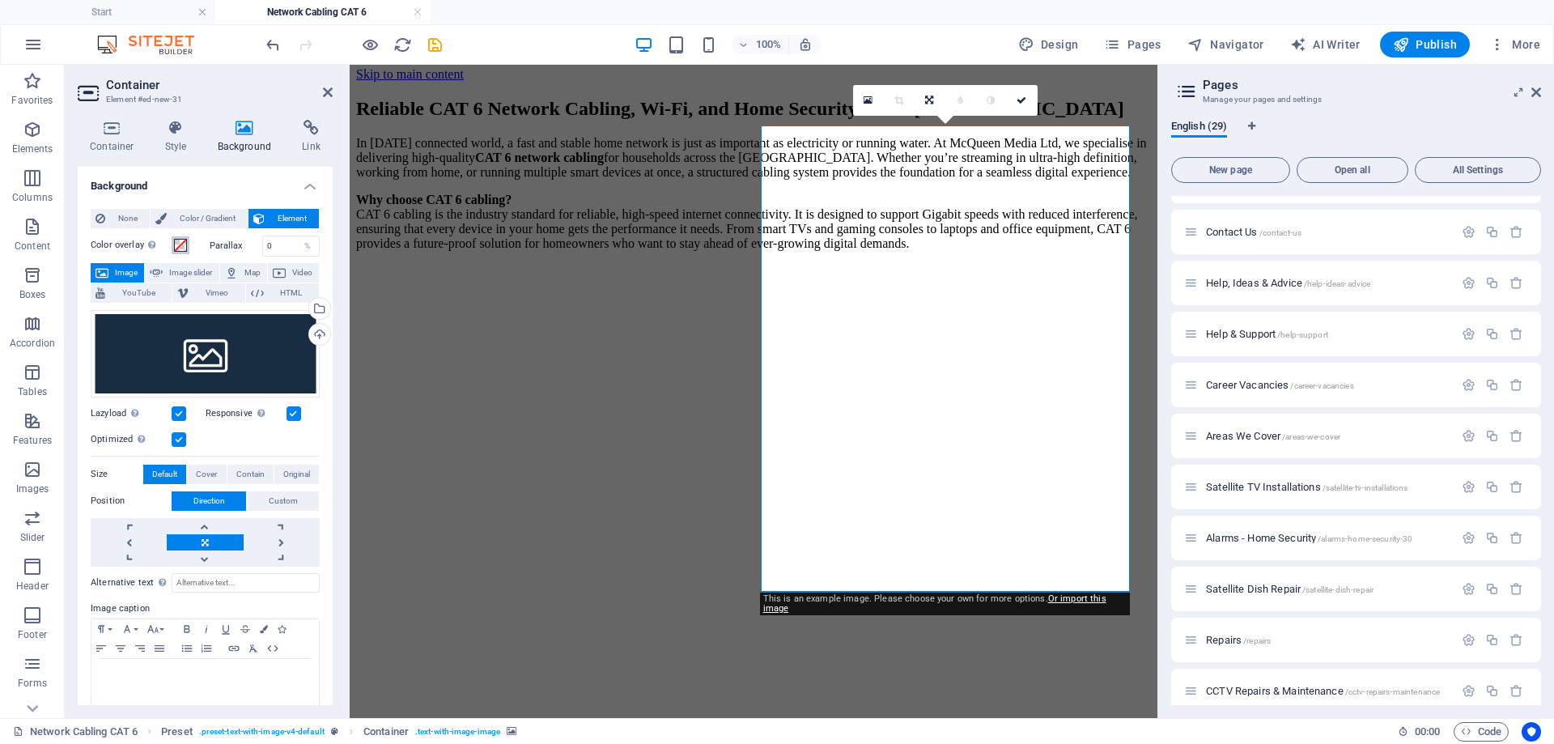
click at [184, 247] on span at bounding box center [180, 245] width 13 height 13
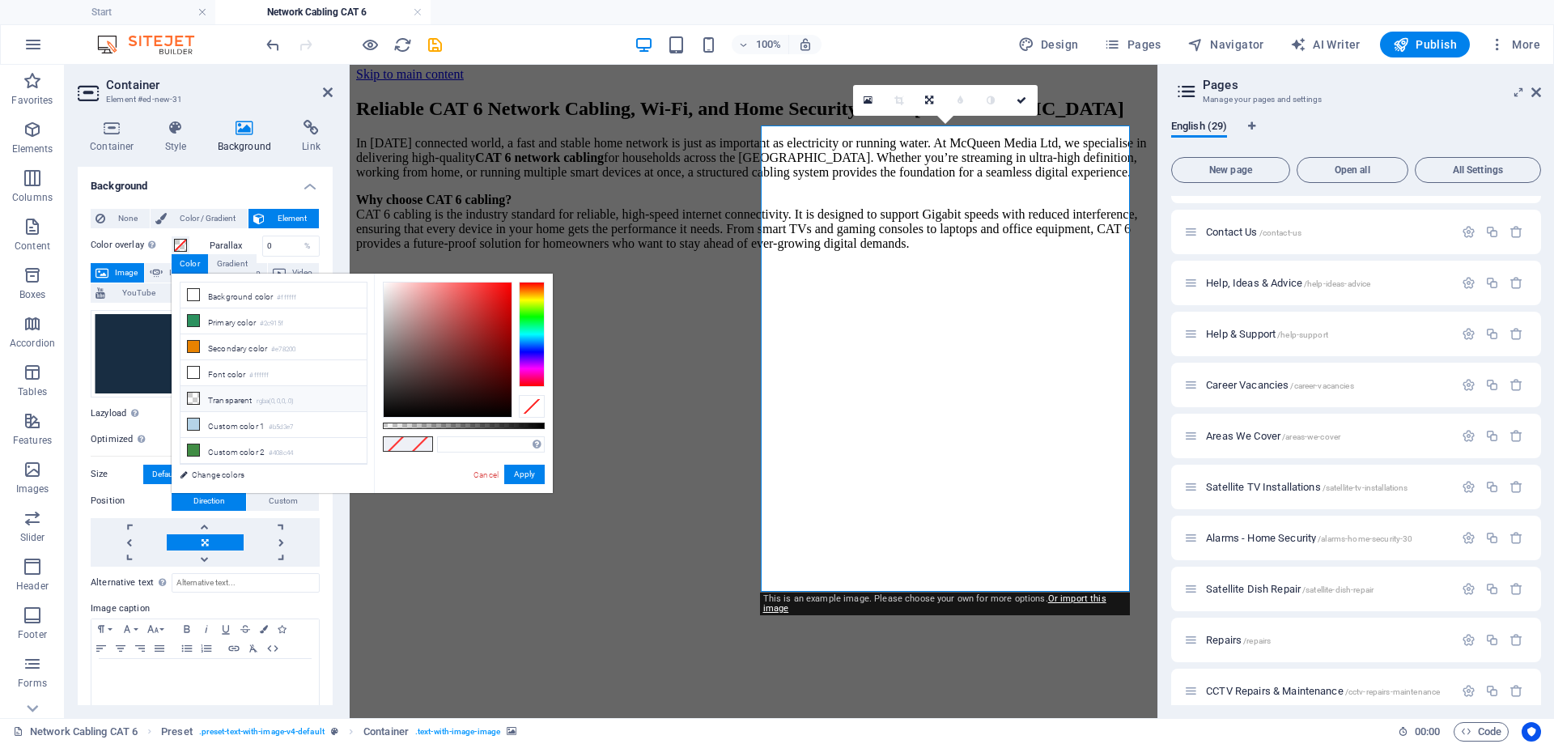
click at [190, 395] on icon at bounding box center [193, 397] width 11 height 11
drag, startPoint x: 525, startPoint y: 469, endPoint x: 176, endPoint y: 406, distance: 354.4
click at [525, 469] on button "Apply" at bounding box center [524, 473] width 40 height 19
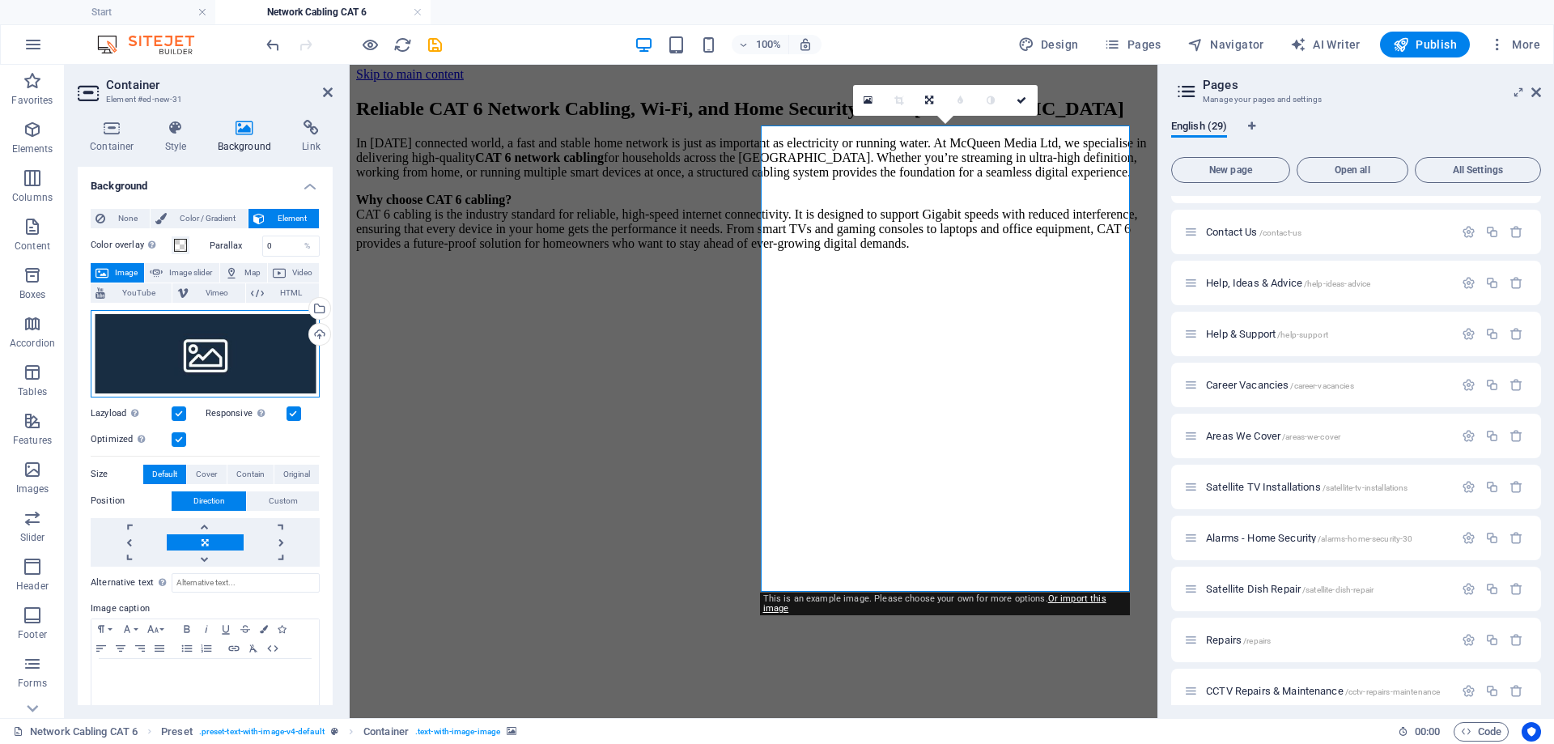
click at [217, 331] on div "Drag files here, click to choose files or select files from Files or our free s…" at bounding box center [205, 353] width 229 height 87
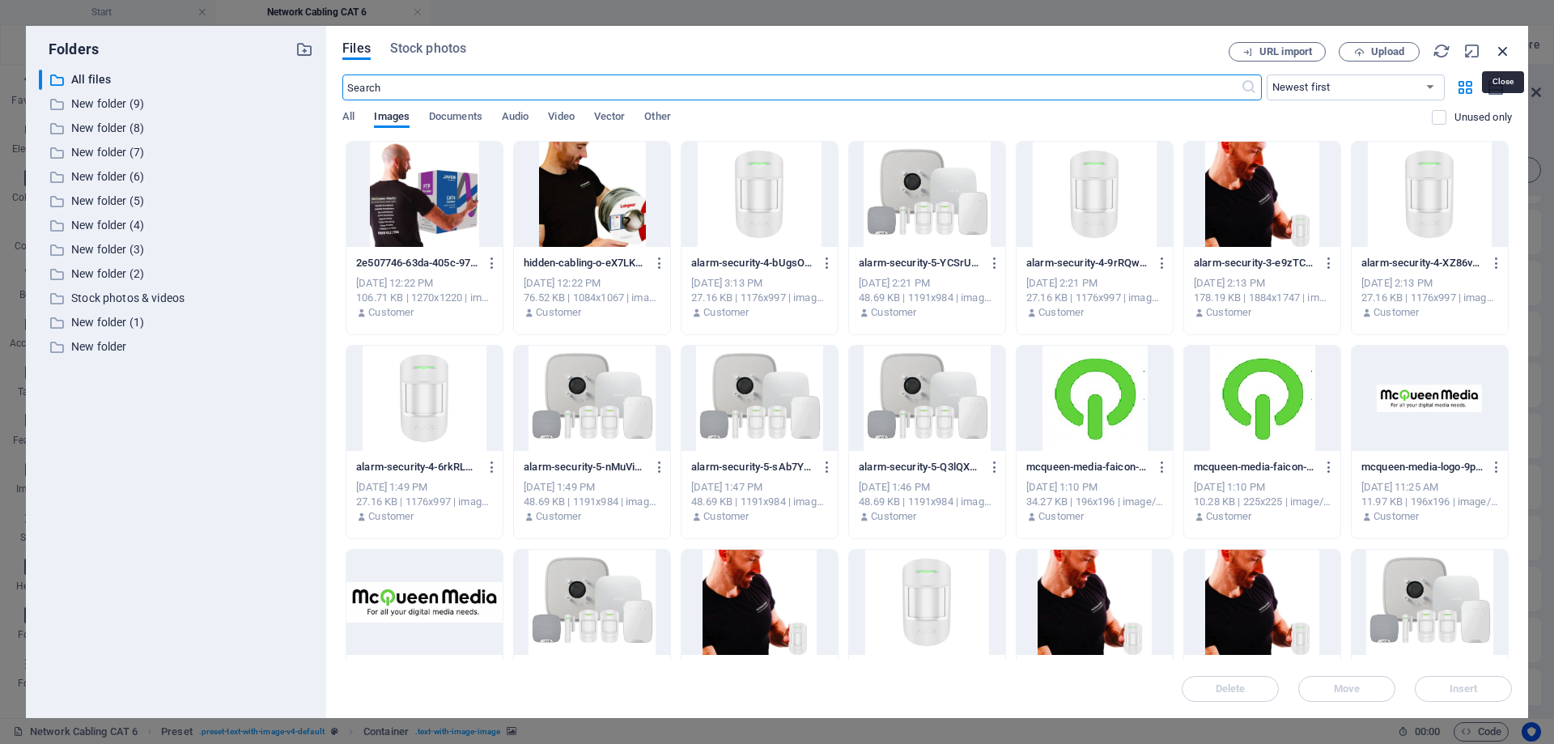
click at [1499, 52] on icon "button" at bounding box center [1503, 51] width 18 height 18
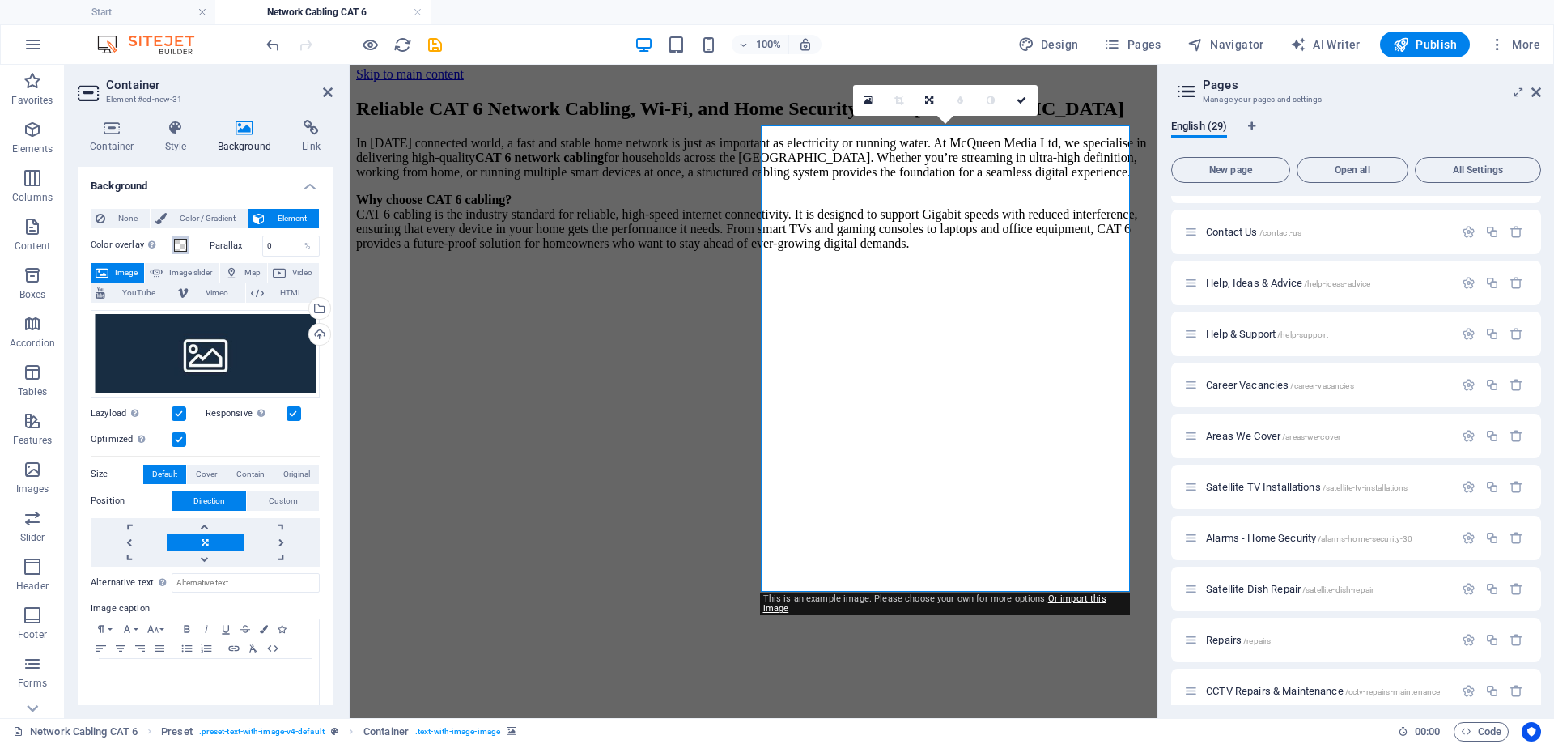
click at [176, 244] on span at bounding box center [180, 245] width 13 height 13
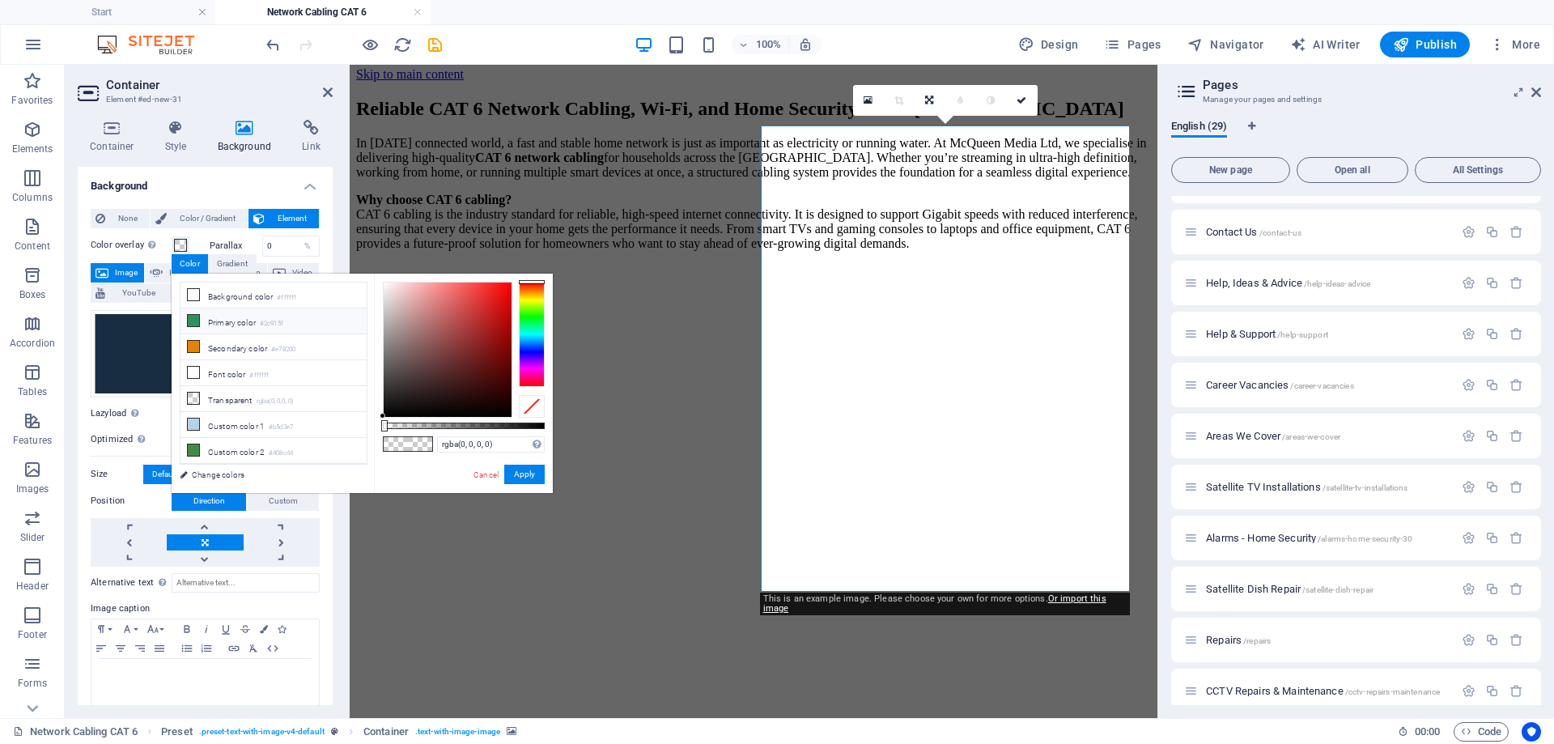
click at [193, 320] on icon at bounding box center [193, 320] width 11 height 11
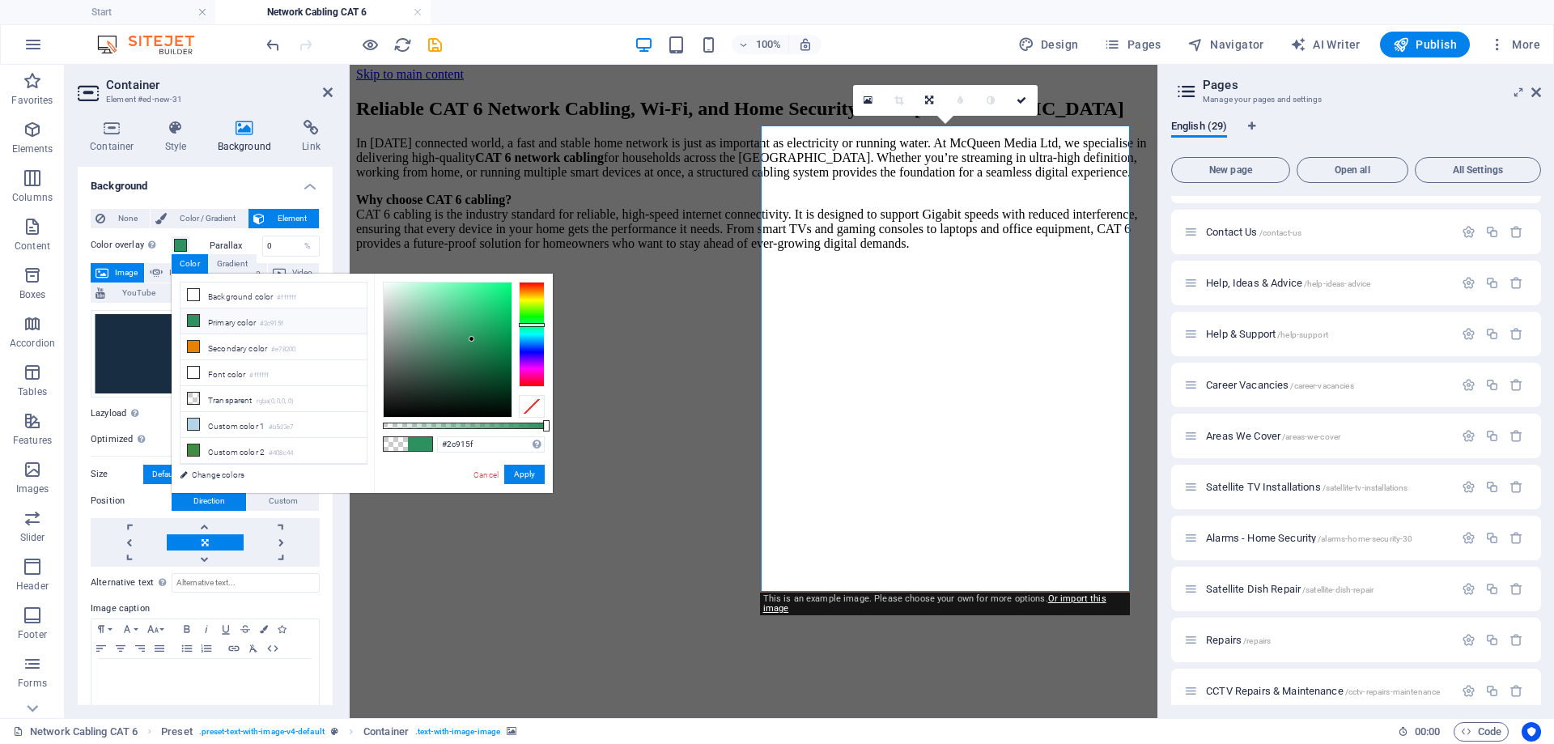
drag, startPoint x: 542, startPoint y: 427, endPoint x: 224, endPoint y: 357, distance: 325.7
click at [588, 422] on body "mcqueenmedialtd.co.uk Start Network Cabling CAT 6 Favorites Elements Columns Co…" at bounding box center [777, 372] width 1554 height 744
click at [193, 292] on icon at bounding box center [193, 294] width 11 height 11
type input "#ffffff"
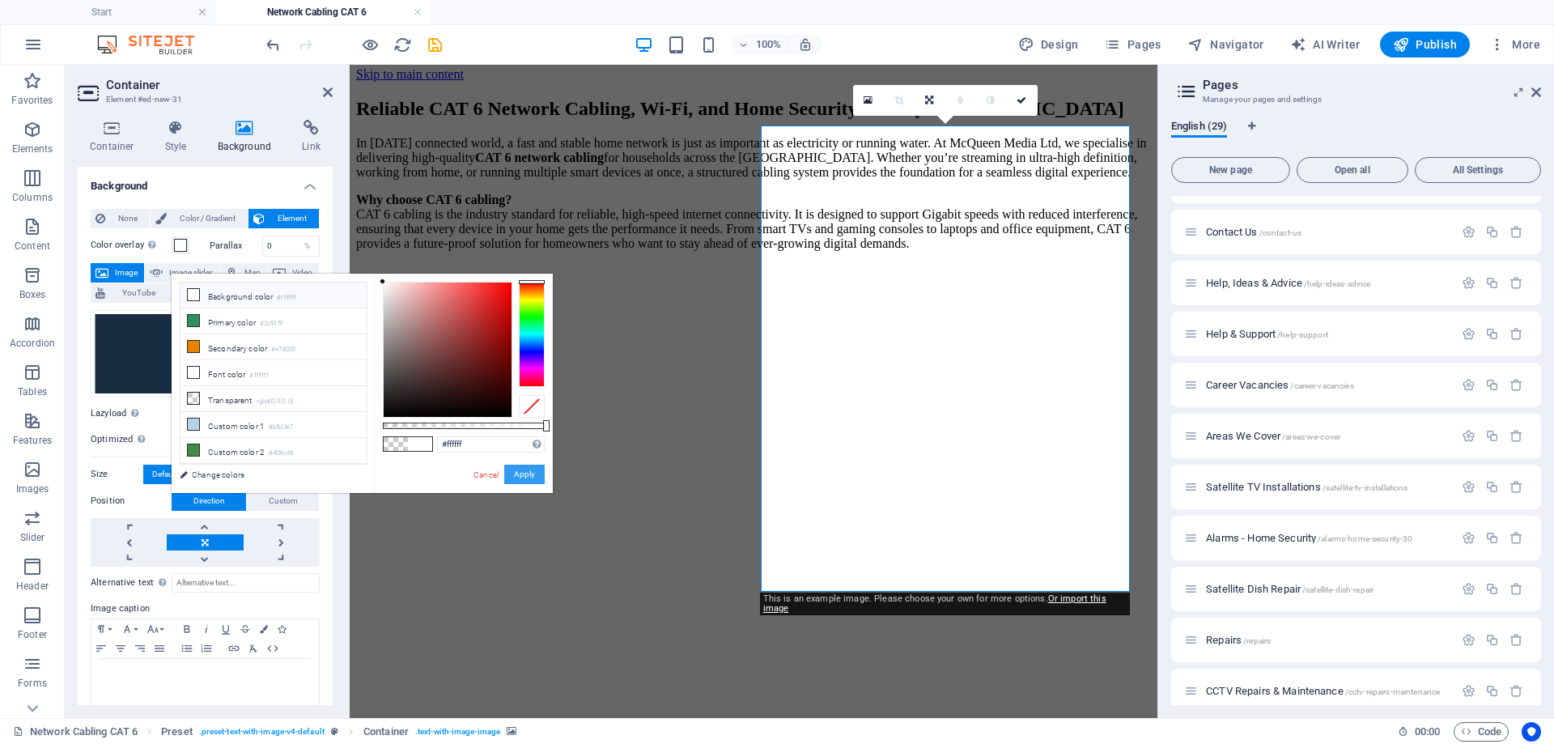
click at [534, 476] on button "Apply" at bounding box center [524, 473] width 40 height 19
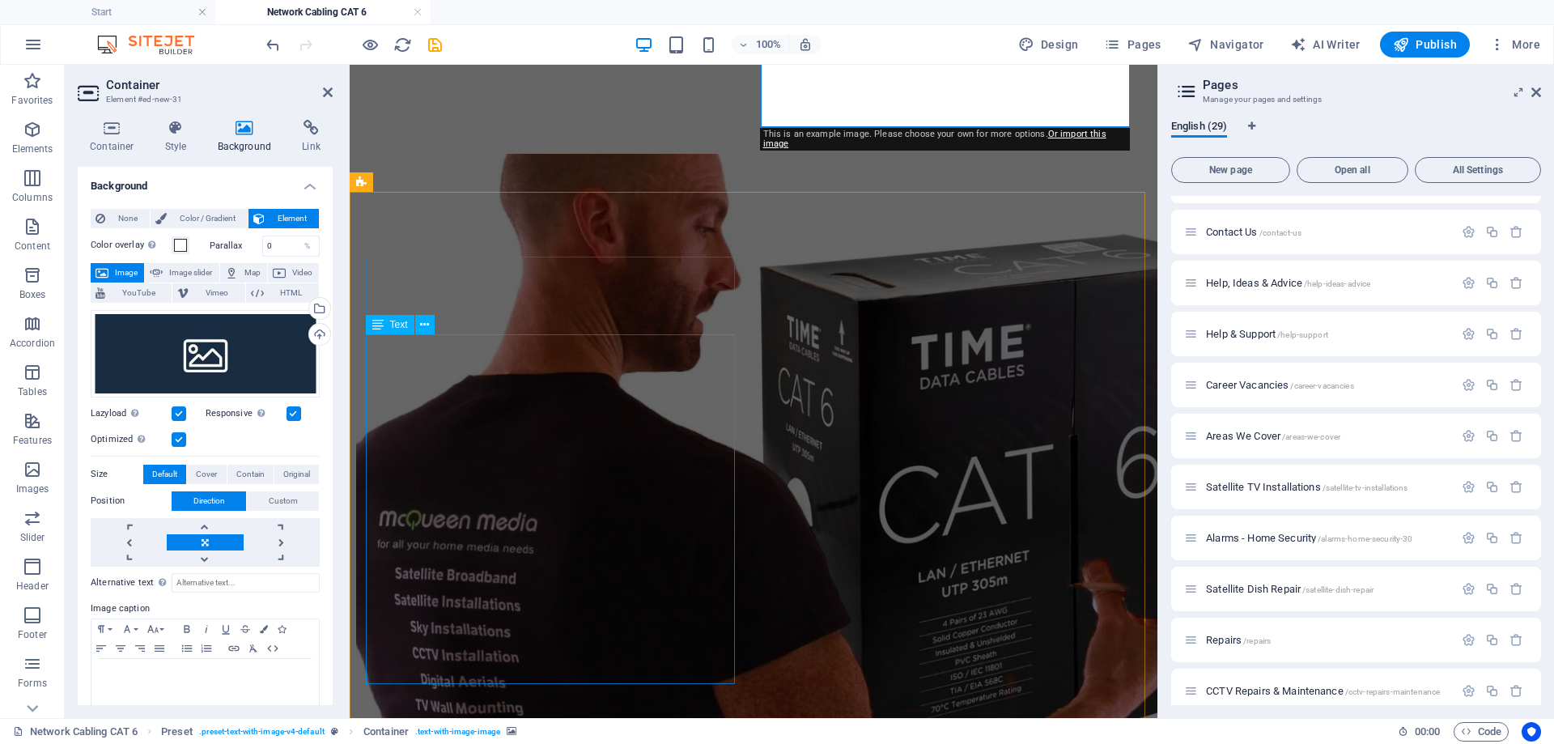
scroll to position [651, 0]
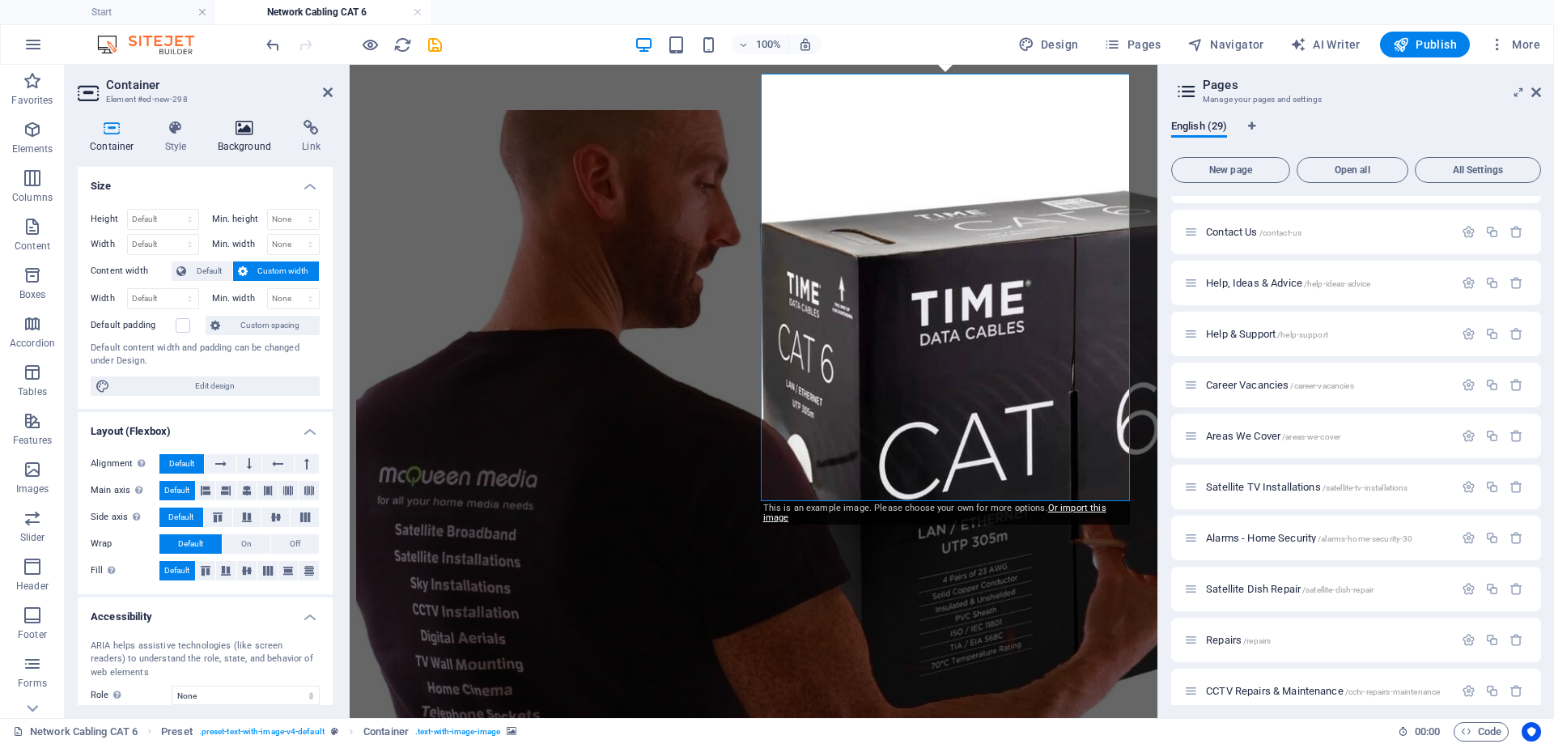
click at [248, 137] on h4 "Background" at bounding box center [248, 137] width 85 height 34
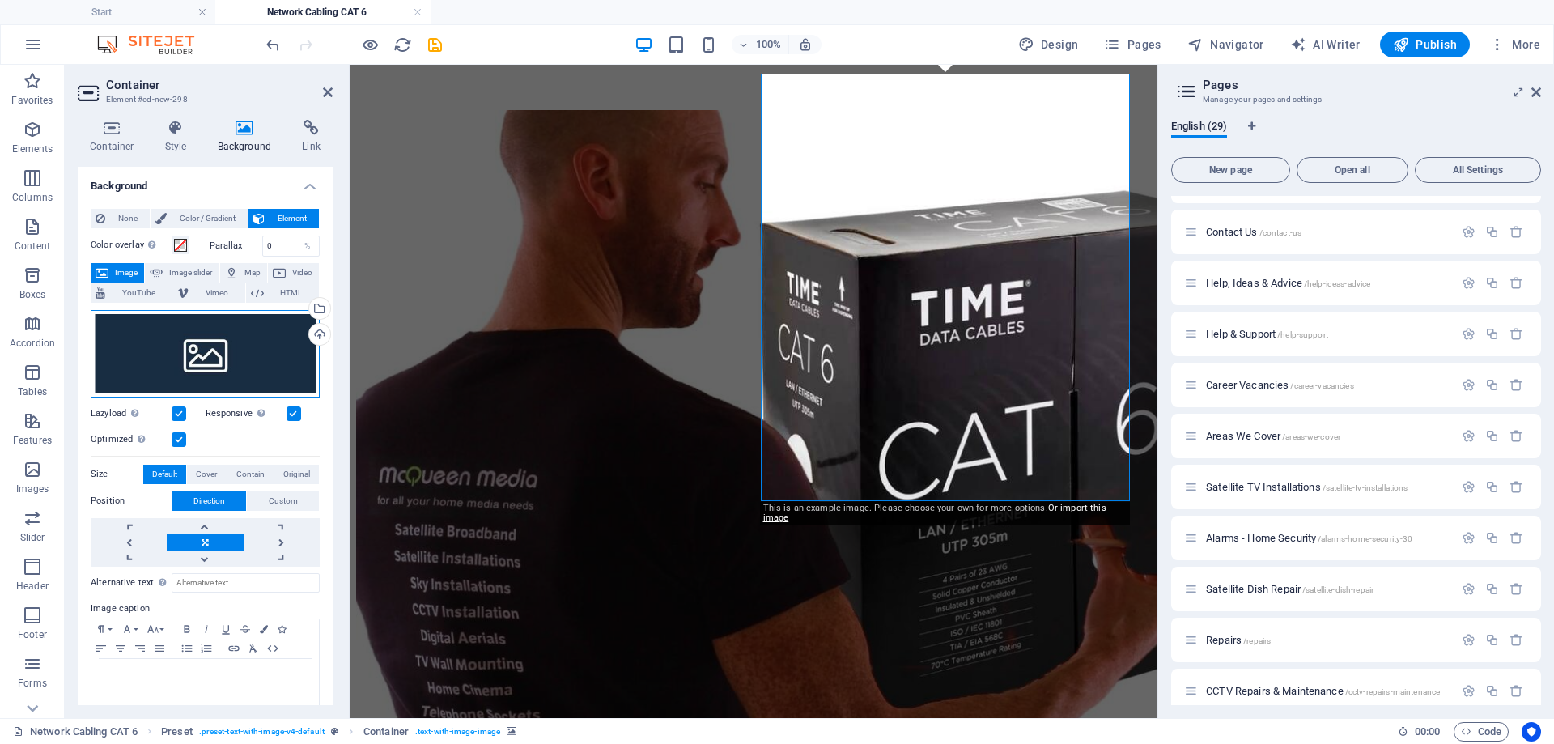
click at [282, 356] on div "Drag files here, click to choose files or select files from Files or our free s…" at bounding box center [205, 353] width 229 height 87
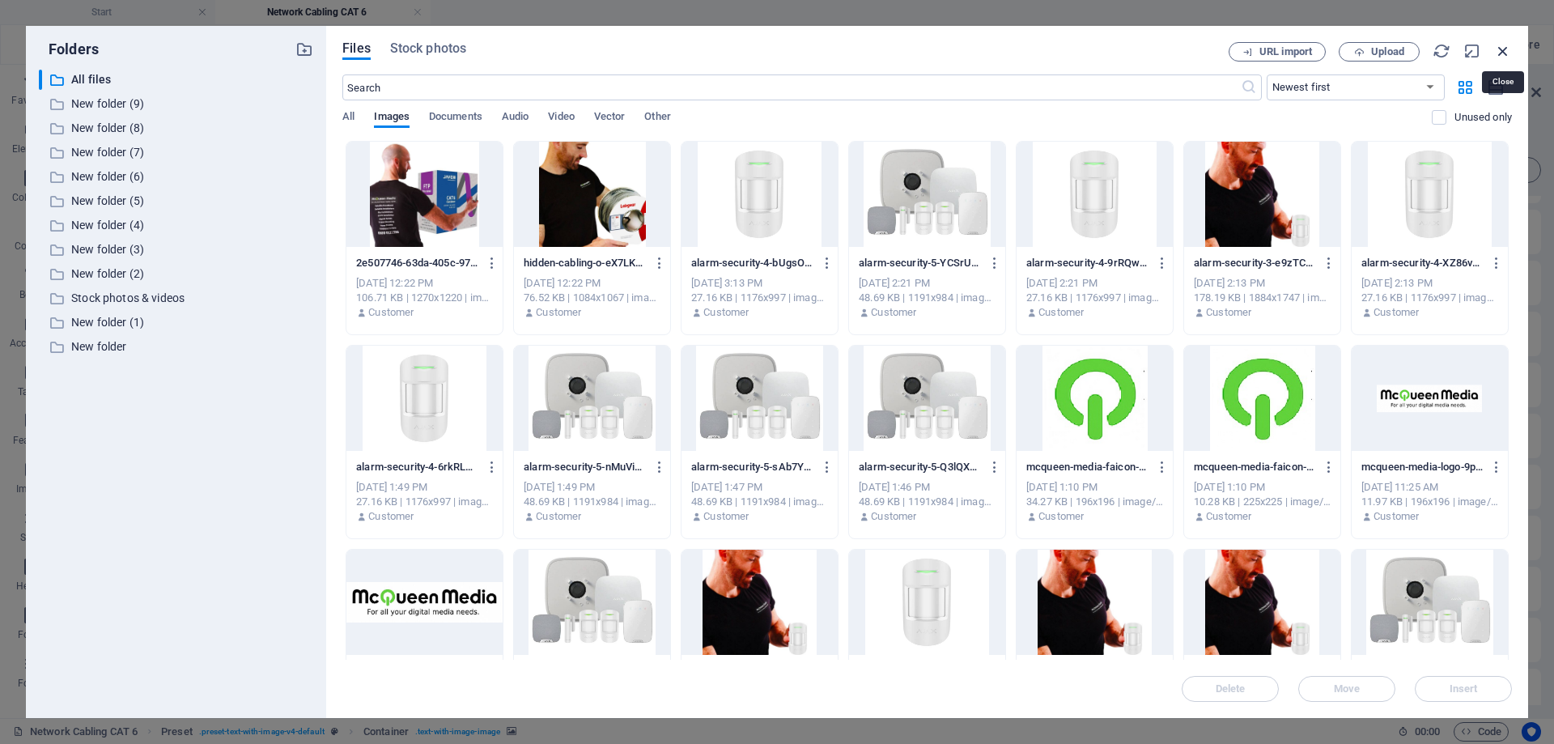
click at [1500, 49] on icon "button" at bounding box center [1503, 51] width 18 height 18
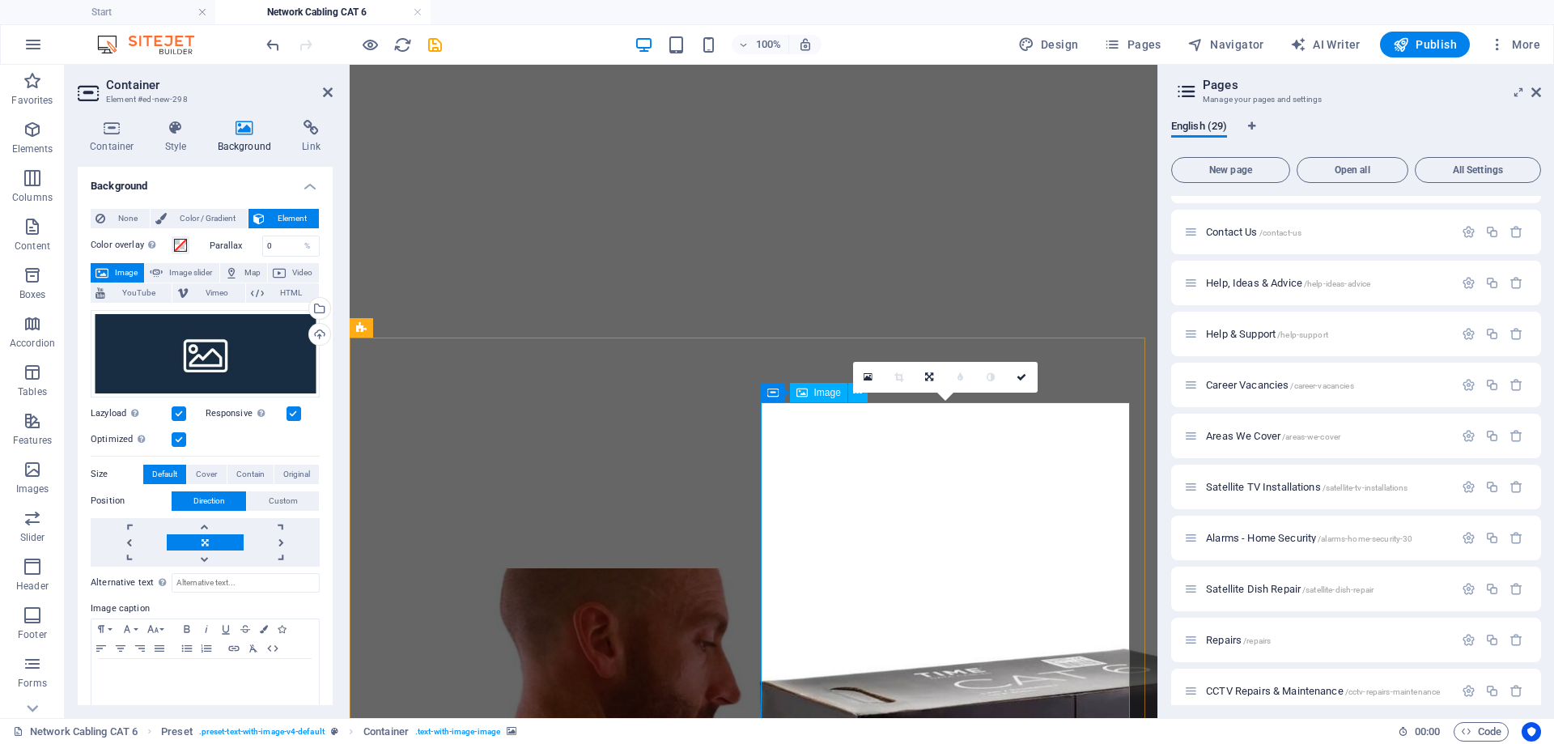
scroll to position [4, 0]
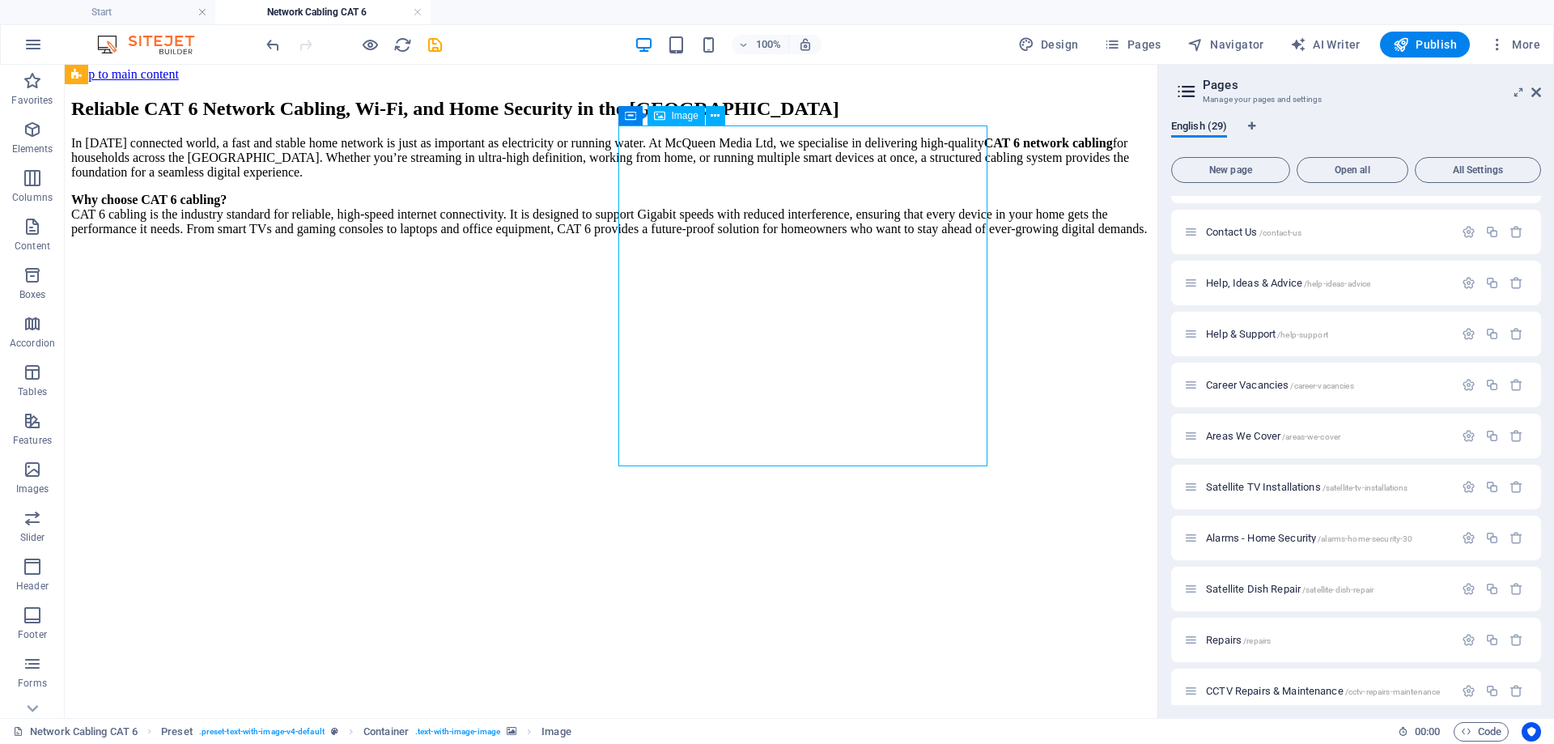
drag, startPoint x: 581, startPoint y: 298, endPoint x: 872, endPoint y: 451, distance: 329.0
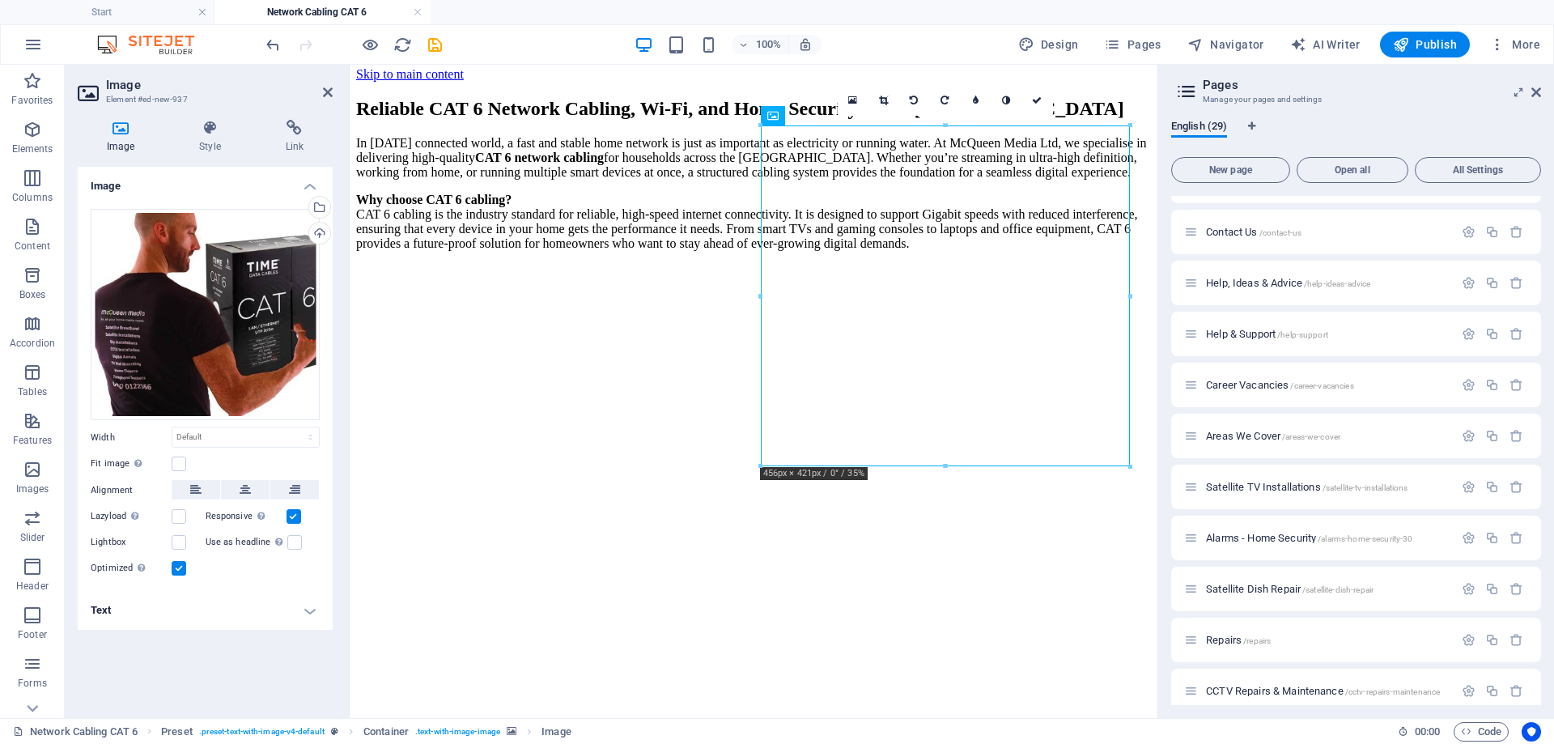
drag, startPoint x: 885, startPoint y: 194, endPoint x: 888, endPoint y: 337, distance: 142.4
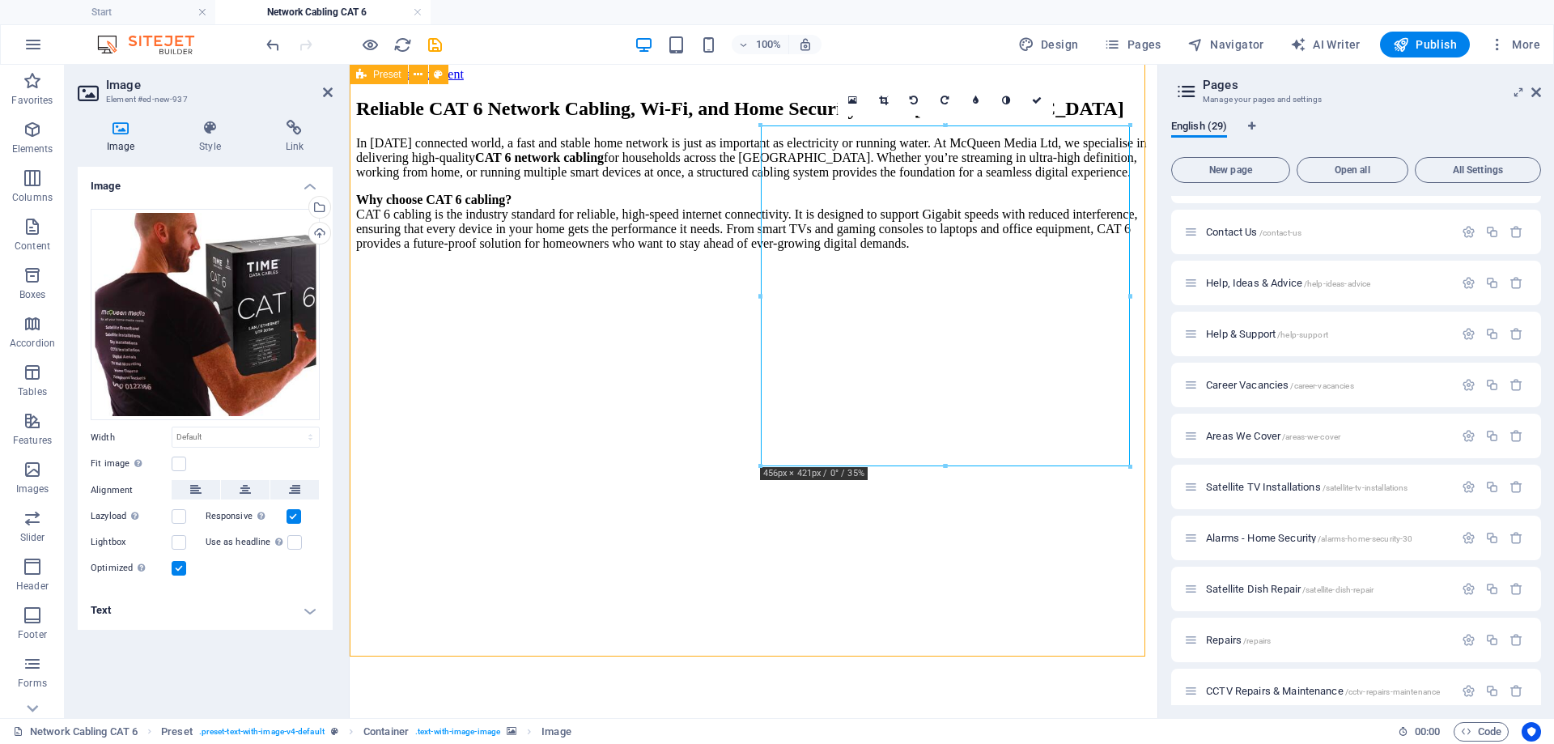
select select "rem"
select select "px"
select select "preset-text-with-image-v4-default"
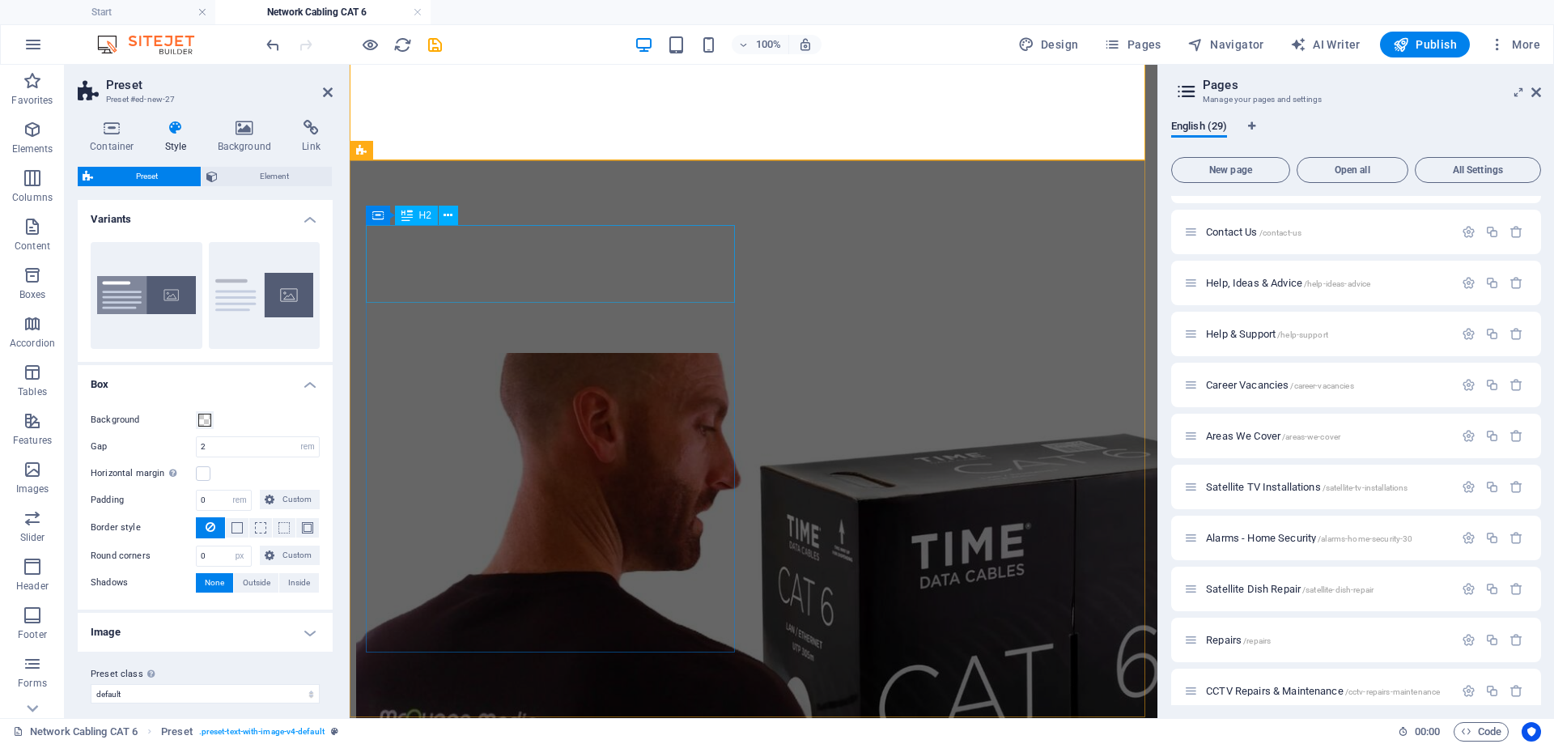
scroll to position [813, 0]
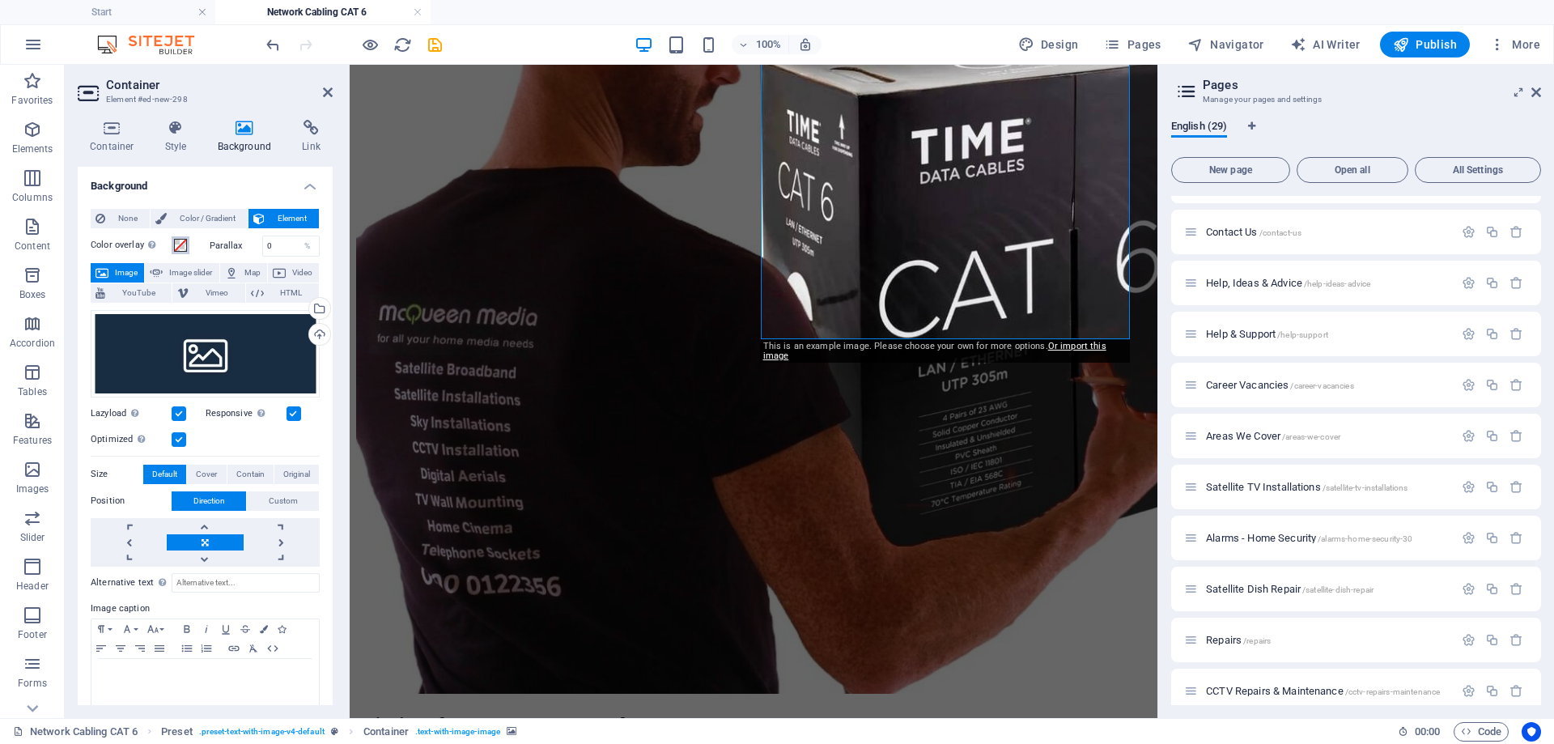
click at [182, 240] on span at bounding box center [180, 245] width 13 height 13
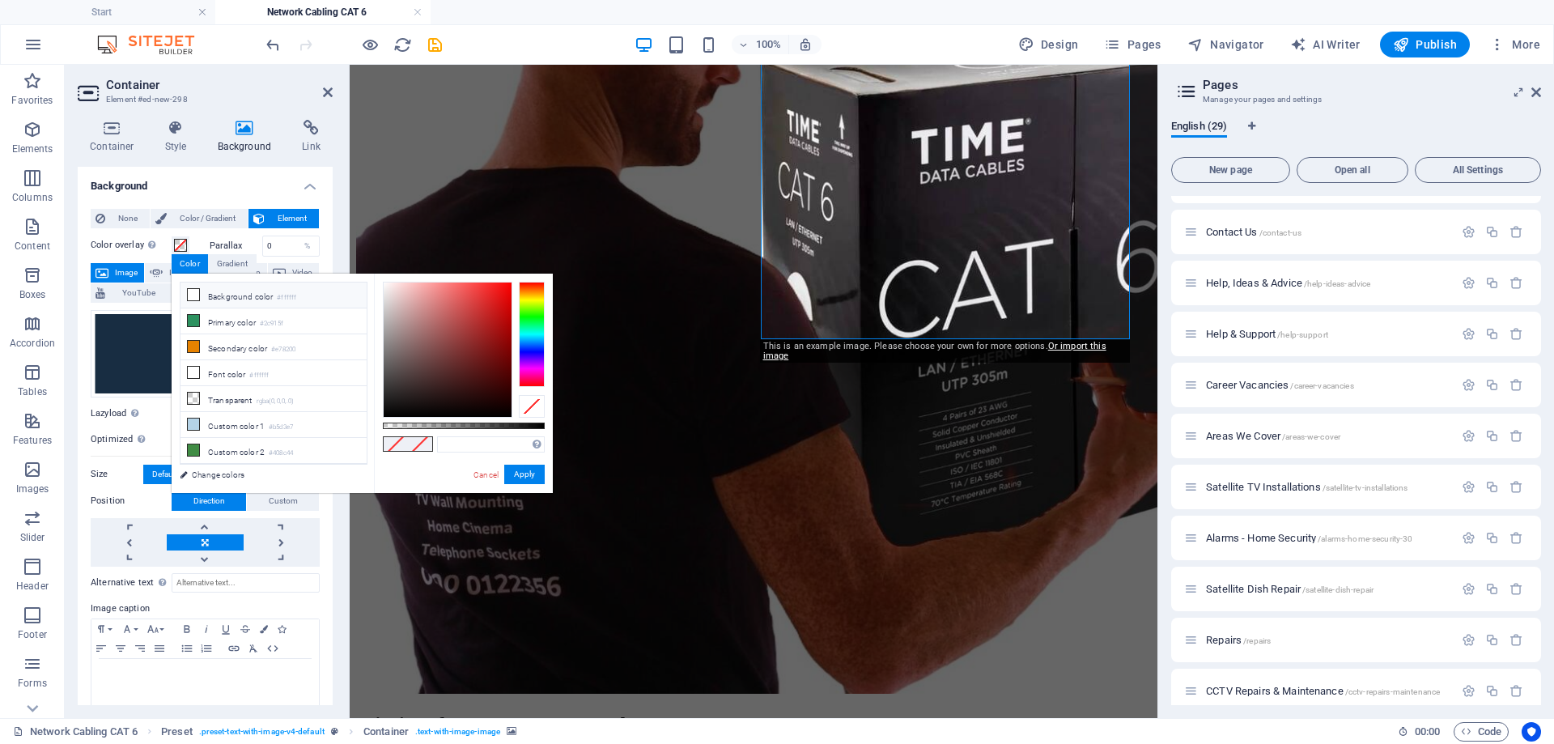
click at [193, 292] on icon at bounding box center [193, 294] width 11 height 11
type input "#ffffff"
drag, startPoint x: 520, startPoint y: 475, endPoint x: 176, endPoint y: 403, distance: 352.2
click at [520, 475] on button "Apply" at bounding box center [524, 473] width 40 height 19
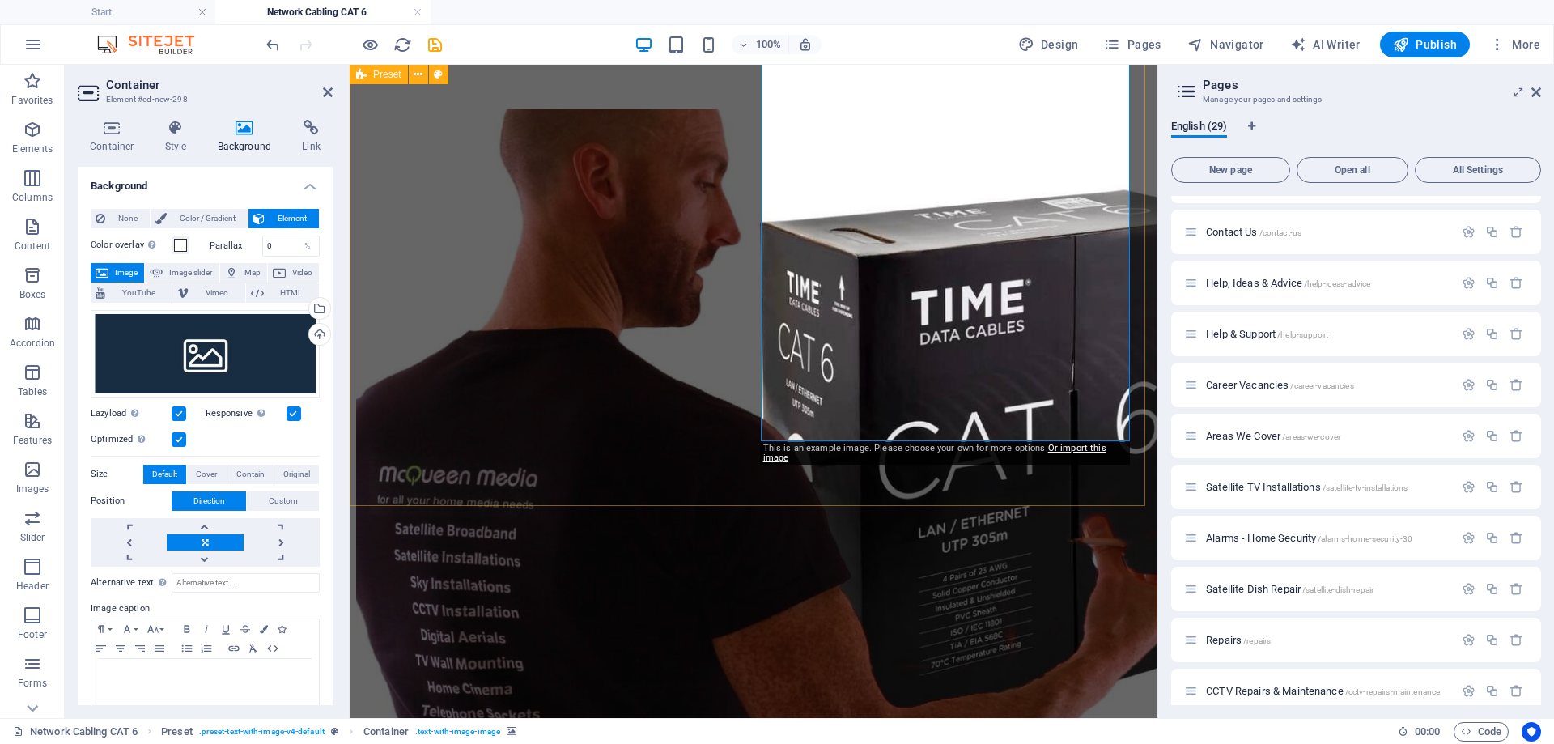
scroll to position [651, 0]
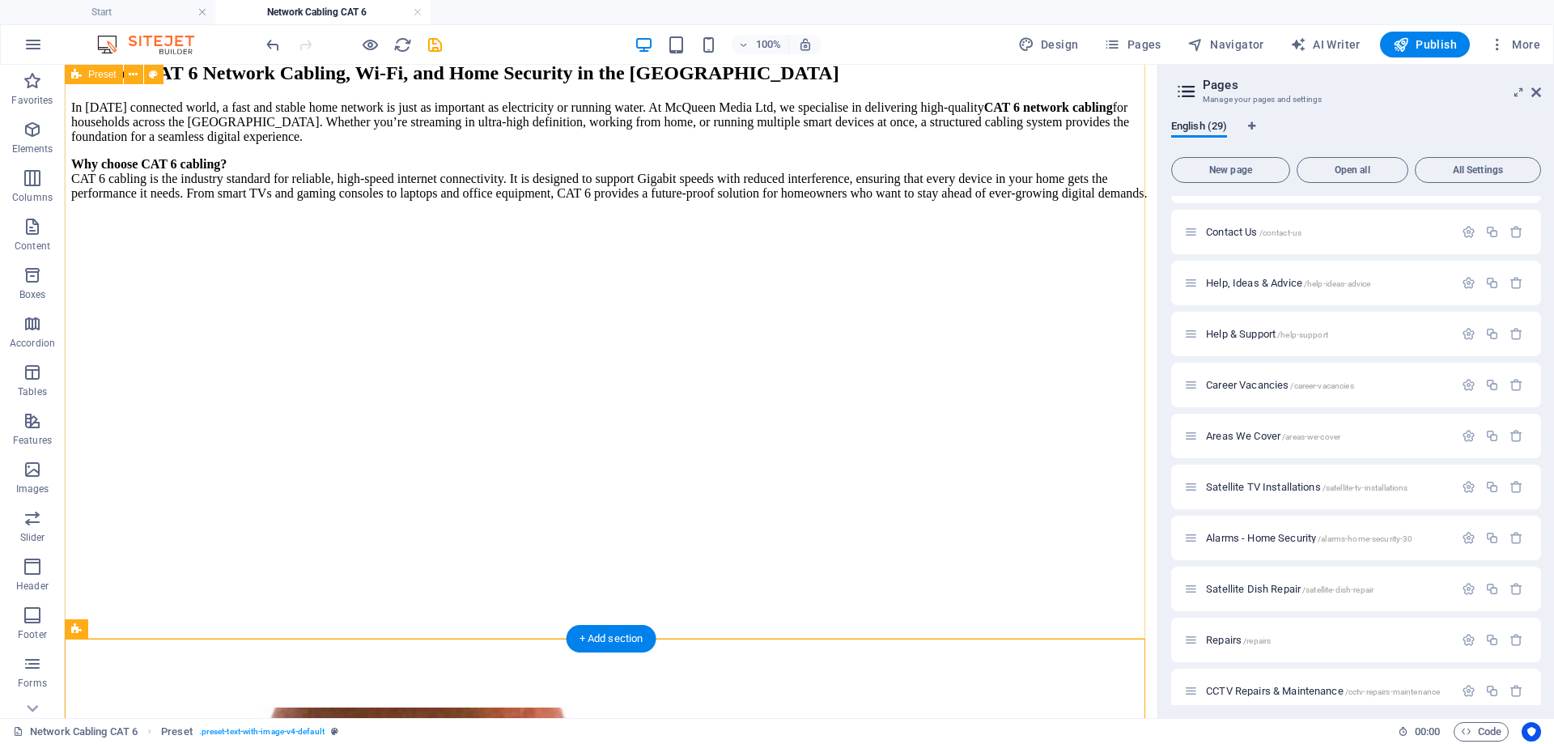
scroll to position [0, 0]
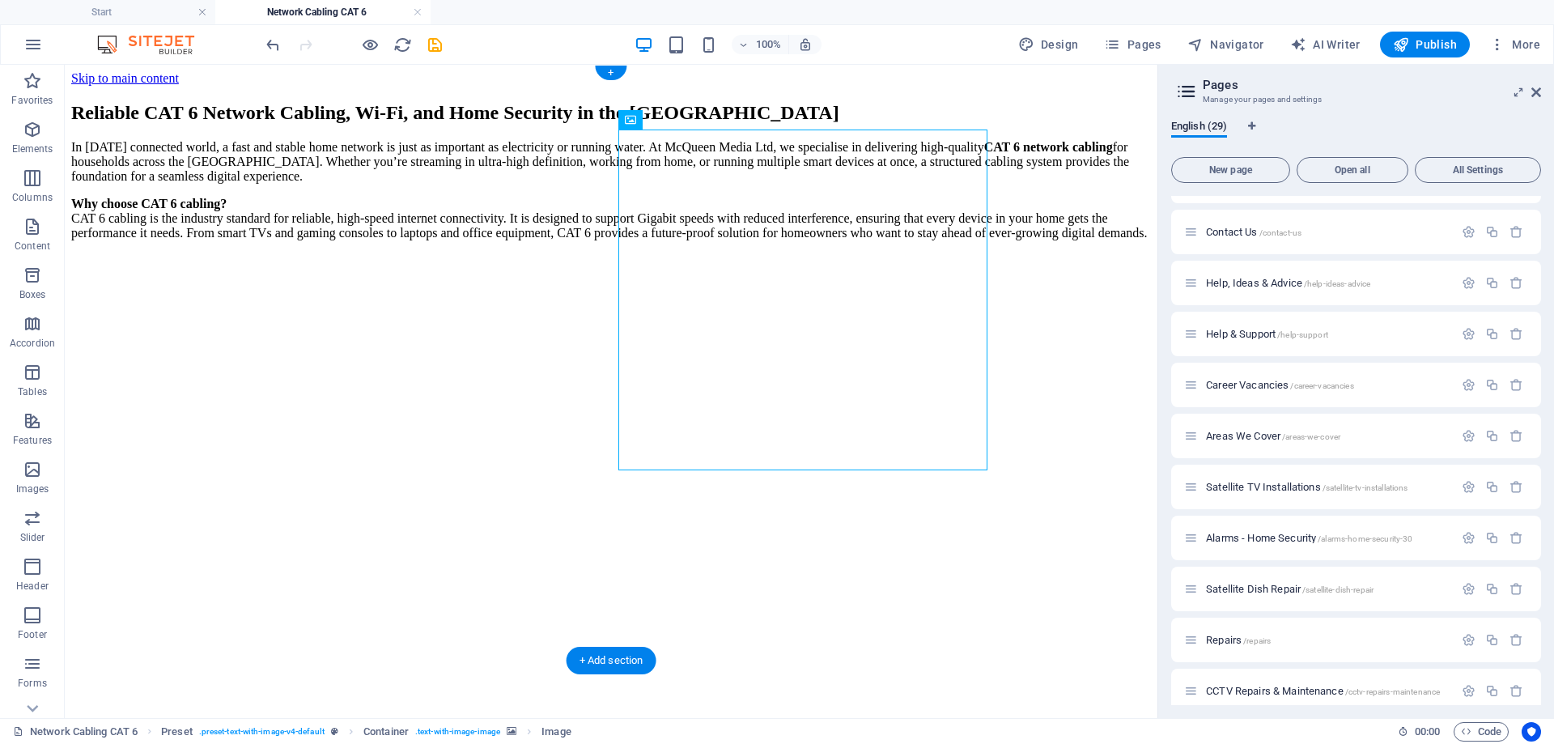
drag, startPoint x: 829, startPoint y: 271, endPoint x: 822, endPoint y: 428, distance: 157.1
click at [610, 66] on div "+" at bounding box center [611, 73] width 32 height 15
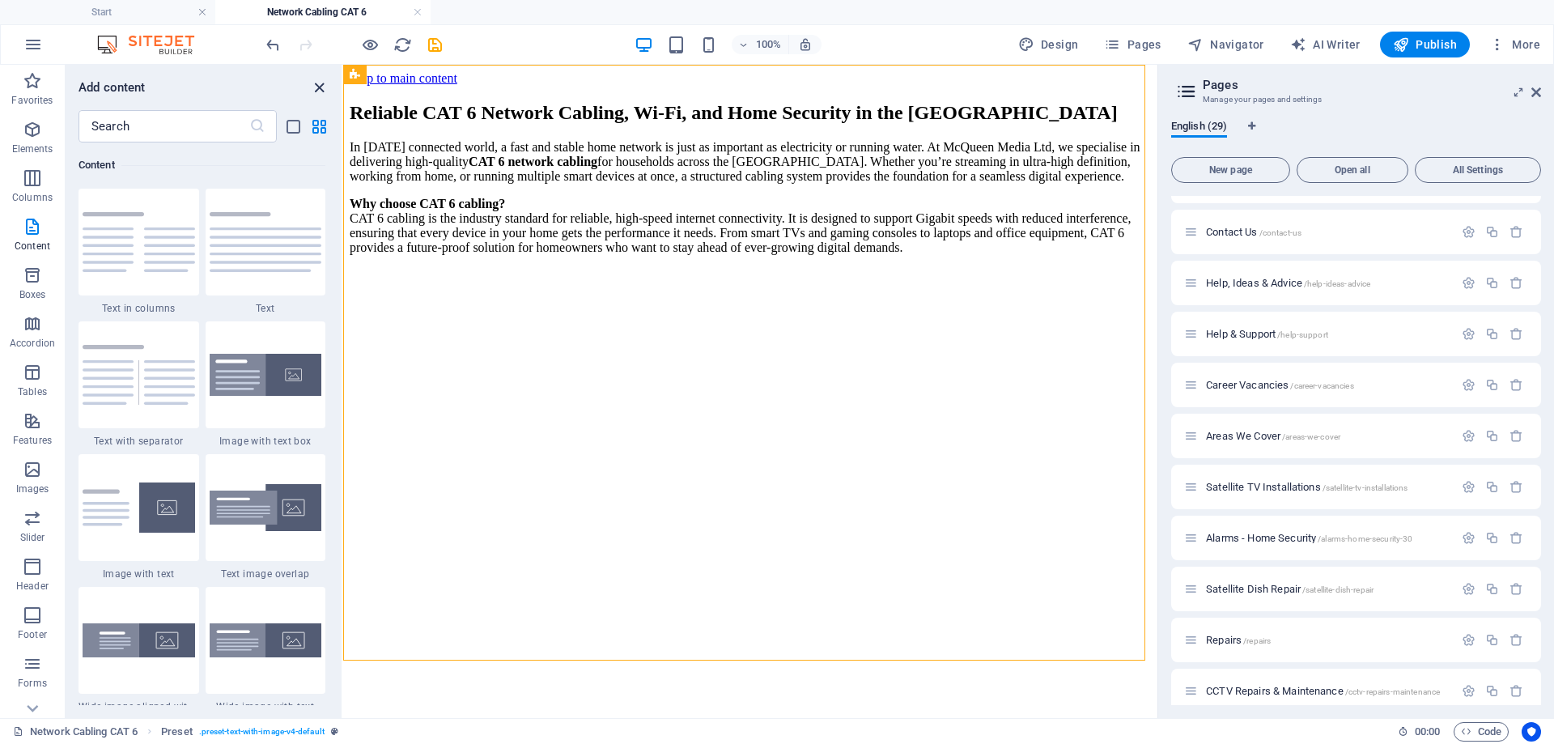
click at [316, 83] on icon "close panel" at bounding box center [319, 87] width 19 height 19
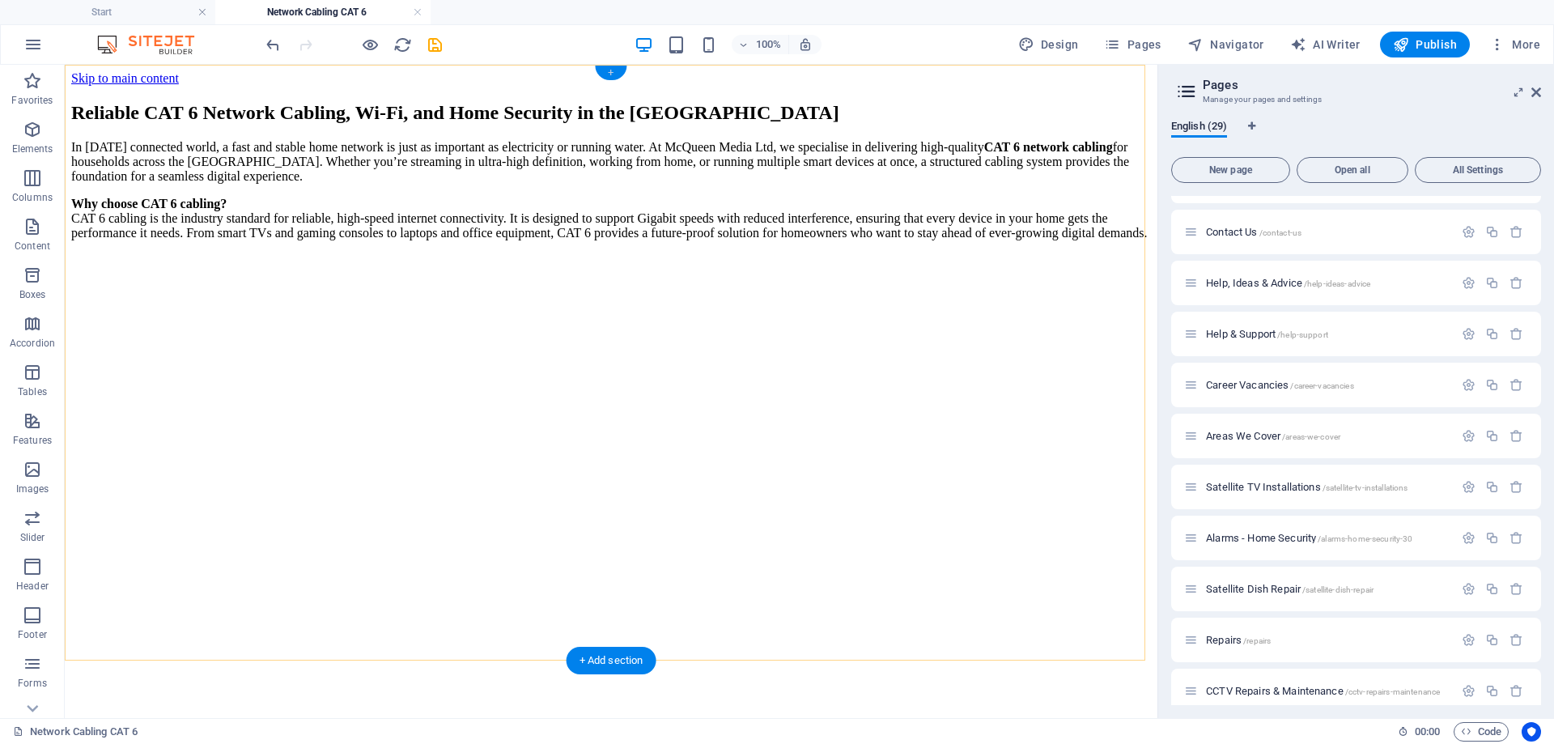
click at [609, 74] on div "+" at bounding box center [611, 73] width 32 height 15
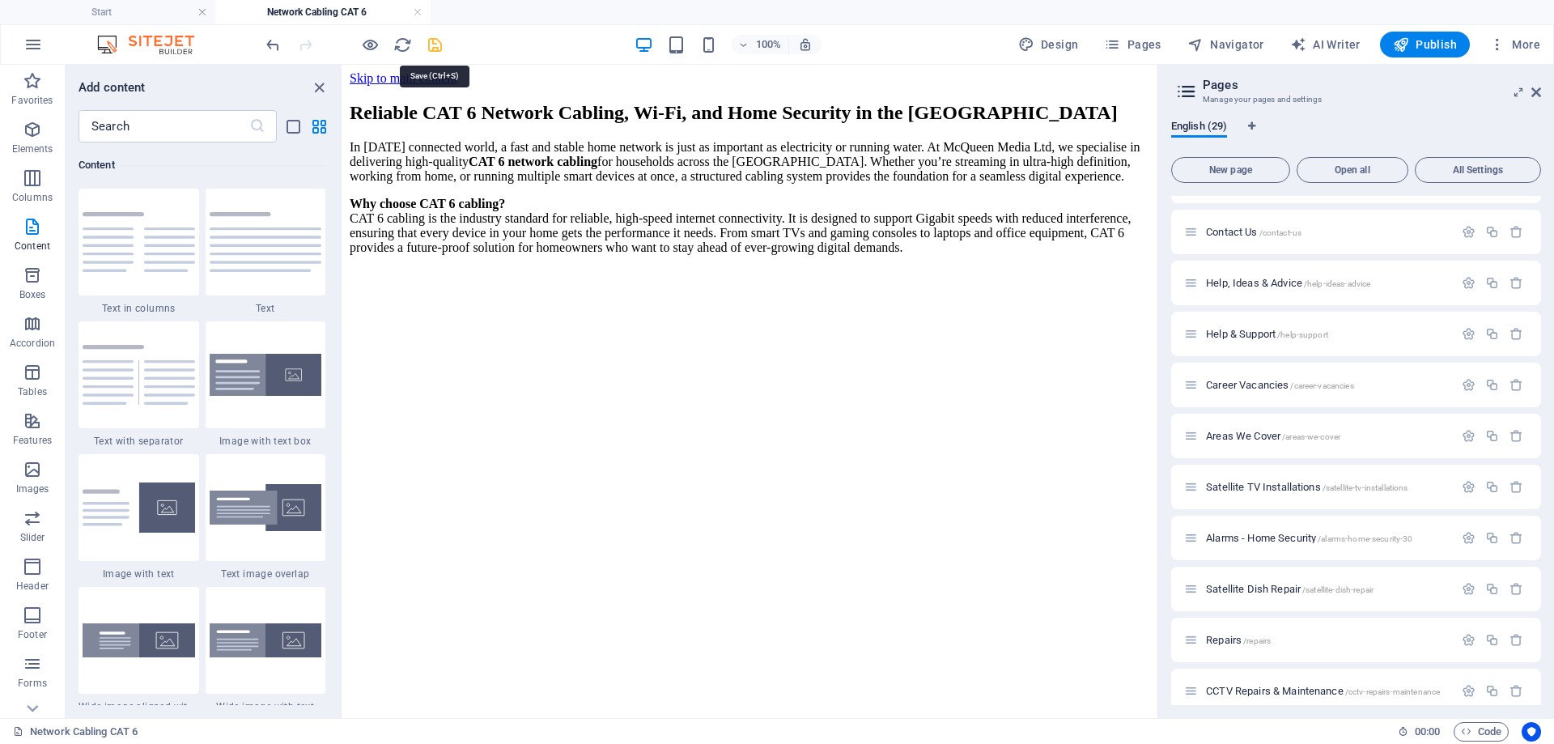
click at [434, 45] on icon "save" at bounding box center [435, 45] width 19 height 19
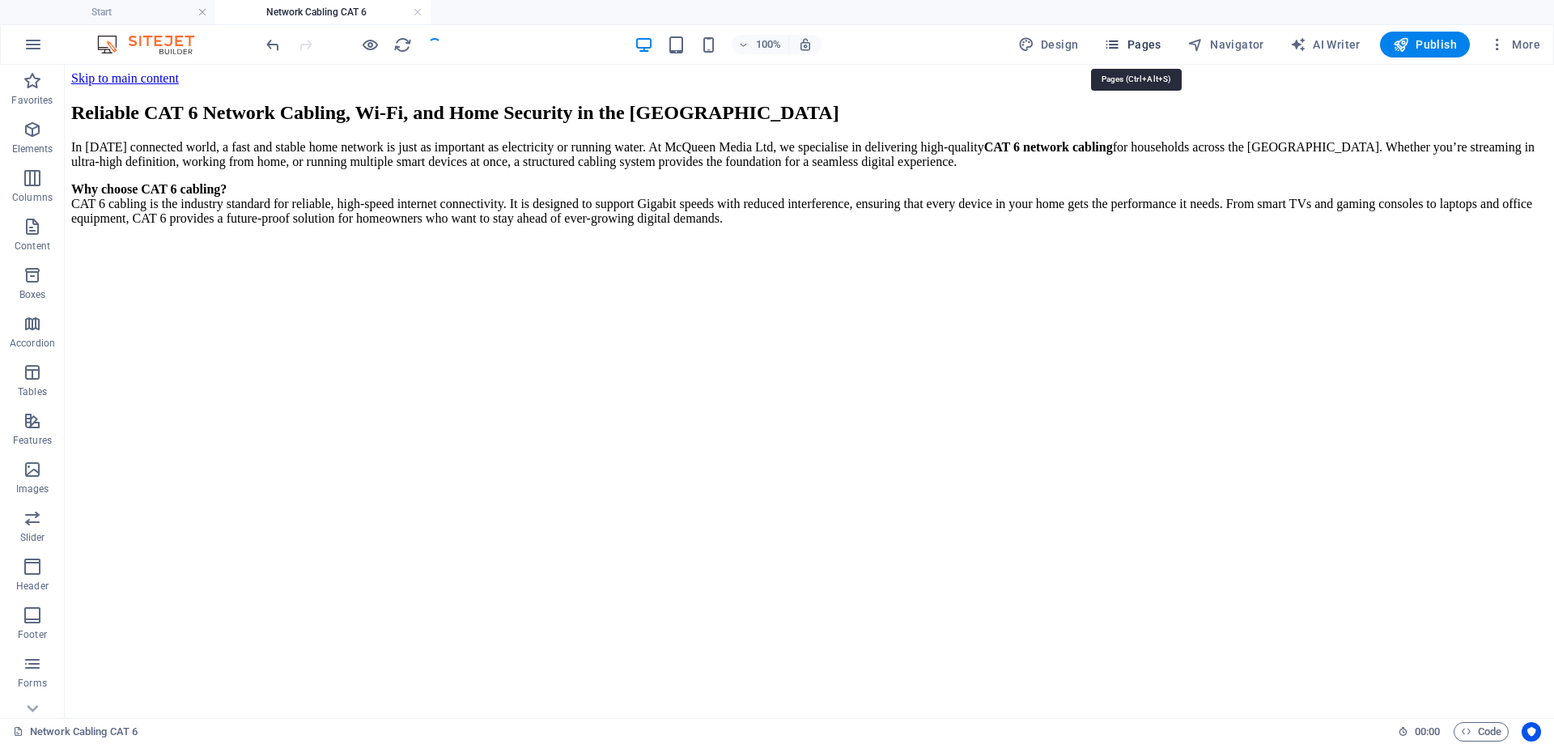
click at [1153, 48] on span "Pages" at bounding box center [1132, 44] width 57 height 16
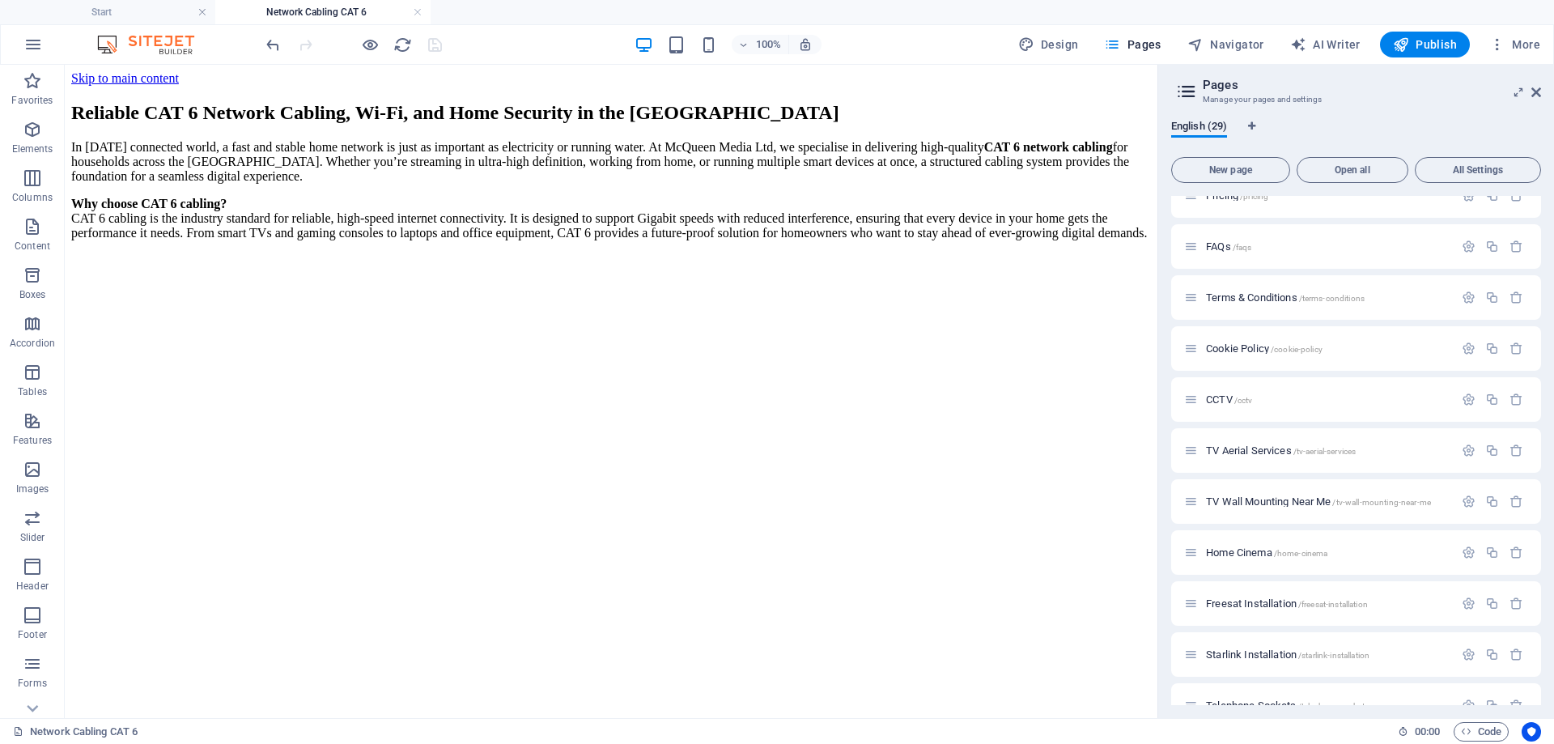
scroll to position [162, 0]
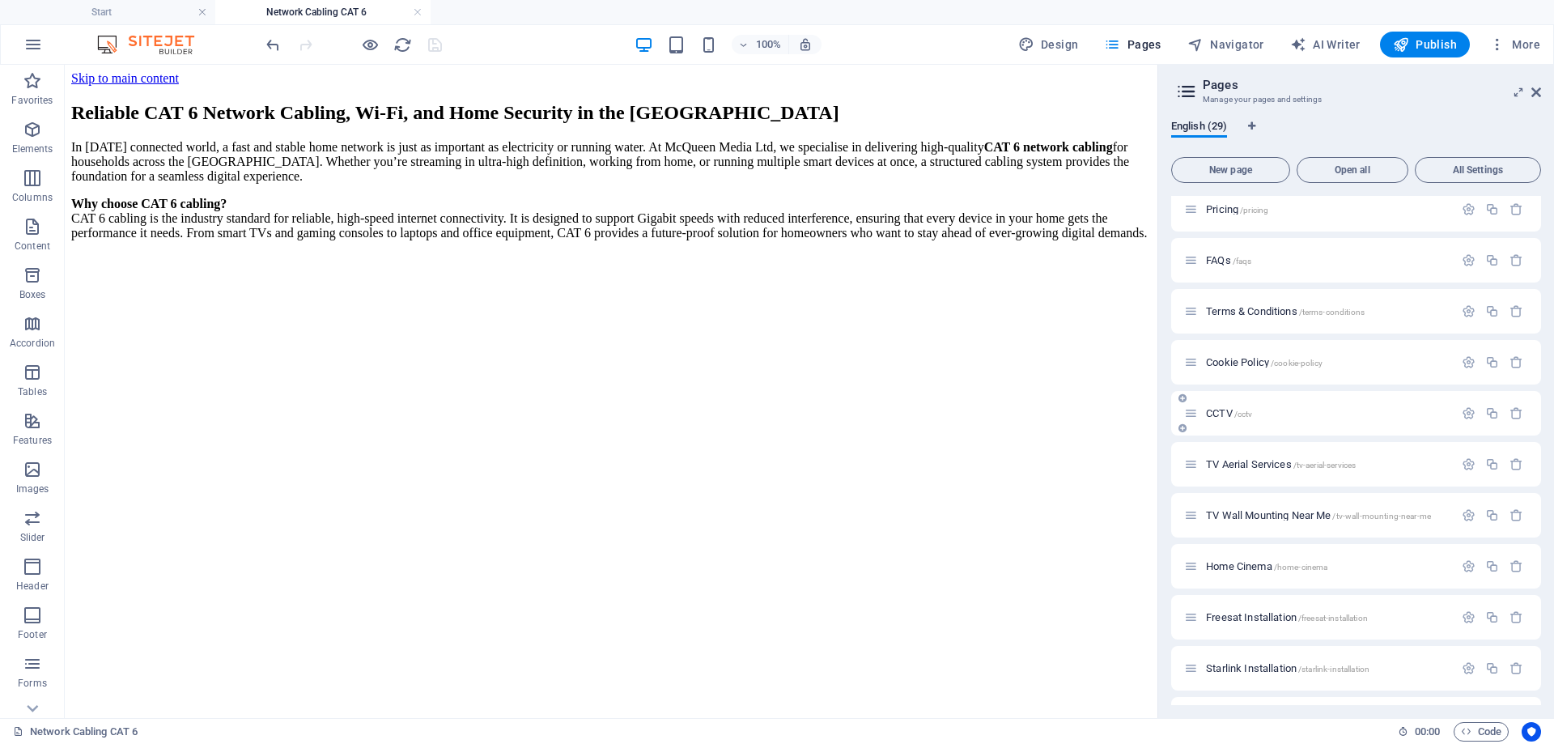
click at [1234, 415] on span "CCTV /cctv" at bounding box center [1229, 413] width 46 height 12
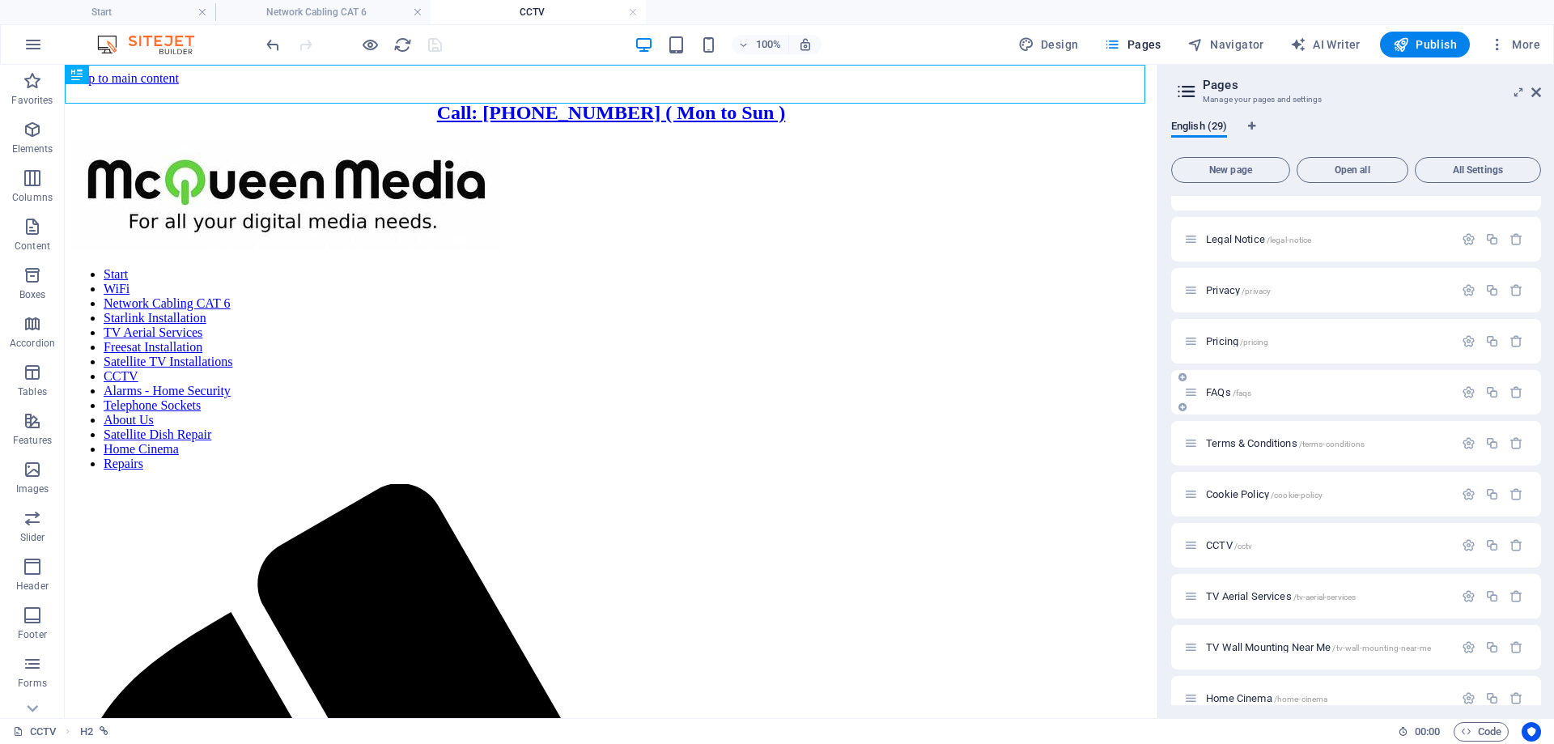
scroll to position [0, 0]
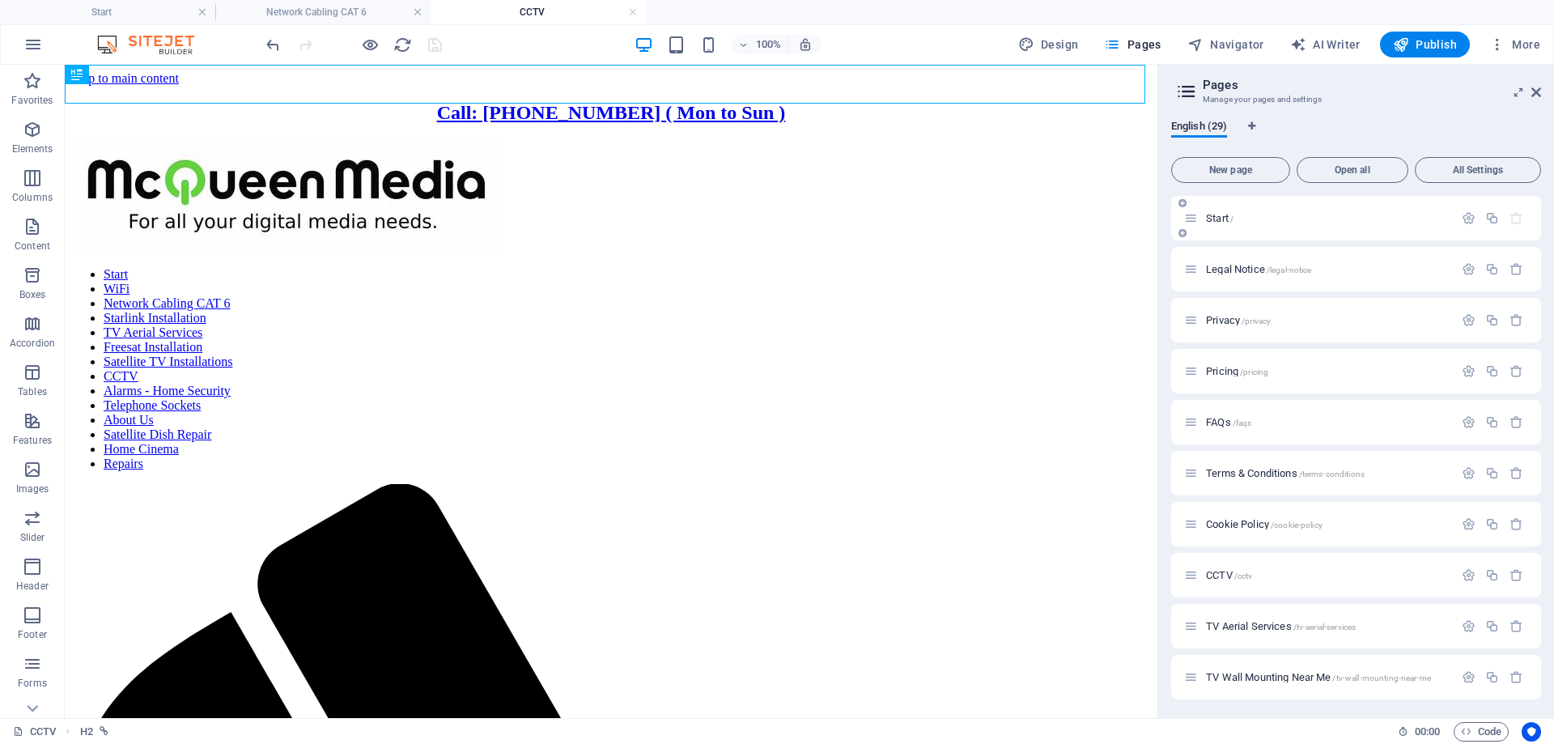
click at [1232, 210] on div "Start /" at bounding box center [1318, 218] width 269 height 19
click at [1227, 222] on span "Start /" at bounding box center [1220, 218] width 28 height 12
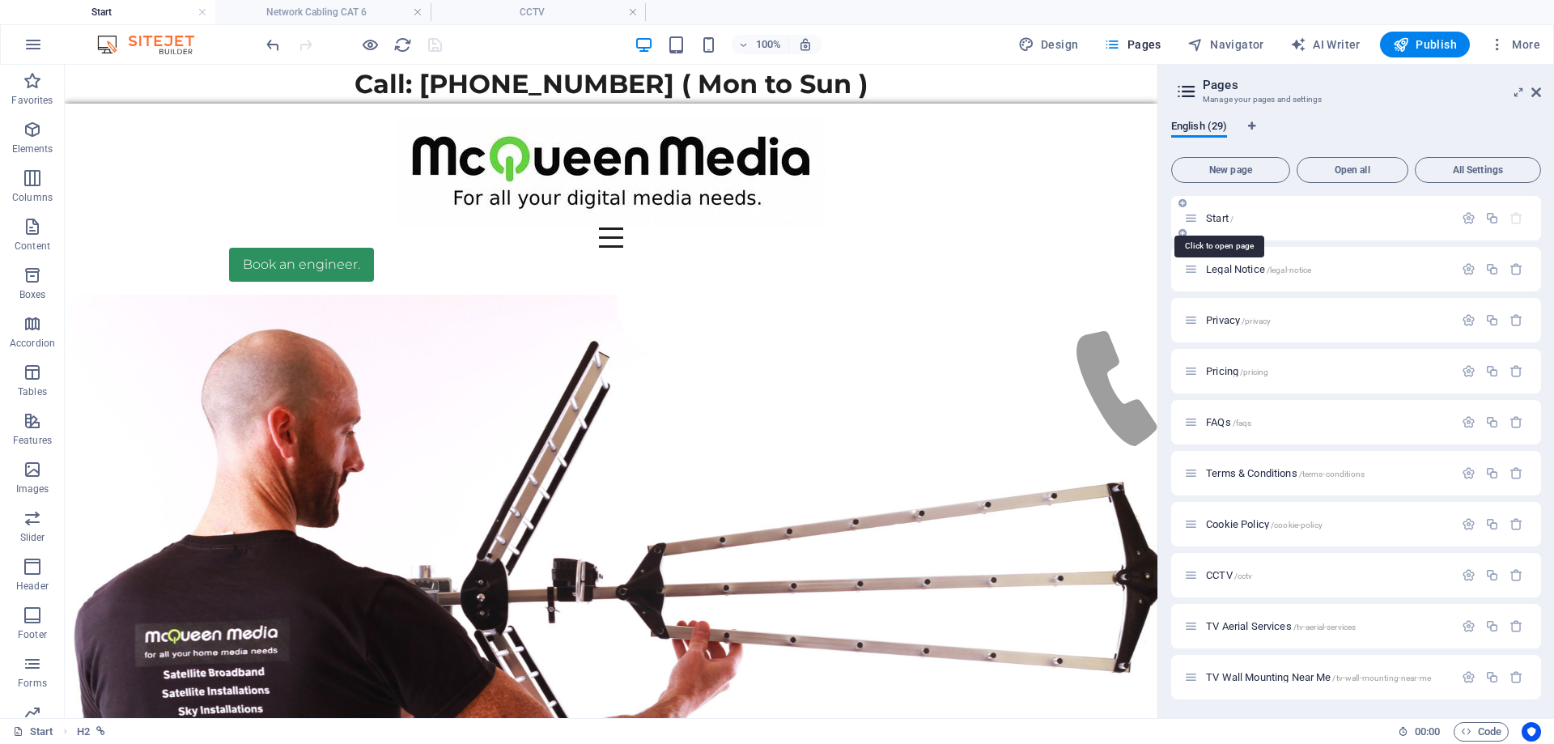
click at [1227, 222] on span "Start /" at bounding box center [1220, 218] width 28 height 12
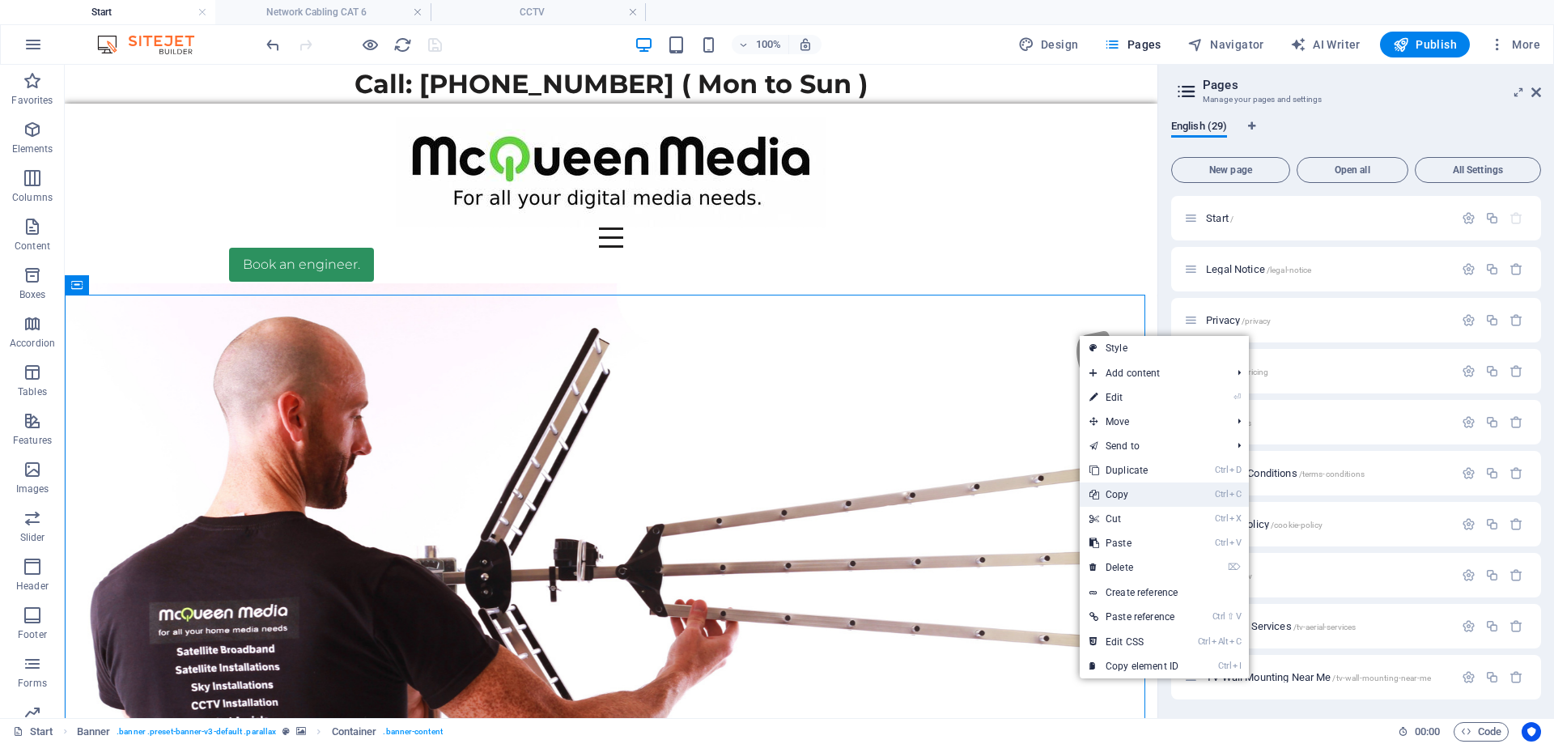
click at [1131, 497] on link "Ctrl C Copy" at bounding box center [1133, 494] width 108 height 24
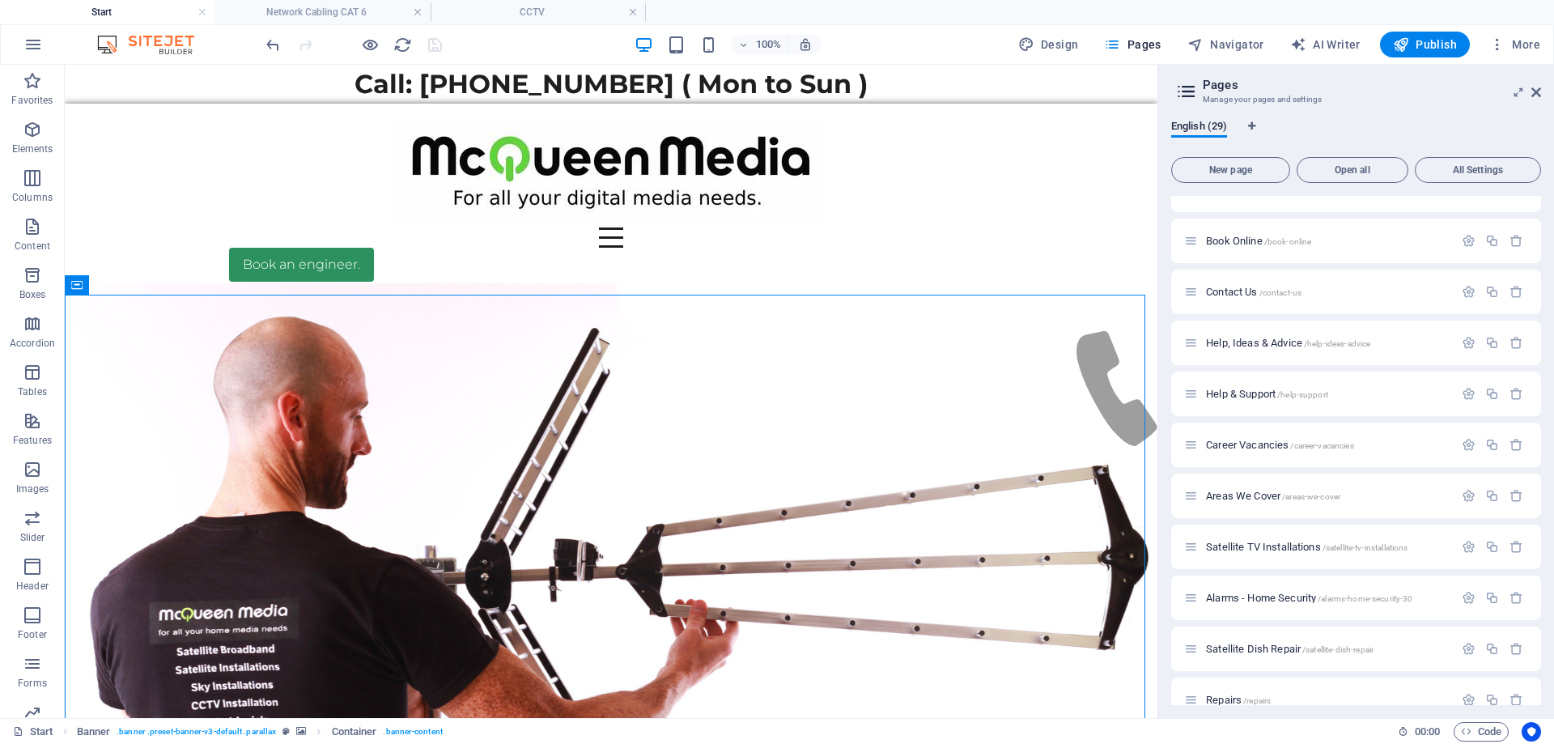
scroll to position [969, 0]
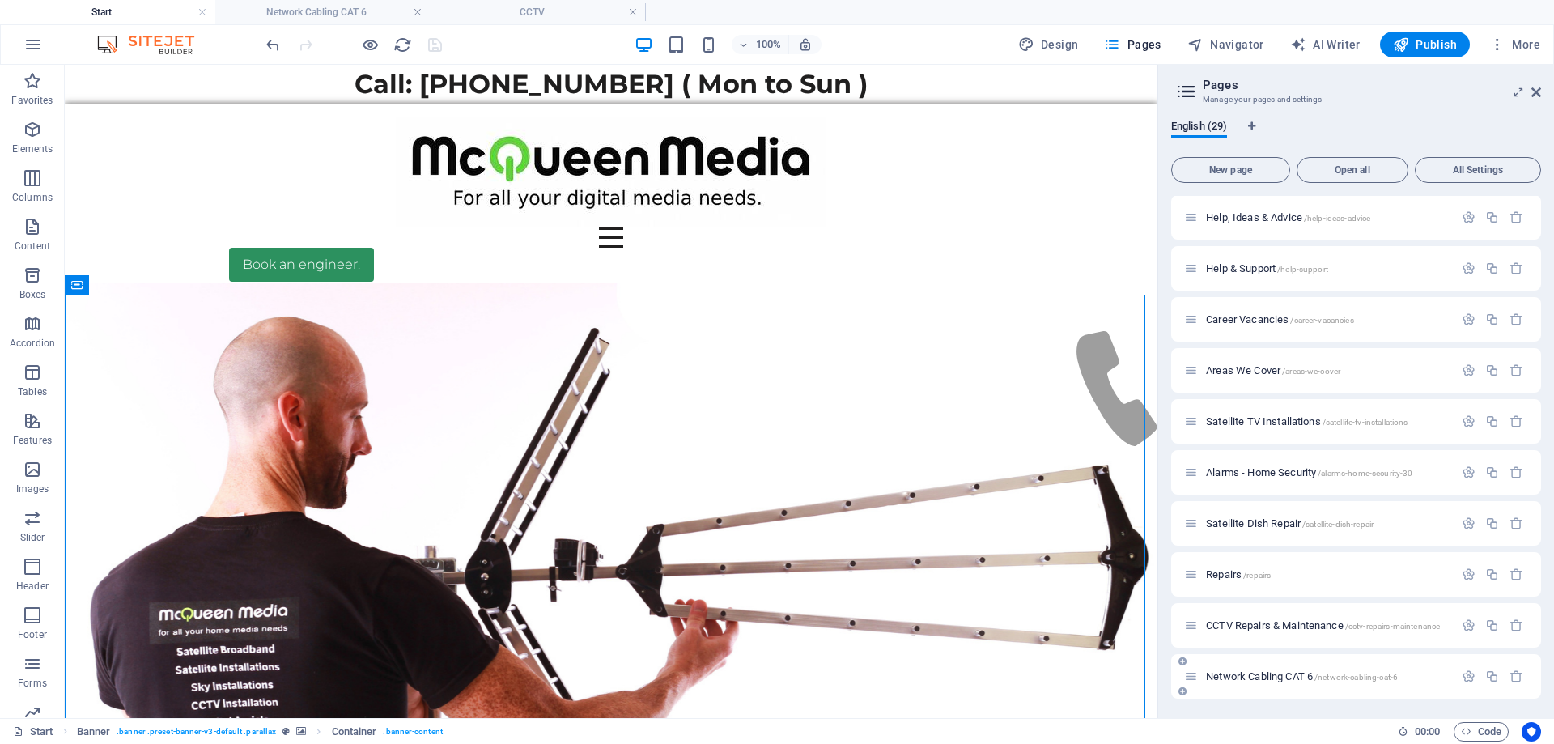
click at [1230, 667] on div "Network Cabling CAT 6 /network-cabling-cat-6" at bounding box center [1318, 676] width 269 height 19
click at [1230, 672] on span "Network Cabling CAT 6 /network-cabling-cat-6" at bounding box center [1302, 676] width 192 height 12
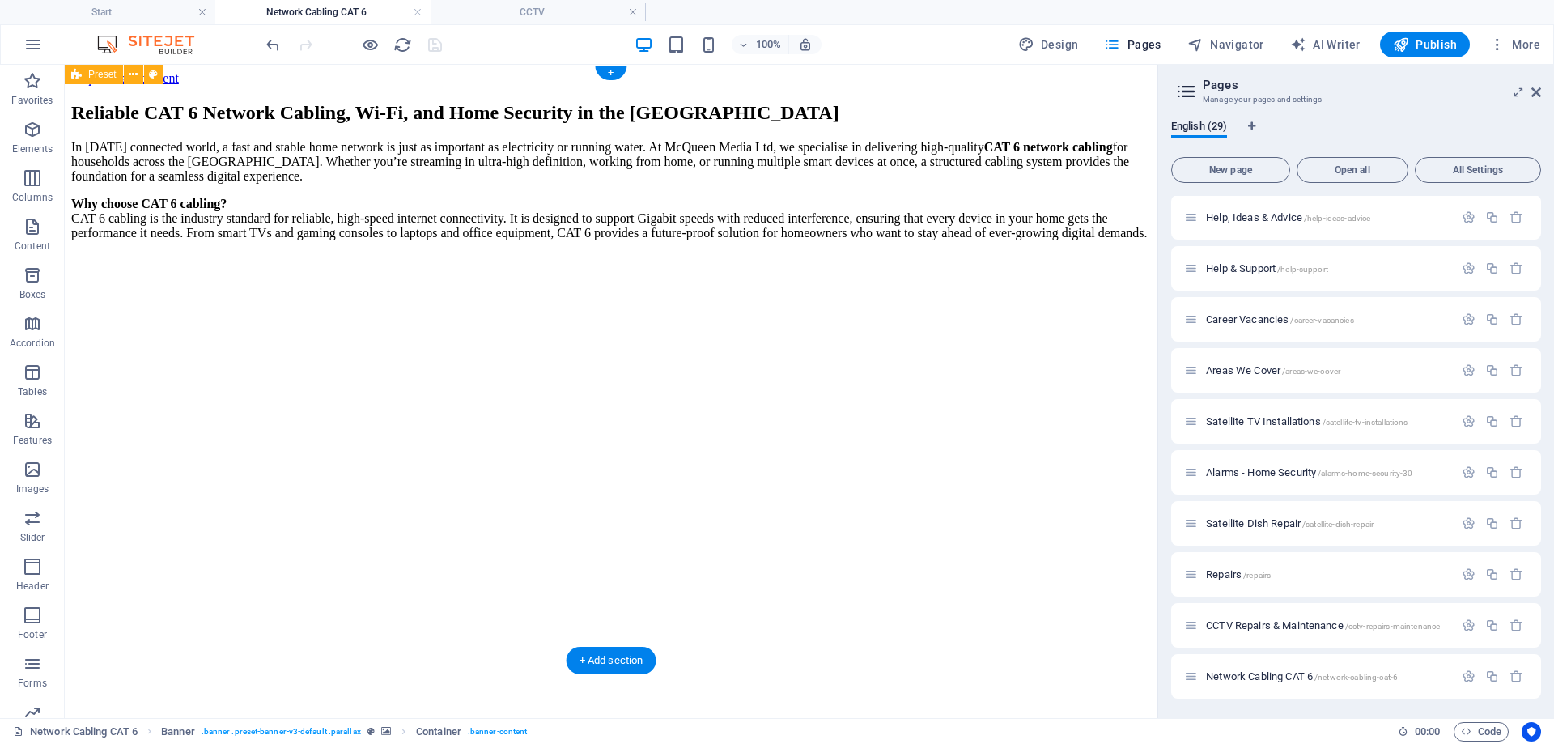
drag, startPoint x: 672, startPoint y: 136, endPoint x: 536, endPoint y: 98, distance: 141.2
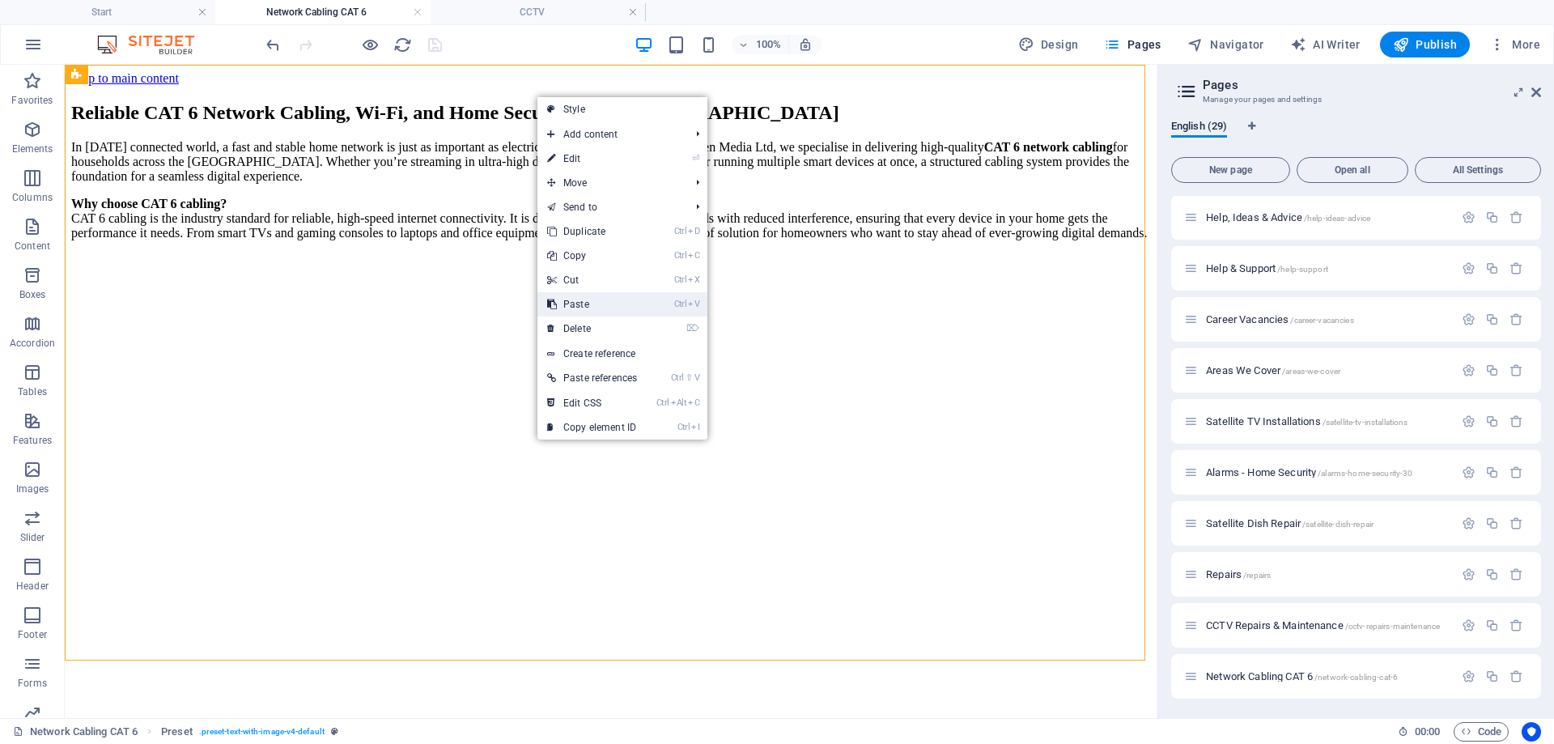
click at [596, 304] on link "Ctrl V Paste" at bounding box center [591, 304] width 109 height 24
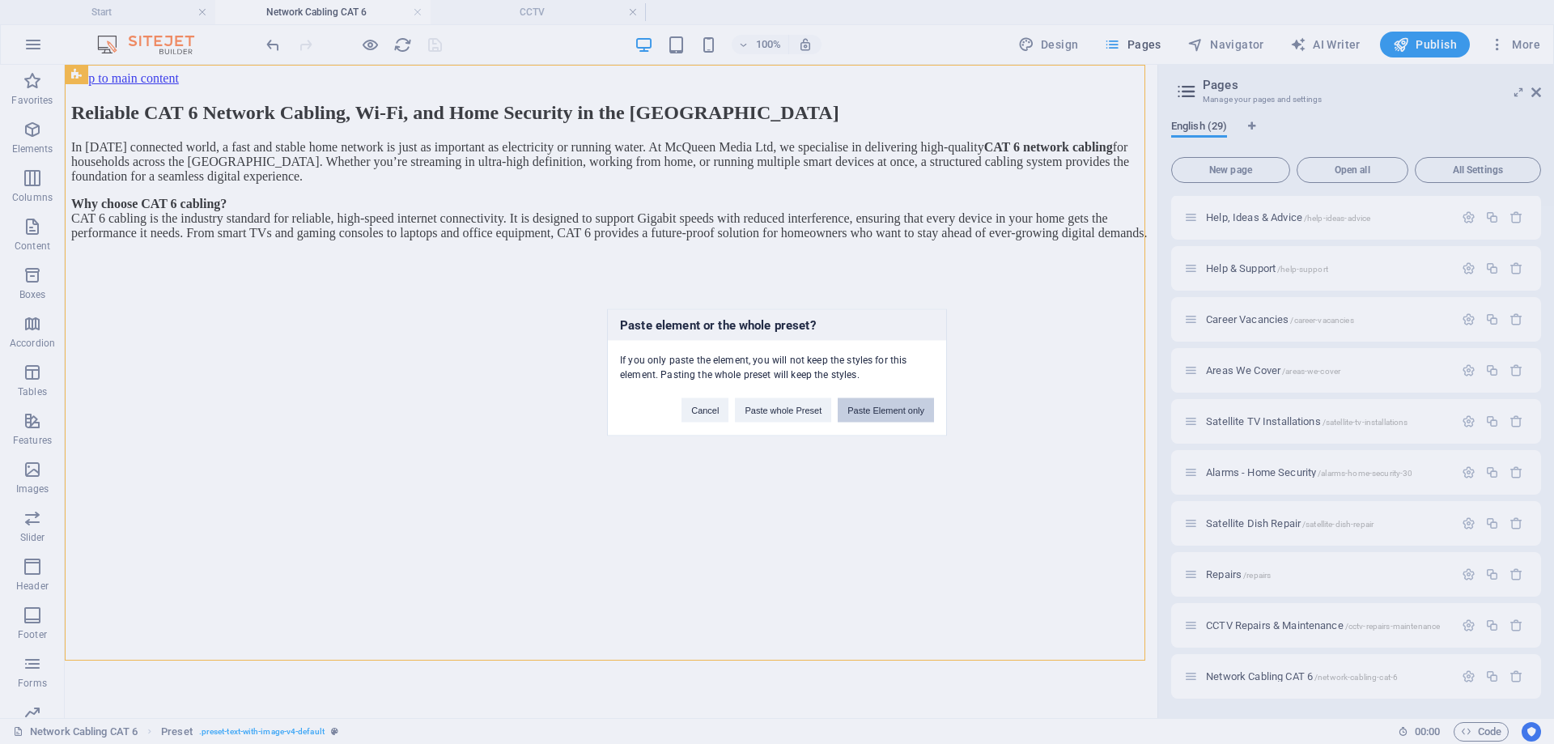
click at [859, 414] on button "Paste Element only" at bounding box center [886, 409] width 96 height 24
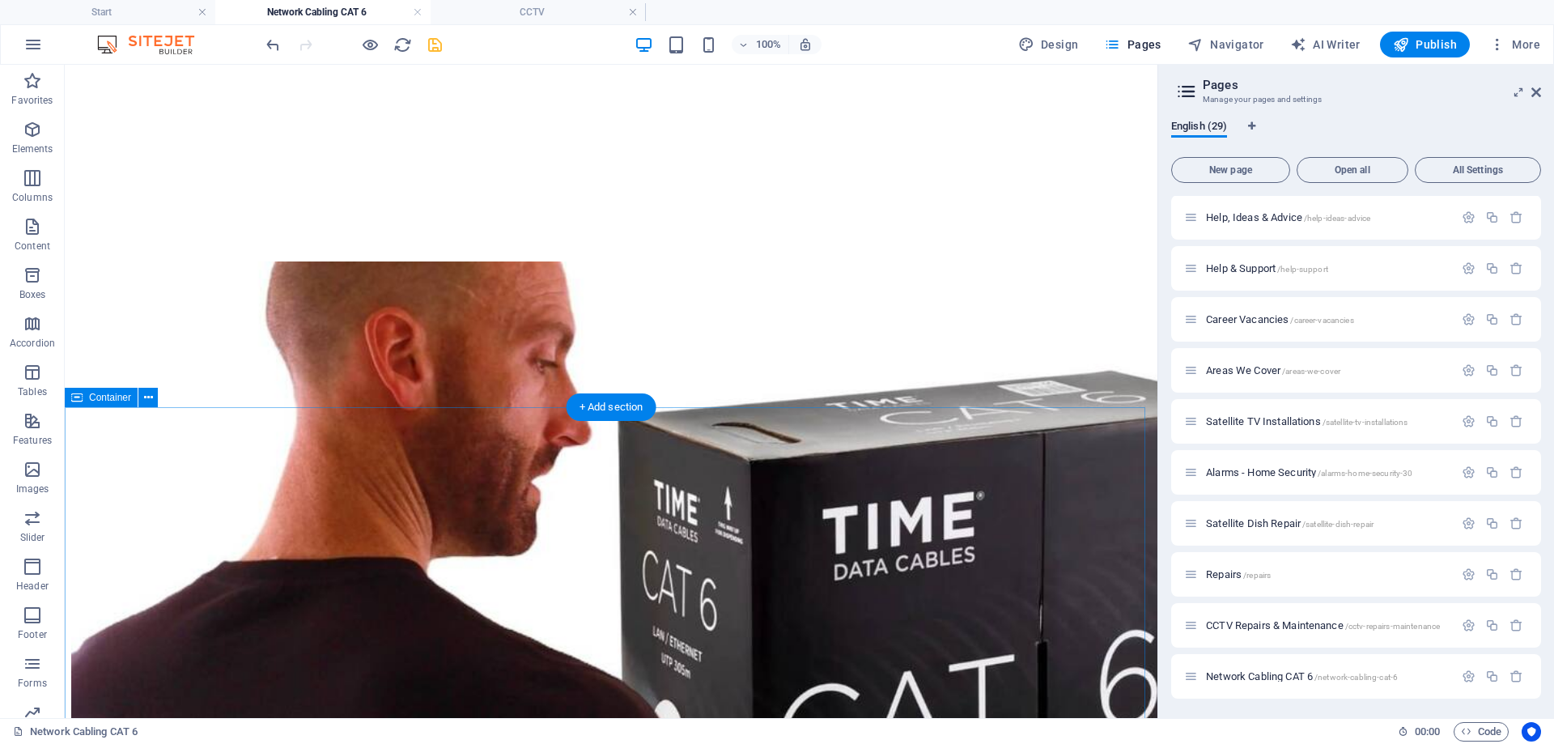
scroll to position [0, 0]
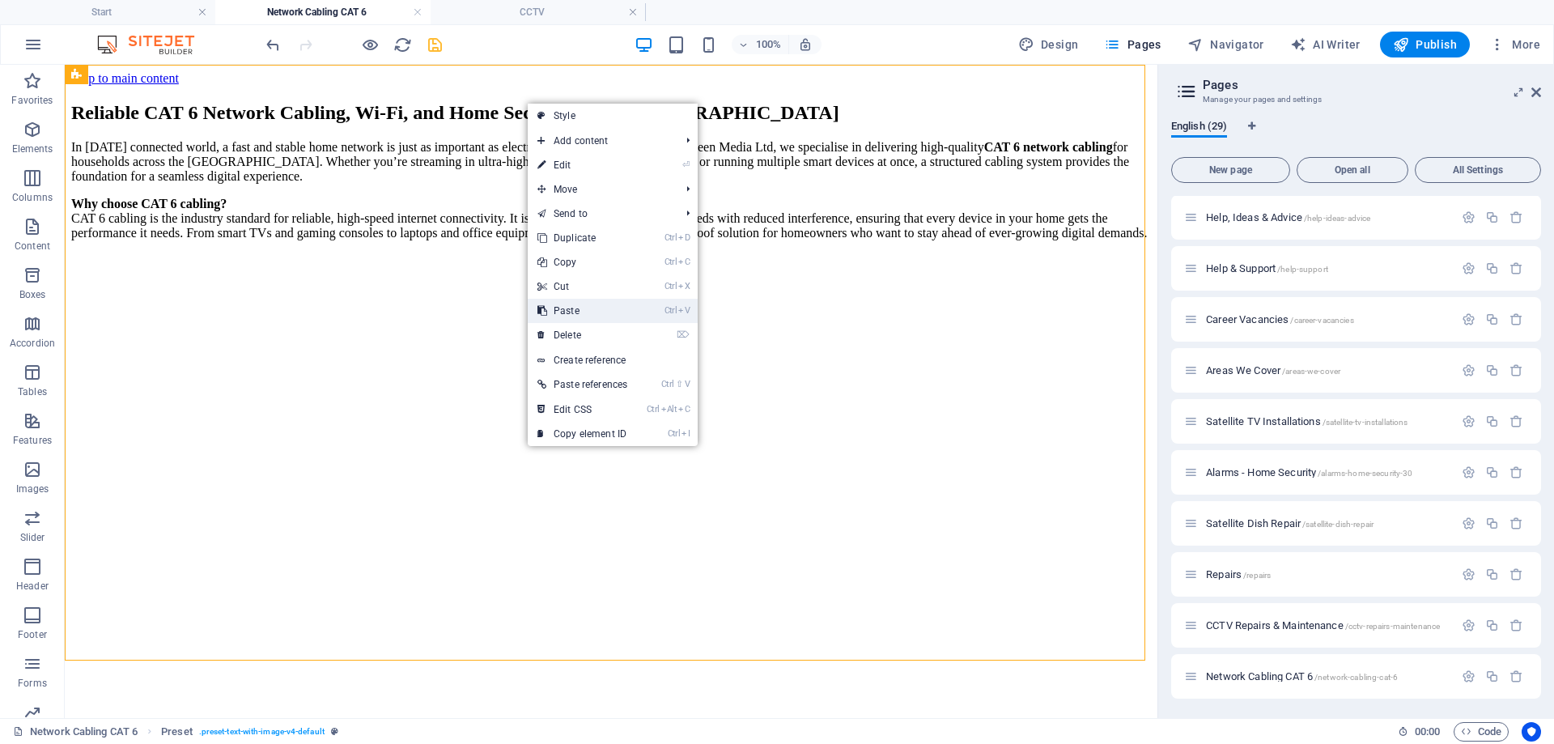
click at [617, 314] on link "Ctrl V Paste" at bounding box center [582, 311] width 109 height 24
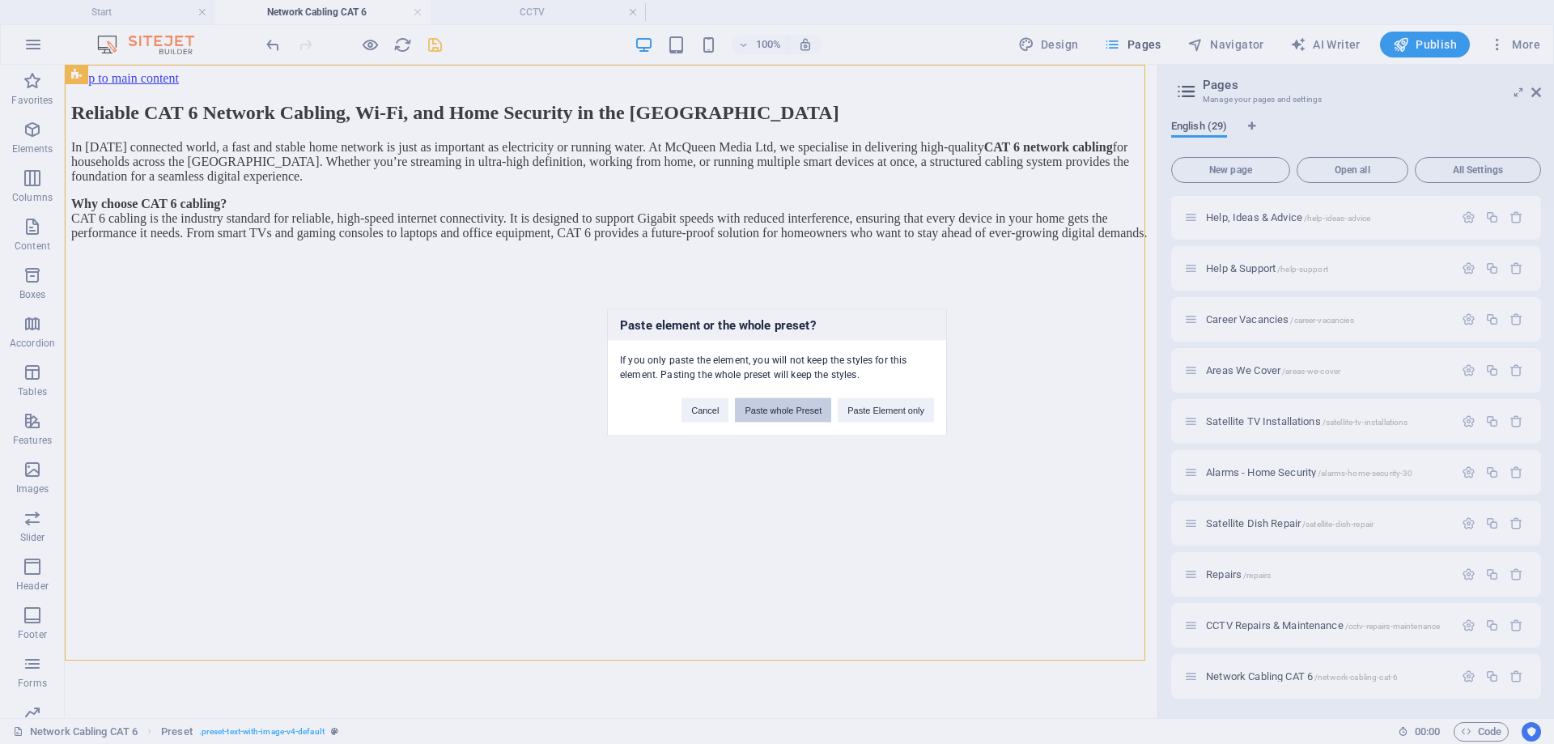
click at [761, 413] on button "Paste whole Preset" at bounding box center [783, 409] width 96 height 24
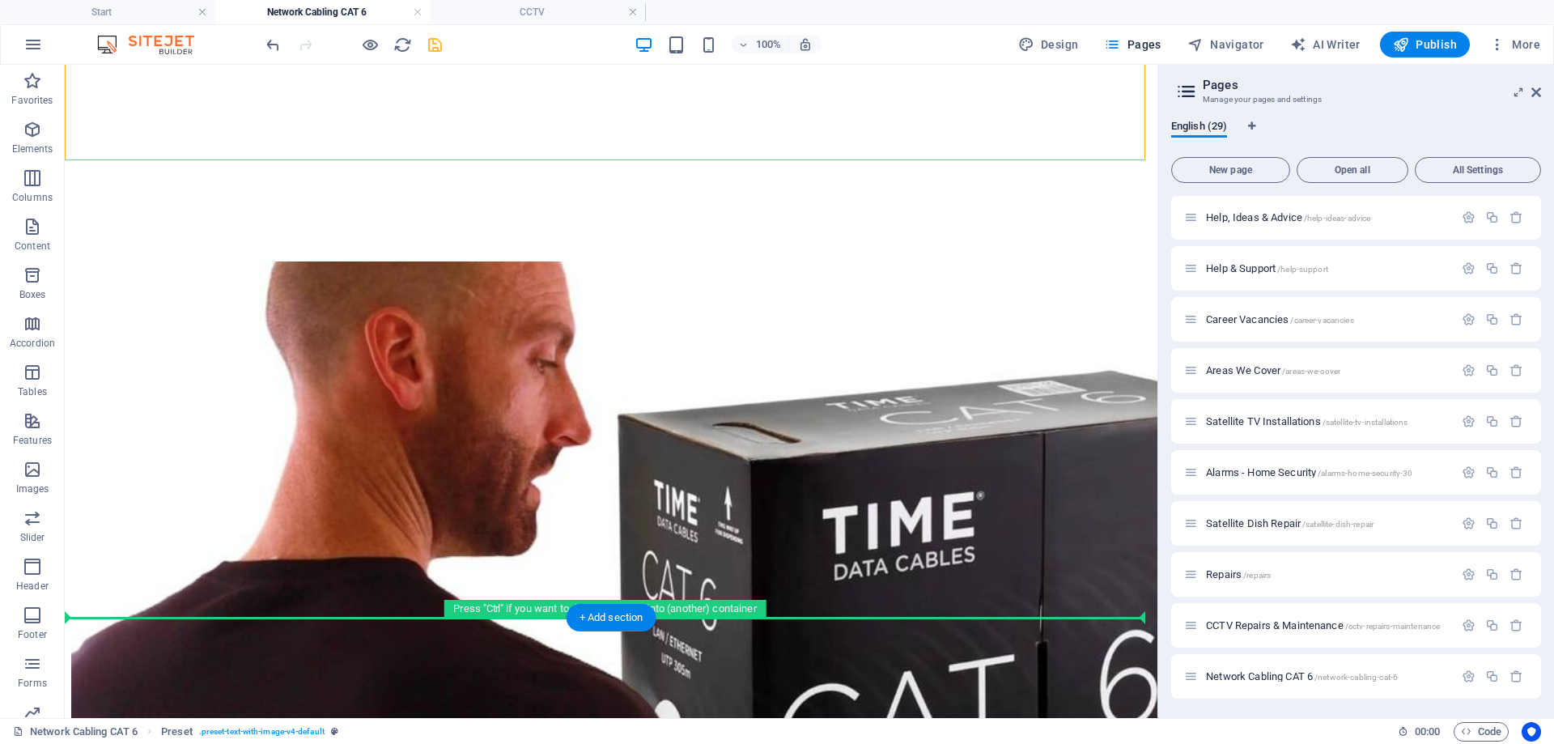
scroll to position [500, 0]
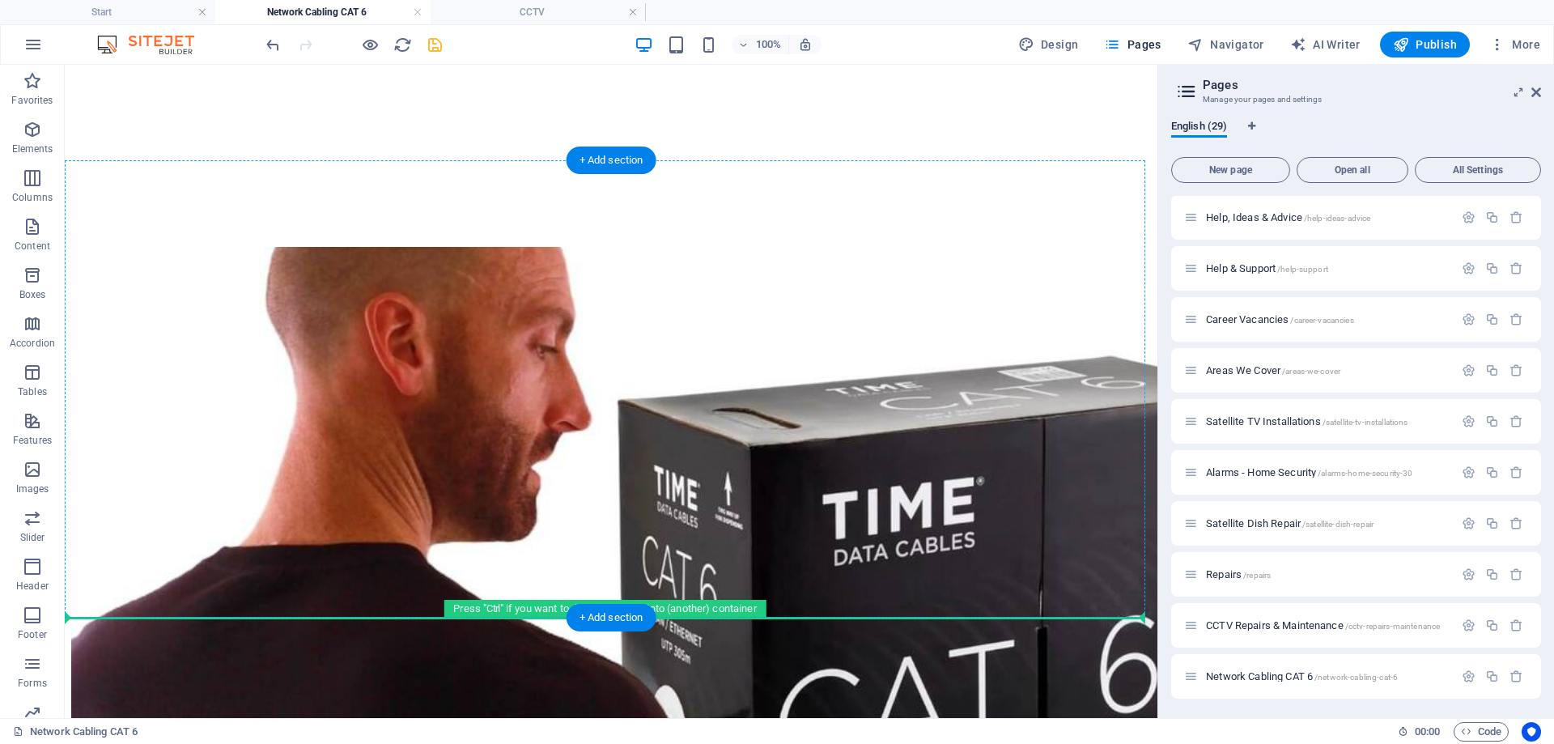
drag, startPoint x: 172, startPoint y: 142, endPoint x: 213, endPoint y: 615, distance: 475.1
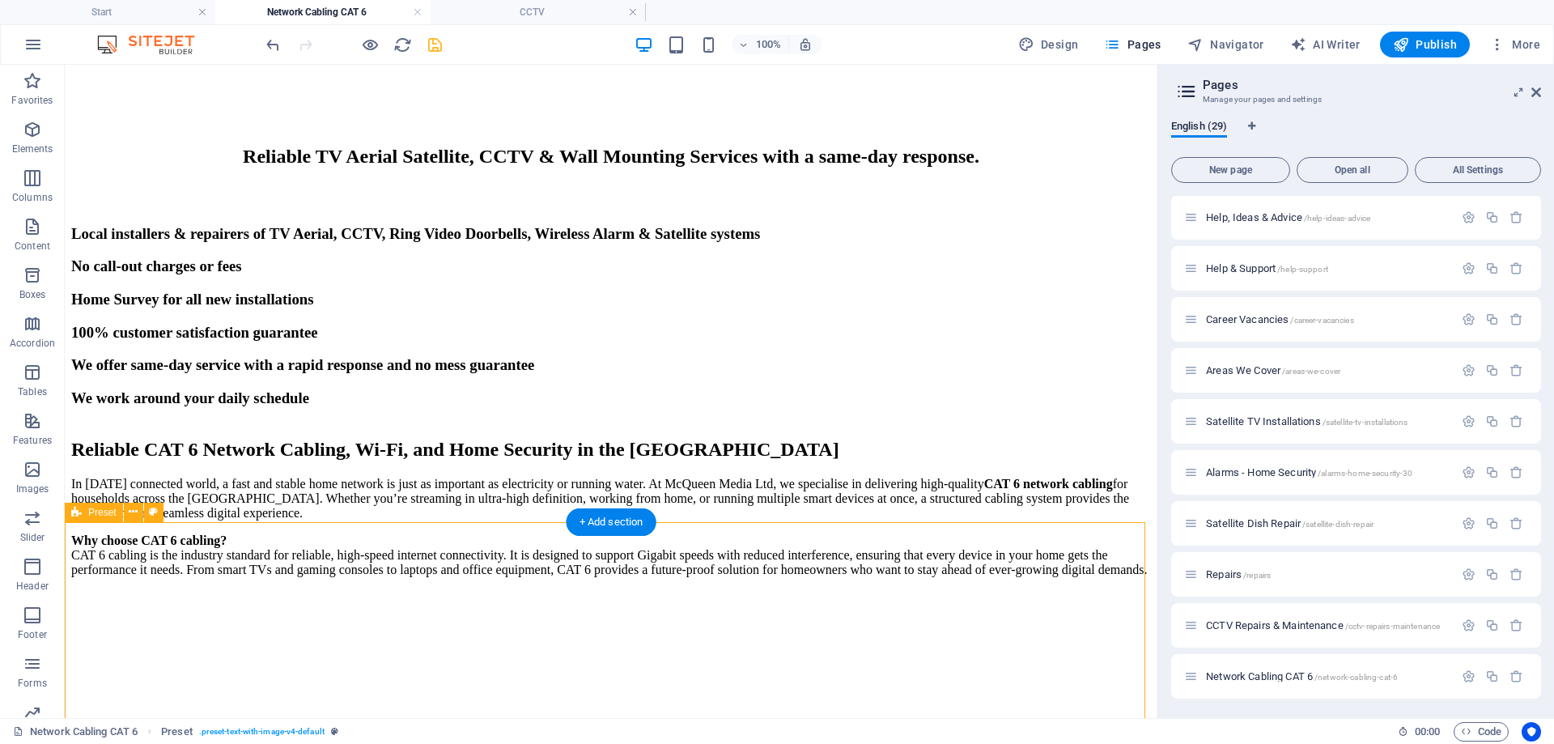
scroll to position [0, 0]
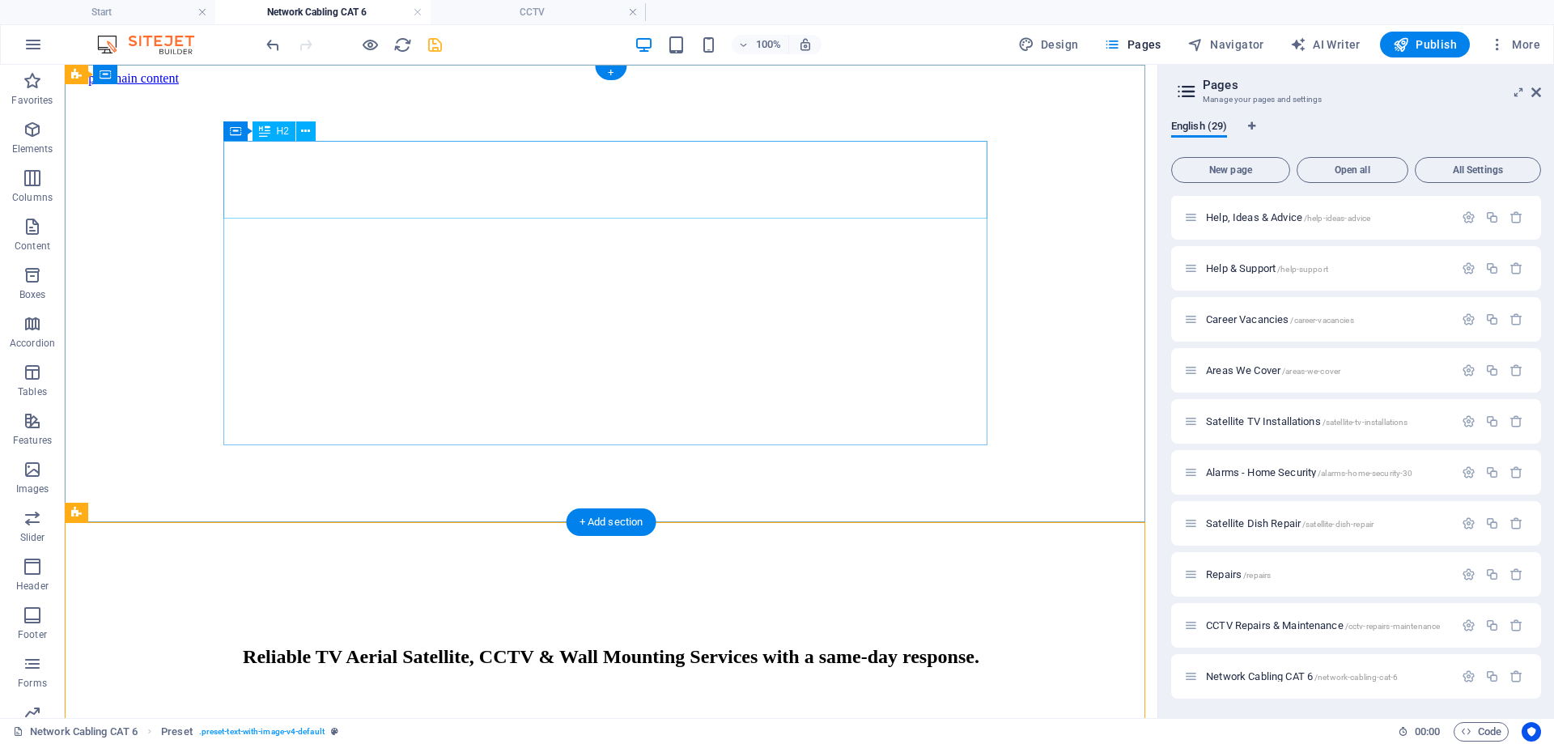
click at [421, 646] on div "Reliable TV Aerial Satellite, CCTV & Wall Mounting Services with a same-day res…" at bounding box center [610, 657] width 1079 height 22
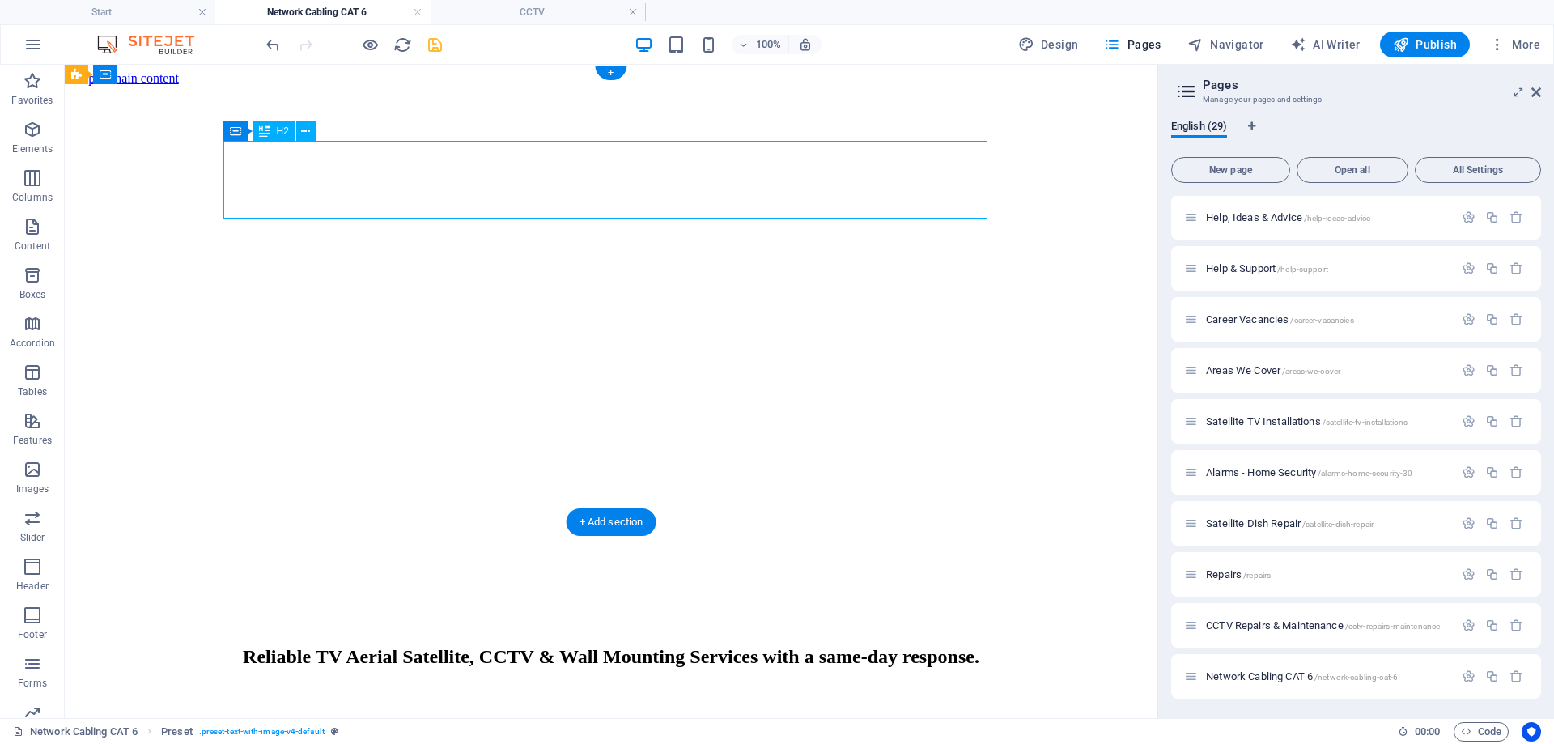
drag, startPoint x: 421, startPoint y: 164, endPoint x: 486, endPoint y: 229, distance: 92.1
click at [421, 646] on div "Reliable TV Aerial Satellite, CCTV & Wall Mounting Services with a same-day res…" at bounding box center [610, 657] width 1079 height 22
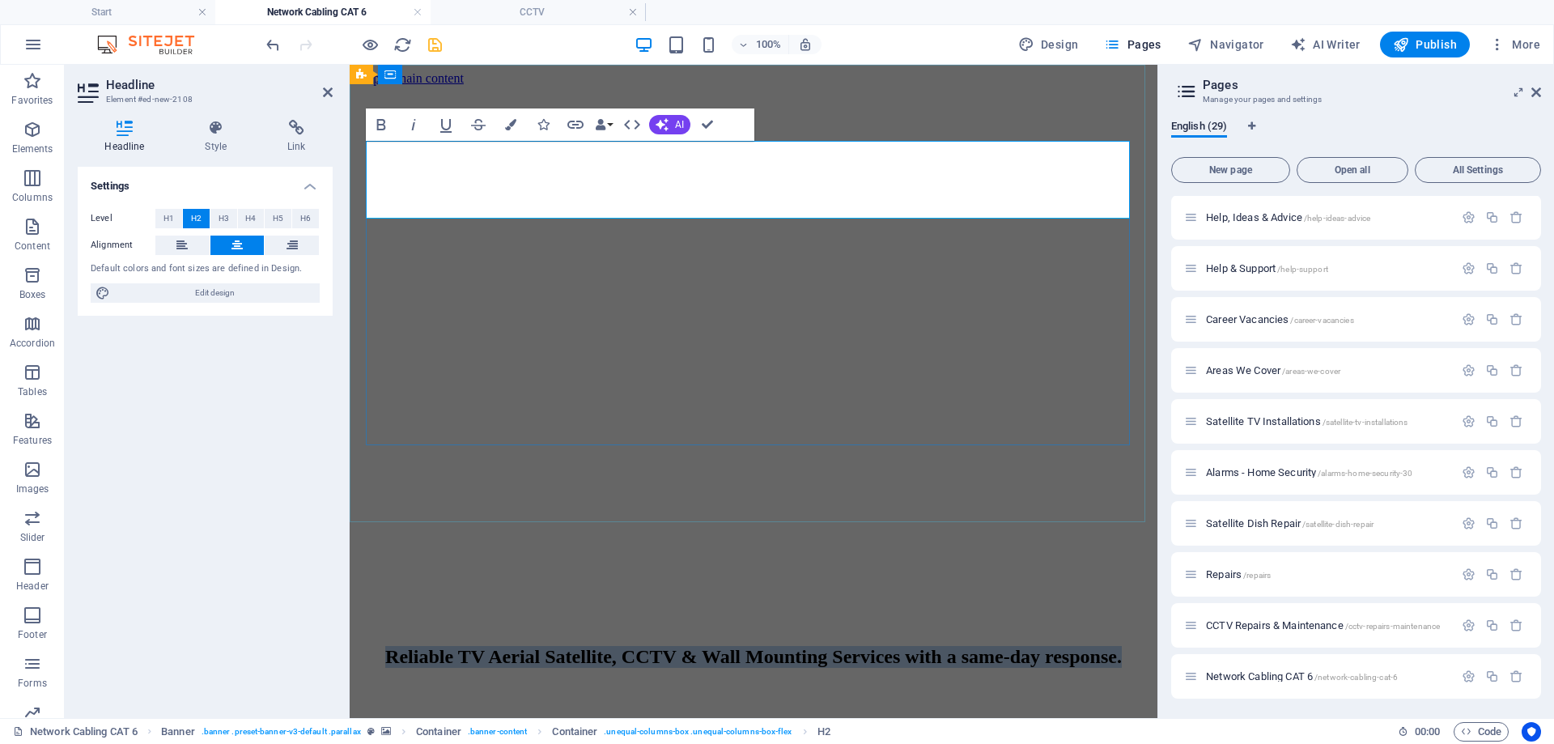
click at [600, 646] on h2 "Reliable TV Aerial Satellite, CCTV & Wall Mounting Services with a same-day res…" at bounding box center [753, 657] width 795 height 22
drag, startPoint x: 763, startPoint y: 161, endPoint x: 408, endPoint y: 160, distance: 355.2
click at [408, 646] on h2 "Reliable TV Aerial Satellite, CCTV & Wall Mounting Services with a same-day res…" at bounding box center [753, 657] width 795 height 22
drag, startPoint x: 630, startPoint y: 162, endPoint x: 770, endPoint y: 171, distance: 141.1
click at [770, 646] on h2 "Home Networking, CCTV & Wall Mounting Services with a same-day response." at bounding box center [753, 657] width 795 height 22
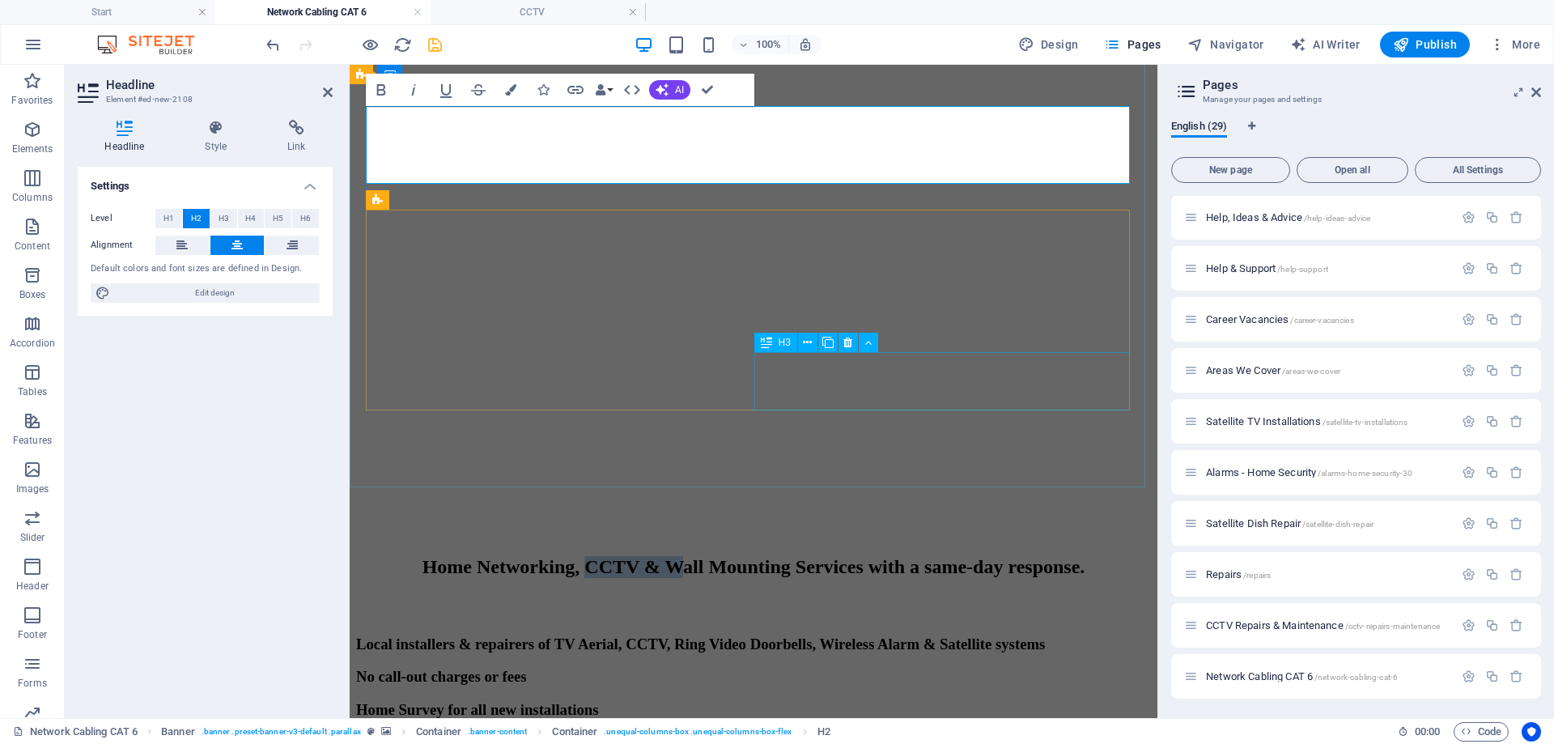
scroll to position [243, 0]
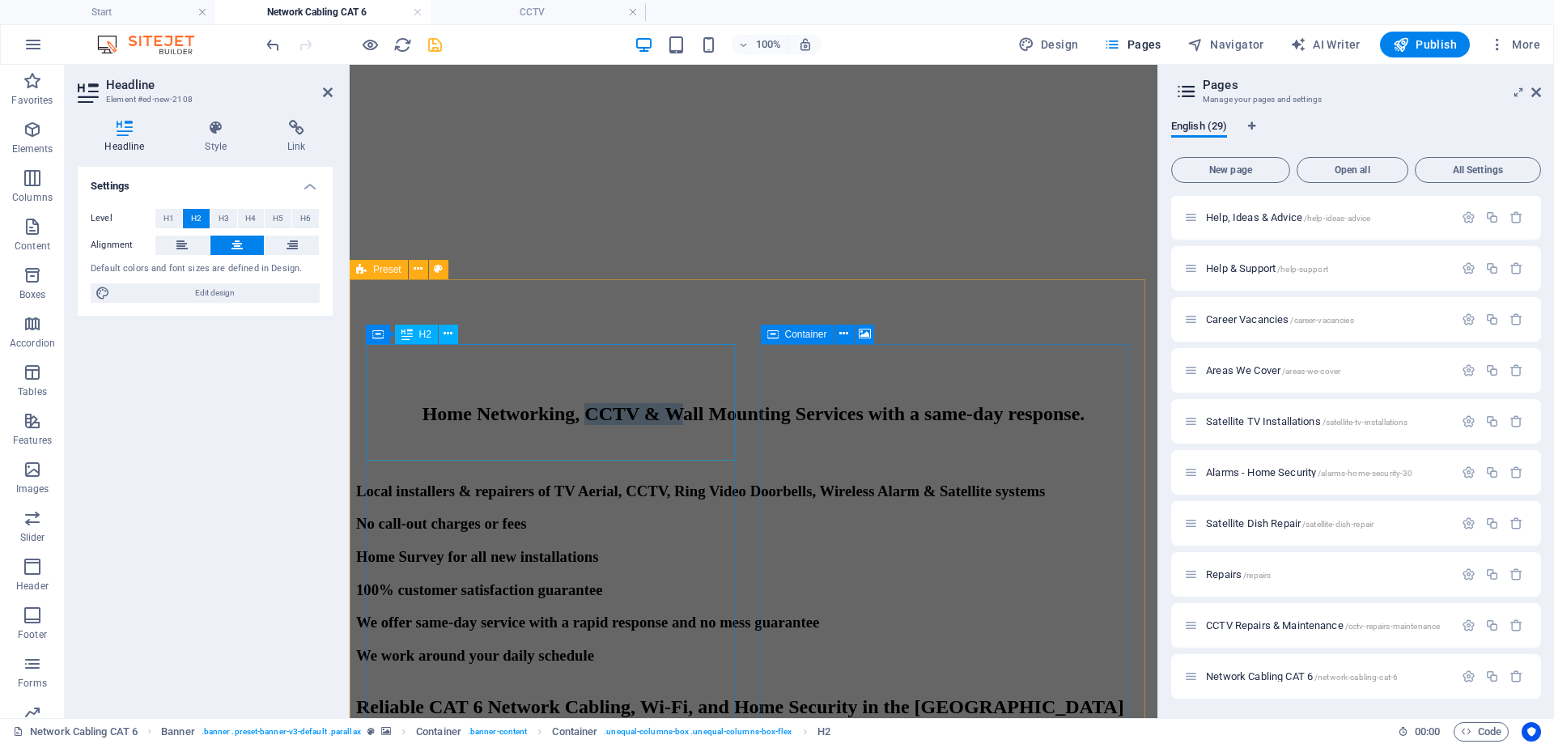
click at [705, 696] on div "Reliable CAT 6 Network Cabling, Wi-Fi, and Home Security in the Cotswolds" at bounding box center [753, 707] width 795 height 22
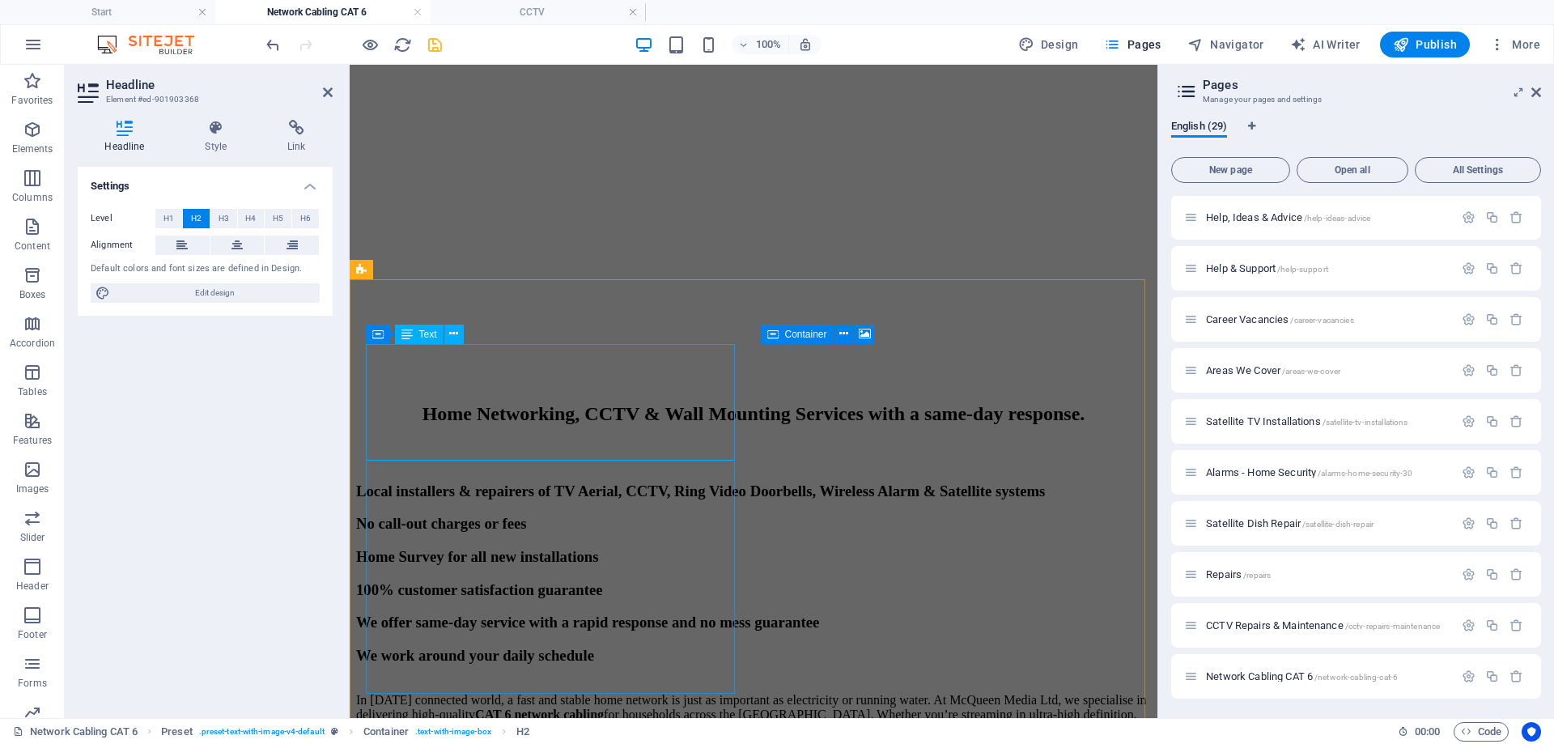
scroll to position [0, 0]
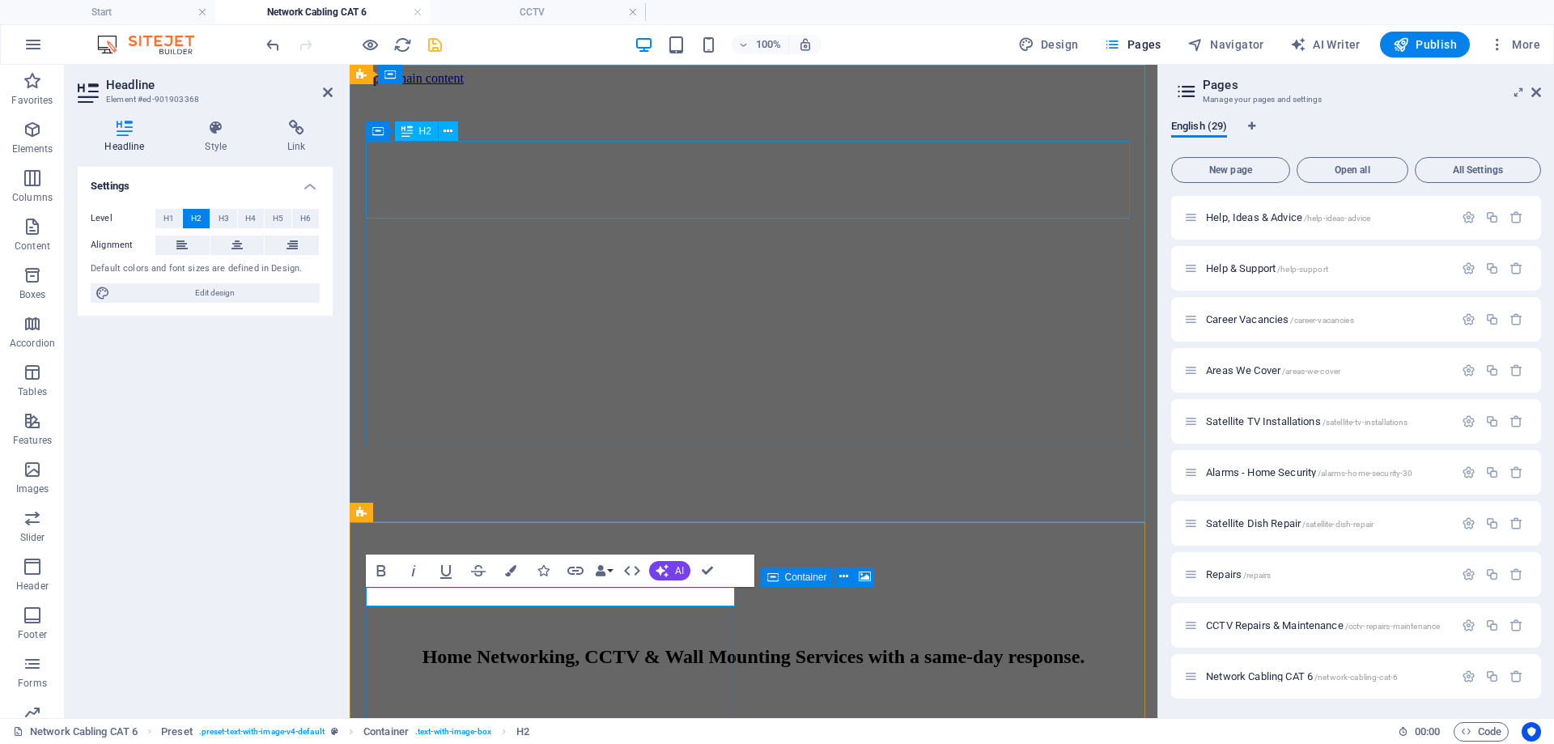
click at [530, 646] on div "Home Networking, CCTV & Wall Mounting Services with a same-day response." at bounding box center [753, 657] width 795 height 22
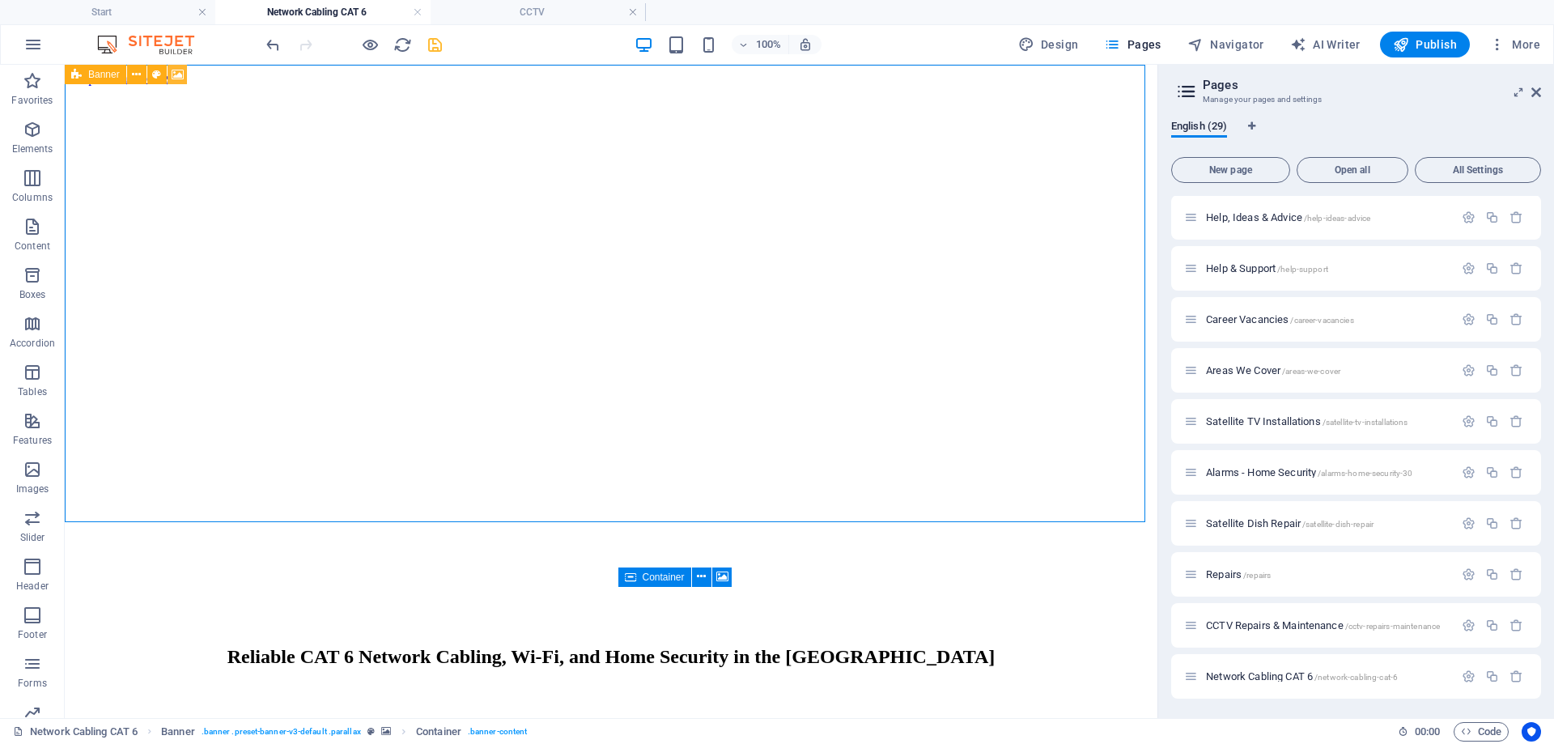
click at [180, 74] on icon at bounding box center [178, 74] width 12 height 17
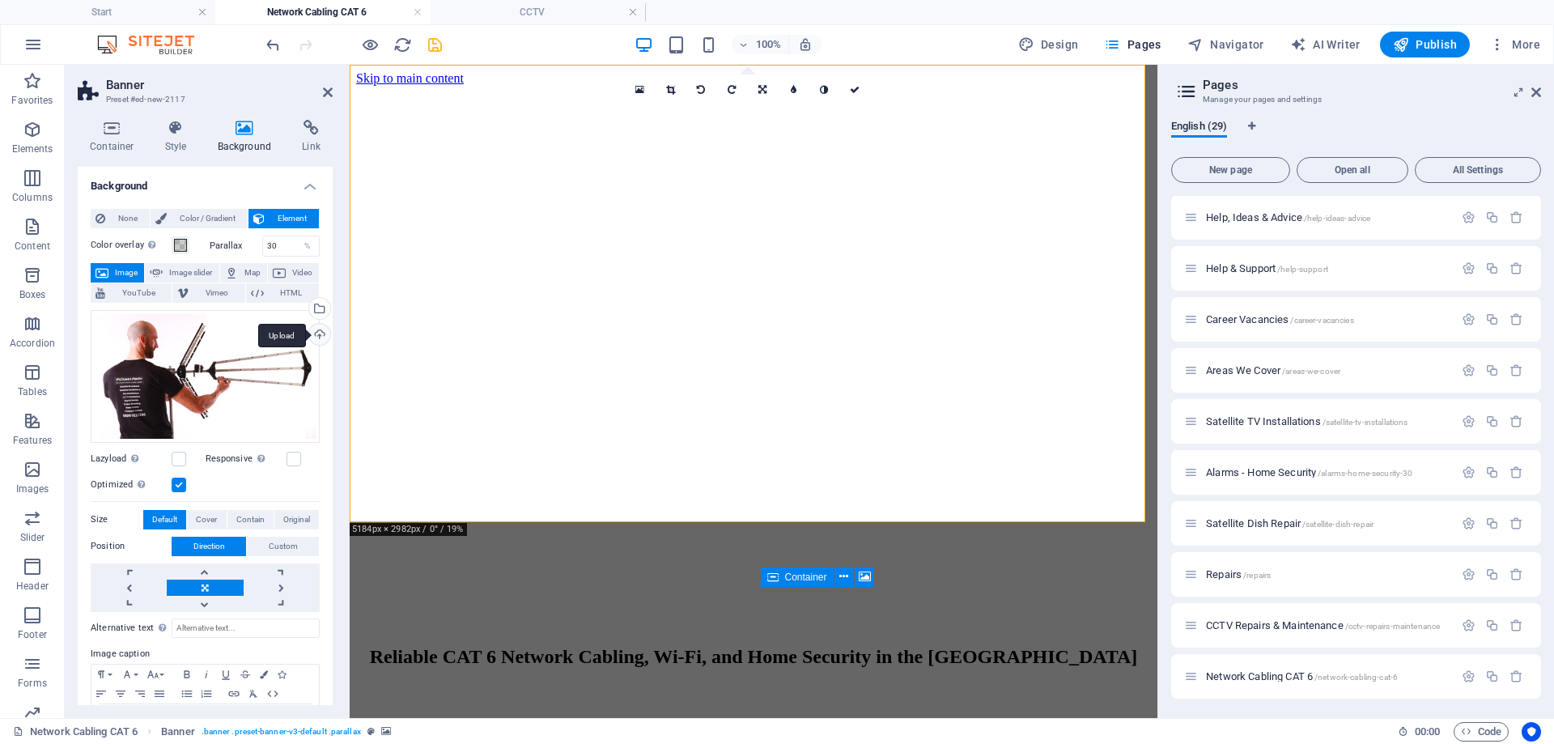
click at [312, 333] on div "Upload" at bounding box center [318, 336] width 24 height 24
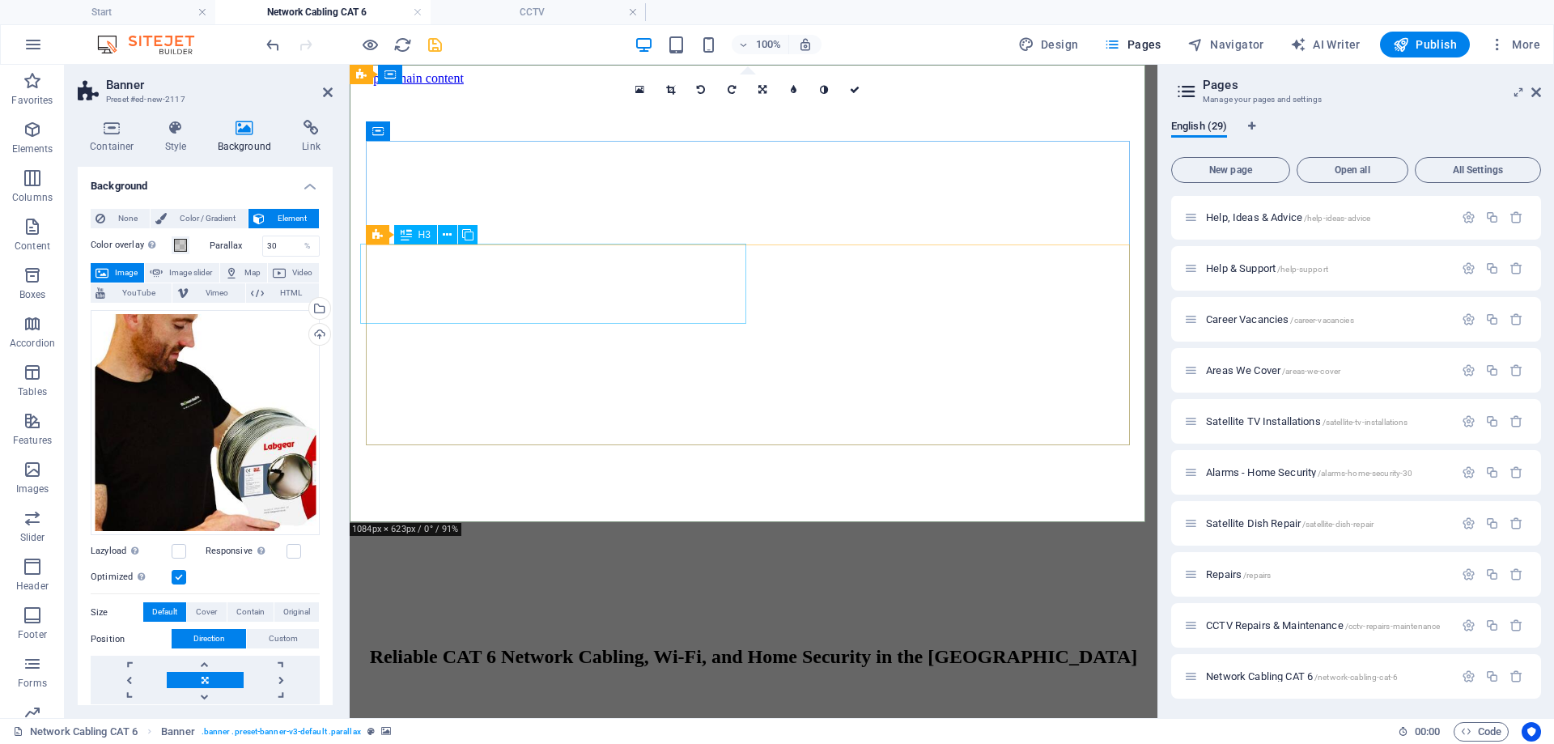
click at [566, 725] on div "Local installers & repairers of TV Aerial, CCTV, Ring Video Doorbells, Wireless…" at bounding box center [753, 734] width 795 height 18
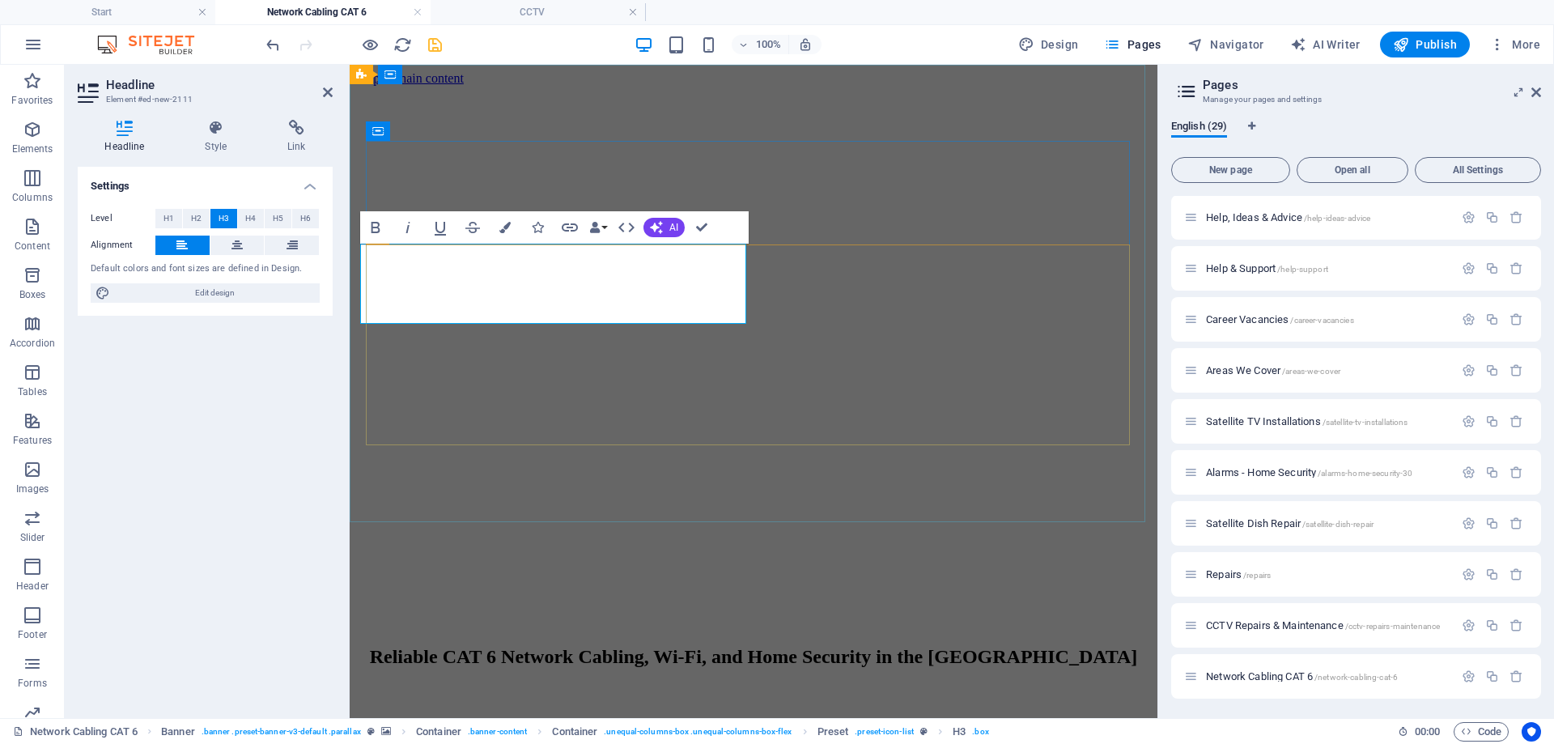
click at [513, 725] on h3 "Local installers & repairers of TV Aerial, CCTV, Ring Video Doorbells, Wireless…" at bounding box center [753, 734] width 795 height 18
drag, startPoint x: 526, startPoint y: 261, endPoint x: 662, endPoint y: 263, distance: 136.0
click at [662, 725] on h3 "Local installers & repairers of TV Aerial, CCTV, Ring Video Doorbells, Wireless…" at bounding box center [753, 734] width 795 height 18
drag, startPoint x: 515, startPoint y: 258, endPoint x: 662, endPoint y: 261, distance: 147.3
click at [662, 725] on h3 "Local installers & repairers of TV Aerial, CCTV, Ring Video Doorbells, Wireless…" at bounding box center [753, 734] width 795 height 18
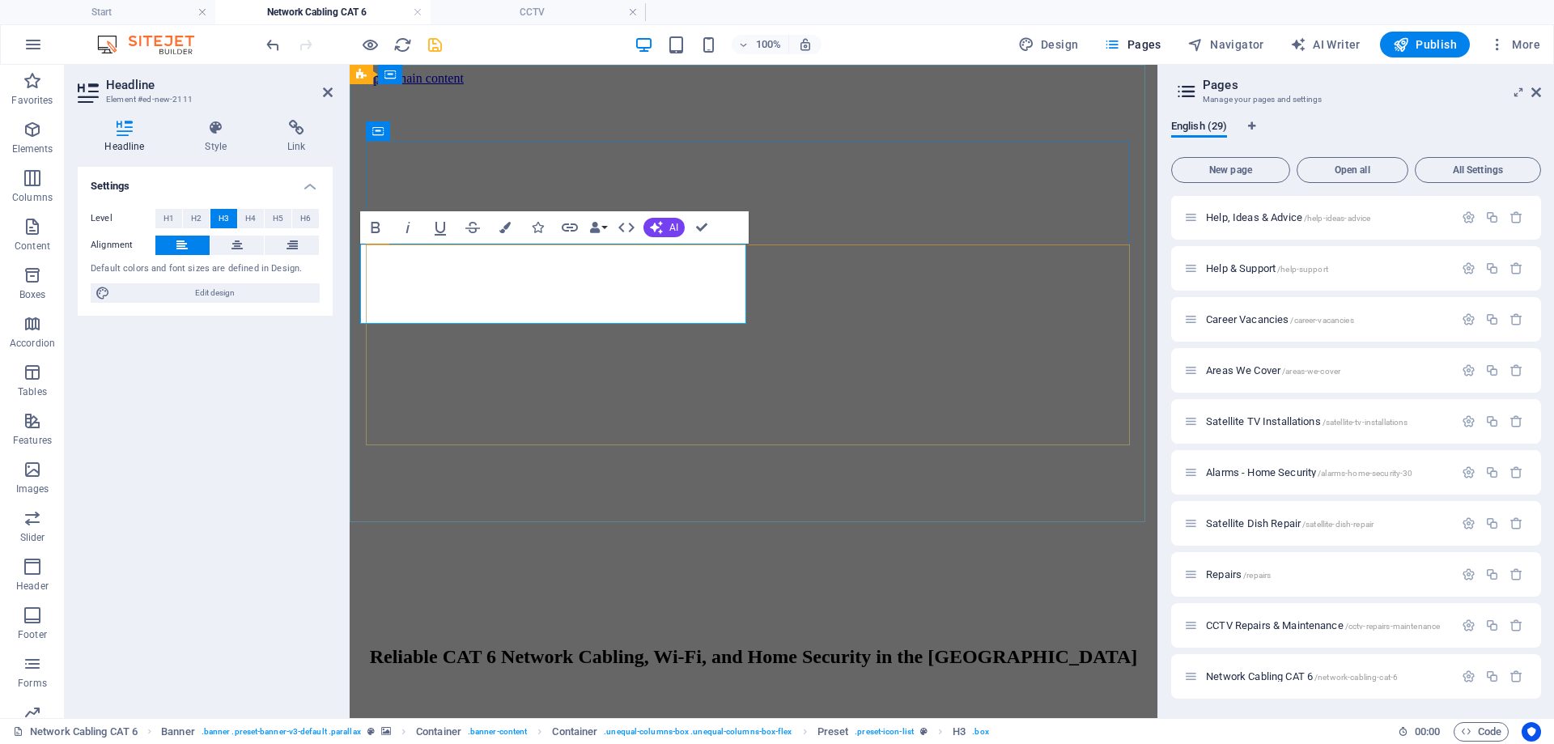
drag, startPoint x: 554, startPoint y: 285, endPoint x: 406, endPoint y: 290, distance: 148.2
click at [406, 725] on h3 "Local installers of CAT 5/6 Cabling for WiFi, CCTV, Ring Video Doorbells, Wirel…" at bounding box center [753, 734] width 795 height 18
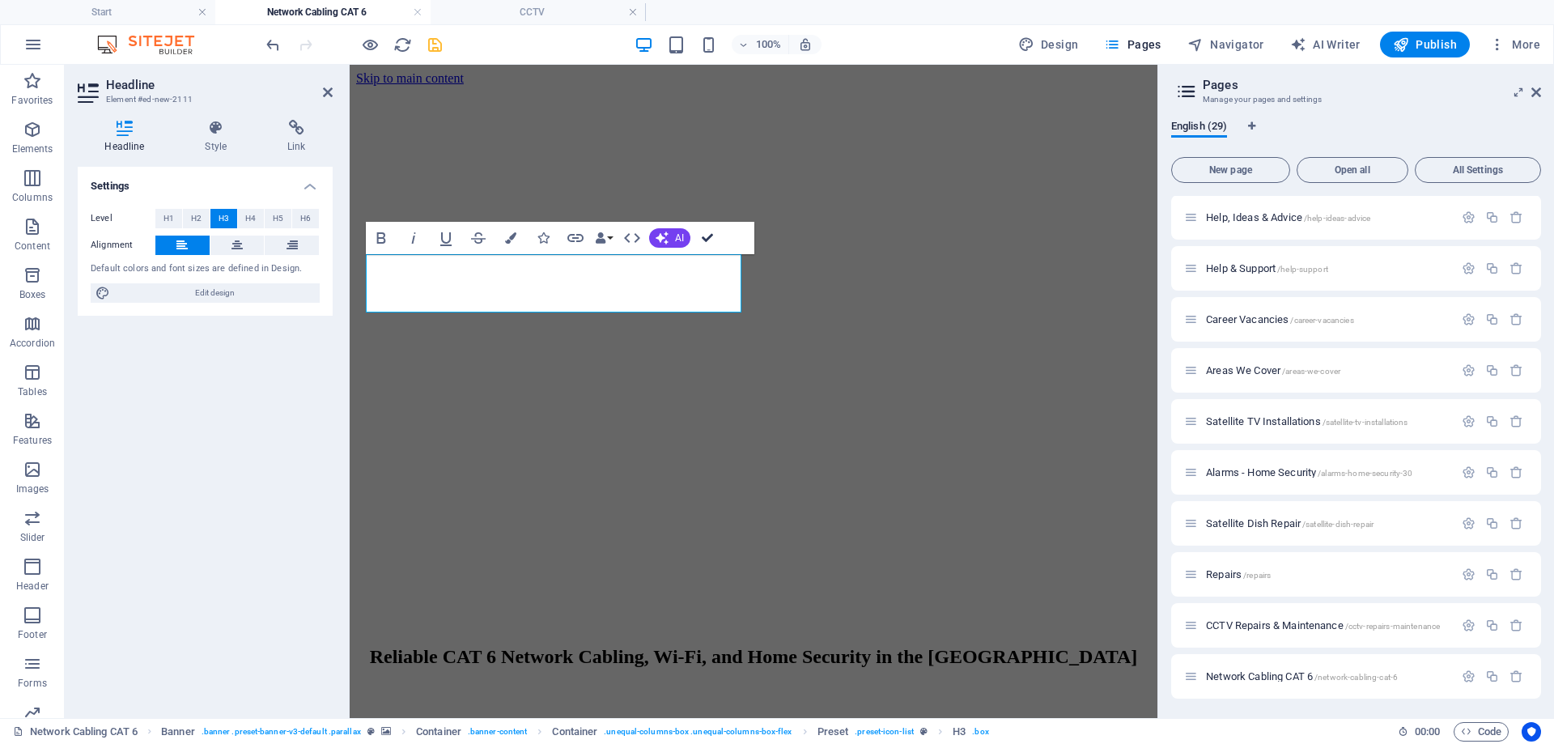
drag, startPoint x: 710, startPoint y: 234, endPoint x: 671, endPoint y: 252, distance: 43.1
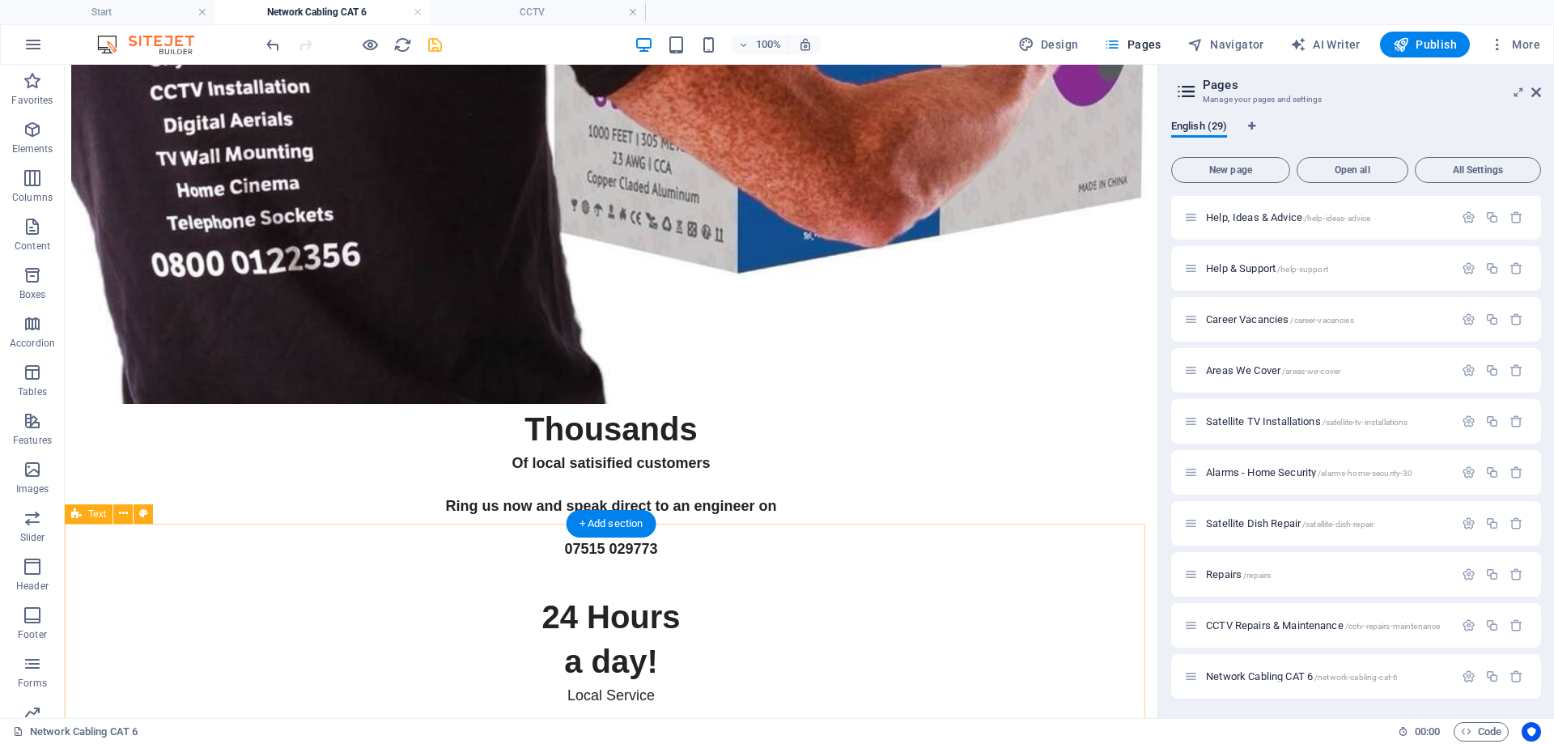
scroll to position [5645, 0]
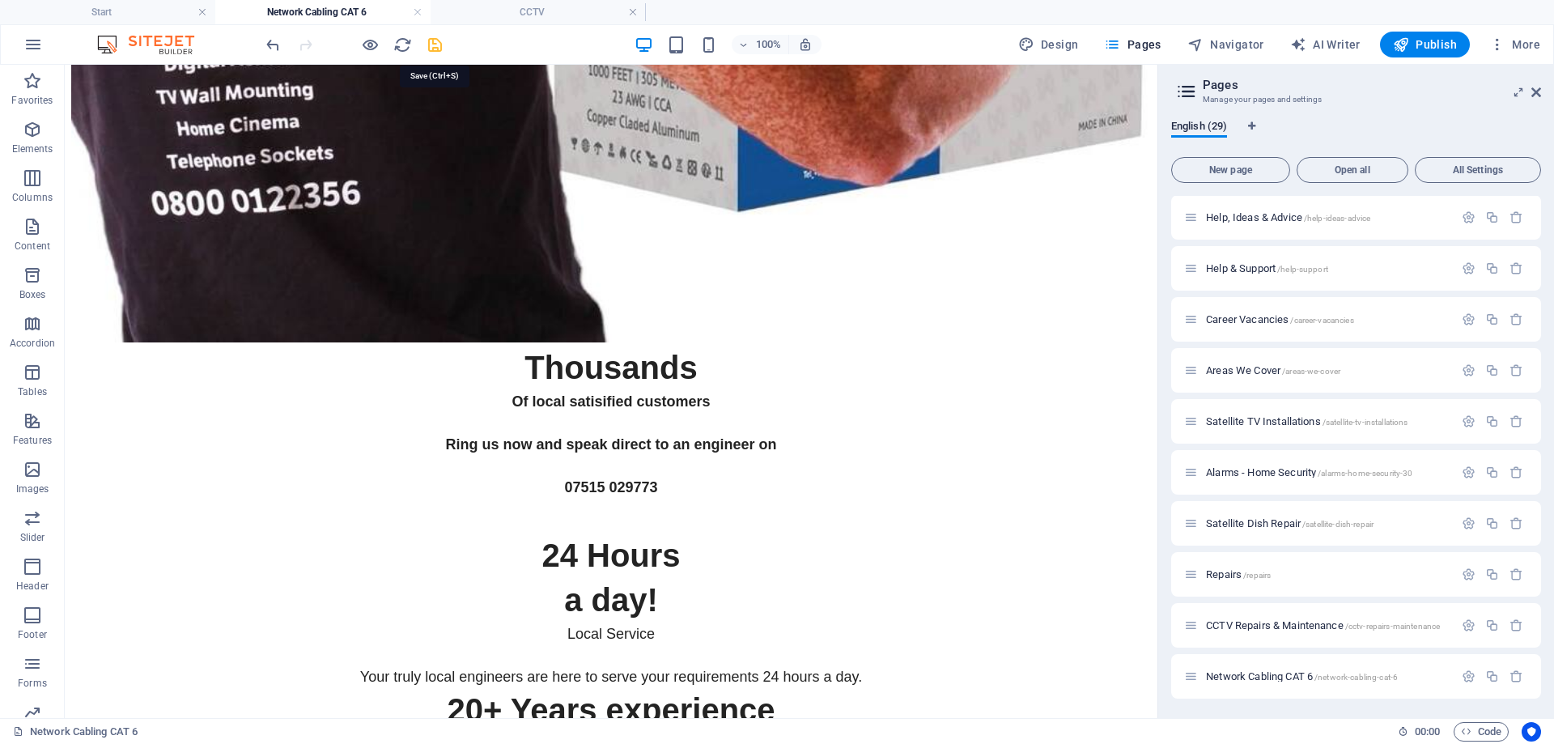
drag, startPoint x: 436, startPoint y: 42, endPoint x: 864, endPoint y: 234, distance: 469.1
click at [436, 42] on icon "save" at bounding box center [435, 45] width 19 height 19
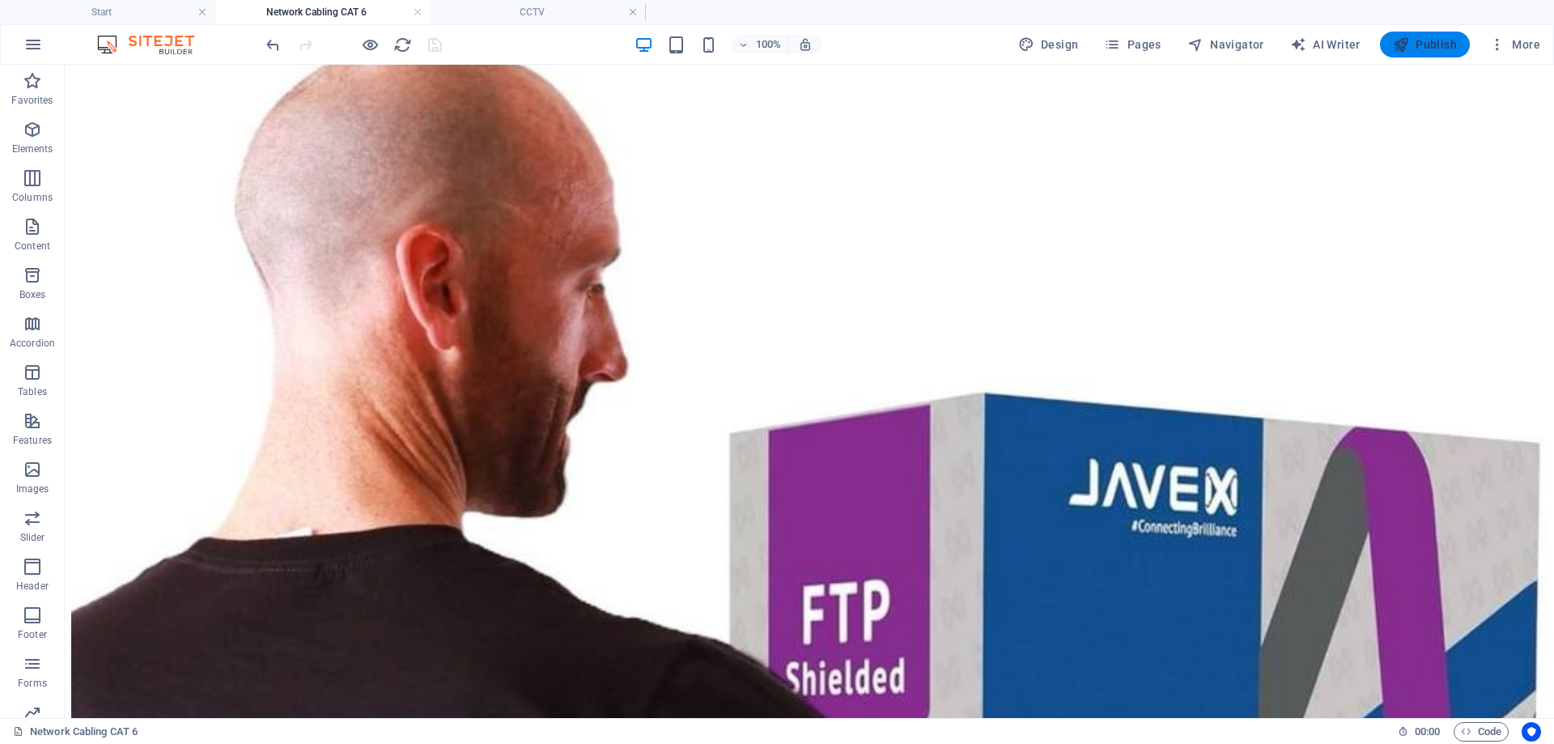
click at [1424, 45] on span "Publish" at bounding box center [1425, 44] width 64 height 16
